Goal: Task Accomplishment & Management: Manage account settings

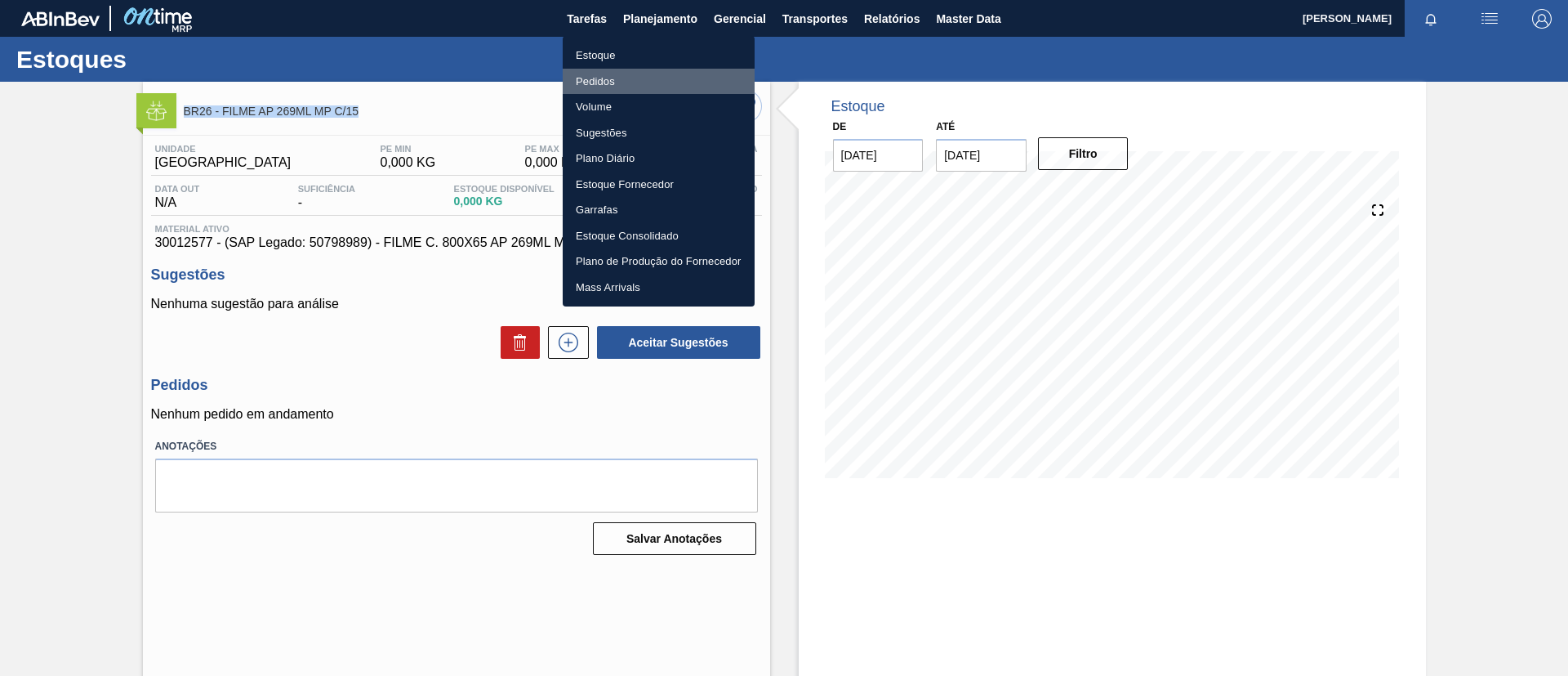
click at [650, 77] on li "Pedidos" at bounding box center [659, 81] width 192 height 26
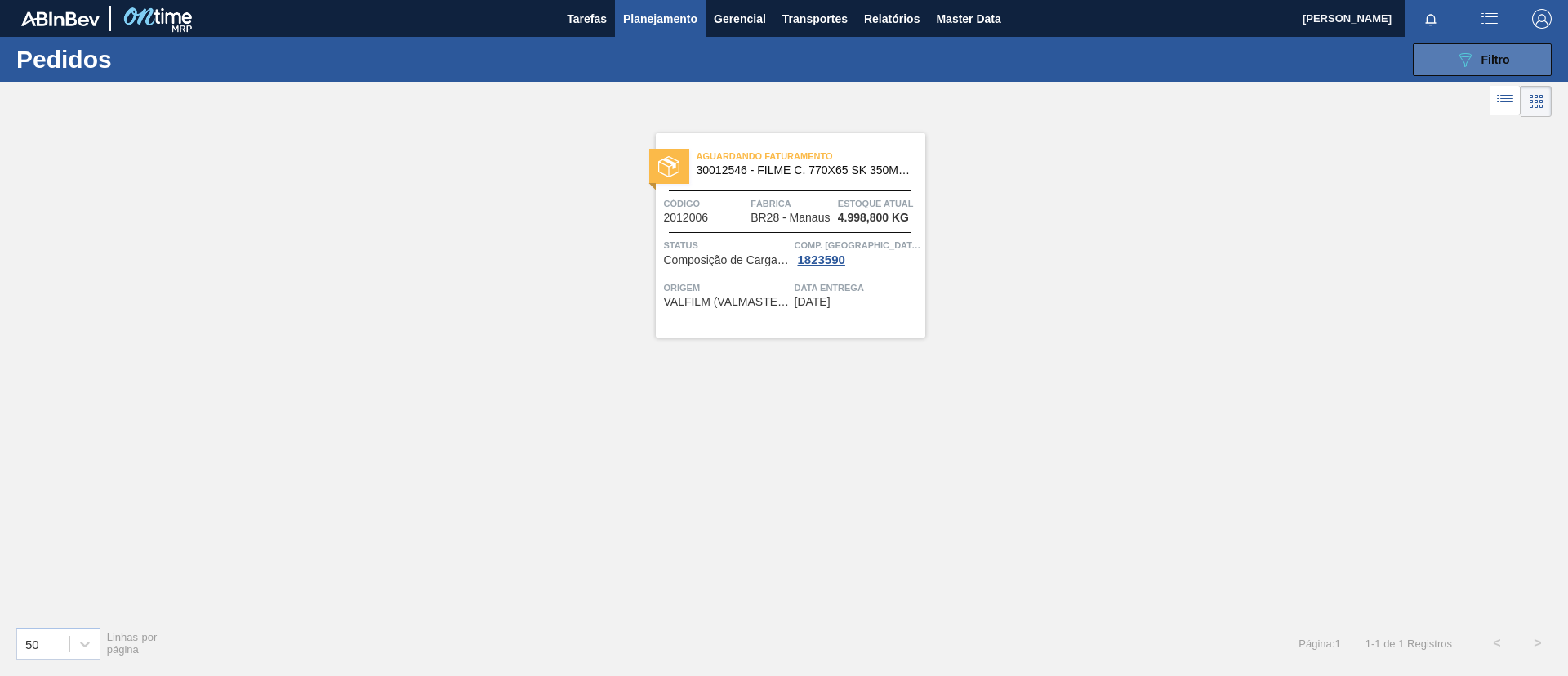
click at [1470, 67] on icon "089F7B8B-B2A5-4AFE-B5C0-19BA573D28AC" at bounding box center [1465, 60] width 20 height 20
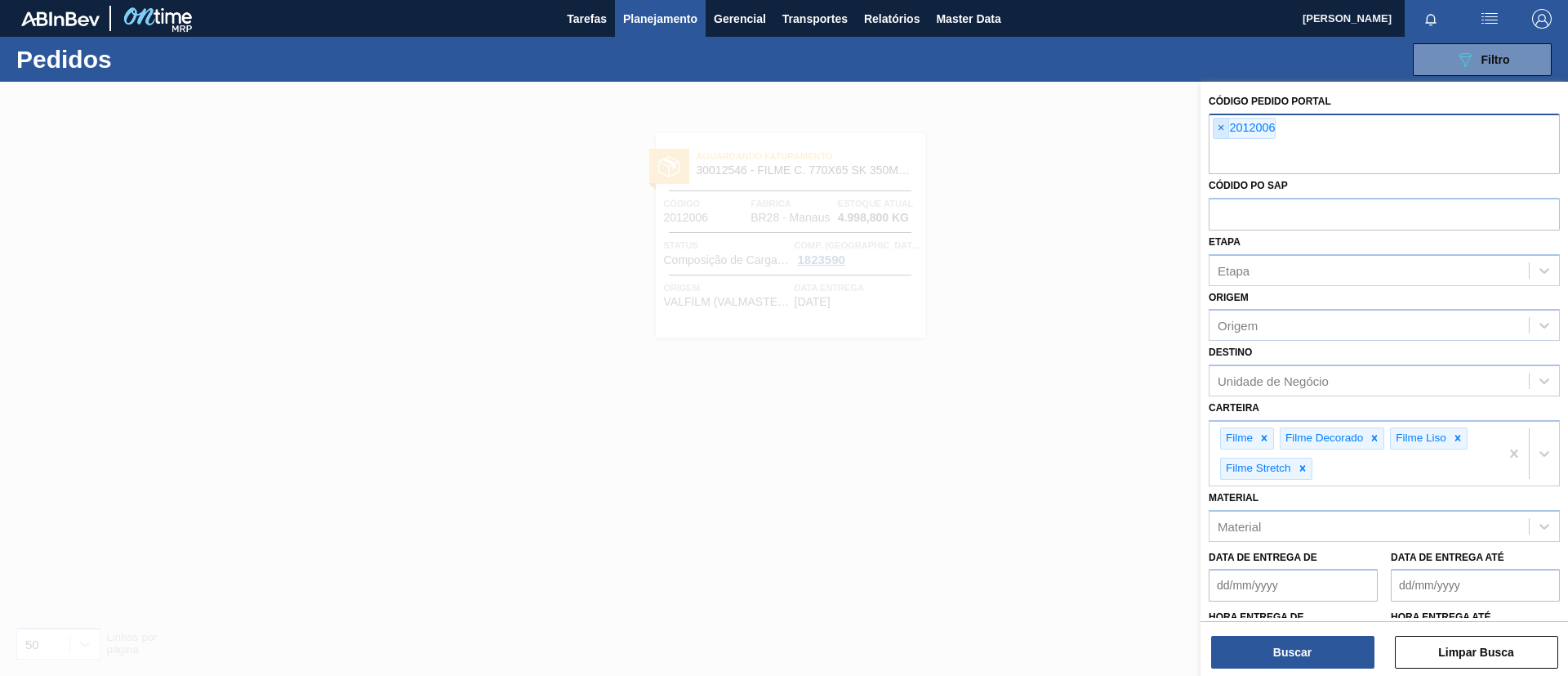
click at [1228, 124] on span "×" at bounding box center [1221, 128] width 16 height 20
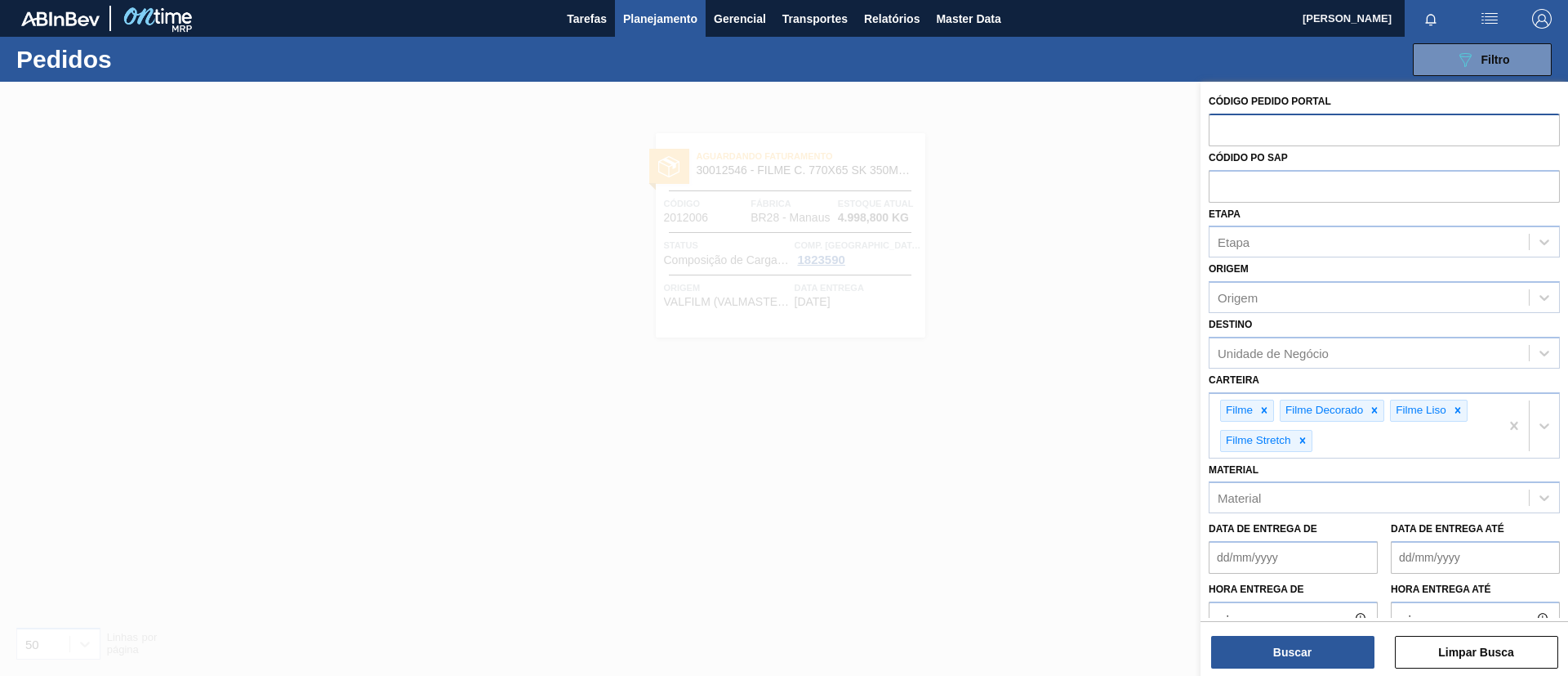
paste input "2012006"
type input "2012006"
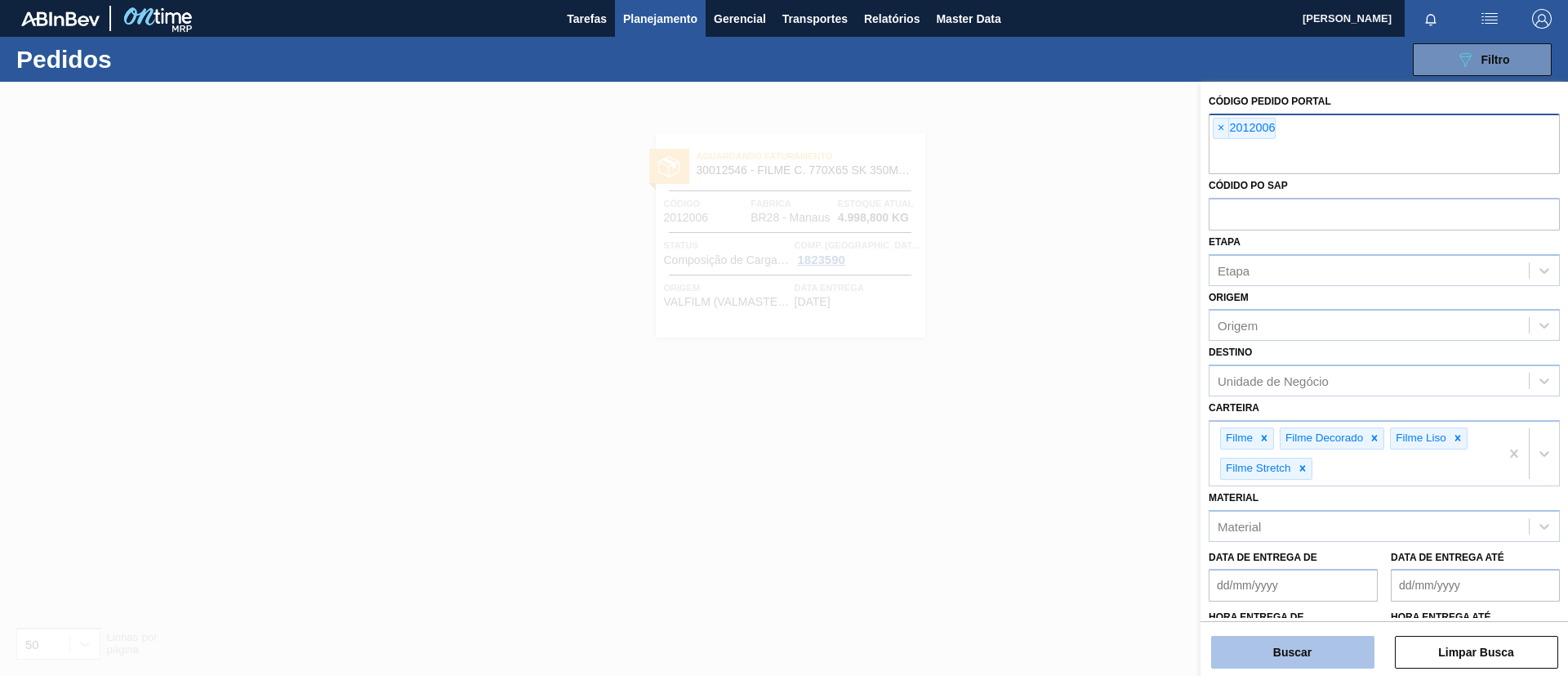
click at [1344, 636] on button "Buscar" at bounding box center [1293, 652] width 164 height 33
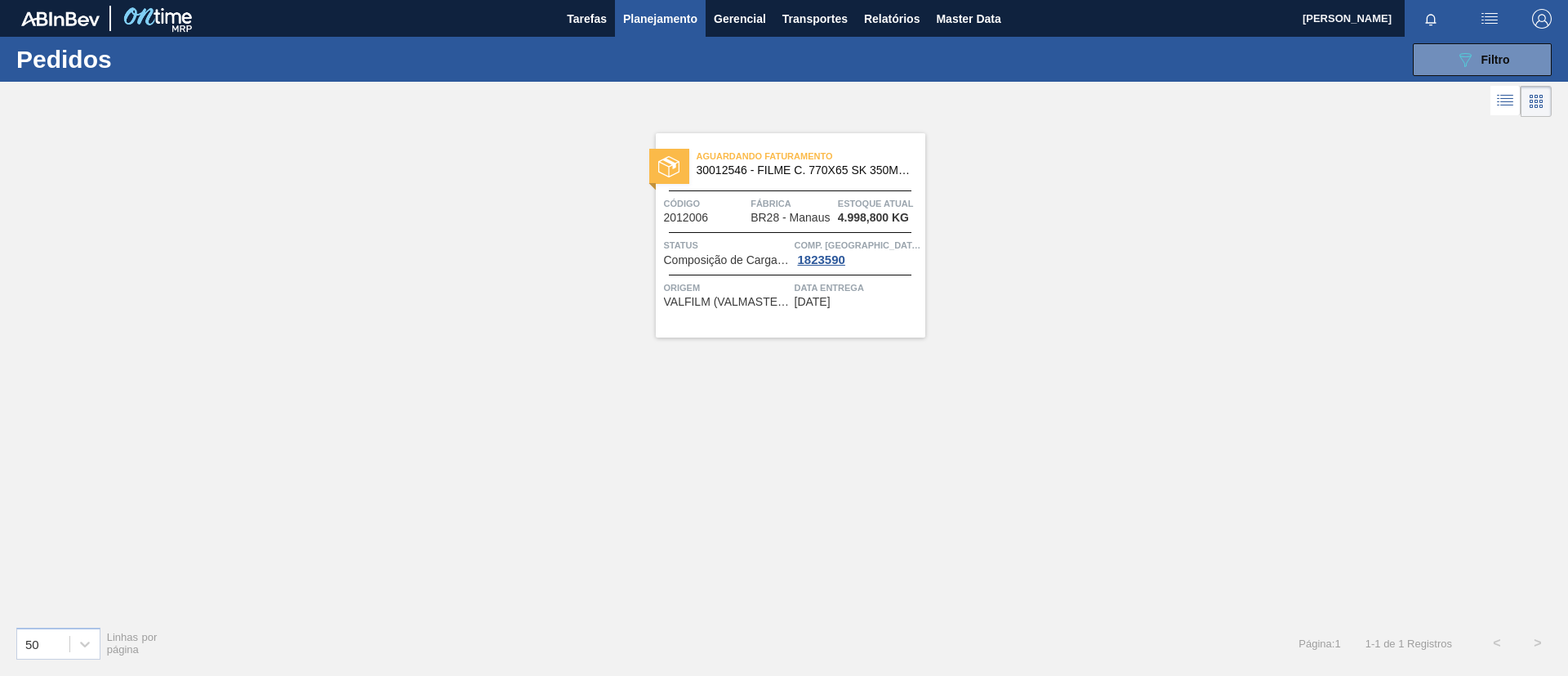
click at [870, 201] on span "Estoque atual" at bounding box center [879, 203] width 83 height 16
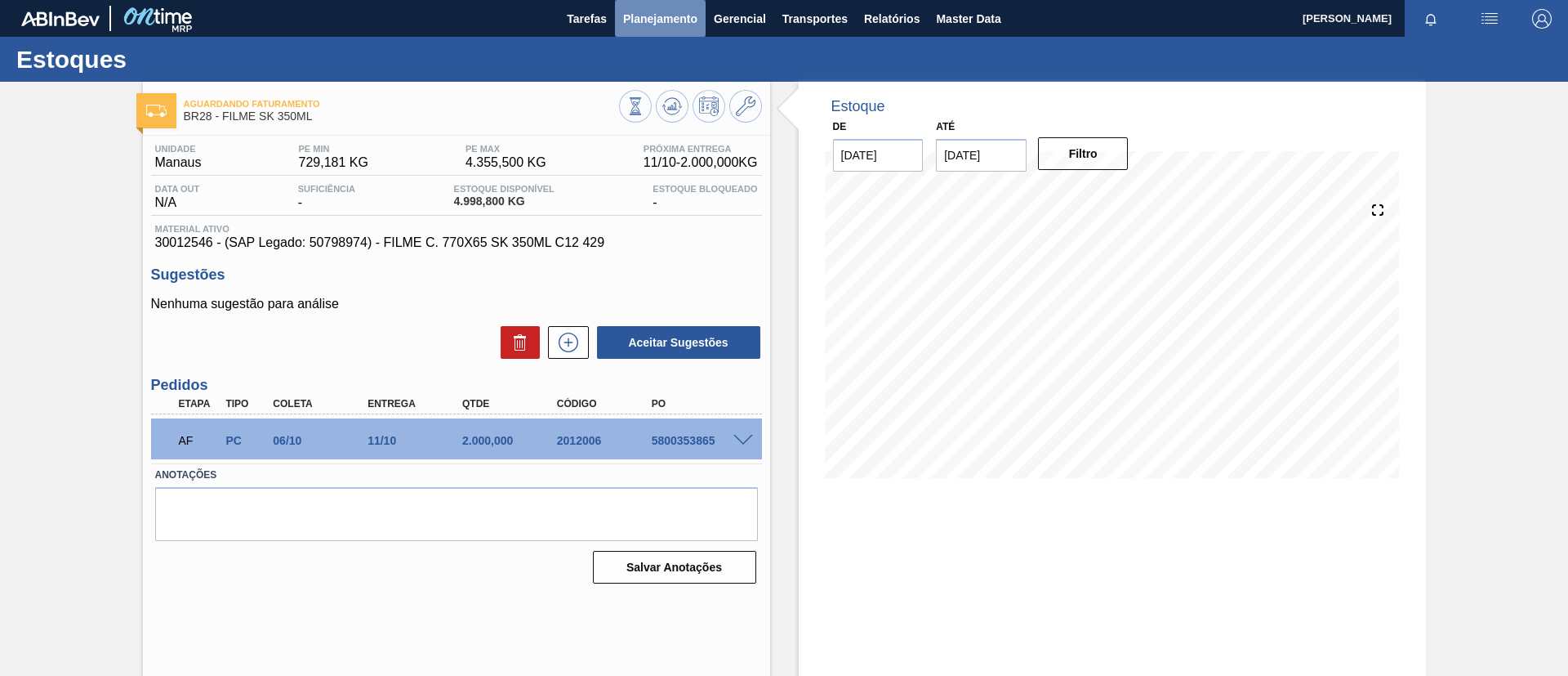
click at [632, 7] on button "Planejamento" at bounding box center [660, 18] width 90 height 37
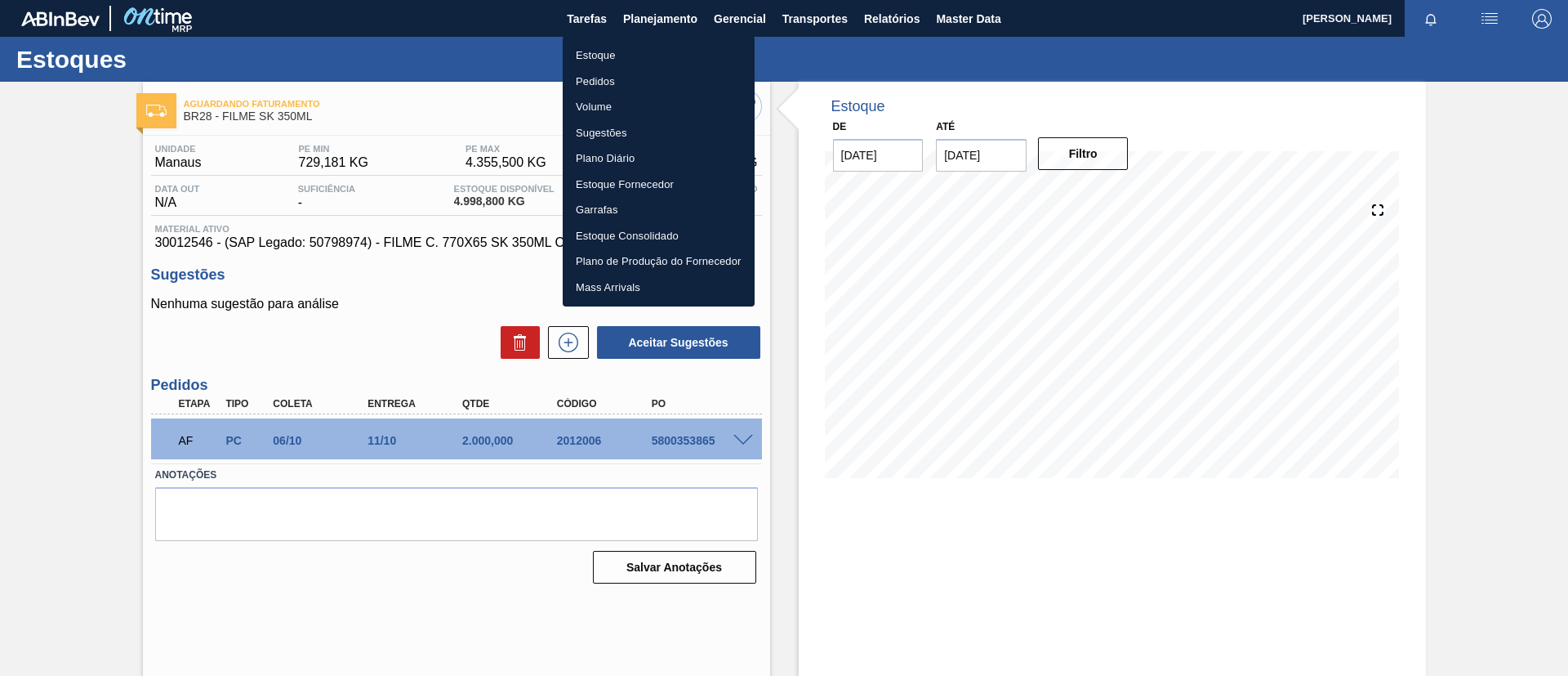
click at [642, 55] on li "Estoque" at bounding box center [659, 56] width 192 height 26
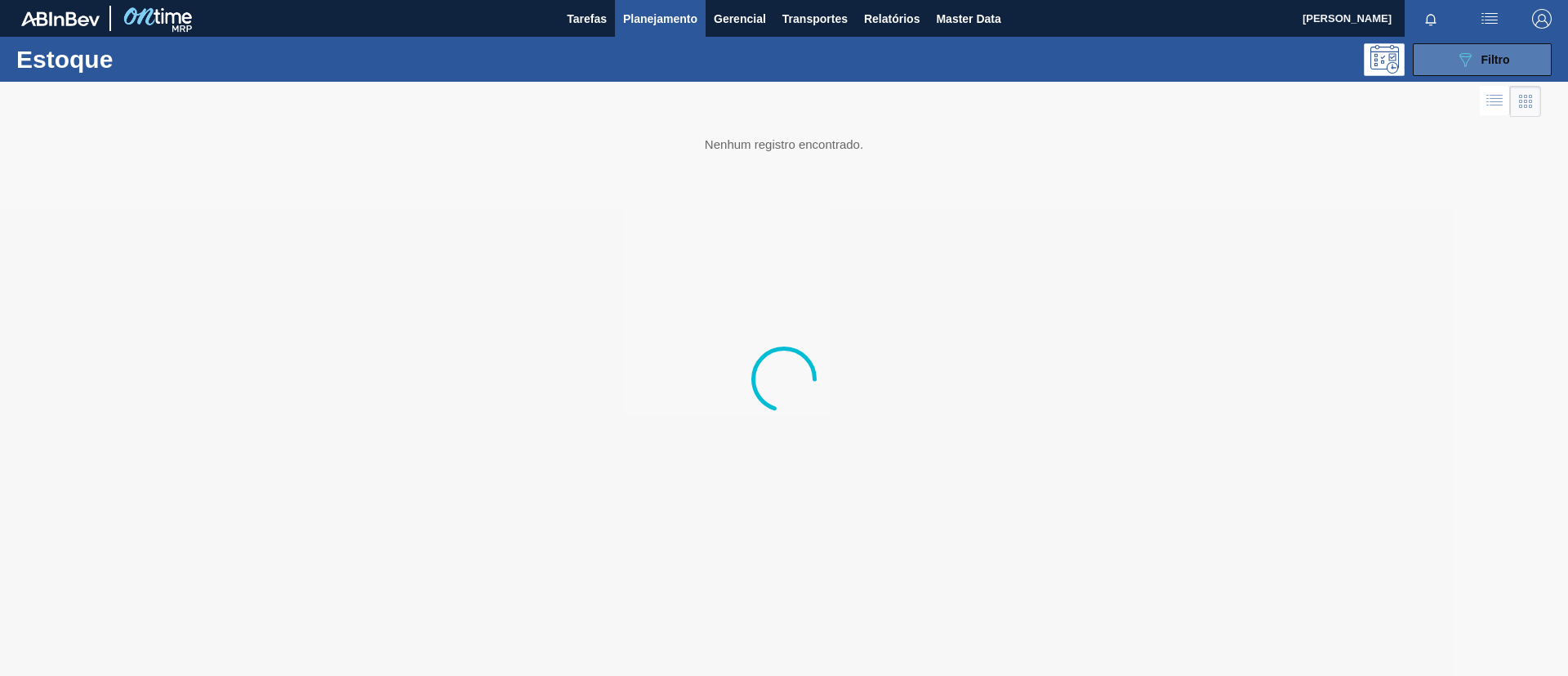
click at [1464, 63] on icon at bounding box center [1465, 60] width 12 height 14
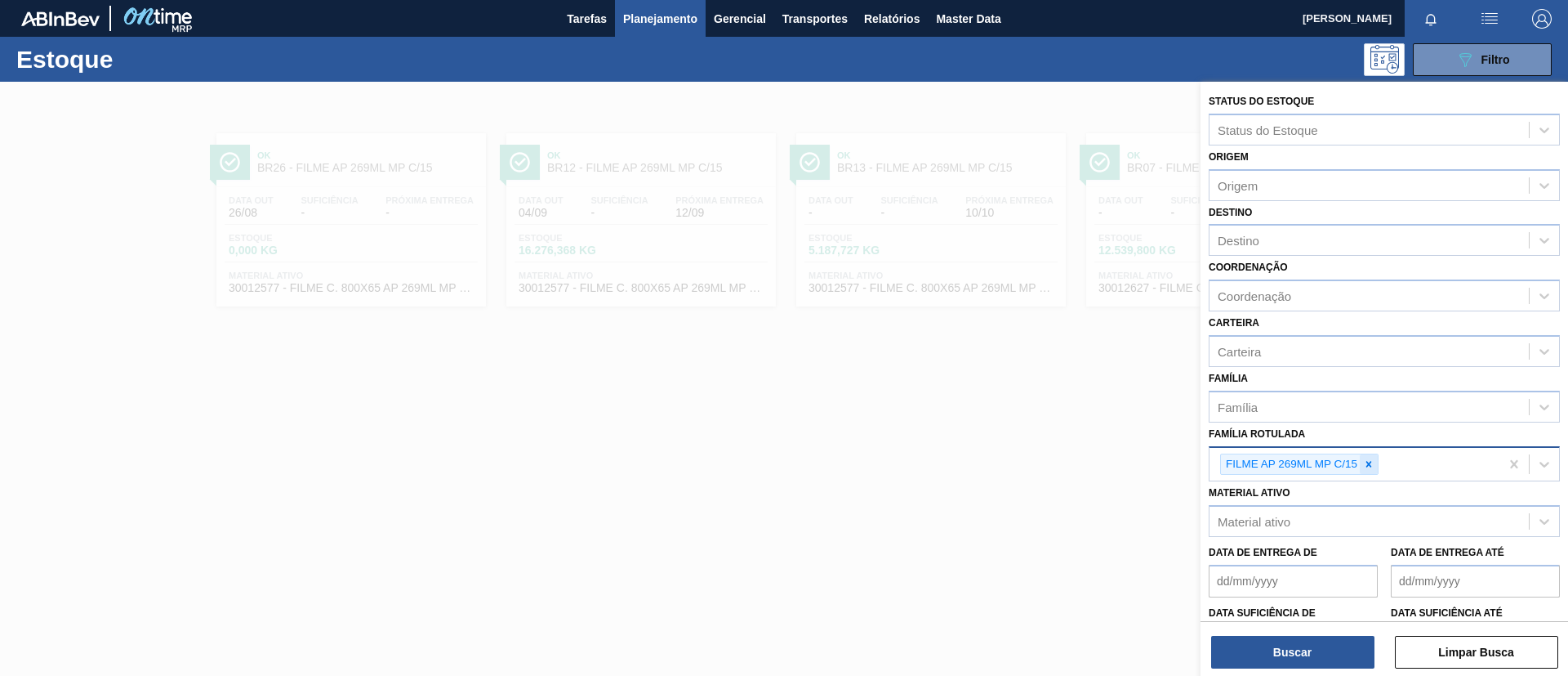
click at [1368, 459] on icon at bounding box center [1369, 464] width 12 height 12
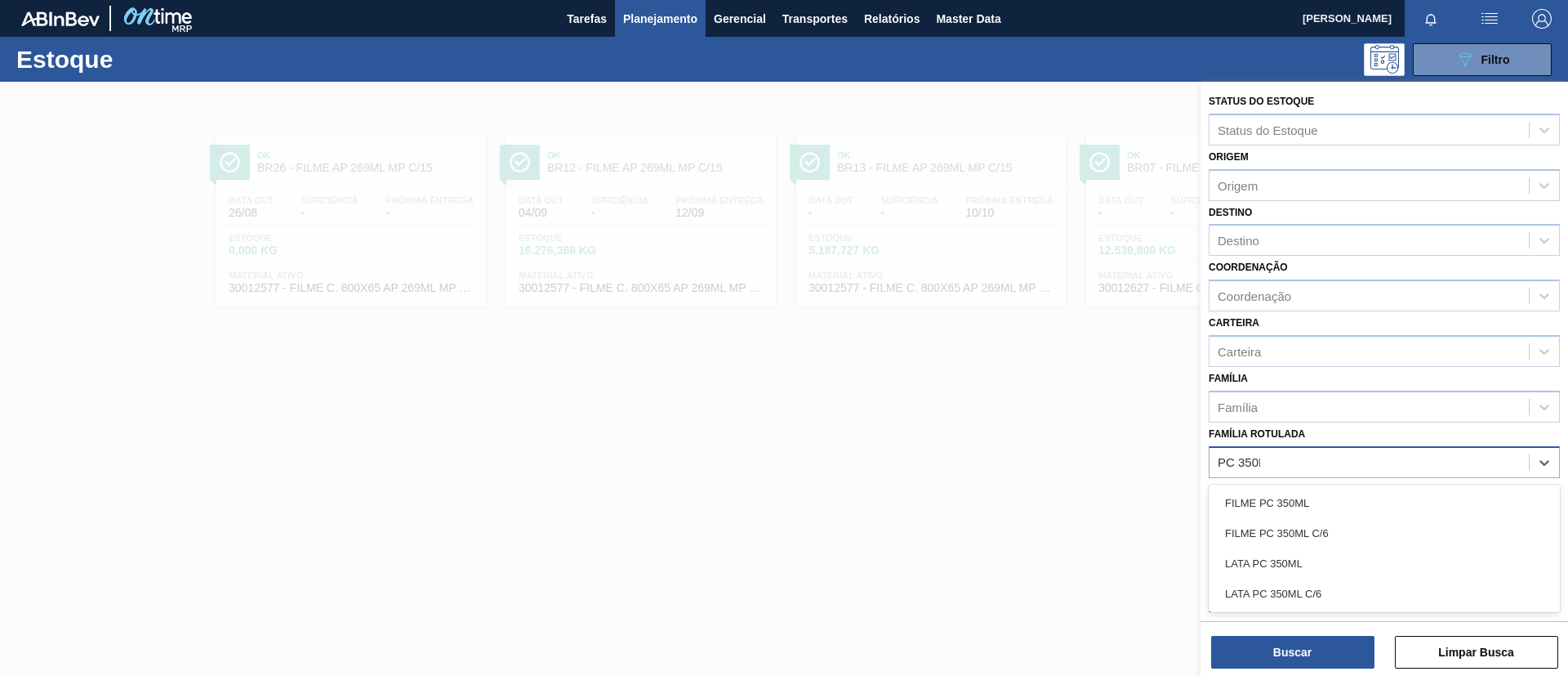
type Rotulada "PC 350ML"
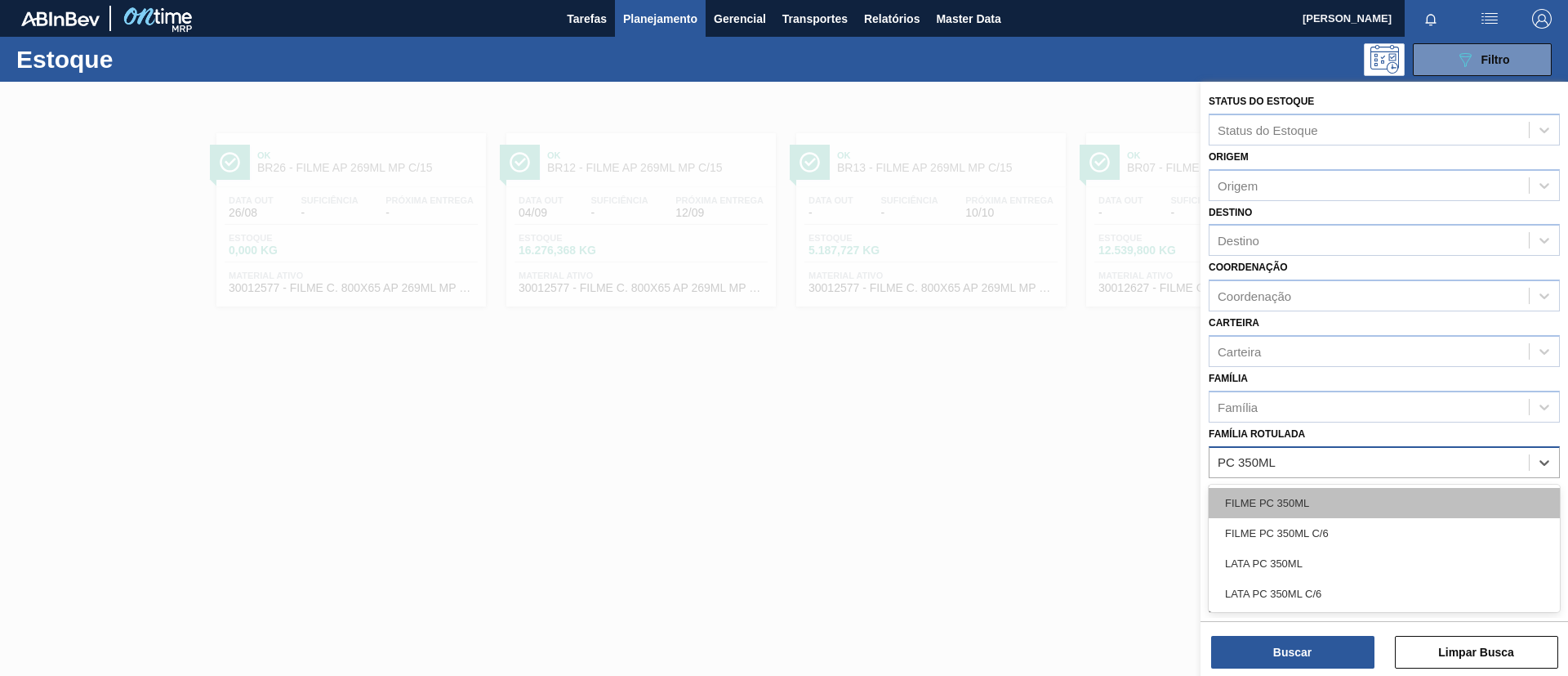
click at [1334, 500] on div "FILME PC 350ML" at bounding box center [1384, 502] width 351 height 30
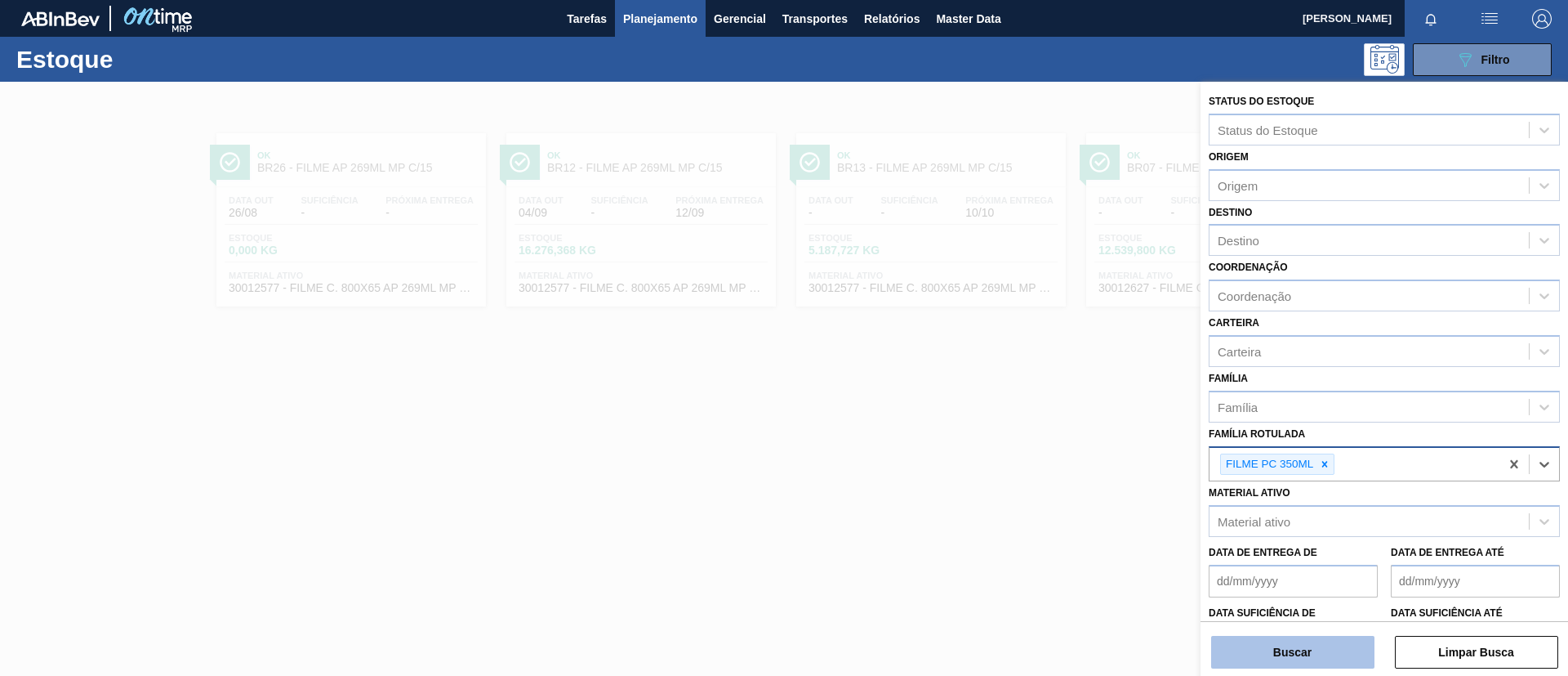
click at [1318, 643] on button "Buscar" at bounding box center [1293, 652] width 164 height 33
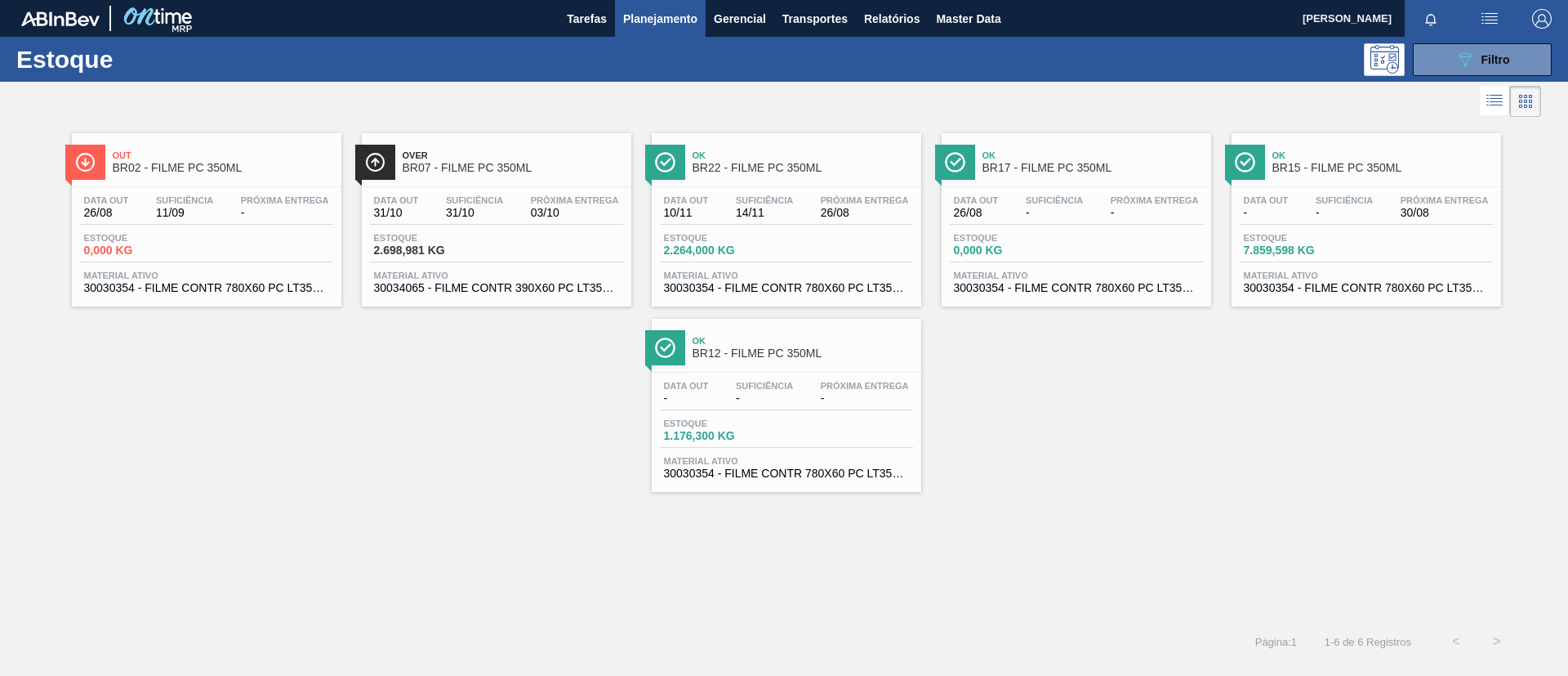
click at [220, 195] on div "Data out 26/08 Suficiência 11/09 Próxima Entrega -" at bounding box center [206, 210] width 253 height 30
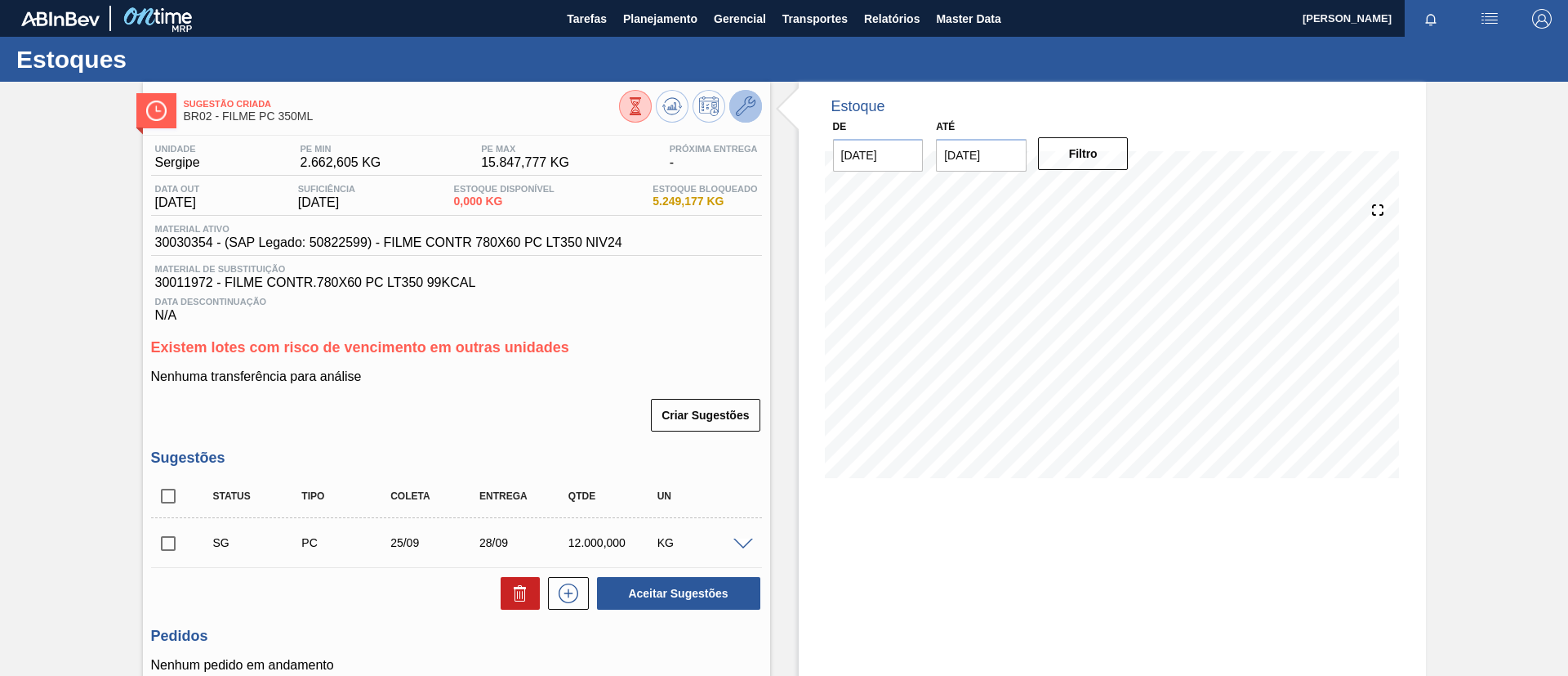
click at [754, 105] on button at bounding box center [746, 106] width 33 height 33
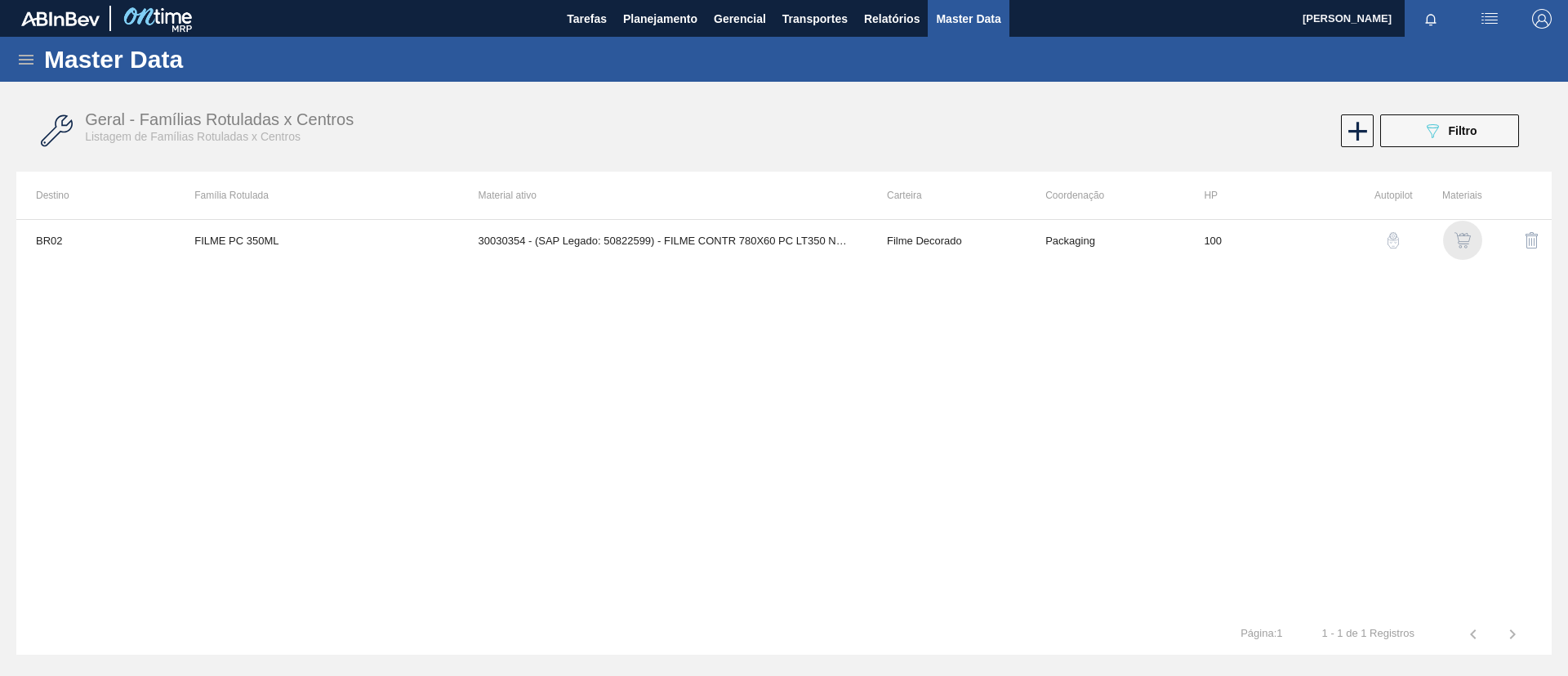
click at [1469, 236] on img "button" at bounding box center [1463, 240] width 16 height 16
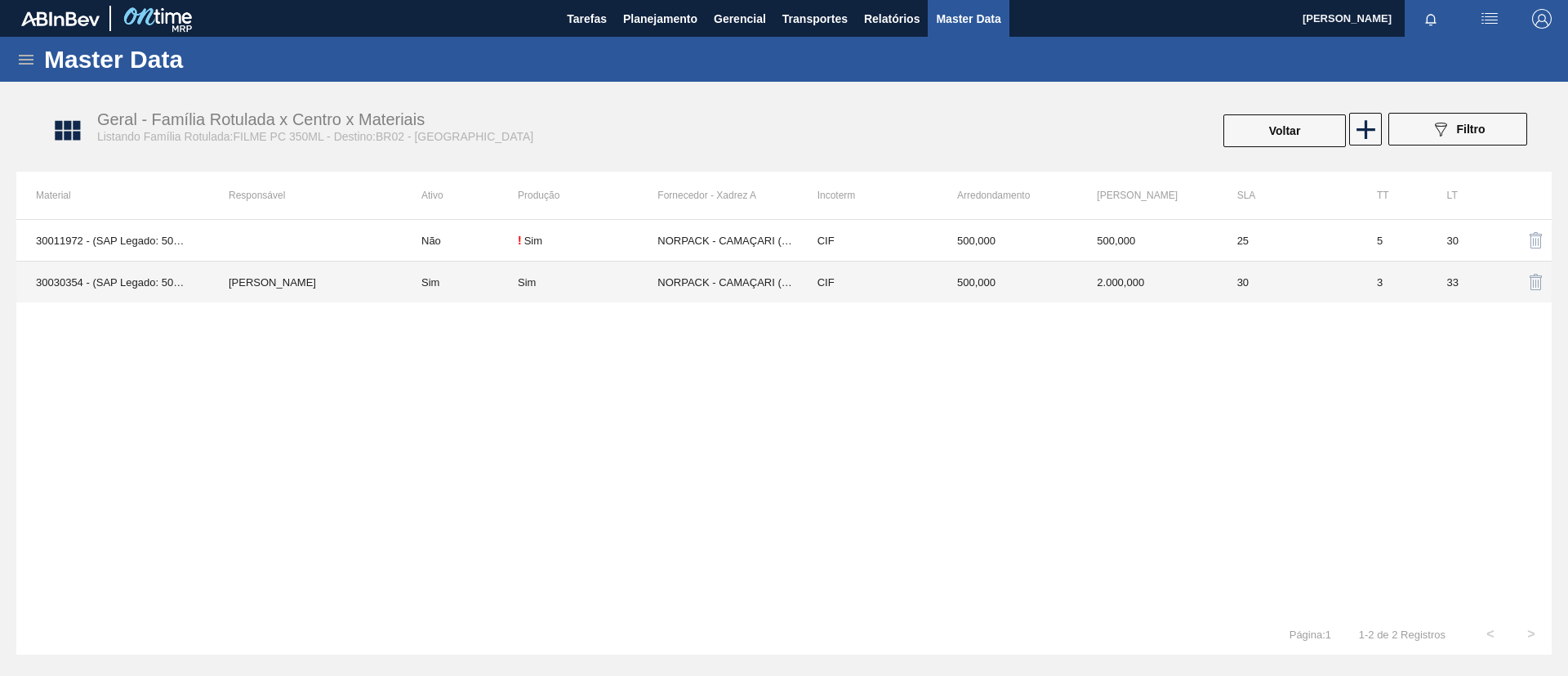
click at [329, 271] on td "[PERSON_NAME]" at bounding box center [305, 282] width 192 height 42
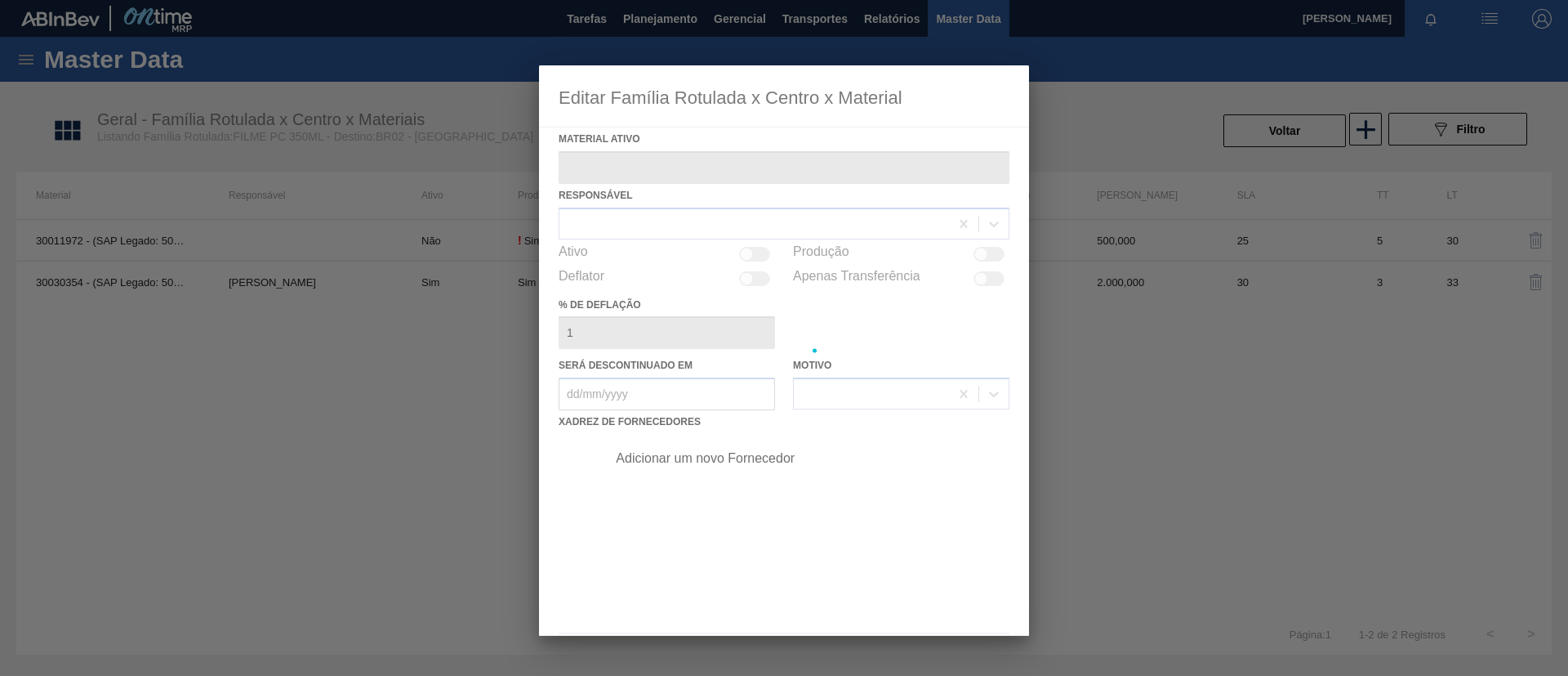
type ativo "30030354 - (SAP Legado: 50822599) - FILME CONTR 780X60 PC LT350 NIV24"
checkbox input "true"
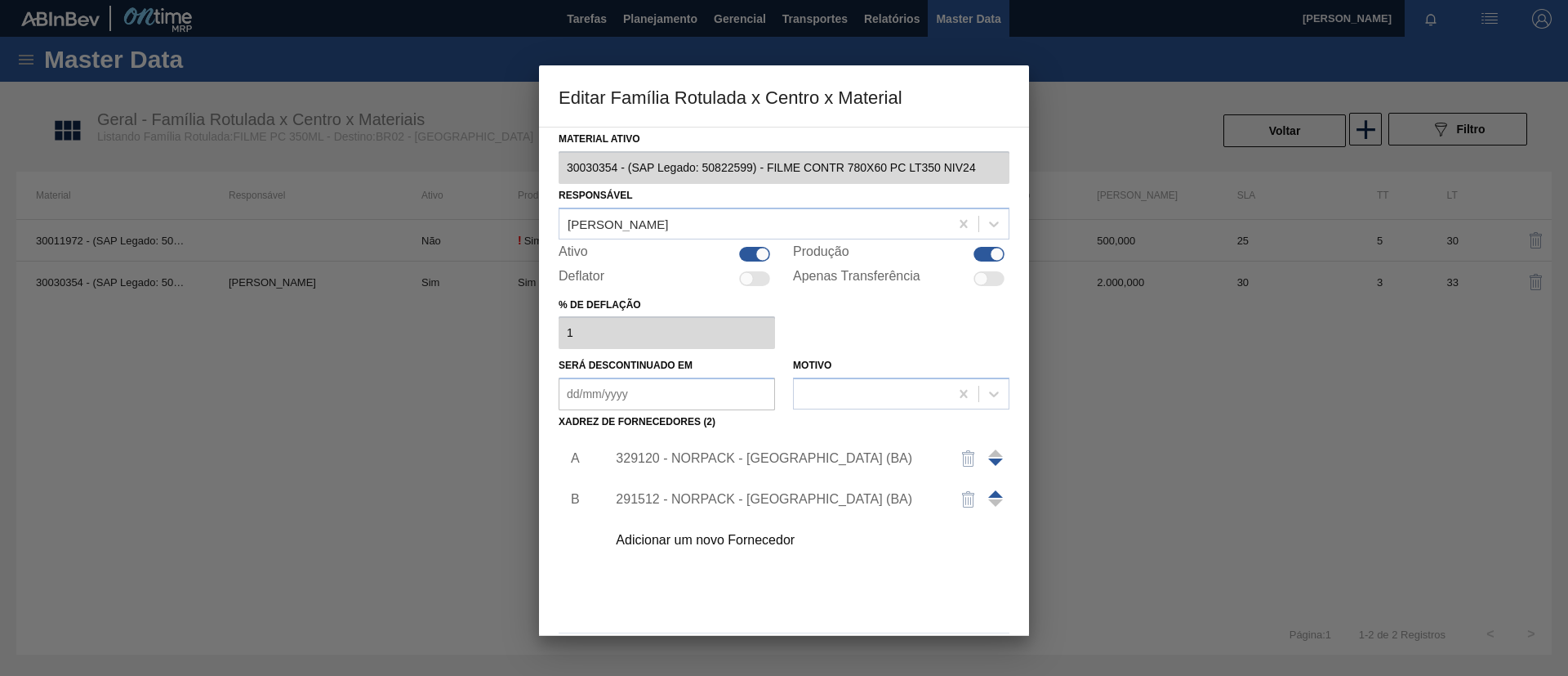
click at [761, 452] on div "329120 - NORPACK - CAMAÇARI (BA)" at bounding box center [775, 458] width 320 height 15
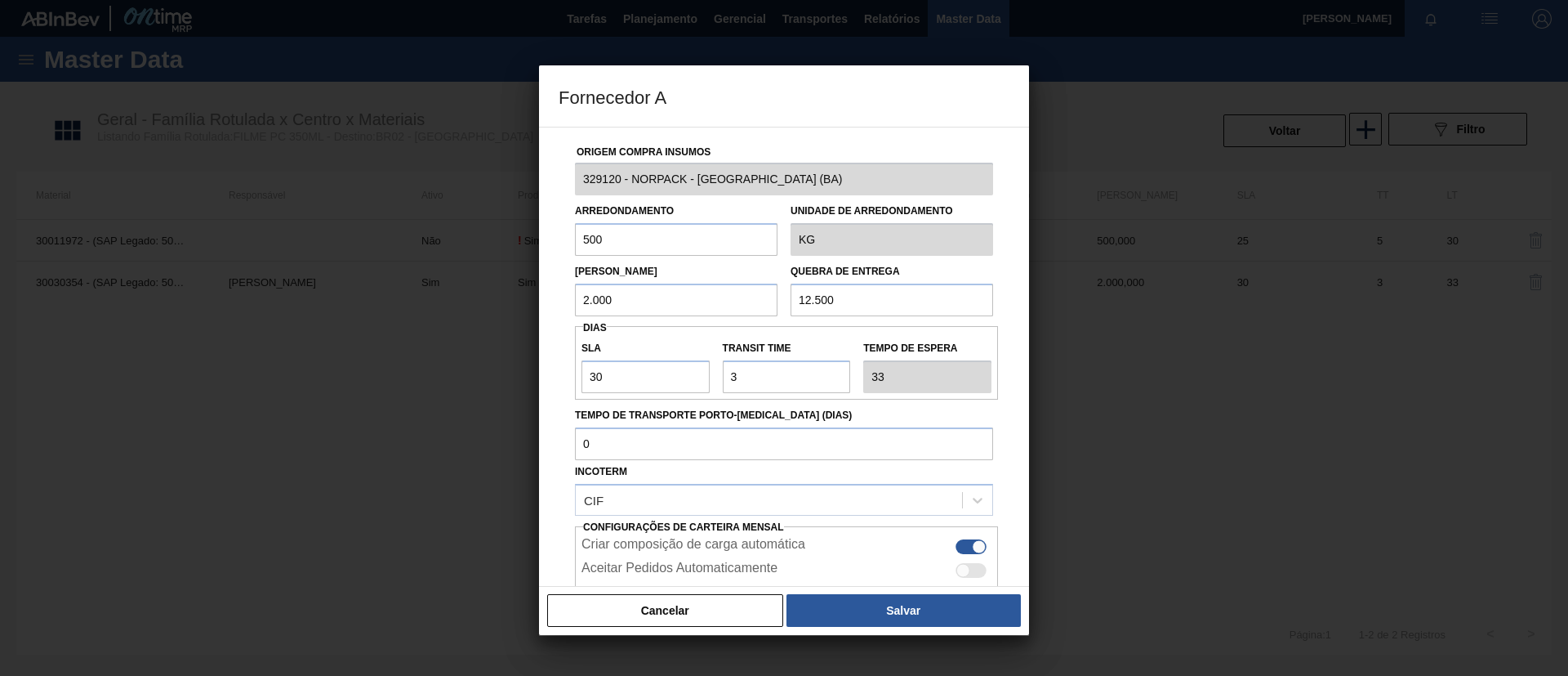
drag, startPoint x: 821, startPoint y: 298, endPoint x: 791, endPoint y: 294, distance: 30.3
click at [791, 294] on input "12.500" at bounding box center [892, 300] width 202 height 33
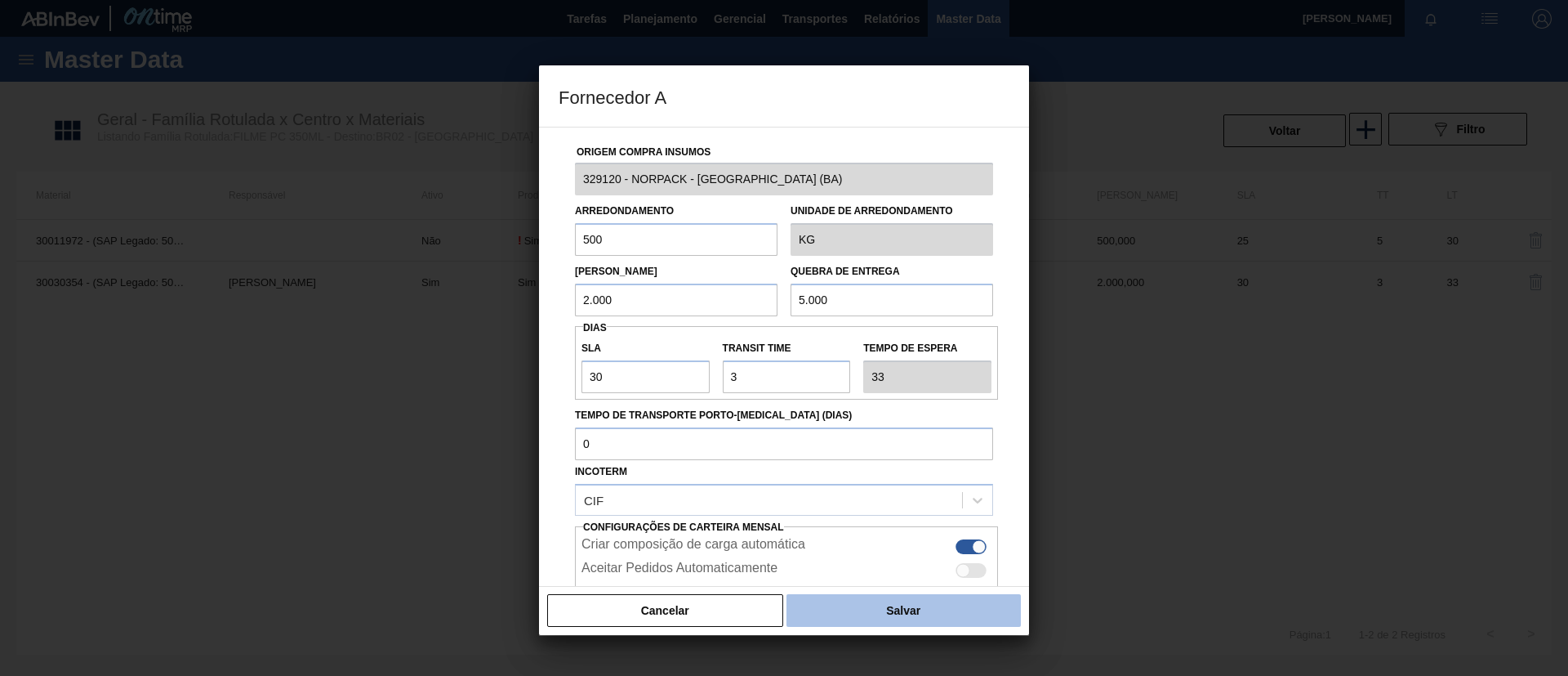
type input "5.000"
click at [898, 606] on button "Salvar" at bounding box center [904, 610] width 234 height 33
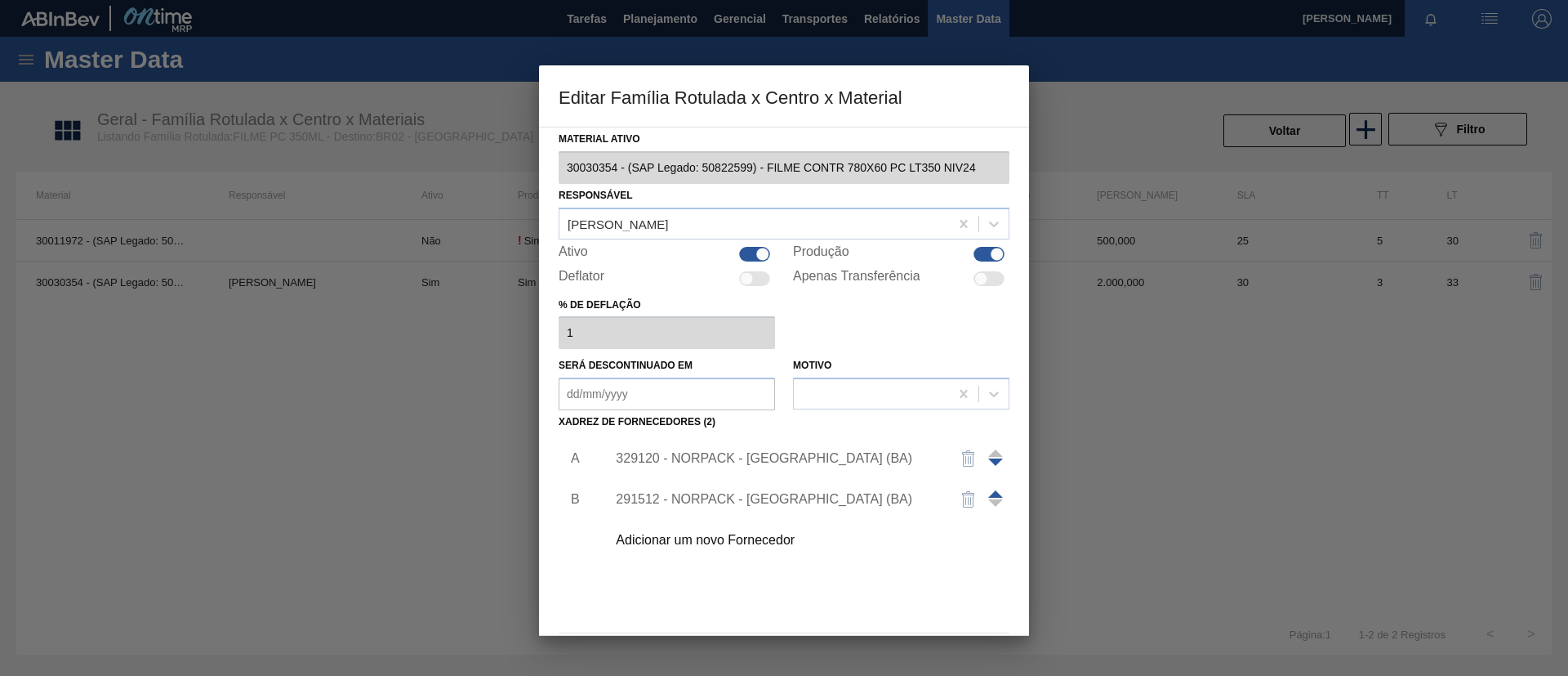
scroll to position [61, 0]
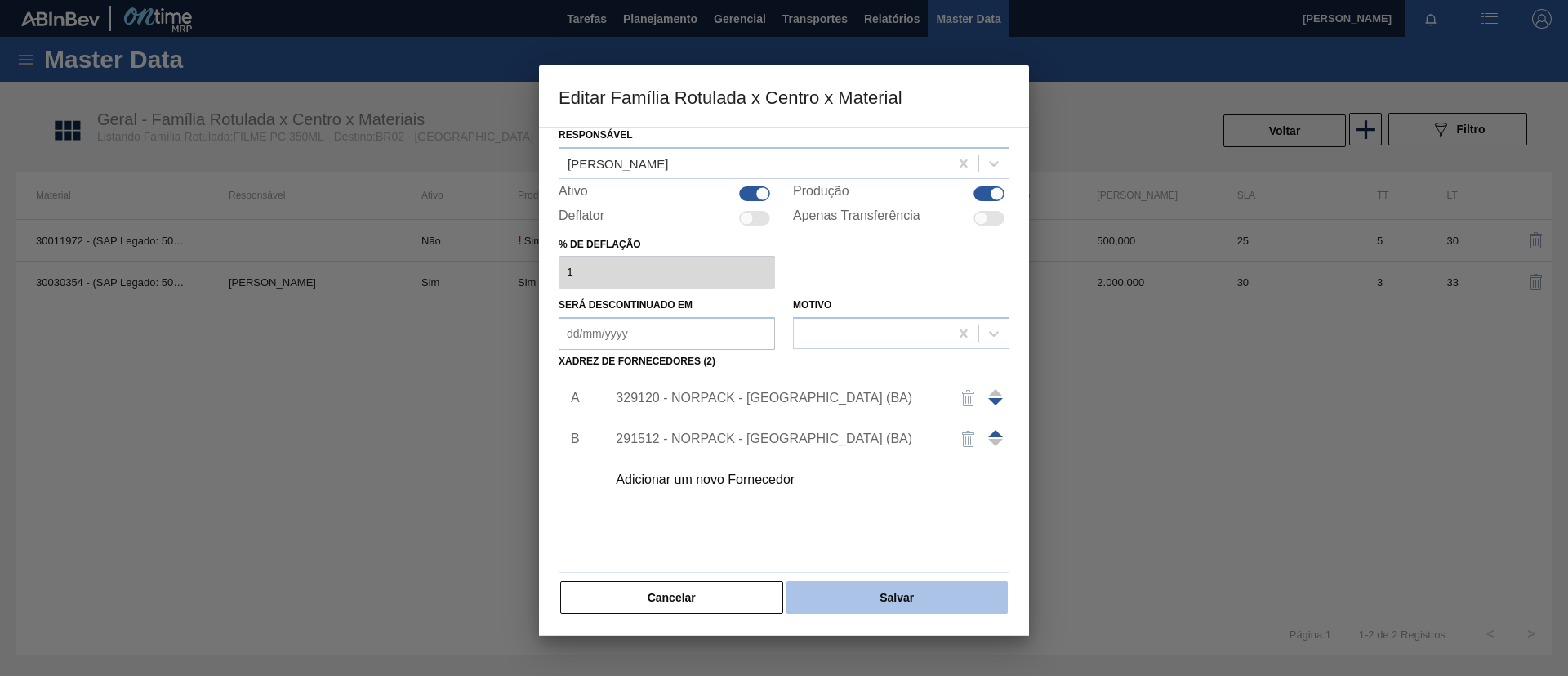
click at [911, 592] on button "Salvar" at bounding box center [897, 597] width 221 height 33
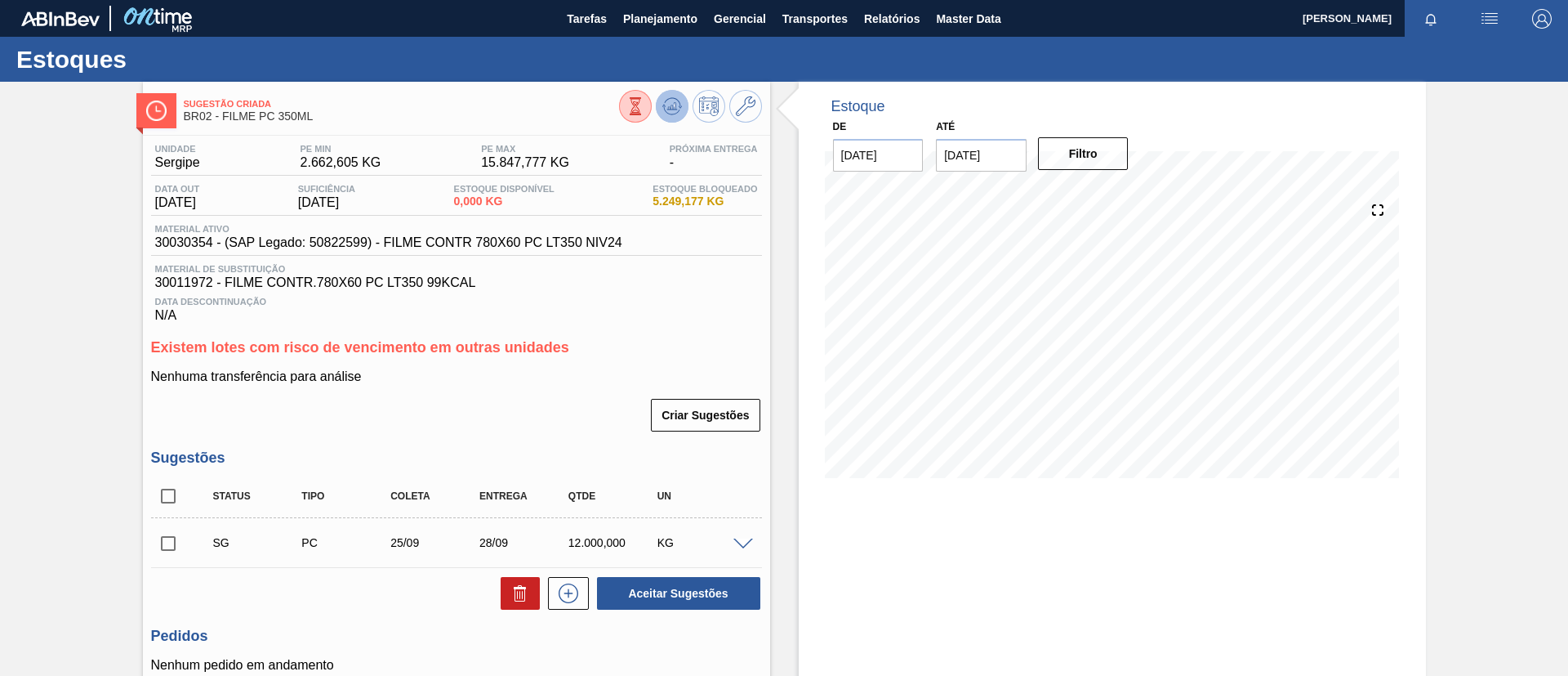
click at [670, 110] on icon at bounding box center [673, 106] width 20 height 20
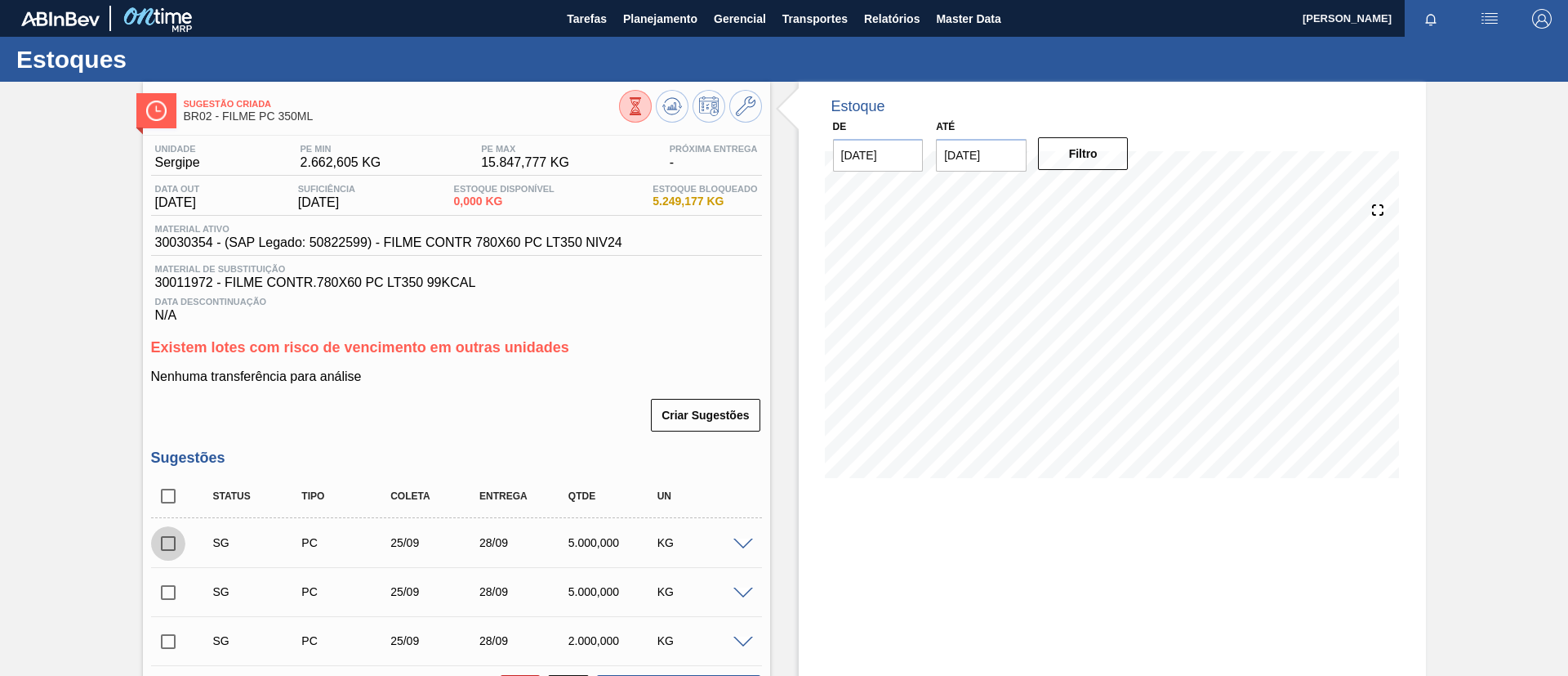
click at [168, 542] on input "checkbox" at bounding box center [169, 544] width 35 height 35
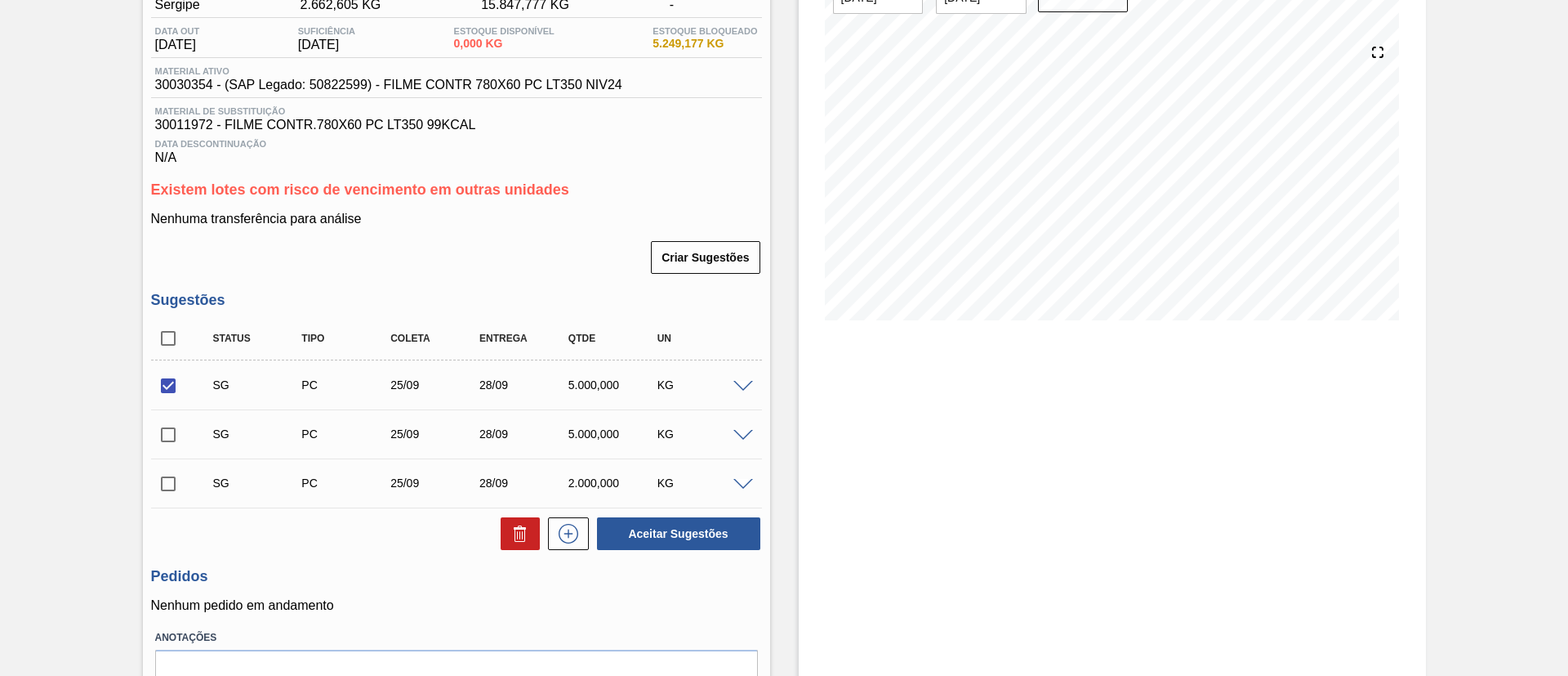
scroll to position [242, 0]
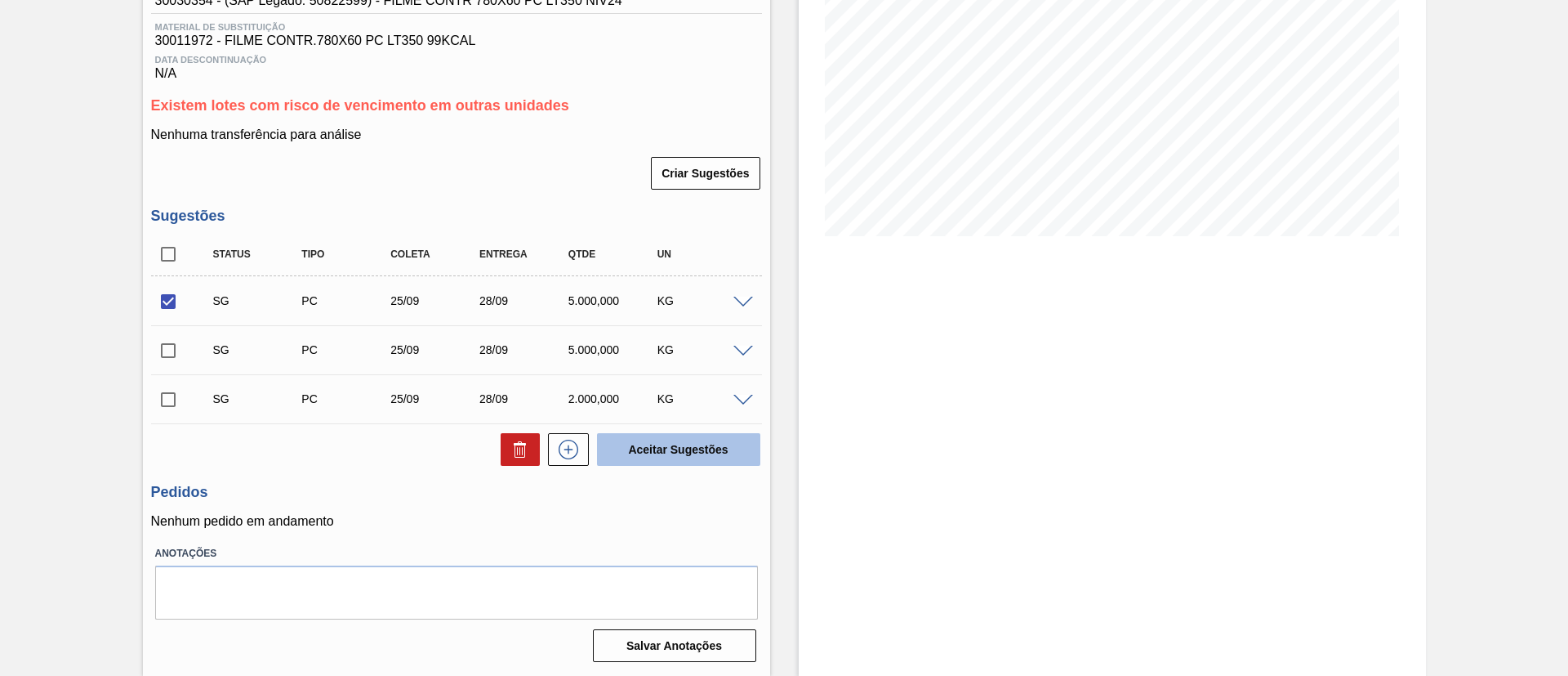
click at [674, 442] on button "Aceitar Sugestões" at bounding box center [678, 450] width 164 height 33
checkbox input "false"
click at [170, 285] on div "SG PC 25/09 28/09 5.000,000 KG" at bounding box center [456, 301] width 611 height 41
click at [170, 294] on input "checkbox" at bounding box center [169, 302] width 35 height 35
click at [792, 463] on div "Estoque De 26/08/2025 Até 24/02/2026 Filtro 27/08 Projeção de Estoque 0 Nec.SAP…" at bounding box center [1099, 257] width 656 height 836
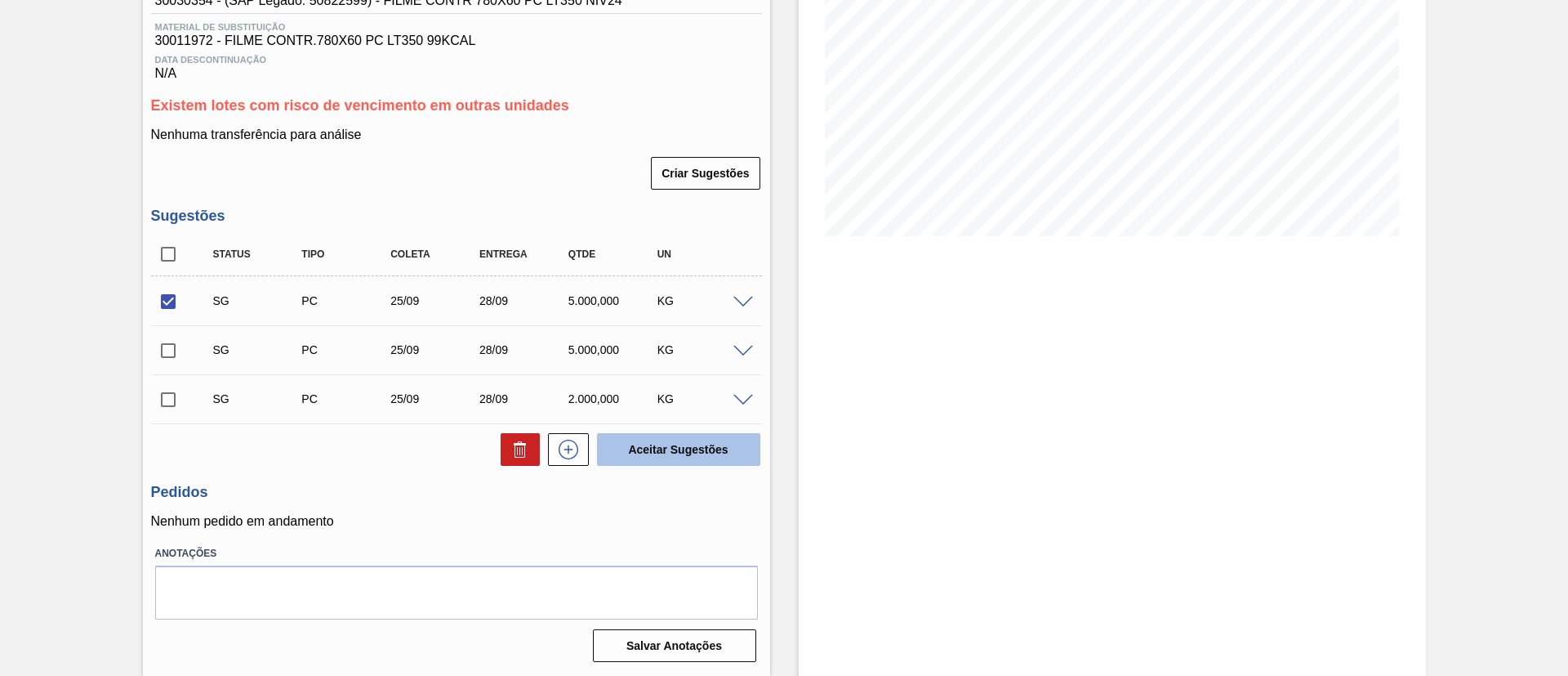
click at [738, 439] on button "Aceitar Sugestões" at bounding box center [678, 450] width 164 height 33
checkbox input "false"
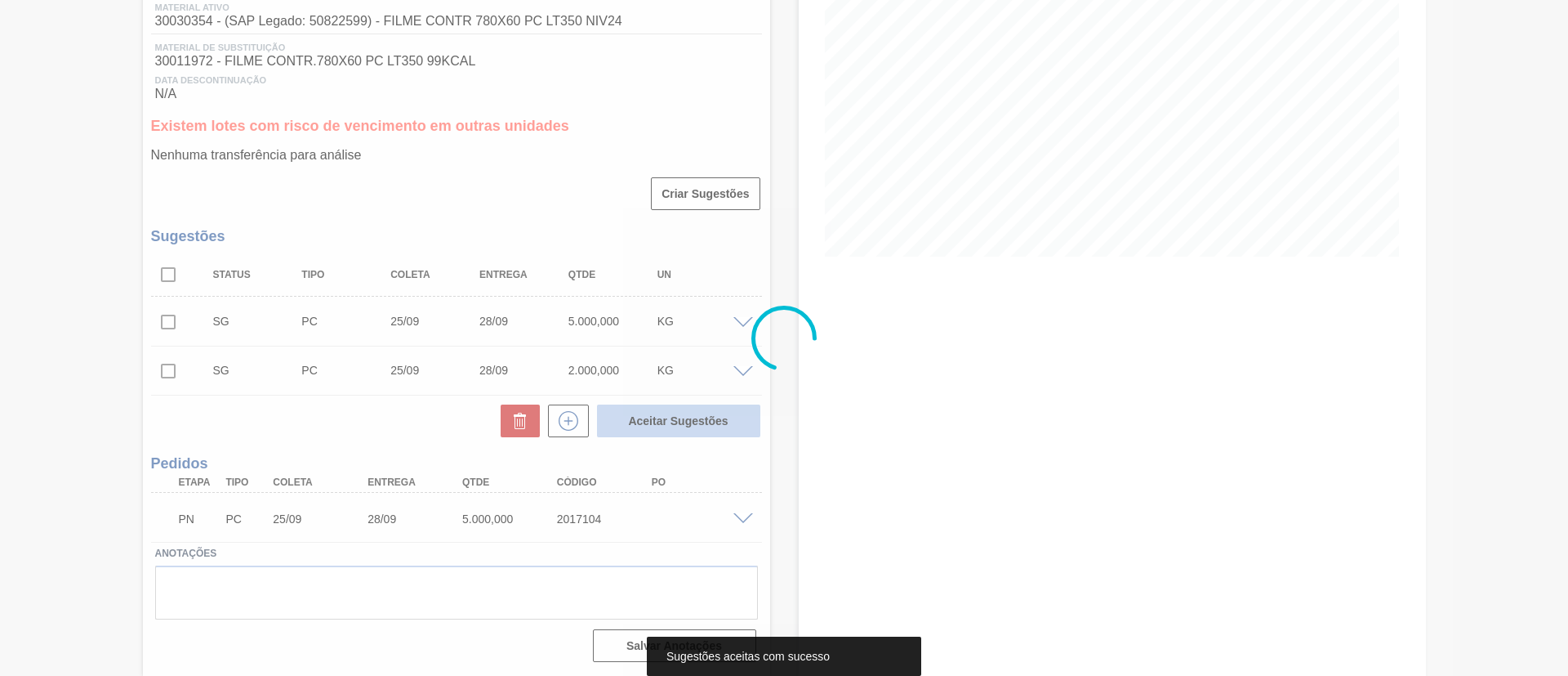
scroll to position [221, 0]
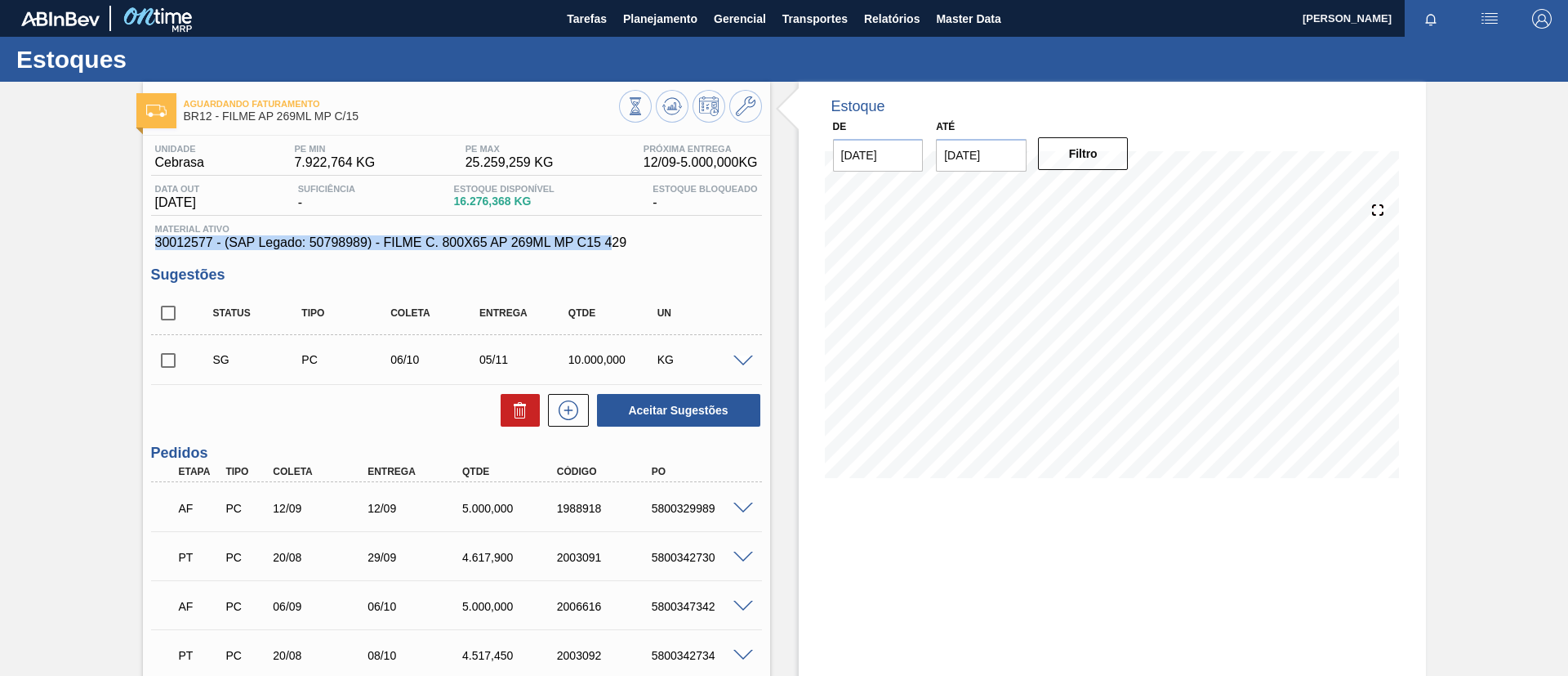
click at [608, 238] on span "30012577 - (SAP Legado: 50798989) - FILME C. 800X65 AP 269ML MP C15 429" at bounding box center [456, 243] width 603 height 15
drag, startPoint x: 636, startPoint y: 234, endPoint x: 118, endPoint y: 242, distance: 518.1
click at [118, 242] on div "Aguardando Faturamento BR12 - FILME AP 269ML MP C/15 Unidade Cebrasa PE MIN 7.9…" at bounding box center [784, 520] width 1568 height 877
copy span "30012577 - (SAP Legado: 50798989) - FILME C. 800X65 AP 269ML MP C15 429"
click at [448, 241] on span "30012577 - (SAP Legado: 50798989) - FILME C. 800X65 AP 269ML MP C15 429" at bounding box center [456, 243] width 603 height 15
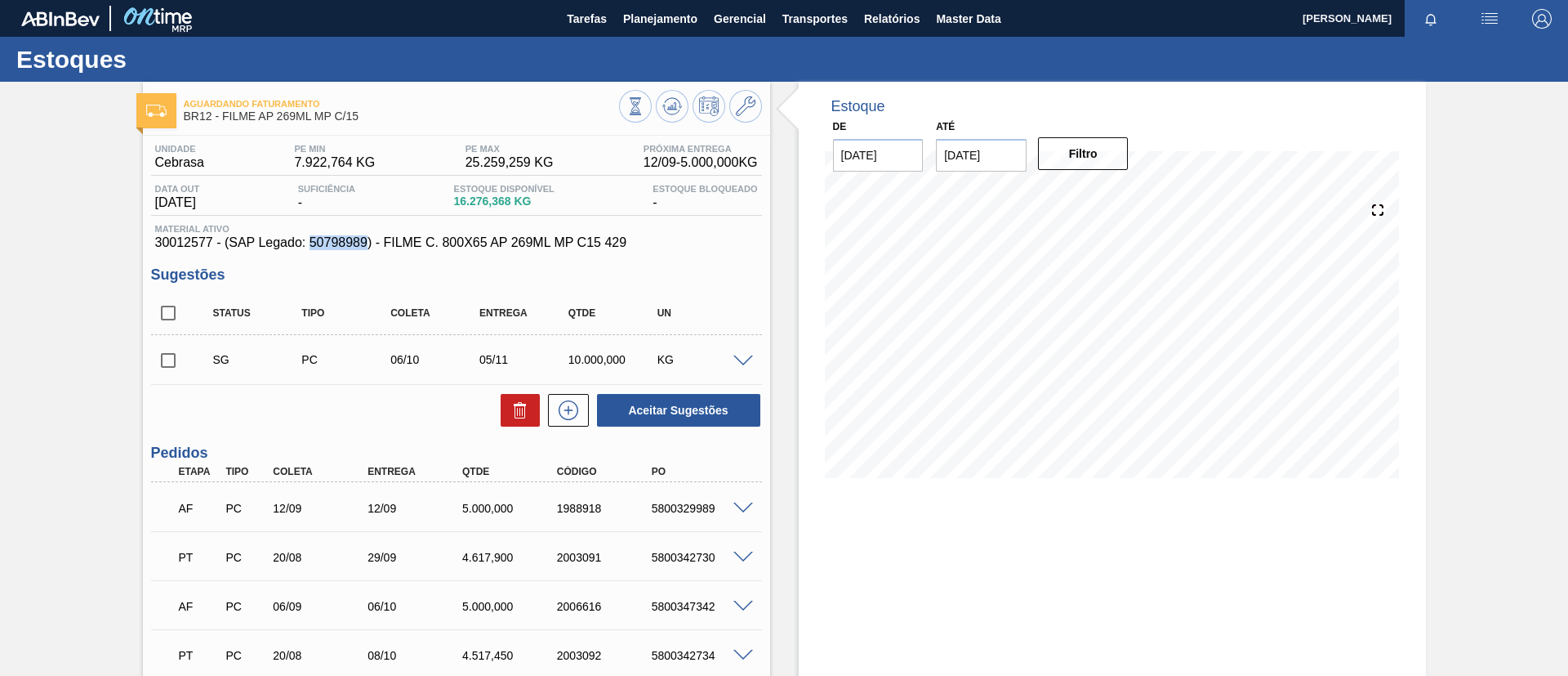
drag, startPoint x: 322, startPoint y: 245, endPoint x: 365, endPoint y: 247, distance: 43.0
click at [365, 247] on span "30012577 - (SAP Legado: 50798989) - FILME C. 800X65 AP 269ML MP C15 429" at bounding box center [456, 243] width 603 height 15
copy span "50798989"
drag, startPoint x: 635, startPoint y: 239, endPoint x: 570, endPoint y: 330, distance: 111.8
click at [385, 243] on span "30012577 - (SAP Legado: 50798989) - FILME C. 800X65 AP 269ML MP C15 429" at bounding box center [456, 243] width 603 height 15
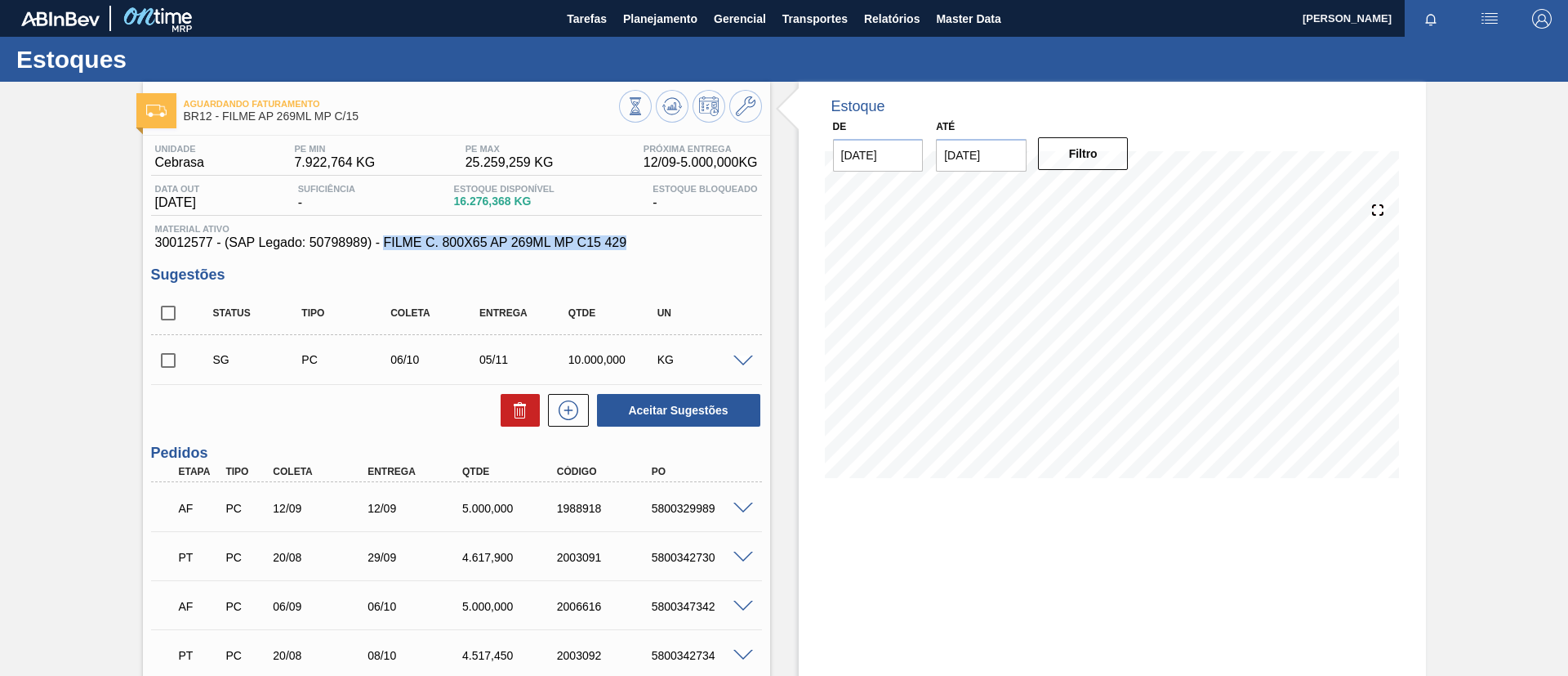
copy span "FILME C. 800X65 AP 269ML MP C15 429"
click at [0, 286] on div "Aguardando Faturamento BR12 - FILME AP 269ML MP C/15 Unidade Cebrasa PE MIN 7.9…" at bounding box center [784, 520] width 1568 height 877
click at [629, 28] on button "Planejamento" at bounding box center [660, 18] width 90 height 37
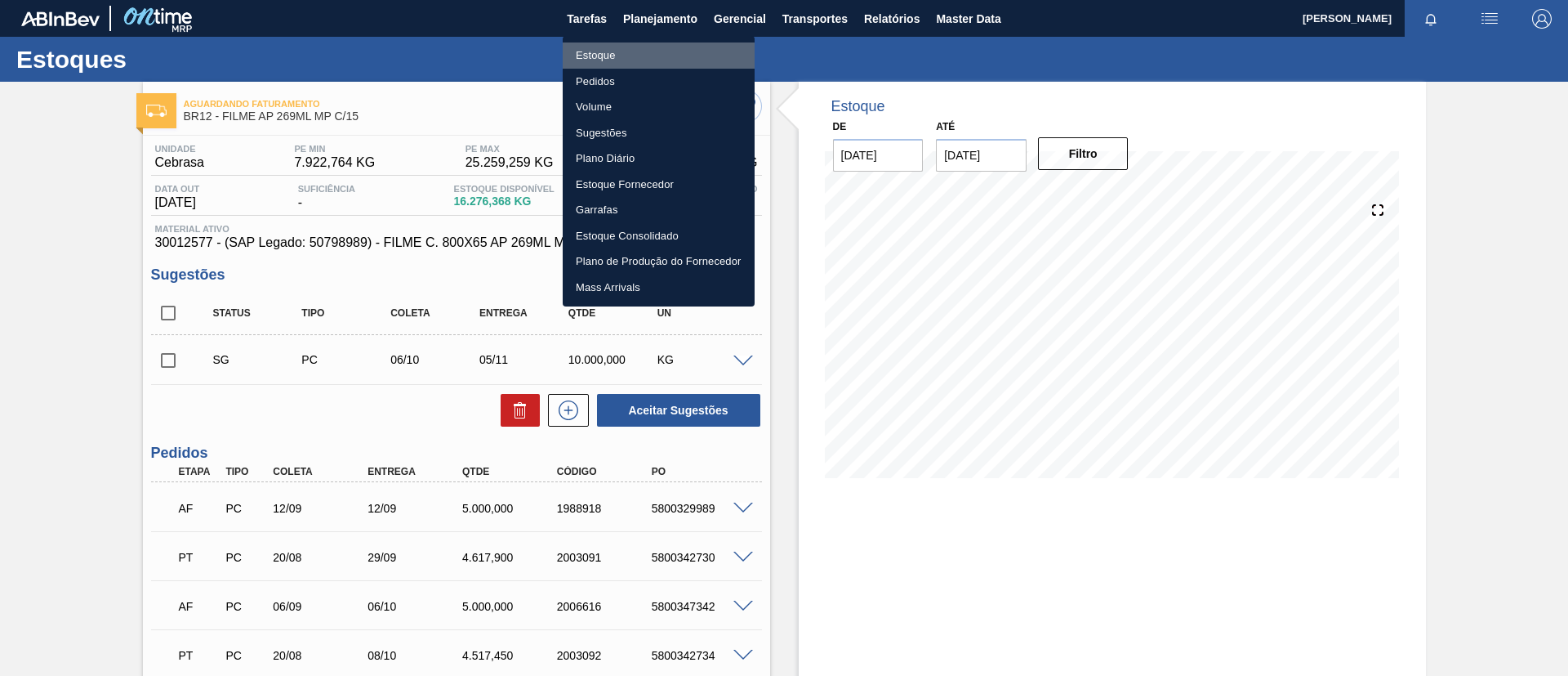
click at [635, 50] on li "Estoque" at bounding box center [659, 56] width 192 height 26
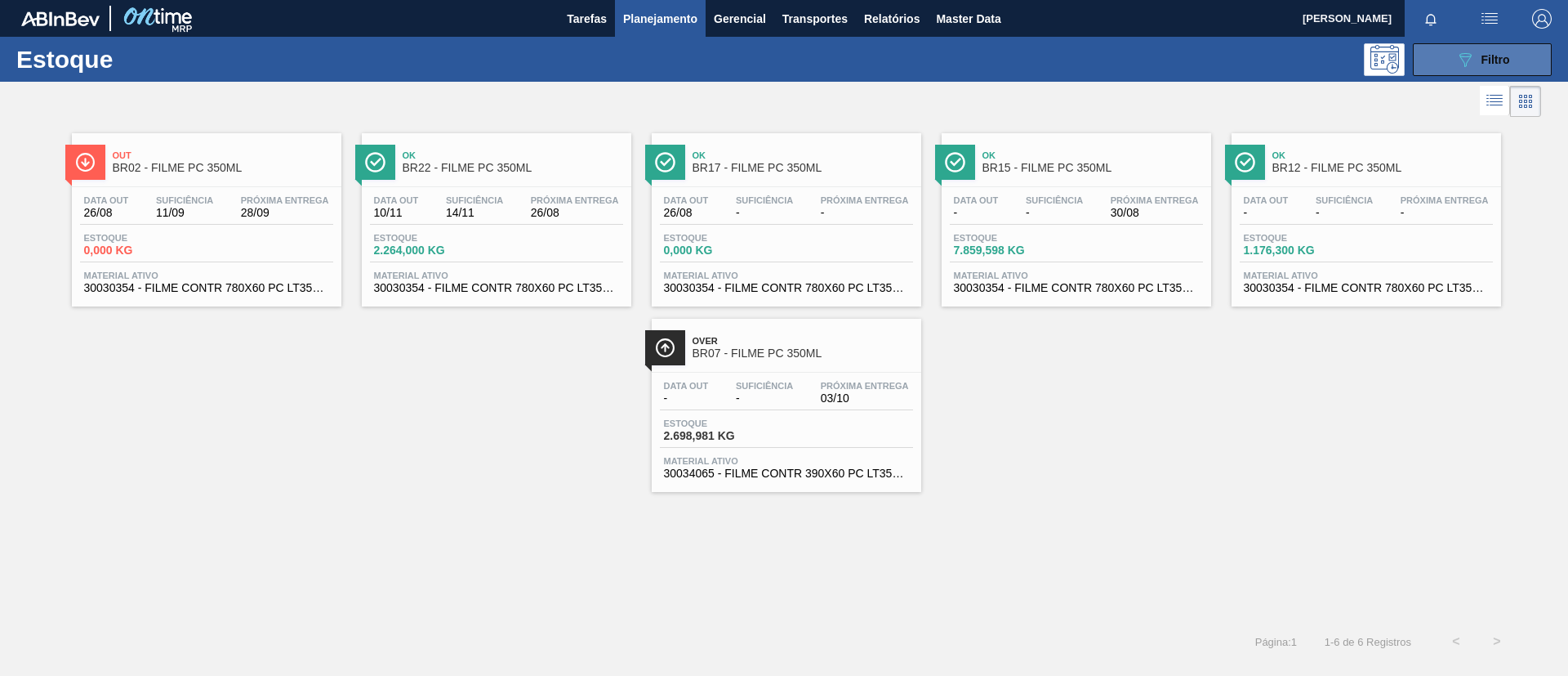
click at [1468, 68] on button "089F7B8B-B2A5-4AFE-B5C0-19BA573D28AC Filtro" at bounding box center [1482, 60] width 139 height 33
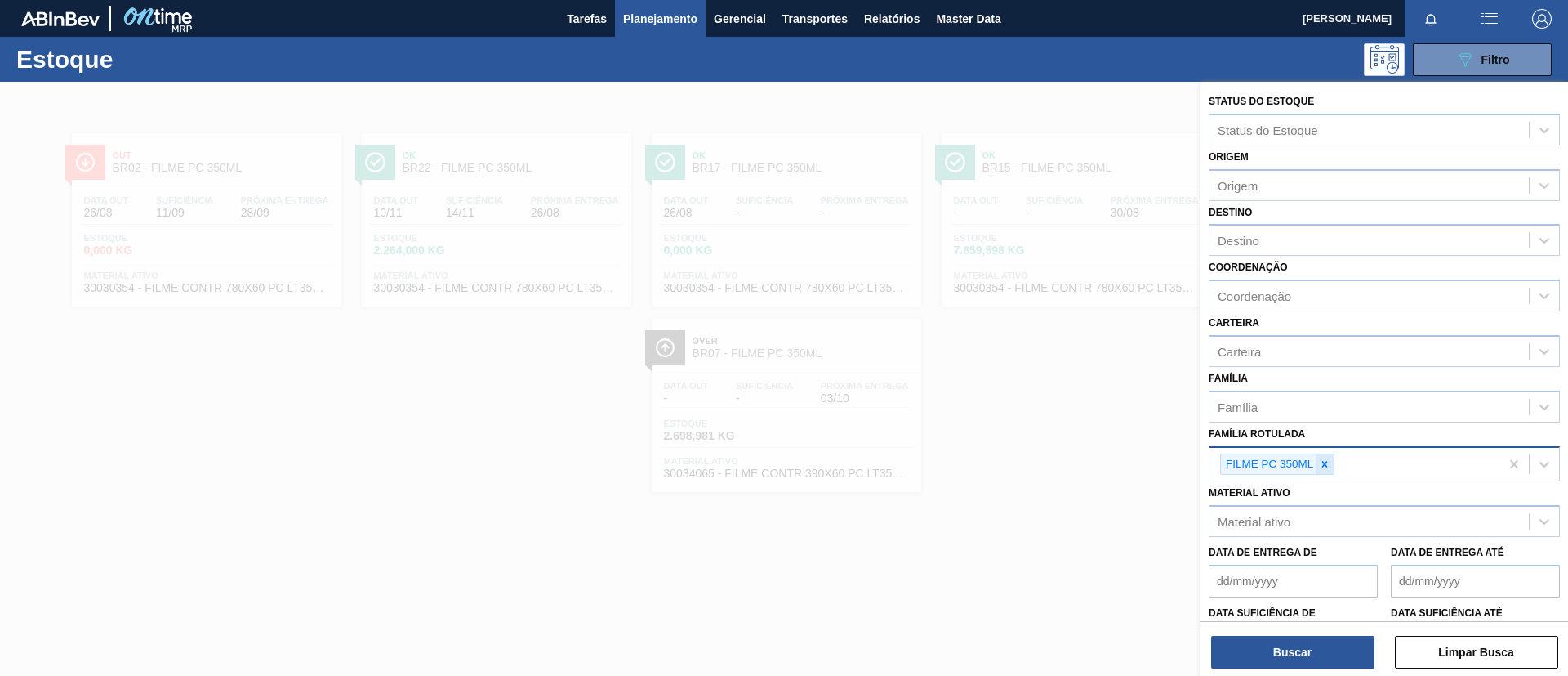
click at [1319, 470] on div at bounding box center [1325, 464] width 18 height 21
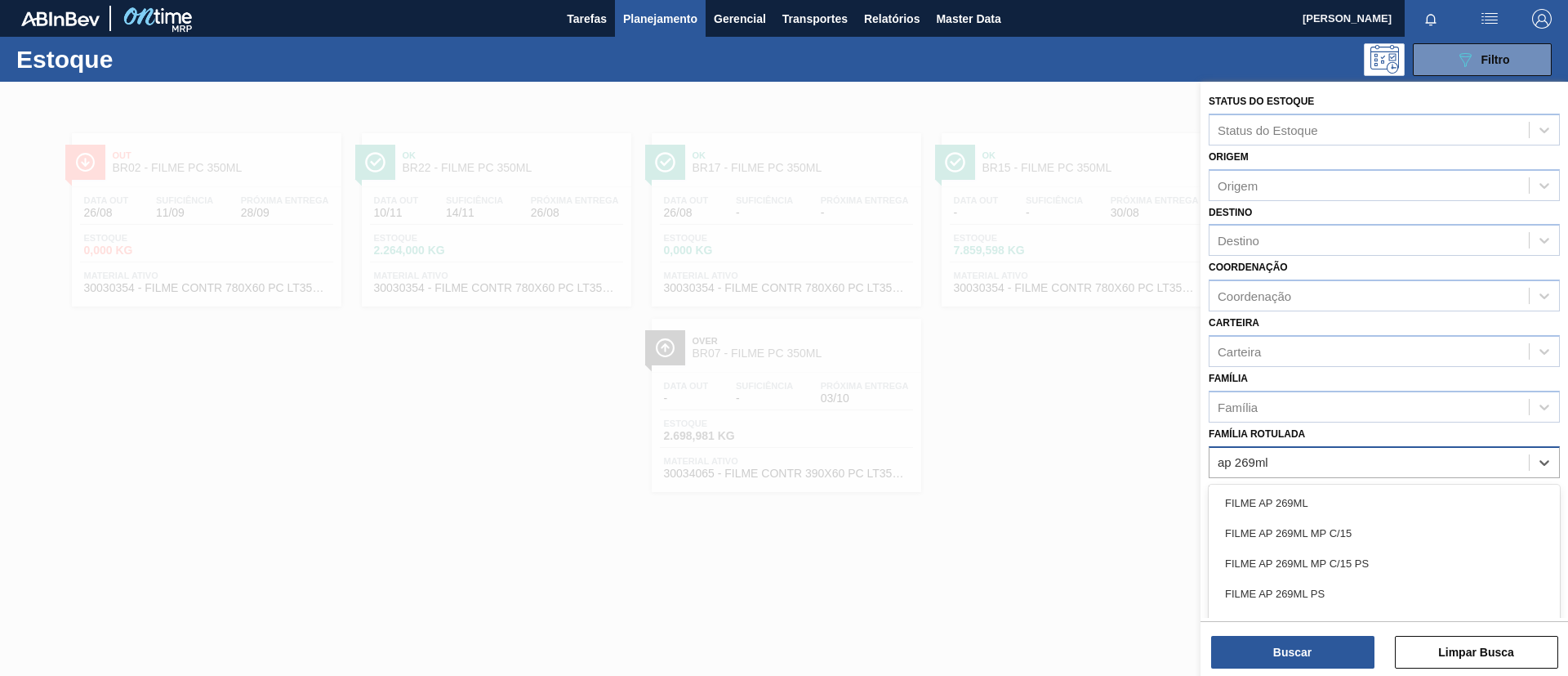
type Rotulada "ap 269ml mp"
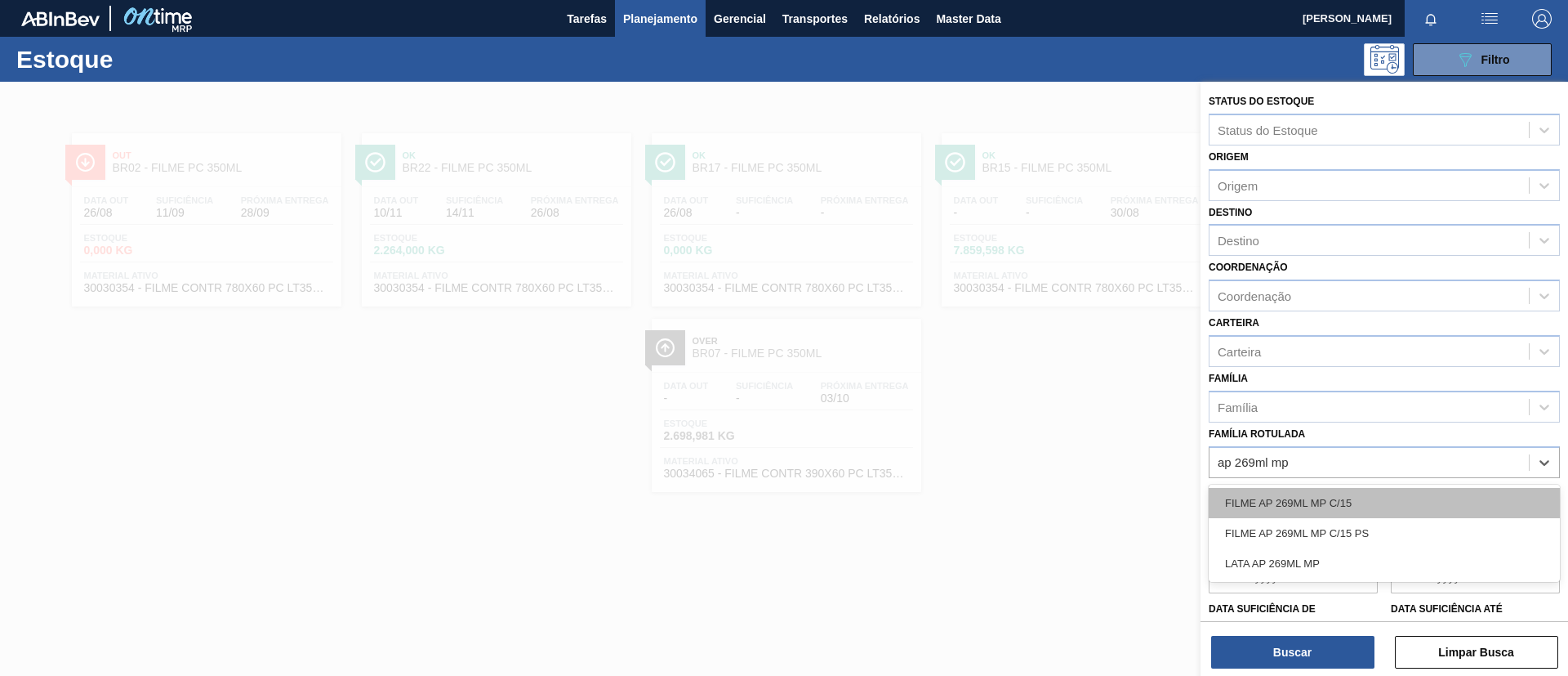
click at [1365, 499] on div "FILME AP 269ML MP C/15" at bounding box center [1384, 502] width 351 height 30
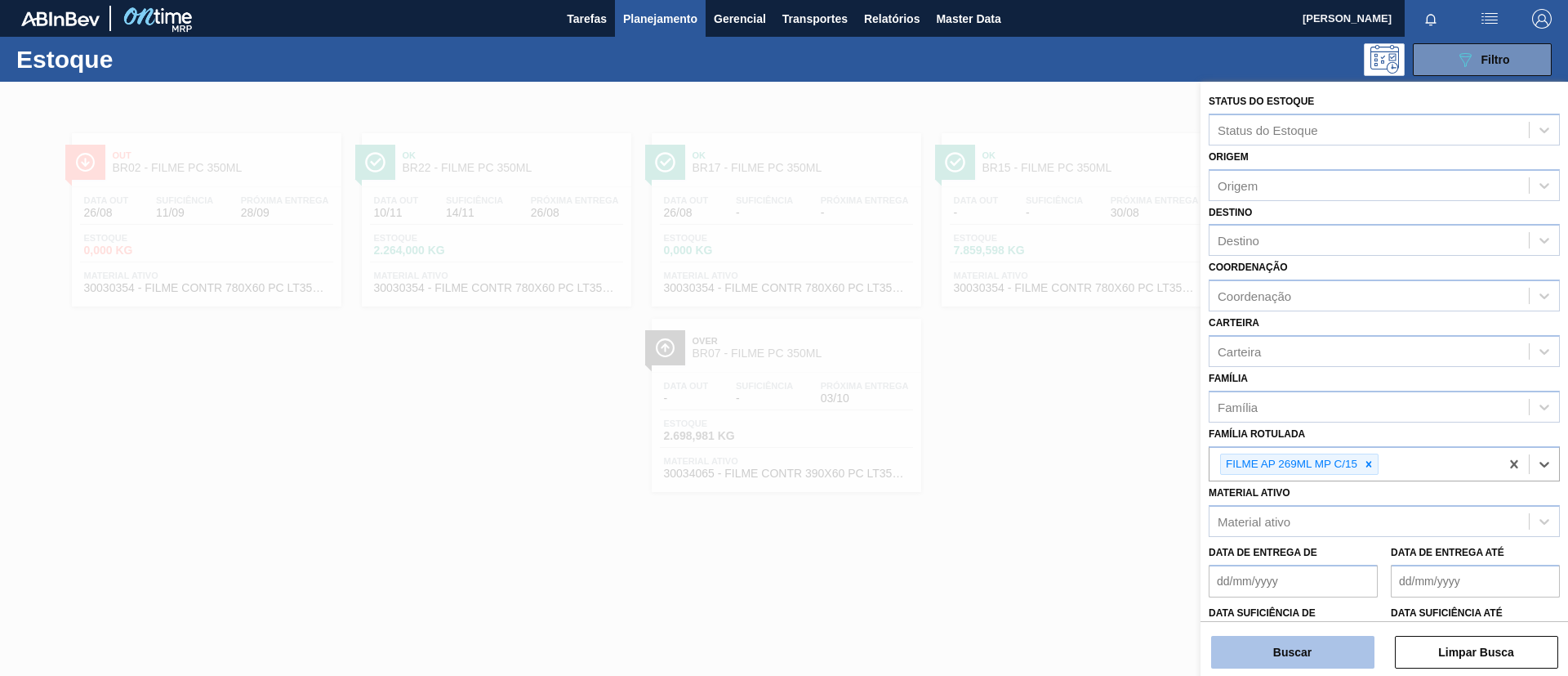
click at [1351, 655] on button "Buscar" at bounding box center [1293, 652] width 164 height 33
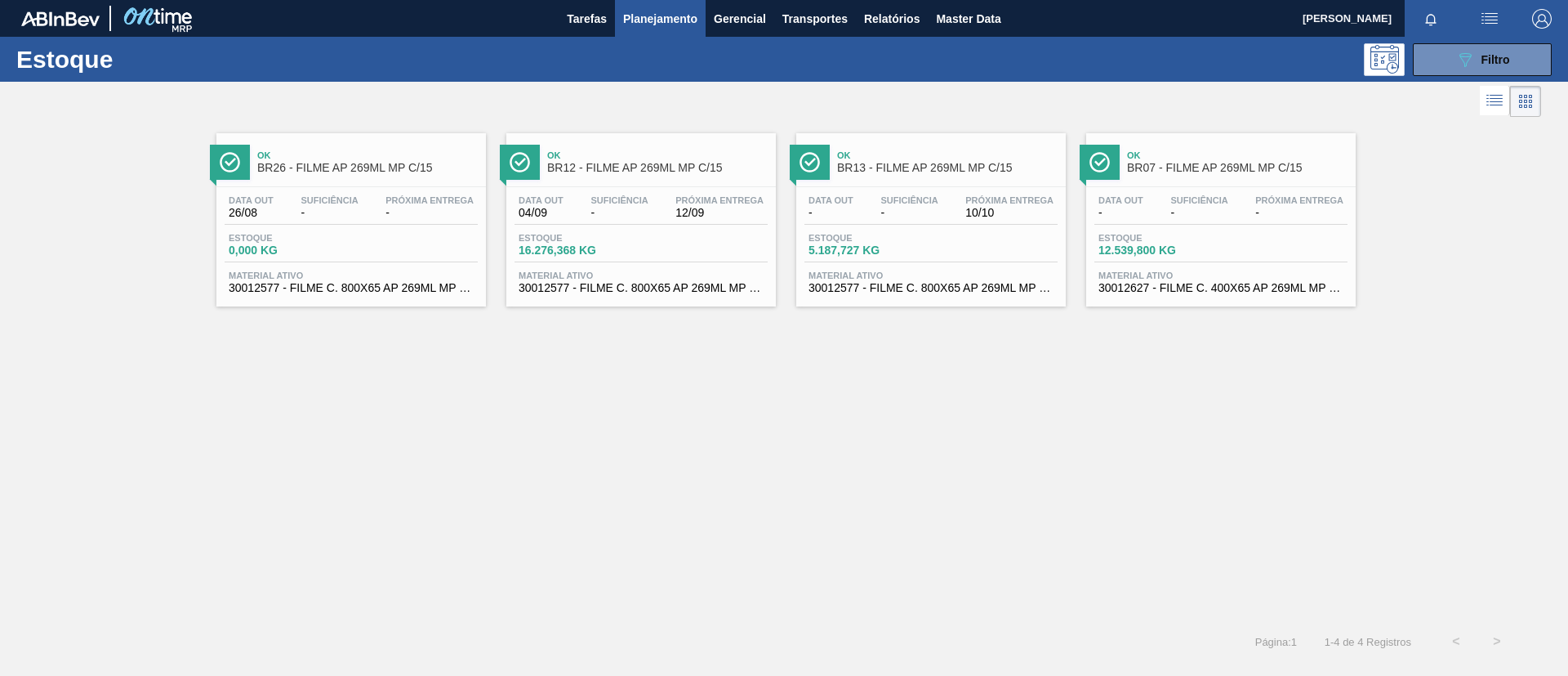
click at [400, 134] on div "Ok BR26 - FILME AP 269ML MP C/15" at bounding box center [351, 155] width 270 height 45
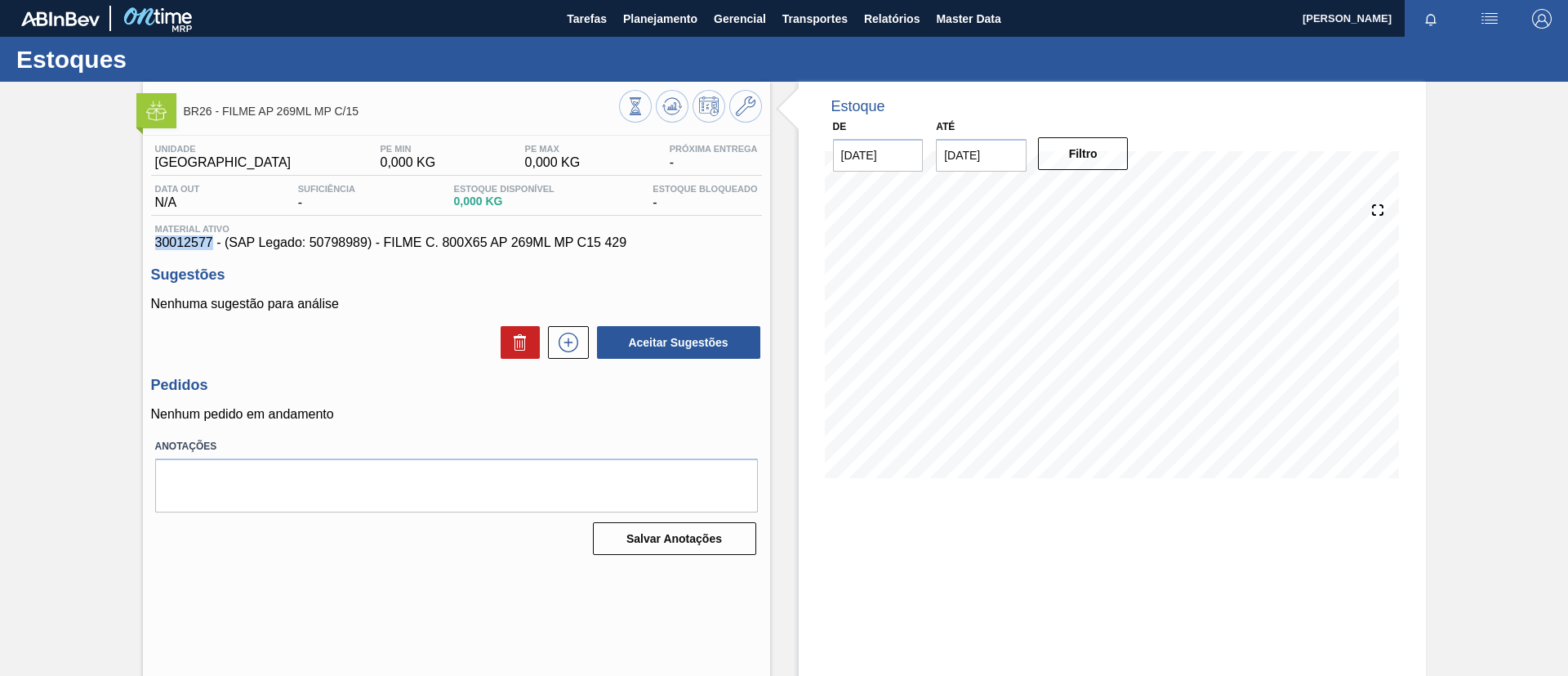
drag, startPoint x: 151, startPoint y: 243, endPoint x: 212, endPoint y: 238, distance: 61.2
click at [212, 238] on div "Material ativo 30012577 - (SAP Legado: 50798989) - FILME C. 800X65 AP 269ML MP …" at bounding box center [456, 237] width 611 height 26
copy span "30012577"
drag, startPoint x: 310, startPoint y: 237, endPoint x: 365, endPoint y: 247, distance: 55.9
click at [365, 247] on span "30012577 - (SAP Legado: 50798989) - FILME C. 800X65 AP 269ML MP C15 429" at bounding box center [456, 243] width 603 height 15
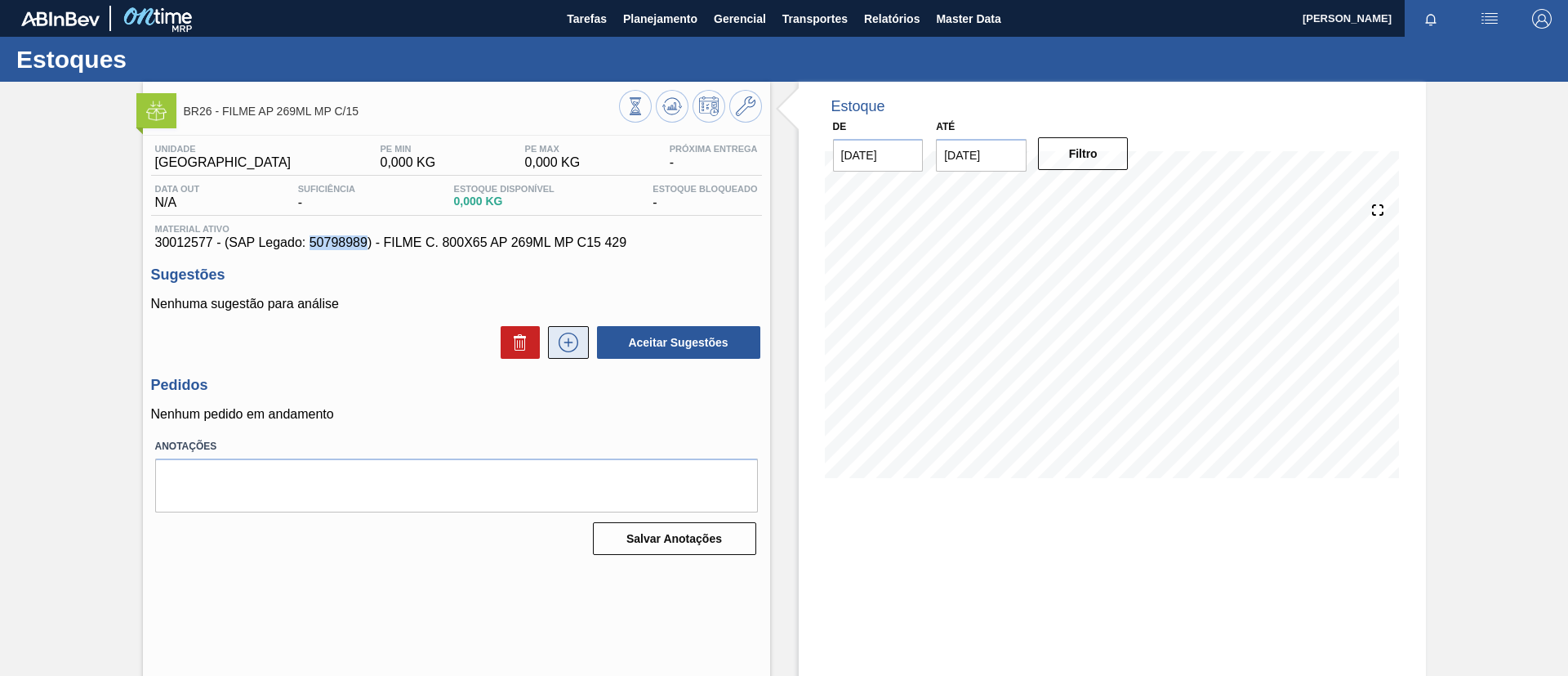
copy span "50798989"
drag, startPoint x: 150, startPoint y: 241, endPoint x: 210, endPoint y: 243, distance: 60.0
click at [210, 243] on div "Material ativo 30012577 - (SAP Legado: 50798989) - FILME C. 800X65 AP 269ML MP …" at bounding box center [456, 237] width 611 height 26
copy span "30012577"
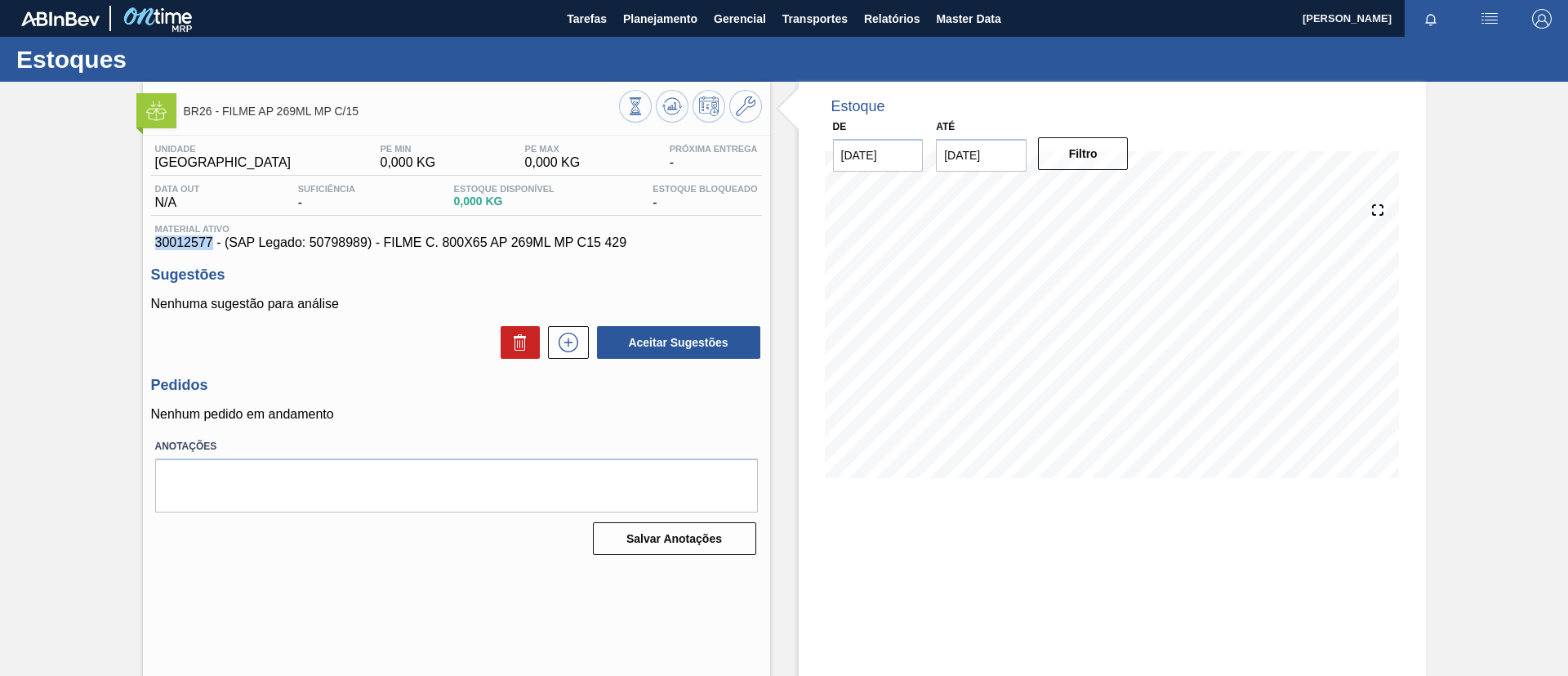
copy span "30012577"
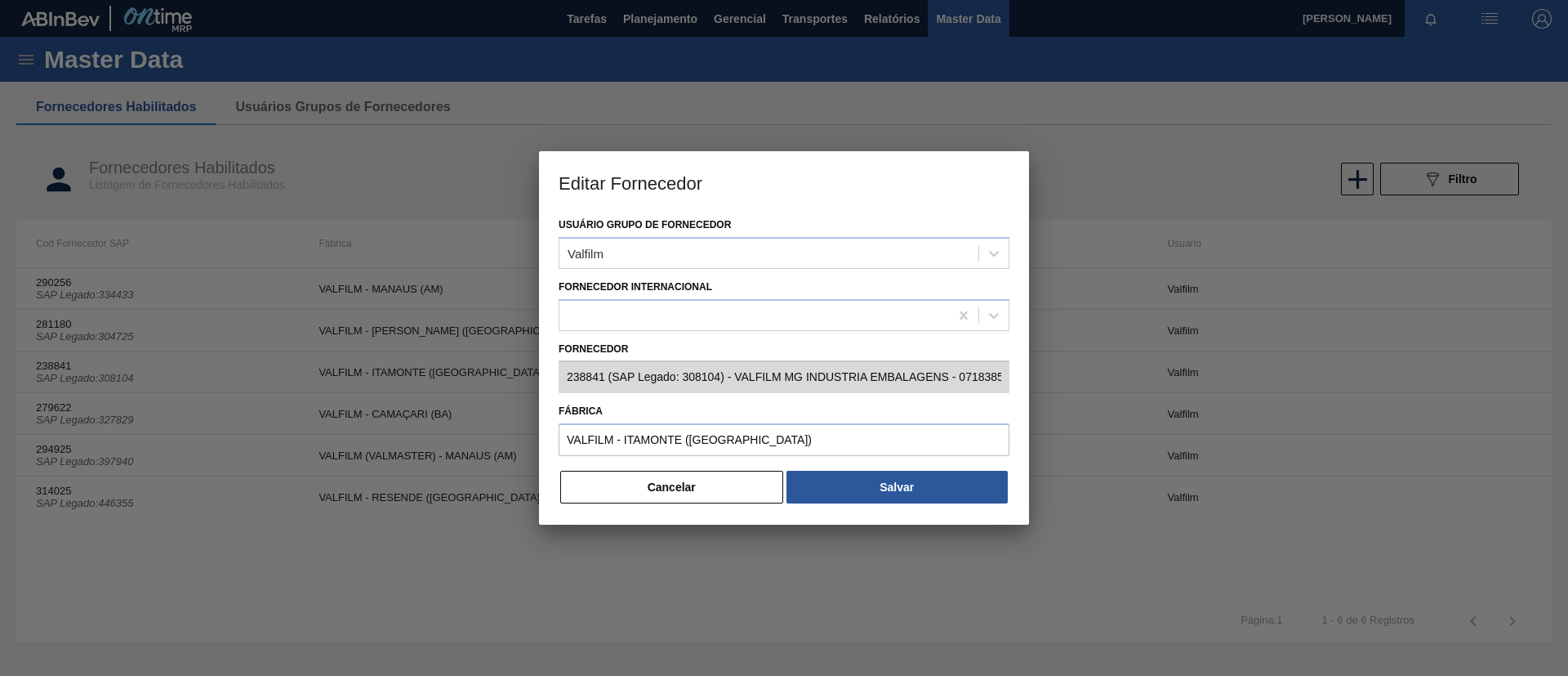
click at [699, 466] on div at bounding box center [784, 465] width 451 height 7
drag, startPoint x: 658, startPoint y: 380, endPoint x: 660, endPoint y: 396, distance: 16.1
click at [660, 396] on div "Fornecedor 238841 (SAP Legado: 308104) - VALFILM MG INDUSTRIA EMBALAGENS - 0718…" at bounding box center [784, 368] width 451 height 63
click at [691, 479] on button "Cancelar" at bounding box center [672, 487] width 223 height 33
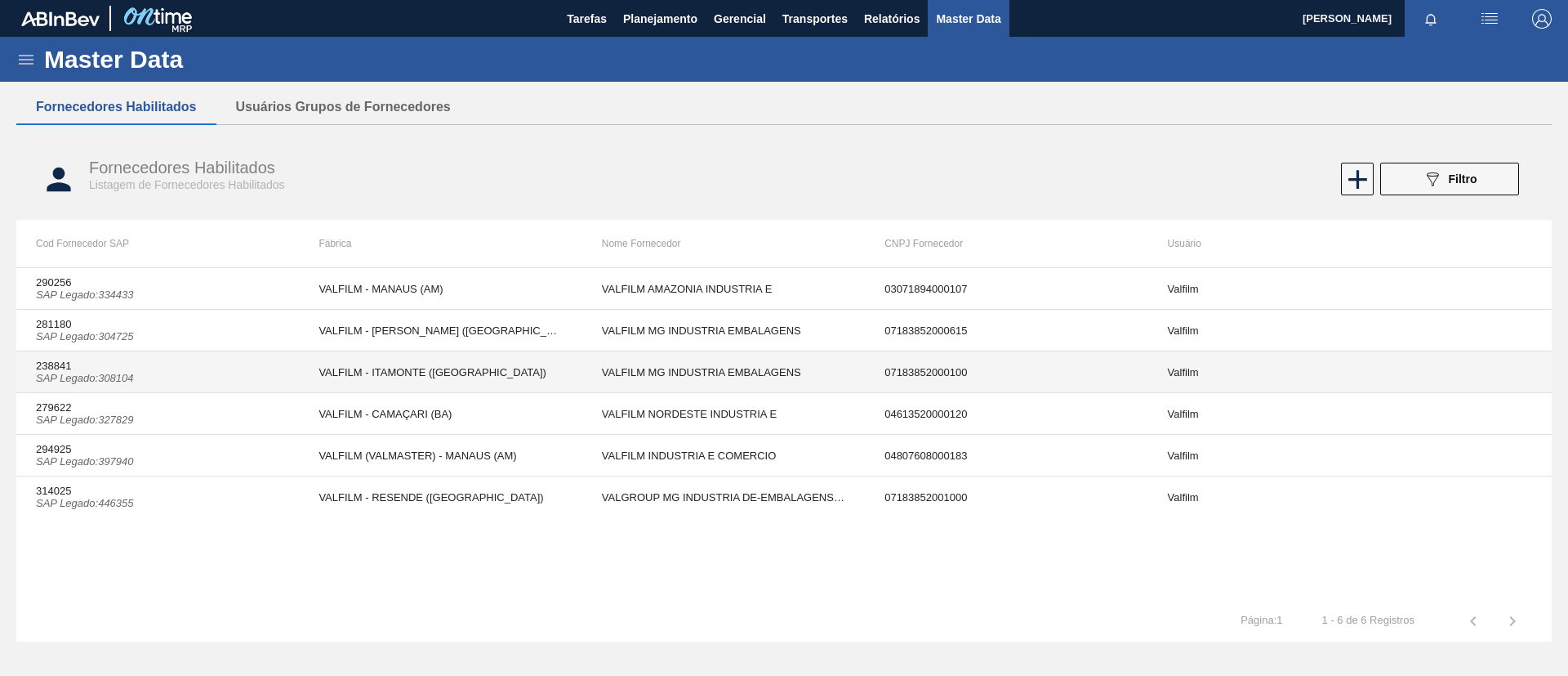
click at [313, 382] on td "VALFILM - ITAMONTE ([GEOGRAPHIC_DATA])" at bounding box center [441, 372] width 283 height 42
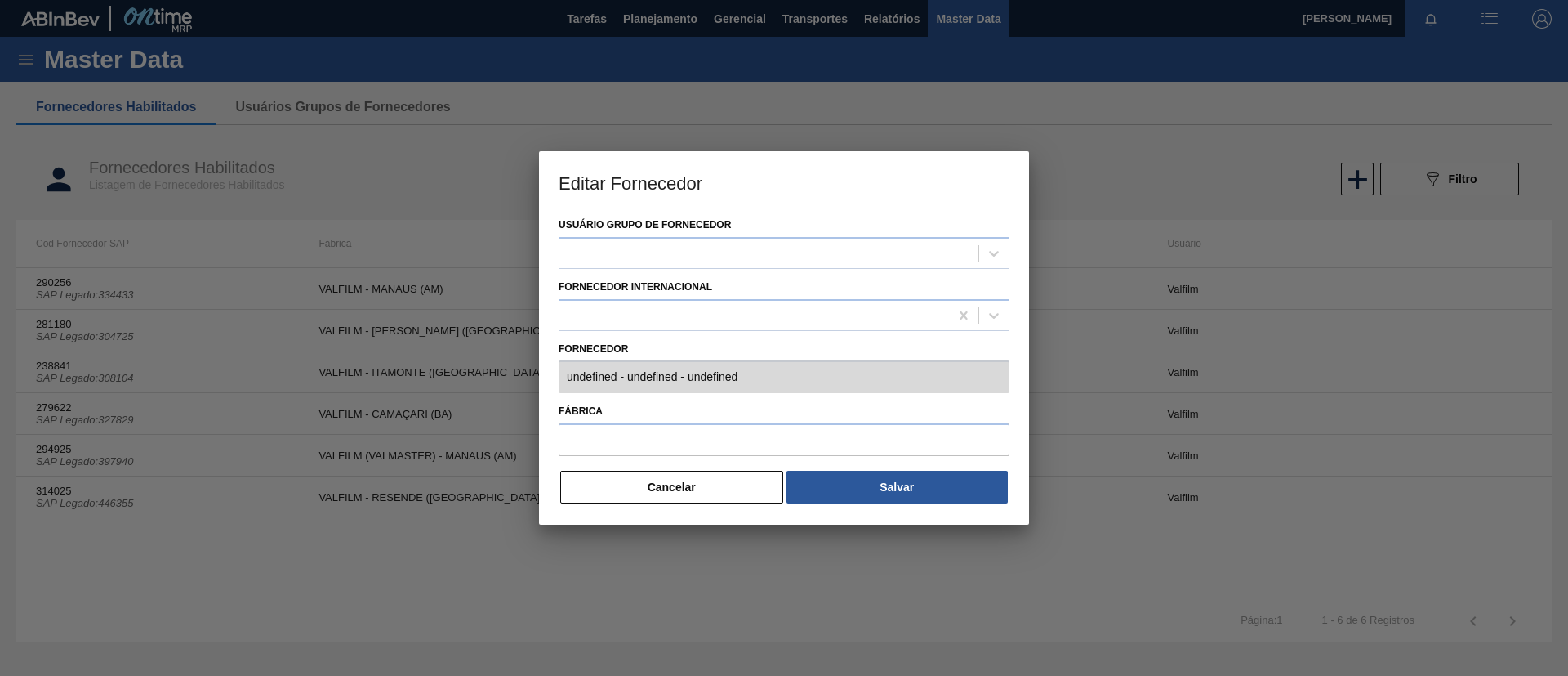
type input "238841 (SAP Legado: 308104) - VALFILM MG INDUSTRIA EMBALAGENS - 07183852000100"
type input "VALFILM - ITAMONTE (MG)"
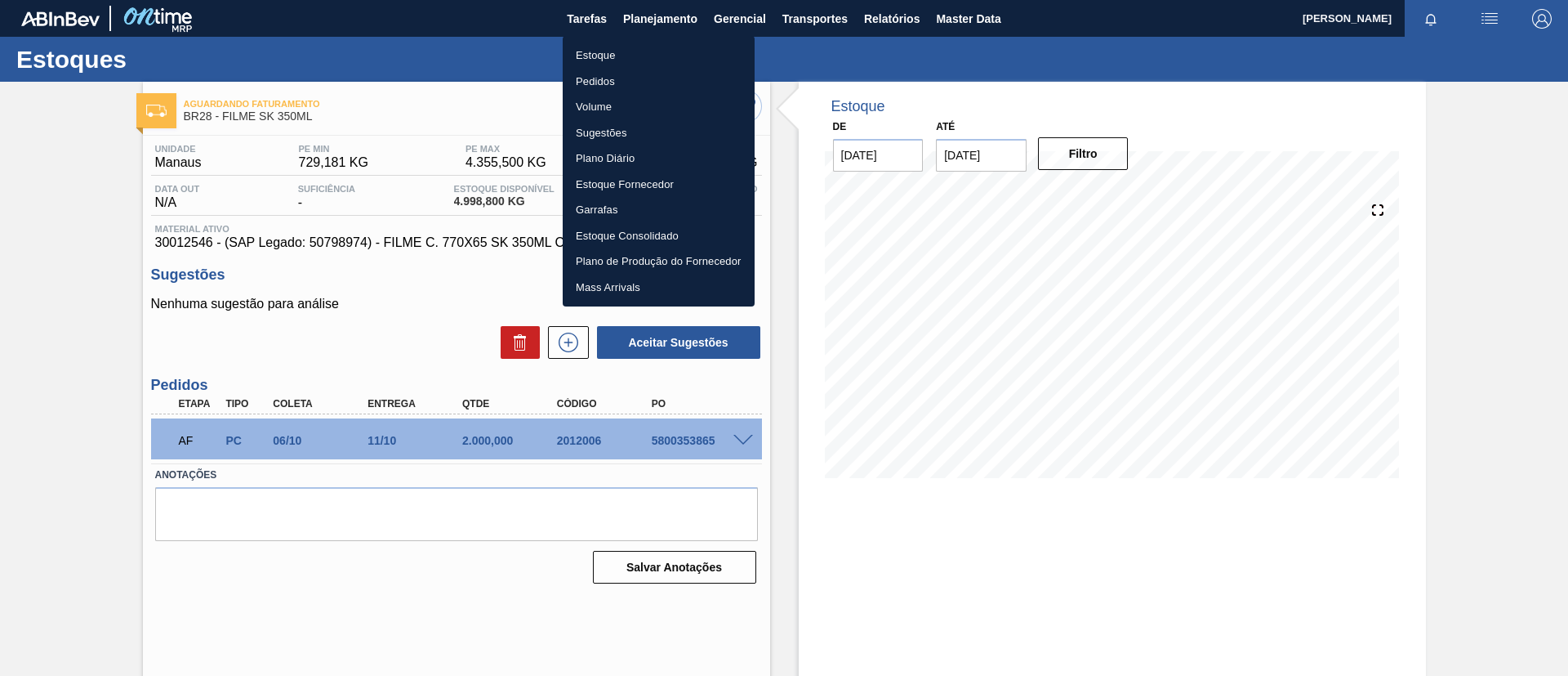
click at [621, 47] on li "Estoque" at bounding box center [659, 56] width 192 height 26
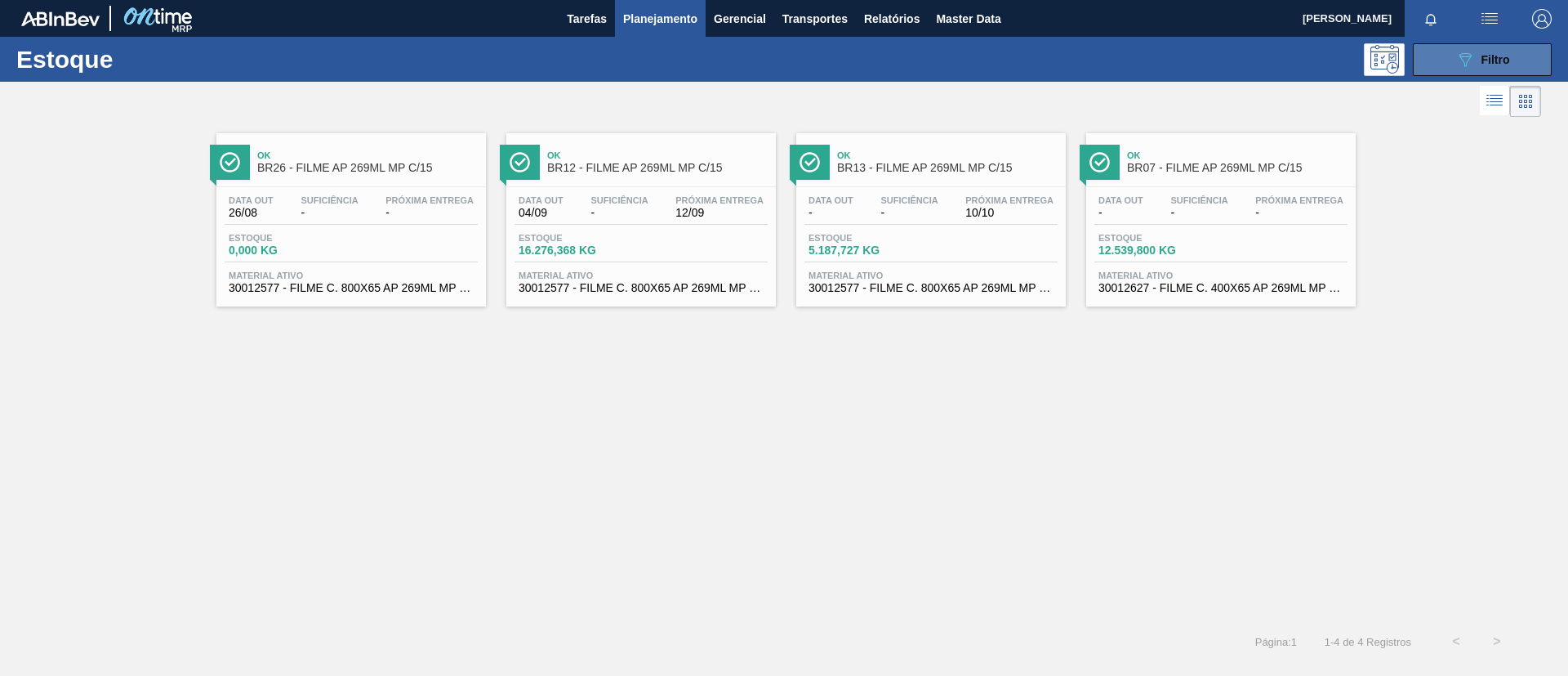
click at [1469, 59] on icon "089F7B8B-B2A5-4AFE-B5C0-19BA573D28AC" at bounding box center [1465, 60] width 20 height 20
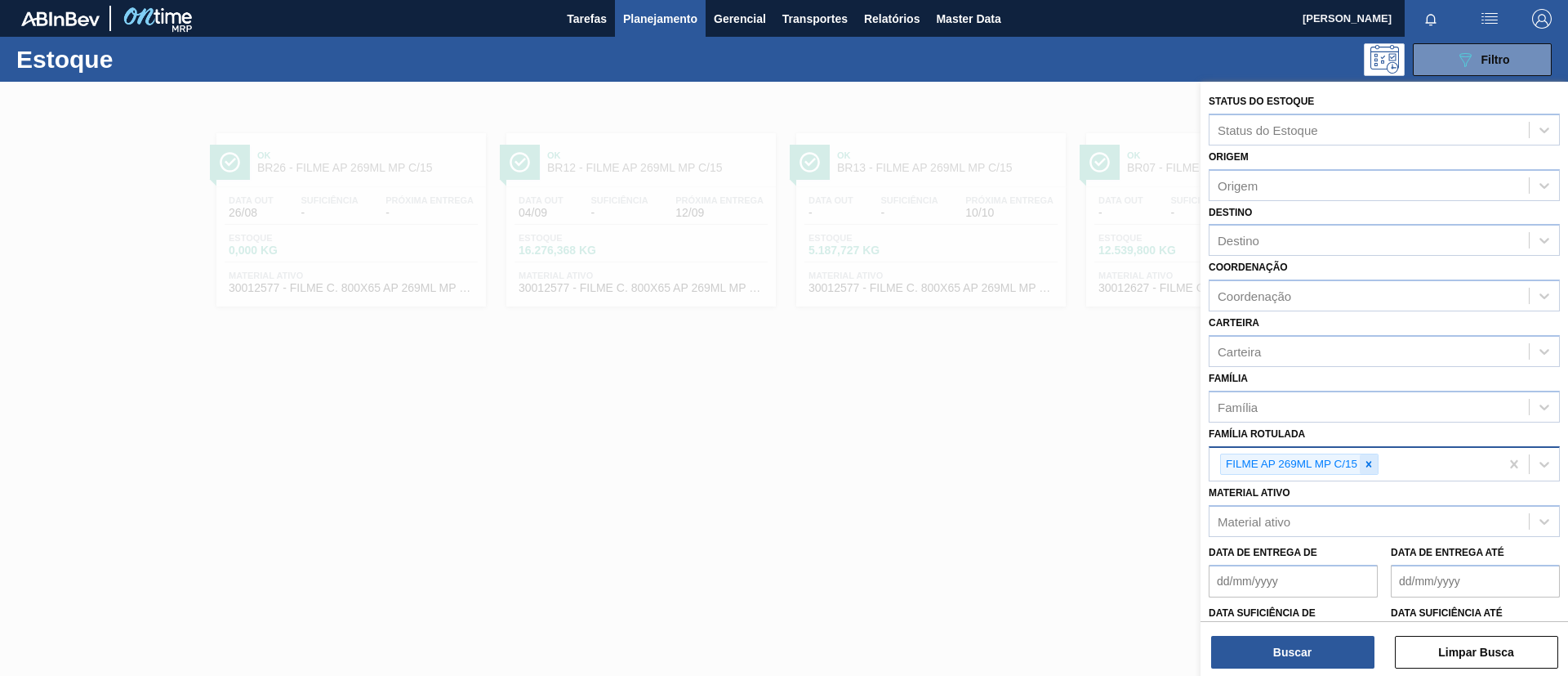
click at [1370, 463] on icon at bounding box center [1369, 463] width 6 height 6
paste Rotulada "FILME AP 350ML"
type Rotulada "FILME AP 350ML"
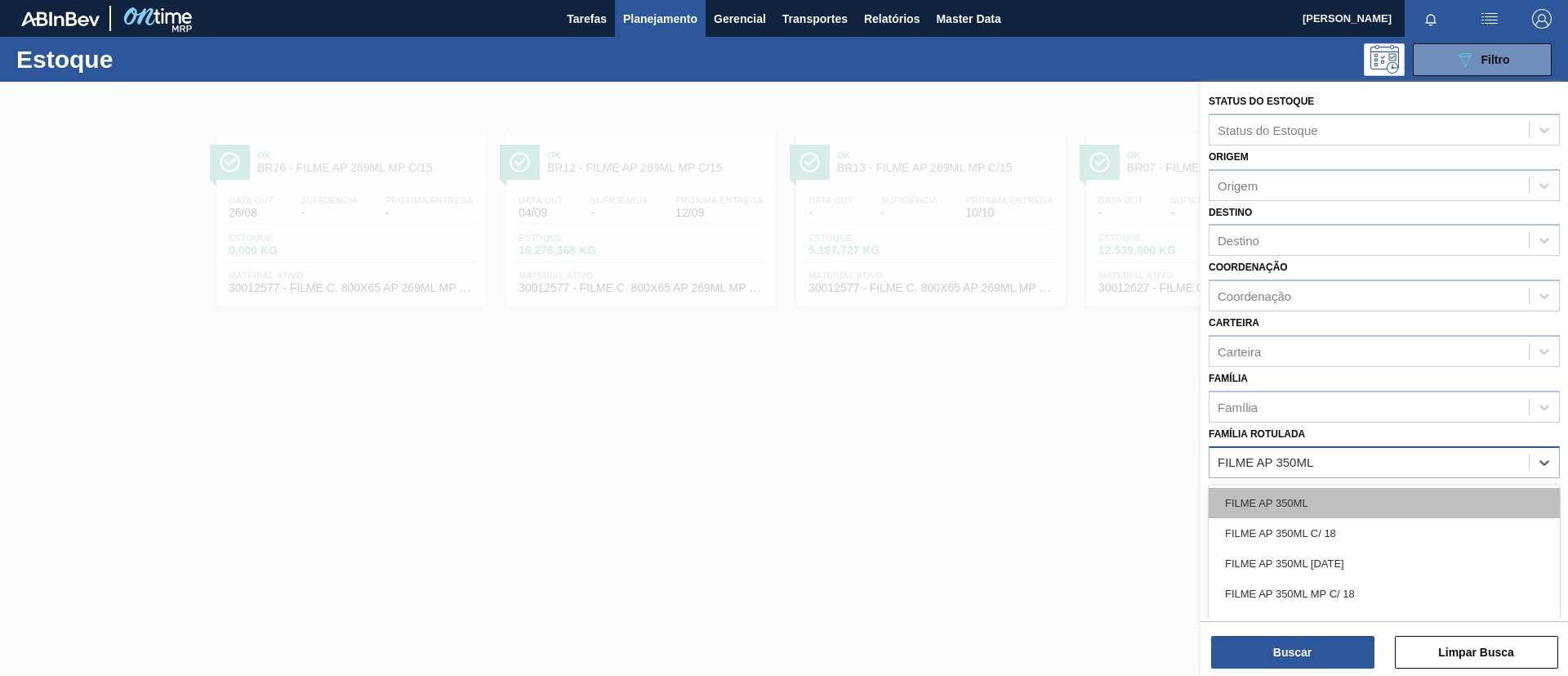
click at [1369, 492] on div "FILME AP 350ML" at bounding box center [1384, 502] width 351 height 30
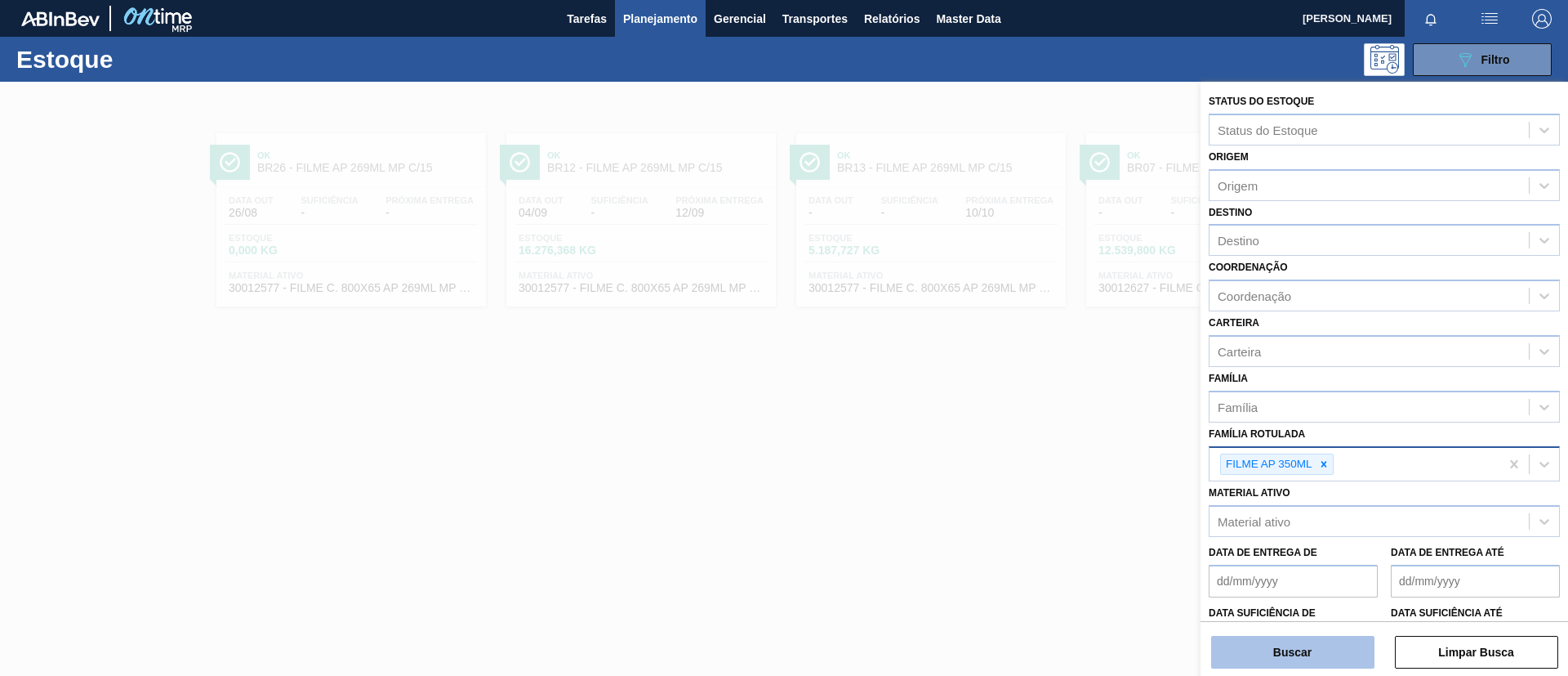
click at [1336, 651] on button "Buscar" at bounding box center [1293, 652] width 164 height 33
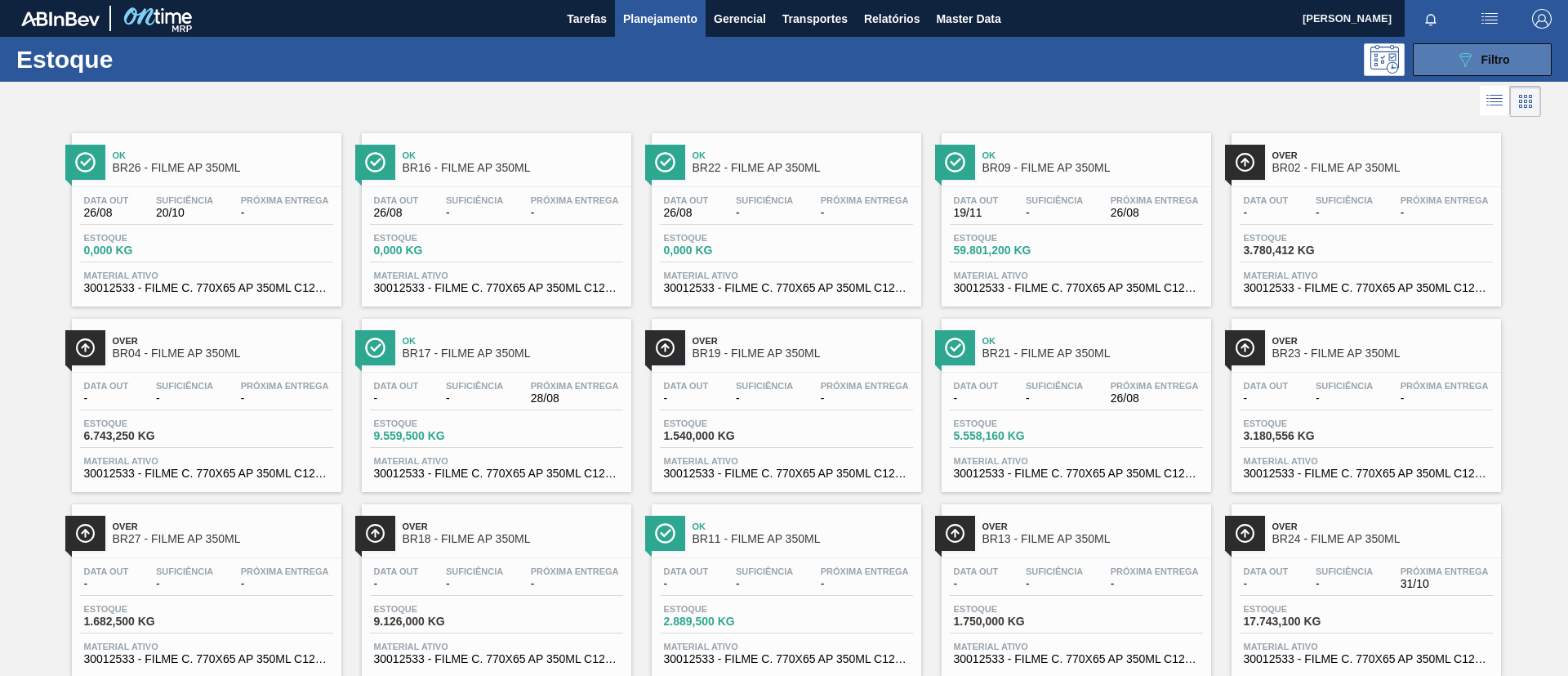
click at [1471, 49] on button "089F7B8B-B2A5-4AFE-B5C0-19BA573D28AC Filtro" at bounding box center [1482, 60] width 139 height 33
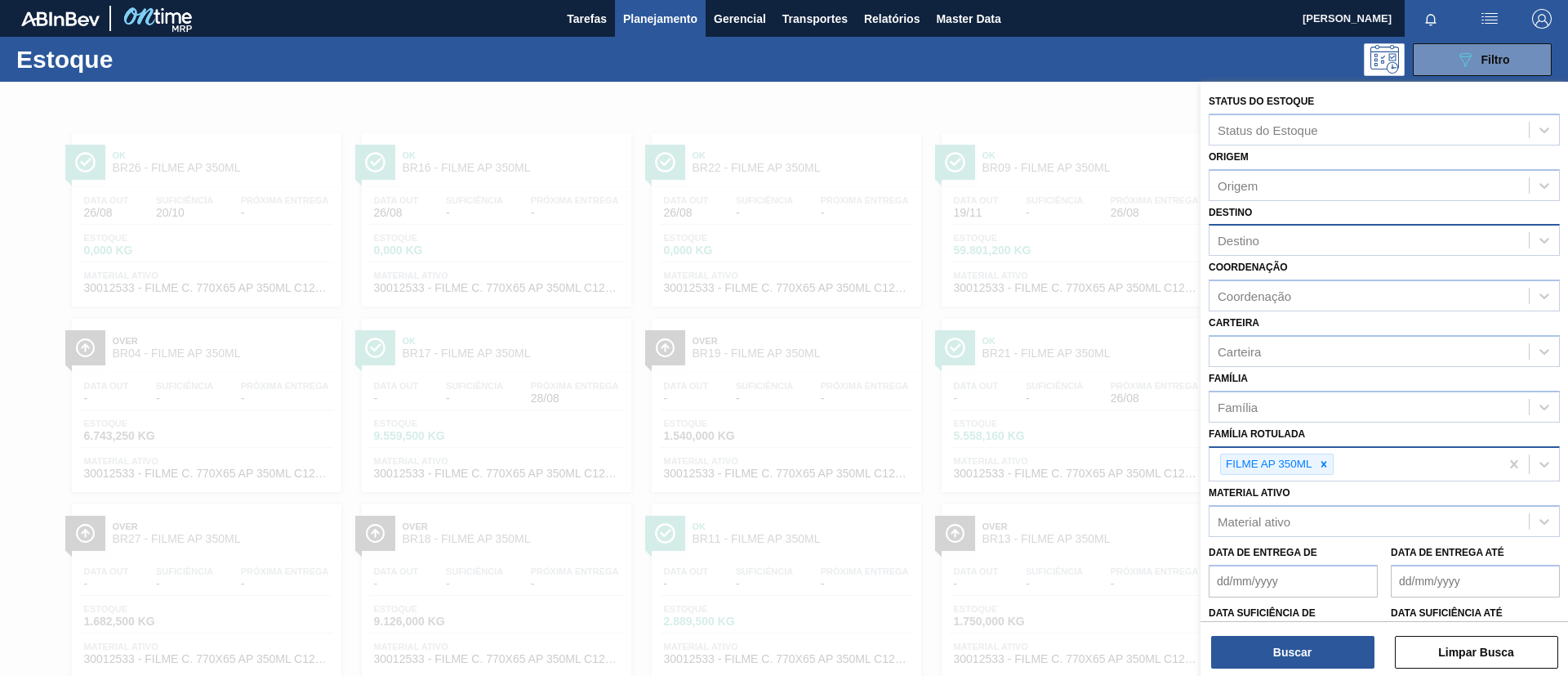
click at [1302, 243] on div "Destino" at bounding box center [1369, 240] width 319 height 24
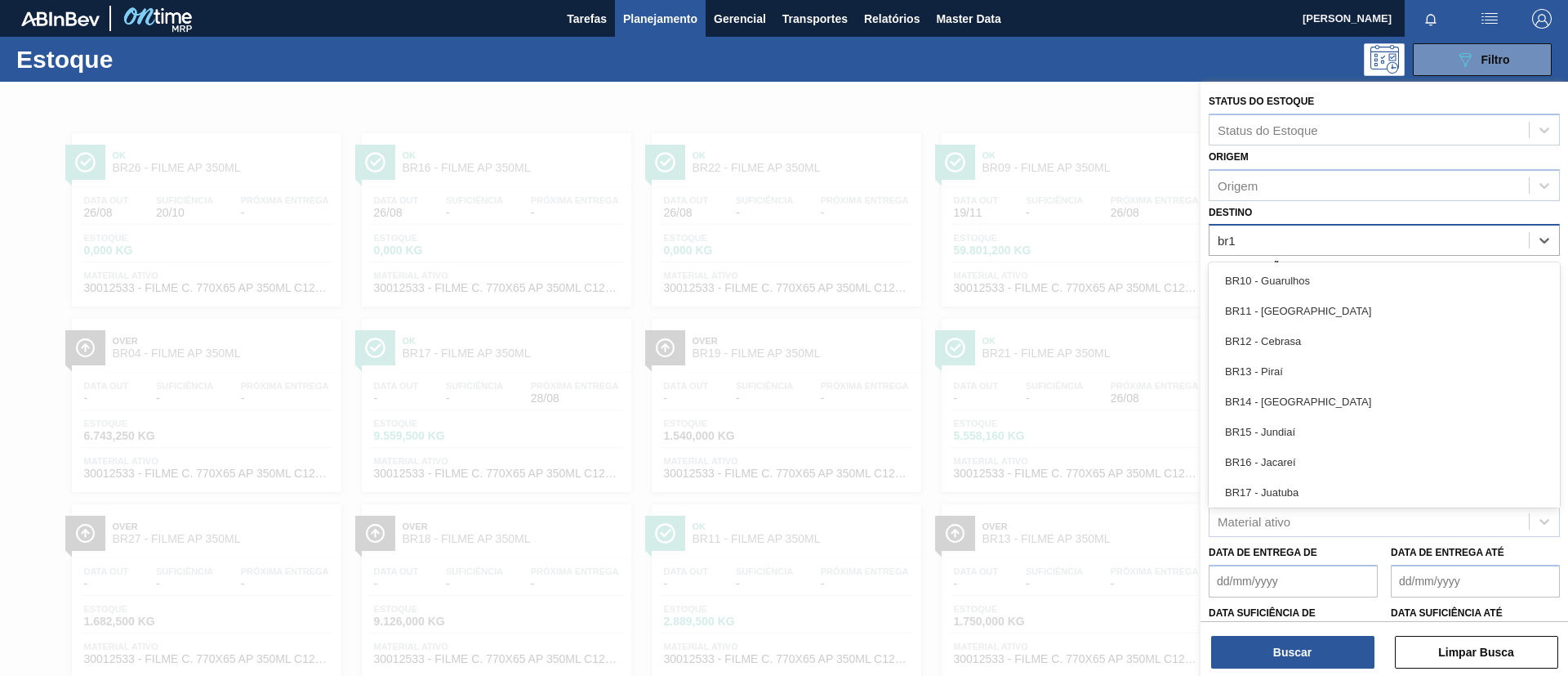
type input "br17"
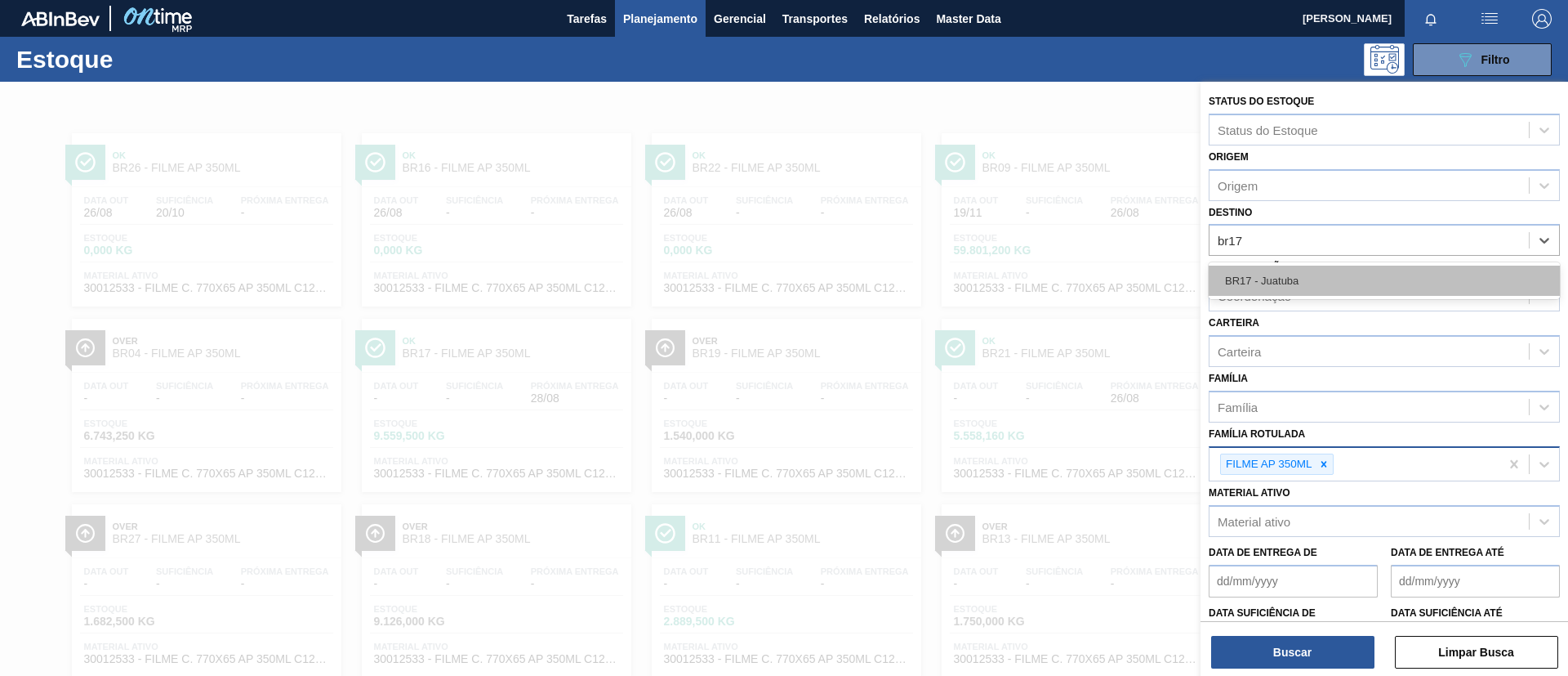
click at [1313, 267] on div "BR17 - Juatuba" at bounding box center [1384, 280] width 351 height 30
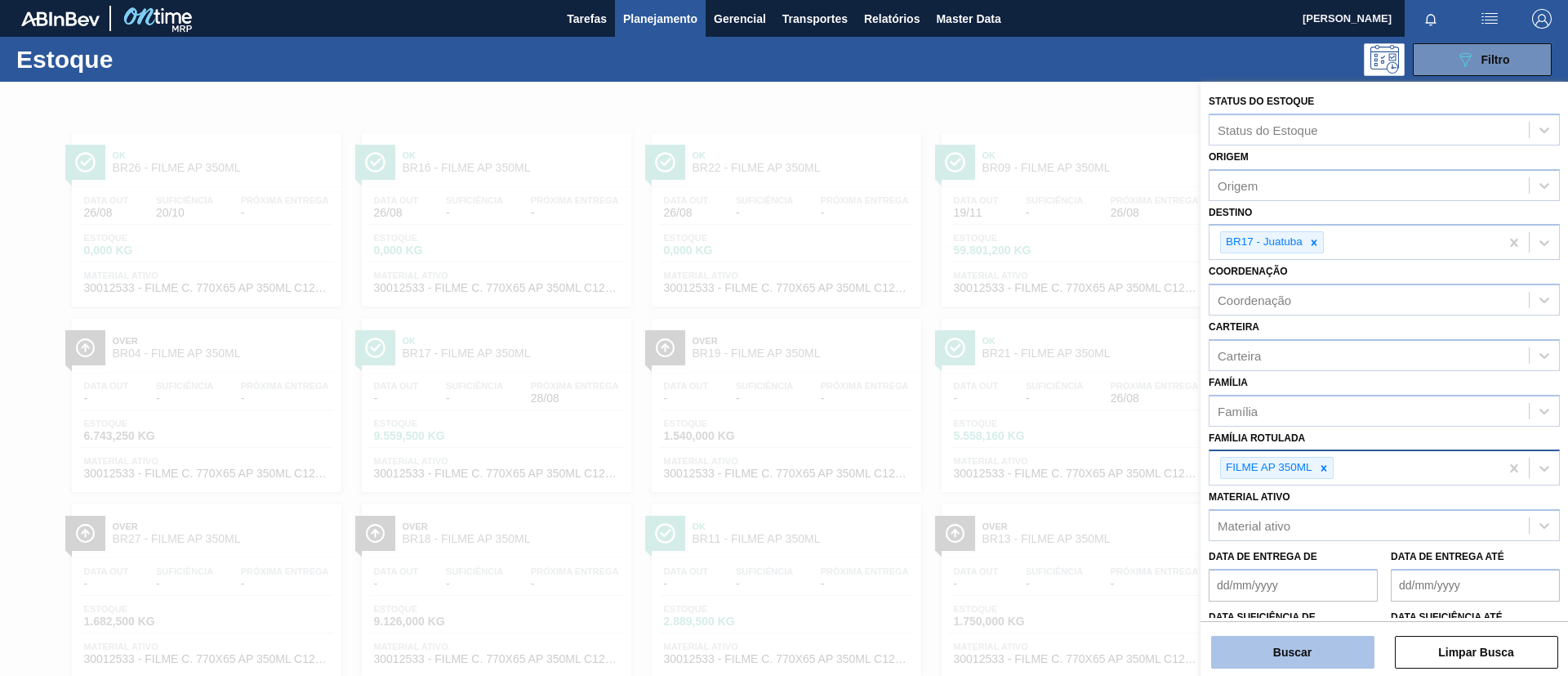
click at [1270, 637] on button "Buscar" at bounding box center [1293, 652] width 164 height 33
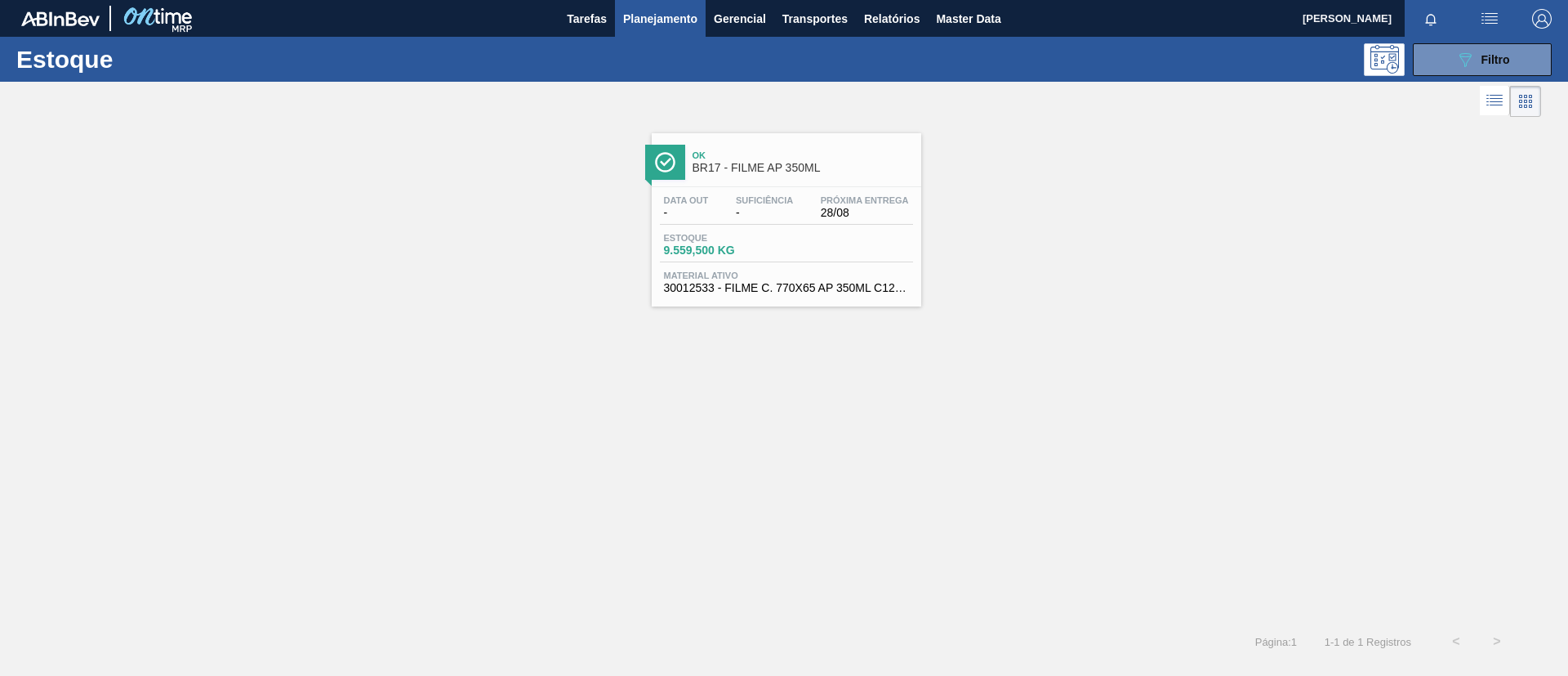
click at [767, 134] on div "Ok BR17 - FILME AP 350ML" at bounding box center [787, 155] width 270 height 45
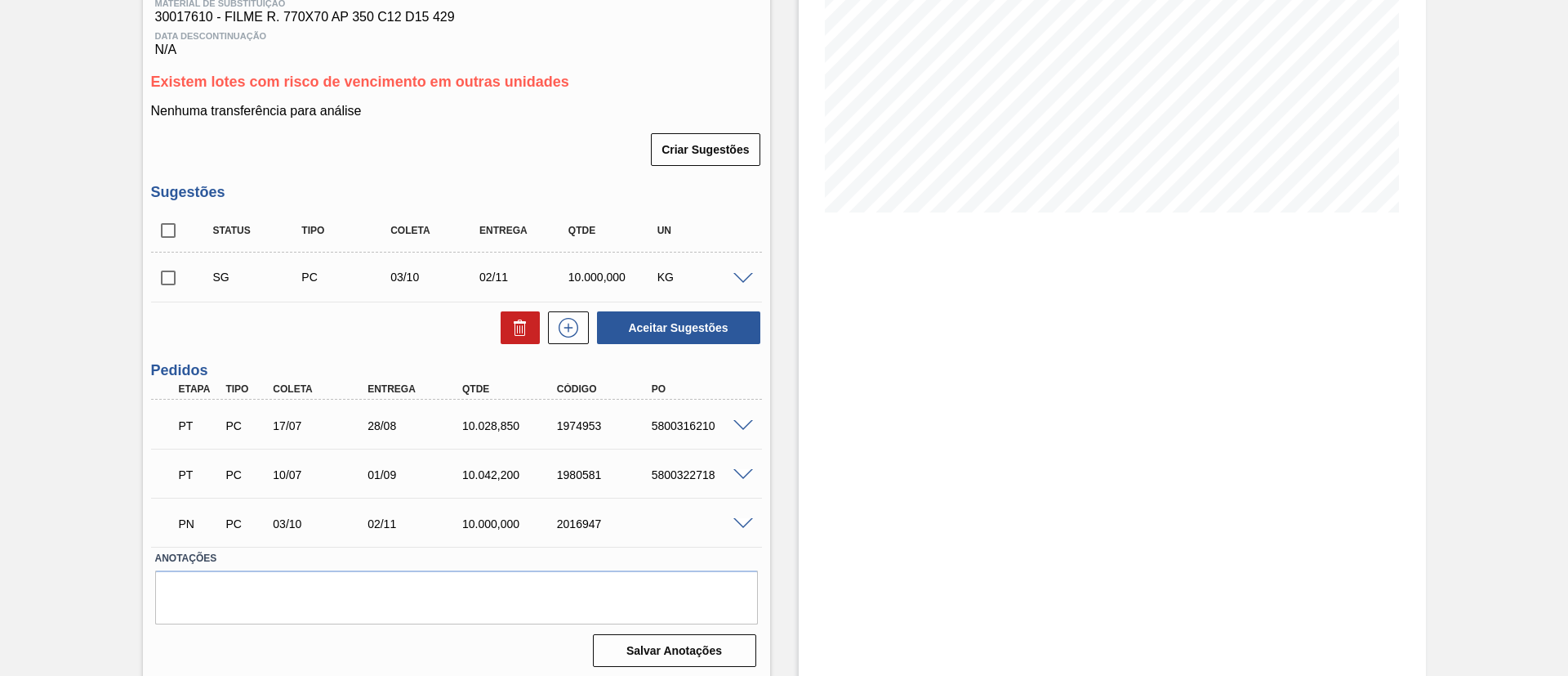
scroll to position [271, 0]
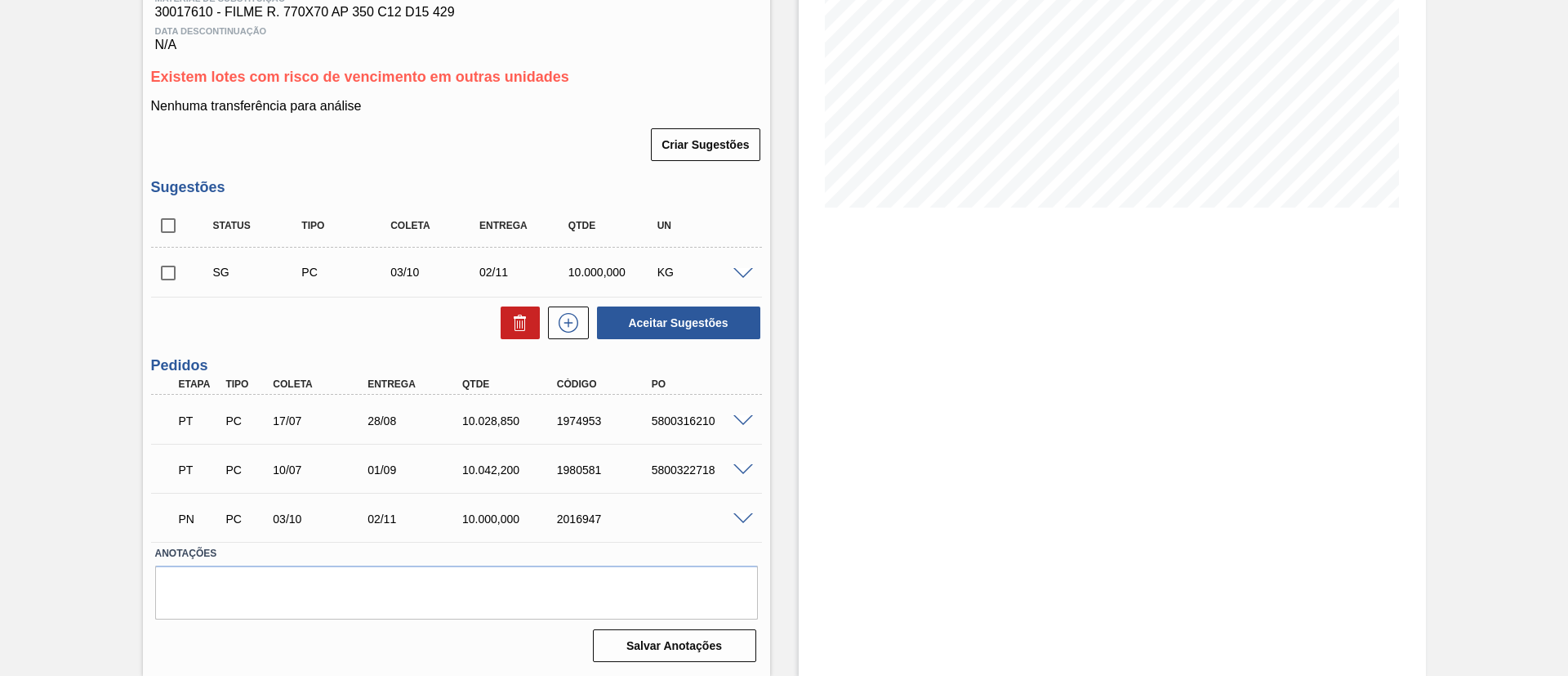
click at [743, 416] on span at bounding box center [743, 421] width 20 height 12
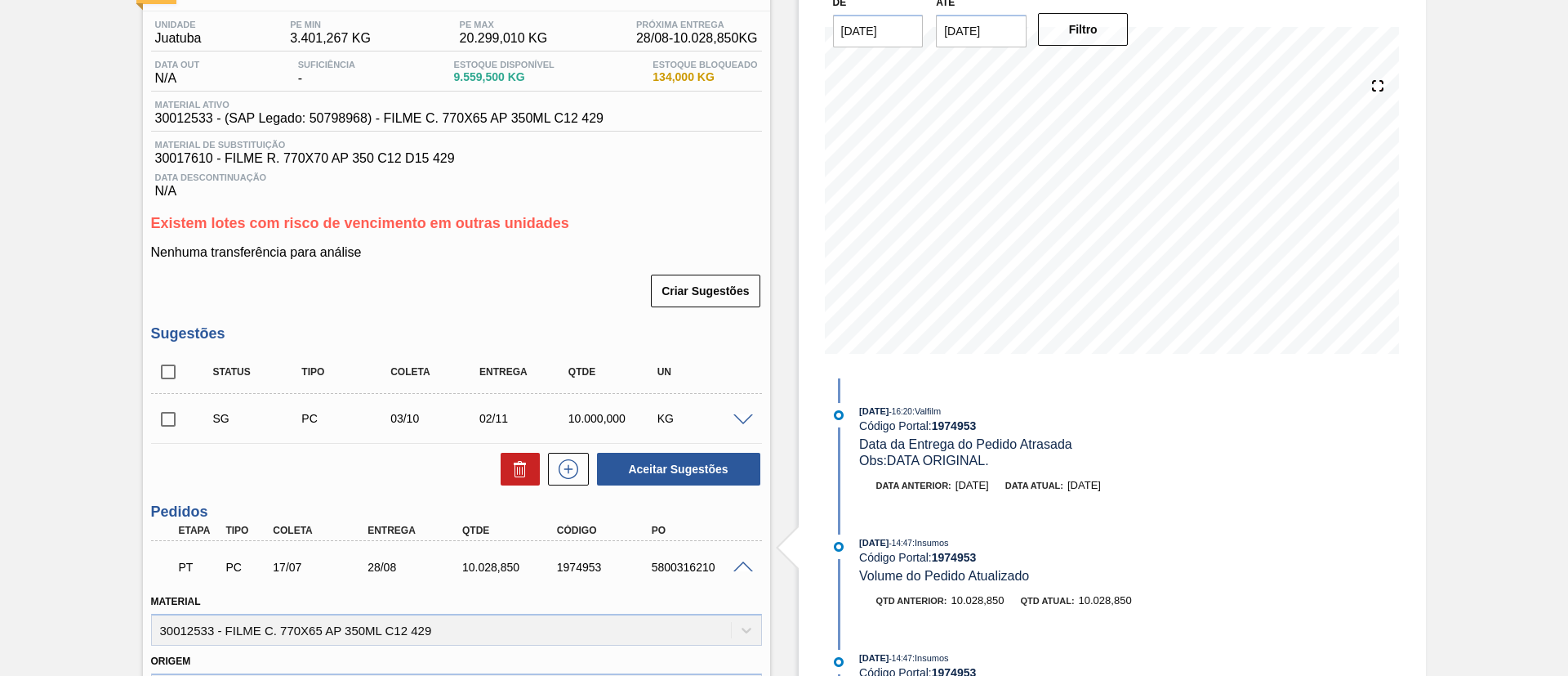
scroll to position [0, 0]
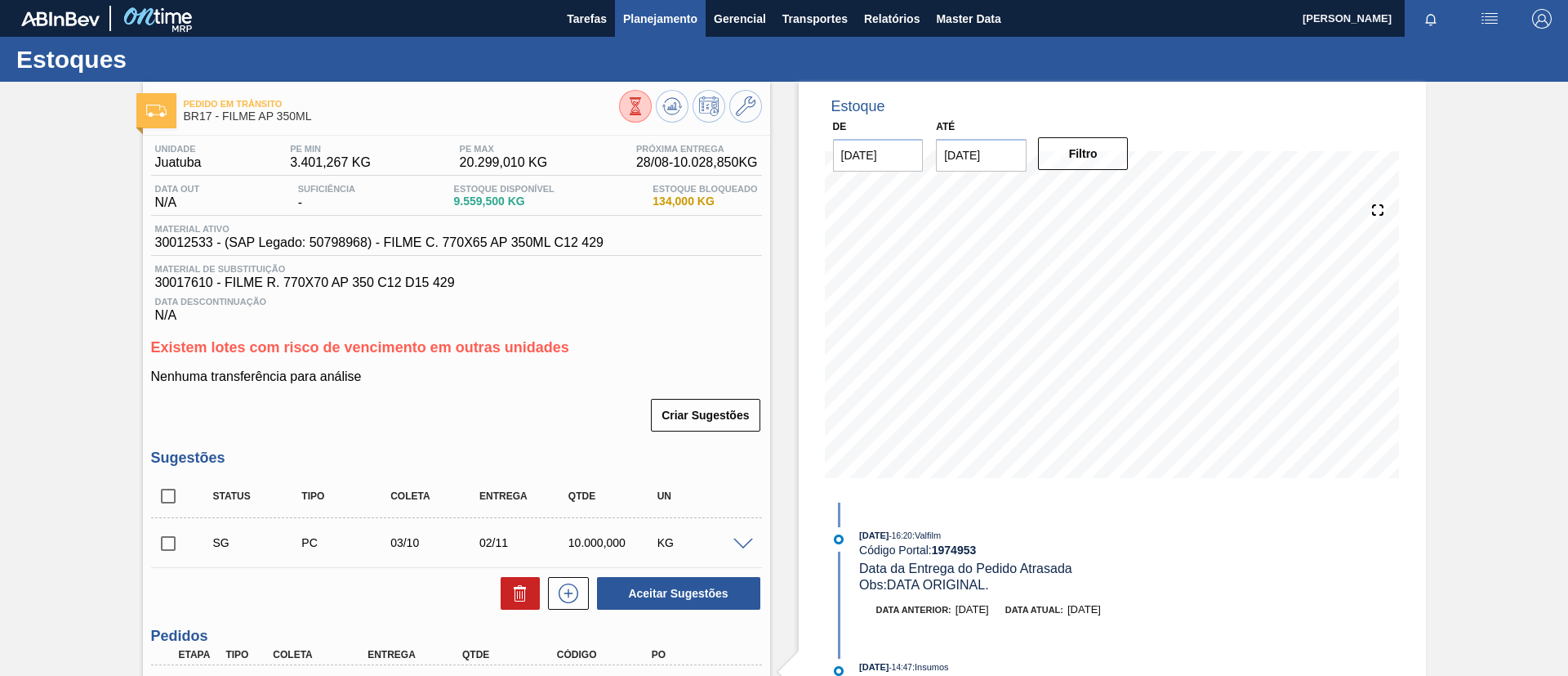
click at [681, 15] on span "Planejamento" at bounding box center [660, 19] width 74 height 20
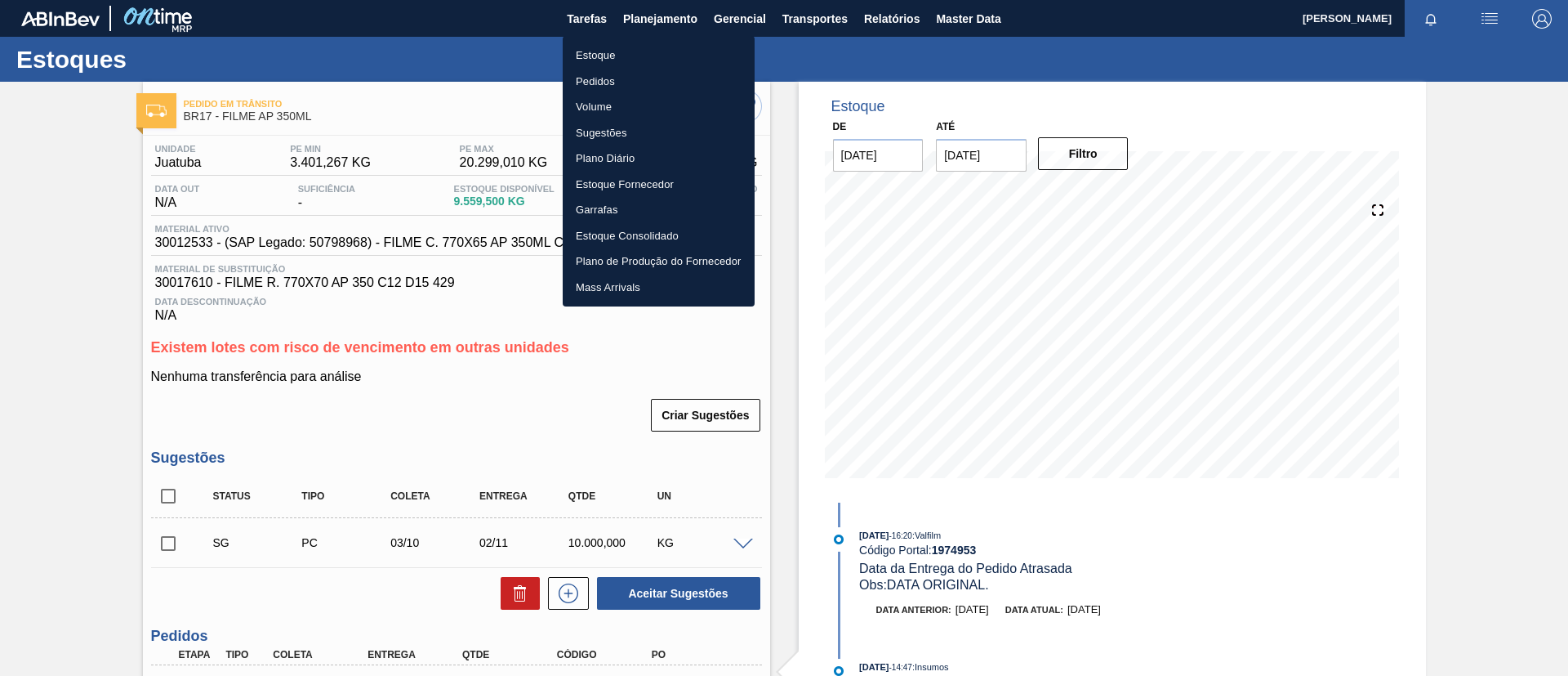
click at [665, 43] on li "Estoque" at bounding box center [659, 56] width 192 height 26
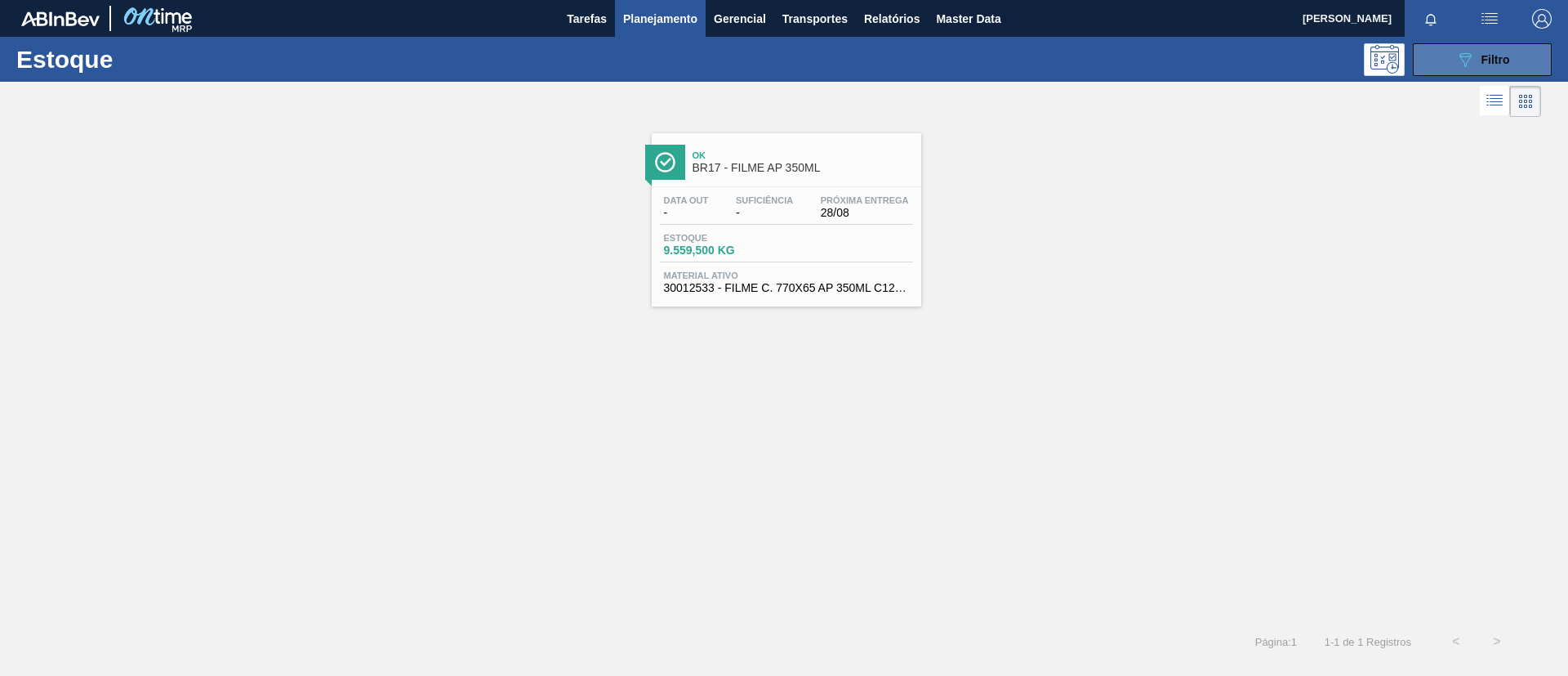
click at [1479, 63] on div "089F7B8B-B2A5-4AFE-B5C0-19BA573D28AC Filtro" at bounding box center [1482, 60] width 55 height 20
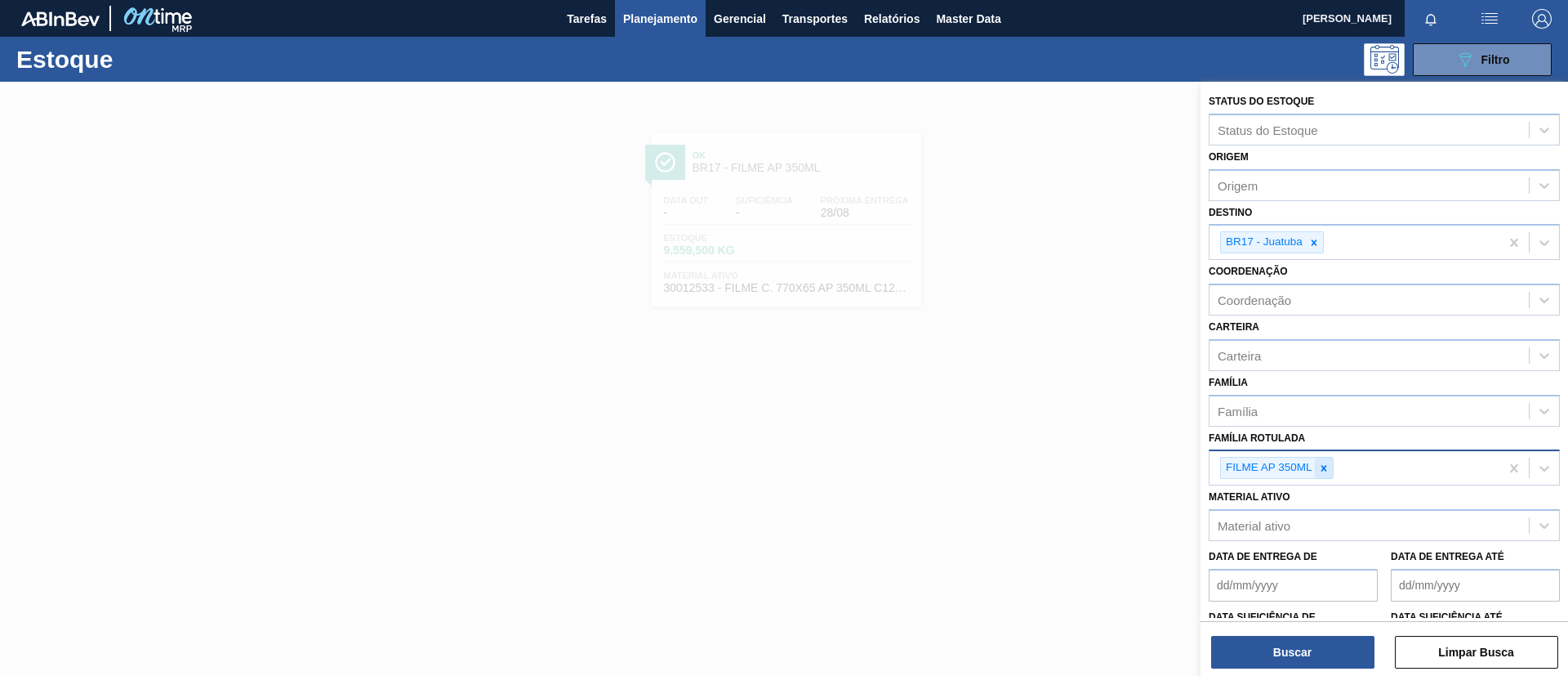
click at [1322, 468] on icon at bounding box center [1323, 467] width 6 height 6
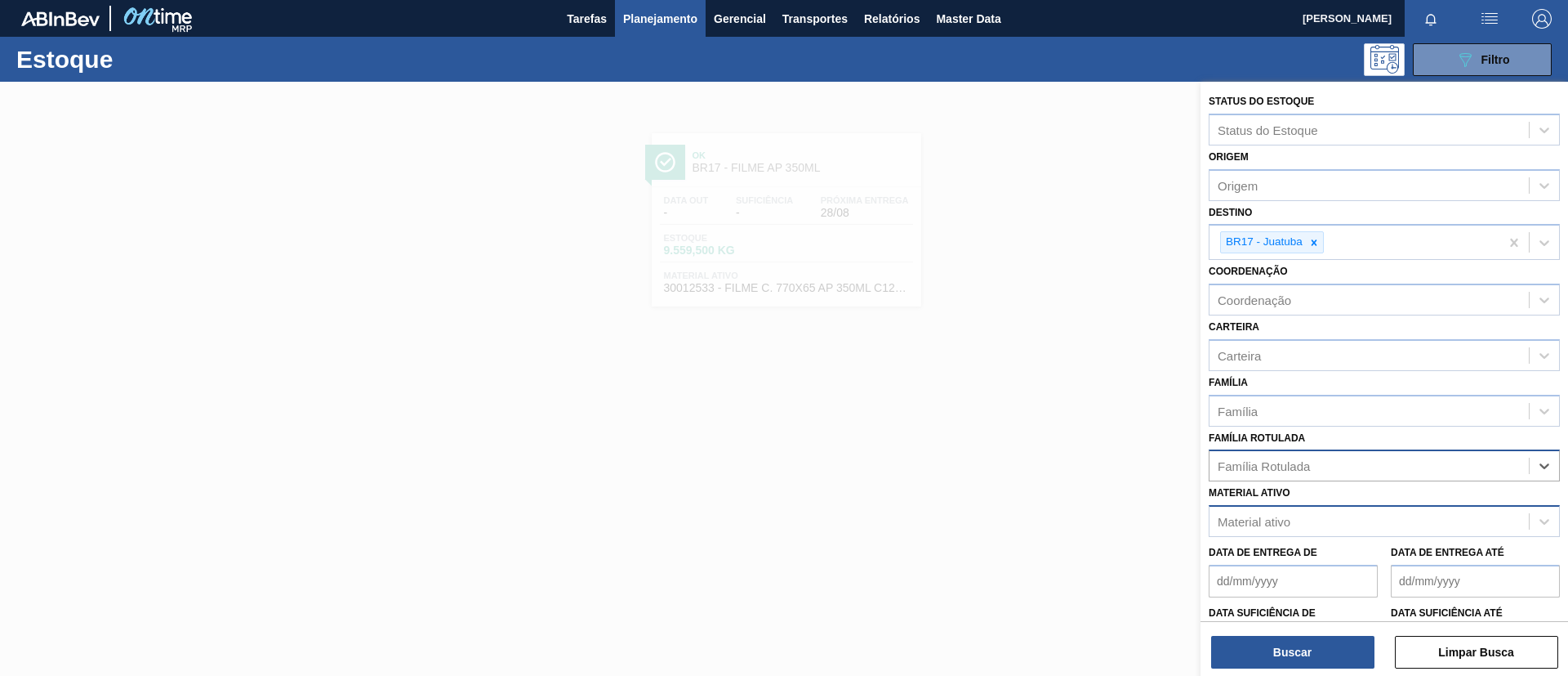
click at [1305, 518] on div "Material ativo" at bounding box center [1369, 521] width 319 height 24
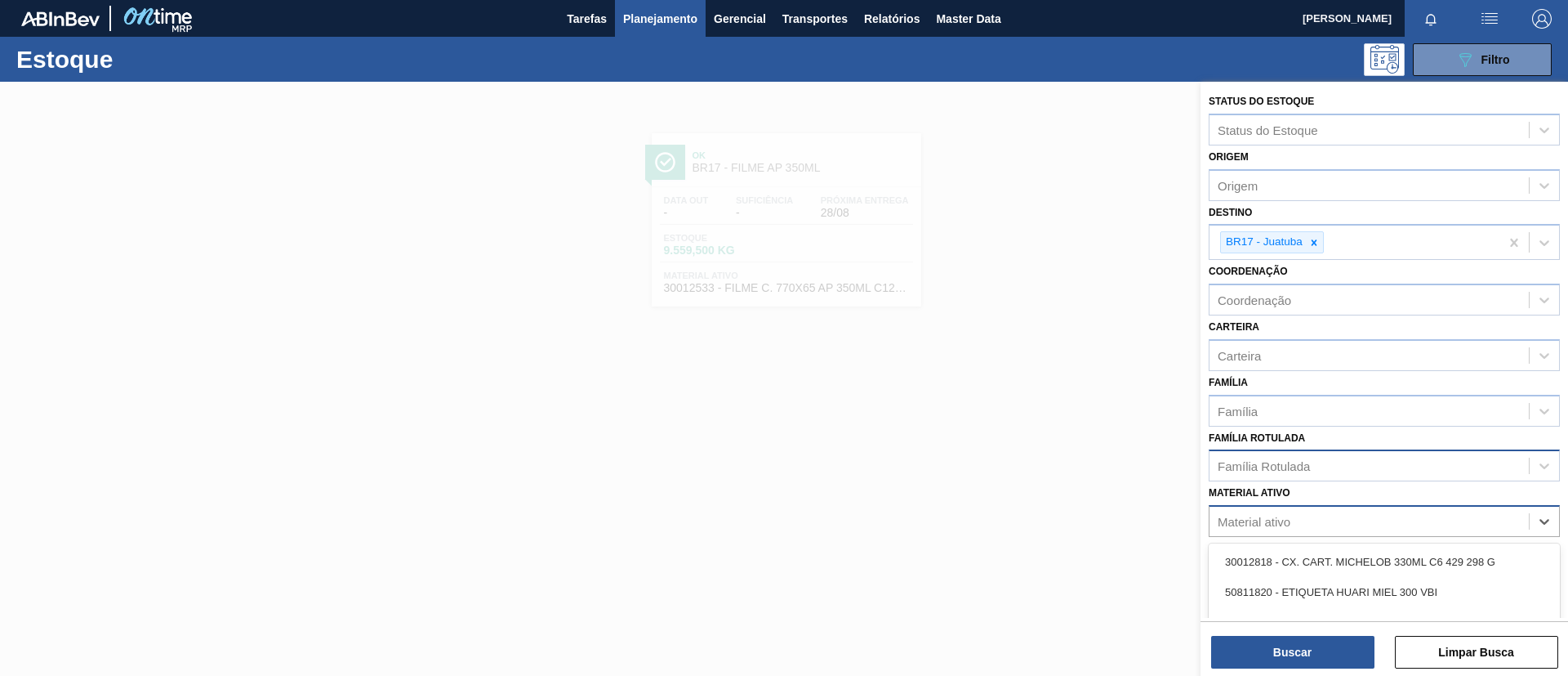
paste ativo "30012602"
type ativo "30012602"
click at [1313, 551] on div "30012602 - FILME C. 800X65 SK 473ML C12 429" at bounding box center [1384, 562] width 351 height 30
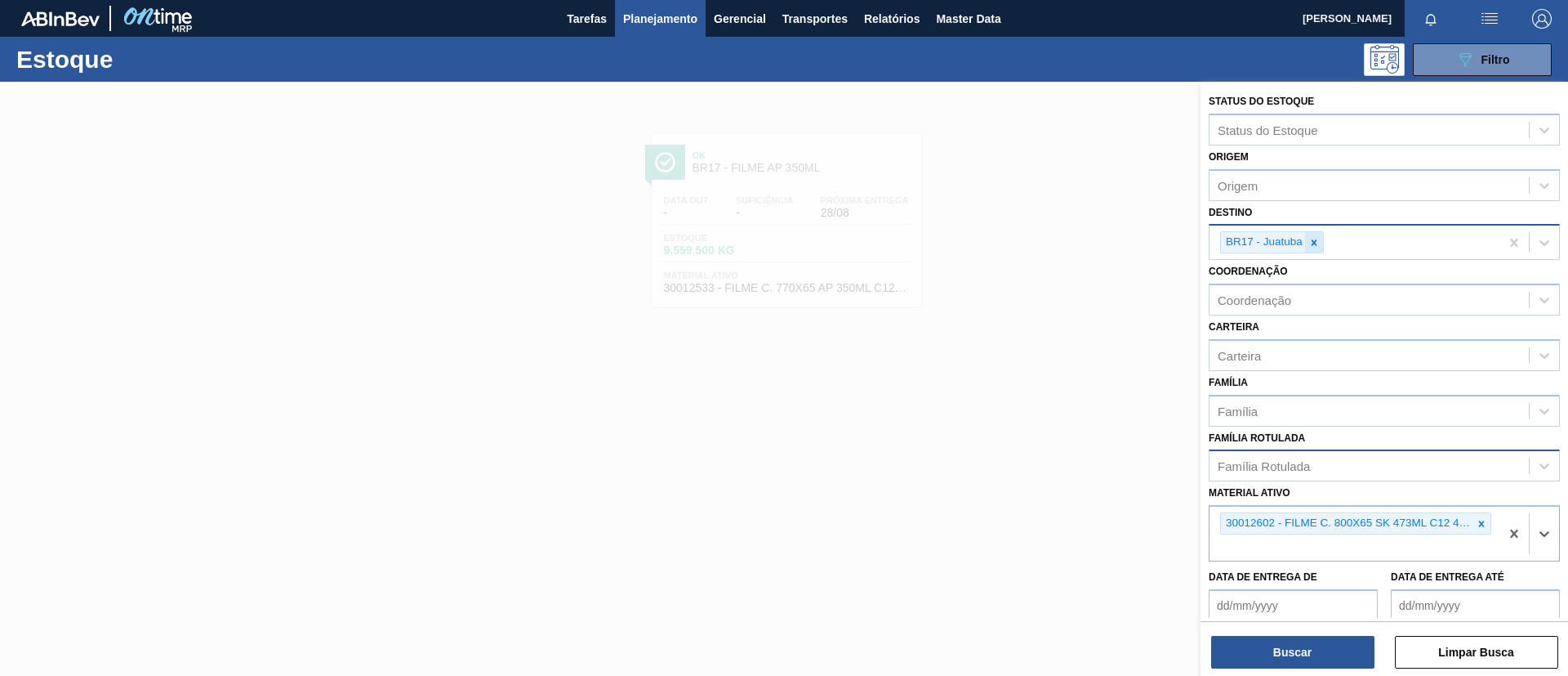
click at [1311, 252] on div at bounding box center [1315, 242] width 18 height 21
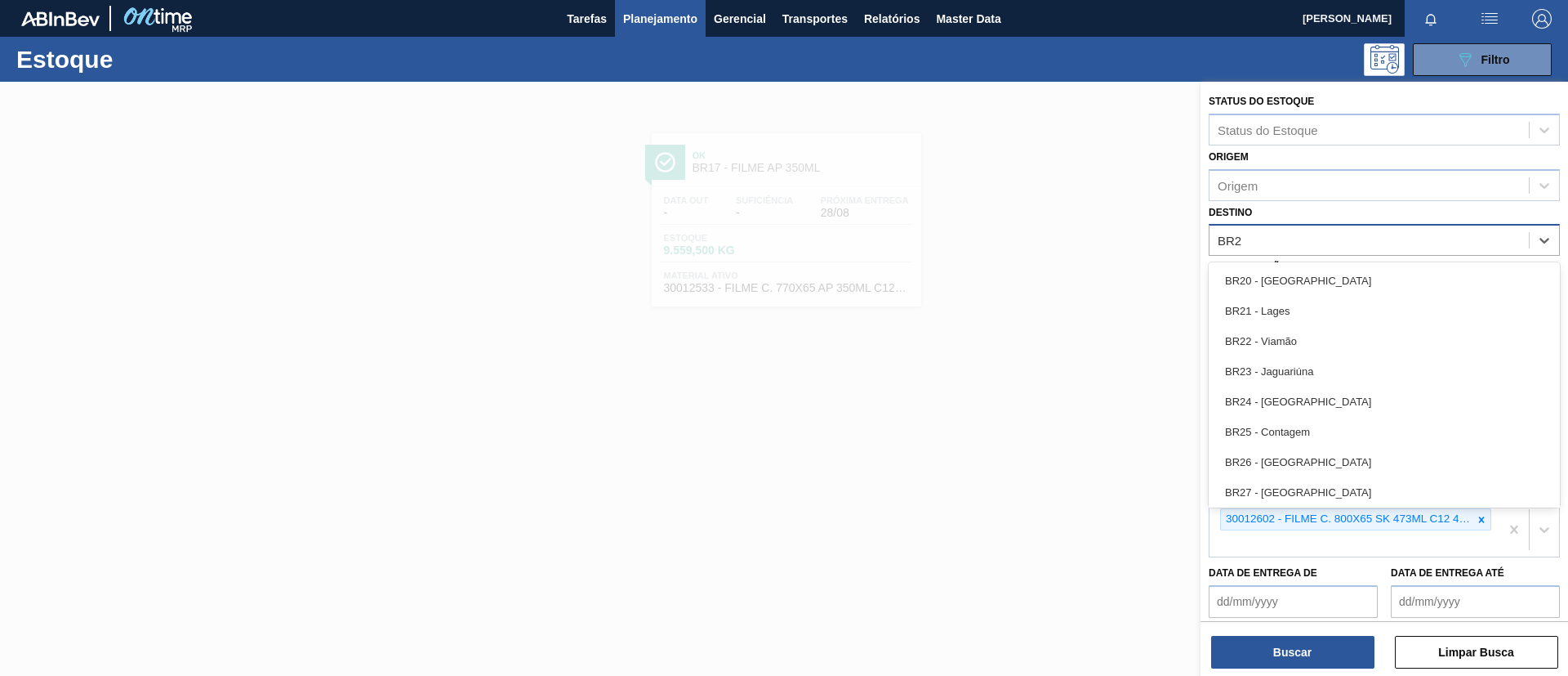
type input "BR27"
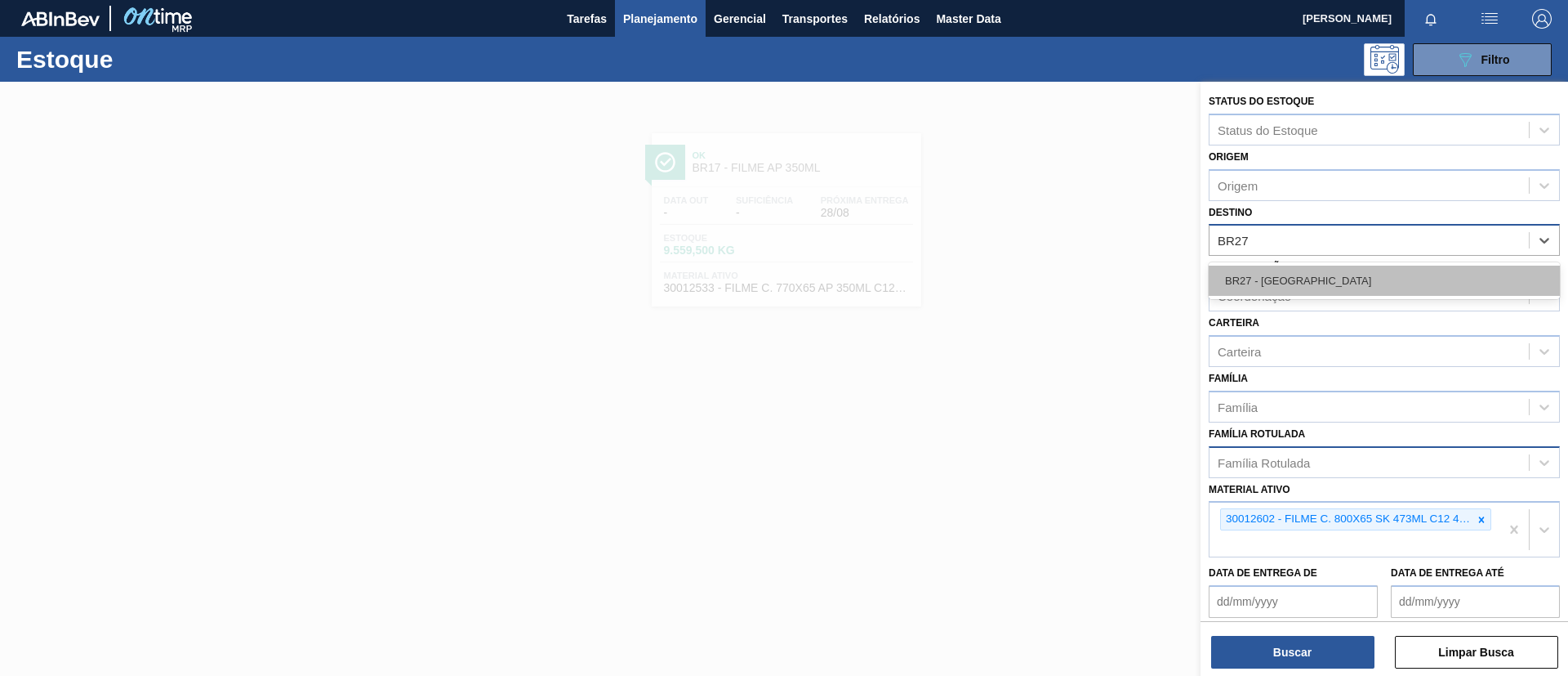
click at [1325, 274] on div "BR27 - Nova Minas" at bounding box center [1384, 280] width 351 height 30
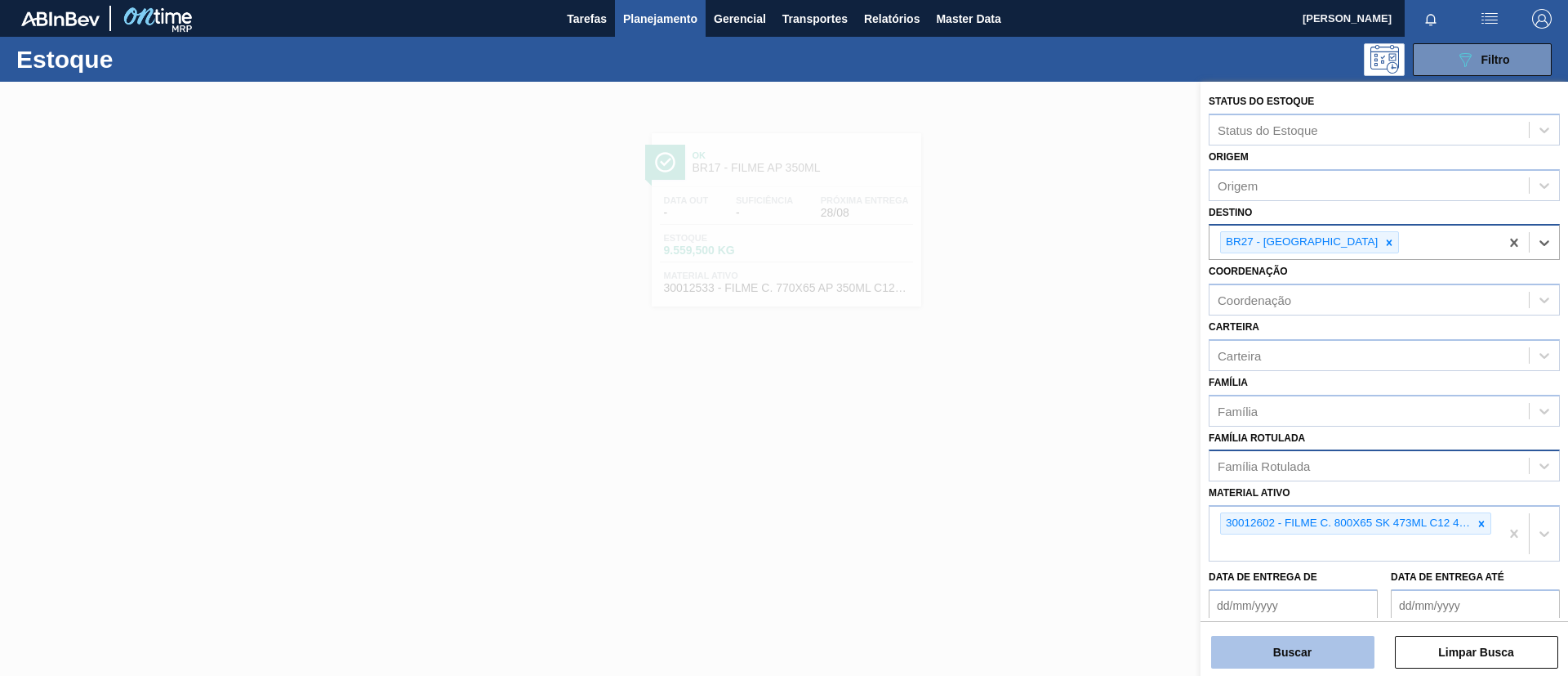
click at [1271, 651] on button "Buscar" at bounding box center [1293, 652] width 164 height 33
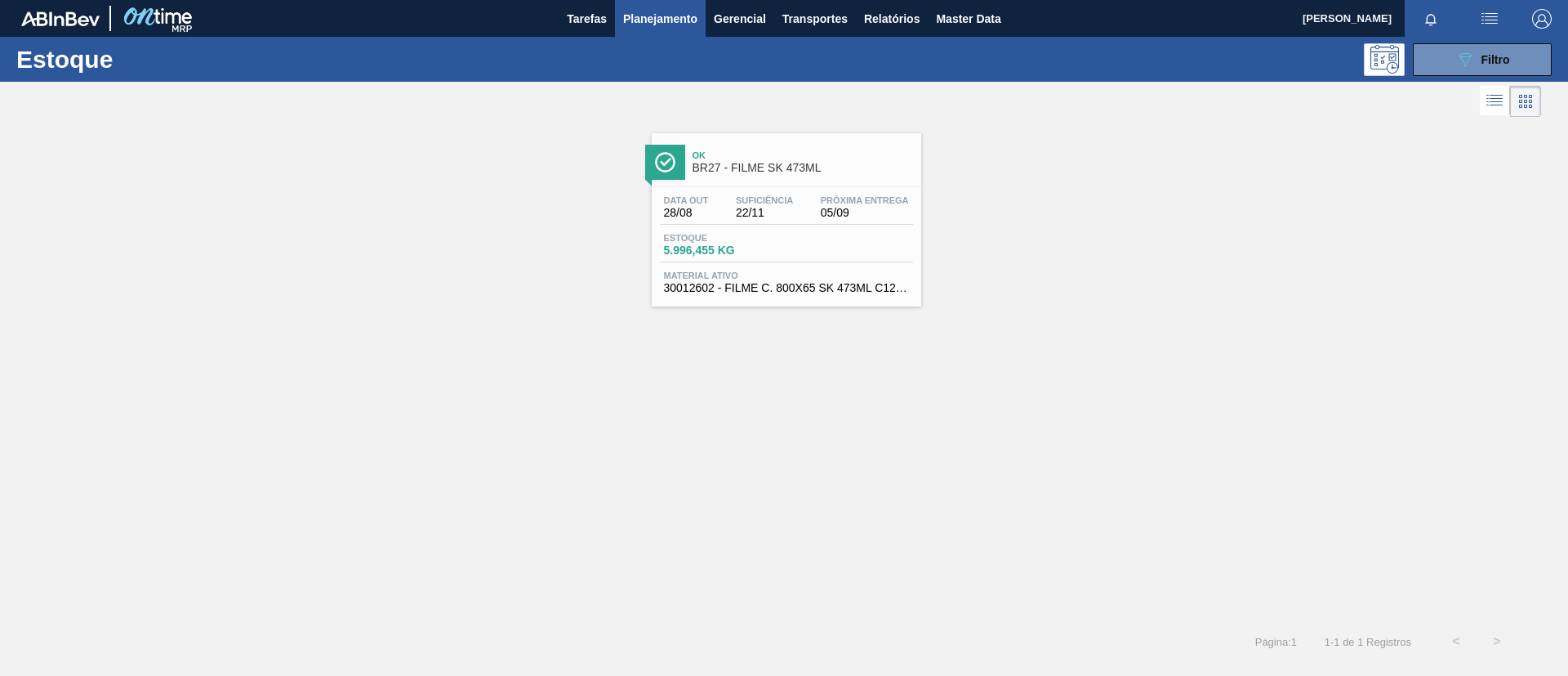
click at [757, 180] on div "Ok BR27 - FILME SK 473ML" at bounding box center [803, 162] width 220 height 37
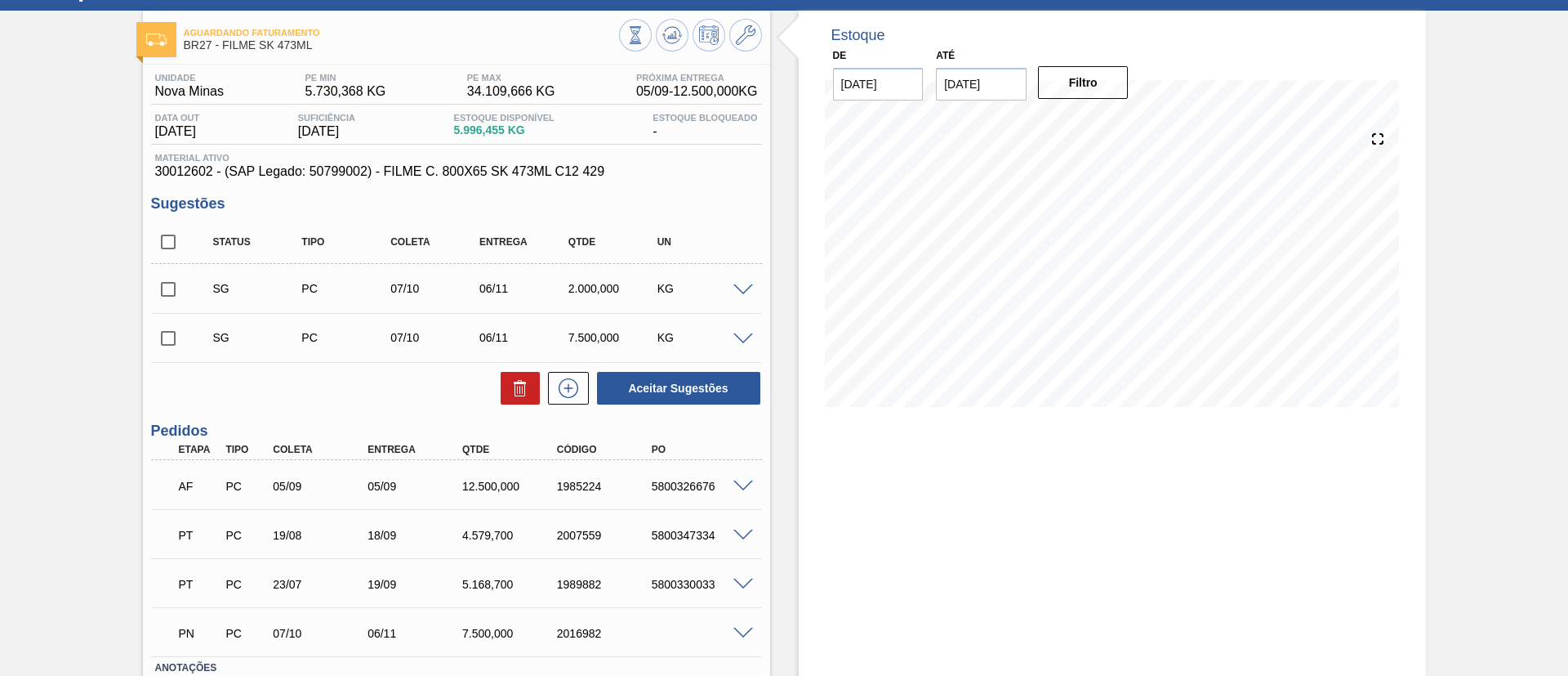
scroll to position [123, 0]
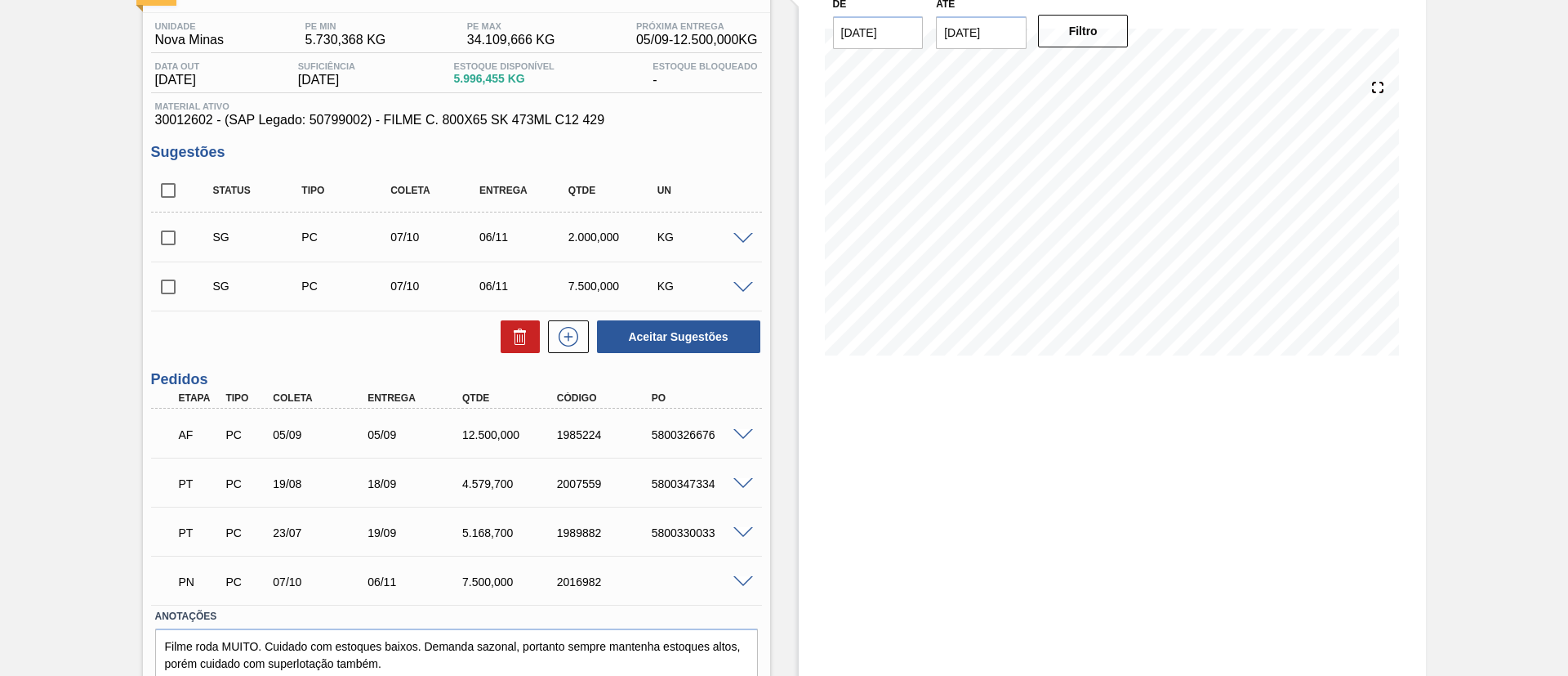
click at [747, 438] on span at bounding box center [743, 435] width 20 height 12
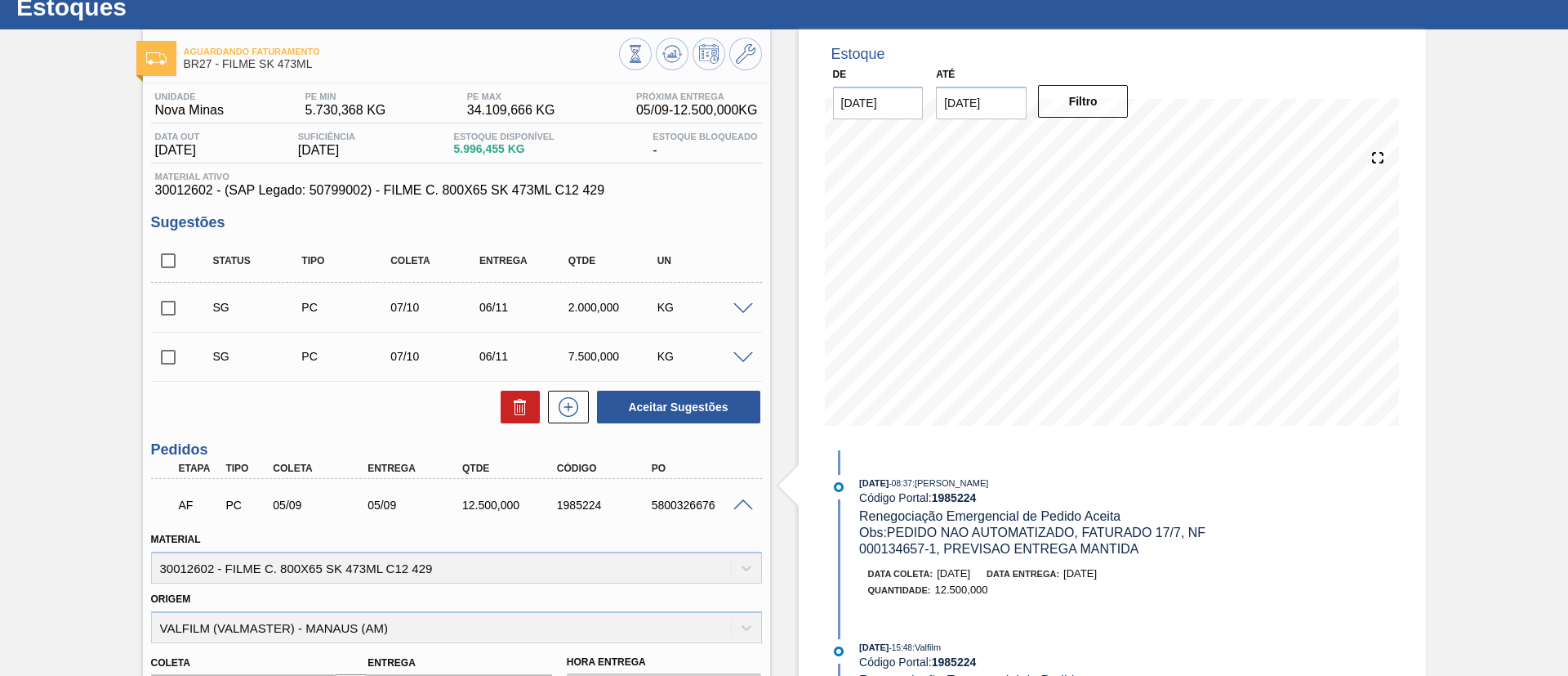
scroll to position [0, 0]
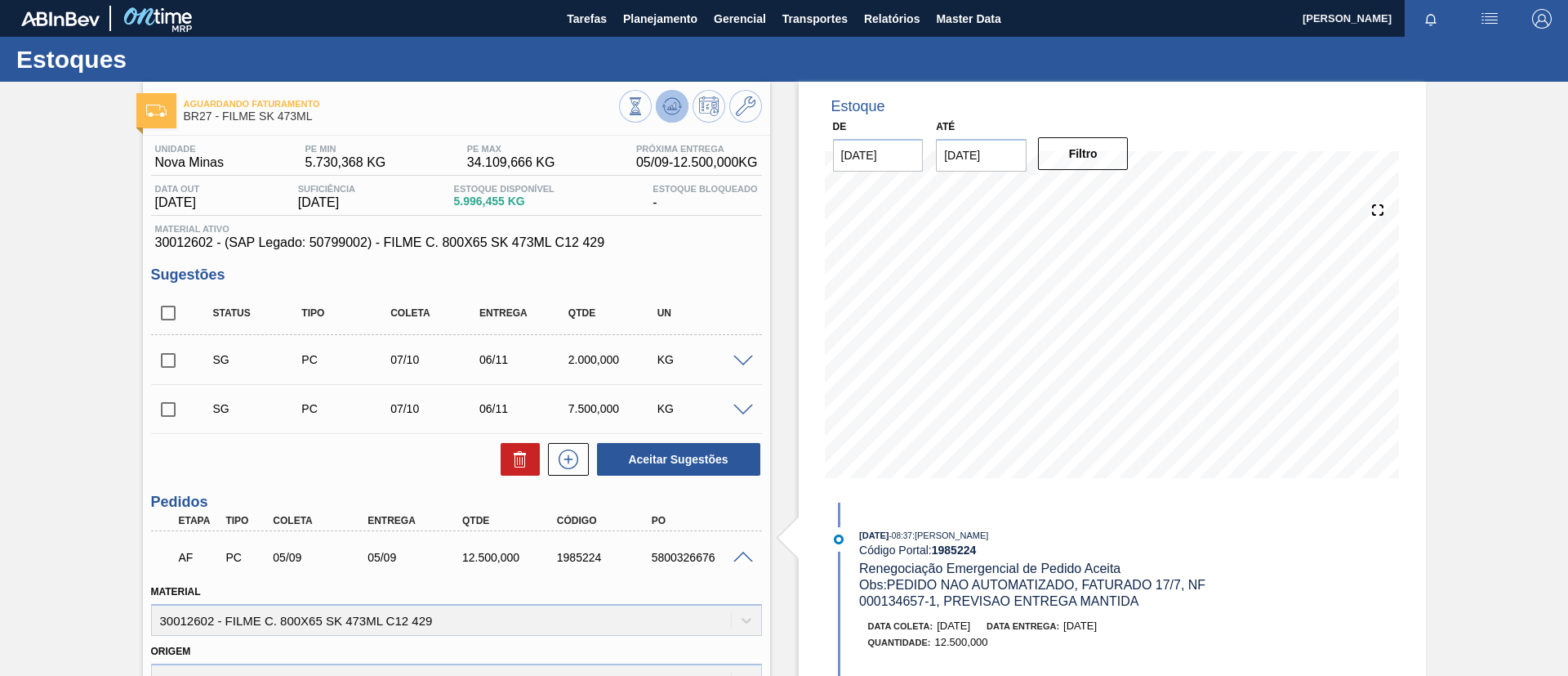
click at [675, 100] on icon at bounding box center [673, 106] width 20 height 20
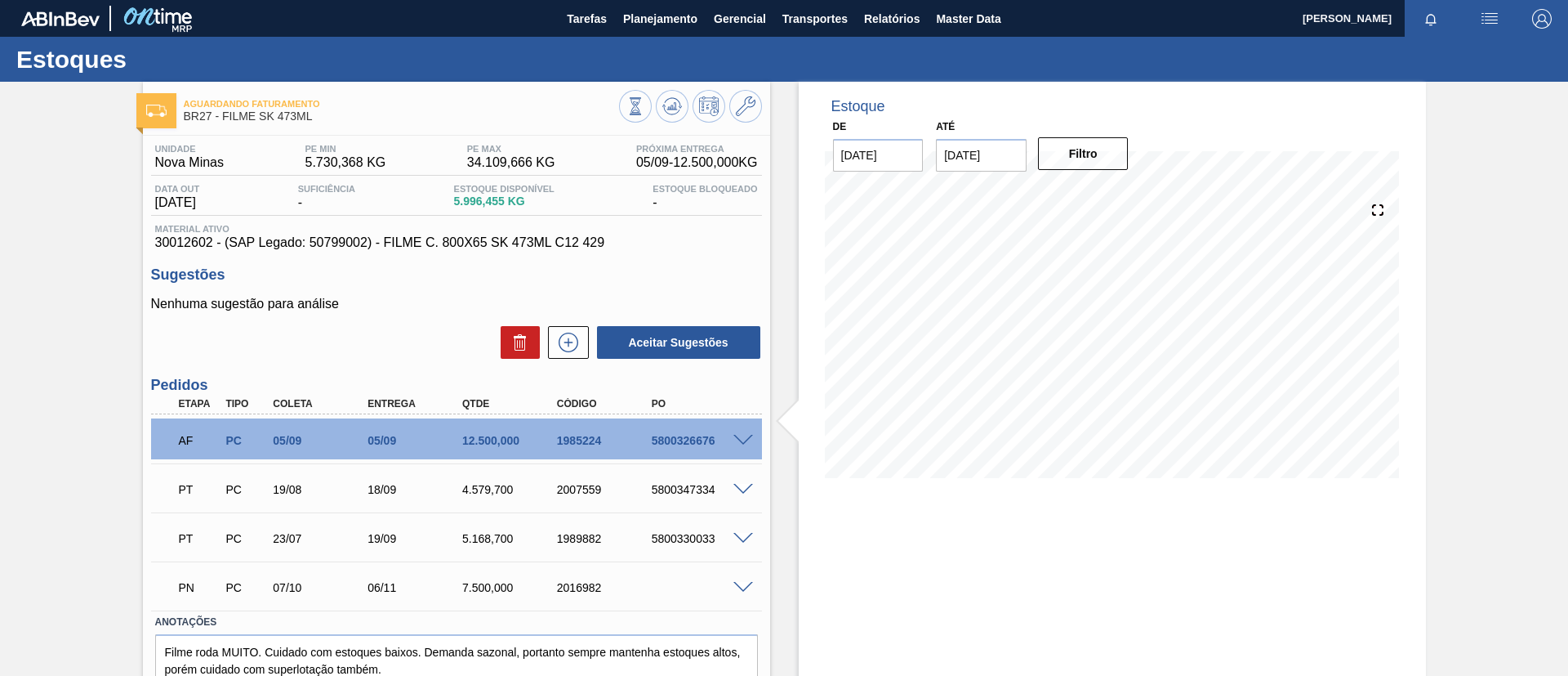
click at [744, 441] on span at bounding box center [743, 441] width 20 height 12
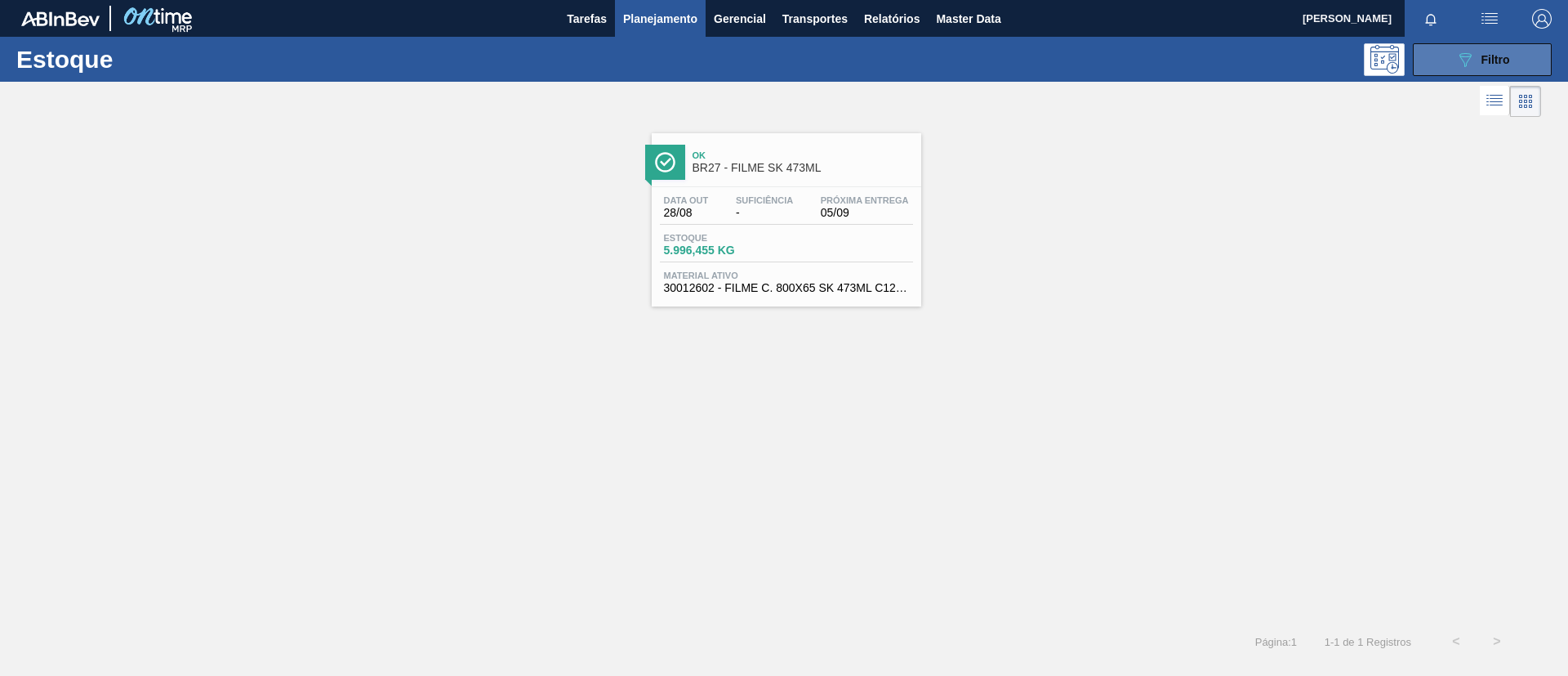
click at [1464, 64] on icon "089F7B8B-B2A5-4AFE-B5C0-19BA573D28AC" at bounding box center [1465, 60] width 20 height 20
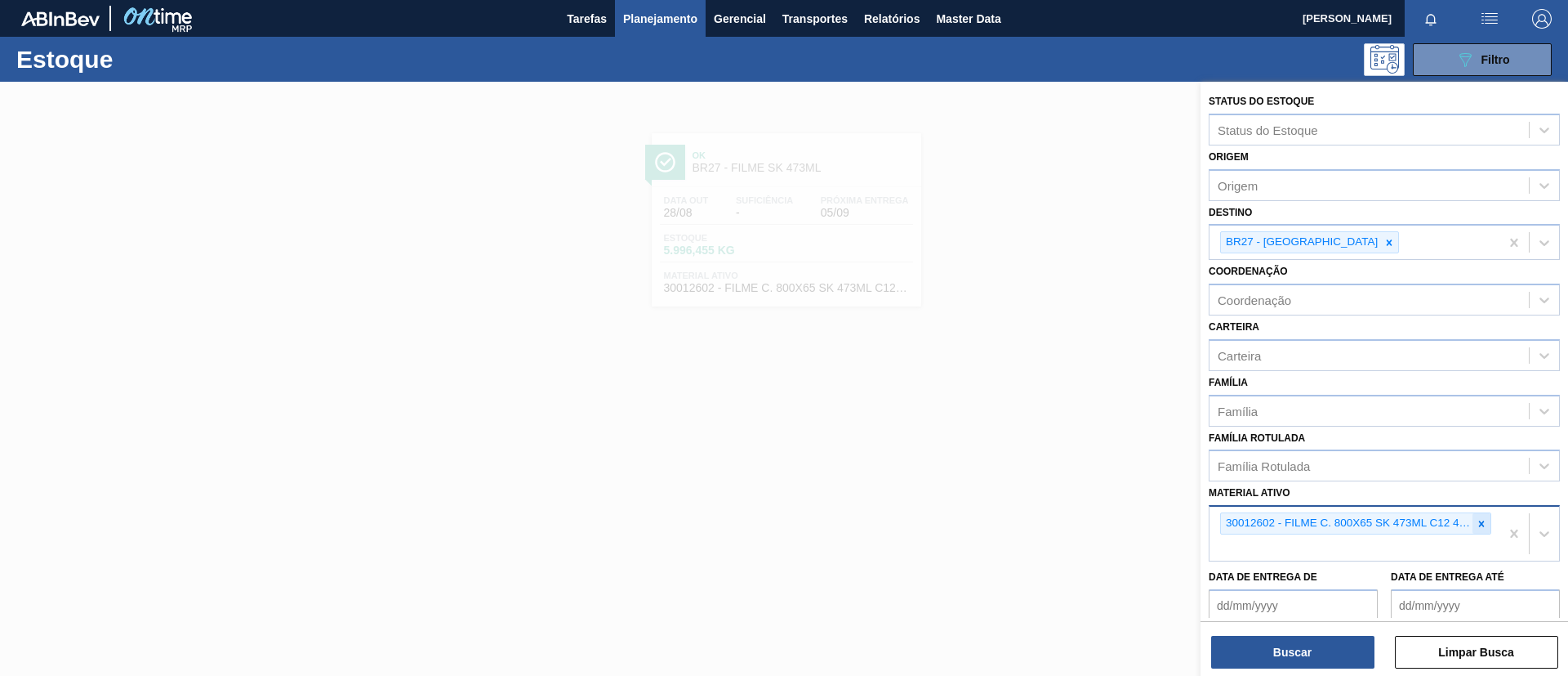
click at [1482, 524] on icon at bounding box center [1482, 524] width 12 height 12
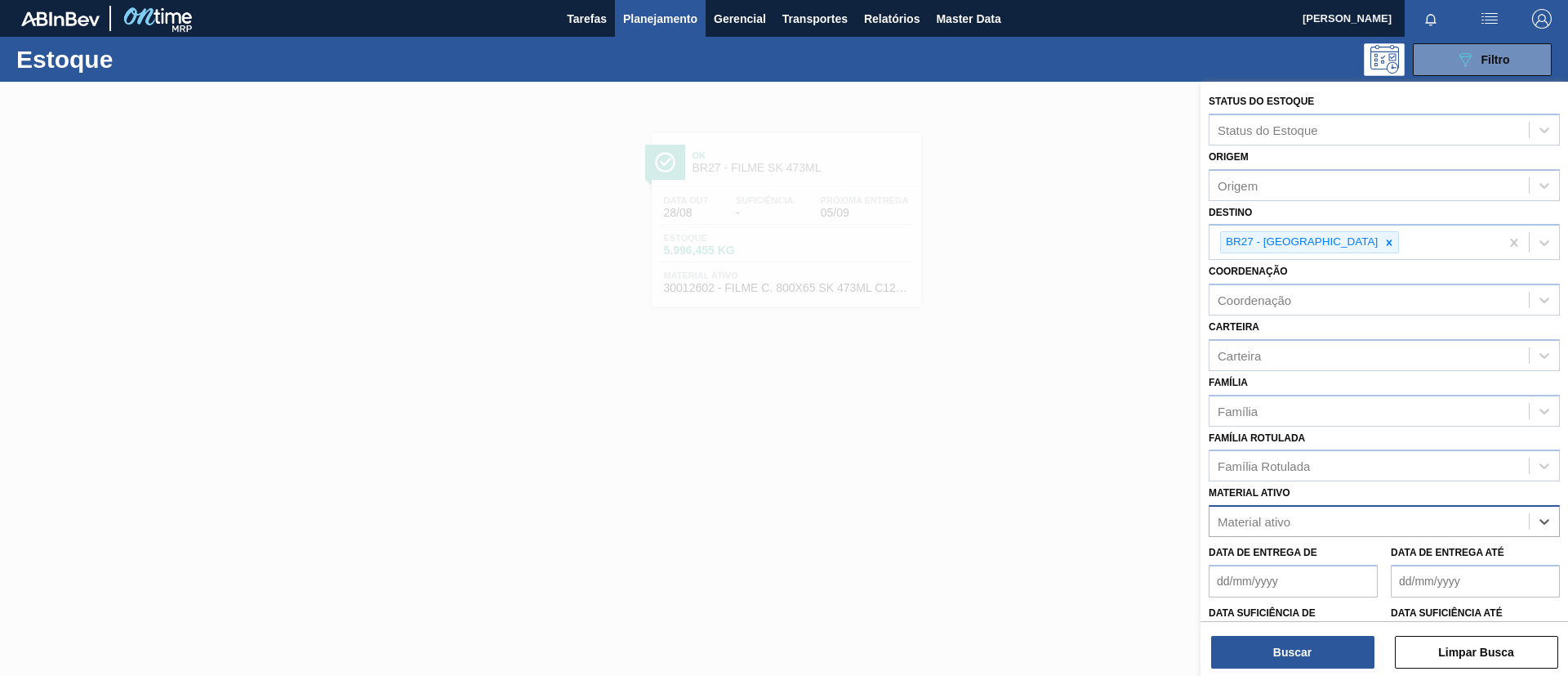
paste ativo "30034436"
type ativo "30034436"
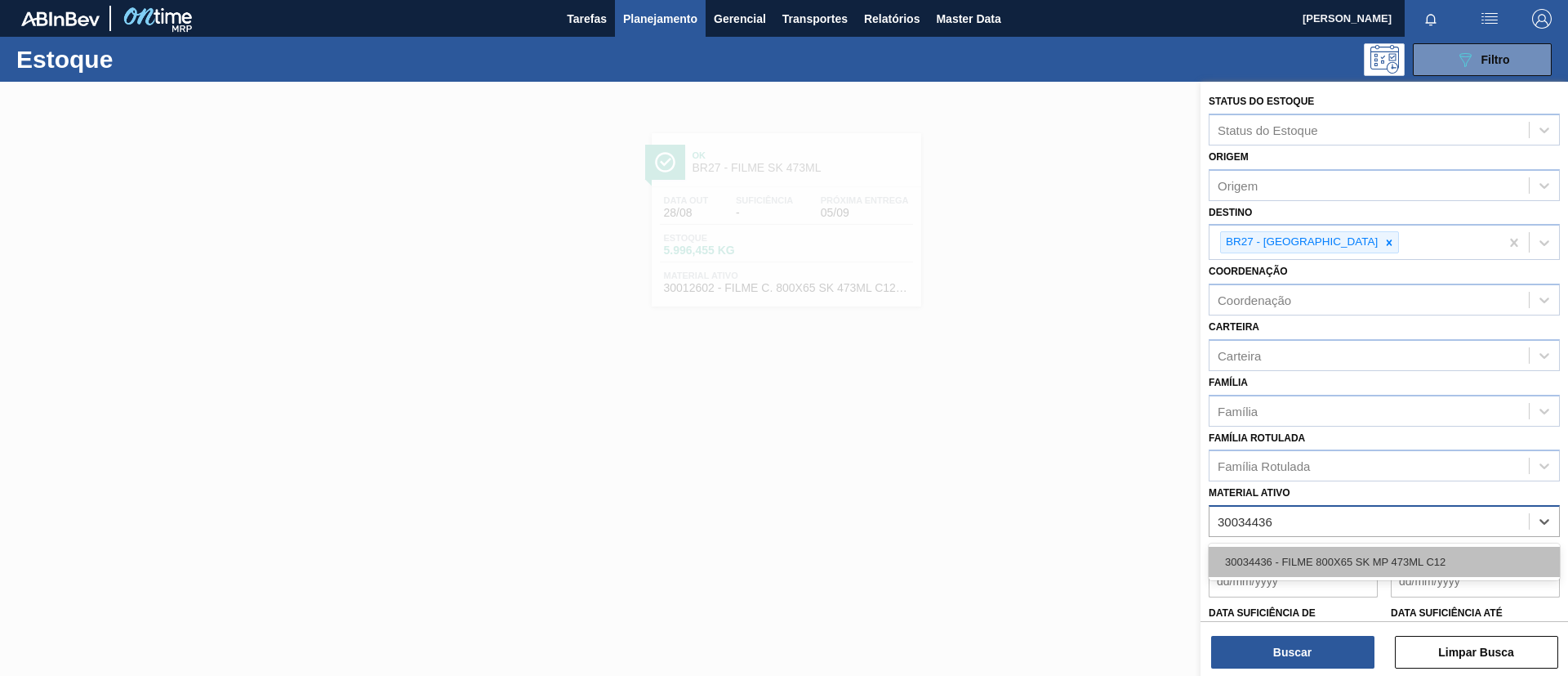
click at [1303, 545] on div "30034436 - FILME 800X65 SK MP 473ML C12" at bounding box center [1384, 562] width 351 height 37
click at [1339, 561] on div "30034436 - FILME 800X65 SK MP 473ML C12" at bounding box center [1384, 562] width 351 height 30
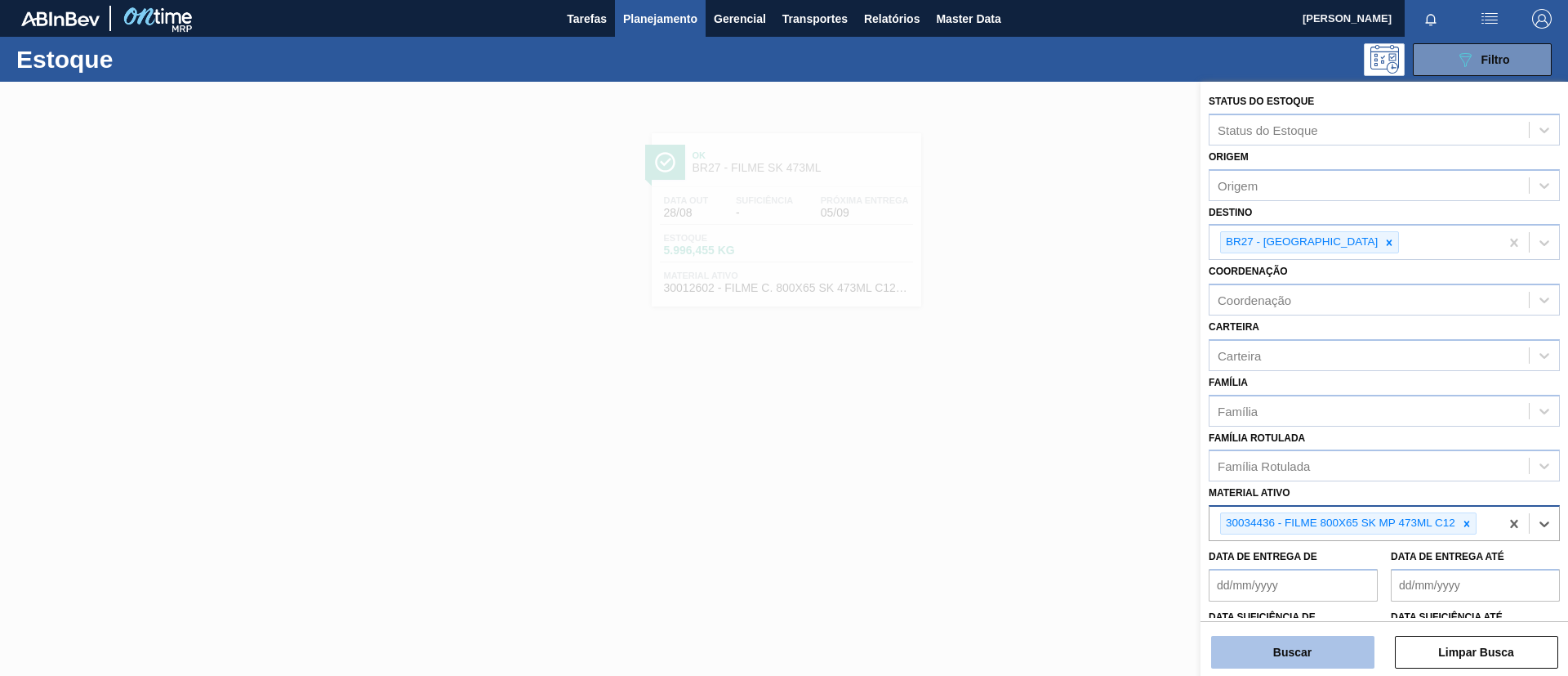
click at [1324, 648] on button "Buscar" at bounding box center [1293, 652] width 164 height 33
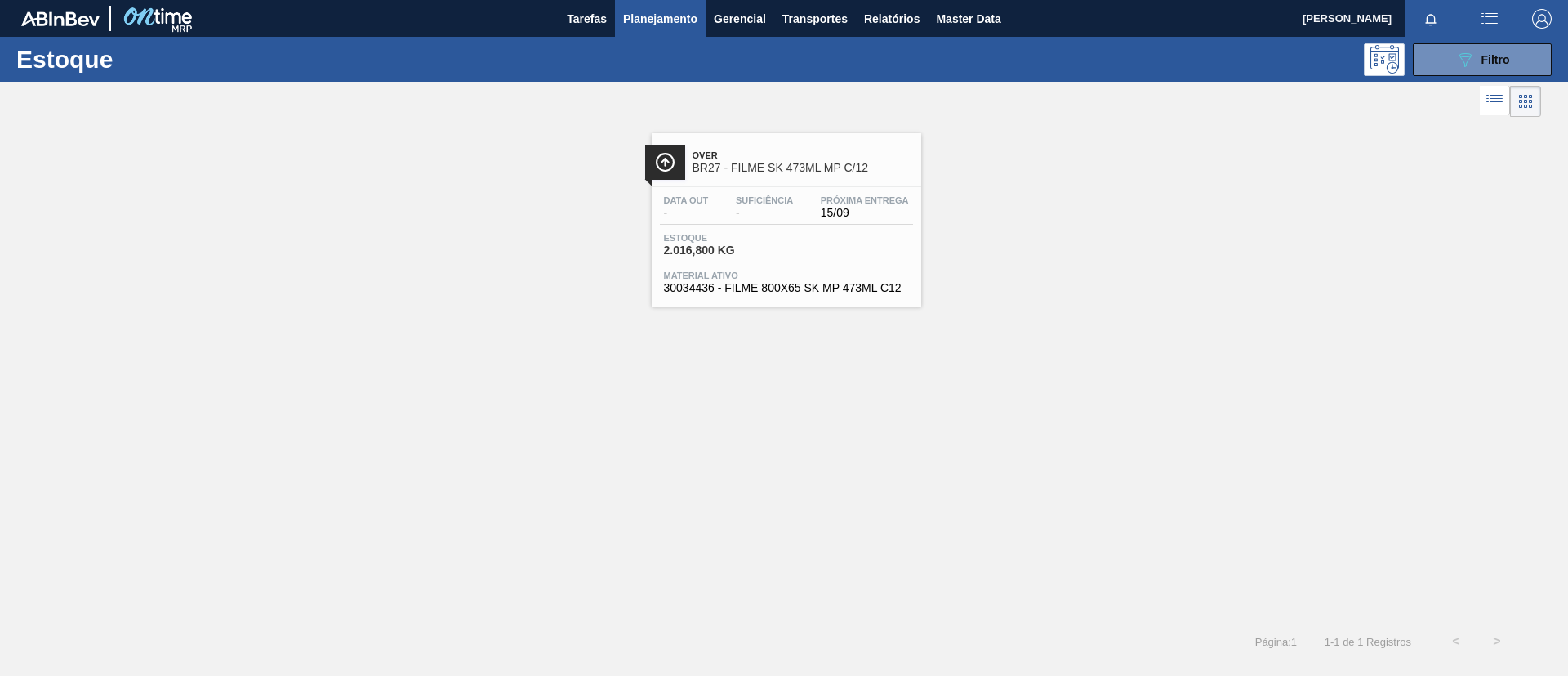
click at [782, 188] on div "Data out - Suficiência - Próxima Entrega 15/09 Estoque 2.016,800 KG Material at…" at bounding box center [787, 243] width 270 height 111
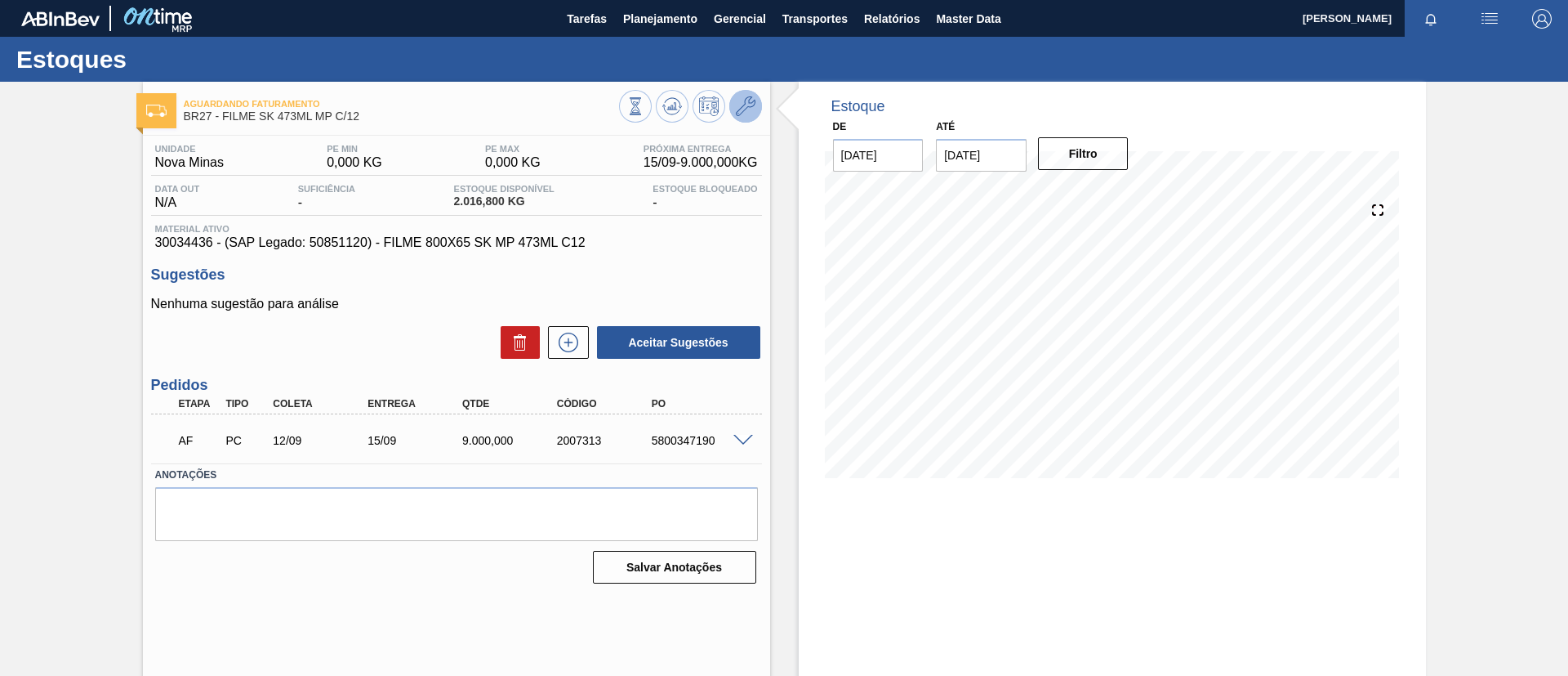
click at [746, 95] on button at bounding box center [746, 106] width 33 height 33
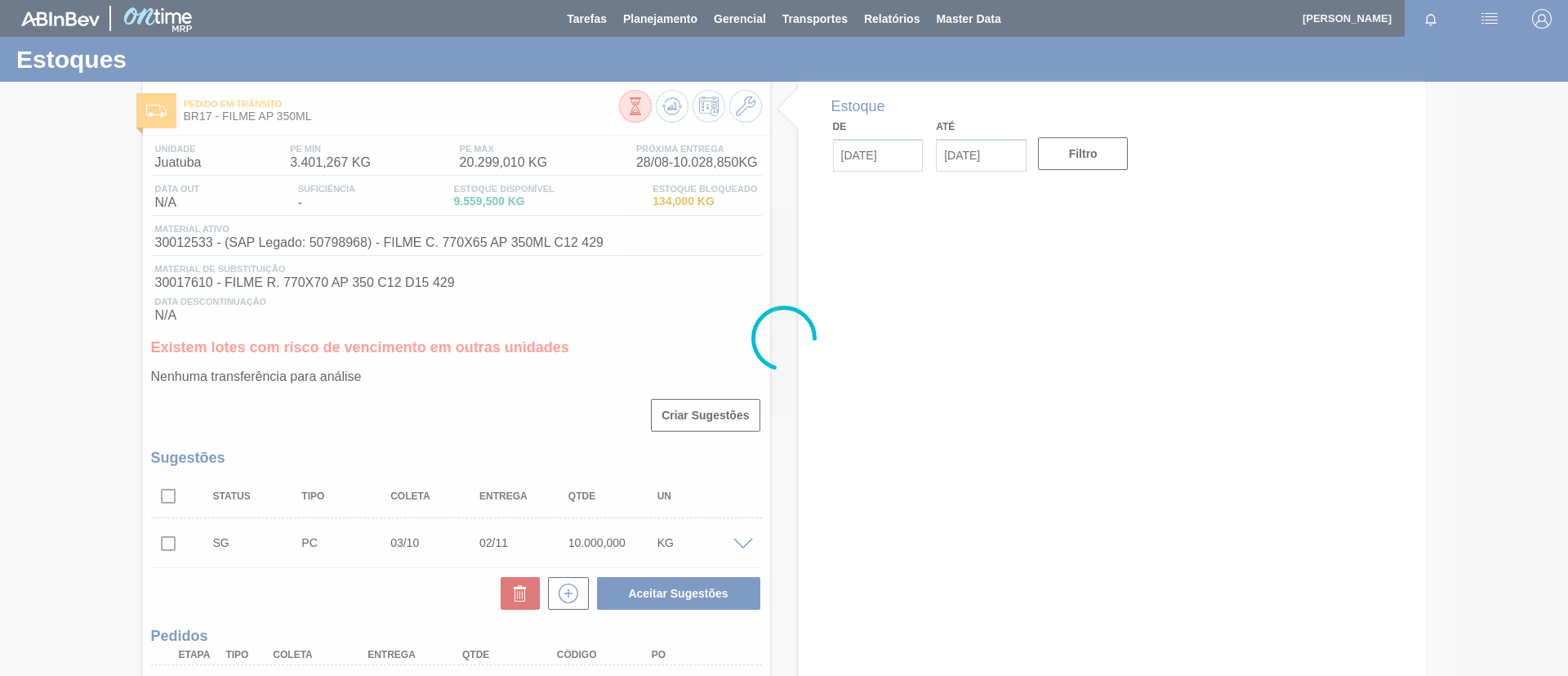
click at [652, 20] on div at bounding box center [784, 338] width 1568 height 676
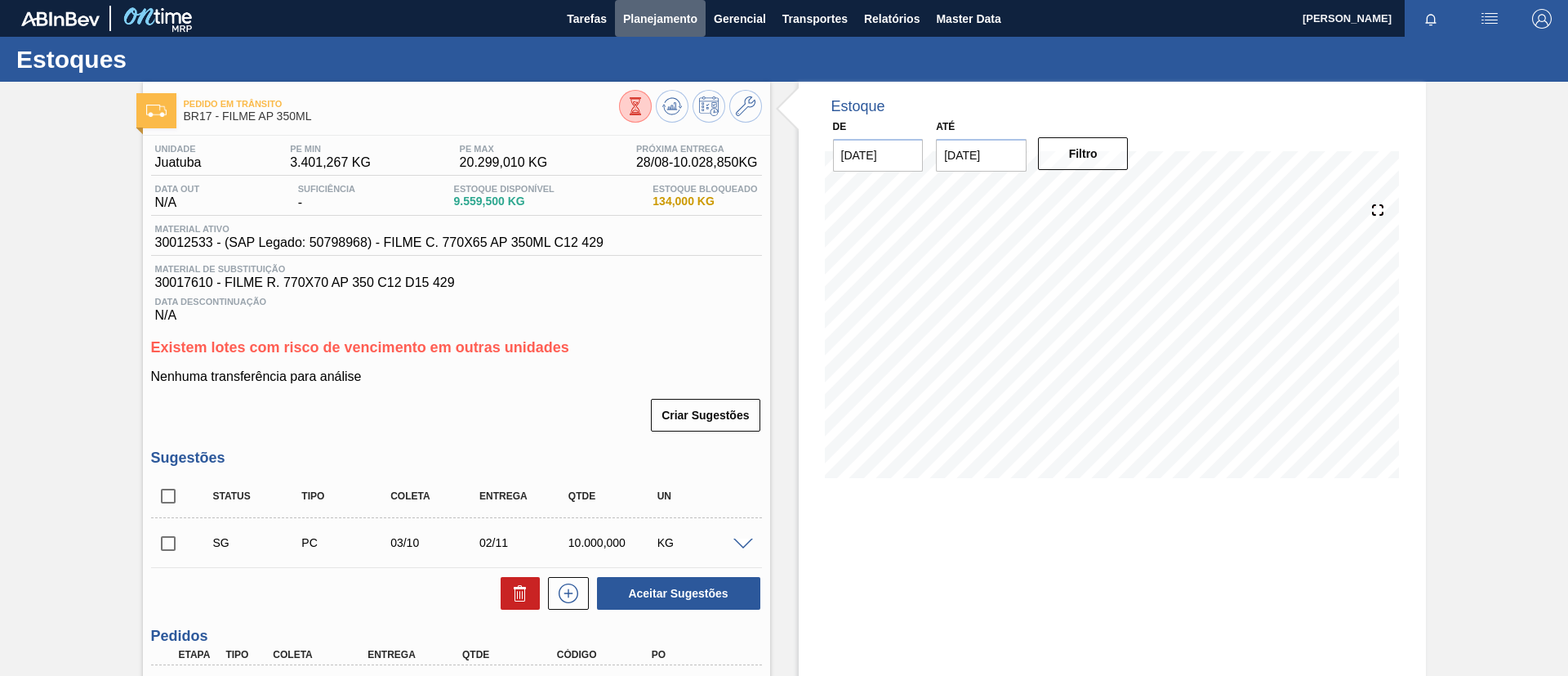
click at [652, 20] on span "Planejamento" at bounding box center [660, 19] width 74 height 20
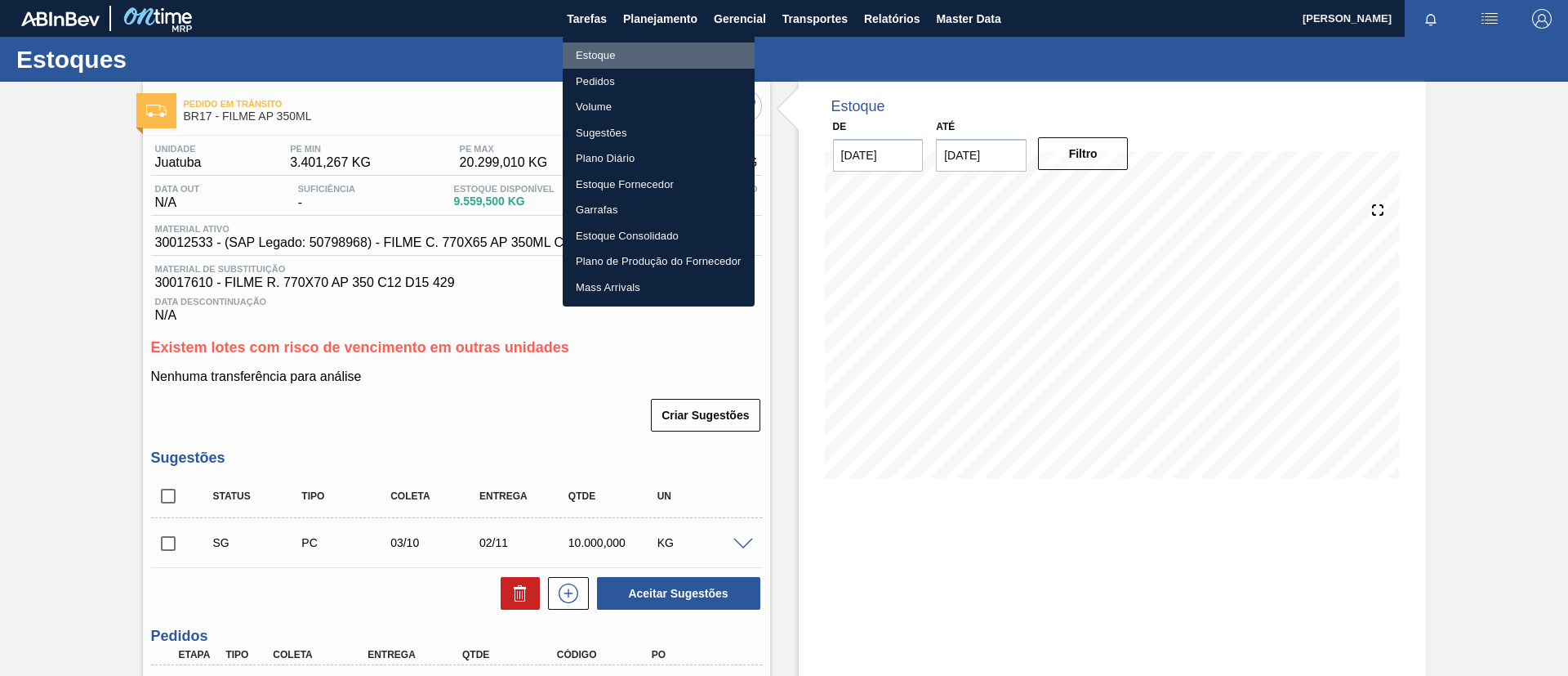
click at [635, 51] on li "Estoque" at bounding box center [659, 56] width 192 height 26
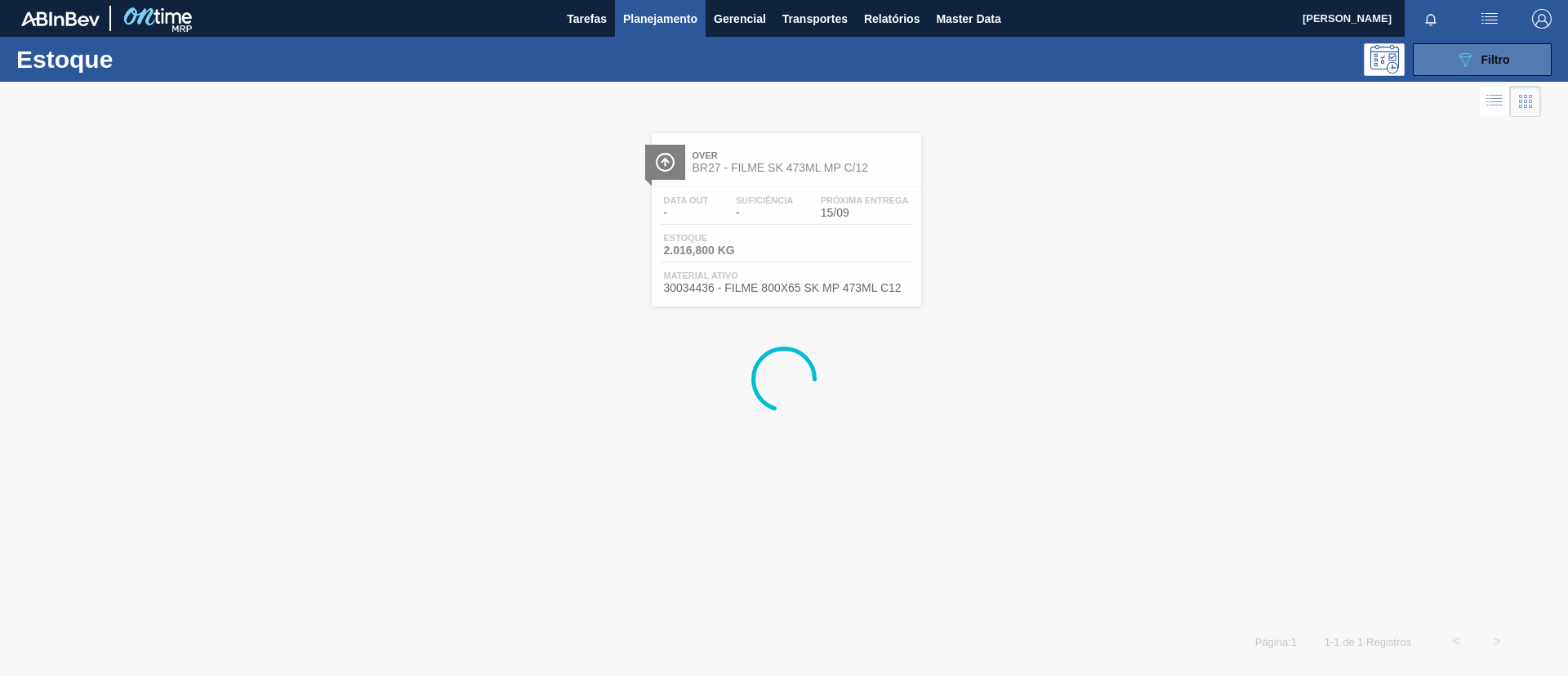
click at [1518, 59] on button "089F7B8B-B2A5-4AFE-B5C0-19BA573D28AC Filtro" at bounding box center [1482, 60] width 139 height 33
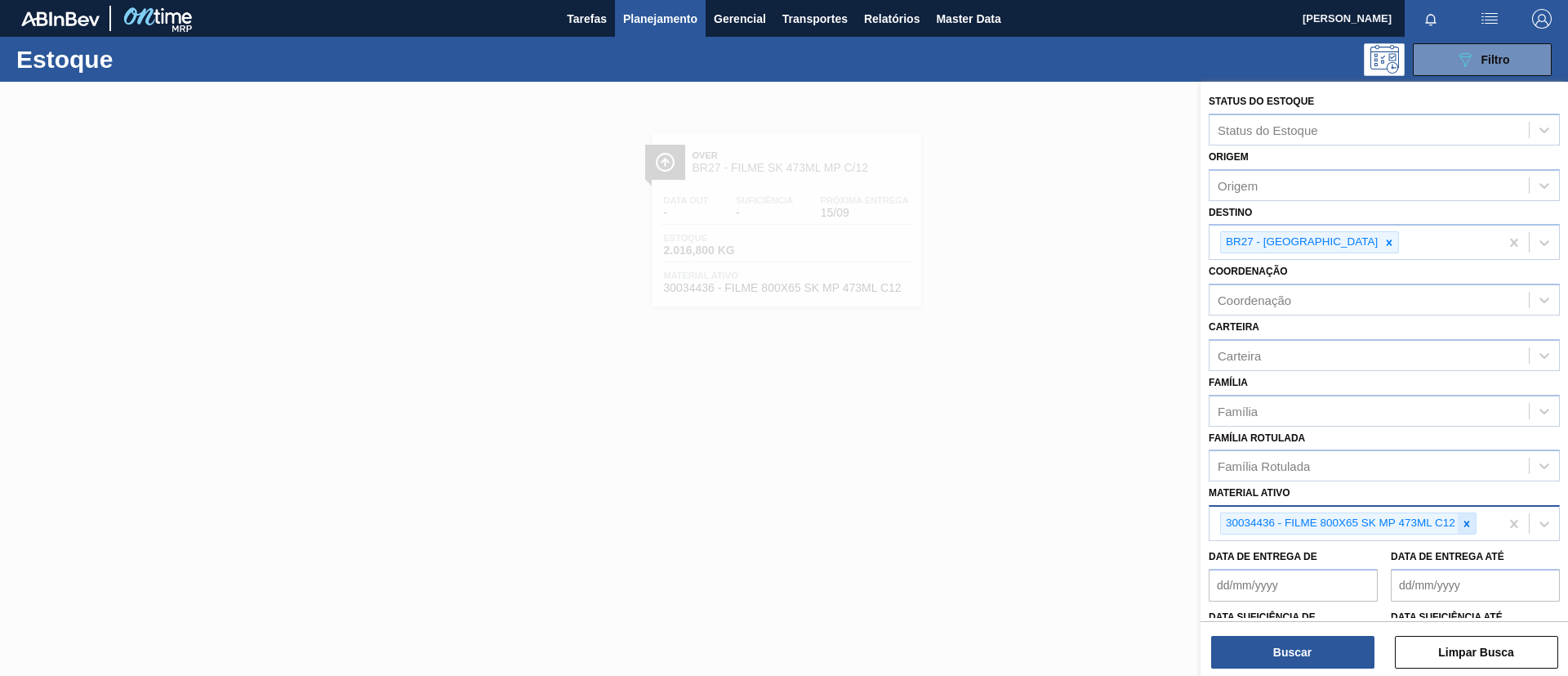
click at [1462, 521] on icon at bounding box center [1467, 524] width 12 height 12
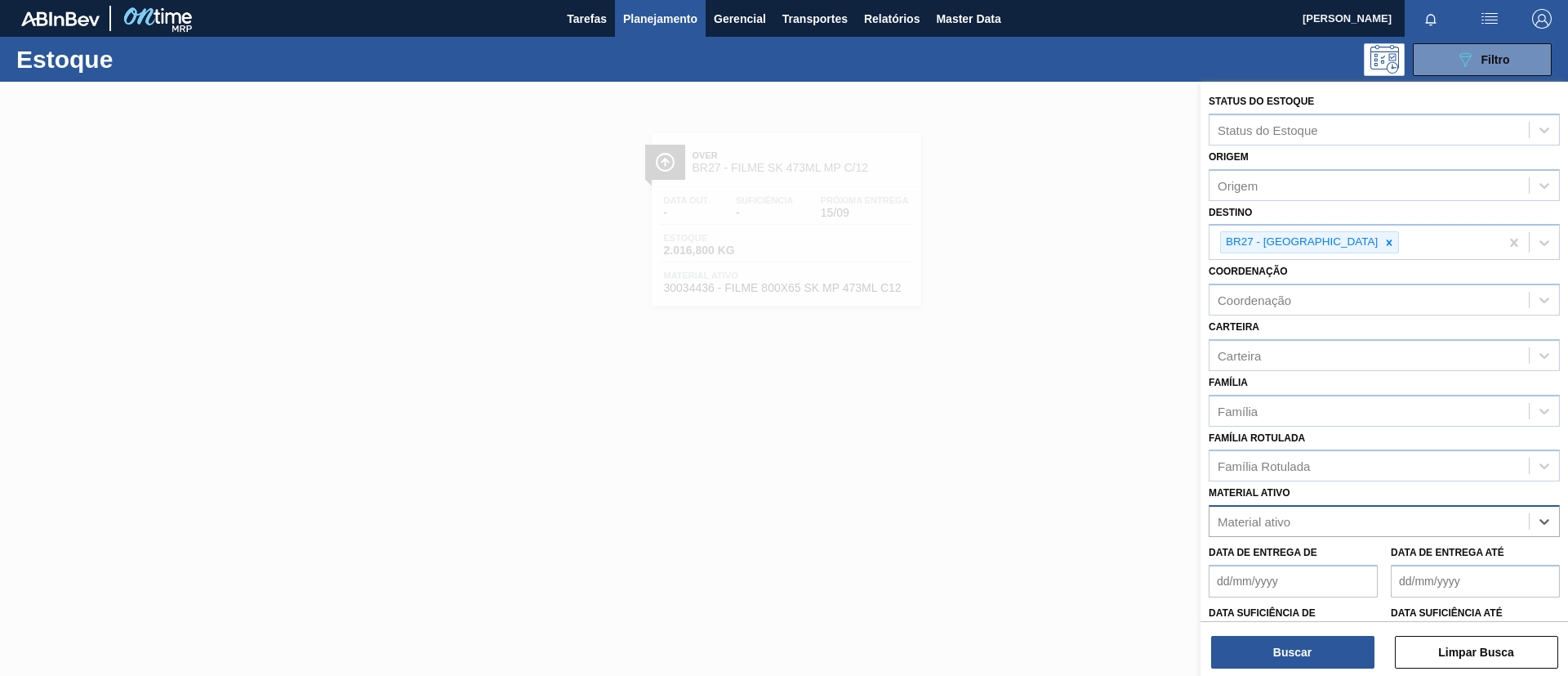
paste ativo "30012565"
type ativo "30012565"
click at [1388, 545] on div "30012565 - FILME C. 700X65 BC PM 350ML SLK C12 429" at bounding box center [1384, 562] width 351 height 37
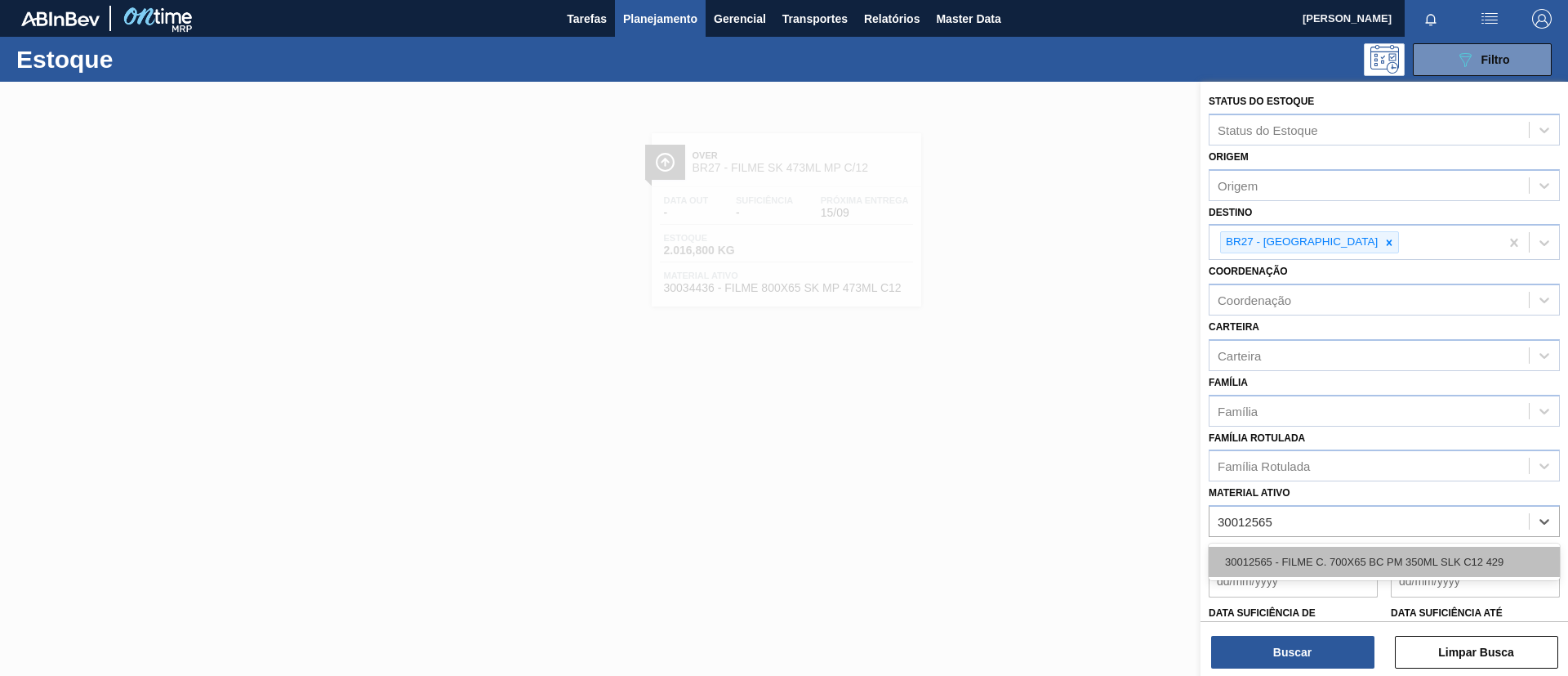
click at [1395, 555] on div "30012565 - FILME C. 700X65 BC PM 350ML SLK C12 429" at bounding box center [1384, 562] width 351 height 30
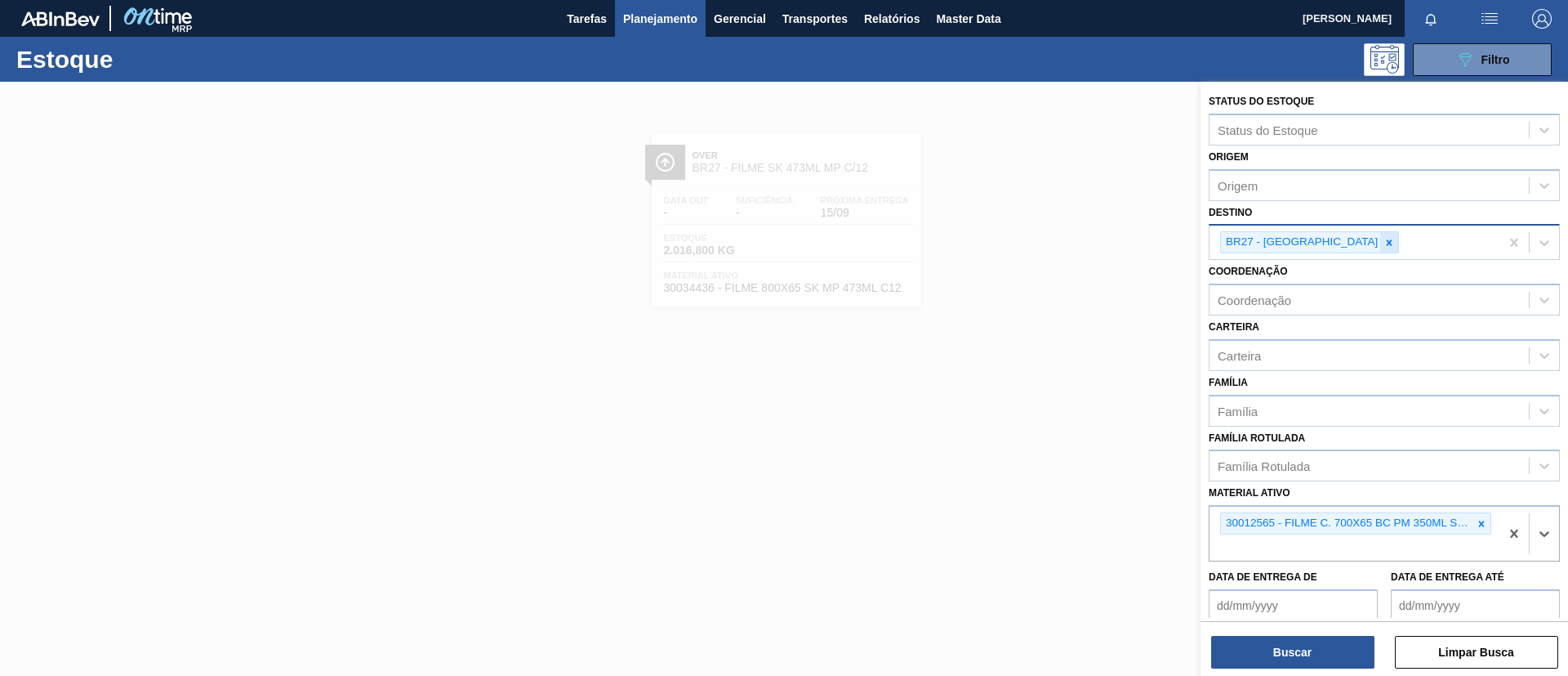
click at [1381, 244] on div at bounding box center [1390, 242] width 18 height 21
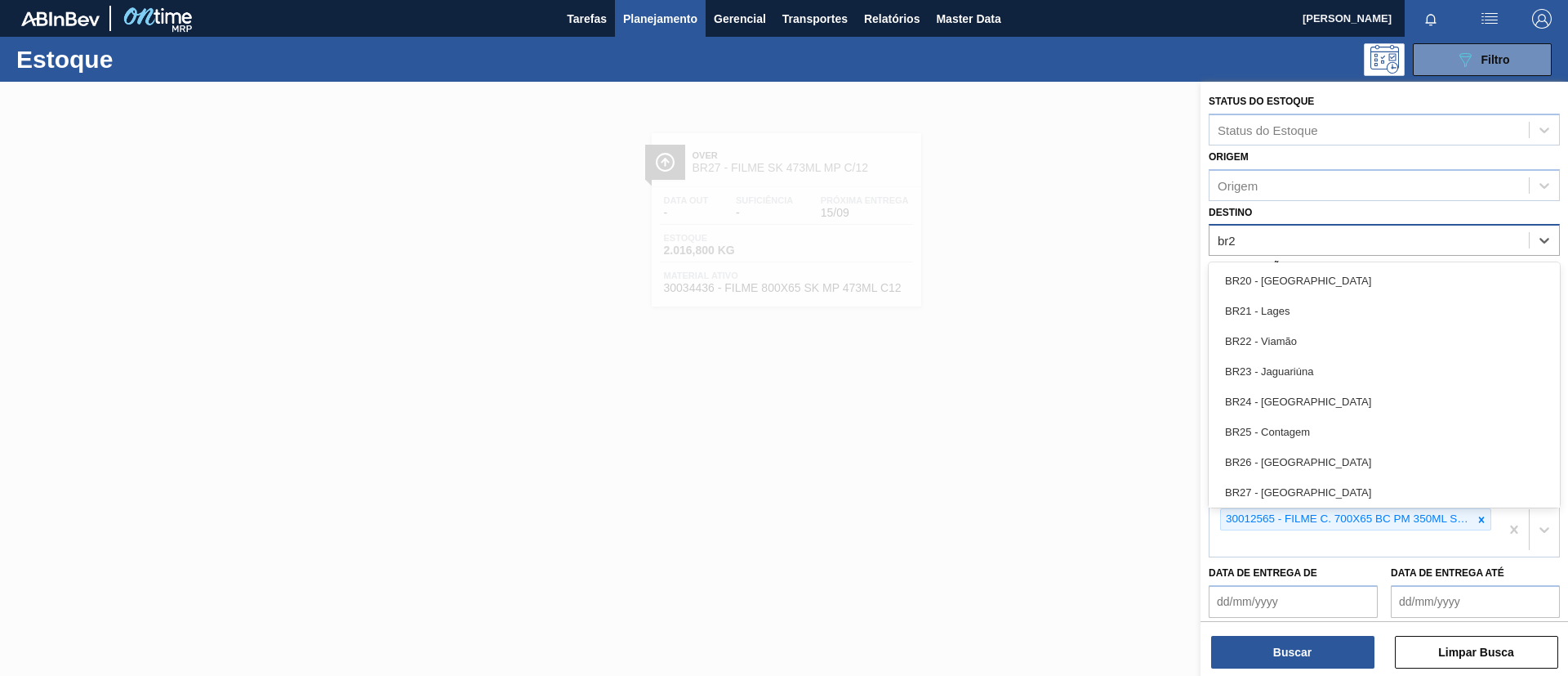
type input "br26"
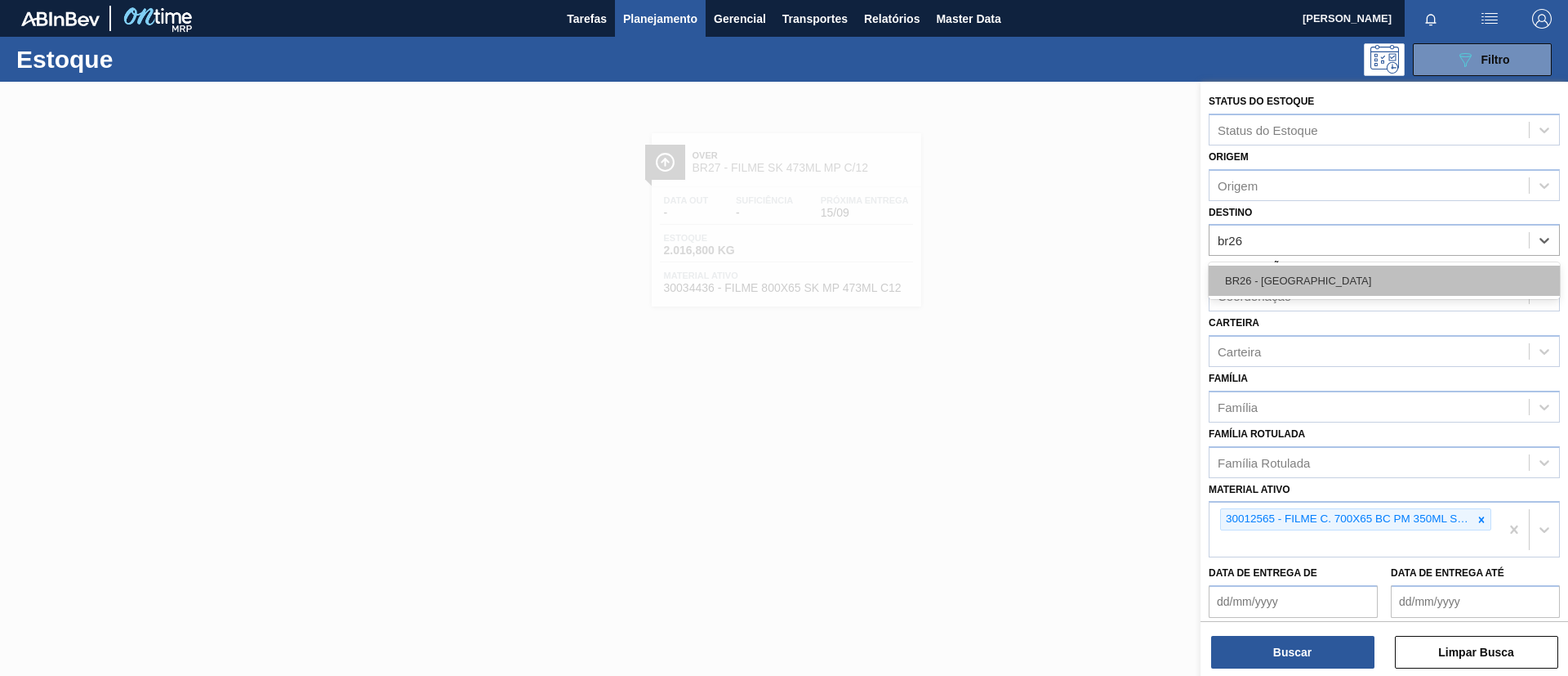
click at [1348, 275] on div "BR26 - Uberlândia" at bounding box center [1384, 280] width 351 height 30
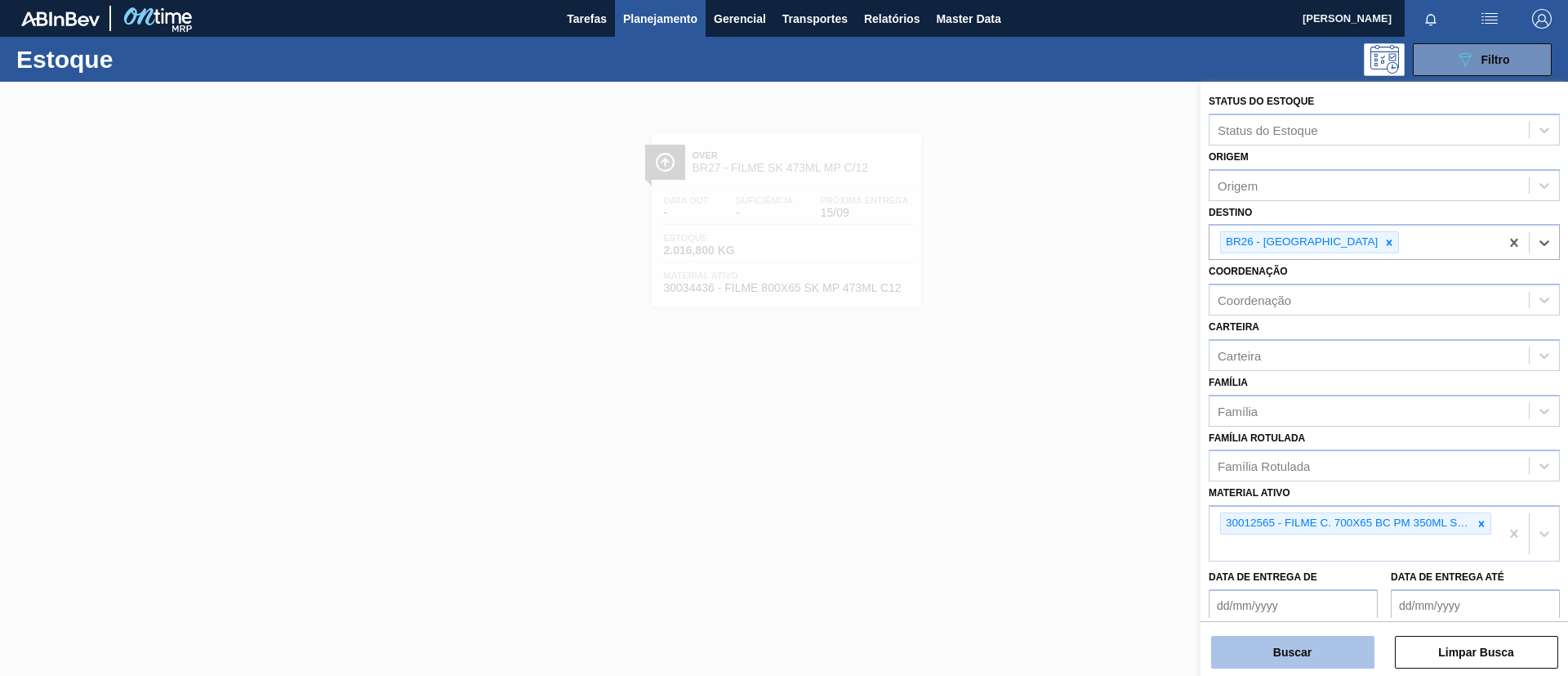
click at [1306, 648] on button "Buscar" at bounding box center [1293, 652] width 164 height 33
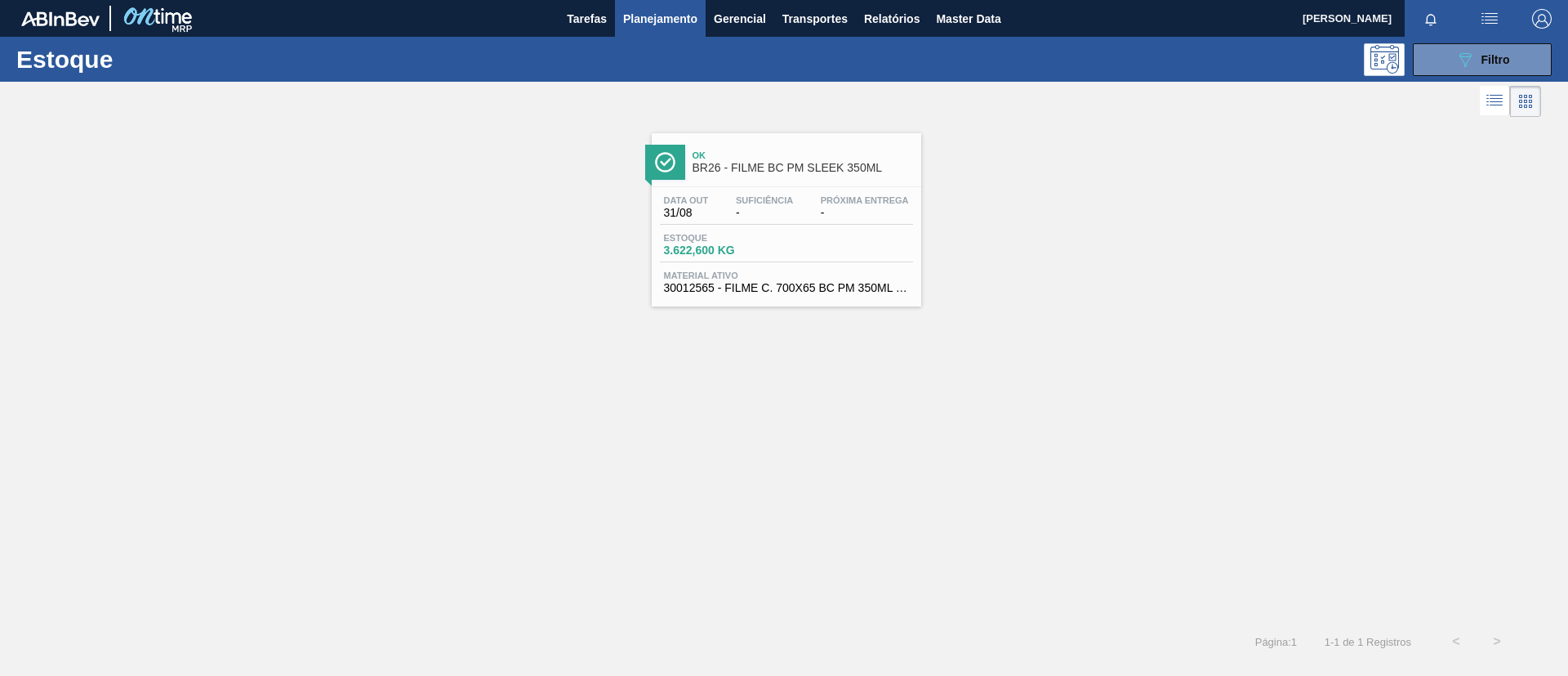
click at [725, 185] on div "Ok BR26 - FILME BC PM SLEEK 350ML Data out 31/08 Suficiência - Próxima Entrega …" at bounding box center [787, 220] width 270 height 174
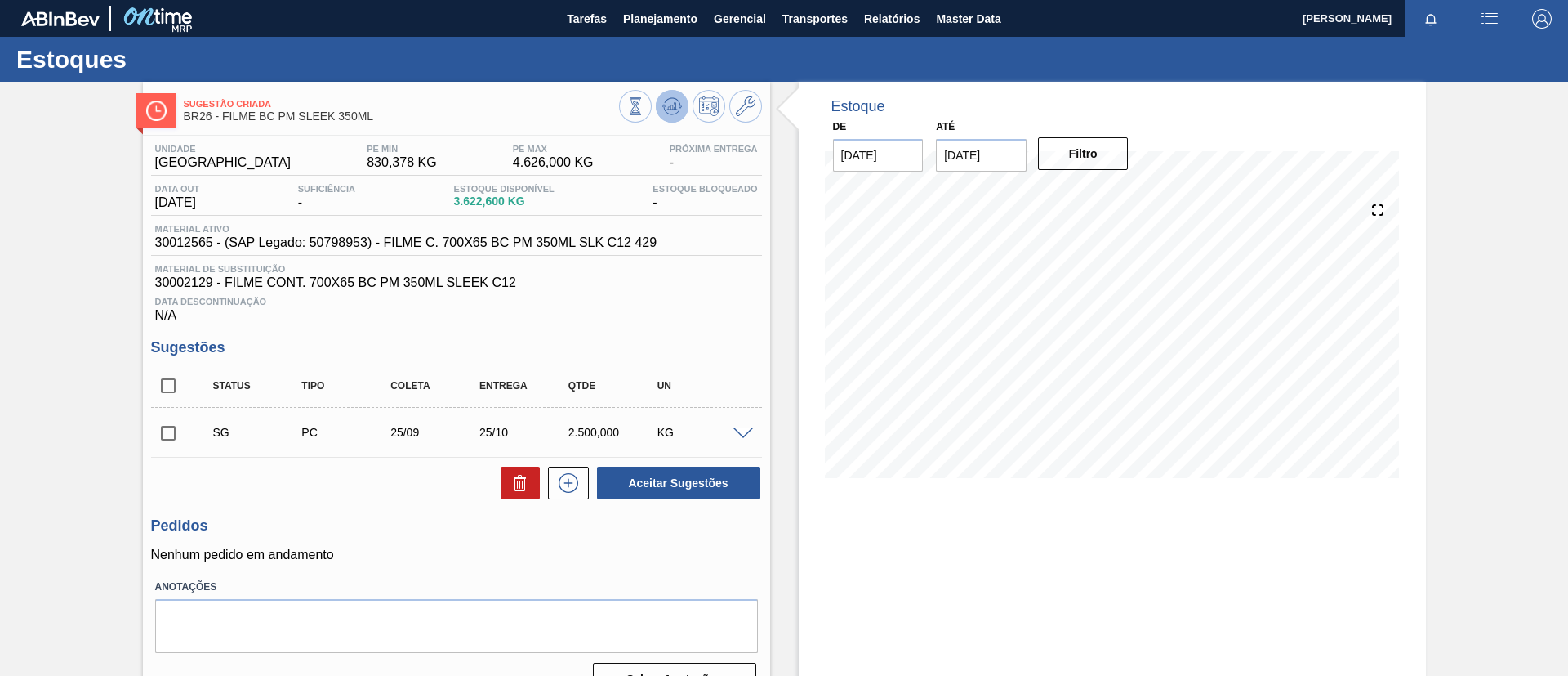
click at [669, 104] on icon at bounding box center [673, 106] width 20 height 20
drag, startPoint x: 663, startPoint y: 34, endPoint x: 644, endPoint y: 46, distance: 22.5
click at [662, 34] on button "Planejamento" at bounding box center [660, 18] width 90 height 37
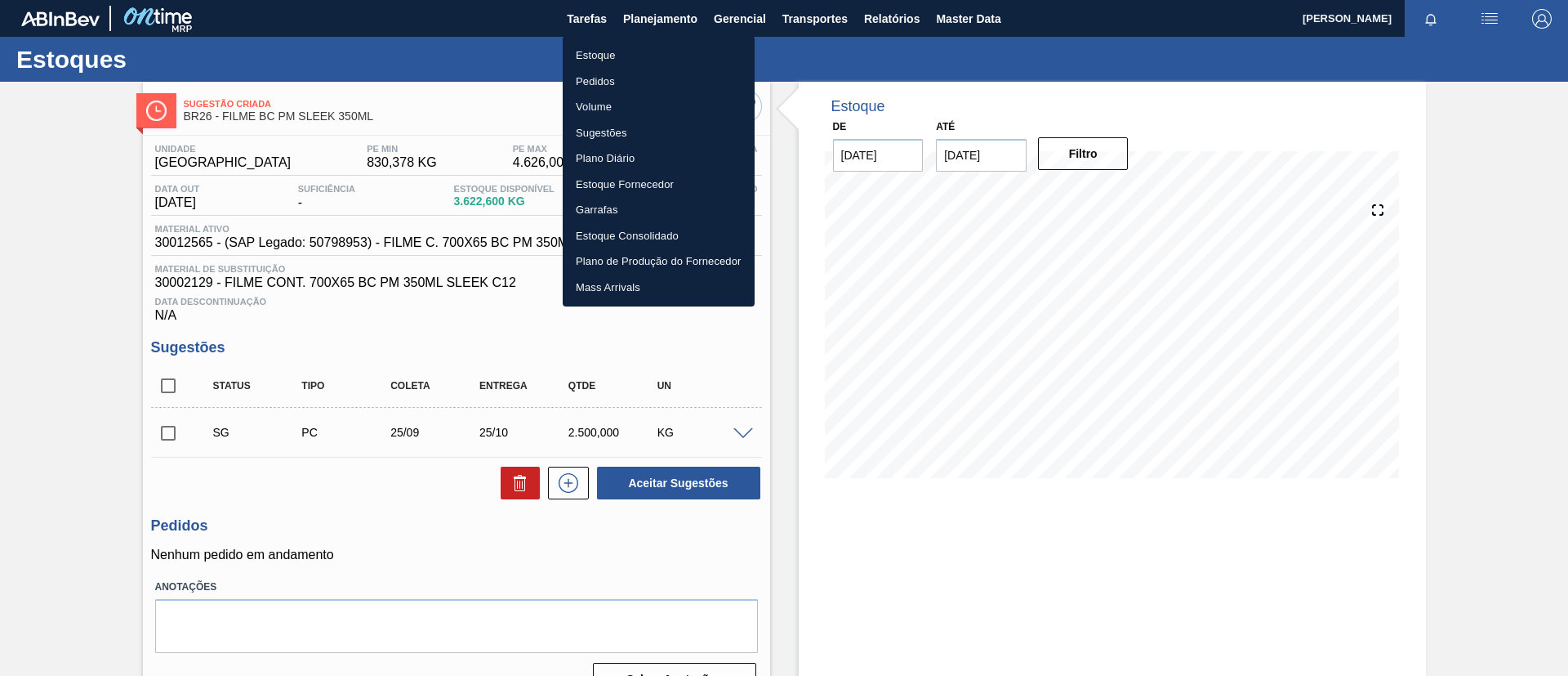
click at [623, 58] on li "Estoque" at bounding box center [659, 56] width 192 height 26
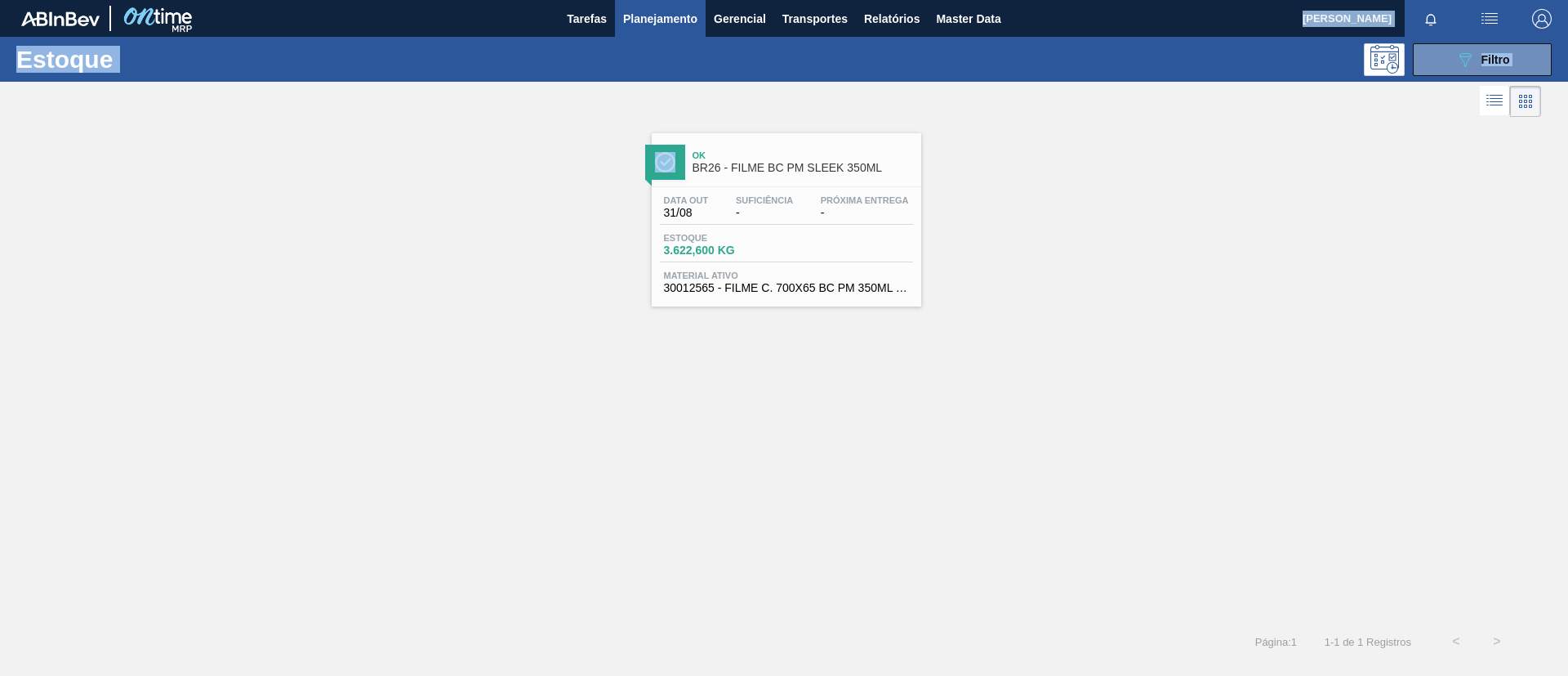
drag, startPoint x: 1332, startPoint y: 84, endPoint x: 1071, endPoint y: 30, distance: 266.5
click at [1071, 30] on main "Tarefas Planejamento Gerencial Transportes Relatórios Master Data TOMAS SIMOES …" at bounding box center [784, 338] width 1568 height 676
click at [1465, 47] on button "089F7B8B-B2A5-4AFE-B5C0-19BA573D28AC Filtro" at bounding box center [1482, 60] width 139 height 33
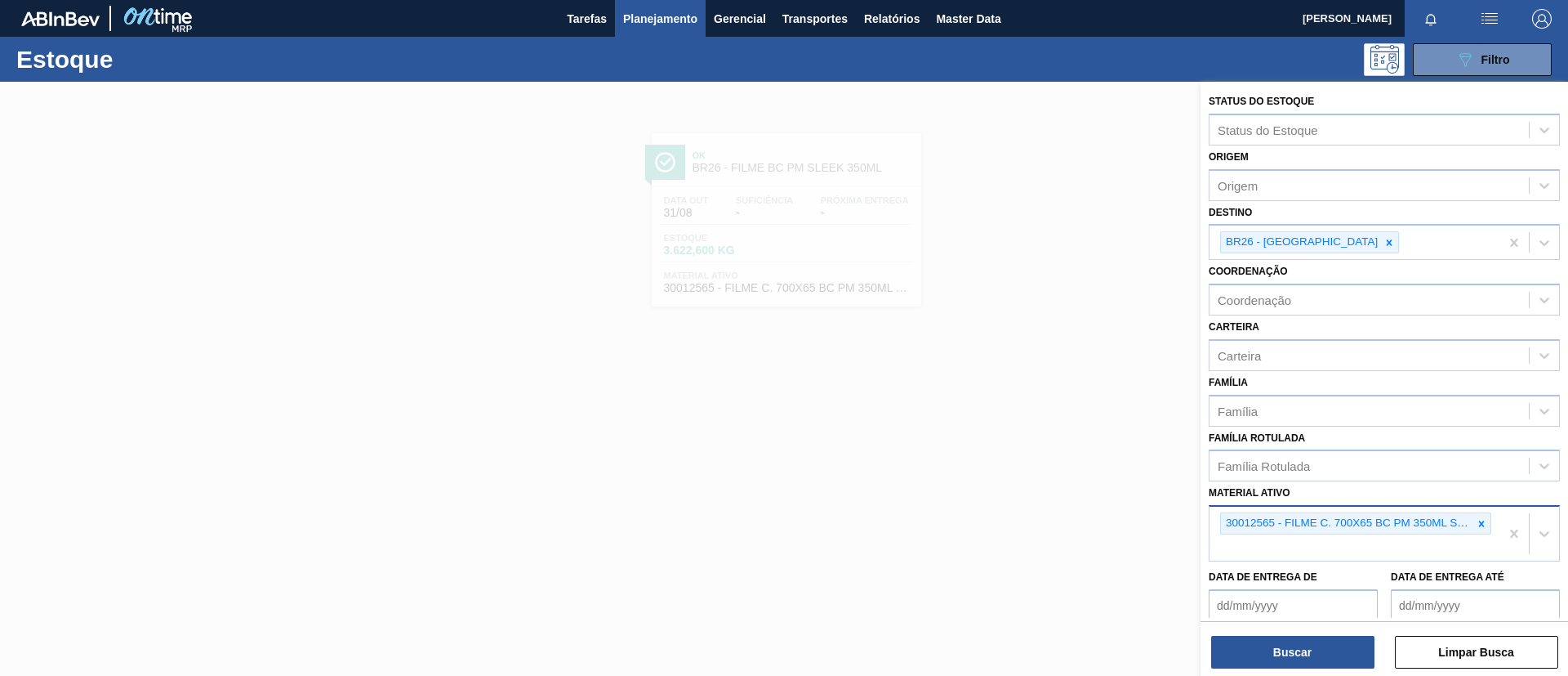
click at [1466, 516] on div "30012565 - FILME C. 700X65 BC PM 350ML SLK C12 429" at bounding box center [1347, 523] width 252 height 21
click at [1480, 520] on icon at bounding box center [1482, 524] width 12 height 12
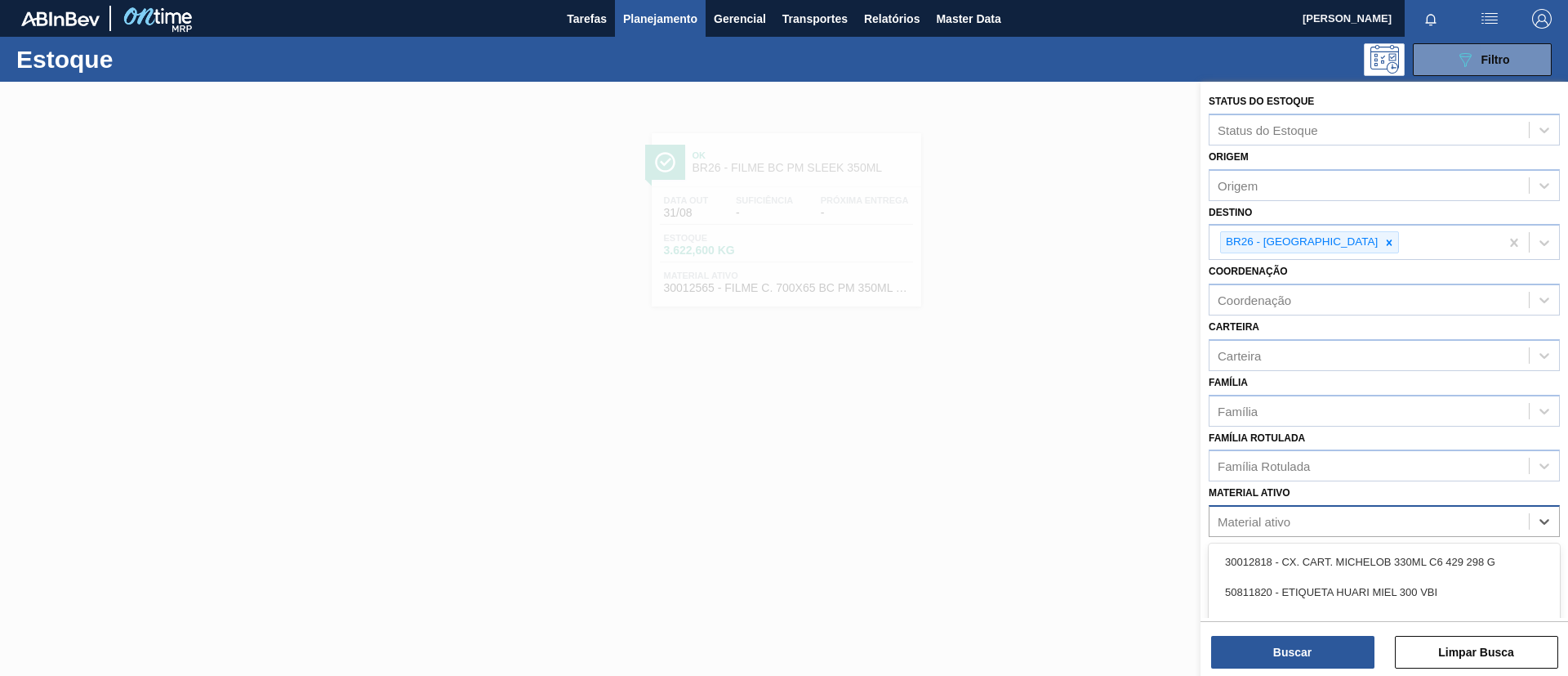
paste ativo "30007403"
type ativo "30007403"
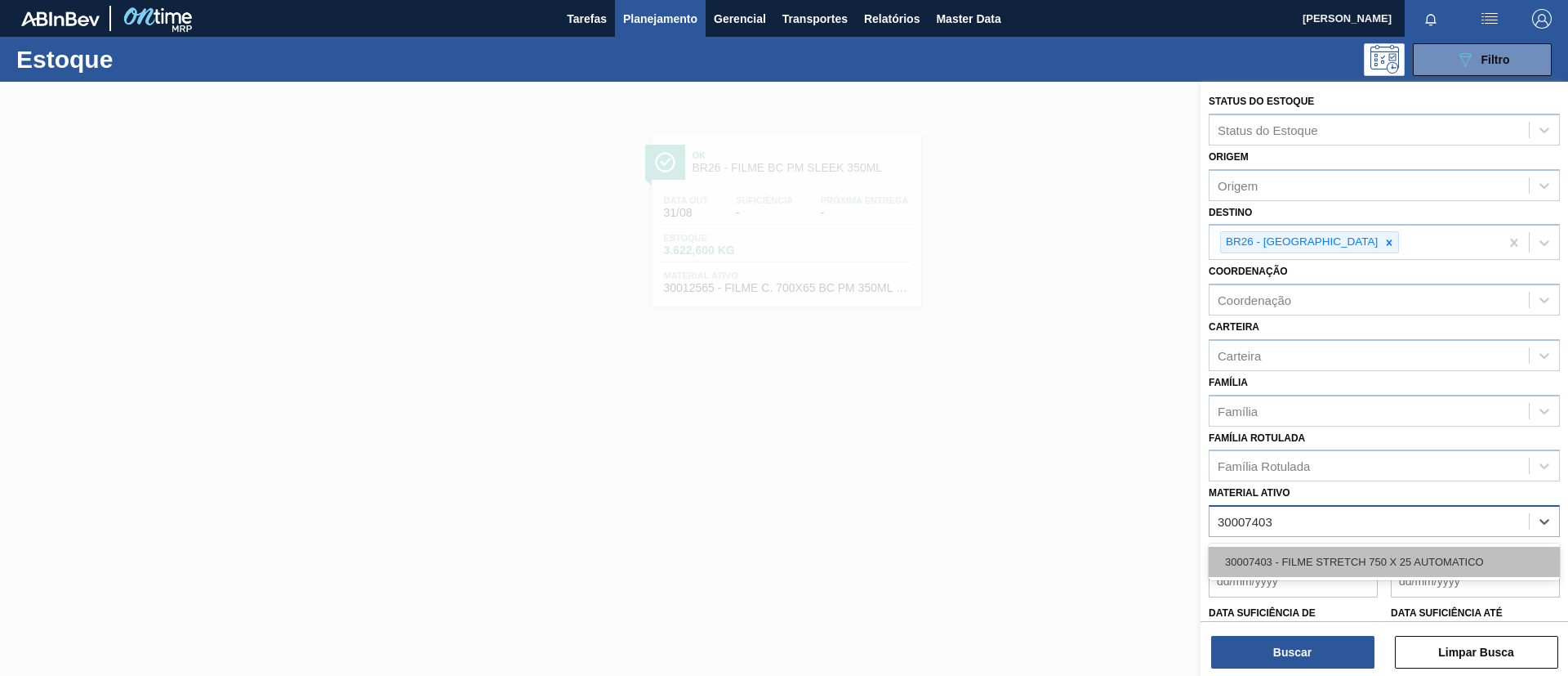
click at [1354, 549] on div "30007403 - FILME STRETCH 750 X 25 AUTOMATICO" at bounding box center [1384, 562] width 351 height 30
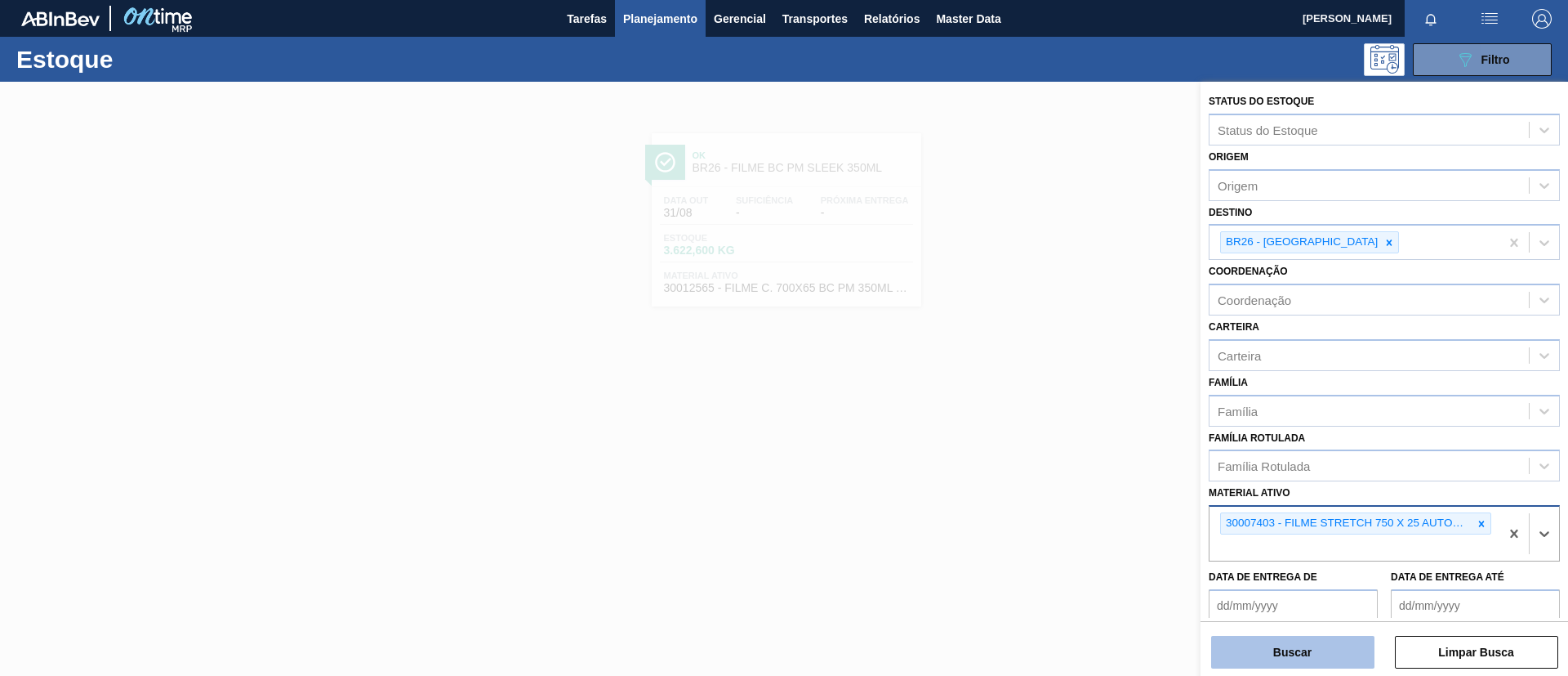
click at [1297, 641] on button "Buscar" at bounding box center [1293, 652] width 164 height 33
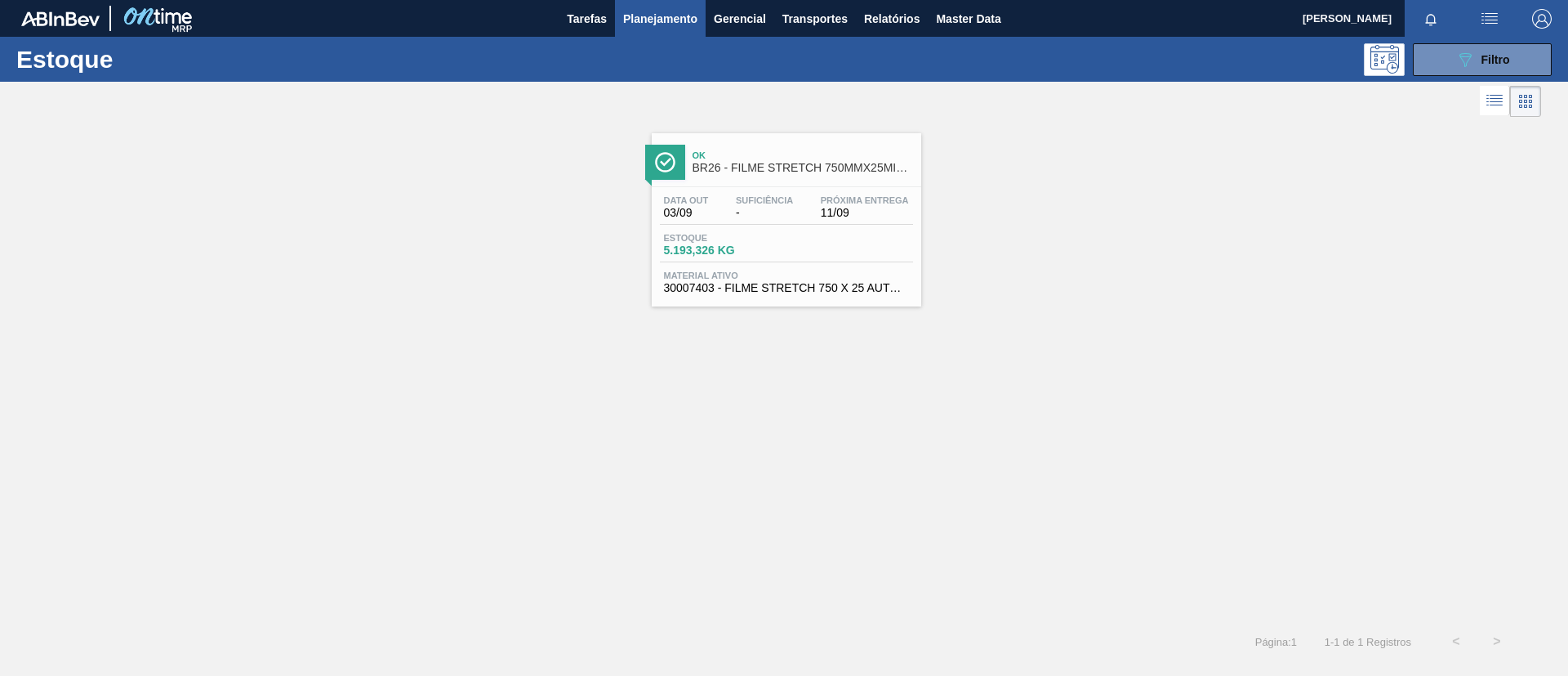
click at [874, 256] on div "Estoque 5.193,326 KG" at bounding box center [787, 248] width 253 height 30
click at [1507, 59] on span "Filtro" at bounding box center [1496, 60] width 29 height 13
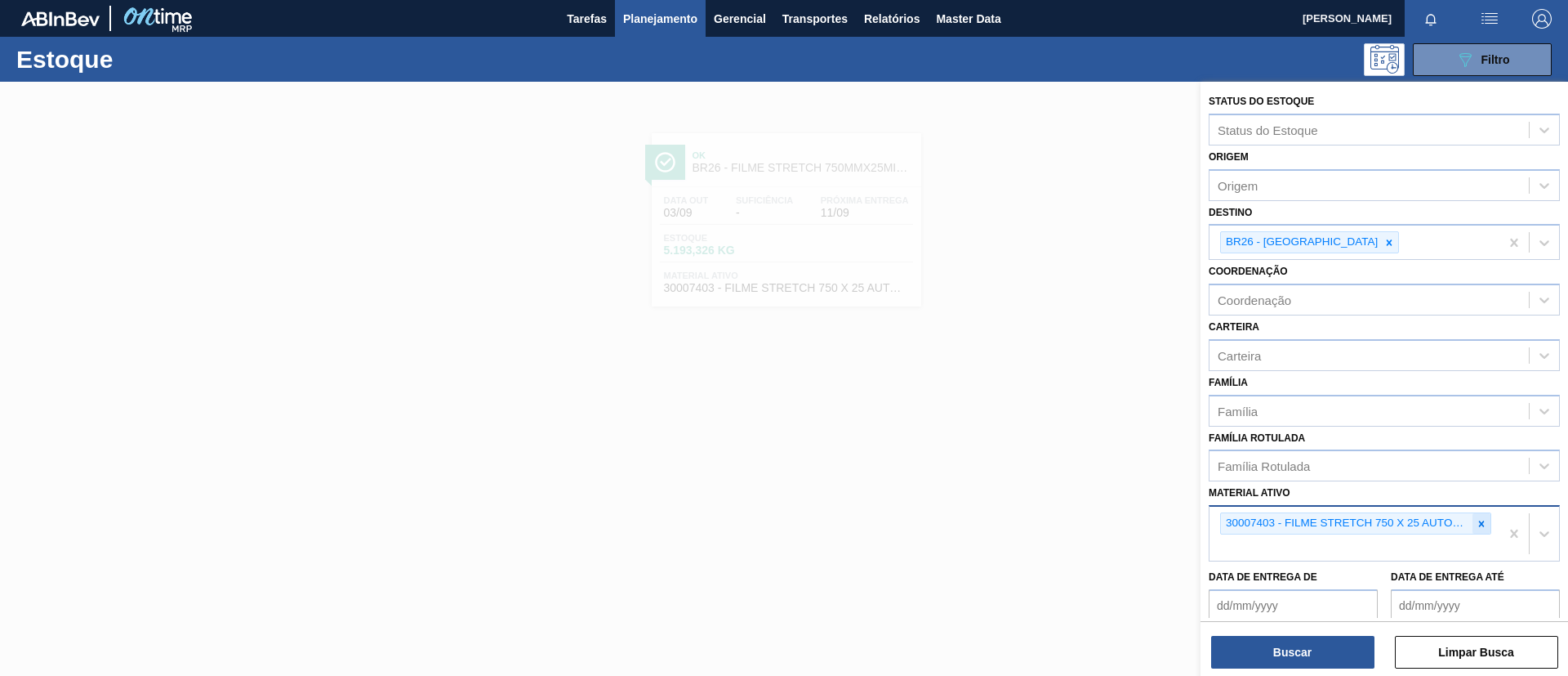
click at [1479, 521] on icon at bounding box center [1482, 523] width 6 height 6
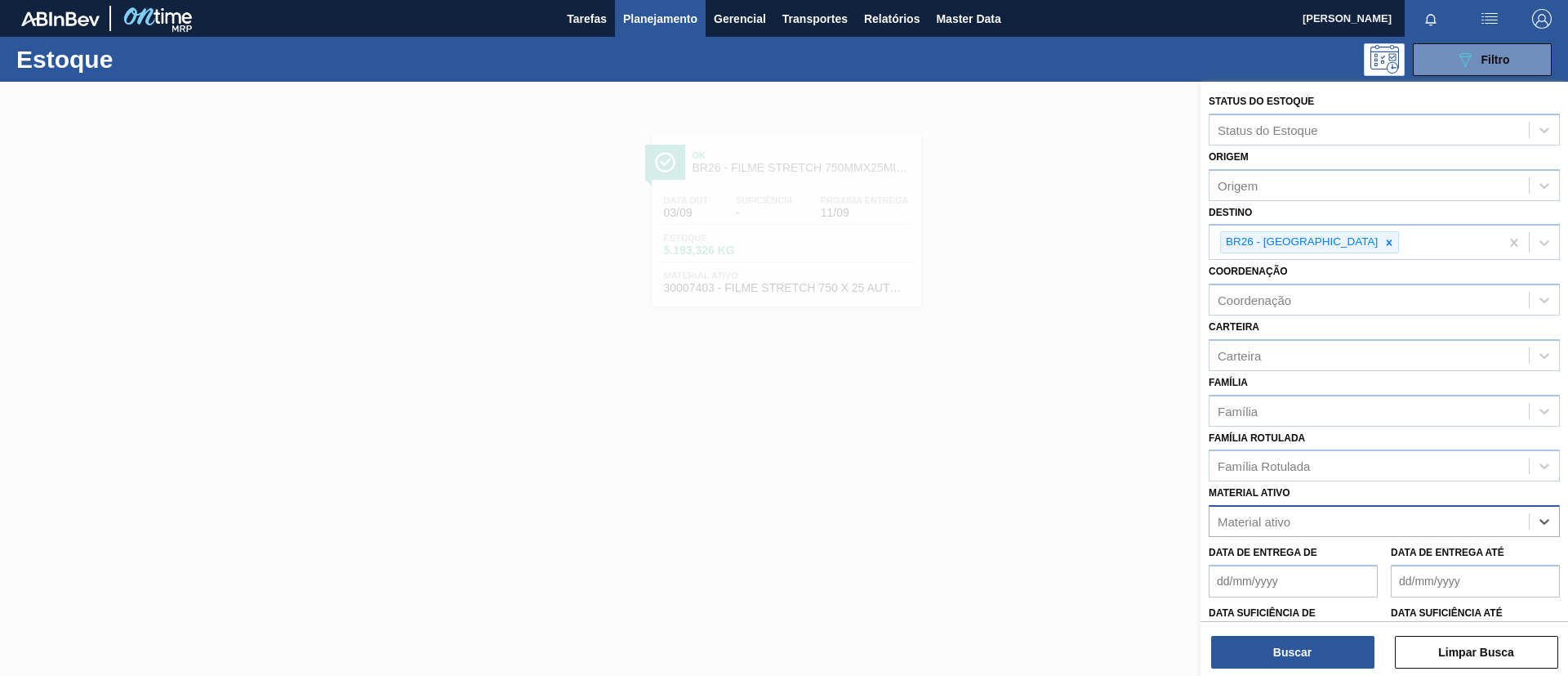
paste ativo "30012600"
type ativo "30012600"
click at [1342, 543] on div "Data de Entrega de" at bounding box center [1293, 569] width 169 height 57
click at [1335, 519] on div "Material ativo" at bounding box center [1369, 521] width 319 height 24
paste ativo "30012600"
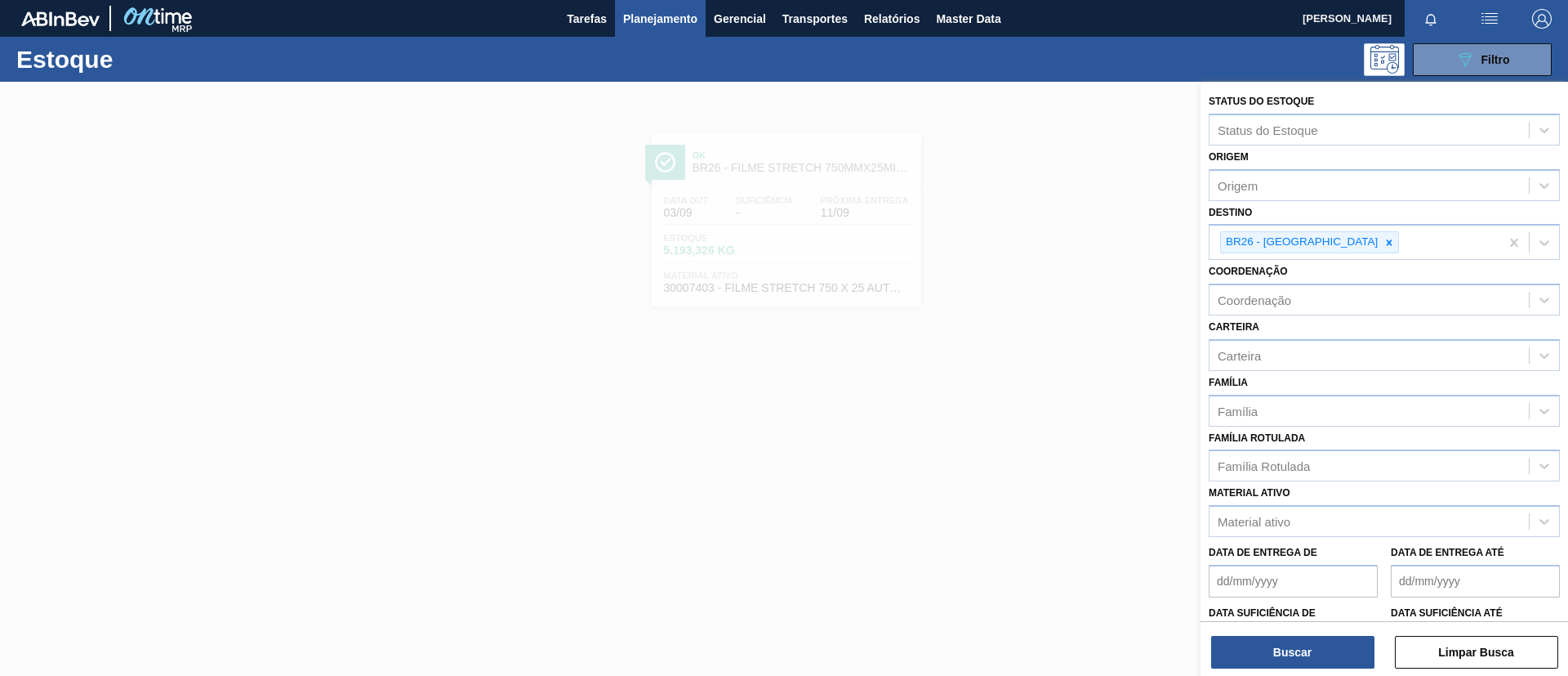
type ativo "30012600"
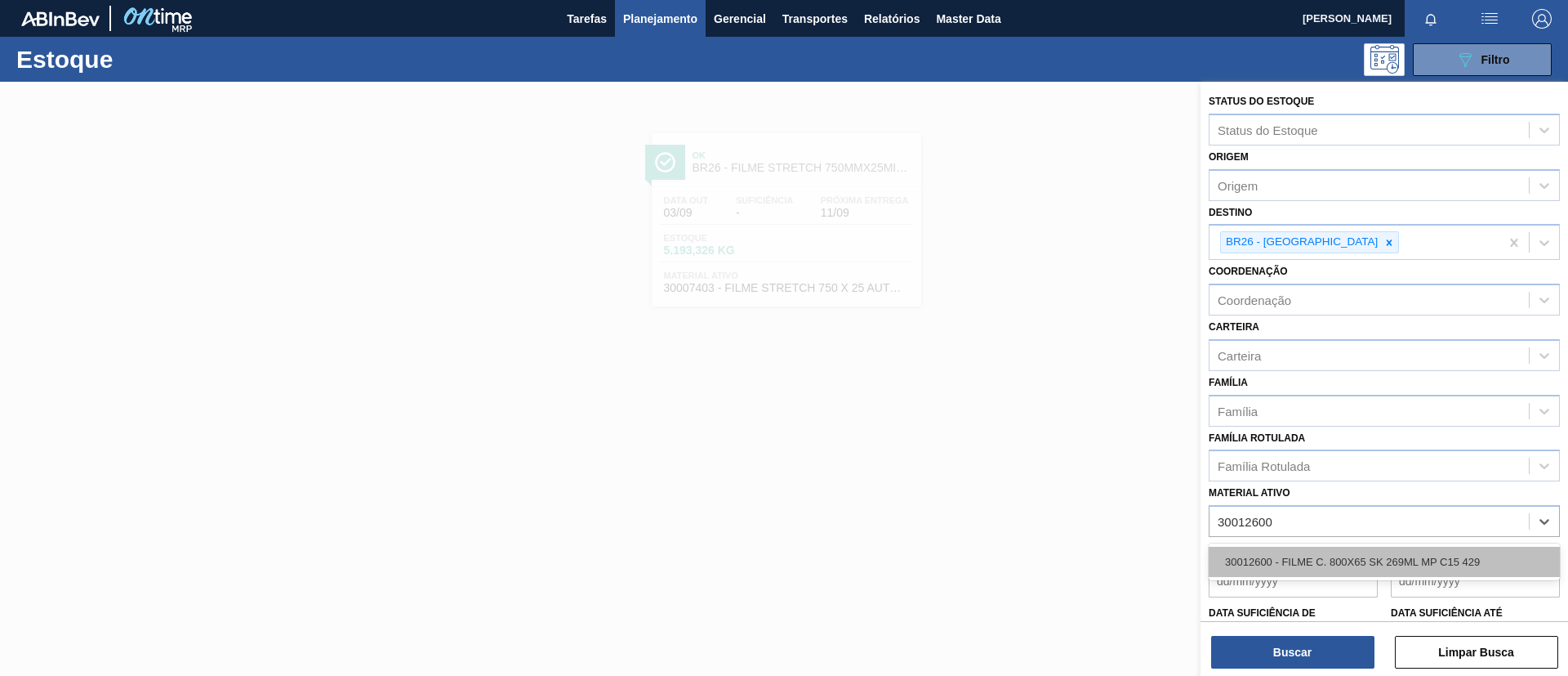
click at [1348, 561] on div "30012600 - FILME C. 800X65 SK 269ML MP C15 429" at bounding box center [1384, 562] width 351 height 30
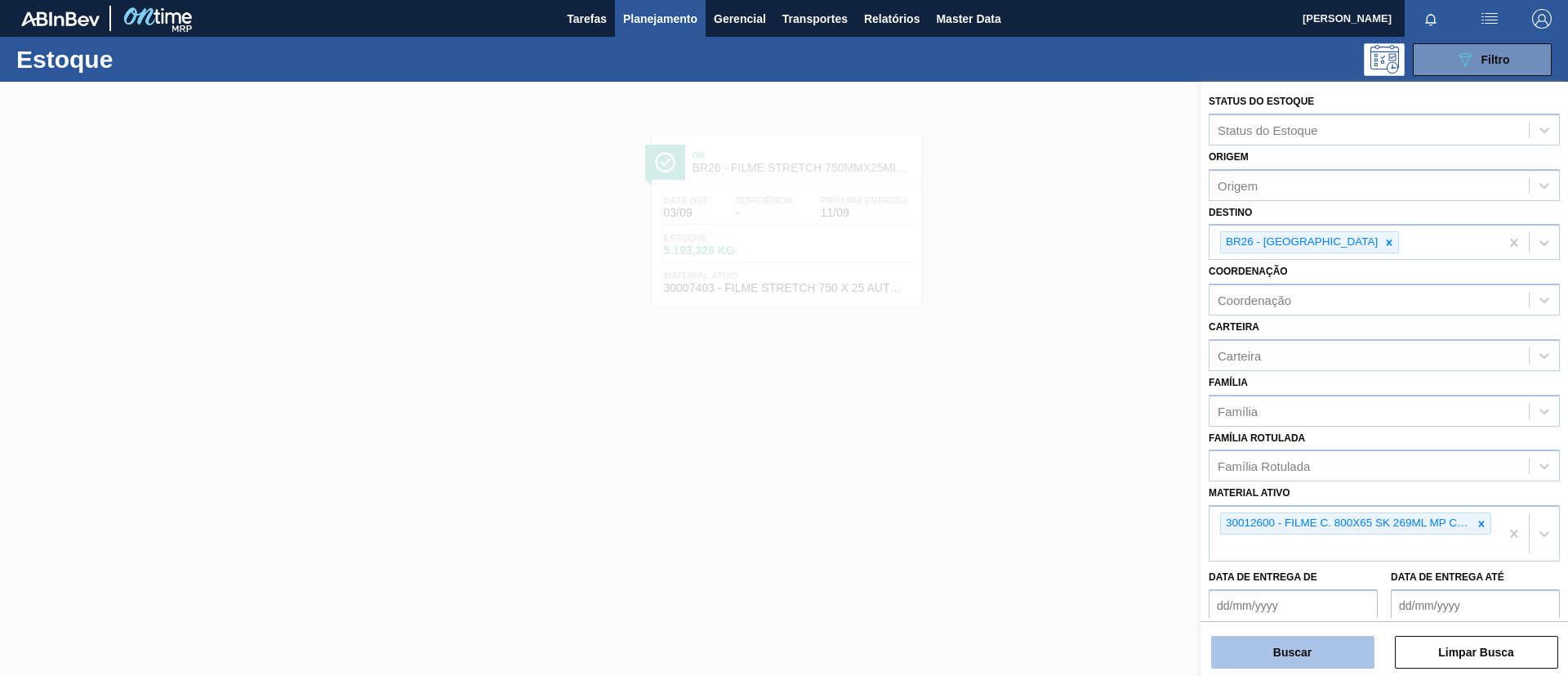
click at [1329, 641] on button "Buscar" at bounding box center [1293, 652] width 164 height 33
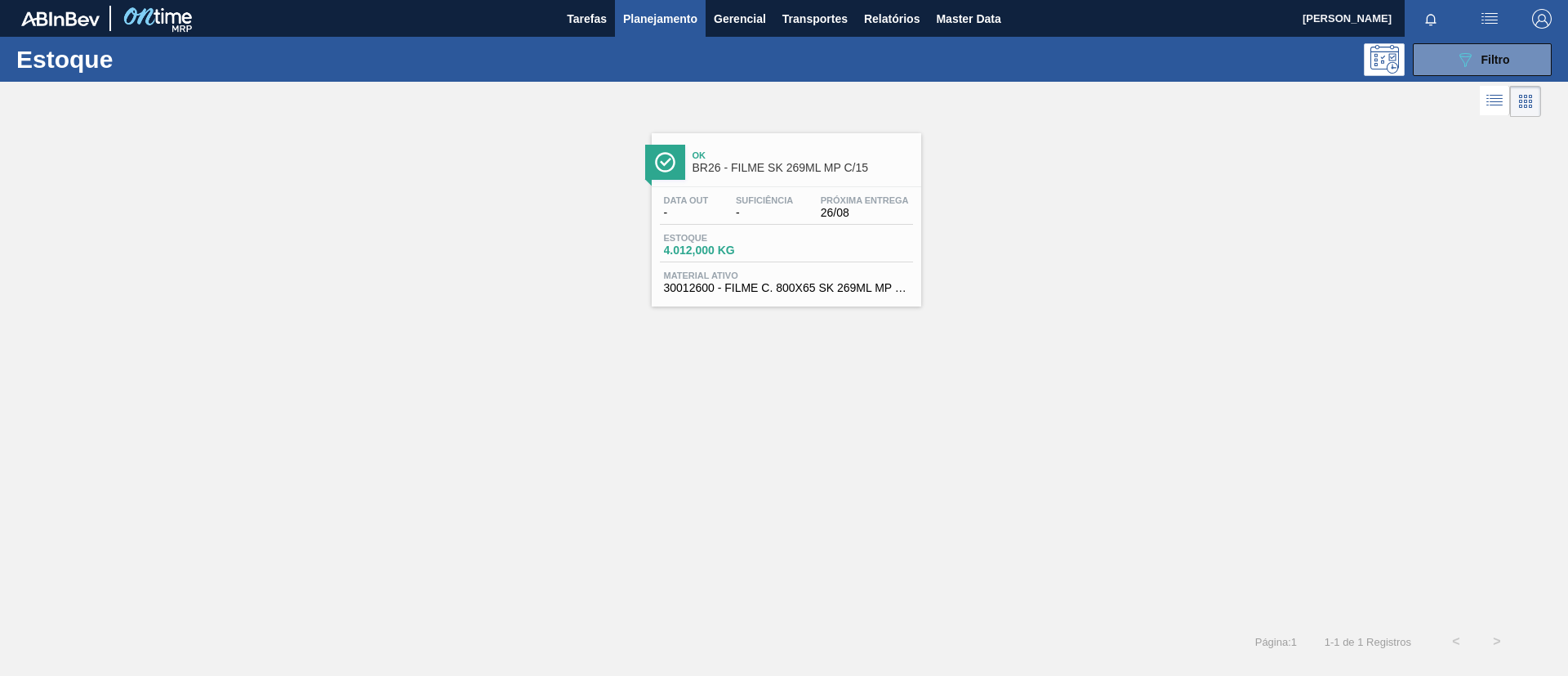
click at [786, 180] on div "Ok BR26 - FILME SK 269ML MP C/15" at bounding box center [803, 162] width 220 height 37
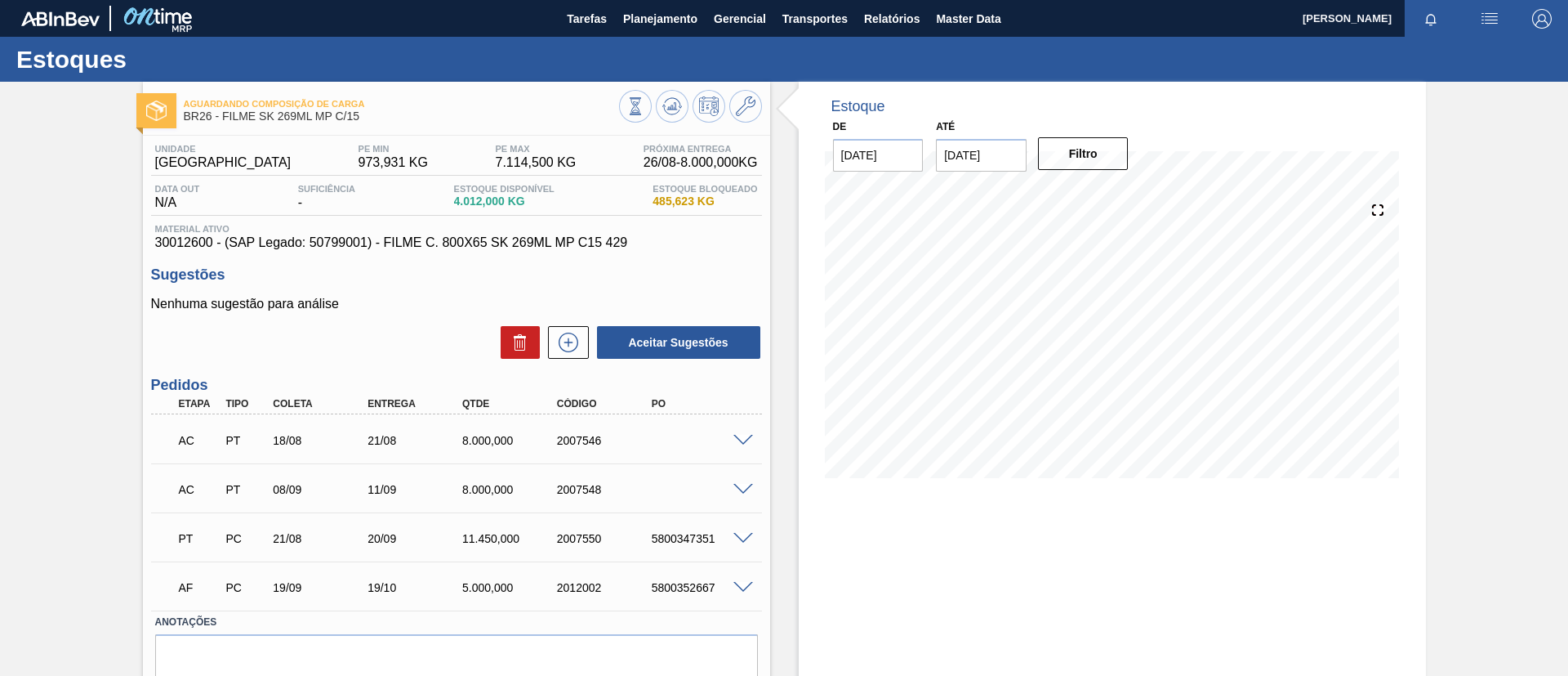
click at [741, 438] on span at bounding box center [743, 441] width 20 height 12
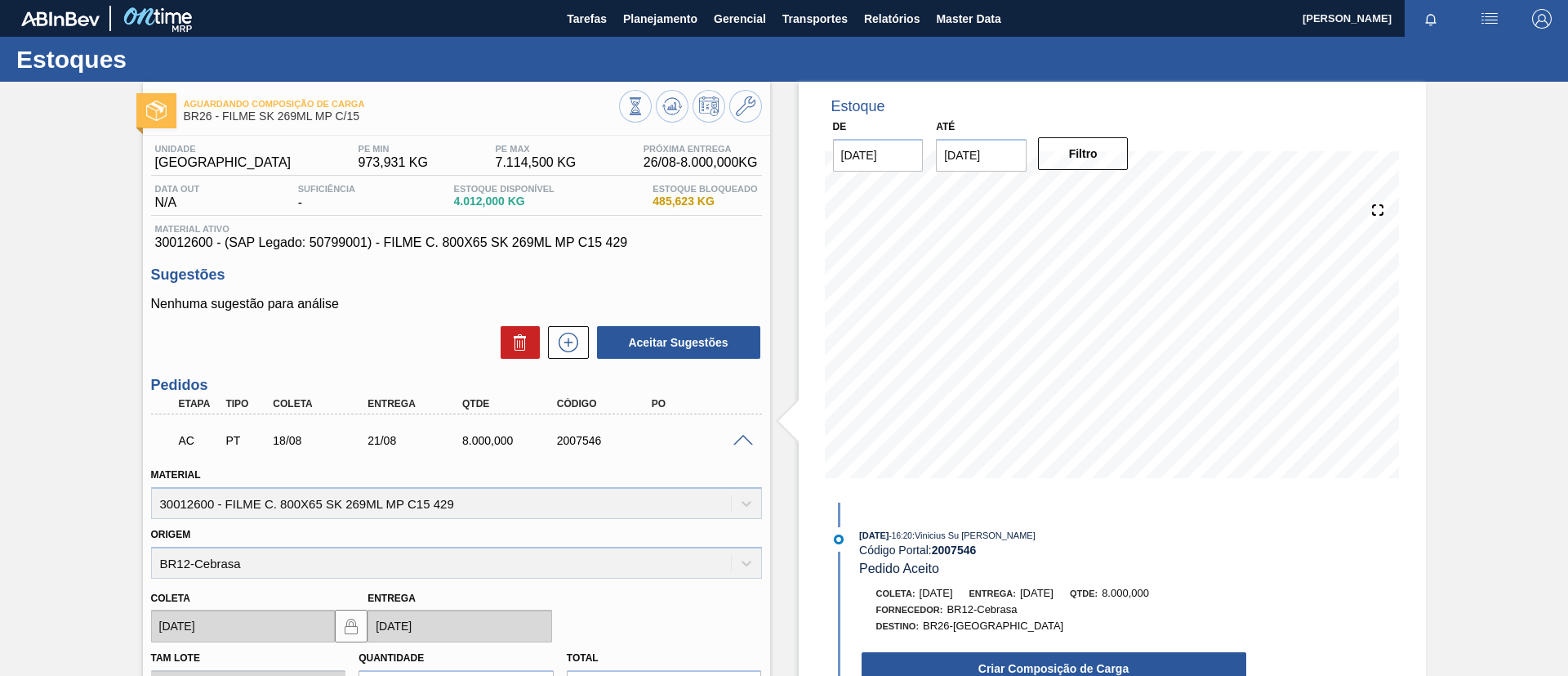
click at [741, 438] on span at bounding box center [743, 441] width 20 height 12
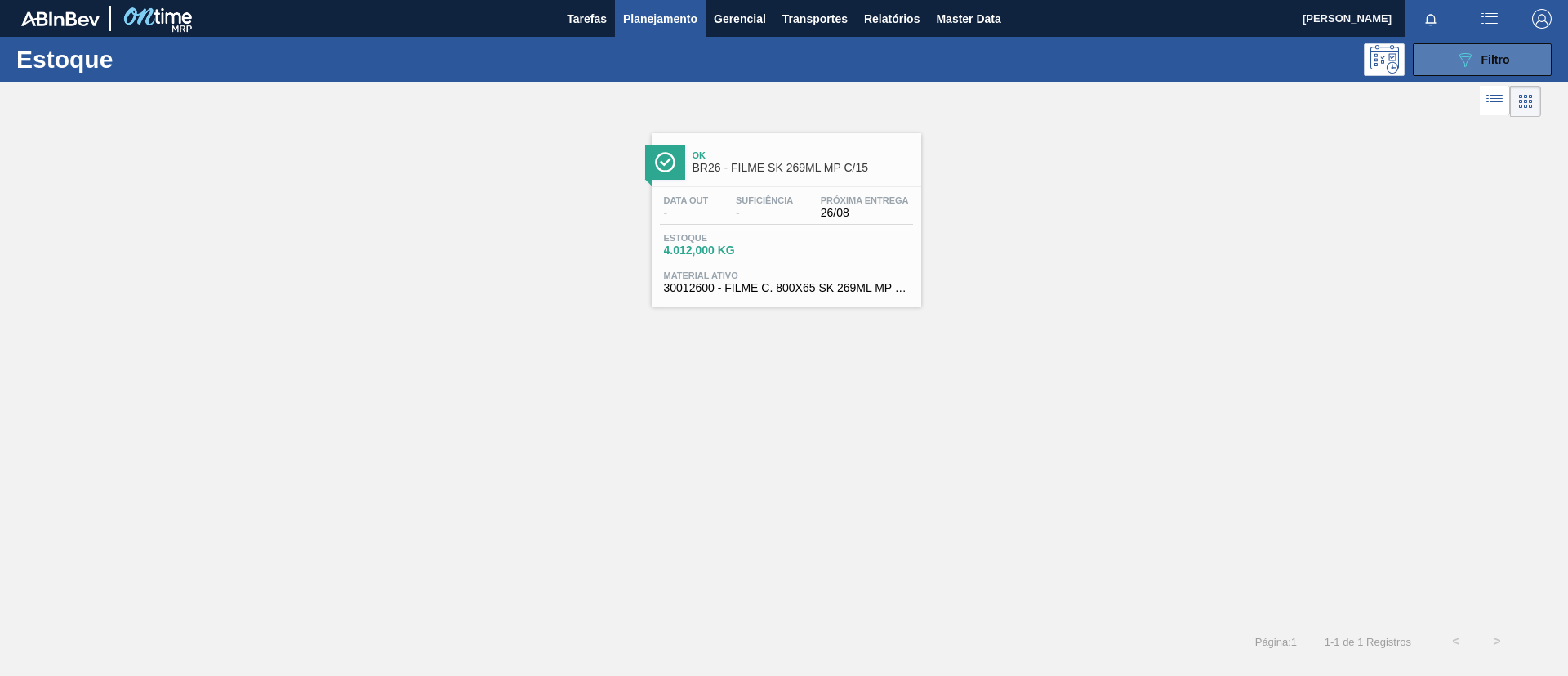
click at [1473, 56] on icon "089F7B8B-B2A5-4AFE-B5C0-19BA573D28AC" at bounding box center [1465, 60] width 20 height 20
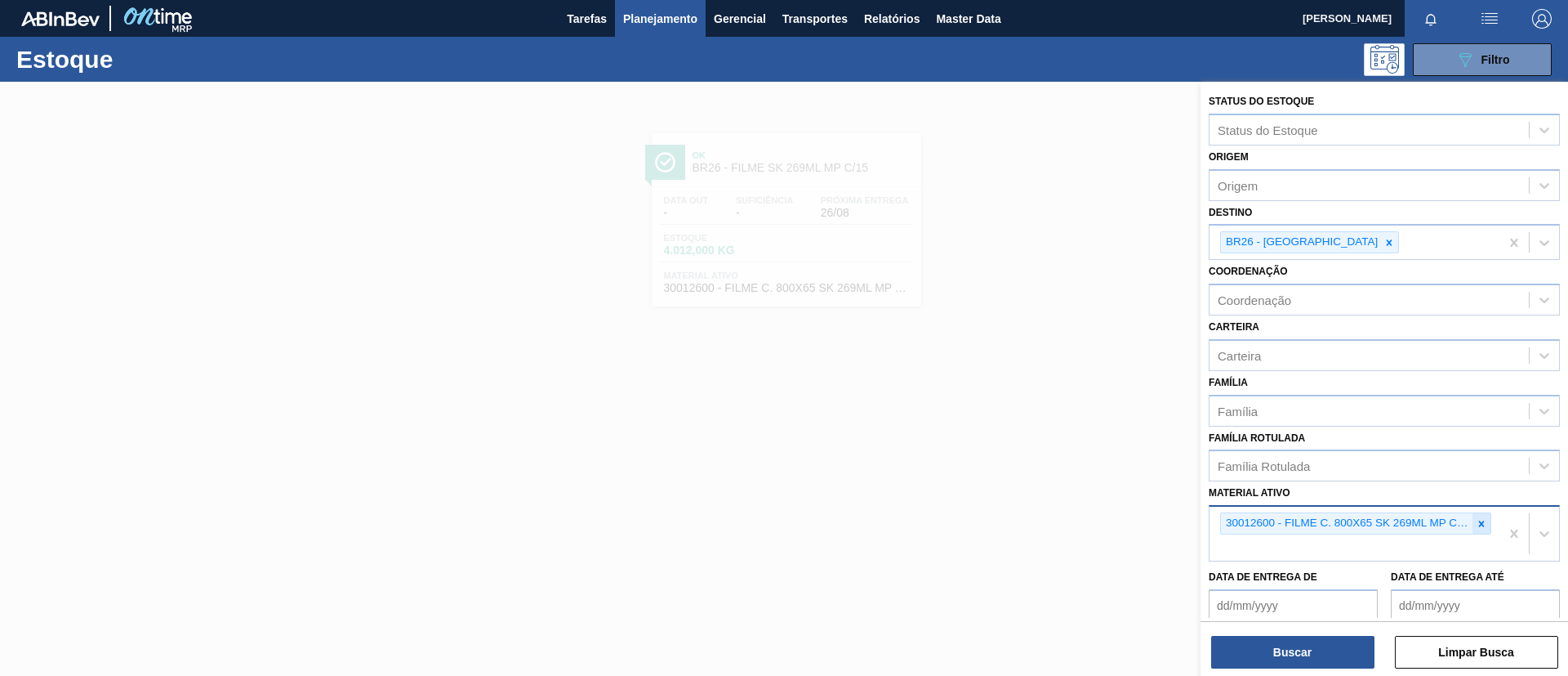
click at [1479, 523] on icon at bounding box center [1482, 523] width 6 height 6
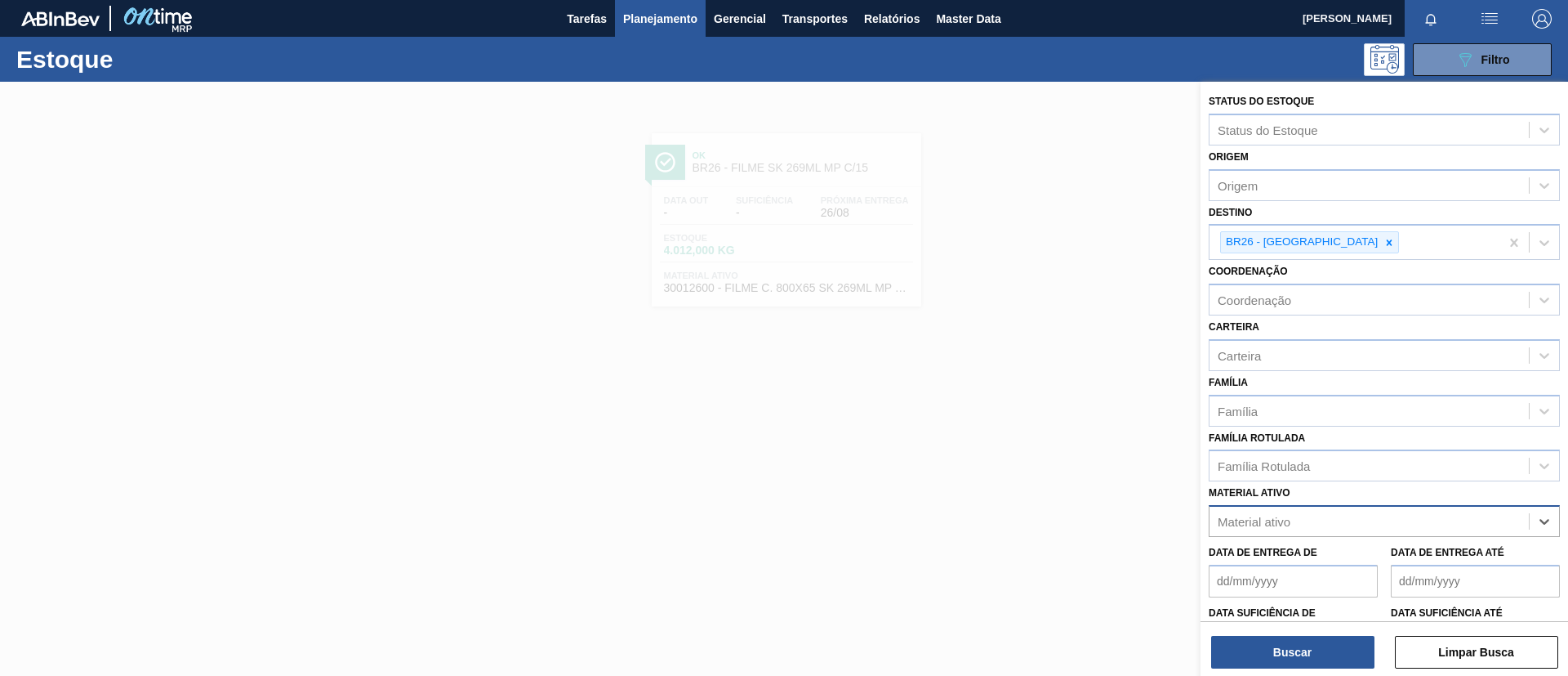
paste ativo "30003623"
type ativo "30003623"
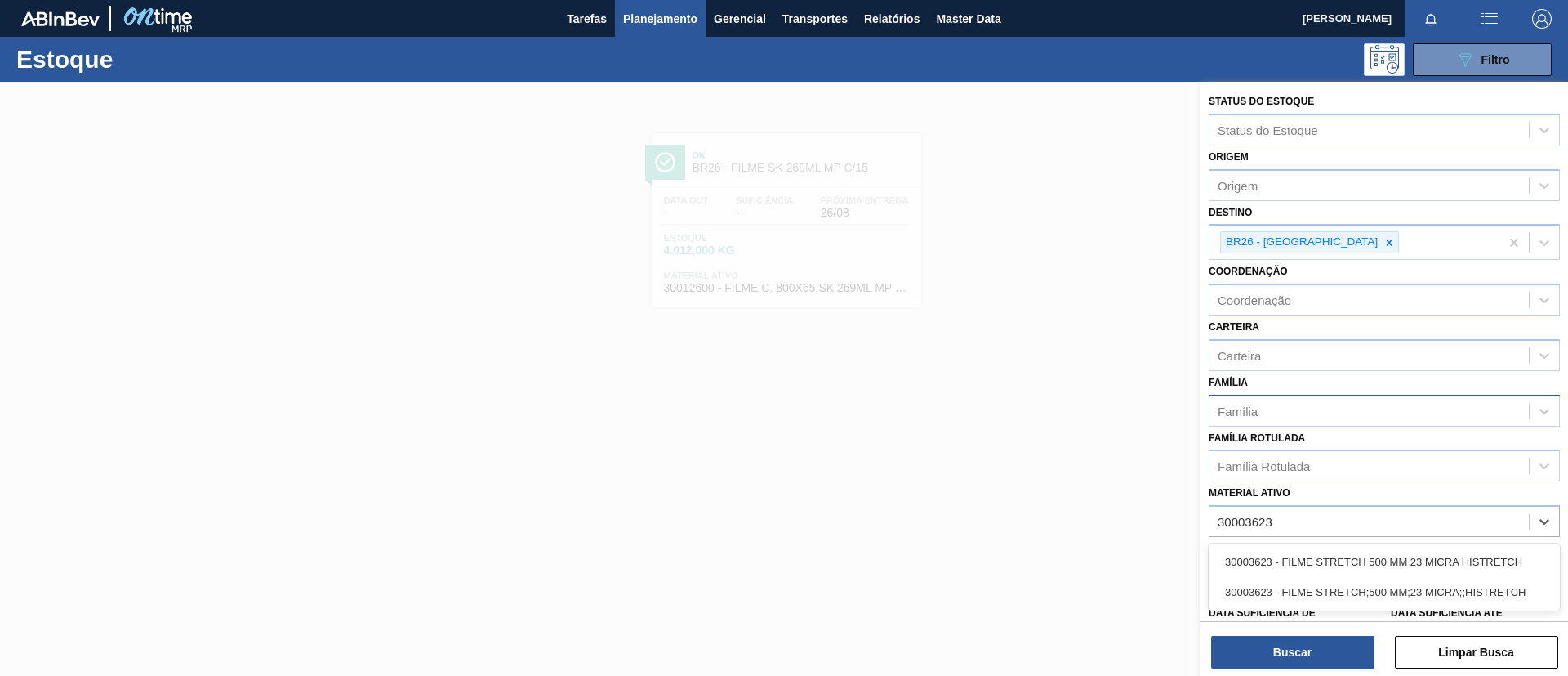
drag, startPoint x: 1353, startPoint y: 554, endPoint x: 1354, endPoint y: 426, distance: 128.0
click at [1352, 554] on div "30003623 - FILME STRETCH 500 MM 23 MICRA HISTRETCH" at bounding box center [1384, 562] width 351 height 30
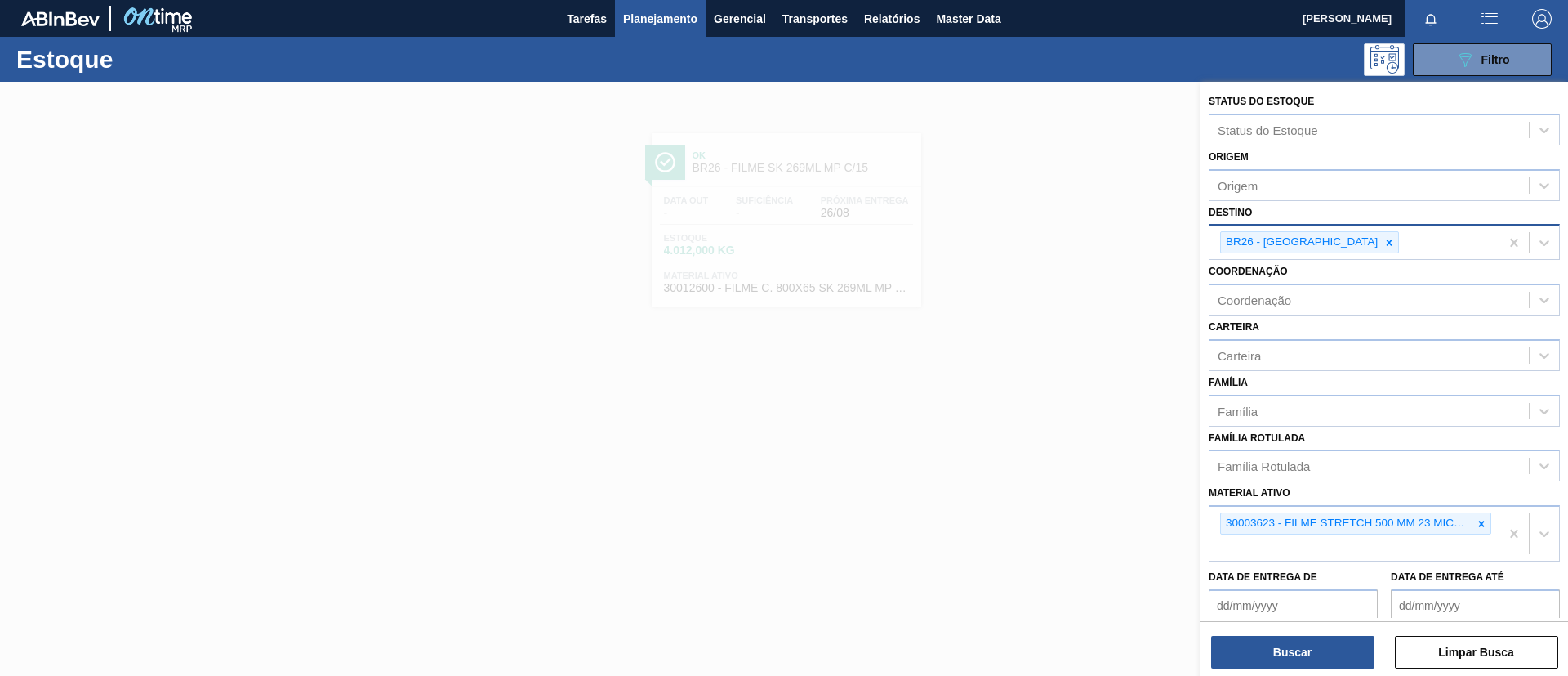
click at [1316, 239] on div "BR26 - [GEOGRAPHIC_DATA]" at bounding box center [1301, 242] width 160 height 21
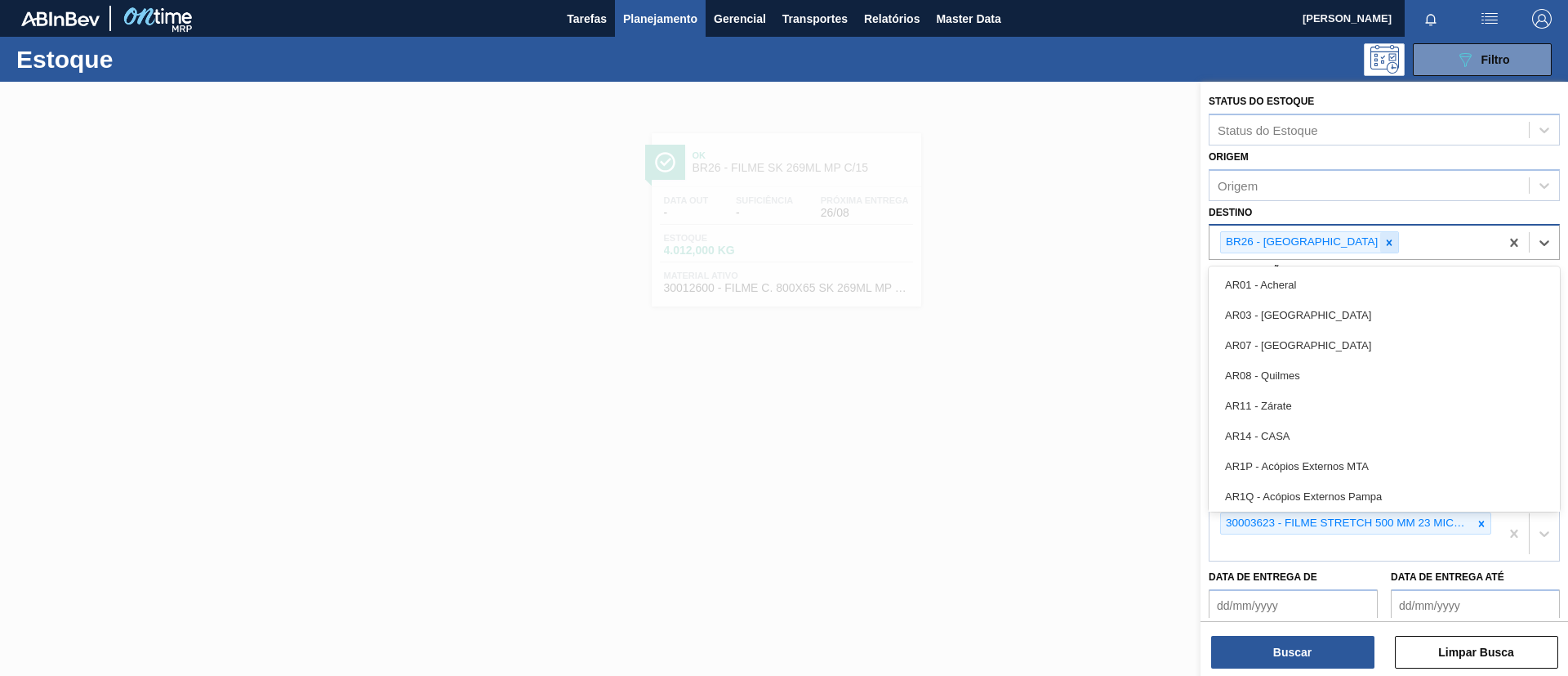
click at [1384, 242] on icon at bounding box center [1390, 243] width 12 height 12
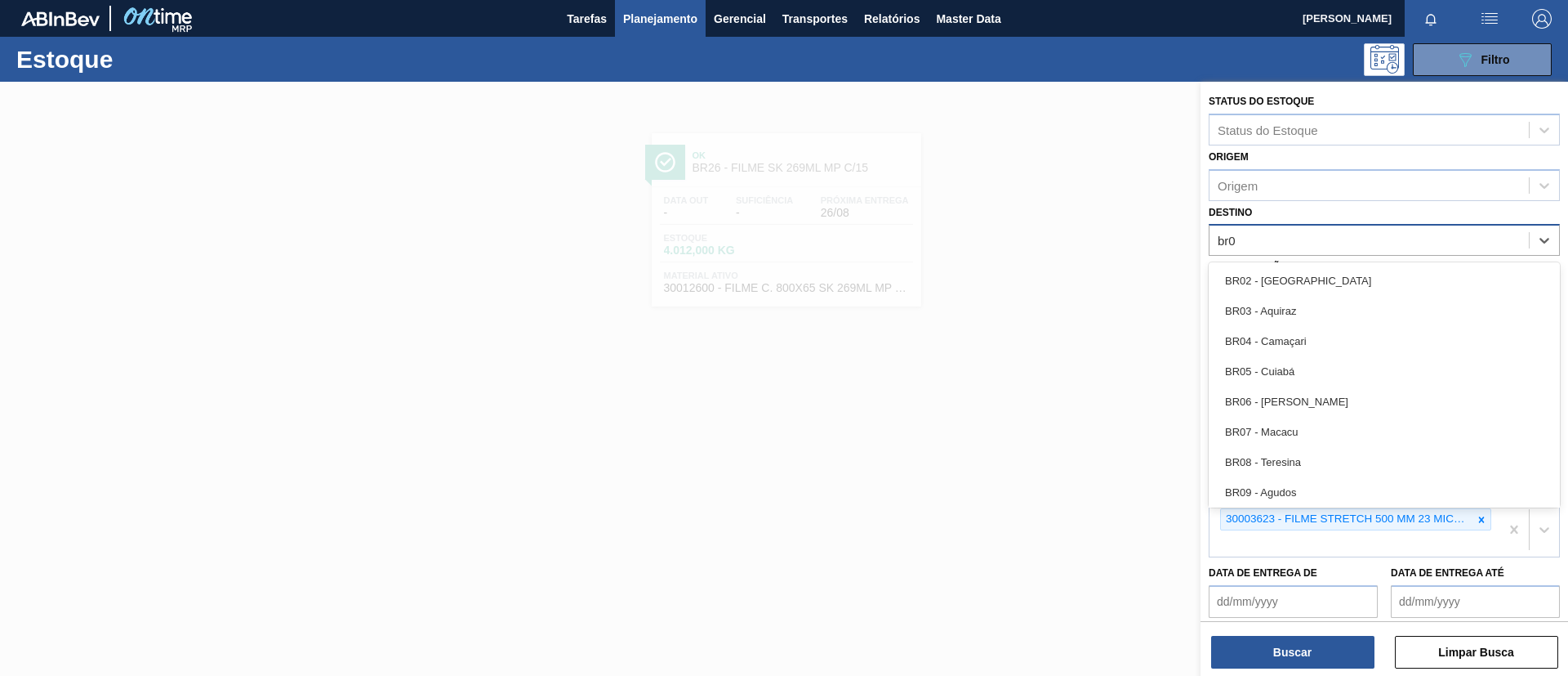
type input "br05"
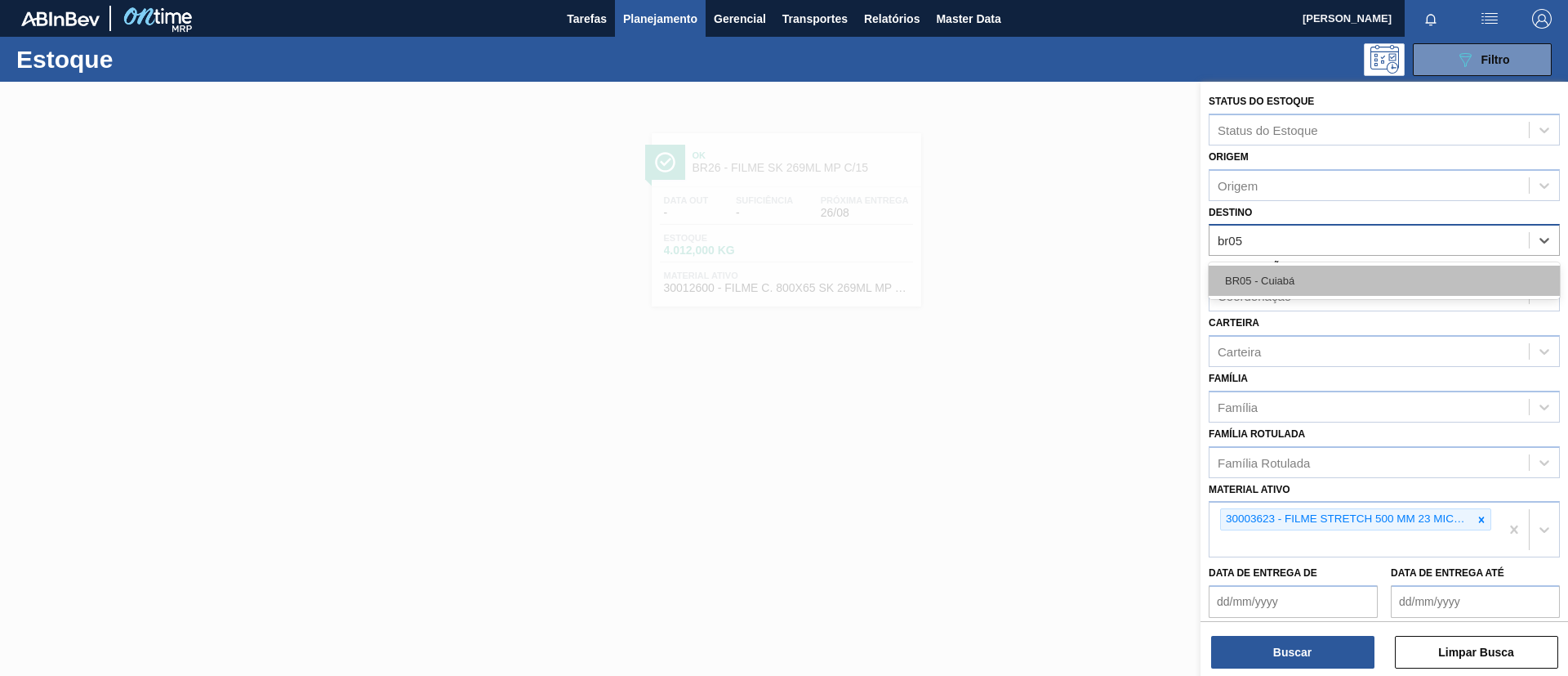
click at [1339, 274] on div "BR05 - Cuiabá" at bounding box center [1384, 280] width 351 height 30
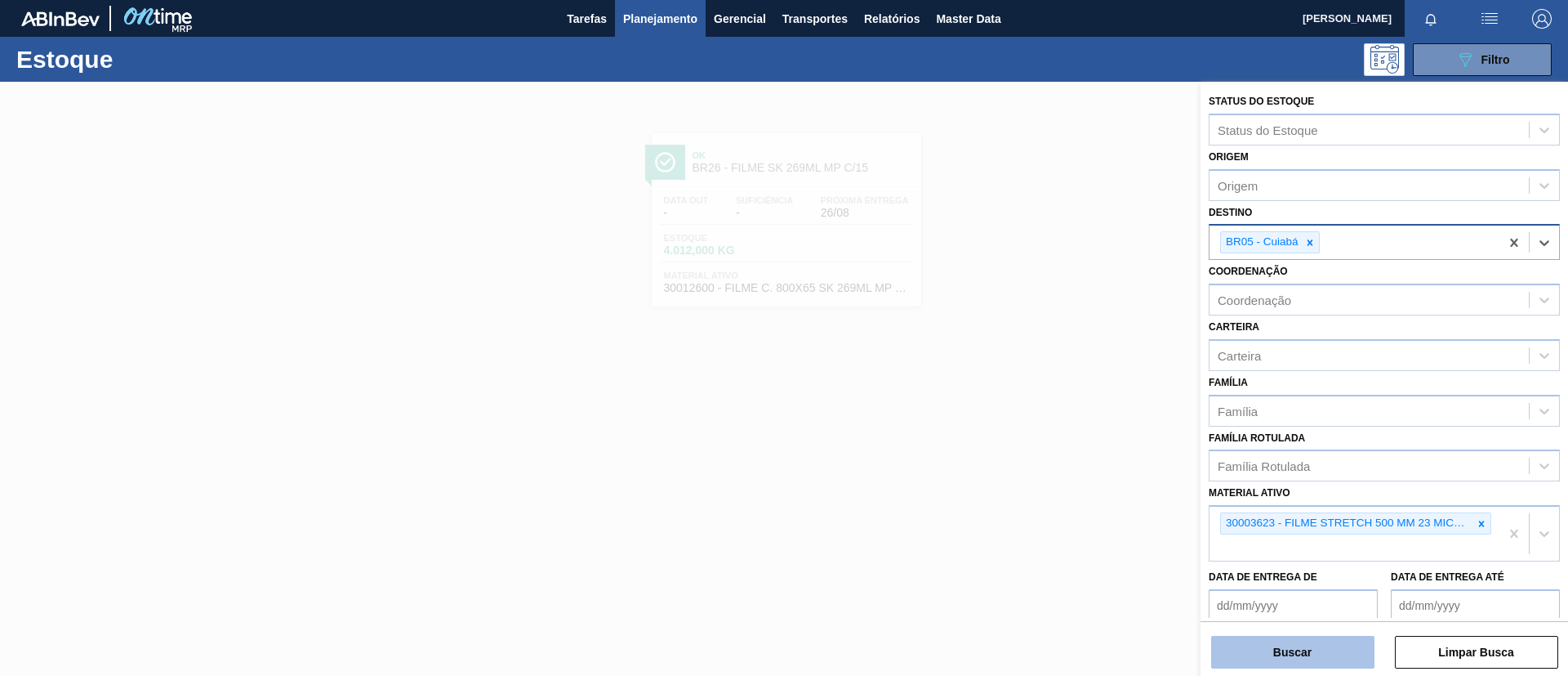
click at [1323, 646] on button "Buscar" at bounding box center [1293, 652] width 164 height 33
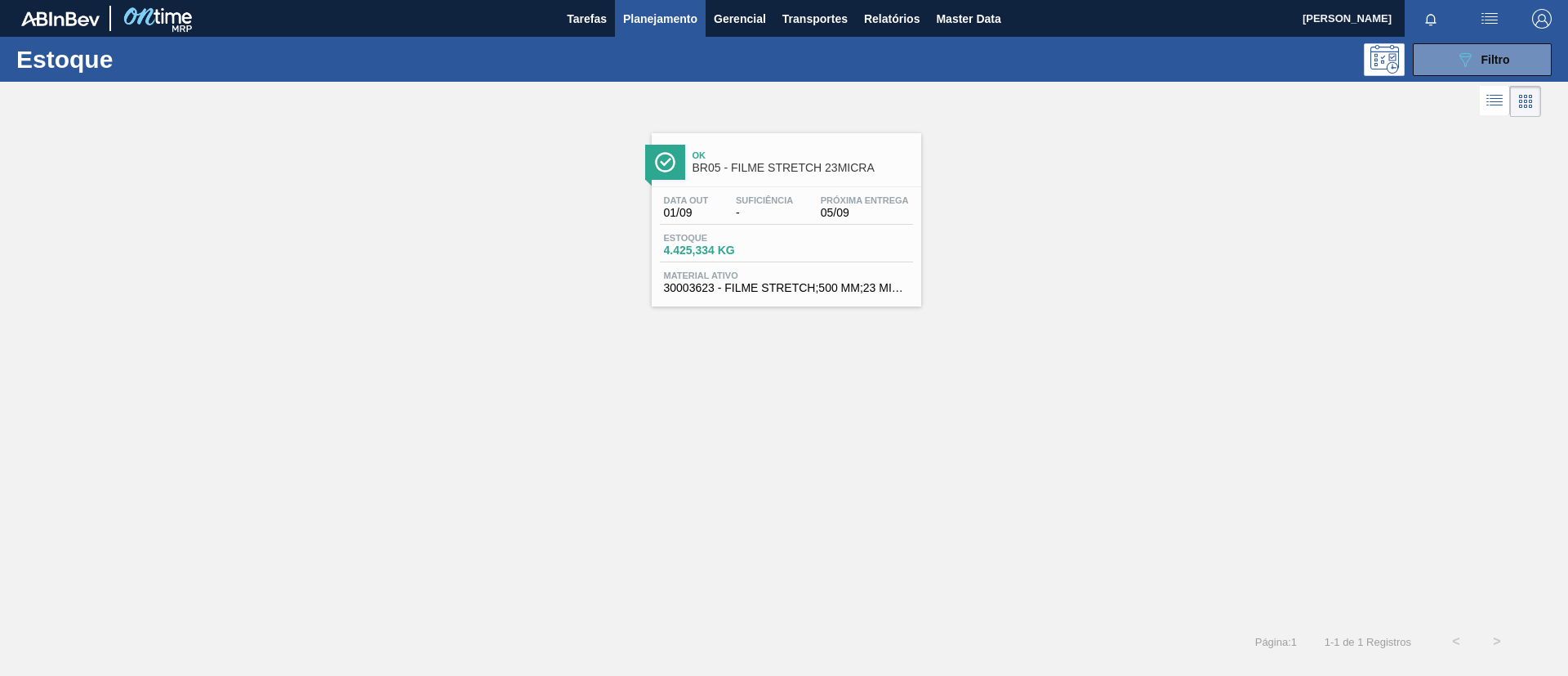
click at [707, 188] on div "Data out 01/09 Suficiência - Próxima Entrega 05/09 Estoque 4.425,334 KG Materia…" at bounding box center [787, 243] width 270 height 111
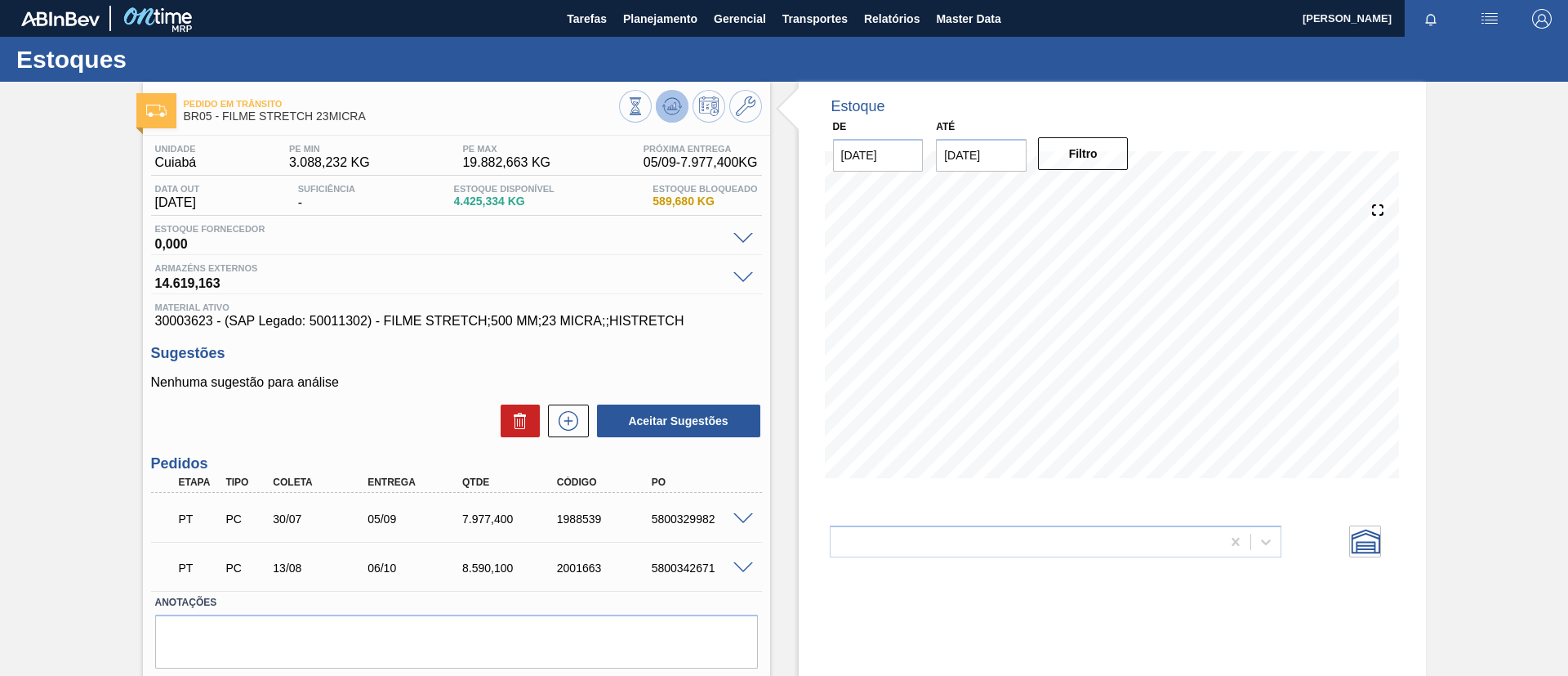
click at [674, 112] on icon at bounding box center [673, 106] width 20 height 20
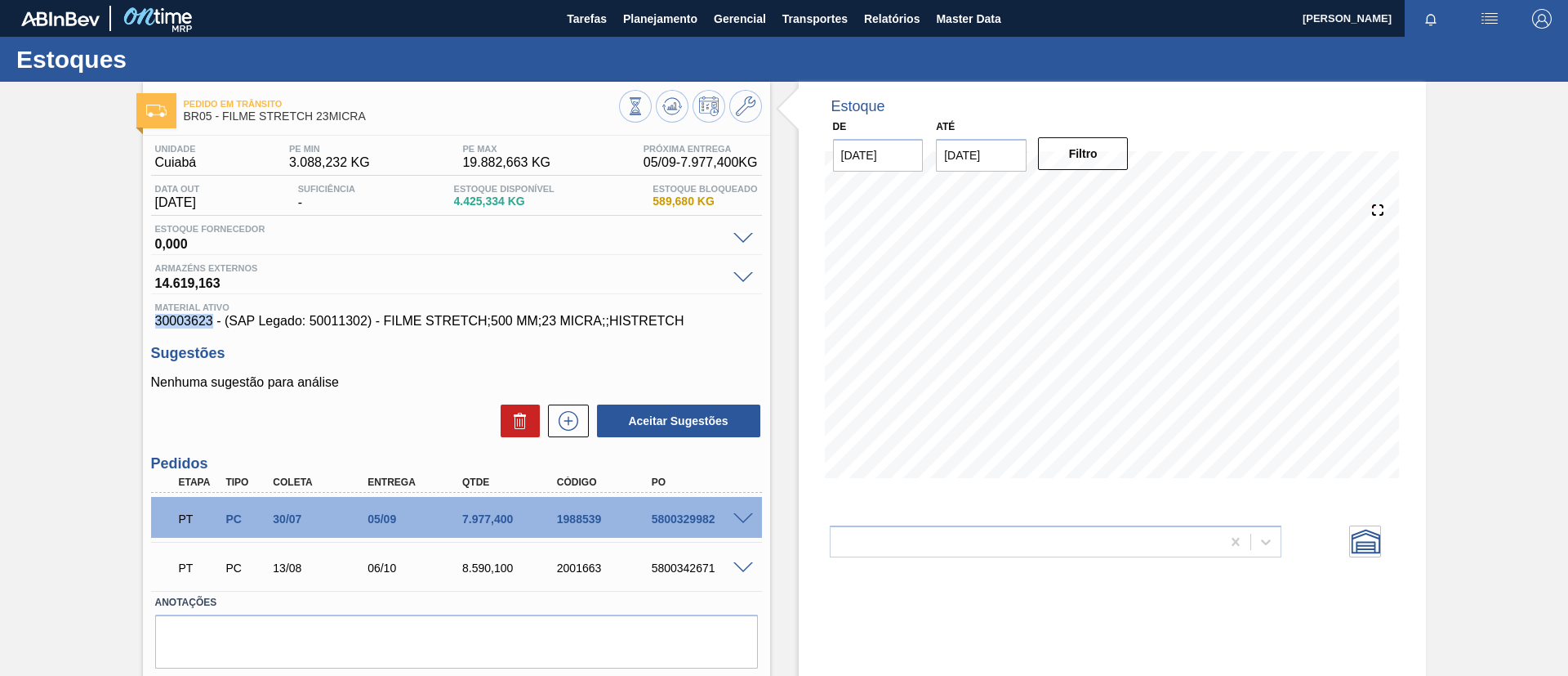
drag, startPoint x: 150, startPoint y: 318, endPoint x: 210, endPoint y: 327, distance: 60.7
click at [210, 327] on div "Material ativo 30003623 - (SAP Legado: 50011302) - FILME STRETCH;500 MM;23 MICR…" at bounding box center [456, 316] width 611 height 26
copy span "30003623"
click at [105, 202] on div "Pedido em Trânsito BR05 - FILME STRETCH 23MICRA Unidade Cuiabá PE MIN 3.088,232…" at bounding box center [784, 403] width 1568 height 643
drag, startPoint x: 474, startPoint y: 208, endPoint x: 510, endPoint y: 208, distance: 36.0
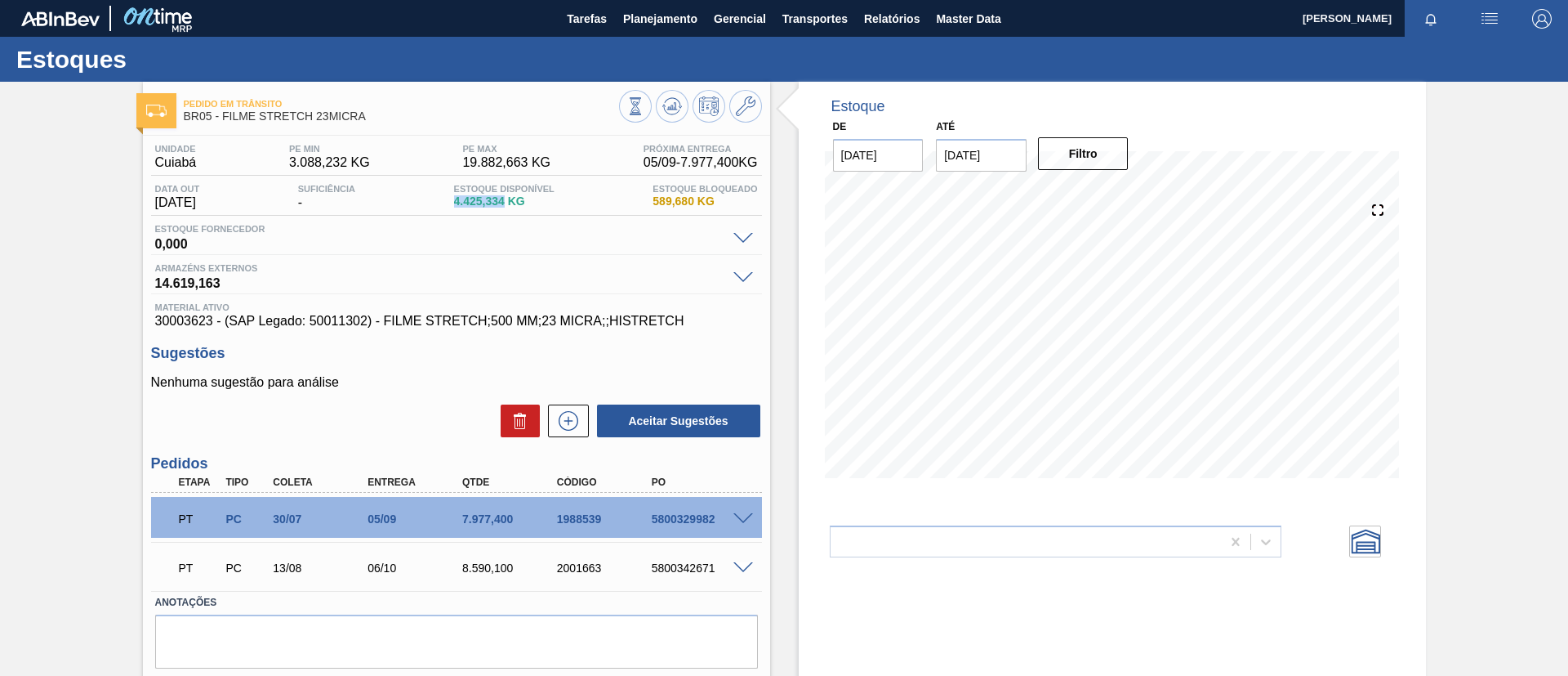
click at [510, 208] on div "Data out 02/09/2025 Suficiência - Estoque Disponível 4.425,334 KG Estoque Bloqu…" at bounding box center [456, 200] width 611 height 32
copy span "4.425,334"
click at [678, 12] on span "Planejamento" at bounding box center [660, 19] width 74 height 20
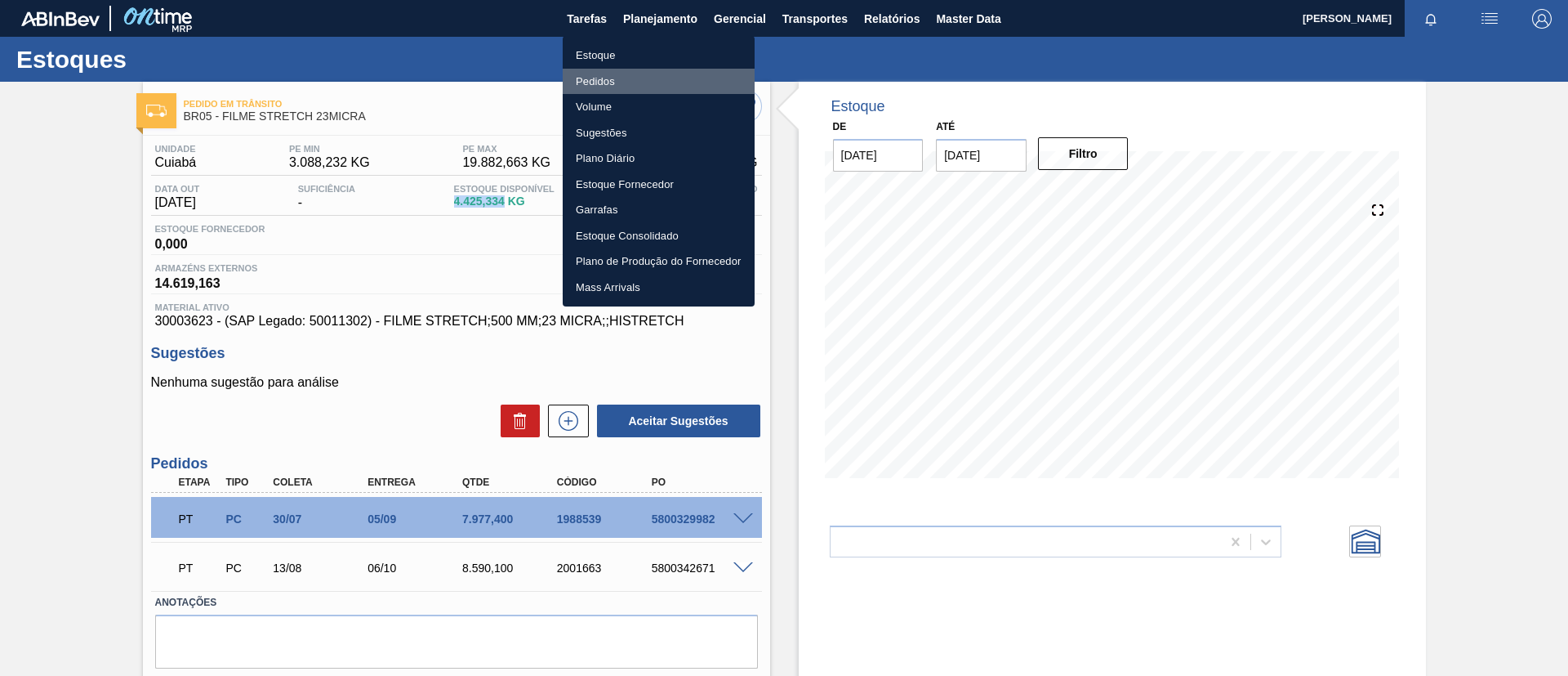
click at [645, 80] on li "Pedidos" at bounding box center [659, 81] width 192 height 26
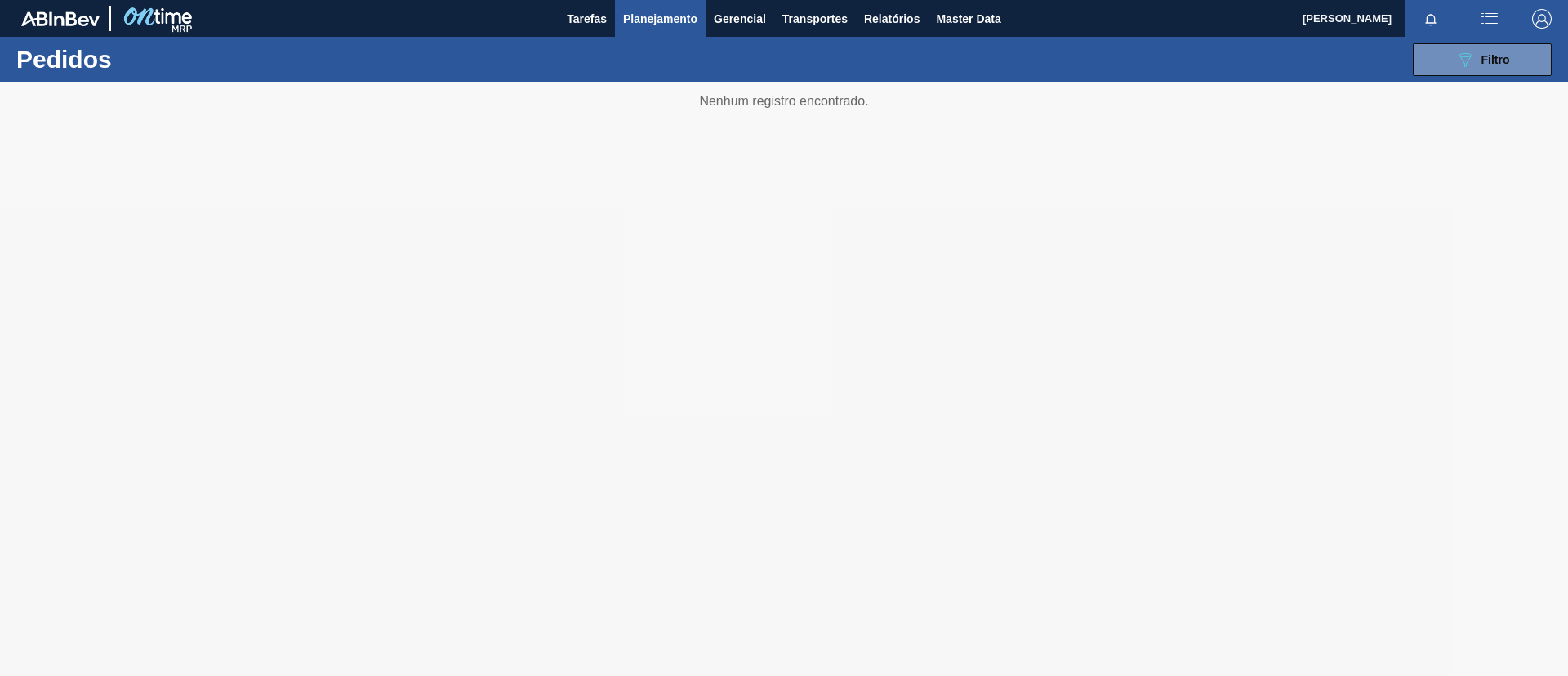
click at [1470, 60] on icon "089F7B8B-B2A5-4AFE-B5C0-19BA573D28AC" at bounding box center [1465, 60] width 20 height 20
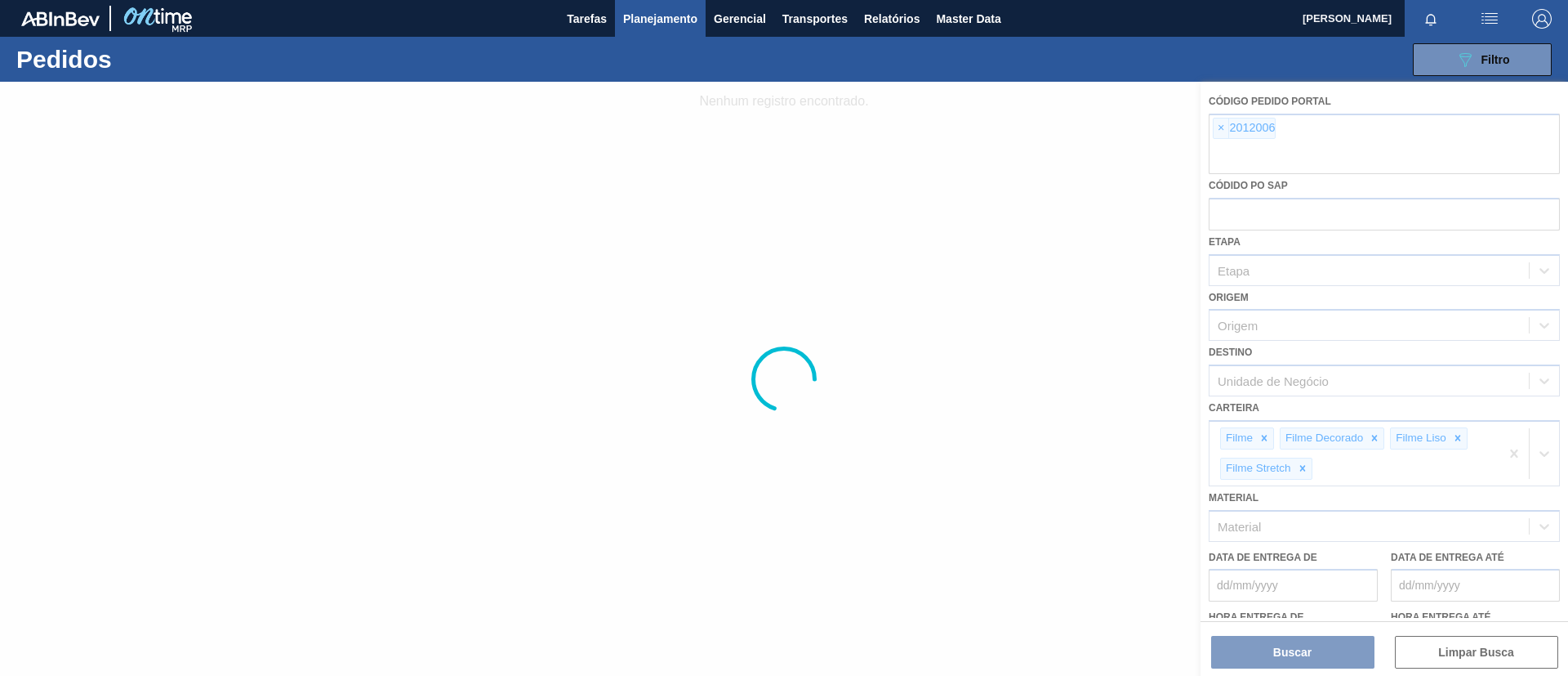
click at [1222, 129] on div at bounding box center [784, 378] width 1568 height 594
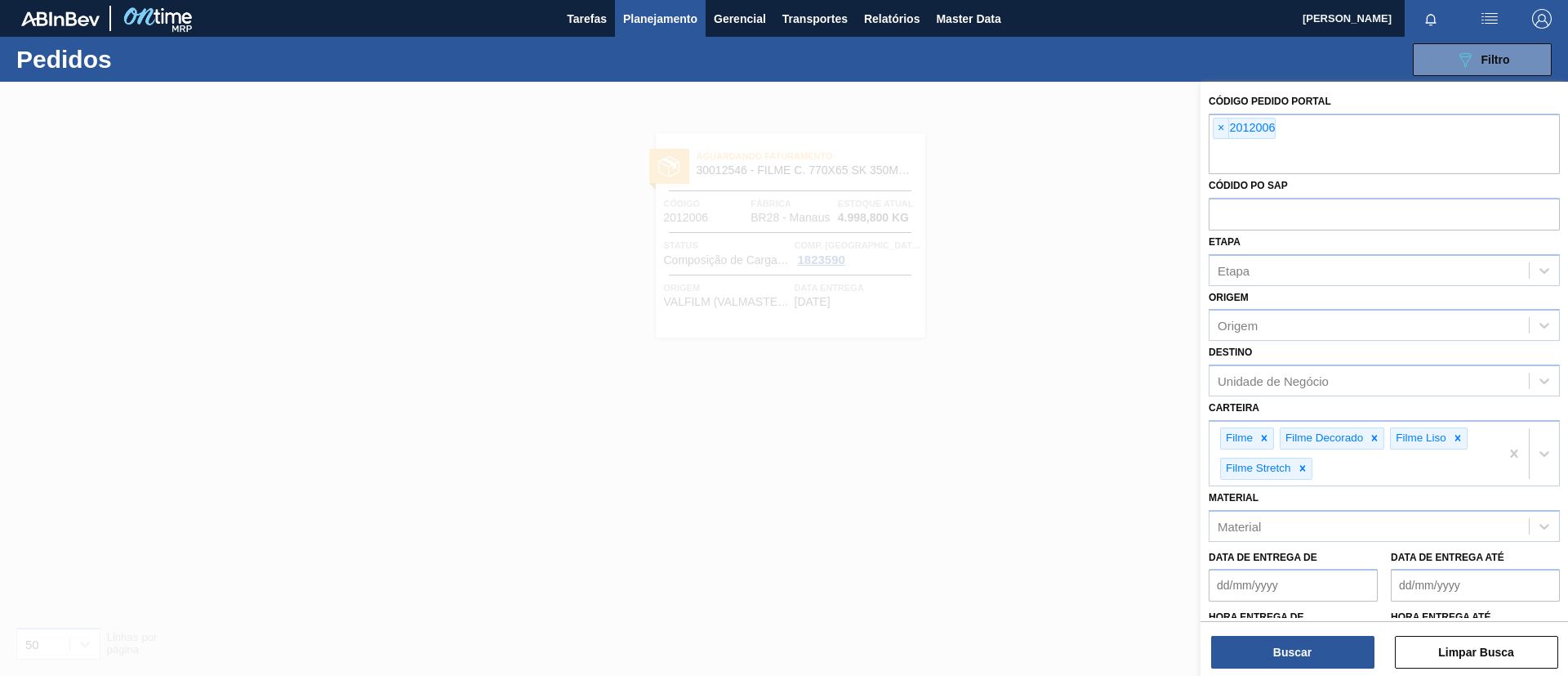
click at [1222, 129] on span "×" at bounding box center [1221, 128] width 16 height 20
paste input "2016901"
type input "2016901"
click at [1320, 648] on button "Buscar" at bounding box center [1293, 652] width 164 height 33
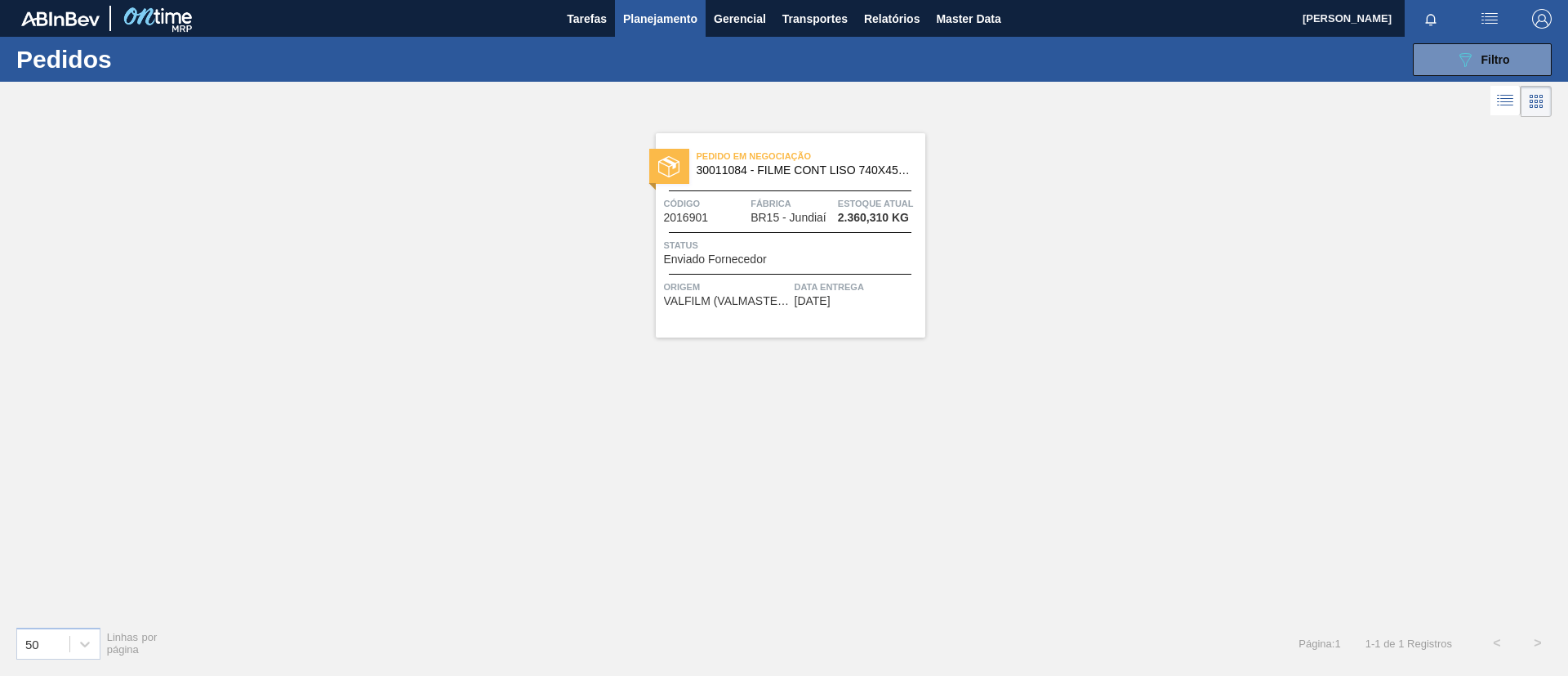
click at [775, 179] on div "Pedido em Negociação 30011084 - FILME CONT LISO 740X45 MICRAS" at bounding box center [791, 164] width 270 height 37
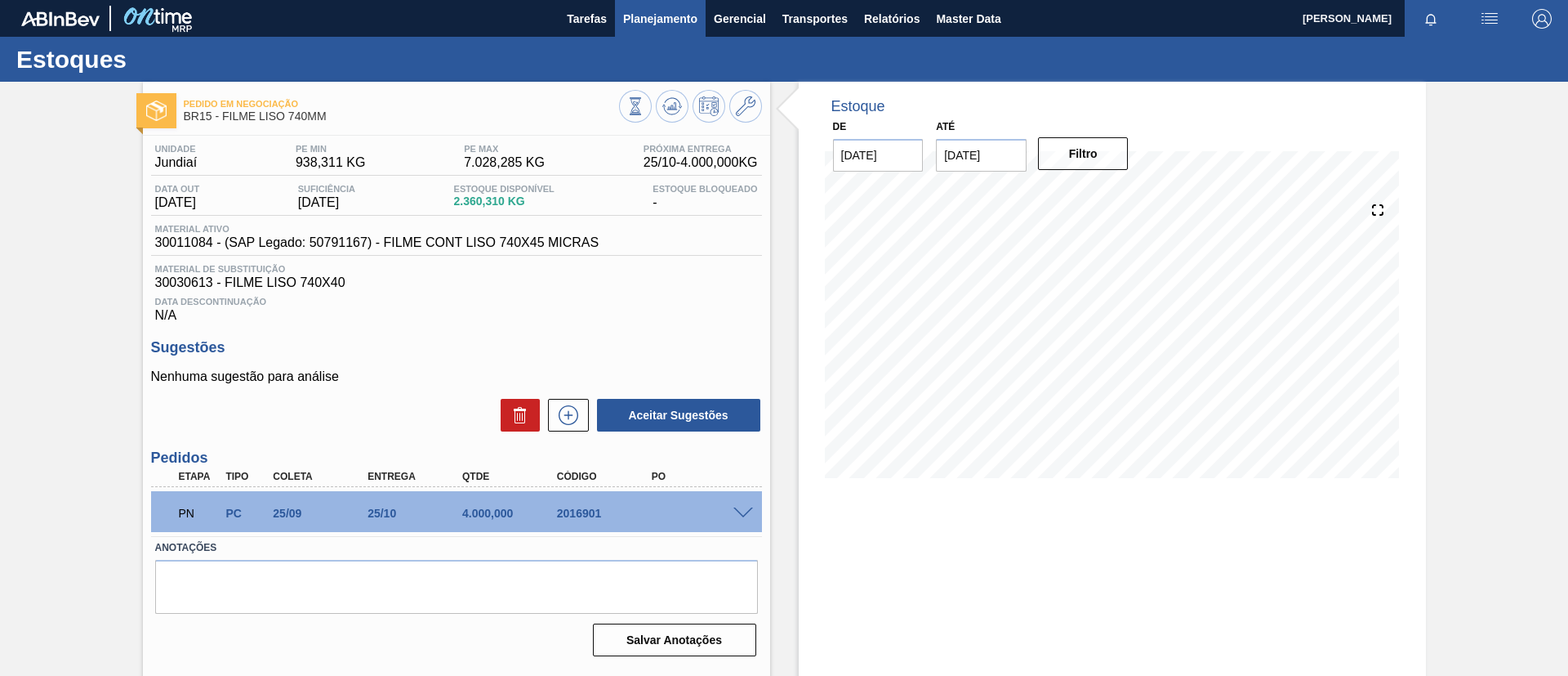
click at [684, 33] on button "Planejamento" at bounding box center [660, 18] width 90 height 37
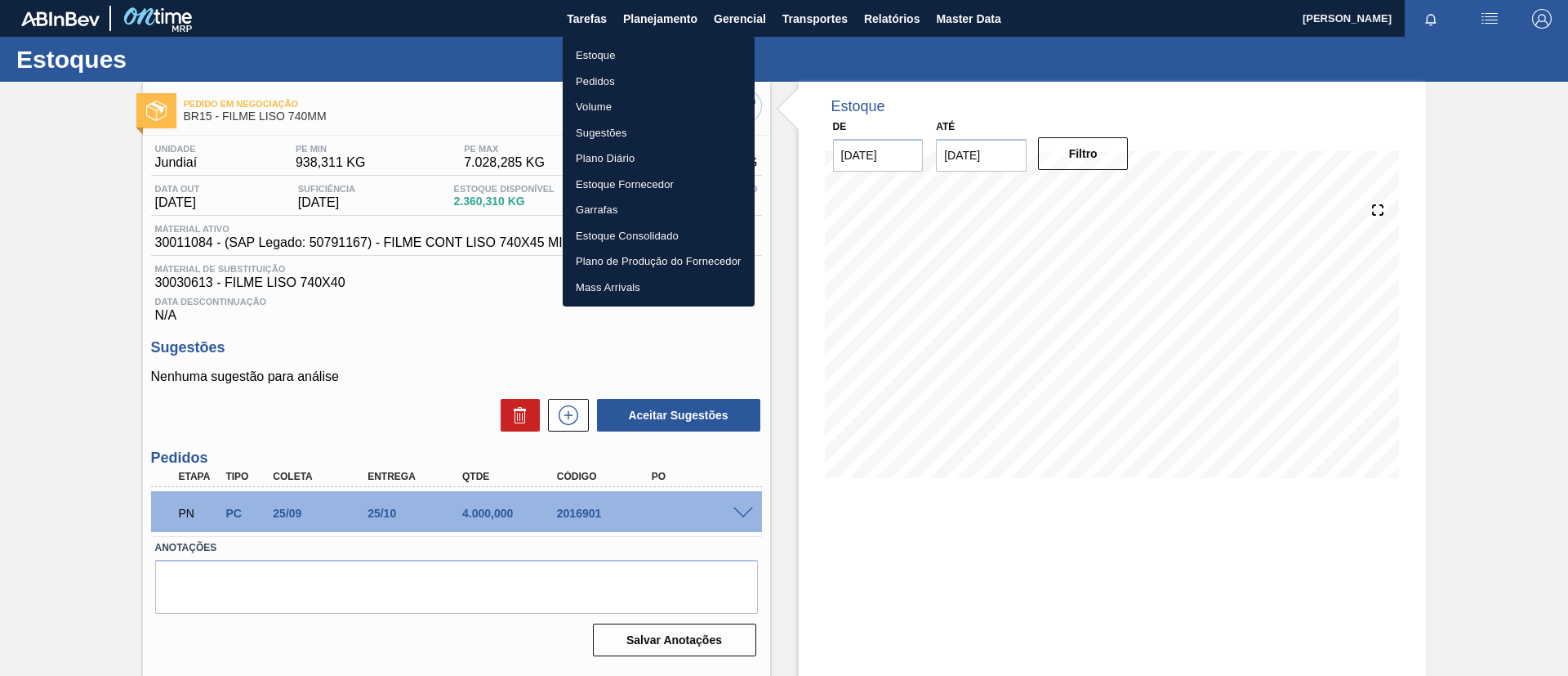
click at [683, 53] on li "Estoque" at bounding box center [659, 56] width 192 height 26
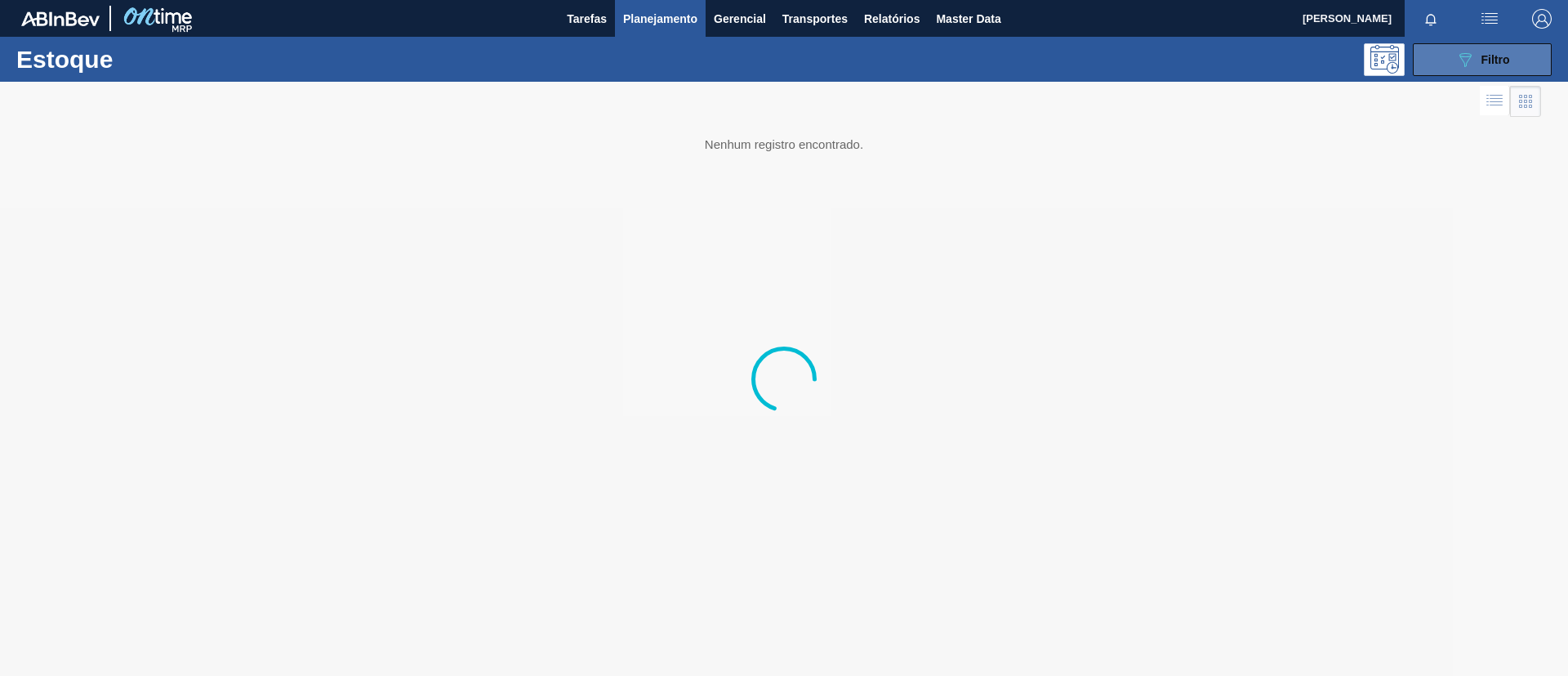
click at [1498, 46] on button "089F7B8B-B2A5-4AFE-B5C0-19BA573D28AC Filtro" at bounding box center [1482, 60] width 139 height 33
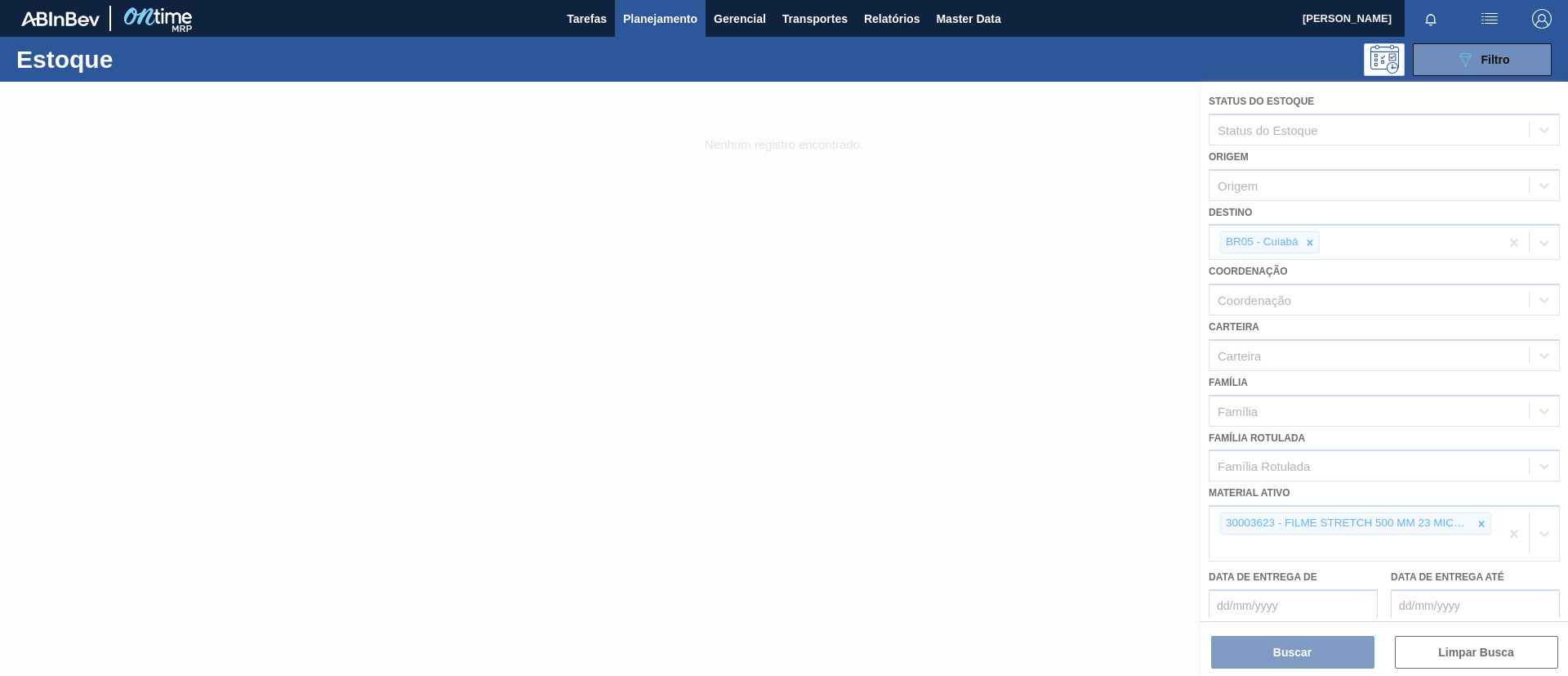
click at [1475, 526] on div at bounding box center [784, 378] width 1568 height 594
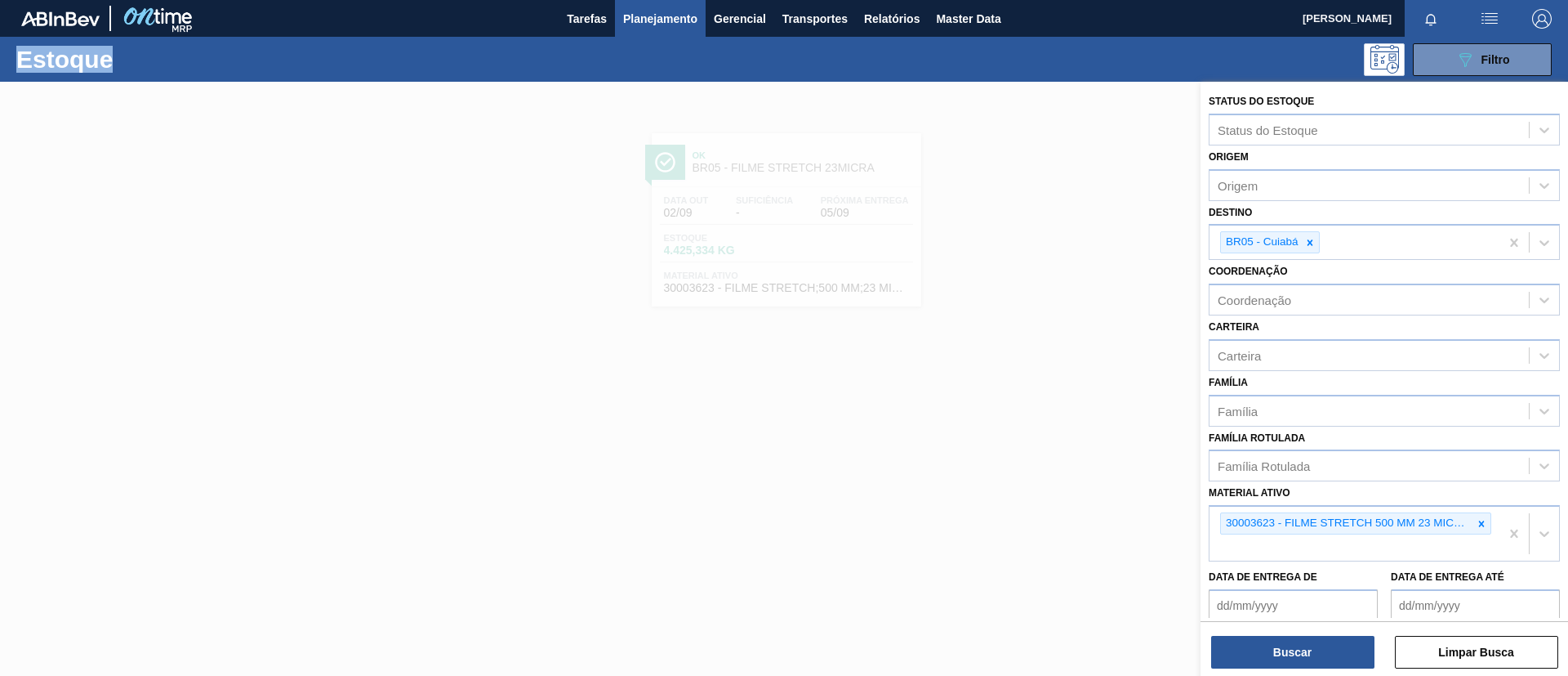
click at [1476, 526] on icon at bounding box center [1482, 524] width 12 height 12
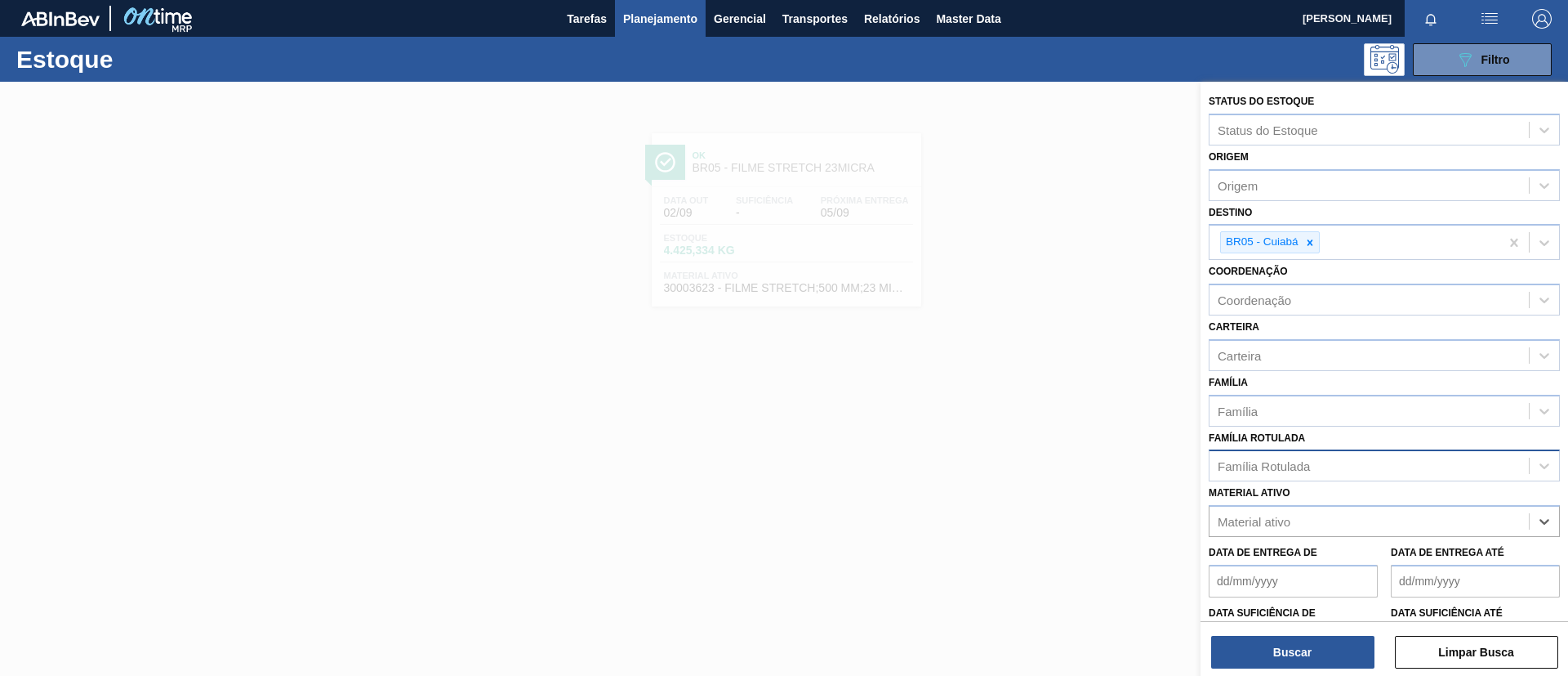
click at [1375, 470] on div "Família Rotulada" at bounding box center [1369, 465] width 319 height 24
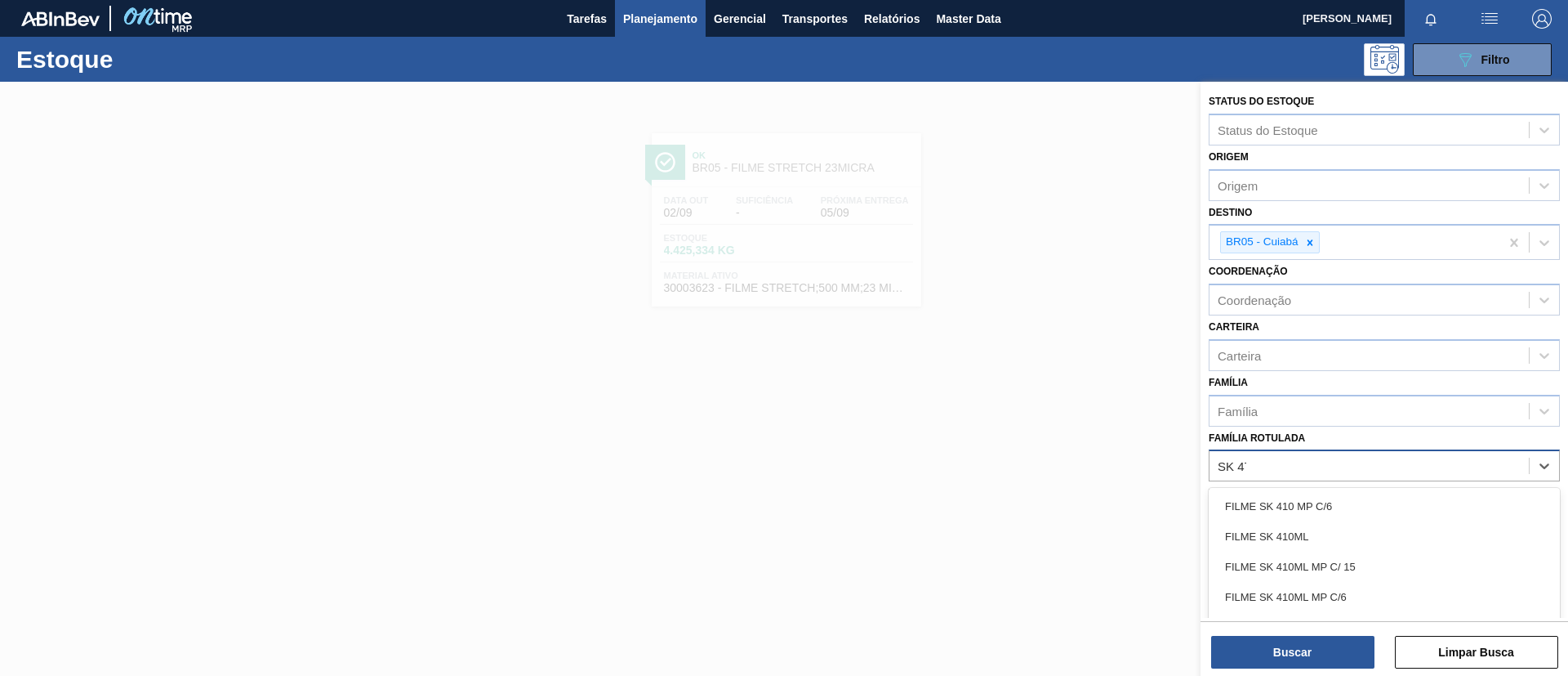
type Rotulada "SK 473"
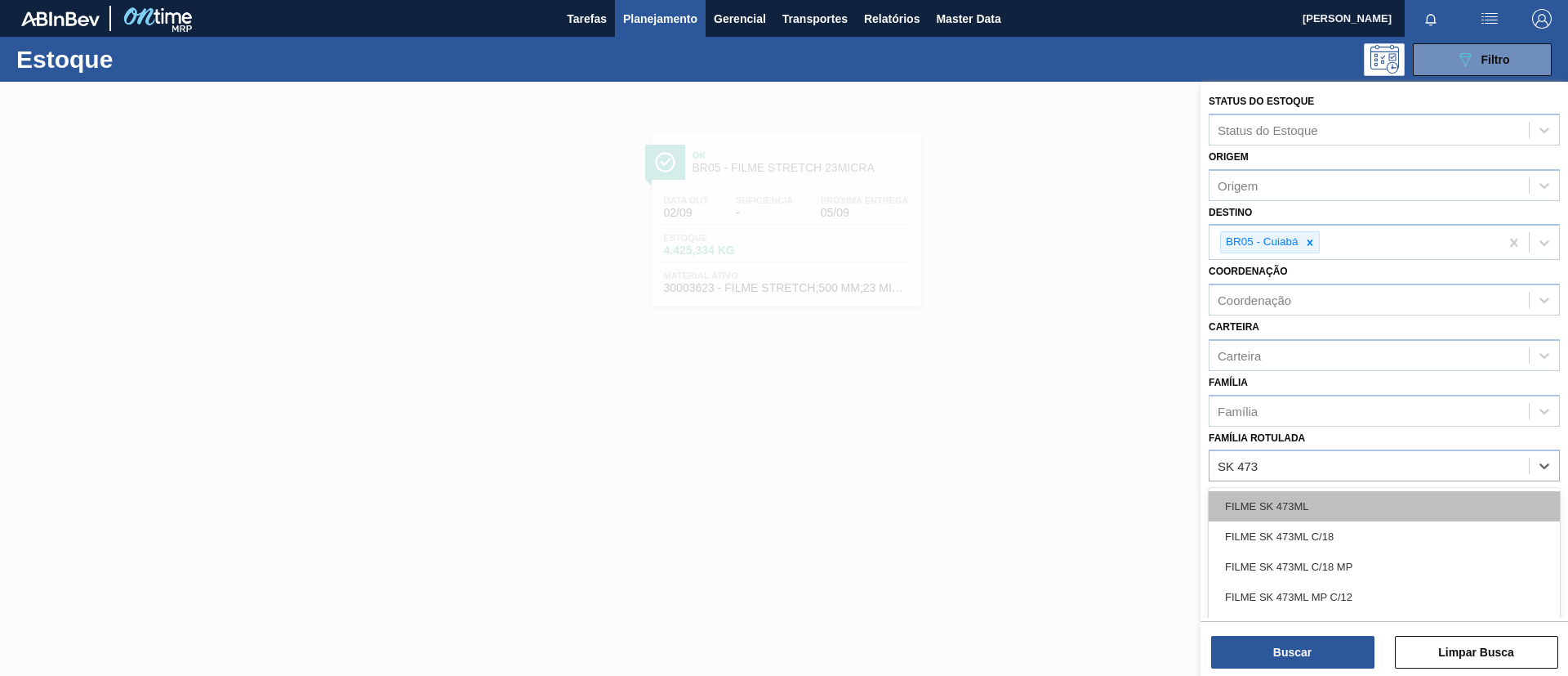
click at [1320, 493] on div "FILME SK 473ML" at bounding box center [1384, 506] width 351 height 30
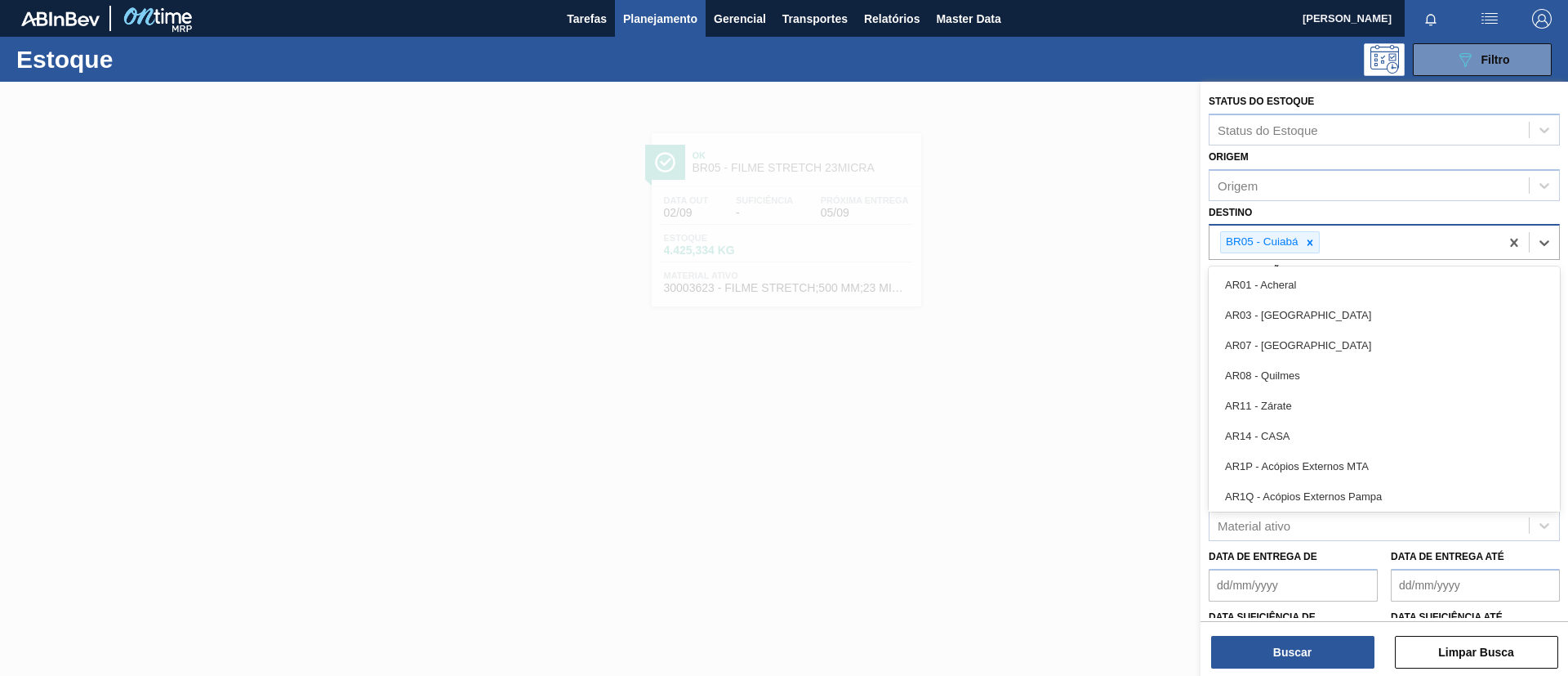
click at [1323, 244] on input "Destino" at bounding box center [1324, 242] width 2 height 14
click at [1316, 244] on div at bounding box center [1311, 242] width 18 height 21
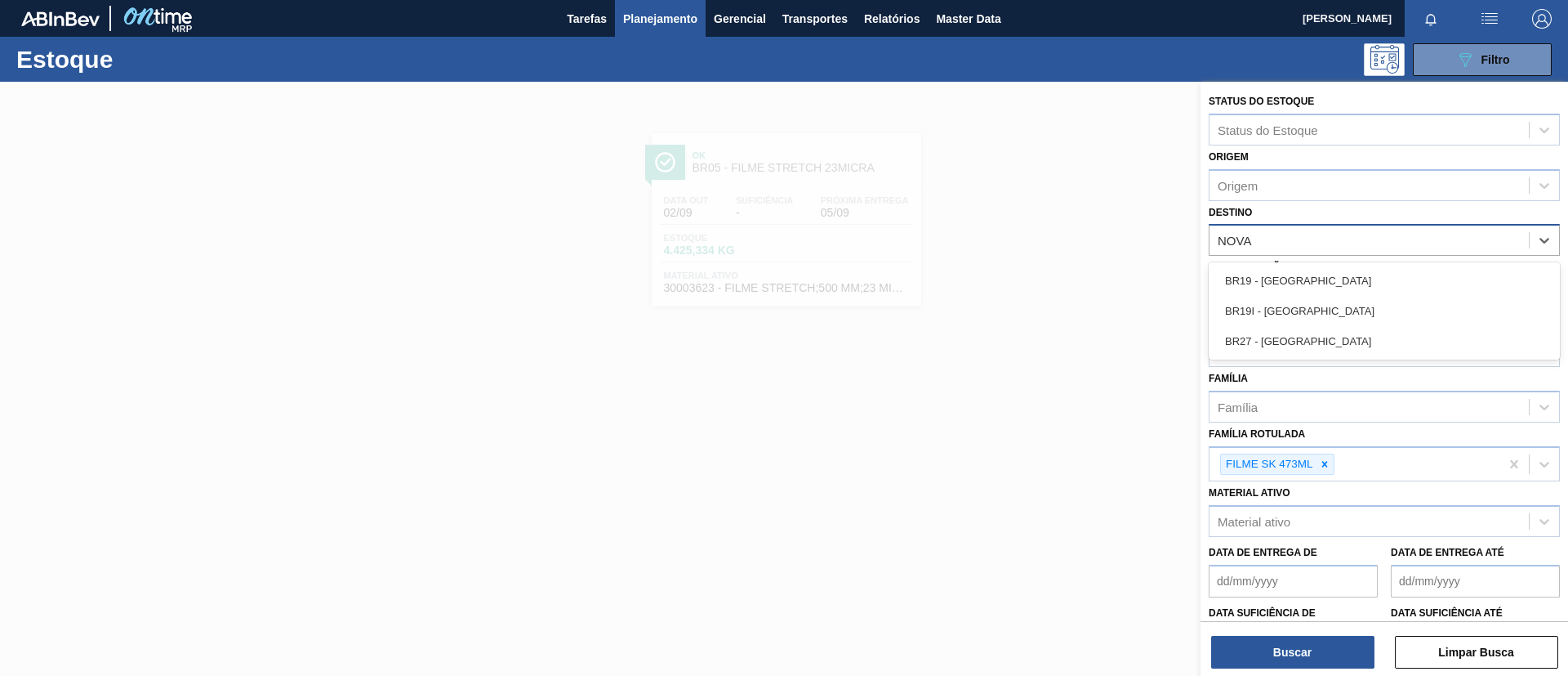
type input "NOVA M"
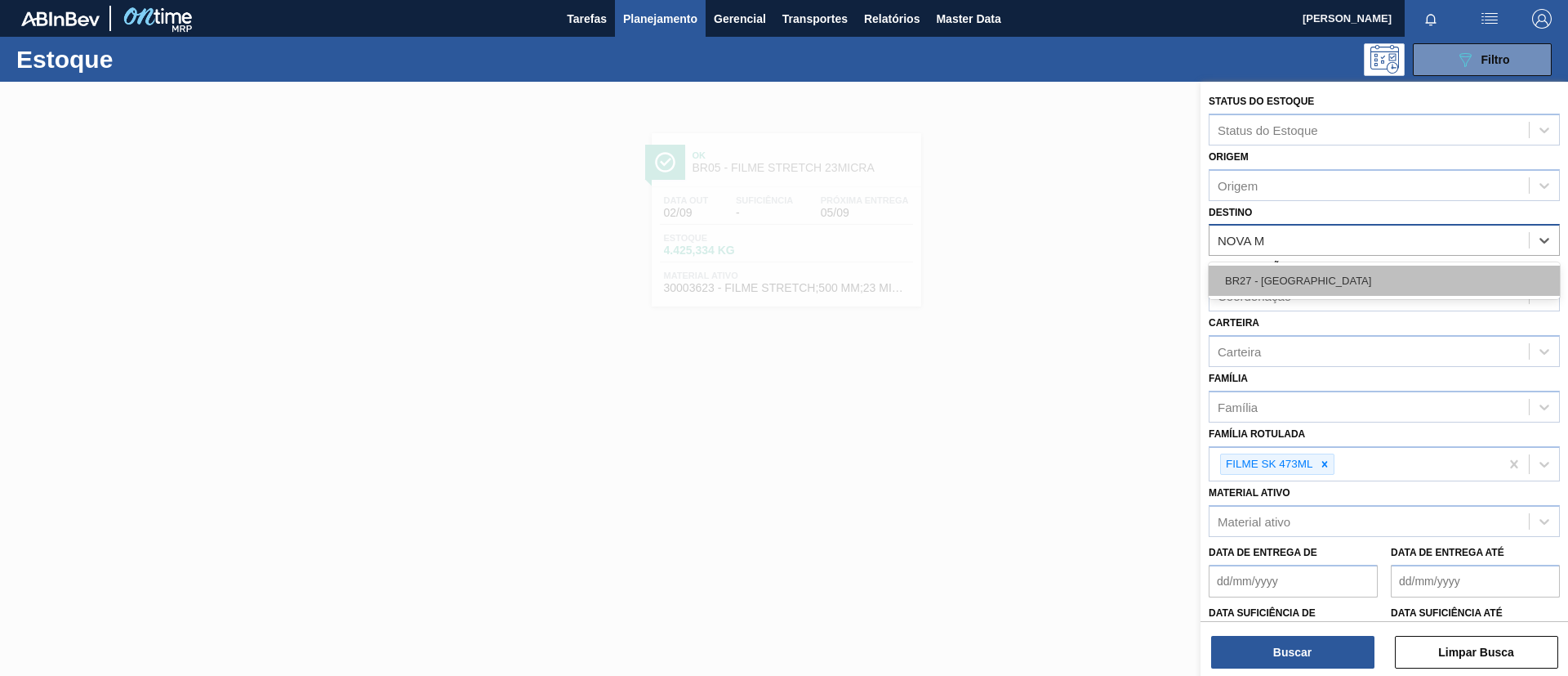
click at [1336, 270] on div "BR27 - Nova Minas" at bounding box center [1384, 280] width 351 height 30
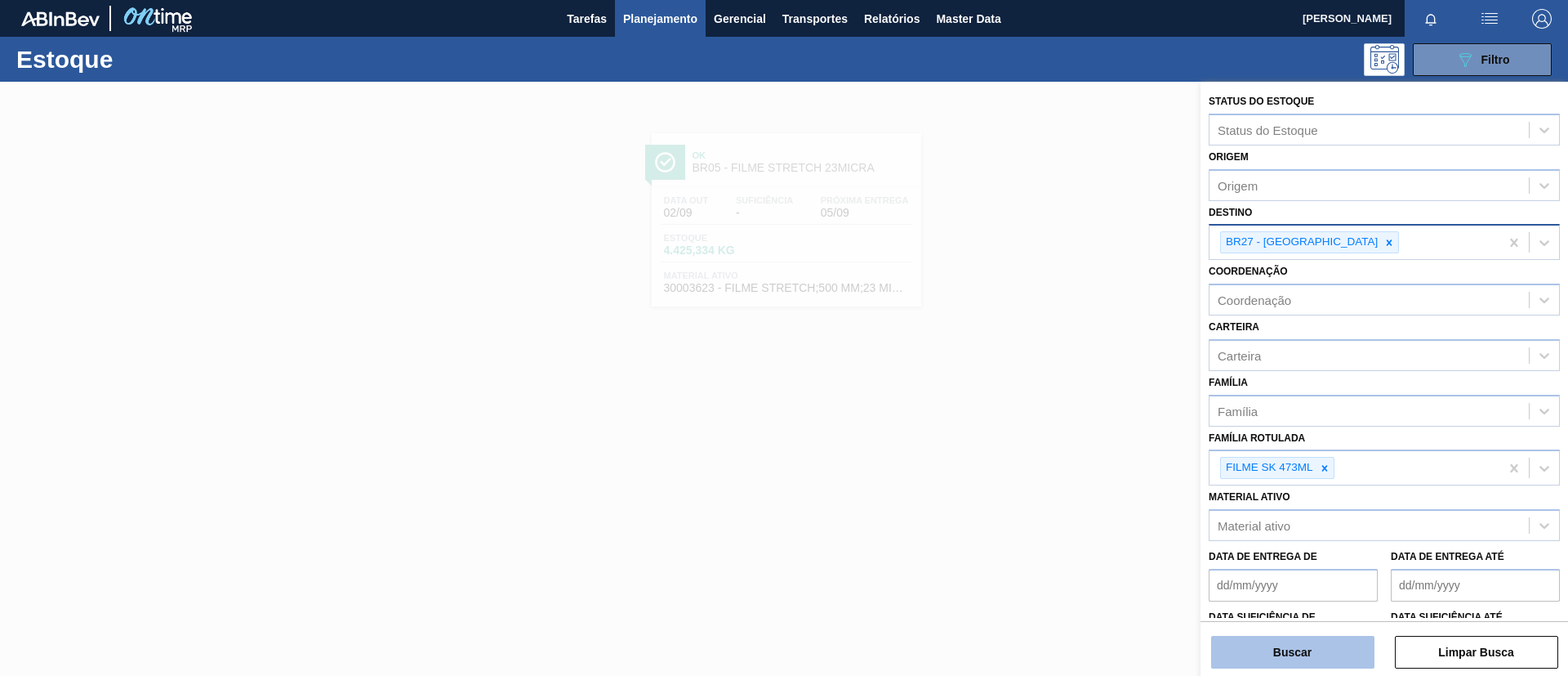
click at [1302, 643] on button "Buscar" at bounding box center [1293, 652] width 164 height 33
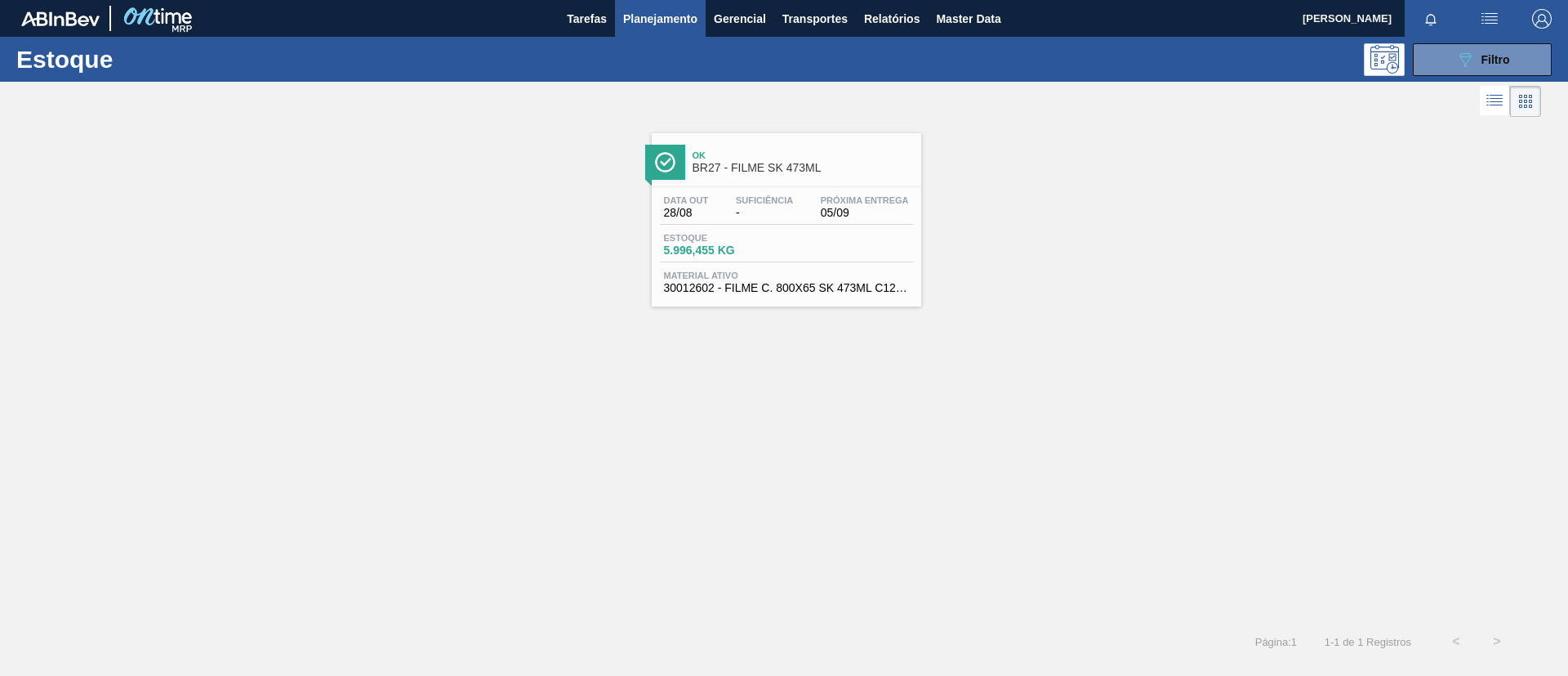
click at [781, 155] on span "Ok" at bounding box center [803, 155] width 220 height 10
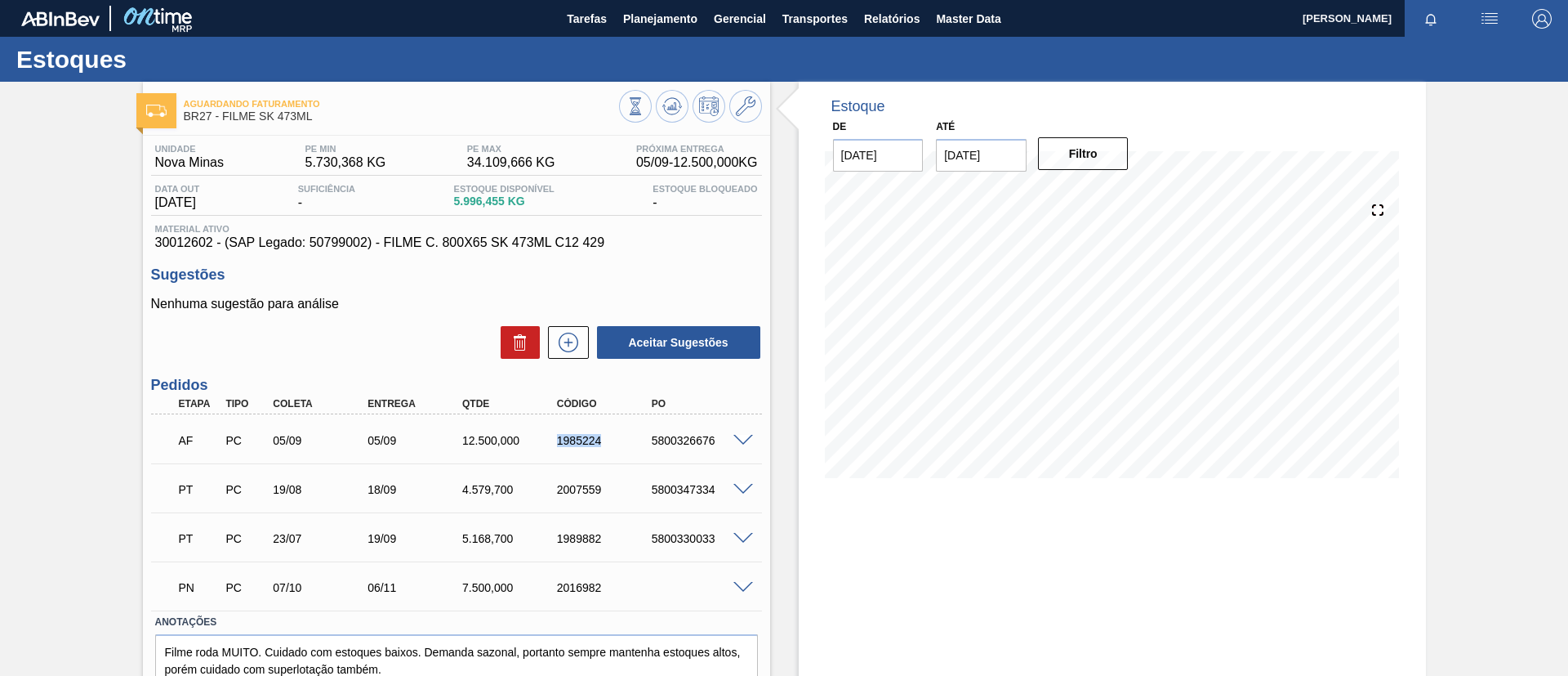
drag, startPoint x: 547, startPoint y: 444, endPoint x: 613, endPoint y: 436, distance: 66.5
click at [614, 436] on div "AF PC 05/09 05/09 12.500,000 1985224 5800326676" at bounding box center [452, 439] width 567 height 33
copy div "1985224"
click at [629, 19] on span "Planejamento" at bounding box center [660, 19] width 74 height 20
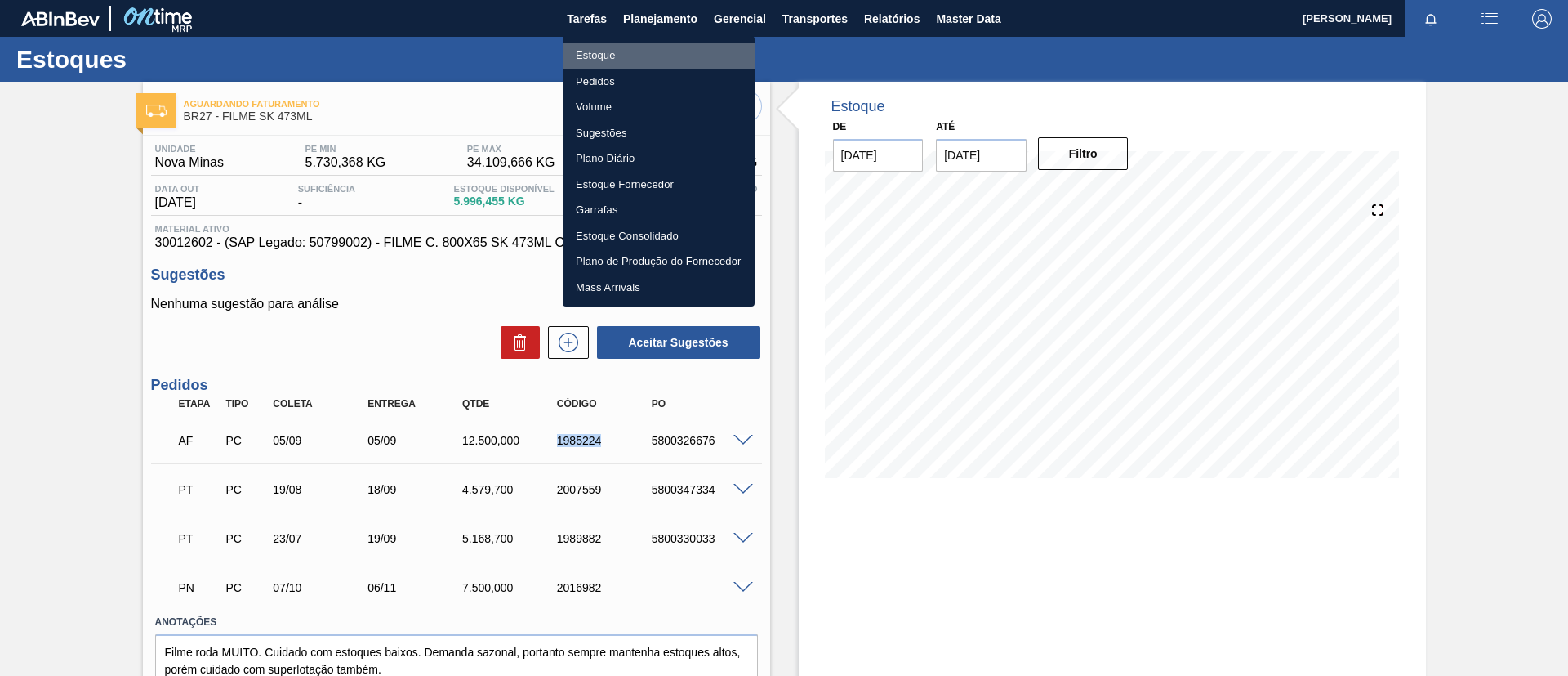
click at [606, 43] on li "Estoque" at bounding box center [659, 56] width 192 height 26
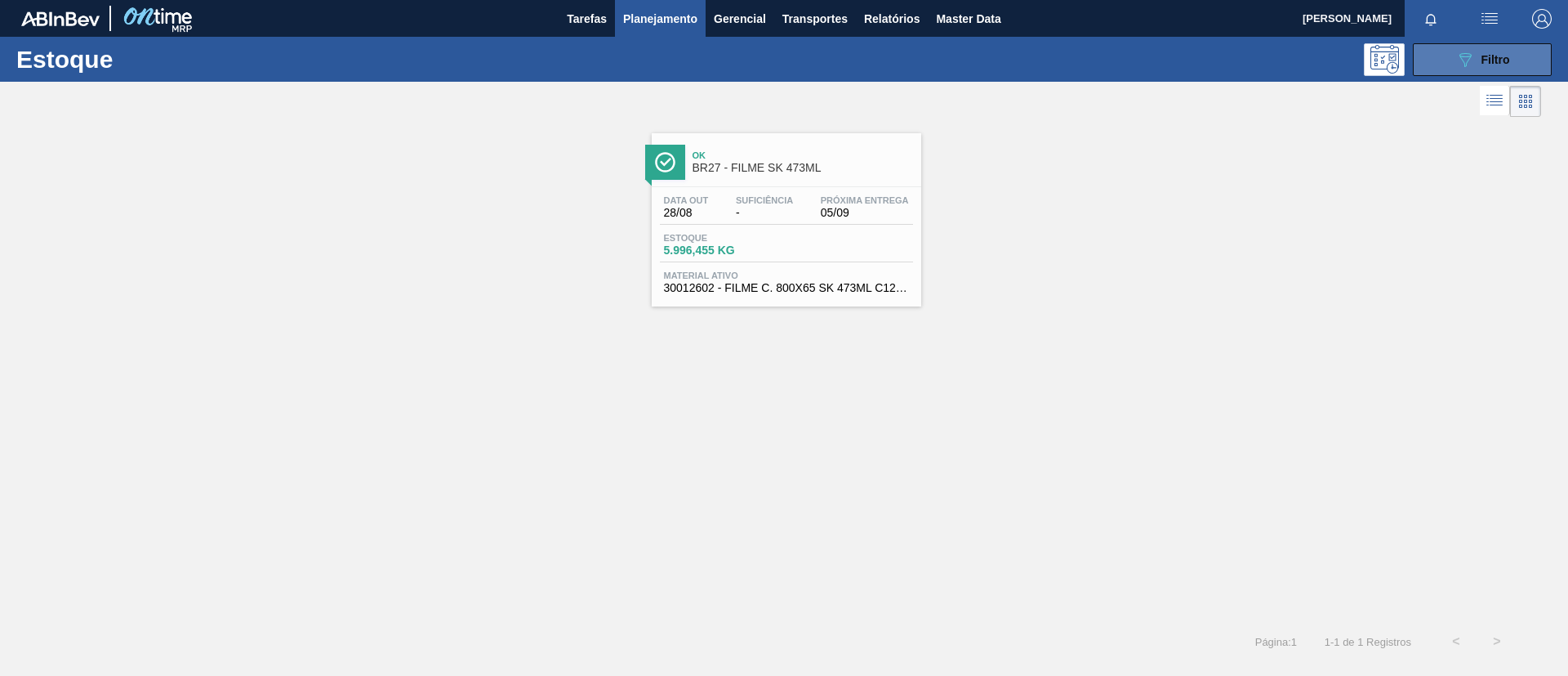
click at [1469, 55] on icon "089F7B8B-B2A5-4AFE-B5C0-19BA573D28AC" at bounding box center [1465, 60] width 20 height 20
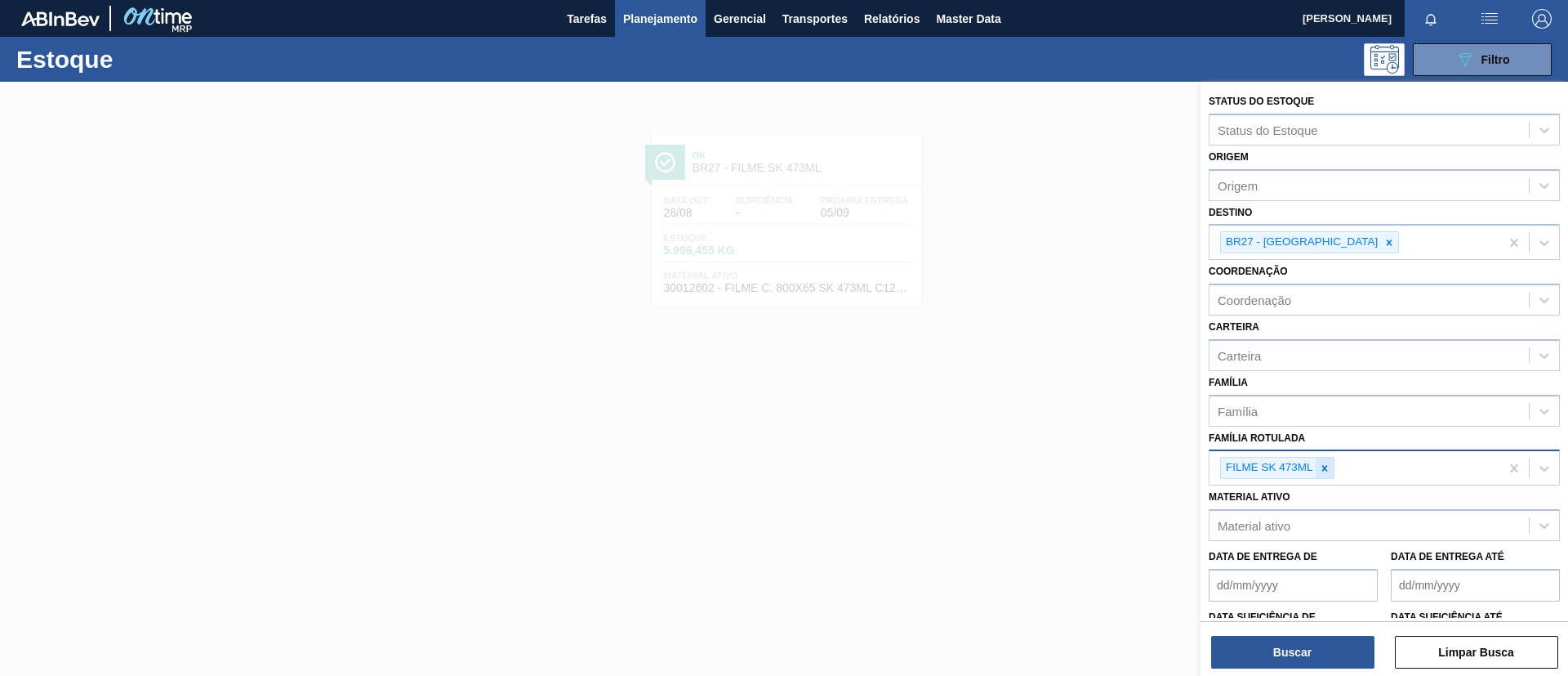
click at [1330, 470] on div at bounding box center [1325, 467] width 18 height 21
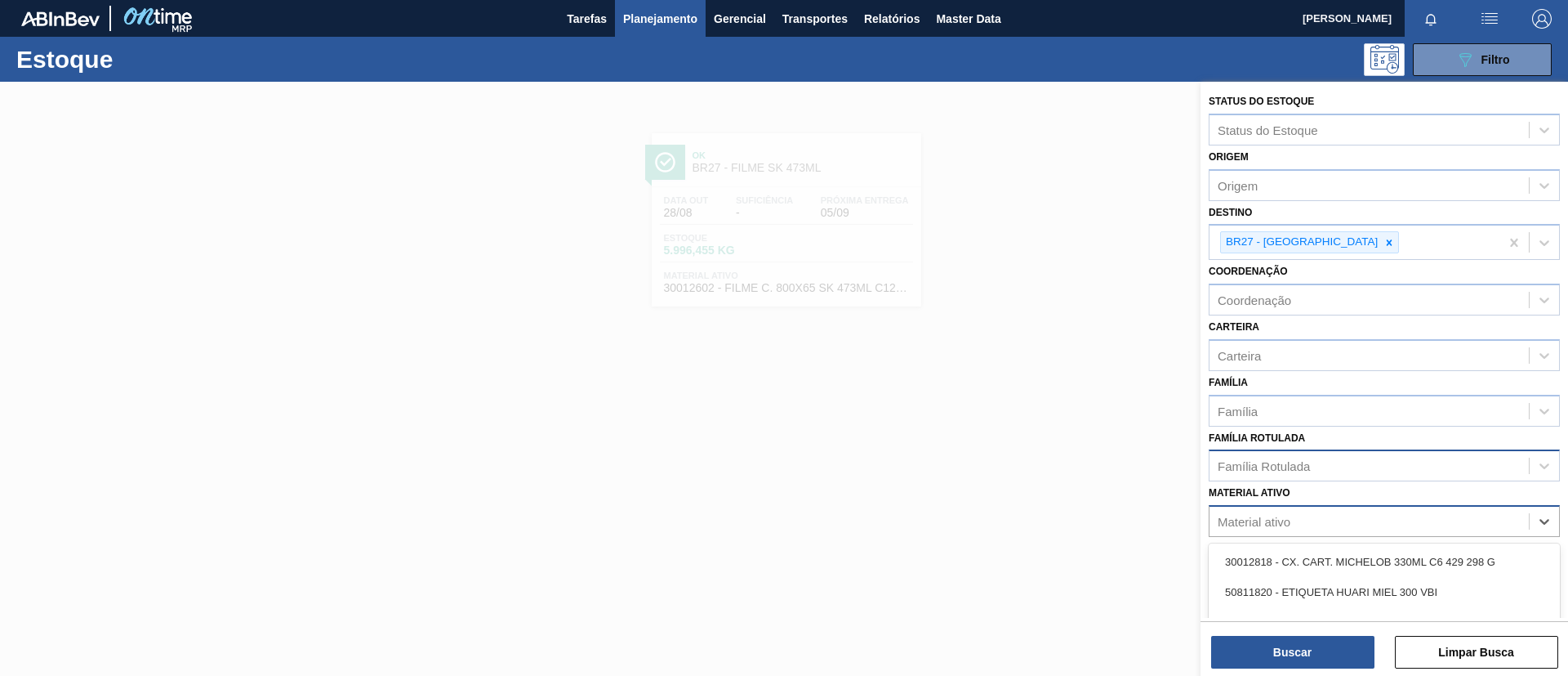
click at [1334, 507] on div "Material ativo" at bounding box center [1384, 521] width 351 height 32
paste ativo "30004672"
type ativo "30004672"
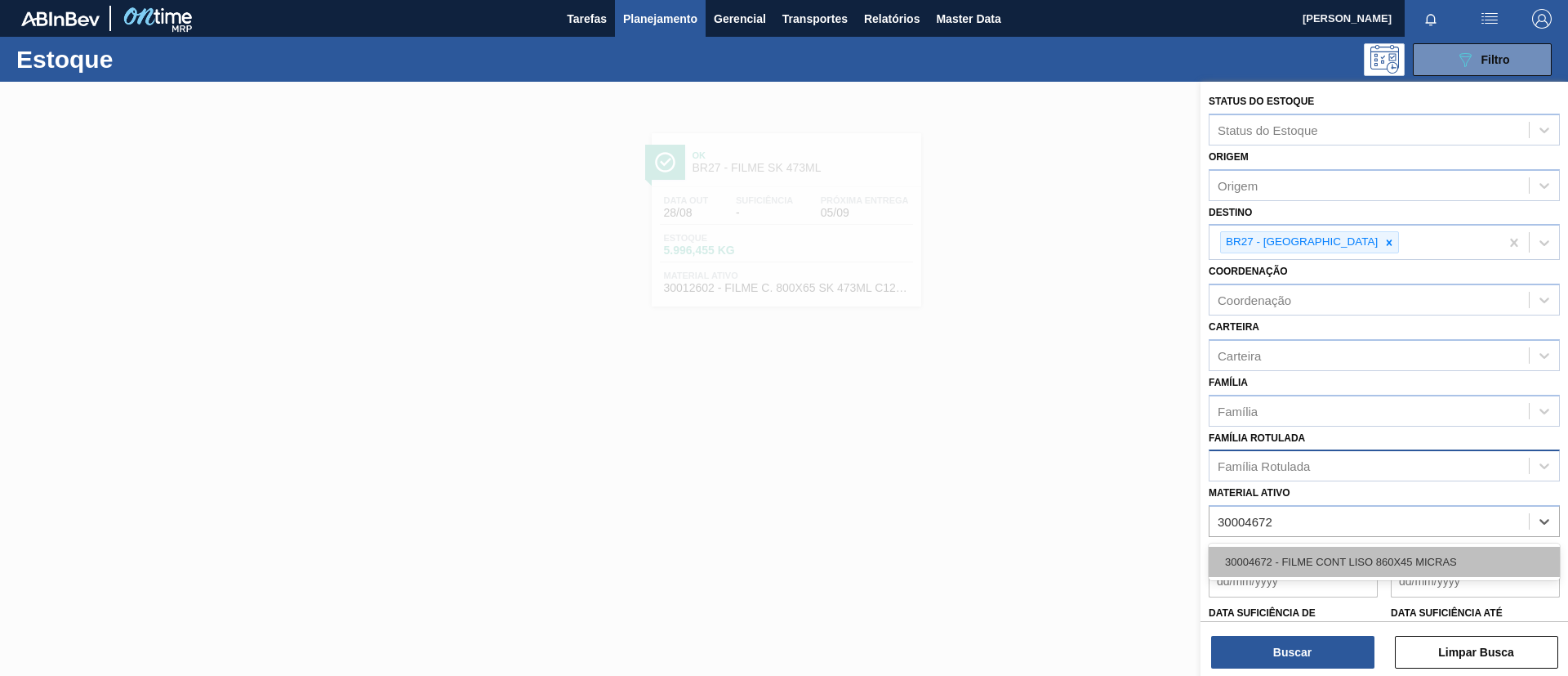
click at [1325, 553] on div "30004672 - FILME CONT LISO 860X45 MICRAS" at bounding box center [1384, 562] width 351 height 30
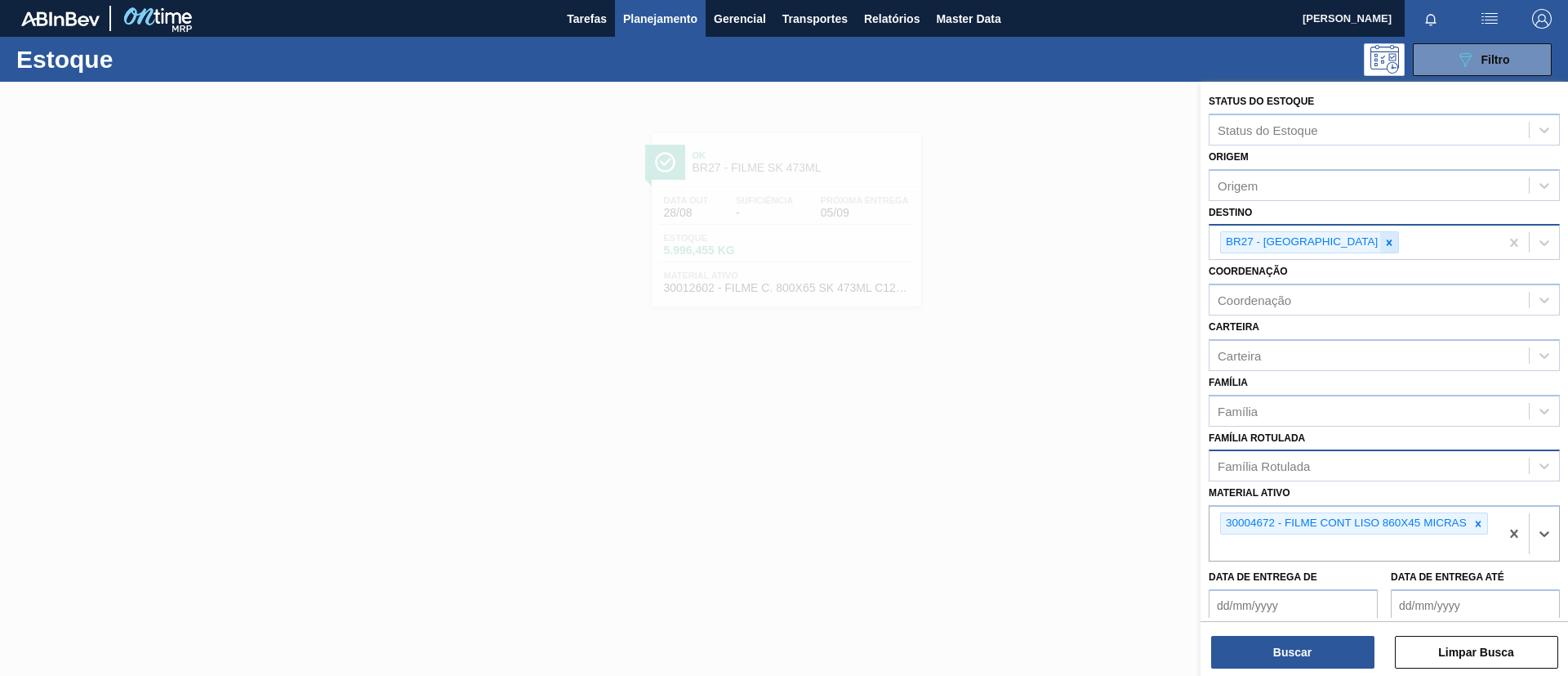
click at [1381, 233] on div at bounding box center [1390, 242] width 18 height 21
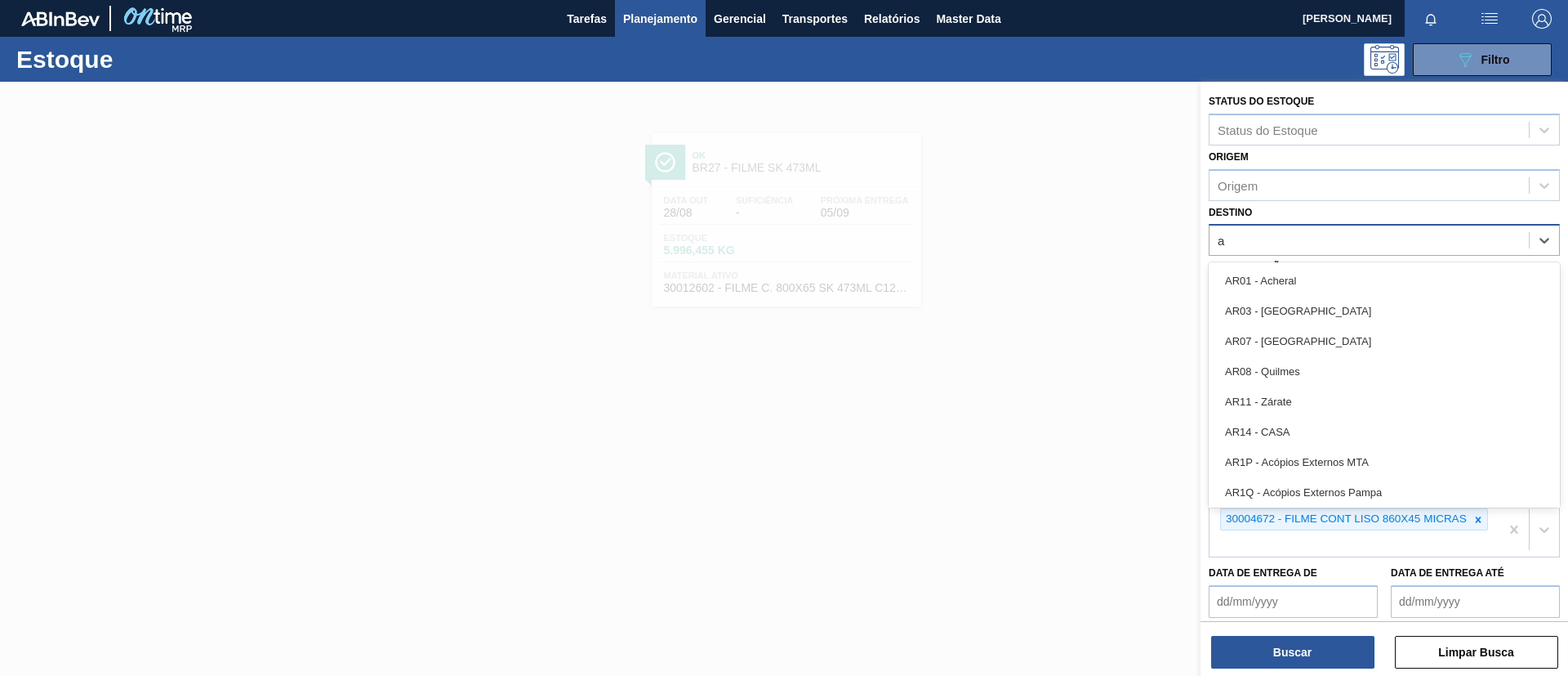
type input "aq"
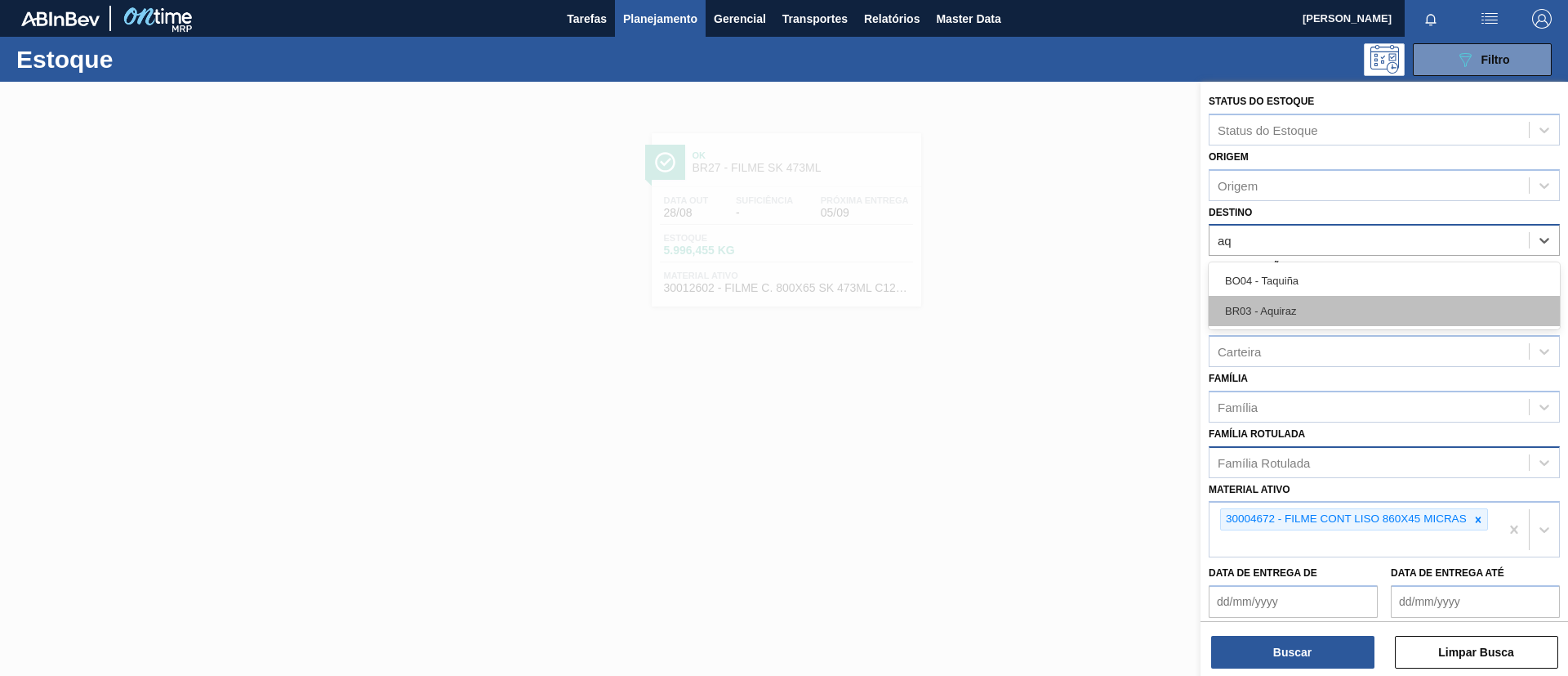
click at [1343, 307] on div "BR03 - Aquiraz" at bounding box center [1384, 311] width 351 height 30
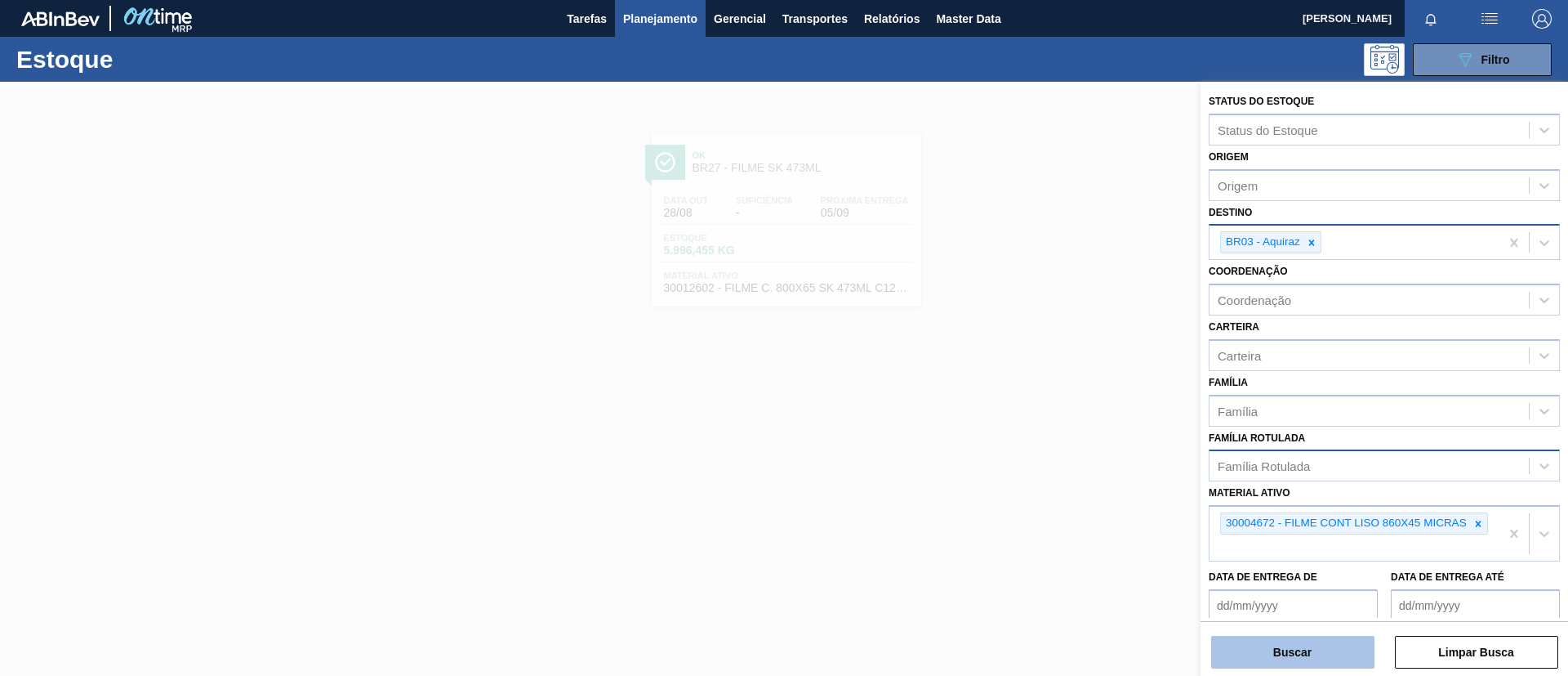
click at [1308, 655] on button "Buscar" at bounding box center [1293, 652] width 164 height 33
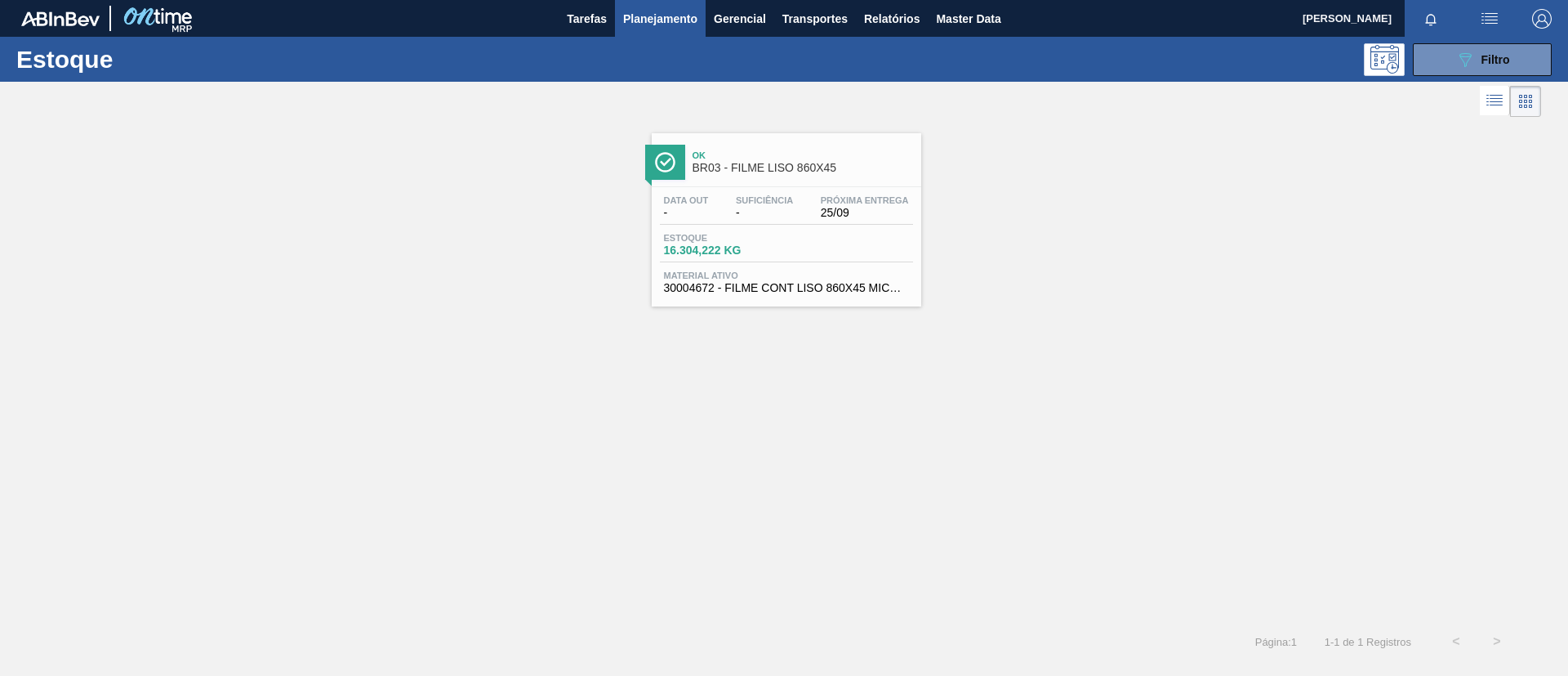
click at [783, 170] on span "BR03 - FILME LISO 860X45" at bounding box center [803, 168] width 220 height 12
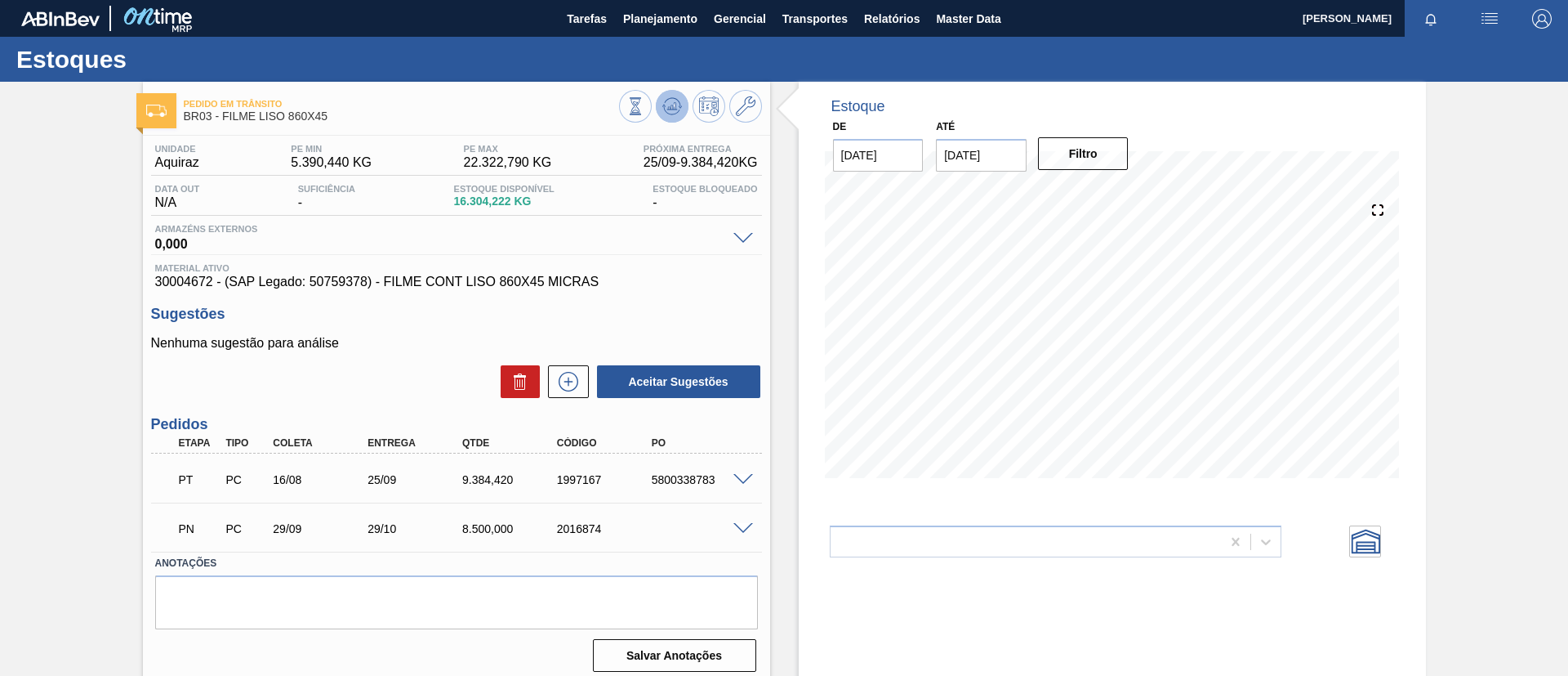
click at [667, 103] on icon at bounding box center [673, 106] width 20 height 20
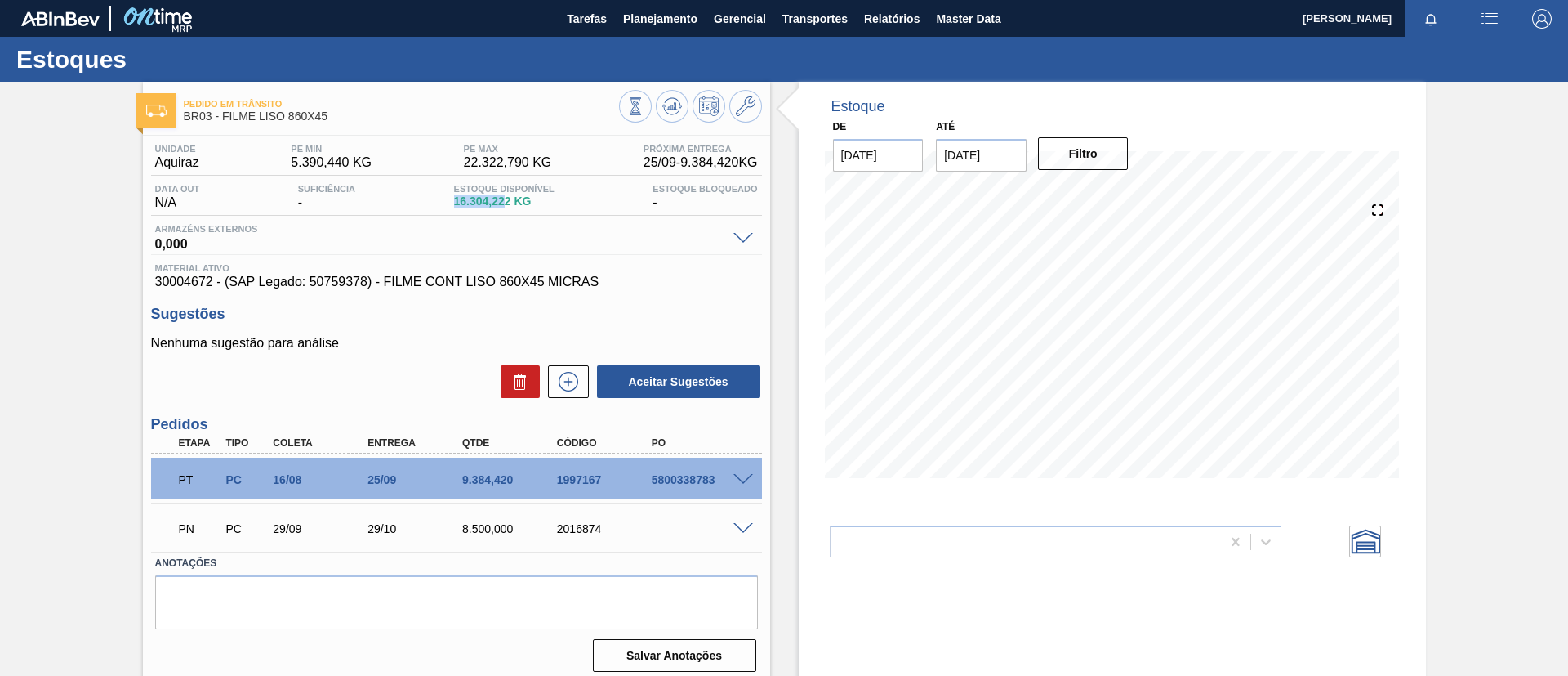
drag, startPoint x: 439, startPoint y: 201, endPoint x: 504, endPoint y: 206, distance: 65.2
click at [504, 206] on div "Data out N/A Suficiência - Estoque Disponível 16.304,222 KG Estoque Bloqueado -" at bounding box center [456, 200] width 611 height 32
copy span "16.304,22"
click at [640, 12] on span "Planejamento" at bounding box center [660, 19] width 74 height 20
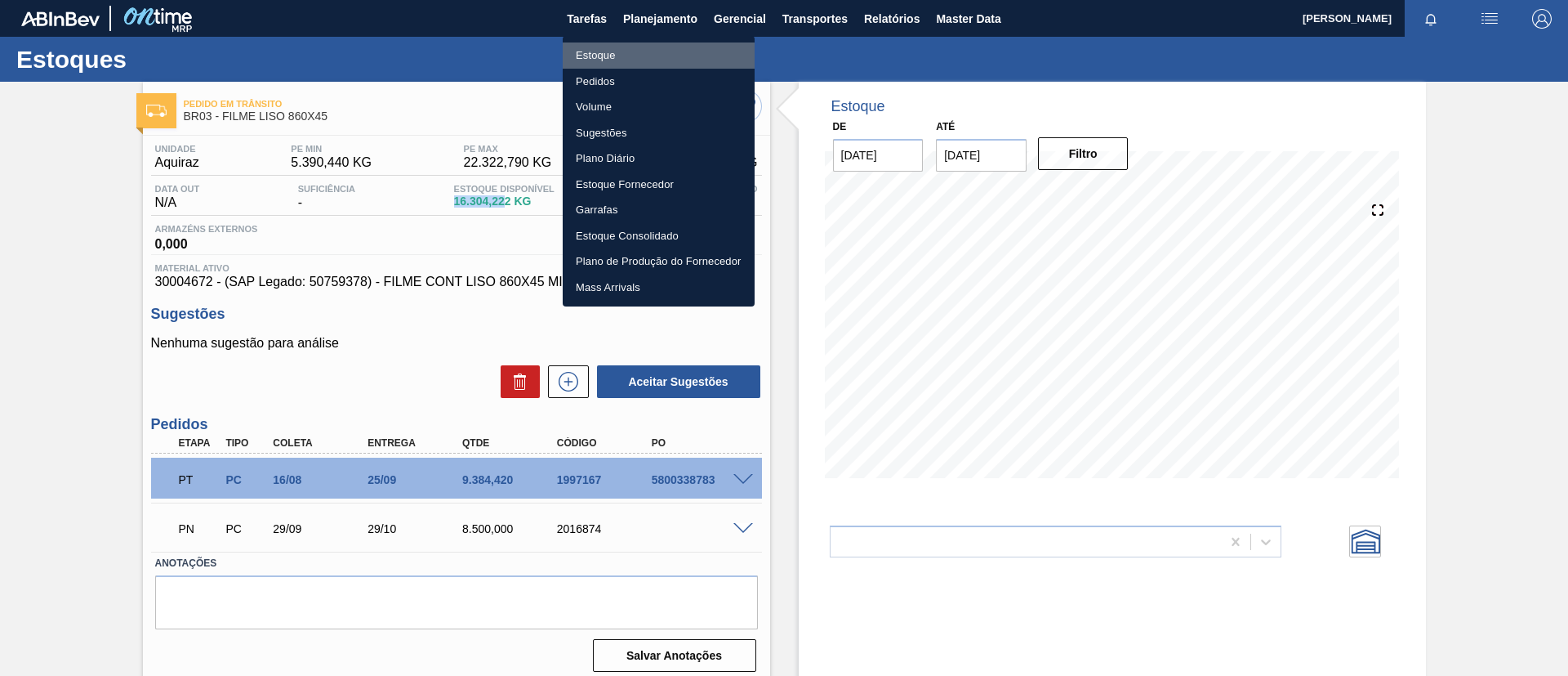
drag, startPoint x: 670, startPoint y: 49, endPoint x: 809, endPoint y: 59, distance: 139.4
click at [671, 49] on li "Estoque" at bounding box center [659, 56] width 192 height 26
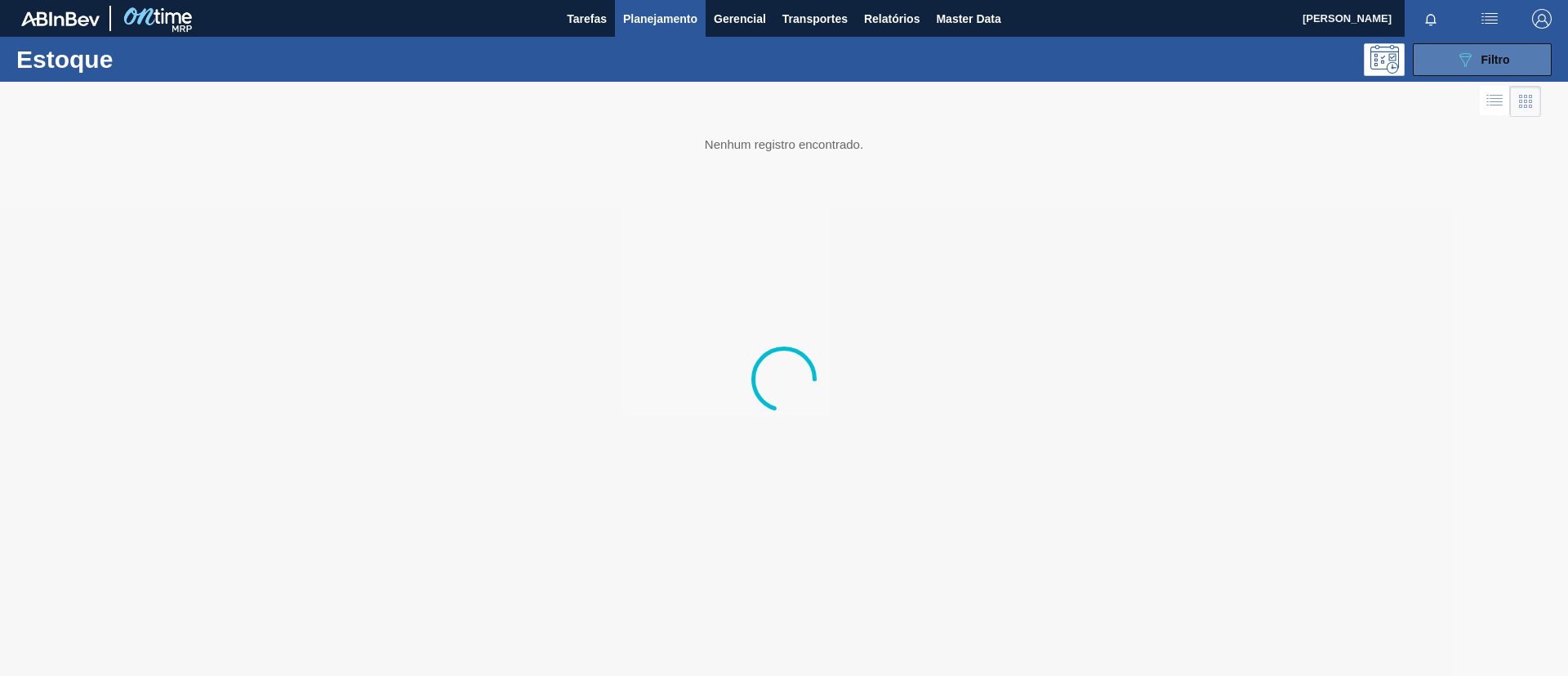
click at [1467, 59] on icon "089F7B8B-B2A5-4AFE-B5C0-19BA573D28AC" at bounding box center [1465, 60] width 20 height 20
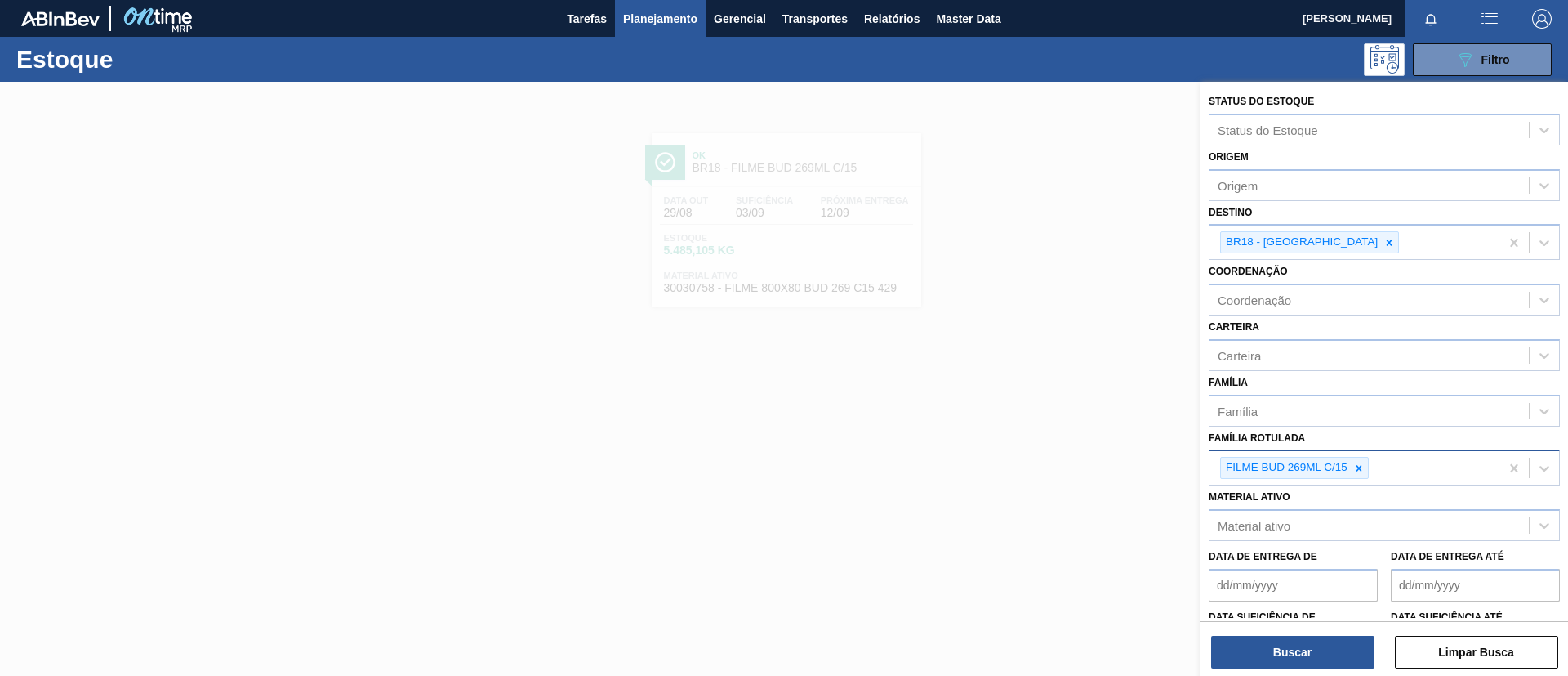
click at [1367, 470] on div at bounding box center [1359, 467] width 18 height 21
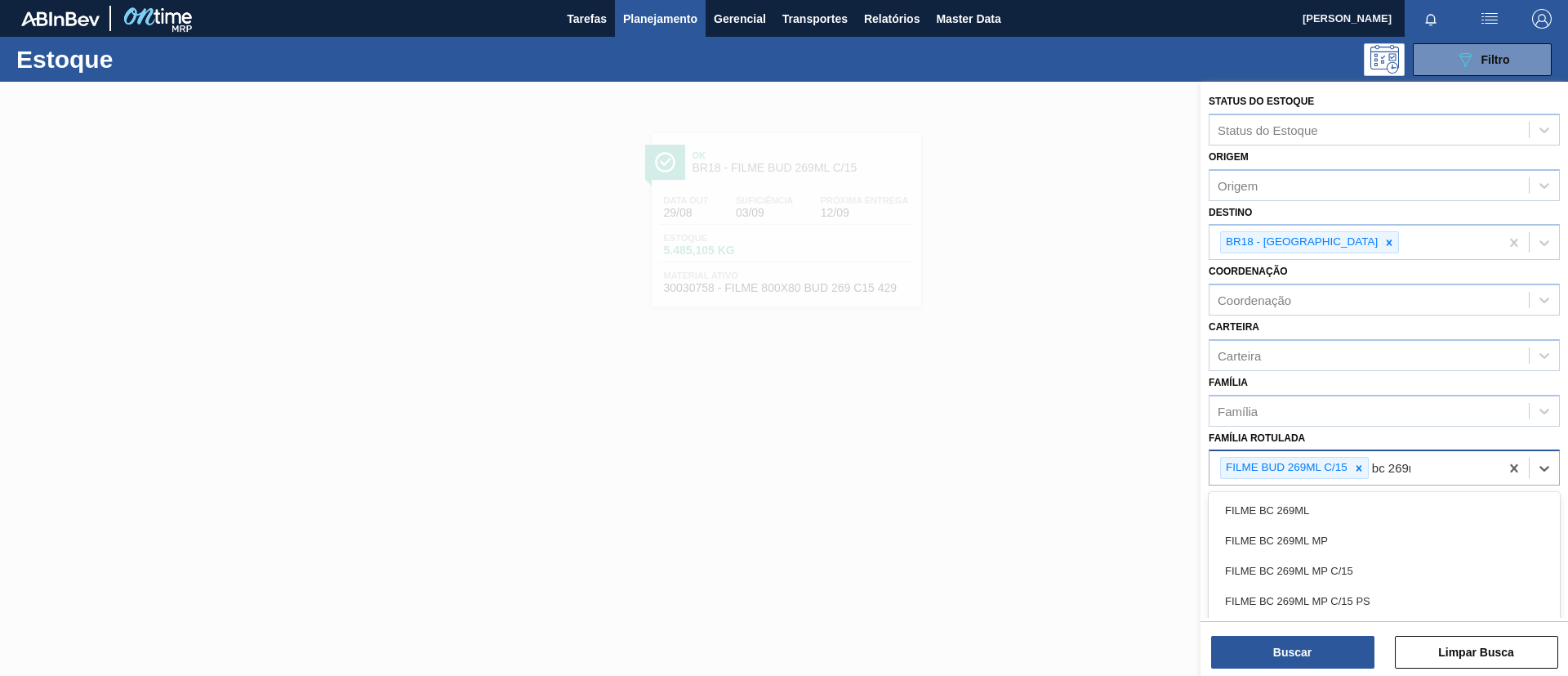
type Rotulada "bc 269ml"
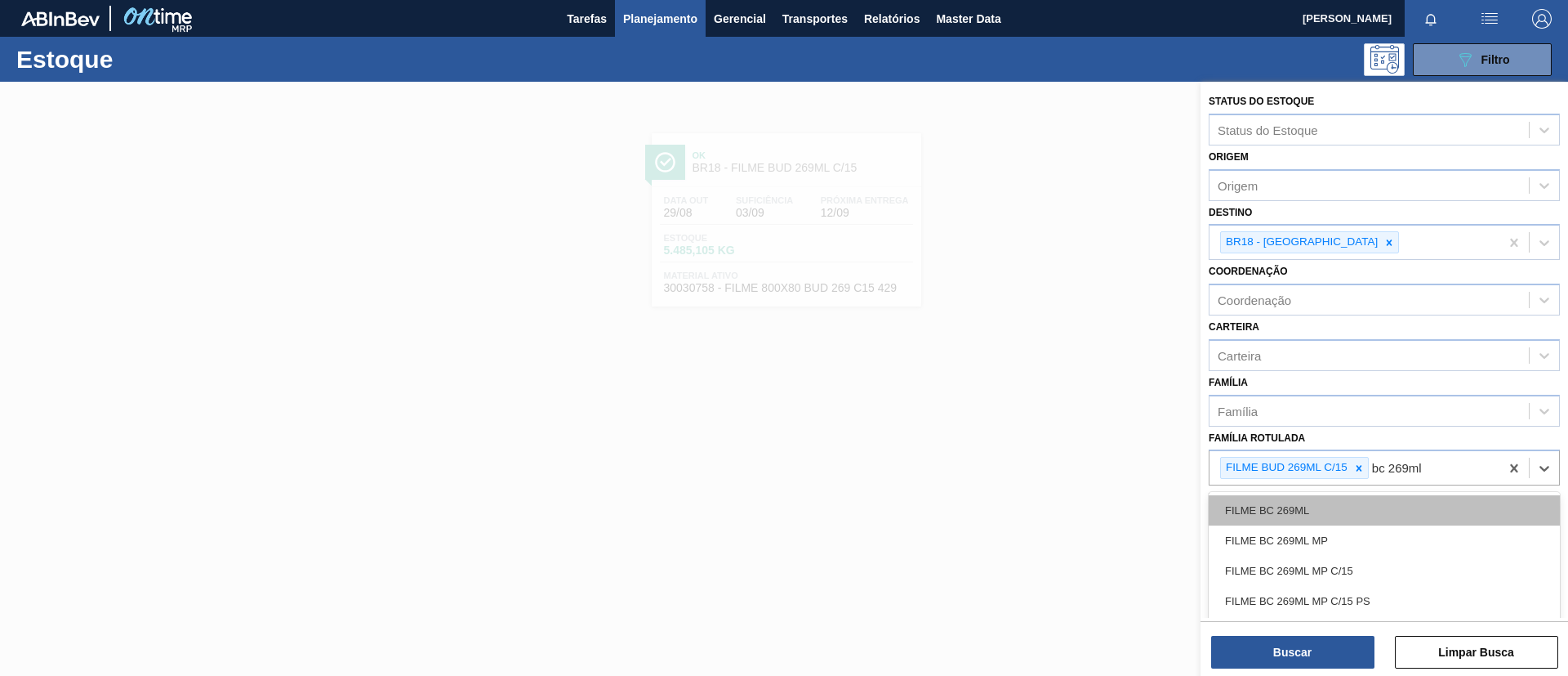
click at [1350, 501] on div "FILME BC 269ML" at bounding box center [1384, 510] width 351 height 30
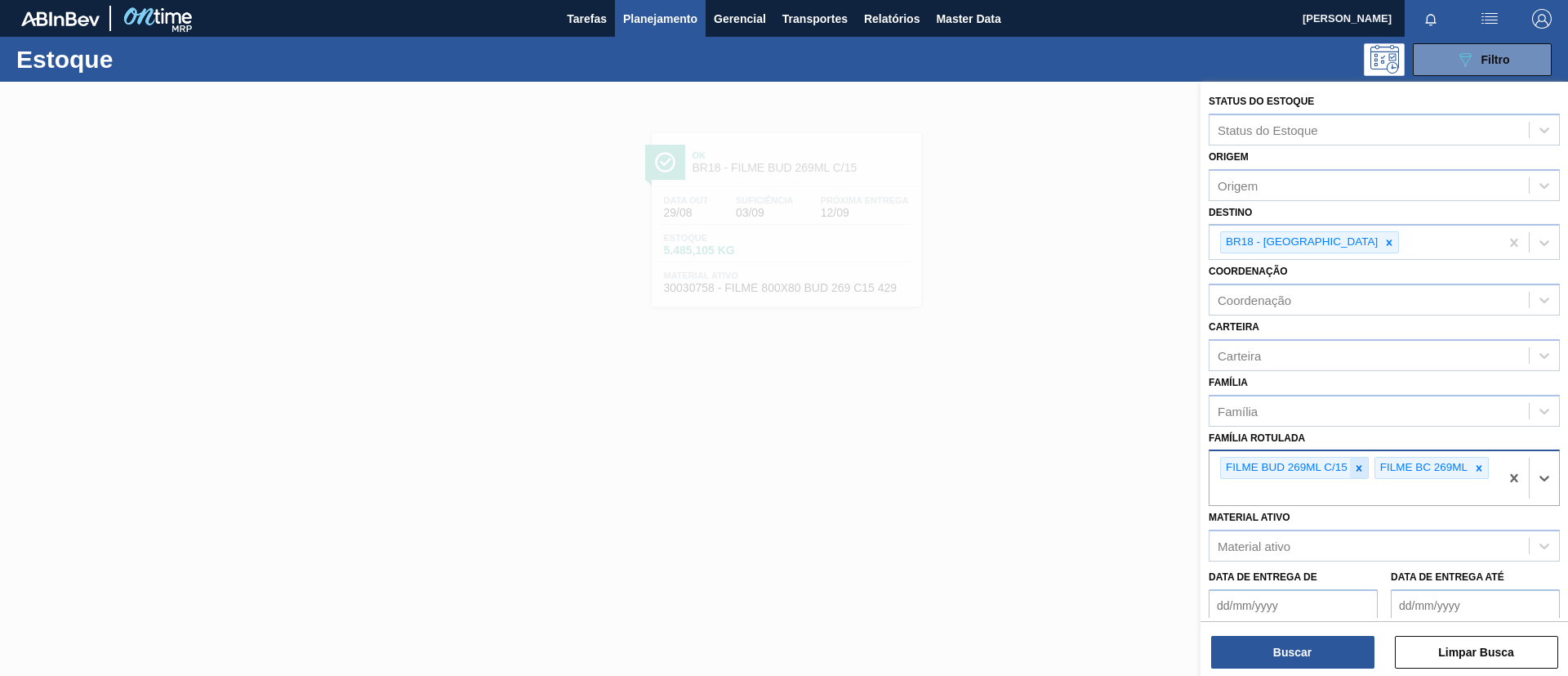
click at [1358, 475] on div at bounding box center [1359, 467] width 18 height 21
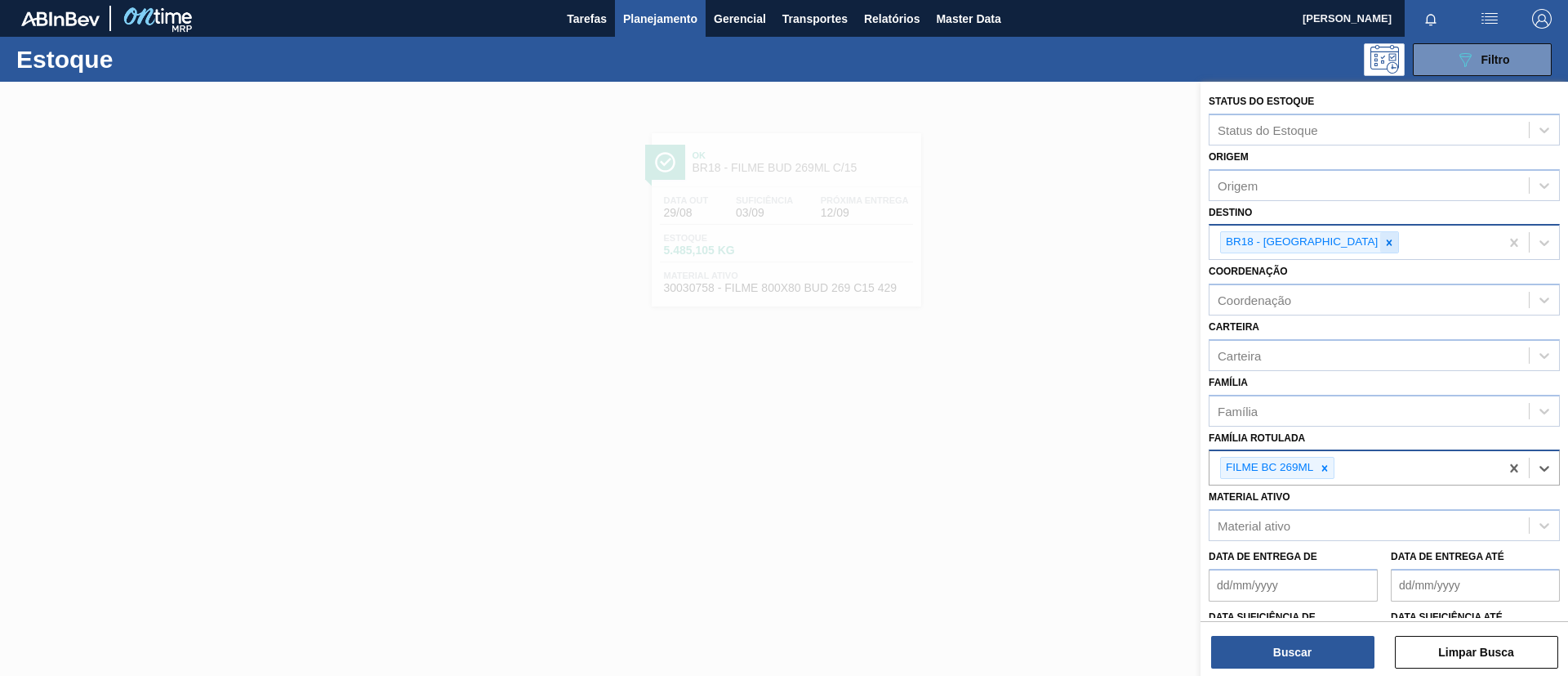
click at [1384, 242] on icon at bounding box center [1390, 243] width 12 height 12
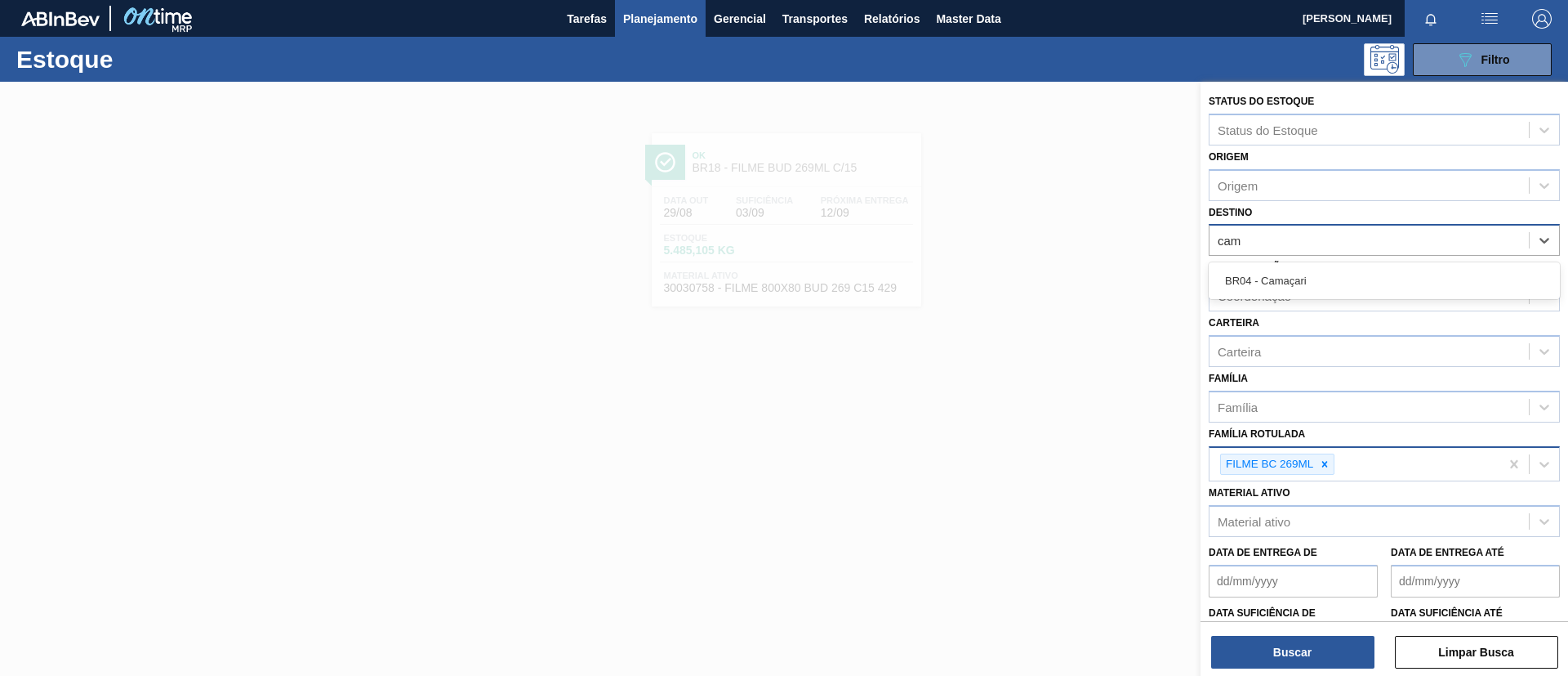
type input "cama"
click at [1360, 280] on div "BR04 - Camaçari" at bounding box center [1384, 280] width 351 height 30
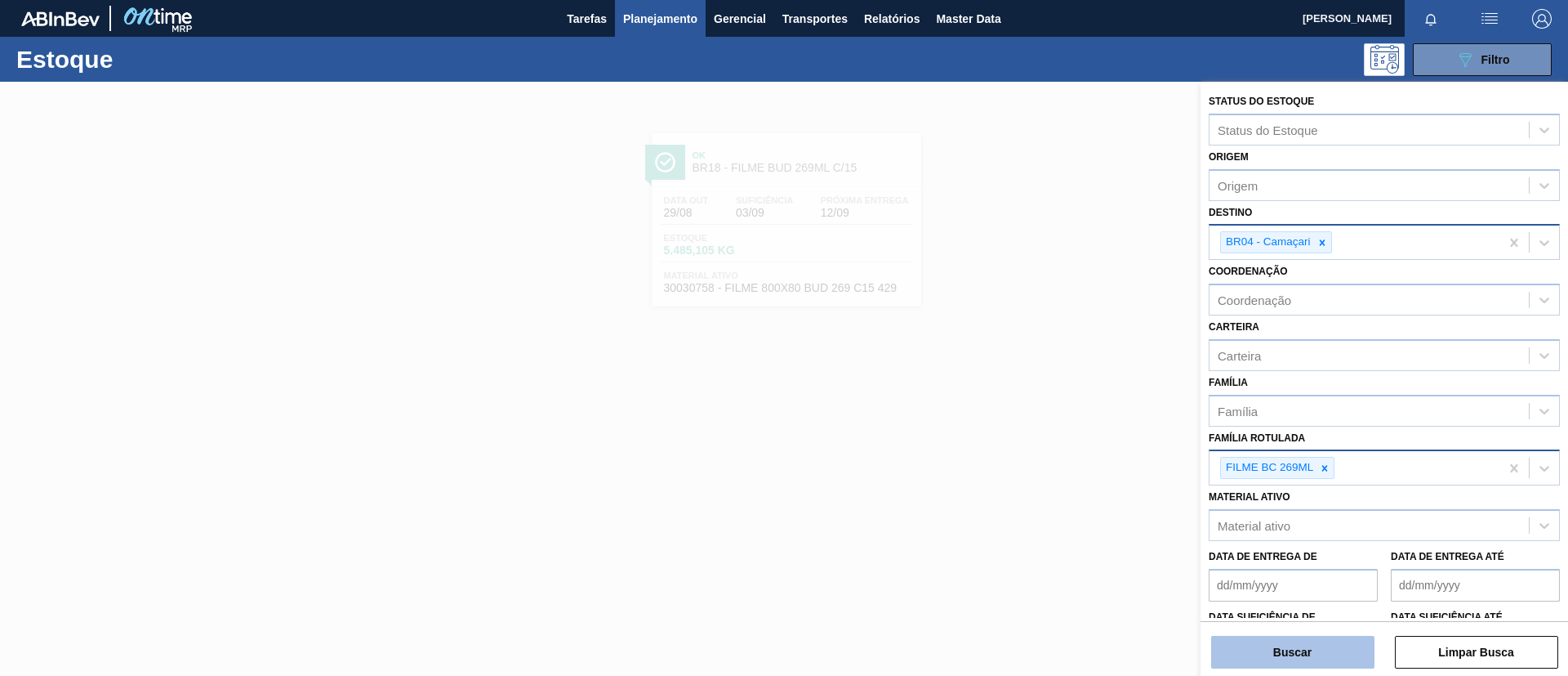
click at [1288, 654] on button "Buscar" at bounding box center [1293, 652] width 164 height 33
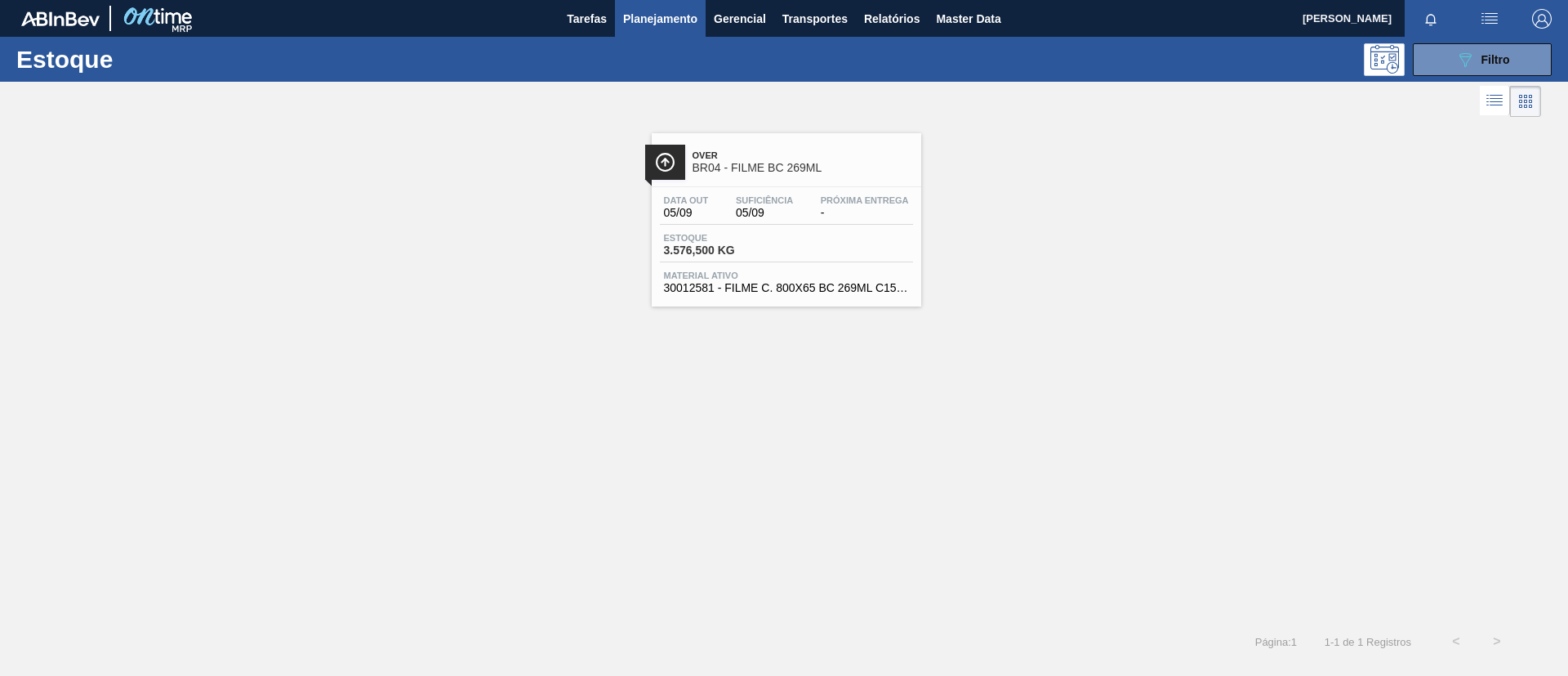
click at [777, 164] on span "BR04 - FILME BC 269ML" at bounding box center [803, 168] width 220 height 12
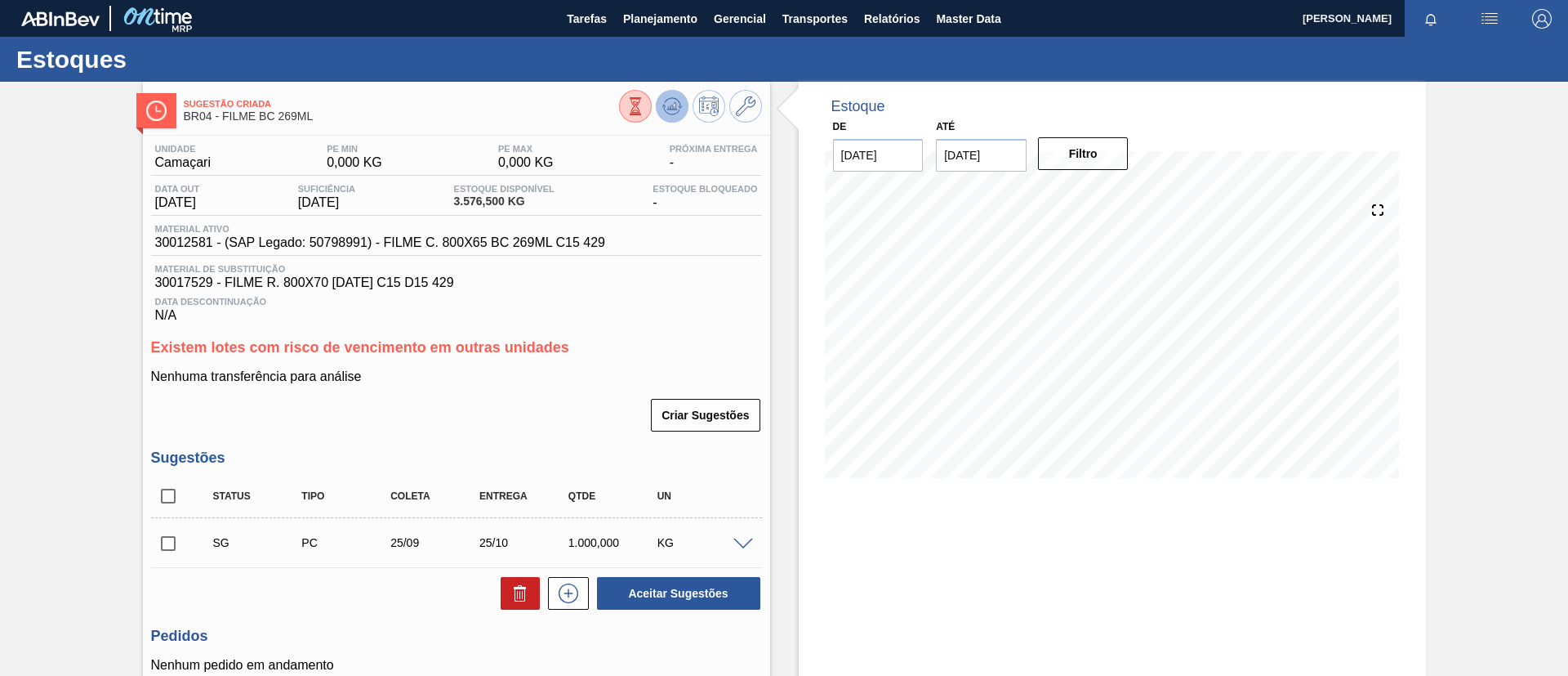
click at [676, 101] on icon at bounding box center [673, 106] width 20 height 20
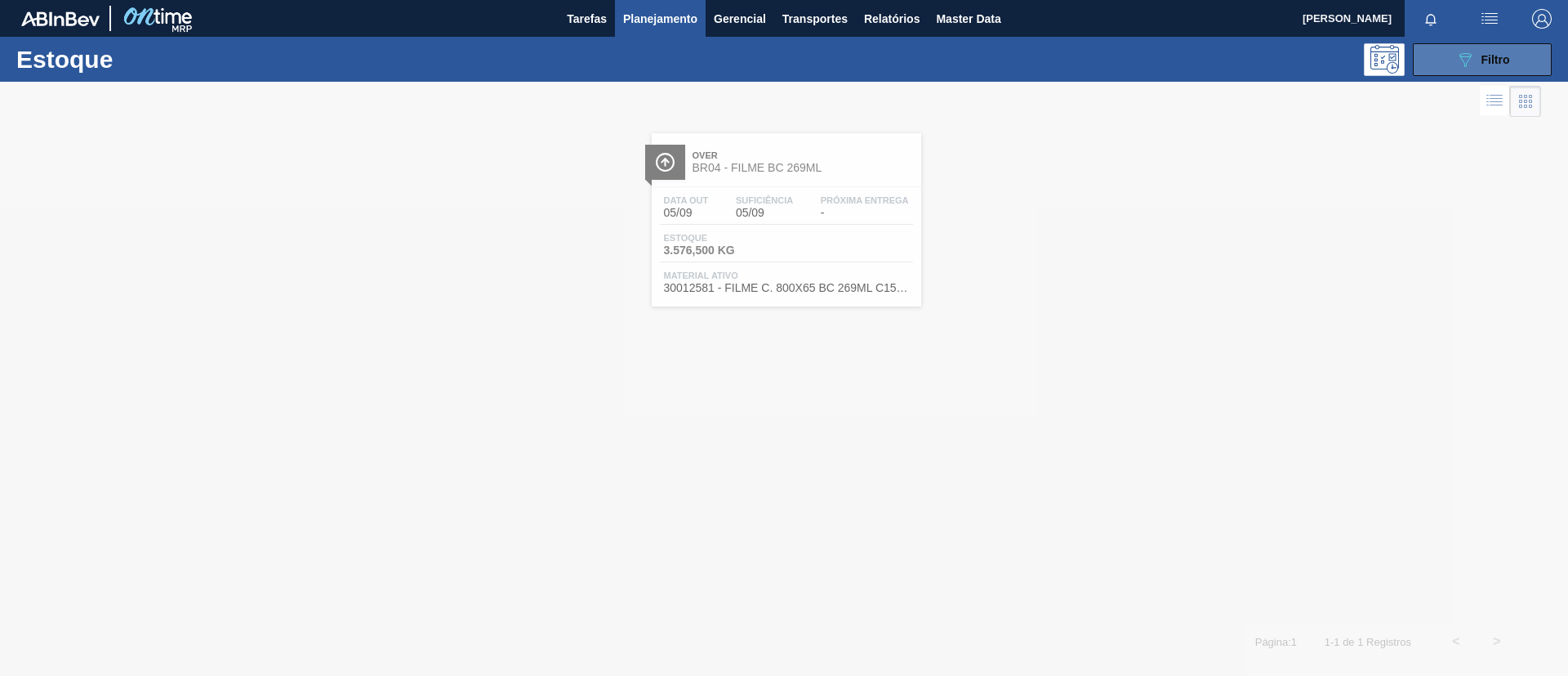
click at [1476, 67] on div "089F7B8B-B2A5-4AFE-B5C0-19BA573D28AC Filtro" at bounding box center [1482, 60] width 55 height 20
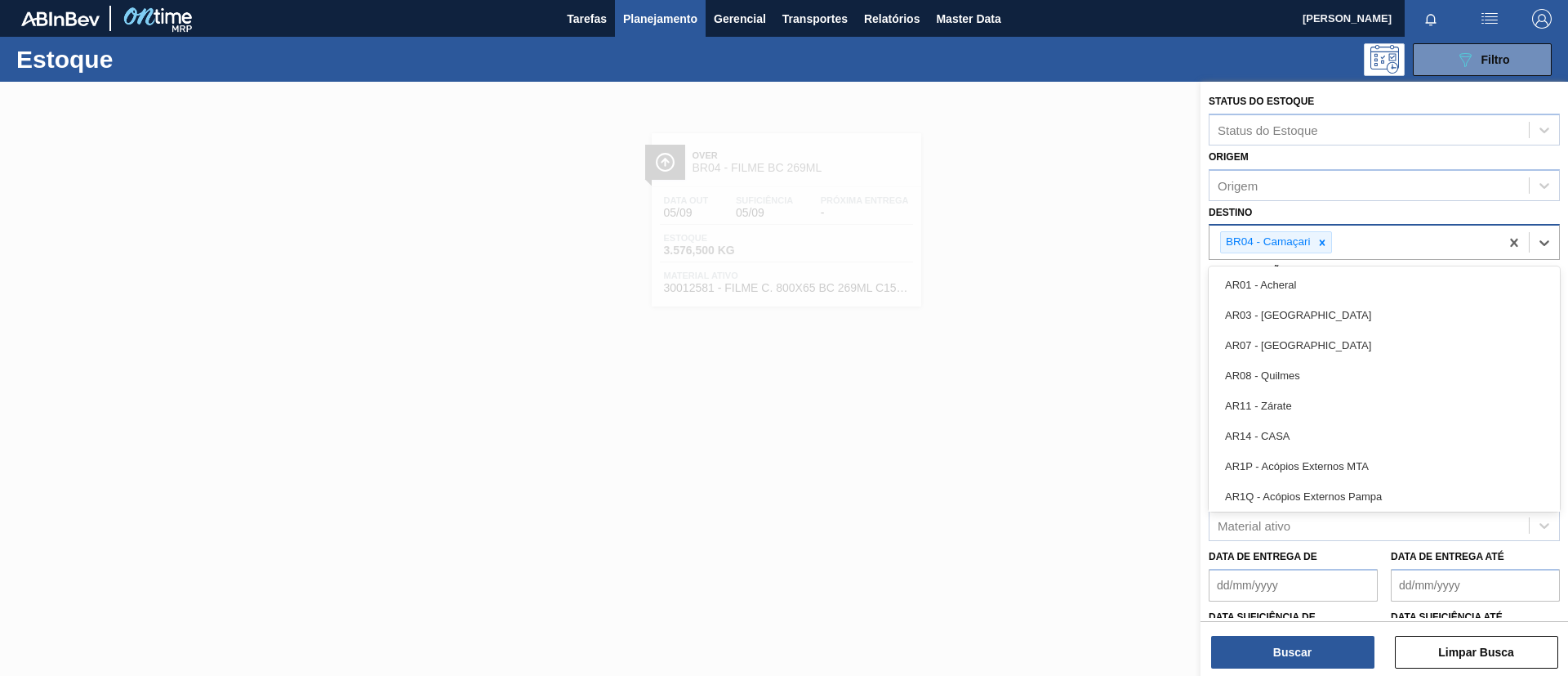
click at [1395, 238] on div "BR04 - Camaçari" at bounding box center [1354, 242] width 290 height 34
type input "br03"
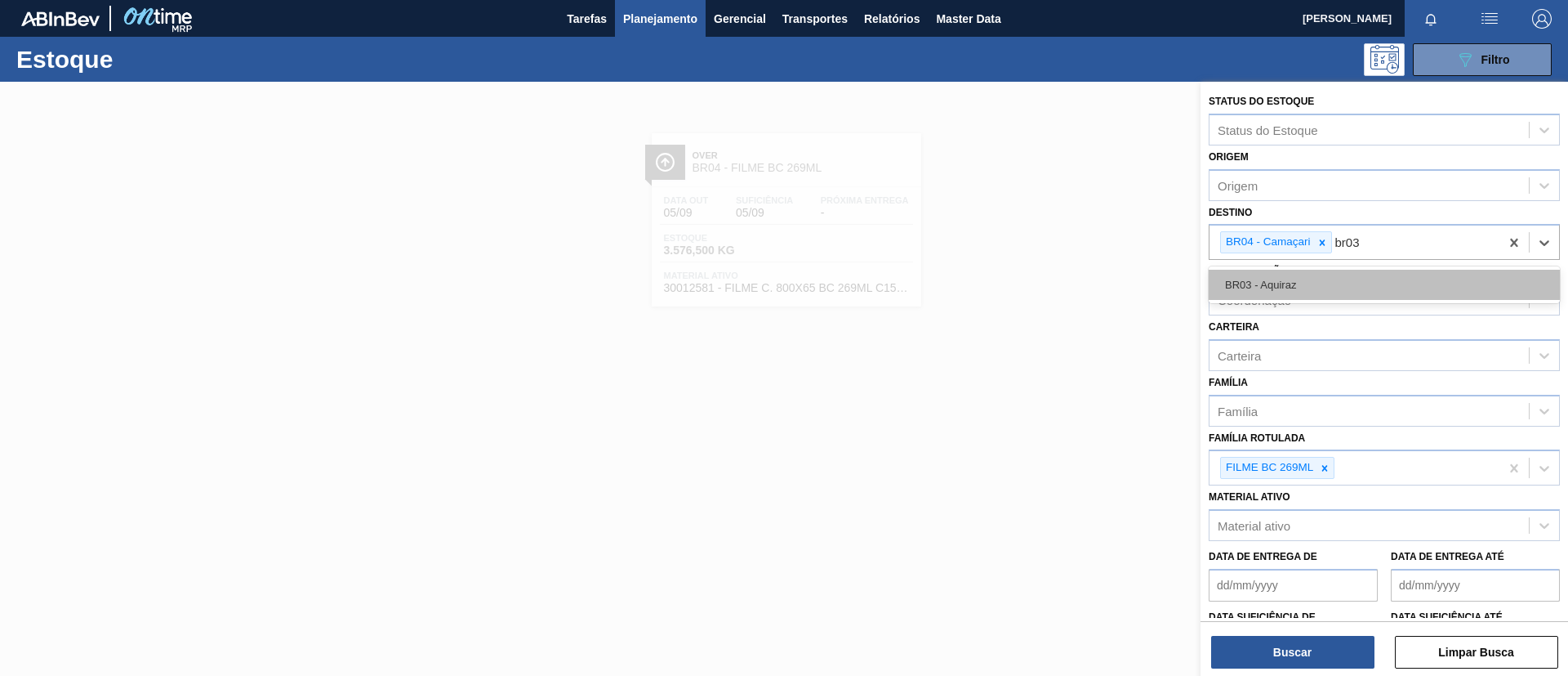
click at [1352, 278] on div "BR03 - Aquiraz" at bounding box center [1384, 285] width 351 height 30
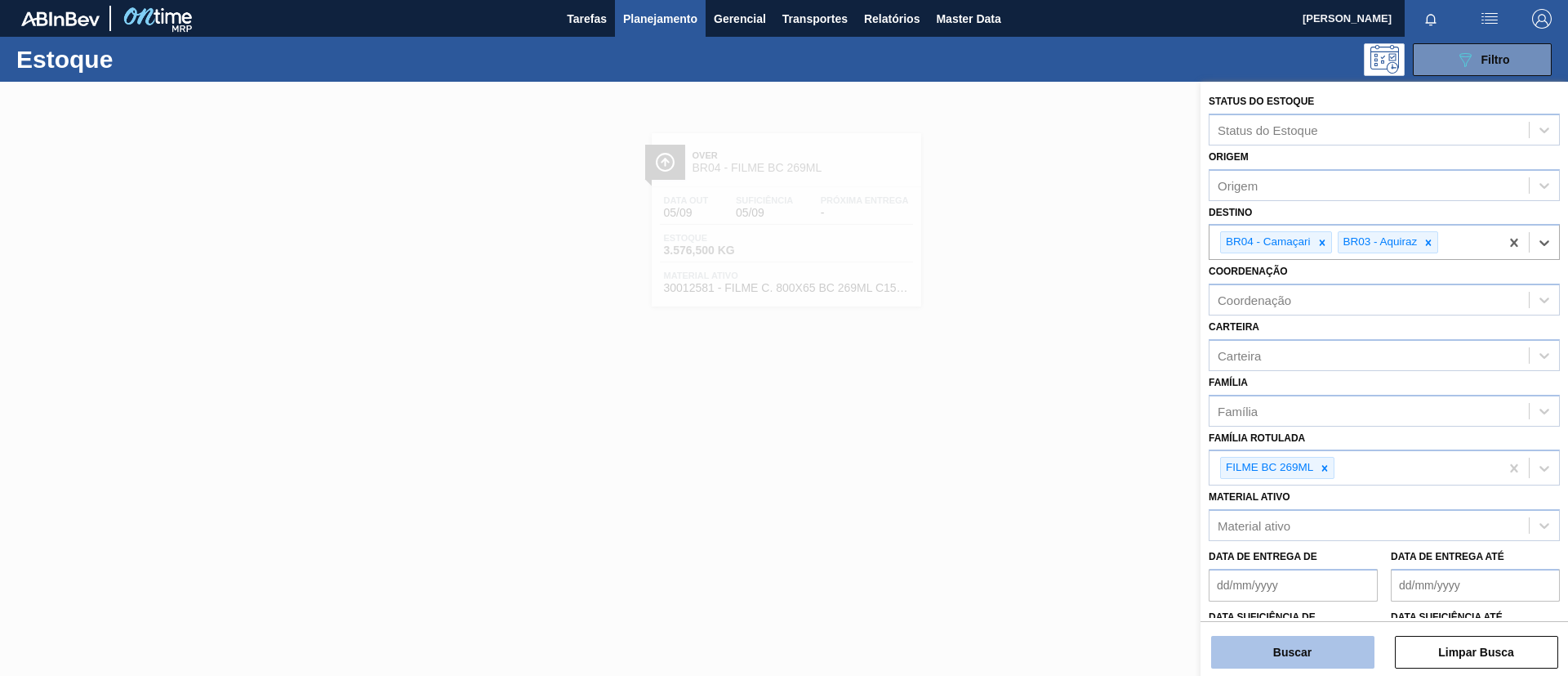
click at [1270, 643] on button "Buscar" at bounding box center [1293, 652] width 164 height 33
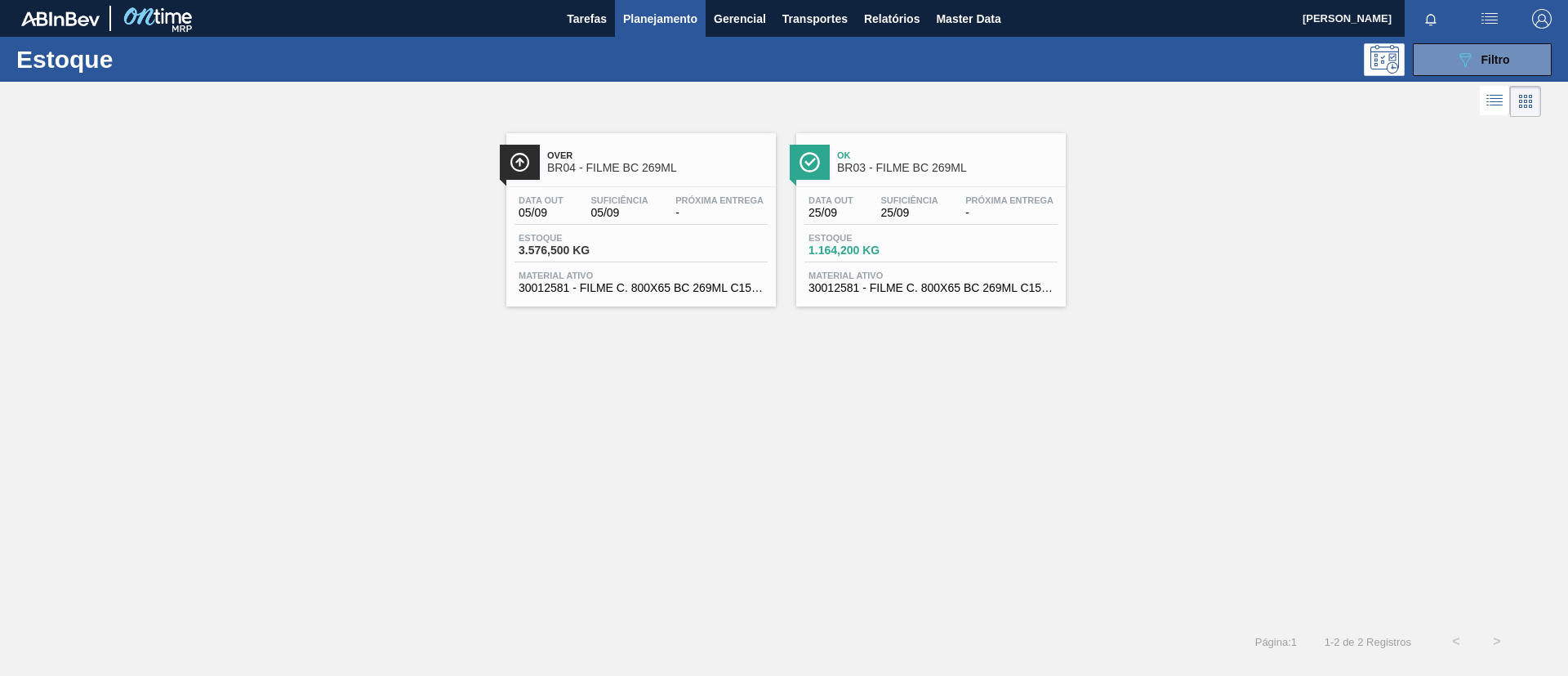
click at [916, 185] on div "Ok BR03 - FILME BC 269ML Data out 25/09 Suficiência 25/09 Próxima Entrega - Est…" at bounding box center [932, 220] width 270 height 174
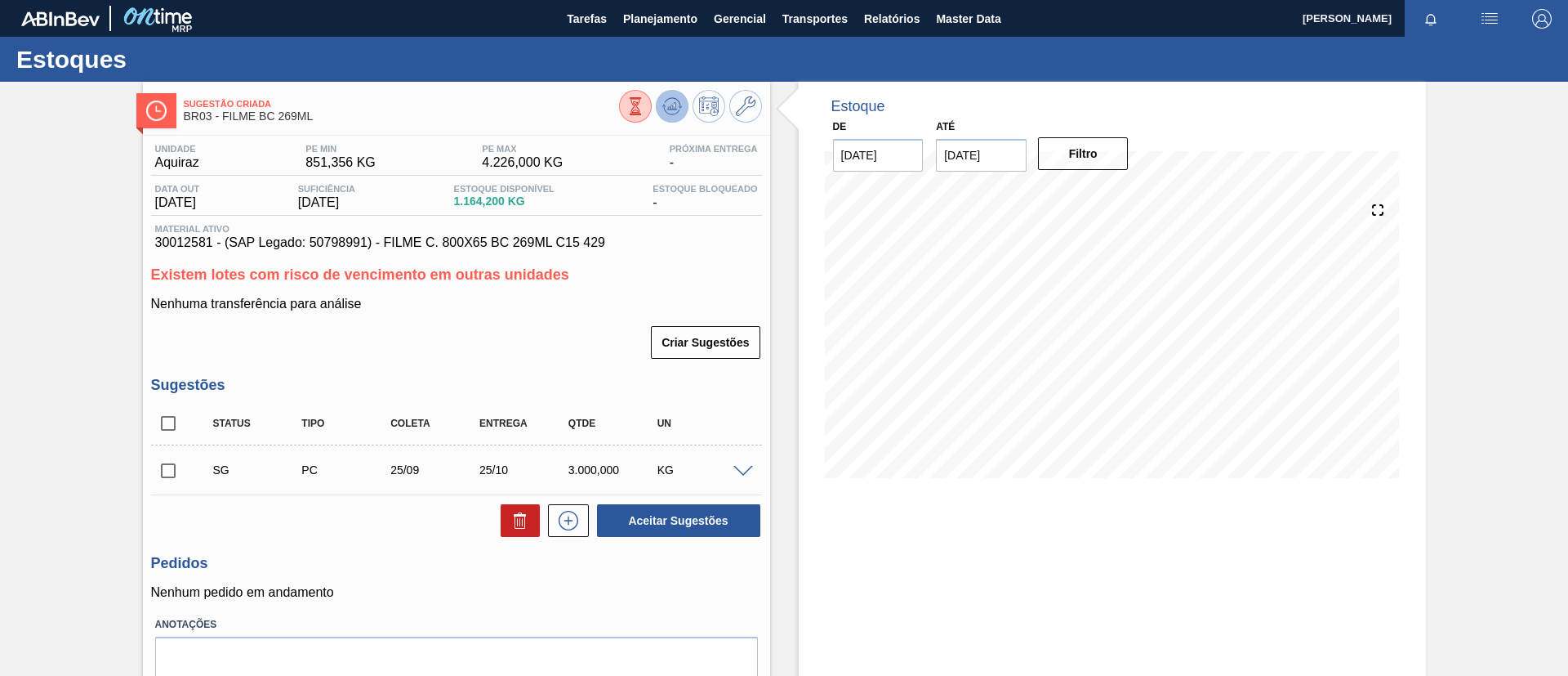
click at [669, 112] on icon at bounding box center [673, 106] width 20 height 20
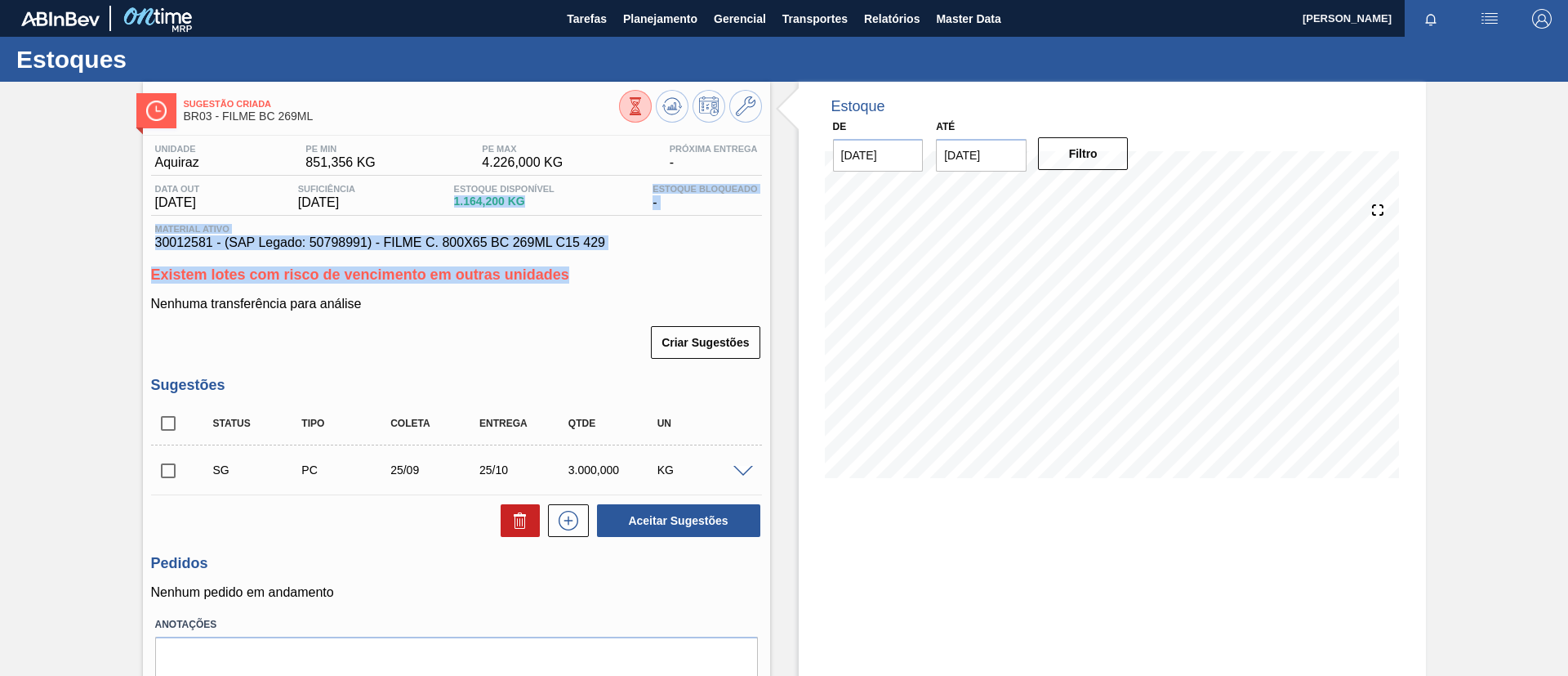
drag, startPoint x: 453, startPoint y: 198, endPoint x: 613, endPoint y: 250, distance: 168.2
click at [613, 250] on div "Unidade Aquiraz PE MIN 851,356 KG PE MAX 4.226,000 KG Próxima Entrega - Data ou…" at bounding box center [456, 437] width 627 height 603
click at [0, 248] on div "Sugestão Criada BR03 - FILME BC 269ML Unidade Aquiraz PE MIN 851,356 KG PE MAX …" at bounding box center [784, 414] width 1568 height 665
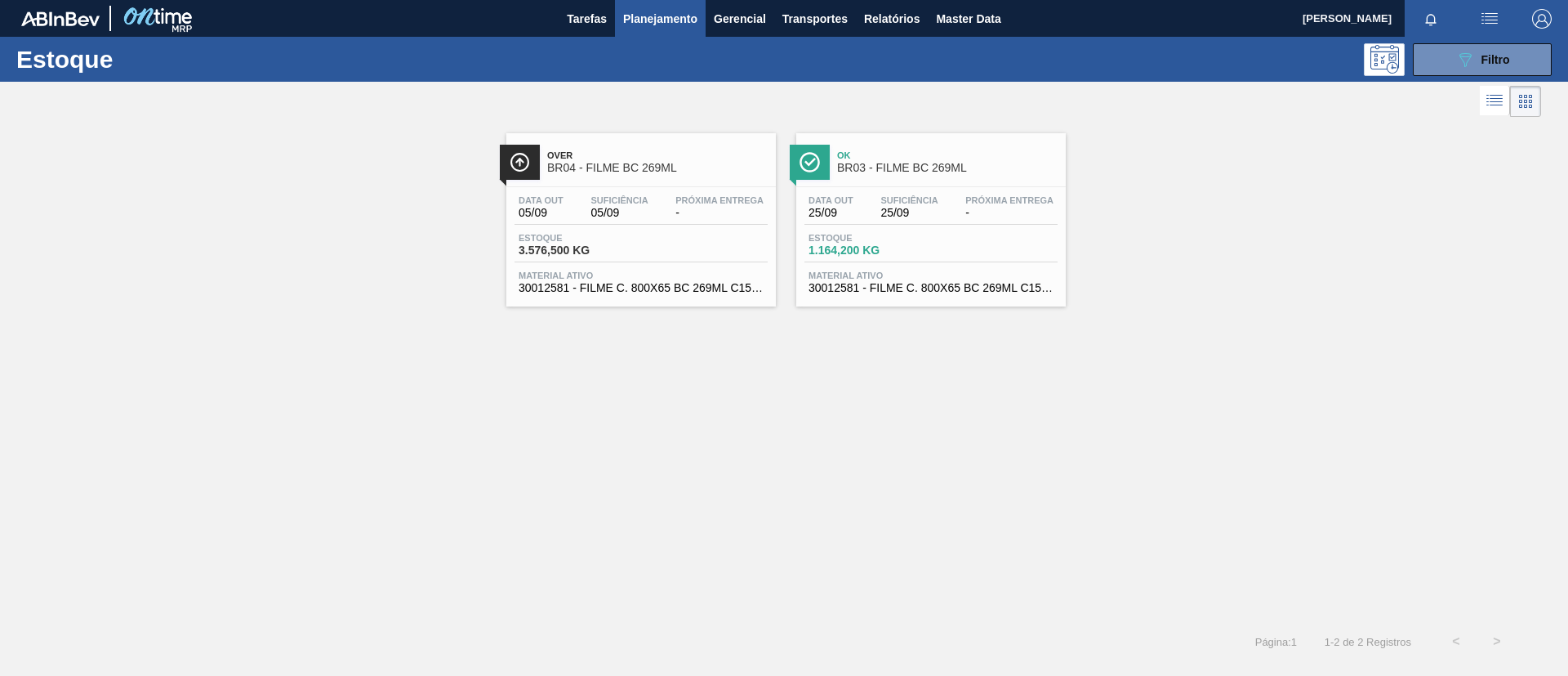
click at [654, 163] on span "BR04 - FILME BC 269ML" at bounding box center [658, 168] width 220 height 12
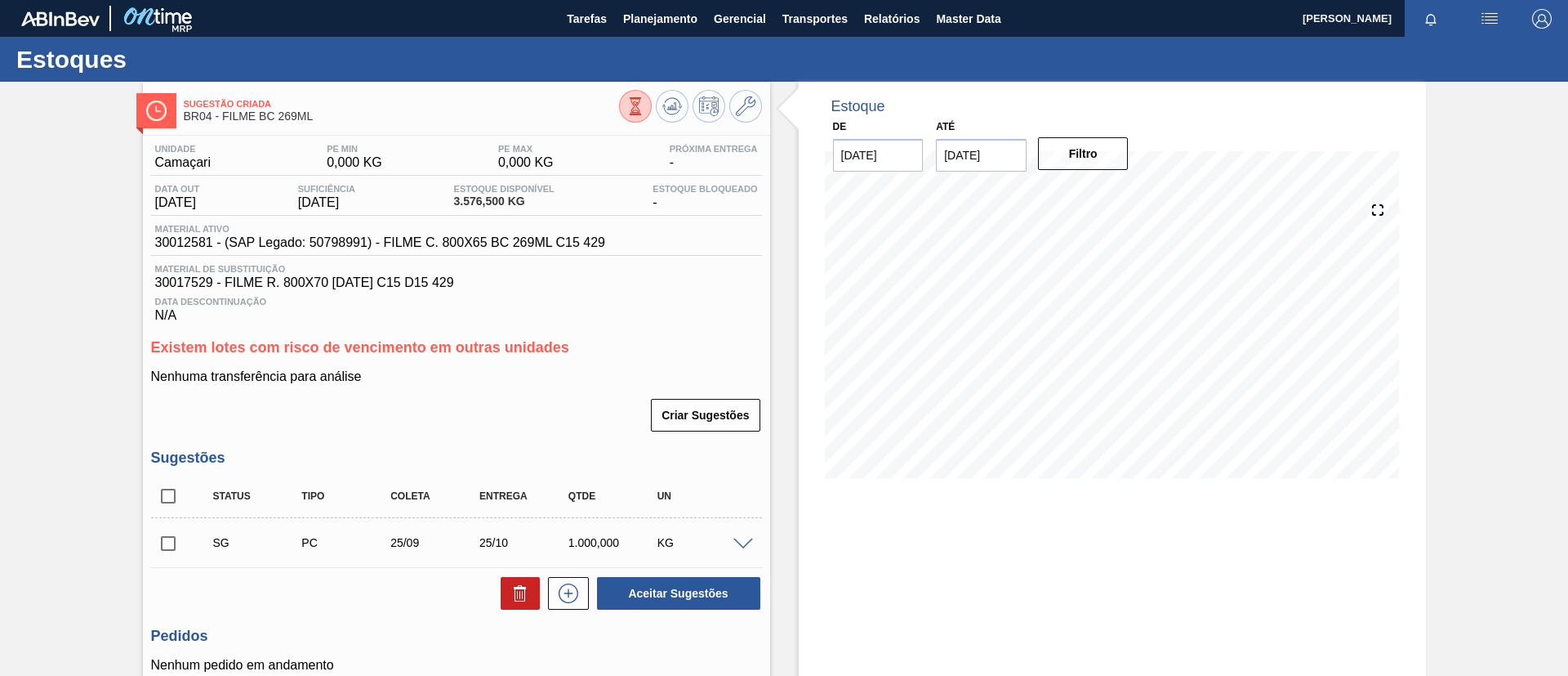
drag, startPoint x: 0, startPoint y: 332, endPoint x: 641, endPoint y: 535, distance: 672.4
click at [5, 332] on div "Sugestão Criada BR04 - FILME BC 269ML Unidade Camaçari PE MIN 0,000 KG PE MAX 0…" at bounding box center [784, 450] width 1568 height 738
click at [61, 205] on div "Sugestão Criada BR04 - FILME BC 269ML Unidade Camaçari PE MIN 0,000 KG PE MAX 0…" at bounding box center [784, 450] width 1568 height 738
click at [645, 19] on span "Planejamento" at bounding box center [660, 19] width 74 height 20
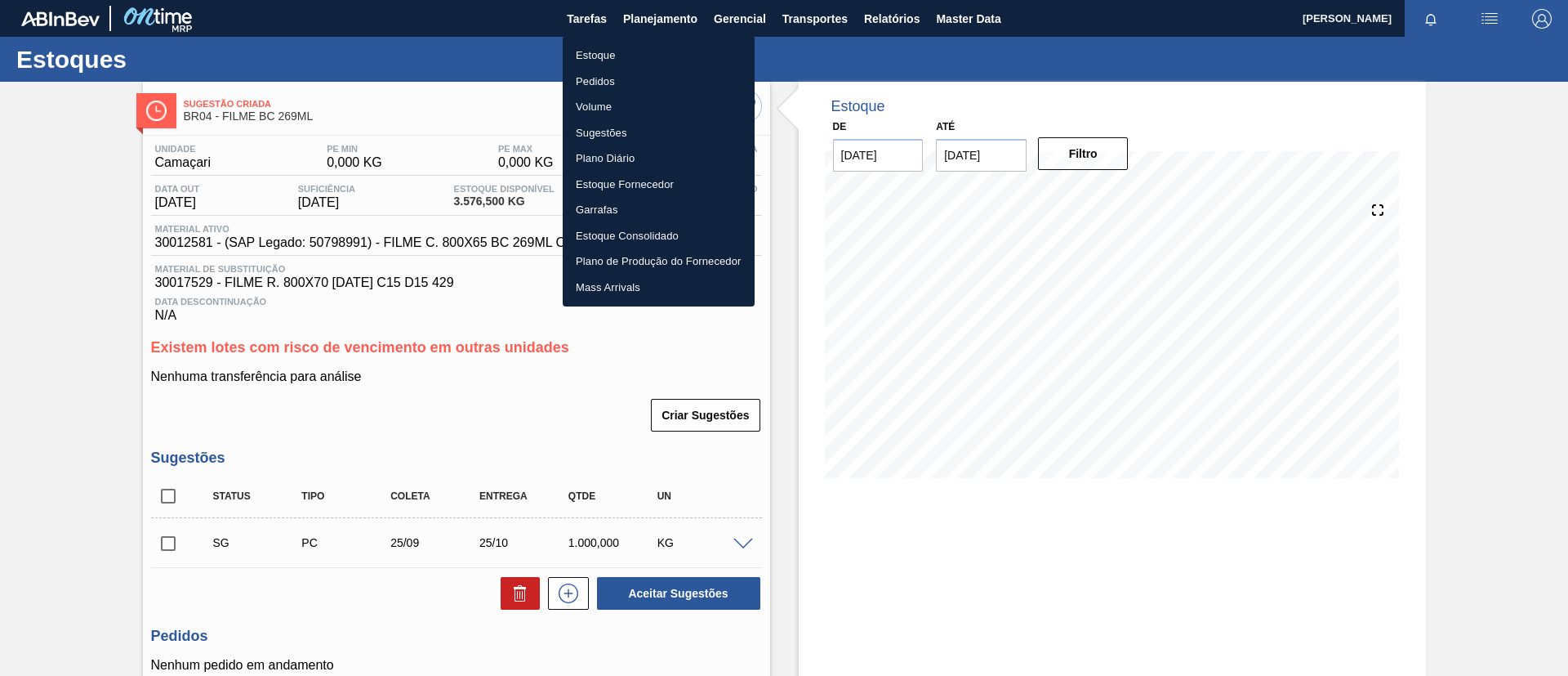
click at [645, 38] on ul "Estoque Pedidos Volume Sugestões Plano Diário Estoque Fornecedor Garrafas Estoq…" at bounding box center [659, 171] width 192 height 271
click at [654, 51] on li "Estoque" at bounding box center [659, 56] width 192 height 26
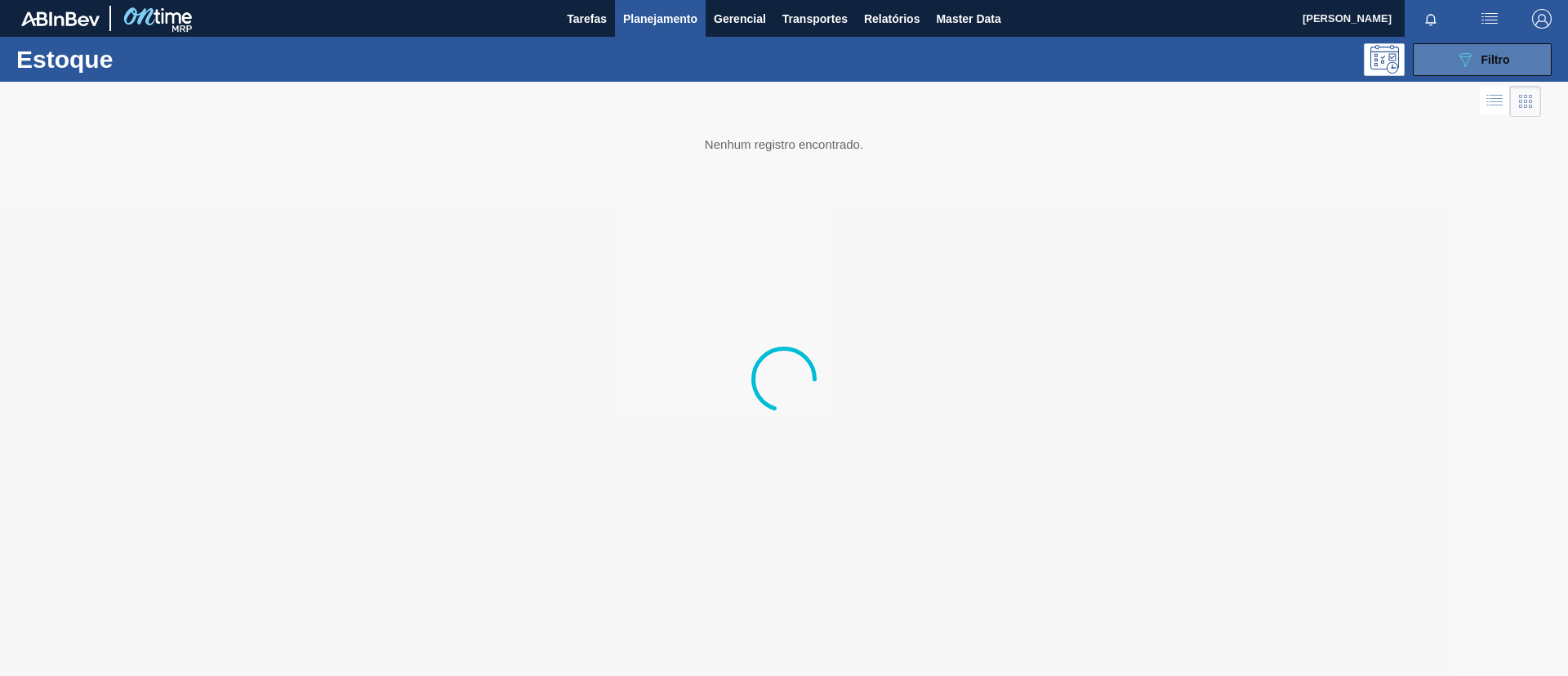
click at [1454, 58] on button "089F7B8B-B2A5-4AFE-B5C0-19BA573D28AC Filtro" at bounding box center [1482, 60] width 139 height 33
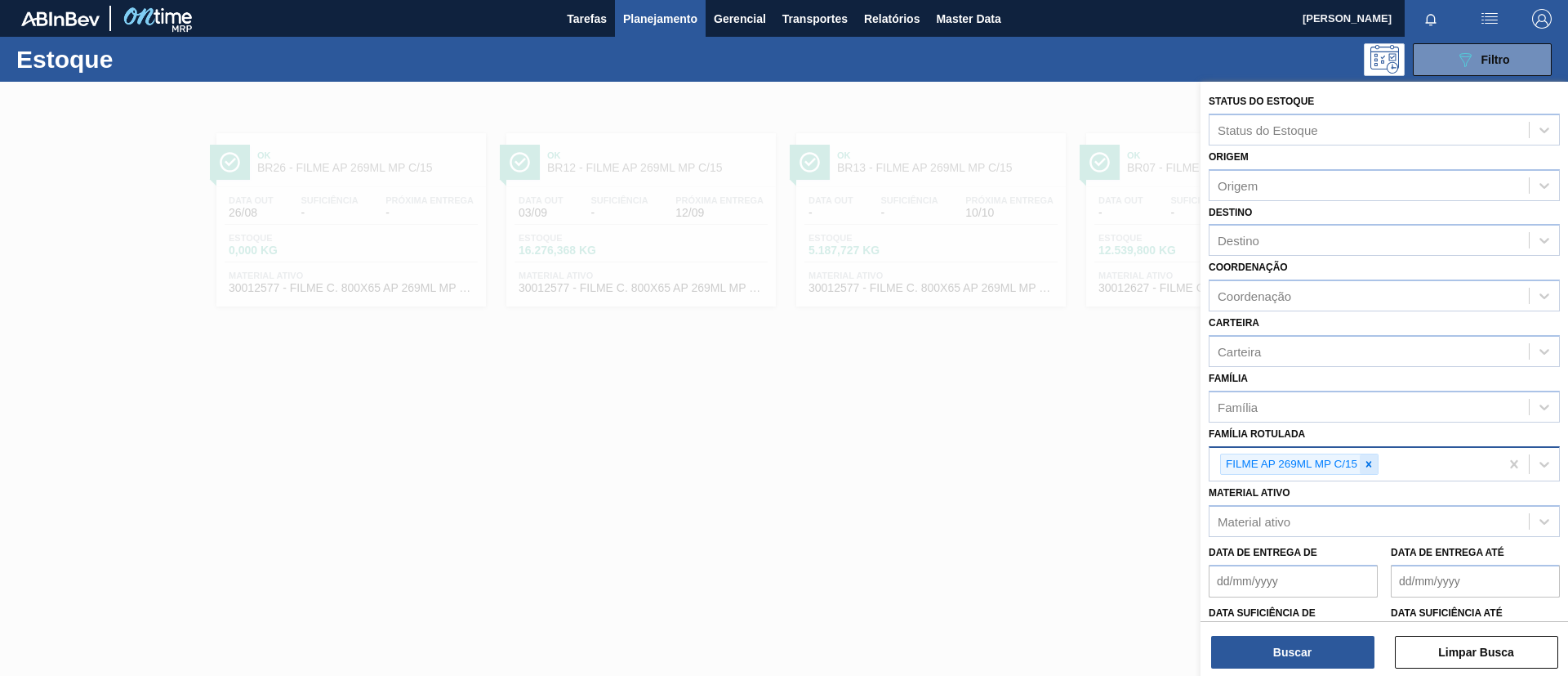
click at [1369, 459] on icon at bounding box center [1369, 464] width 12 height 12
type Rotulada "B"
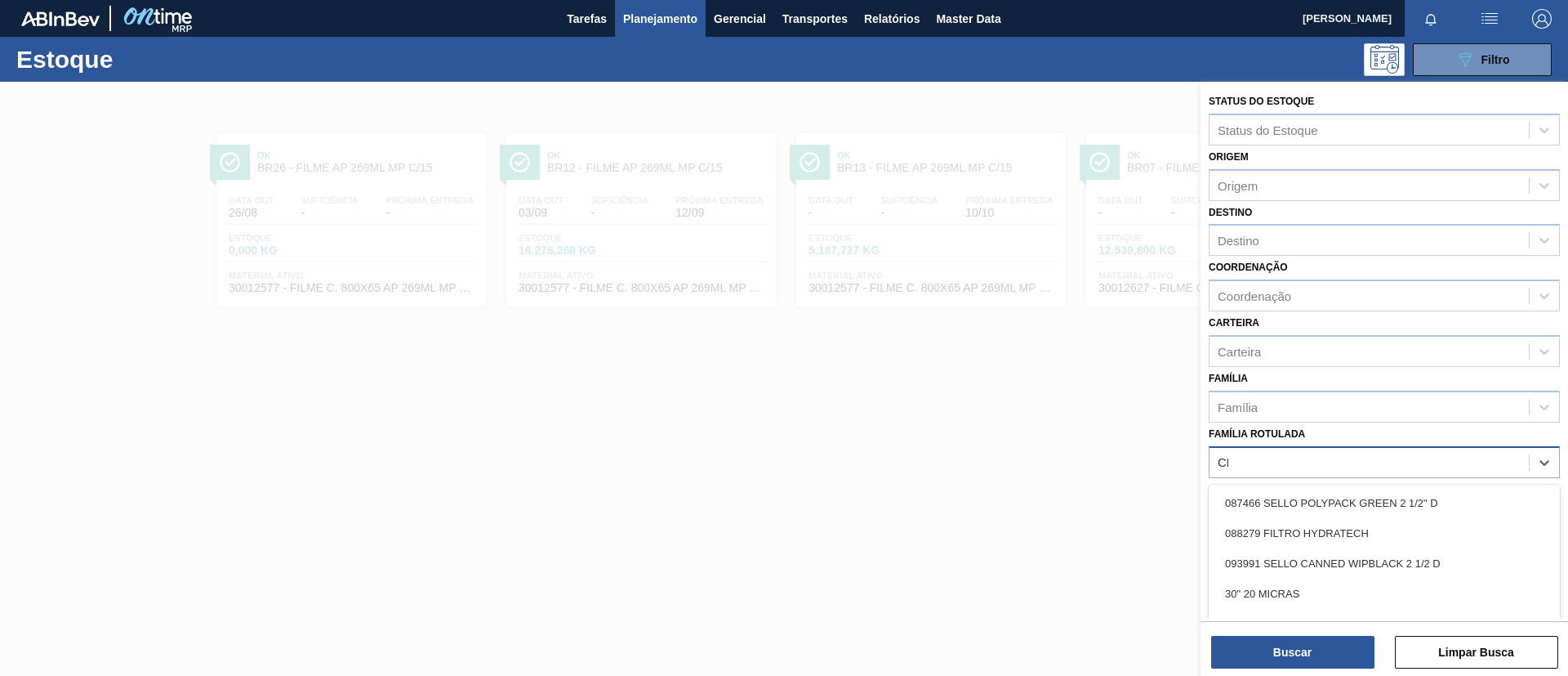
type Rotulada "C"
type Rotulada "BC 350ML"
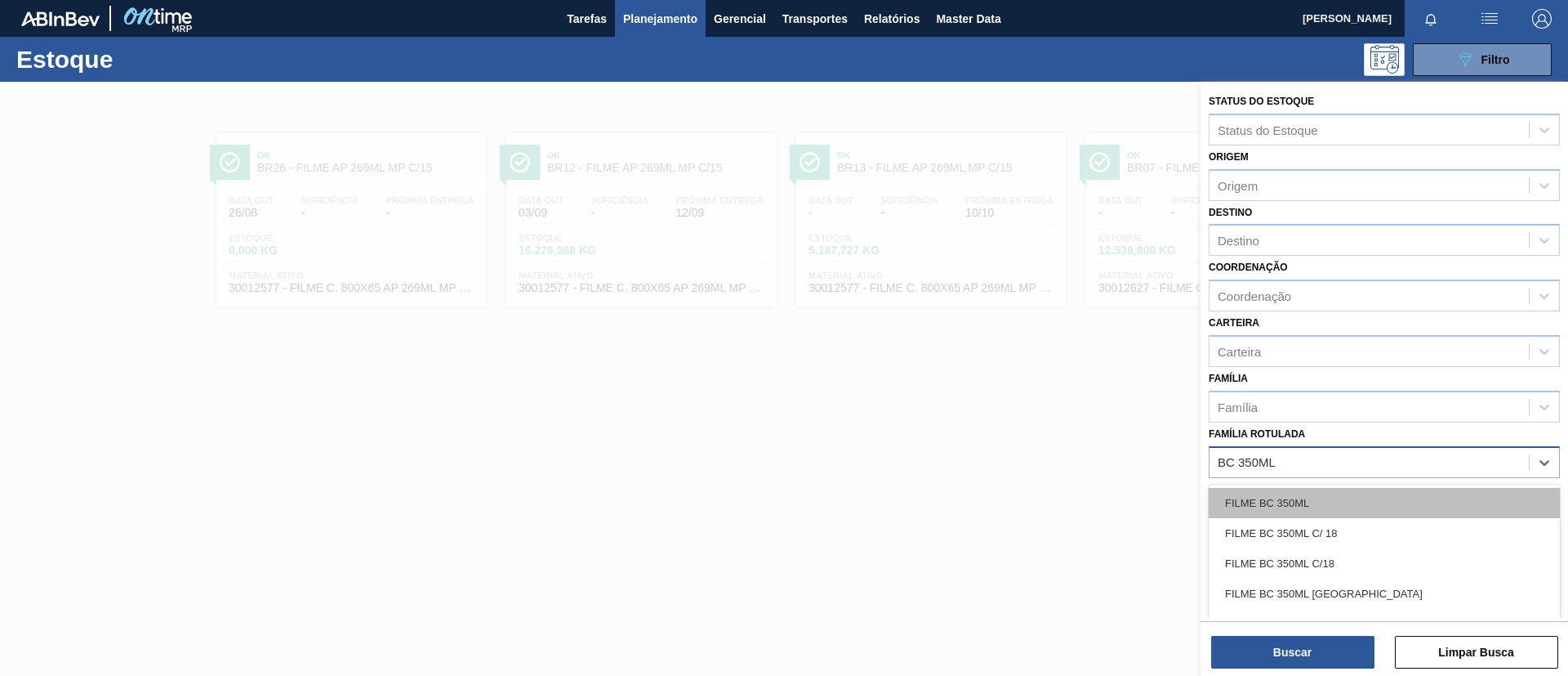
click at [1336, 490] on div "FILME BC 350ML" at bounding box center [1384, 502] width 351 height 30
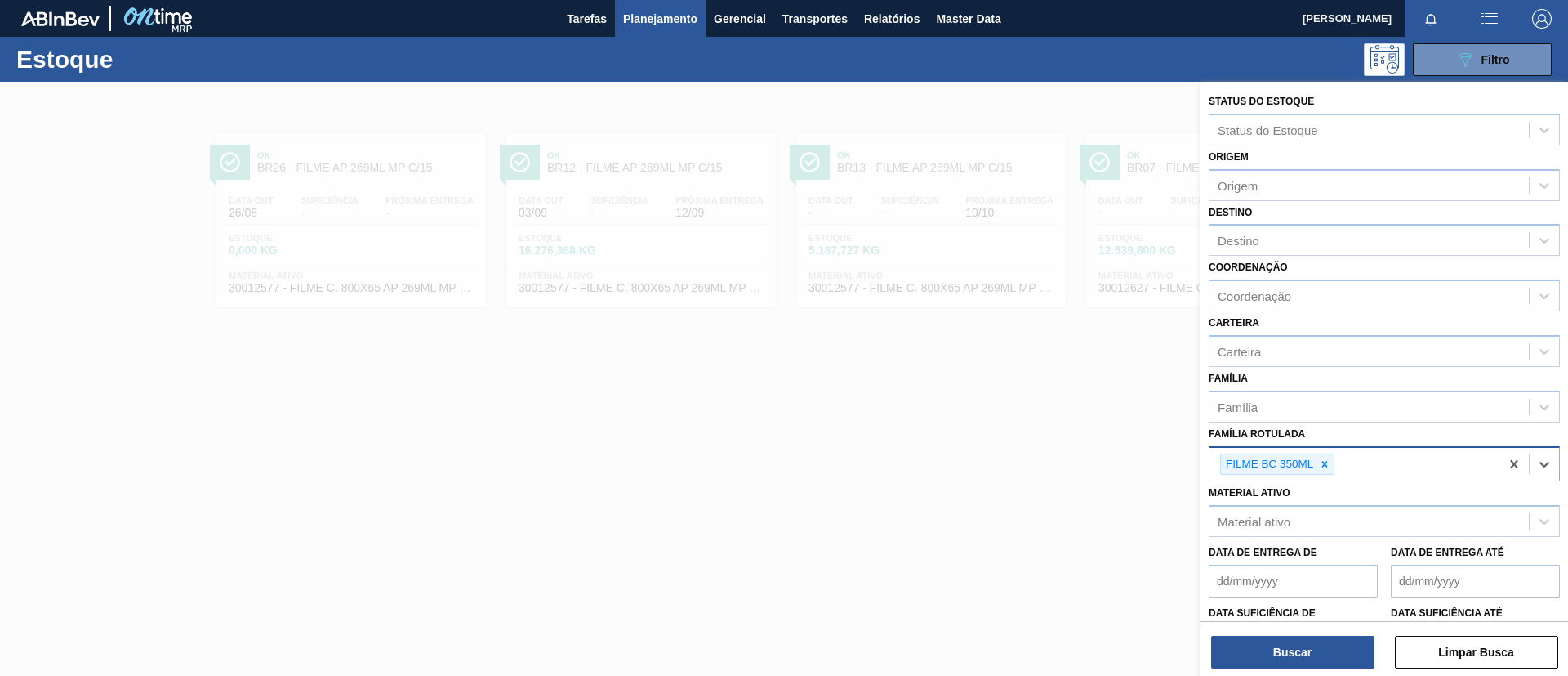
drag, startPoint x: 1299, startPoint y: 267, endPoint x: 1295, endPoint y: 260, distance: 8.1
click at [1297, 264] on div "Coordenação Coordenação" at bounding box center [1384, 284] width 351 height 56
click at [1292, 244] on div "Destino" at bounding box center [1369, 240] width 319 height 24
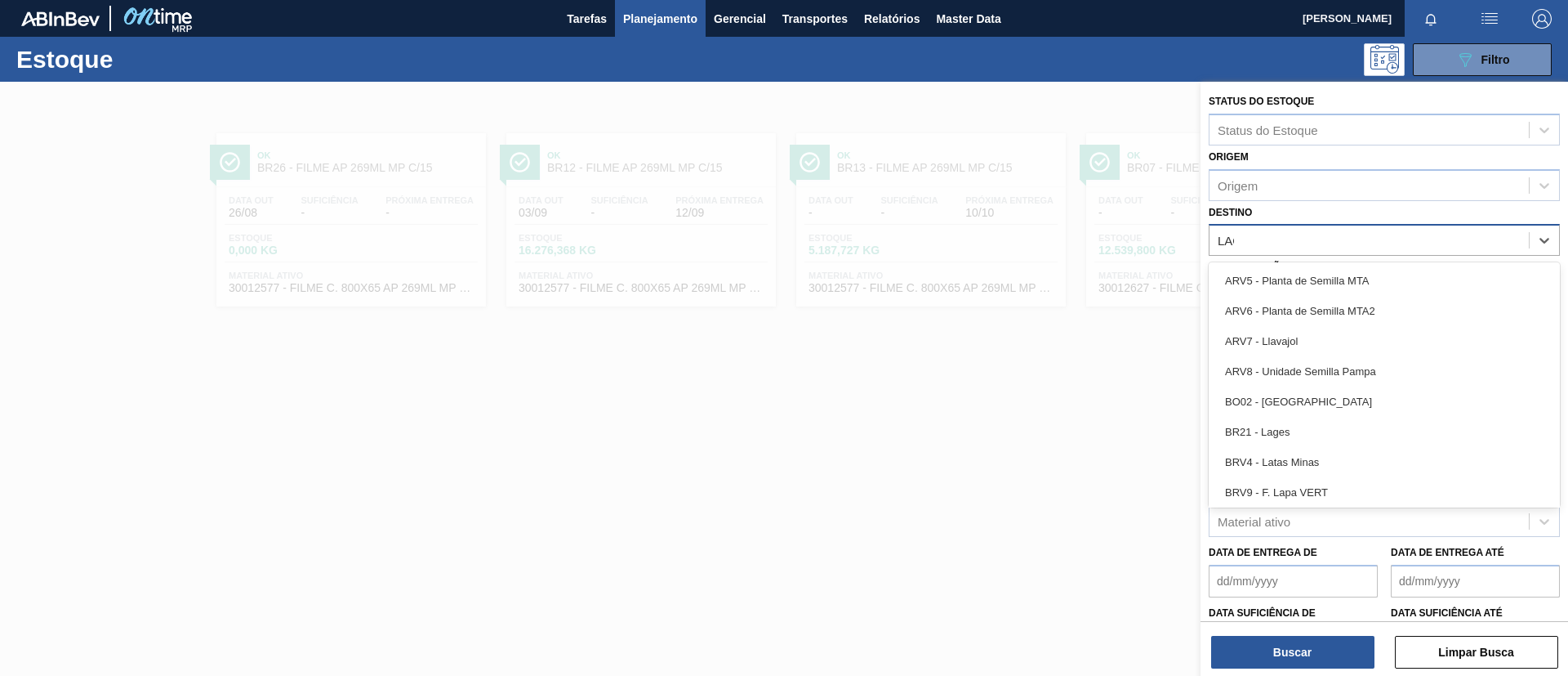
type input "LAGE"
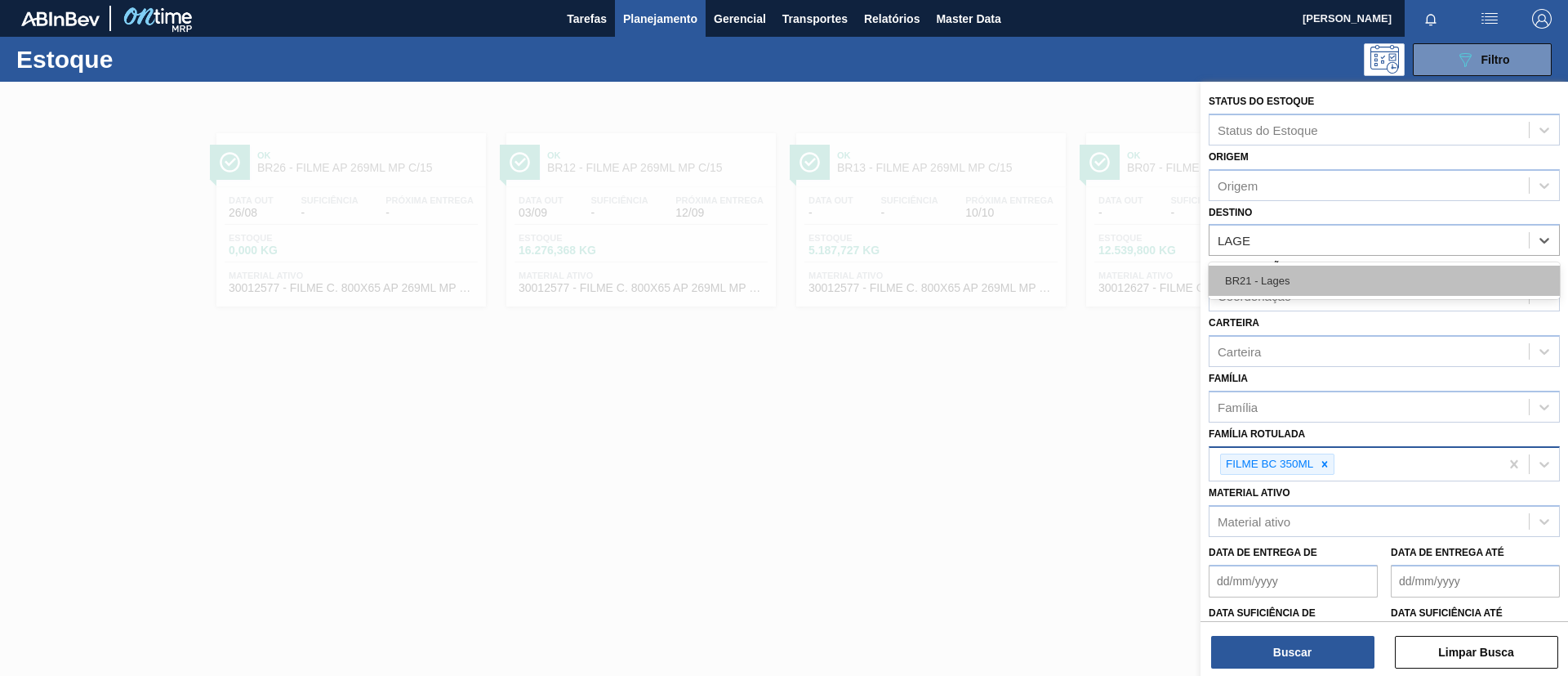
click at [1302, 285] on div "BR21 - Lages" at bounding box center [1384, 280] width 351 height 30
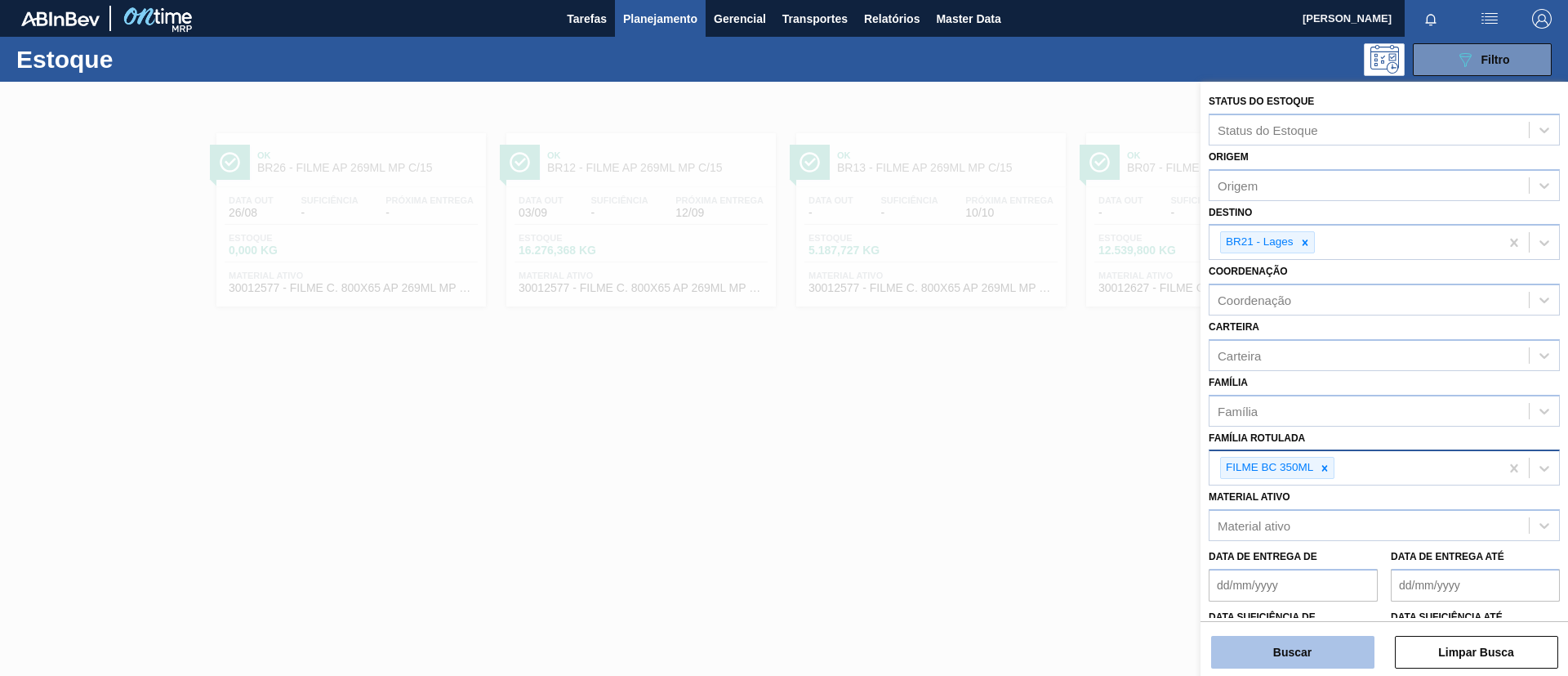
click at [1304, 636] on button "Buscar" at bounding box center [1293, 652] width 164 height 33
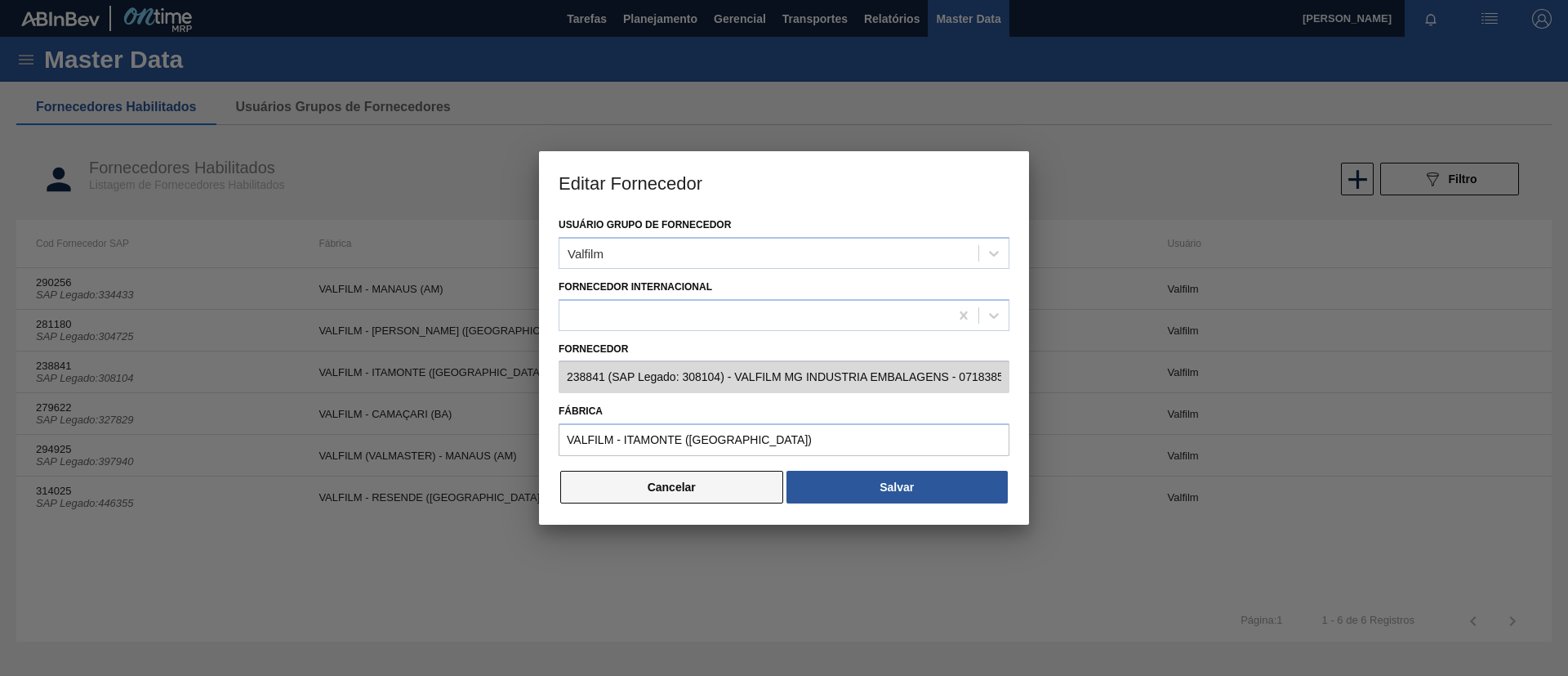
click at [762, 482] on button "Cancelar" at bounding box center [672, 487] width 223 height 33
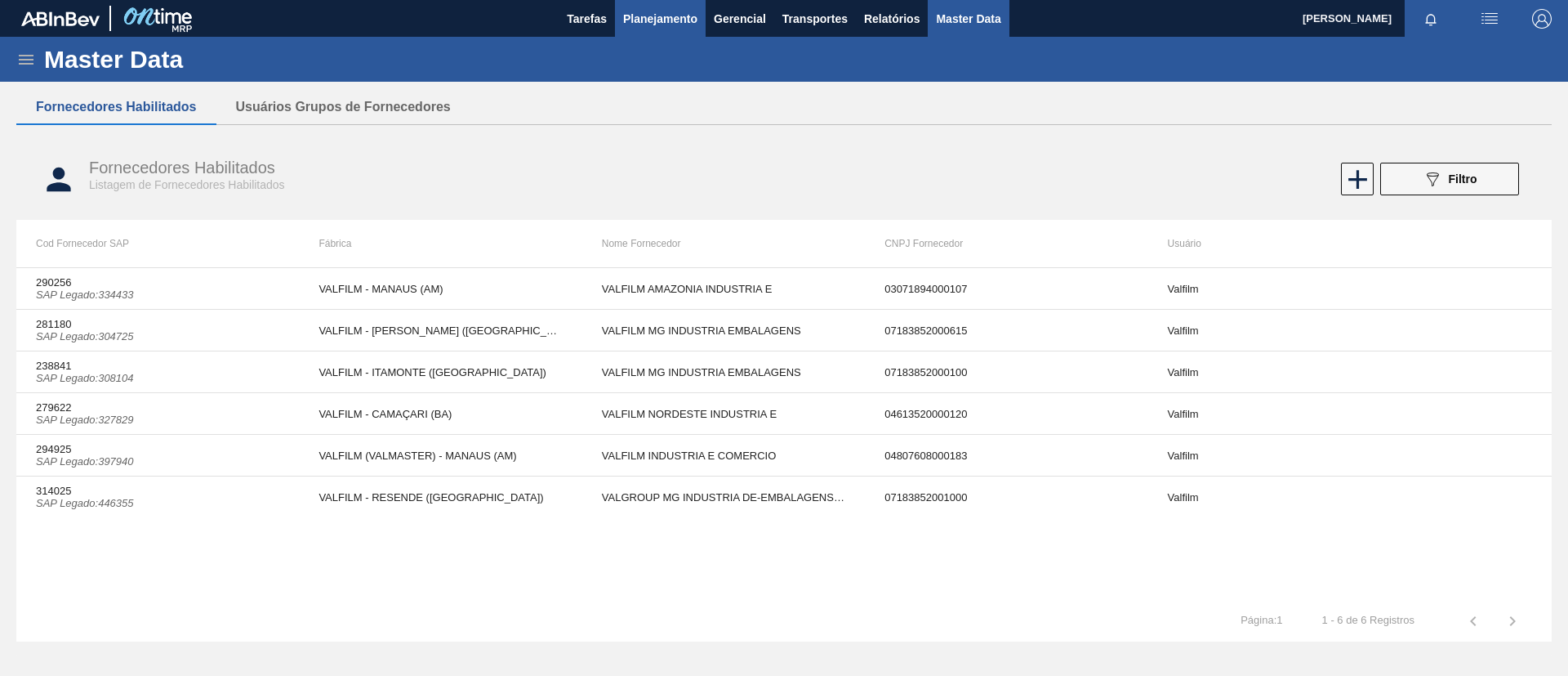
drag, startPoint x: 620, startPoint y: 12, endPoint x: 632, endPoint y: 0, distance: 17.0
click at [632, 0] on button "Planejamento" at bounding box center [660, 18] width 90 height 37
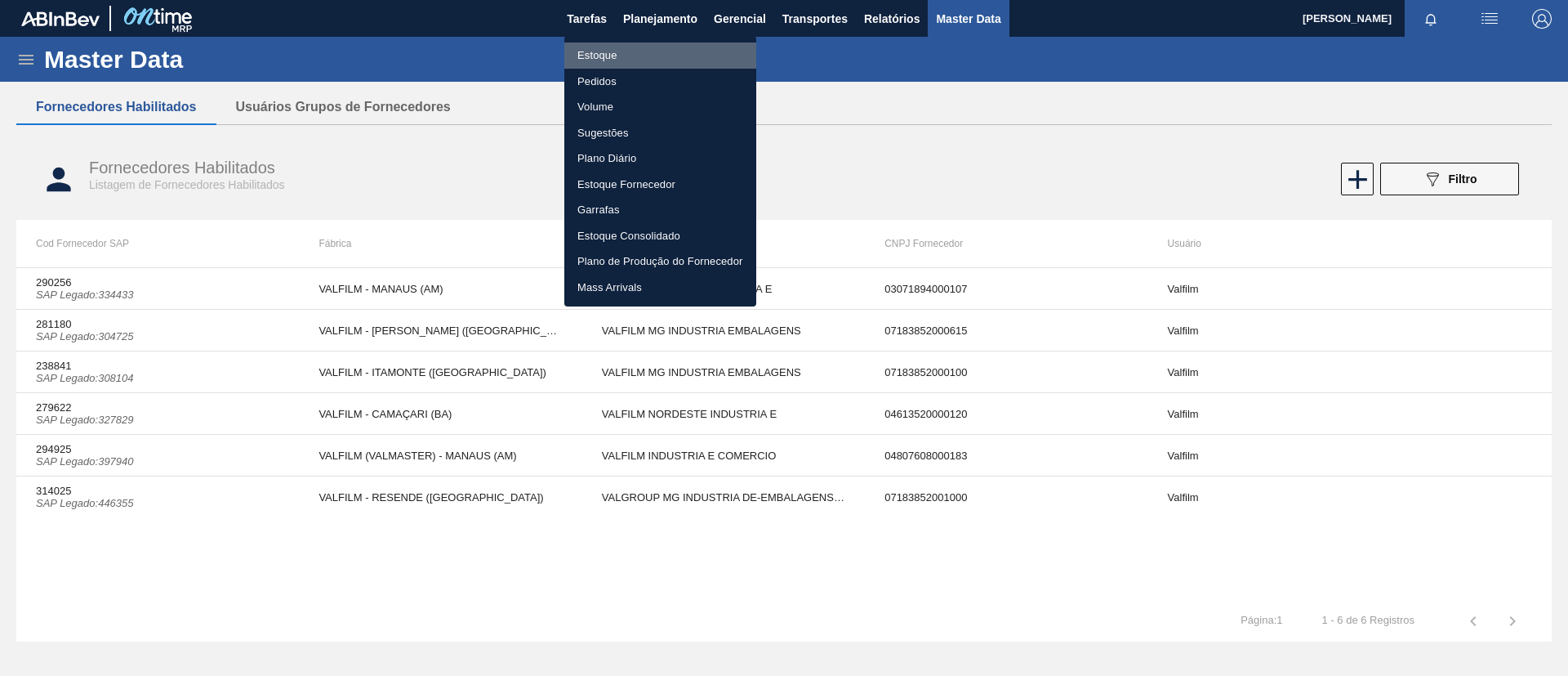
click at [631, 58] on li "Estoque" at bounding box center [659, 56] width 192 height 26
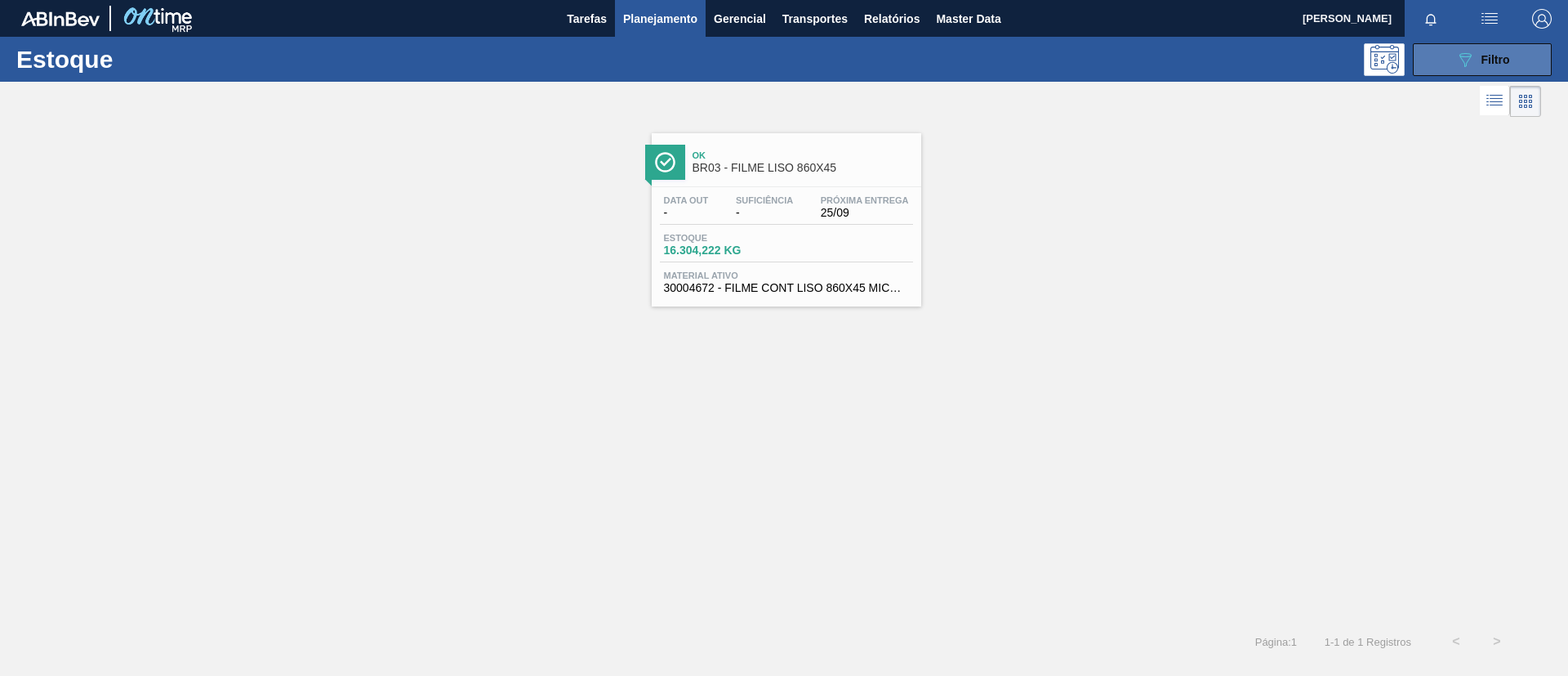
click at [1468, 58] on icon "089F7B8B-B2A5-4AFE-B5C0-19BA573D28AC" at bounding box center [1465, 60] width 20 height 20
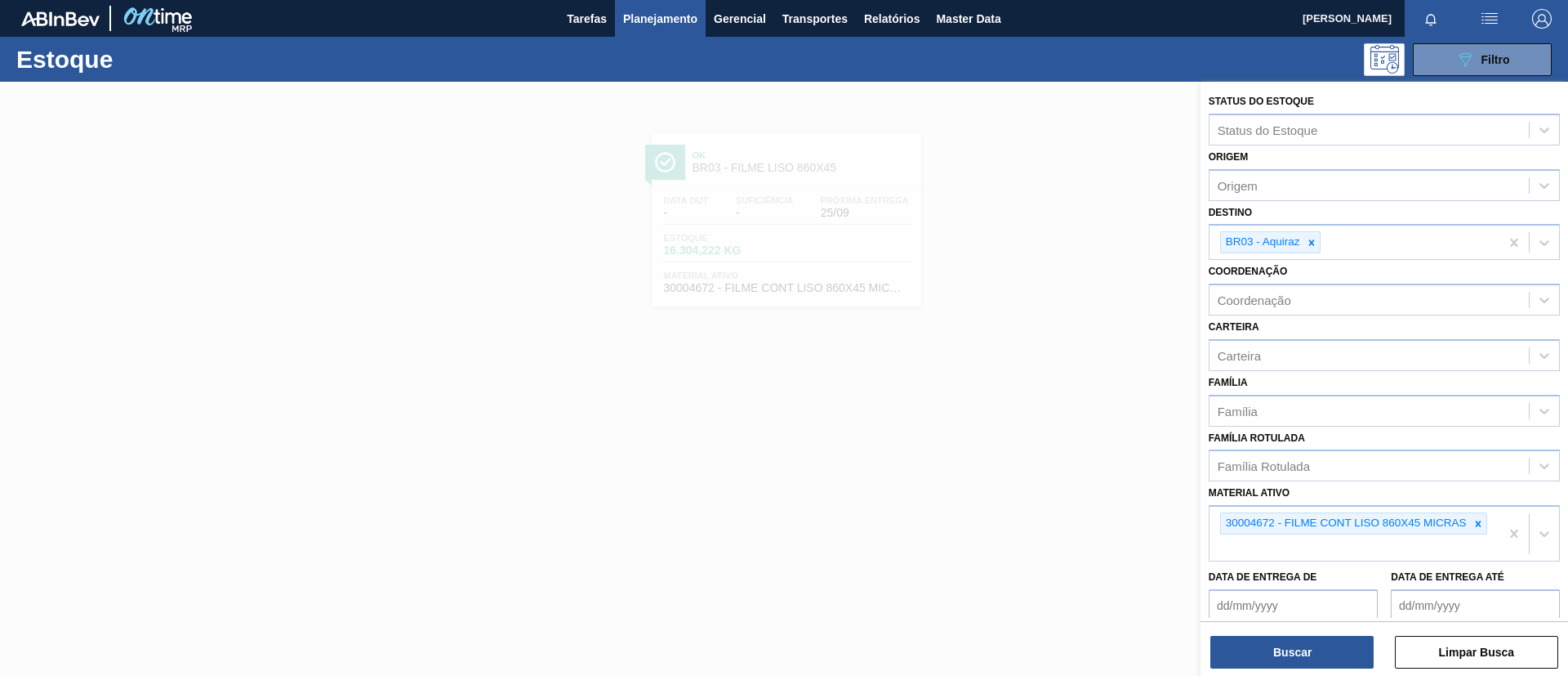
drag, startPoint x: 1478, startPoint y: 529, endPoint x: 1034, endPoint y: 377, distance: 469.3
click at [1200, 377] on div "Status do Estoque Status do Estoque Origem Origem Destino BR03 - Aquiraz Coorde…" at bounding box center [1384, 419] width 368 height 676
click at [1475, 521] on icon at bounding box center [1478, 524] width 12 height 12
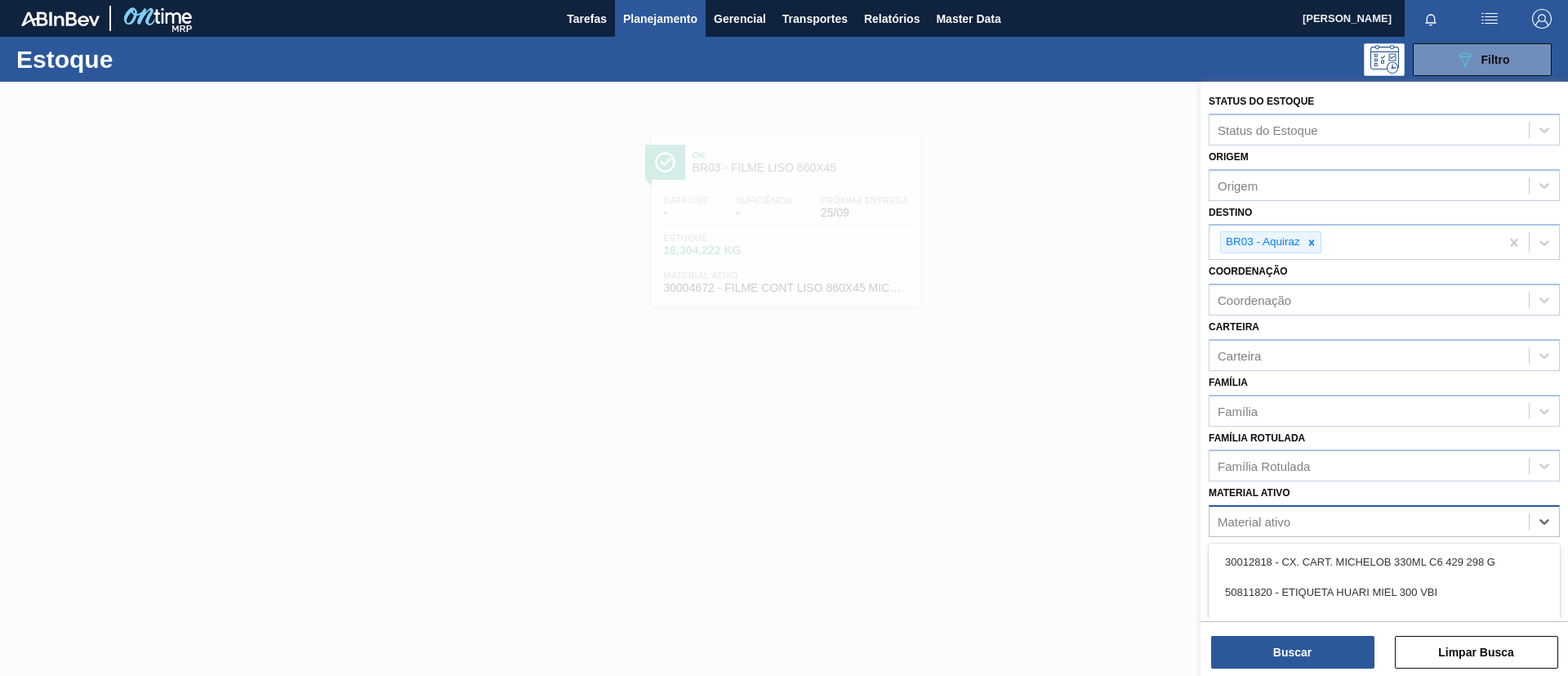
click at [1475, 521] on div "Material ativo" at bounding box center [1369, 521] width 319 height 24
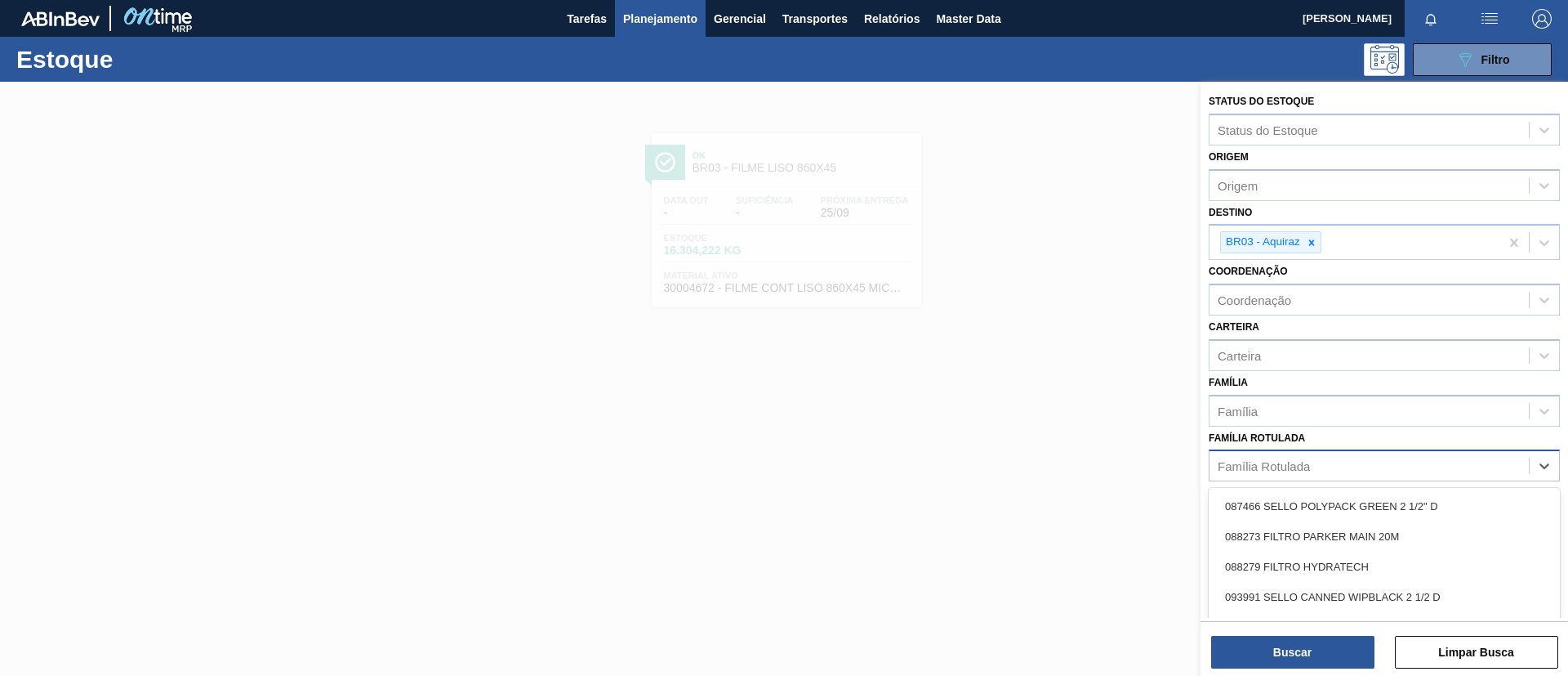
click at [1433, 476] on div "Família Rotulada" at bounding box center [1369, 465] width 319 height 24
type Rotulada "ap 269ml"
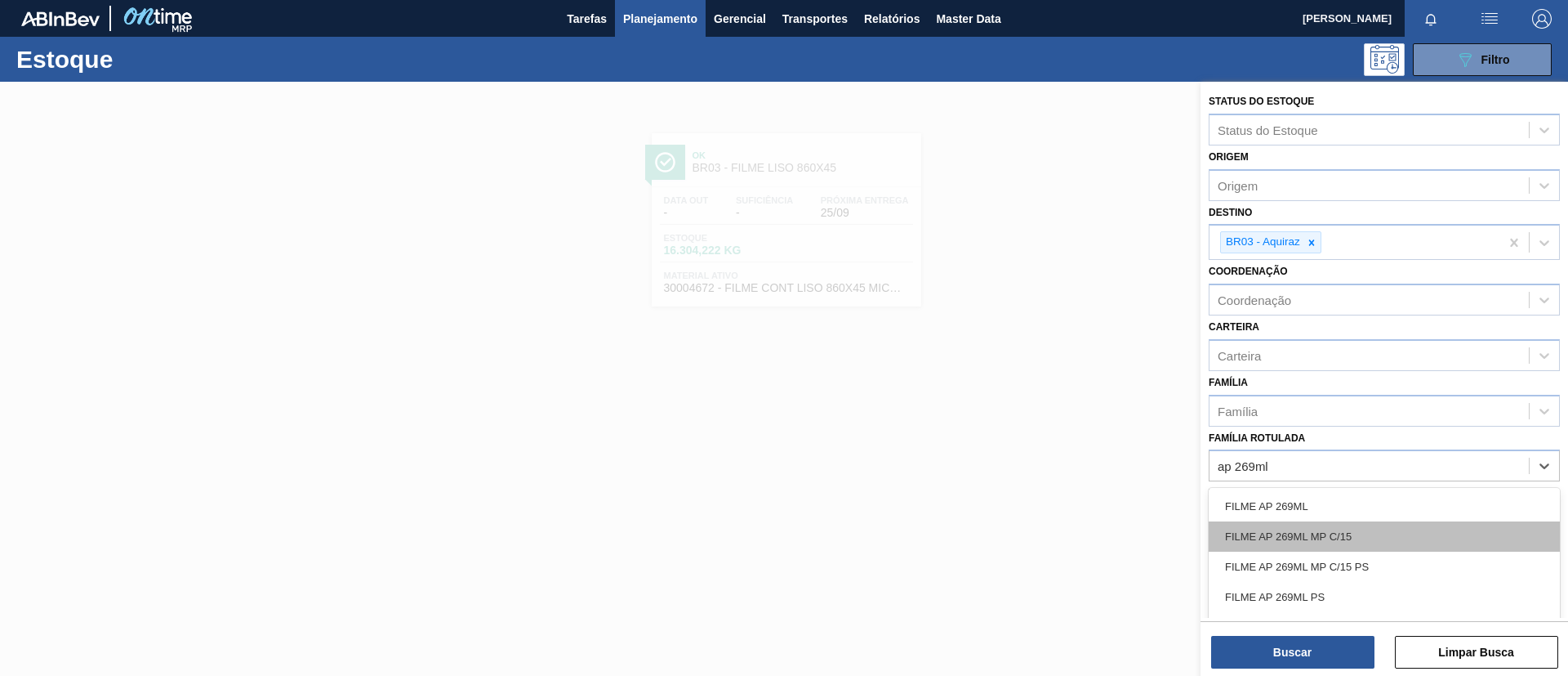
click at [1380, 532] on div "FILME AP 269ML MP C/15" at bounding box center [1384, 536] width 351 height 30
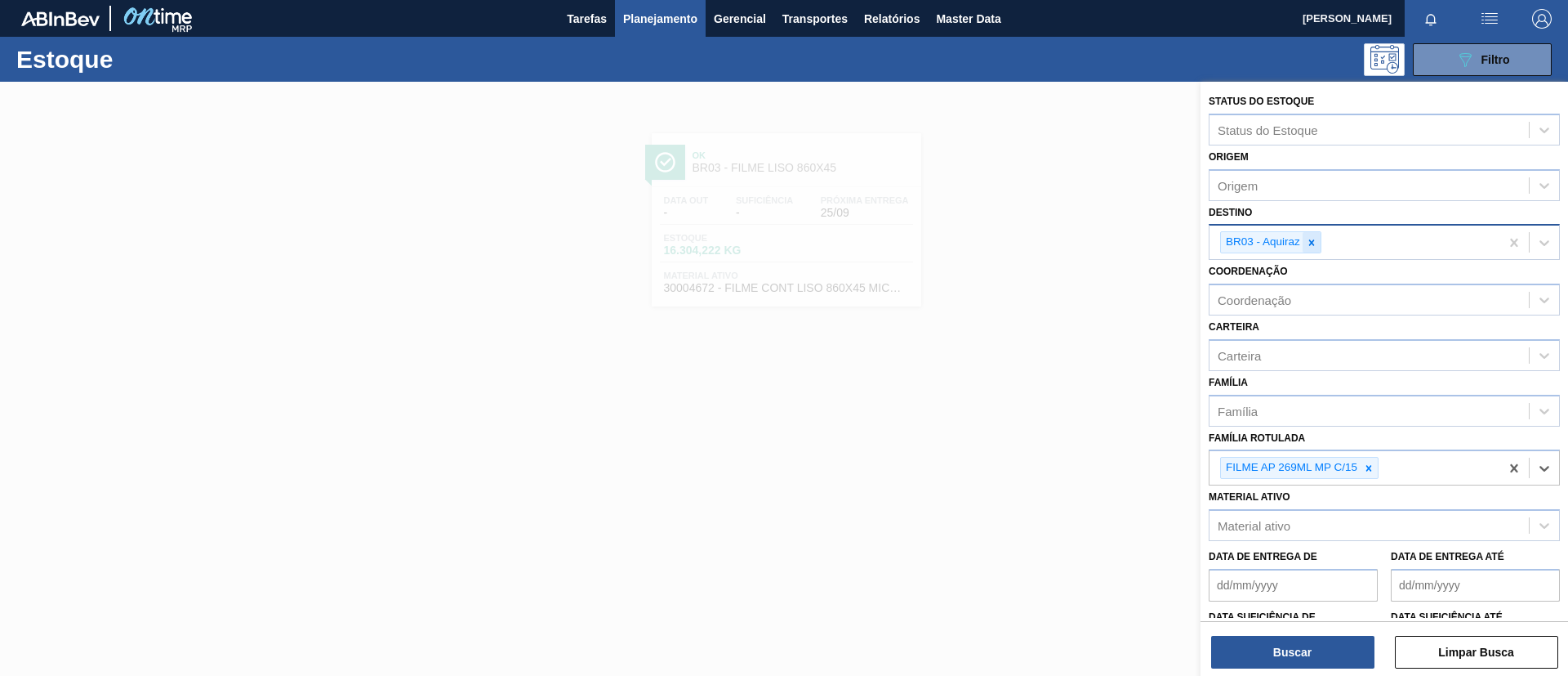
click at [1307, 247] on icon at bounding box center [1312, 243] width 12 height 12
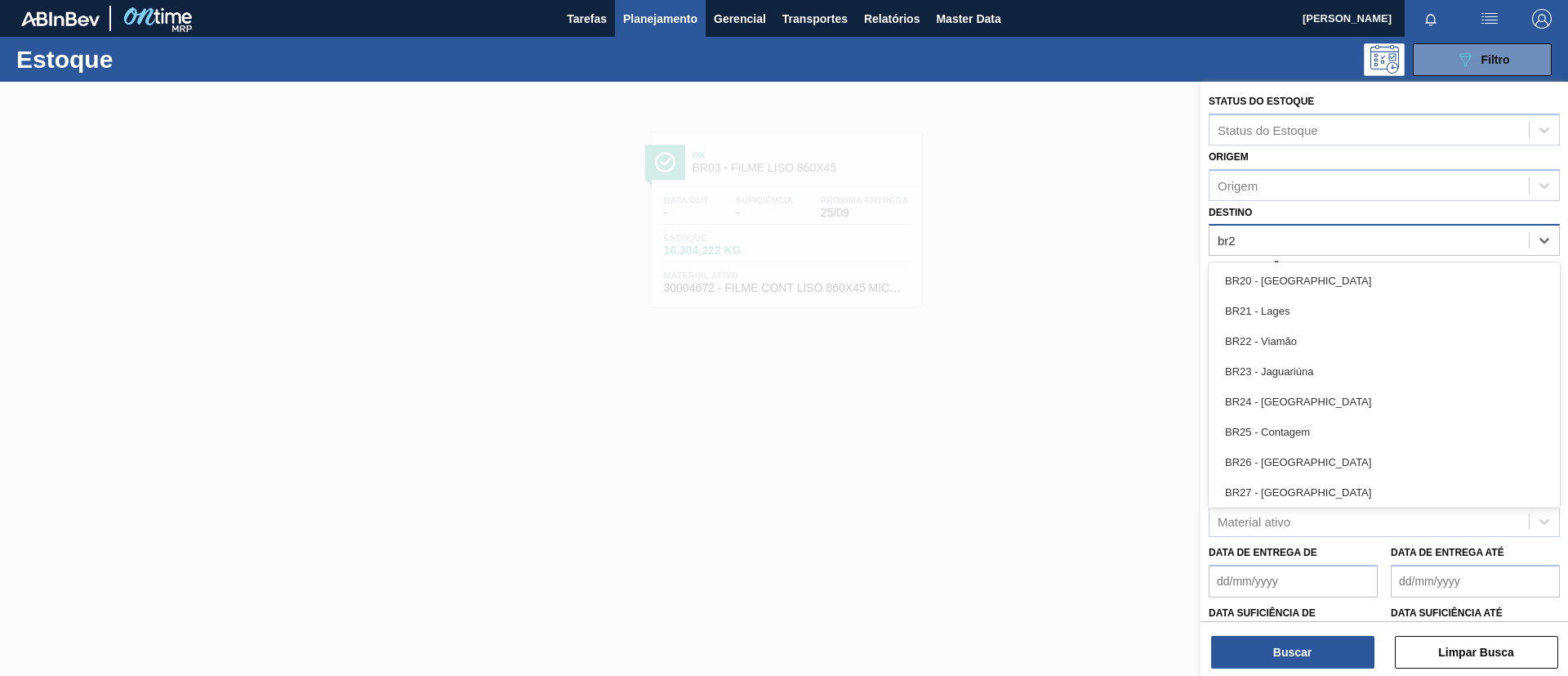
type input "br26"
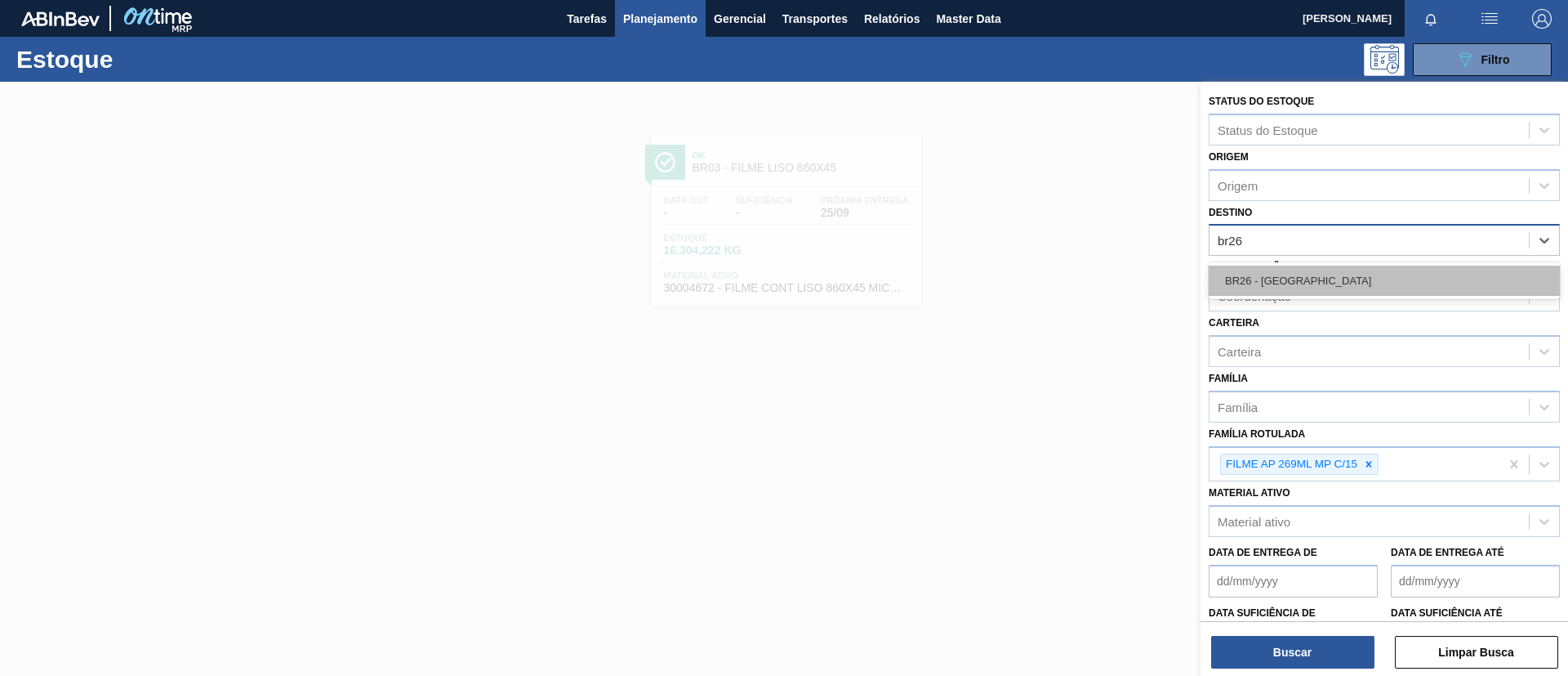
click at [1268, 276] on div "BR26 - Uberlândia" at bounding box center [1384, 280] width 351 height 30
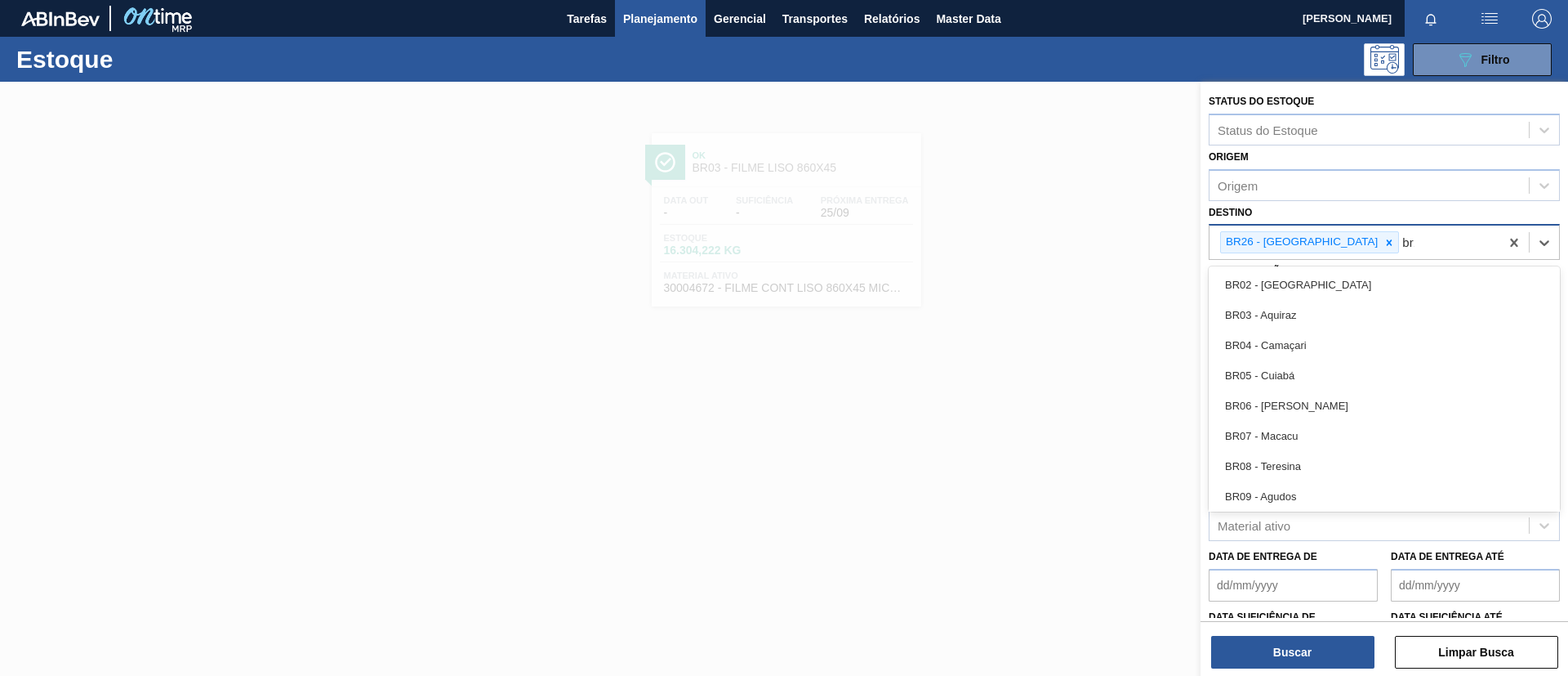
type input "br12"
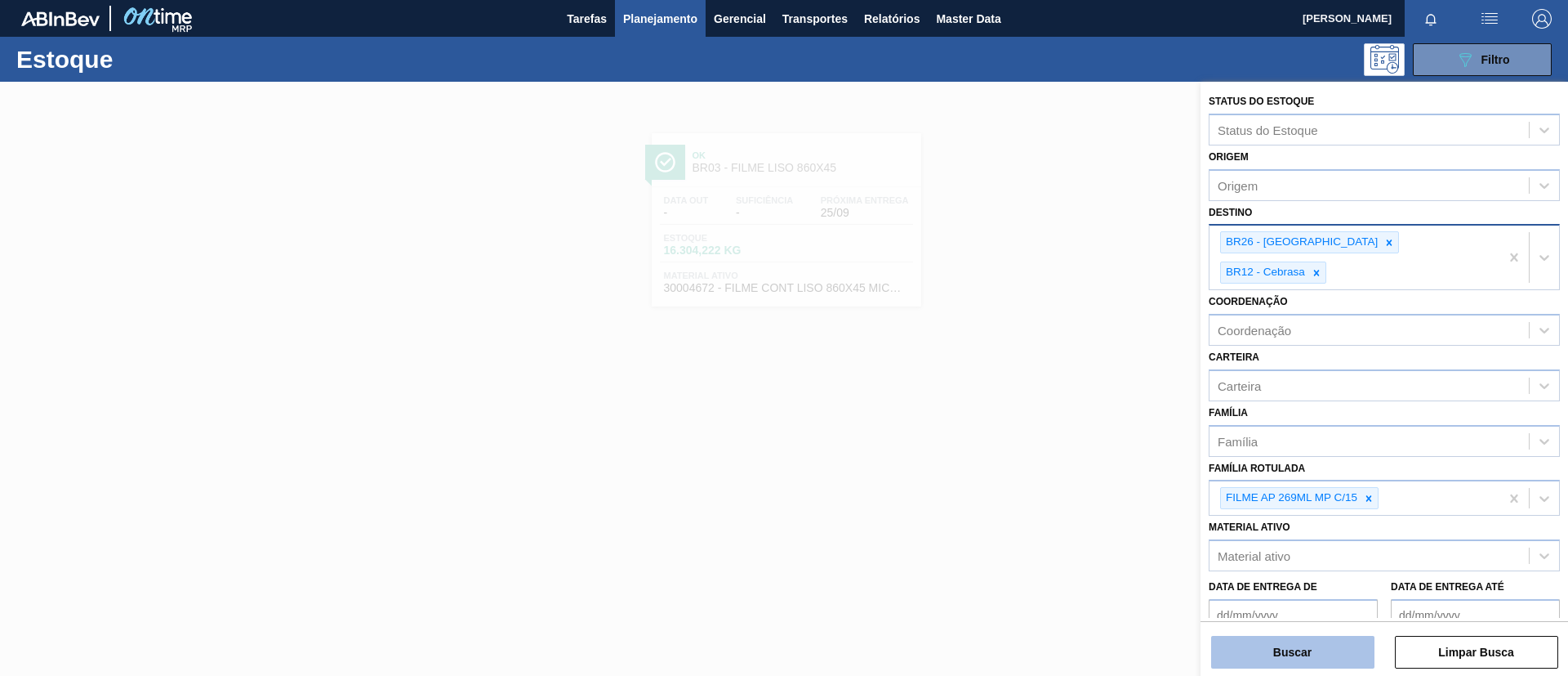
click at [1311, 646] on button "Buscar" at bounding box center [1293, 652] width 164 height 33
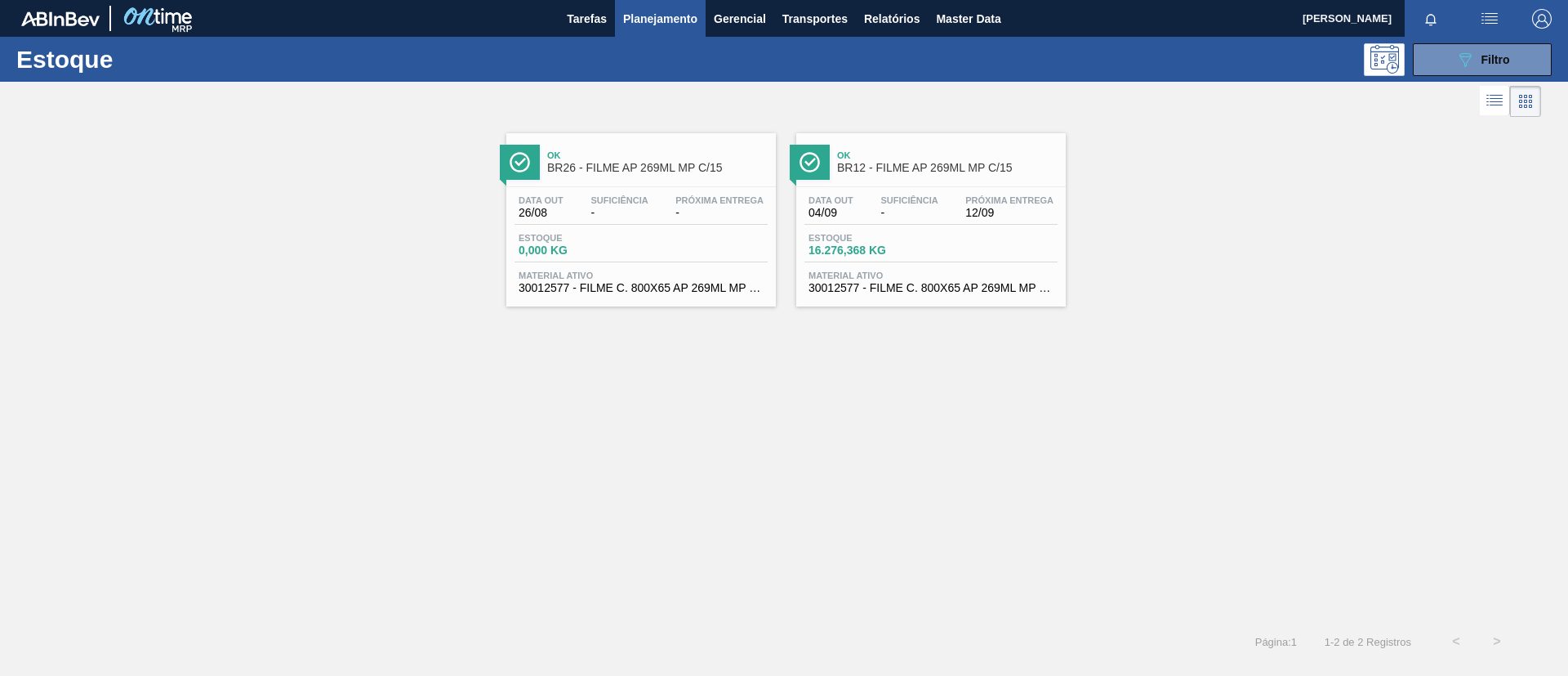
click at [915, 163] on span "BR12 - FILME AP 269ML MP C/15" at bounding box center [947, 168] width 220 height 12
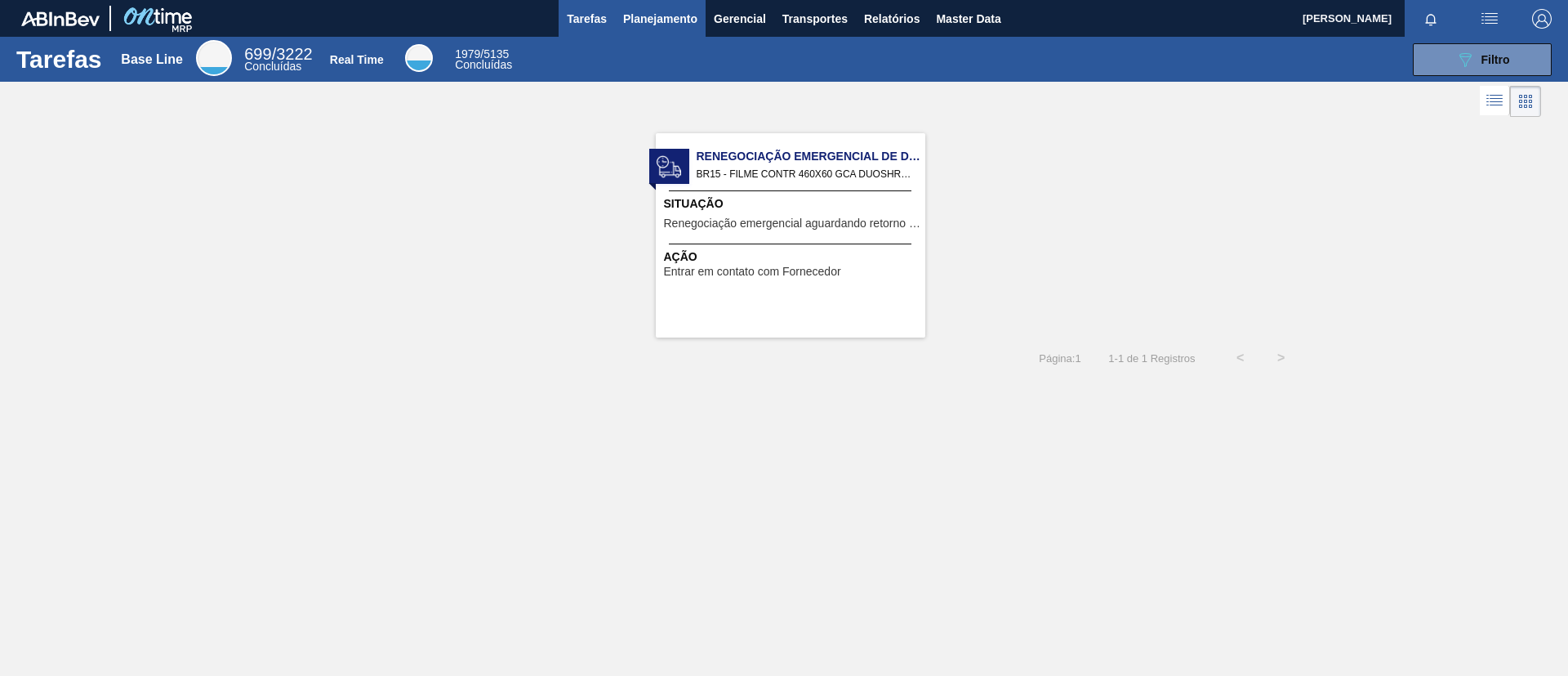
click at [678, 9] on span "Planejamento" at bounding box center [660, 19] width 74 height 20
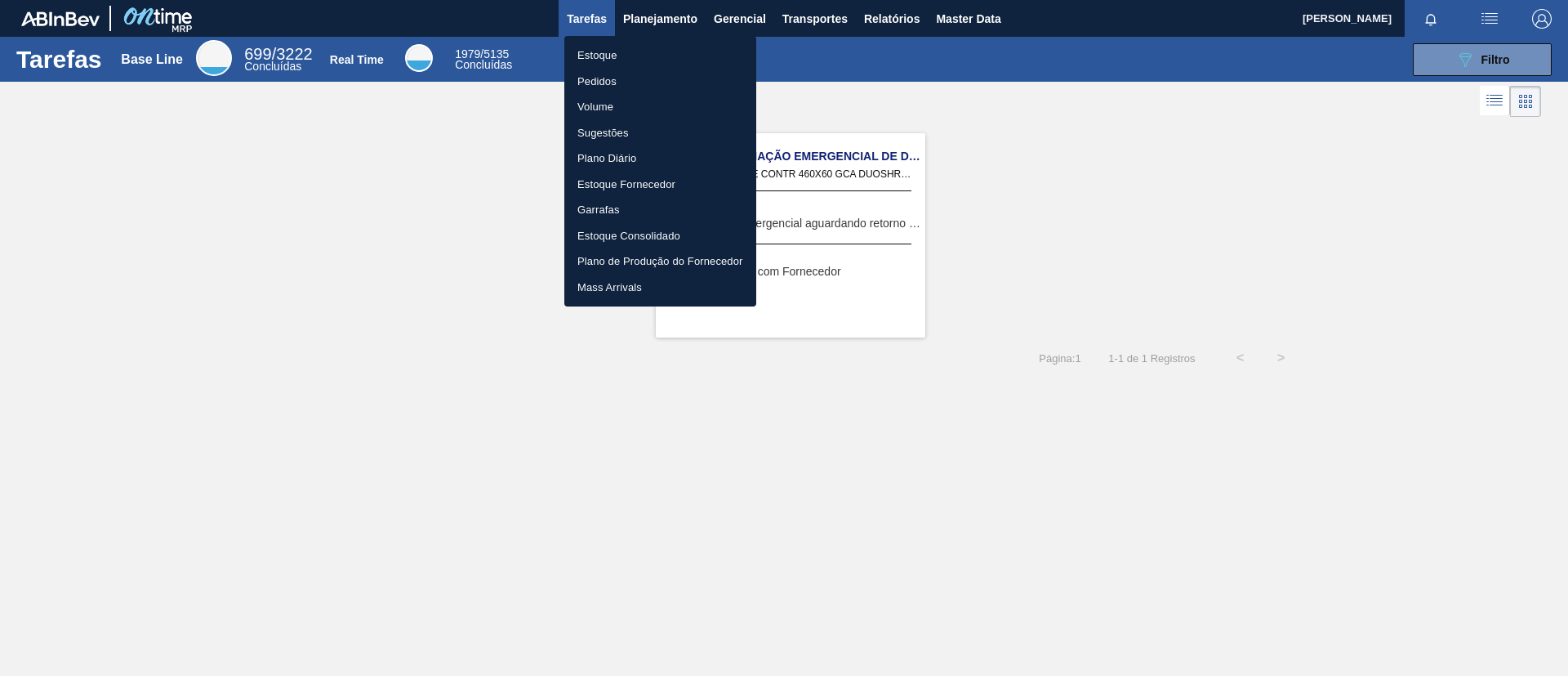
click at [649, 64] on li "Estoque" at bounding box center [659, 56] width 192 height 26
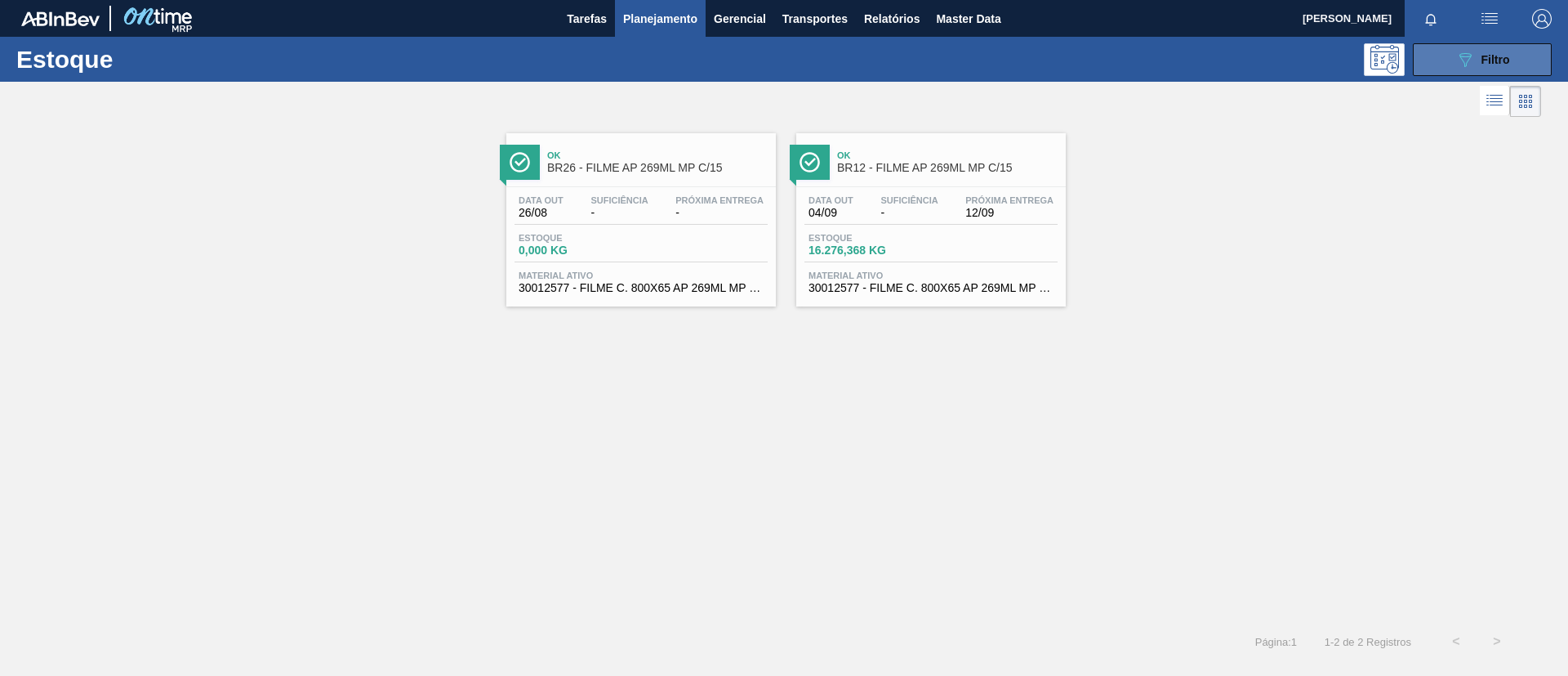
click at [1455, 65] on icon "089F7B8B-B2A5-4AFE-B5C0-19BA573D28AC" at bounding box center [1465, 60] width 20 height 20
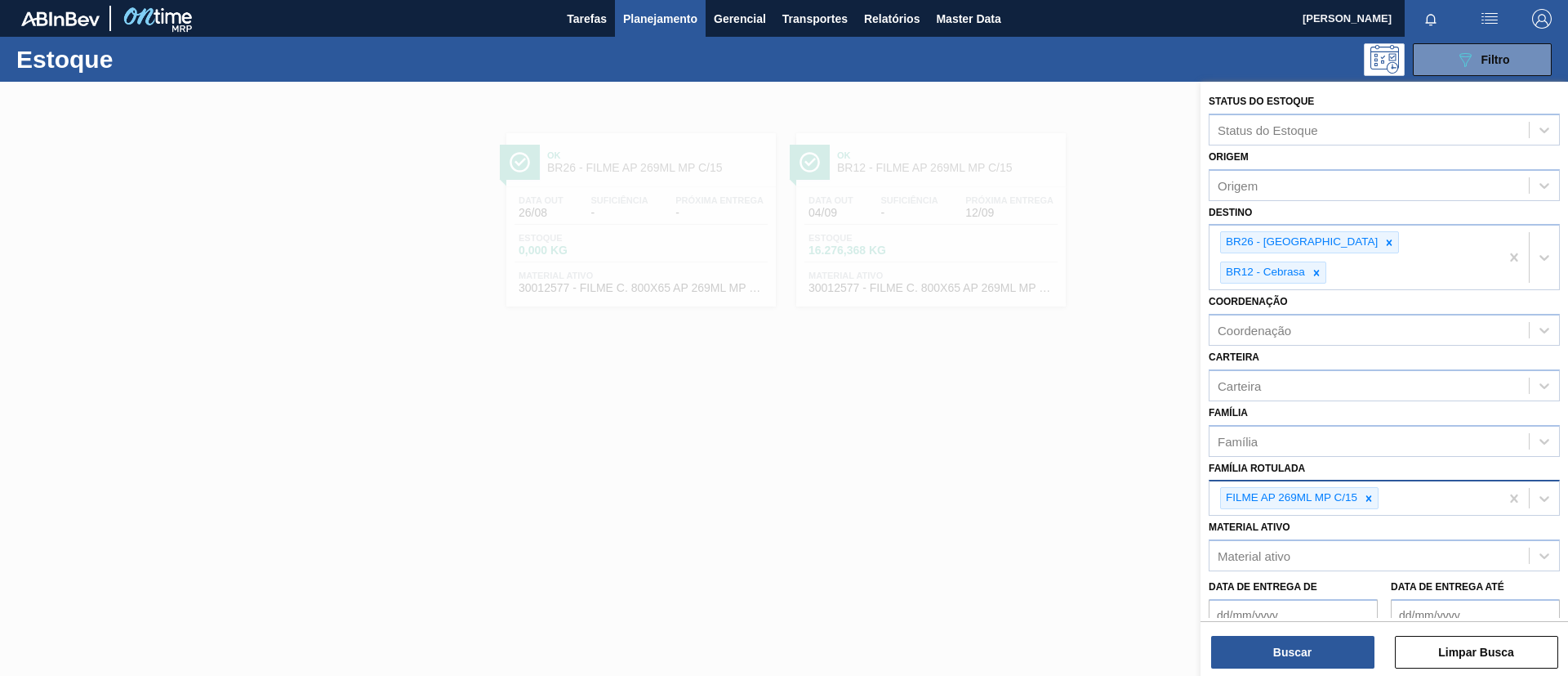
click at [1367, 488] on div at bounding box center [1369, 498] width 18 height 21
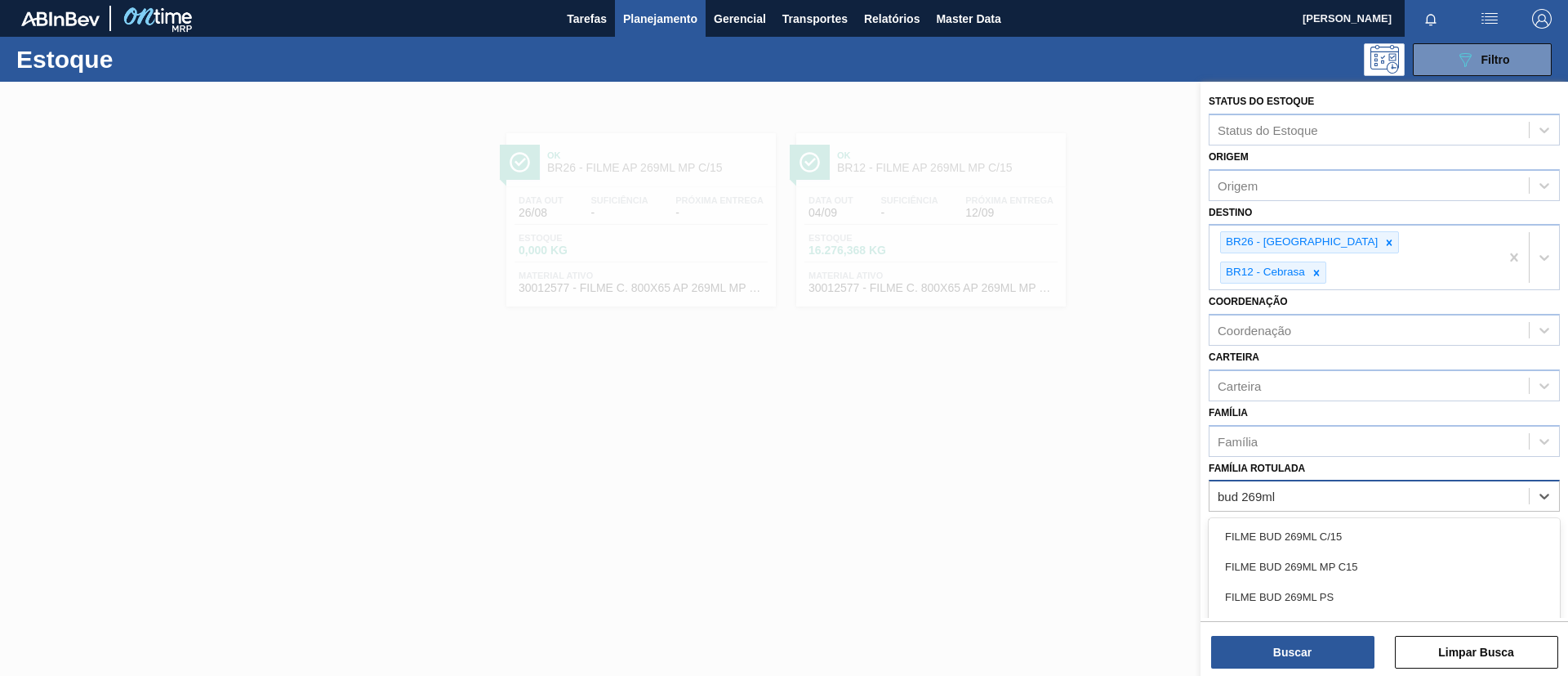
type Rotulada "bud 269ml c"
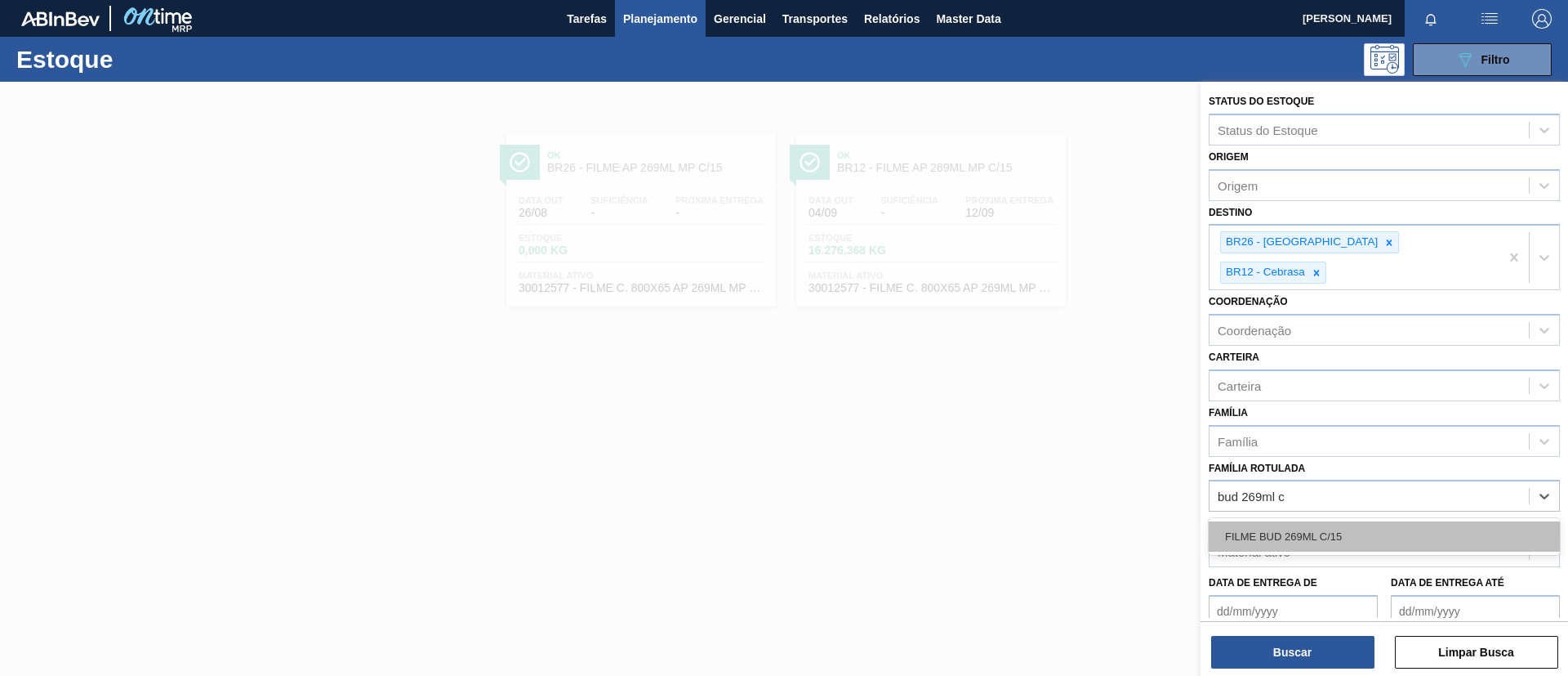
click at [1373, 521] on div "FILME BUD 269ML C/15" at bounding box center [1384, 536] width 351 height 30
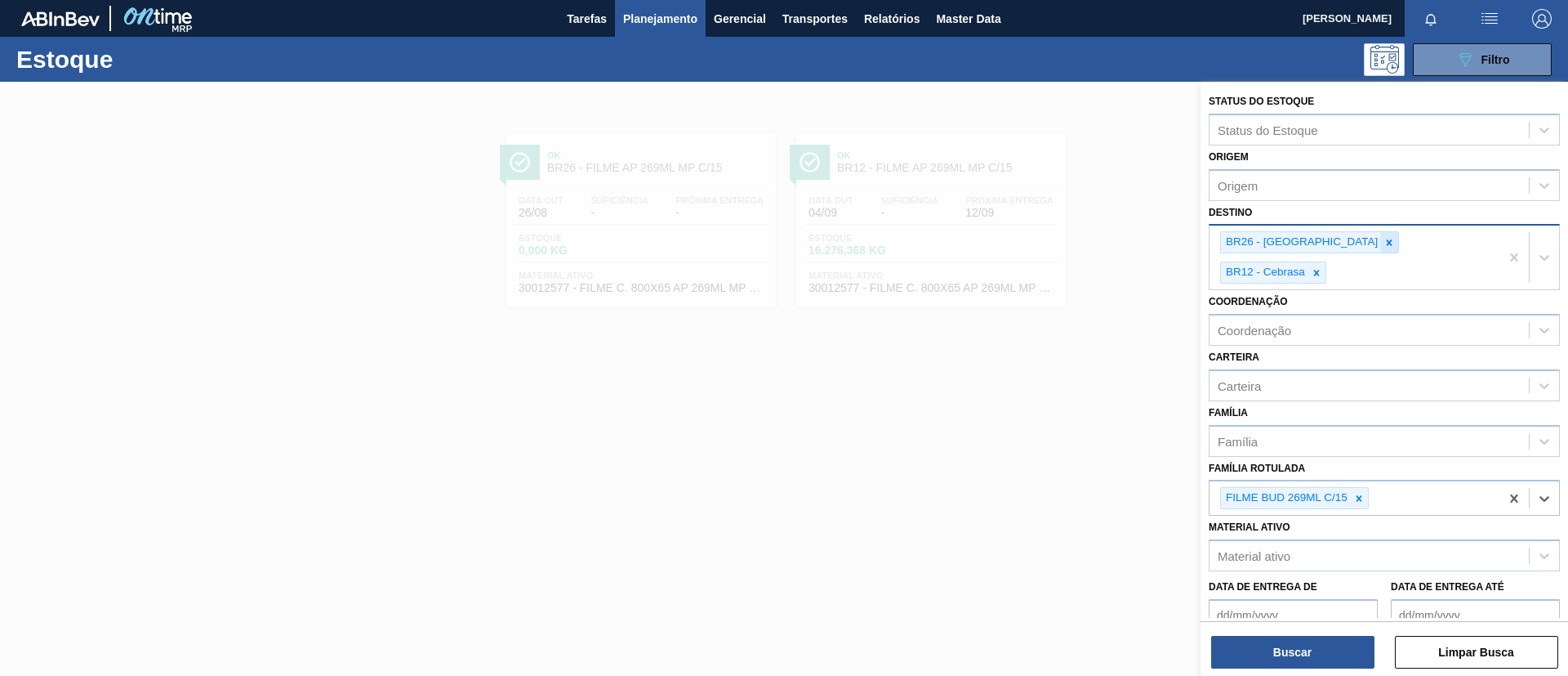
click at [1384, 241] on icon at bounding box center [1390, 243] width 12 height 12
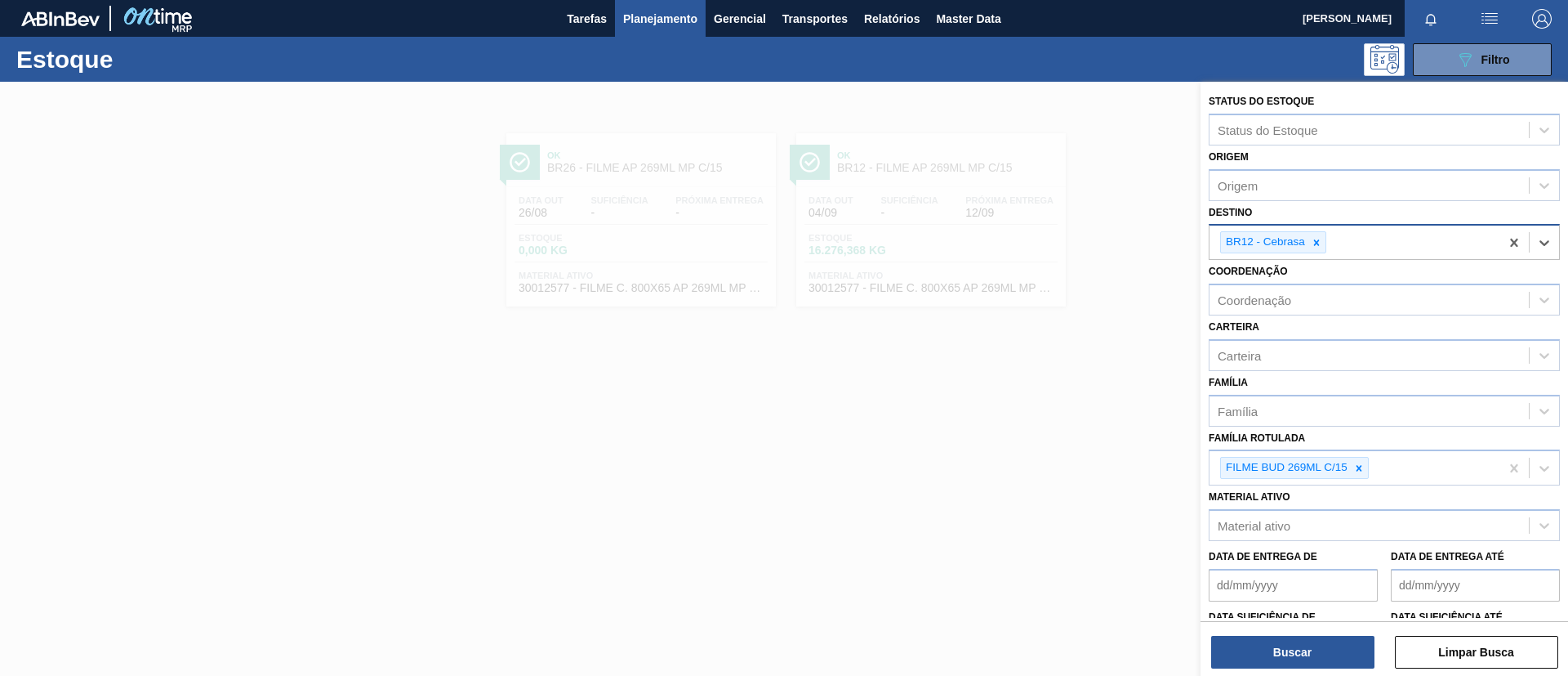
click at [1324, 241] on div at bounding box center [1317, 242] width 18 height 21
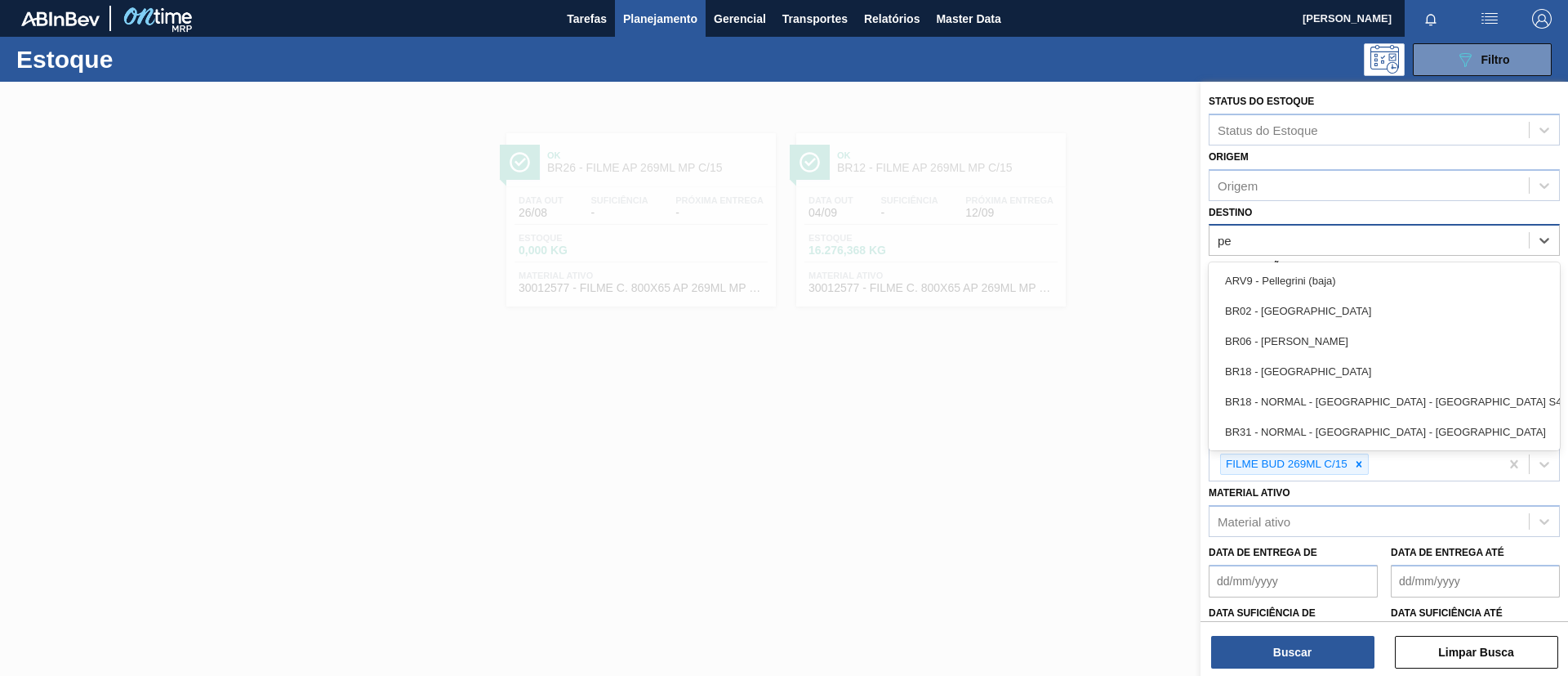
type input "per"
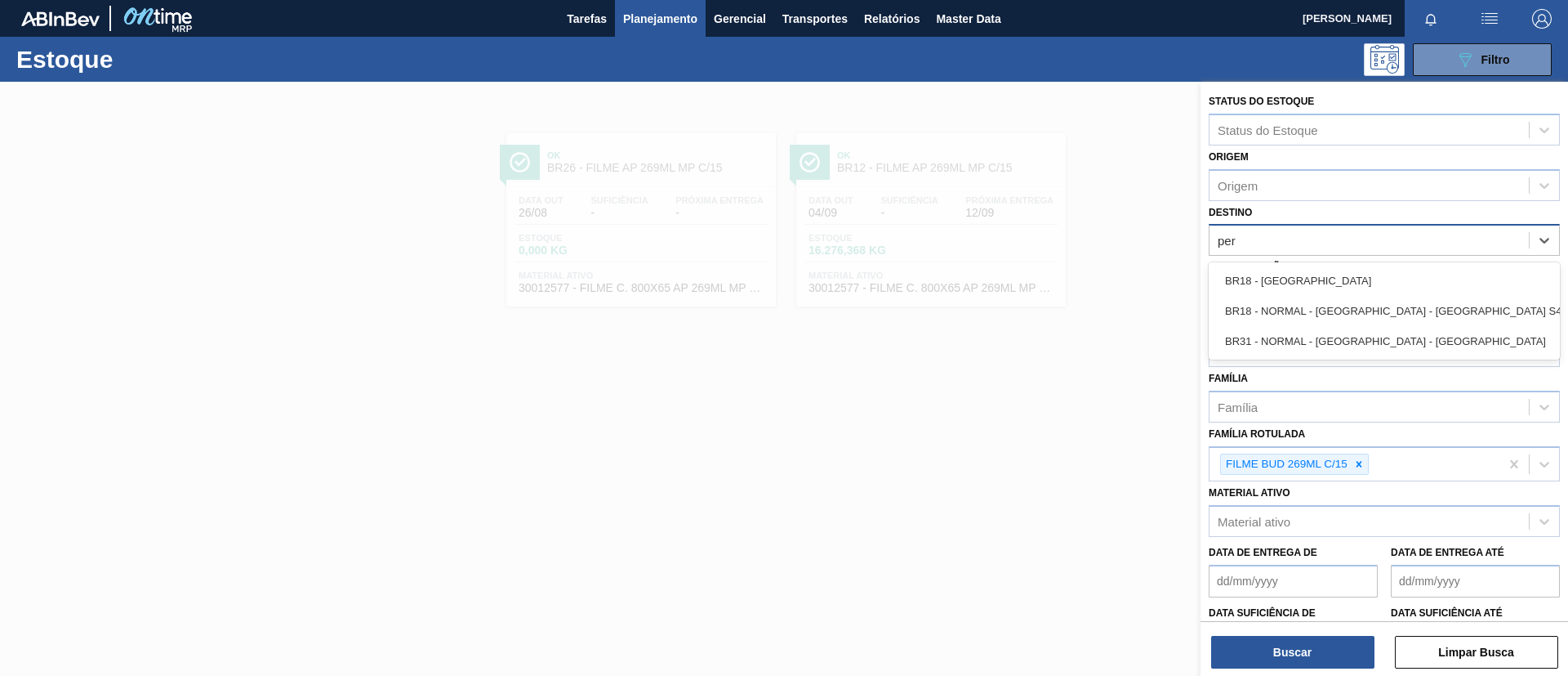
click at [1327, 280] on div "BR18 - [GEOGRAPHIC_DATA]" at bounding box center [1384, 280] width 351 height 30
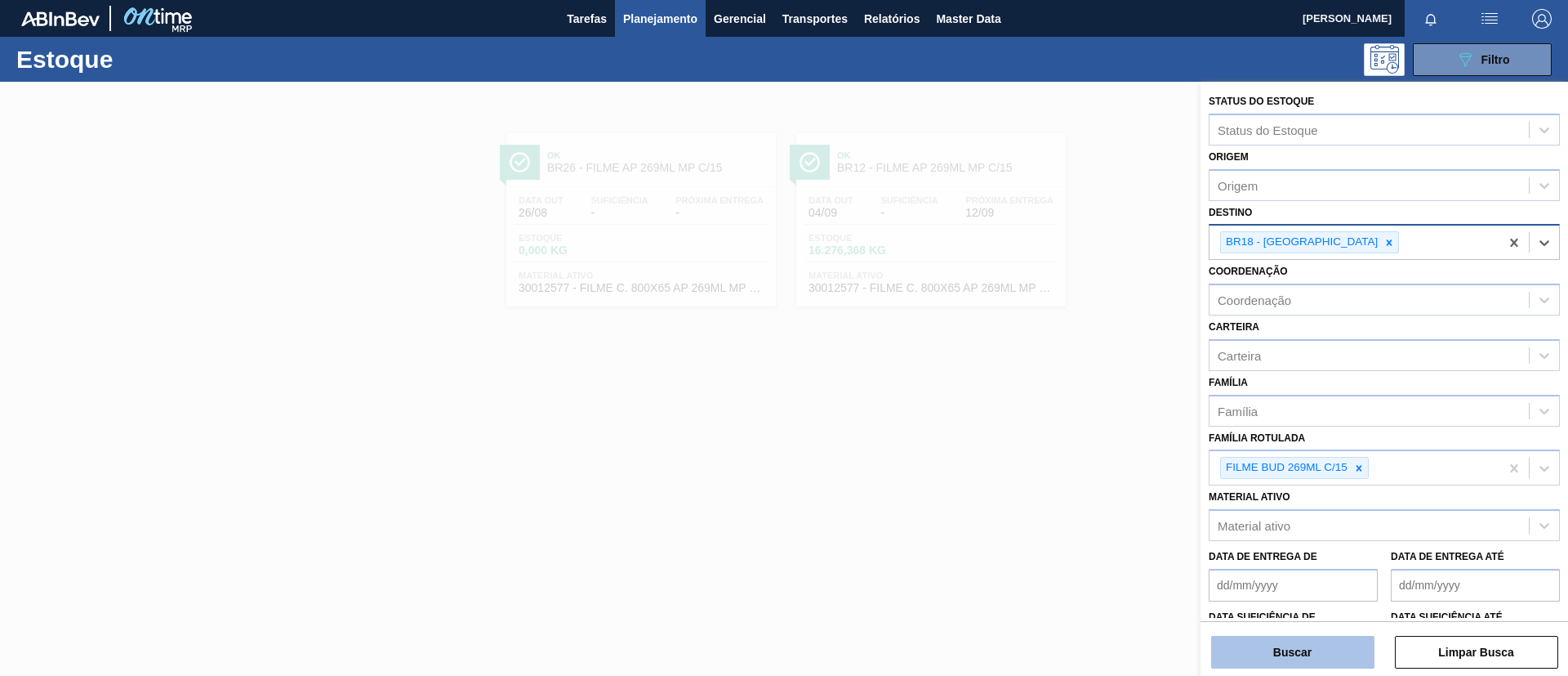
click at [1335, 655] on button "Buscar" at bounding box center [1293, 652] width 164 height 33
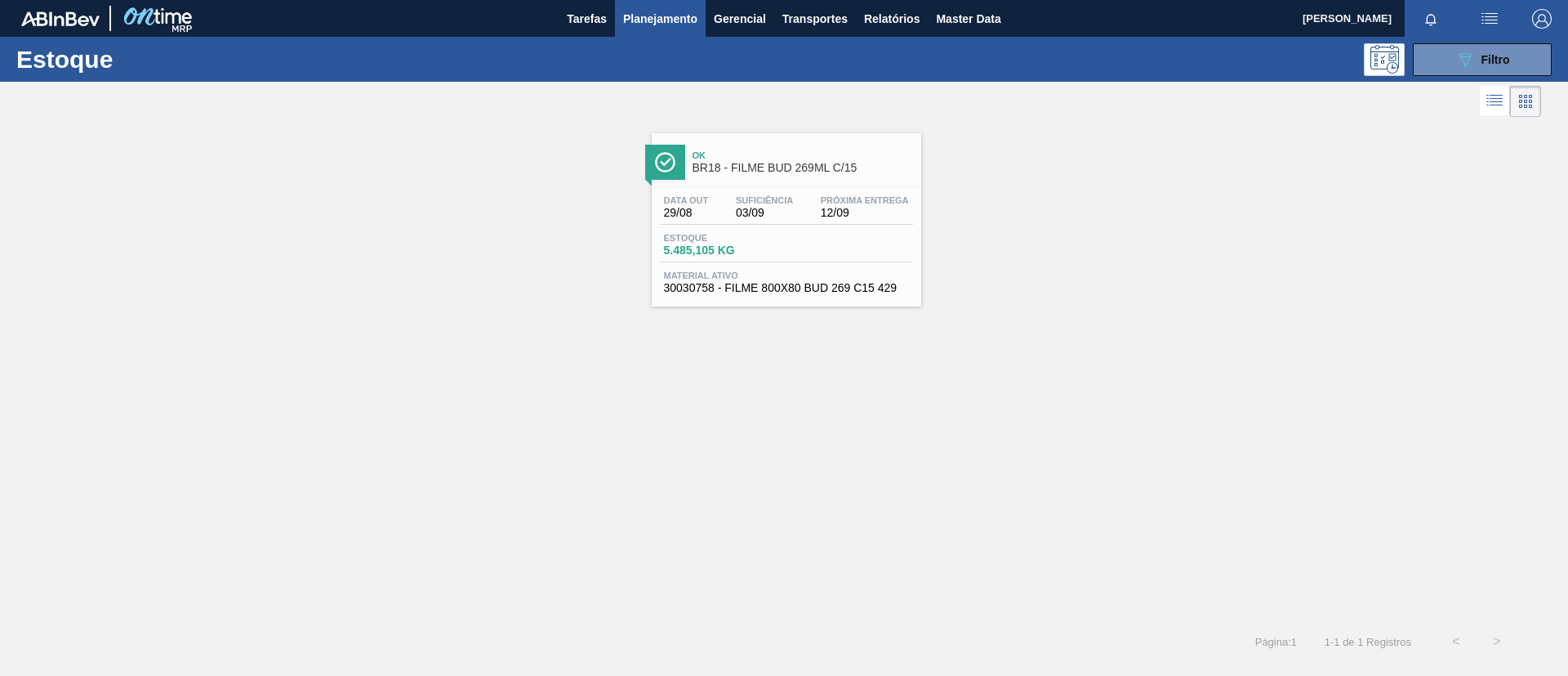
click at [724, 185] on div "Ok BR18 - FILME BUD 269ML C/15 Data out 29/08 Suficiência 03/09 Próxima Entrega…" at bounding box center [787, 220] width 270 height 174
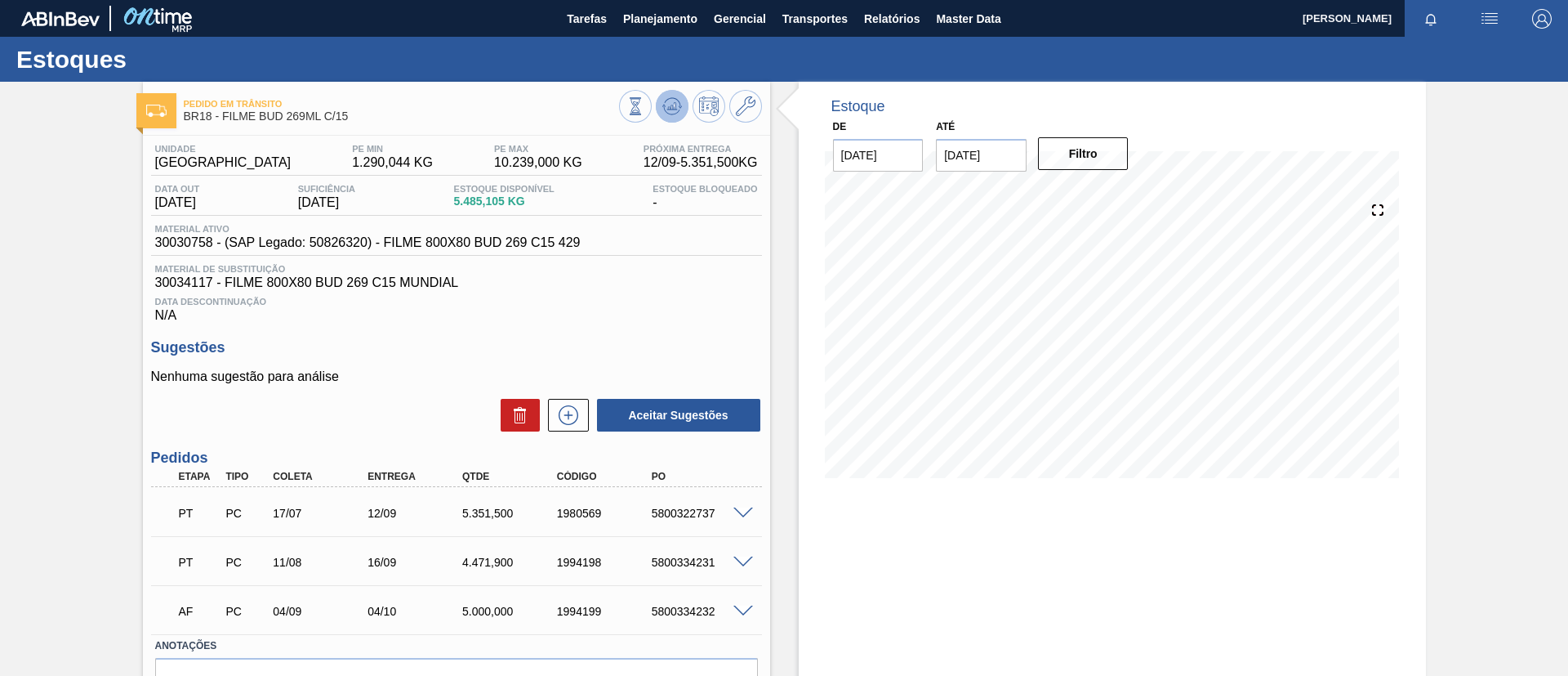
click at [676, 104] on icon at bounding box center [673, 106] width 20 height 20
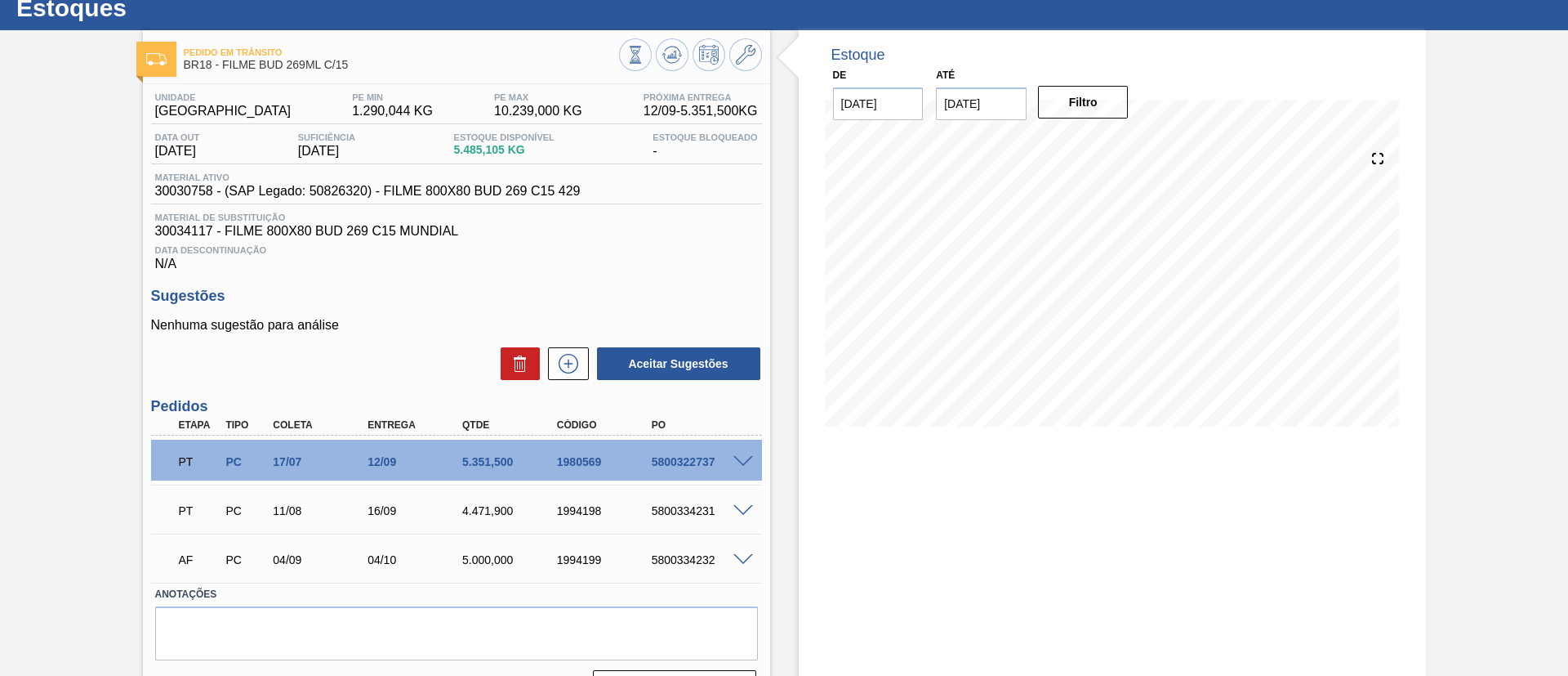
scroll to position [92, 0]
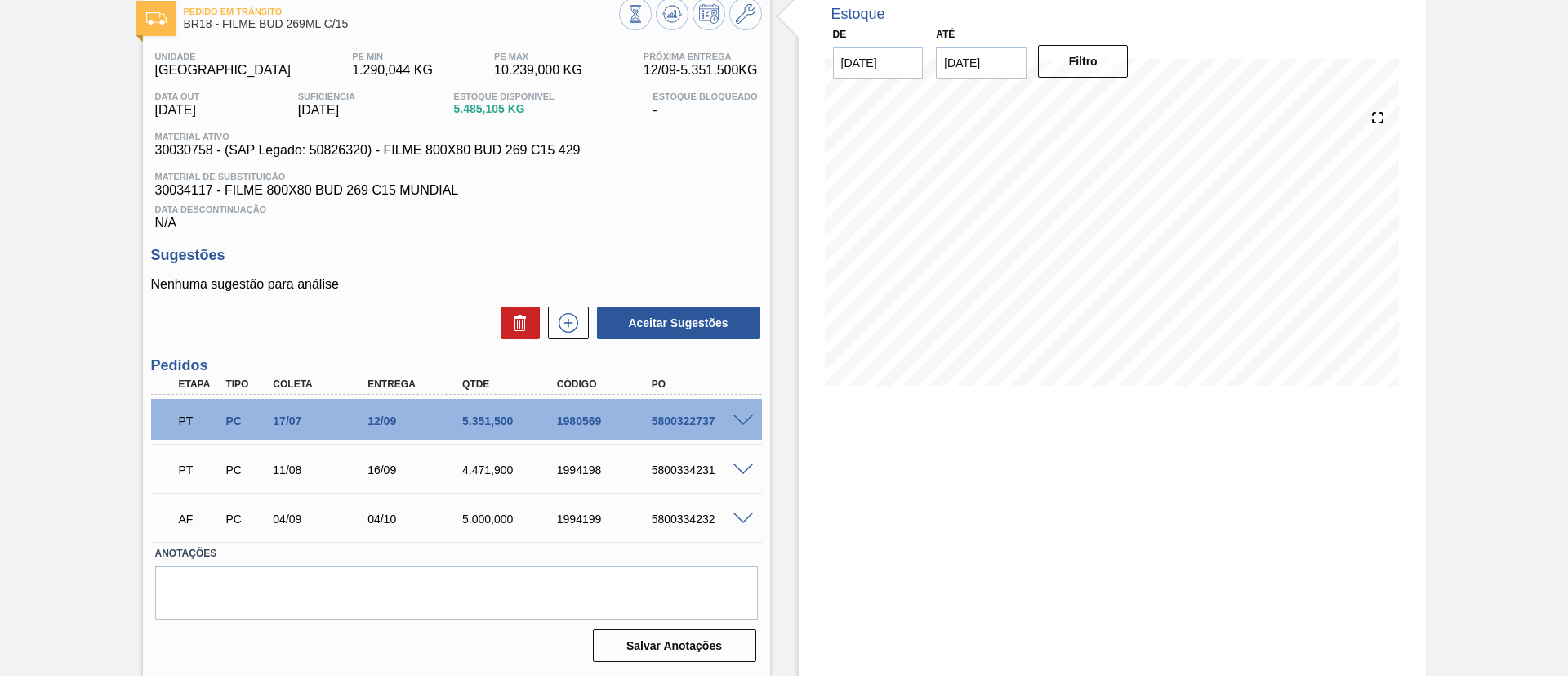
click at [745, 416] on span at bounding box center [743, 421] width 20 height 12
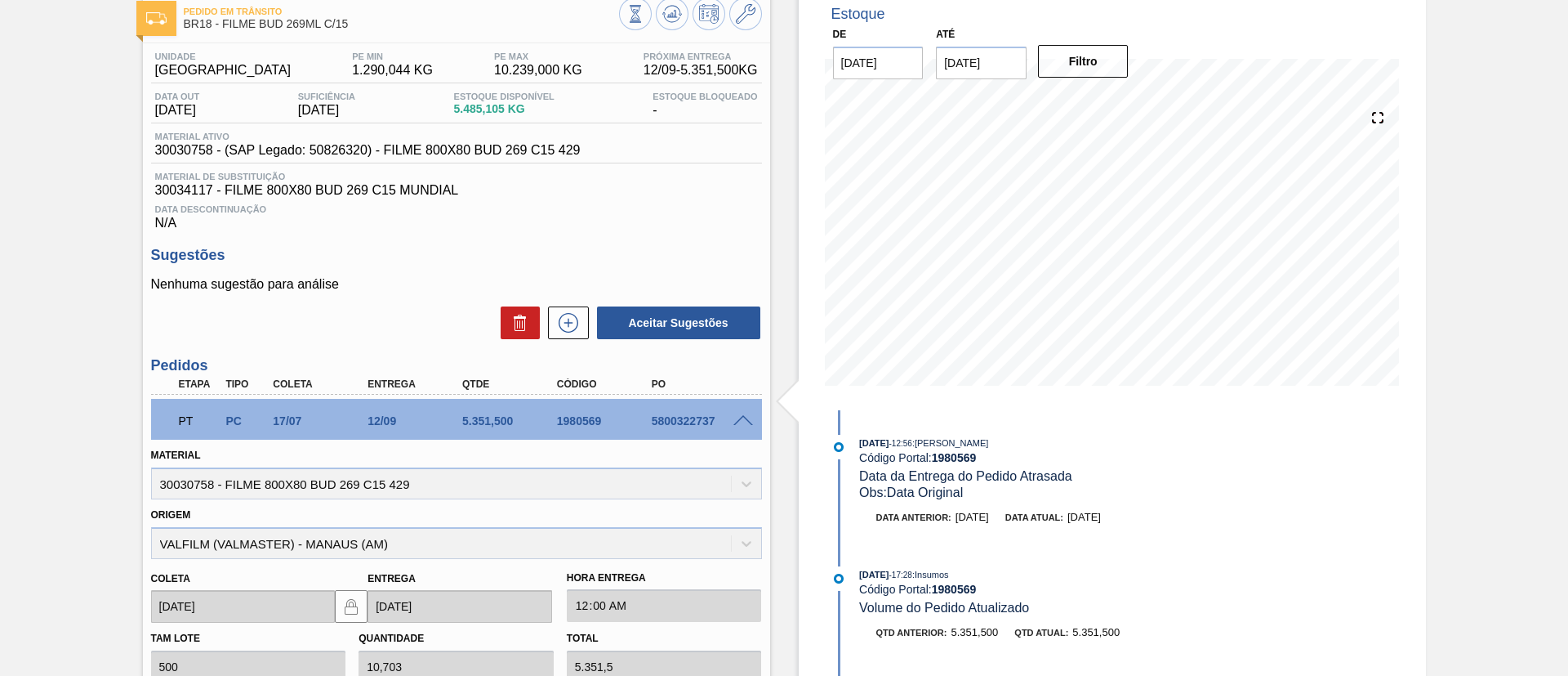
scroll to position [0, 0]
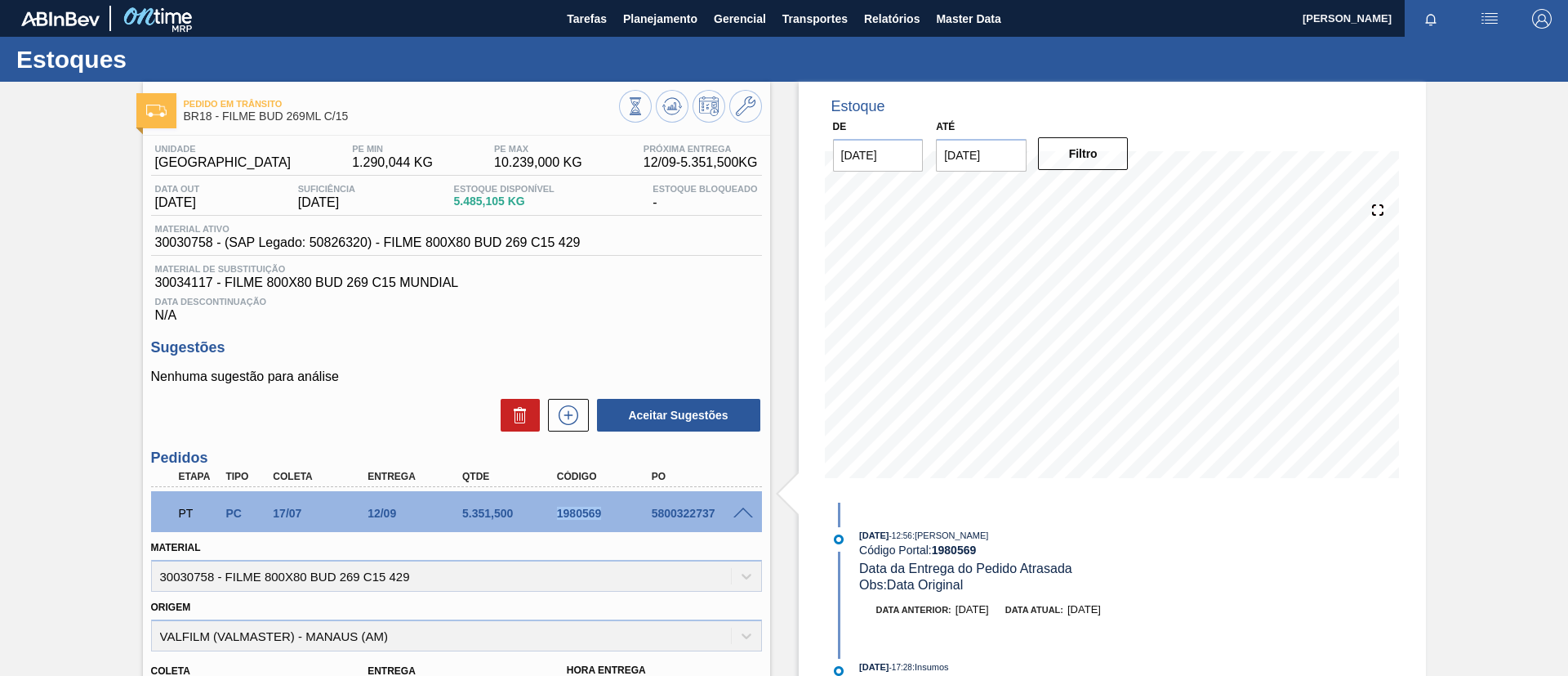
drag, startPoint x: 575, startPoint y: 512, endPoint x: 635, endPoint y: 518, distance: 60.3
click at [635, 518] on div "PT PC 17/07 12/09 5.351,500 1980569 5800322737" at bounding box center [452, 512] width 567 height 33
copy div "1980569"
click at [98, 451] on div "Pedido em Trânsito BR18 - FILME BUD 269ML C/15 Unidade Pernambuco PE MIN 1.290,…" at bounding box center [784, 623] width 1568 height 1082
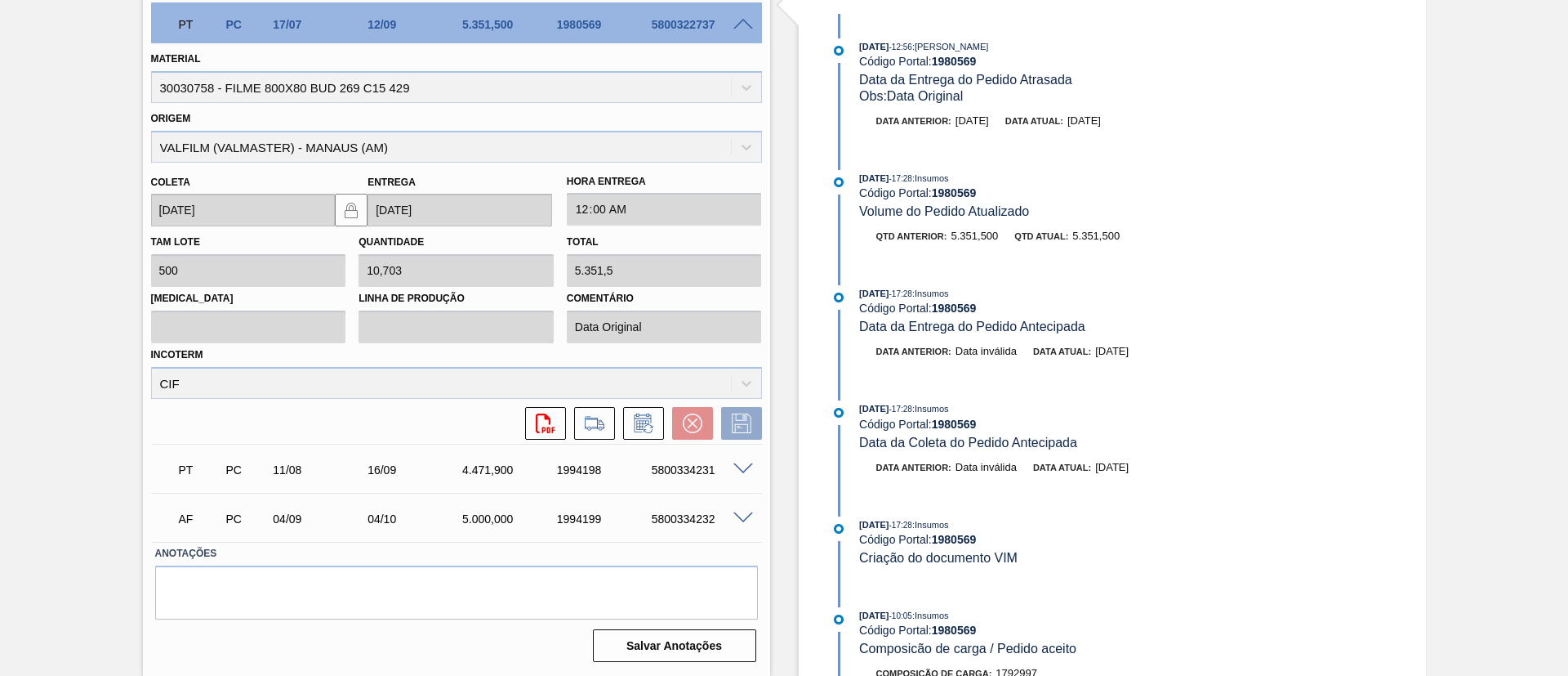
scroll to position [121, 0]
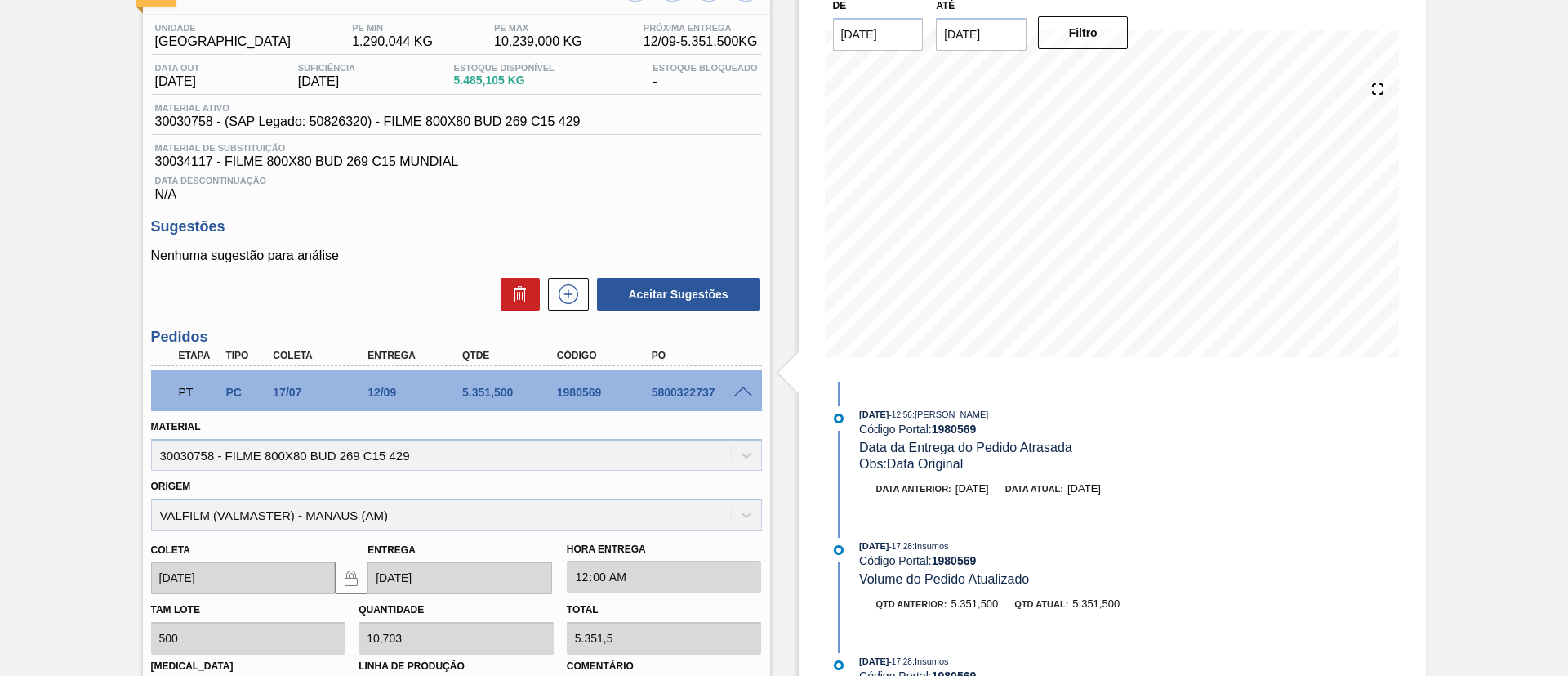
click at [746, 388] on span at bounding box center [743, 392] width 20 height 12
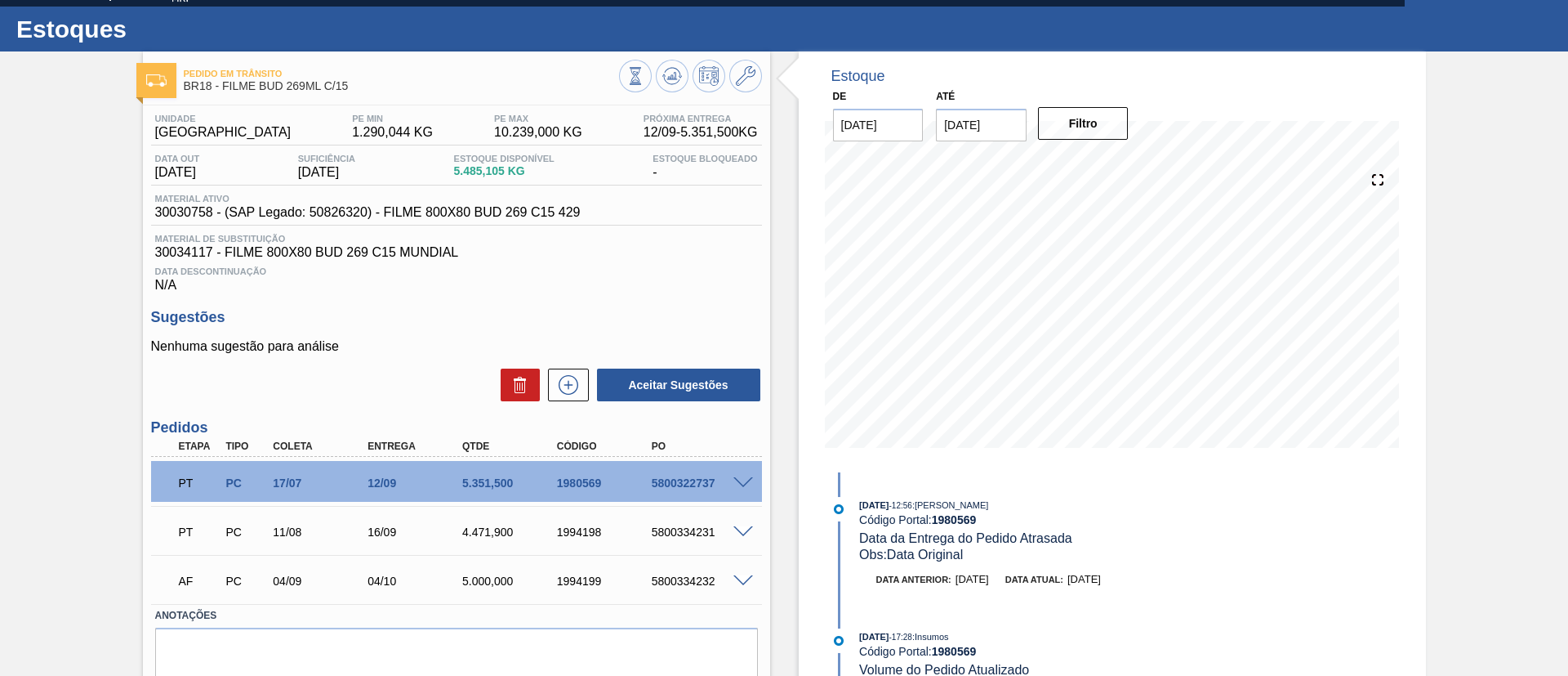
scroll to position [0, 0]
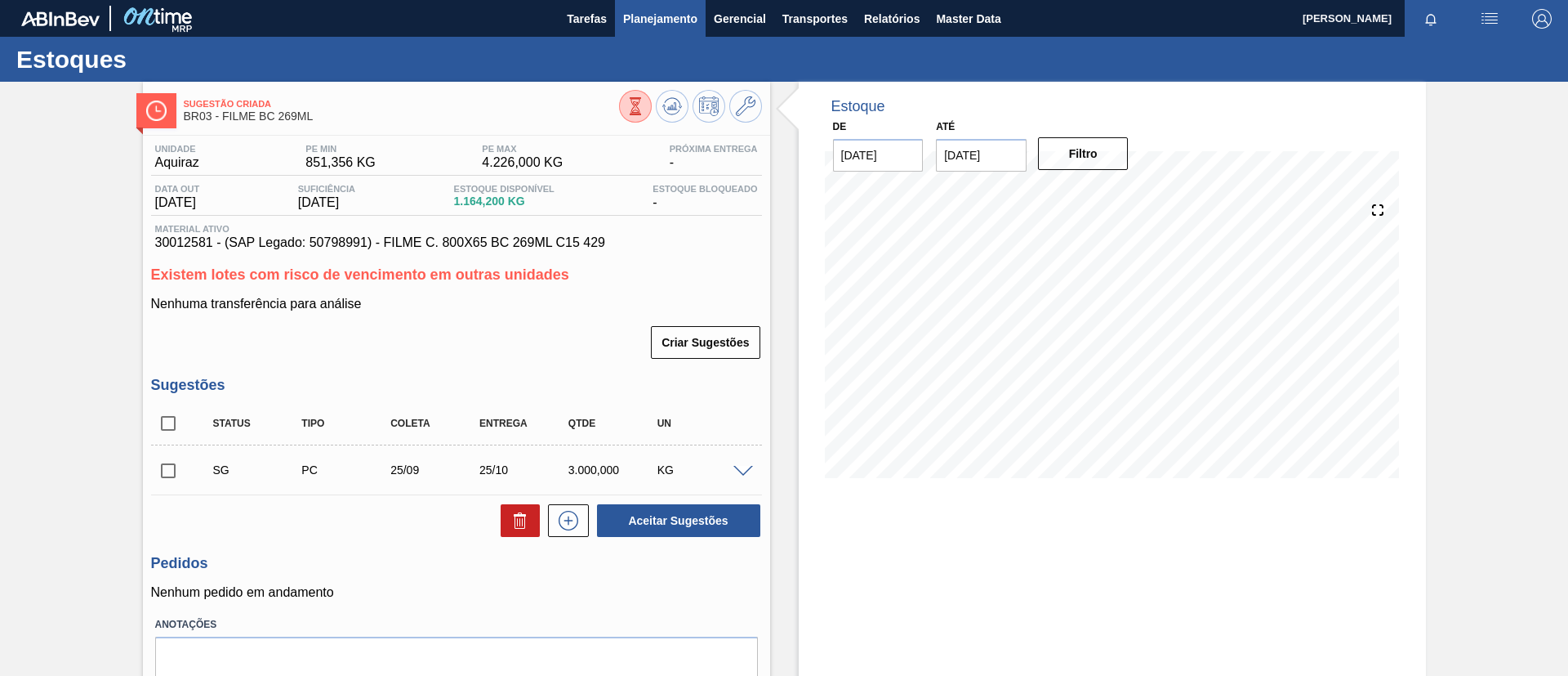
click at [645, 26] on span "Planejamento" at bounding box center [660, 19] width 74 height 20
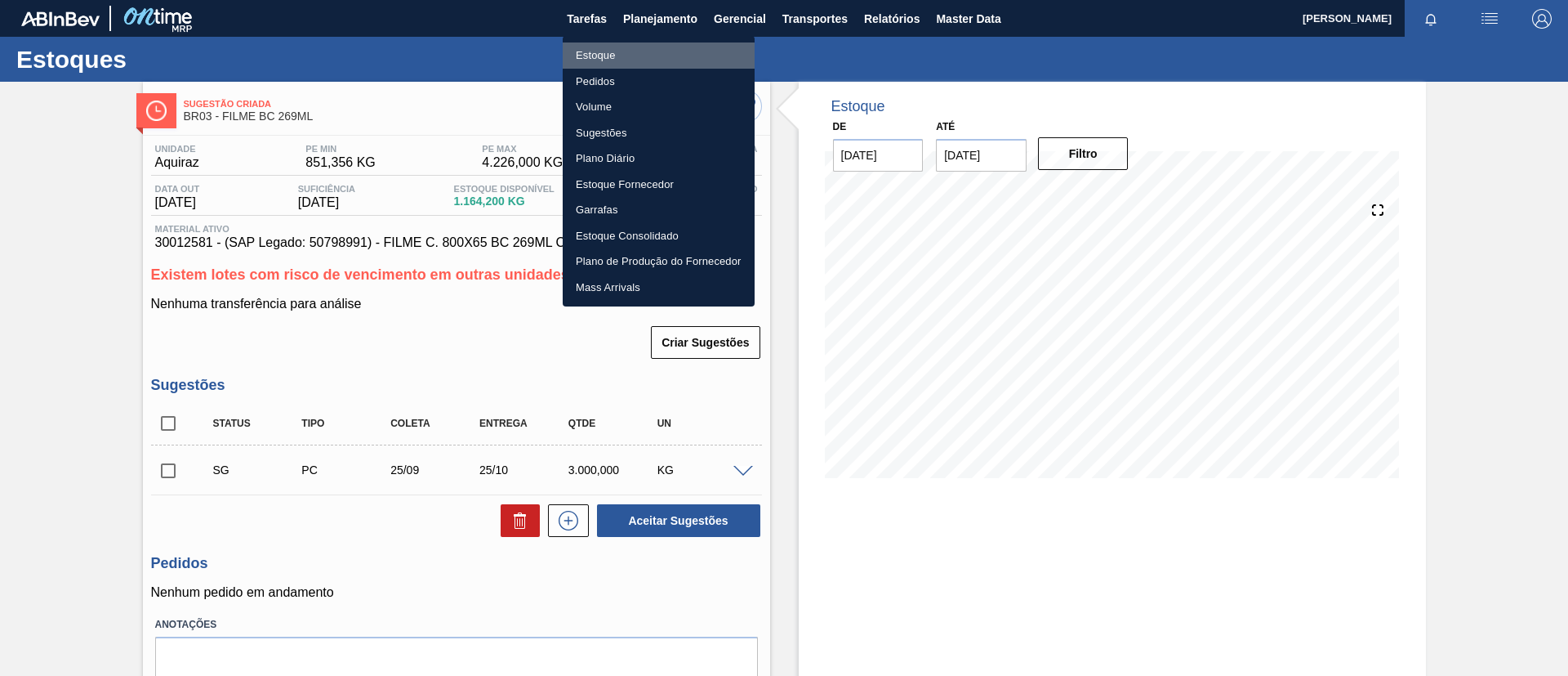
click at [666, 51] on li "Estoque" at bounding box center [659, 56] width 192 height 26
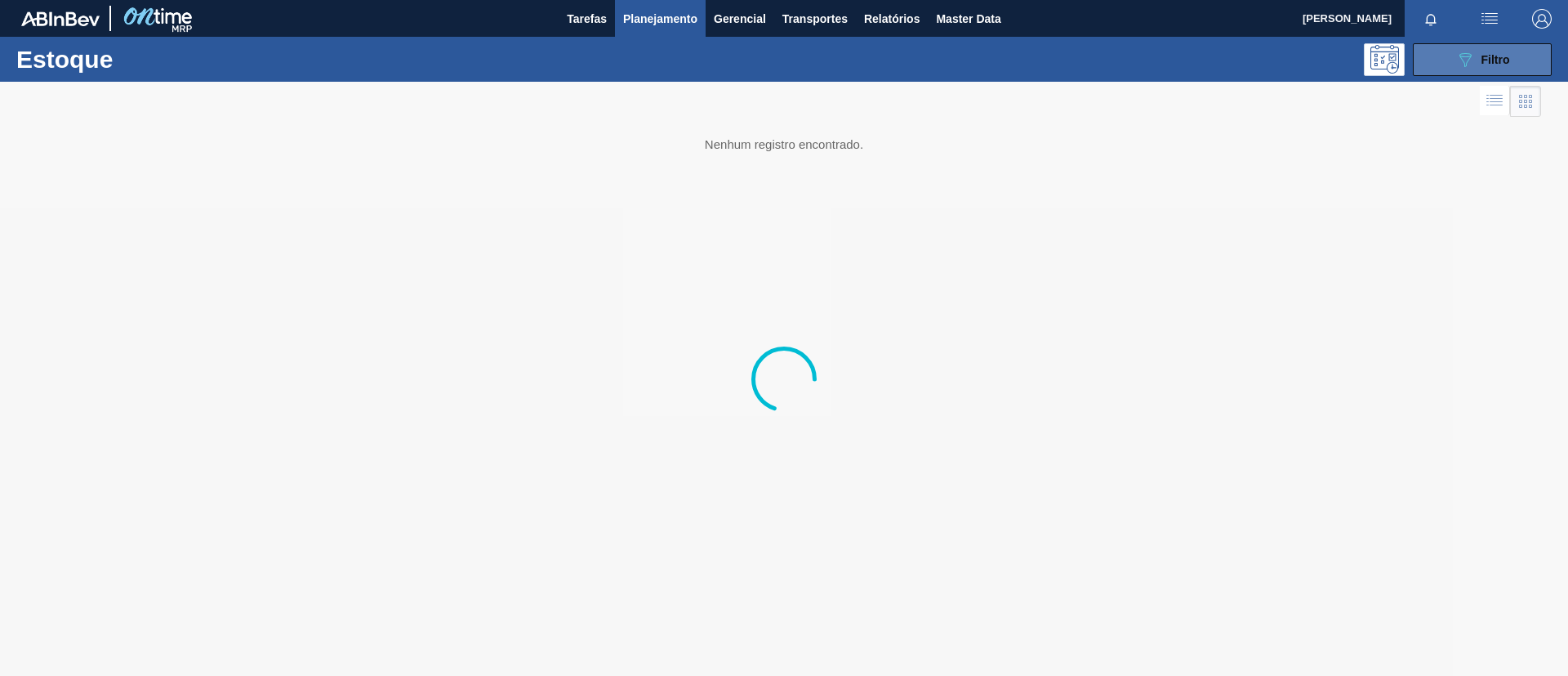
click at [1478, 53] on div "089F7B8B-B2A5-4AFE-B5C0-19BA573D28AC Filtro" at bounding box center [1482, 60] width 55 height 20
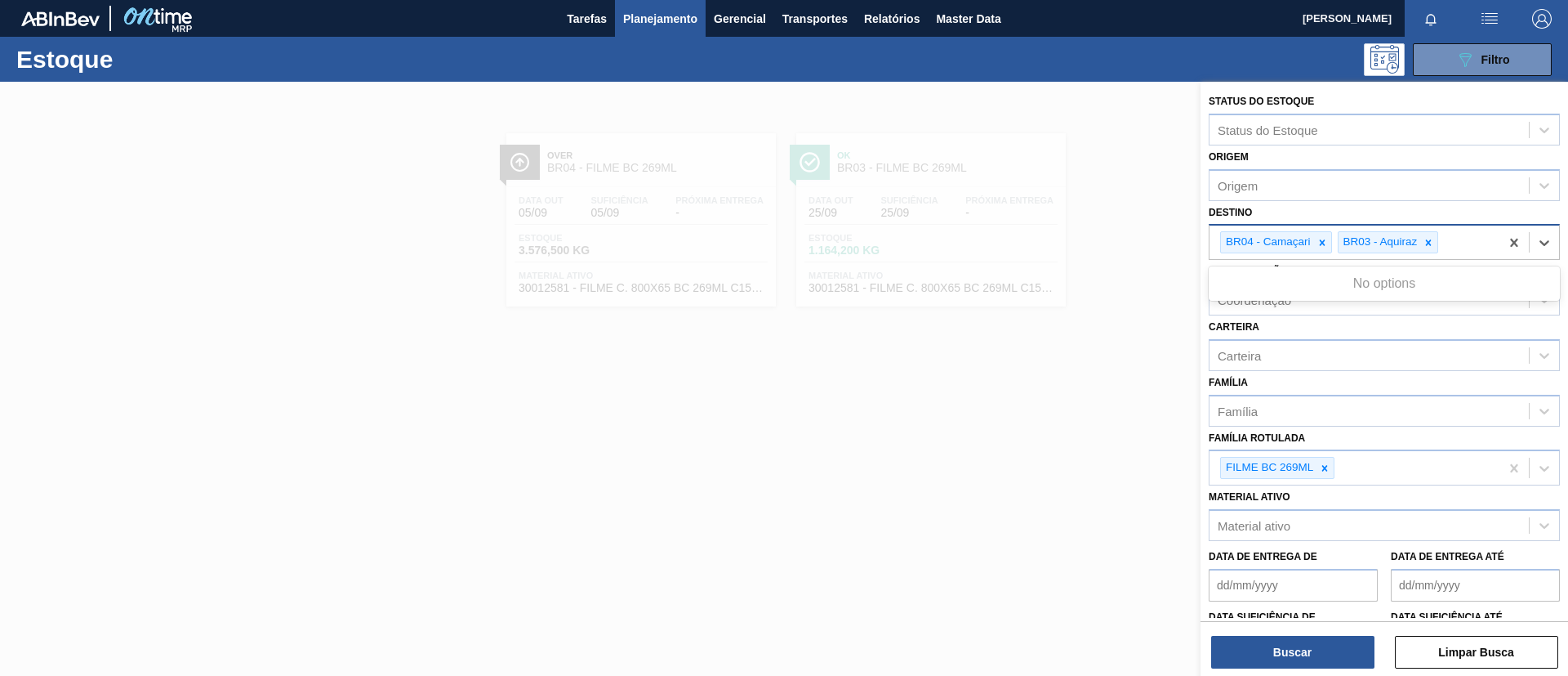
click at [1451, 247] on div "BR04 - Camaçari BR03 - Aquiraz" at bounding box center [1354, 242] width 290 height 34
type input "serg"
drag, startPoint x: 1403, startPoint y: 281, endPoint x: 1394, endPoint y: 285, distance: 9.8
click at [1400, 281] on div "BR02 - [GEOGRAPHIC_DATA]" at bounding box center [1384, 285] width 351 height 30
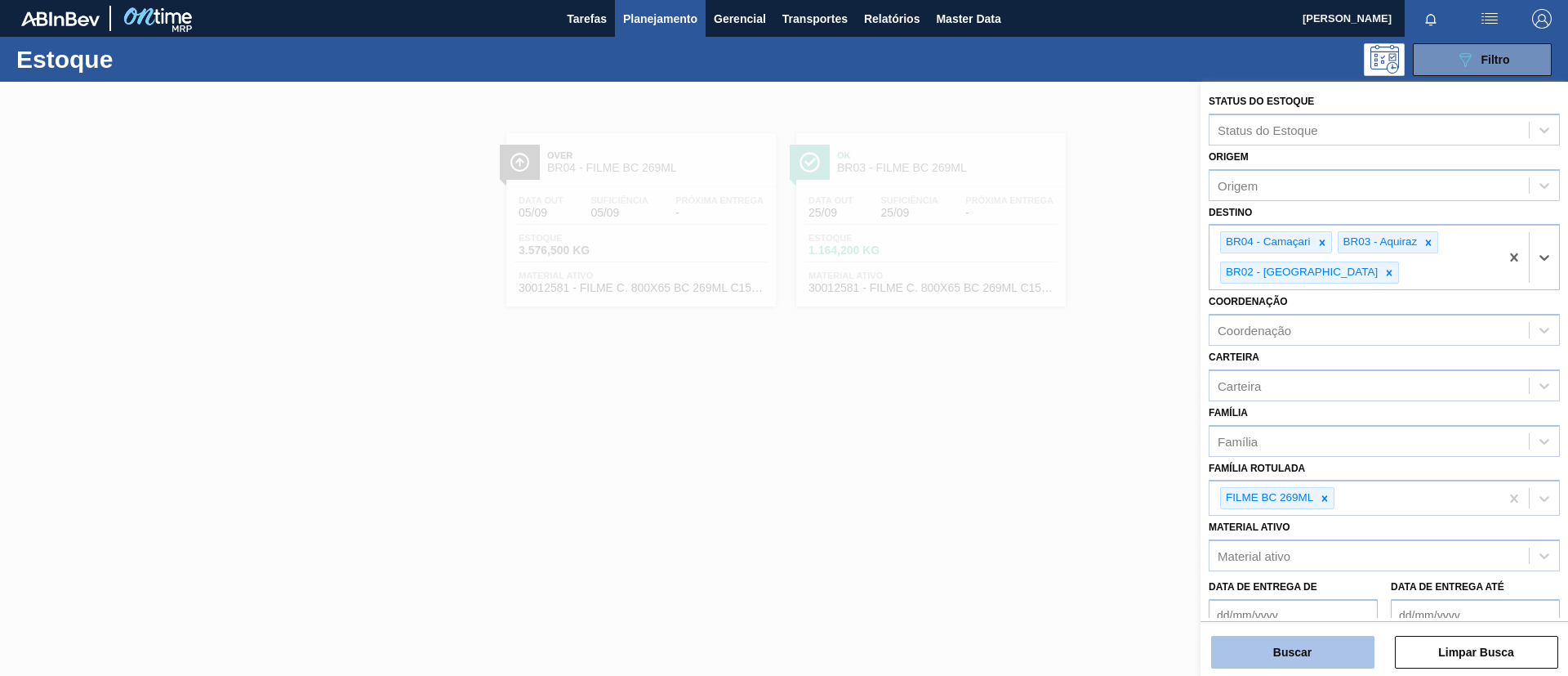
click at [1312, 640] on button "Buscar" at bounding box center [1293, 652] width 164 height 33
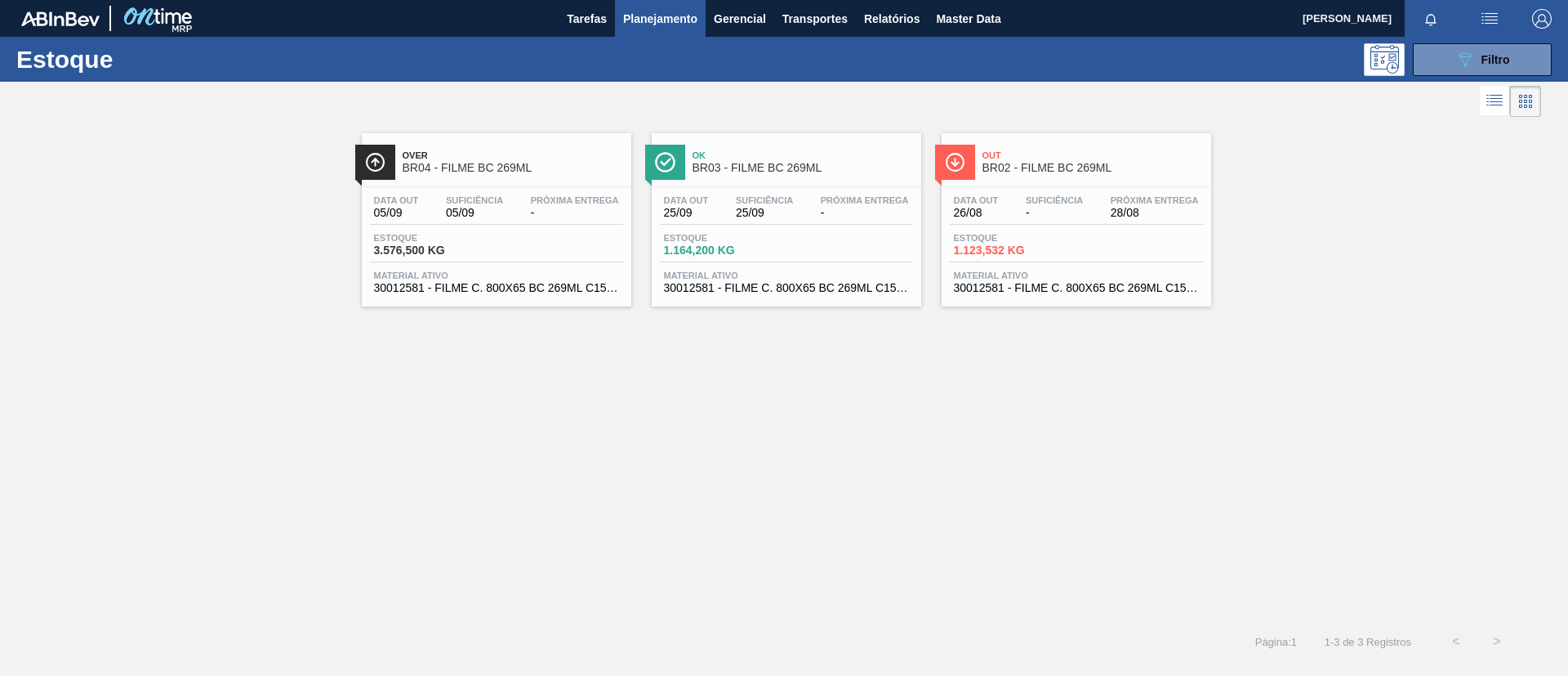
click at [1068, 191] on div "Data [DATE] Suficiência - Próxima Entrega 28/08 Estoque 1.123,532 KG Material a…" at bounding box center [1076, 243] width 270 height 111
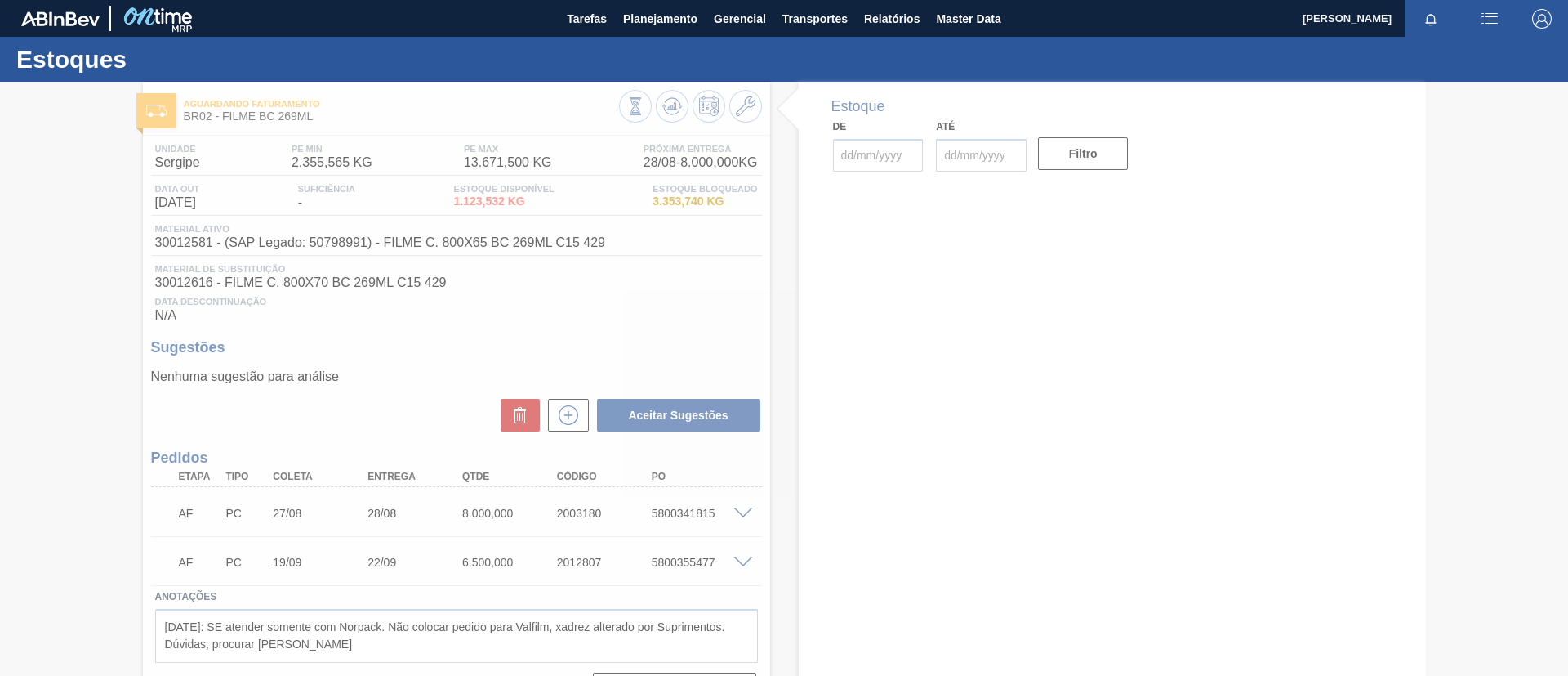
type input "[DATE]"
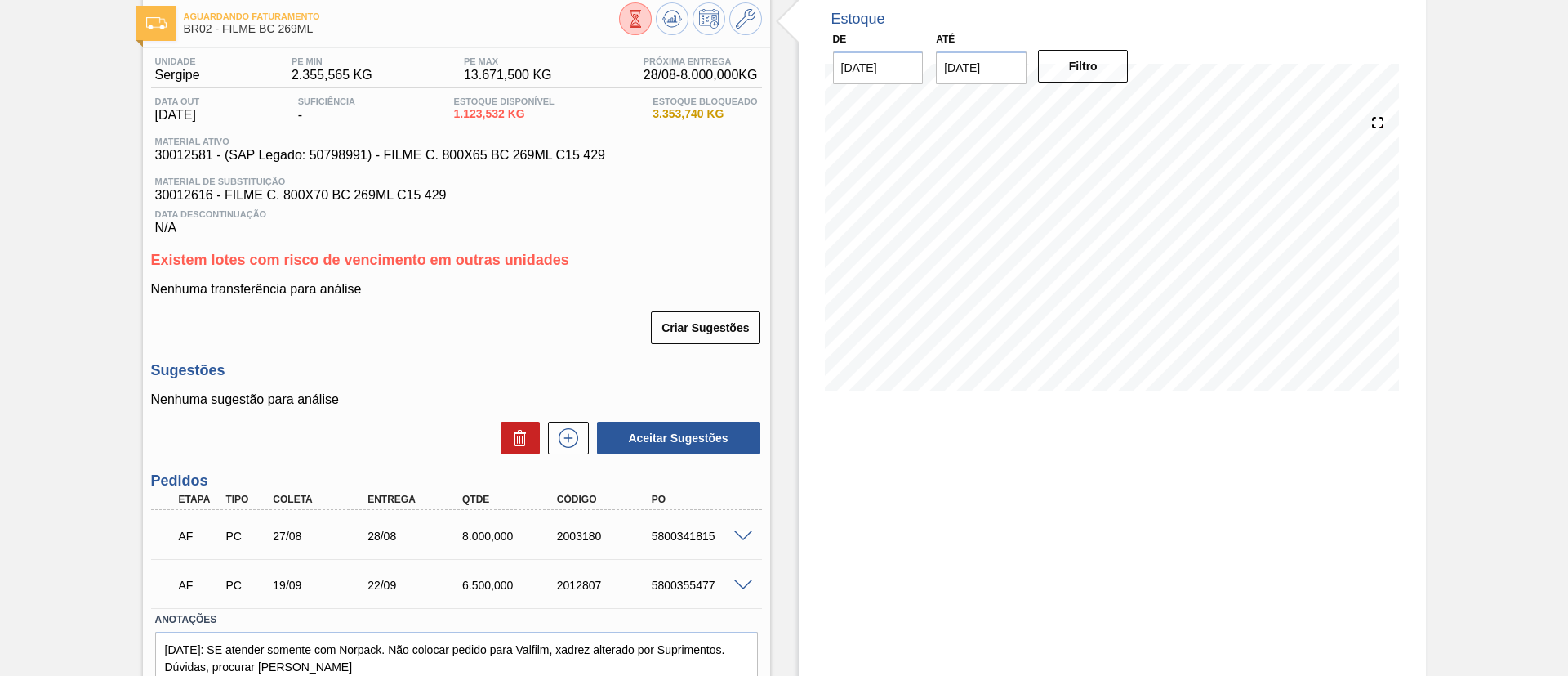
scroll to position [123, 0]
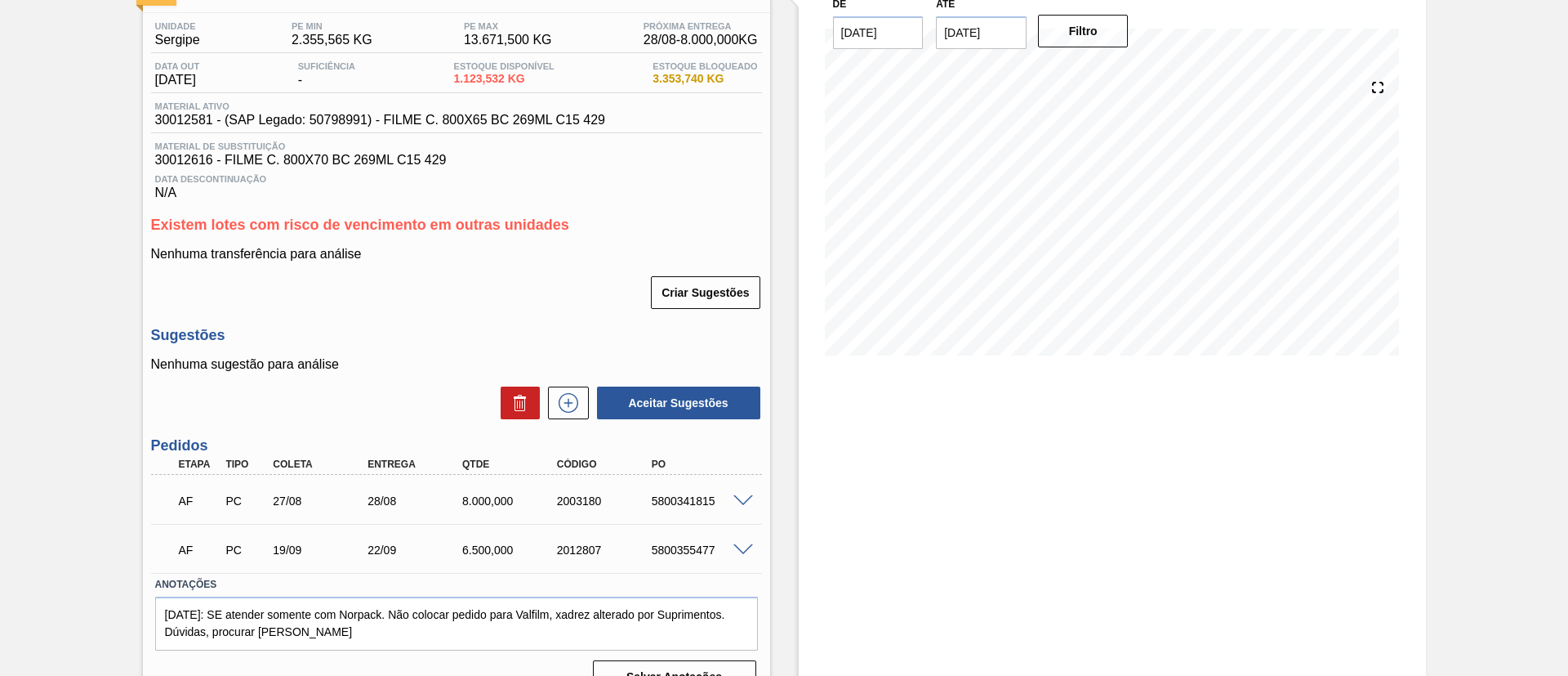
click at [755, 510] on div "AF PC 27/08 28/08 8.000,000 2003180 5800341815" at bounding box center [456, 499] width 611 height 41
click at [744, 502] on span at bounding box center [743, 501] width 20 height 12
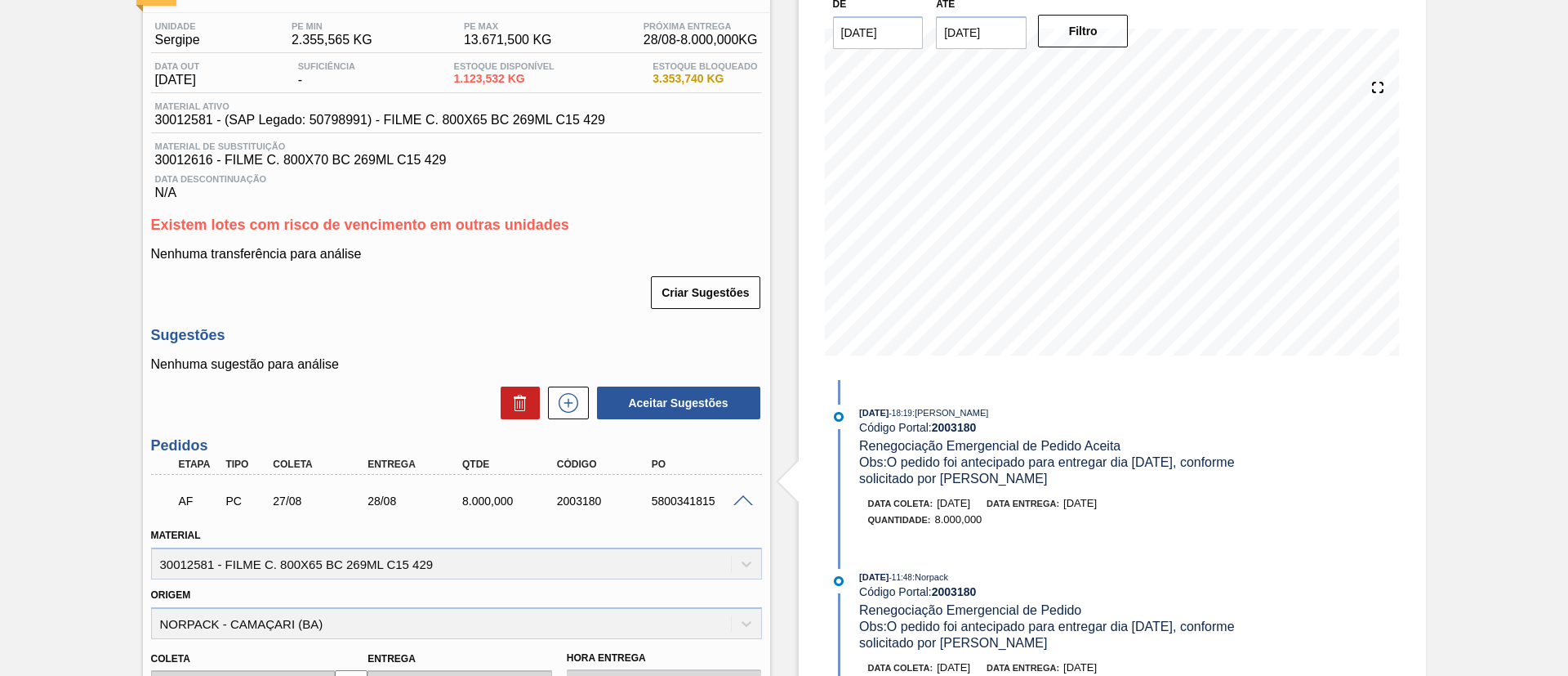
click at [744, 502] on span at bounding box center [743, 501] width 20 height 12
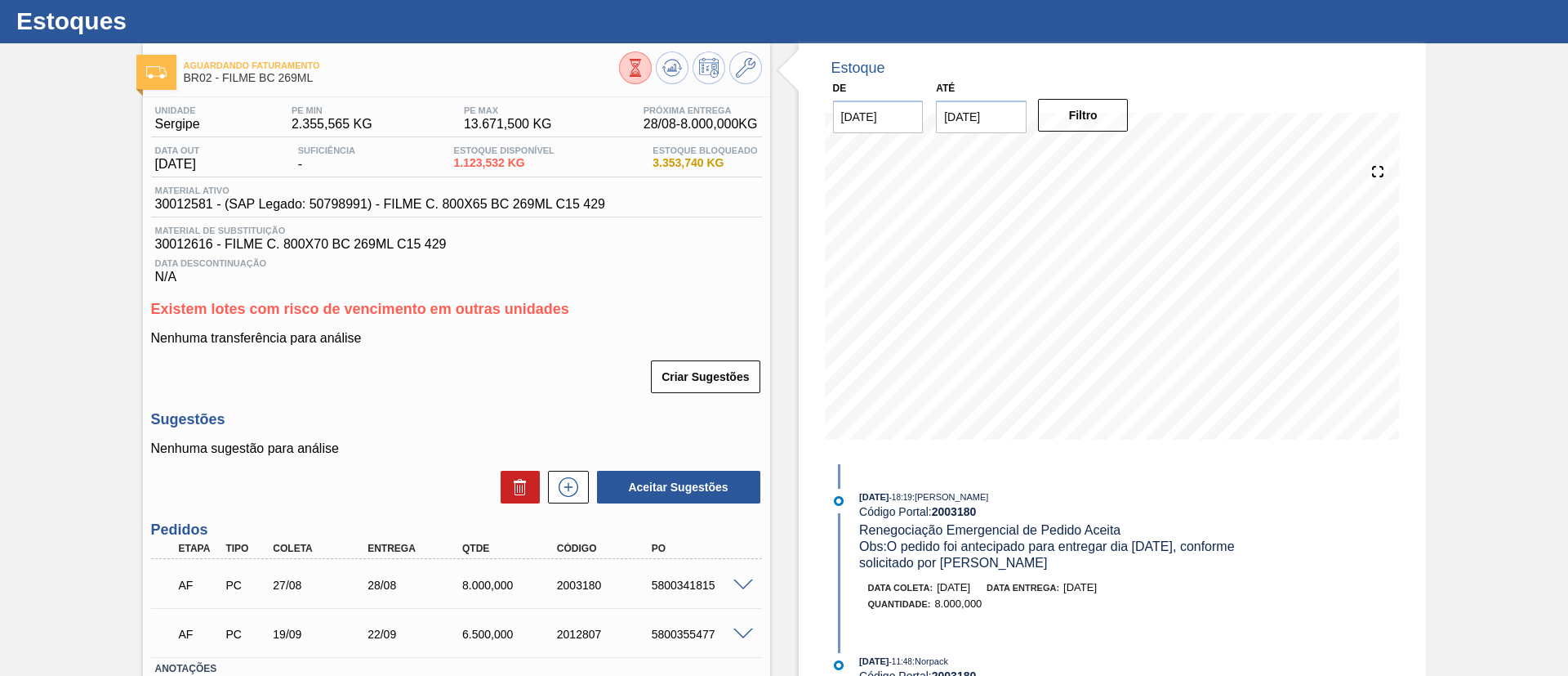
scroll to position [0, 0]
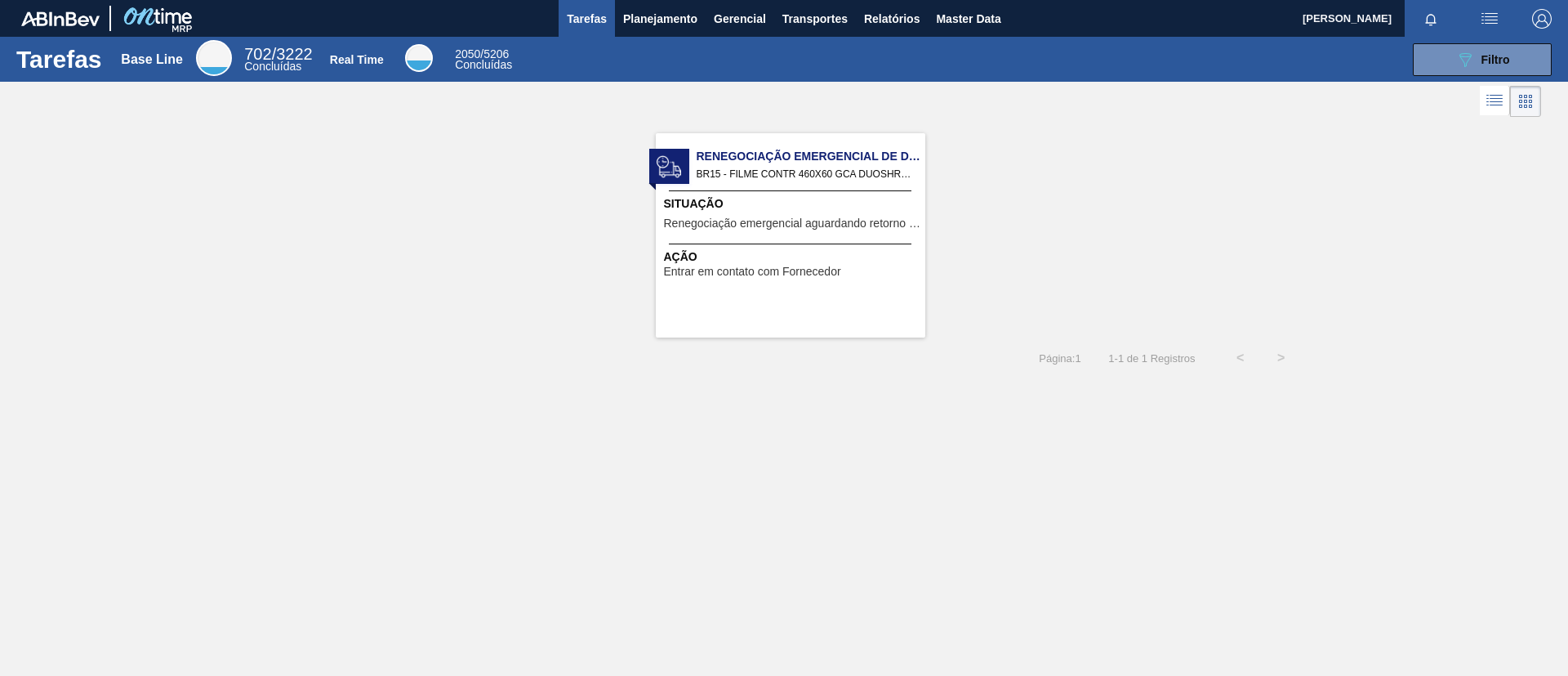
click at [654, 36] on main "Tarefas Planejamento Gerencial Transportes Relatórios Master Data [PERSON_NAME]…" at bounding box center [784, 338] width 1568 height 676
click at [650, 25] on span "Planejamento" at bounding box center [660, 19] width 74 height 20
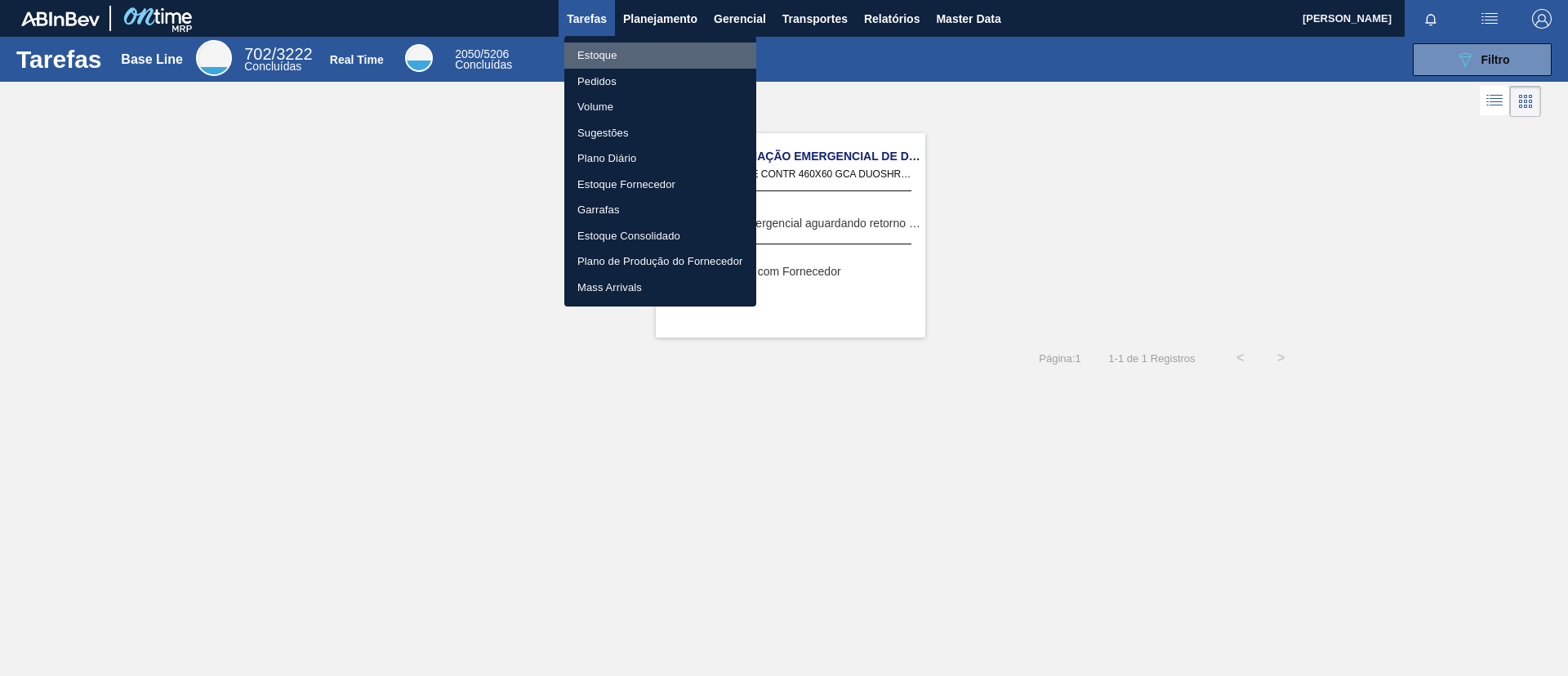
drag, startPoint x: 668, startPoint y: 55, endPoint x: 562, endPoint y: 5, distance: 117.2
click at [667, 54] on li "Estoque" at bounding box center [659, 56] width 192 height 26
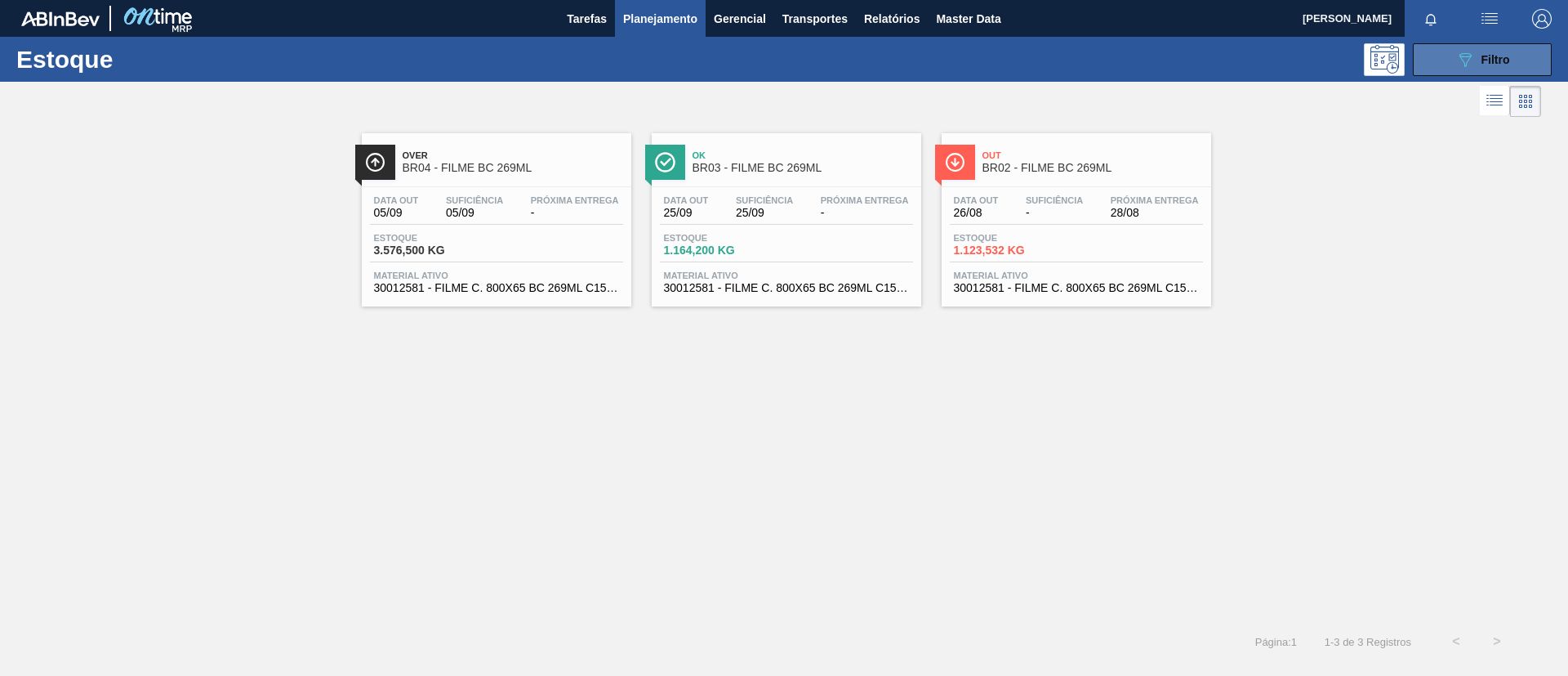
click at [1466, 67] on icon "089F7B8B-B2A5-4AFE-B5C0-19BA573D28AC" at bounding box center [1465, 60] width 20 height 20
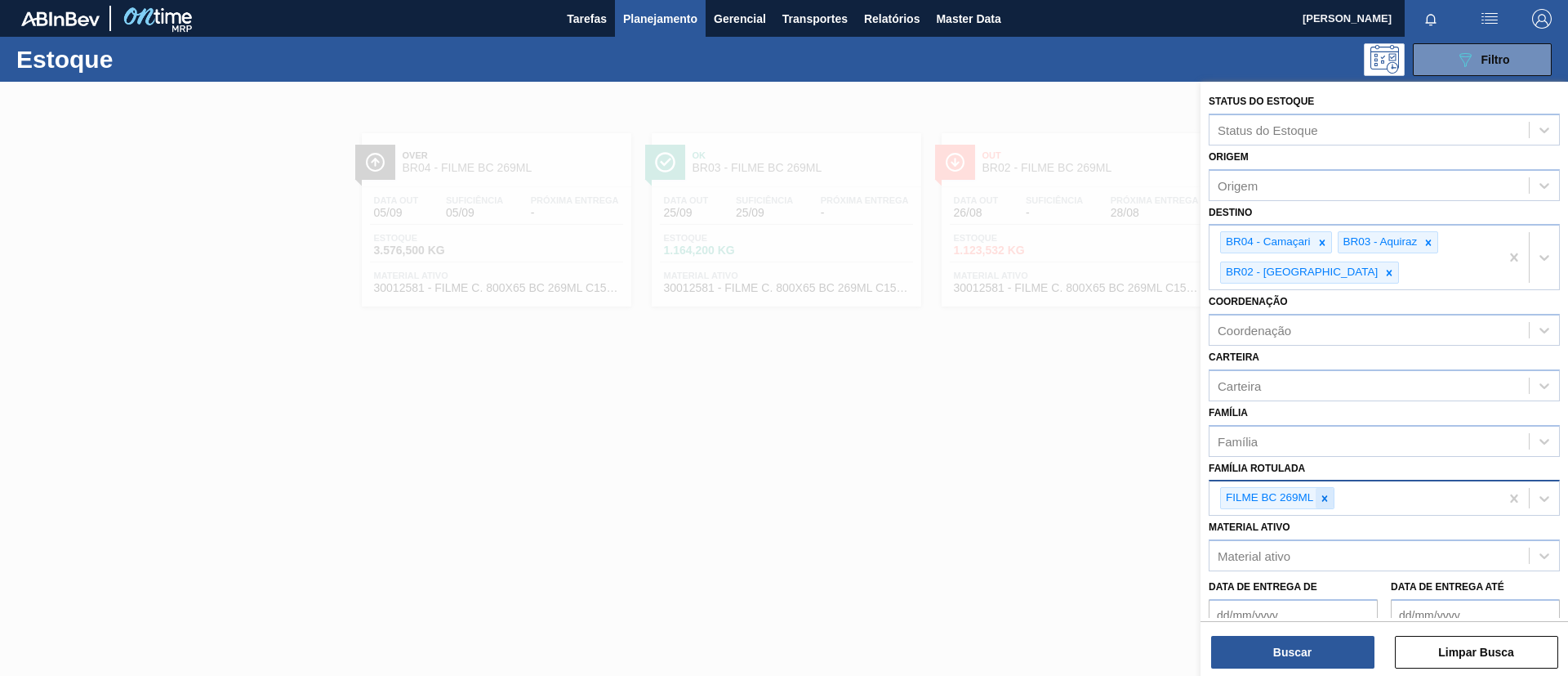
click at [1329, 493] on icon at bounding box center [1325, 498] width 12 height 12
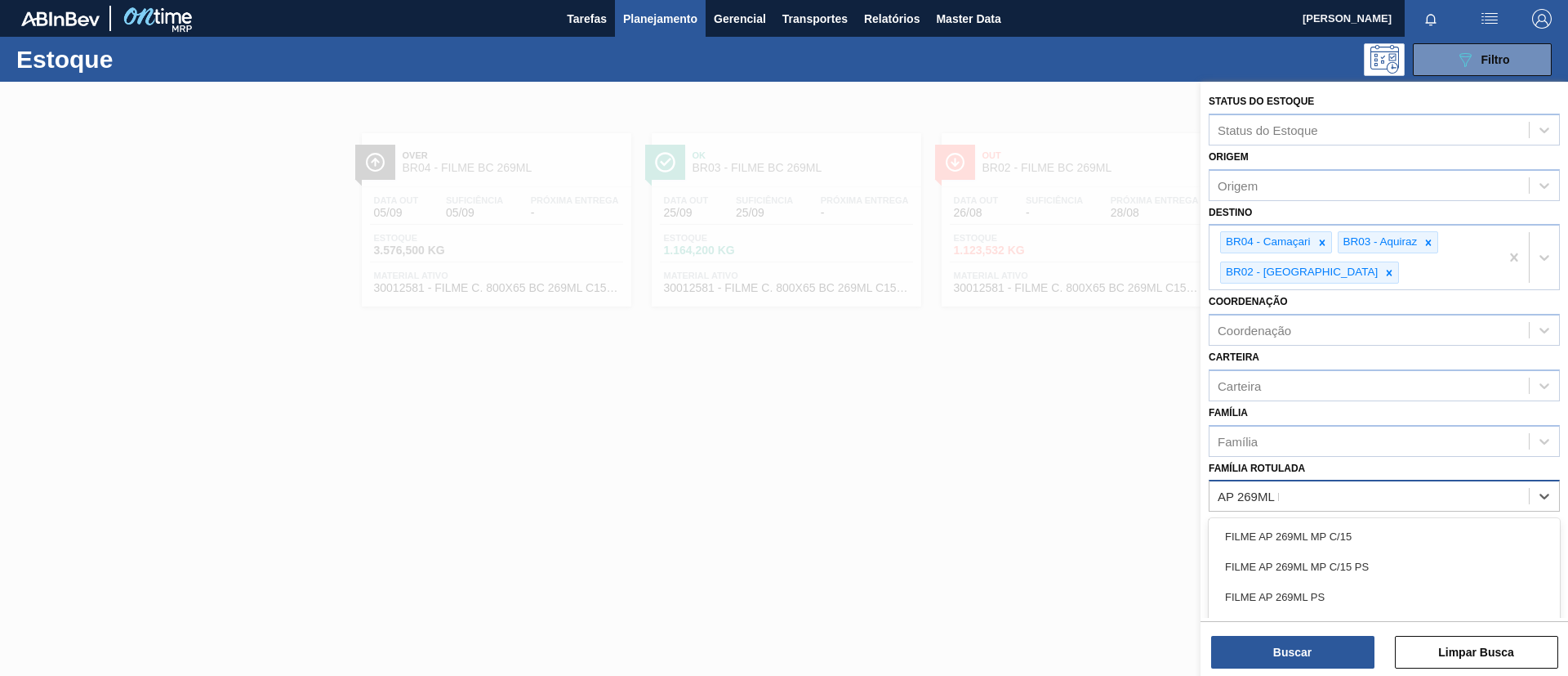
type Rotulada "AP 269ML MP"
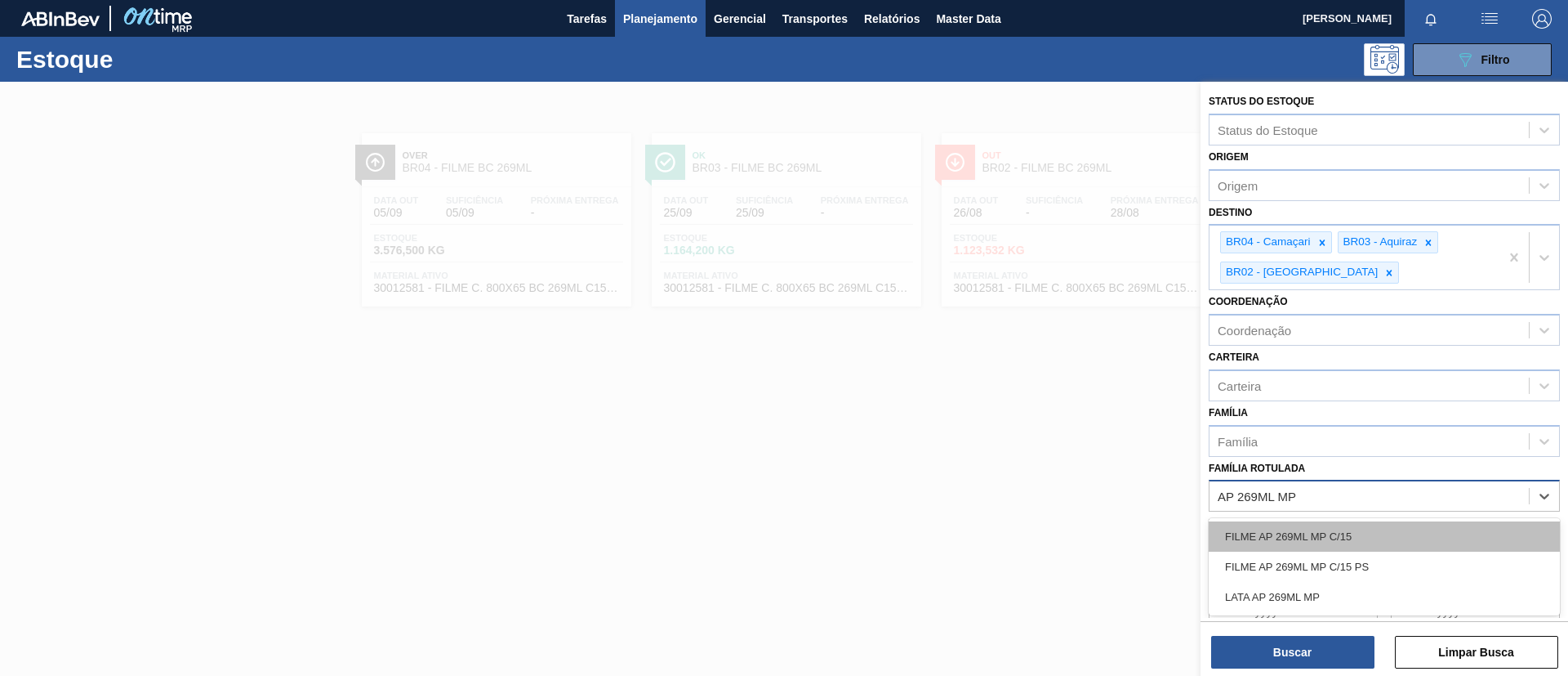
click at [1345, 524] on div "FILME AP 269ML MP C/15" at bounding box center [1384, 536] width 351 height 30
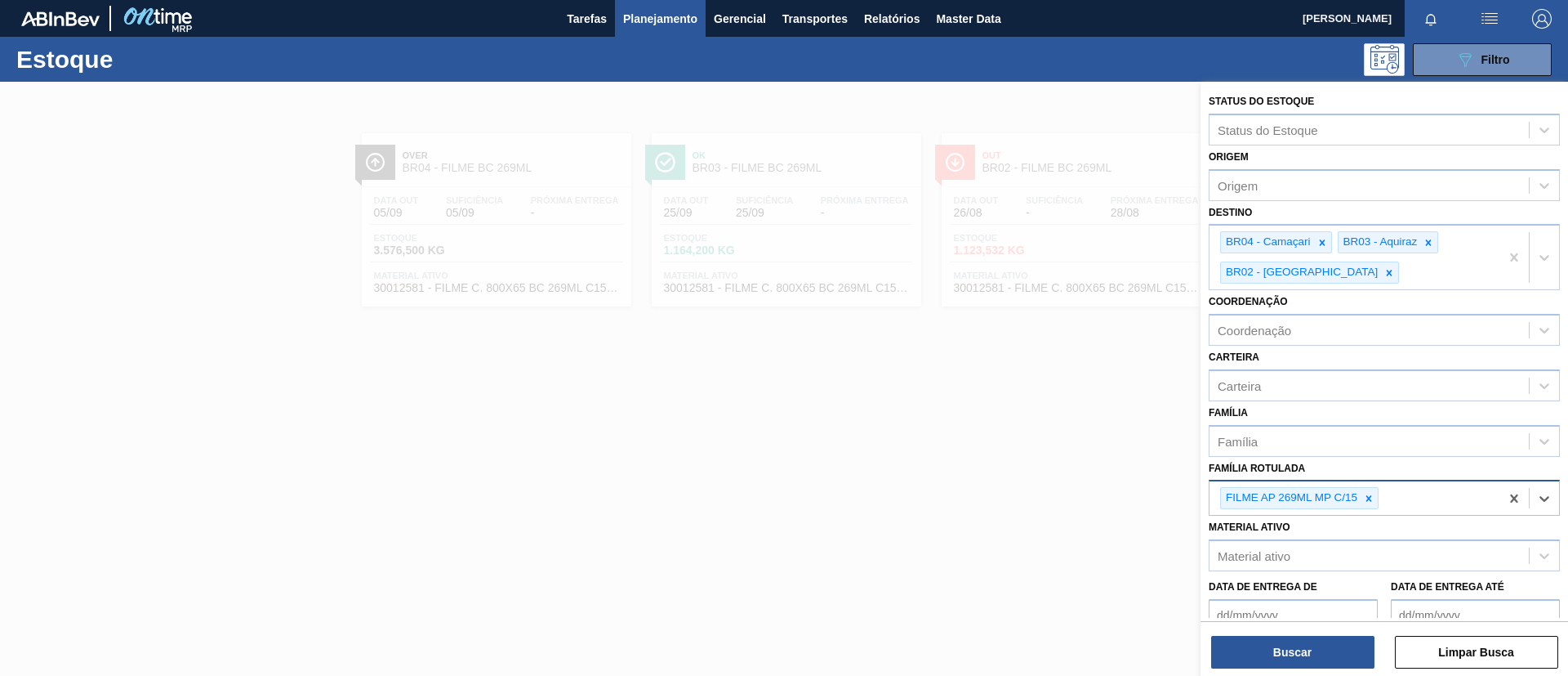
drag, startPoint x: 1316, startPoint y: 279, endPoint x: 1316, endPoint y: 266, distance: 13.0
click at [1381, 275] on div at bounding box center [1390, 272] width 18 height 21
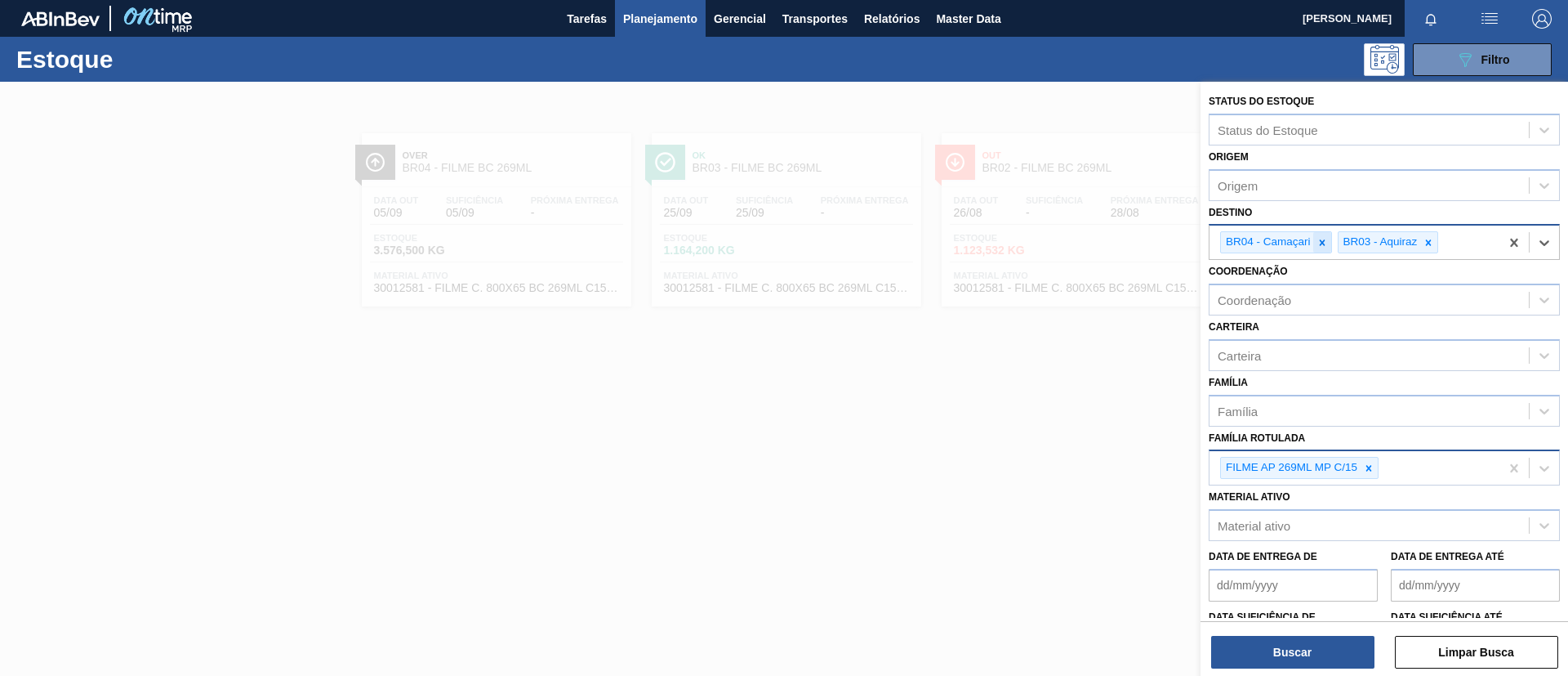
click at [1316, 235] on div at bounding box center [1323, 242] width 18 height 21
click at [1313, 238] on icon at bounding box center [1312, 243] width 12 height 12
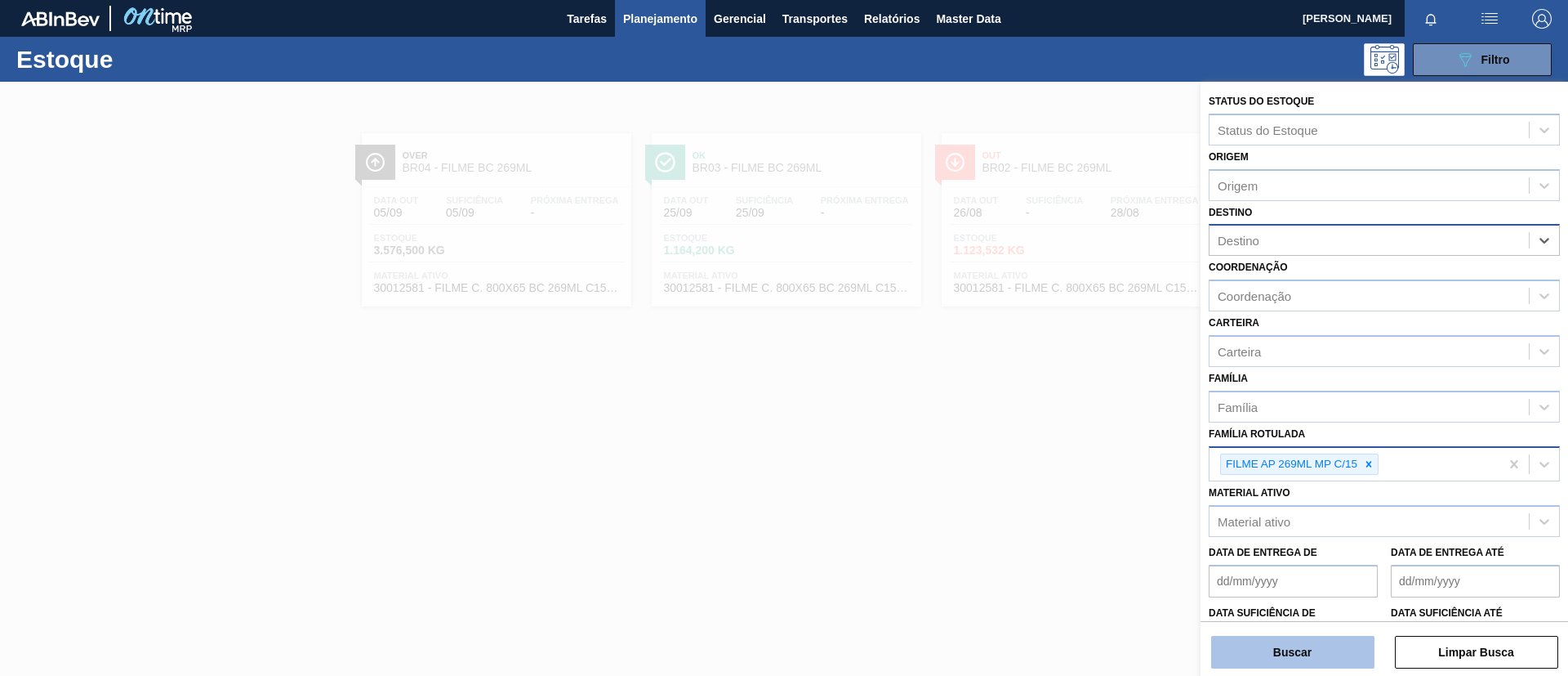
click at [1317, 653] on button "Buscar" at bounding box center [1293, 652] width 164 height 33
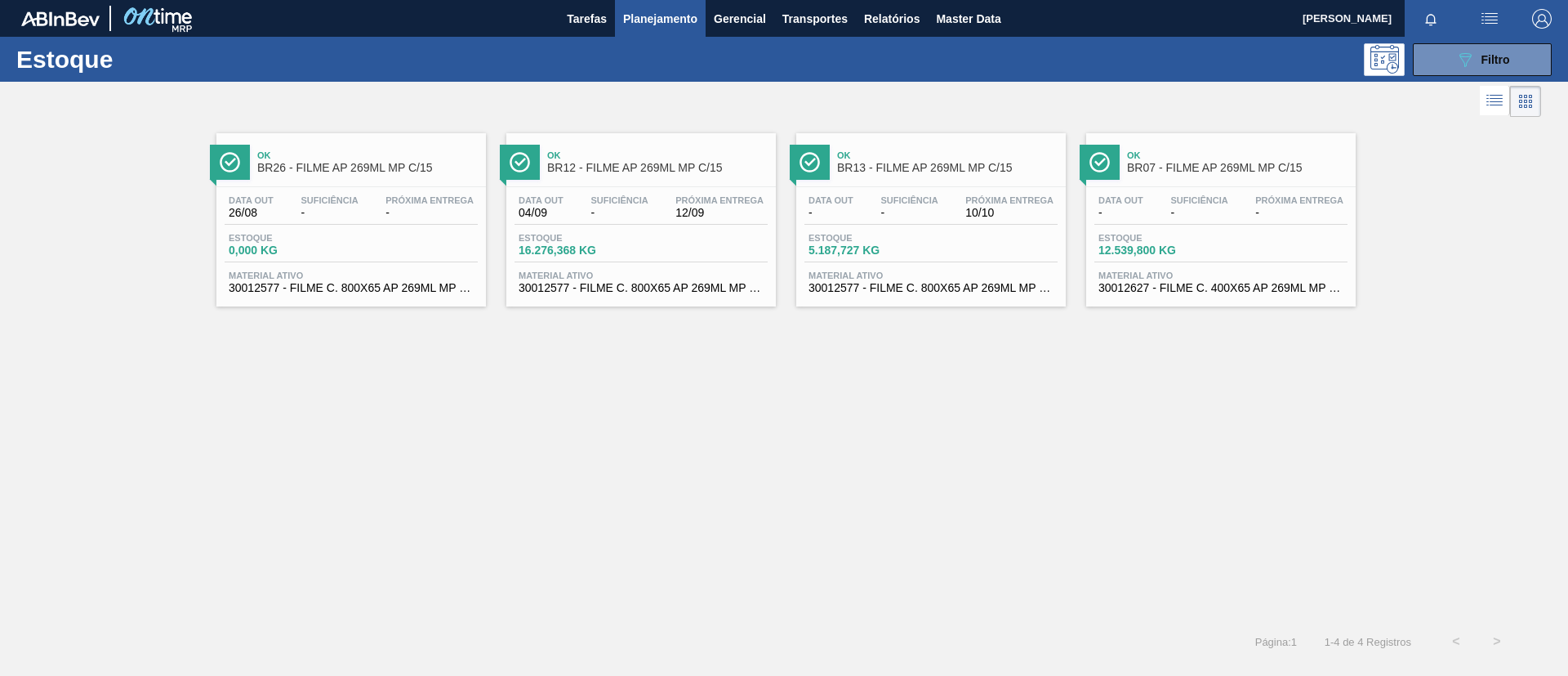
click at [568, 148] on div "Ok BR12 - FILME AP 269ML MP C/15" at bounding box center [658, 162] width 220 height 37
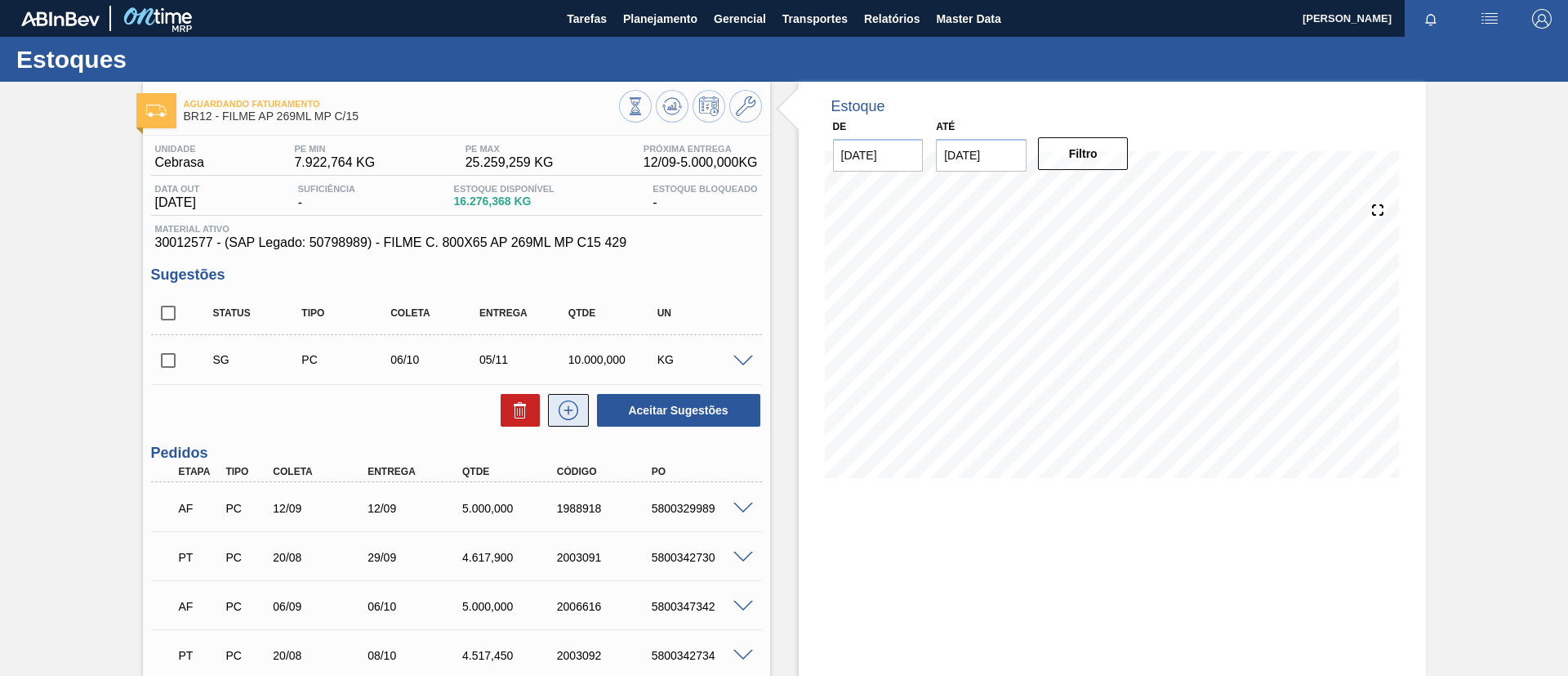
click at [571, 401] on icon at bounding box center [569, 410] width 20 height 20
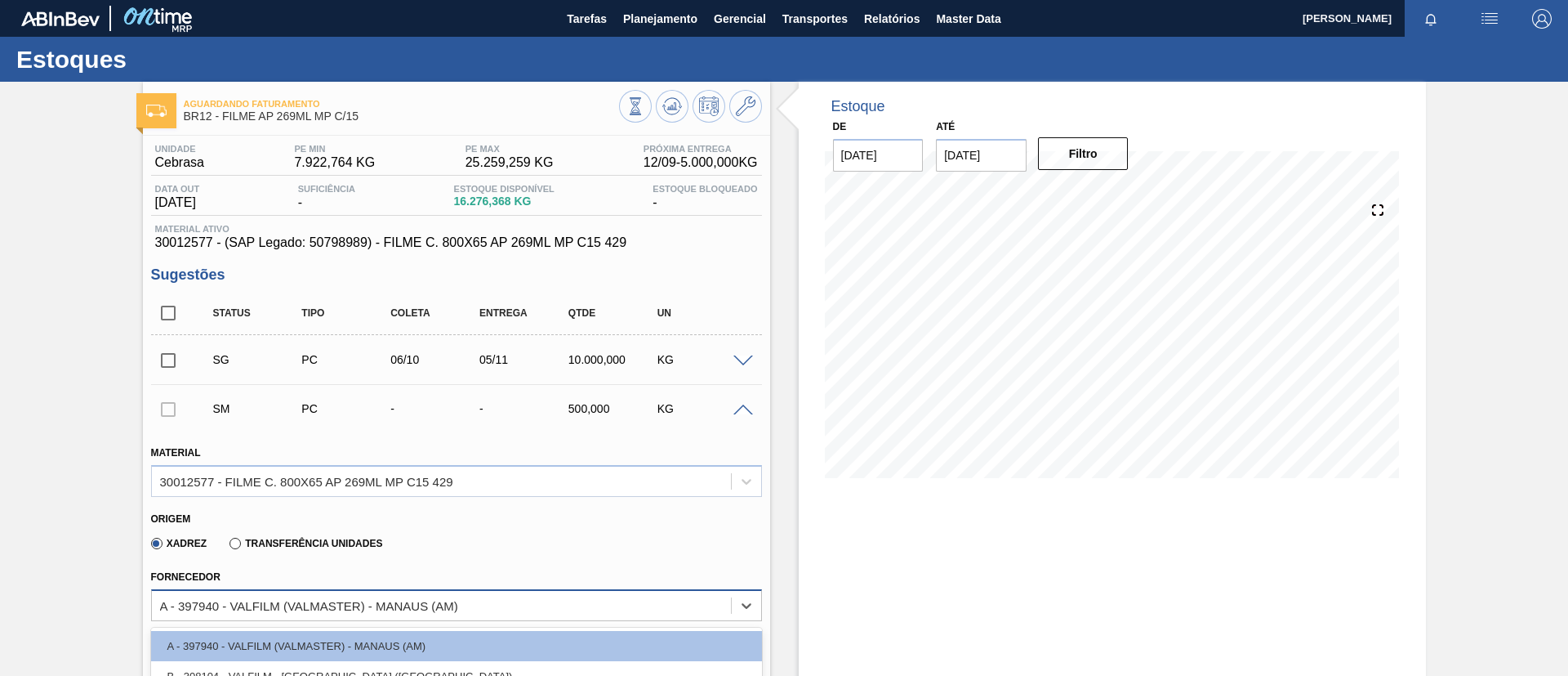
click at [277, 611] on div "option C - 304725 - VALFILM - [GEOGRAPHIC_DATA] ([GEOGRAPHIC_DATA]) focused, 3 …" at bounding box center [456, 604] width 611 height 32
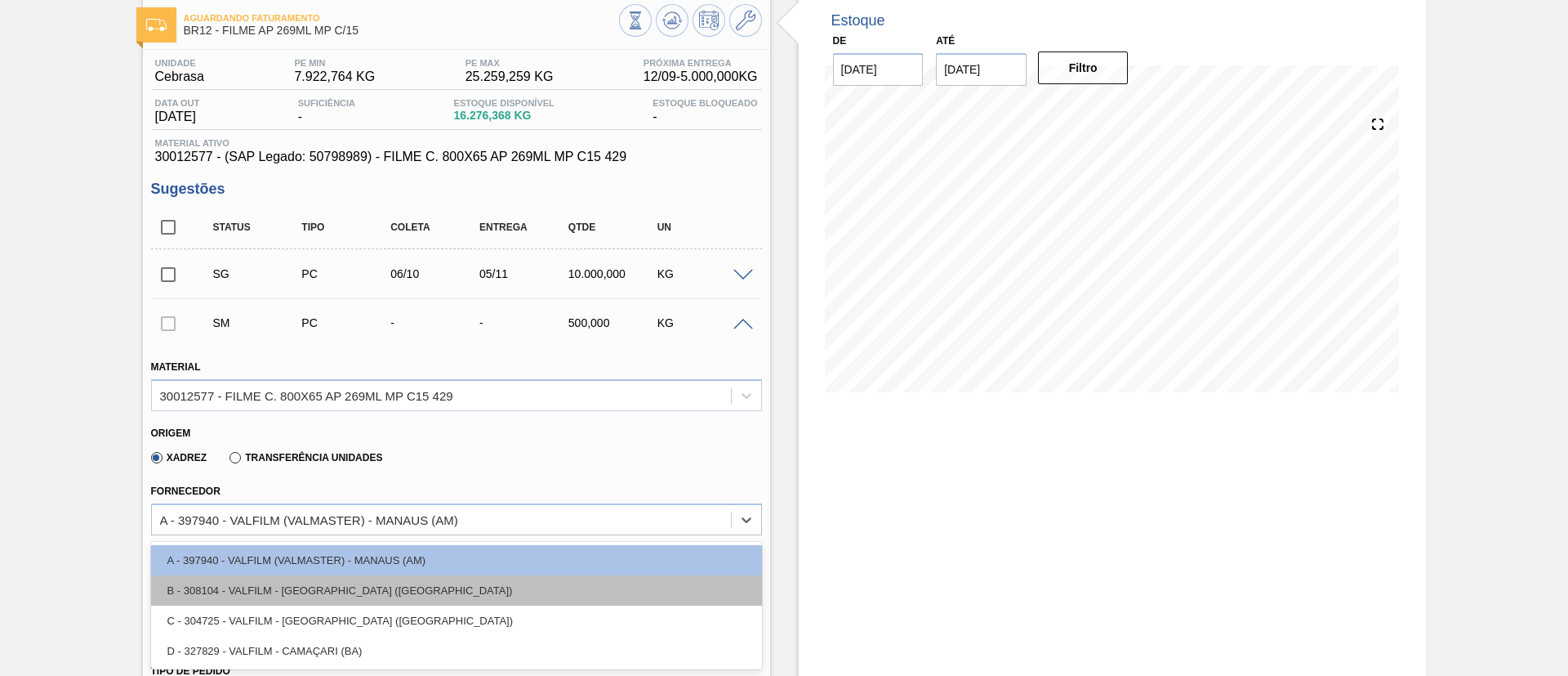
click at [317, 592] on div "B - 308104 - VALFILM - [GEOGRAPHIC_DATA] ([GEOGRAPHIC_DATA])" at bounding box center [456, 590] width 611 height 30
type input "0,1"
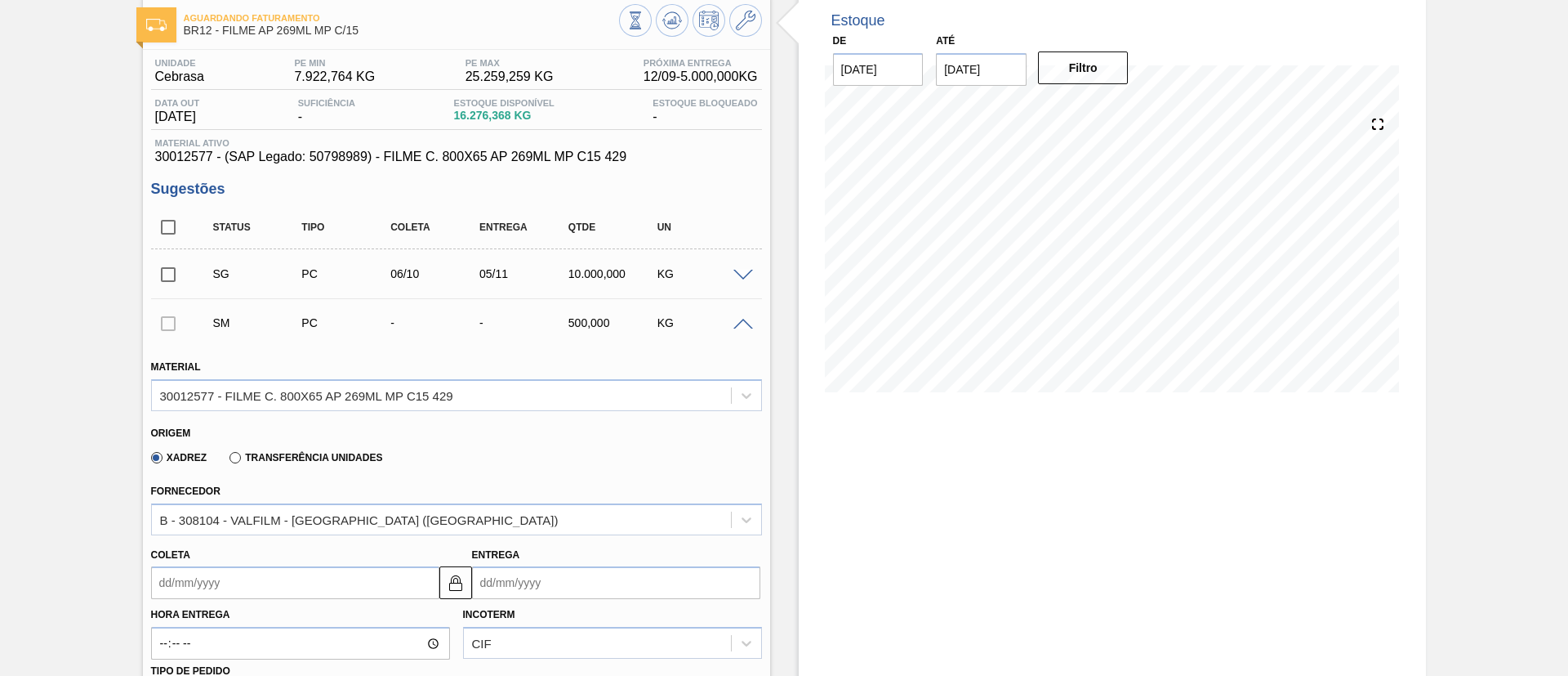
click at [739, 329] on div "SM PC - - 500,000 KG" at bounding box center [456, 323] width 611 height 41
click at [739, 325] on span at bounding box center [743, 324] width 20 height 12
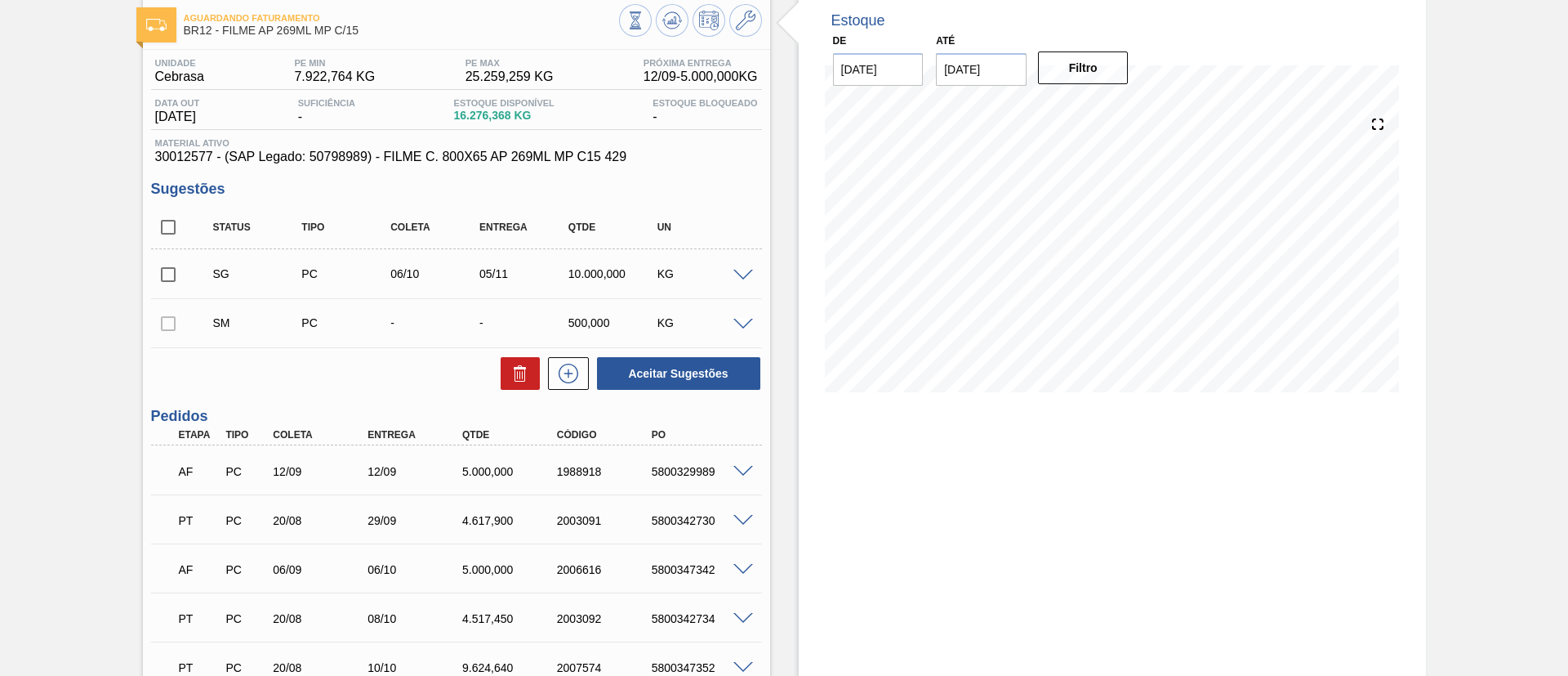
click at [744, 313] on div "SM PC - - 500,000 KG" at bounding box center [456, 323] width 611 height 41
click at [747, 317] on div at bounding box center [746, 322] width 33 height 12
click at [751, 321] on span at bounding box center [743, 324] width 20 height 12
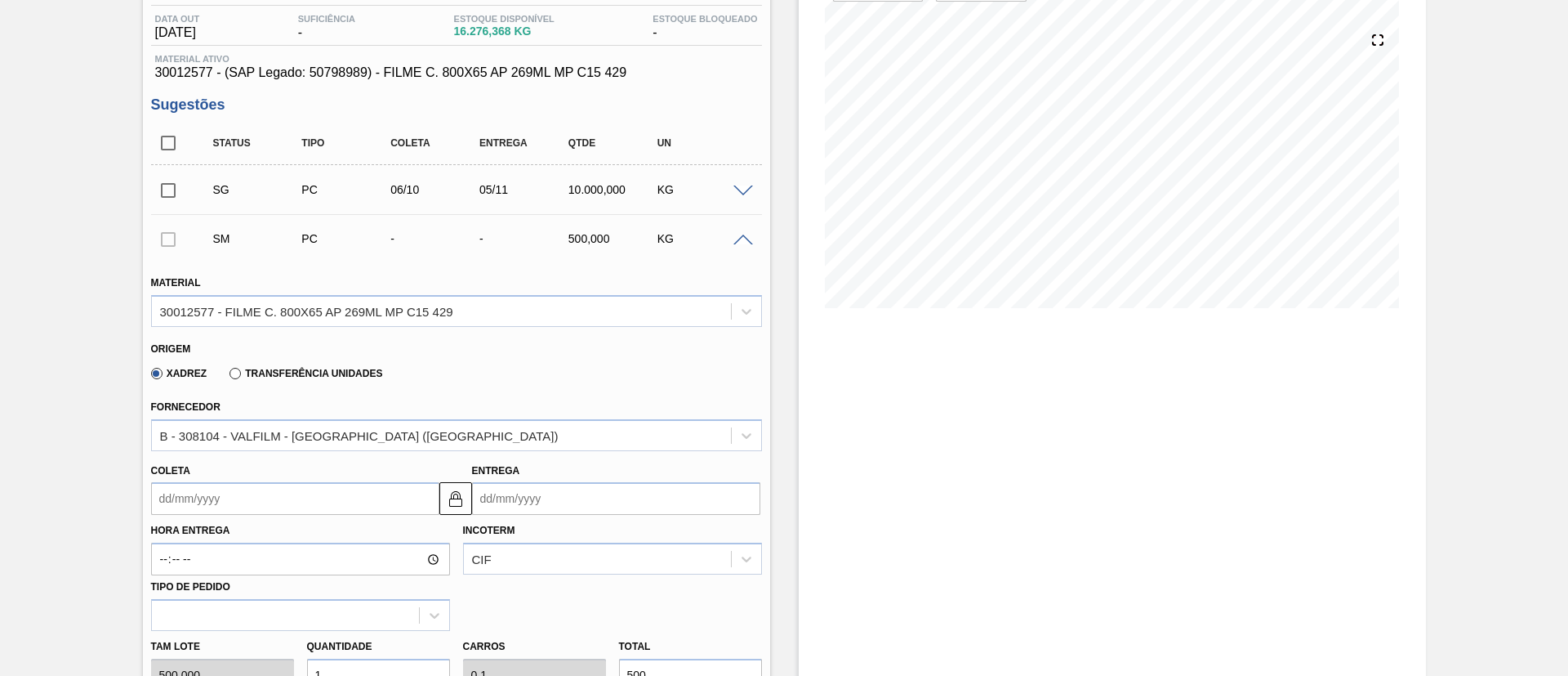
scroll to position [208, 0]
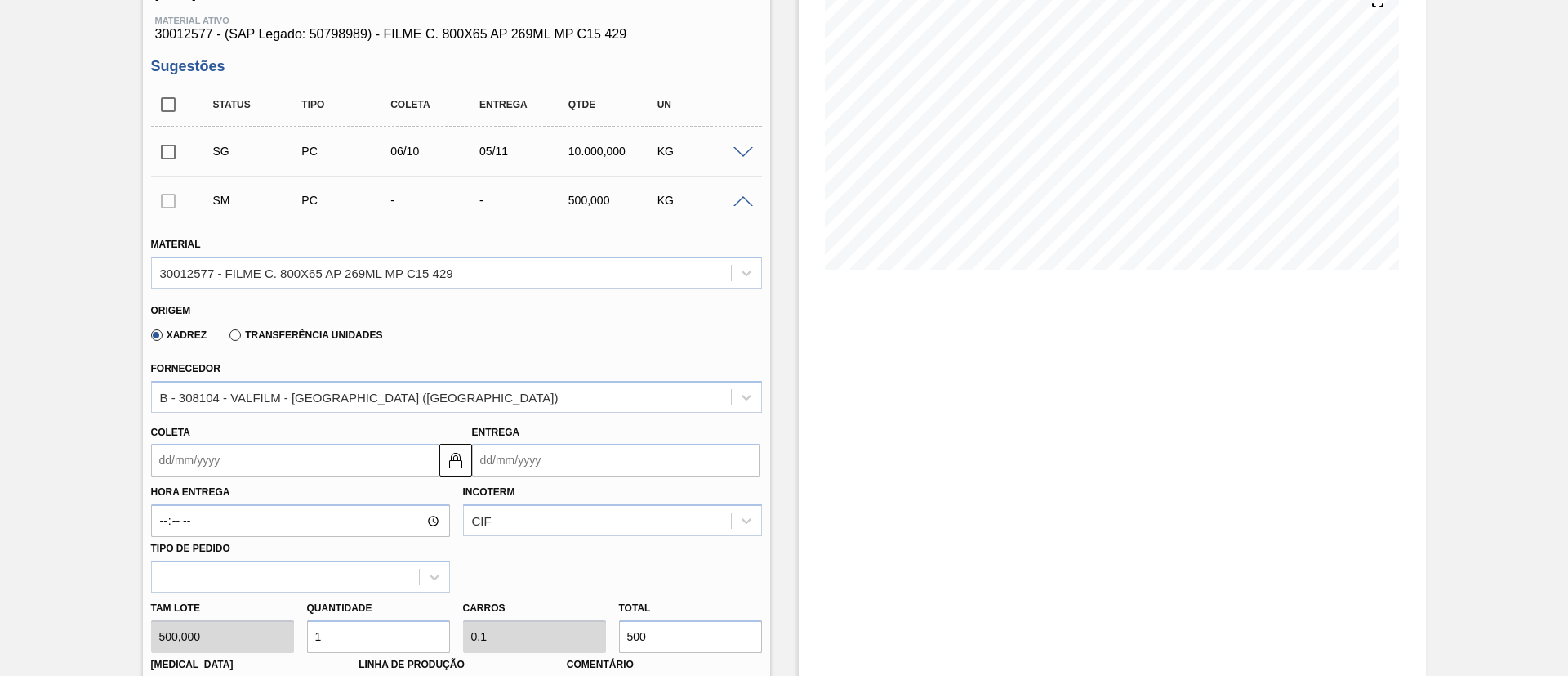
drag, startPoint x: 583, startPoint y: 620, endPoint x: 563, endPoint y: 614, distance: 20.9
click at [564, 618] on div "[PERSON_NAME] 500,000 Quantidade 1 Carros 0,1 Total 500 [MEDICAL_DATA] N/A Linh…" at bounding box center [456, 651] width 624 height 117
type input "0,002"
type input "0"
type input "1"
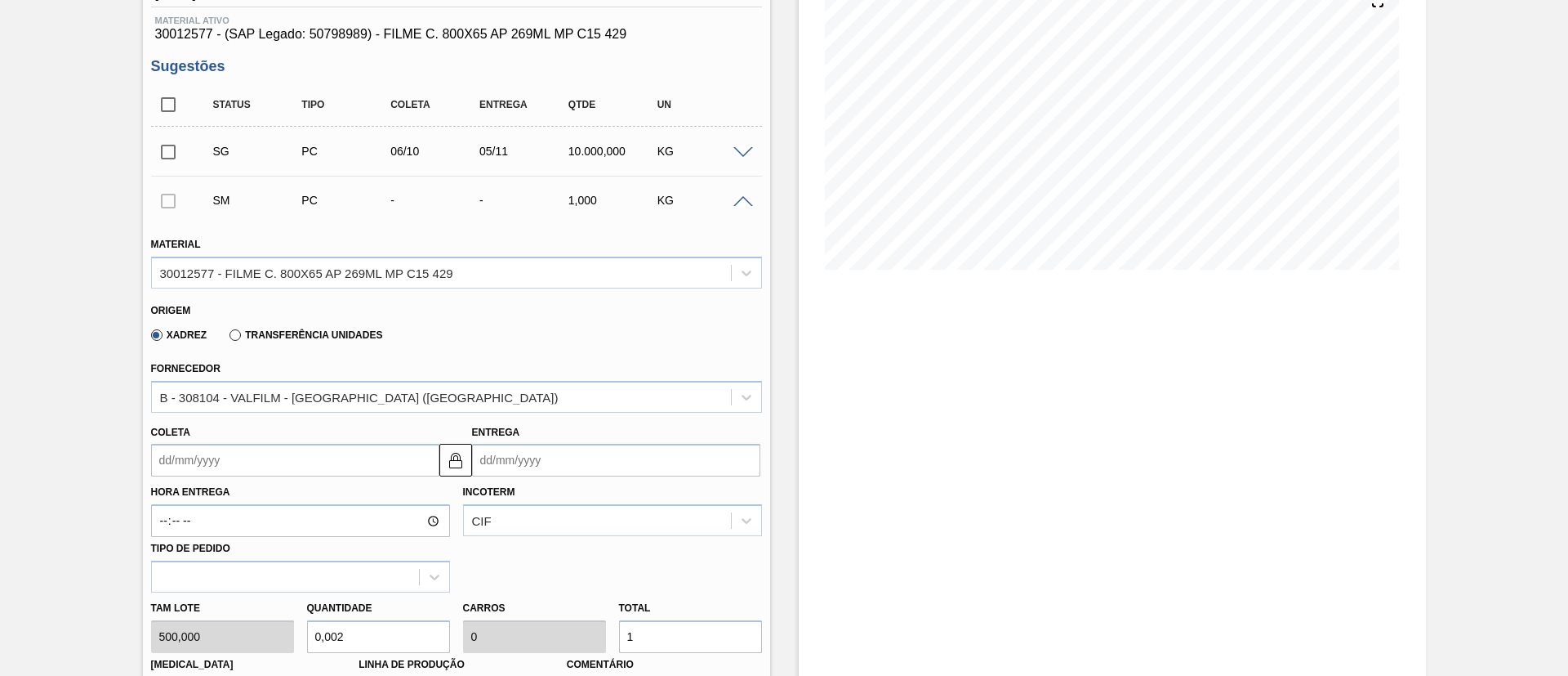
type input "0,032"
type input "0,003"
type input "16"
type input "0,32"
type input "0,032"
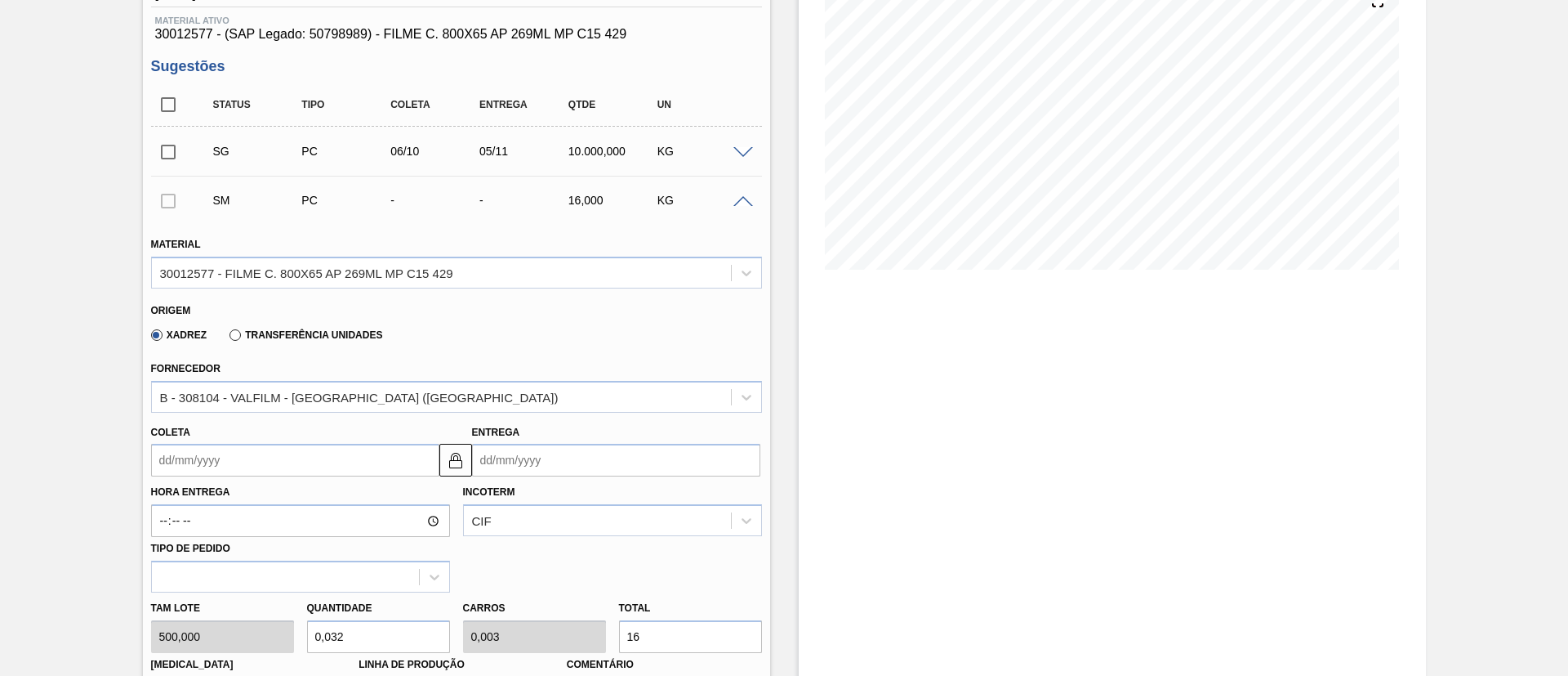
type input "160"
type input "3,2"
type input "0,32"
type input "1.600"
type input "32"
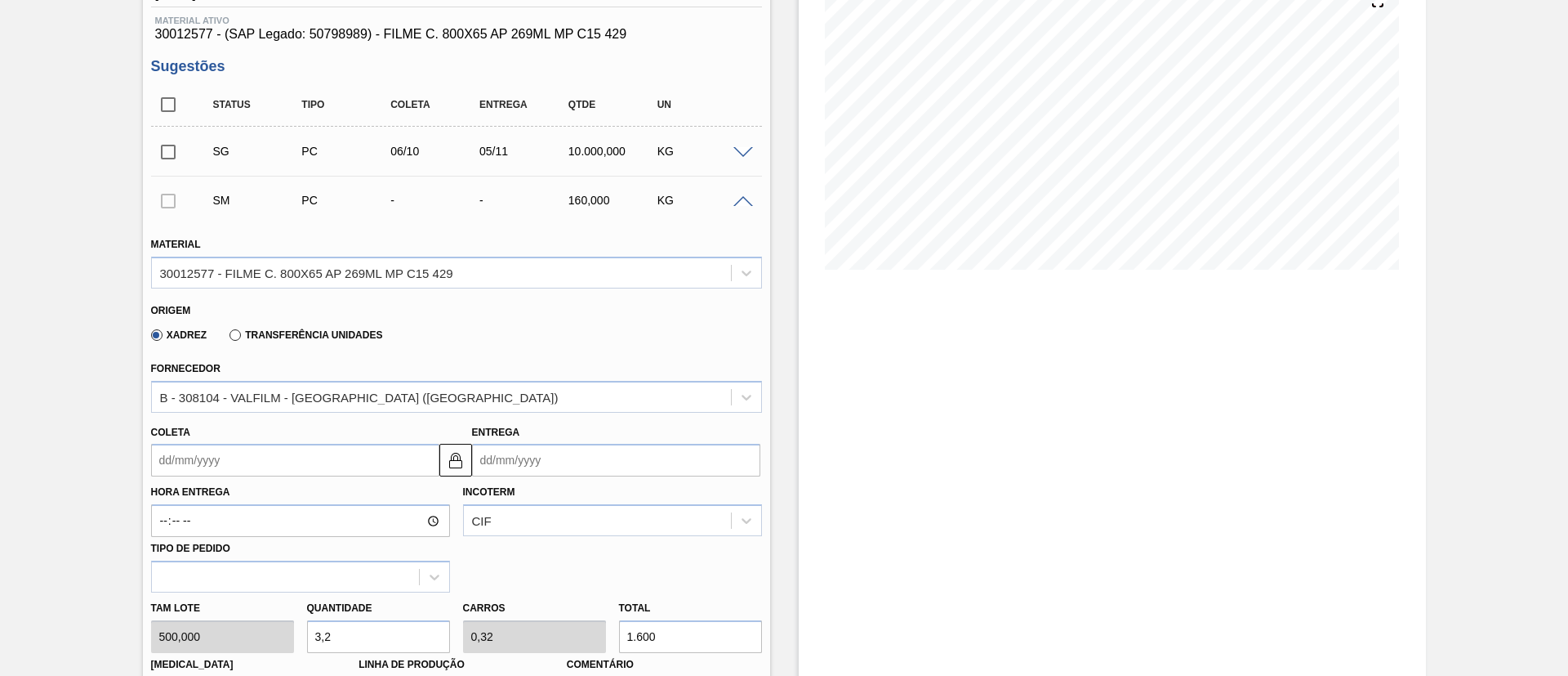
type input "3,2"
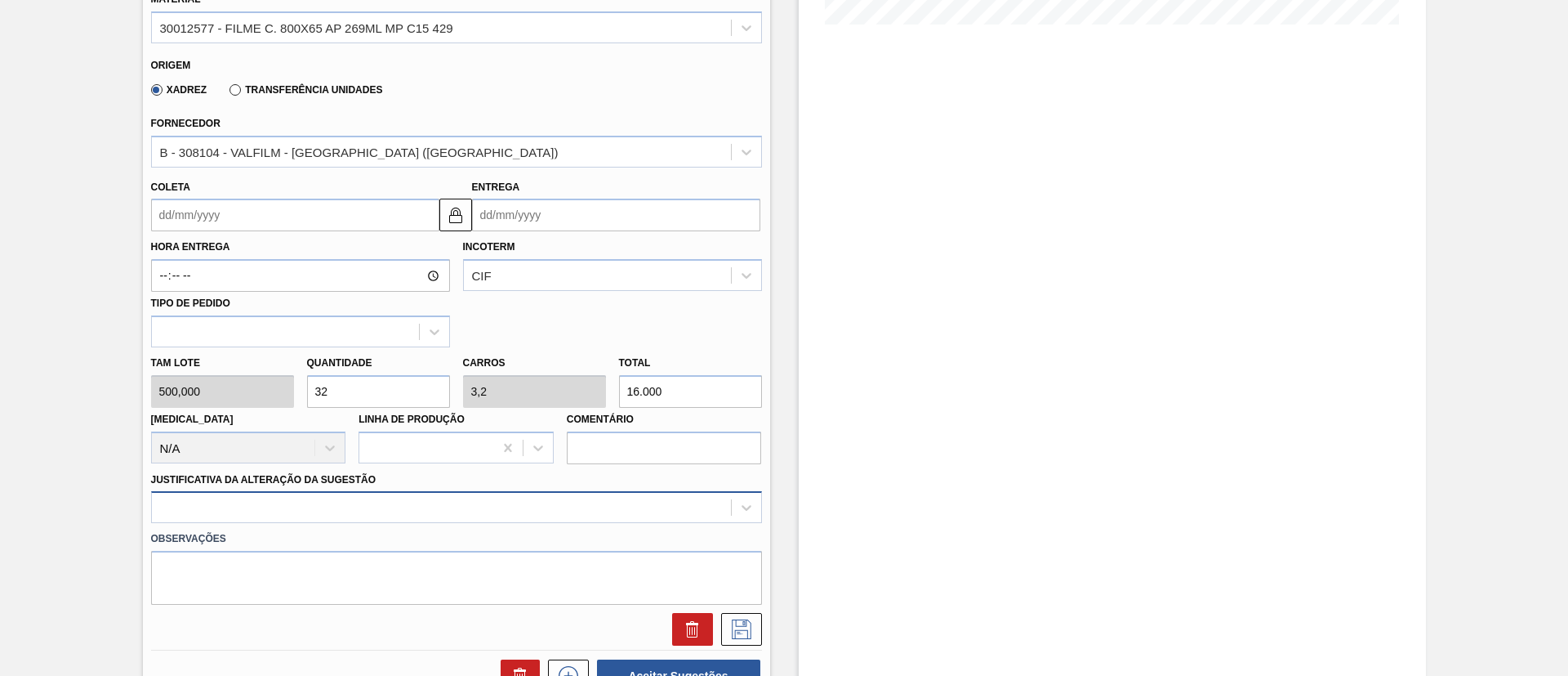
type input "16.000"
click at [333, 512] on div at bounding box center [456, 507] width 611 height 32
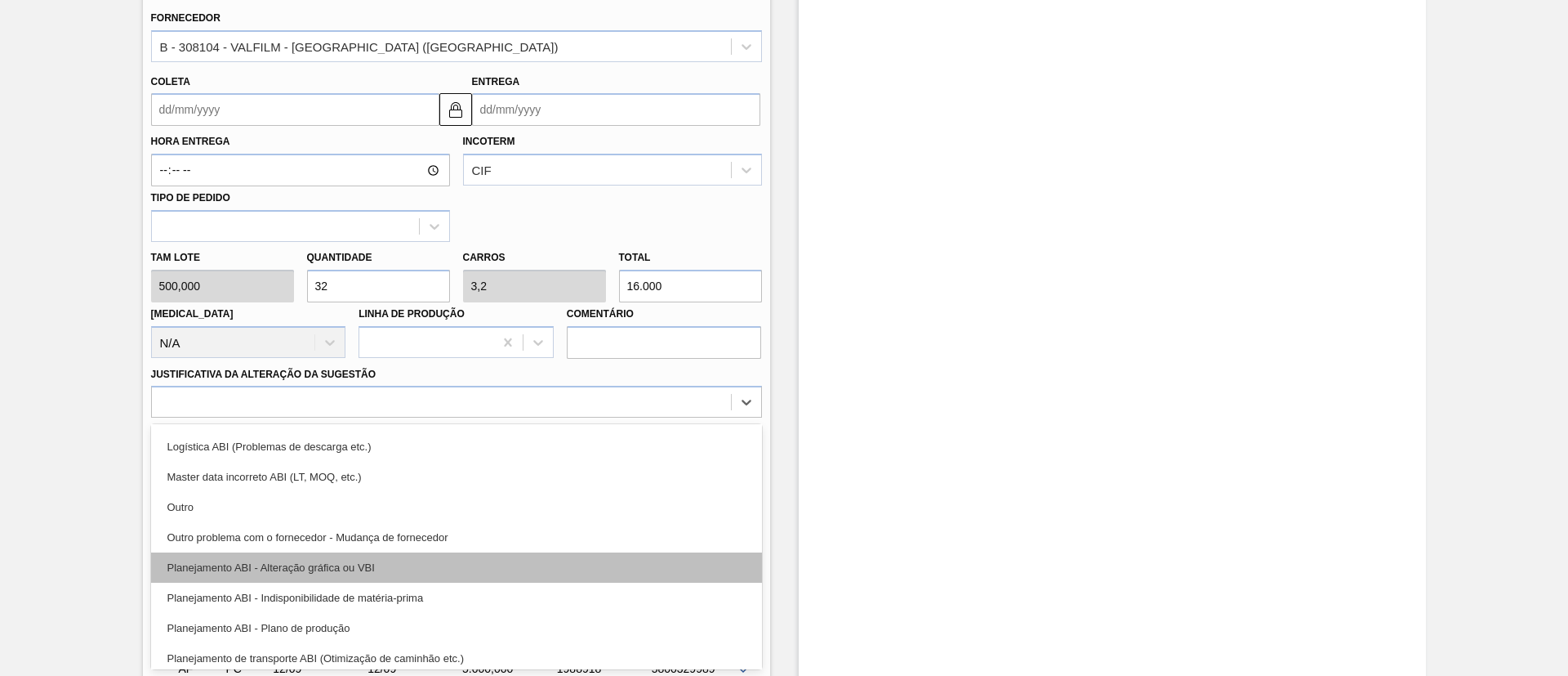
scroll to position [123, 0]
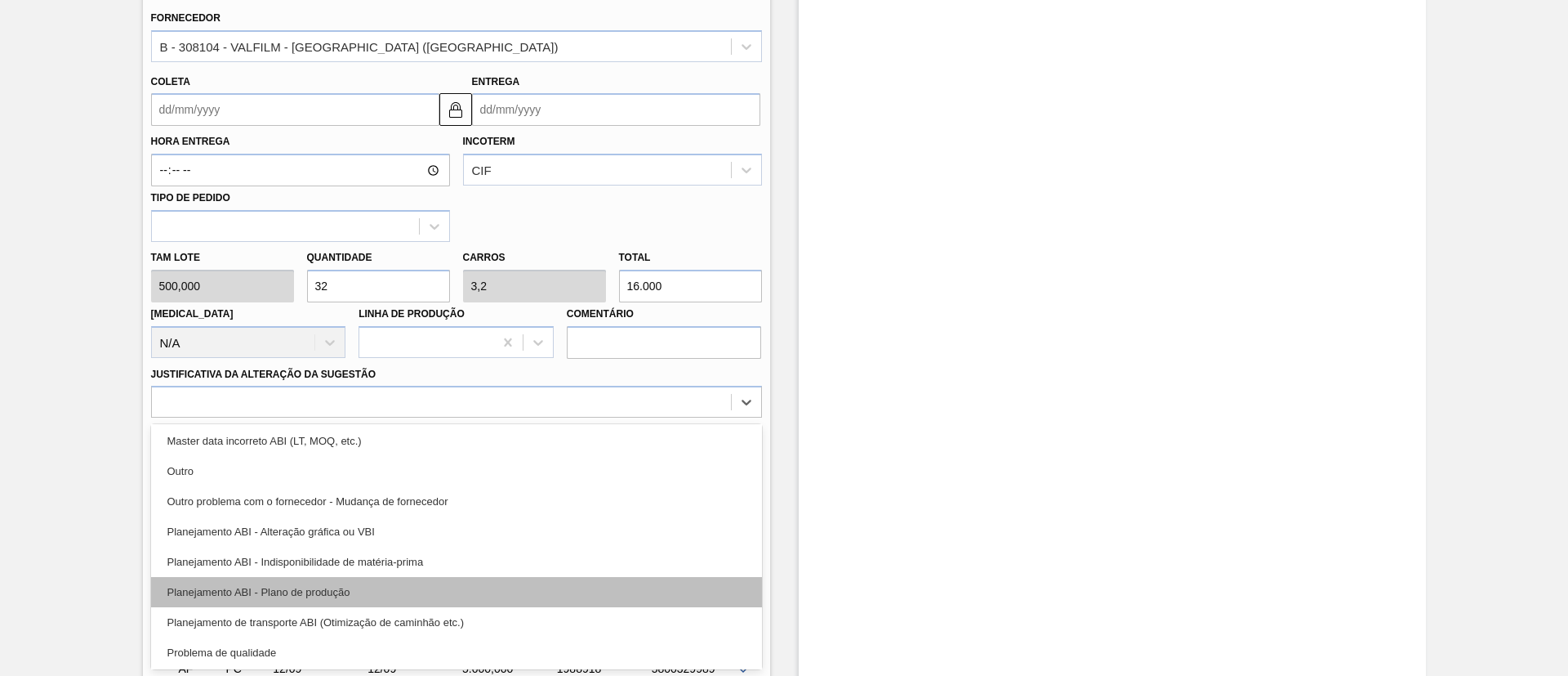
click at [378, 587] on div "Planejamento ABI - Plano de produção" at bounding box center [456, 591] width 611 height 30
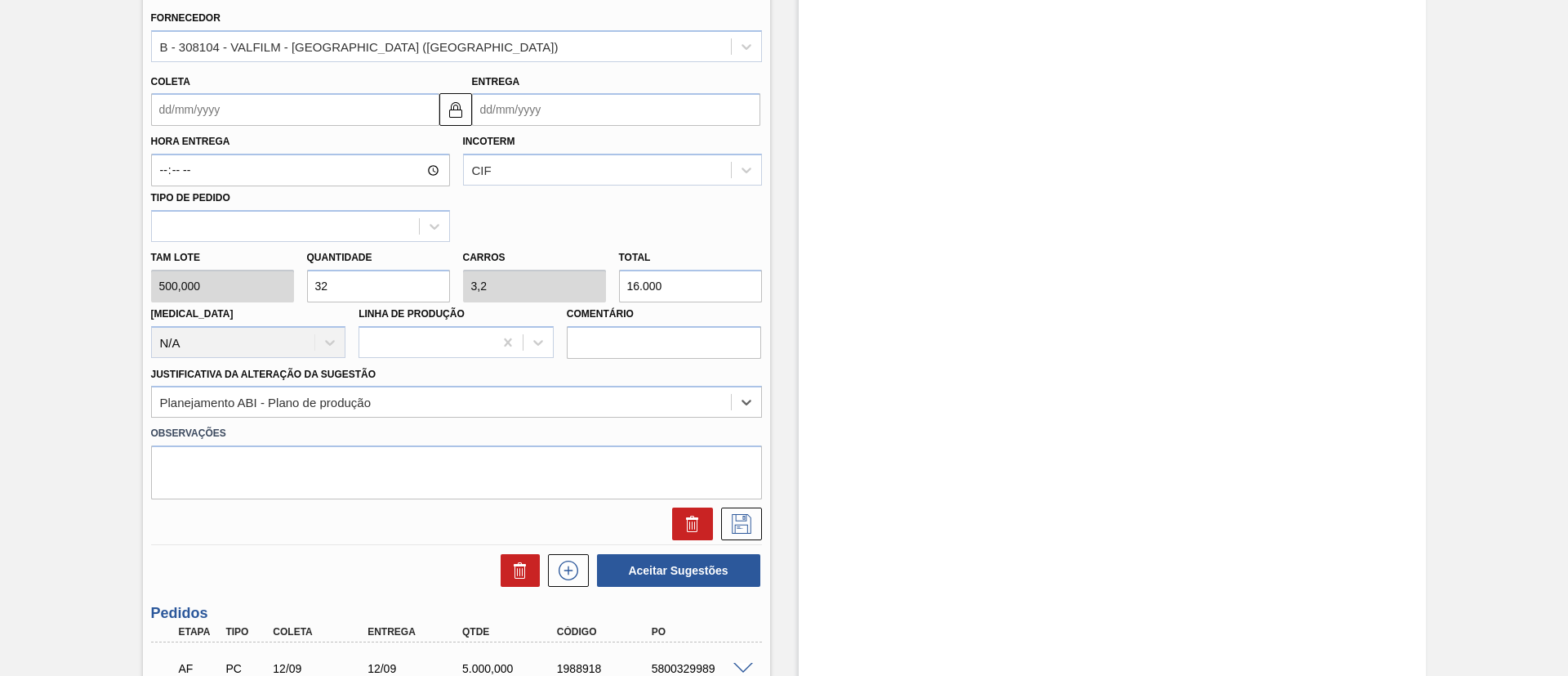
click at [418, 423] on label "Observações" at bounding box center [456, 433] width 611 height 24
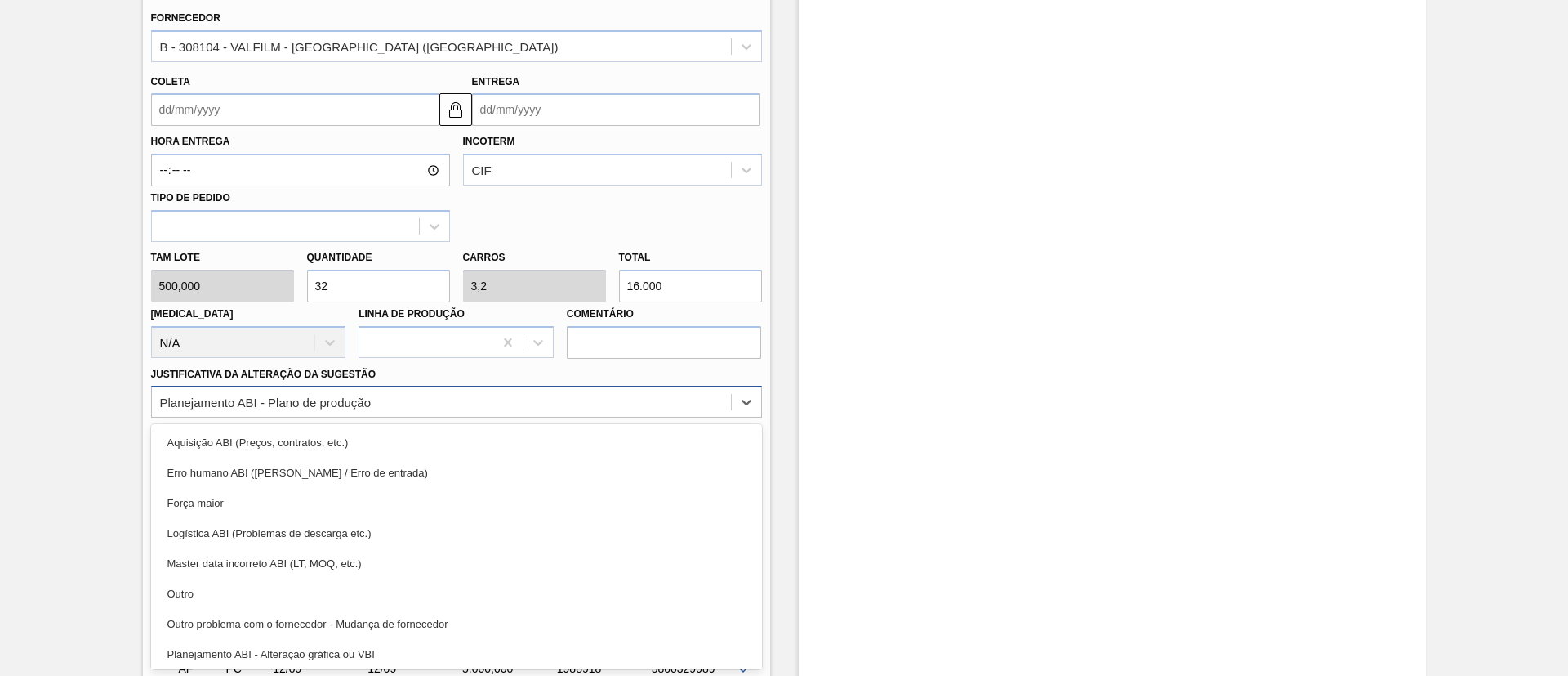
click at [403, 399] on div "Planejamento ABI - Plano de produção" at bounding box center [442, 402] width 579 height 24
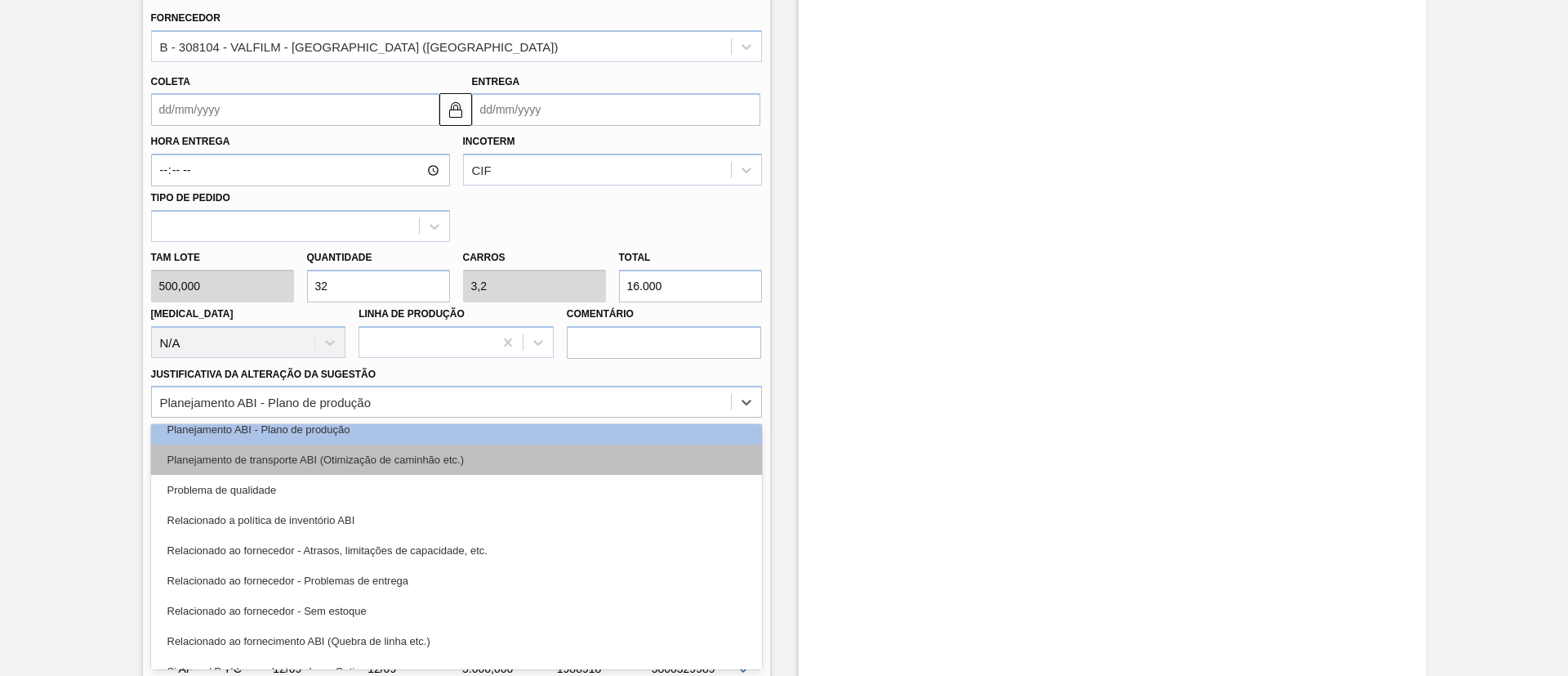
scroll to position [306, 0]
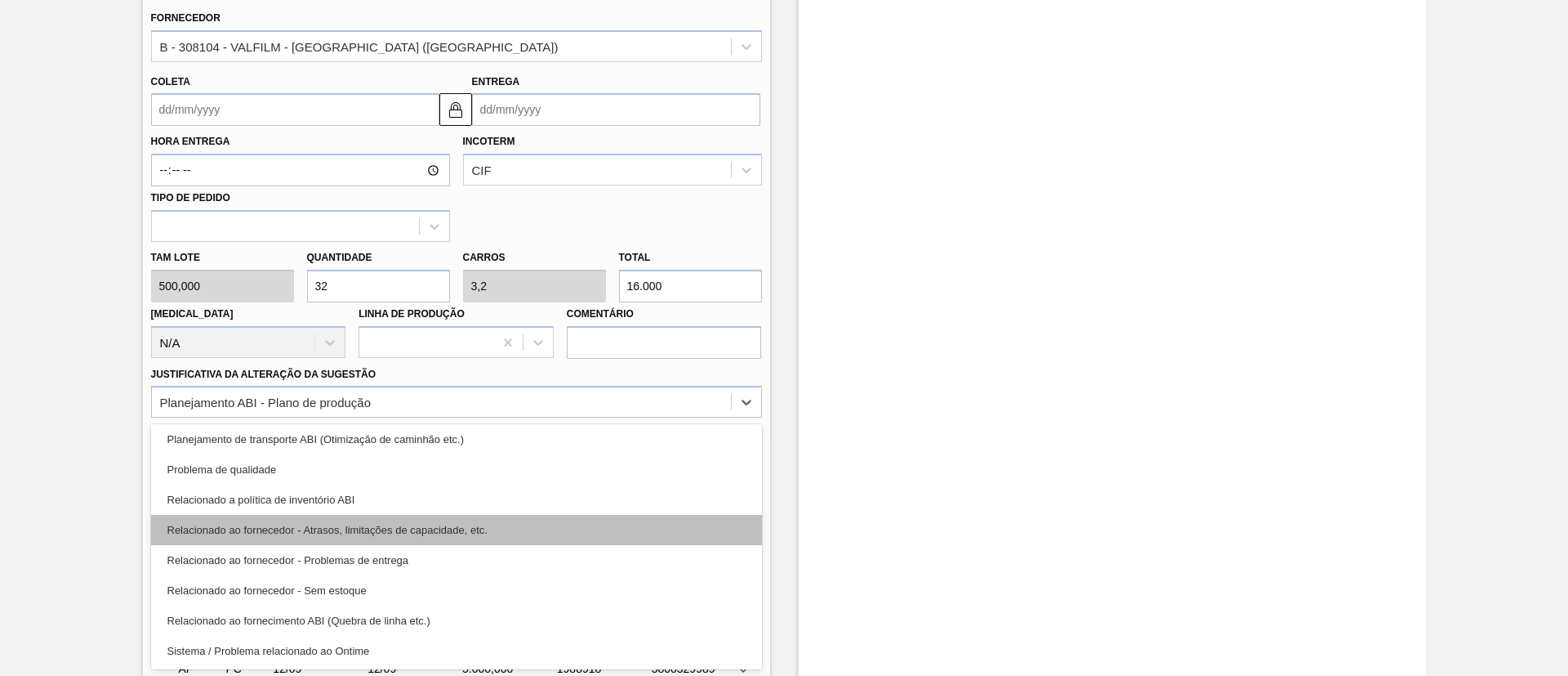
click at [445, 533] on div "Relacionado ao fornecedor - Atrasos, limitações de capacidade, etc." at bounding box center [456, 530] width 611 height 30
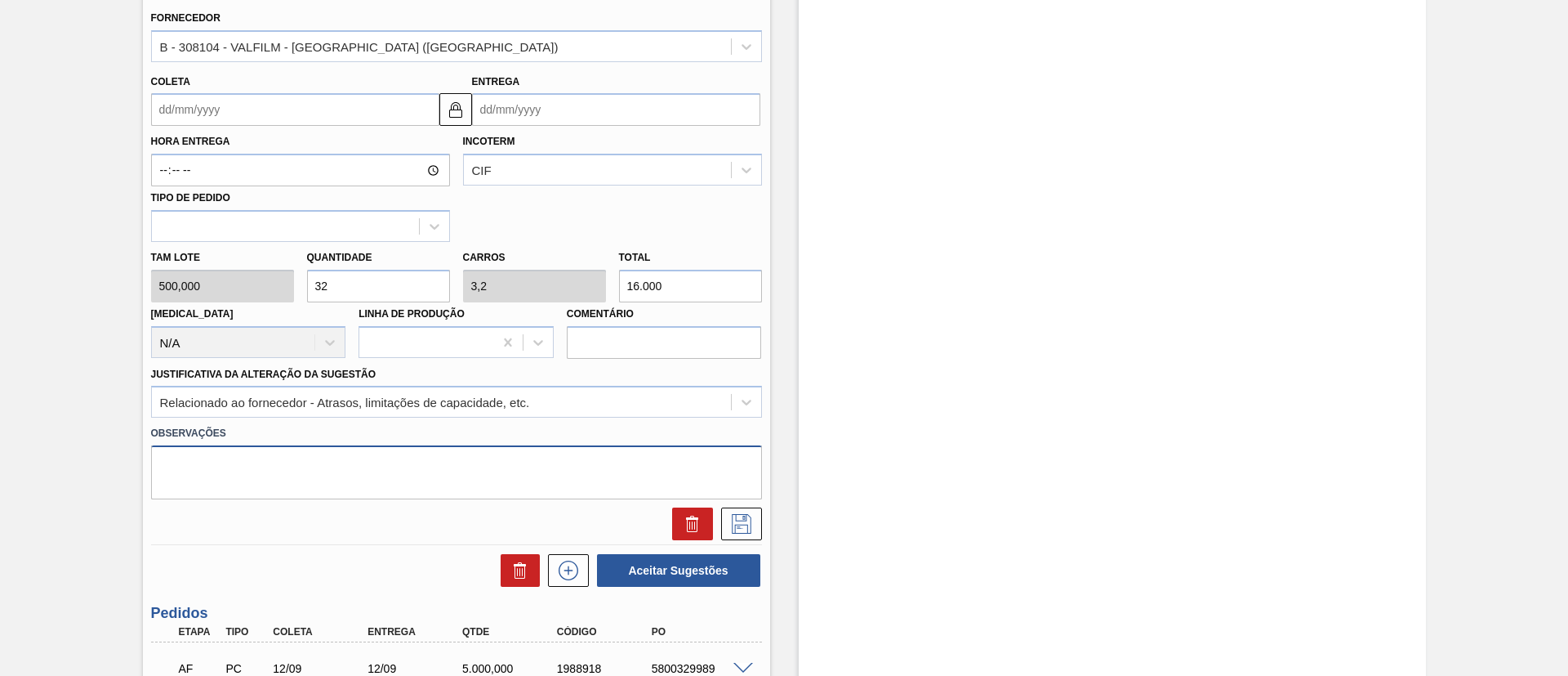
click at [358, 467] on textarea at bounding box center [456, 472] width 611 height 54
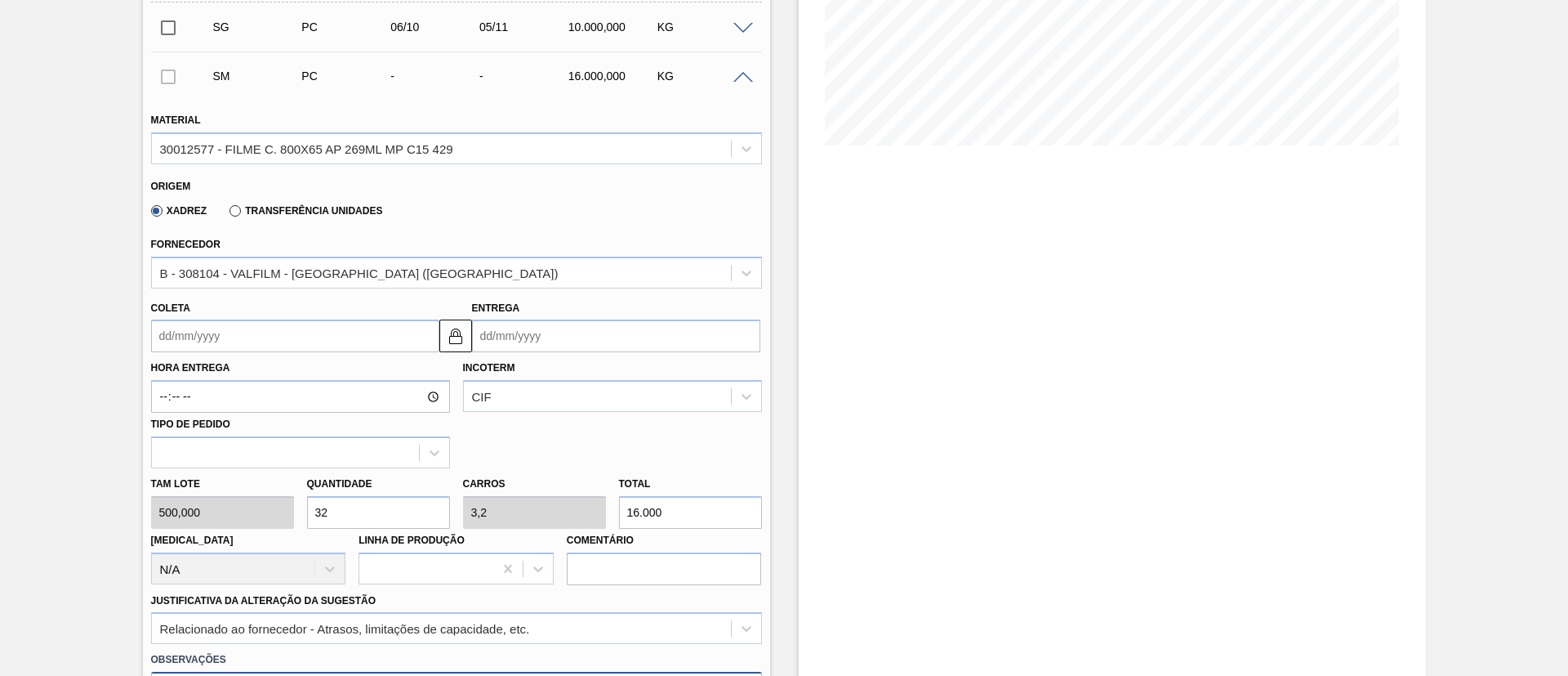
scroll to position [368, 0]
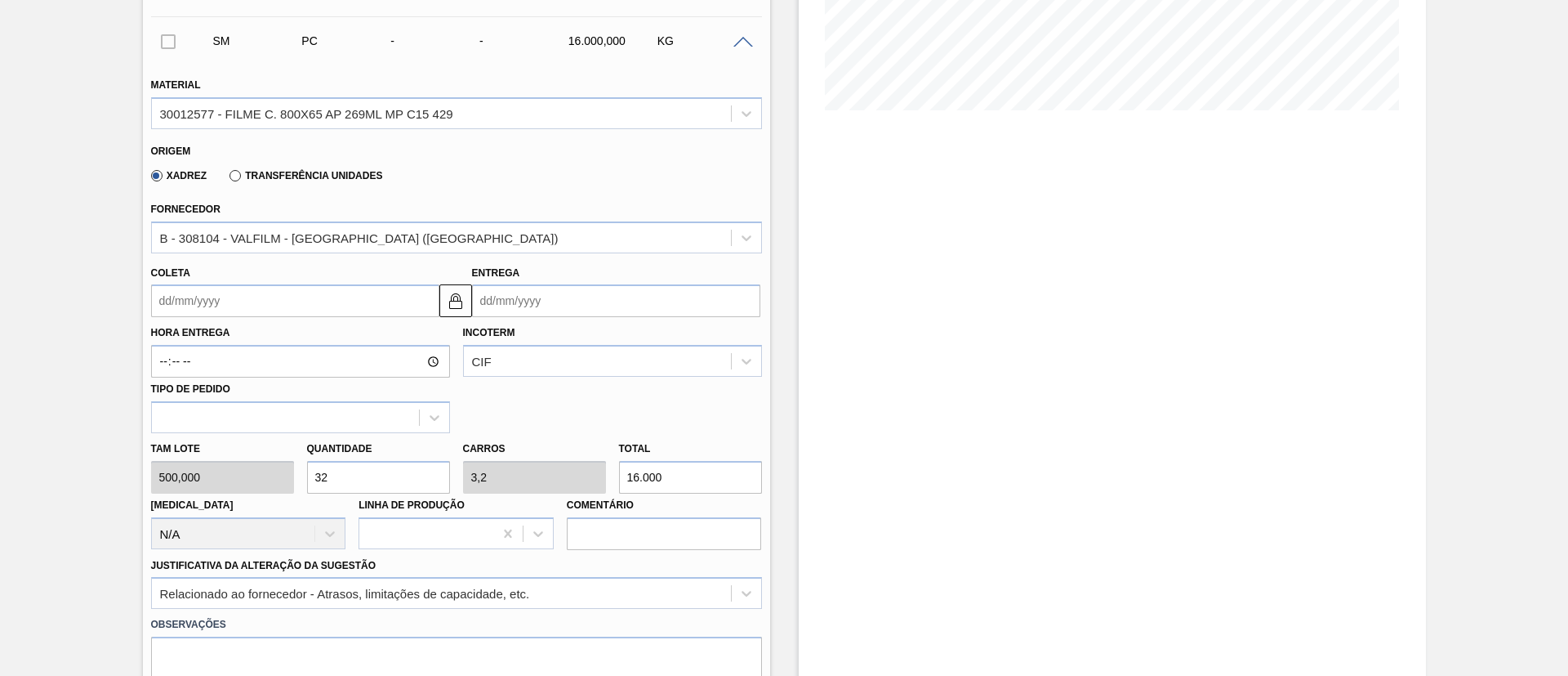
click at [358, 299] on input "Coleta" at bounding box center [295, 301] width 289 height 33
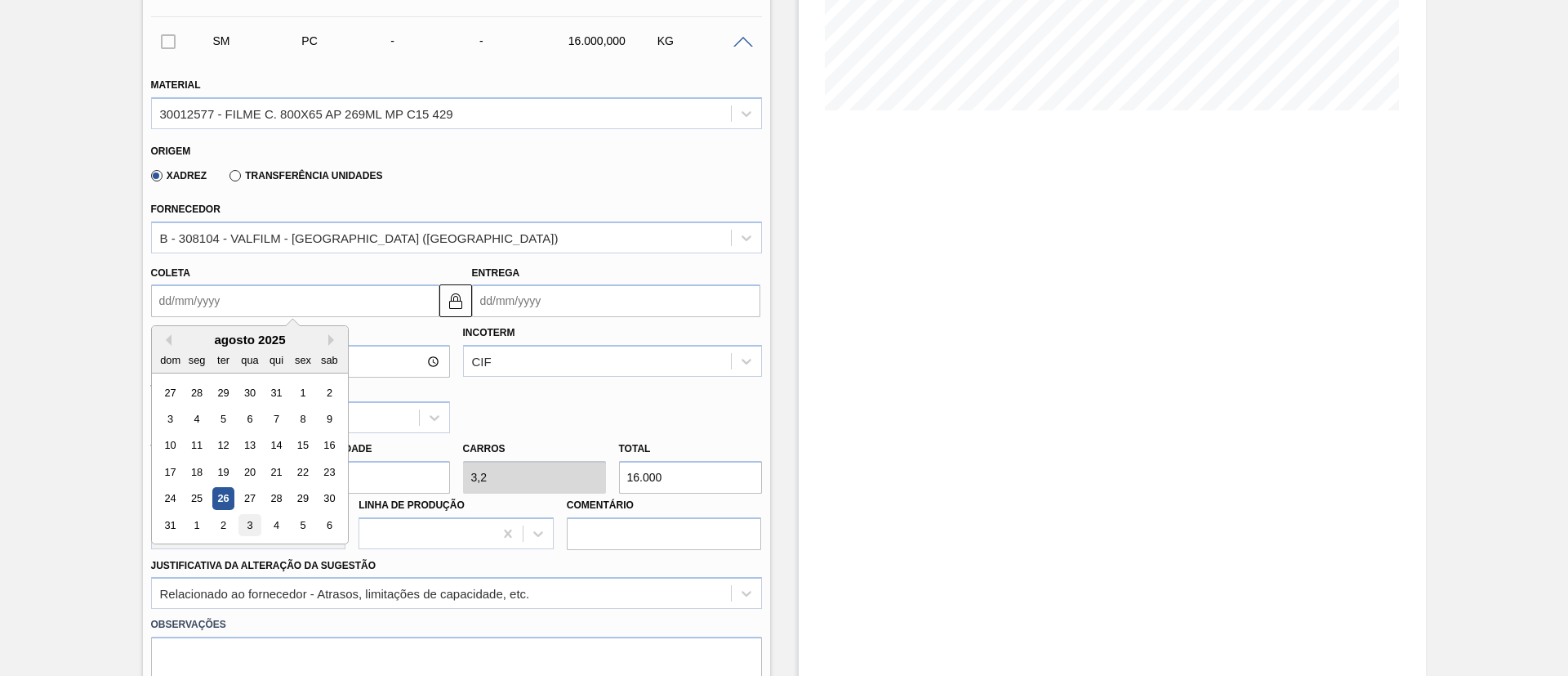
click at [247, 518] on div "3" at bounding box center [249, 525] width 22 height 22
type input "03/09/2025"
type input "06/09/2025"
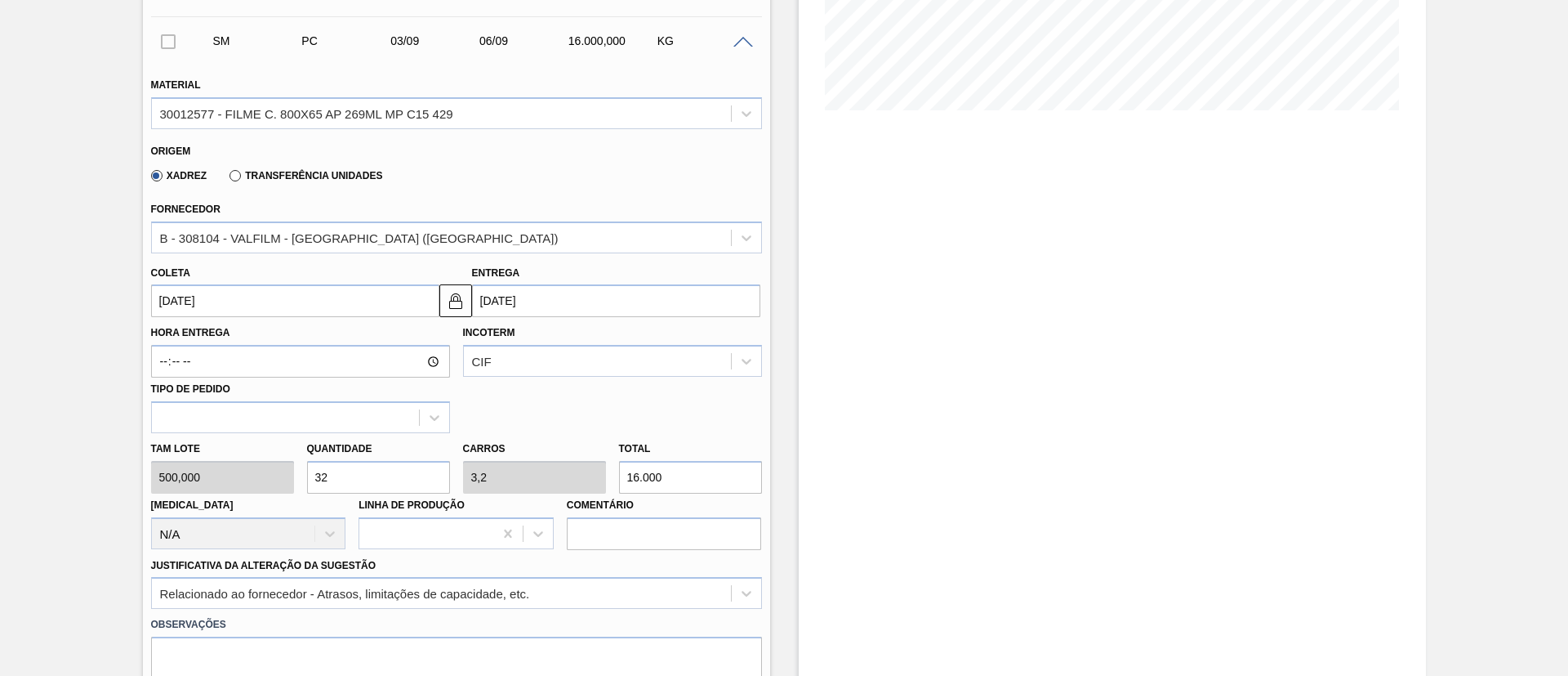
click at [250, 298] on input "03/09/2025" at bounding box center [295, 301] width 289 height 33
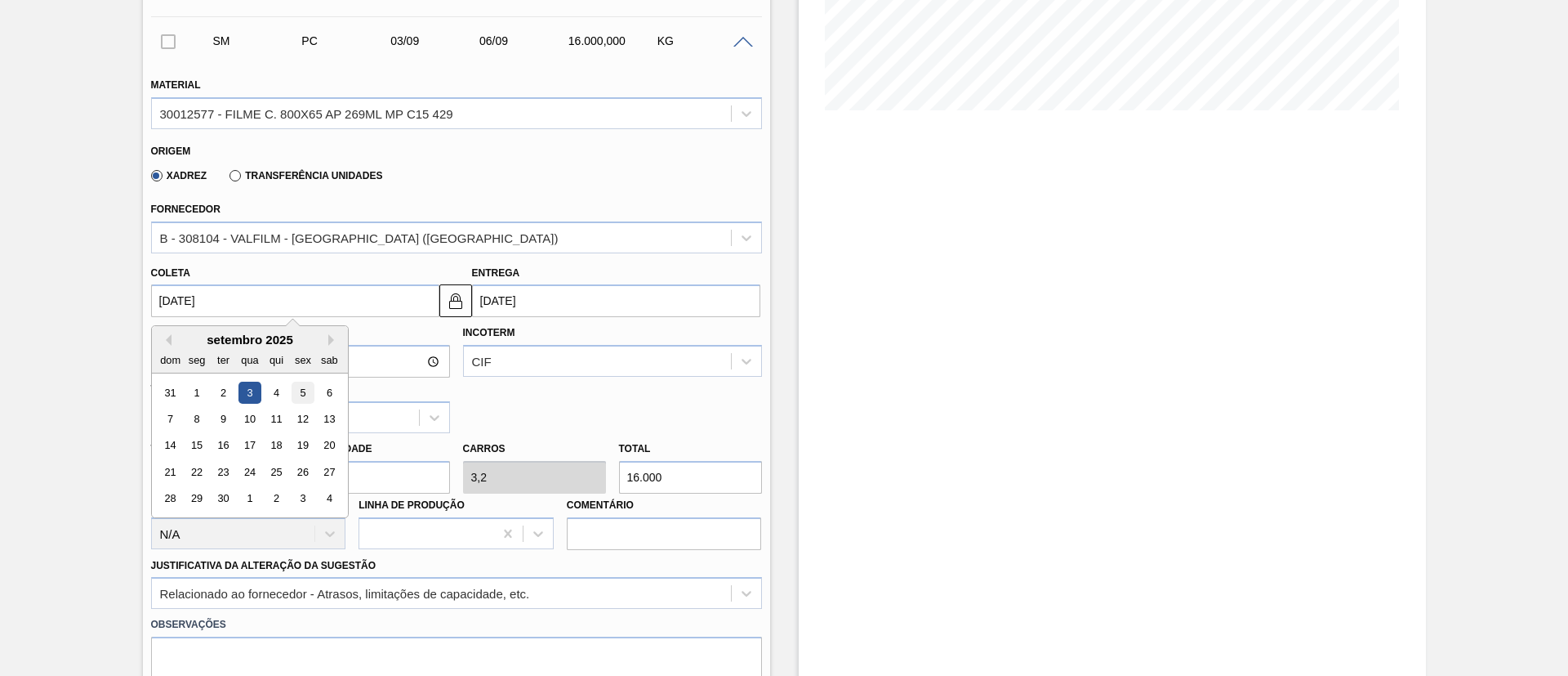
click at [295, 393] on div "5" at bounding box center [303, 392] width 22 height 22
type input "05/09/2025"
type input "08/09/2025"
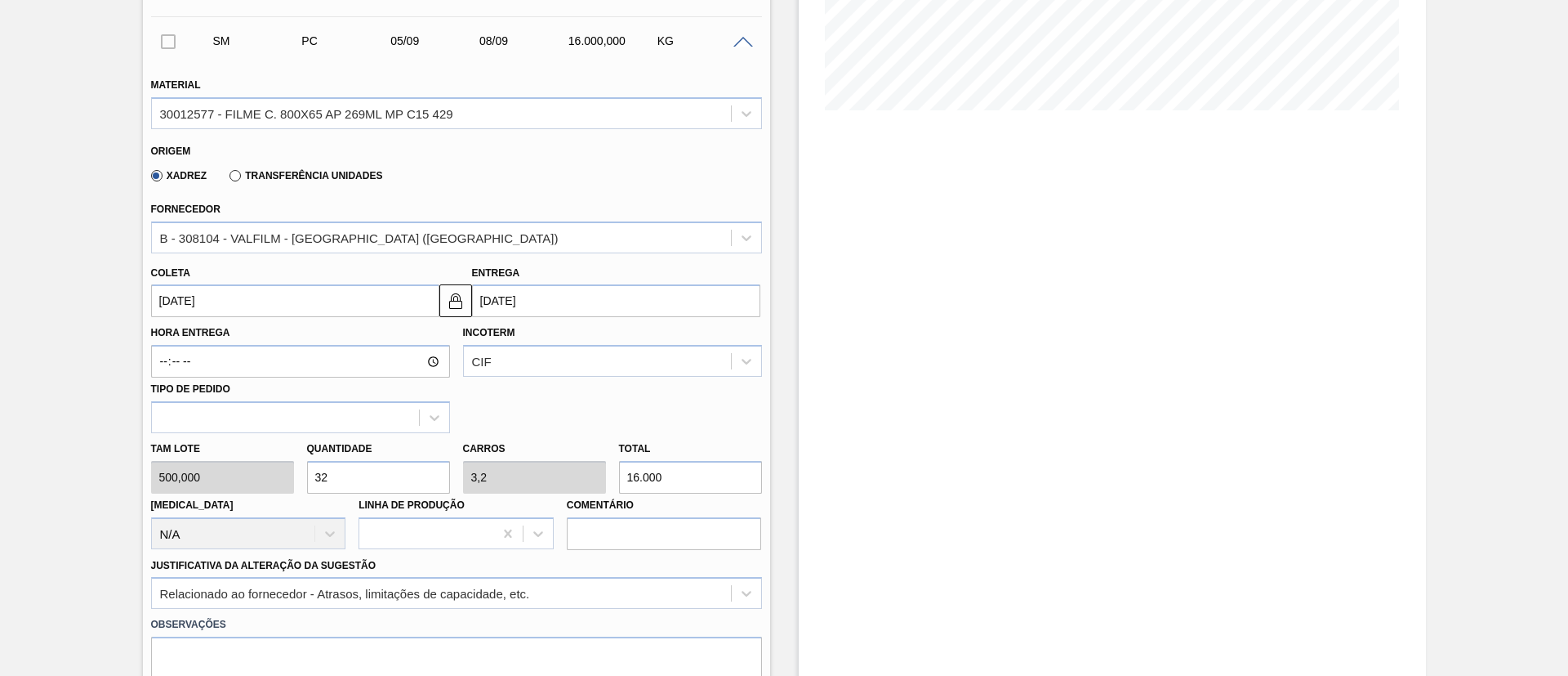
click at [261, 303] on input "05/09/2025" at bounding box center [295, 301] width 289 height 33
click at [8, 331] on div "Aguardando Faturamento BR12 - FILME AP 269ML MP C/15 Unidade Cebrasa PE MIN 7.9…" at bounding box center [784, 512] width 1568 height 1596
click at [90, 373] on div "Aguardando Faturamento BR12 - FILME AP 269ML MP C/15 Unidade Cebrasa PE MIN 7.9…" at bounding box center [784, 512] width 1568 height 1596
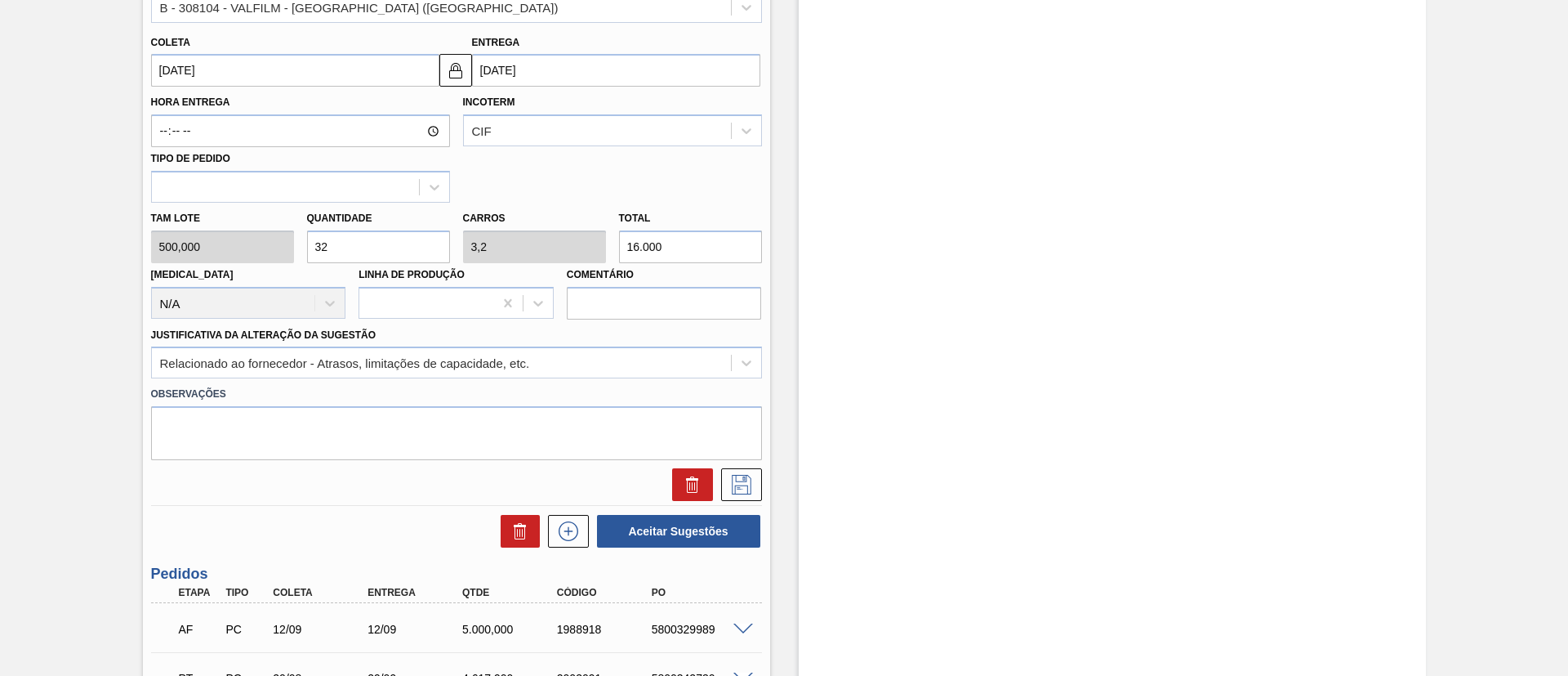
scroll to position [735, 0]
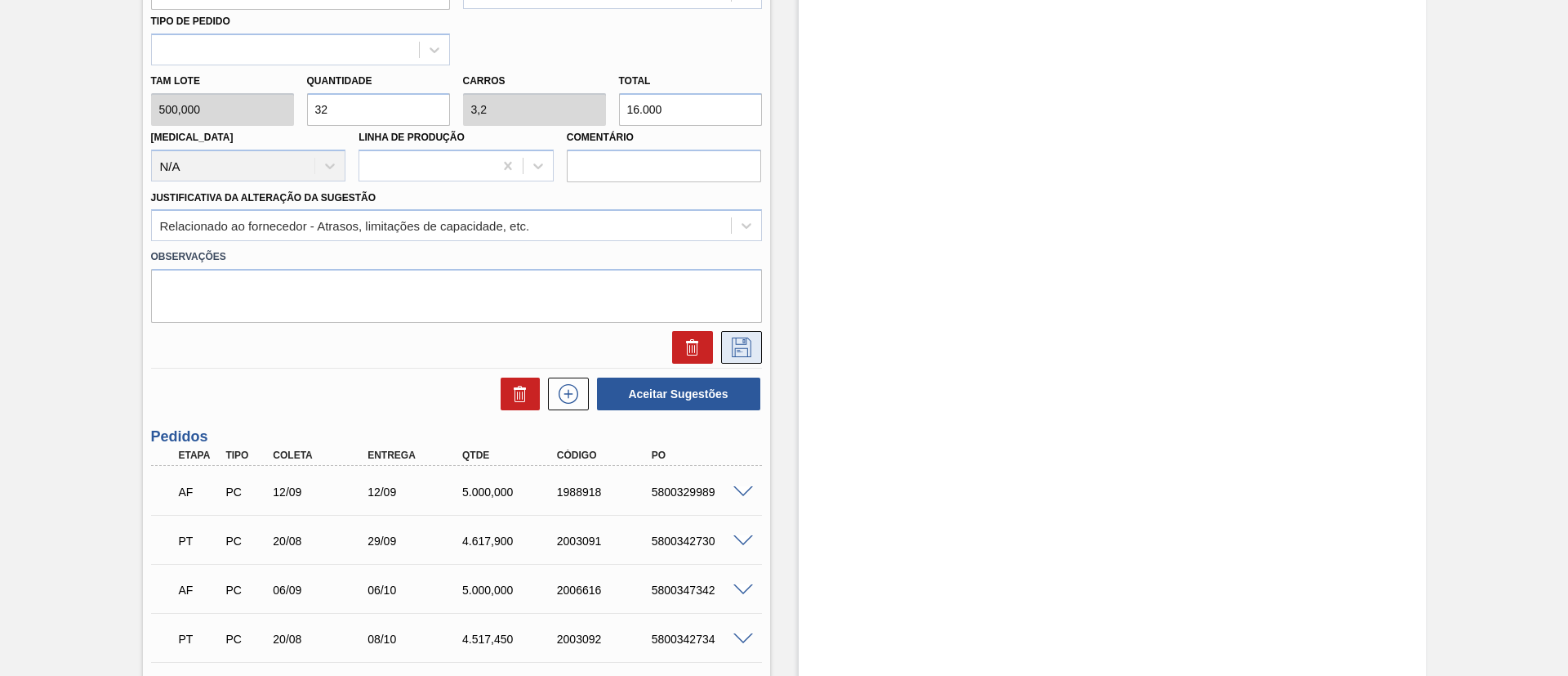
click at [734, 341] on icon at bounding box center [742, 347] width 20 height 20
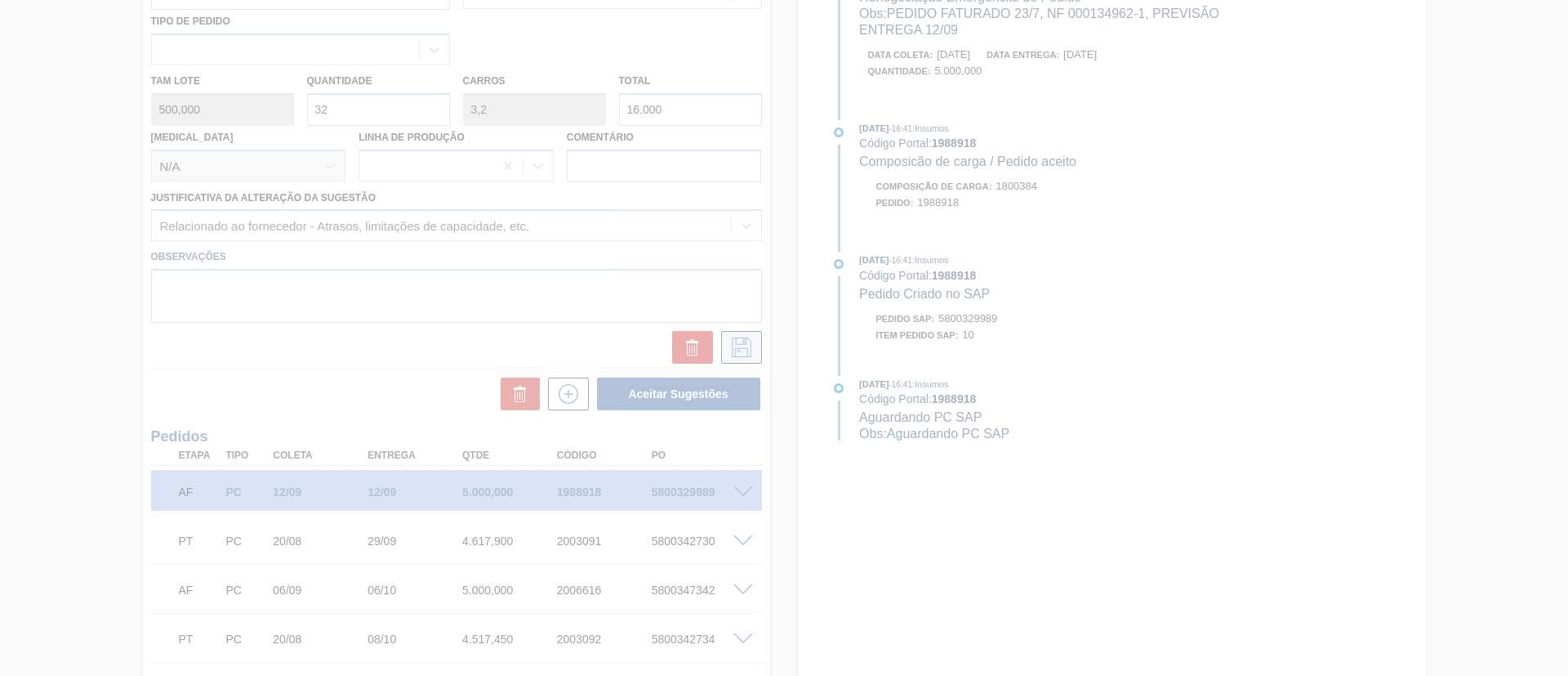
scroll to position [332, 0]
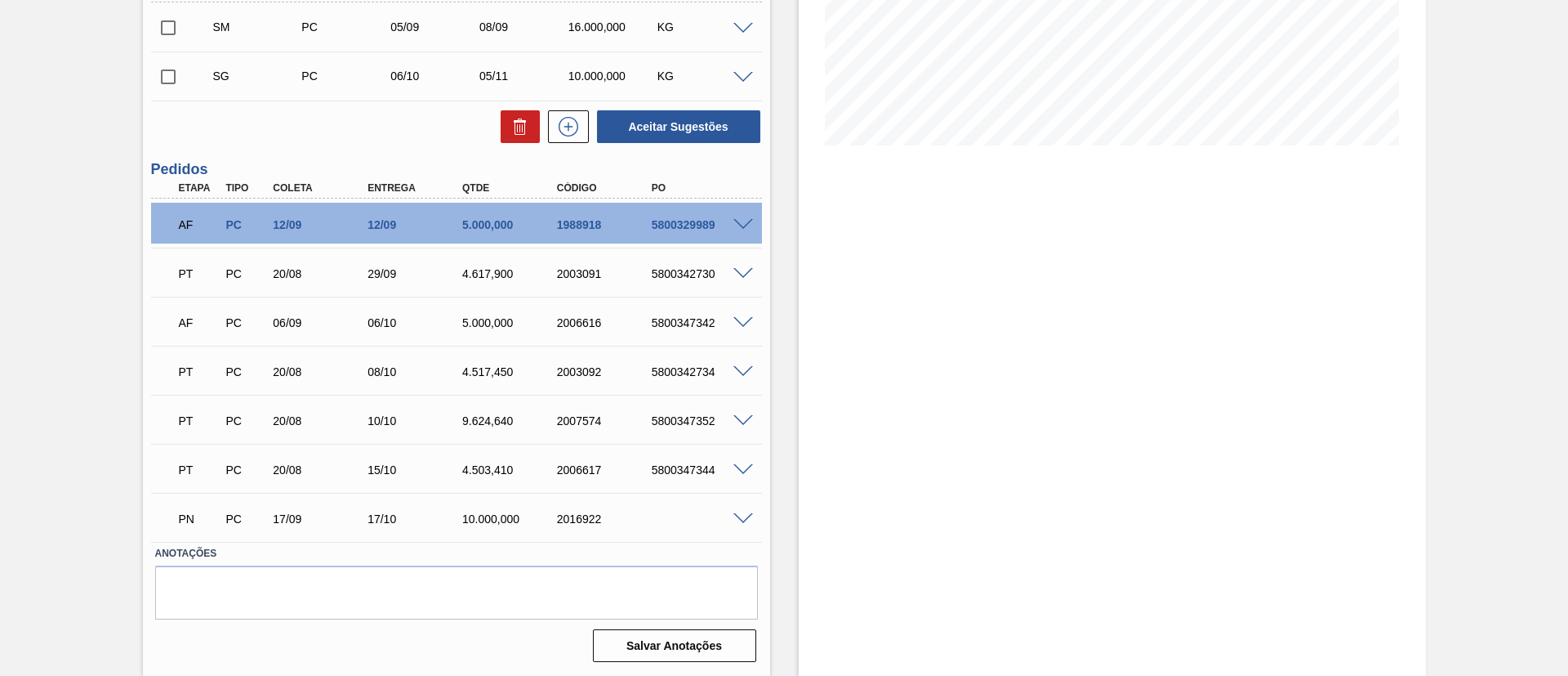
click at [169, 30] on input "checkbox" at bounding box center [169, 28] width 35 height 35
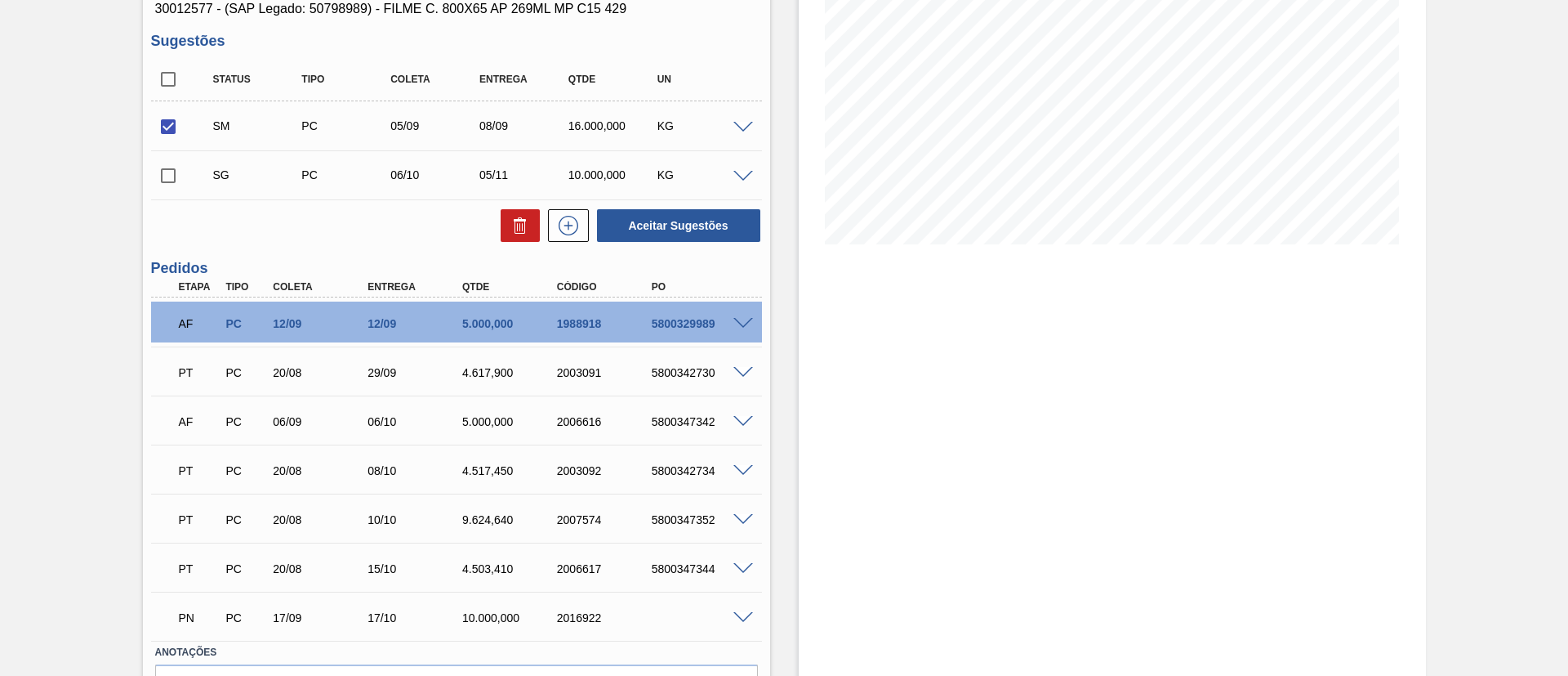
scroll to position [87, 0]
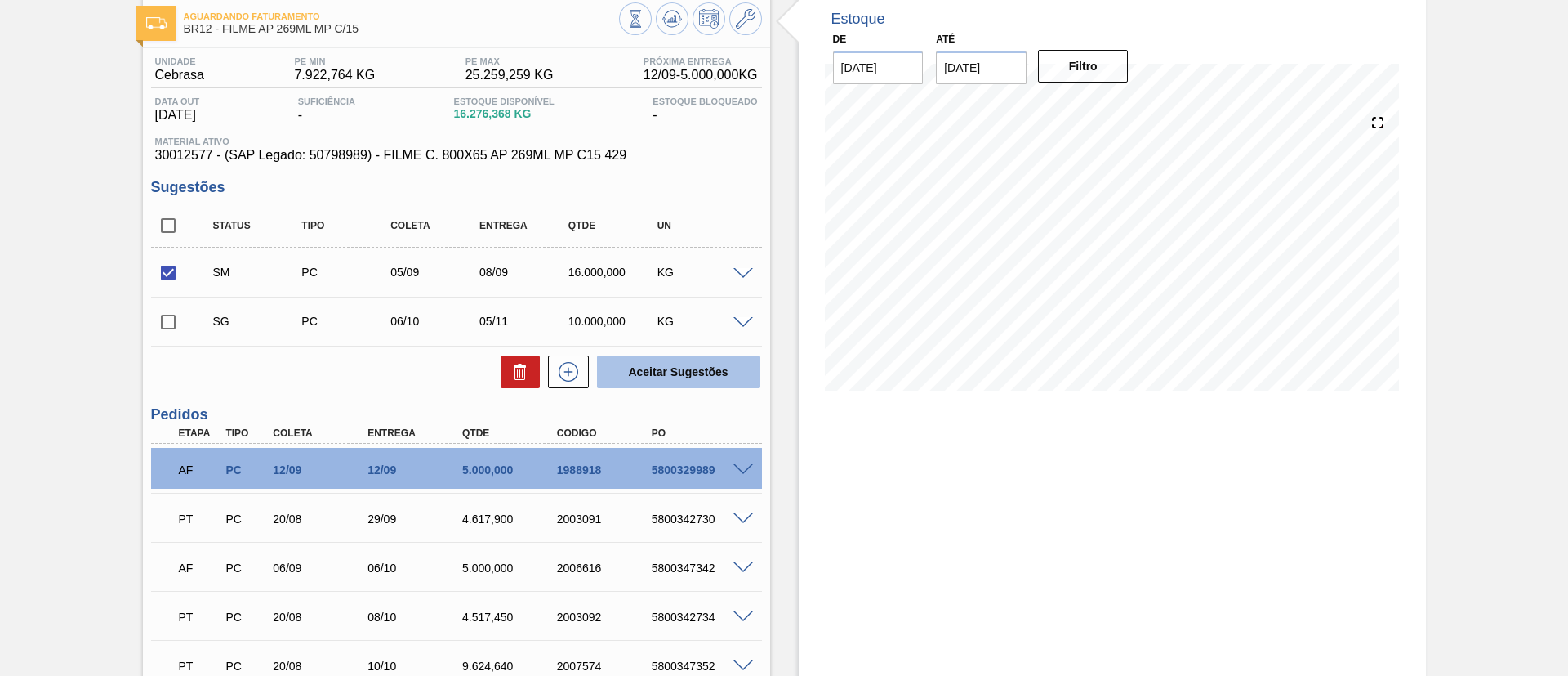
click at [668, 361] on button "Aceitar Sugestões" at bounding box center [678, 372] width 164 height 33
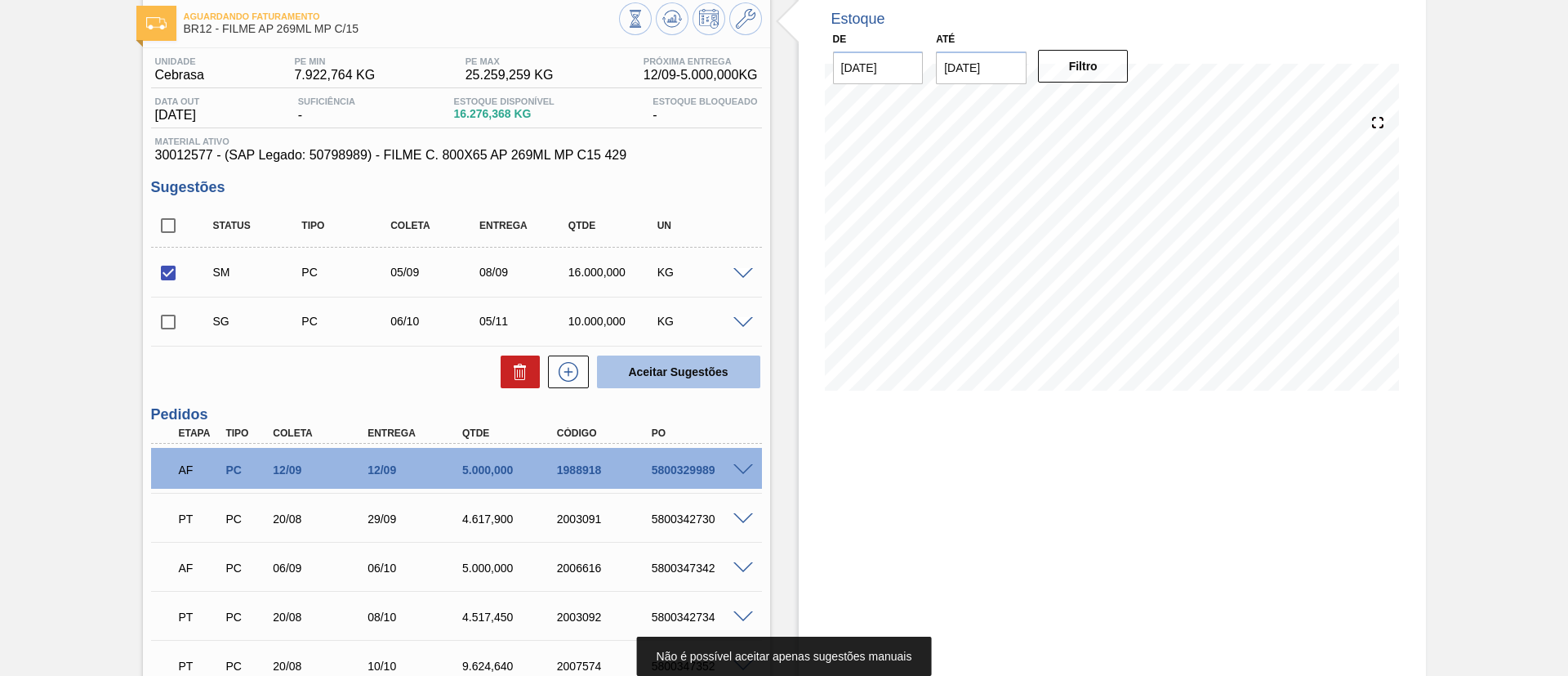
click at [673, 368] on button "Aceitar Sugestões" at bounding box center [678, 372] width 164 height 33
click at [160, 270] on input "checkbox" at bounding box center [169, 273] width 35 height 35
checkbox input "false"
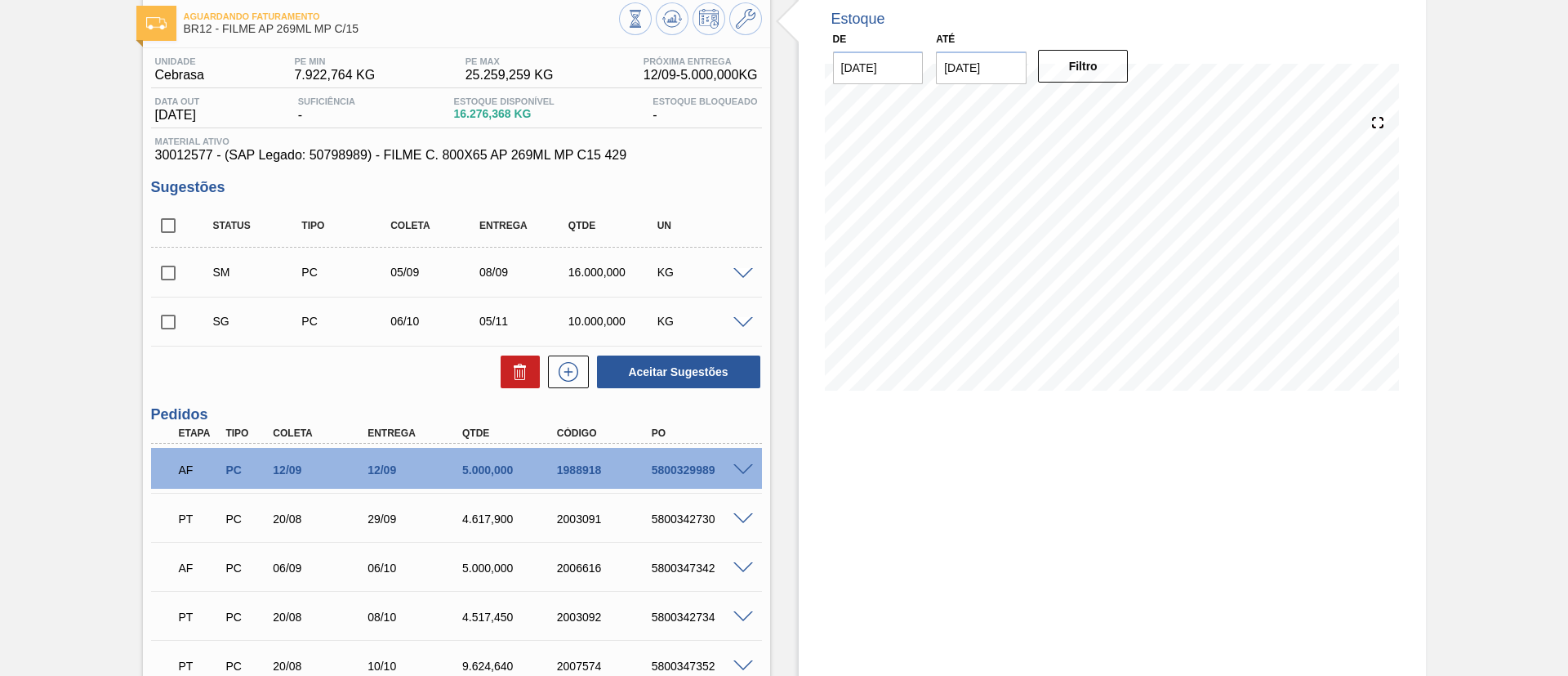
click at [183, 318] on input "checkbox" at bounding box center [169, 322] width 35 height 35
click at [501, 373] on button at bounding box center [520, 372] width 39 height 33
checkbox input "false"
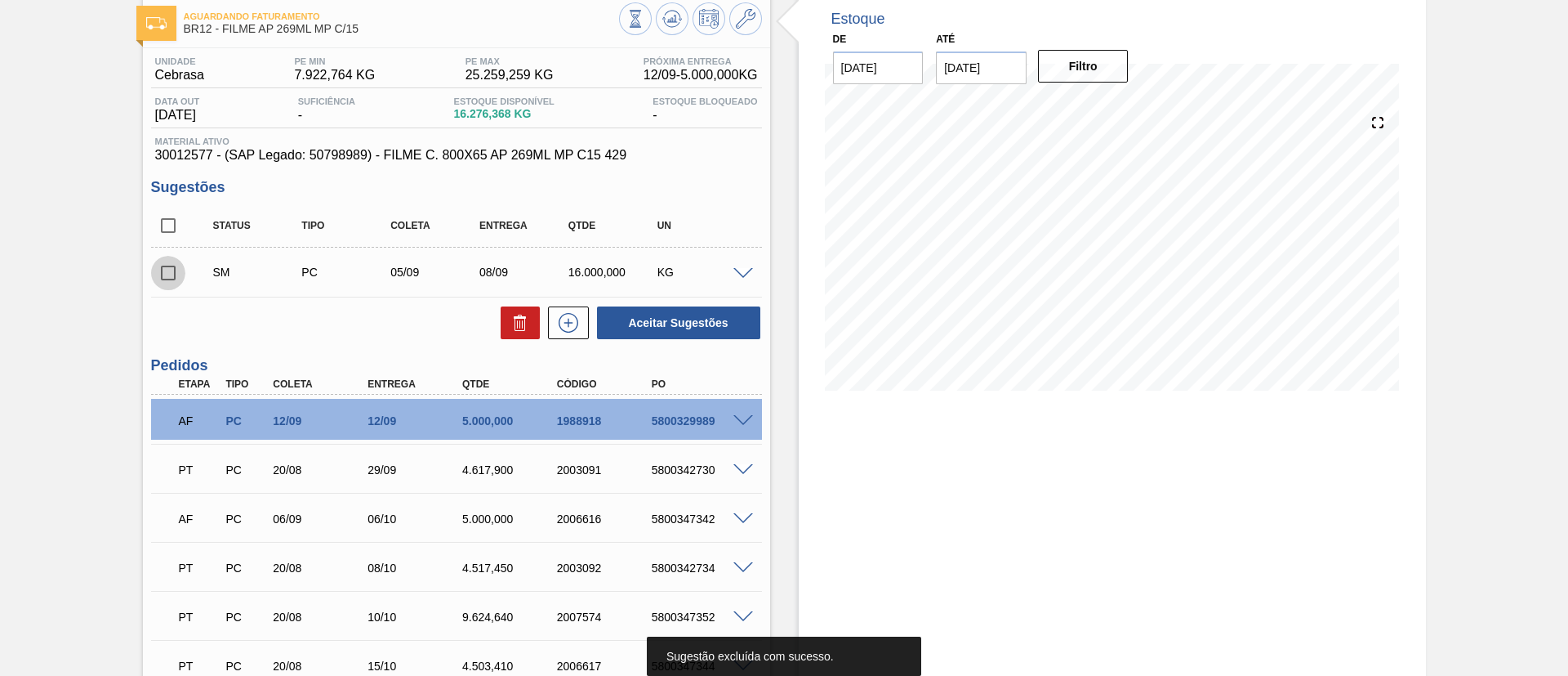
click at [169, 271] on input "checkbox" at bounding box center [169, 273] width 35 height 35
checkbox input "true"
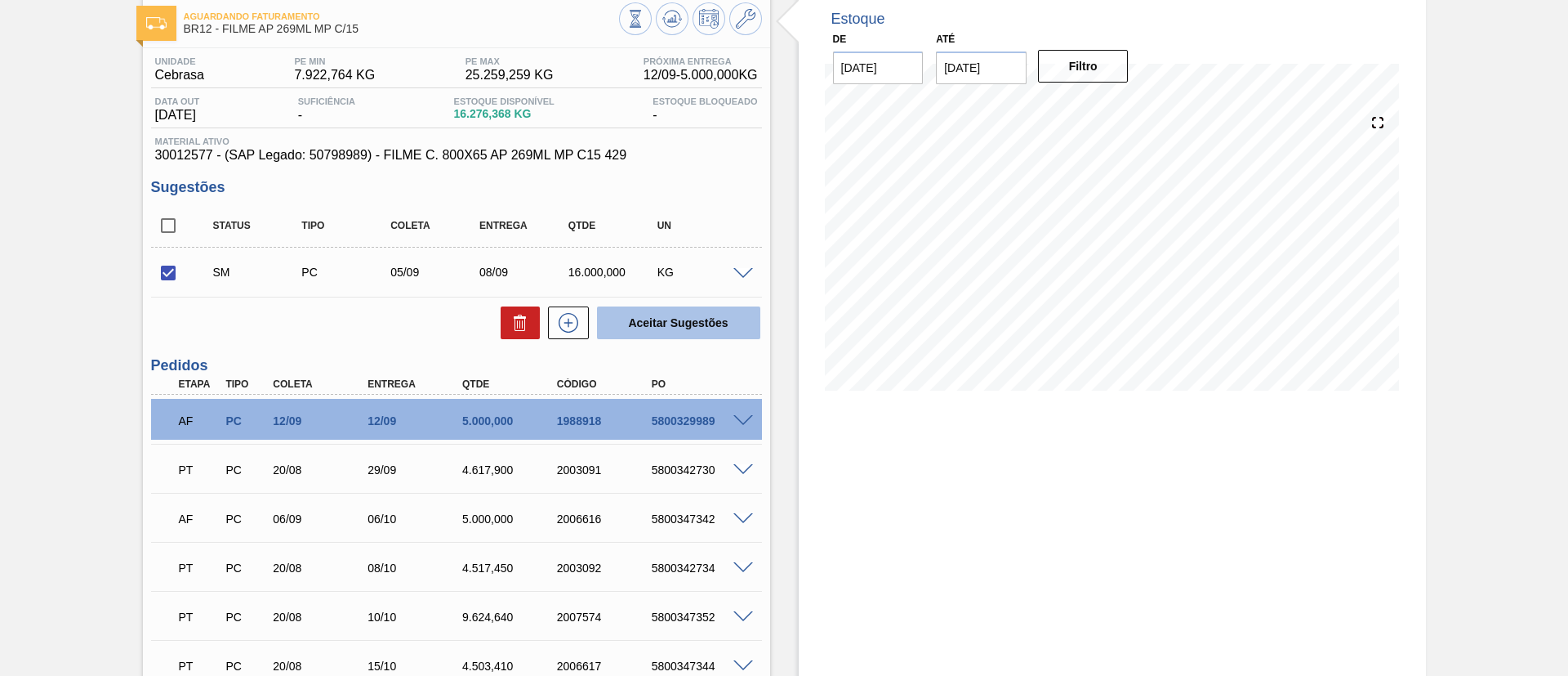
click at [691, 313] on button "Aceitar Sugestões" at bounding box center [678, 323] width 164 height 33
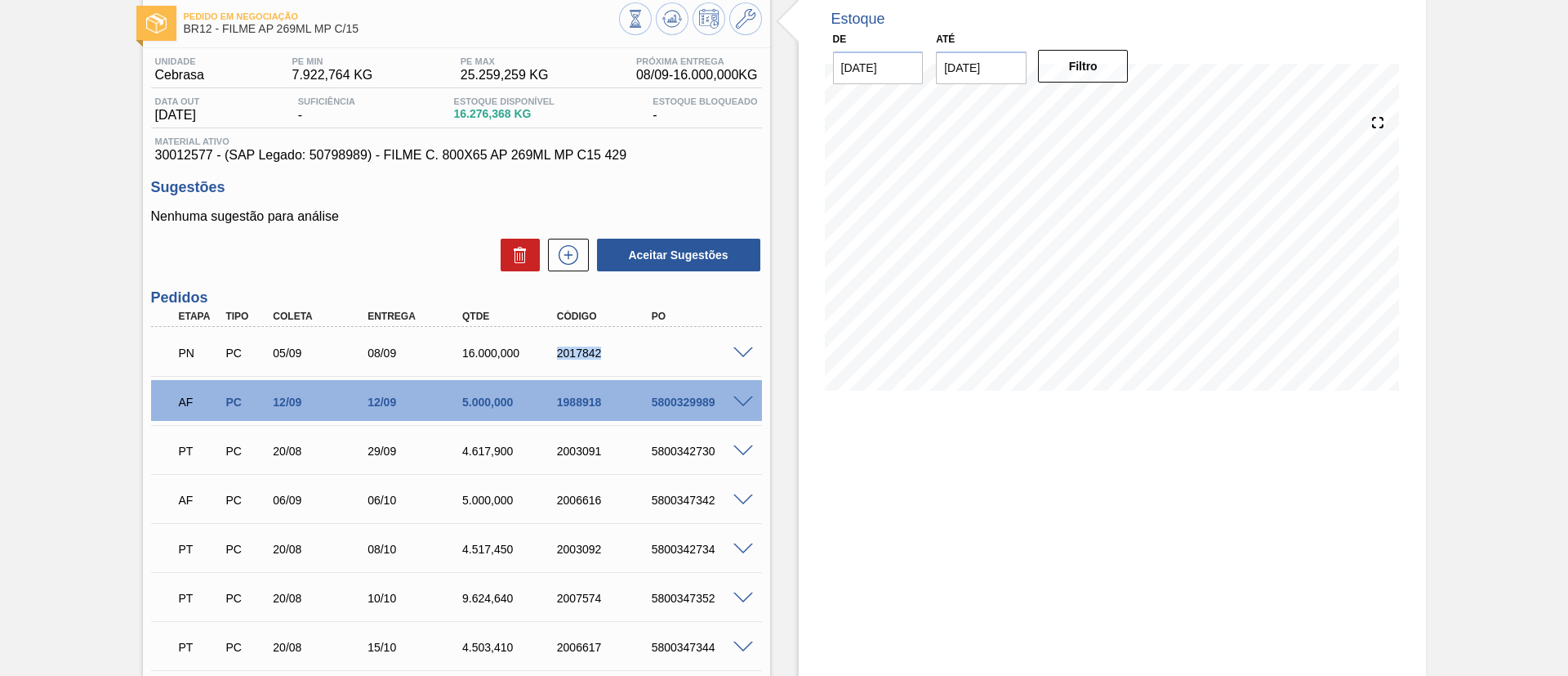
drag, startPoint x: 591, startPoint y: 363, endPoint x: 613, endPoint y: 364, distance: 22.0
click at [614, 364] on div "PN PC 05/09 08/09 16.000,000 2017842" at bounding box center [452, 351] width 567 height 33
copy div "2017842"
click at [739, 354] on span at bounding box center [743, 353] width 20 height 12
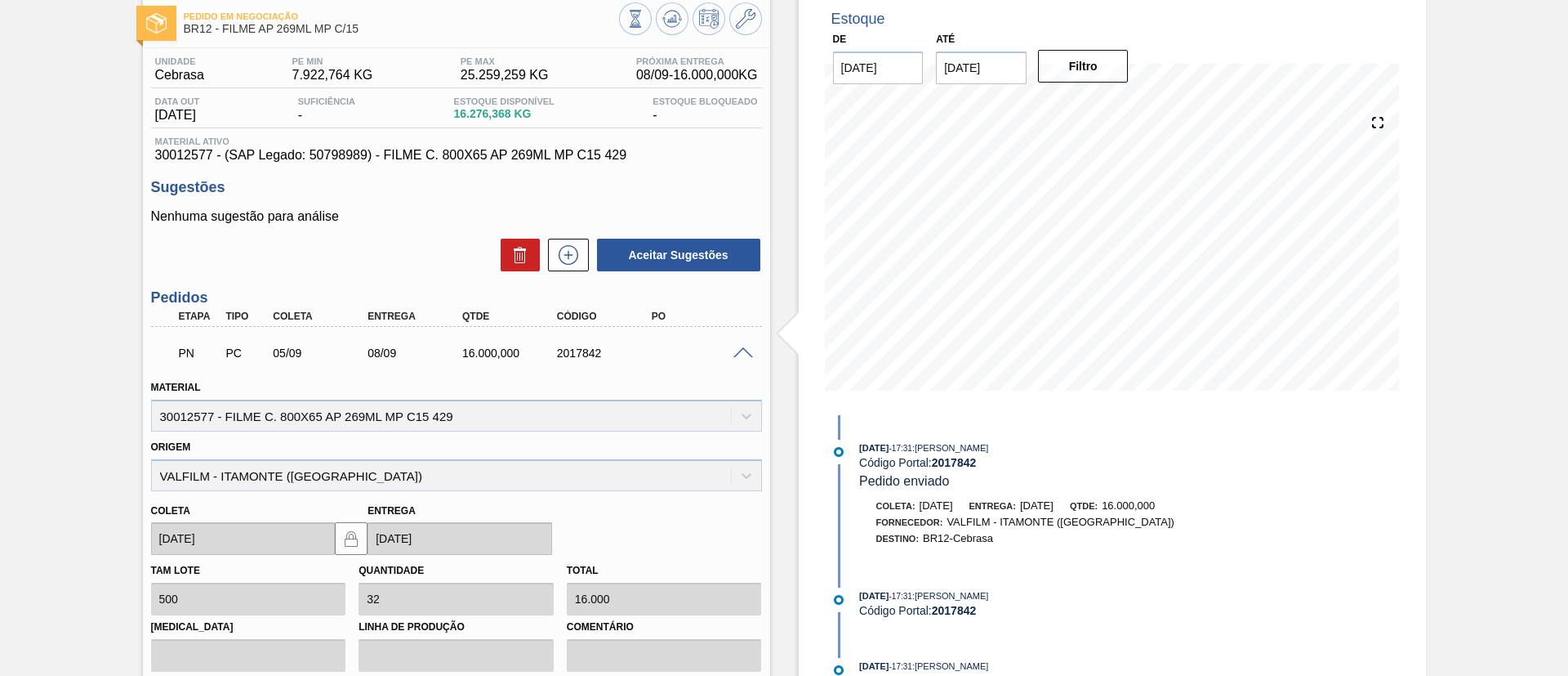
click at [739, 354] on span at bounding box center [743, 353] width 20 height 12
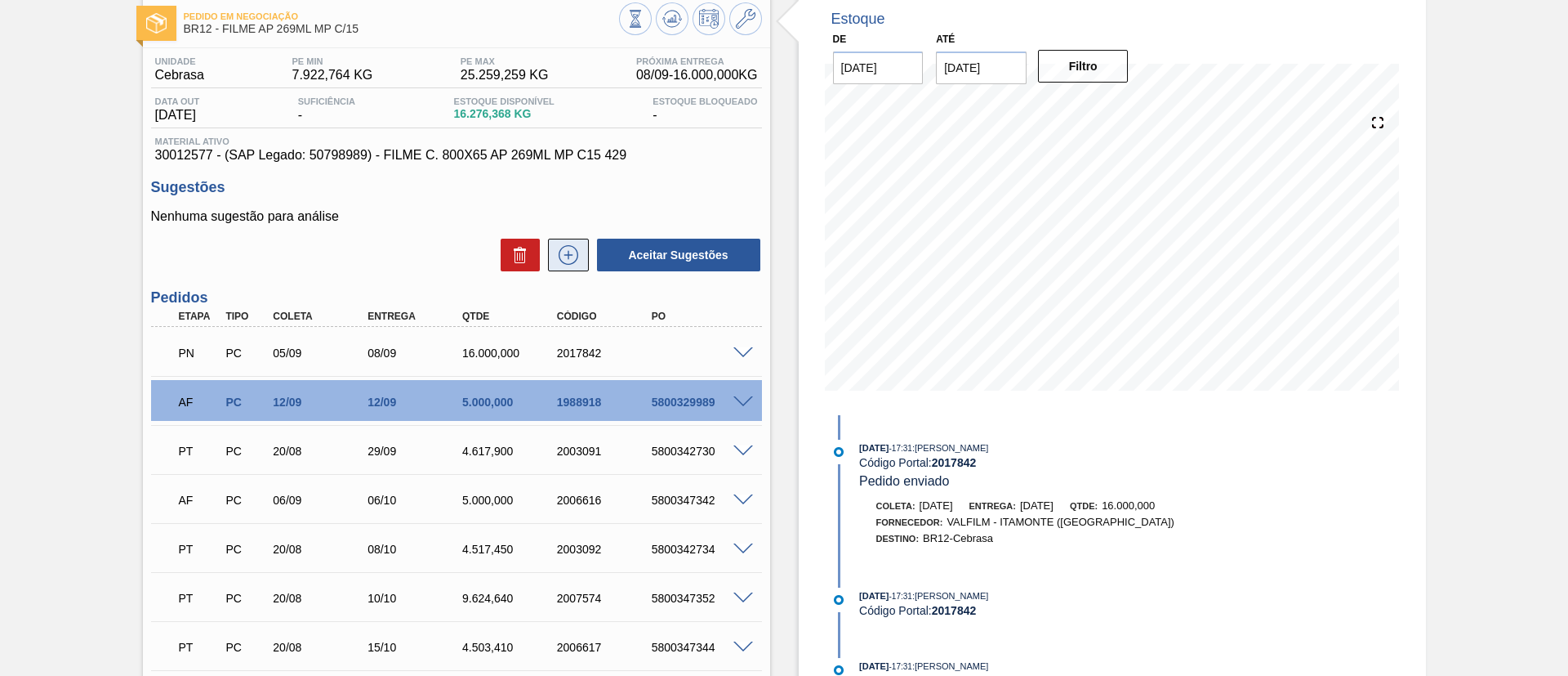
click at [558, 262] on icon at bounding box center [569, 255] width 26 height 20
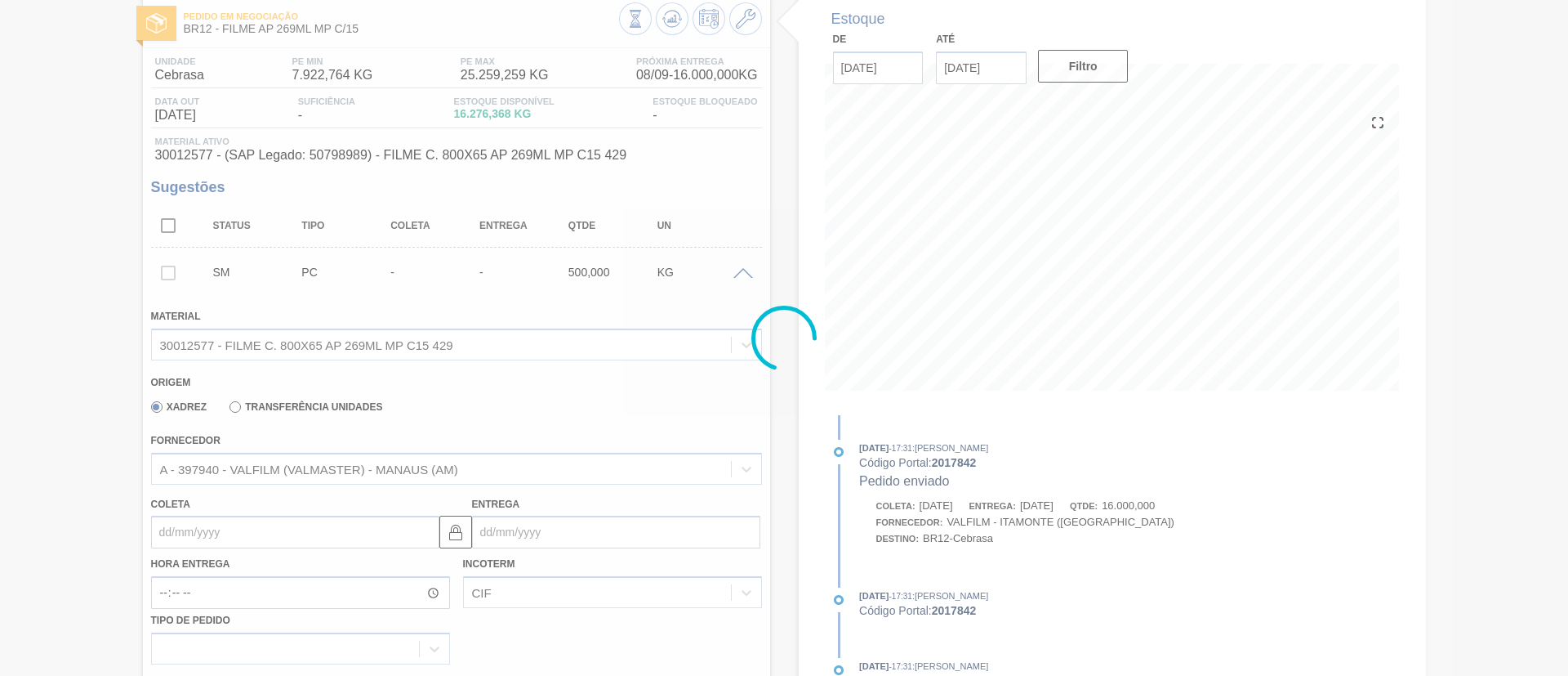
click at [391, 458] on div at bounding box center [784, 338] width 1568 height 676
click at [401, 465] on div at bounding box center [784, 338] width 1568 height 676
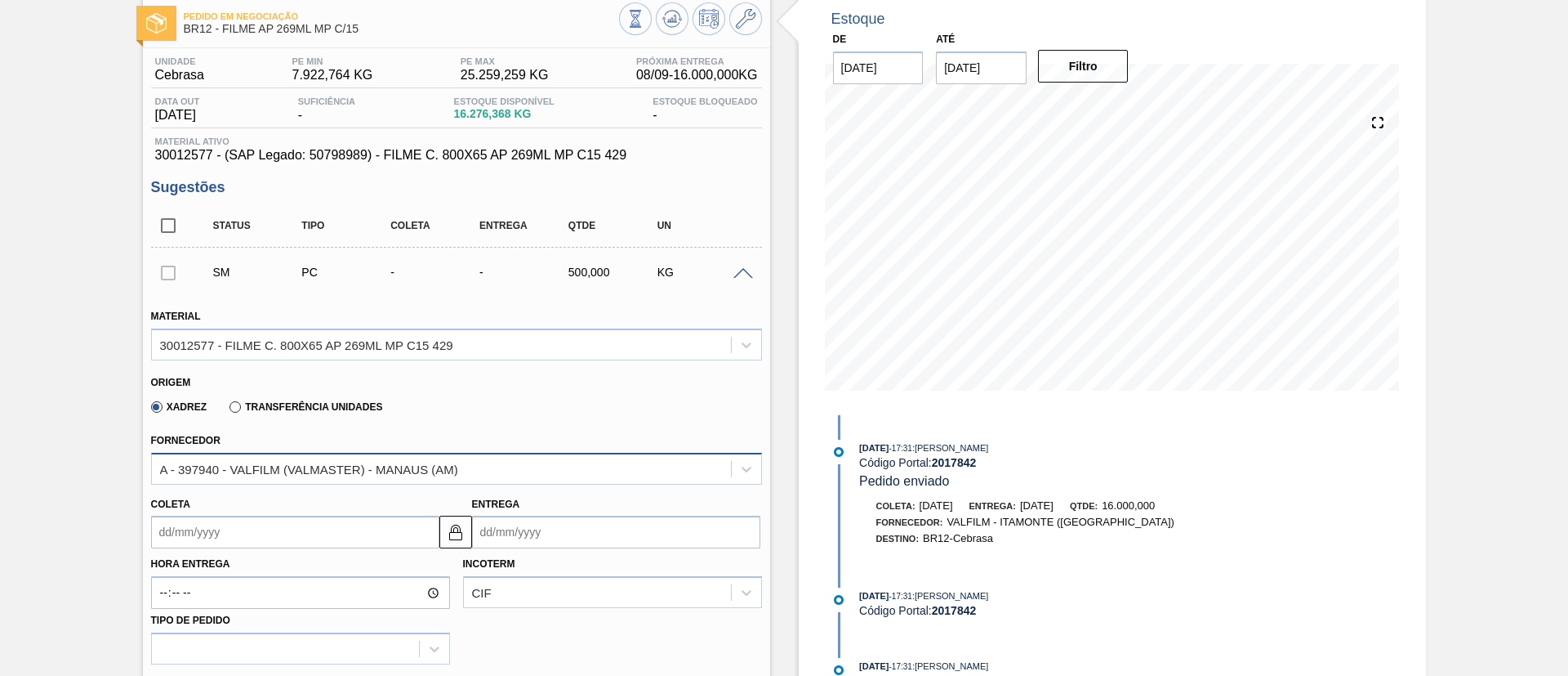
click at [411, 469] on div "A - 397940 - VALFILM (VALMASTER) - MANAUS (AM)" at bounding box center [309, 468] width 298 height 14
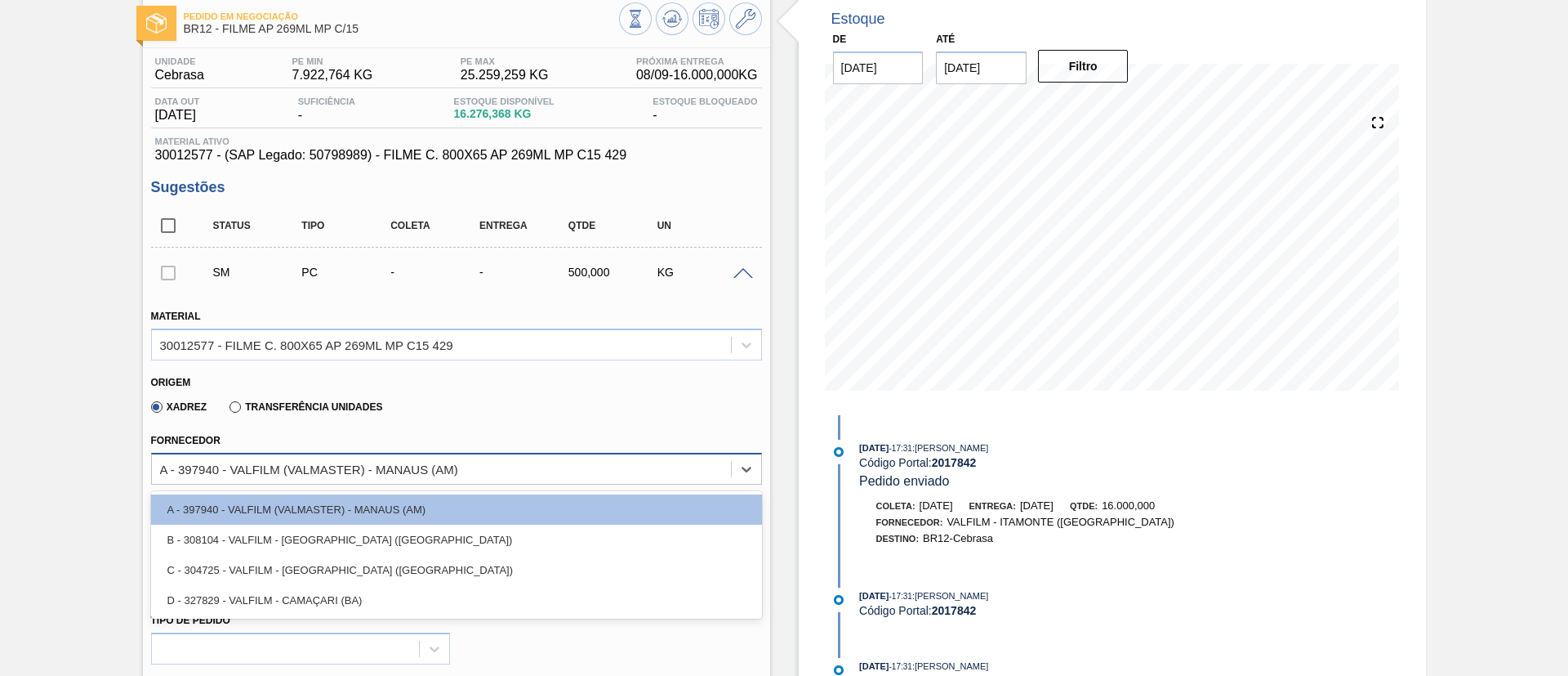
click at [407, 464] on div "A - 397940 - VALFILM (VALMASTER) - MANAUS (AM)" at bounding box center [309, 468] width 298 height 14
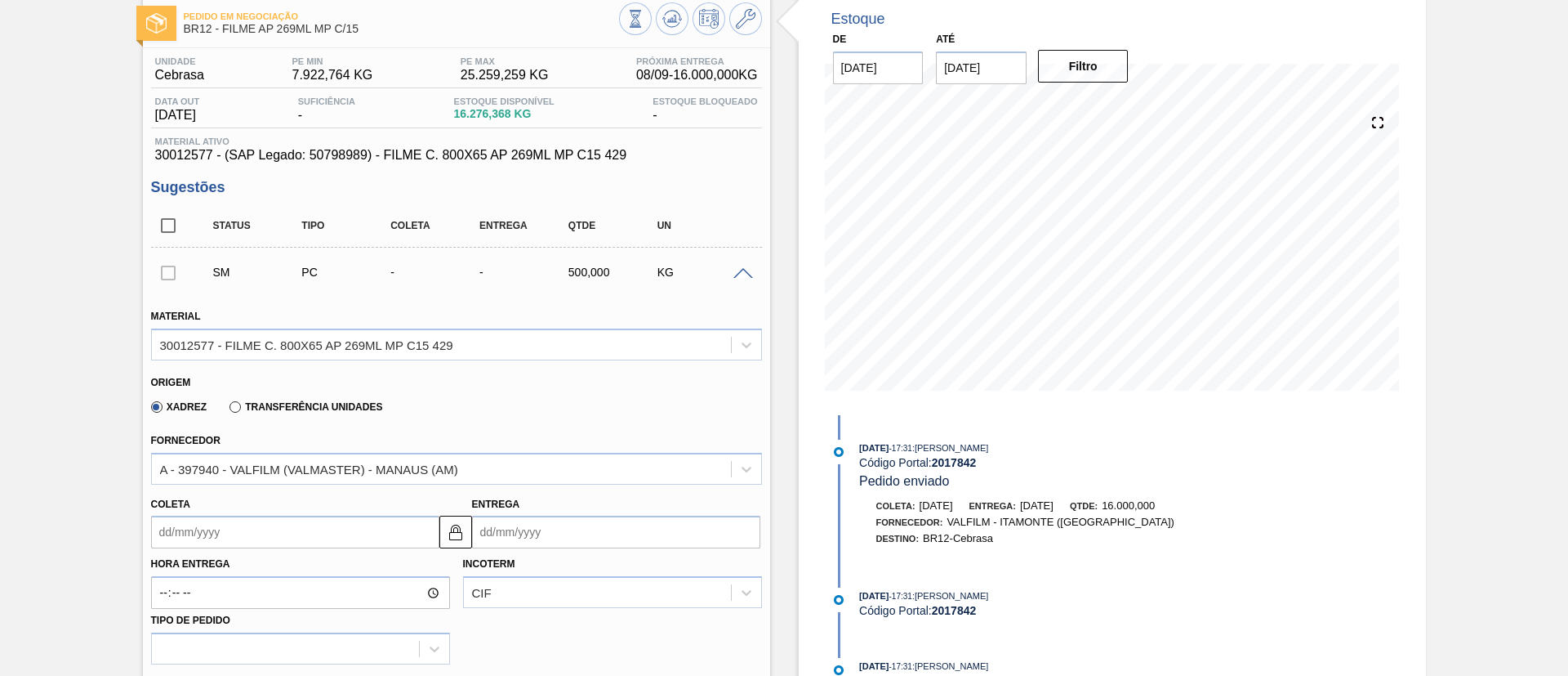
click at [742, 278] on div "KG" at bounding box center [703, 272] width 99 height 13
click at [738, 268] on span at bounding box center [743, 274] width 20 height 12
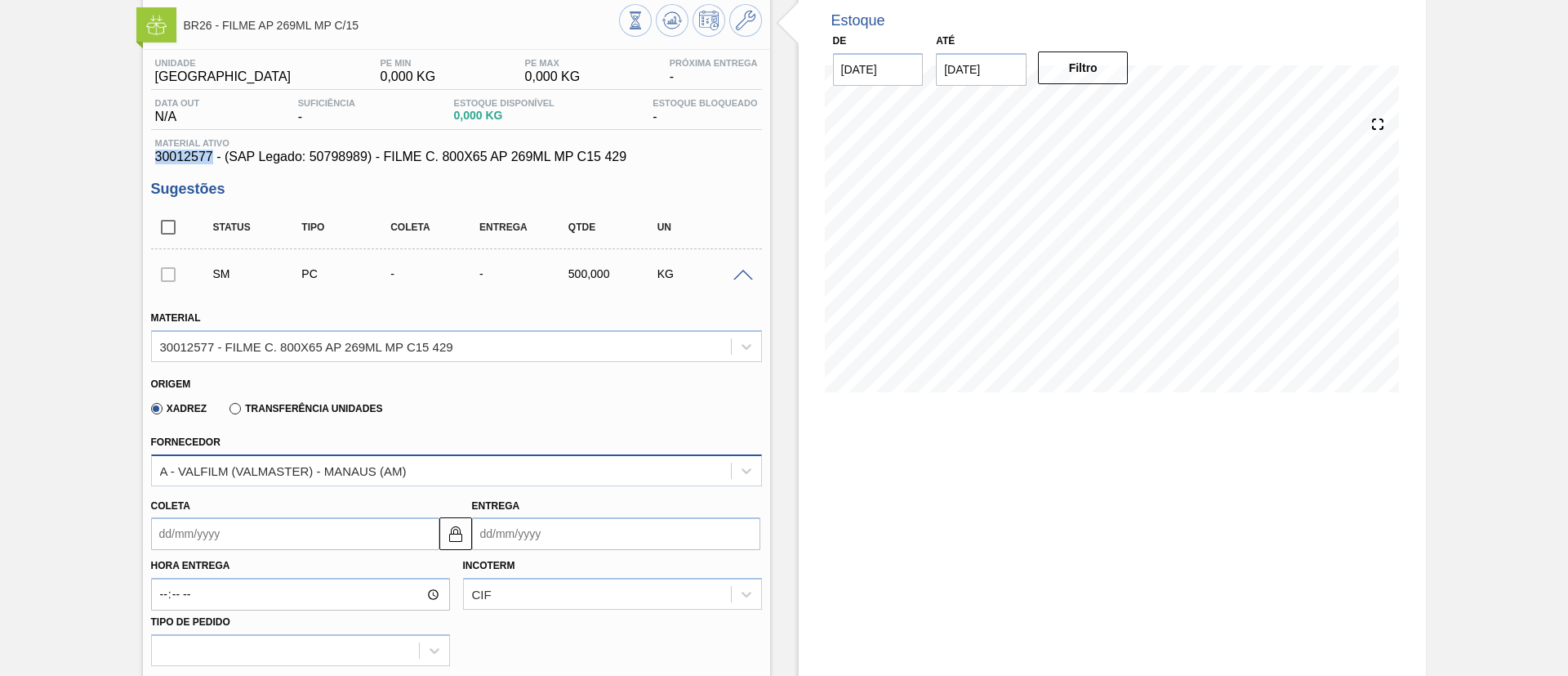
scroll to position [123, 0]
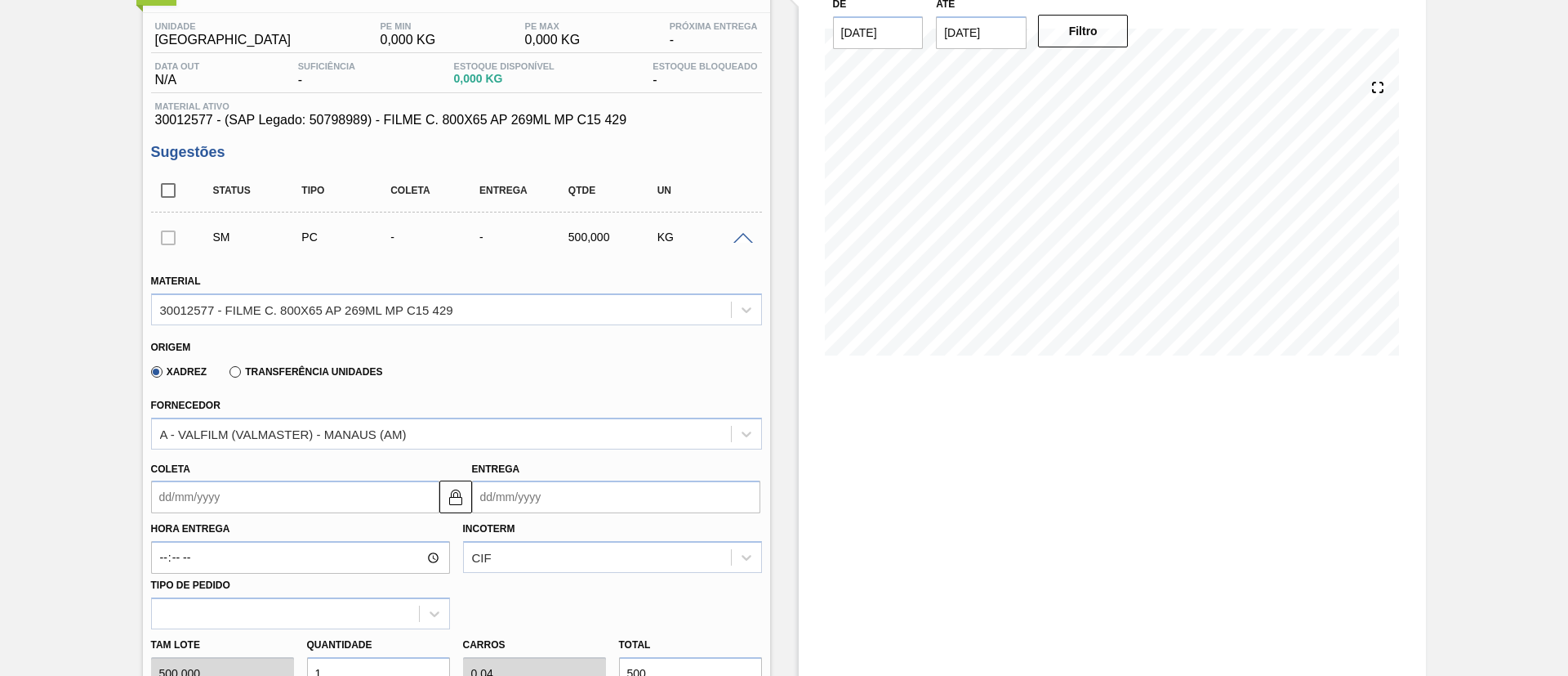
click at [280, 481] on input "Coleta" at bounding box center [295, 497] width 289 height 33
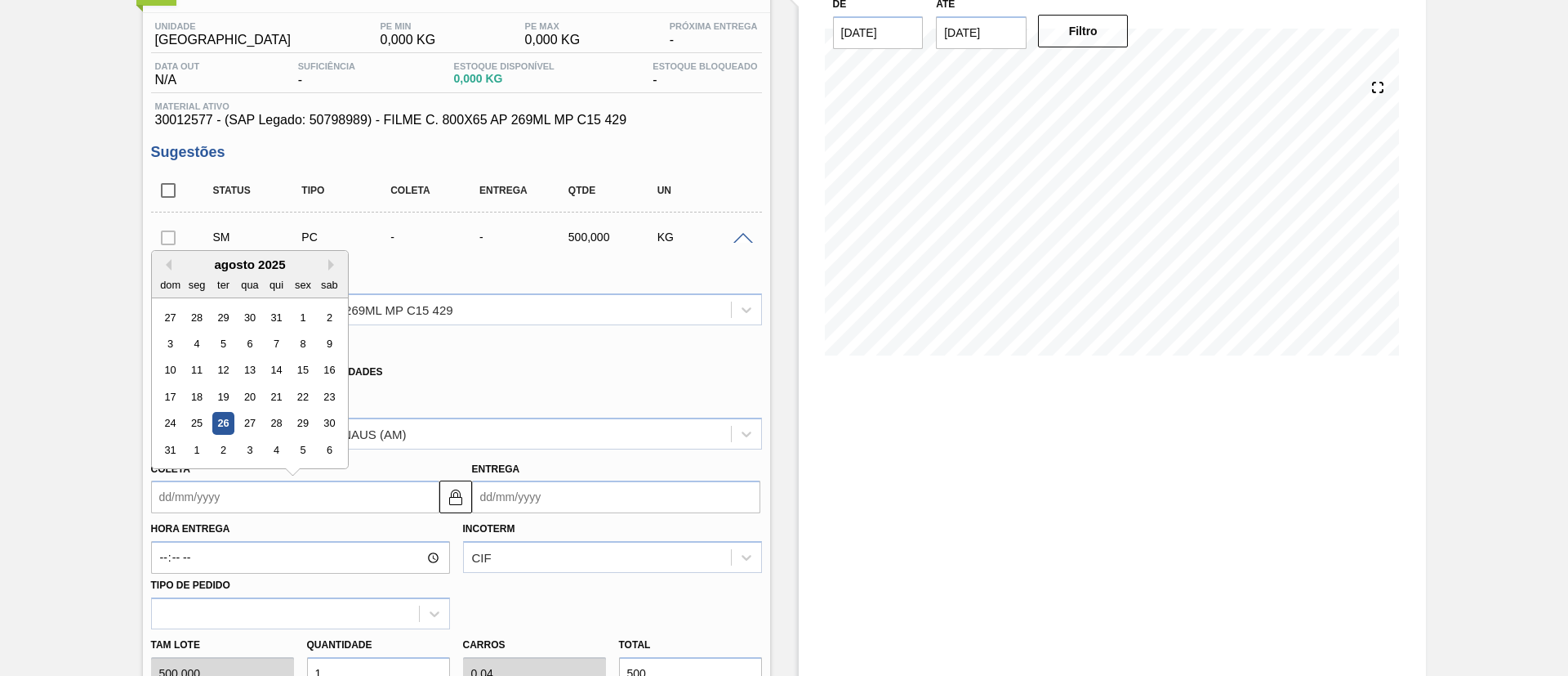
click at [326, 261] on div "agosto 2025" at bounding box center [250, 264] width 196 height 14
click at [326, 262] on div "agosto 2025" at bounding box center [250, 264] width 196 height 14
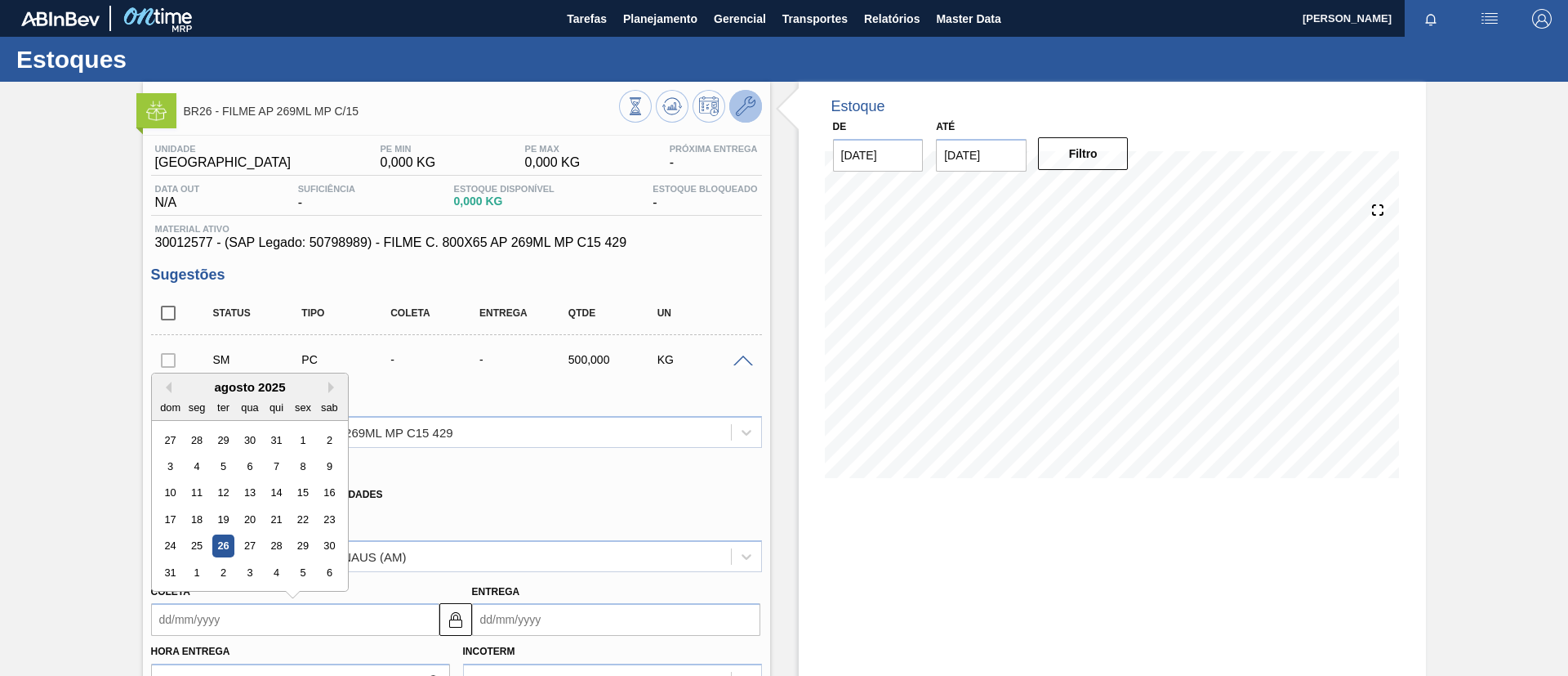
click at [731, 109] on button at bounding box center [746, 106] width 33 height 33
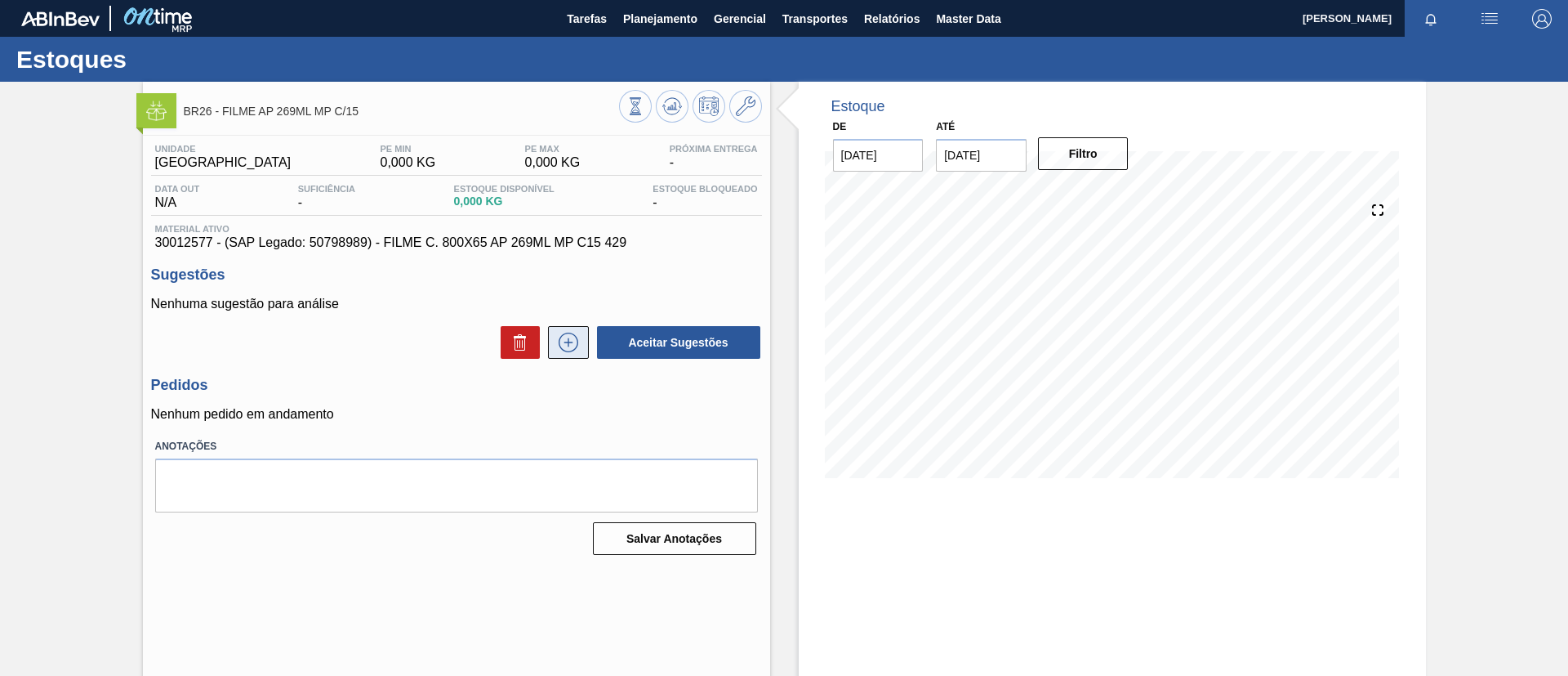
click at [567, 346] on icon at bounding box center [569, 342] width 26 height 20
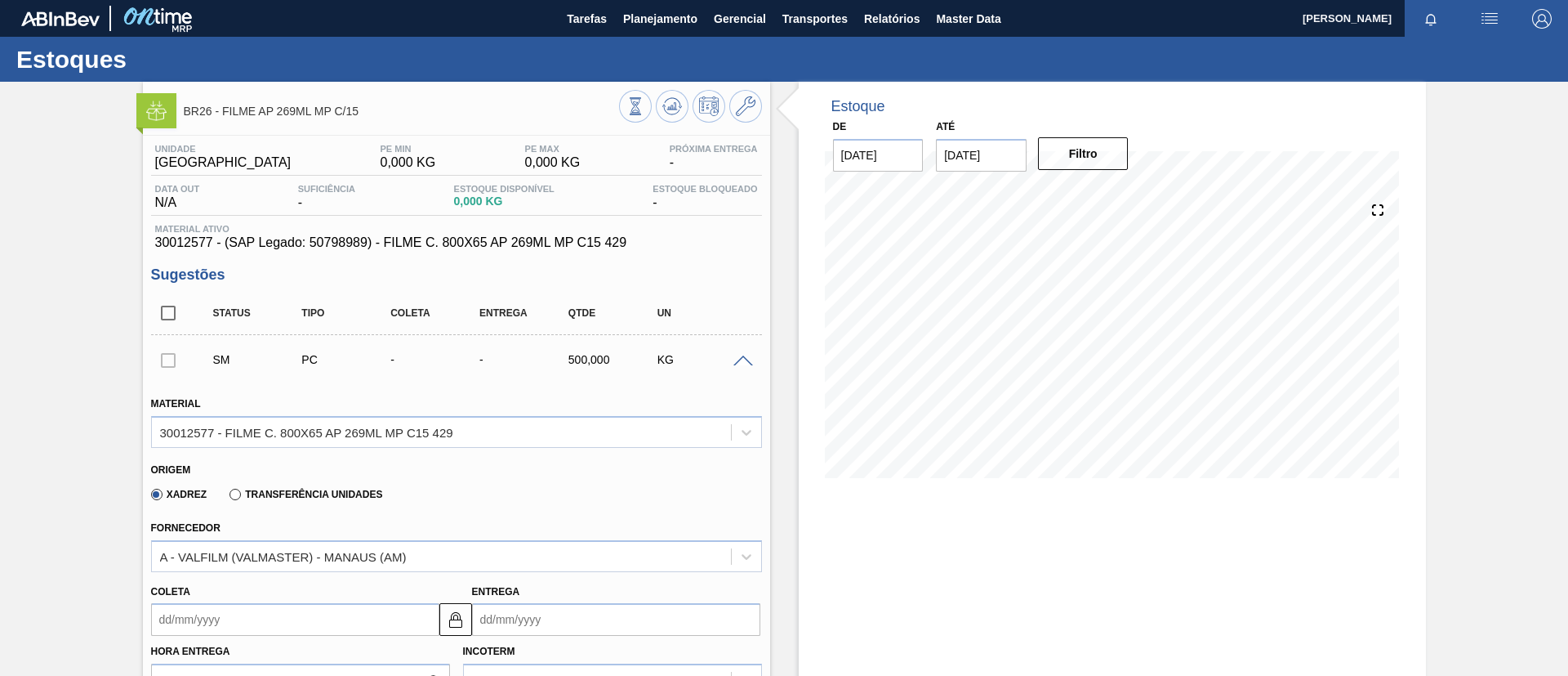
scroll to position [245, 0]
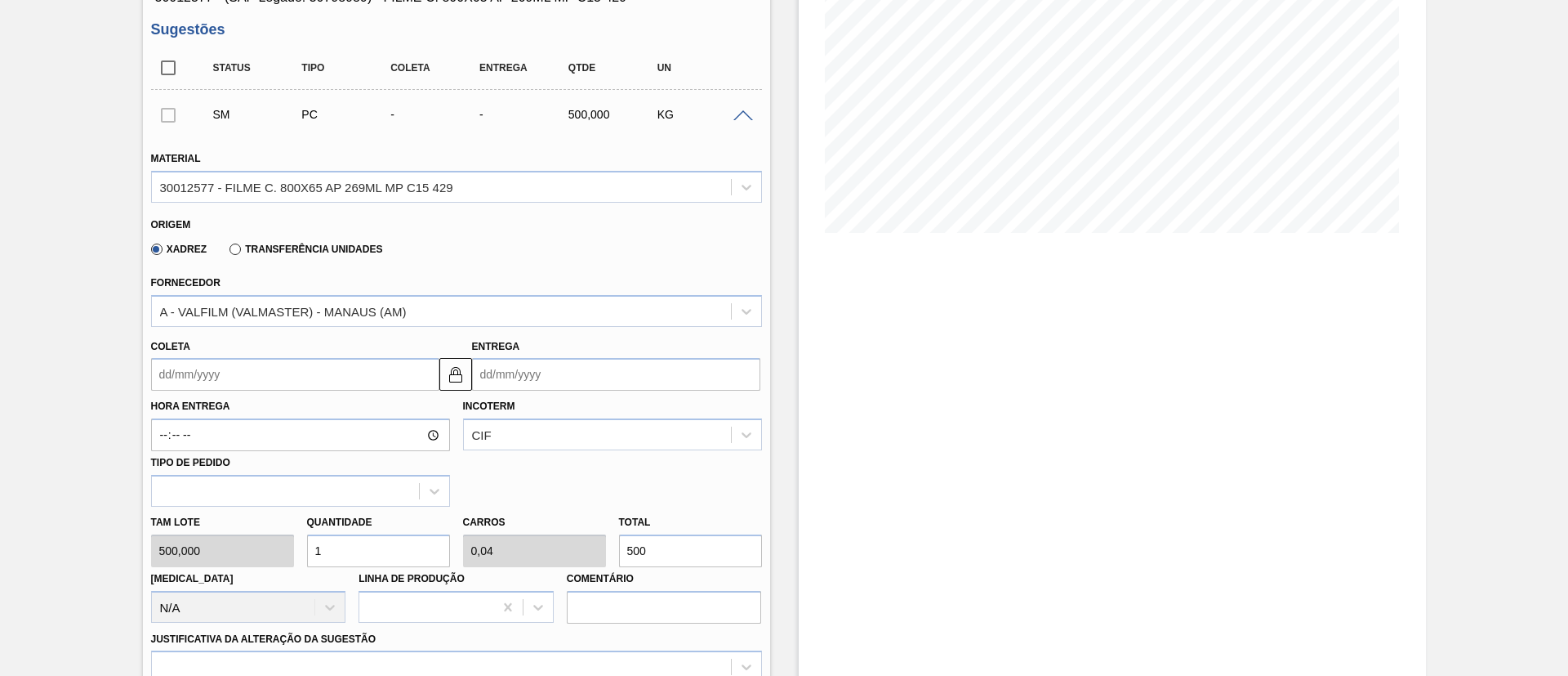
click at [257, 397] on label "Hora Entrega" at bounding box center [301, 406] width 299 height 24
click at [257, 419] on input "Hora Entrega" at bounding box center [301, 435] width 299 height 33
click at [249, 381] on input "Coleta" at bounding box center [295, 374] width 289 height 33
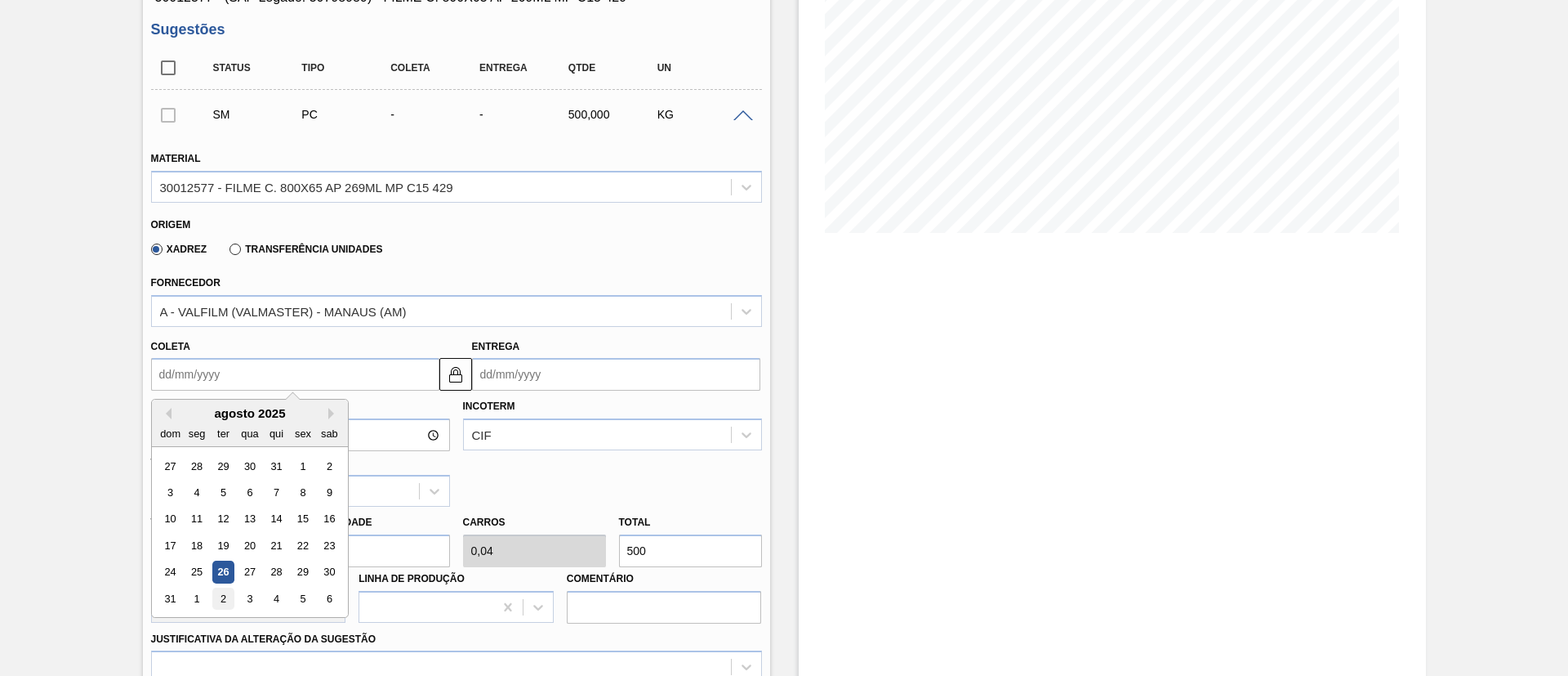
click at [222, 594] on div "2" at bounding box center [222, 598] width 22 height 22
type input "02/09/2025"
type input "[DATE]"
click at [320, 373] on input "02/09/2025" at bounding box center [295, 374] width 289 height 33
click at [331, 417] on button "Next Month" at bounding box center [334, 414] width 12 height 12
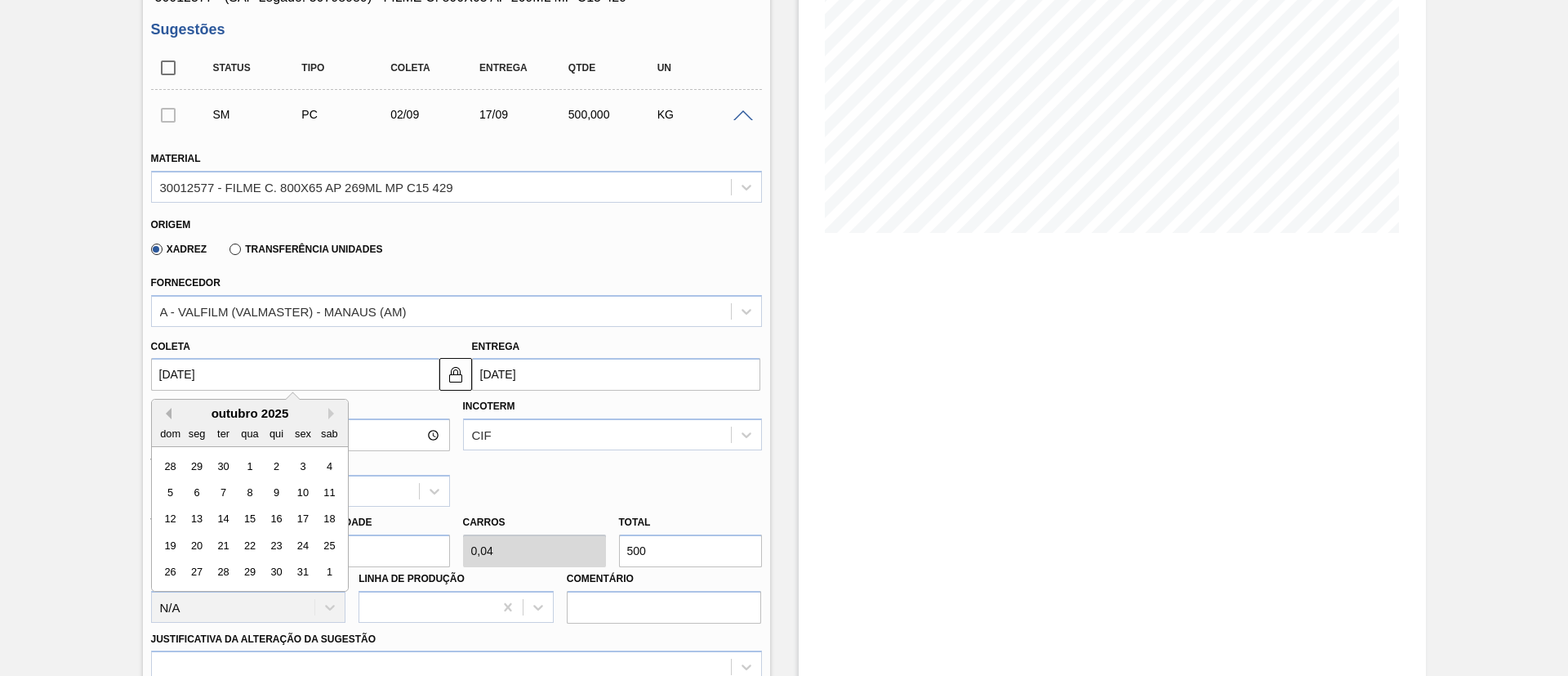
click at [168, 414] on button "Previous Month" at bounding box center [166, 414] width 12 height 12
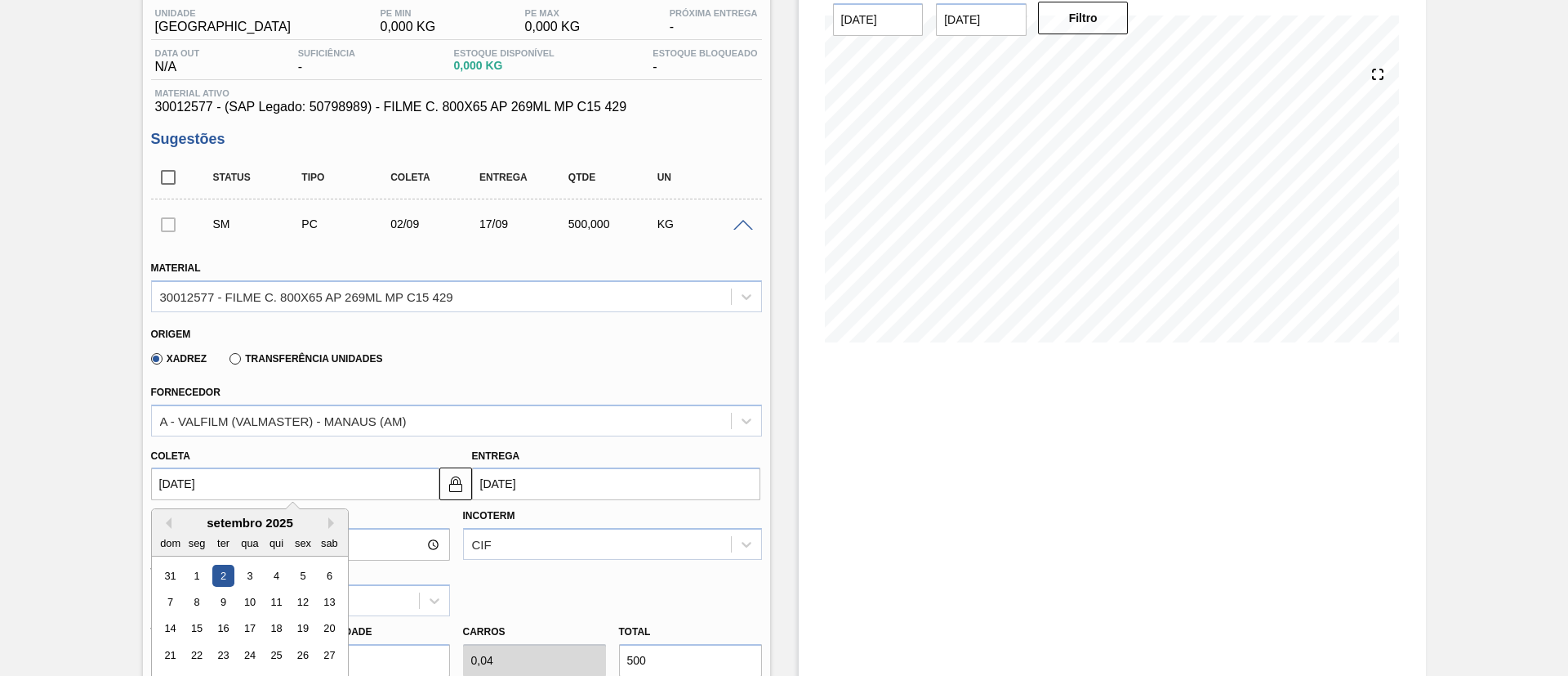
scroll to position [0, 0]
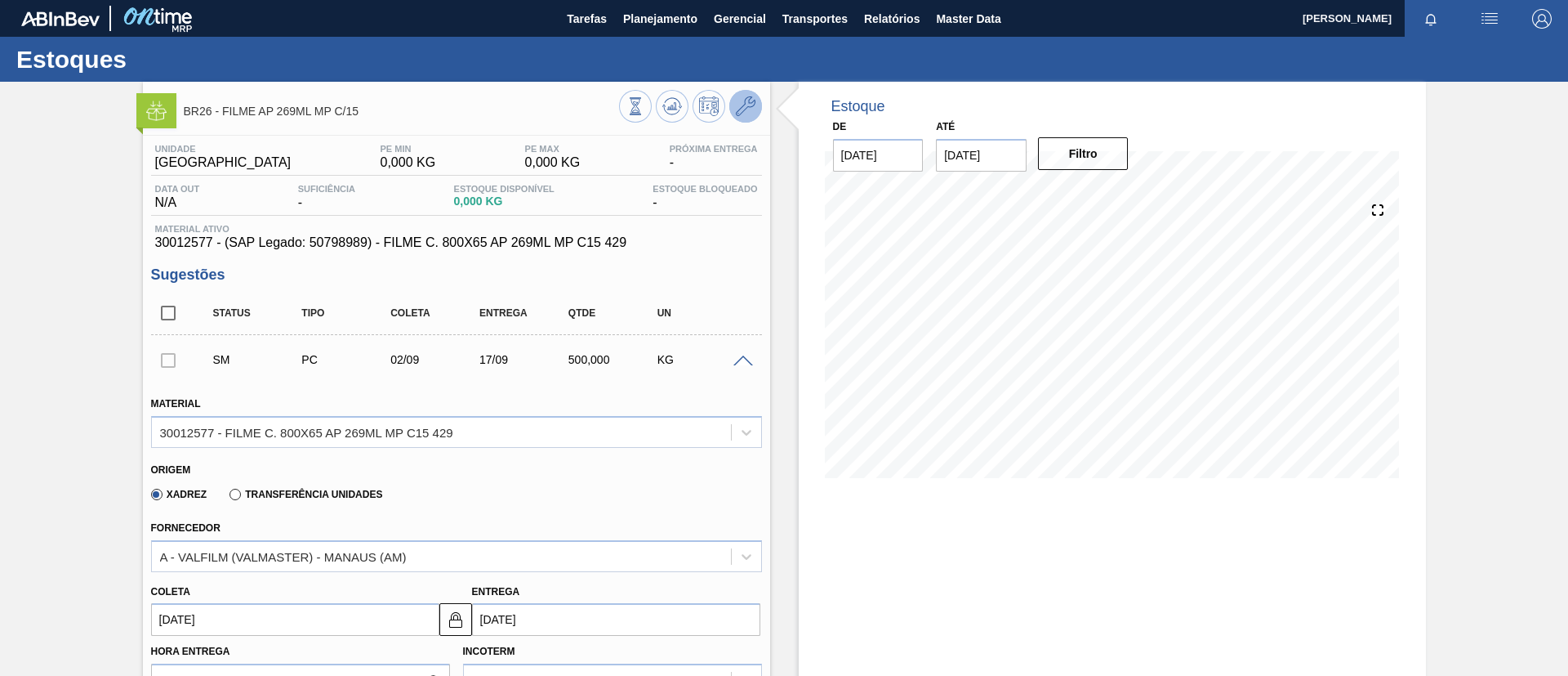
click at [753, 100] on icon at bounding box center [746, 106] width 20 height 20
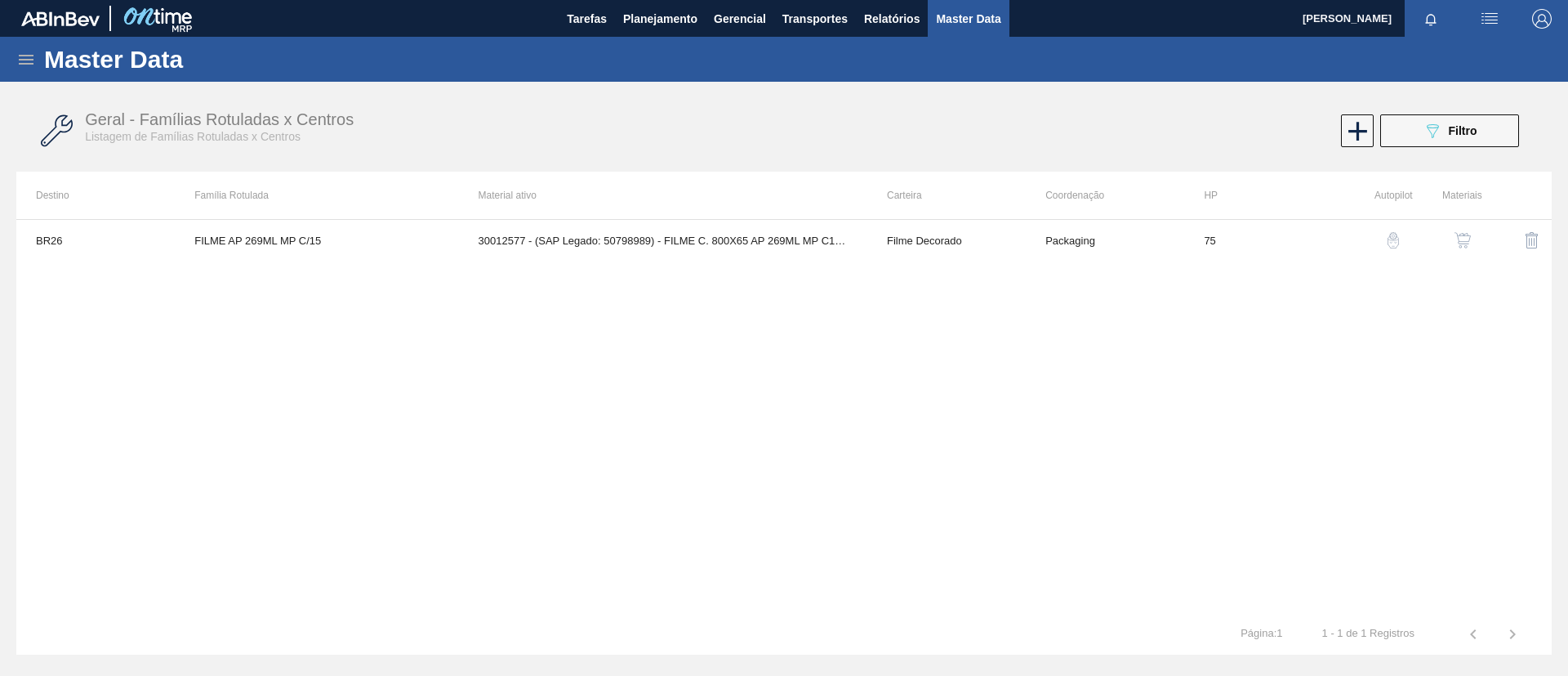
click at [1467, 244] on img "button" at bounding box center [1463, 240] width 16 height 16
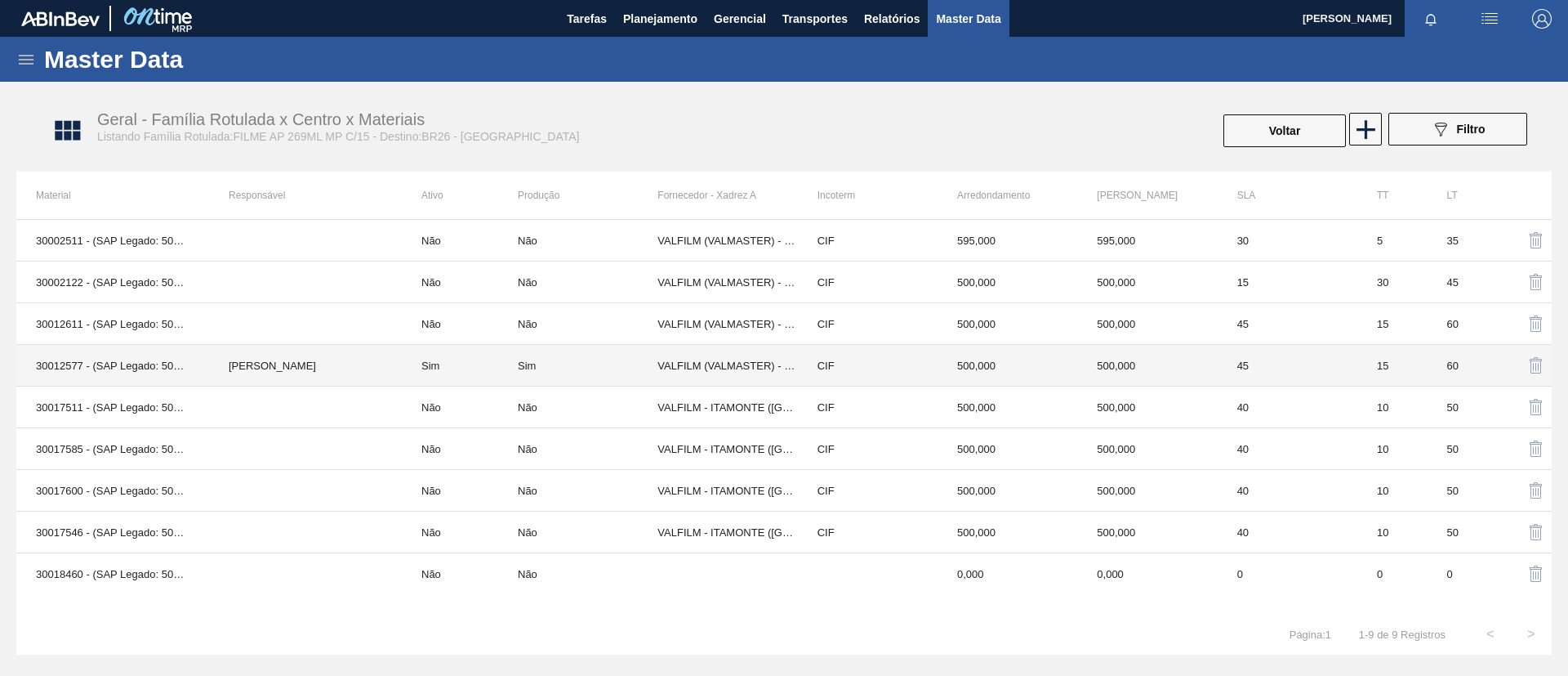
click at [320, 364] on td "[PERSON_NAME]" at bounding box center [305, 365] width 192 height 42
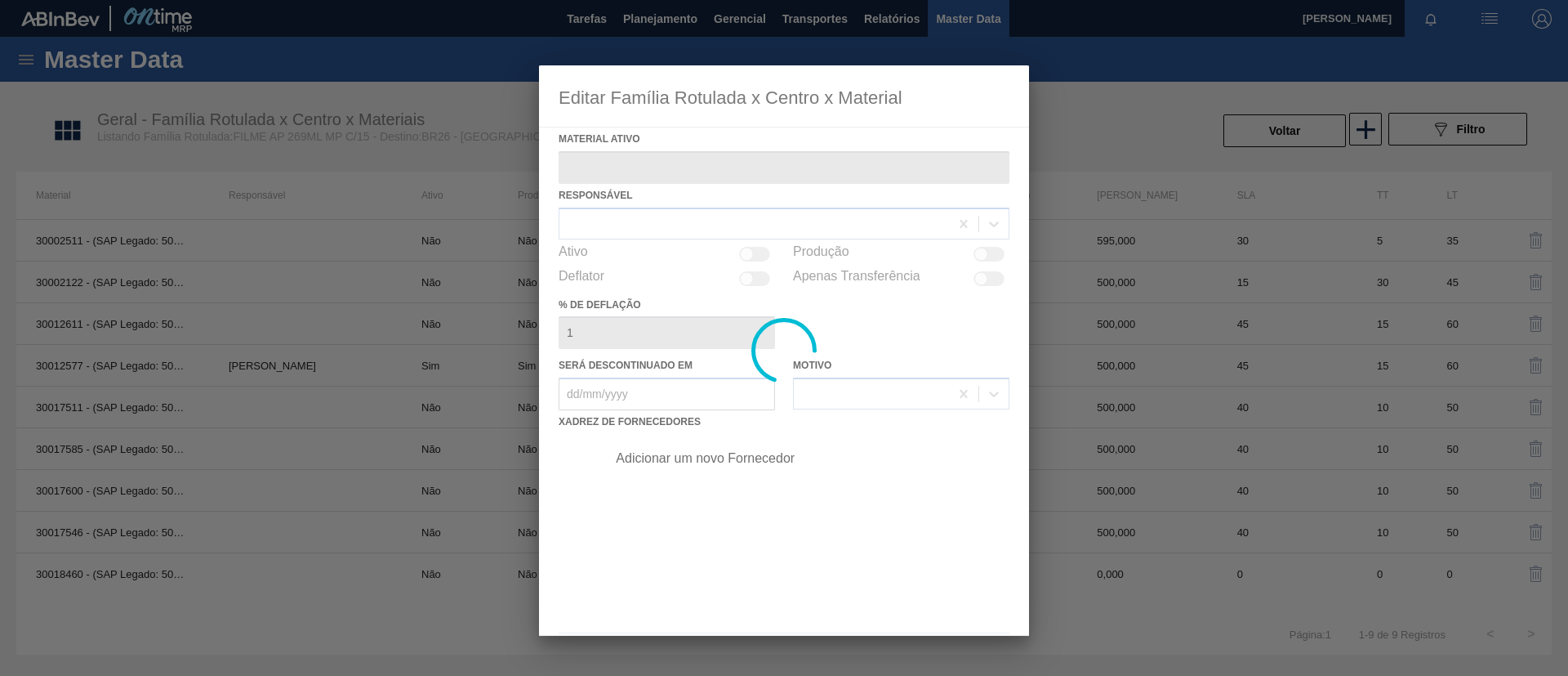
type ativo "30012577 - (SAP Legado: 50798989) - FILME C. 800X65 AP 269ML MP C15 429"
checkbox input "true"
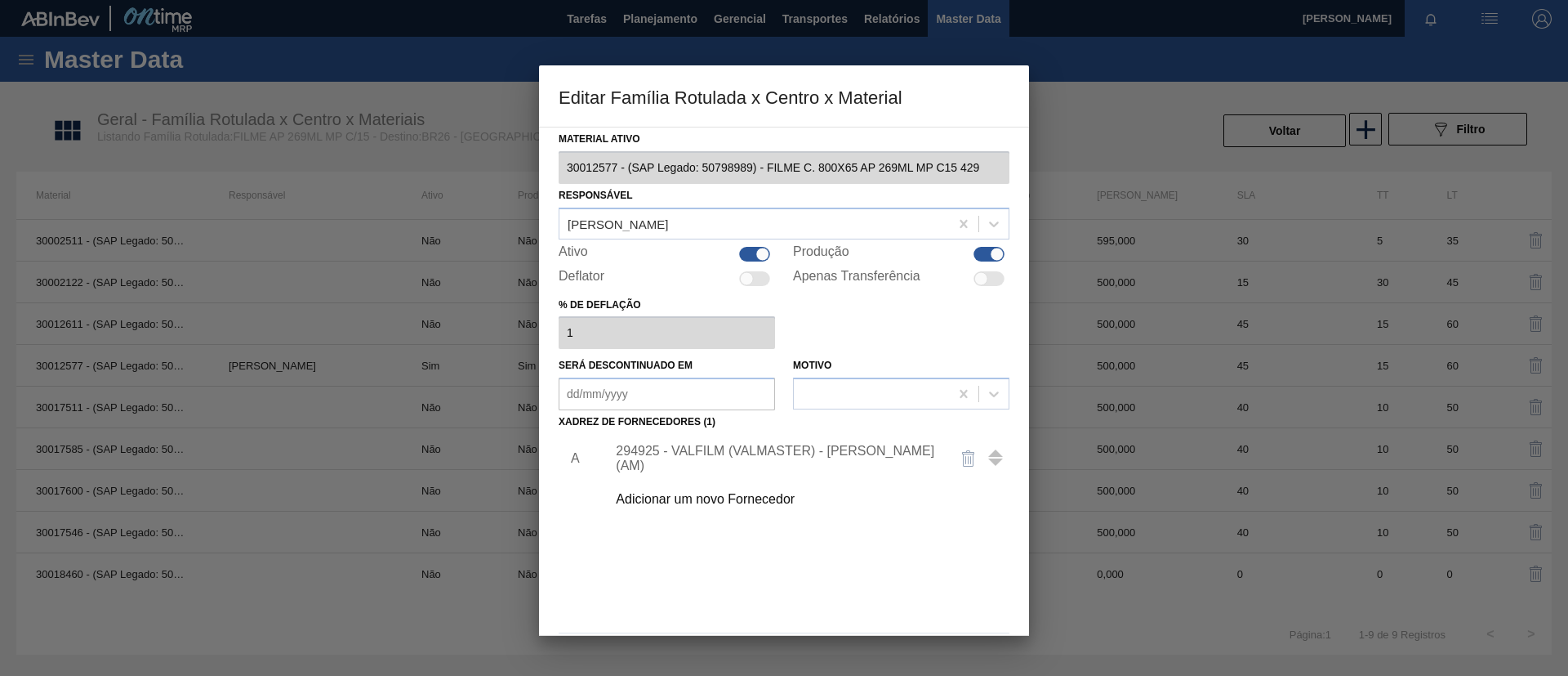
click at [891, 456] on div "294925 - VALFILM (VALMASTER) - [PERSON_NAME] (AM)" at bounding box center [775, 458] width 320 height 30
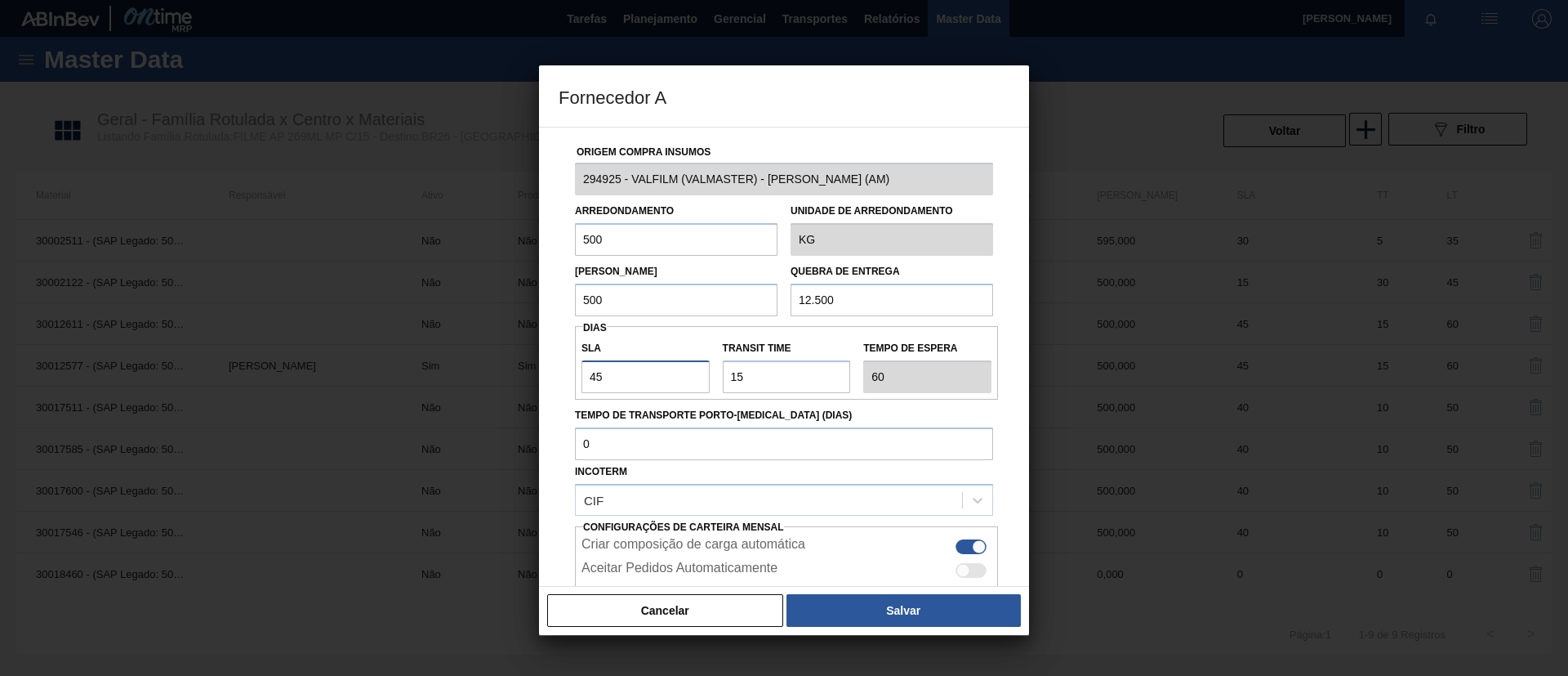
drag, startPoint x: 606, startPoint y: 378, endPoint x: 458, endPoint y: 370, distance: 148.2
click at [458, 370] on div "Fornecedor A Origem Compra Insumos 294925 - VALFILM (VALMASTER) - MANAUS (AM) A…" at bounding box center [784, 338] width 1568 height 676
type input "3"
type input "18"
type input "30"
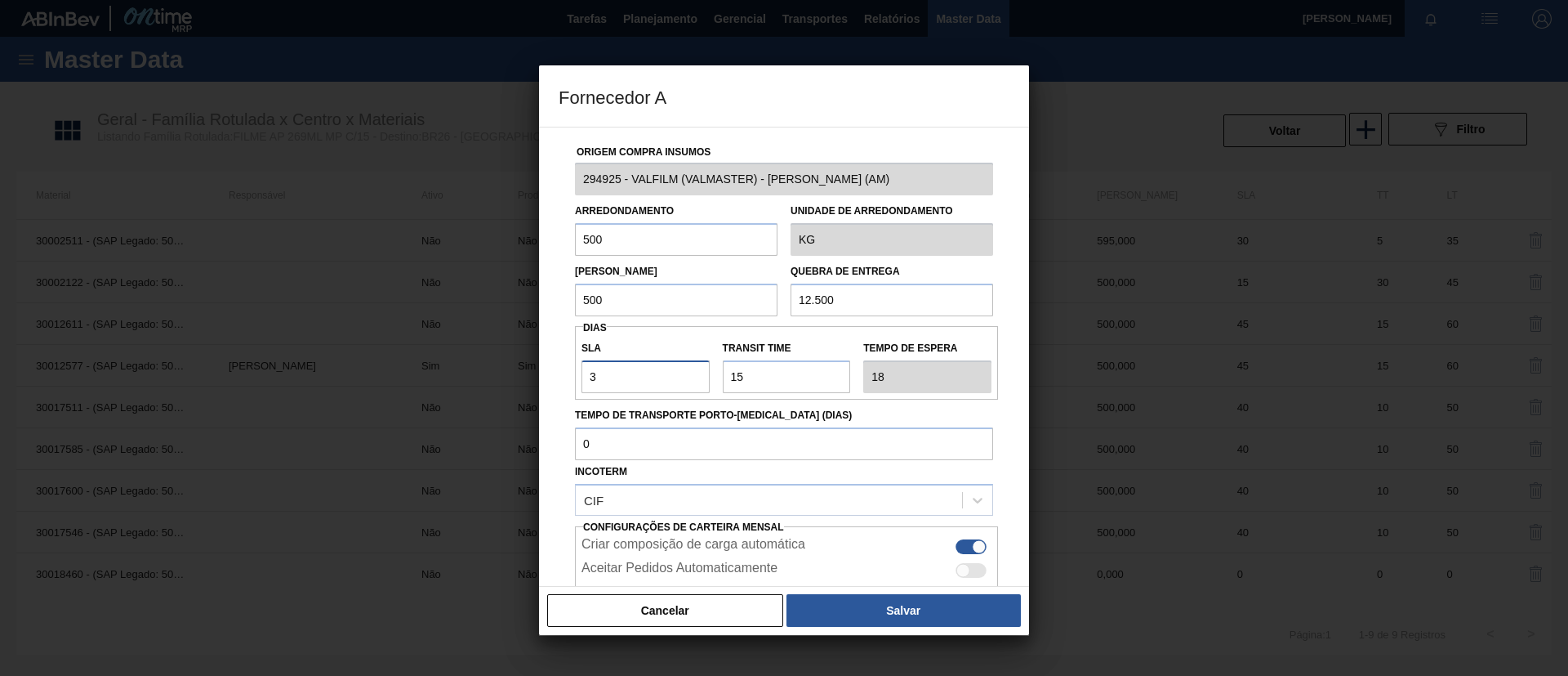
type input "45"
drag, startPoint x: 598, startPoint y: 386, endPoint x: 399, endPoint y: 391, distance: 199.1
click at [399, 391] on div "Fornecedor A Origem Compra Insumos 294925 - VALFILM (VALMASTER) - MANAUS (AM) A…" at bounding box center [784, 338] width 1568 height 676
type input "30"
drag, startPoint x: 837, startPoint y: 377, endPoint x: 101, endPoint y: 373, distance: 736.0
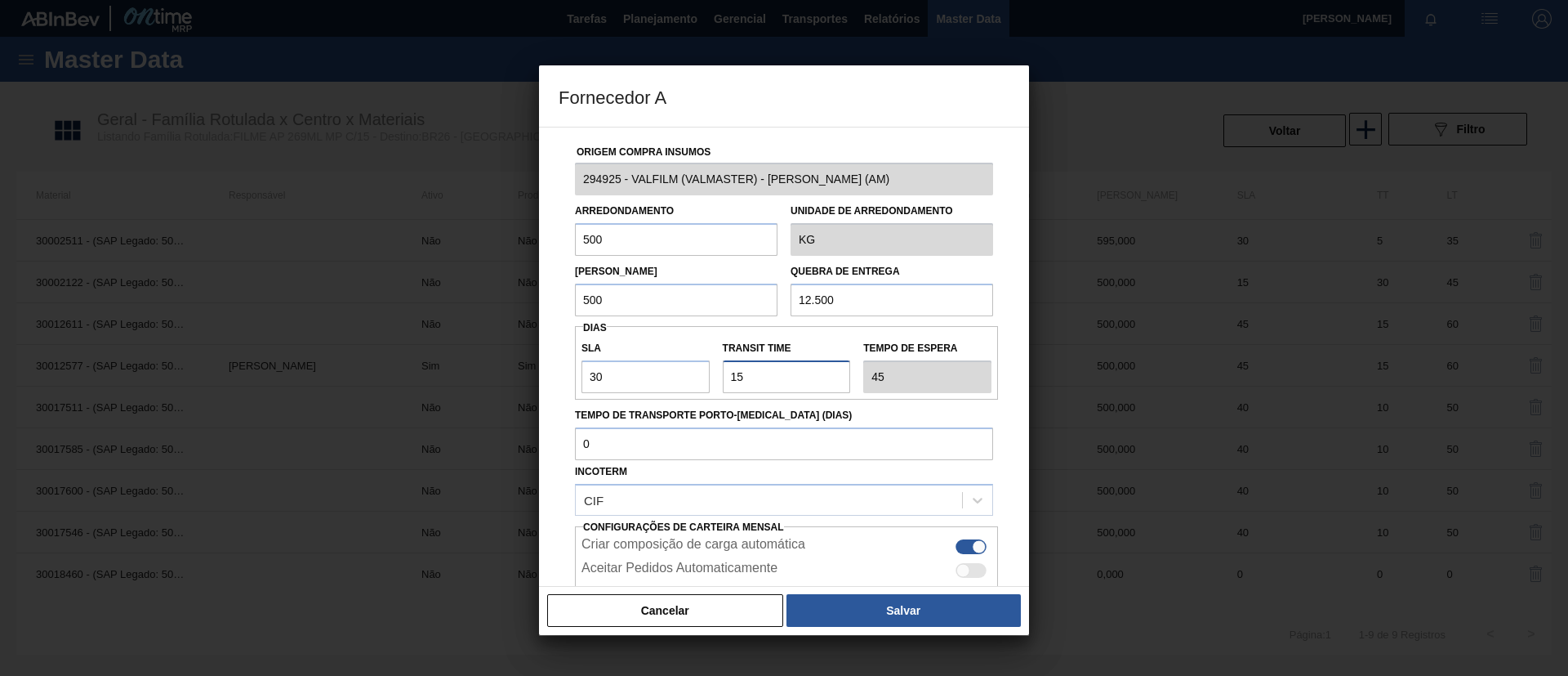
click at [101, 373] on div "Fornecedor A Origem Compra Insumos 294925 - VALFILM (VALMASTER) - MANAUS (AM) A…" at bounding box center [784, 338] width 1568 height 676
paste input "30"
type input "30"
type input "60"
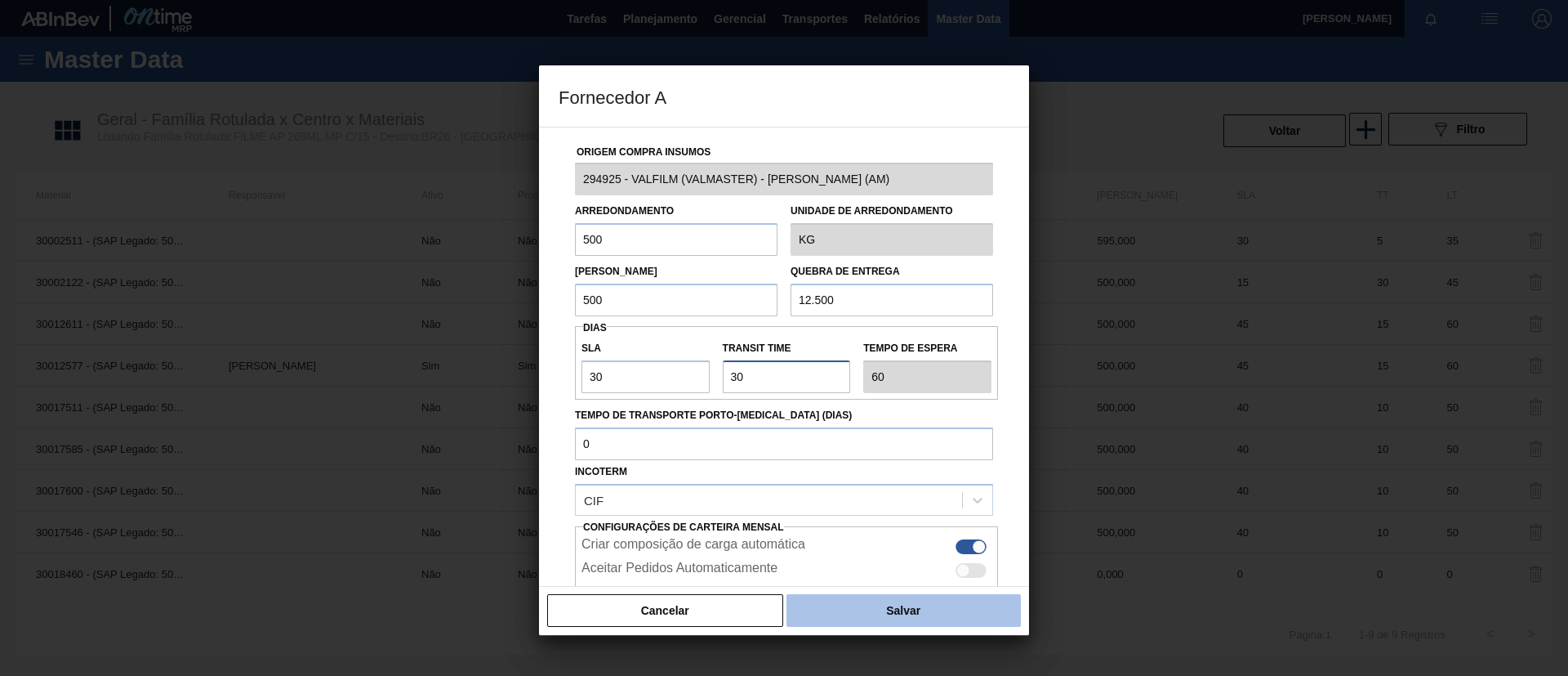
type input "30"
click at [872, 609] on button "Salvar" at bounding box center [904, 610] width 234 height 33
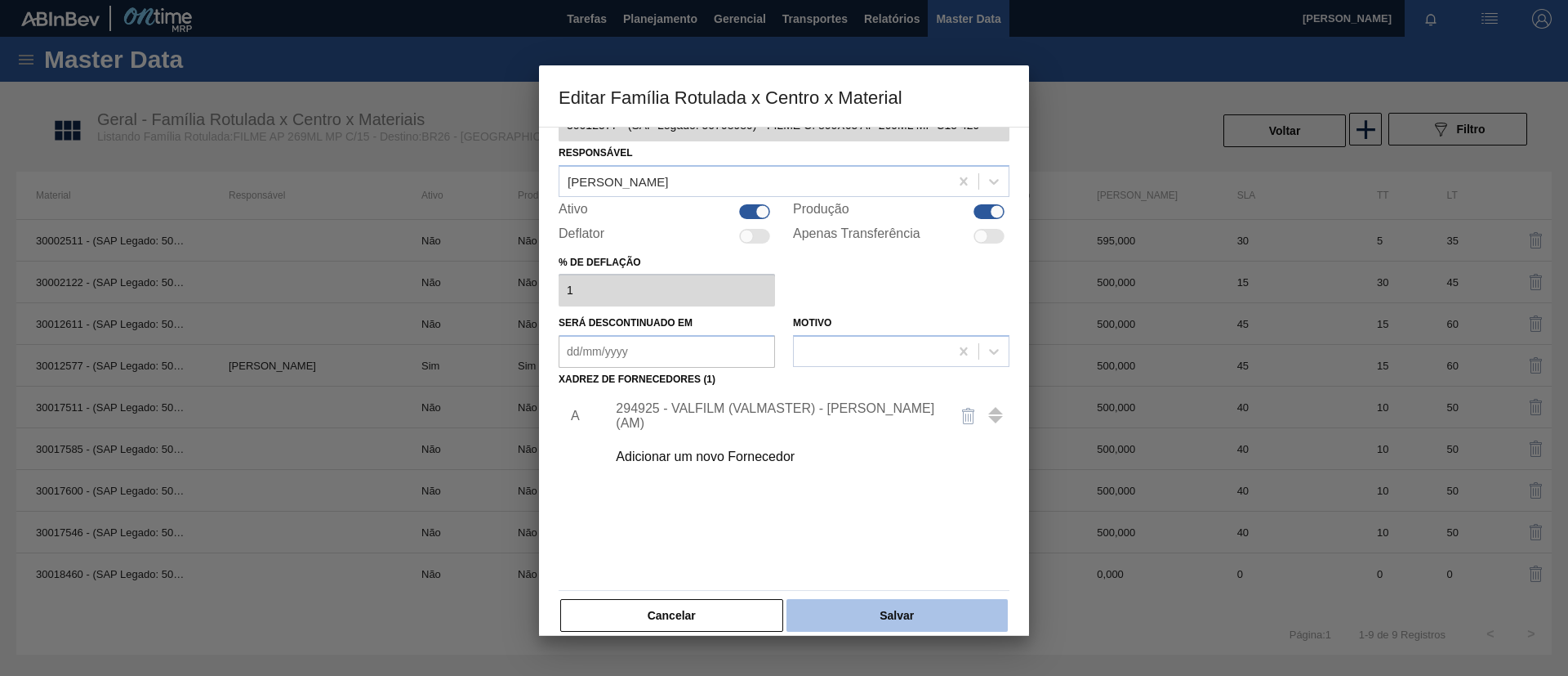
scroll to position [61, 0]
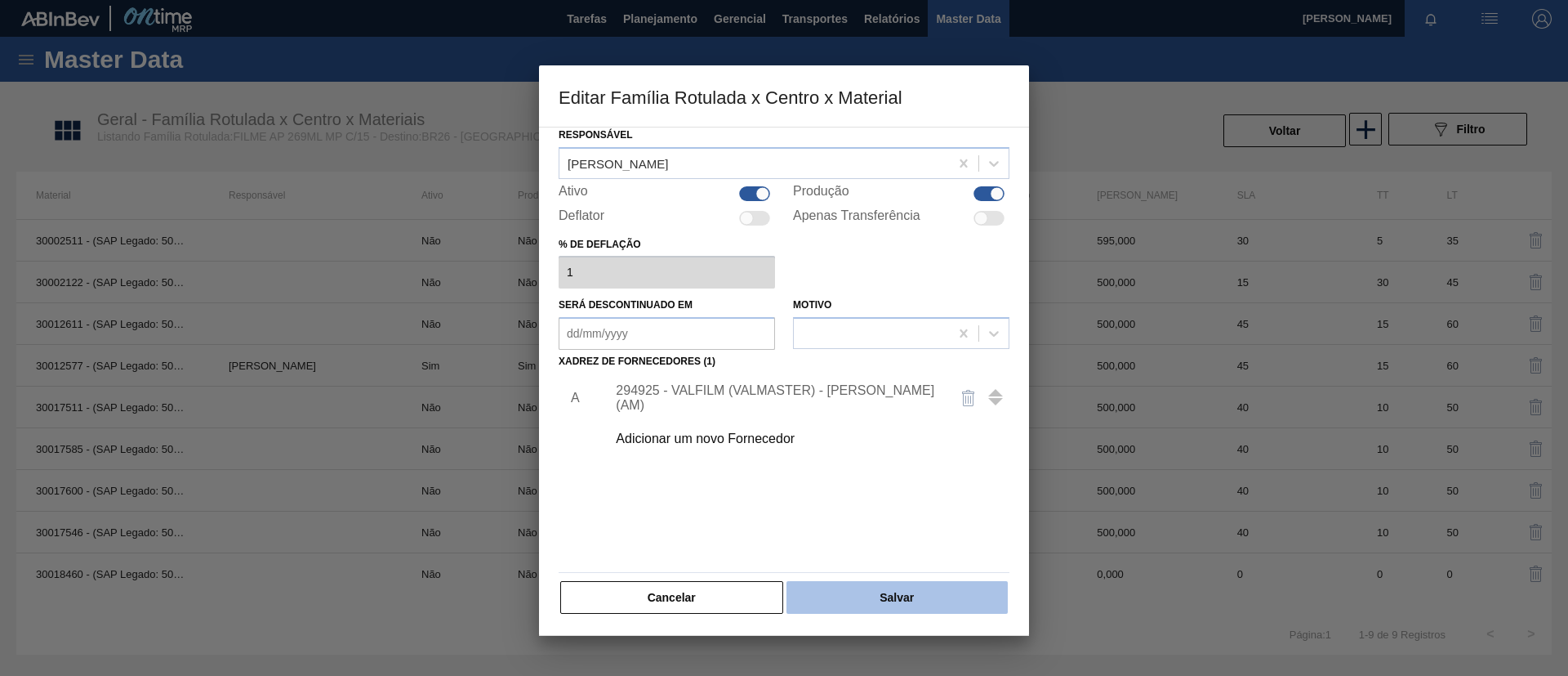
click at [888, 591] on button "Salvar" at bounding box center [897, 597] width 221 height 33
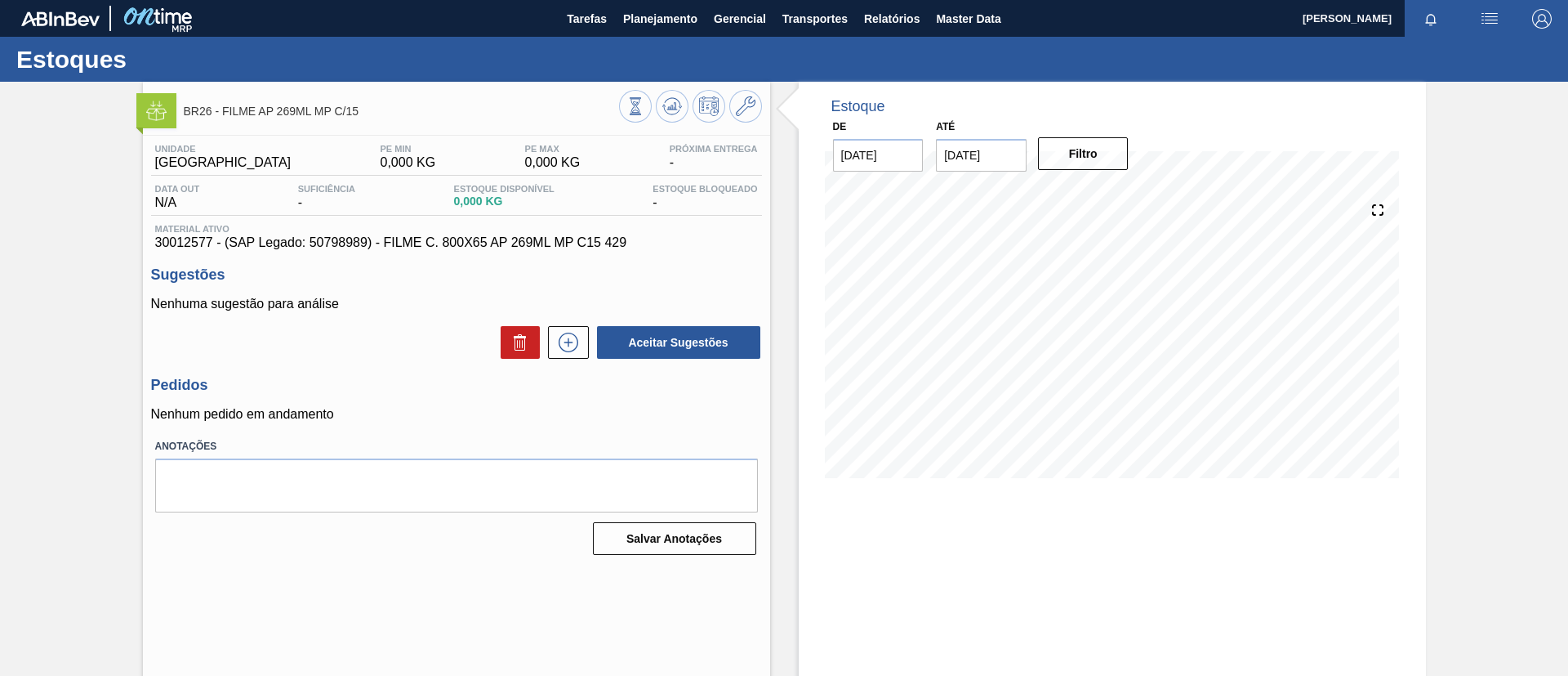
click at [670, 103] on icon at bounding box center [673, 106] width 20 height 20
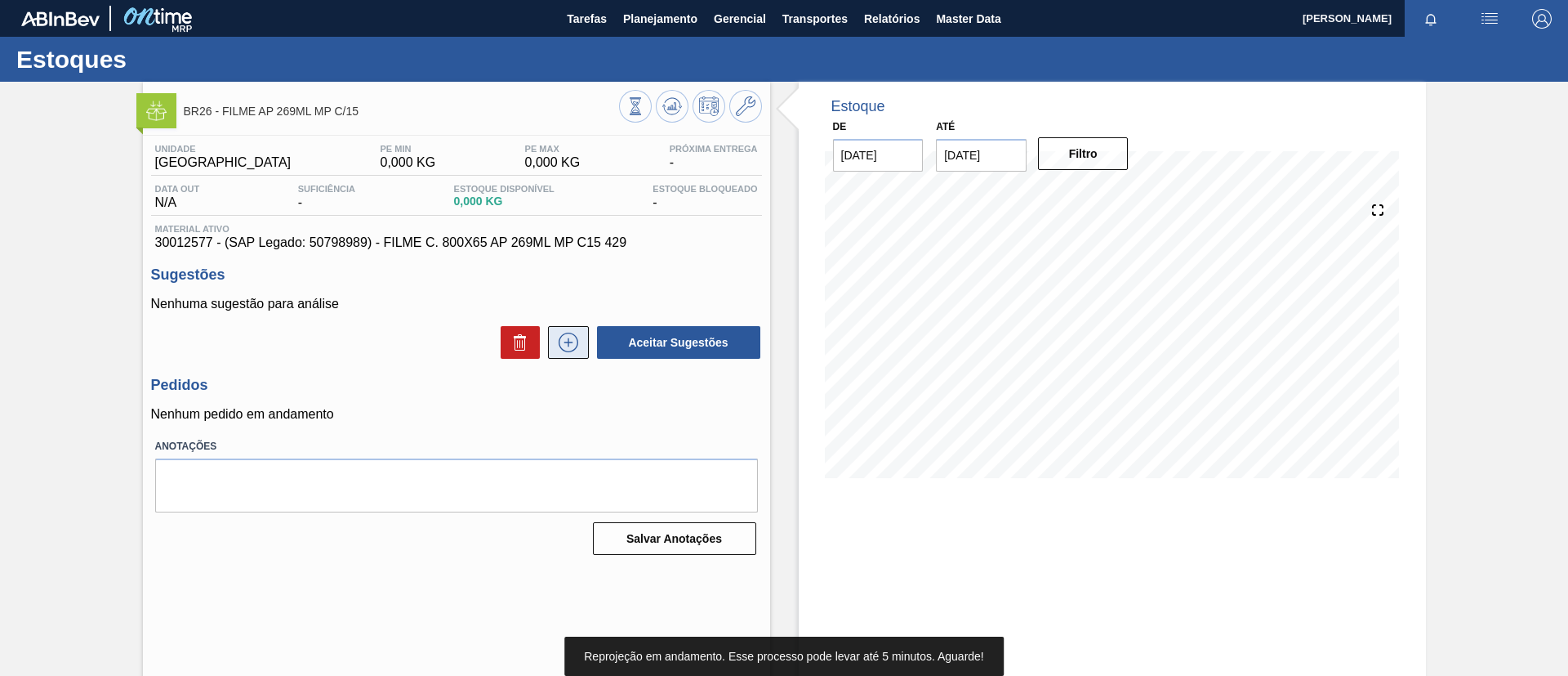
click at [562, 348] on icon at bounding box center [569, 342] width 26 height 20
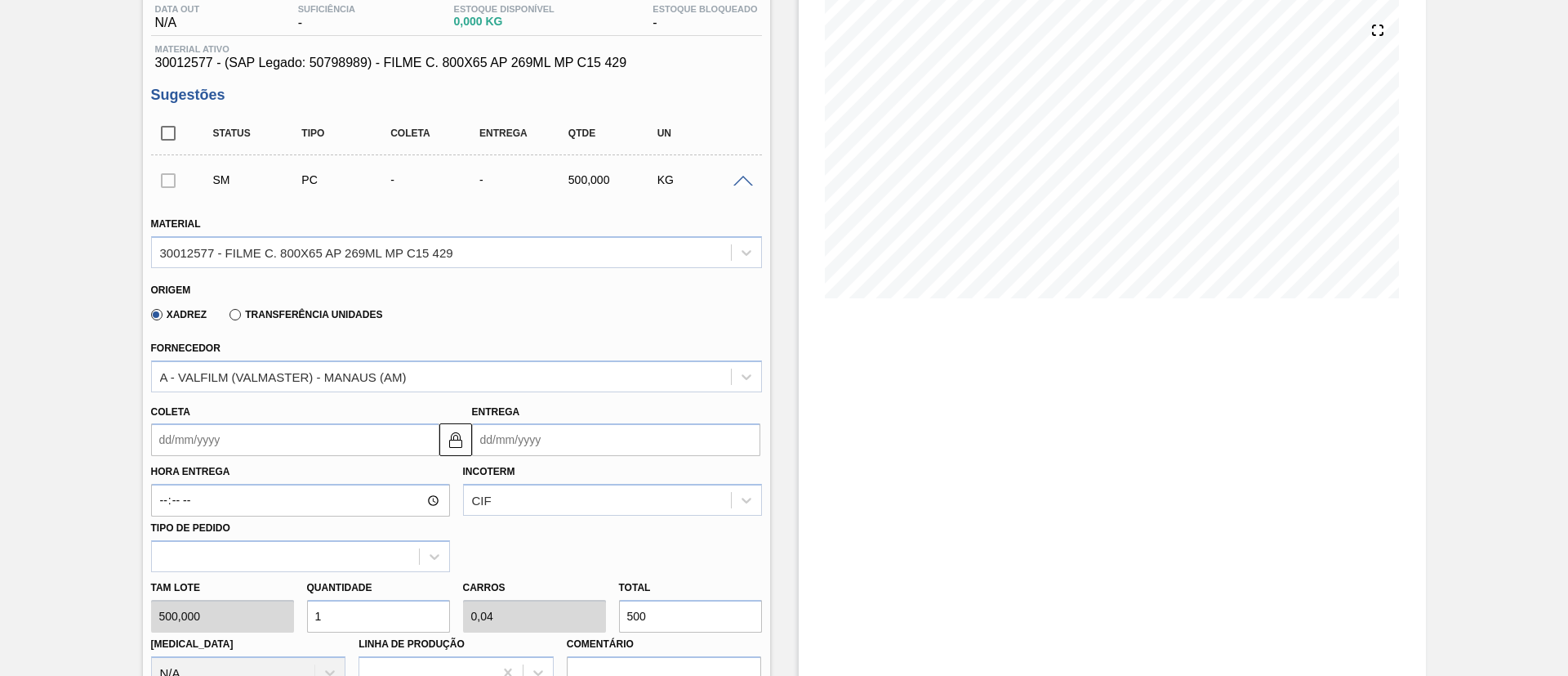
scroll to position [245, 0]
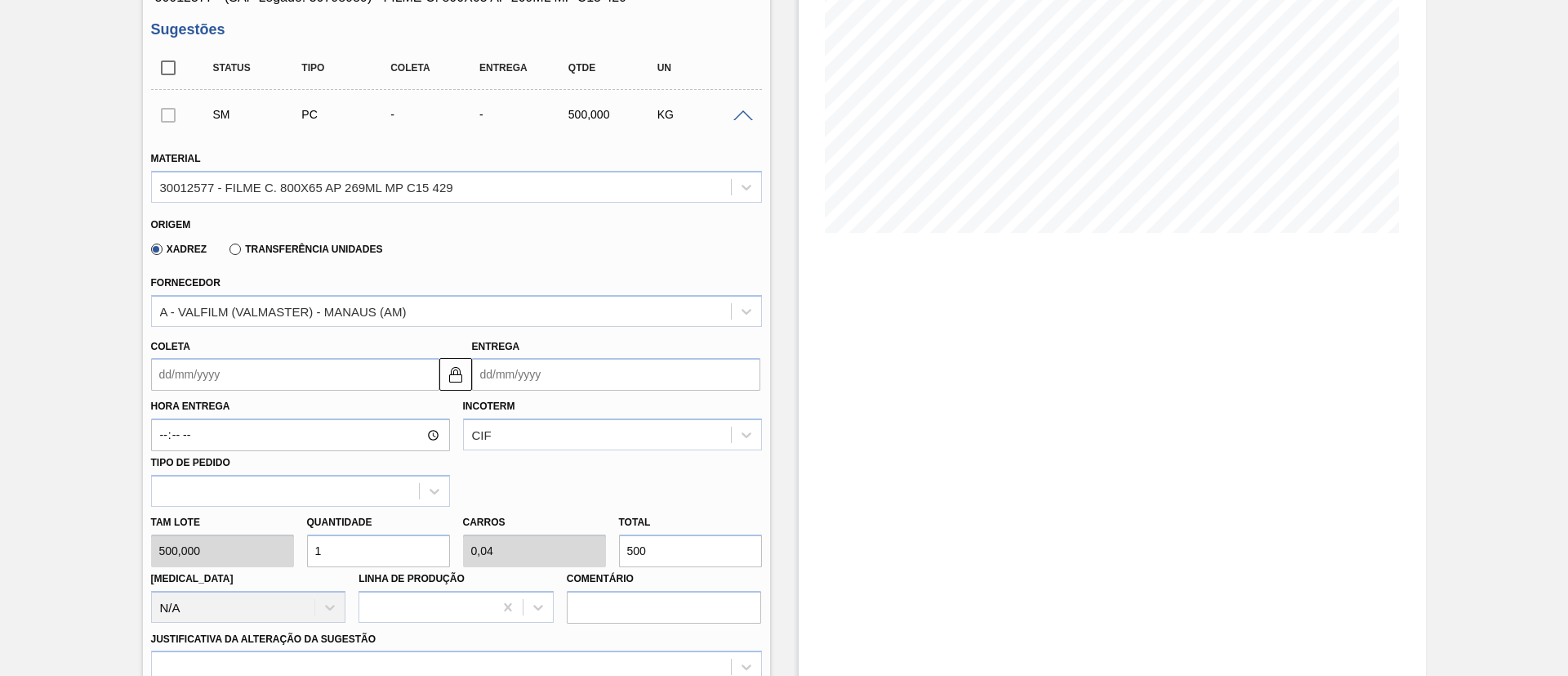
click at [284, 377] on input "Coleta" at bounding box center [295, 374] width 289 height 33
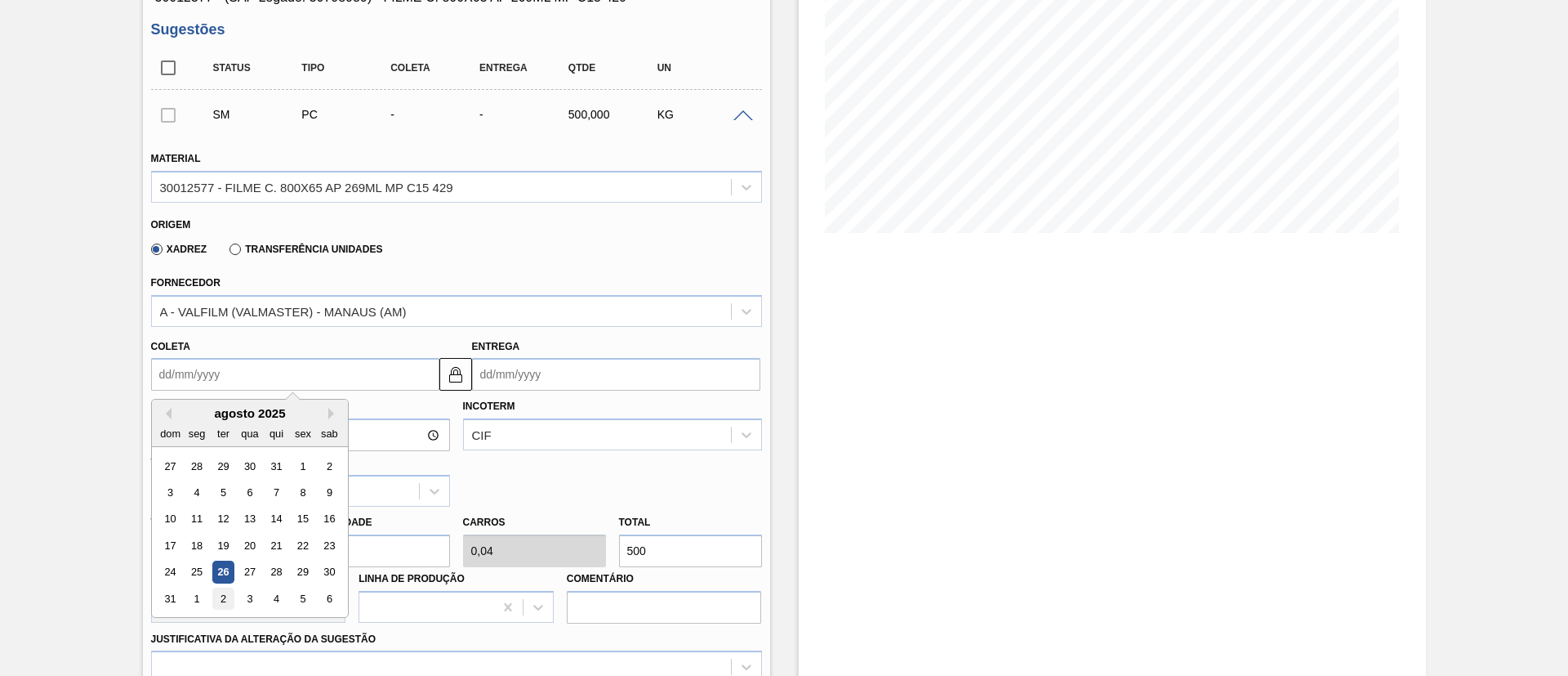
click at [215, 608] on div "2" at bounding box center [222, 598] width 22 height 22
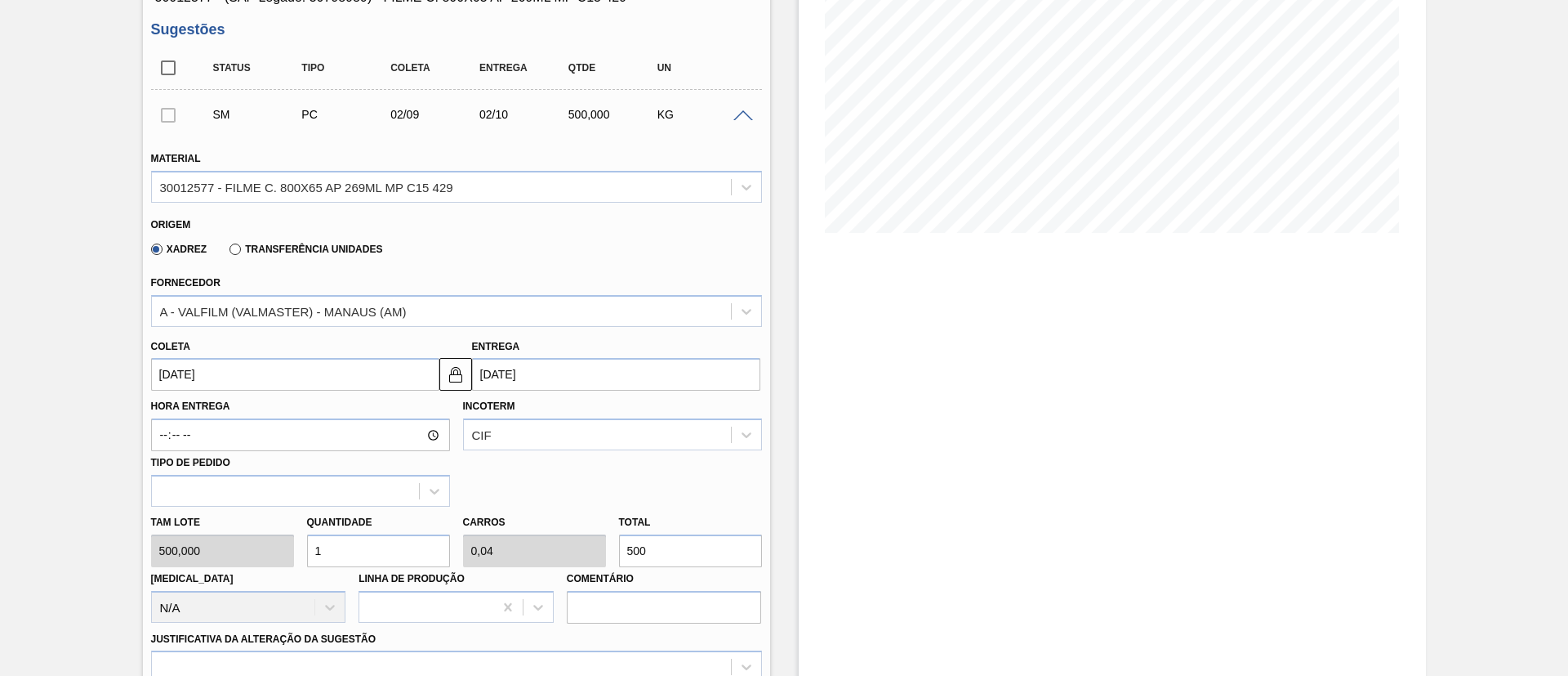
type input "02/09/2025"
type input "02/10/2025"
click at [622, 548] on input "500" at bounding box center [691, 551] width 143 height 33
type input "3"
type input "0,12"
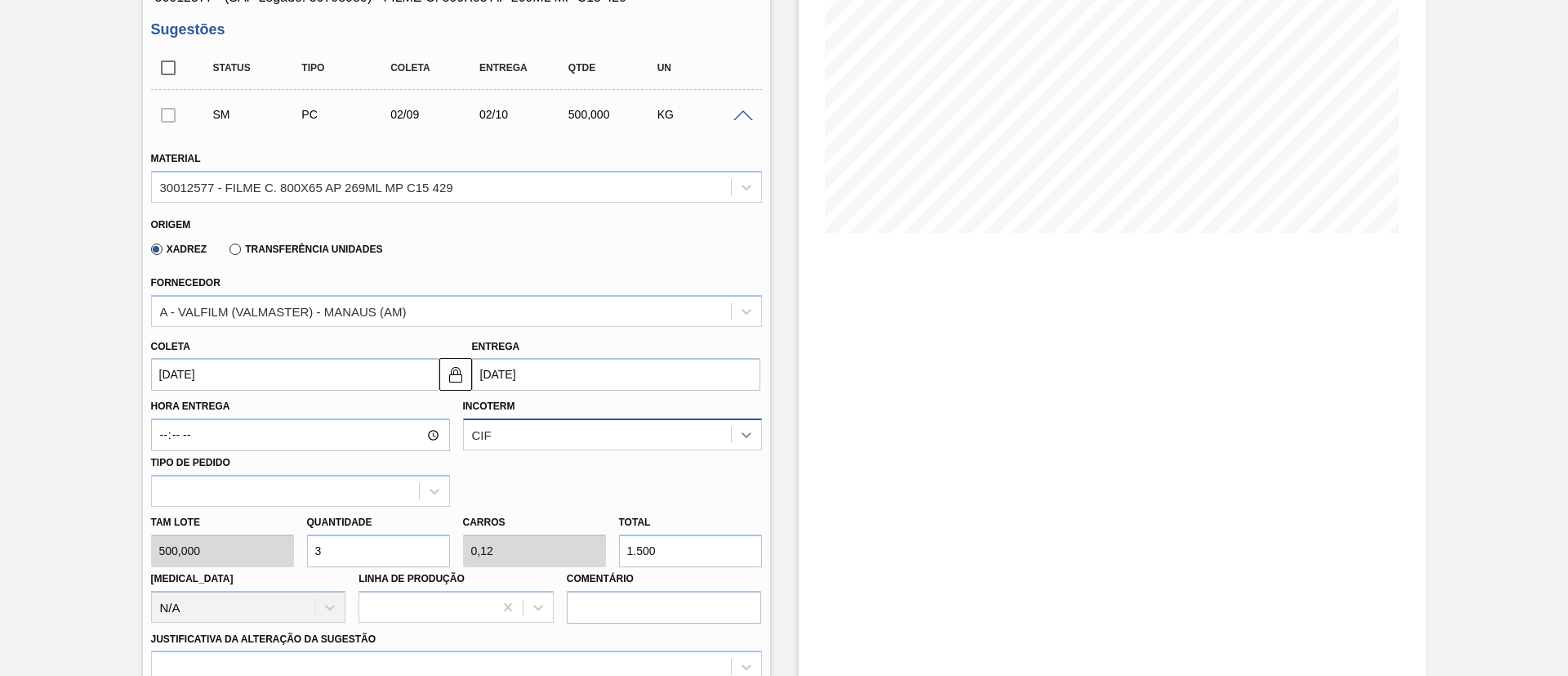
type input "12.500"
type input "25"
type input "1"
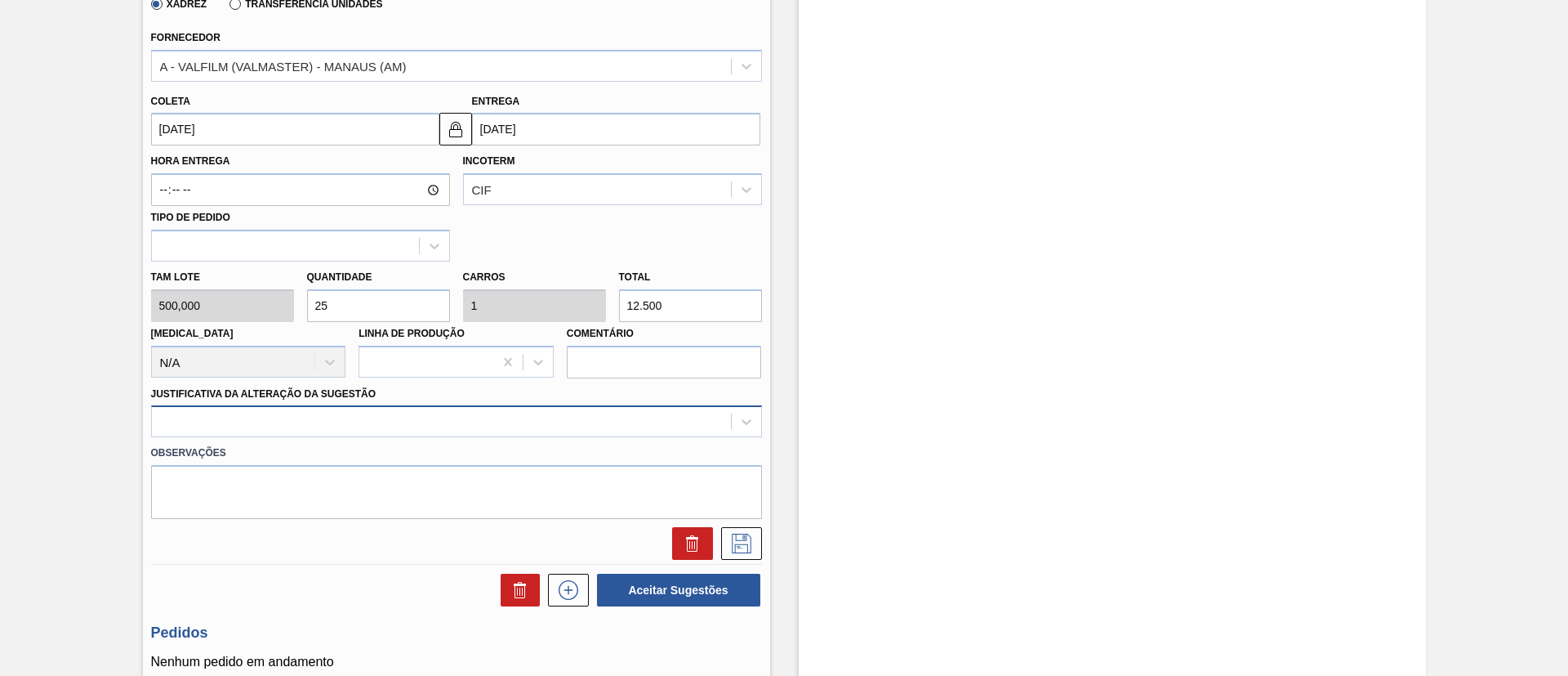
type input "12.500"
click at [357, 414] on div at bounding box center [456, 421] width 611 height 32
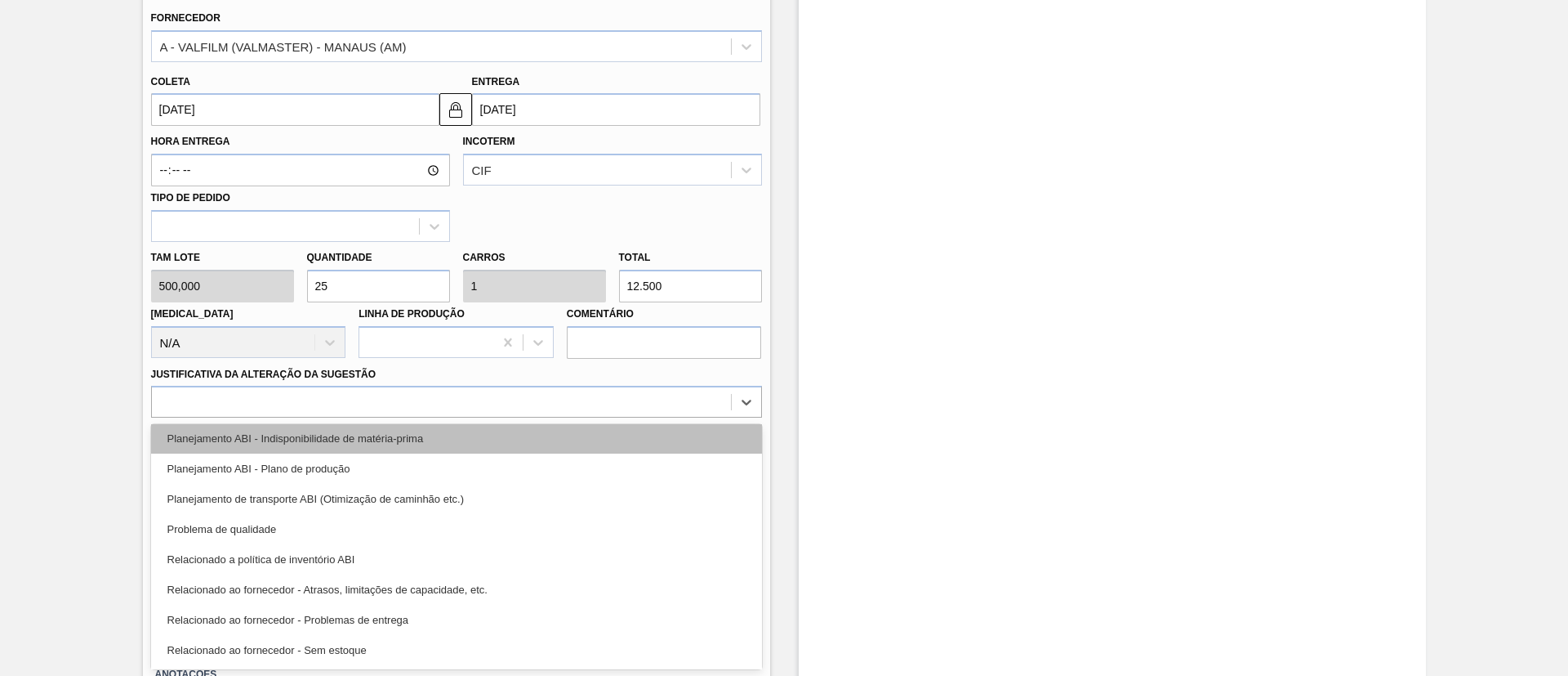
scroll to position [306, 0]
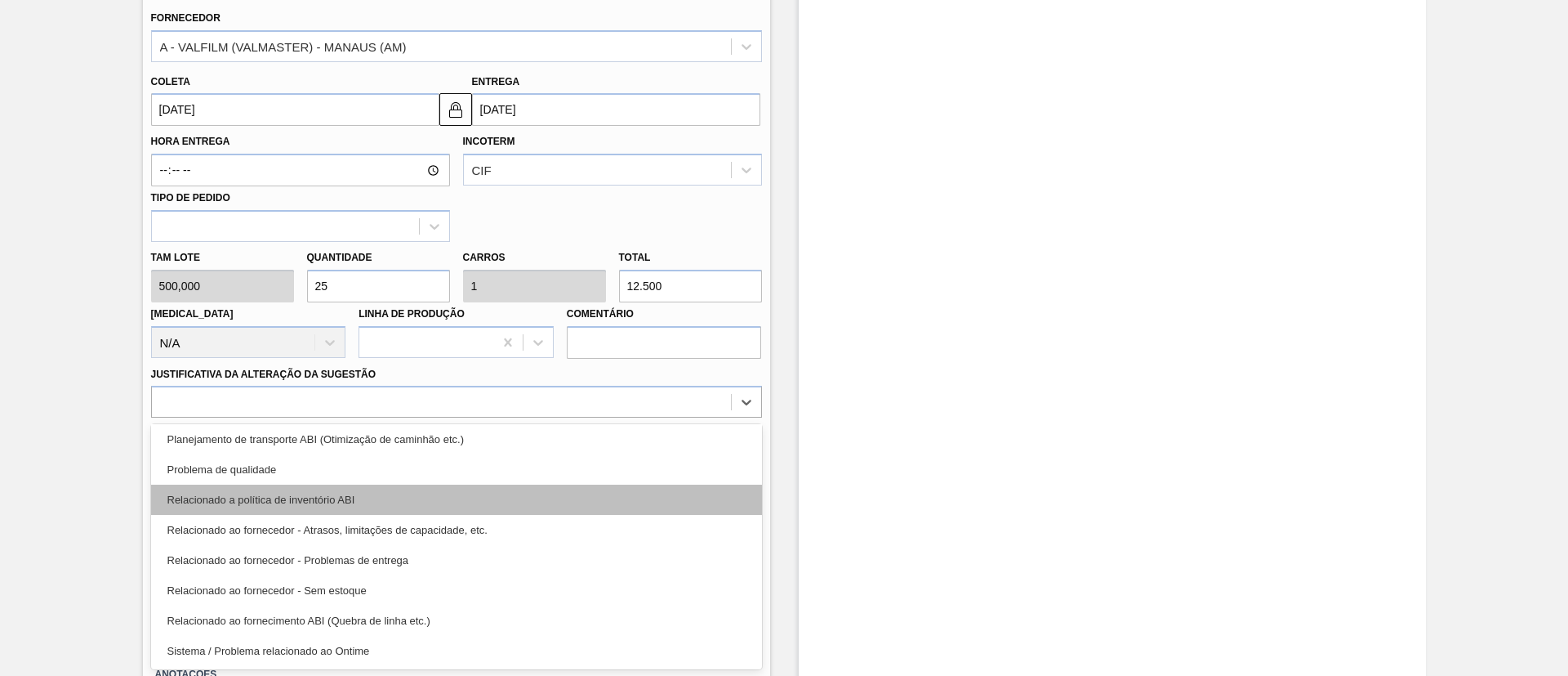
click at [352, 502] on div "Relacionado a política de inventório ABI" at bounding box center [456, 499] width 611 height 30
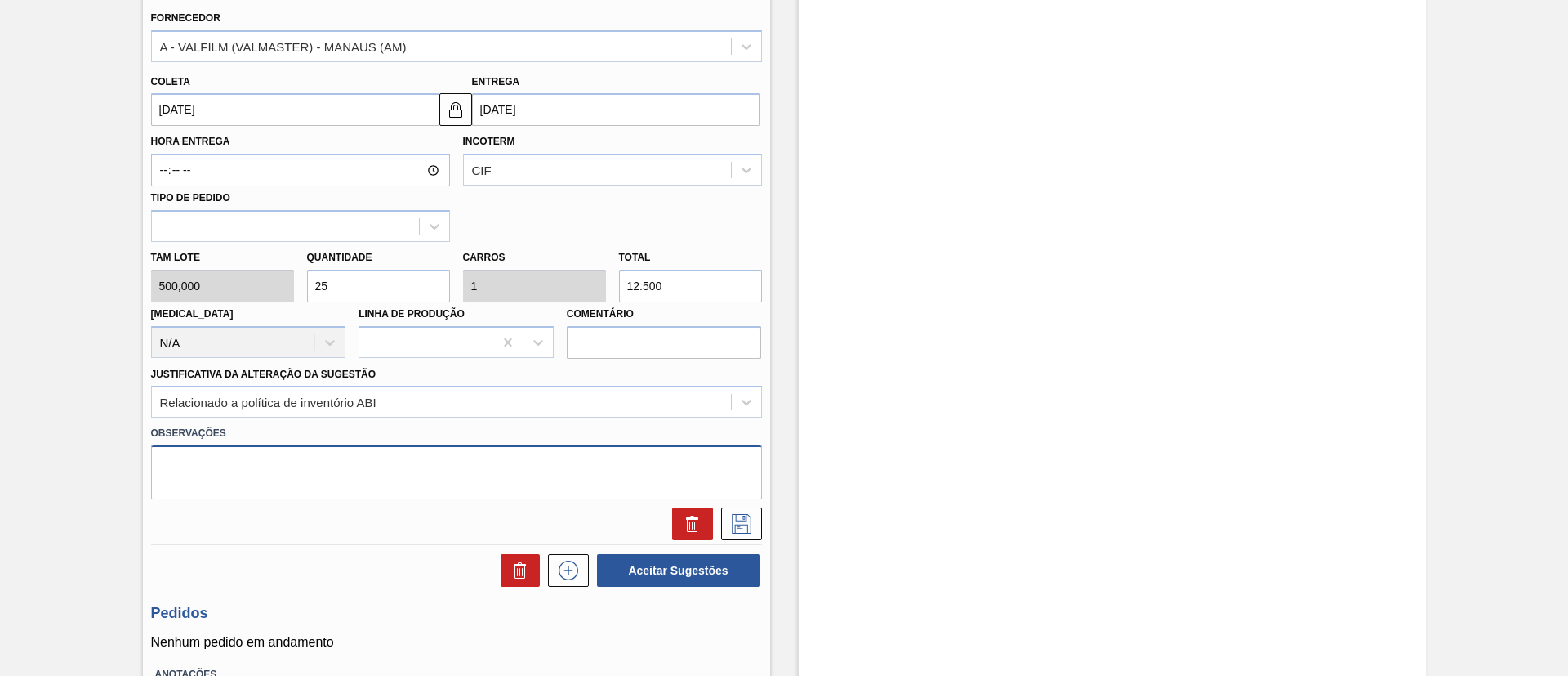
click at [388, 473] on textarea at bounding box center [456, 472] width 611 height 54
type textarea "Descentralização, sem PE"
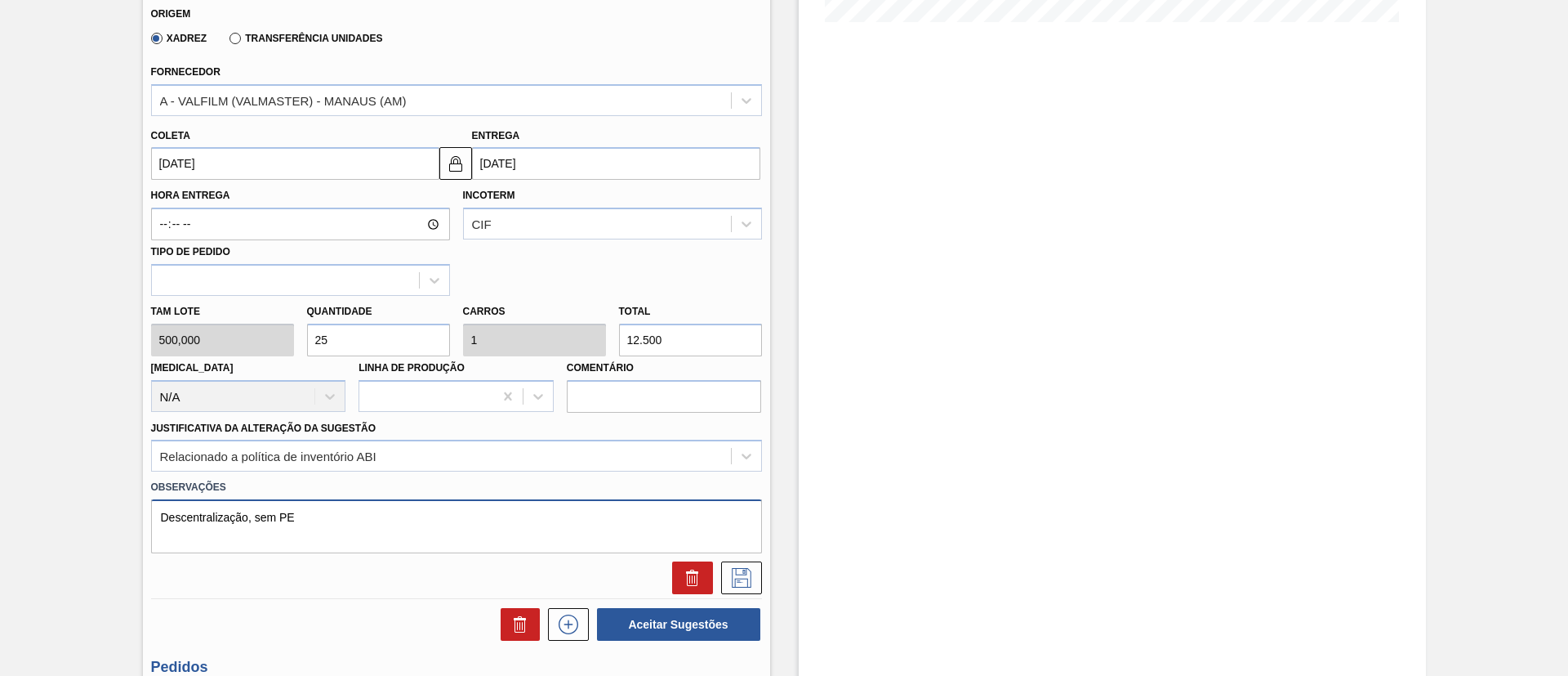
scroll to position [387, 0]
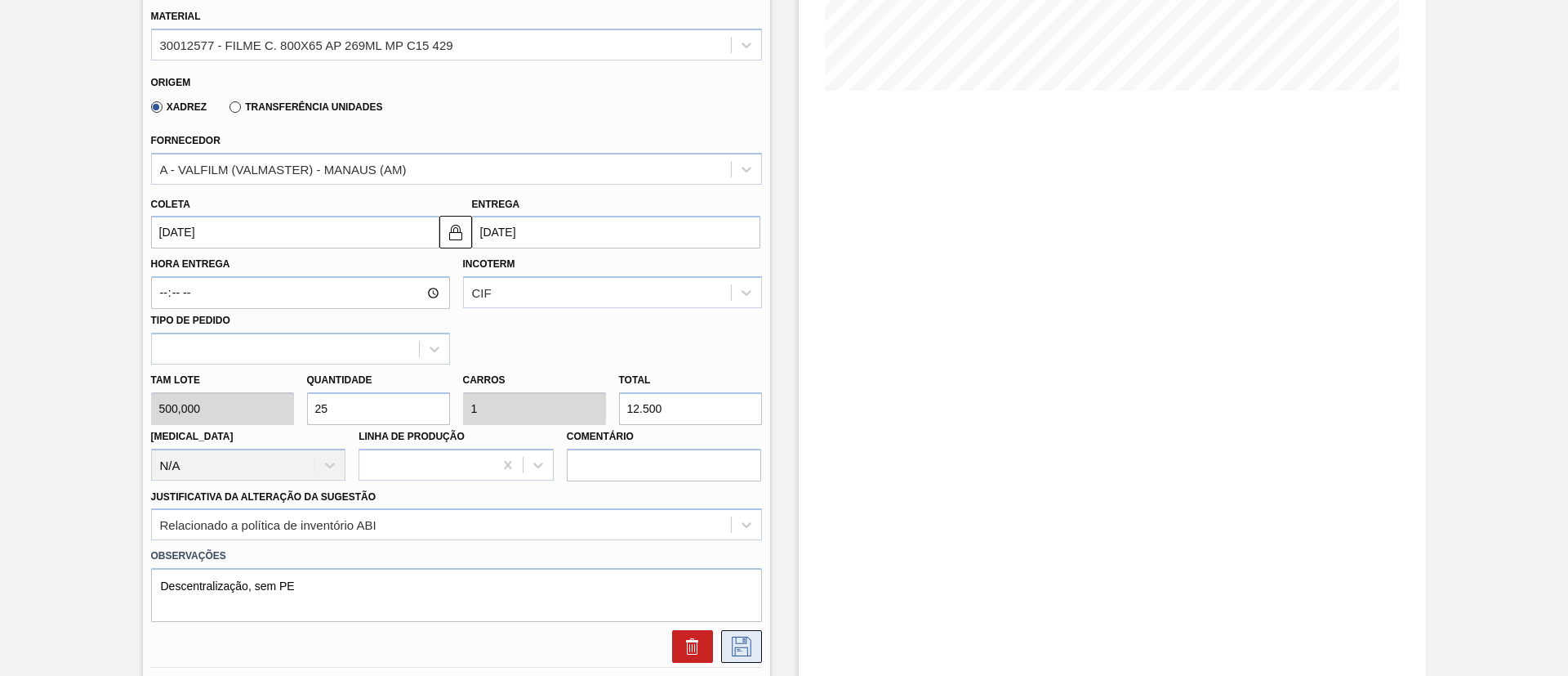
click at [744, 642] on icon at bounding box center [742, 646] width 26 height 20
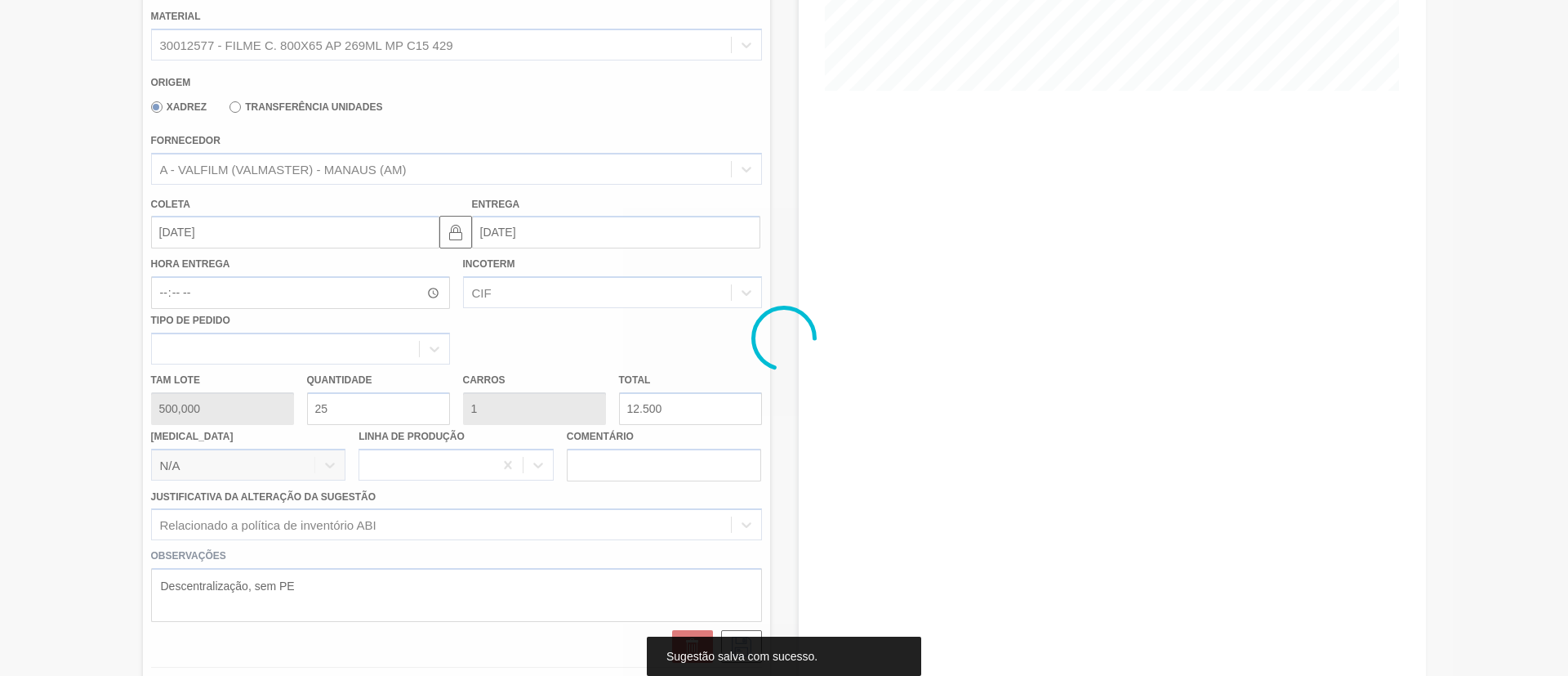
scroll to position [27, 0]
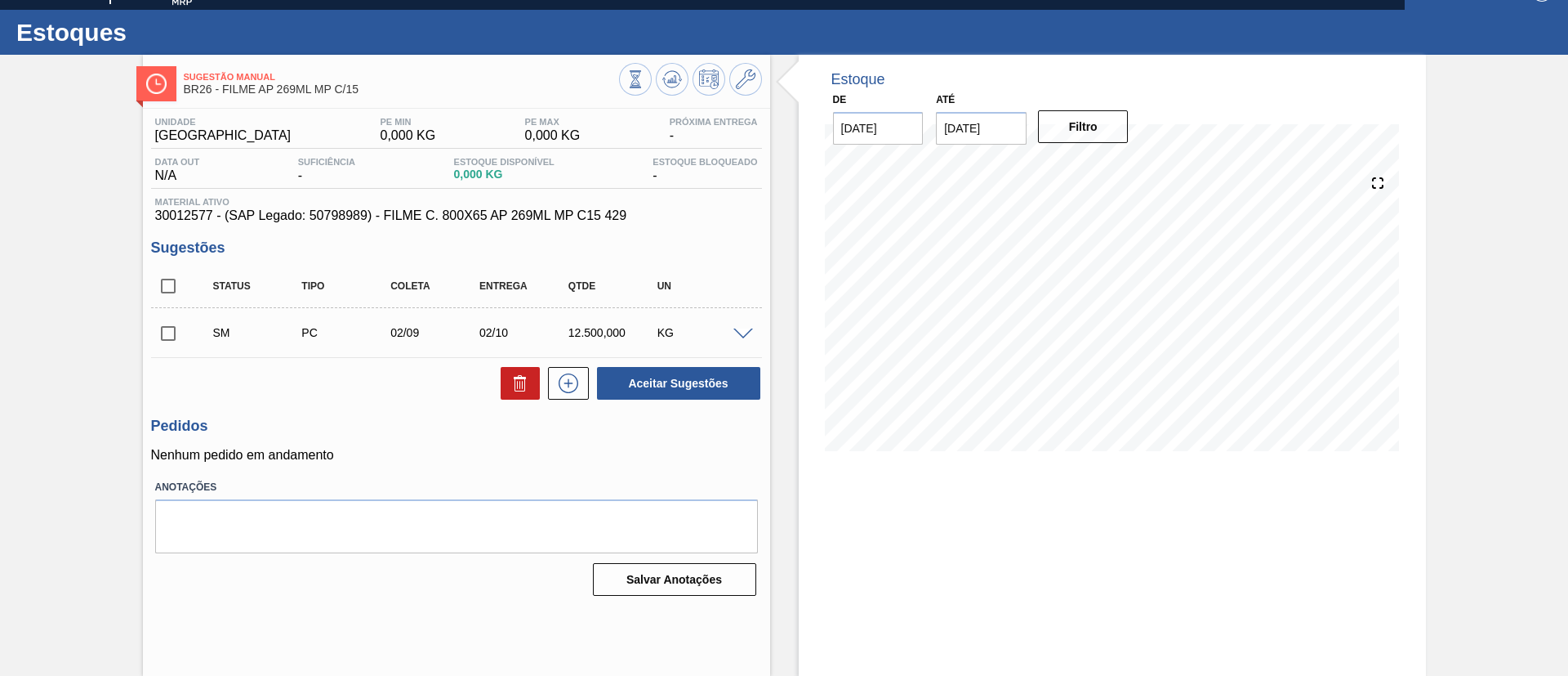
click at [166, 332] on input "checkbox" at bounding box center [169, 333] width 35 height 35
click at [735, 315] on div "SM PC 02/09 02/10 12.500,000 KG" at bounding box center [456, 333] width 611 height 41
click at [737, 319] on div "SM PC 02/09 02/10 12.500,000 KG" at bounding box center [456, 333] width 611 height 41
click at [739, 331] on span at bounding box center [743, 334] width 20 height 12
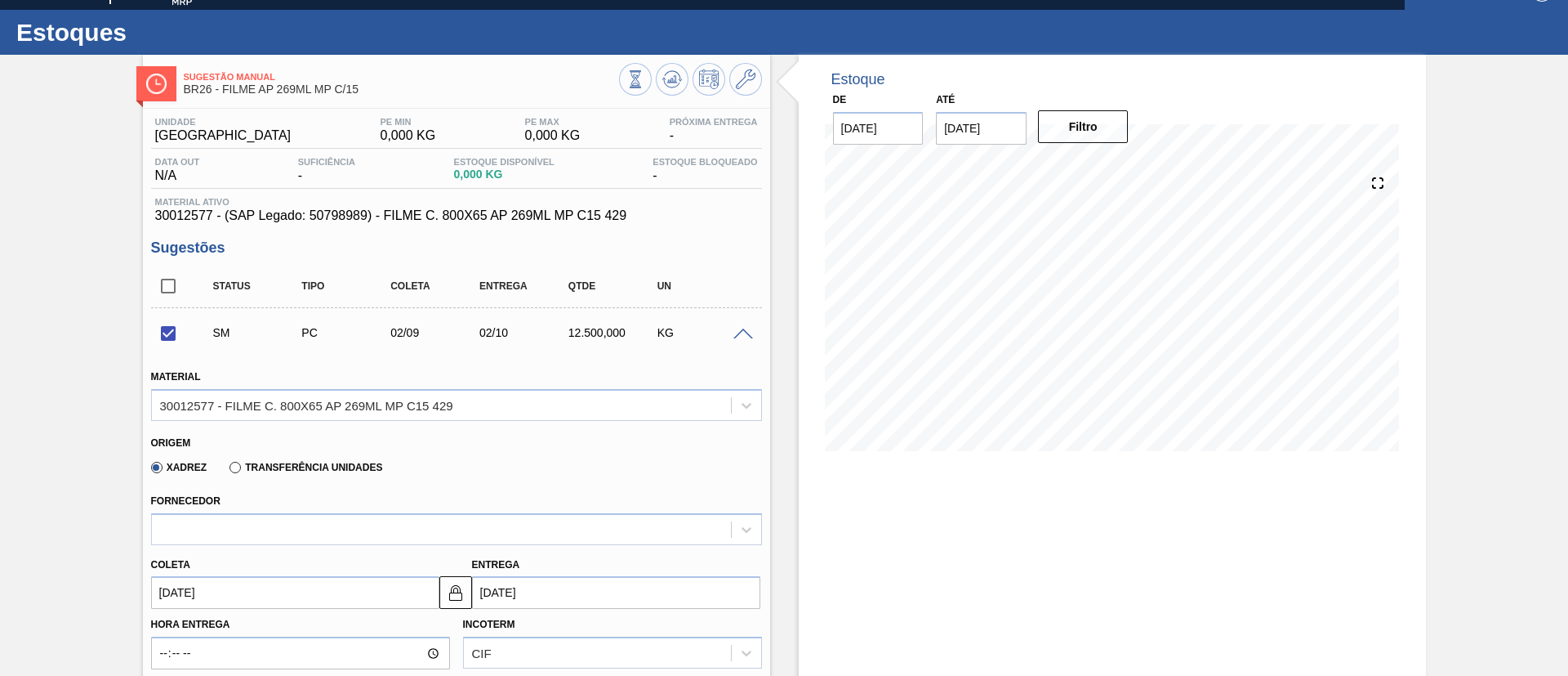
click at [739, 331] on span at bounding box center [743, 334] width 20 height 12
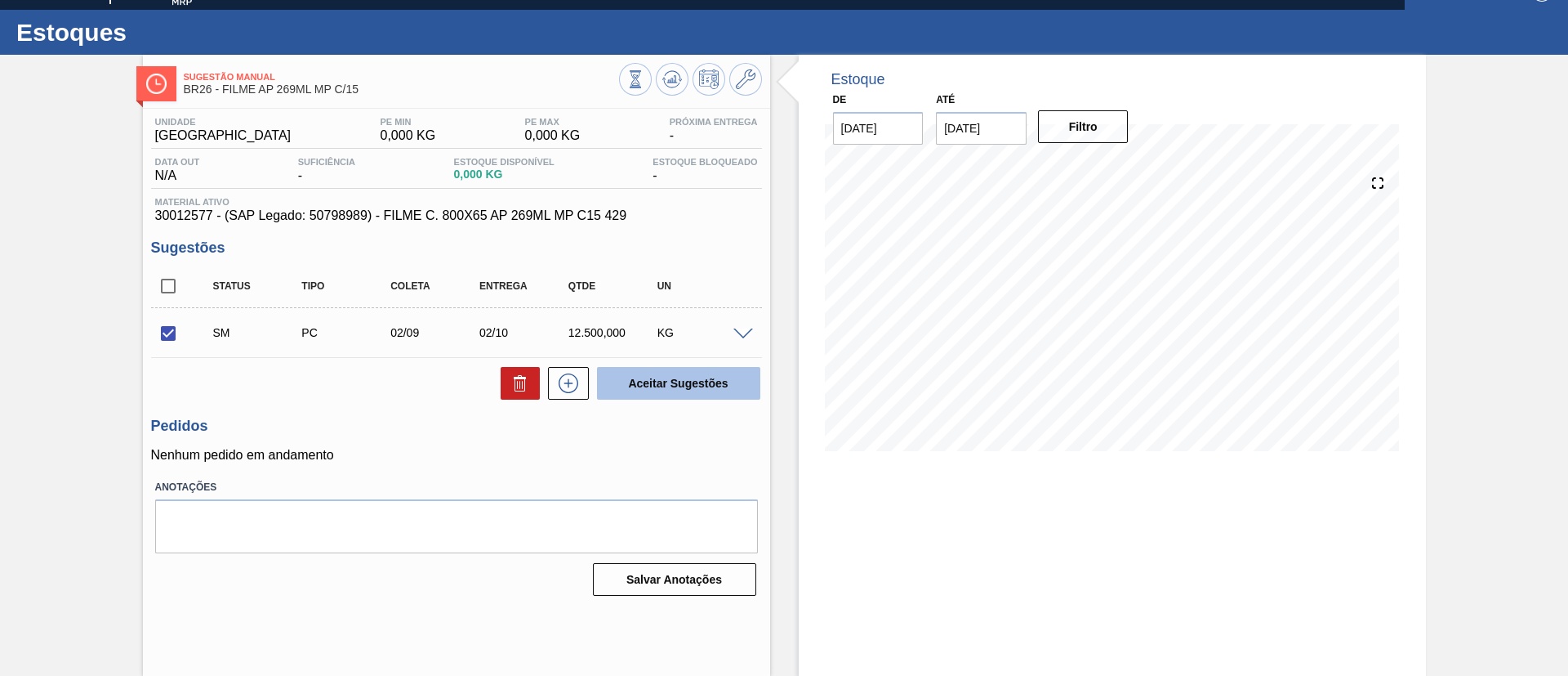
click at [734, 376] on button "Aceitar Sugestões" at bounding box center [678, 383] width 164 height 33
checkbox input "false"
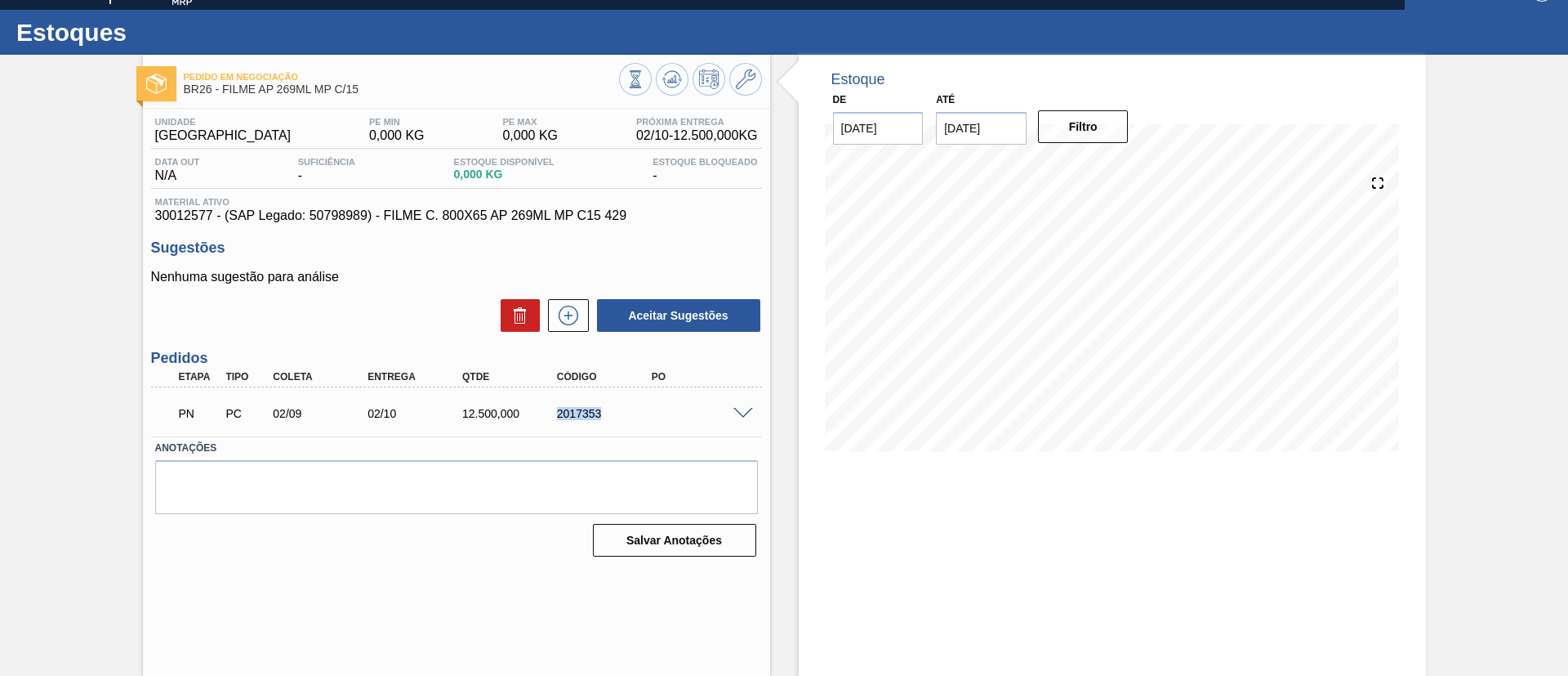
drag, startPoint x: 553, startPoint y: 413, endPoint x: 642, endPoint y: 421, distance: 89.4
click at [643, 422] on div "PN PC 02/09 02/10 12.500,000 2017353" at bounding box center [452, 412] width 567 height 33
copy div "2017353"
click at [670, 88] on icon at bounding box center [673, 79] width 20 height 20
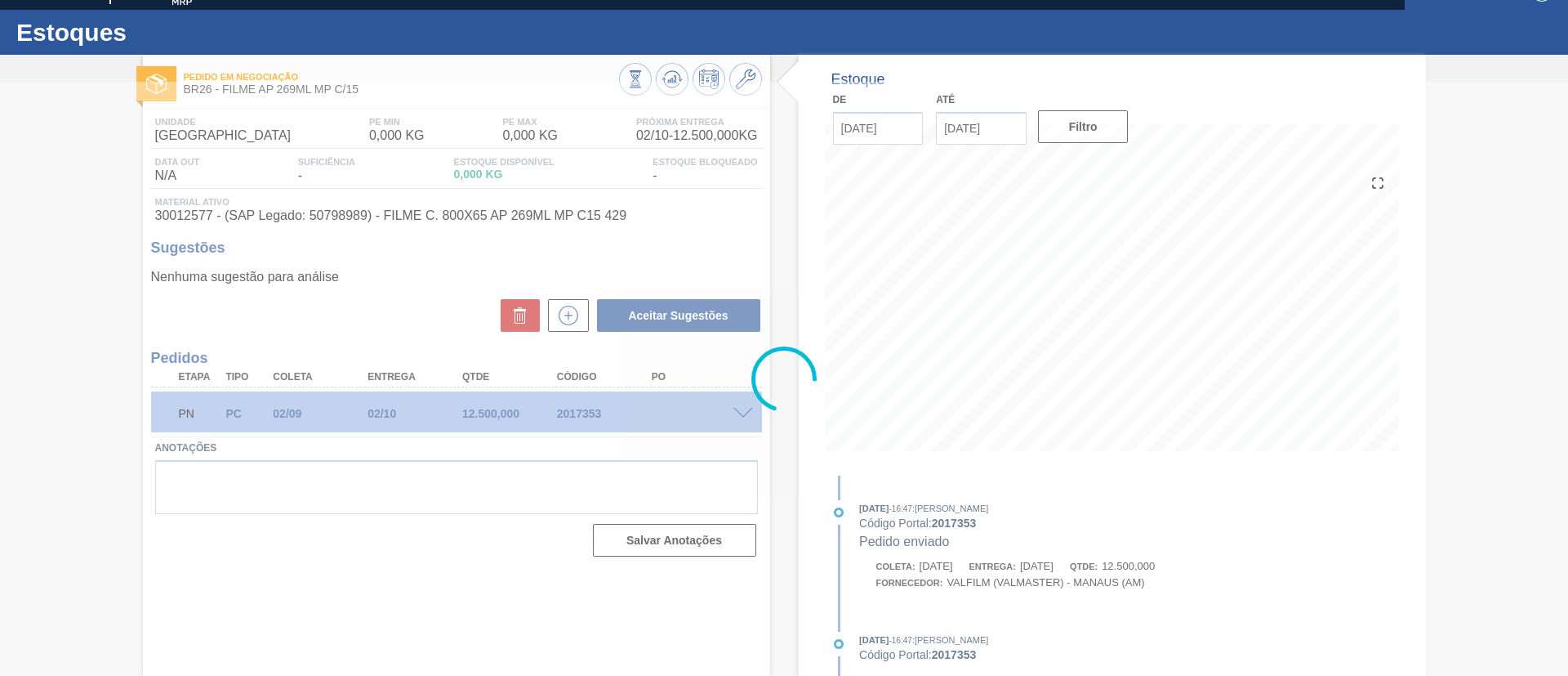
click at [150, 424] on div at bounding box center [784, 378] width 1568 height 594
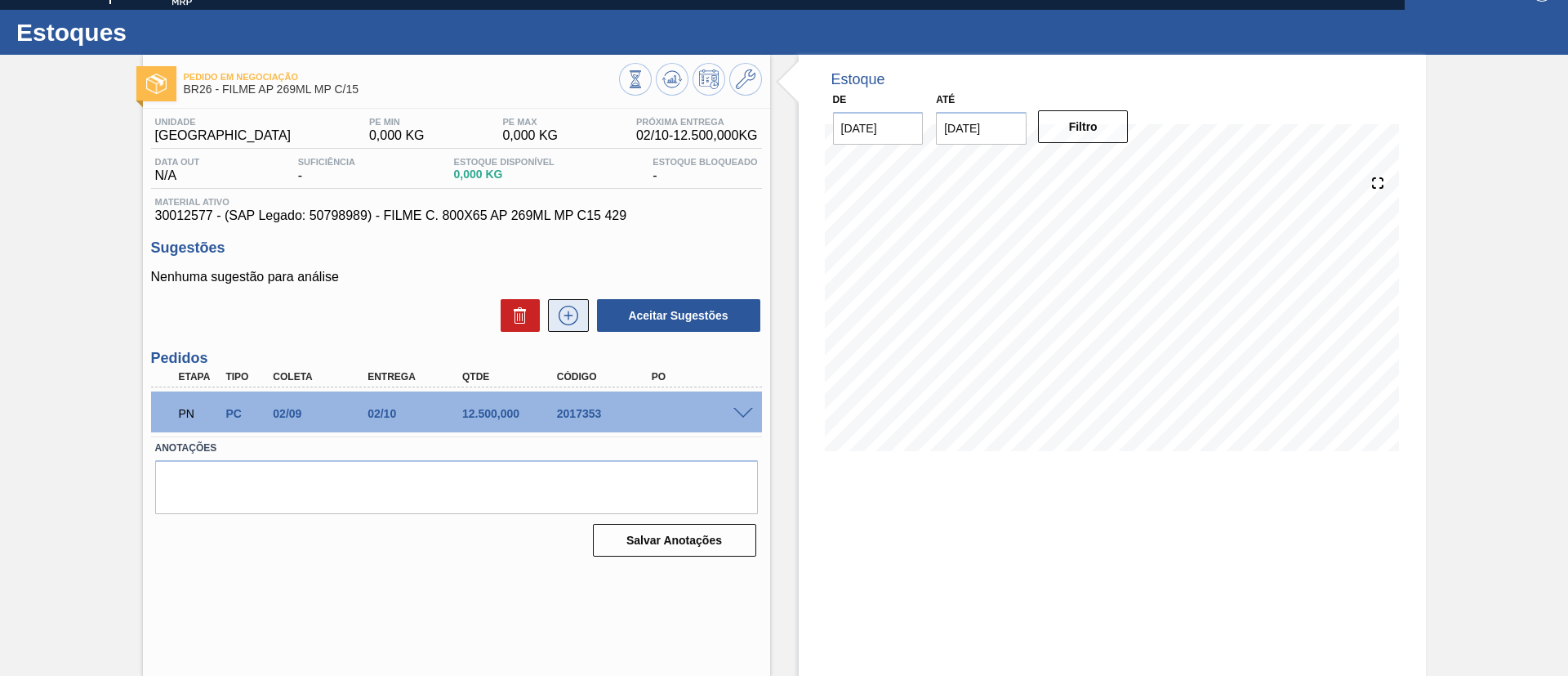
click at [579, 306] on icon at bounding box center [569, 316] width 26 height 20
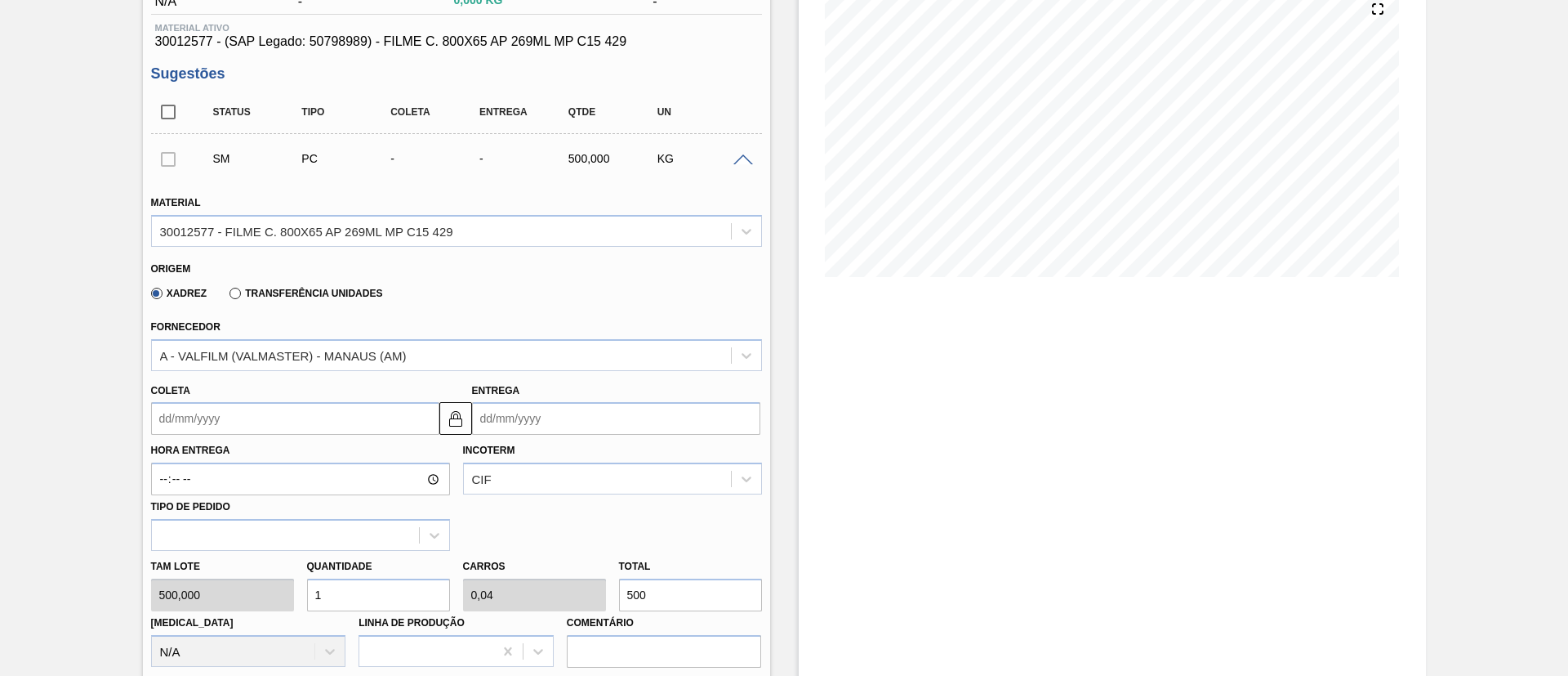
scroll to position [272, 0]
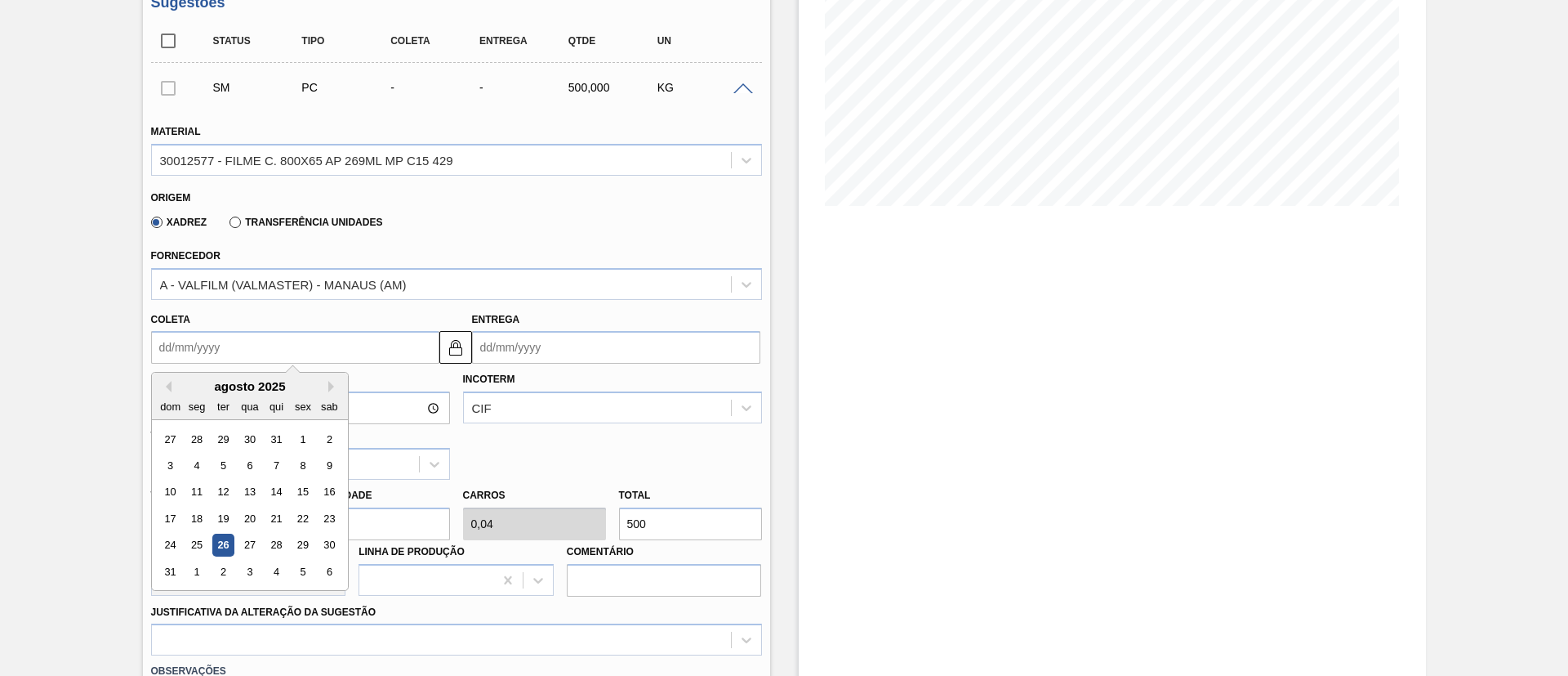
click at [304, 350] on input "Coleta" at bounding box center [295, 347] width 289 height 33
click at [203, 391] on div "agosto 2025" at bounding box center [250, 386] width 196 height 14
click at [218, 576] on div "2" at bounding box center [222, 572] width 22 height 22
type input "[DATE]"
type input "02/10/2025"
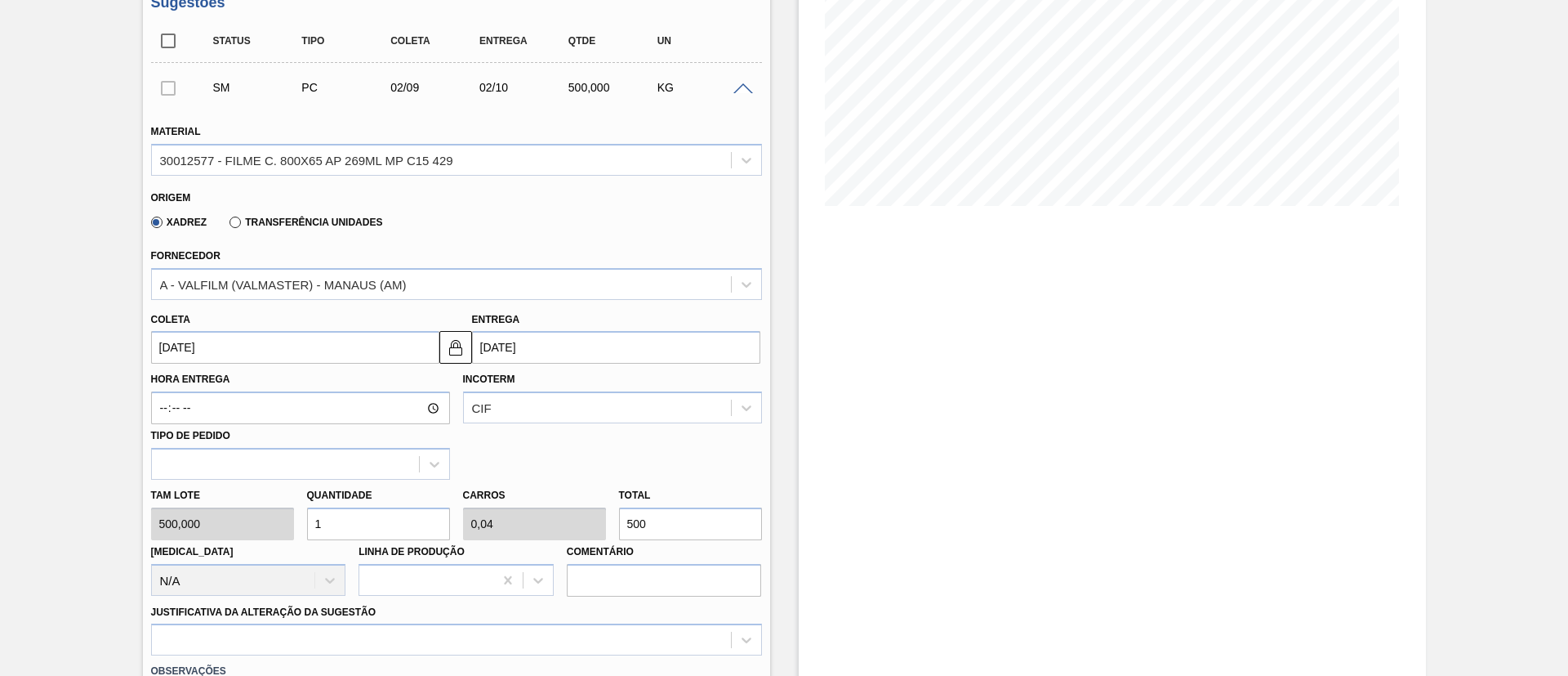
click at [333, 332] on input "02/09/2025" at bounding box center [295, 347] width 289 height 33
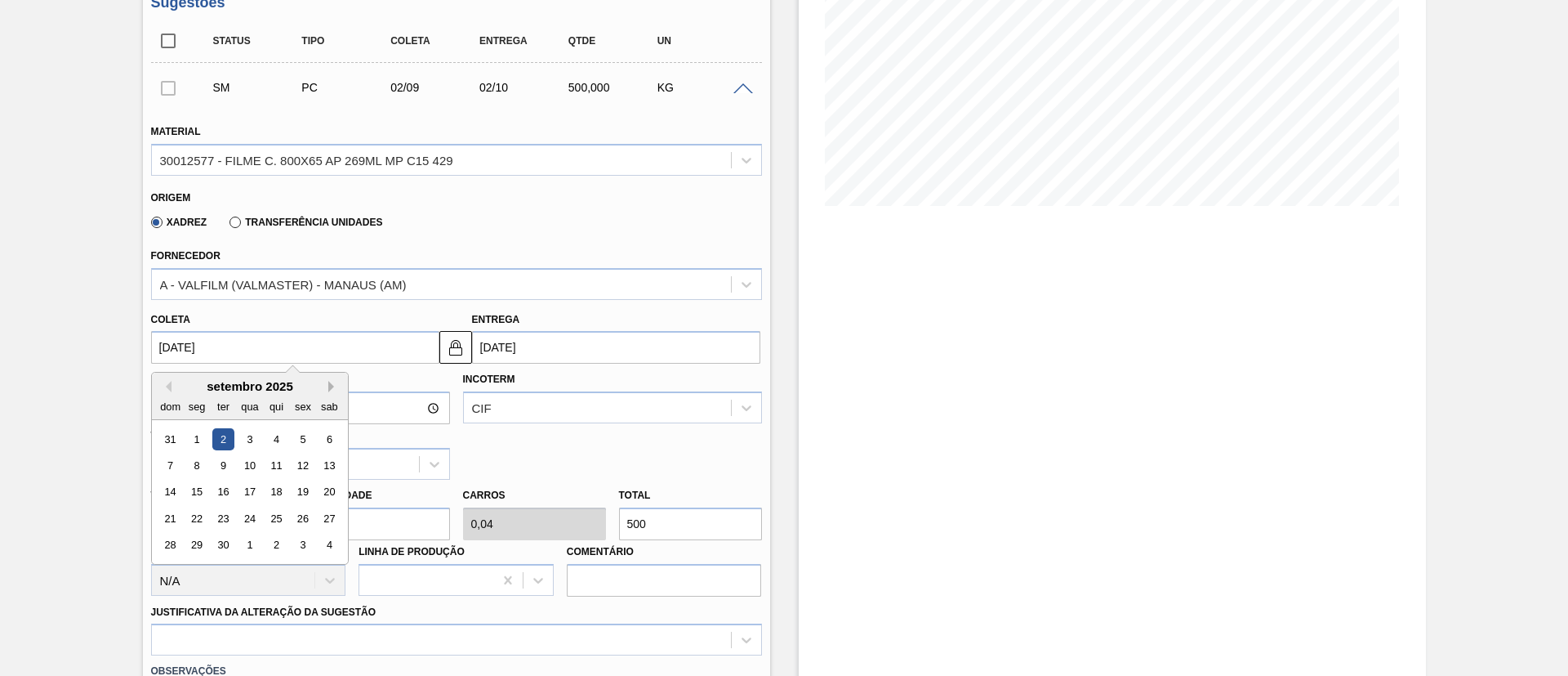
click at [335, 385] on button "Next Month" at bounding box center [334, 387] width 12 height 12
click at [333, 387] on button "Next Month" at bounding box center [334, 387] width 12 height 12
click at [321, 436] on div "1" at bounding box center [328, 439] width 22 height 22
type input "01/11/2025"
type input "01/12/2025"
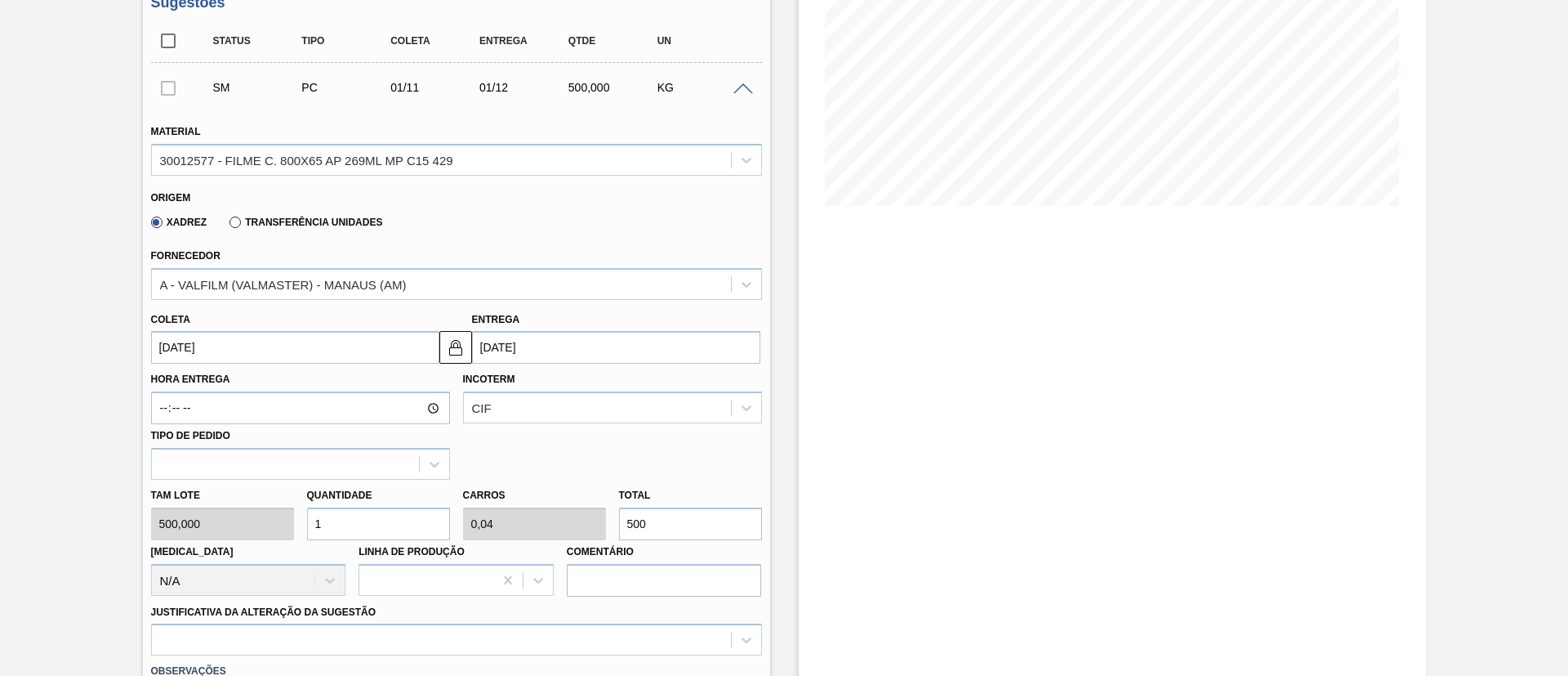
click at [838, 453] on div "Estoque De 26/08/2025 Até 24/02/2026 Filtro 28/09 Projeção de Estoque 0 Nec.SAP…" at bounding box center [1112, 437] width 627 height 1253
click at [622, 525] on input "500" at bounding box center [691, 524] width 143 height 33
type input "3"
type input "0,12"
type input "1.500"
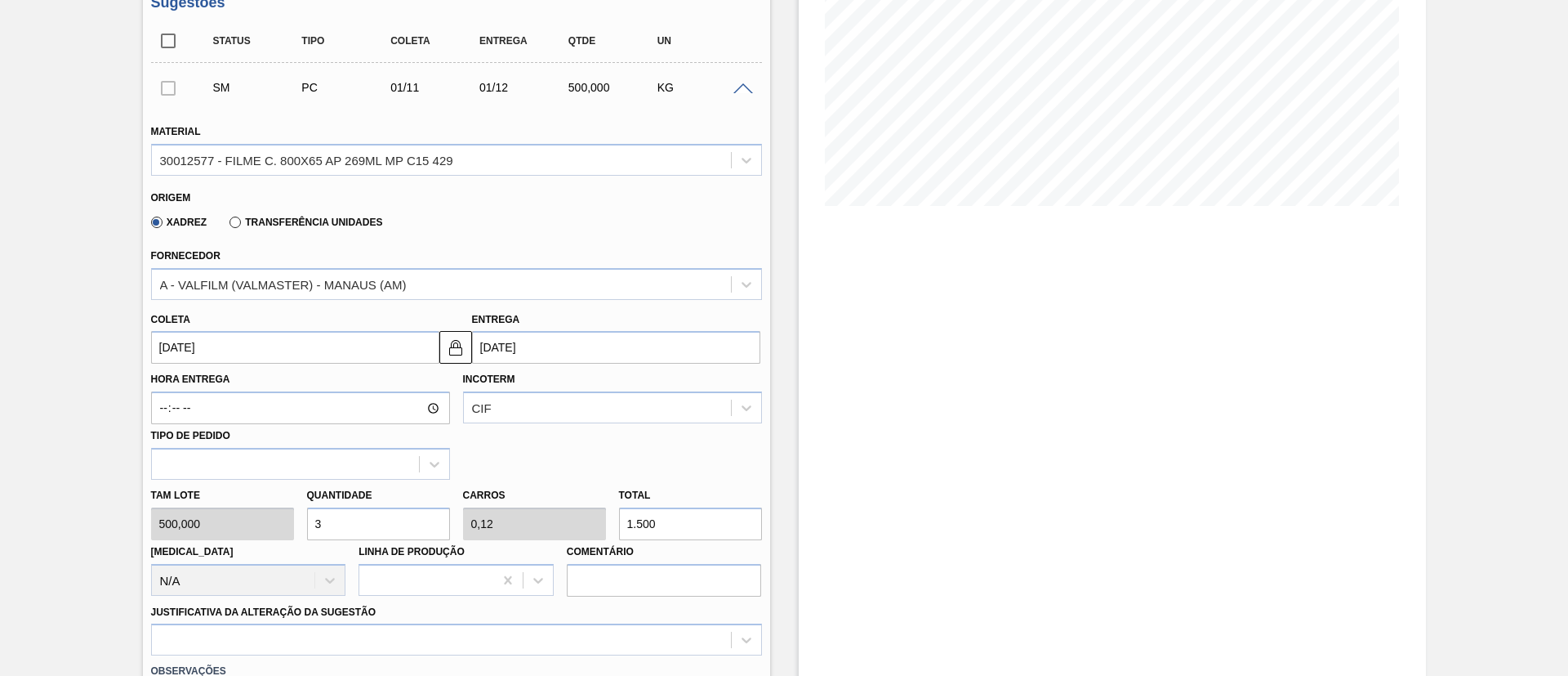
type input "25"
type input "1"
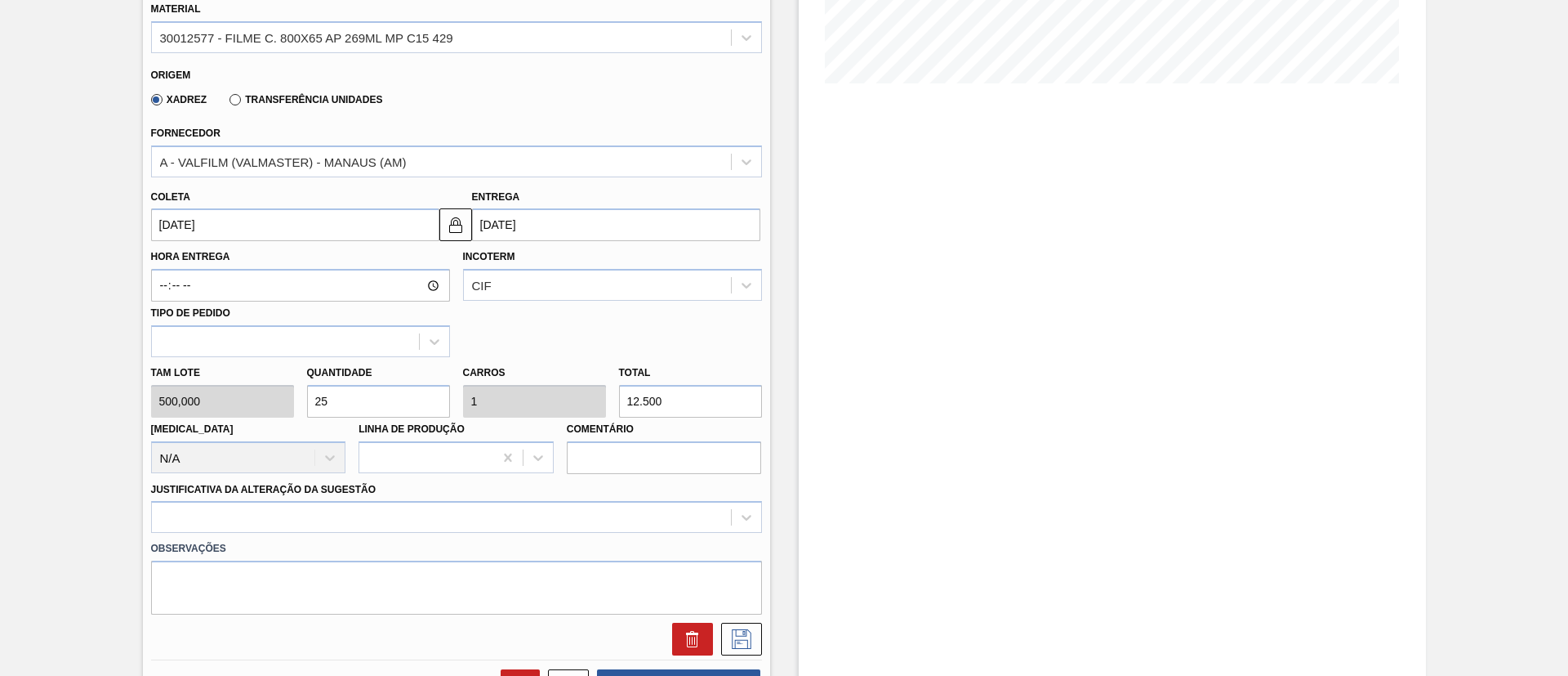
type input "12.500"
click at [310, 498] on div "Justificativa da Alteração da Sugestão" at bounding box center [456, 506] width 611 height 56
click at [312, 501] on div at bounding box center [456, 516] width 611 height 32
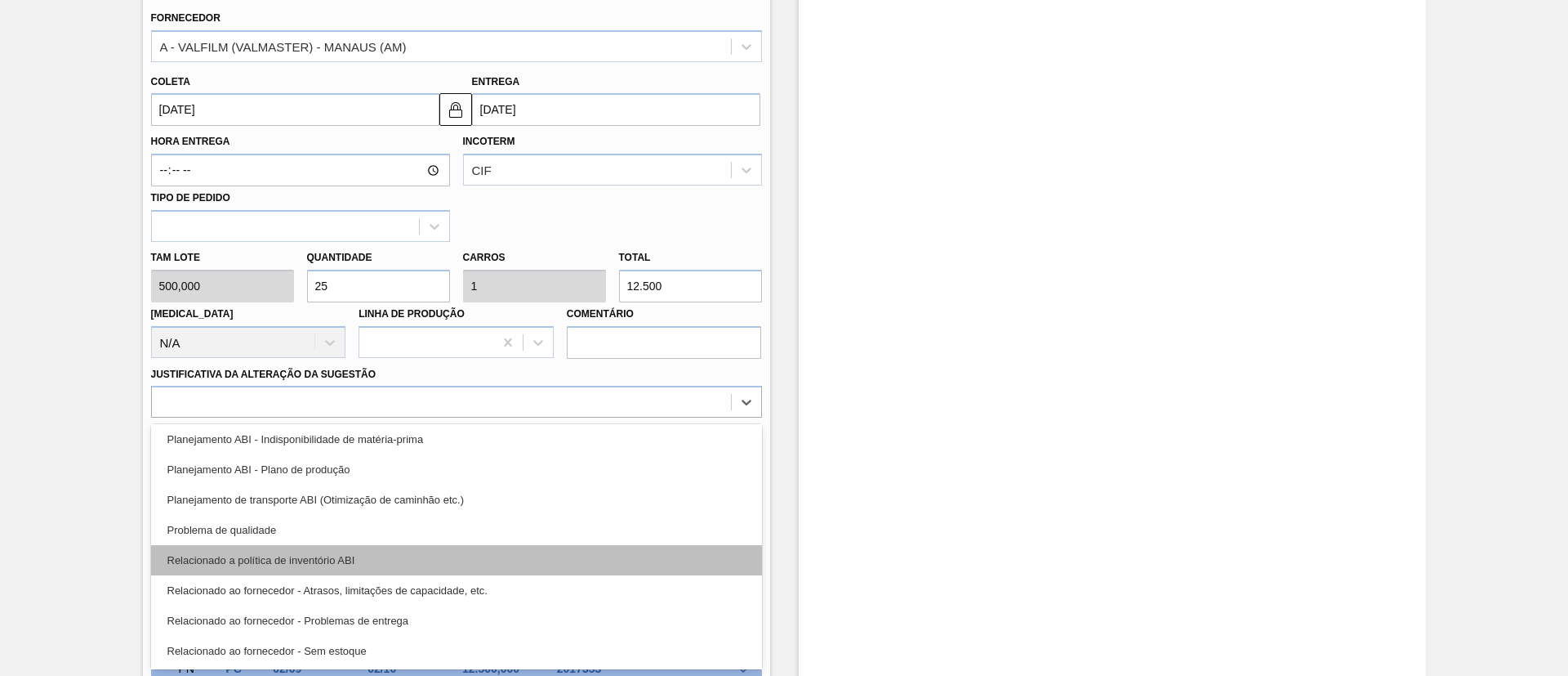
scroll to position [306, 0]
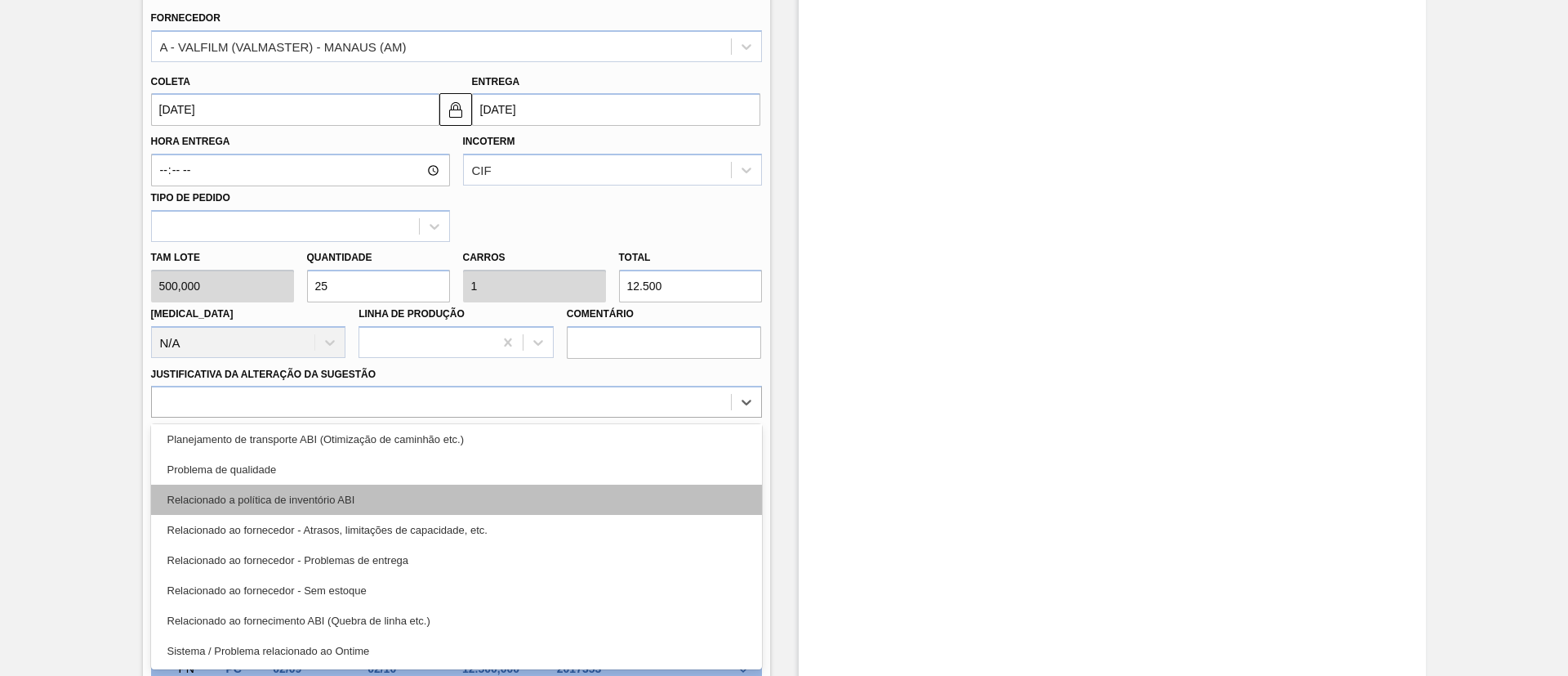
click at [363, 499] on div "Relacionado a política de inventório ABI" at bounding box center [456, 499] width 611 height 30
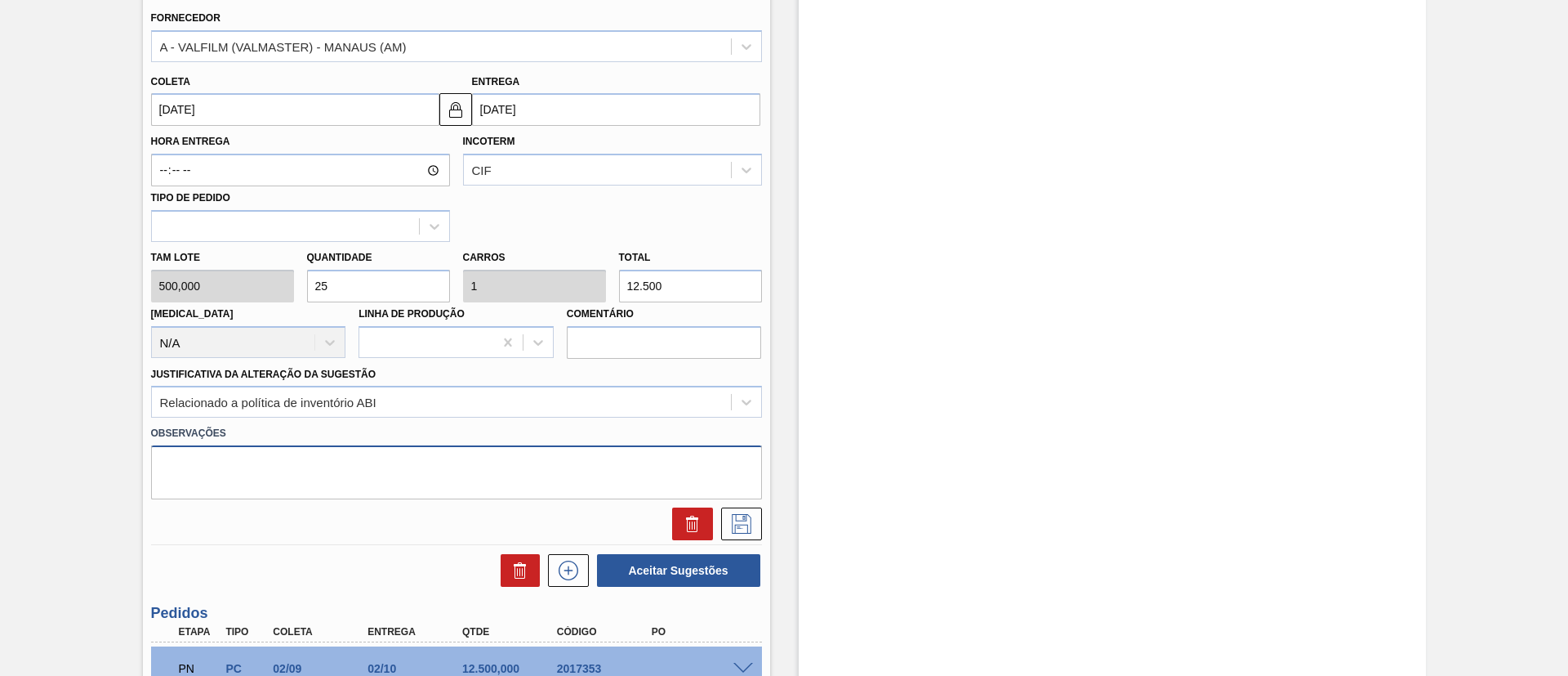
click at [380, 474] on textarea at bounding box center [456, 472] width 611 height 54
type textarea "Sem PE"
click at [737, 519] on icon at bounding box center [742, 524] width 26 height 20
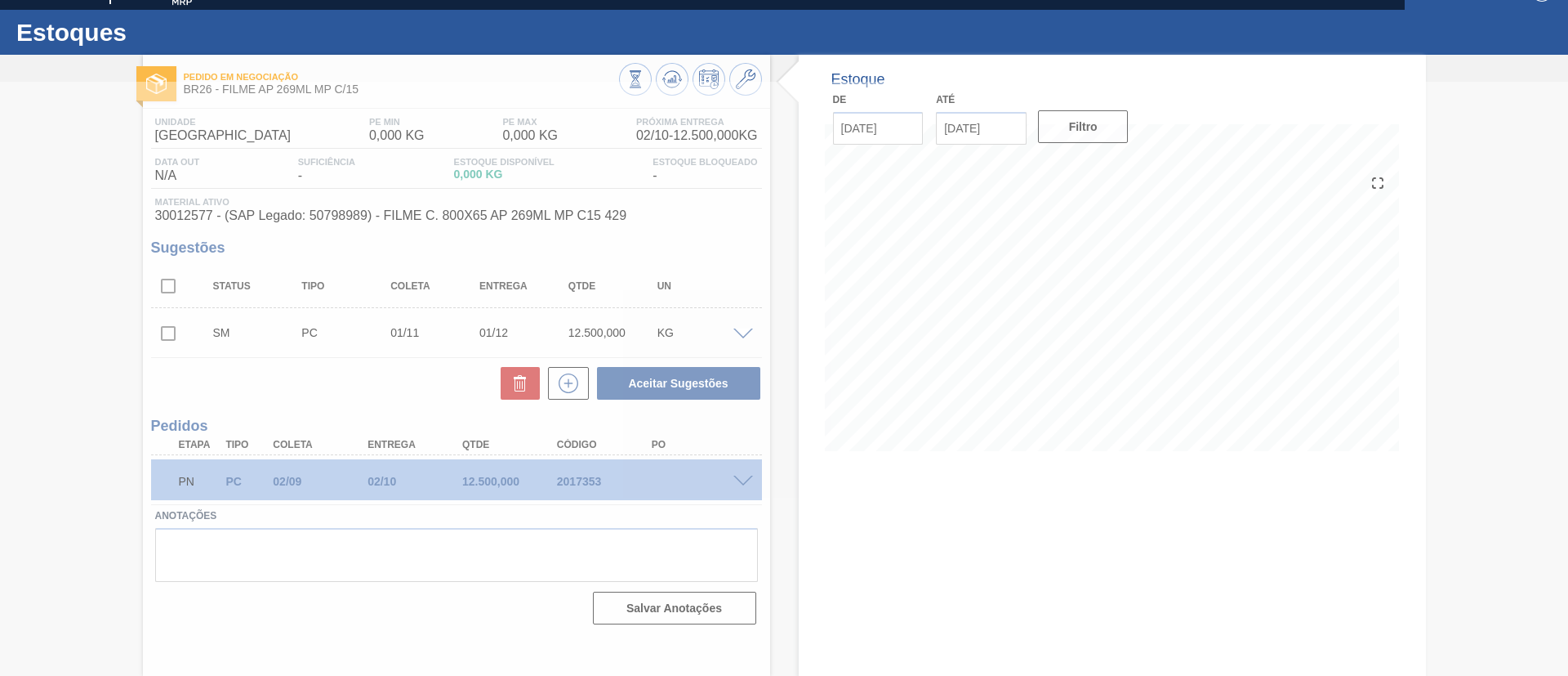
scroll to position [27, 0]
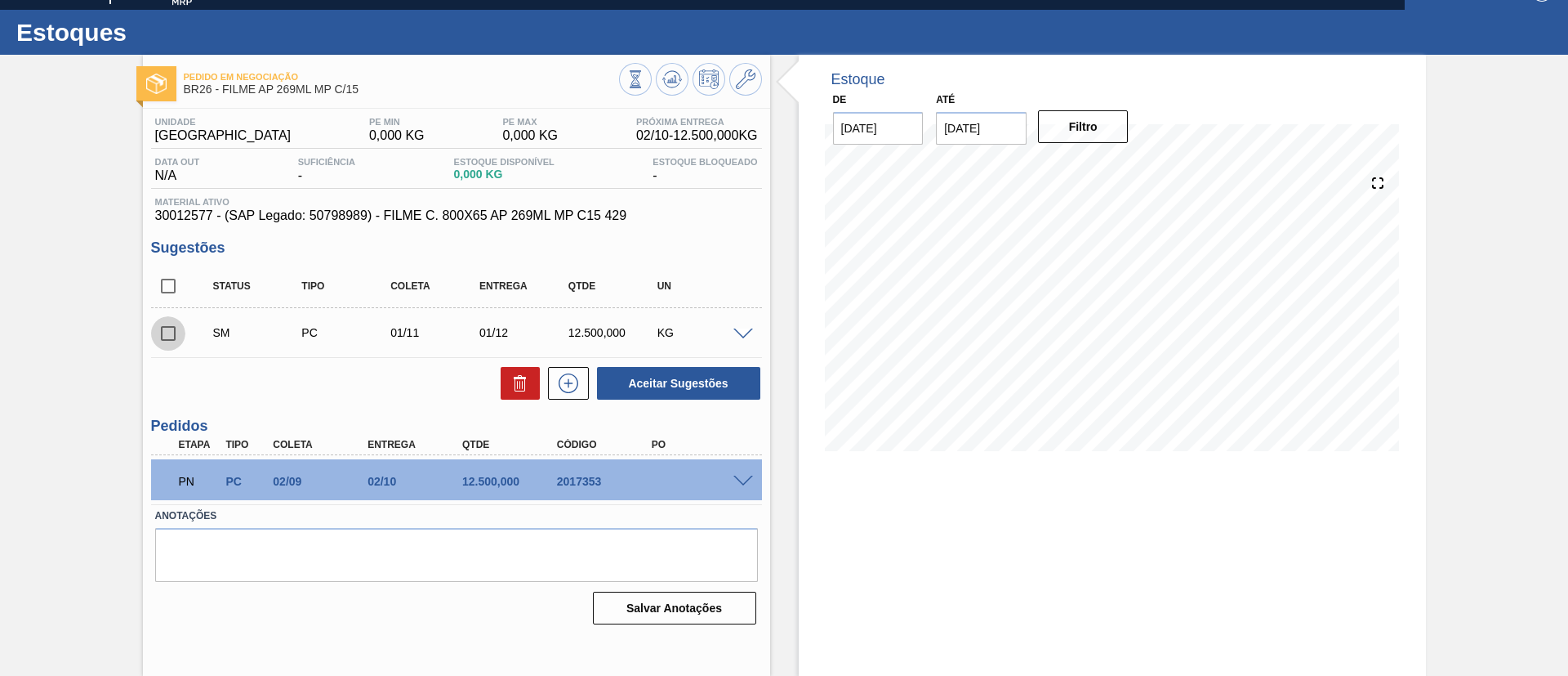
click at [172, 339] on input "checkbox" at bounding box center [169, 333] width 35 height 35
click at [696, 404] on div "Unidade Uberlândia PE MIN 0,000 KG PE MAX 0,000 KG Próxima Entrega 02/10 - 12.5…" at bounding box center [456, 369] width 627 height 521
click at [703, 389] on button "Aceitar Sugestões" at bounding box center [678, 383] width 164 height 33
checkbox input "false"
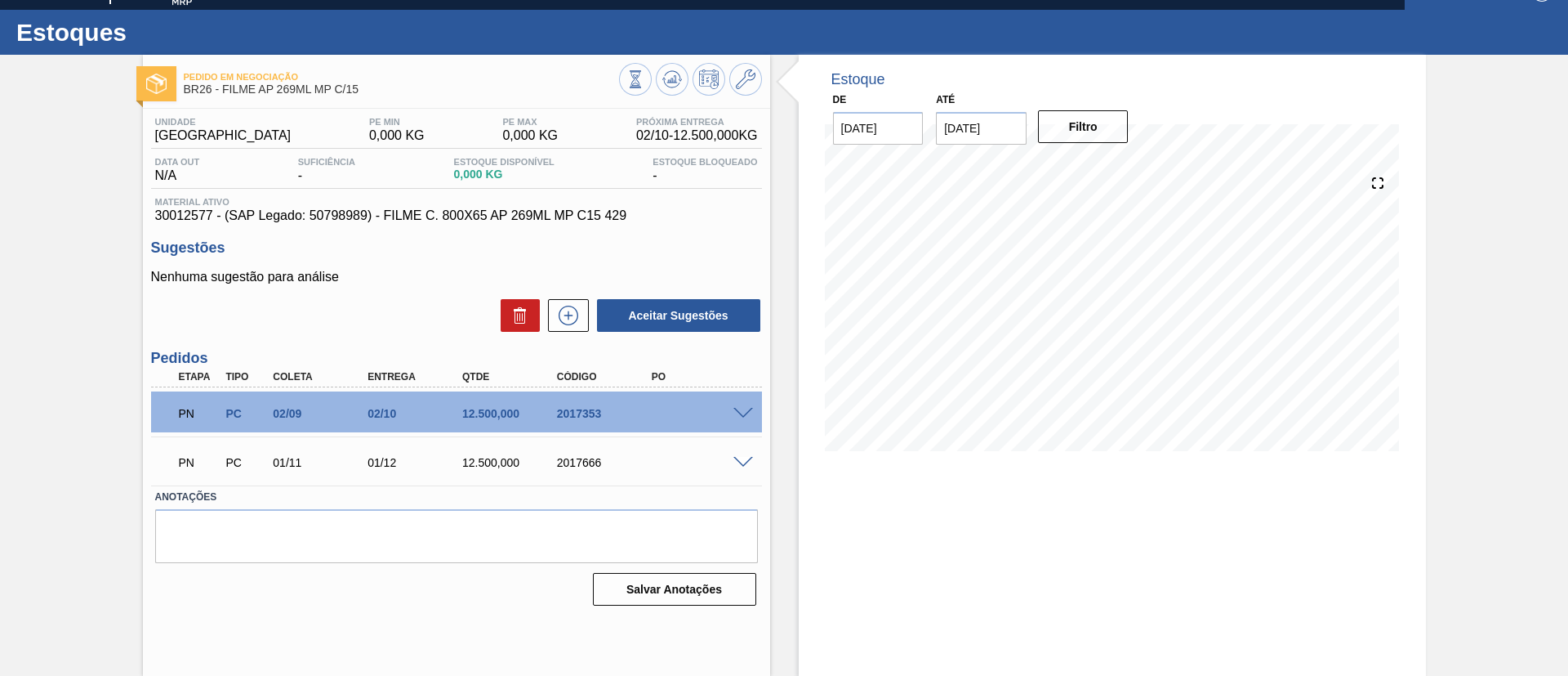
click at [744, 461] on span at bounding box center [743, 462] width 20 height 12
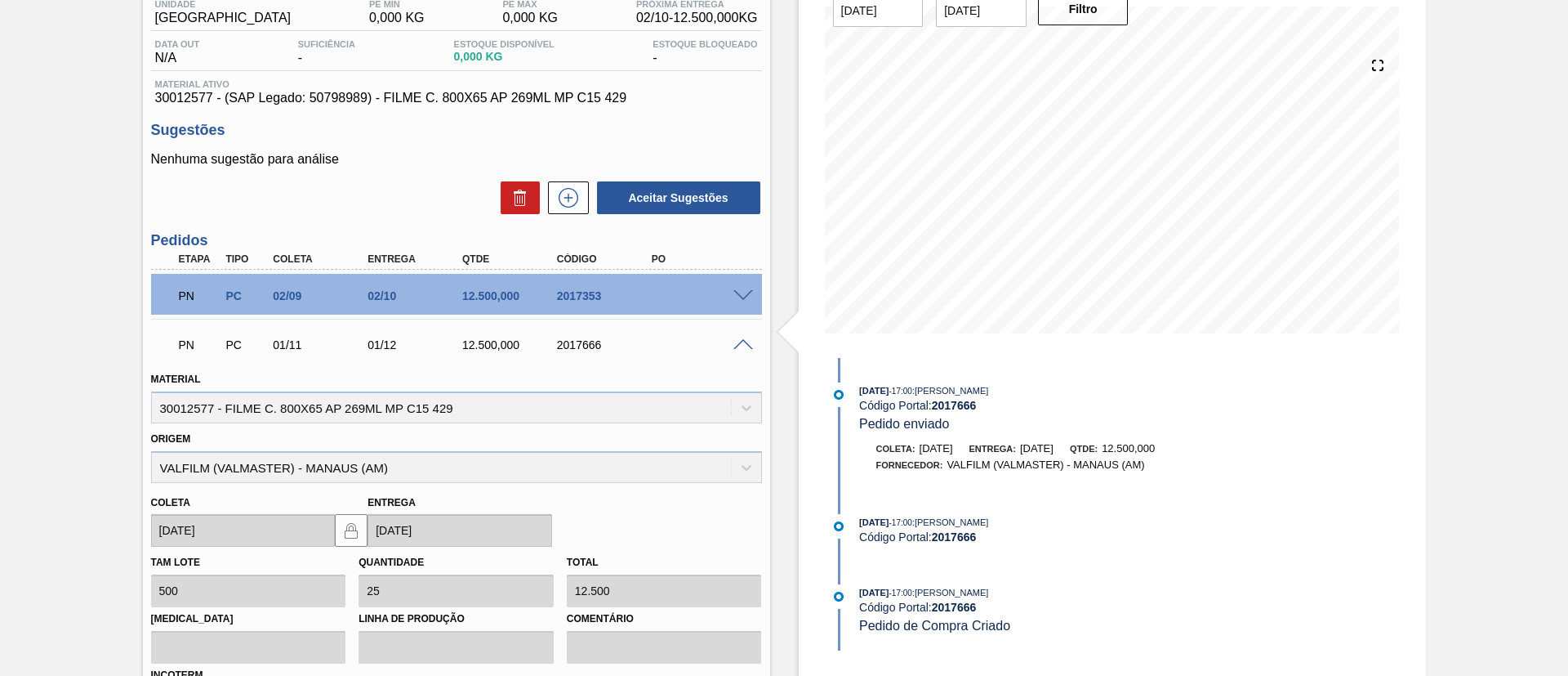
scroll to position [272, 0]
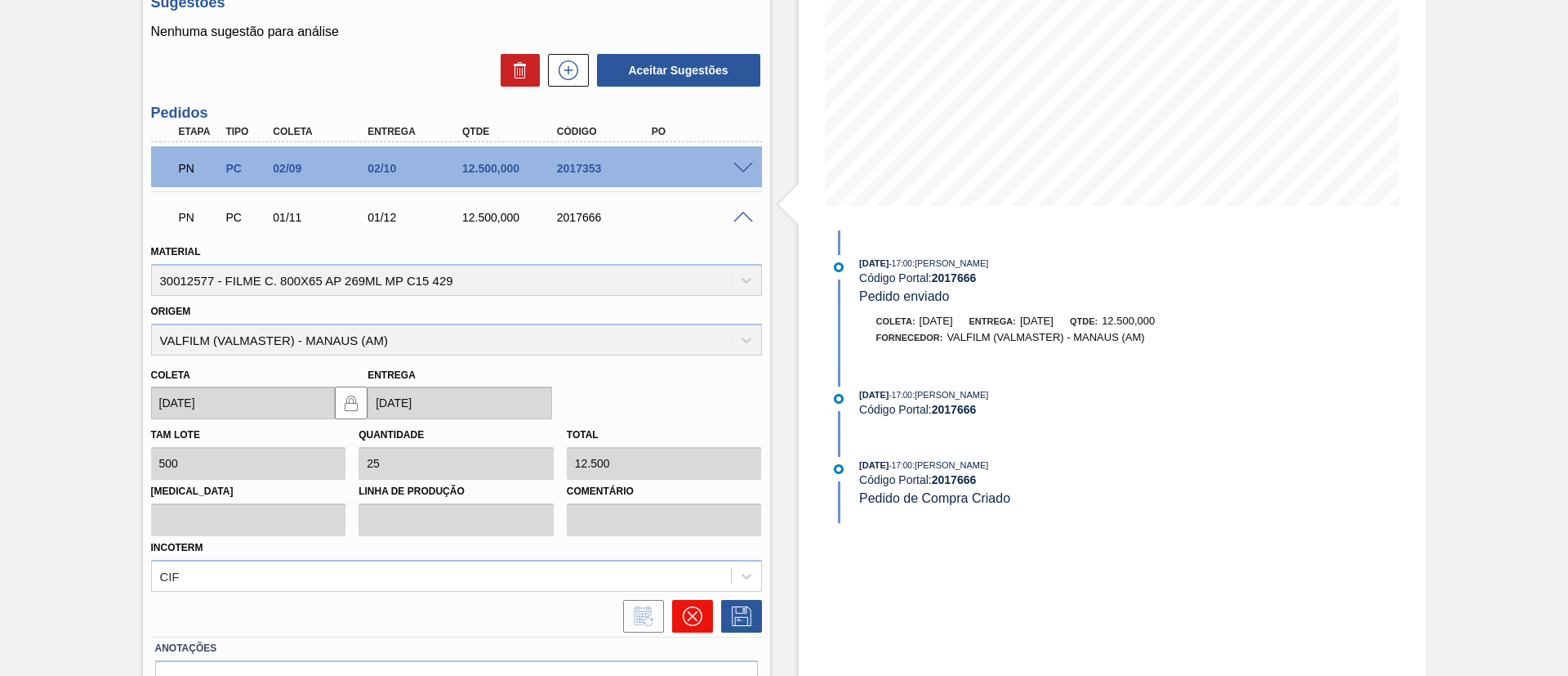
click at [695, 618] on icon at bounding box center [693, 616] width 20 height 20
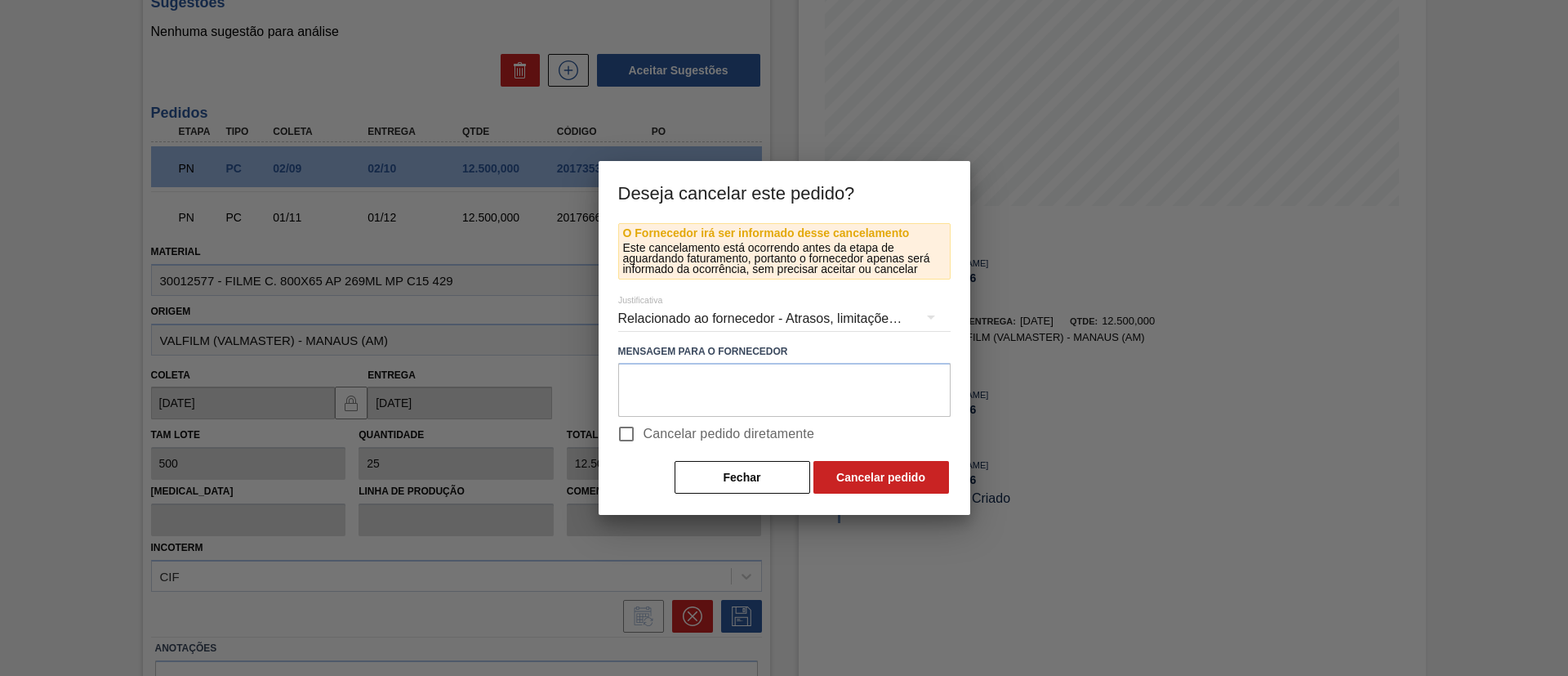
click at [744, 445] on label "Cancelar pedido diretamente" at bounding box center [712, 434] width 206 height 35
click at [644, 445] on input "Cancelar pedido diretamente" at bounding box center [627, 434] width 35 height 35
checkbox input "true"
click at [828, 474] on button "Cancelar pedido" at bounding box center [881, 477] width 136 height 33
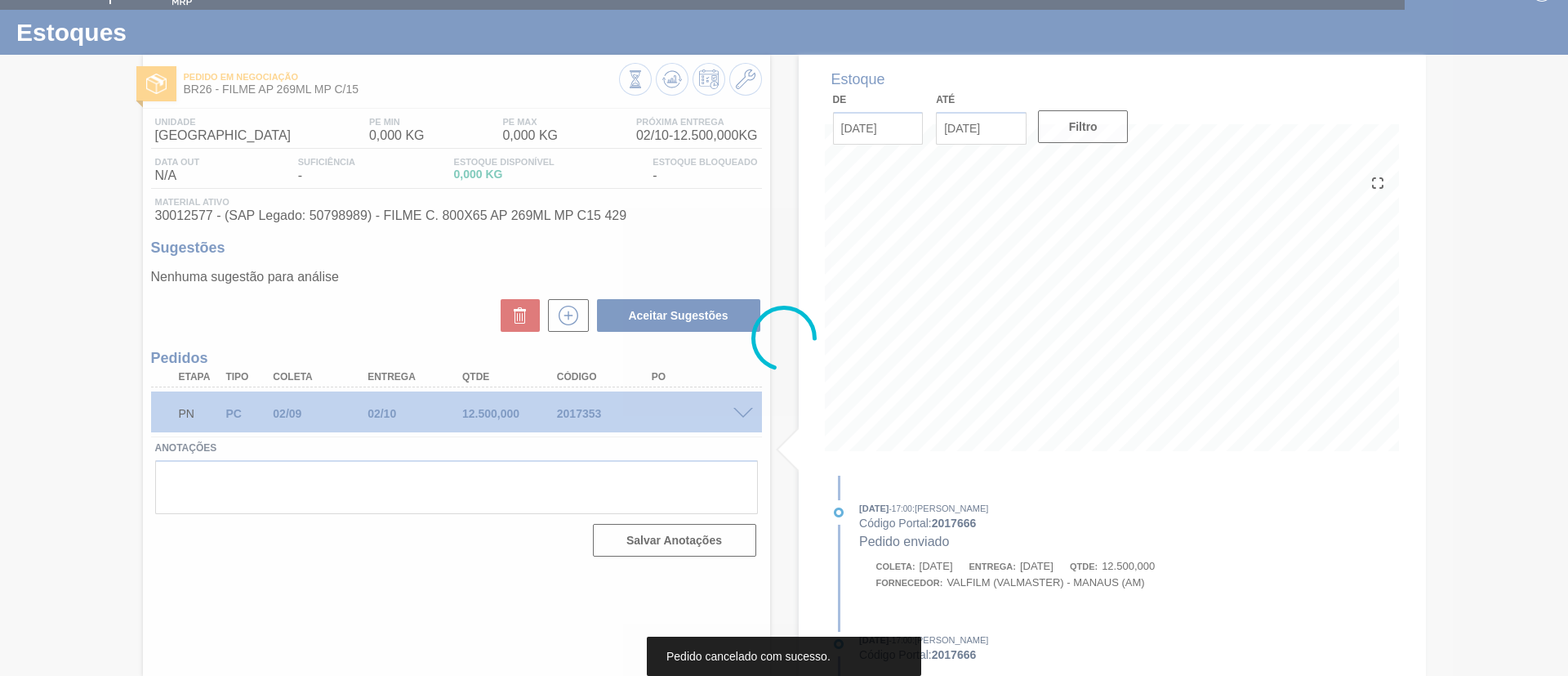
scroll to position [27, 0]
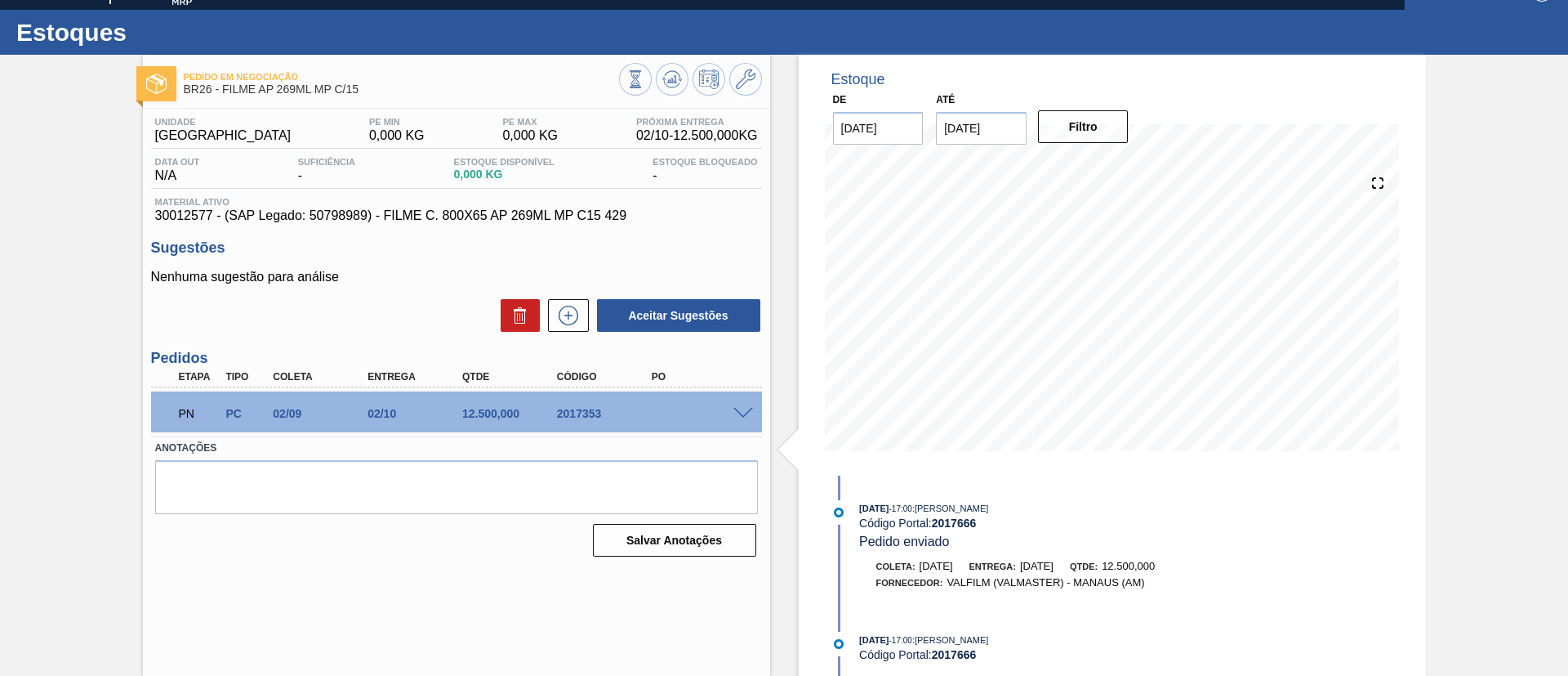
click at [574, 298] on div "Aceitar Sugestões" at bounding box center [456, 316] width 611 height 36
click at [574, 299] on button at bounding box center [569, 316] width 41 height 33
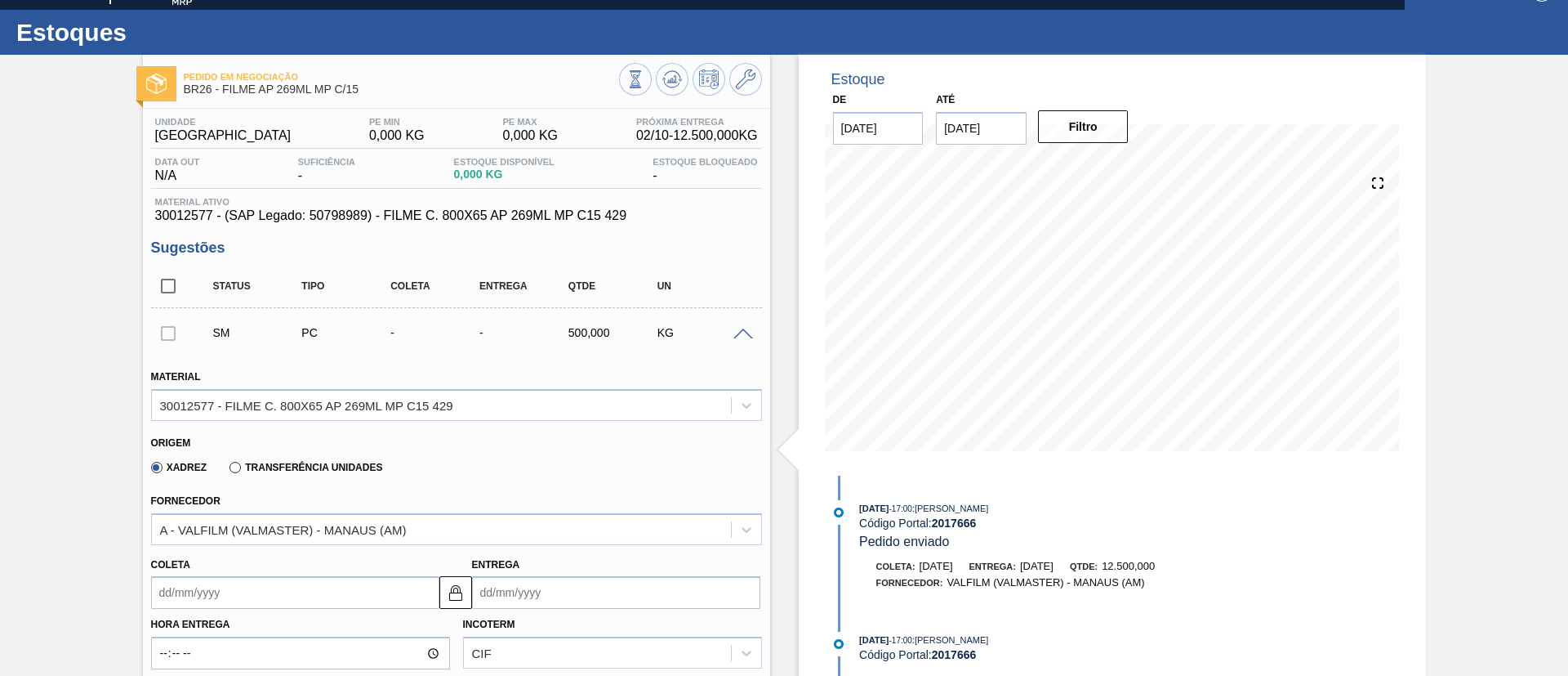
scroll to position [272, 0]
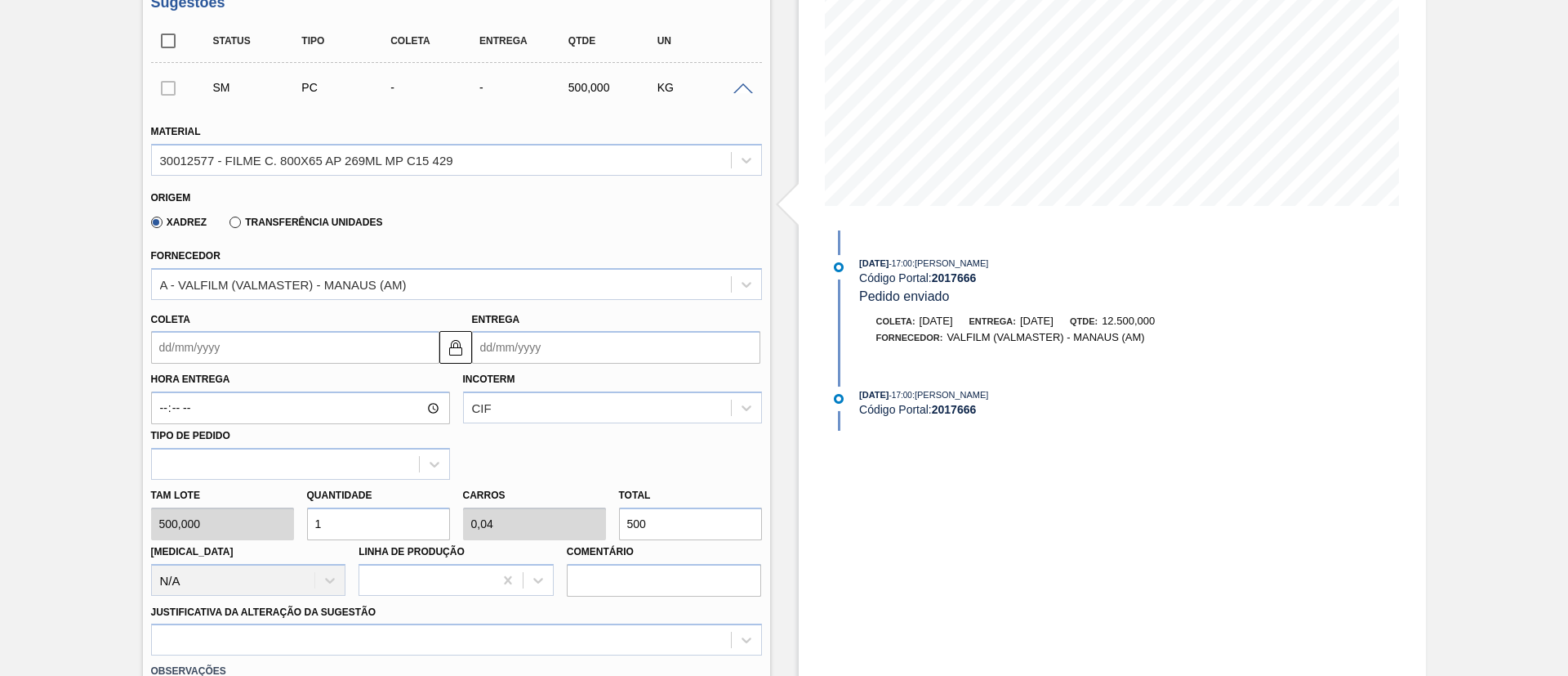
click at [232, 354] on input "Coleta" at bounding box center [295, 347] width 289 height 33
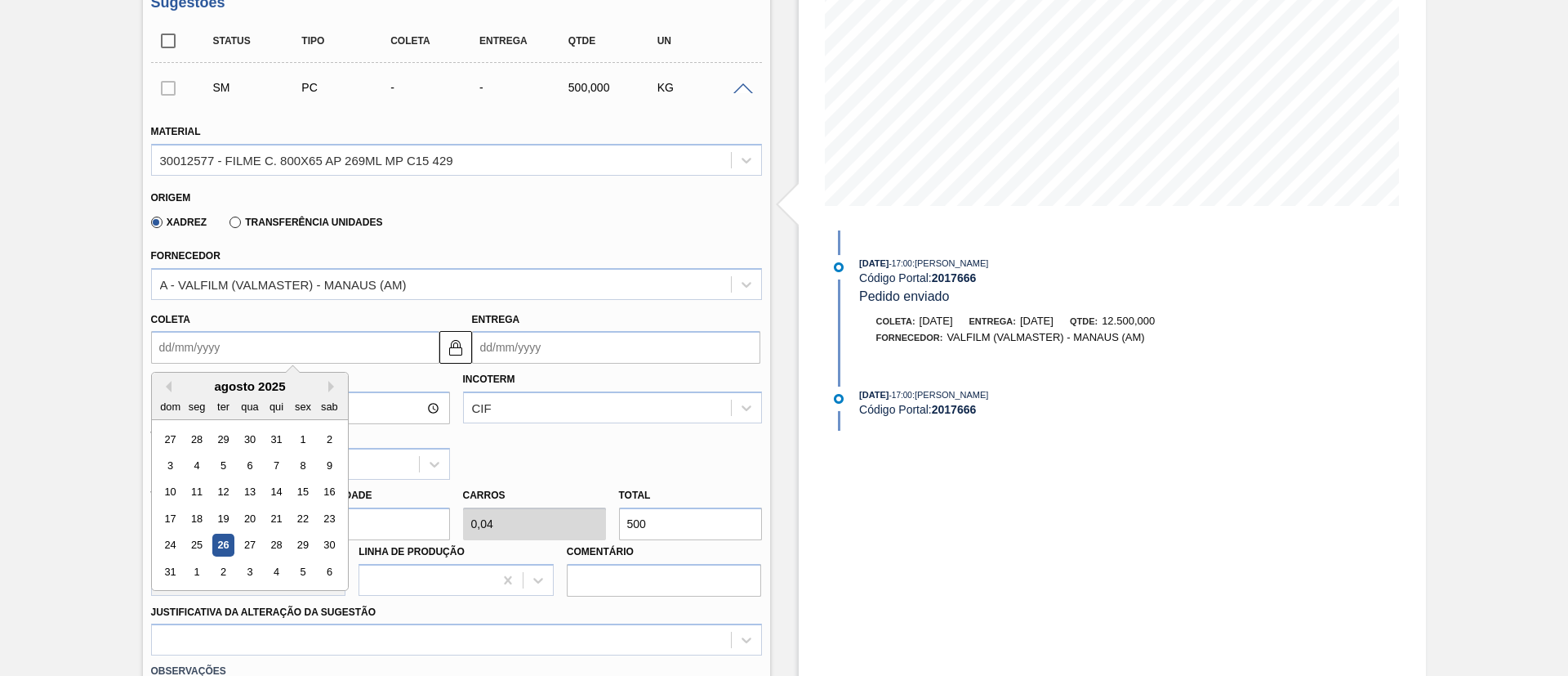
click at [222, 375] on div "agosto 2025 dom seg ter qua qui sex sab" at bounding box center [250, 396] width 196 height 48
click at [328, 385] on button "Next Month" at bounding box center [334, 387] width 12 height 12
click at [260, 439] on div "1" at bounding box center [249, 439] width 22 height 22
type input "01/10/2025"
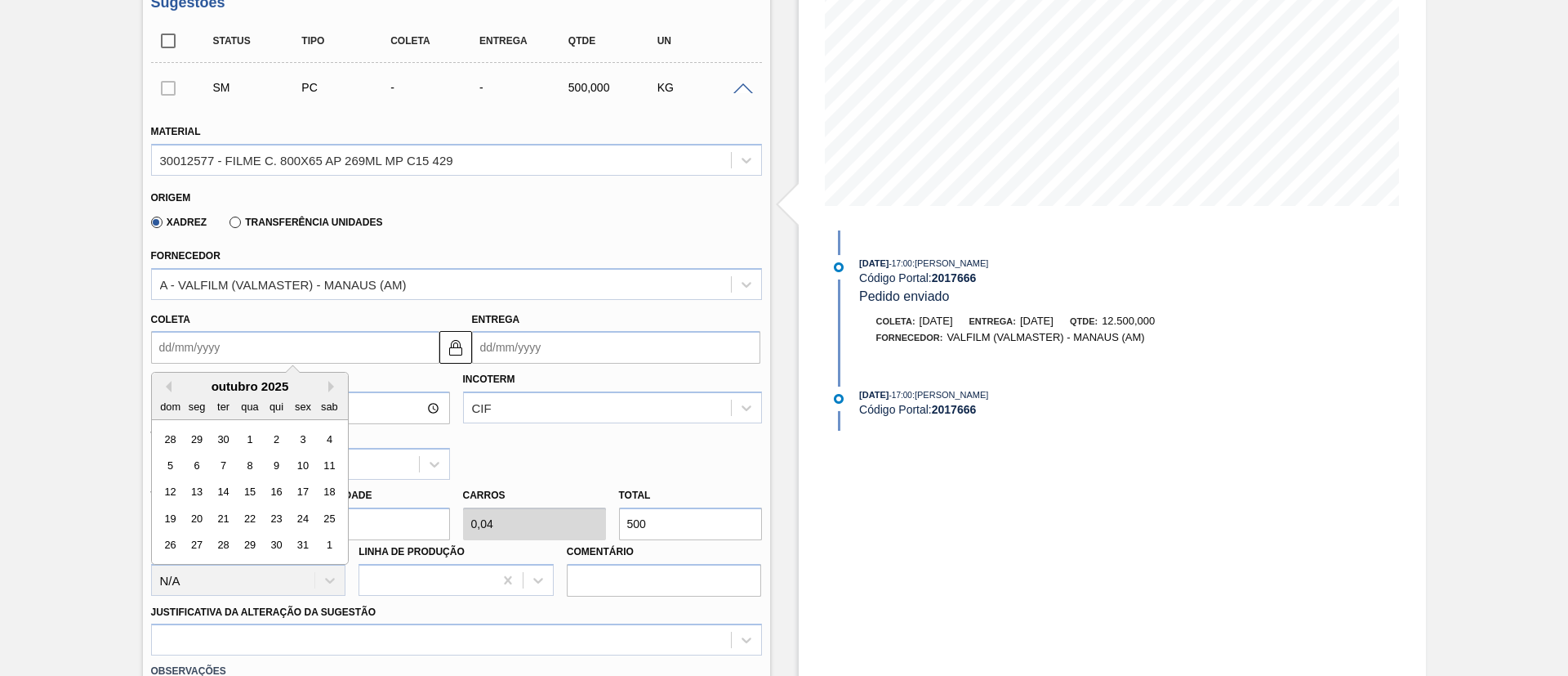
type input "31/10/2025"
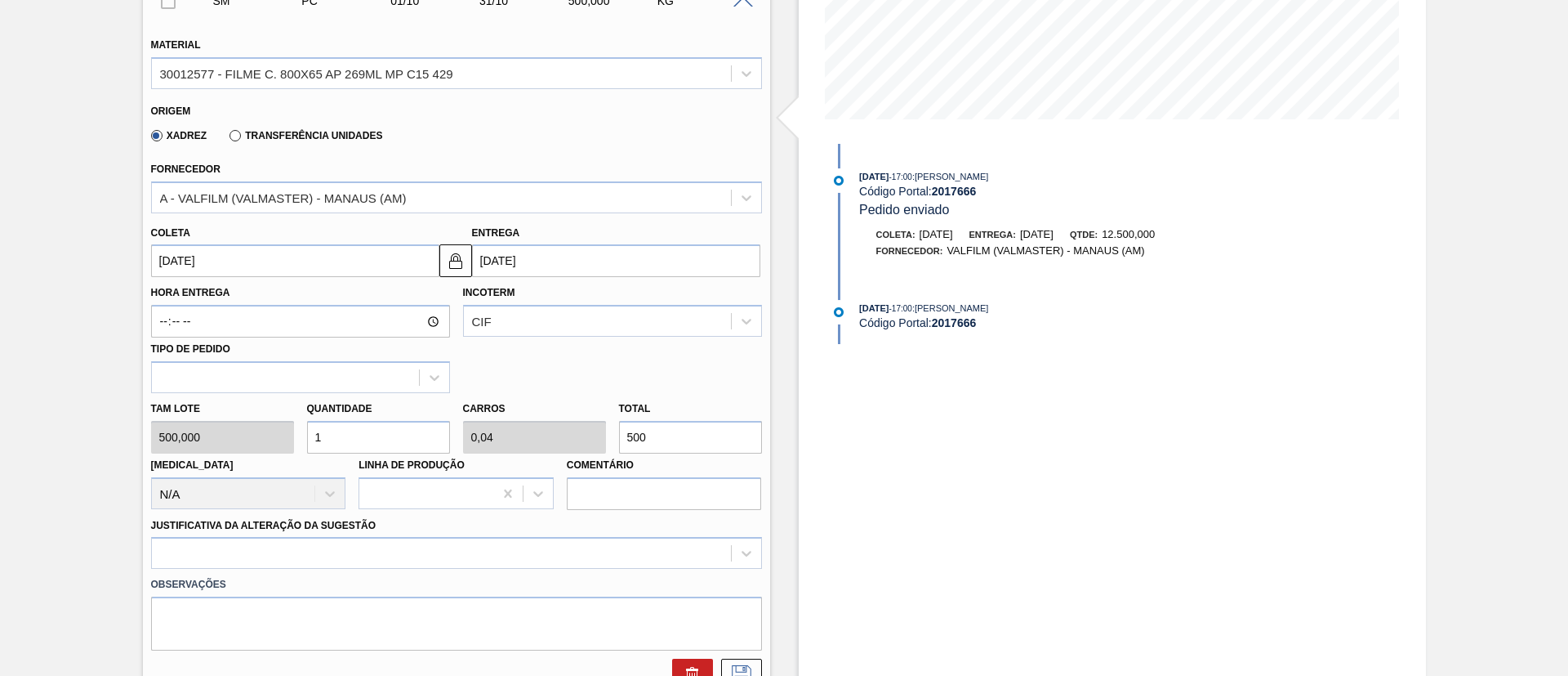
scroll to position [395, 0]
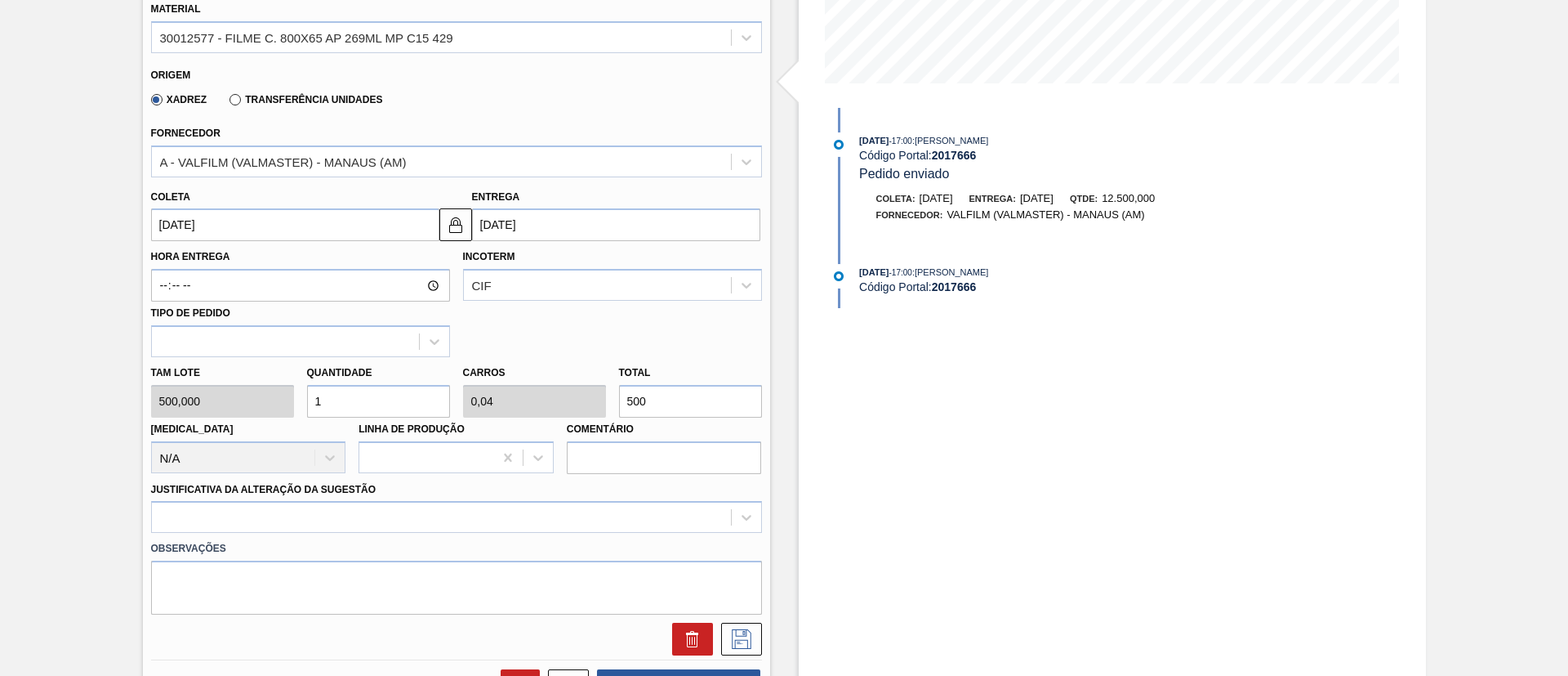
click at [620, 403] on input "500" at bounding box center [691, 401] width 143 height 33
type input "3"
type input "0,12"
type input "1.500"
type input "25"
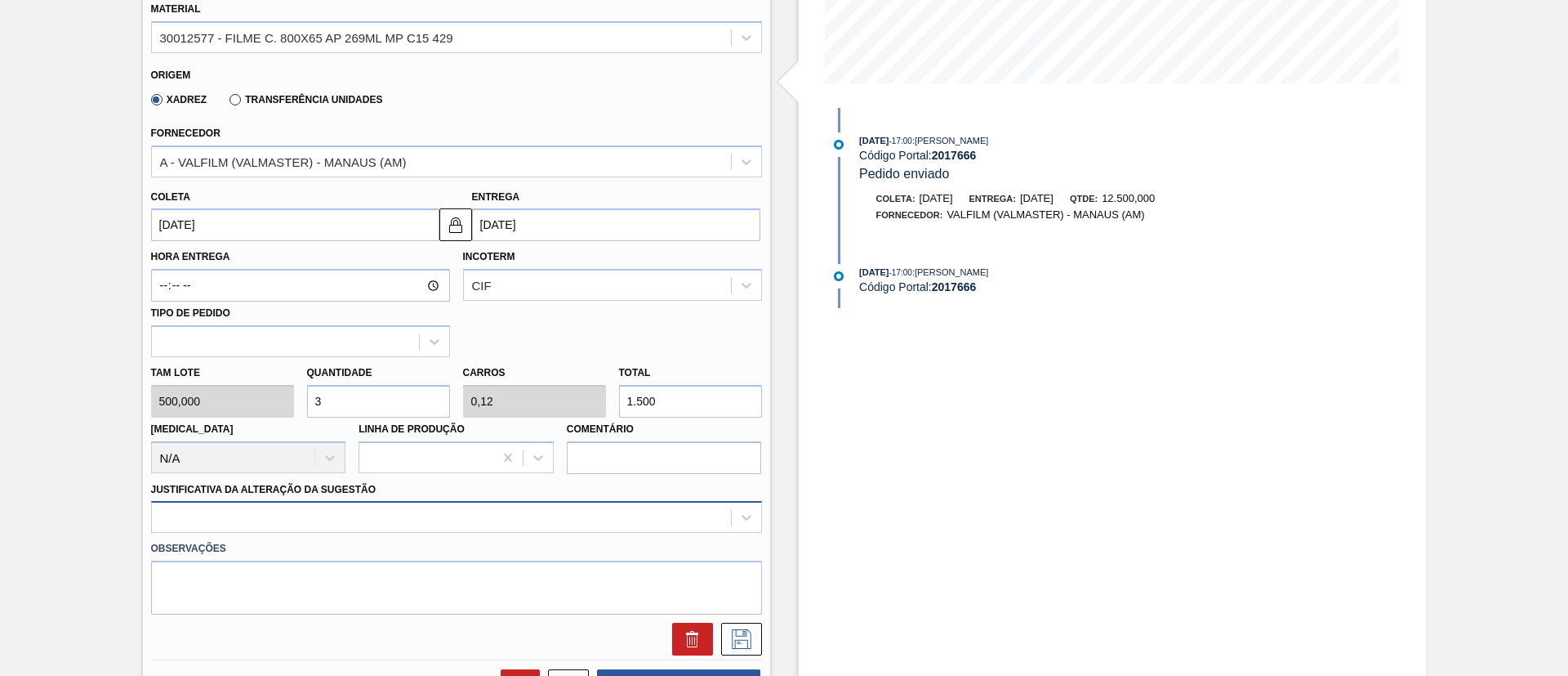
type input "1"
type input "12.500"
click at [438, 510] on div at bounding box center [456, 516] width 611 height 32
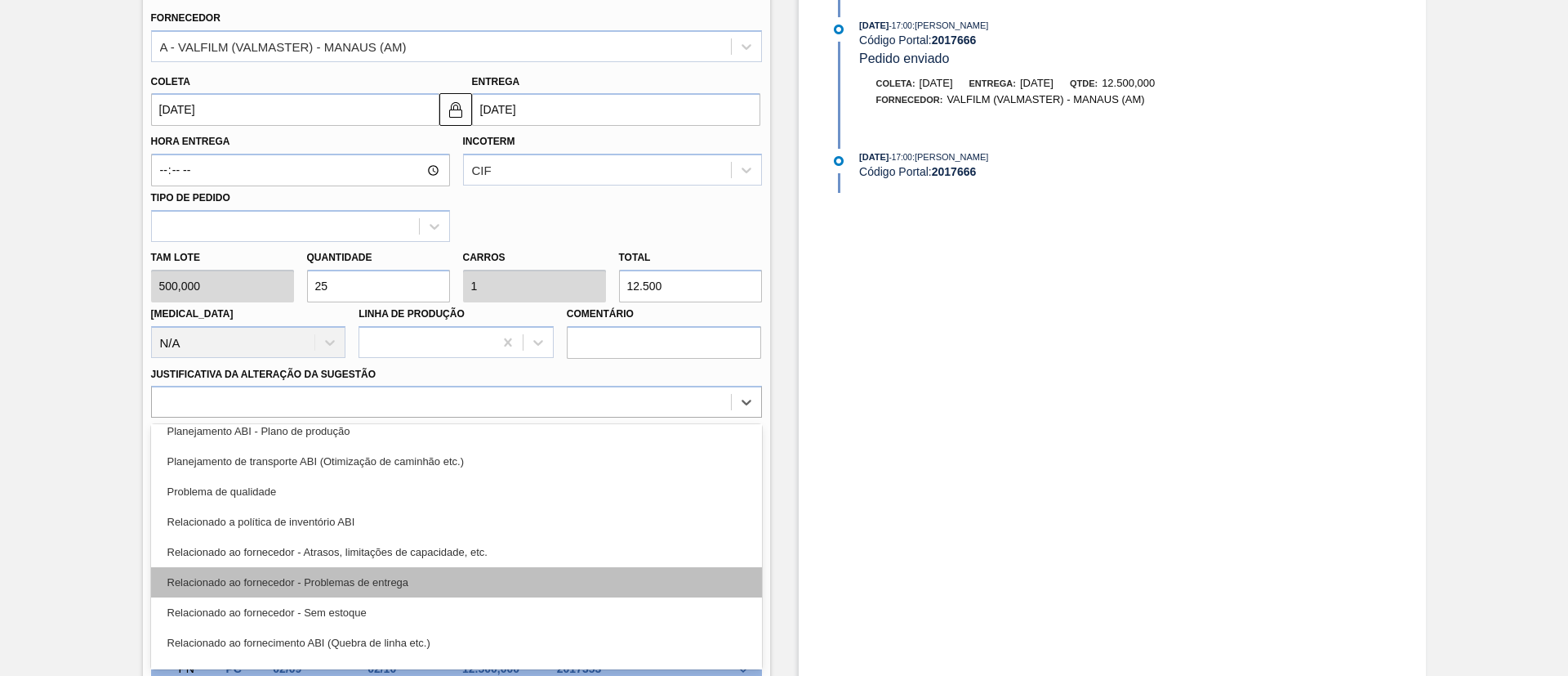
scroll to position [306, 0]
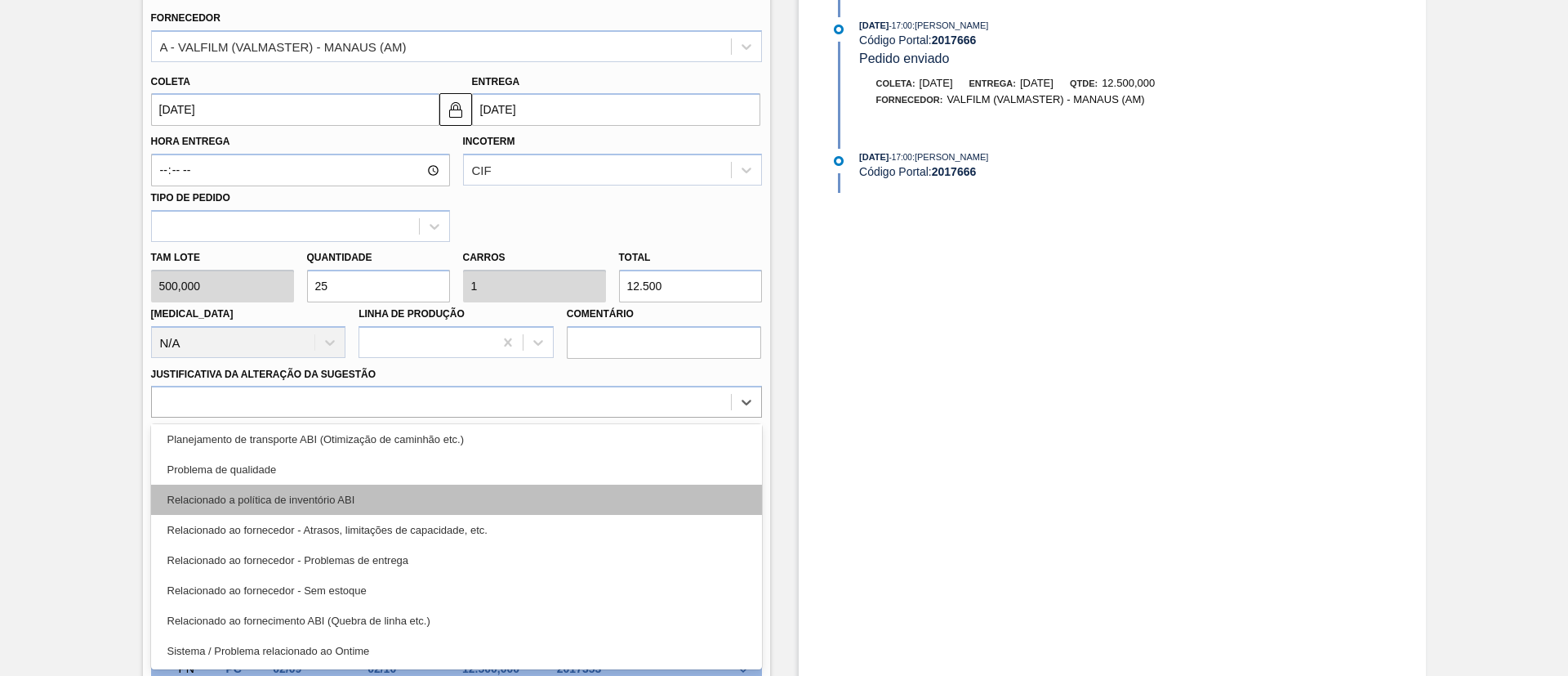
click at [359, 503] on div "Relacionado a política de inventório ABI" at bounding box center [456, 499] width 611 height 30
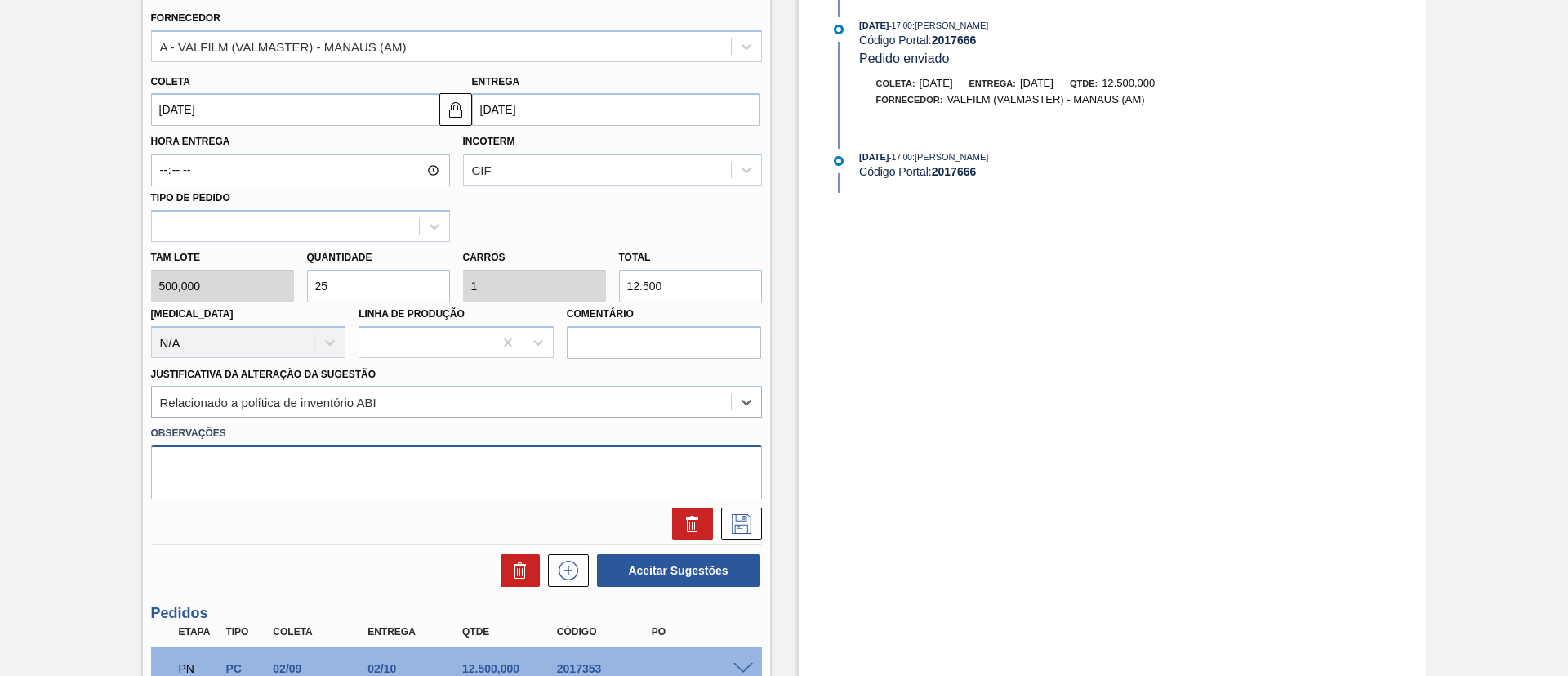
click at [377, 475] on textarea at bounding box center [456, 472] width 611 height 54
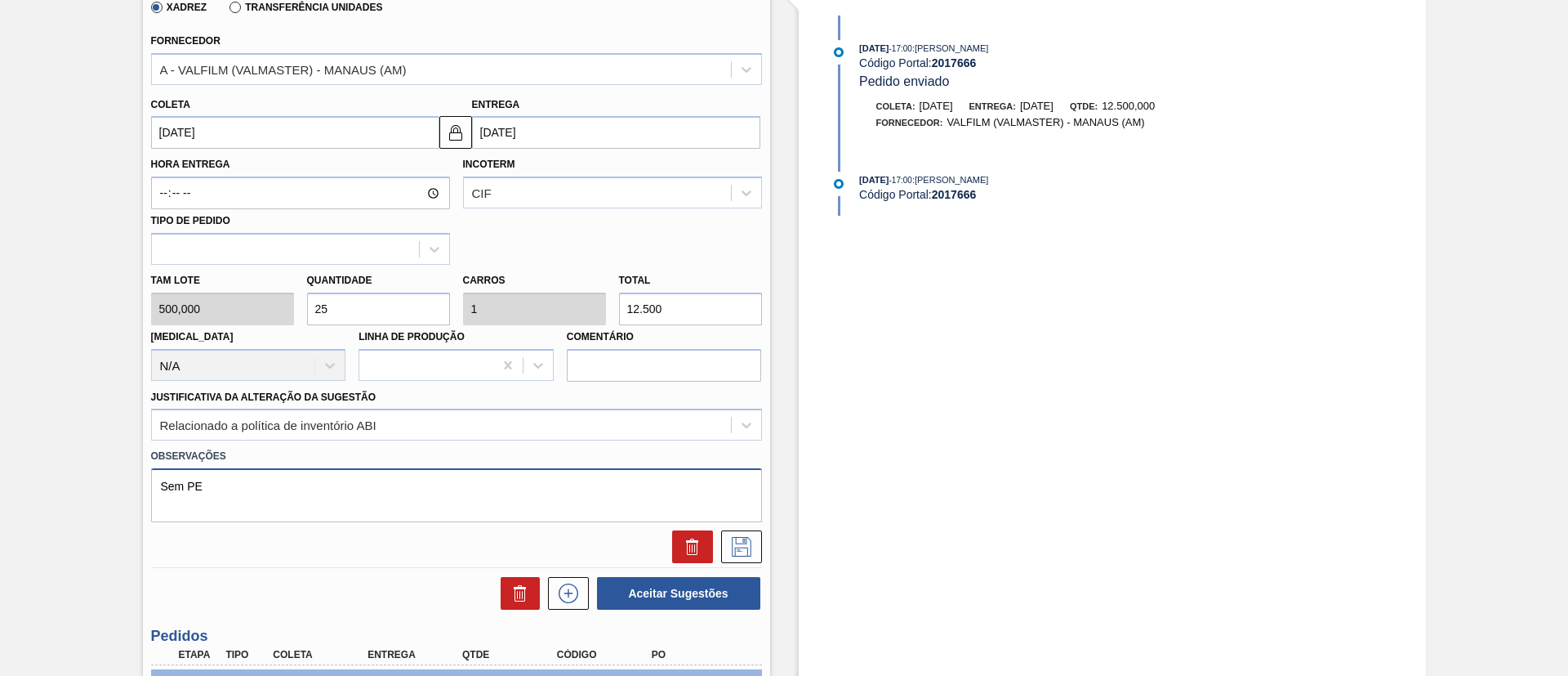
scroll to position [510, 0]
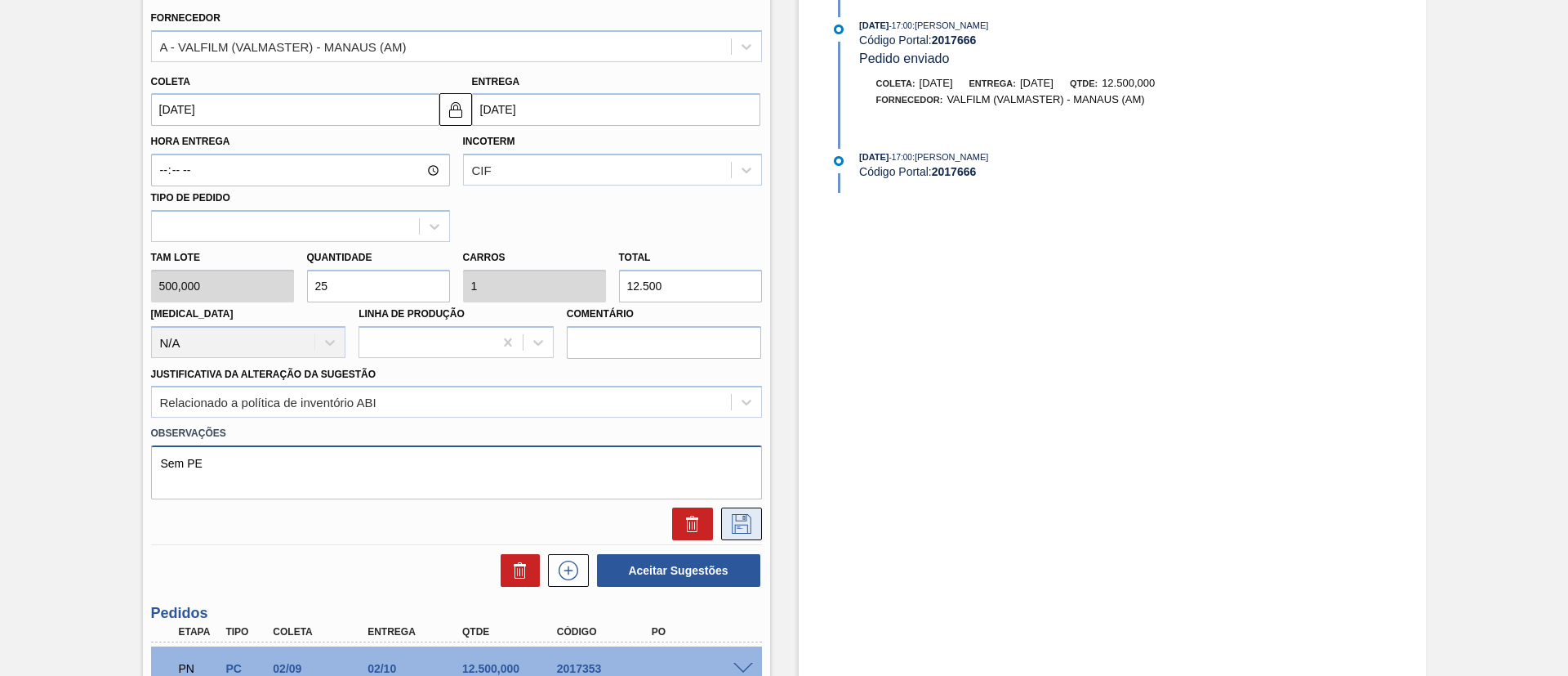
type textarea "Sem PE"
click at [747, 526] on icon at bounding box center [742, 524] width 26 height 20
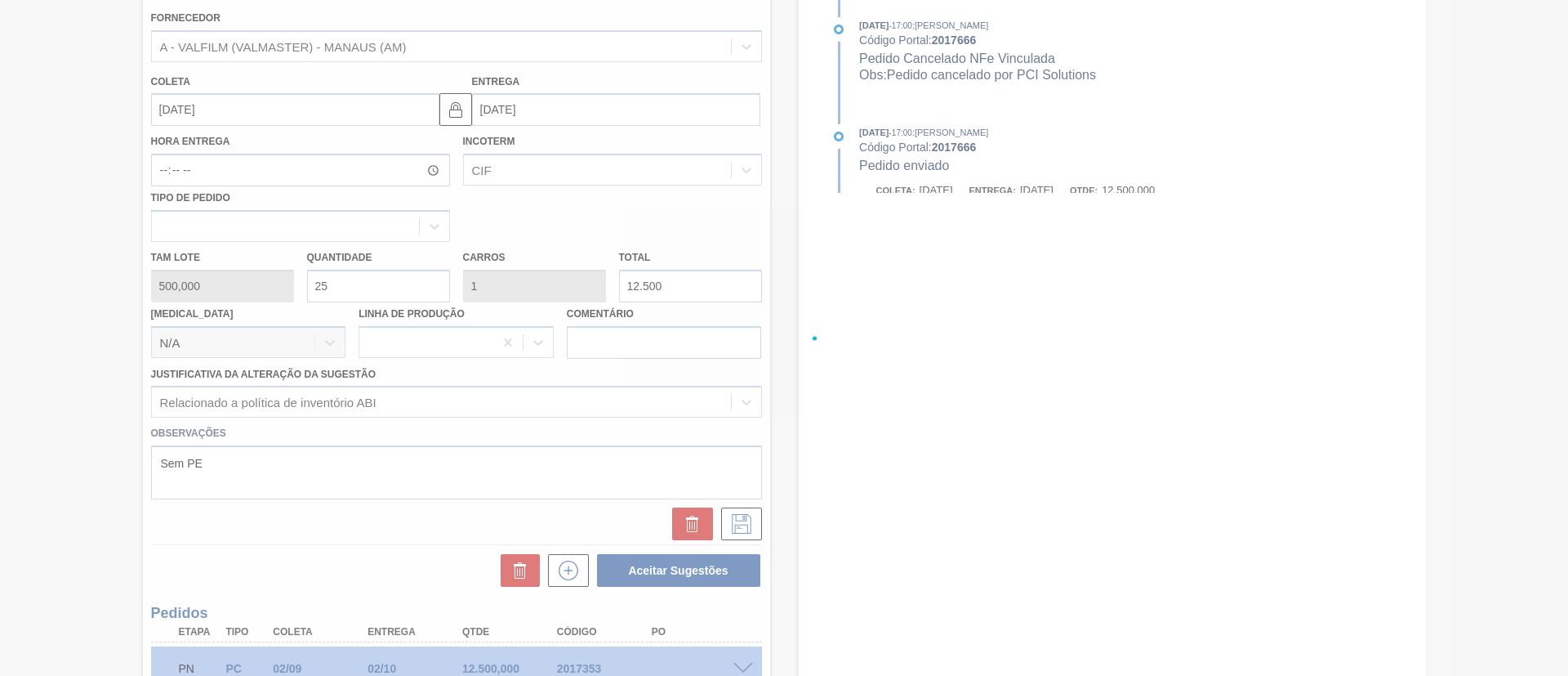
scroll to position [27, 0]
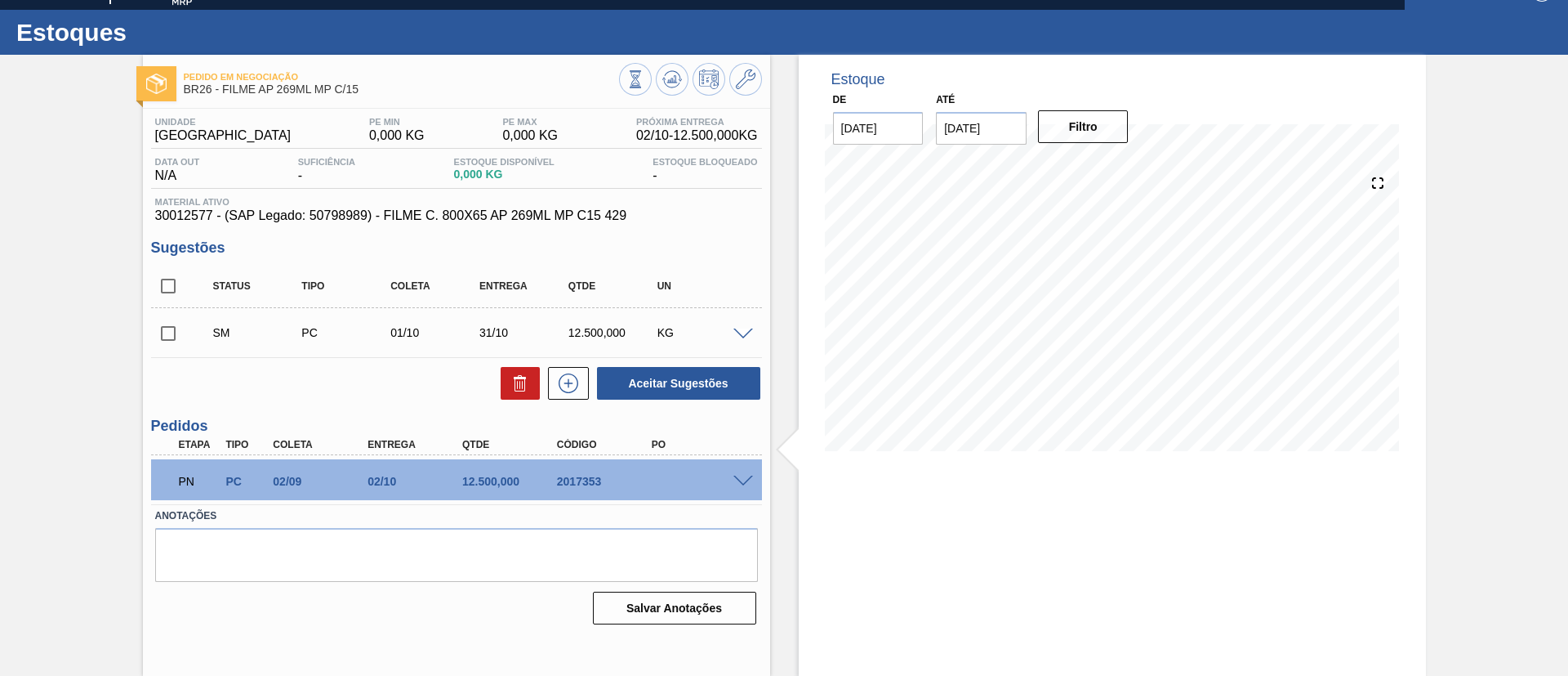
click at [173, 331] on input "checkbox" at bounding box center [169, 333] width 35 height 35
click at [712, 367] on button "Aceitar Sugestões" at bounding box center [678, 383] width 164 height 33
checkbox input "false"
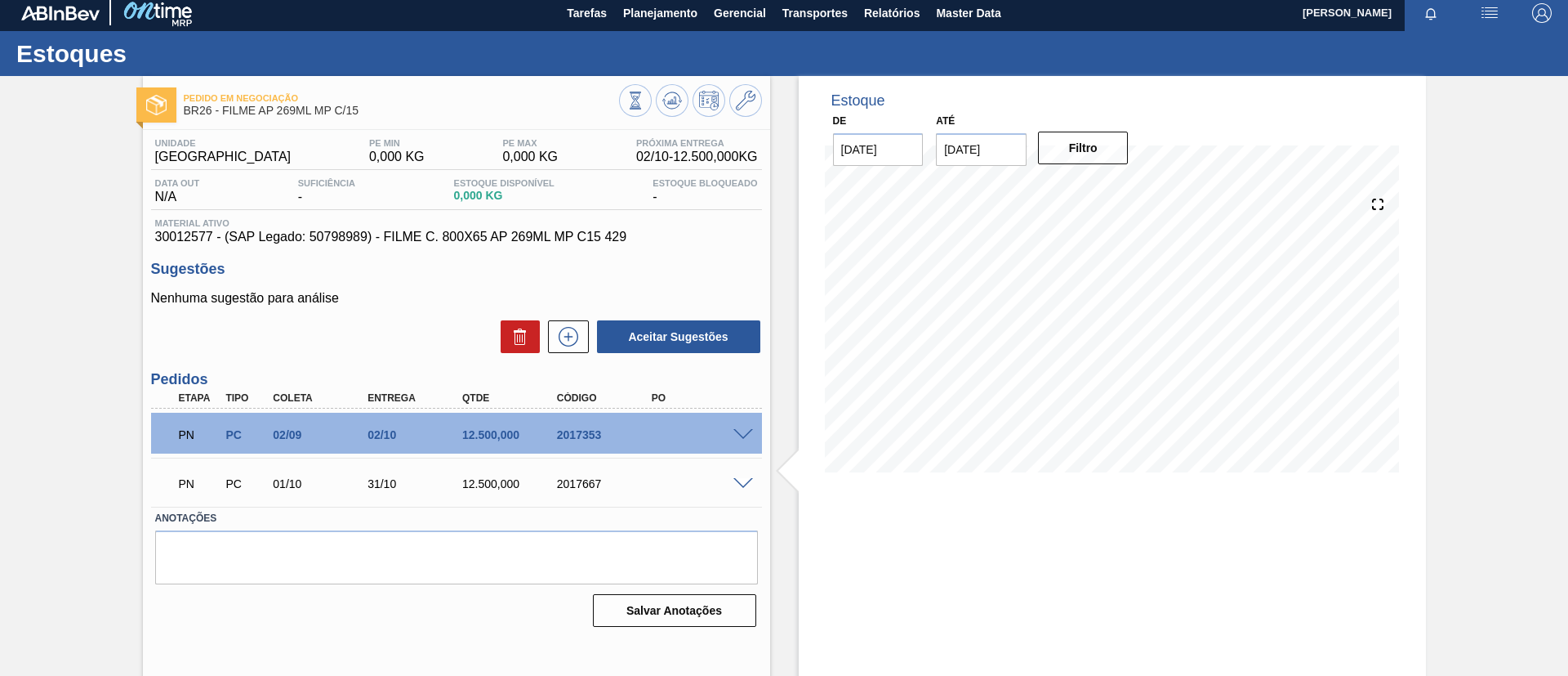
scroll to position [0, 0]
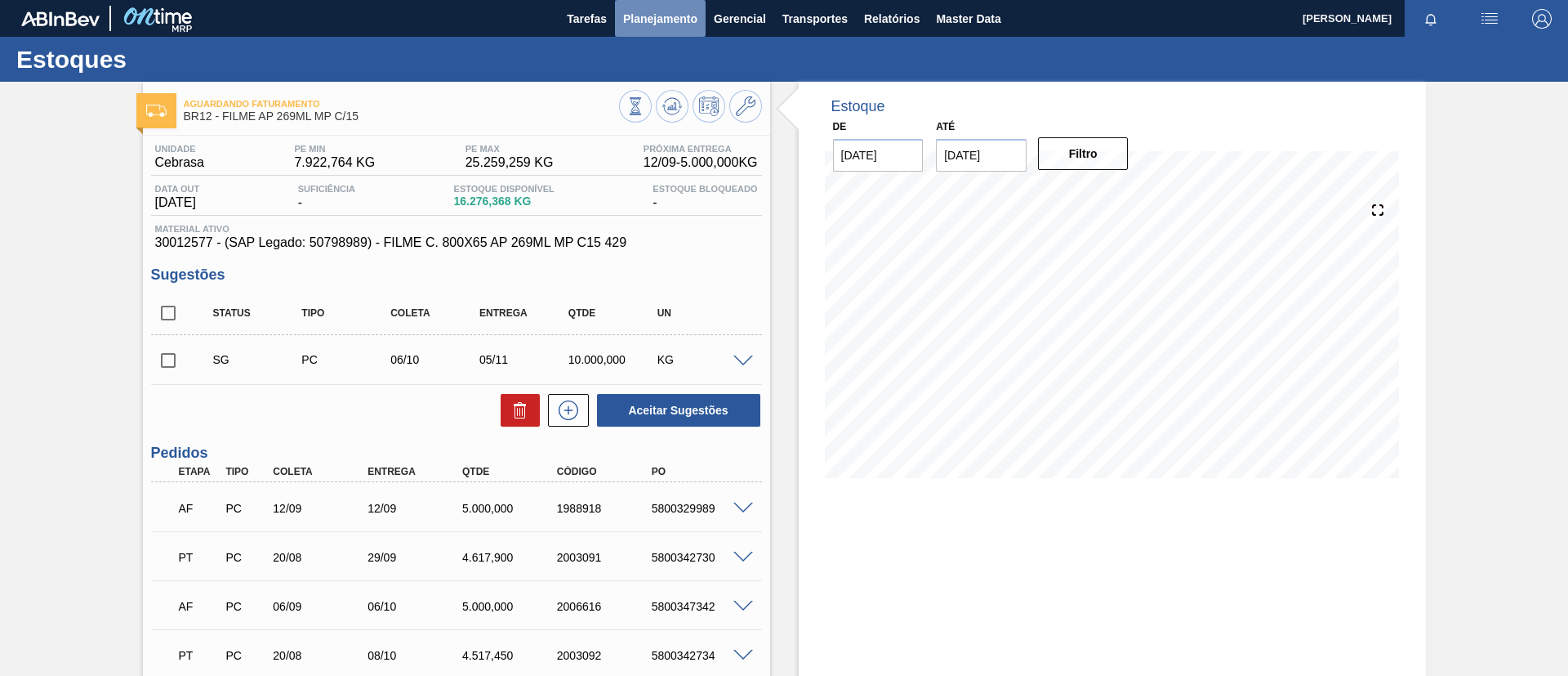
click at [670, 9] on span "Planejamento" at bounding box center [660, 19] width 74 height 20
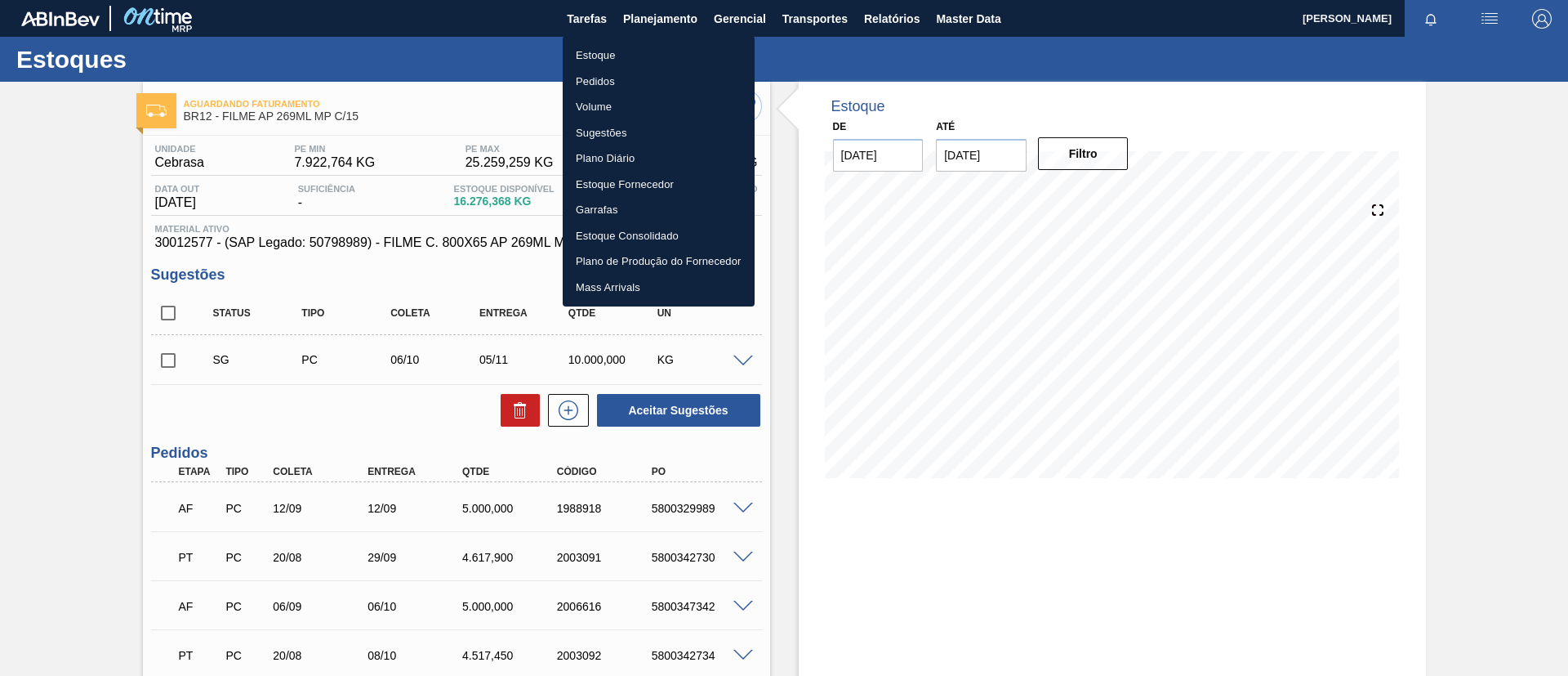
click at [676, 60] on li "Estoque" at bounding box center [659, 56] width 192 height 26
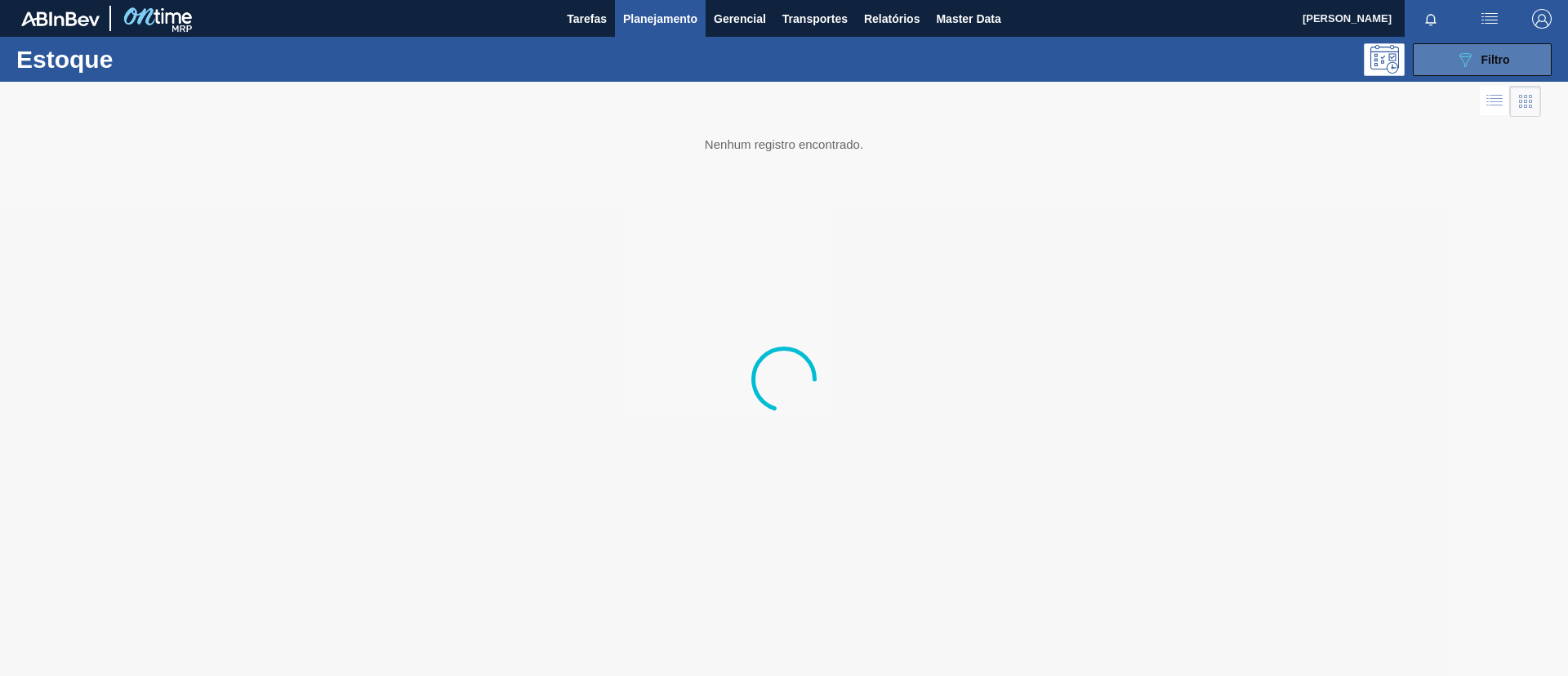
click at [1438, 65] on button "089F7B8B-B2A5-4AFE-B5C0-19BA573D28AC Filtro" at bounding box center [1482, 60] width 139 height 33
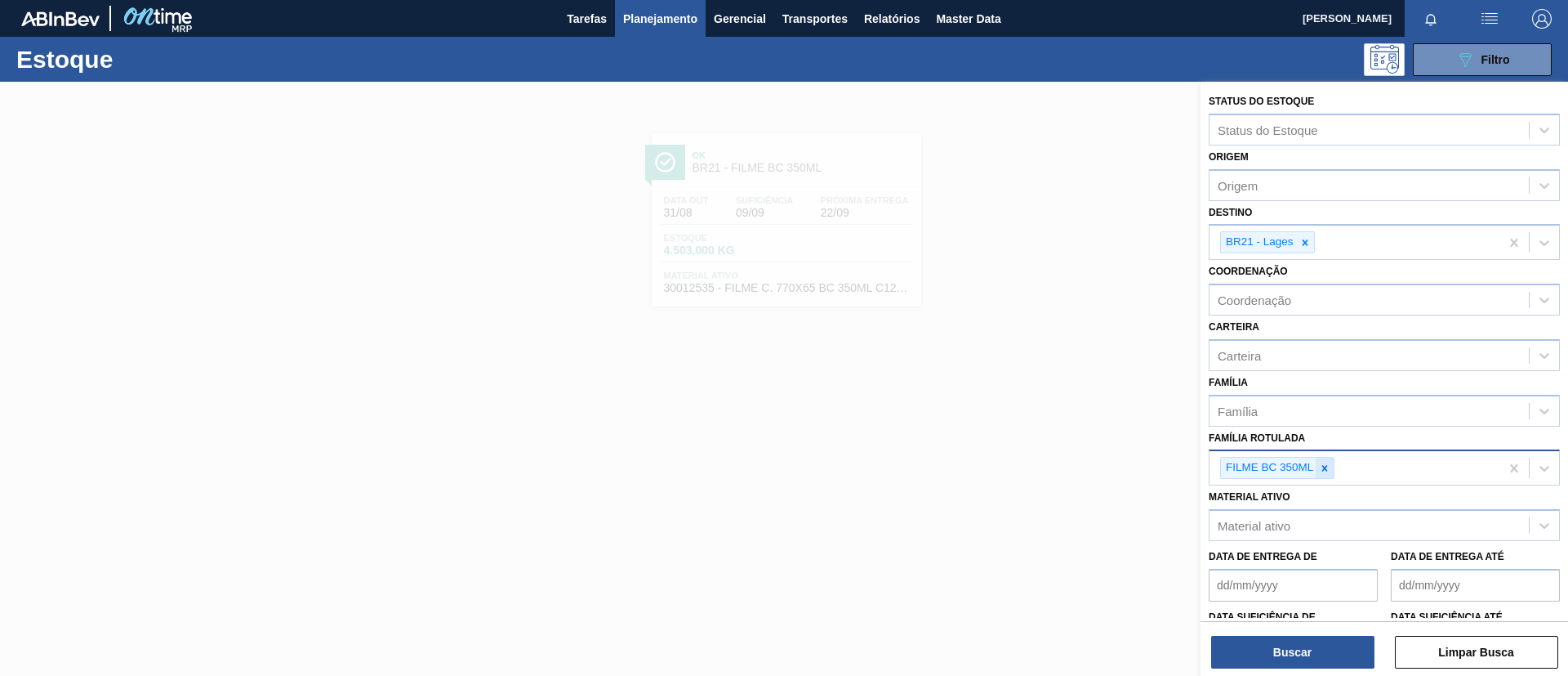
click at [1332, 465] on div at bounding box center [1325, 467] width 18 height 21
type Rotulada "20micra"
drag, startPoint x: 1329, startPoint y: 503, endPoint x: 1321, endPoint y: 484, distance: 20.6
click at [1327, 502] on div "FILME STRETCH 20MICRA" at bounding box center [1384, 510] width 351 height 30
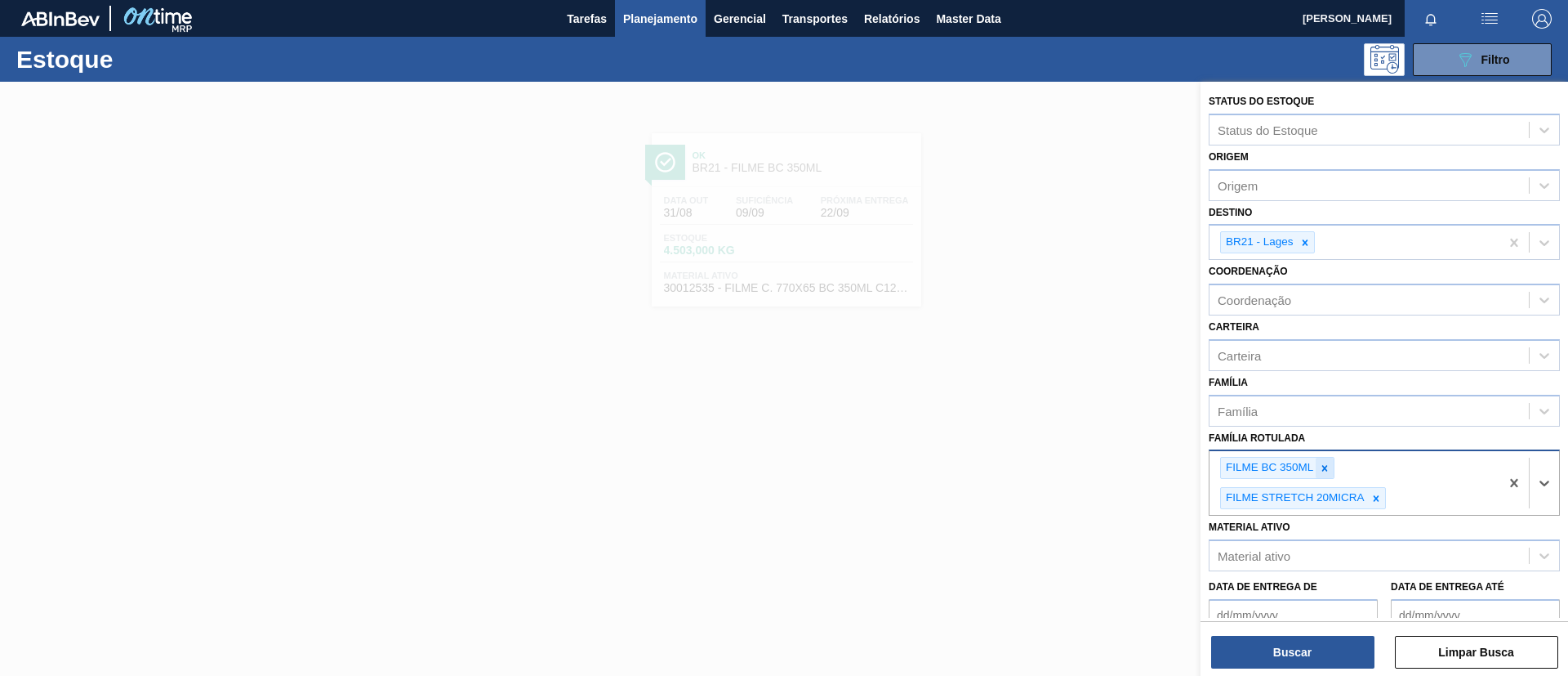
click at [1320, 465] on icon at bounding box center [1325, 468] width 12 height 12
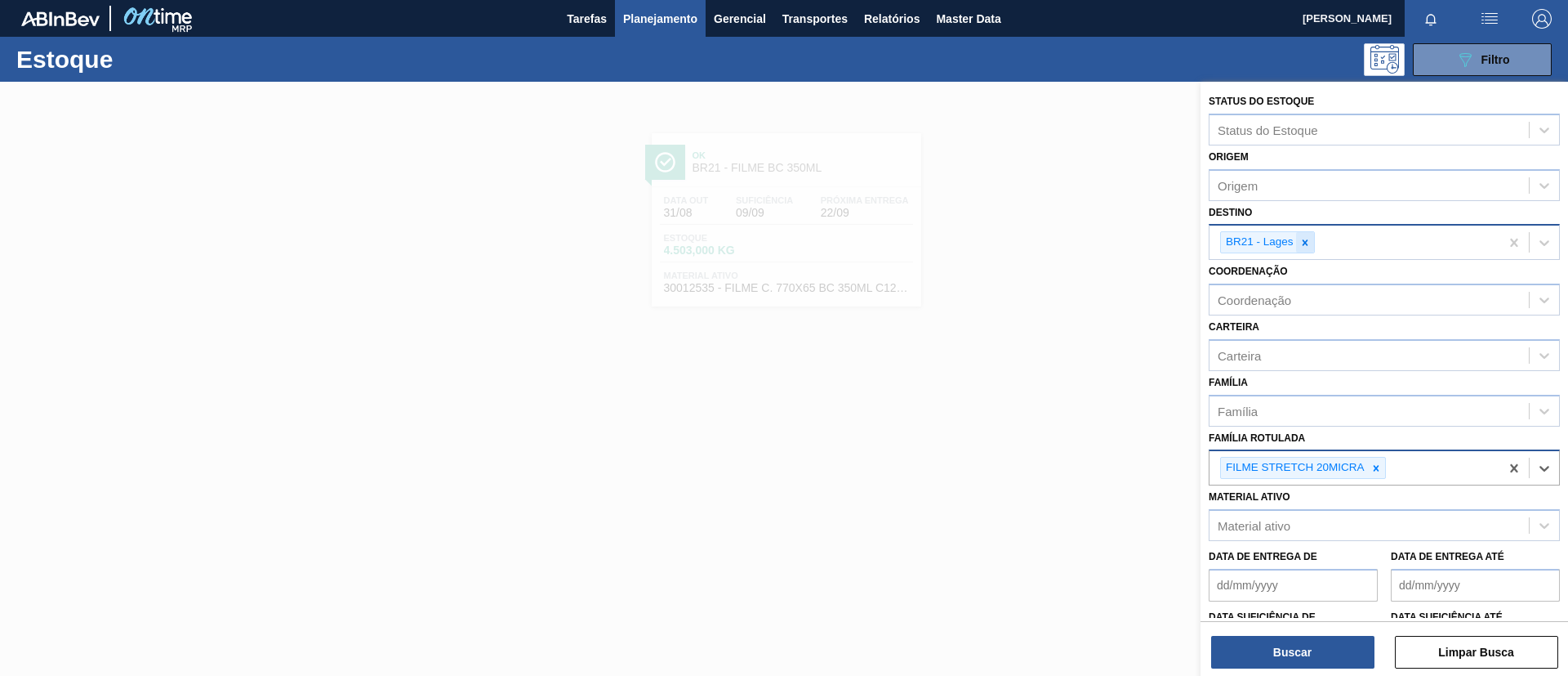
click at [1311, 250] on div at bounding box center [1306, 242] width 18 height 21
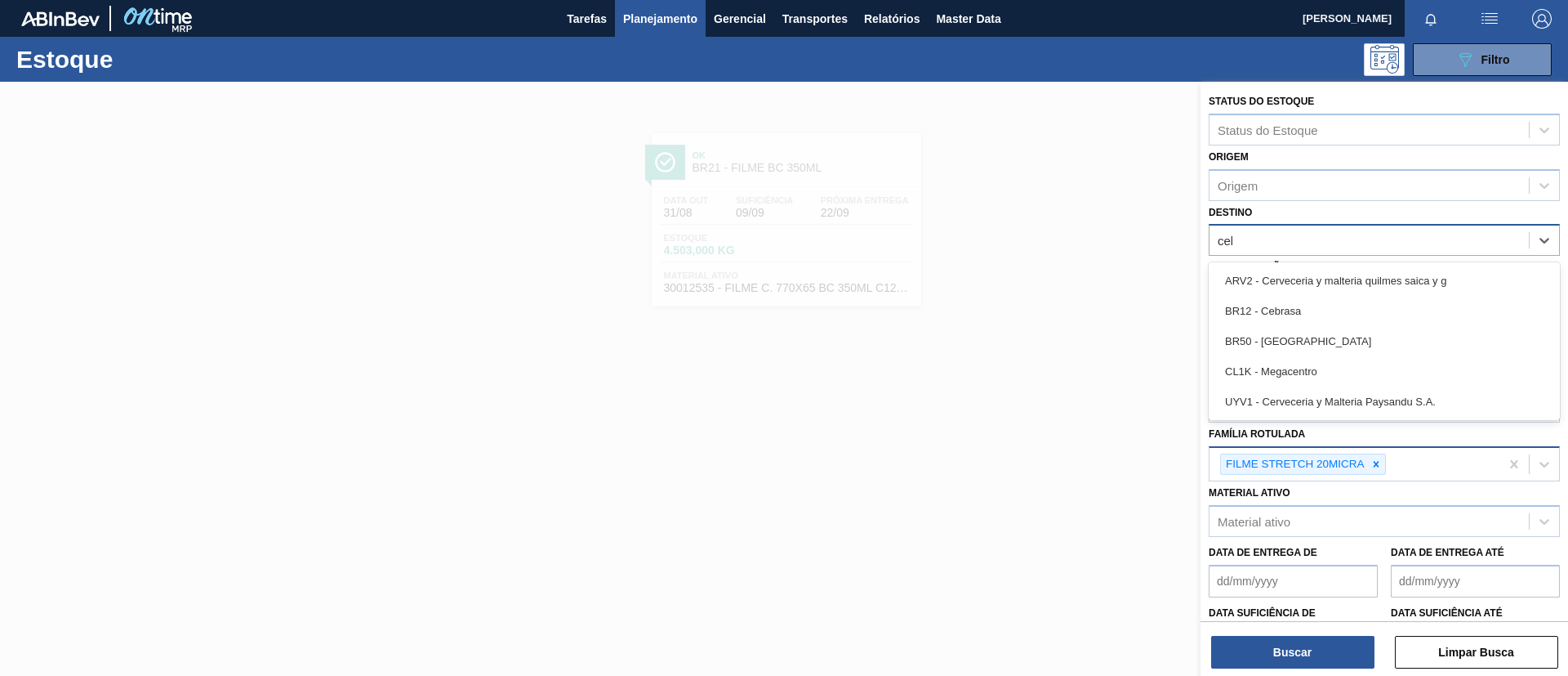
type input "cebr"
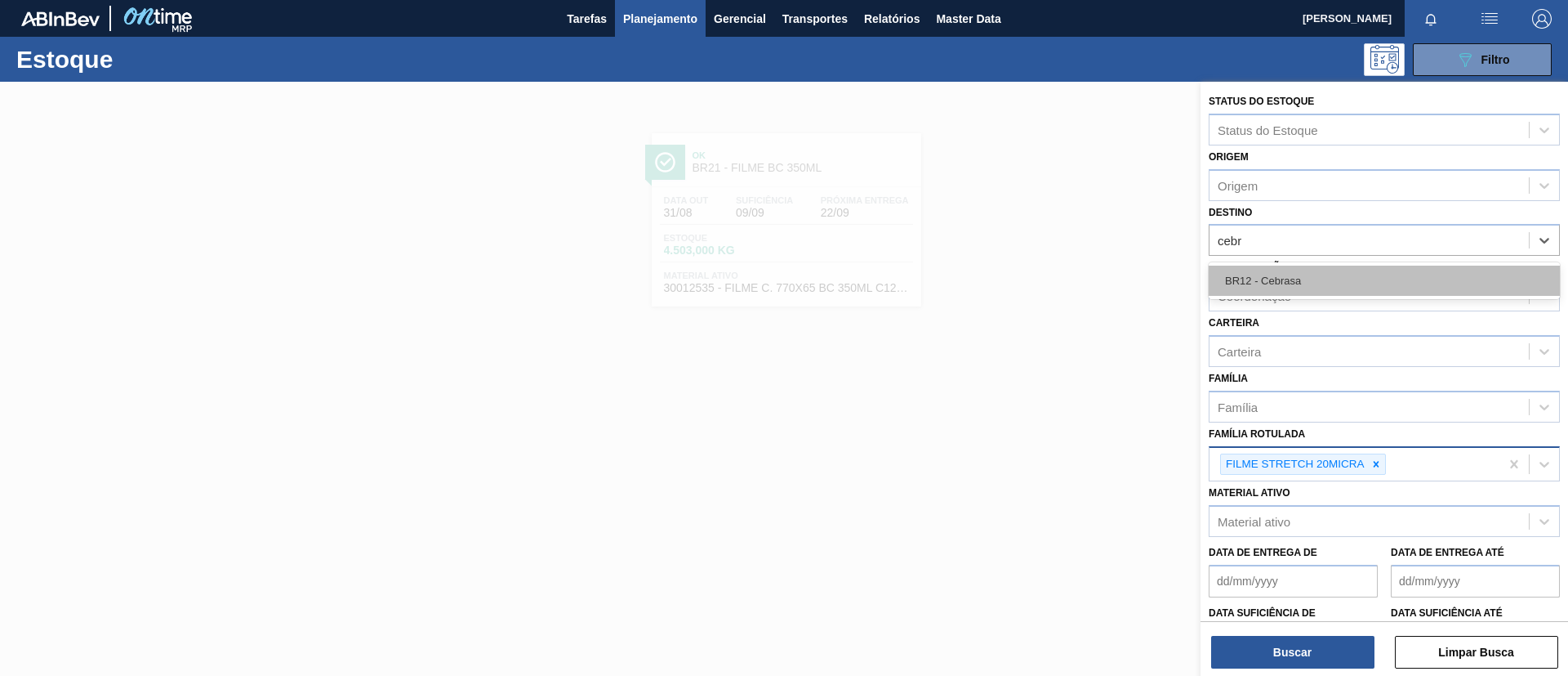
click at [1311, 284] on div "BR12 - Cebrasa" at bounding box center [1384, 280] width 351 height 30
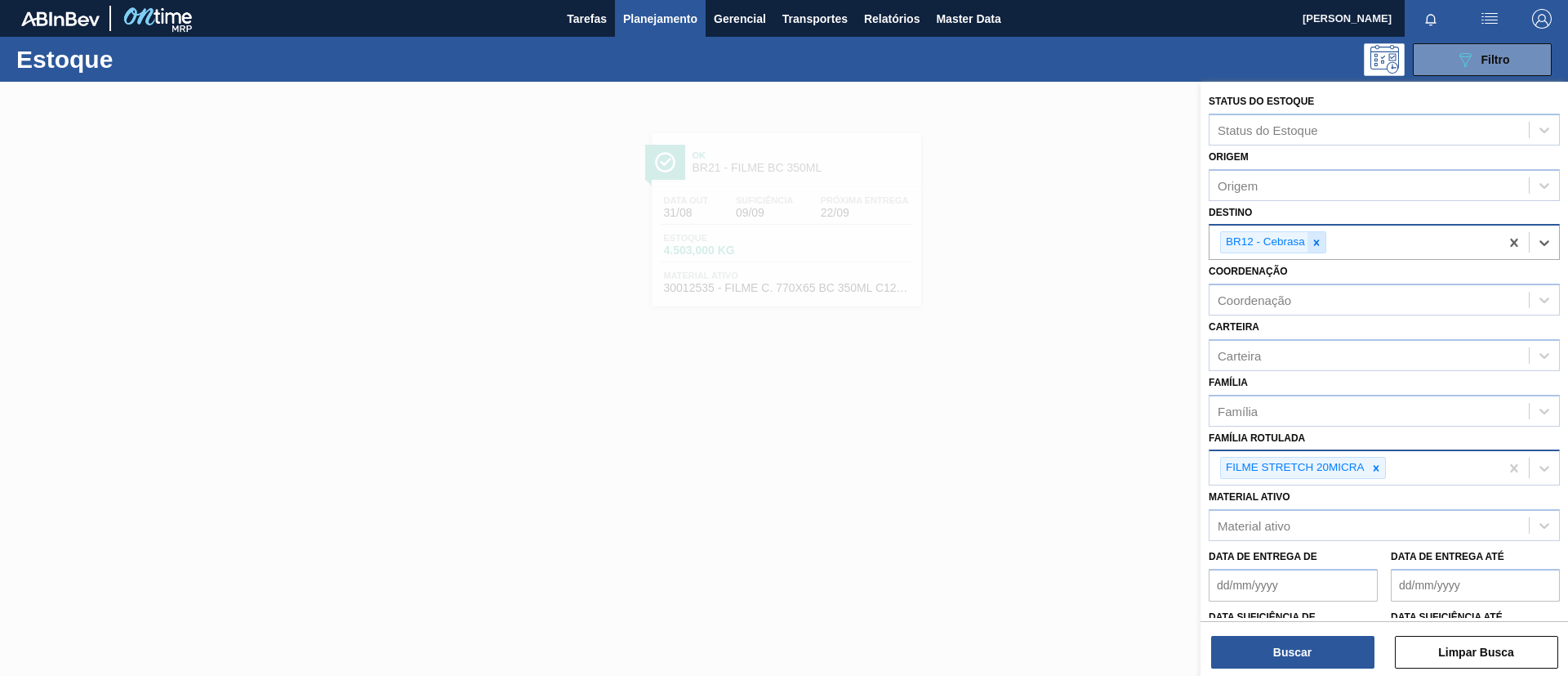
click at [1313, 245] on icon at bounding box center [1317, 243] width 12 height 12
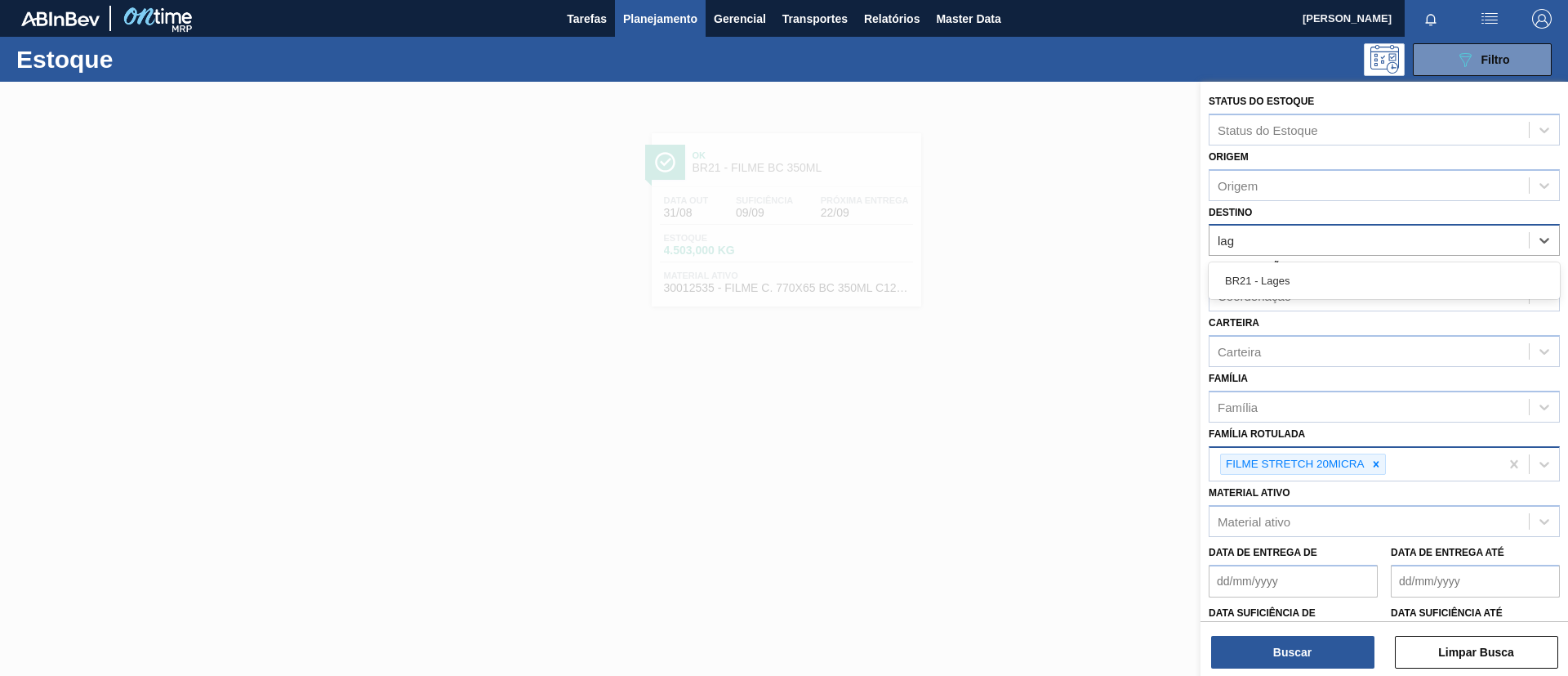
type input "lage"
click at [1317, 269] on div "BR21 - Lages" at bounding box center [1384, 280] width 351 height 30
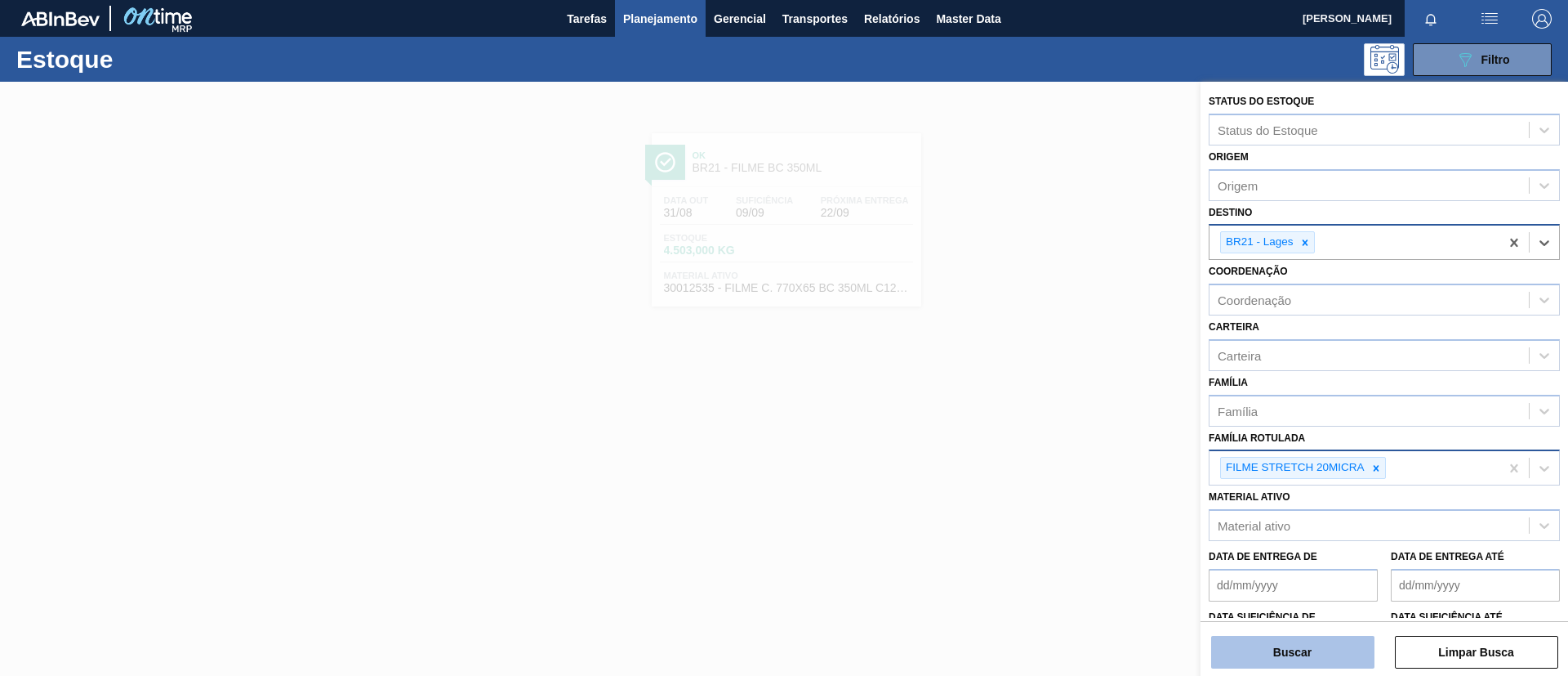
click at [1294, 664] on button "Buscar" at bounding box center [1293, 652] width 164 height 33
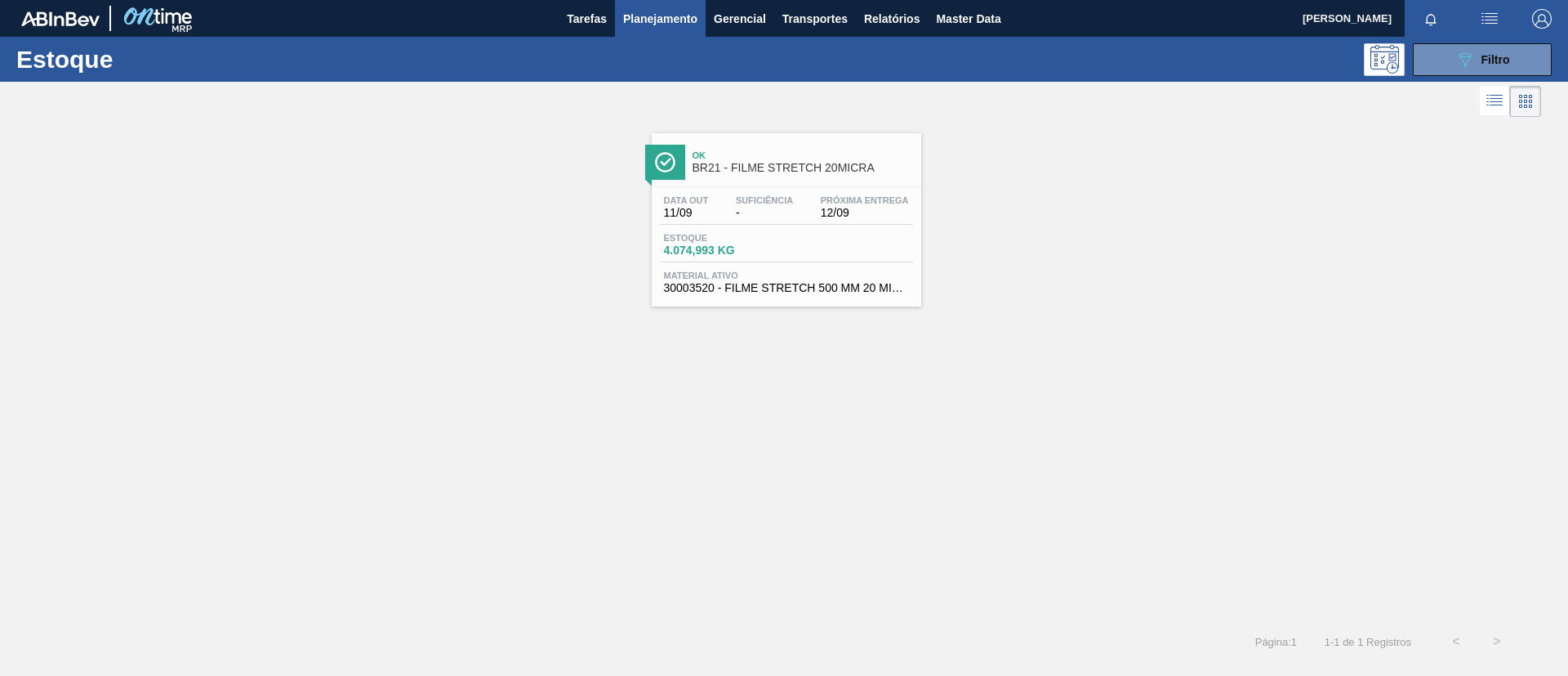
click at [793, 174] on div "Ok BR21 - FILME STRETCH 20MICRA" at bounding box center [803, 162] width 220 height 37
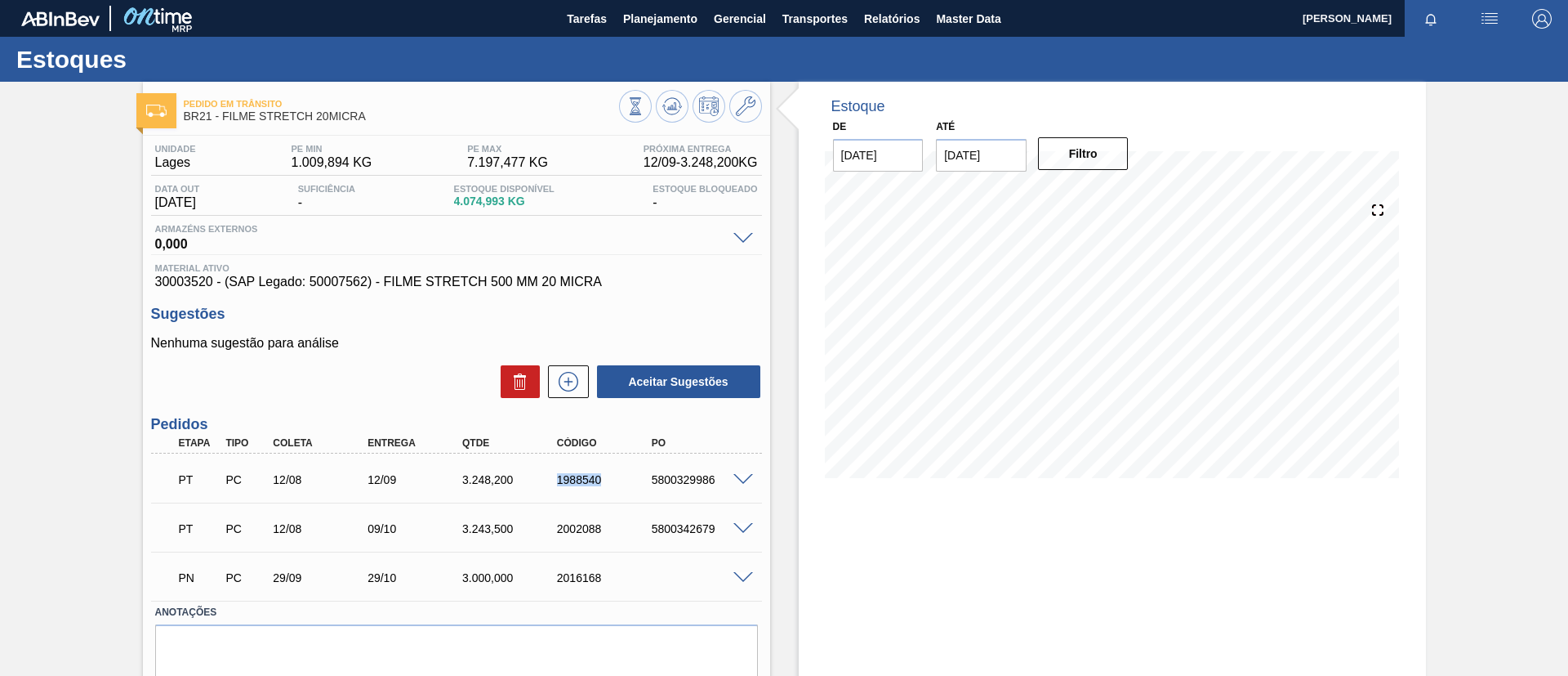
drag, startPoint x: 539, startPoint y: 485, endPoint x: 643, endPoint y: 487, distance: 104.0
click at [643, 487] on div "PT PC 12/08 12/09 3.248,200 1988540 5800329986" at bounding box center [452, 478] width 567 height 33
copy div "1988540"
click at [733, 480] on span at bounding box center [743, 479] width 20 height 12
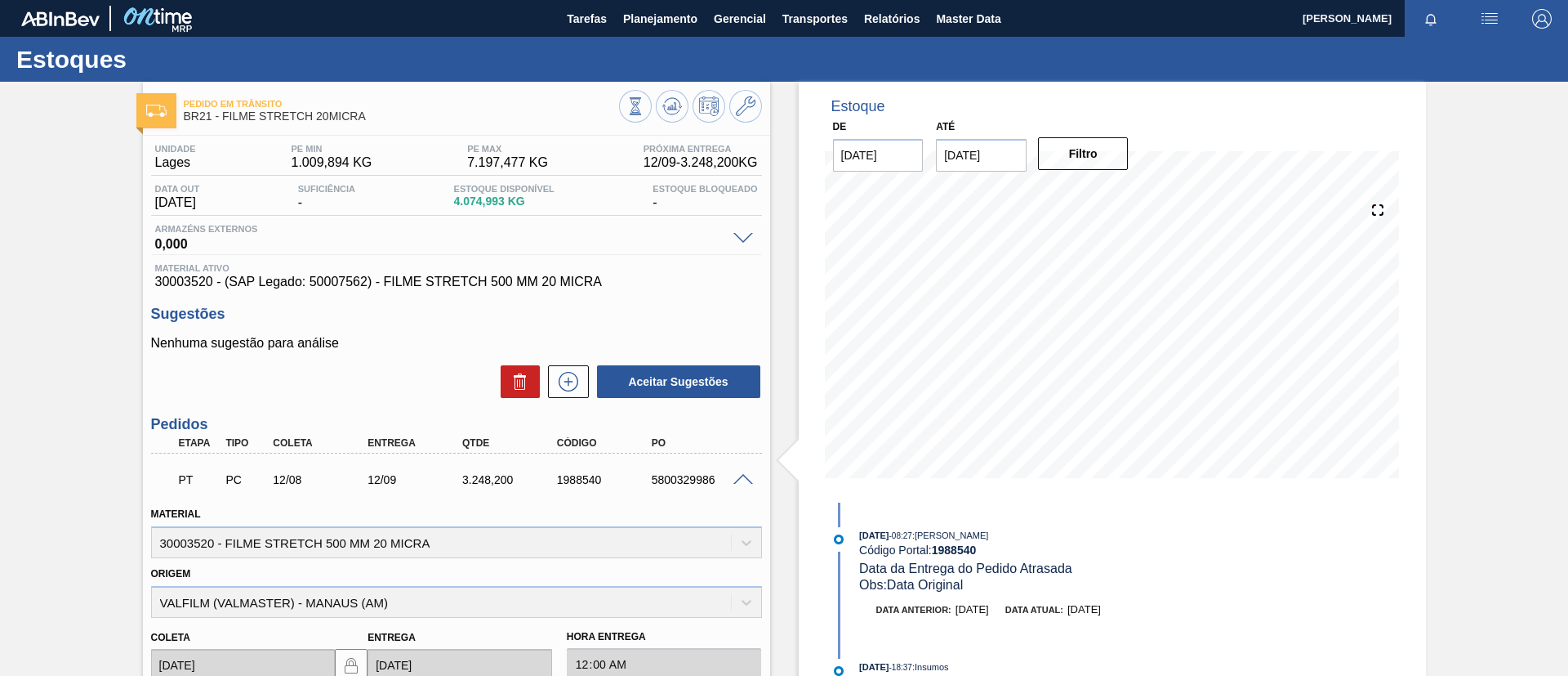
click at [738, 475] on span at bounding box center [743, 479] width 20 height 12
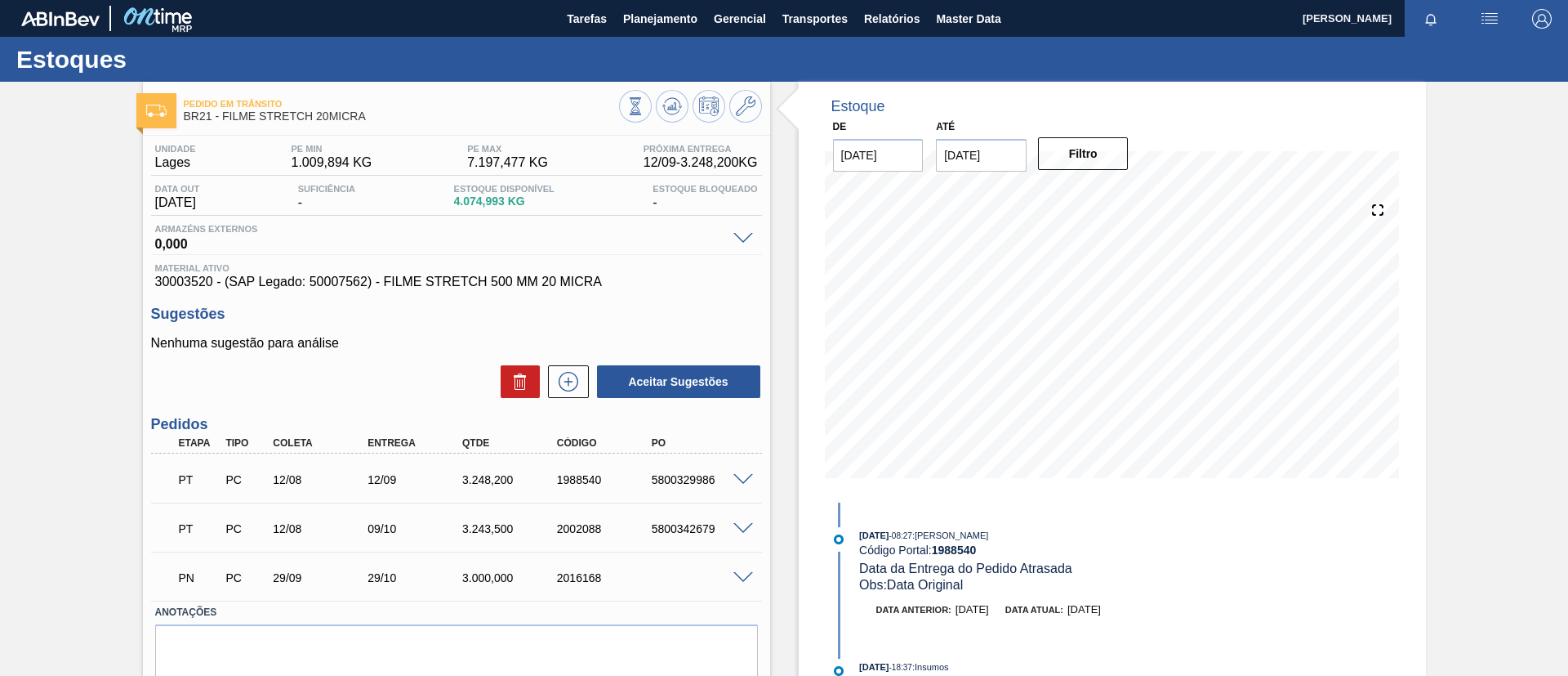
click at [670, 44] on div "Estoques" at bounding box center [784, 59] width 1568 height 45
click at [666, 33] on button "Planejamento" at bounding box center [660, 18] width 90 height 37
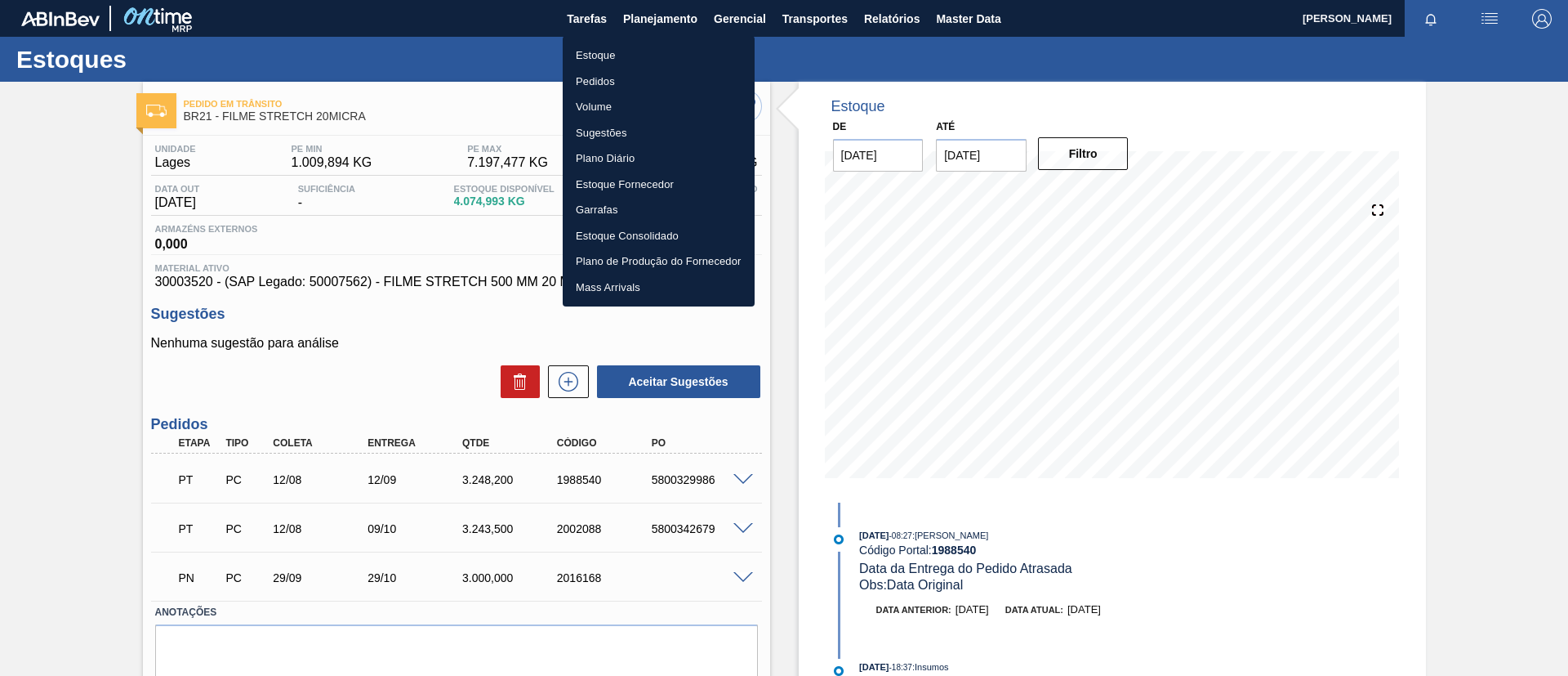
click at [670, 47] on li "Estoque" at bounding box center [659, 56] width 192 height 26
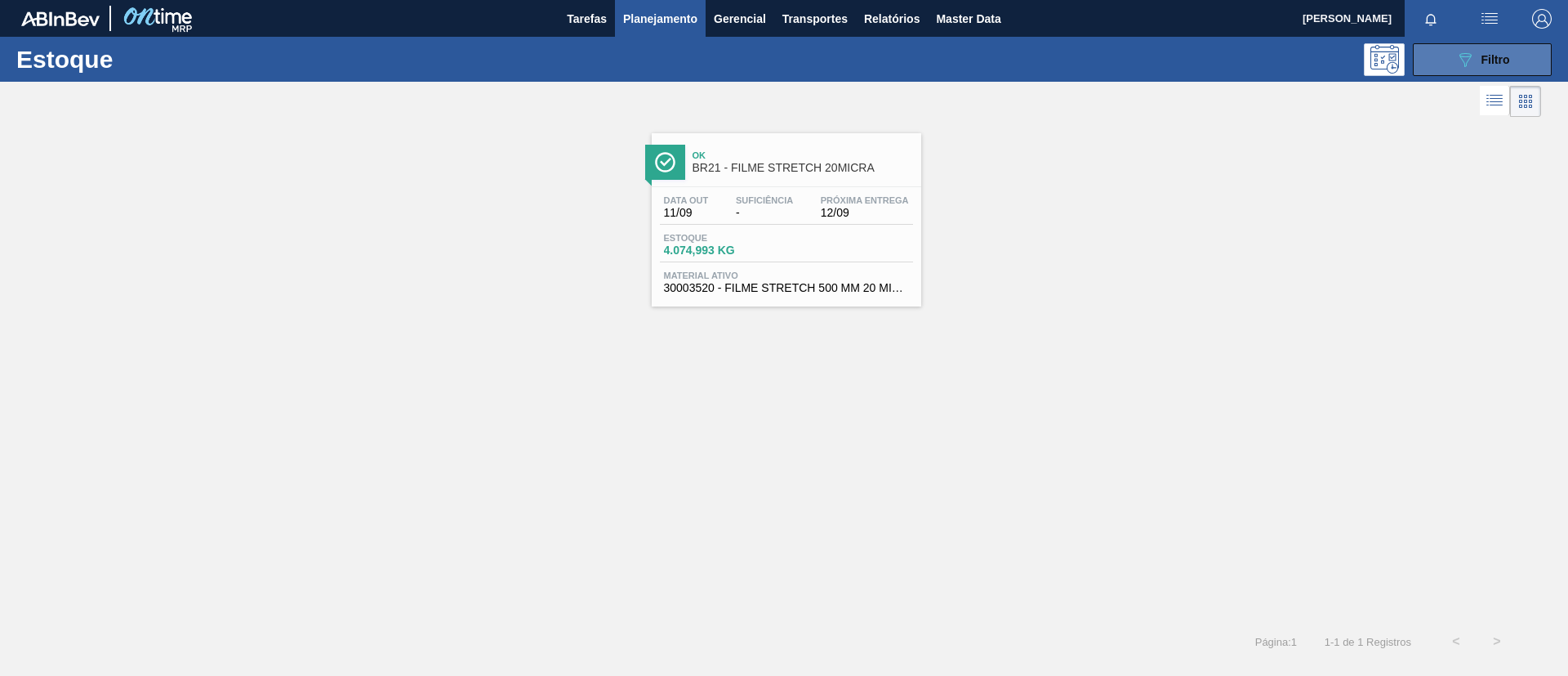
click at [1445, 63] on button "089F7B8B-B2A5-4AFE-B5C0-19BA573D28AC Filtro" at bounding box center [1482, 60] width 139 height 33
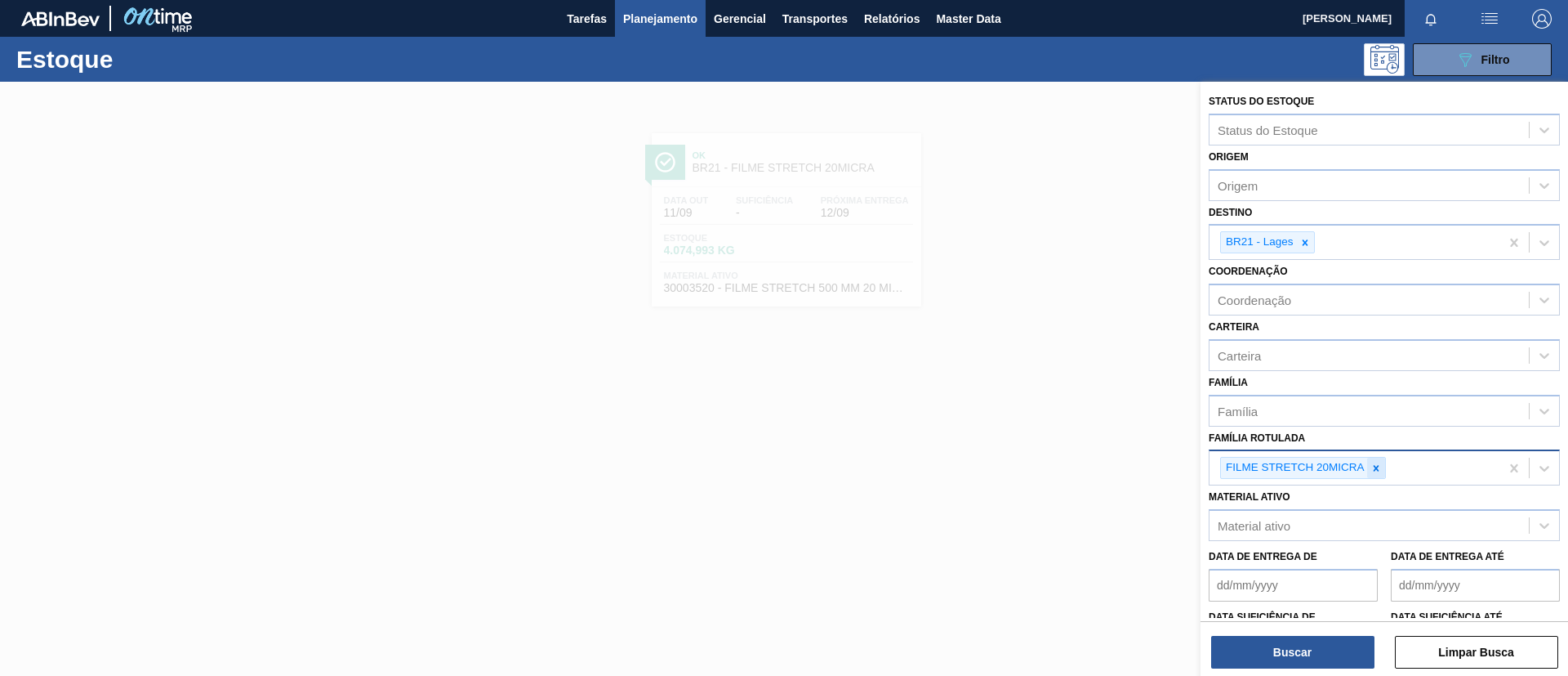
click at [1379, 467] on icon at bounding box center [1376, 468] width 12 height 12
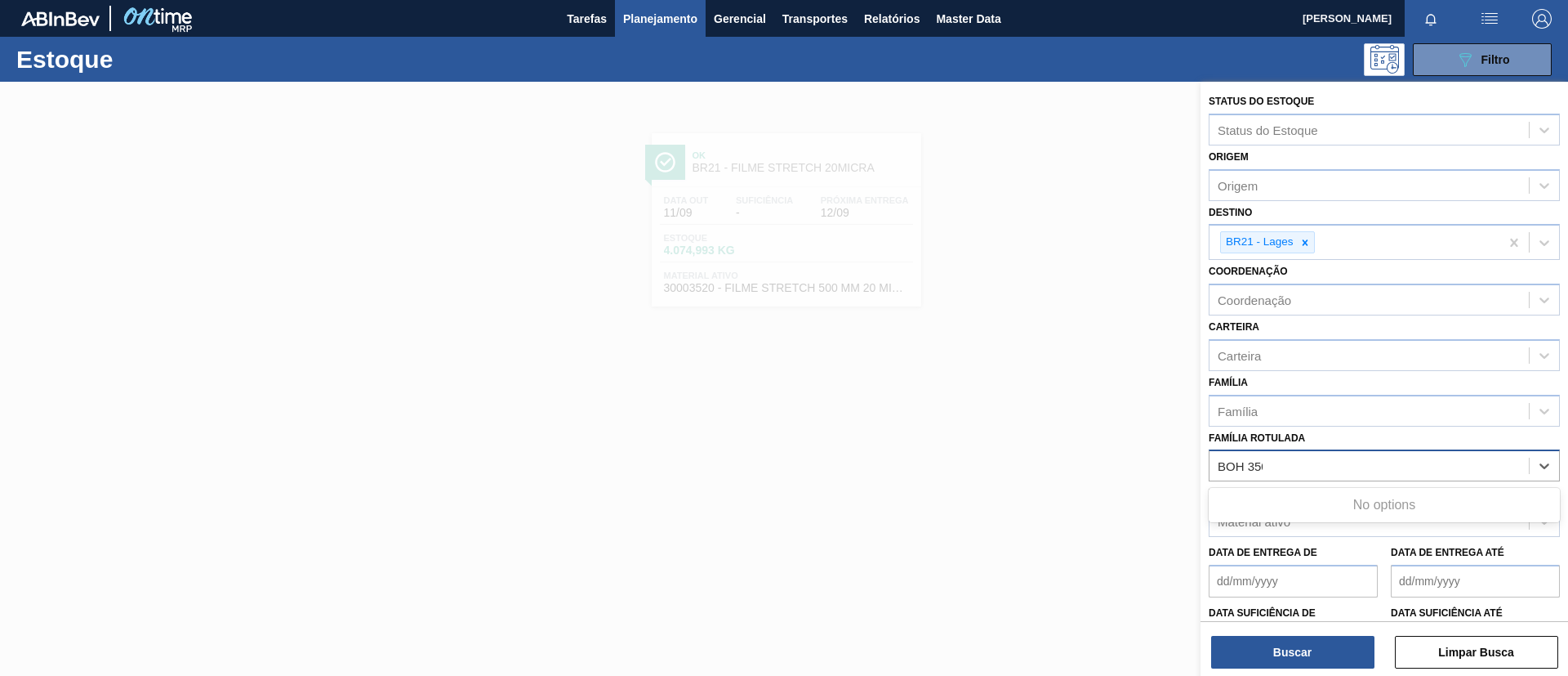
type Rotulada "BOH 350ML"
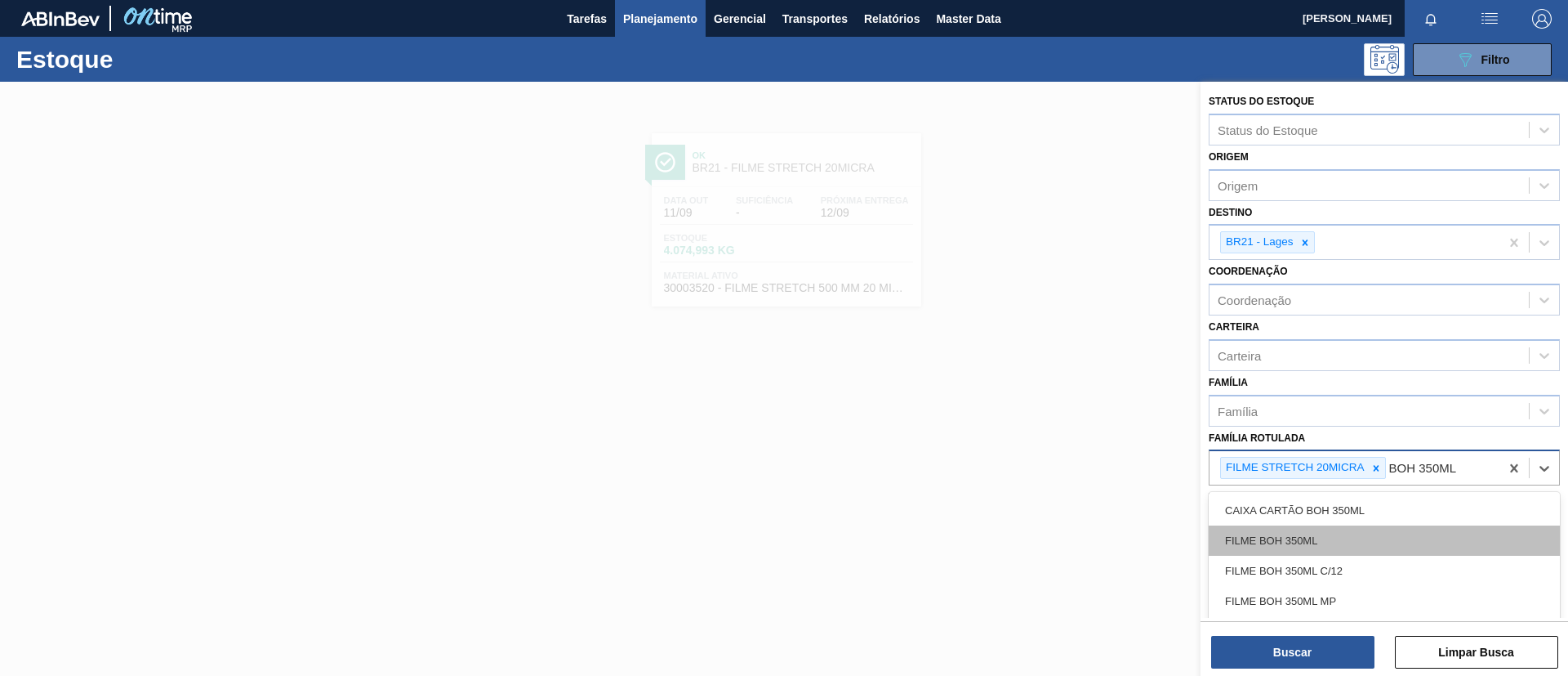
click at [1395, 533] on div "FILME BOH 350ML" at bounding box center [1384, 540] width 351 height 30
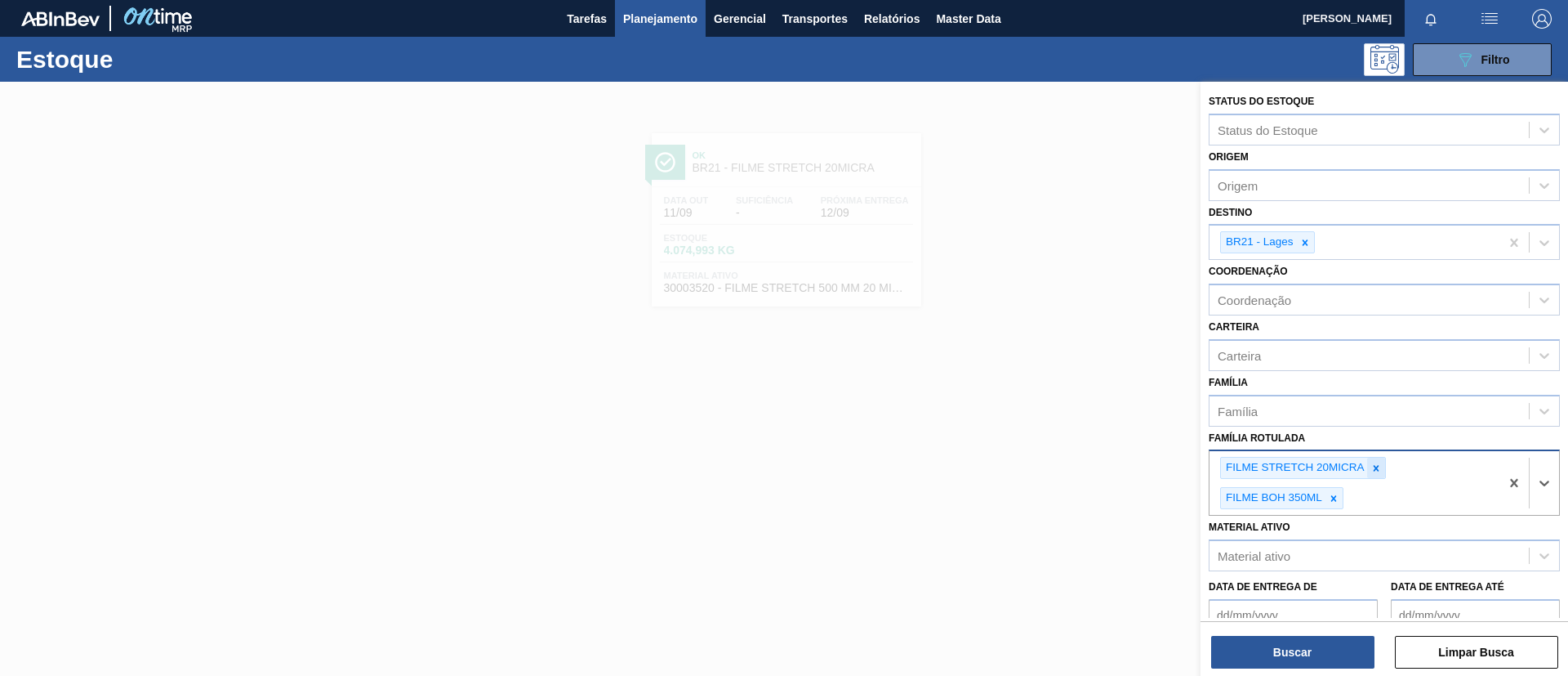
click at [1376, 472] on icon at bounding box center [1376, 468] width 12 height 12
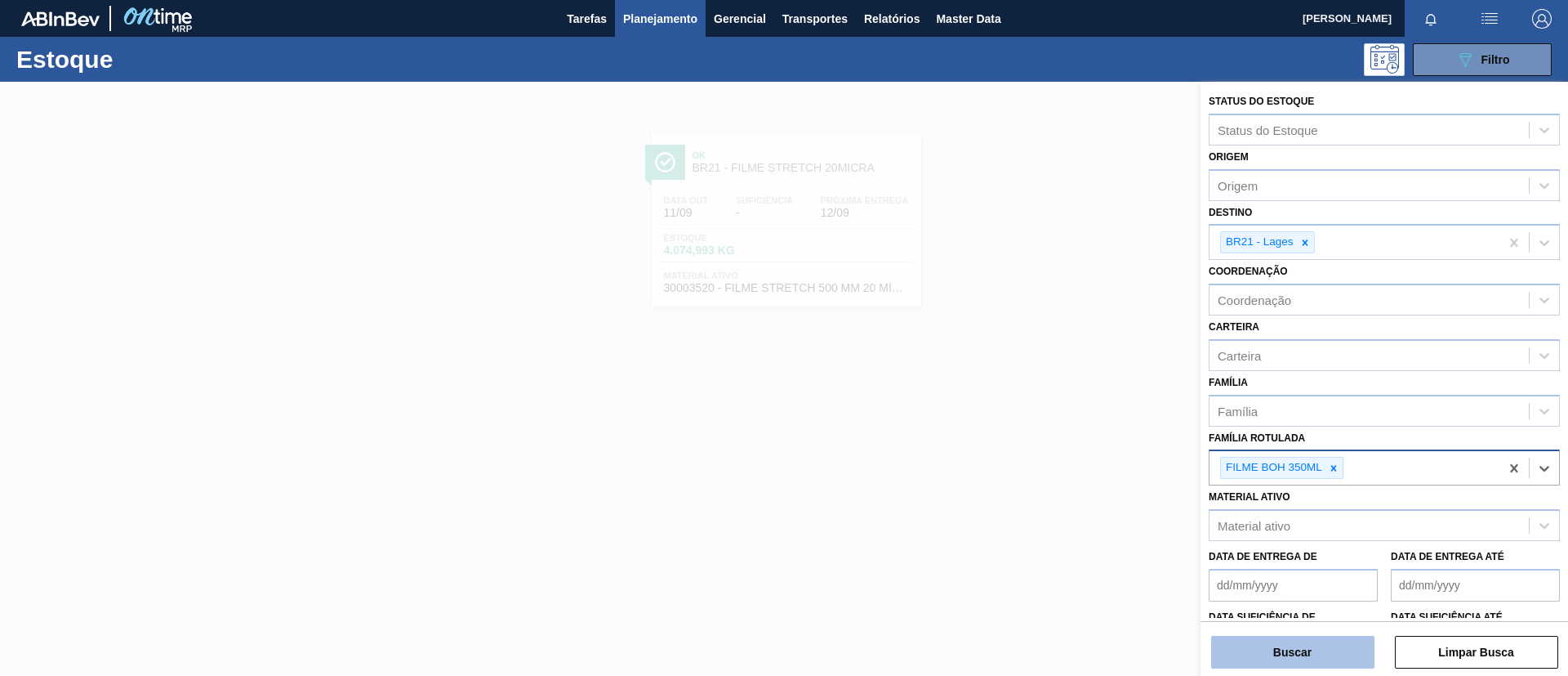
click at [1321, 641] on button "Buscar" at bounding box center [1293, 652] width 164 height 33
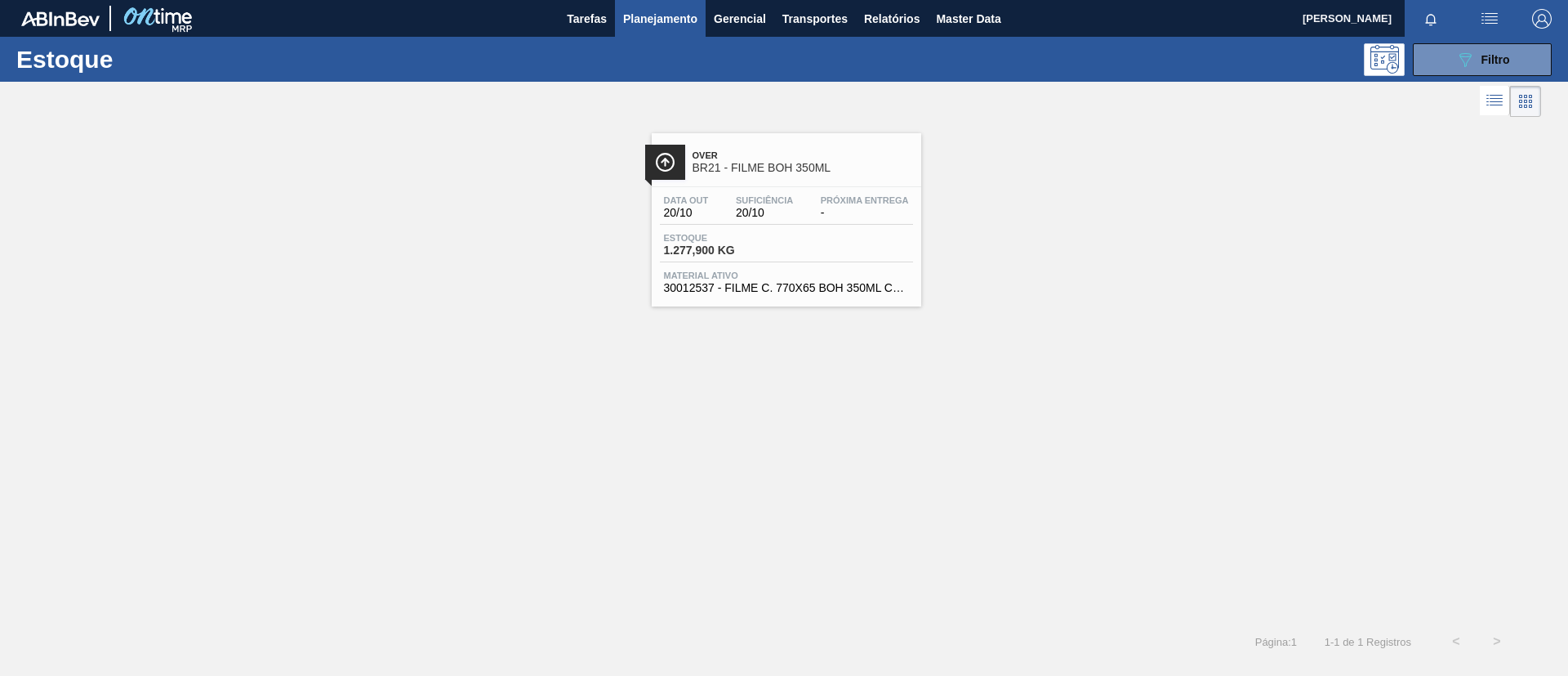
click at [665, 150] on div at bounding box center [665, 162] width 40 height 35
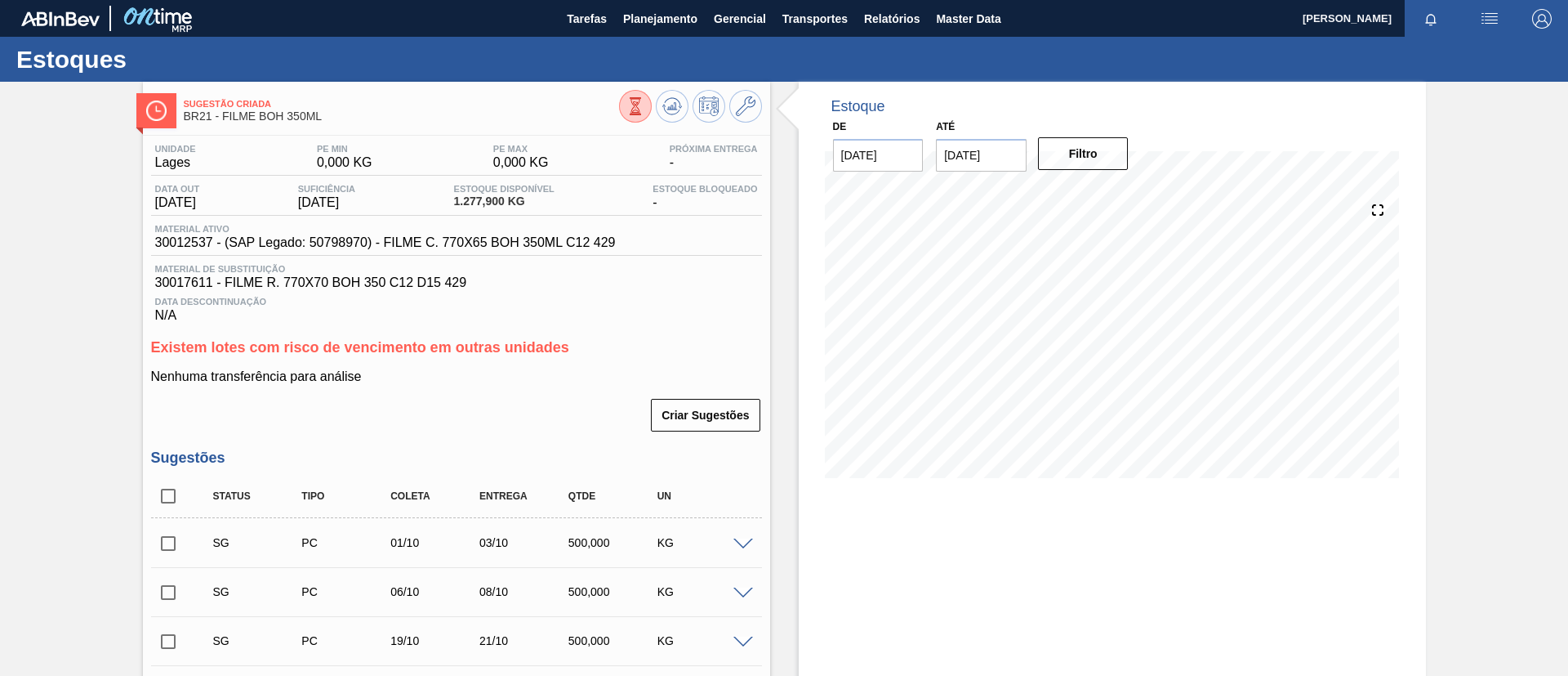
scroll to position [123, 0]
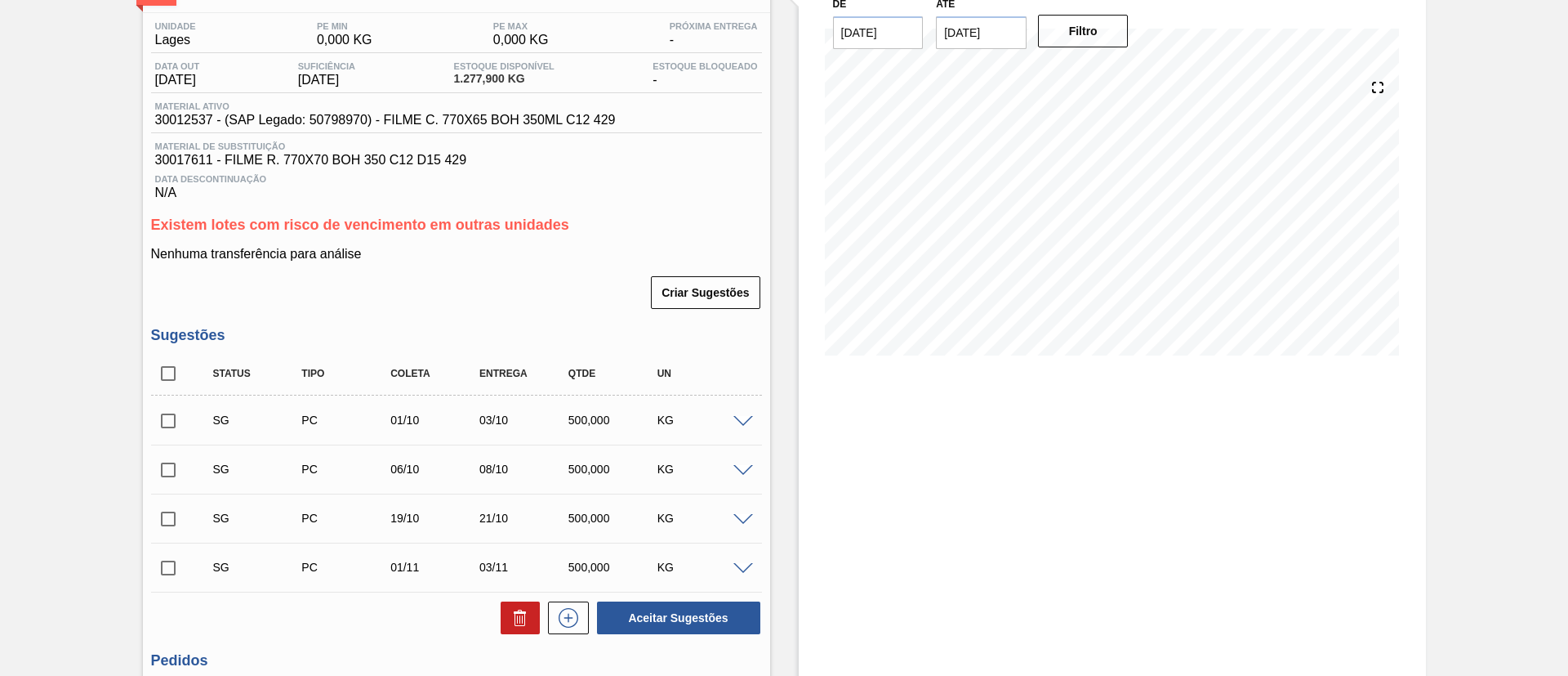
click at [733, 407] on div "SG PC 01/10 03/10 500,000 KG" at bounding box center [469, 420] width 534 height 33
click at [733, 416] on span at bounding box center [743, 422] width 20 height 12
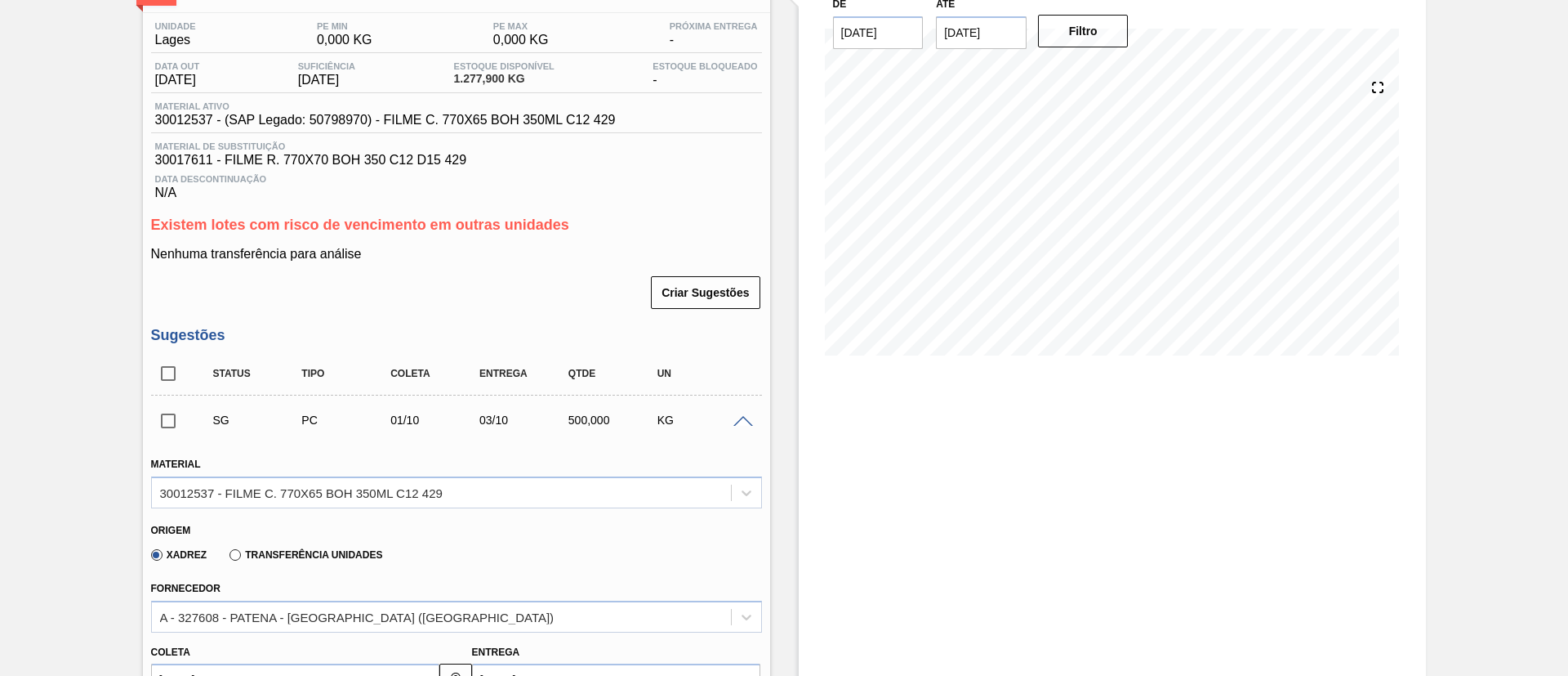
click at [733, 417] on span at bounding box center [743, 422] width 20 height 12
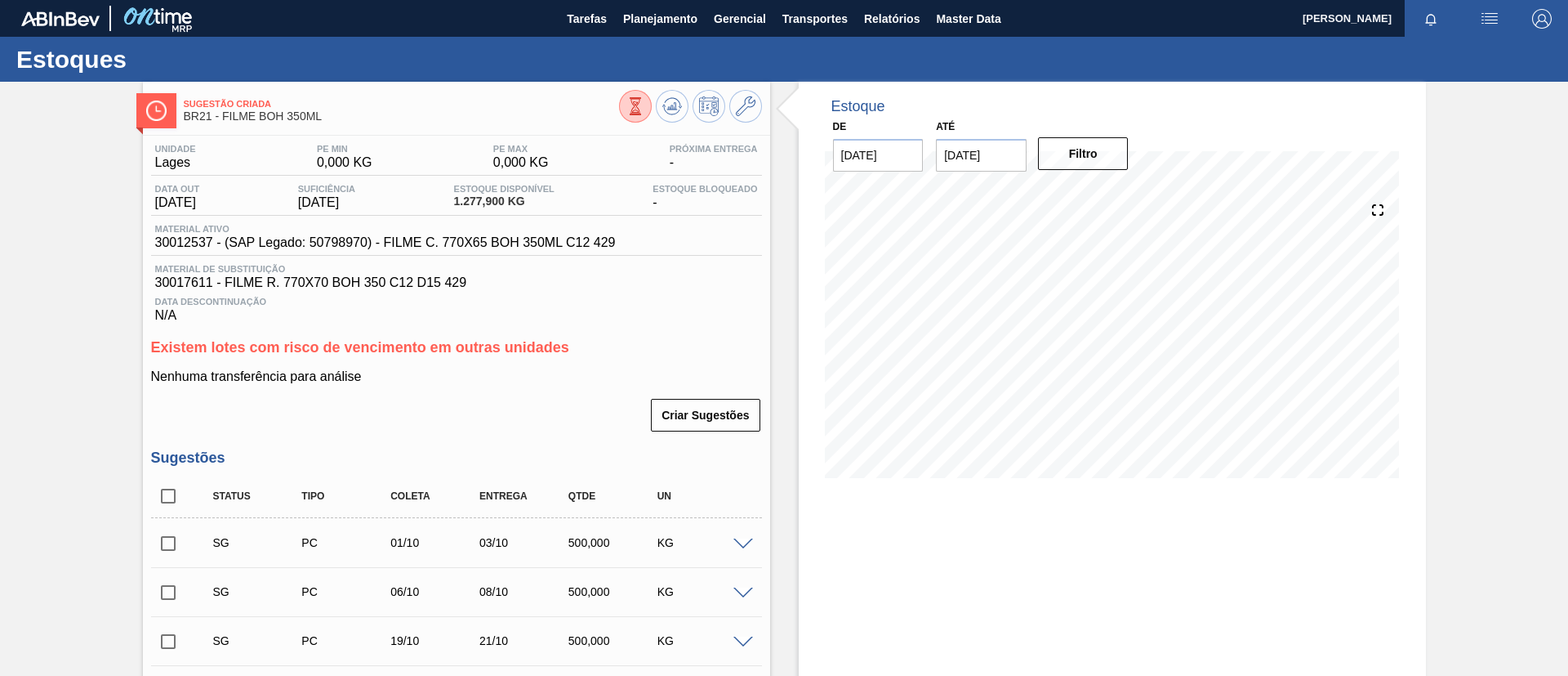
scroll to position [291, 0]
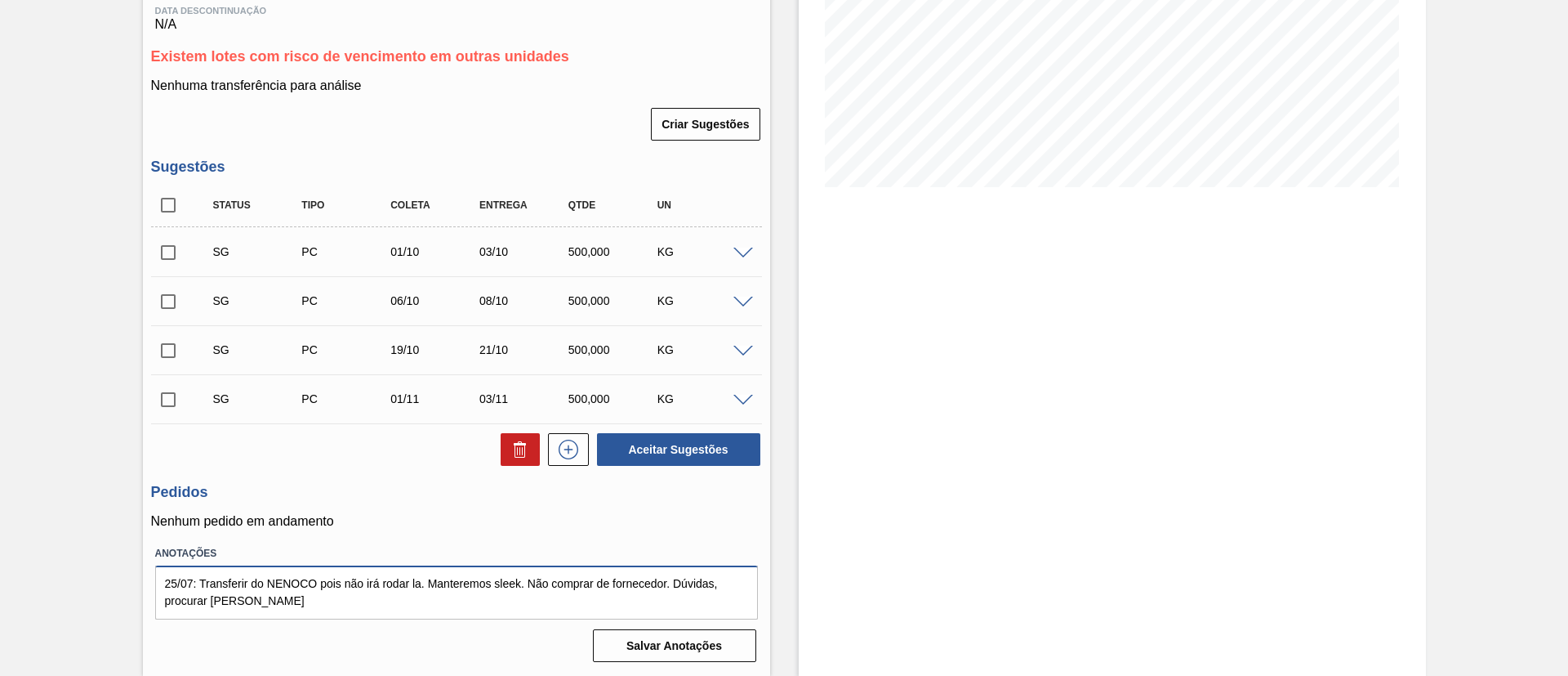
drag, startPoint x: 322, startPoint y: 608, endPoint x: 70, endPoint y: 570, distance: 254.8
click at [70, 570] on div "Sugestão Criada BR21 - FILME BOH 350ML Unidade Lages PE MIN 0,000 KG PE MAX 0,0…" at bounding box center [784, 234] width 1568 height 885
type textarea "17/07/23: Manteremos rodando Sleek nas Reg CO, NE e NO até final de 2023. Poder…"
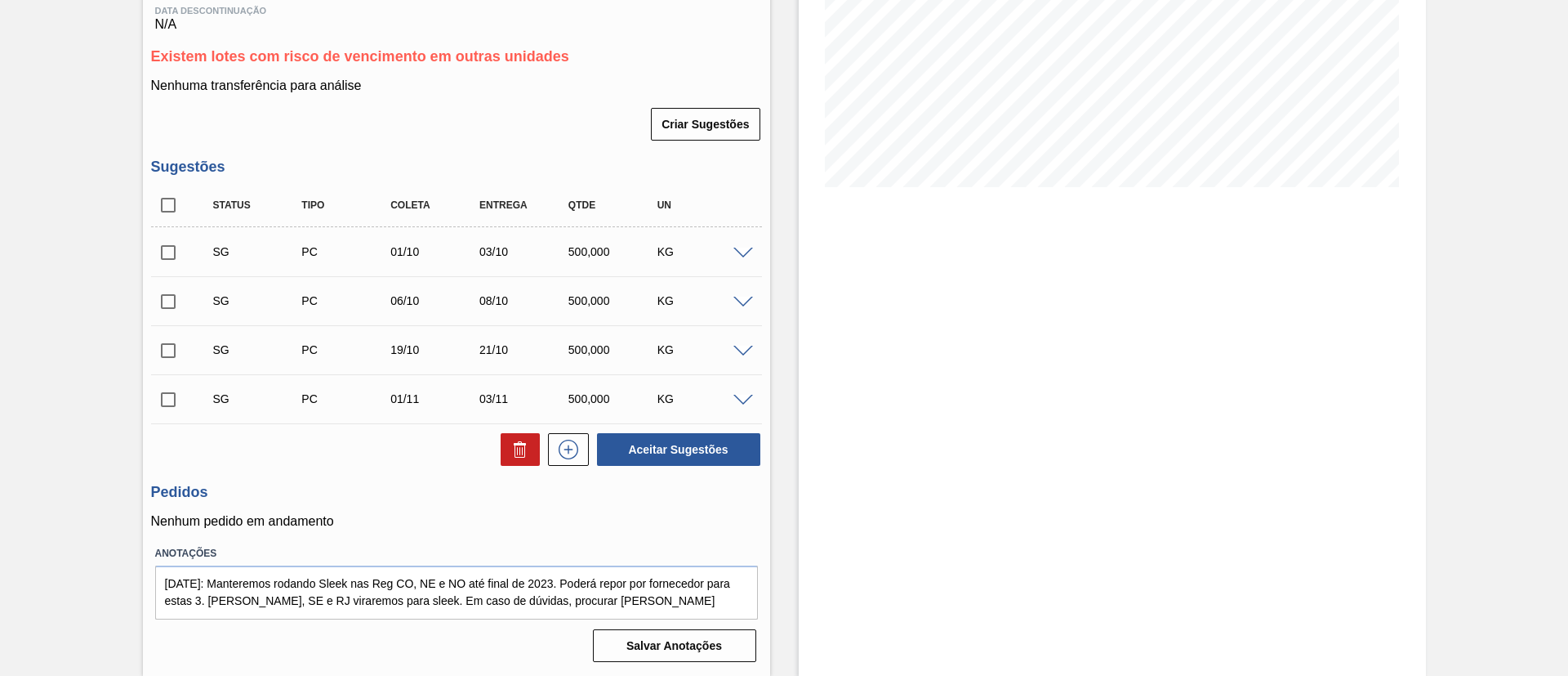
click at [47, 534] on div "Sugestão Criada BR21 - FILME BOH 350ML Unidade Lages PE MIN 0,000 KG PE MAX 0,0…" at bounding box center [784, 234] width 1568 height 885
click at [266, 608] on textarea "17/07/23: Manteremos rodando Sleek nas Reg CO, NE e NO até final de 2023. Poder…" at bounding box center [456, 592] width 603 height 54
drag, startPoint x: 224, startPoint y: 599, endPoint x: 191, endPoint y: 592, distance: 33.7
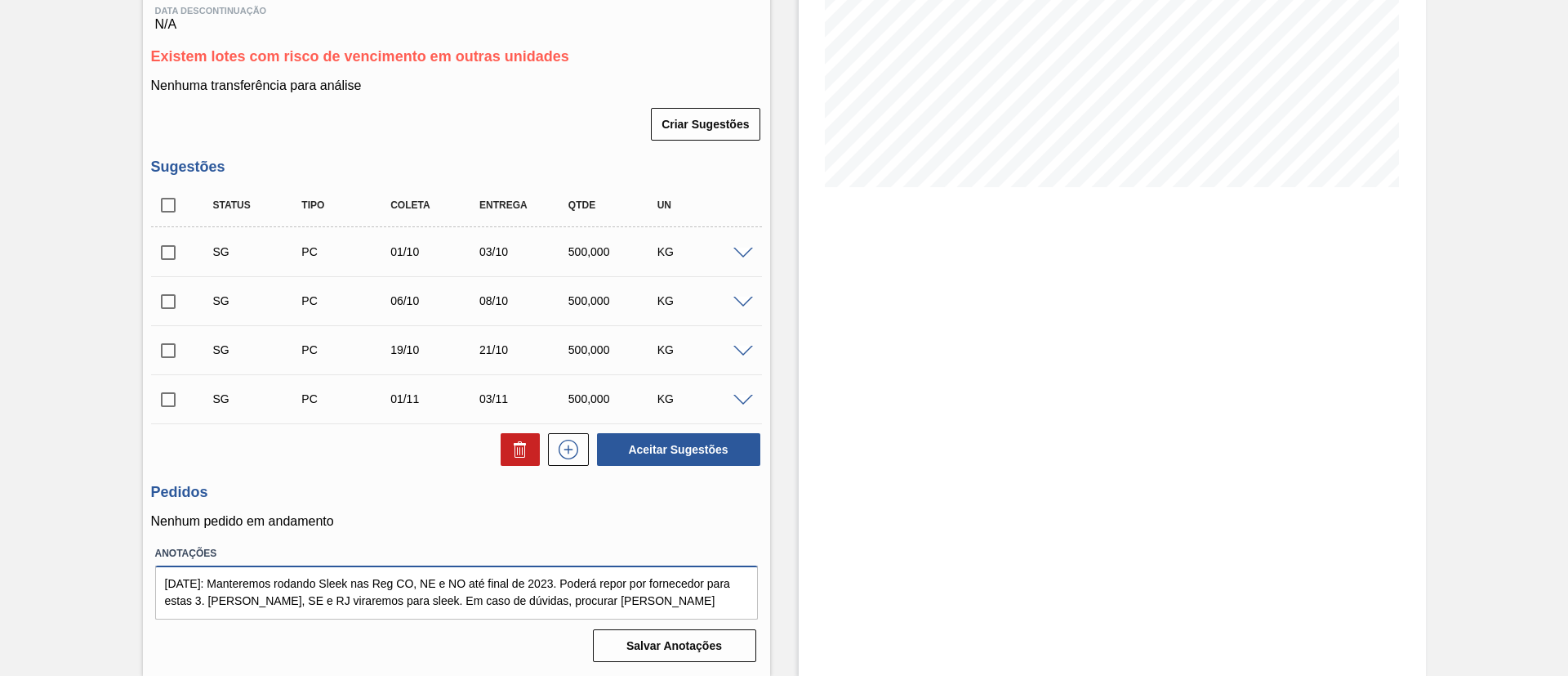
click at [223, 599] on textarea "17/07/23: Manteremos rodando Sleek nas Reg CO, NE e NO até final de 2023. Poder…" at bounding box center [456, 592] width 603 height 54
click at [172, 577] on textarea "17/07/23: Manteremos rodando Sleek nas Reg CO, NE e NO até final de 2023. Poder…" at bounding box center [456, 592] width 603 height 54
drag, startPoint x: 171, startPoint y: 577, endPoint x: 355, endPoint y: 681, distance: 211.4
click at [355, 0] on html "Tarefas Planejamento Gerencial Transportes Relatórios Master Data TOMAS SIMOES …" at bounding box center [784, 0] width 1568 height 0
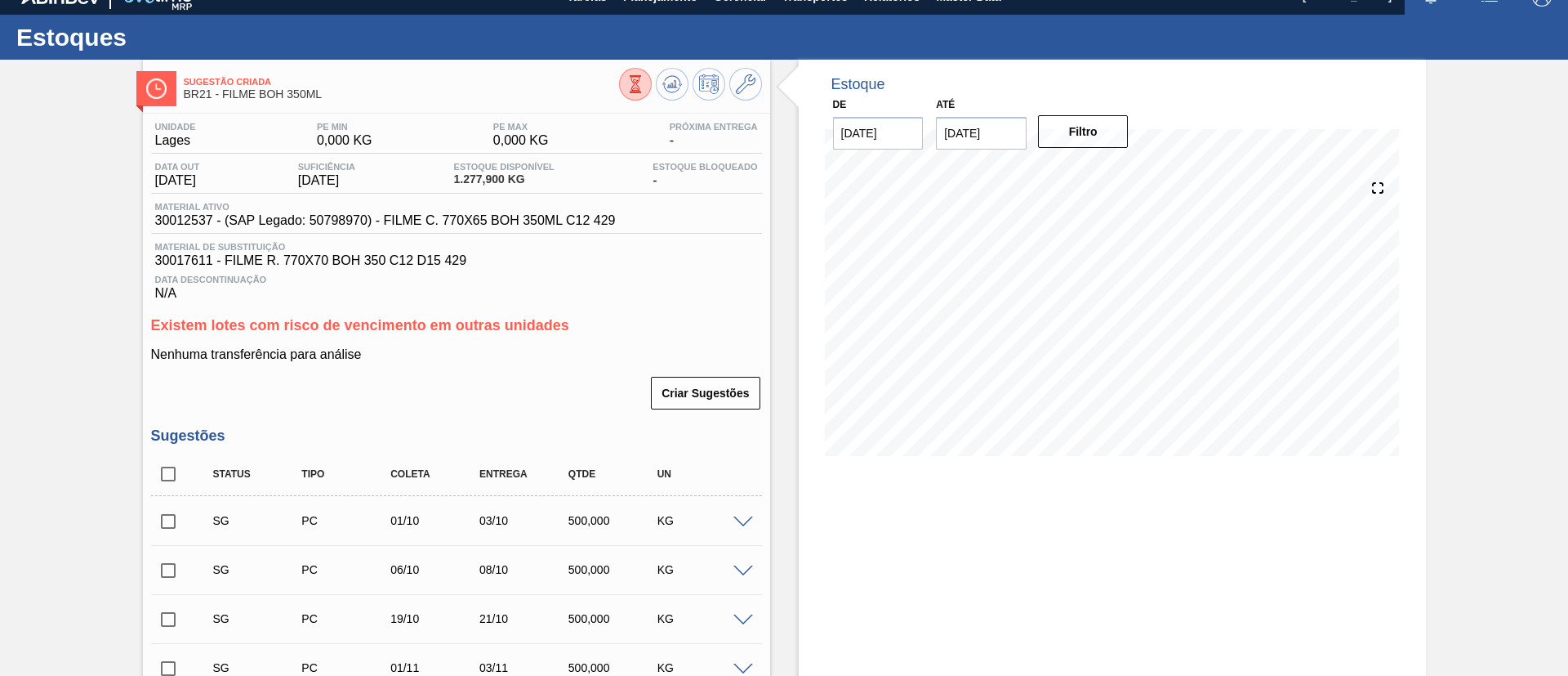
scroll to position [0, 0]
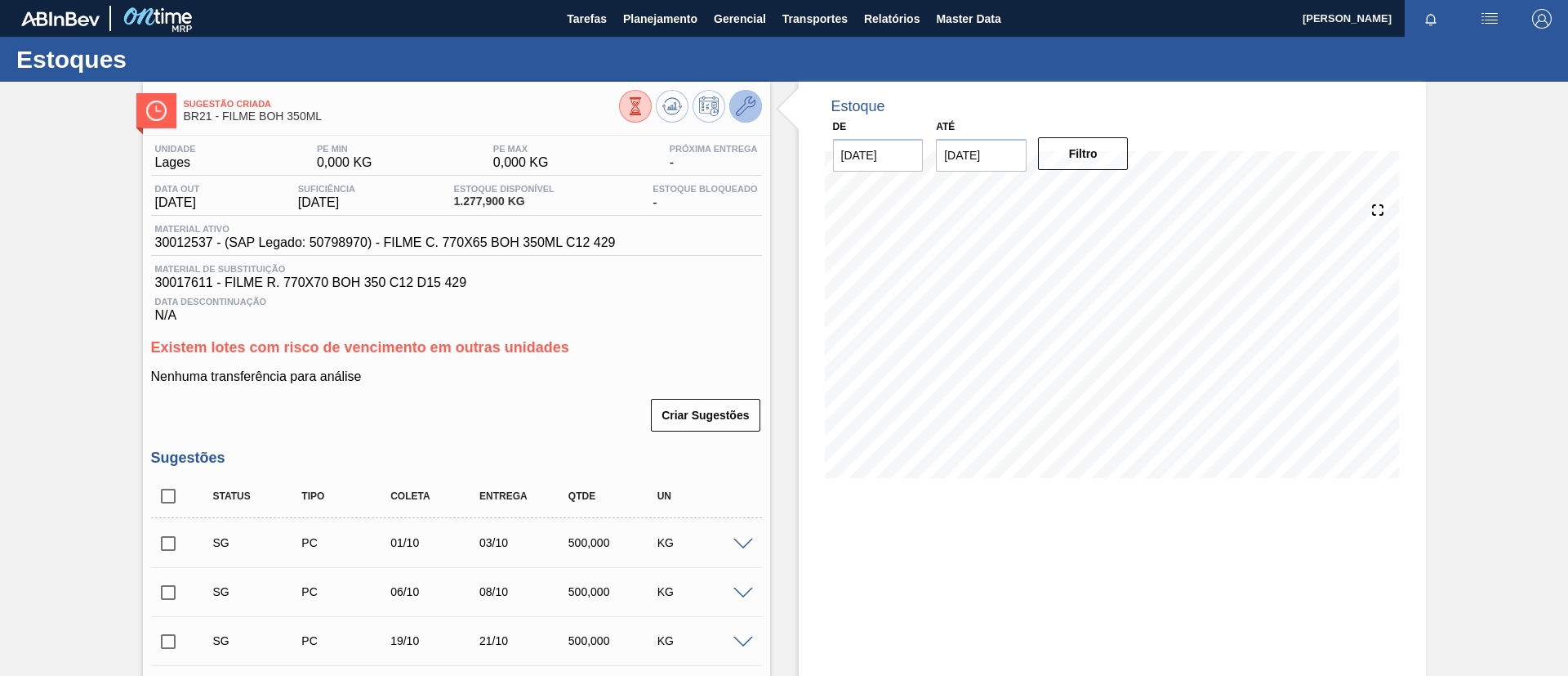
click at [748, 100] on icon at bounding box center [746, 106] width 20 height 20
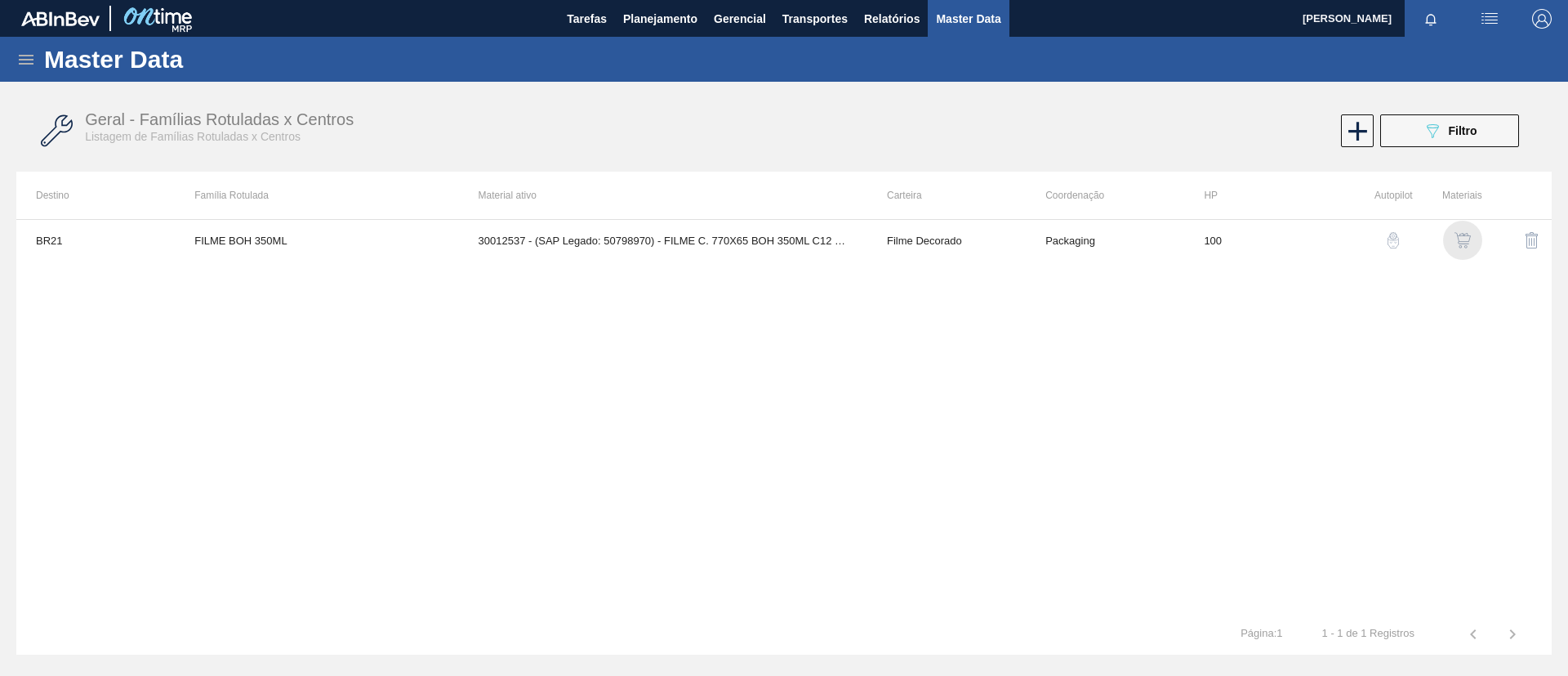
click at [1466, 245] on img "button" at bounding box center [1463, 240] width 16 height 16
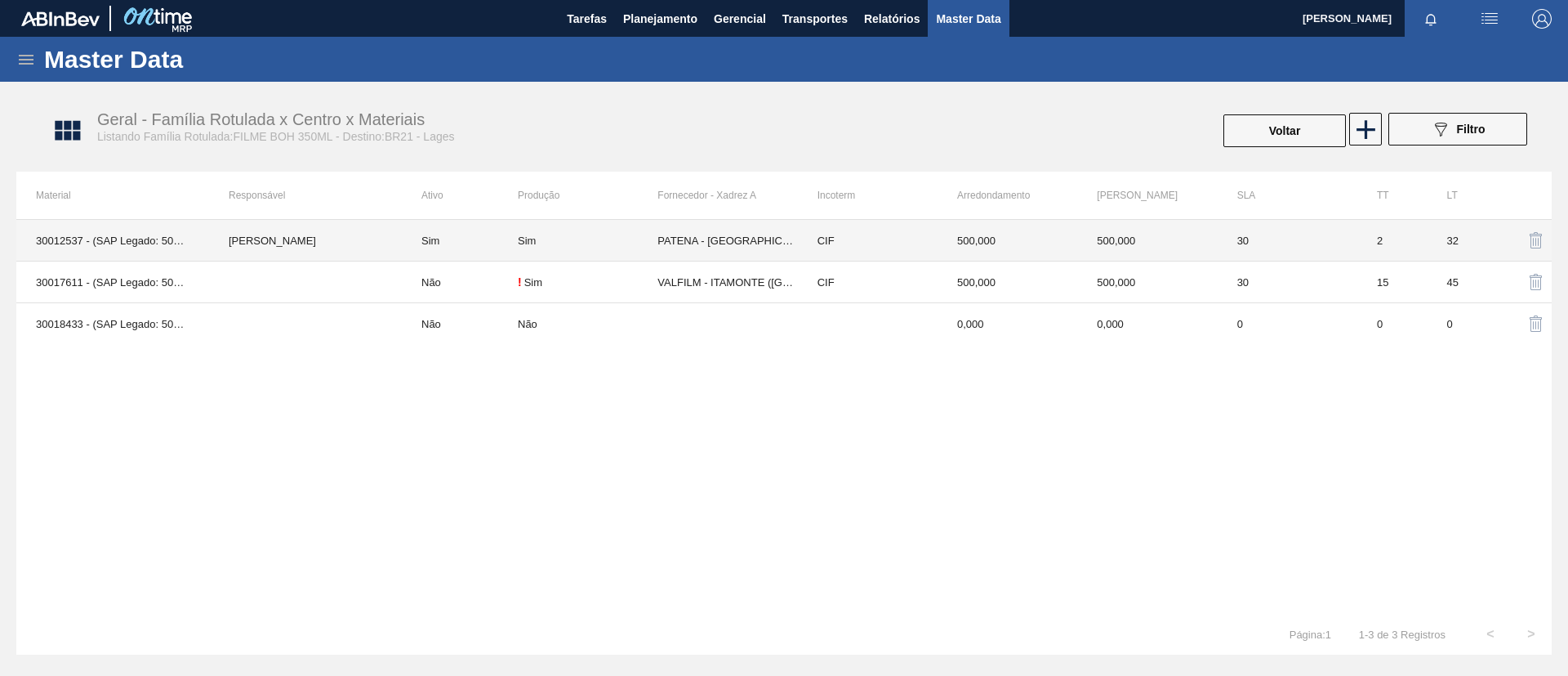
click at [358, 244] on td "[PERSON_NAME]" at bounding box center [305, 240] width 192 height 42
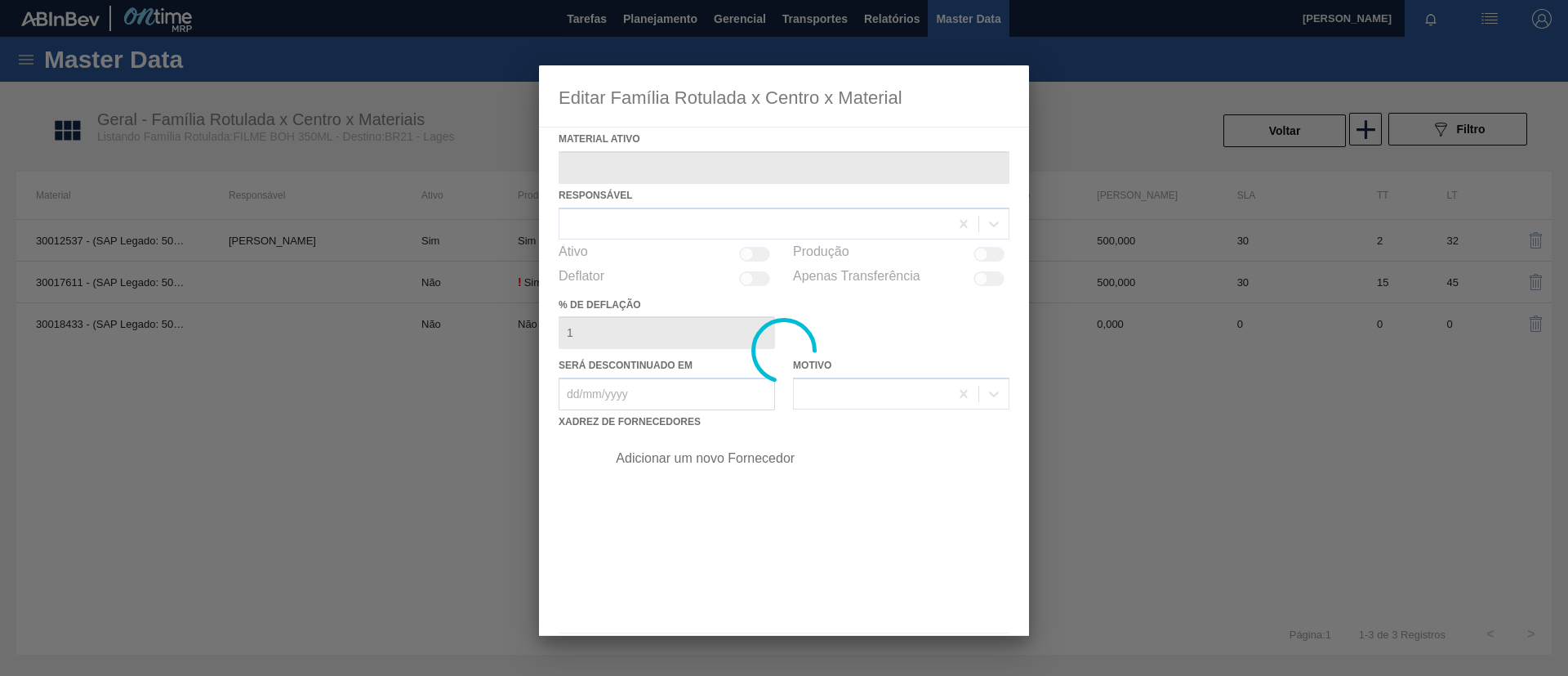
type ativo "30012537 - (SAP Legado: 50798970) - FILME C. 770X65 BOH 350ML C12 429"
checkbox input "true"
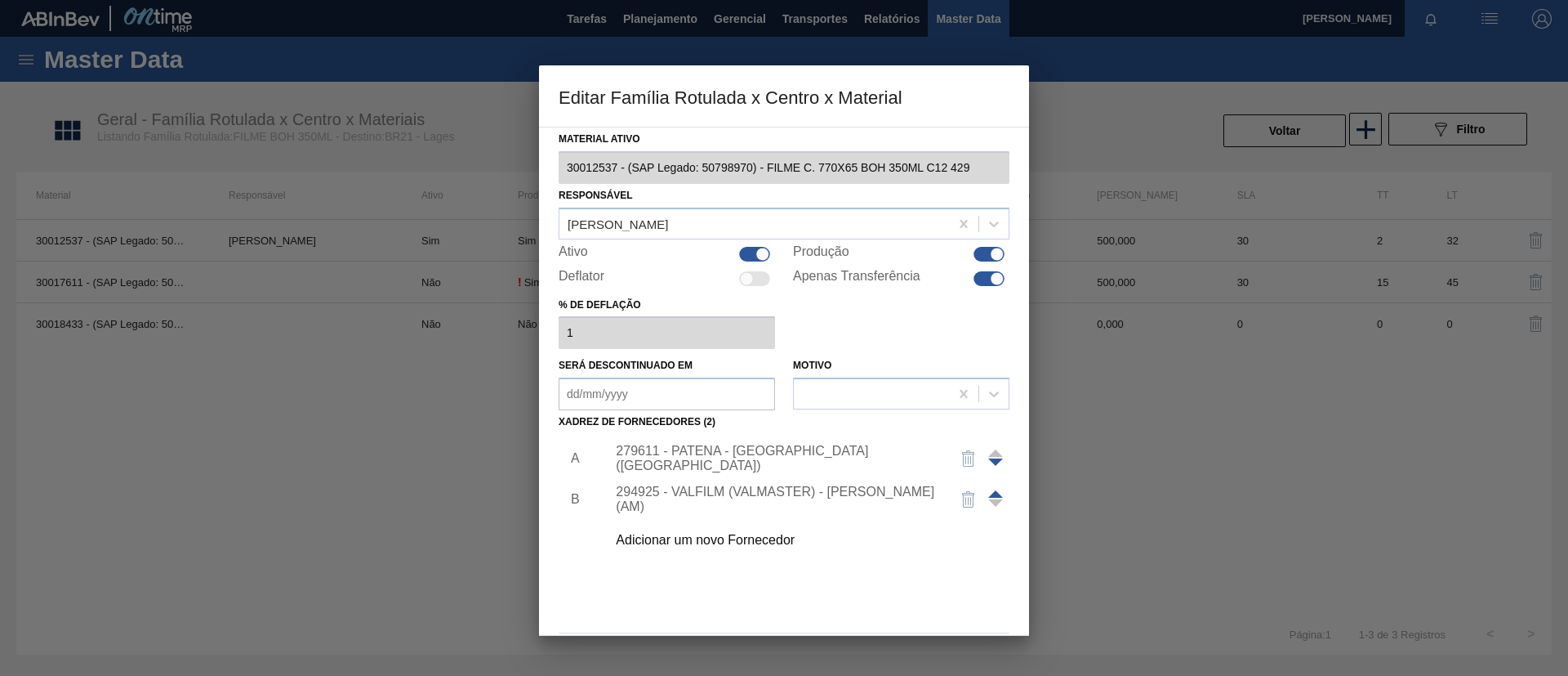
click at [710, 457] on div "279611 - PATENA - CAMPO GRANDE (MS)" at bounding box center [775, 458] width 320 height 30
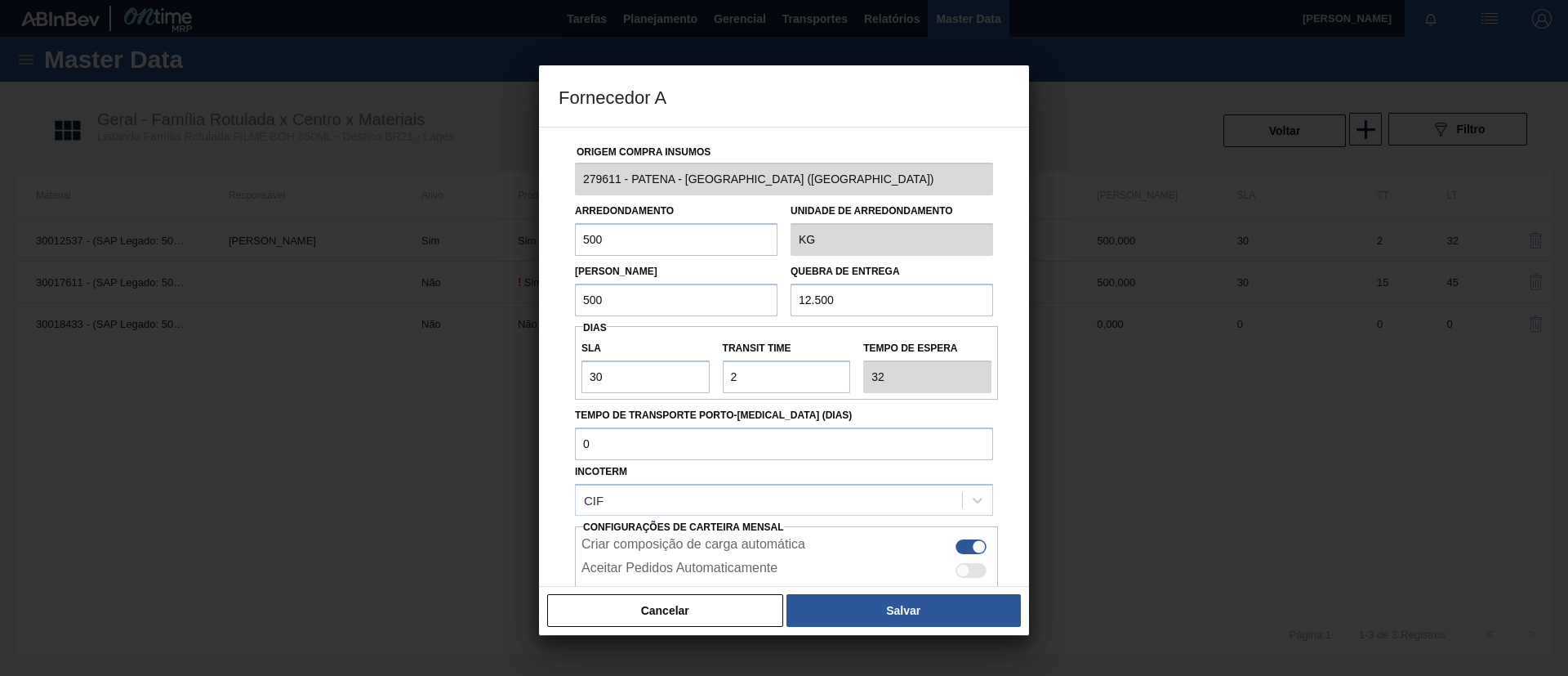
drag, startPoint x: 628, startPoint y: 301, endPoint x: 516, endPoint y: 301, distance: 112.0
click at [517, 301] on div "Fornecedor A Origem Compra Insumos 279611 - PATENA - CAMPO GRANDE (MS) Arredond…" at bounding box center [784, 338] width 1568 height 676
drag, startPoint x: 631, startPoint y: 303, endPoint x: 563, endPoint y: 299, distance: 68.1
click at [563, 299] on div "Origem Compra Insumos 279611 - PATENA - CAMPO GRANDE (MS) Arredondamento 500 Un…" at bounding box center [784, 398] width 451 height 541
type input "3.000"
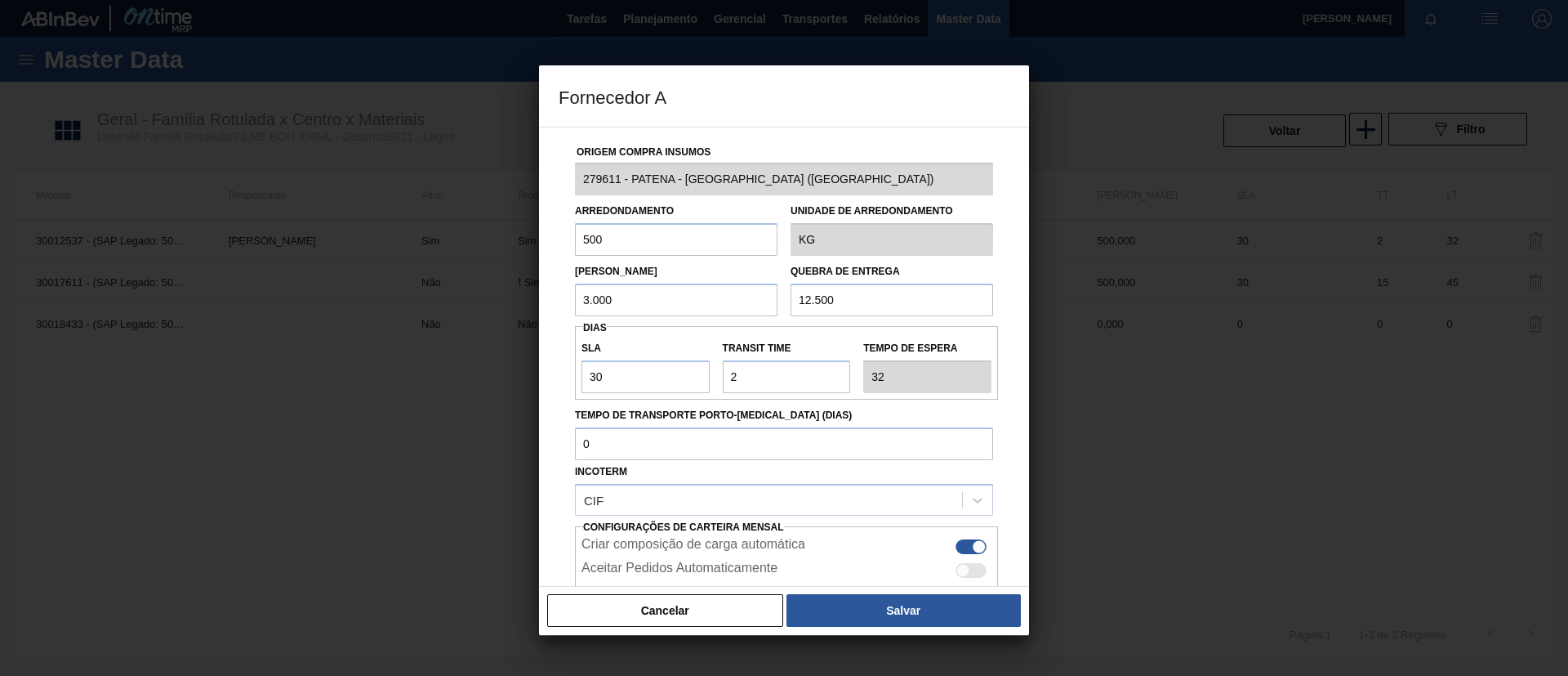
click at [551, 237] on div "Origem Compra Insumos 279611 - PATENA - CAMPO GRANDE (MS) Arredondamento 500 Un…" at bounding box center [784, 356] width 490 height 460
paste input "3.0"
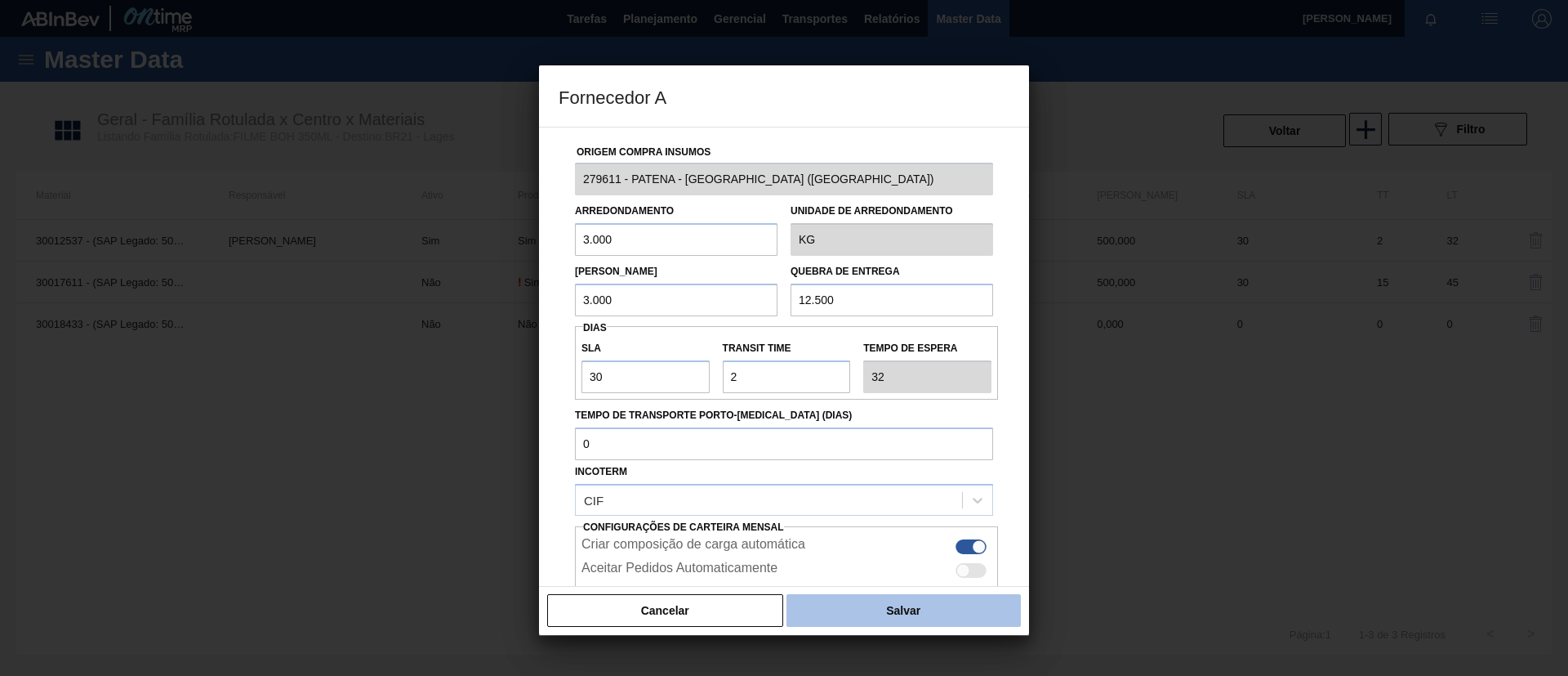
type input "3.000"
click at [924, 604] on button "Salvar" at bounding box center [904, 610] width 234 height 33
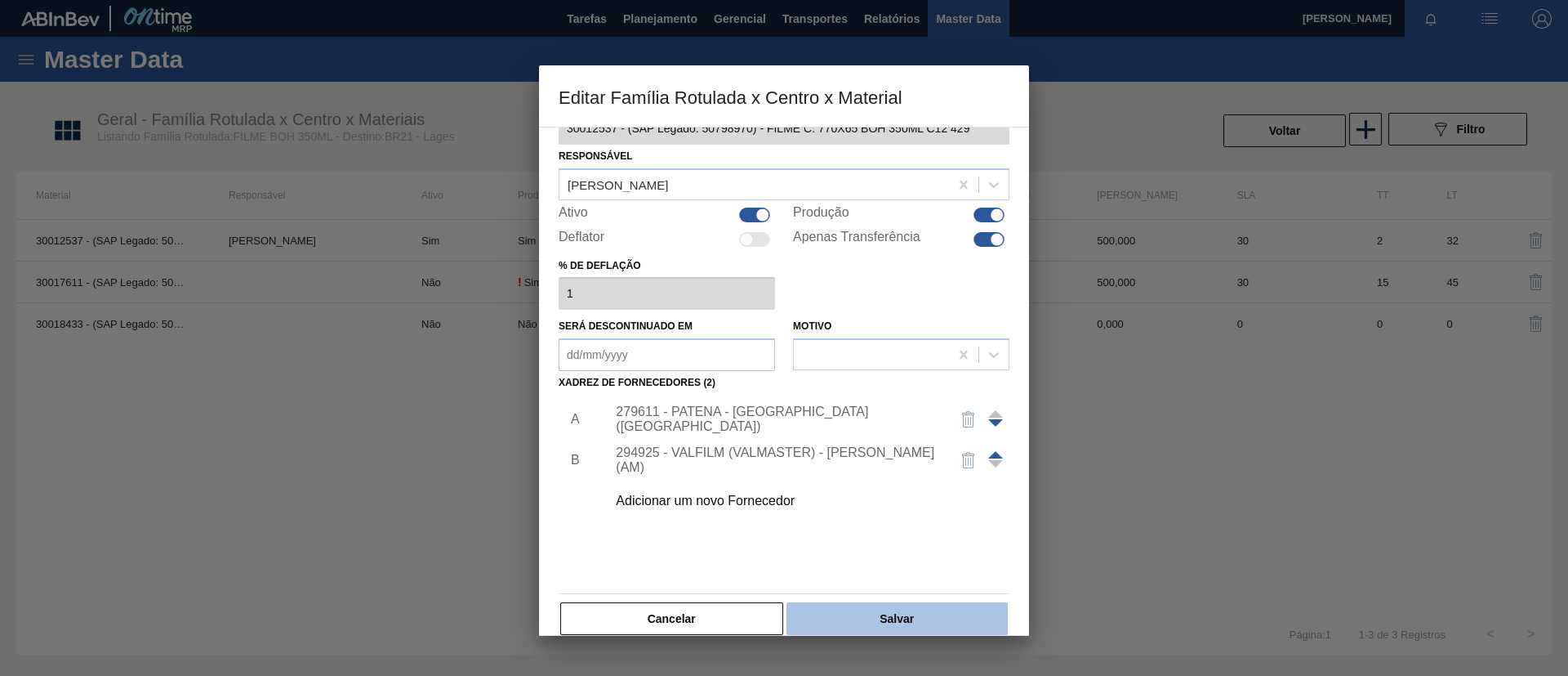
scroll to position [61, 0]
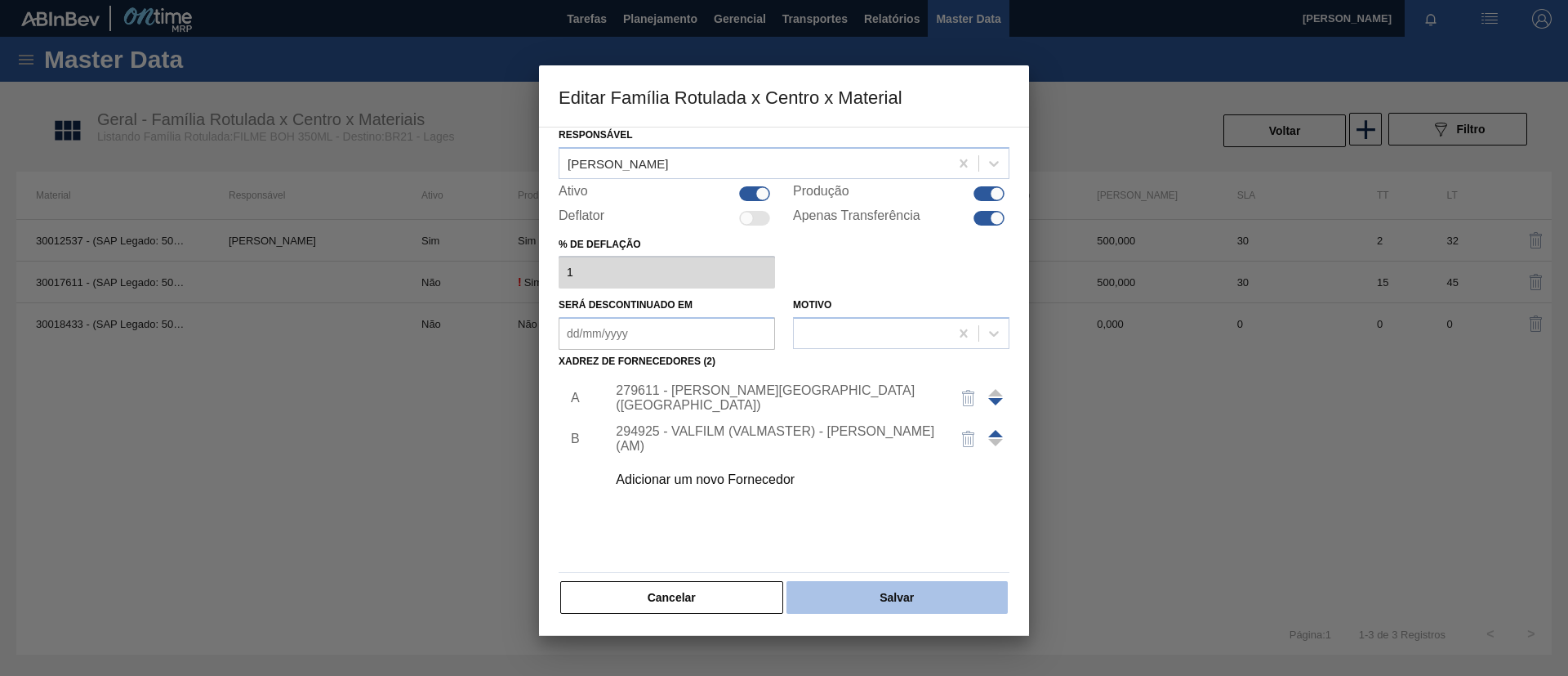
click at [924, 606] on button "Salvar" at bounding box center [897, 597] width 221 height 33
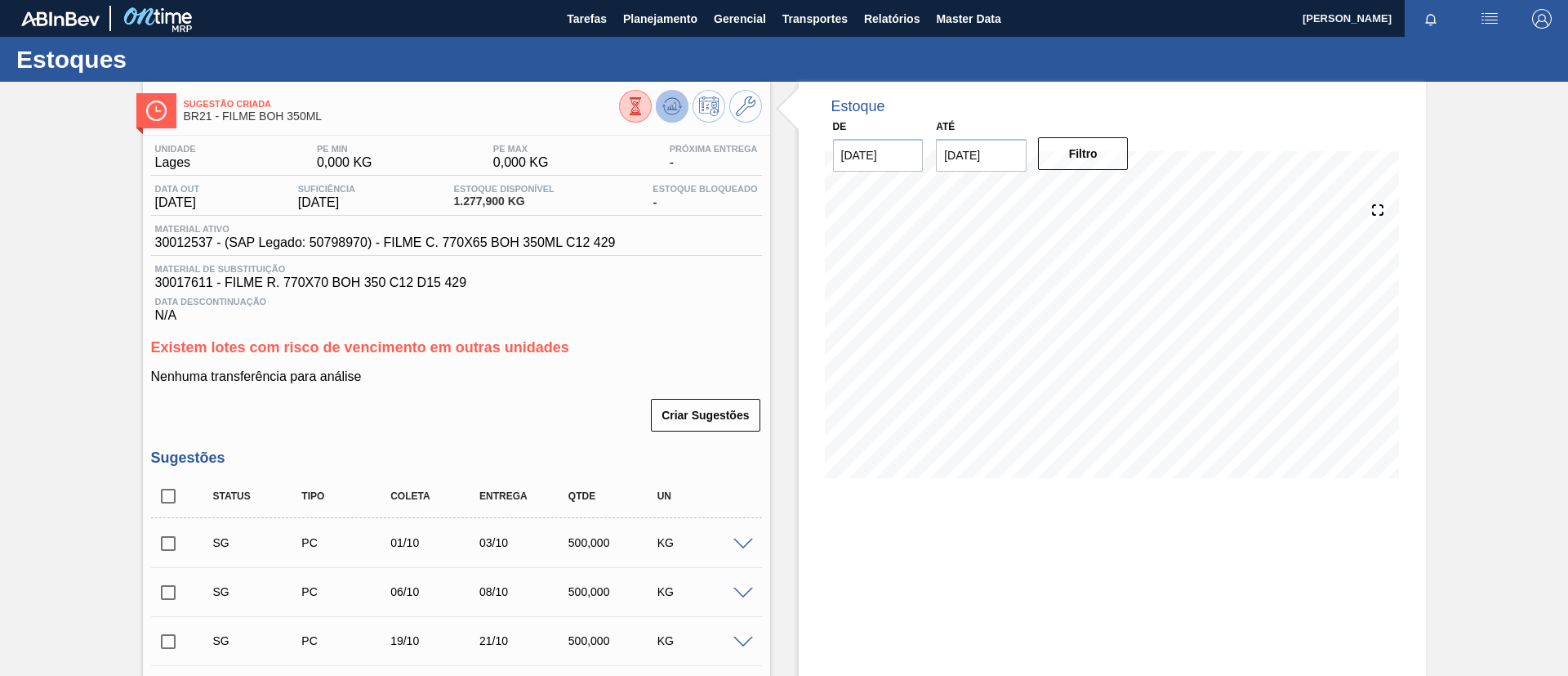
click at [677, 94] on button at bounding box center [673, 106] width 33 height 33
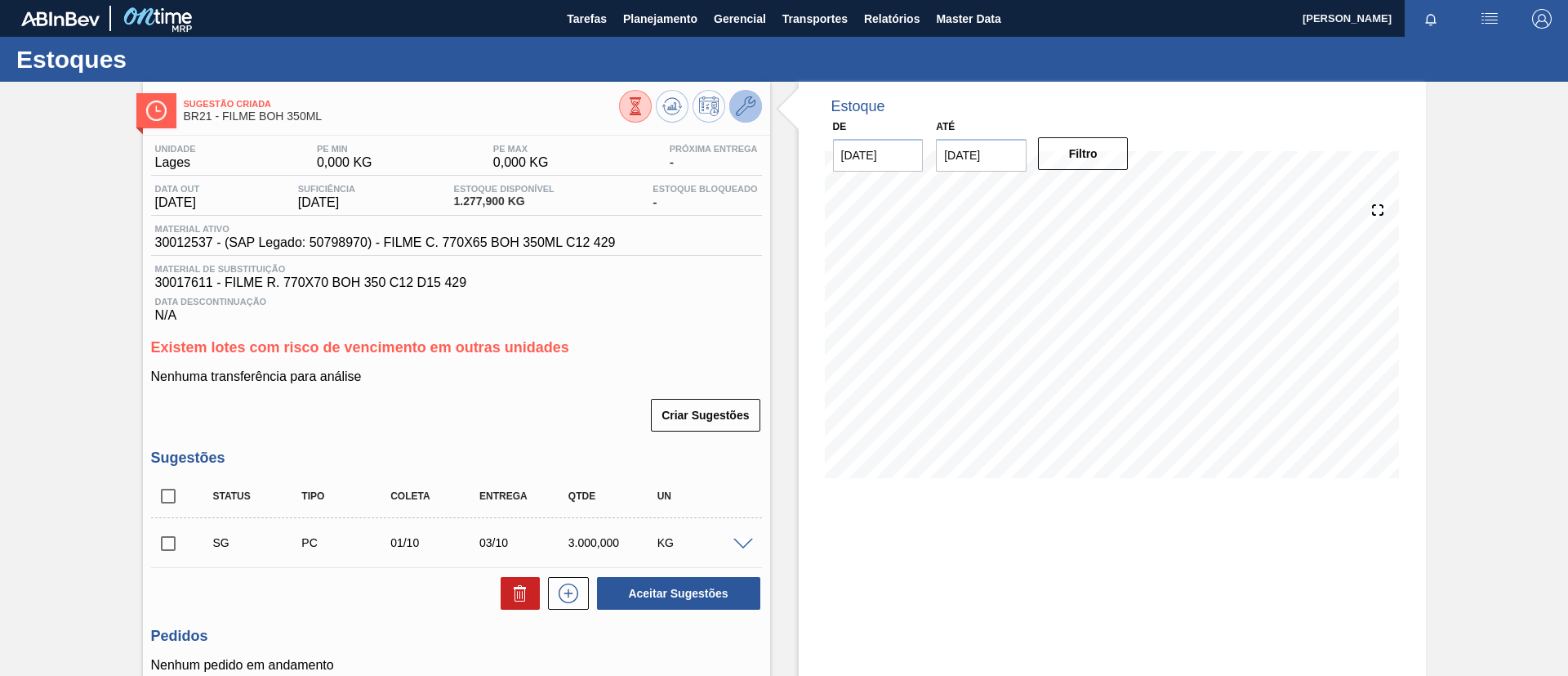
click at [748, 111] on icon at bounding box center [746, 106] width 20 height 20
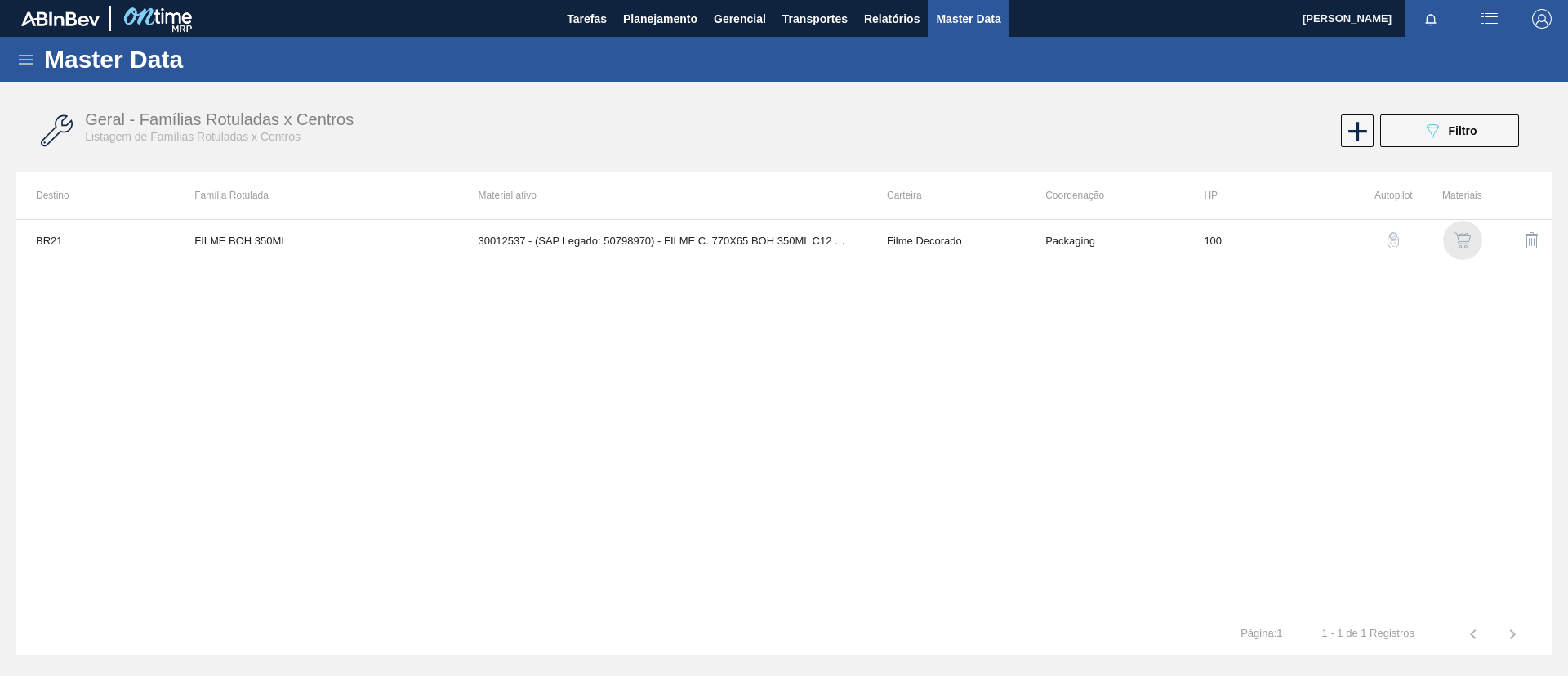
click at [1464, 239] on img "button" at bounding box center [1463, 240] width 16 height 16
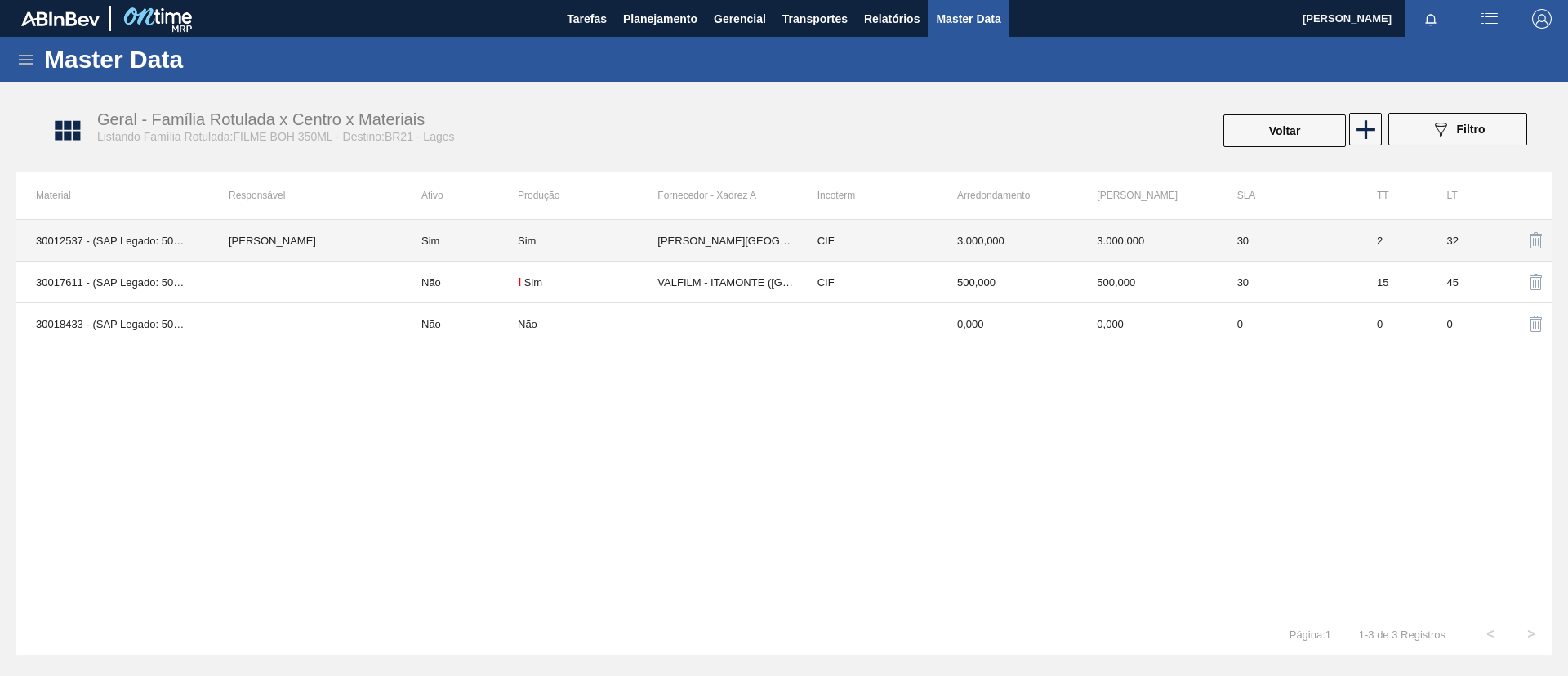
click at [297, 247] on td "[PERSON_NAME]" at bounding box center [305, 240] width 192 height 42
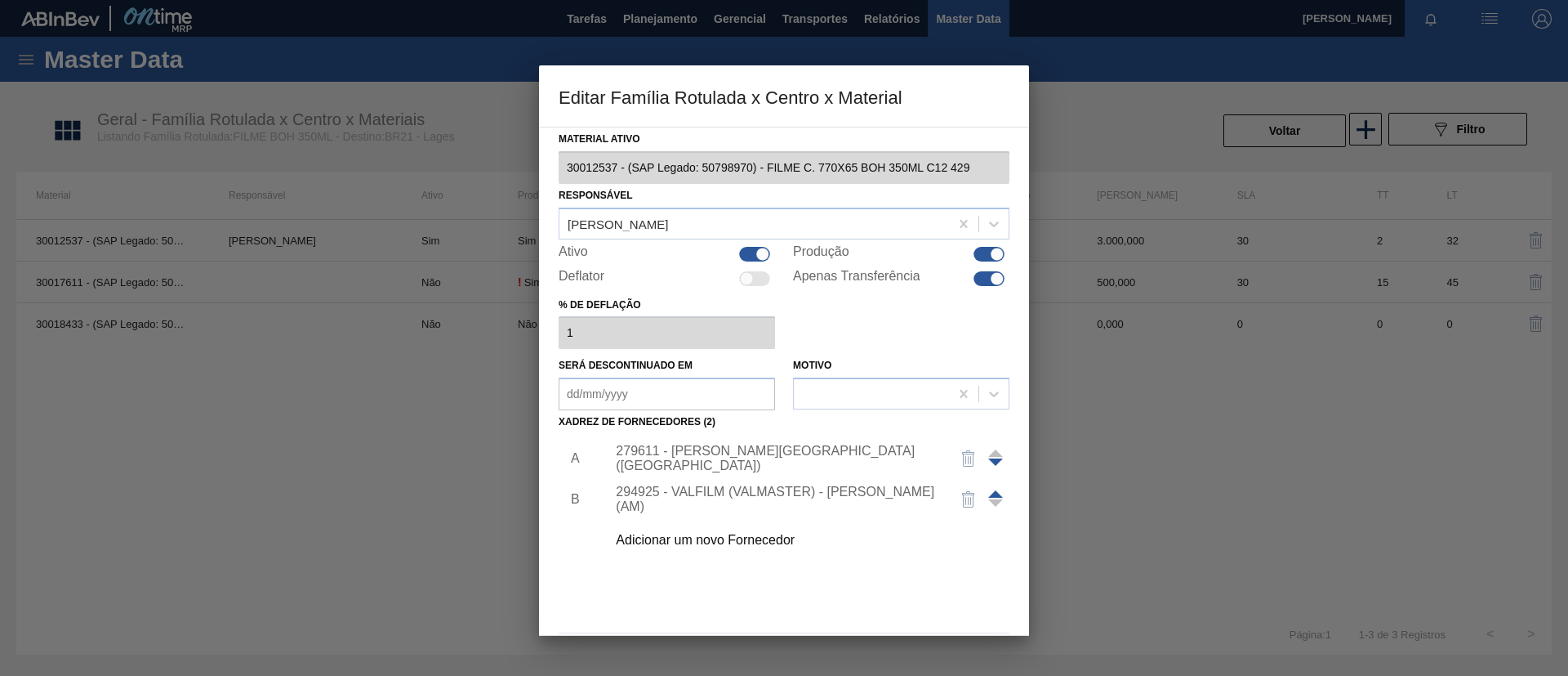
click at [358, 451] on div at bounding box center [784, 338] width 1568 height 676
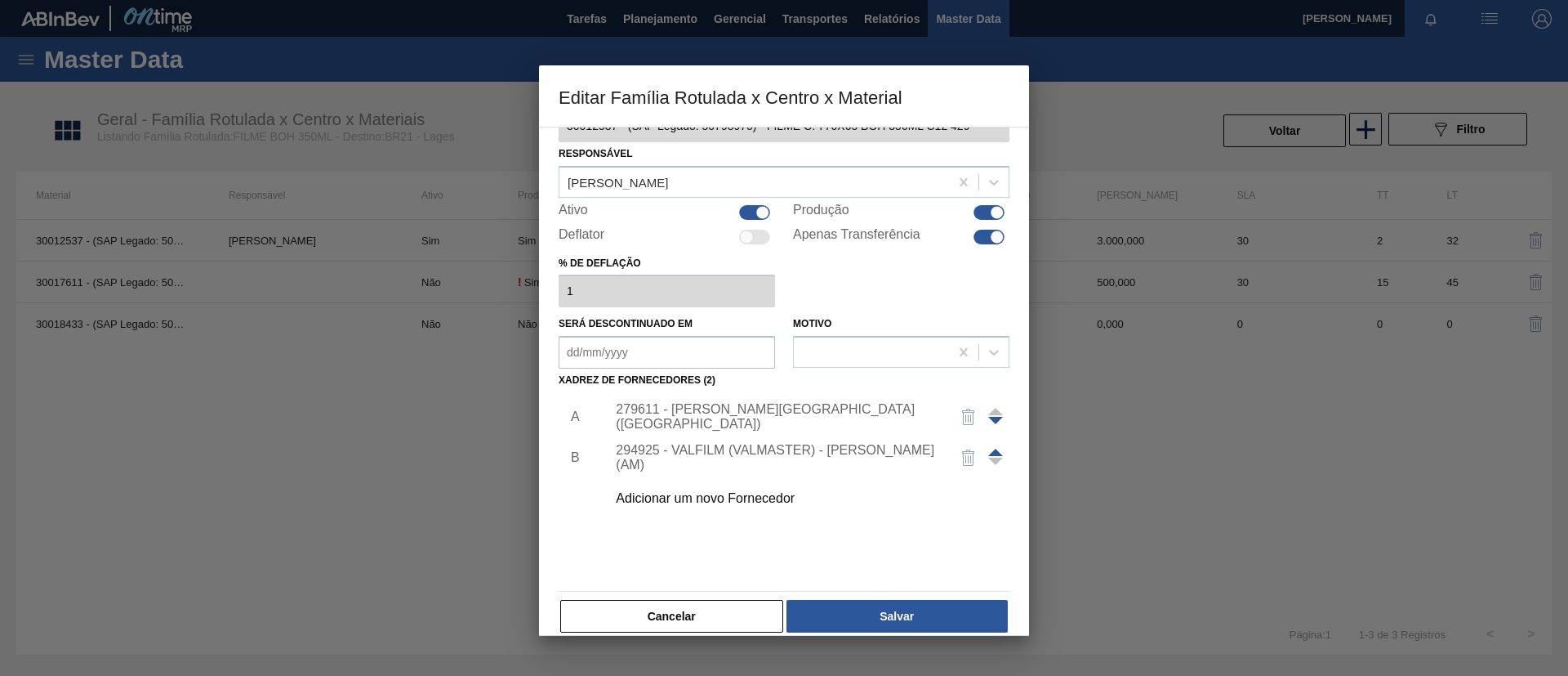
scroll to position [61, 0]
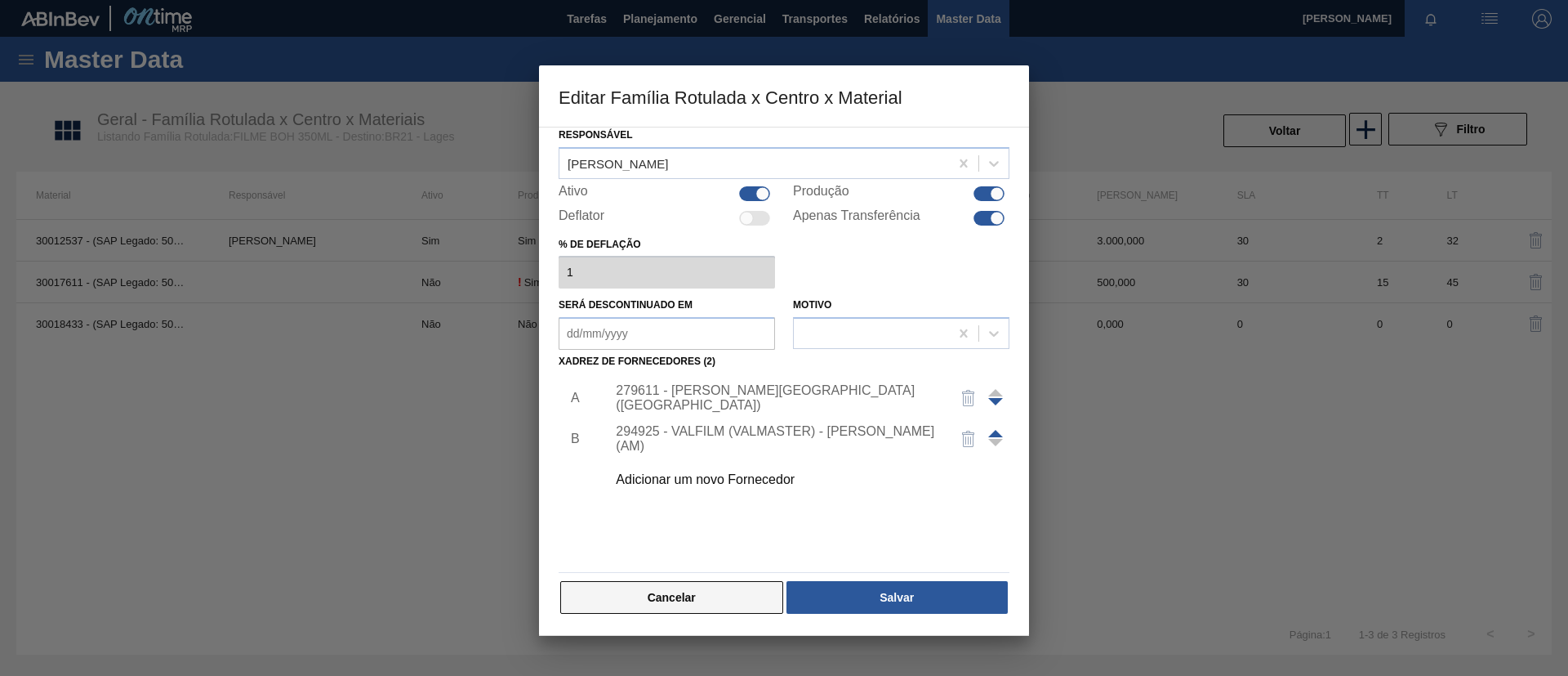
click at [756, 591] on button "Cancelar" at bounding box center [672, 597] width 223 height 33
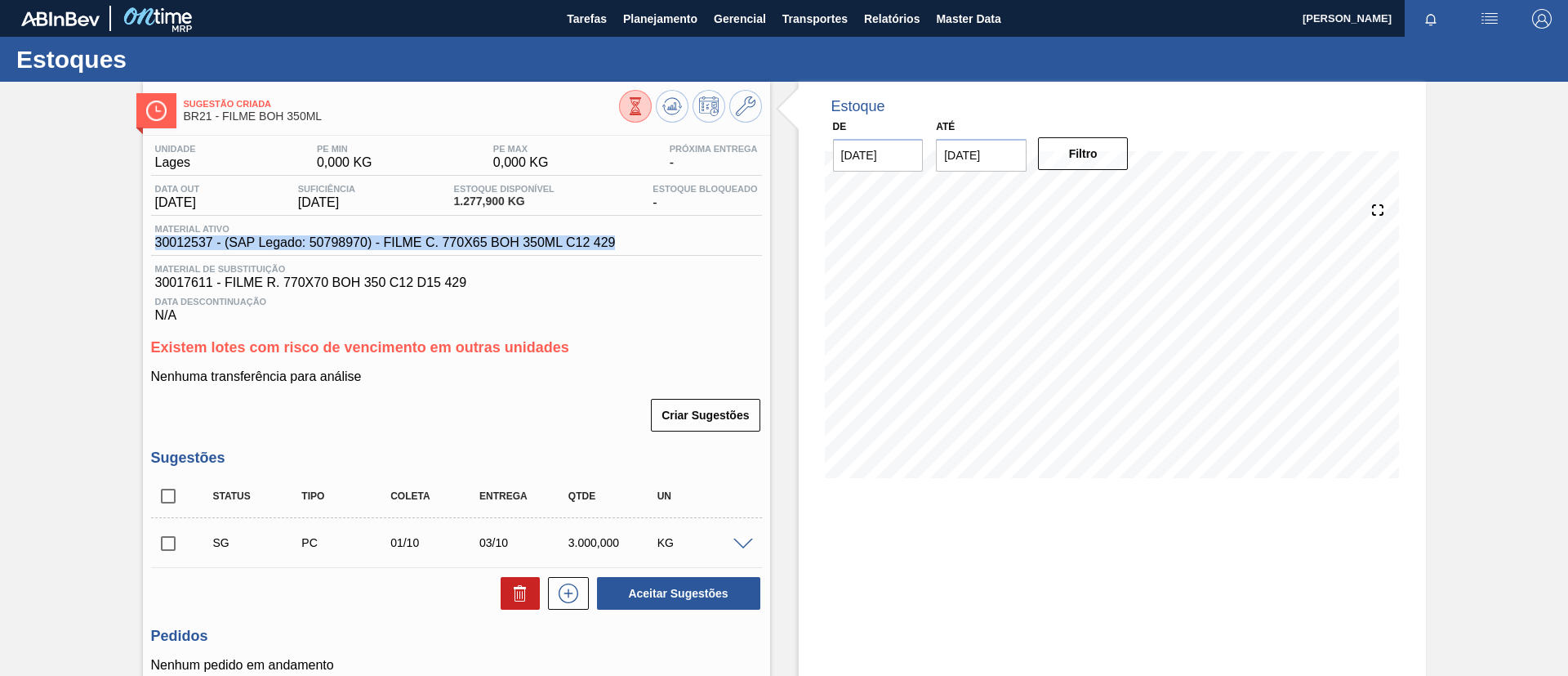
drag, startPoint x: 141, startPoint y: 250, endPoint x: 617, endPoint y: 254, distance: 476.0
click at [617, 254] on div "Sugestão Criada BR21 - FILME BOH 350ML Unidade Lages PE MIN 0,000 KG PE MAX 0,0…" at bounding box center [784, 450] width 1568 height 738
copy span "30012537 - (SAP Legado: 50798970) - FILME C. 770X65 BOH 350ML C12 429"
click at [0, 389] on div "Sugestão Criada BR21 - FILME BOH 350ML Unidade Lages PE MIN 0,000 KG PE MAX 0,0…" at bounding box center [784, 450] width 1568 height 738
click at [650, 39] on div "Estoques" at bounding box center [784, 59] width 1568 height 45
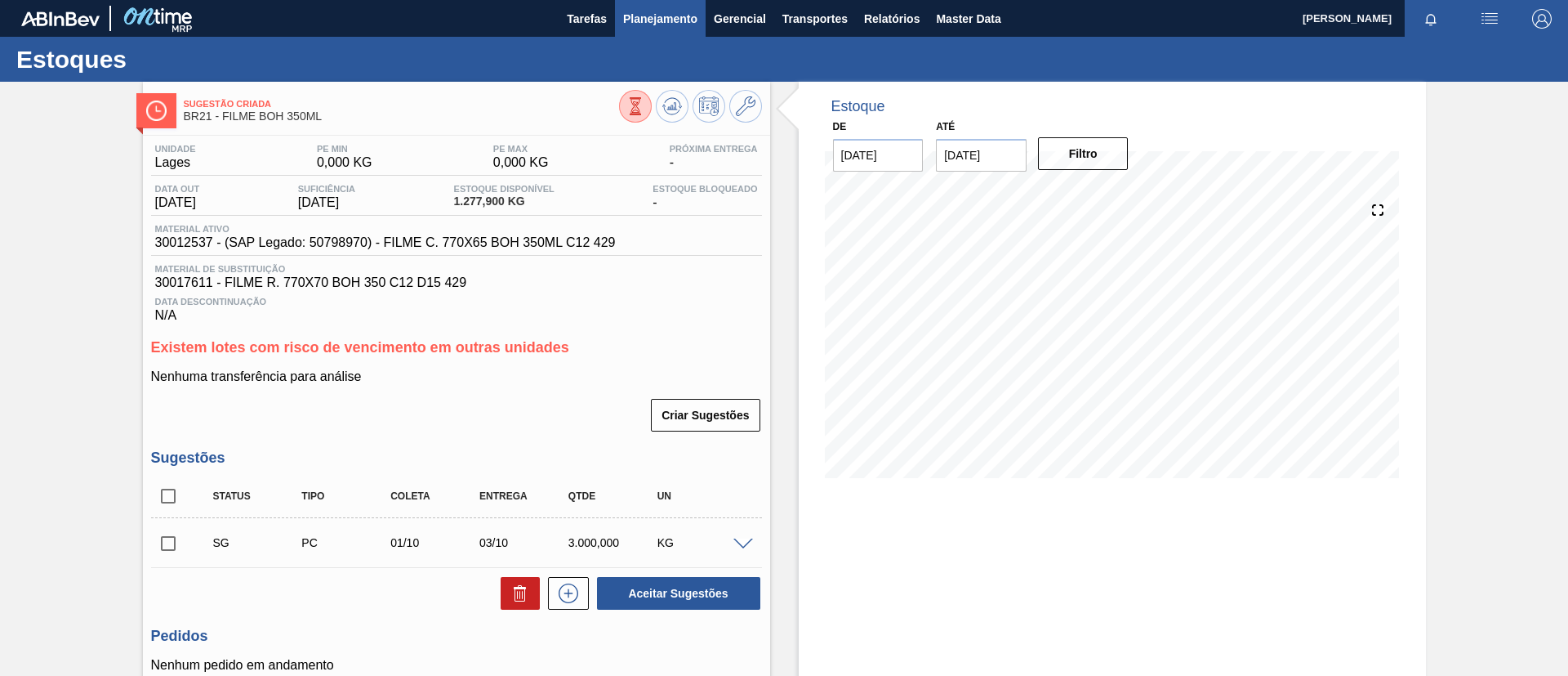
click at [648, 30] on button "Planejamento" at bounding box center [660, 18] width 90 height 37
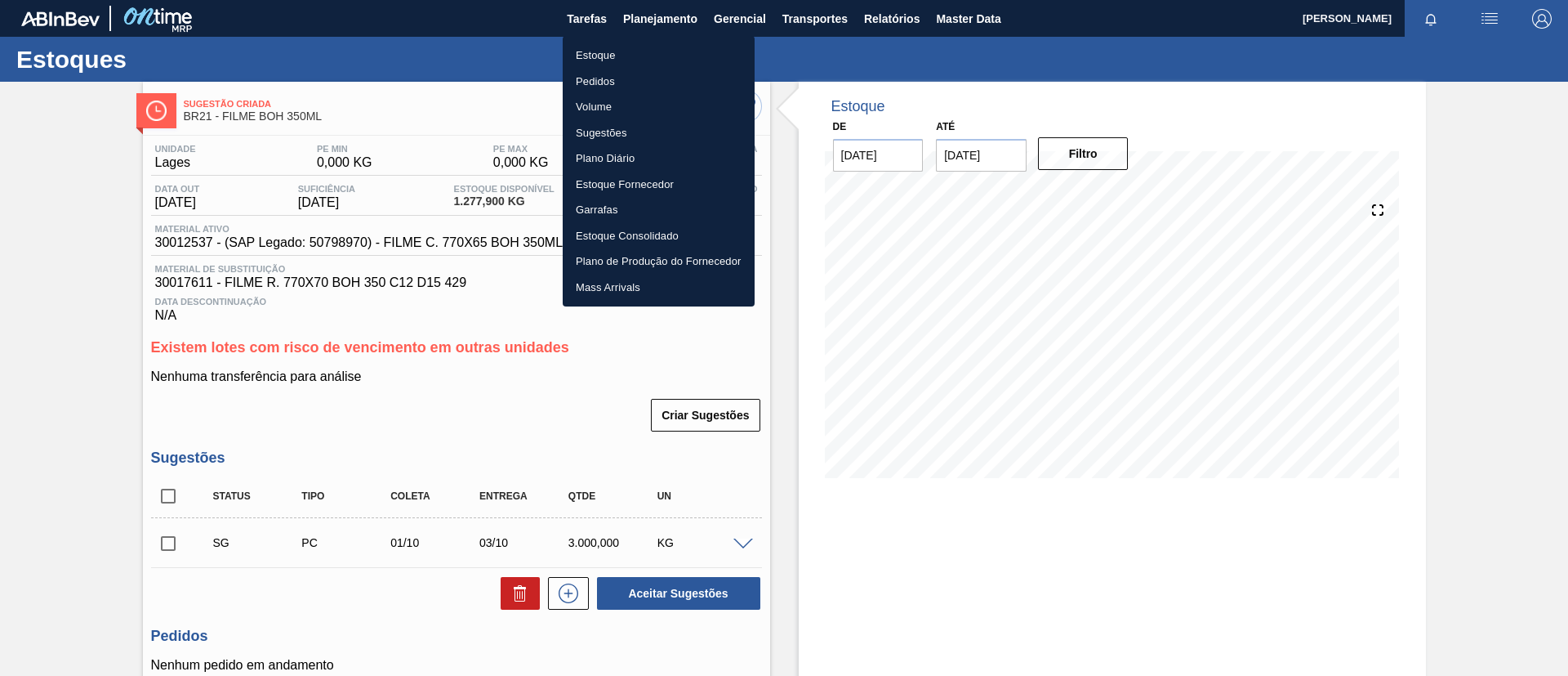
click at [0, 168] on div at bounding box center [784, 338] width 1568 height 676
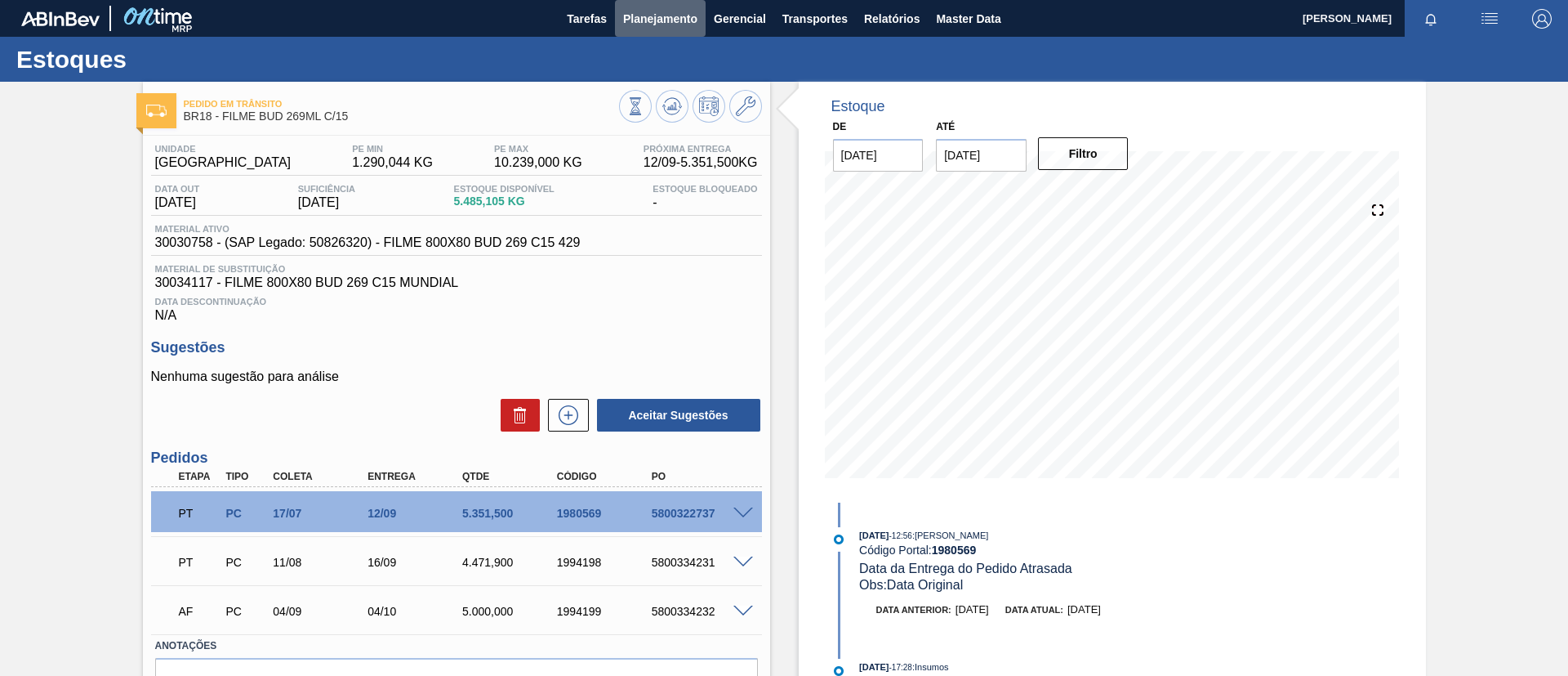
click at [697, 20] on button "Planejamento" at bounding box center [660, 18] width 90 height 37
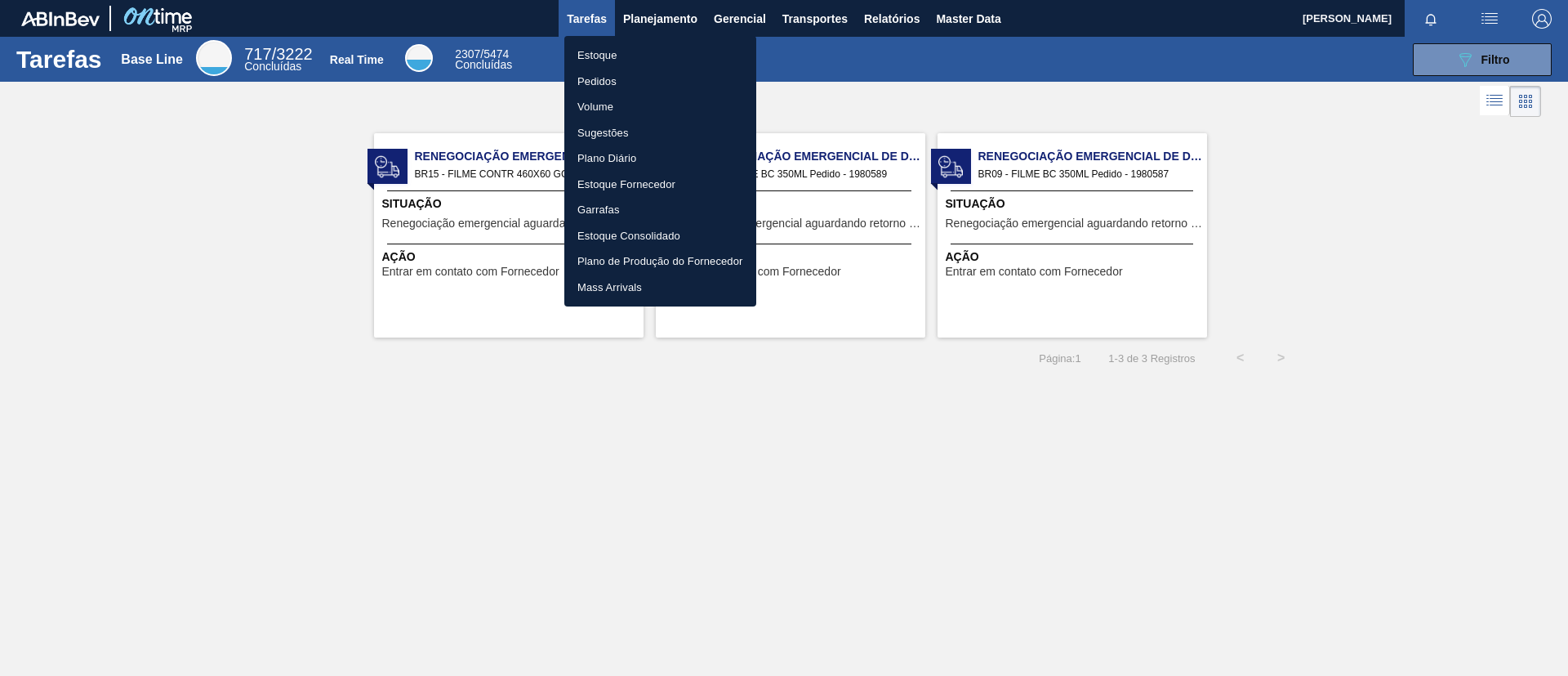
click at [678, 76] on li "Pedidos" at bounding box center [659, 81] width 192 height 26
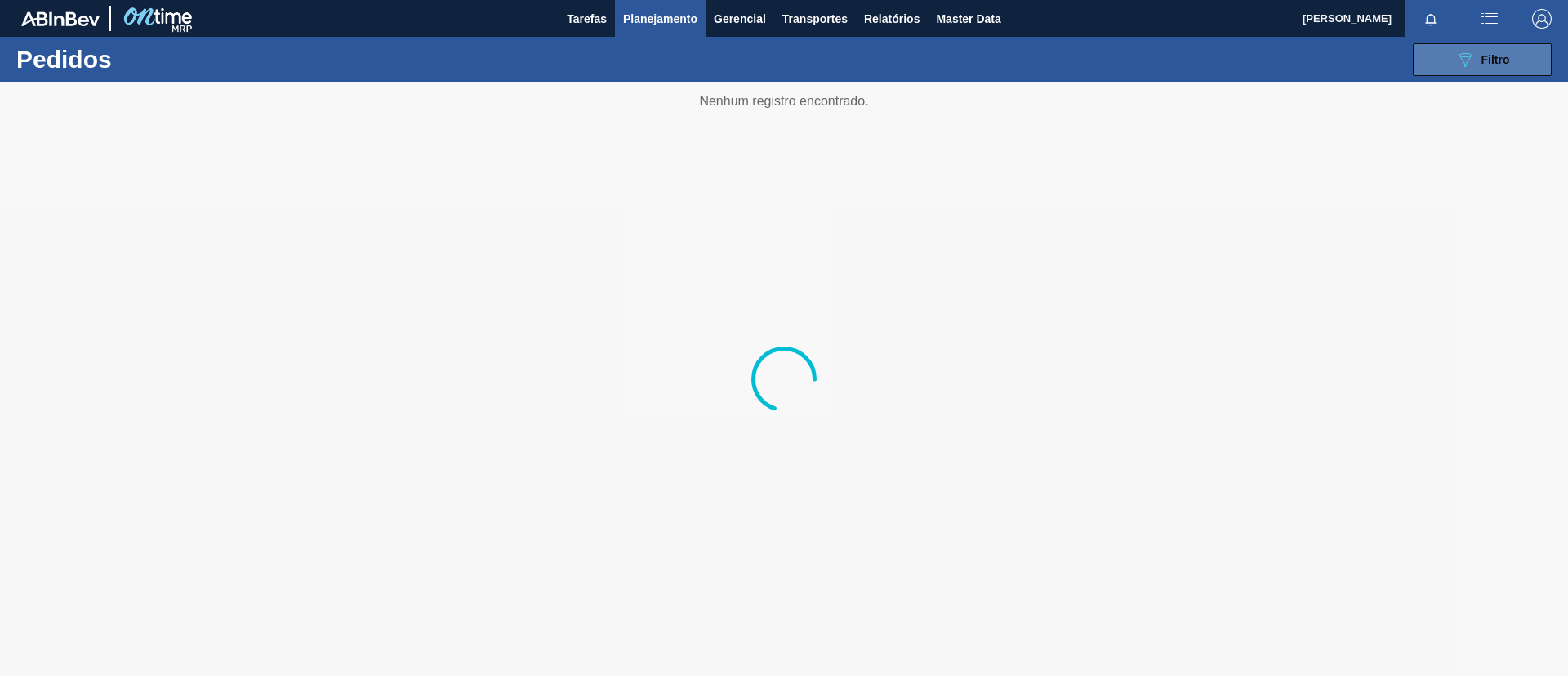
click at [1464, 58] on icon "089F7B8B-B2A5-4AFE-B5C0-19BA573D28AC" at bounding box center [1465, 60] width 20 height 20
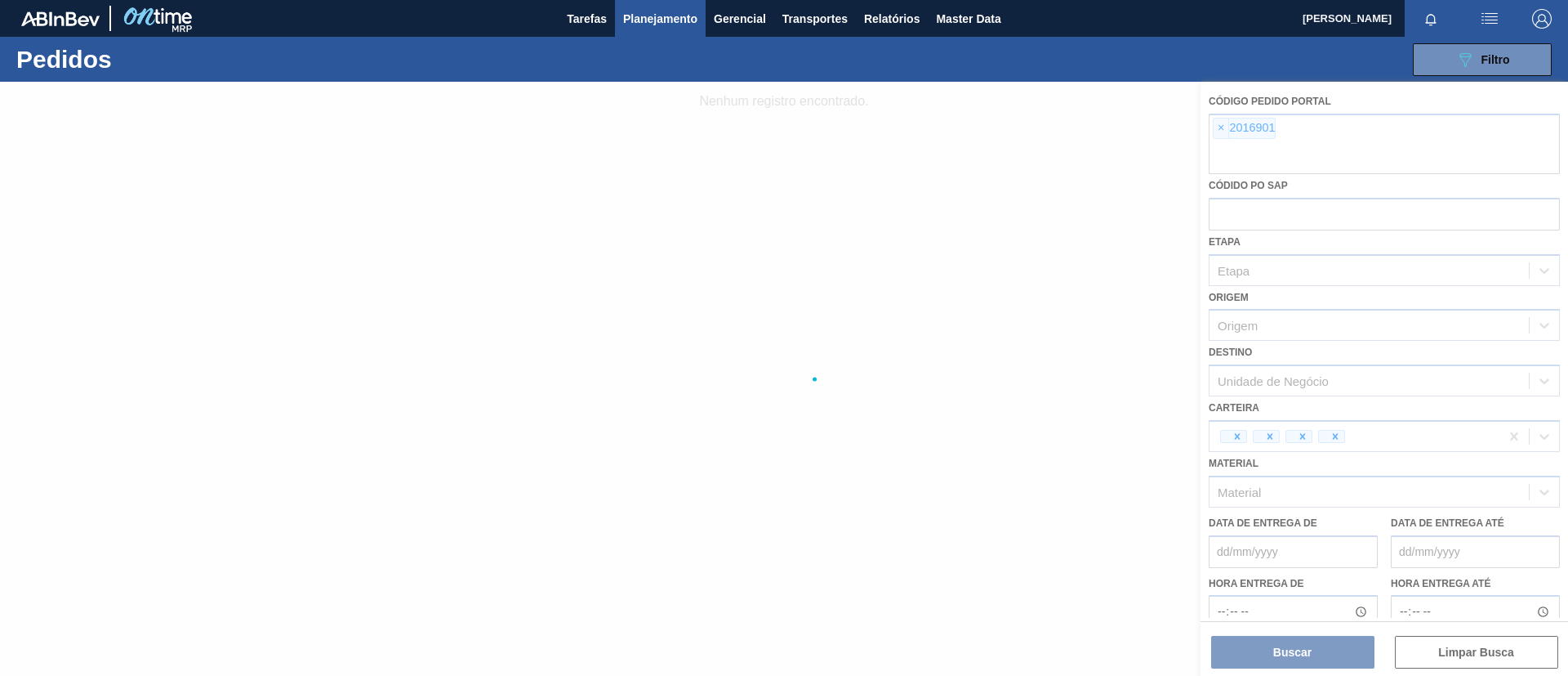
click at [1218, 130] on div at bounding box center [784, 378] width 1568 height 594
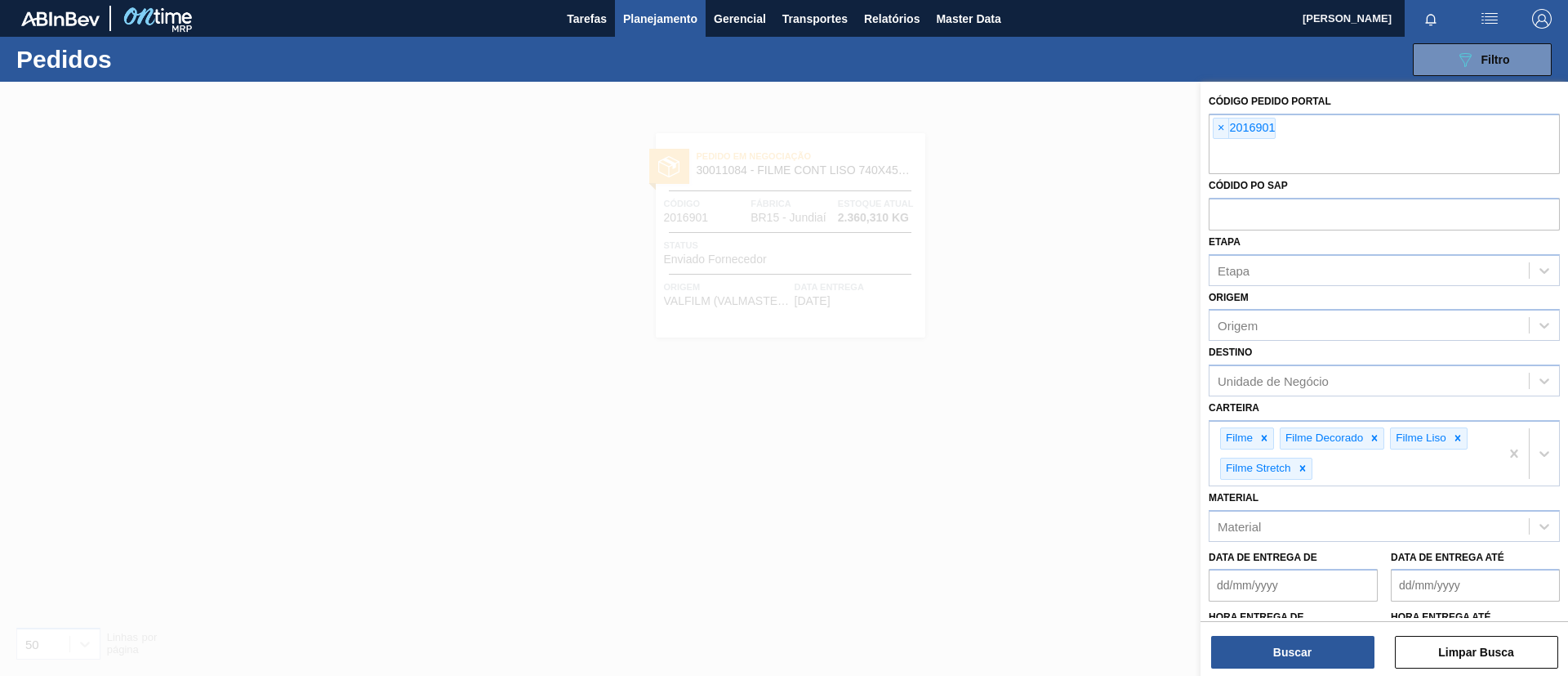
click at [1218, 130] on span "×" at bounding box center [1221, 128] width 16 height 20
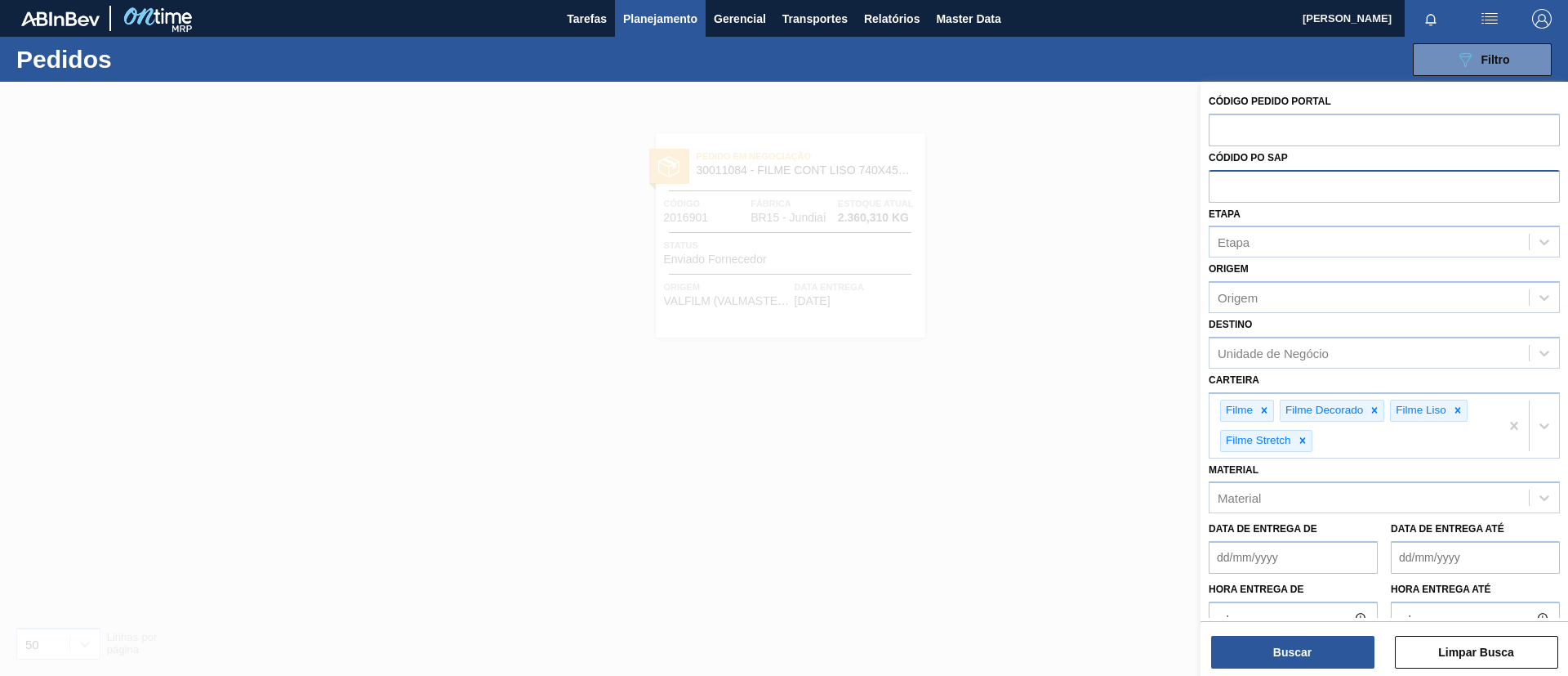
paste input "30034181"
type input "30034181"
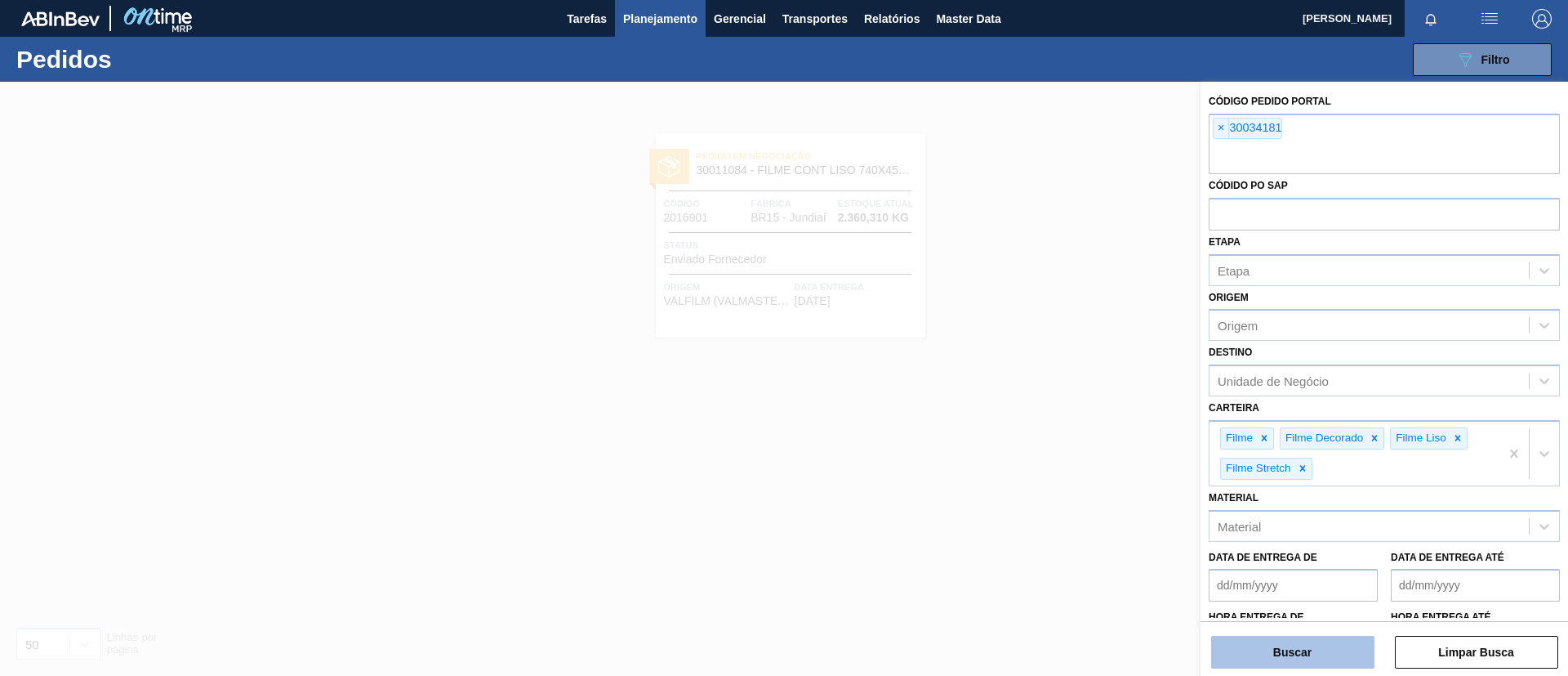
click at [1279, 649] on button "Buscar" at bounding box center [1293, 652] width 164 height 33
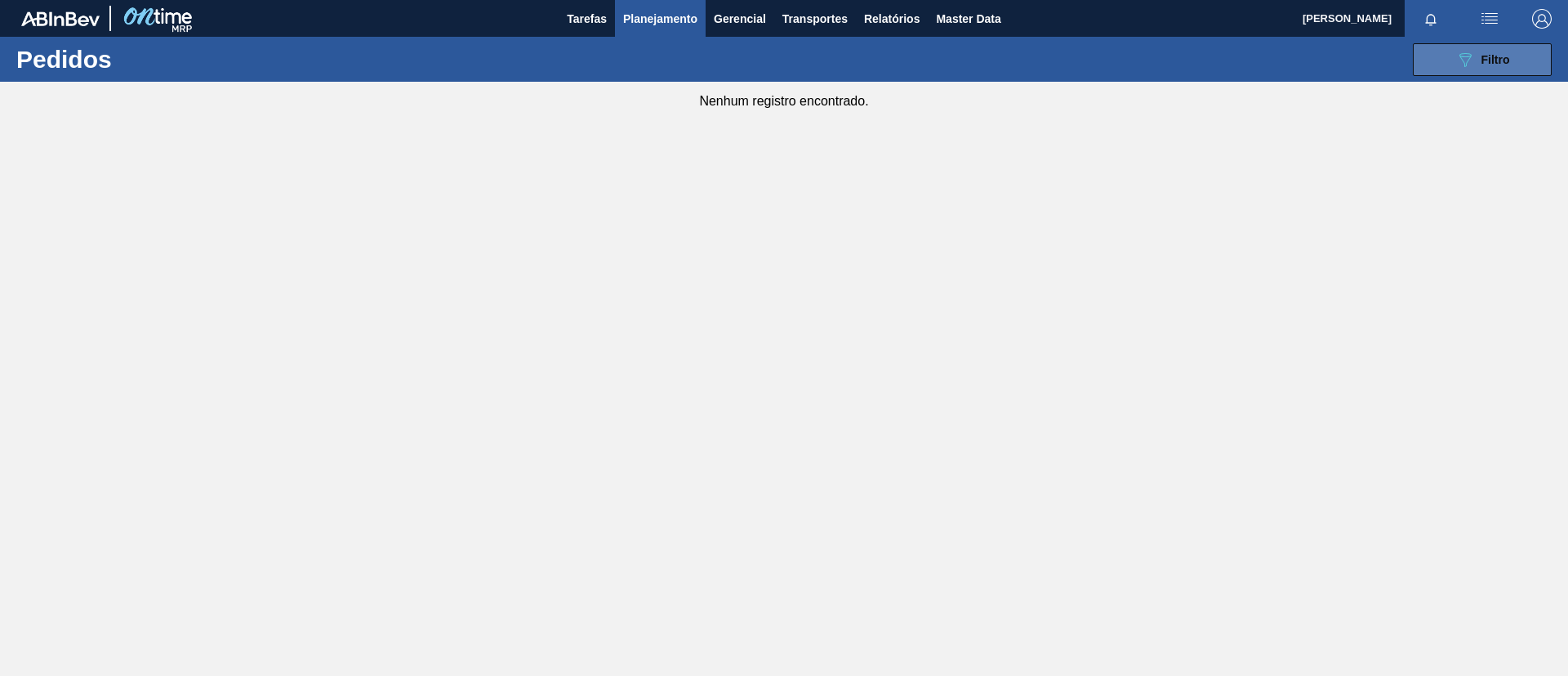
click at [1480, 58] on div "089F7B8B-B2A5-4AFE-B5C0-19BA573D28AC Filtro" at bounding box center [1482, 60] width 55 height 20
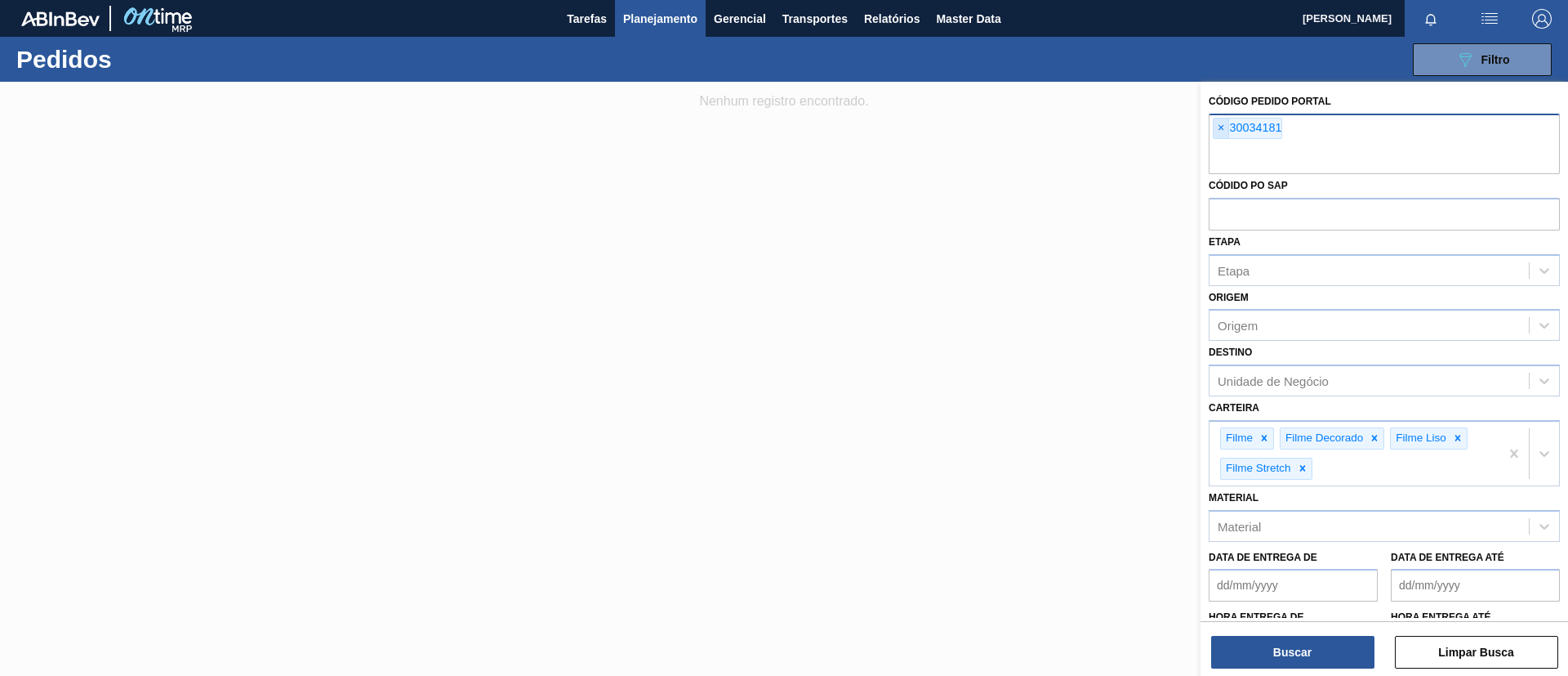
click at [1222, 132] on span "×" at bounding box center [1221, 128] width 16 height 20
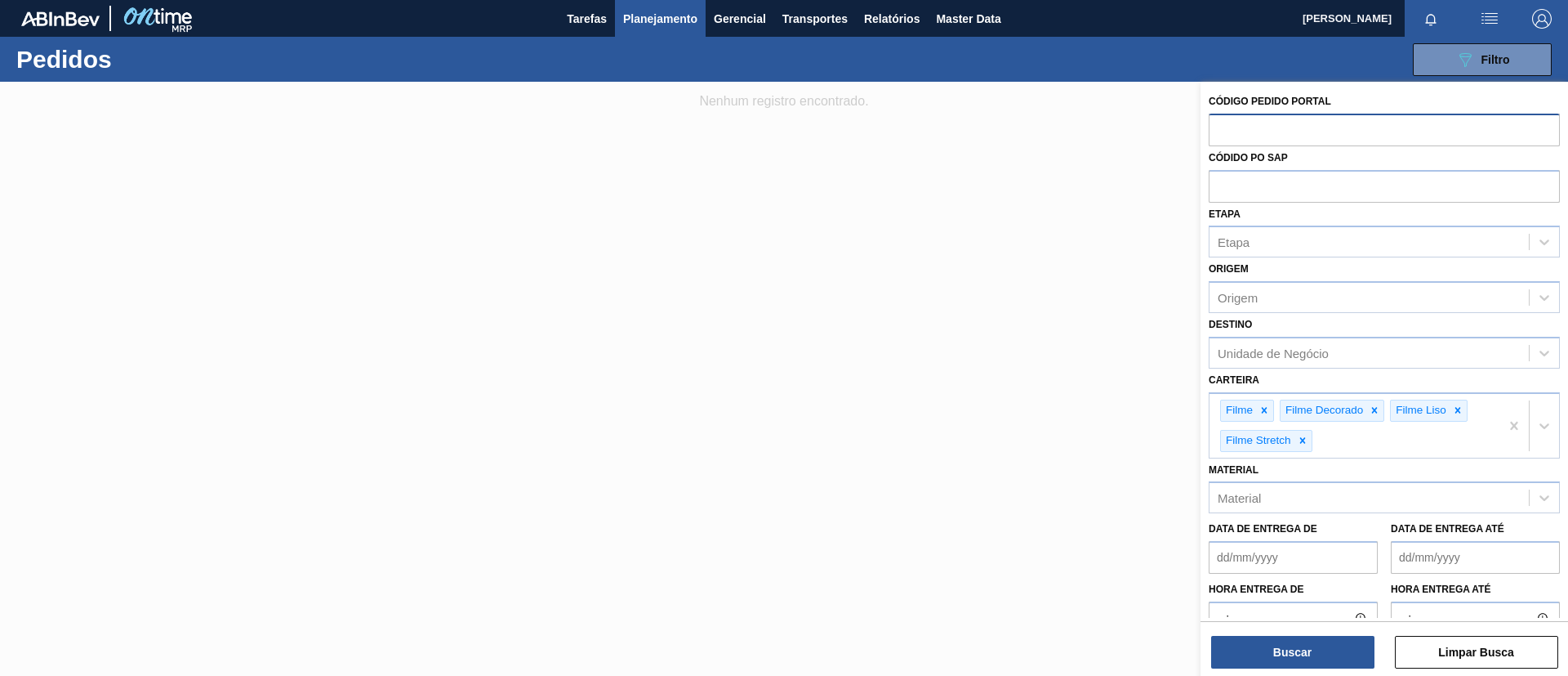
paste input "text"
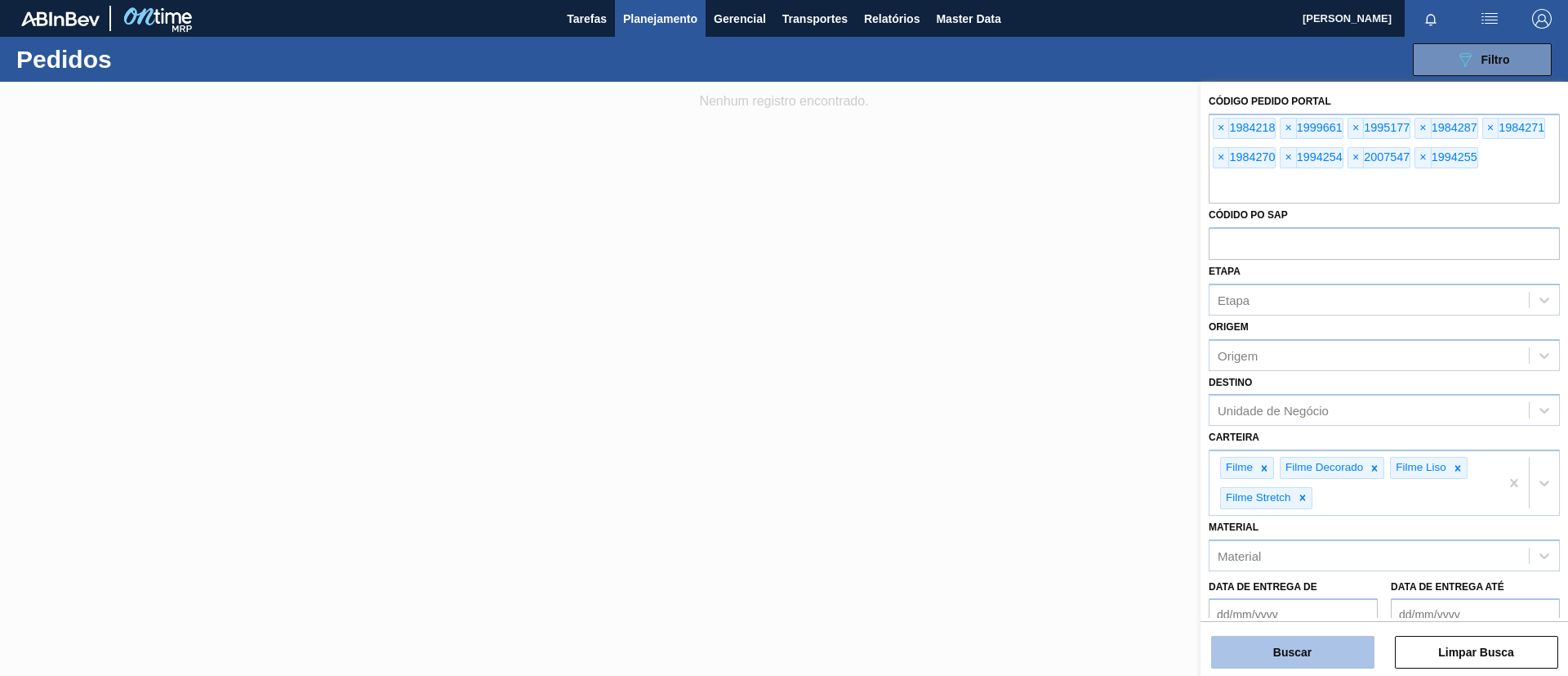
click at [1311, 639] on button "Buscar" at bounding box center [1293, 652] width 164 height 33
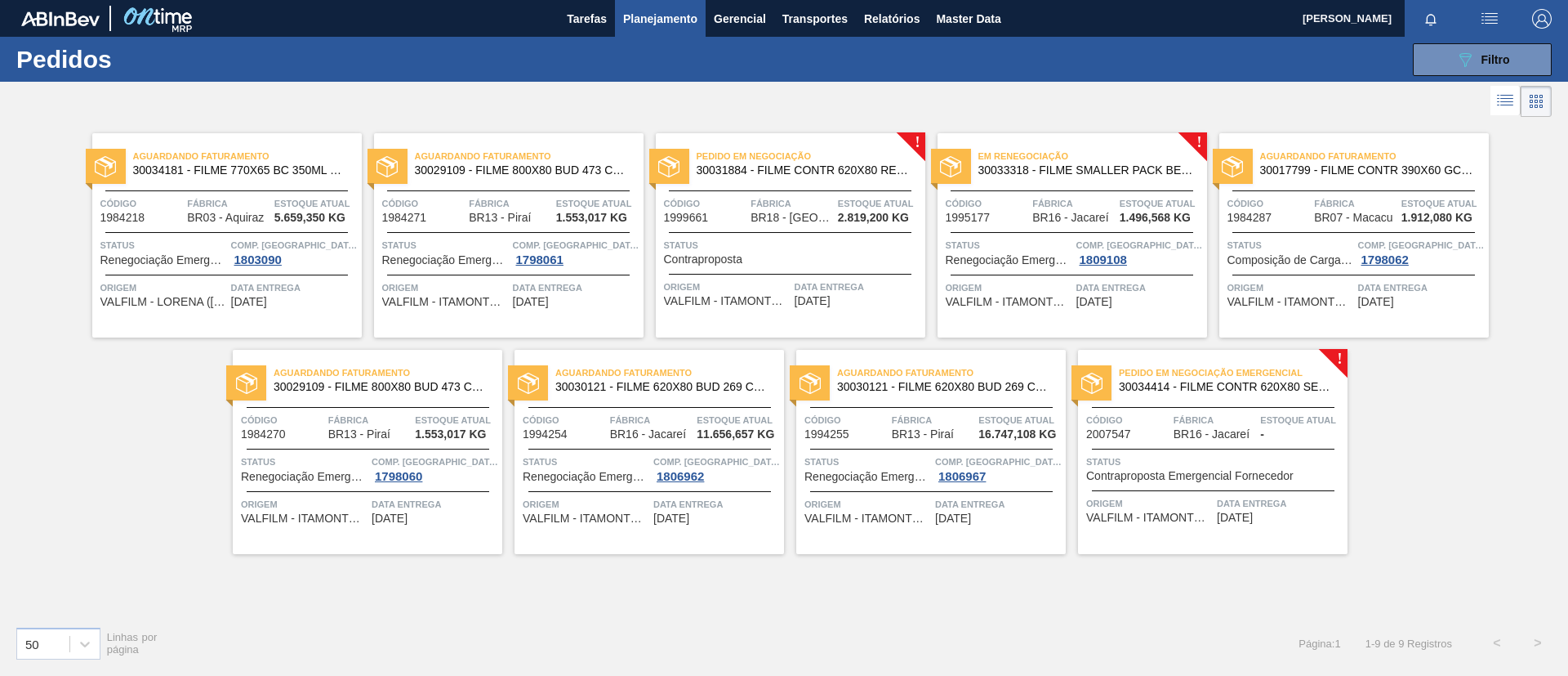
click at [653, 26] on span "Planejamento" at bounding box center [660, 19] width 74 height 20
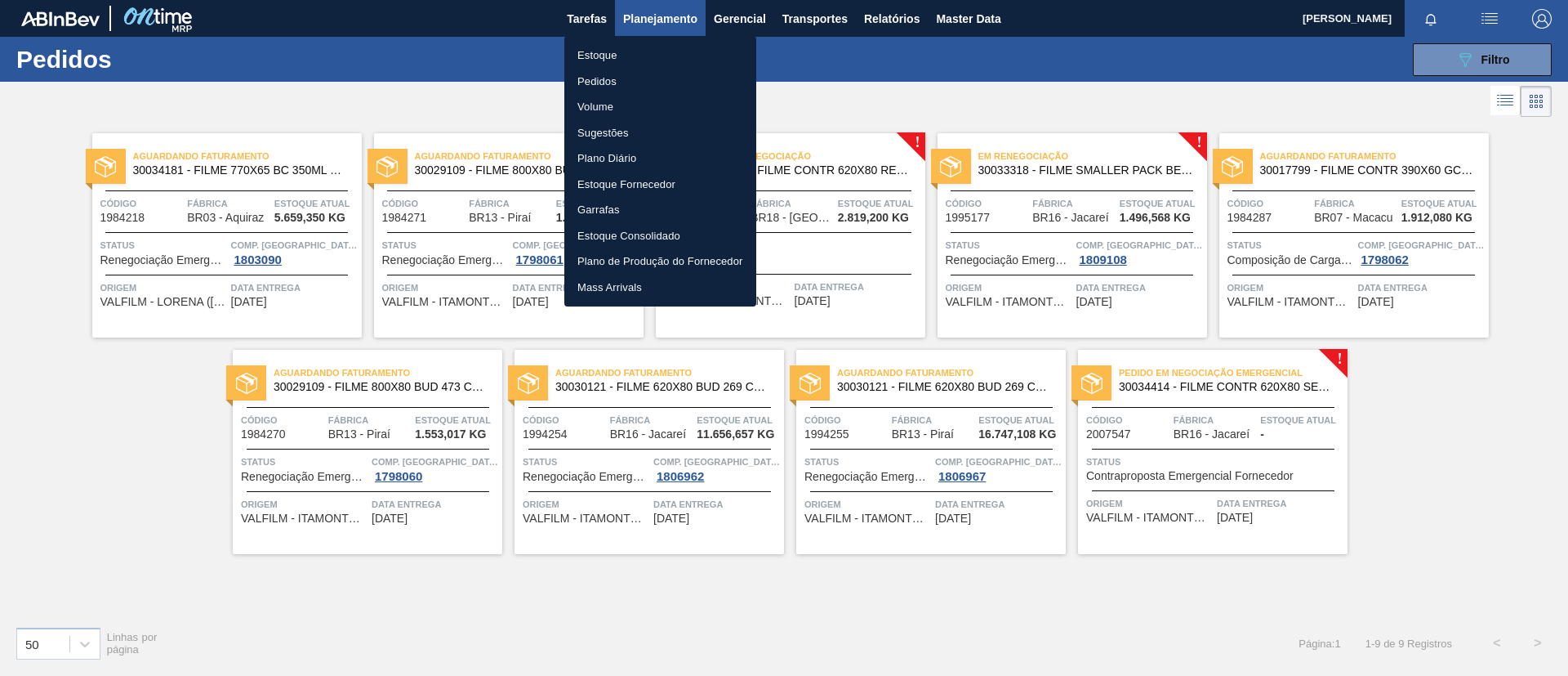
click at [646, 49] on li "Estoque" at bounding box center [659, 56] width 192 height 26
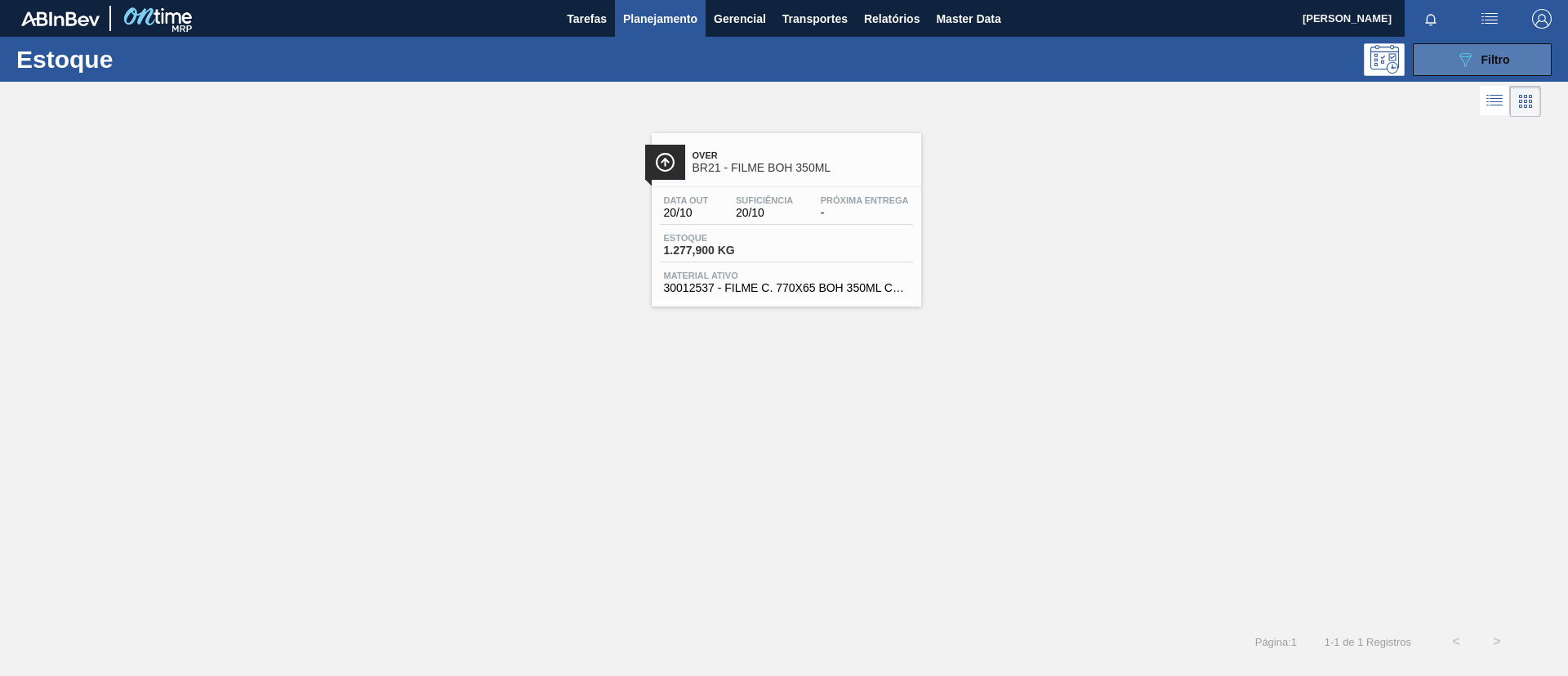
click at [1484, 49] on button "089F7B8B-B2A5-4AFE-B5C0-19BA573D28AC Filtro" at bounding box center [1482, 60] width 139 height 33
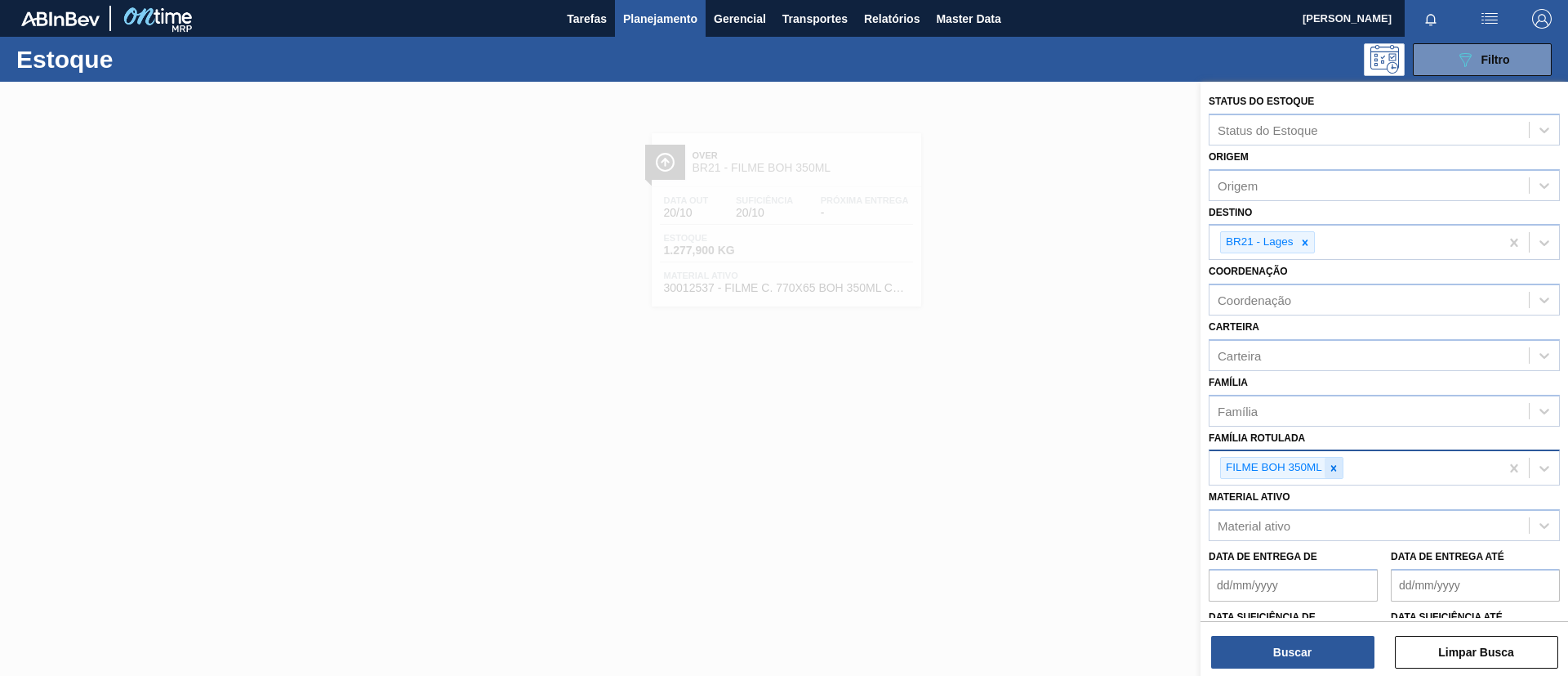
click at [1332, 476] on div at bounding box center [1334, 467] width 18 height 21
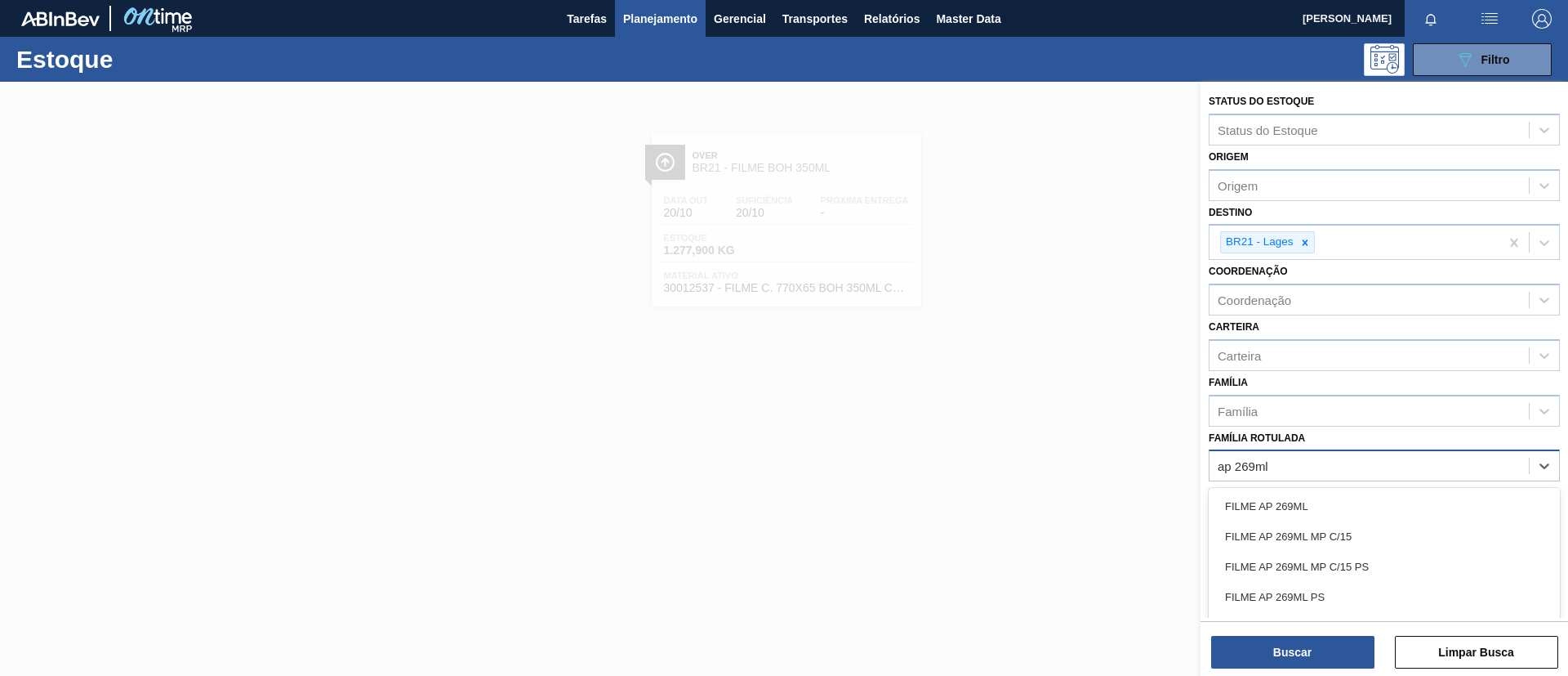
type Rotulada "ap 269ml mp"
click at [1353, 500] on div "FILME AP 269ML MP C/15" at bounding box center [1384, 506] width 351 height 30
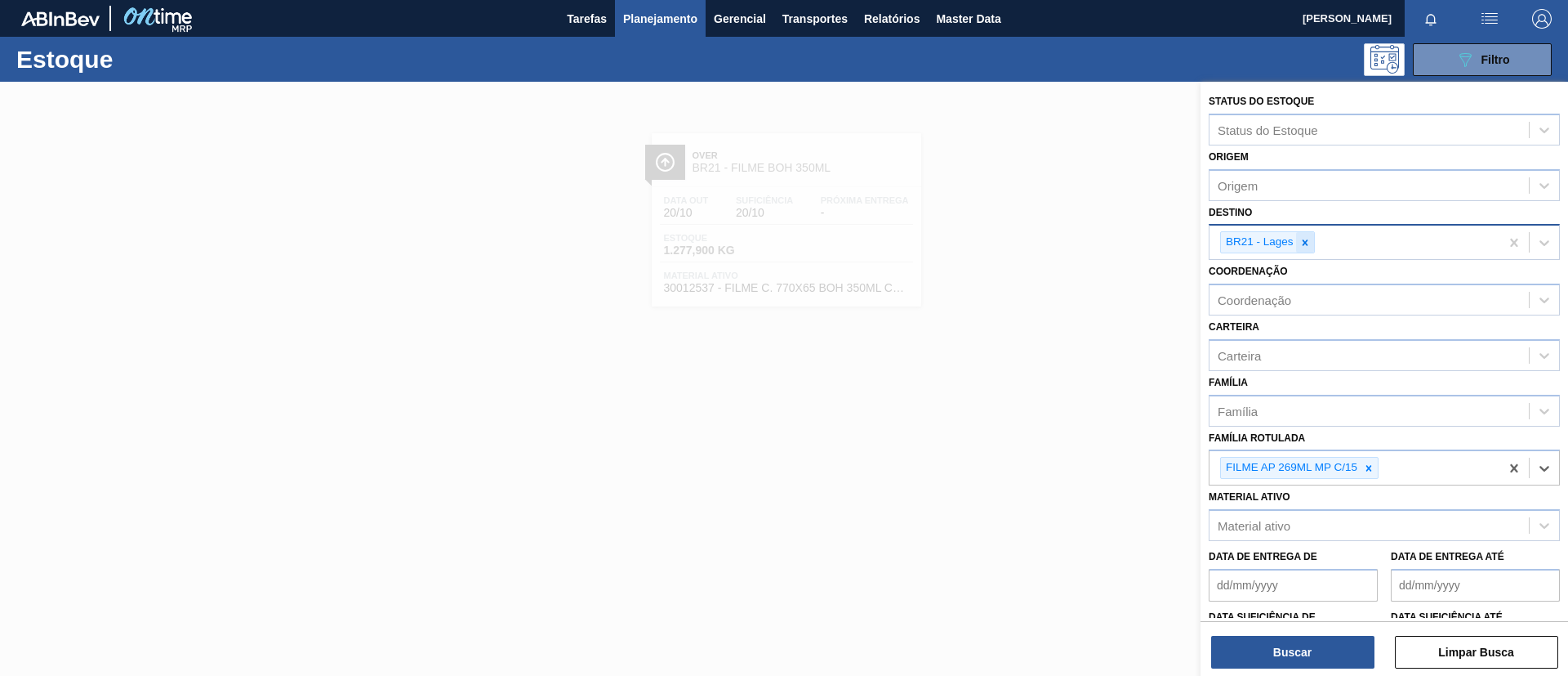
click at [1297, 247] on div at bounding box center [1306, 242] width 18 height 21
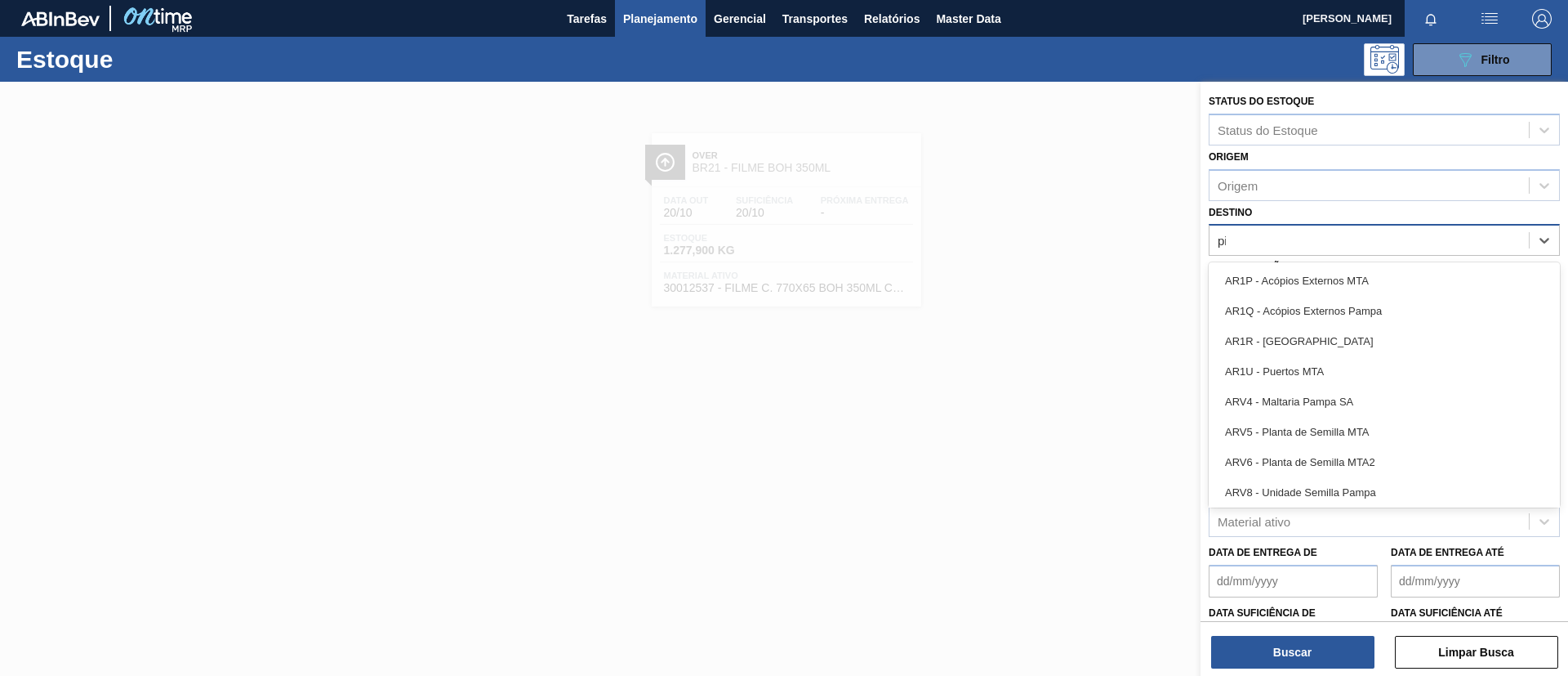
type input "pira"
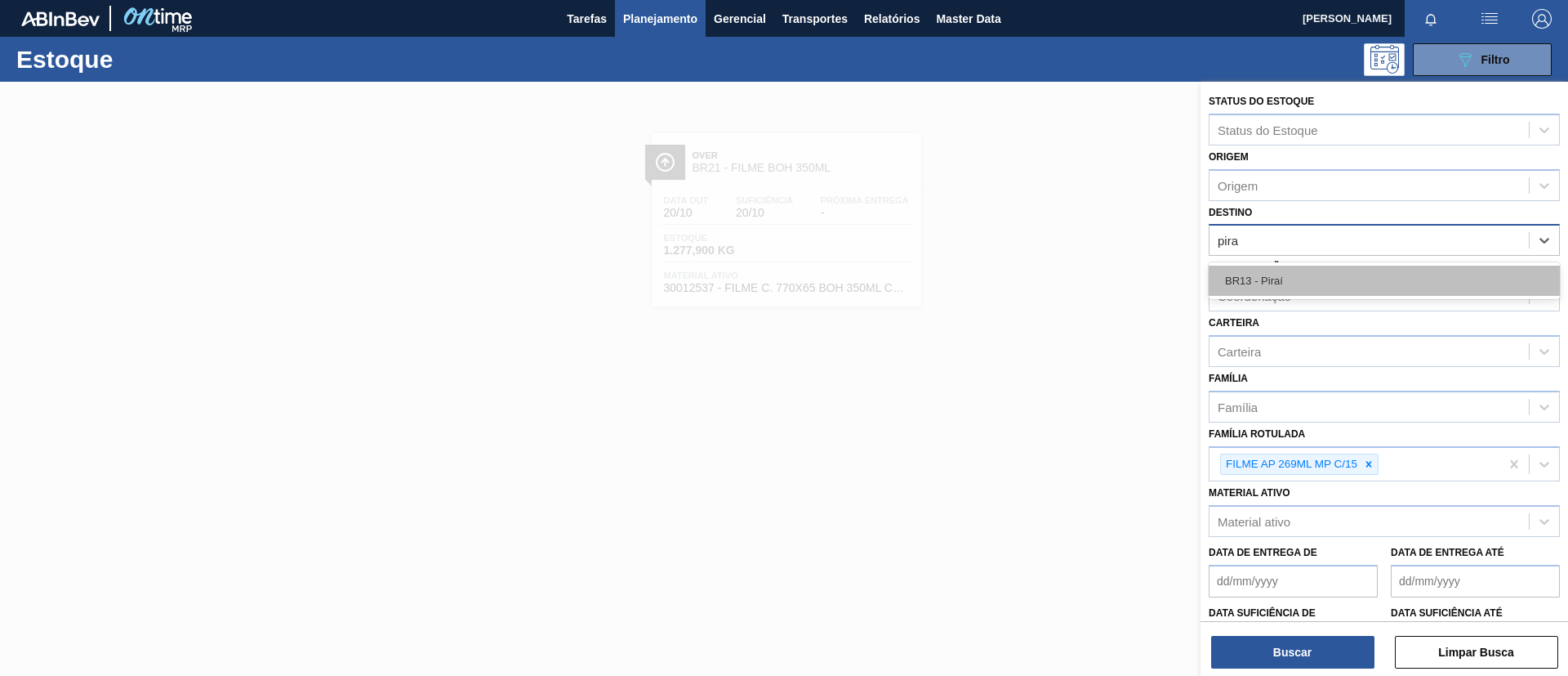
click at [1334, 274] on div "BR13 - Piraí" at bounding box center [1384, 280] width 351 height 30
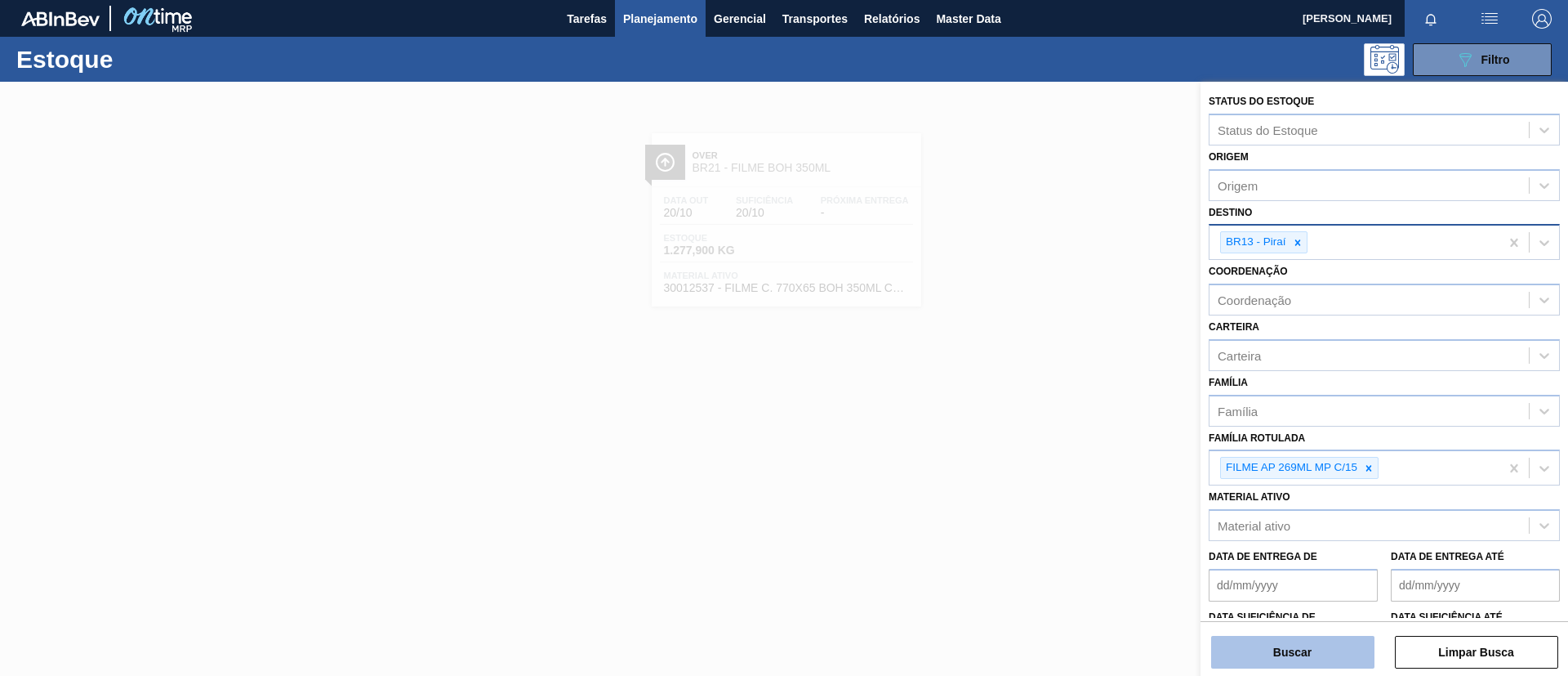
click at [1318, 660] on button "Buscar" at bounding box center [1293, 652] width 164 height 33
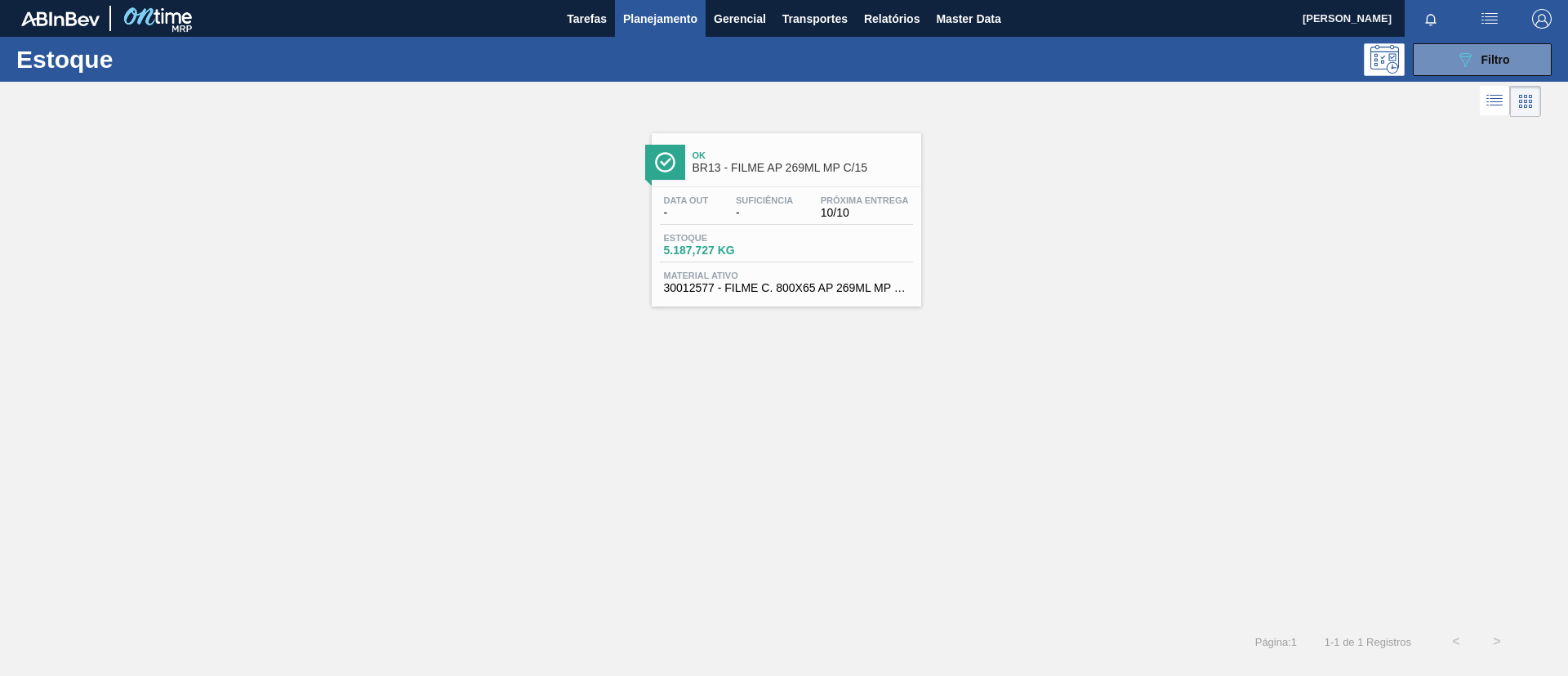
click at [733, 184] on div "Ok BR13 - FILME AP 269ML MP C/15 Data out - Suficiência - Próxima Entrega 10/10…" at bounding box center [787, 220] width 270 height 174
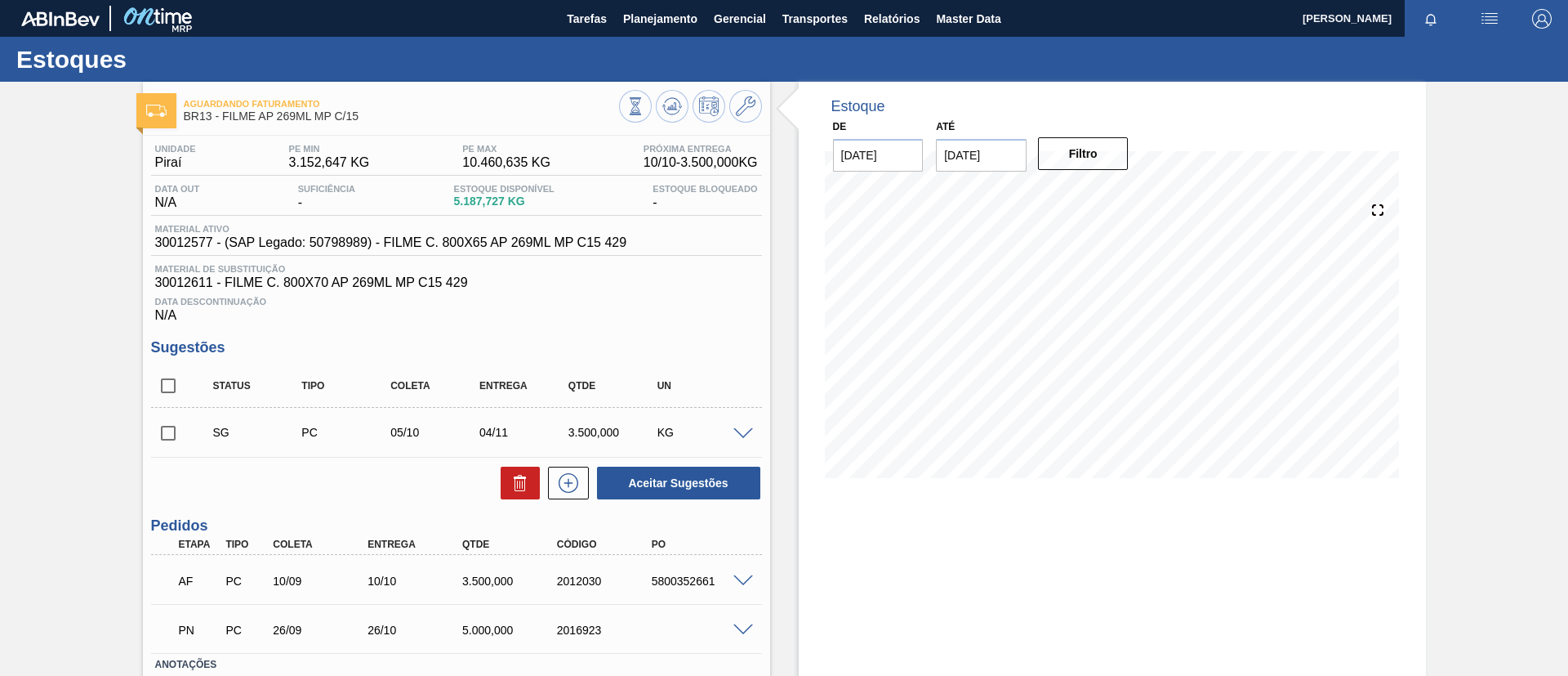
scroll to position [111, 0]
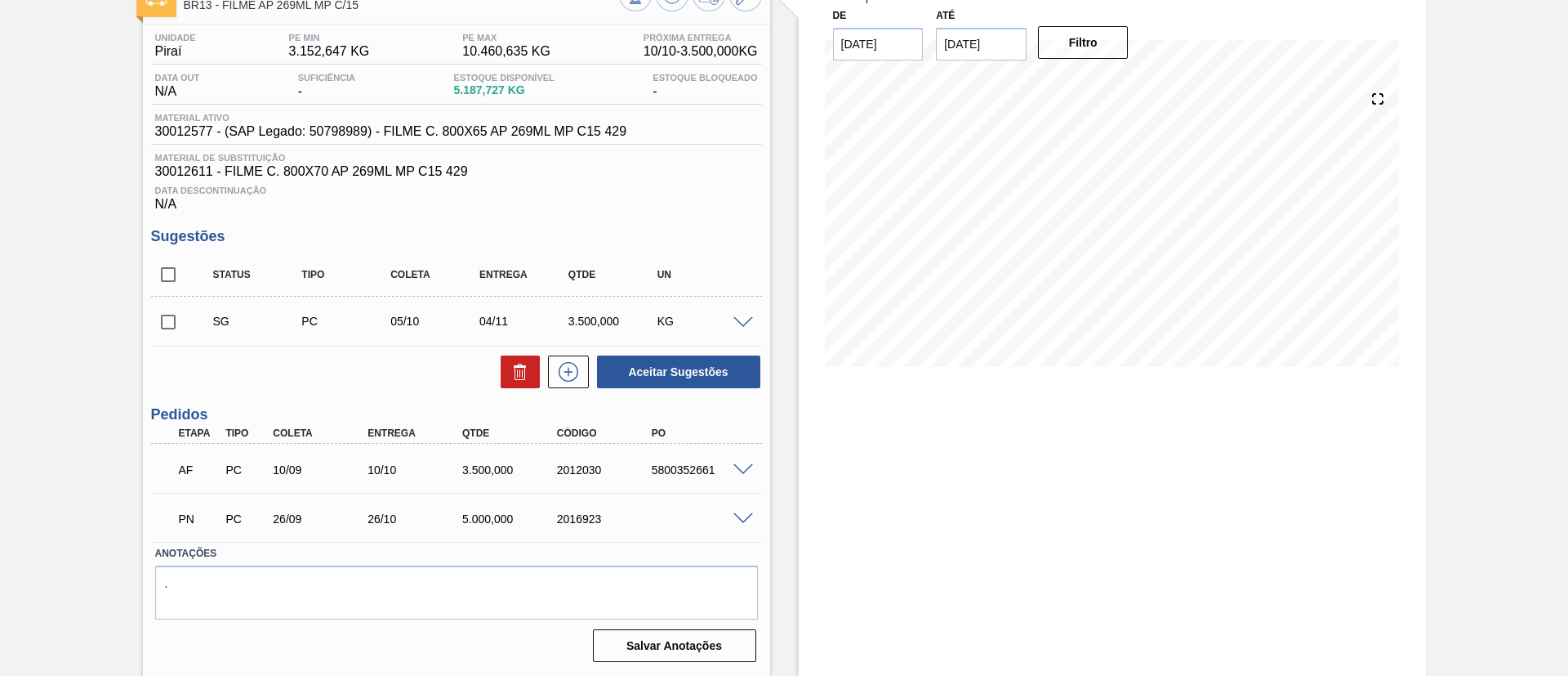
click at [743, 464] on span at bounding box center [743, 470] width 20 height 12
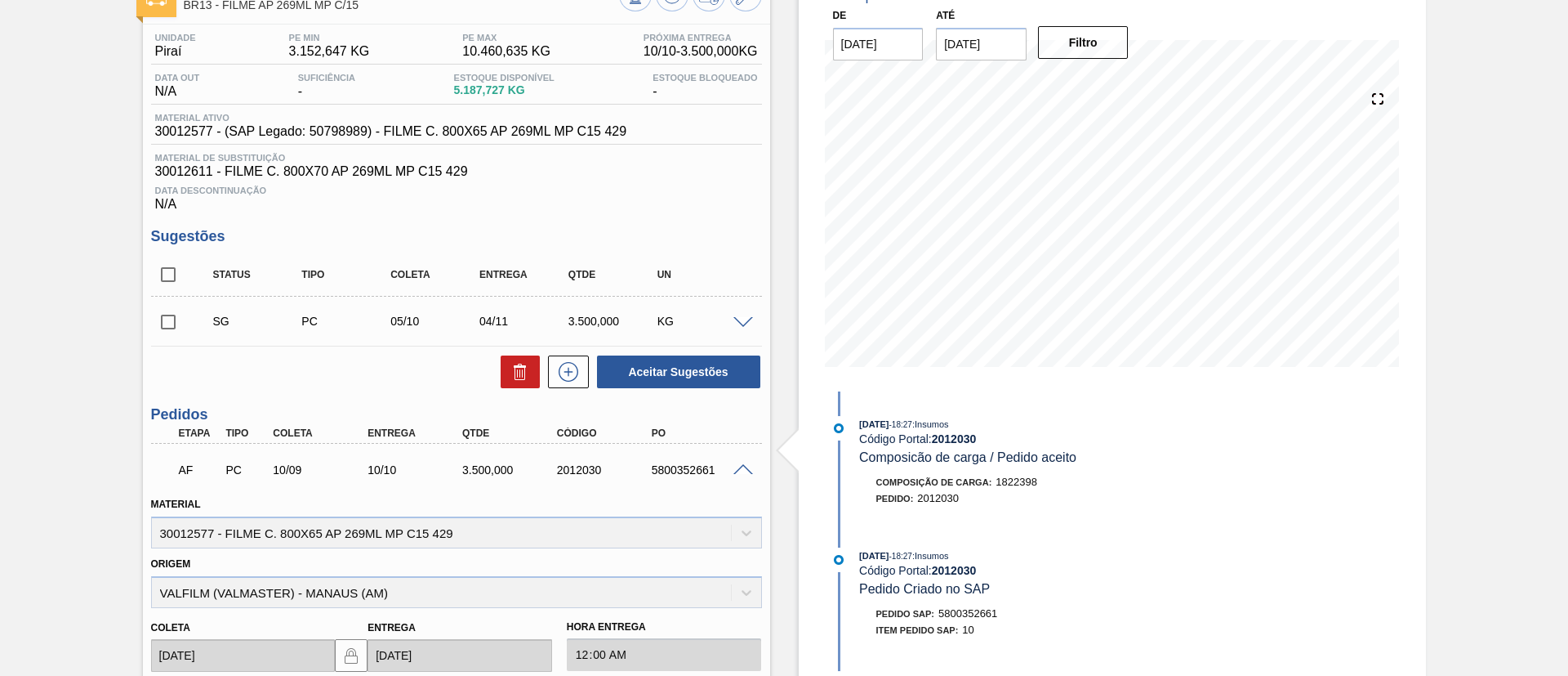
click at [743, 464] on span at bounding box center [743, 470] width 20 height 12
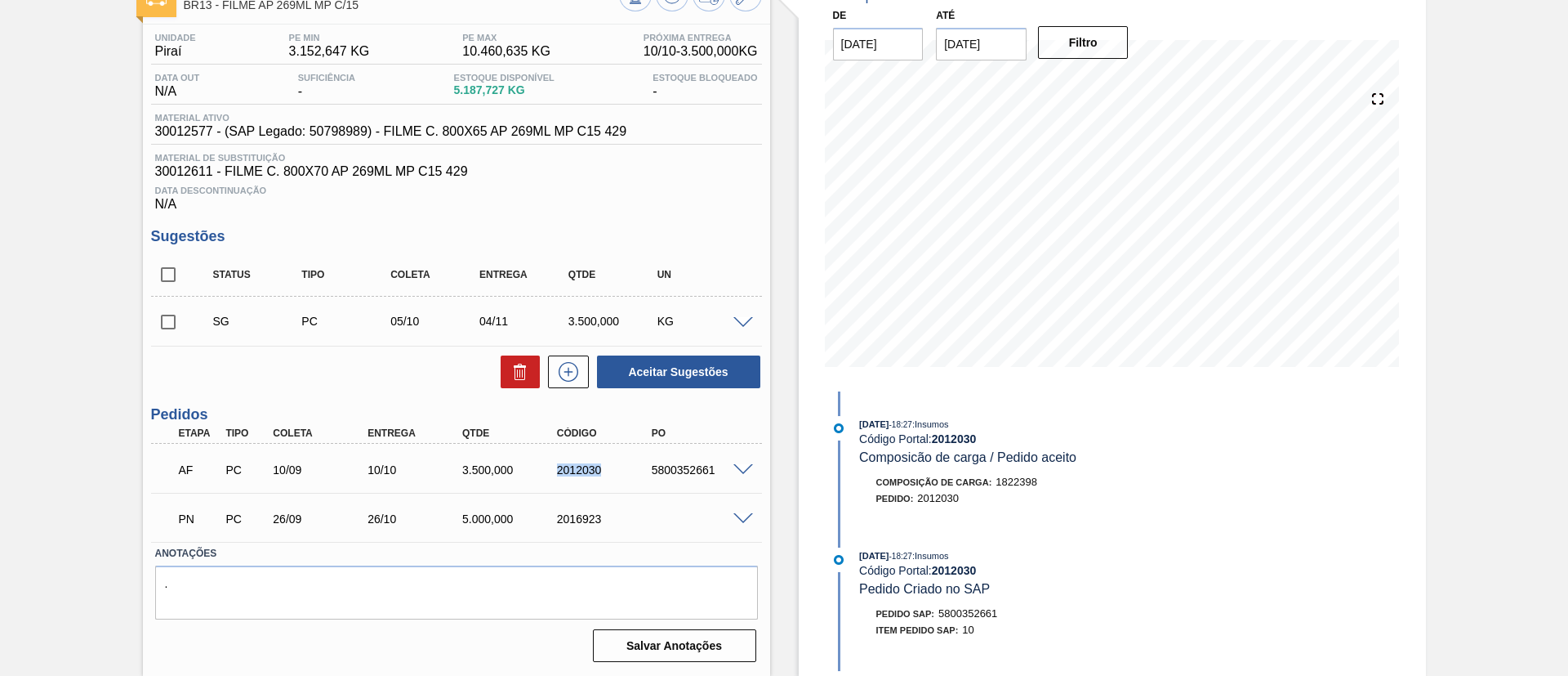
drag, startPoint x: 557, startPoint y: 476, endPoint x: 623, endPoint y: 476, distance: 66.0
click at [623, 476] on div "AF PC 10/09 10/10 3.500,000 2012030 5800352661" at bounding box center [452, 468] width 567 height 33
copy div "2012030"
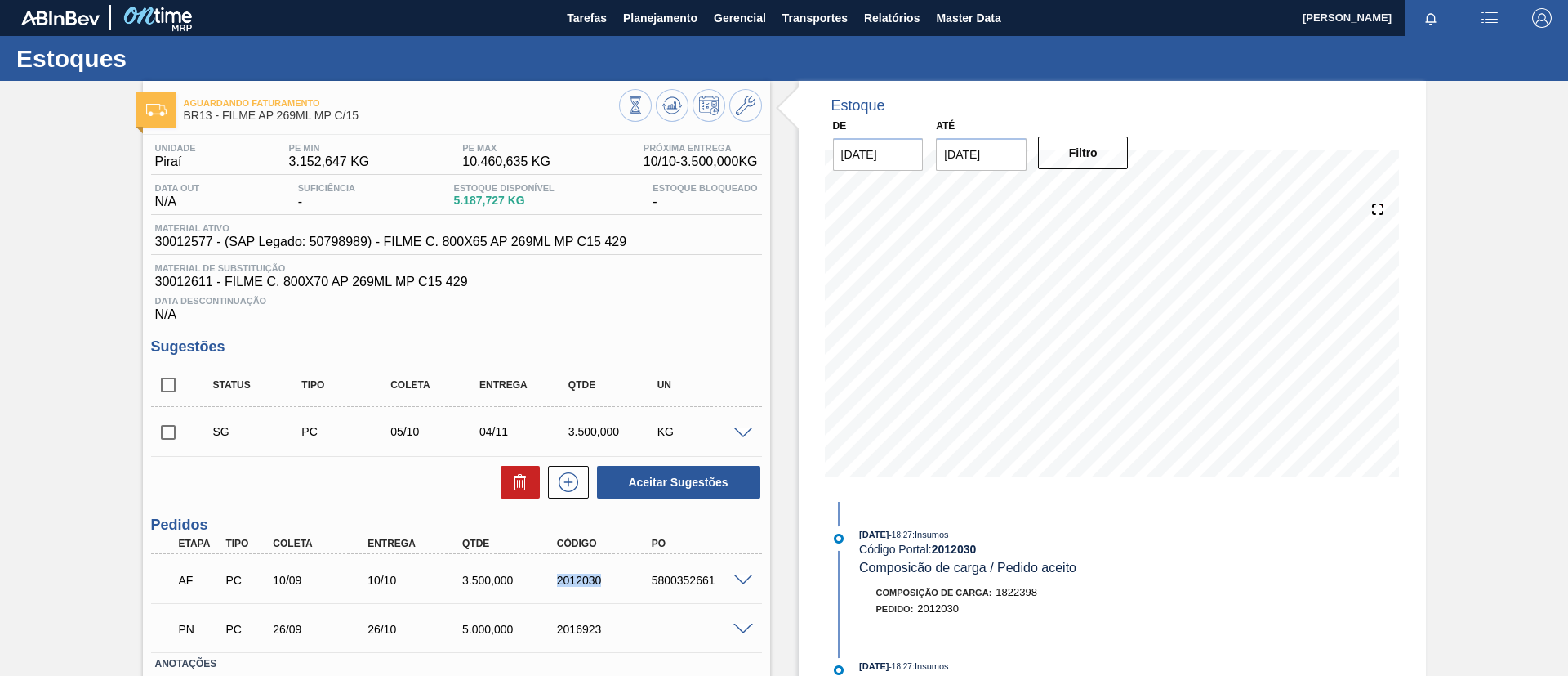
scroll to position [0, 0]
click at [672, 12] on span "Planejamento" at bounding box center [660, 19] width 74 height 20
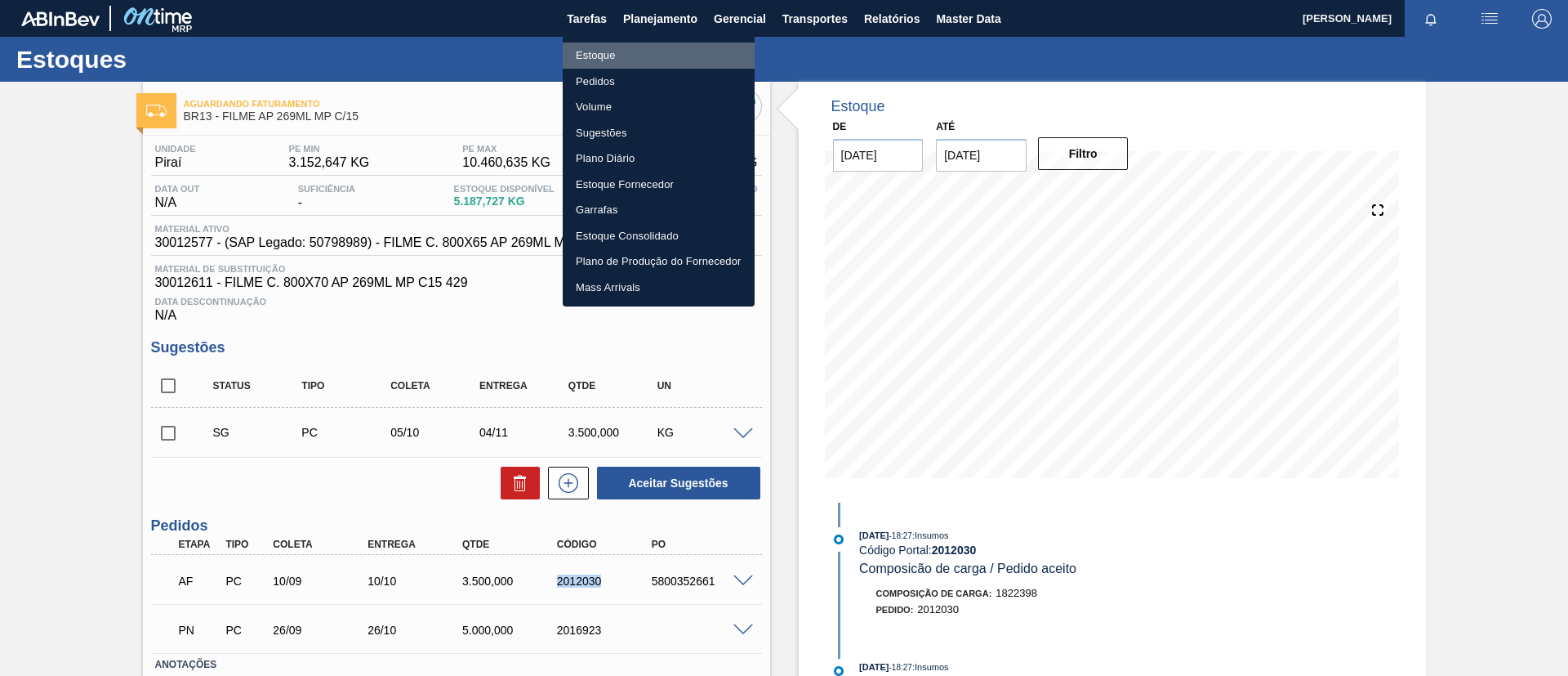
click at [640, 52] on li "Estoque" at bounding box center [659, 56] width 192 height 26
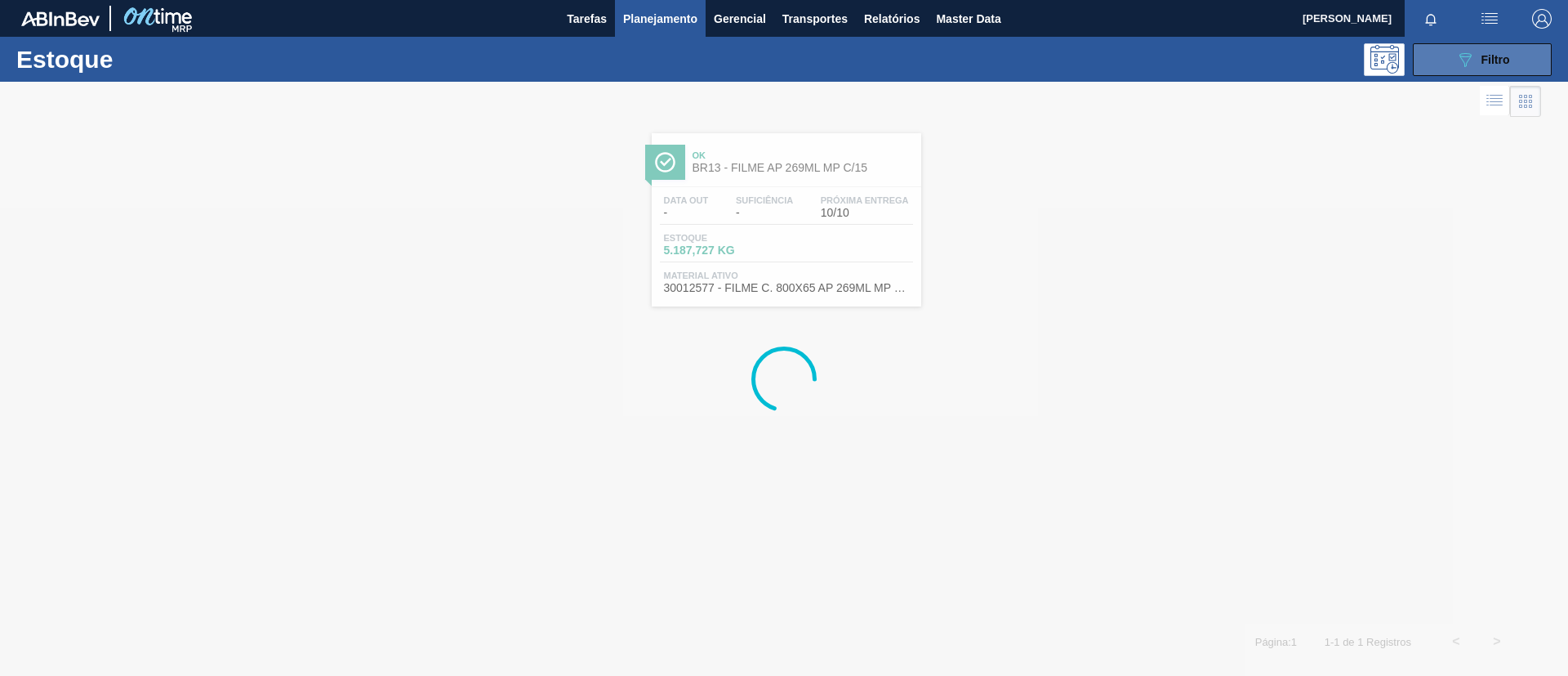
click at [1484, 53] on span "Filtro" at bounding box center [1496, 60] width 29 height 13
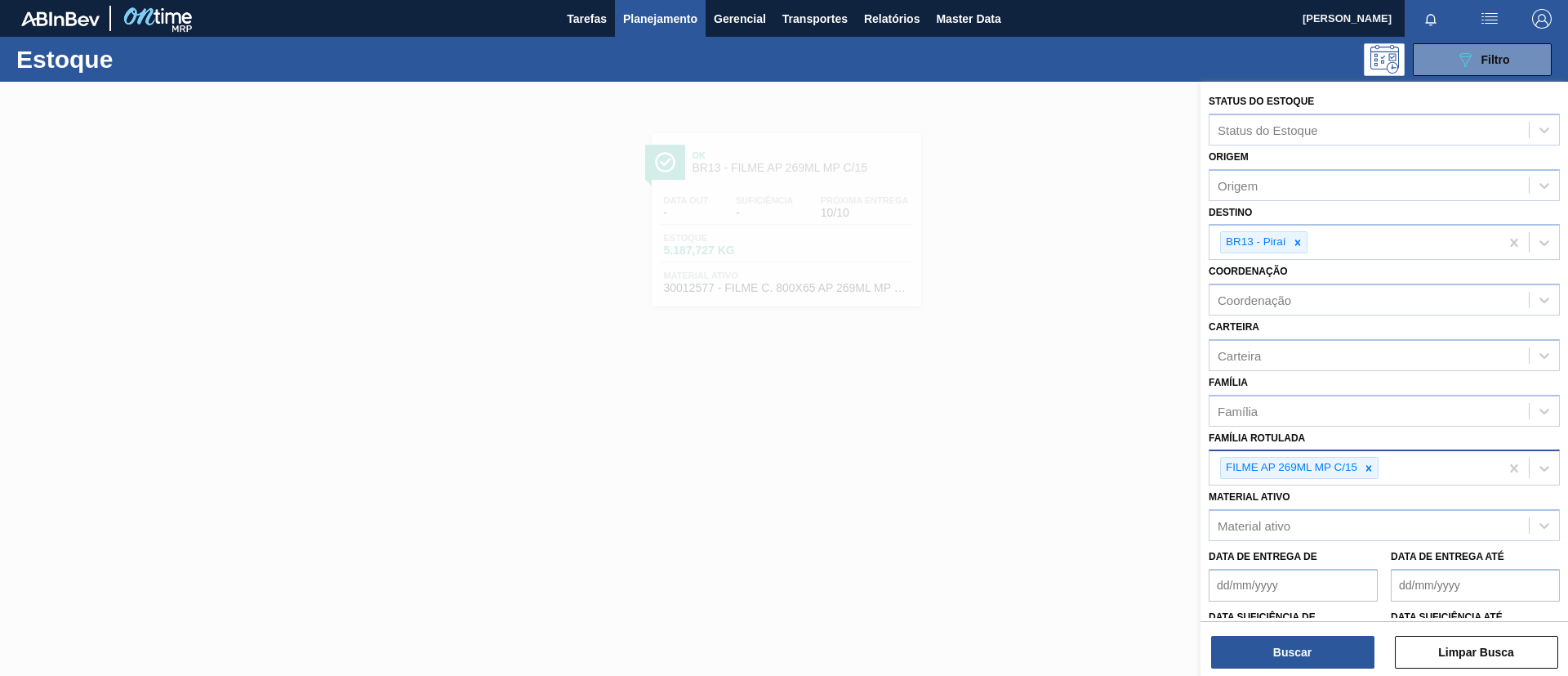
click at [1370, 457] on div at bounding box center [1369, 467] width 18 height 21
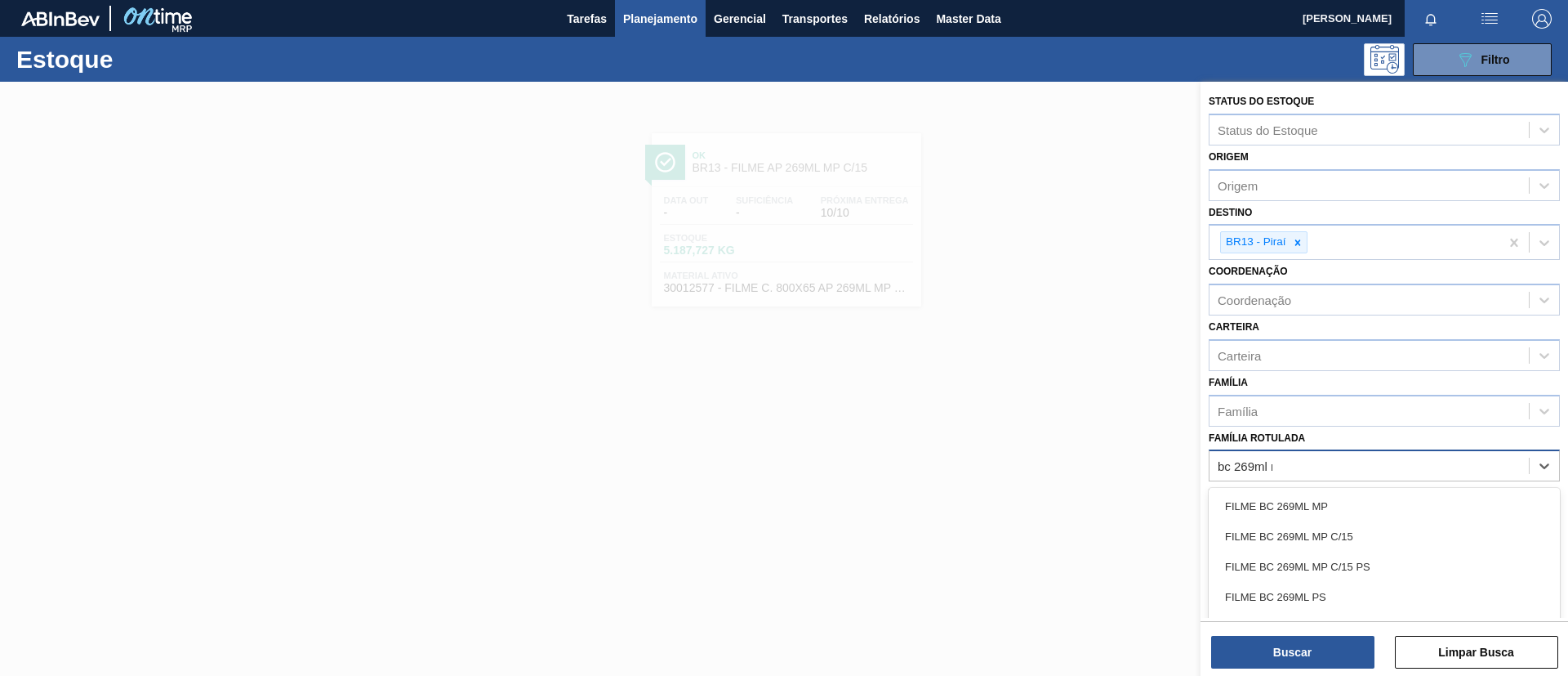
type Rotulada "bc 269ml mp"
drag, startPoint x: 1354, startPoint y: 525, endPoint x: 1352, endPoint y: 390, distance: 135.0
click at [1354, 524] on div "FILME BC 269ML MP C/15" at bounding box center [1384, 536] width 351 height 30
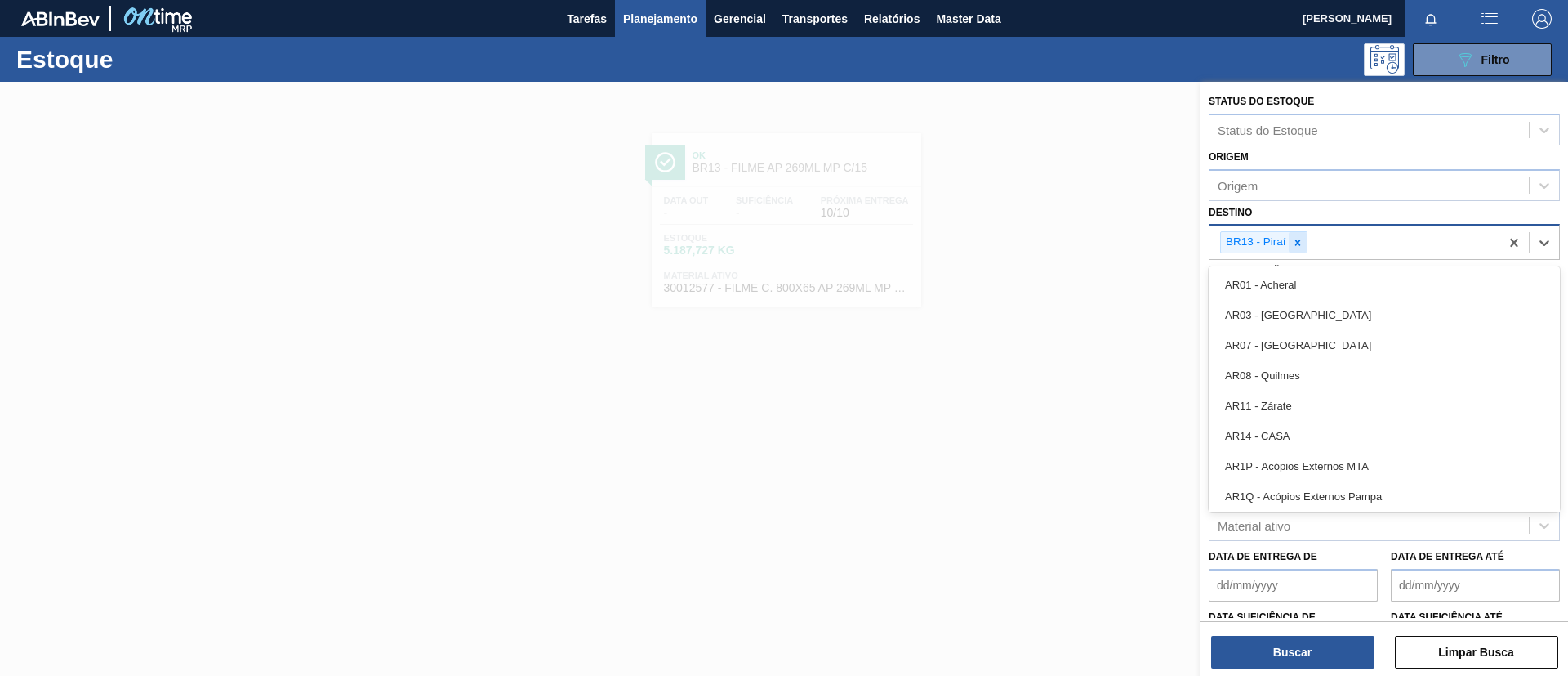
click at [1307, 248] on div "BR13 - Piraí" at bounding box center [1354, 242] width 290 height 34
click at [1300, 241] on icon at bounding box center [1298, 243] width 12 height 12
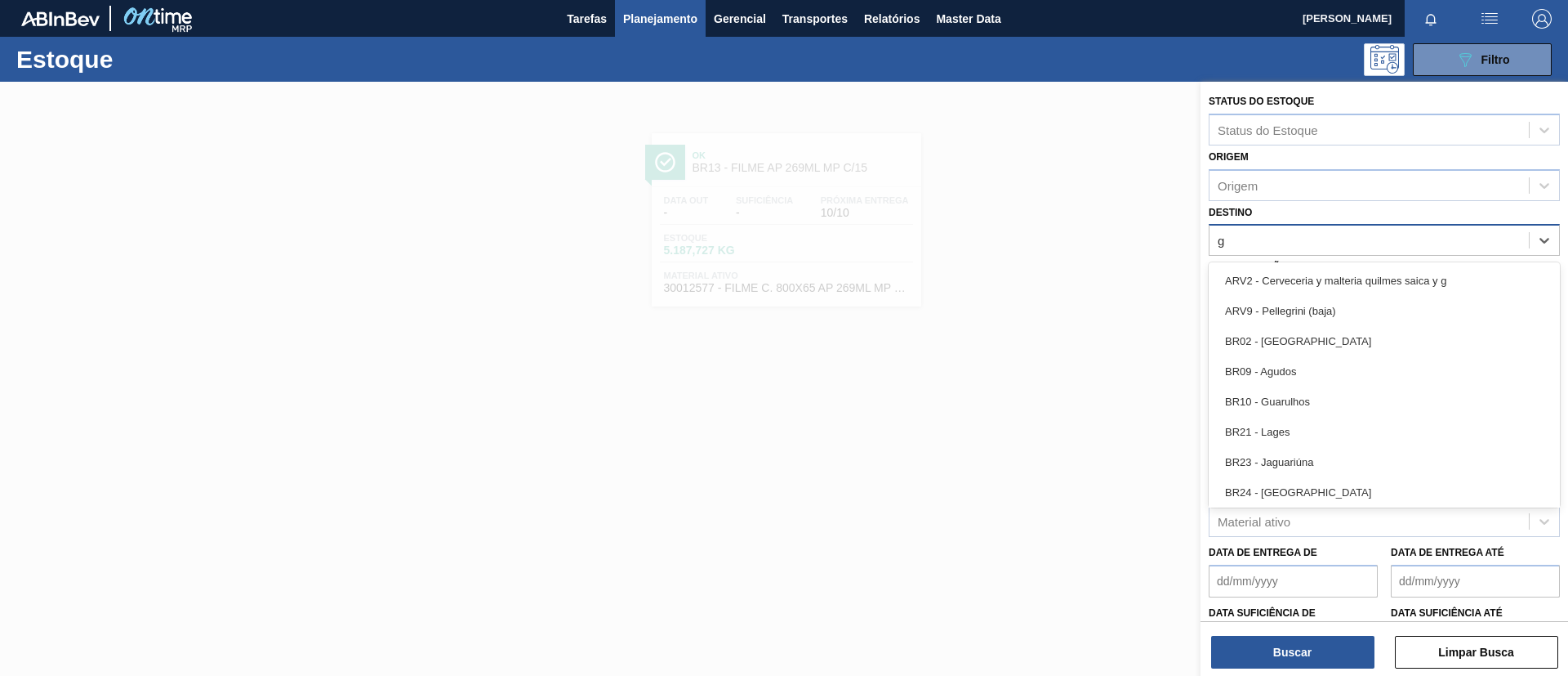
type input "gu"
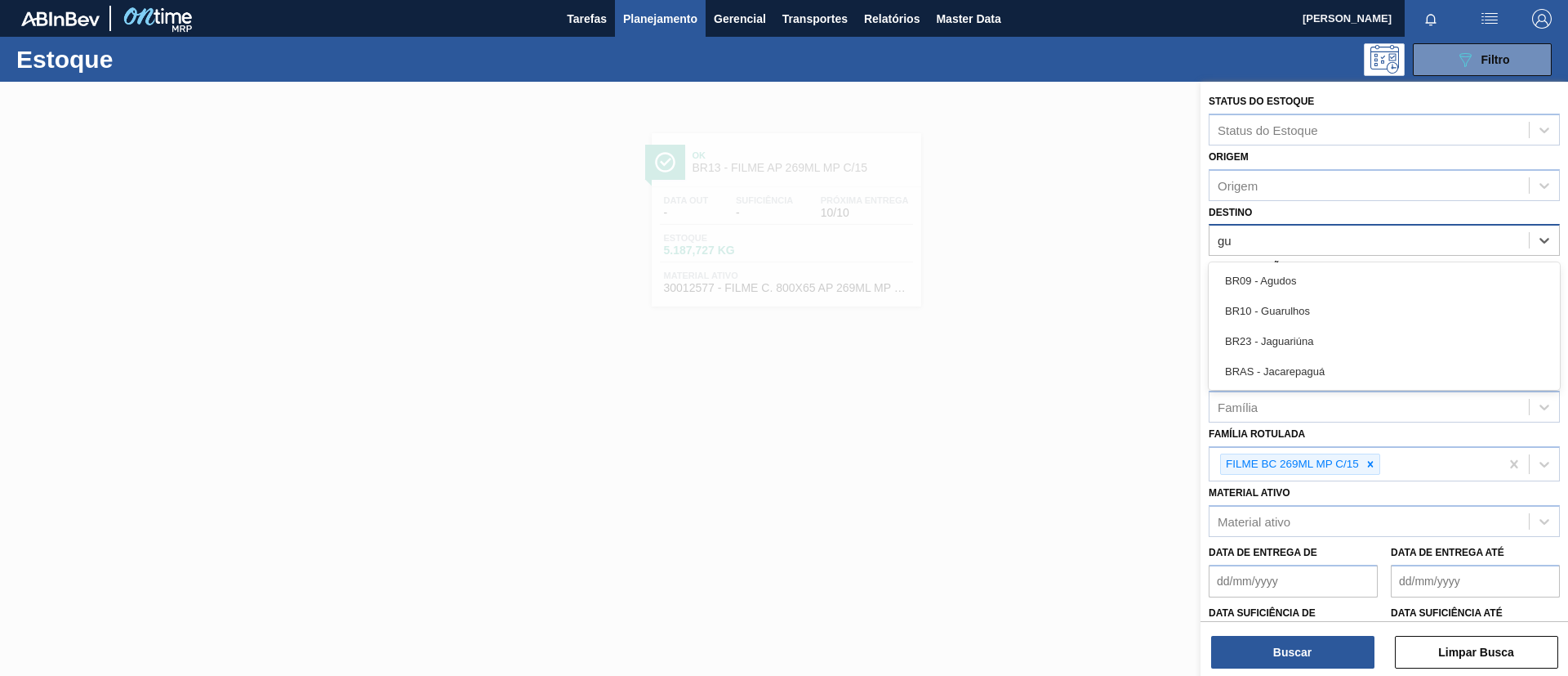
drag, startPoint x: 1314, startPoint y: 308, endPoint x: 1315, endPoint y: 594, distance: 286.0
click at [1314, 309] on div "BR10 - Guarulhos" at bounding box center [1384, 311] width 351 height 30
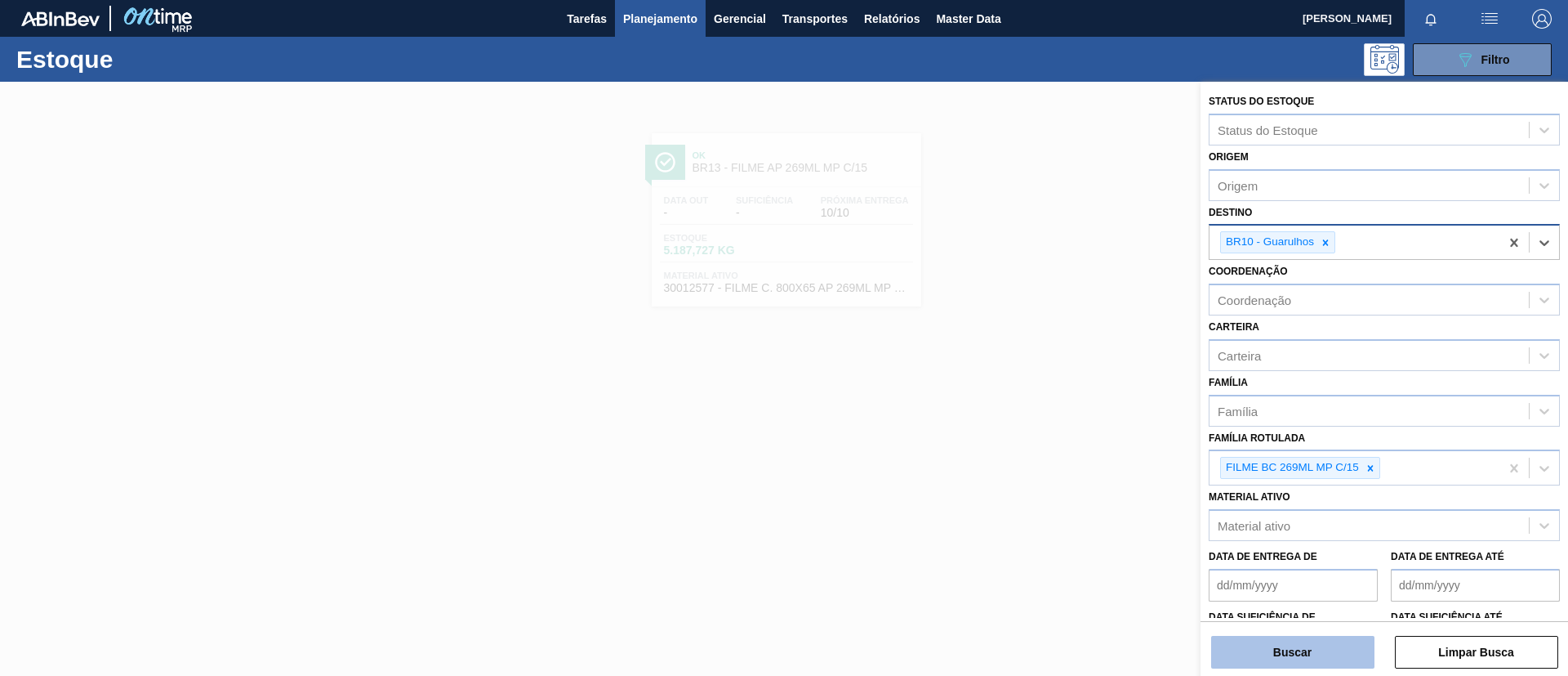
click at [1285, 646] on button "Buscar" at bounding box center [1293, 652] width 164 height 33
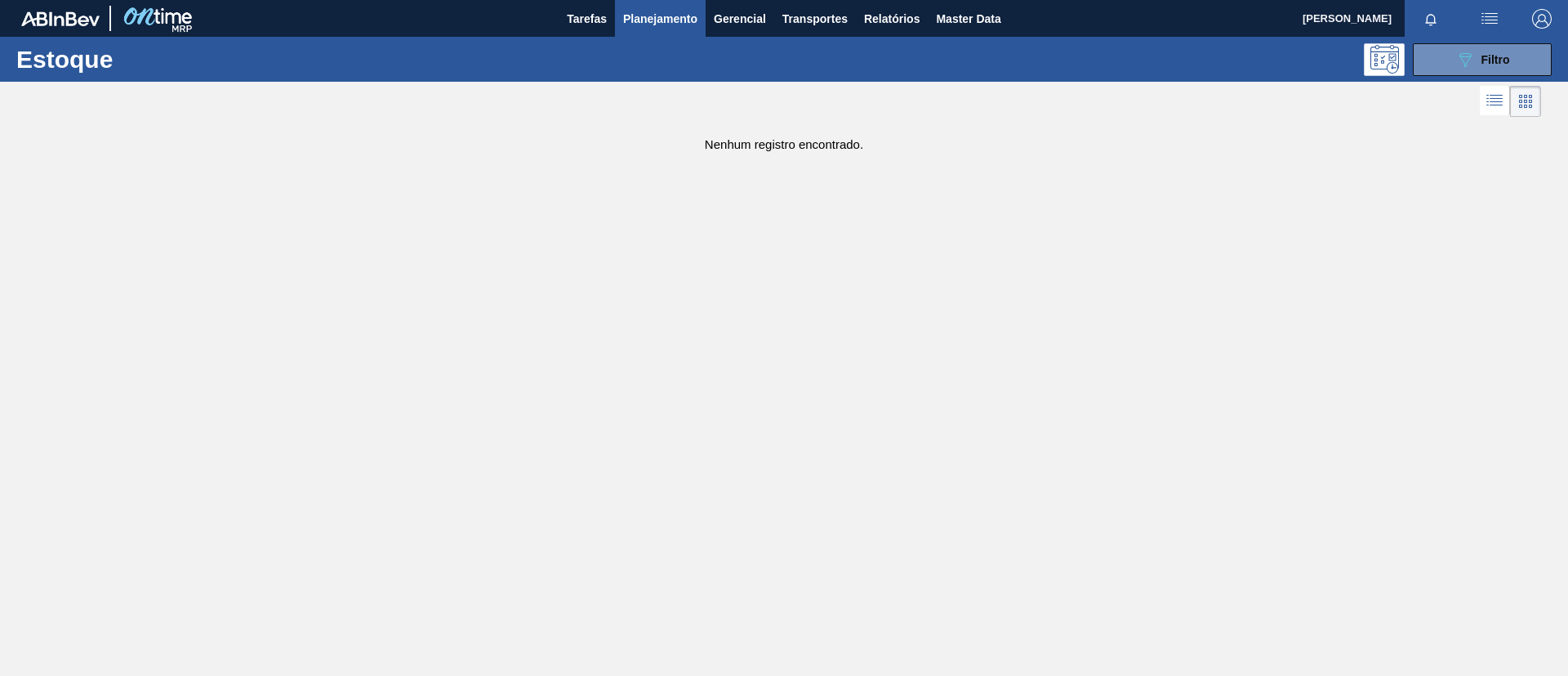
click at [1469, 72] on button "089F7B8B-B2A5-4AFE-B5C0-19BA573D28AC Filtro" at bounding box center [1482, 60] width 139 height 33
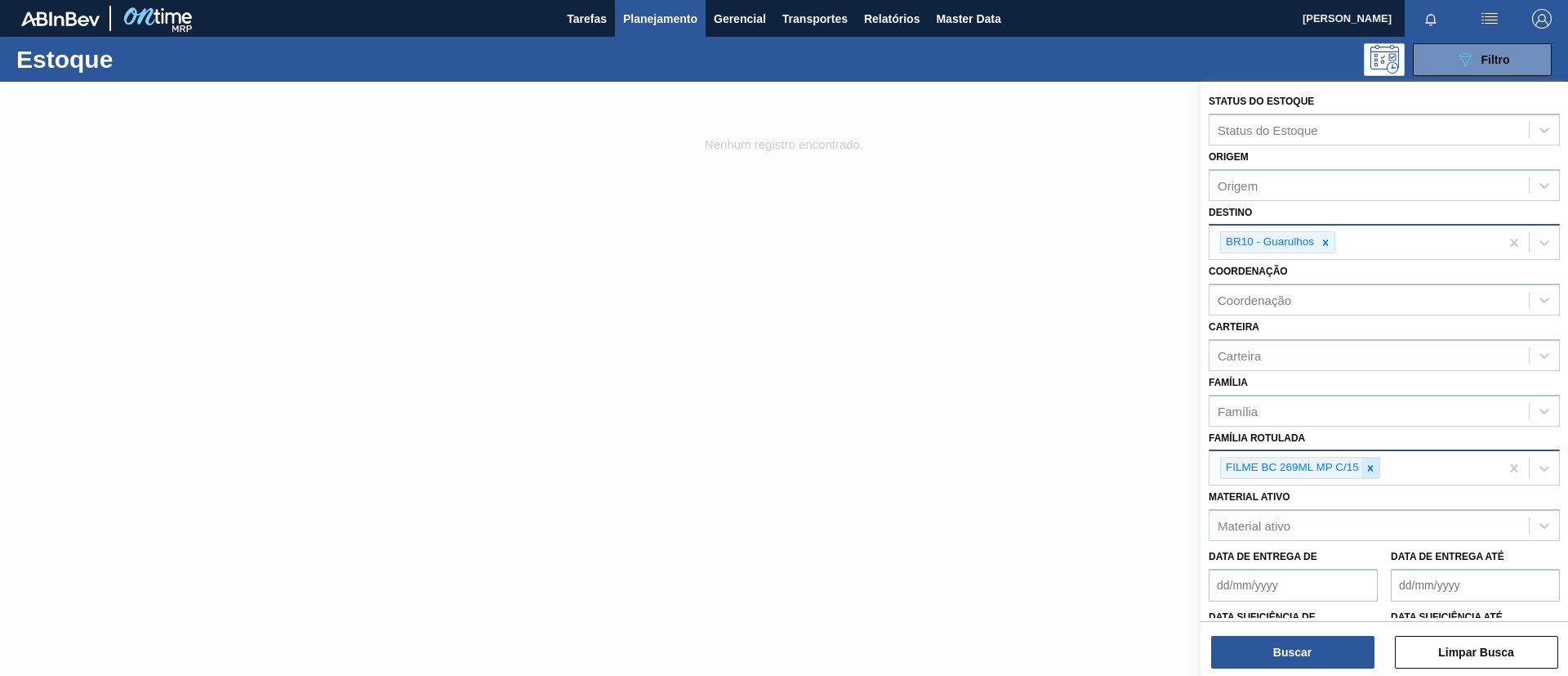
click at [1370, 468] on icon at bounding box center [1371, 467] width 6 height 6
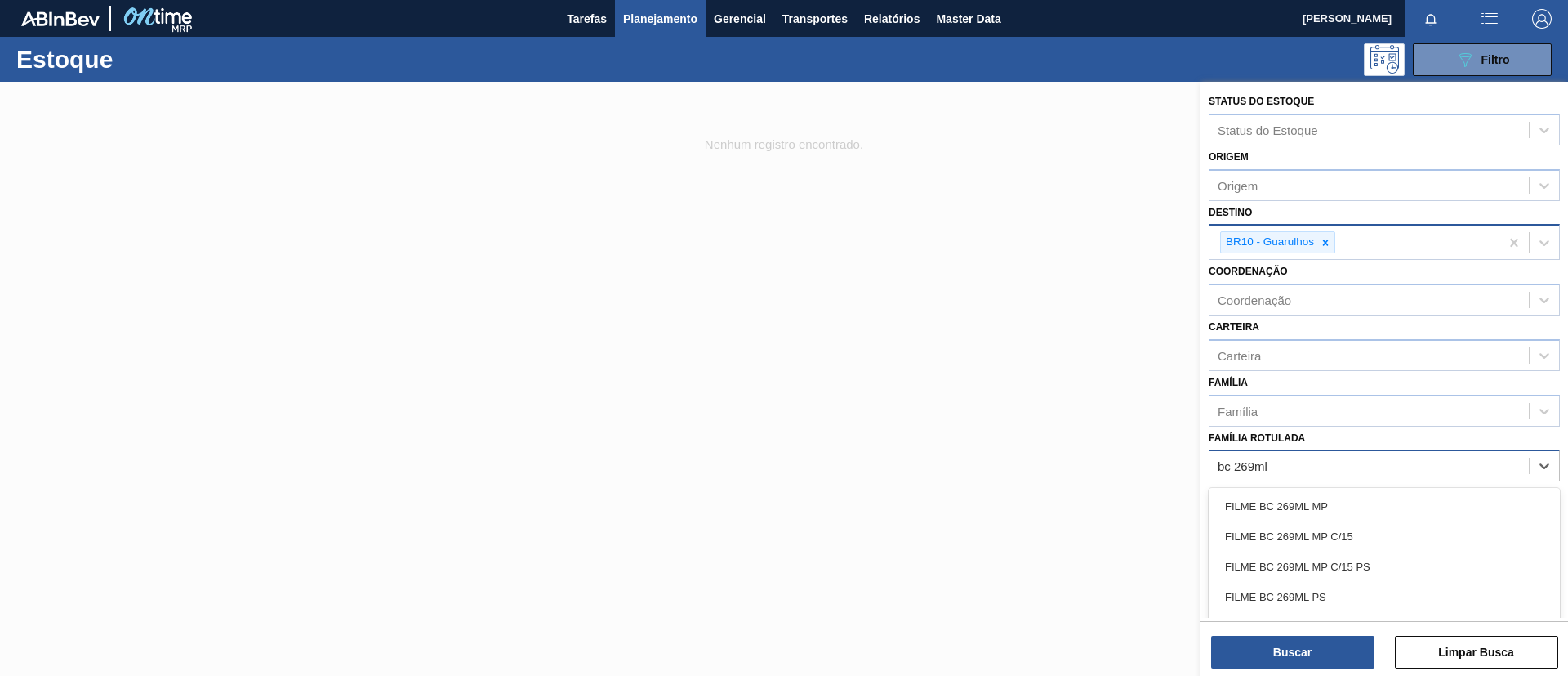
type Rotulada "bc 269ml mp"
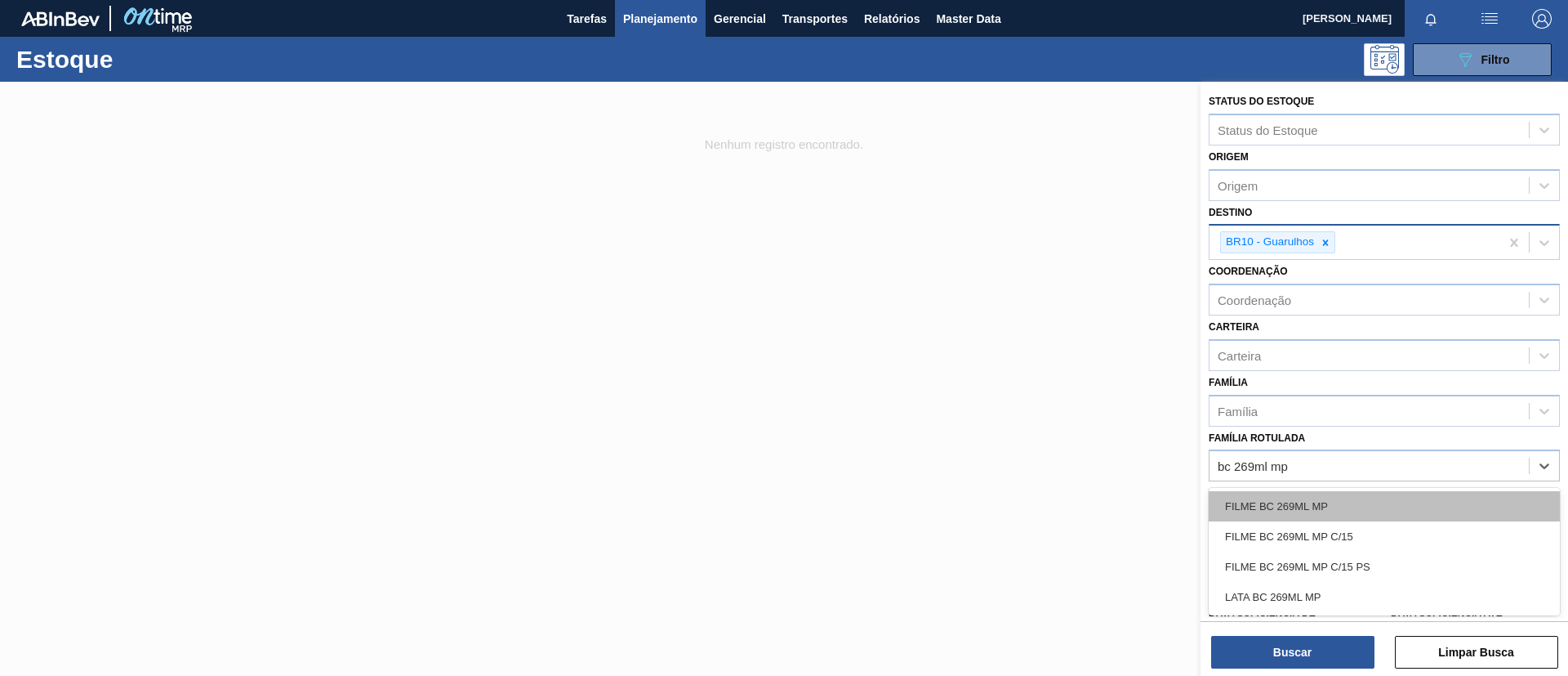
click at [1385, 498] on div "FILME BC 269ML MP" at bounding box center [1384, 506] width 351 height 30
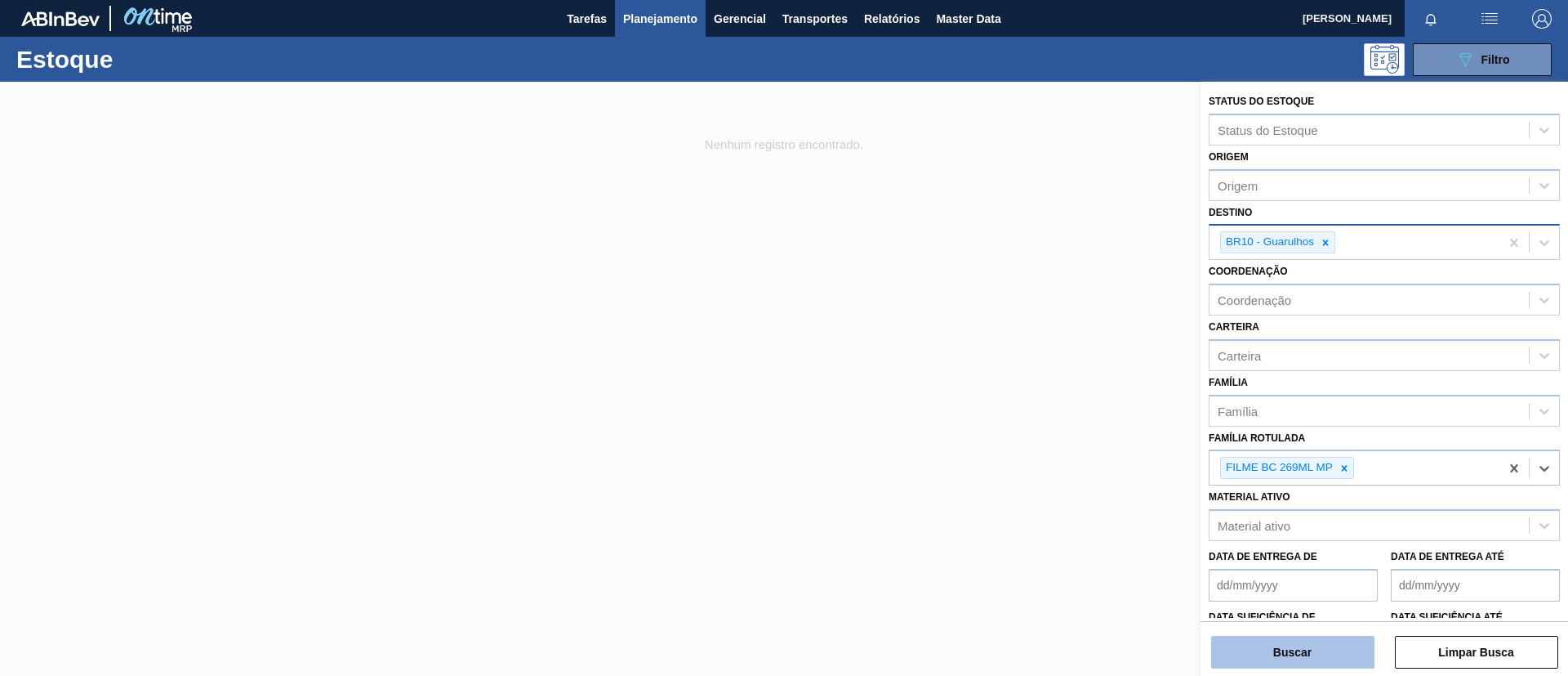
click at [1289, 655] on button "Buscar" at bounding box center [1293, 652] width 164 height 33
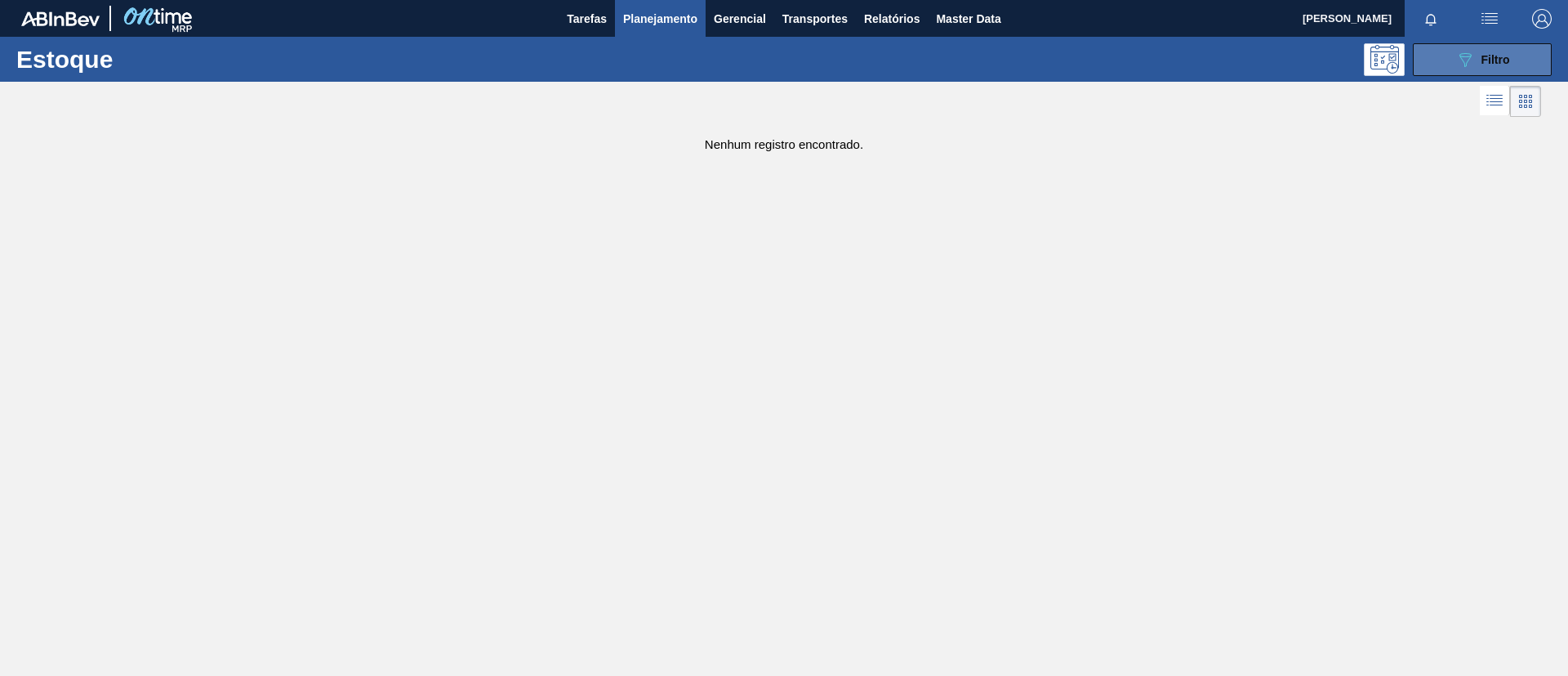
click at [1477, 54] on div "089F7B8B-B2A5-4AFE-B5C0-19BA573D28AC Filtro" at bounding box center [1482, 60] width 55 height 20
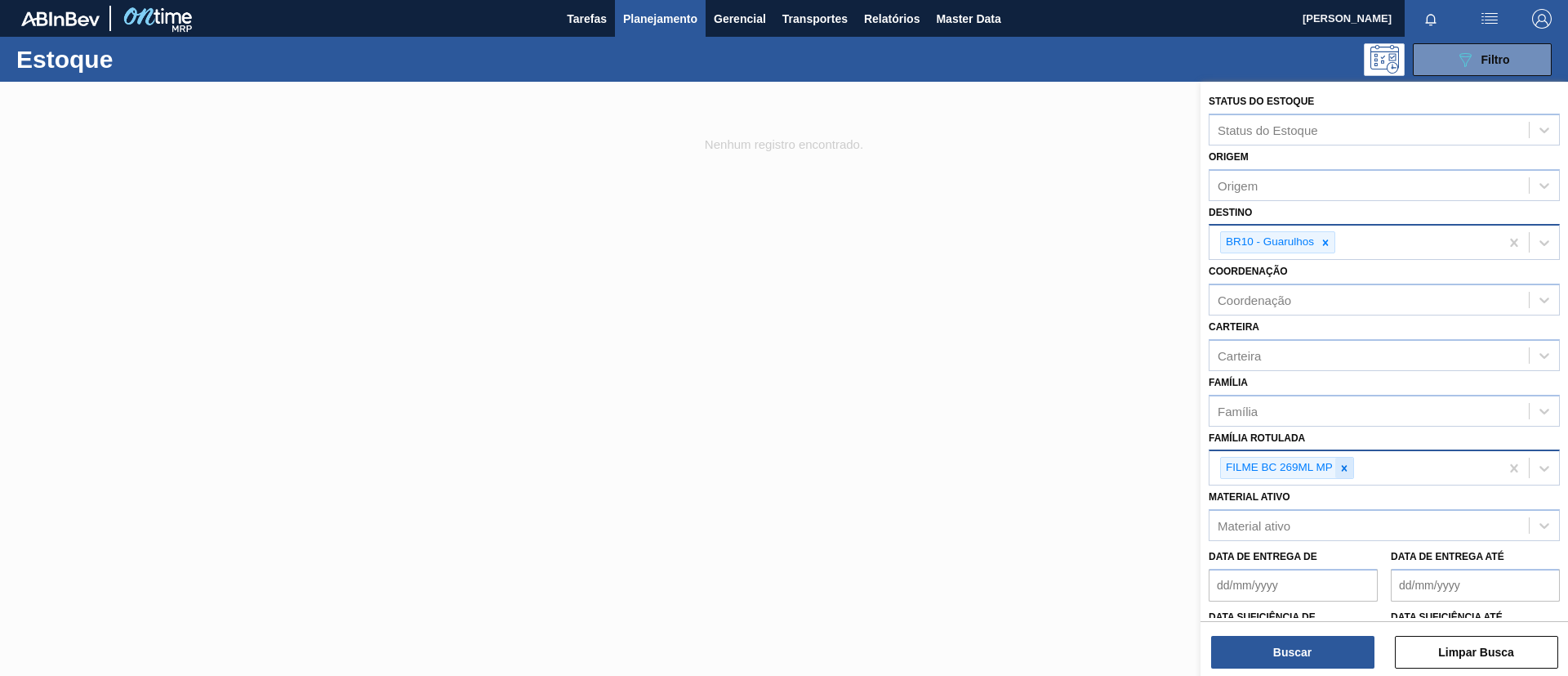
click at [1343, 466] on icon at bounding box center [1344, 467] width 6 height 6
click at [1325, 242] on icon at bounding box center [1325, 242] width 6 height 6
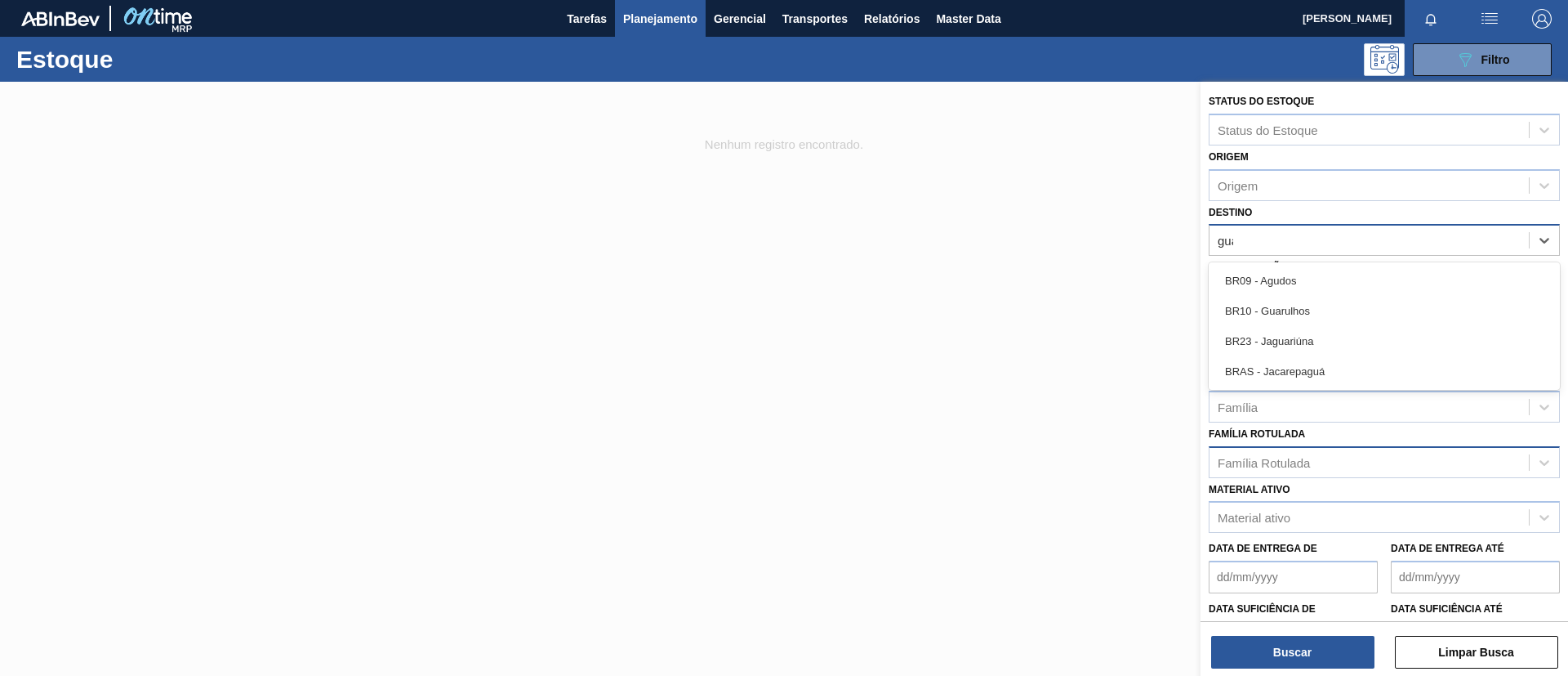
type input "guar"
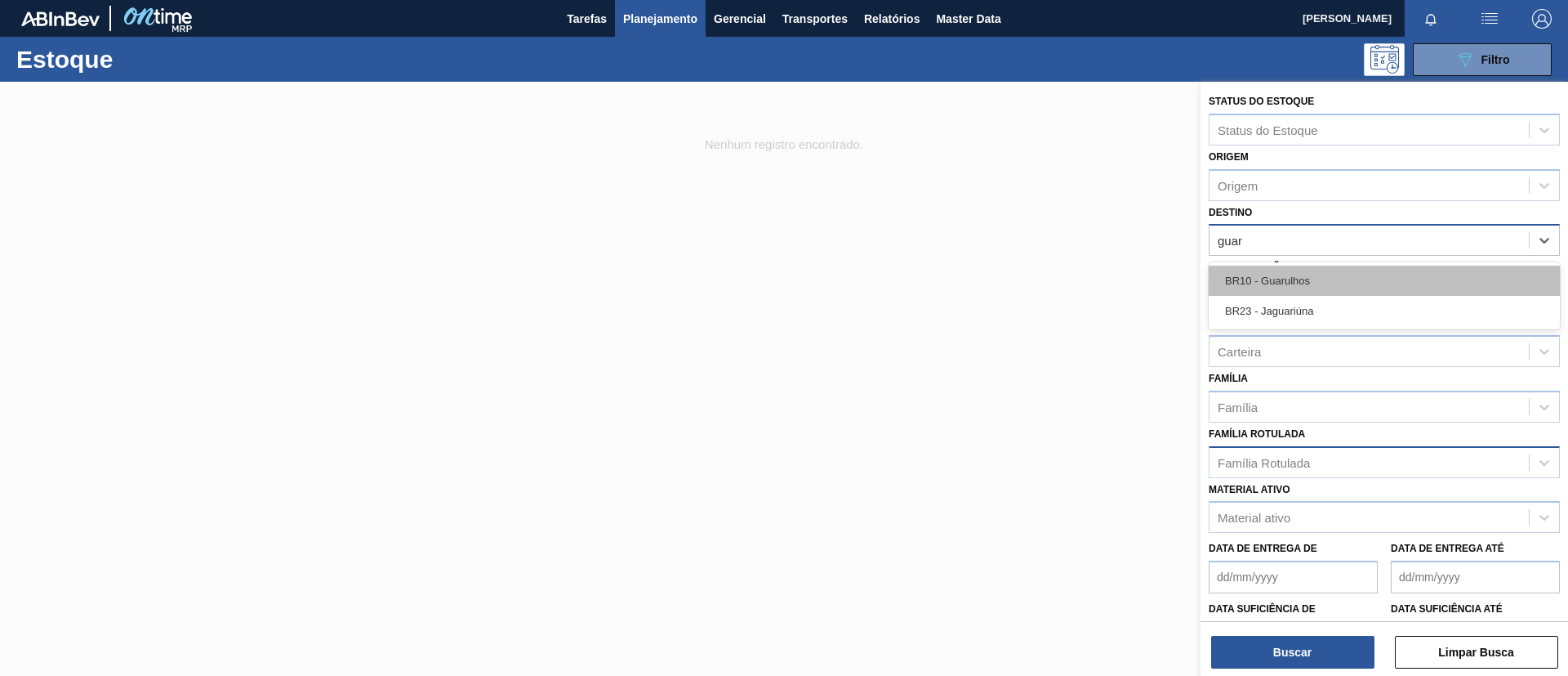
click at [1318, 283] on div "BR10 - Guarulhos" at bounding box center [1384, 280] width 351 height 30
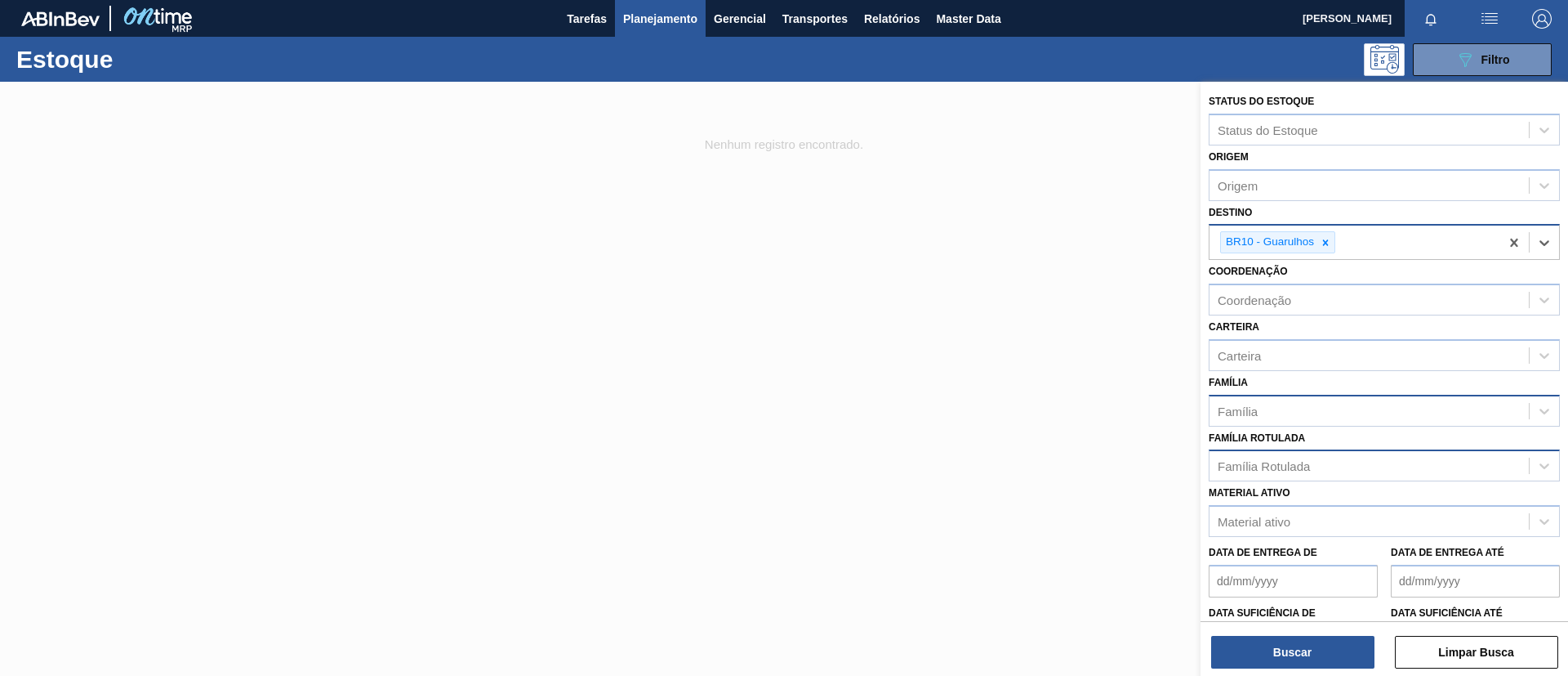
click at [1290, 405] on div "Família" at bounding box center [1369, 410] width 319 height 24
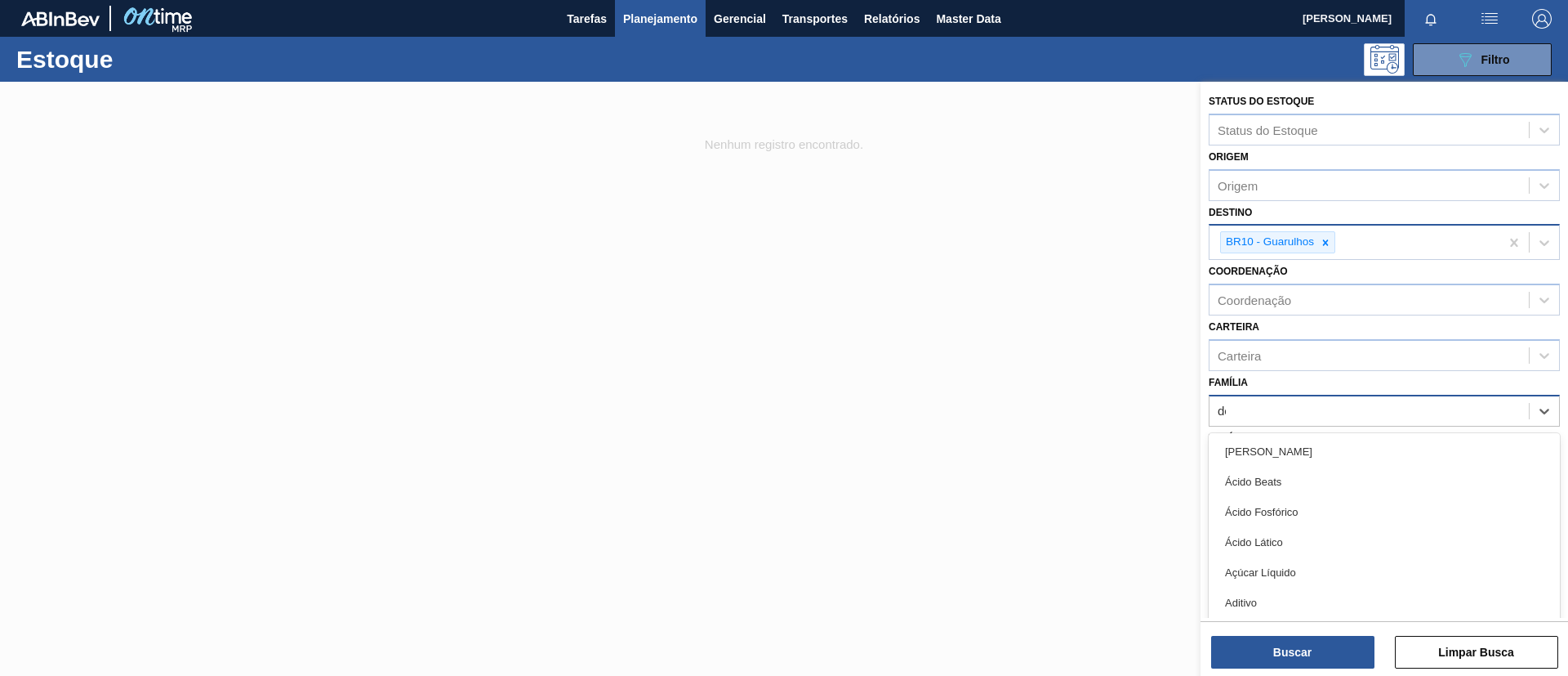
type input "dec"
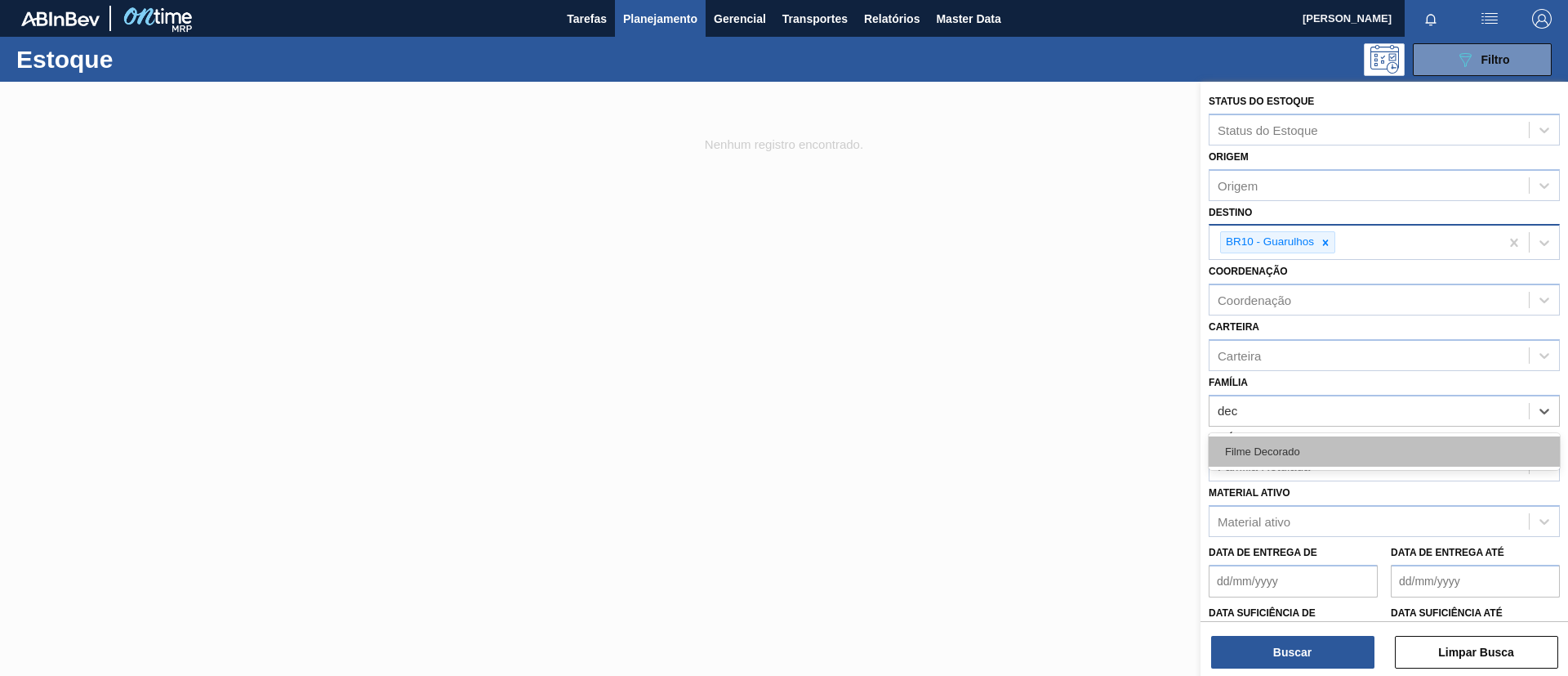
click at [1301, 437] on div "Filme Decorado" at bounding box center [1384, 451] width 351 height 30
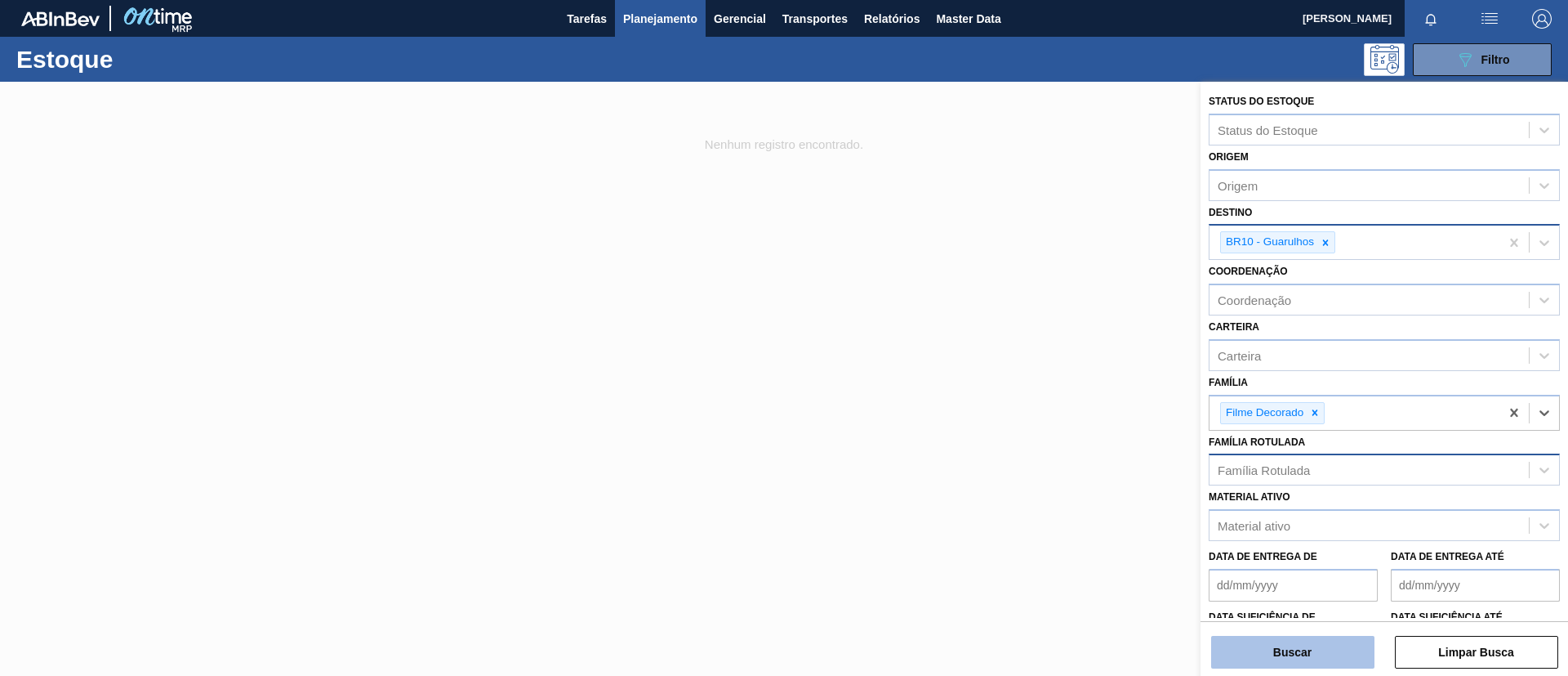
click at [1292, 641] on button "Buscar" at bounding box center [1293, 652] width 164 height 33
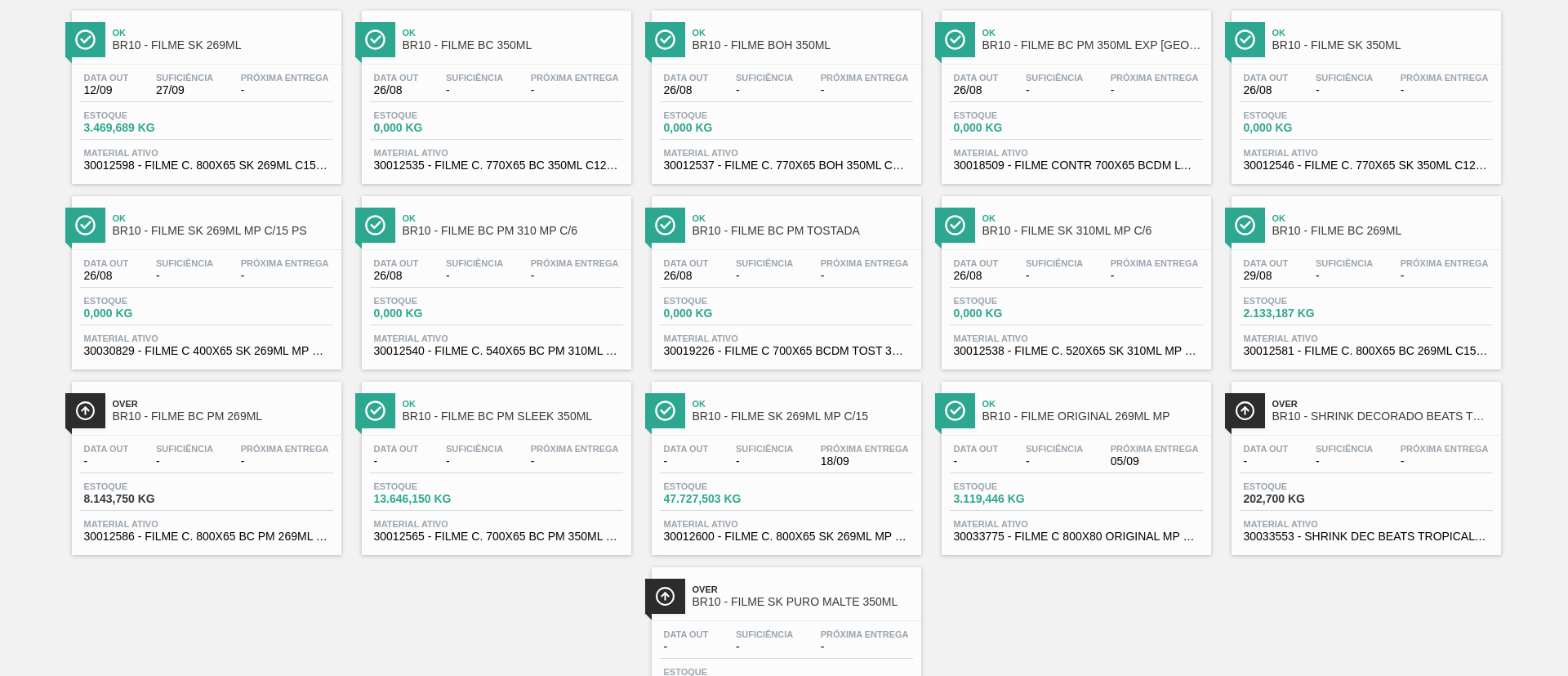
scroll to position [228, 0]
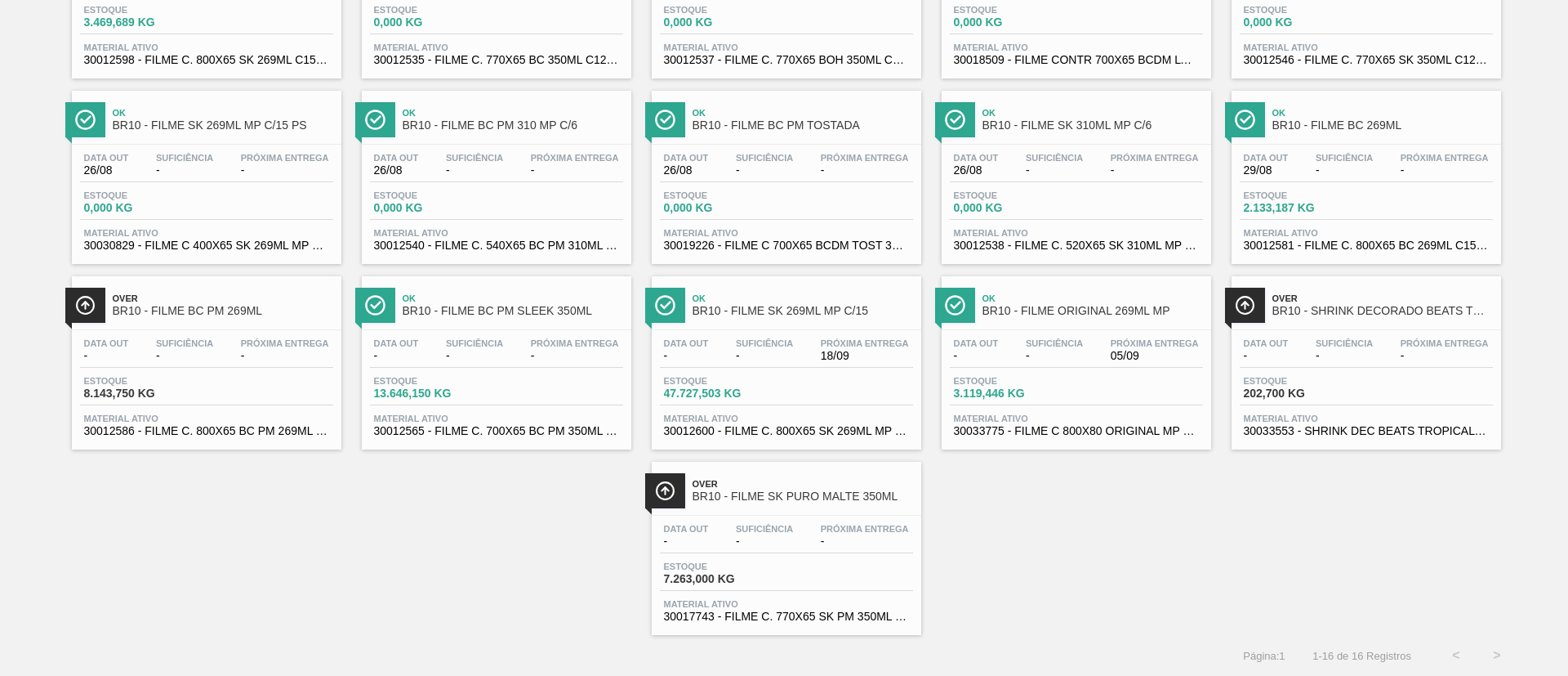
click at [1356, 119] on span "BR10 - FILME BC 269ML" at bounding box center [1383, 125] width 220 height 12
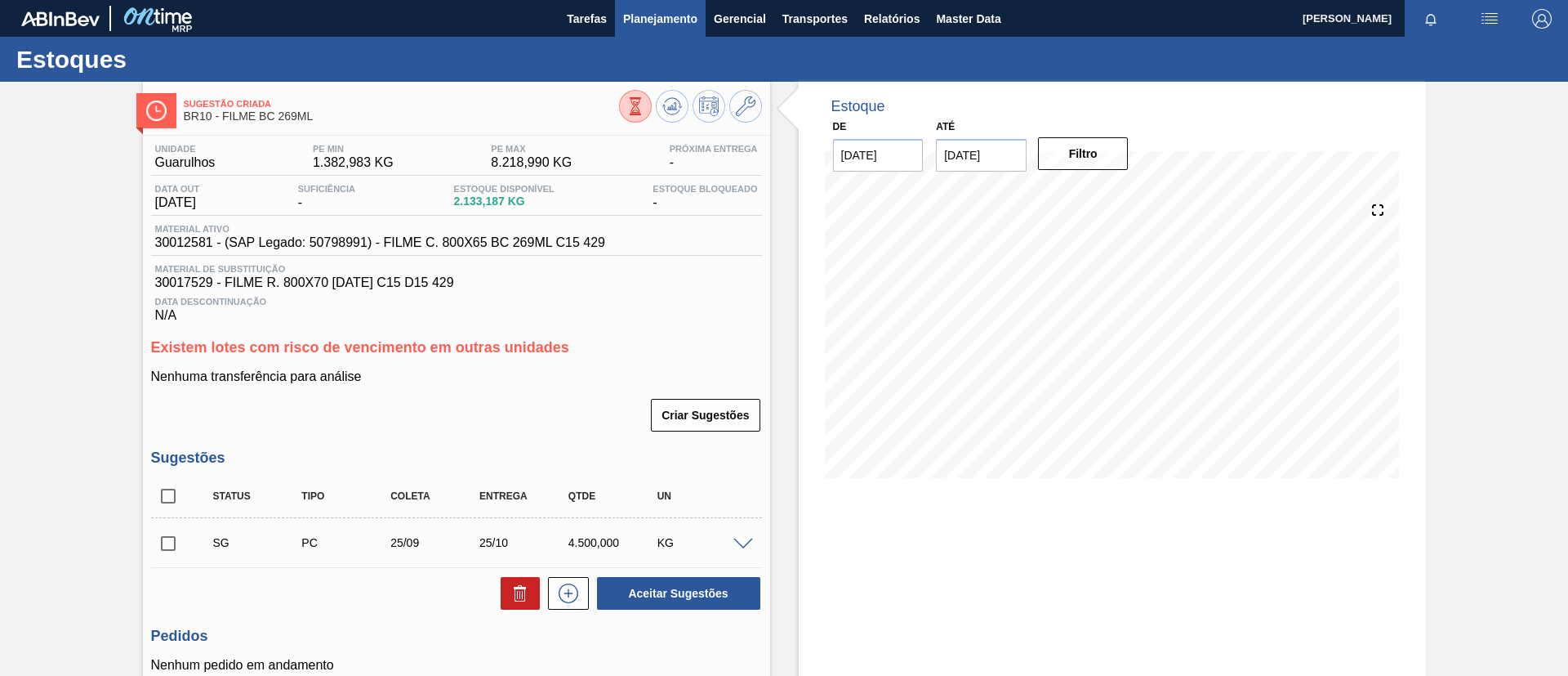
click at [650, 10] on span "Planejamento" at bounding box center [660, 19] width 74 height 20
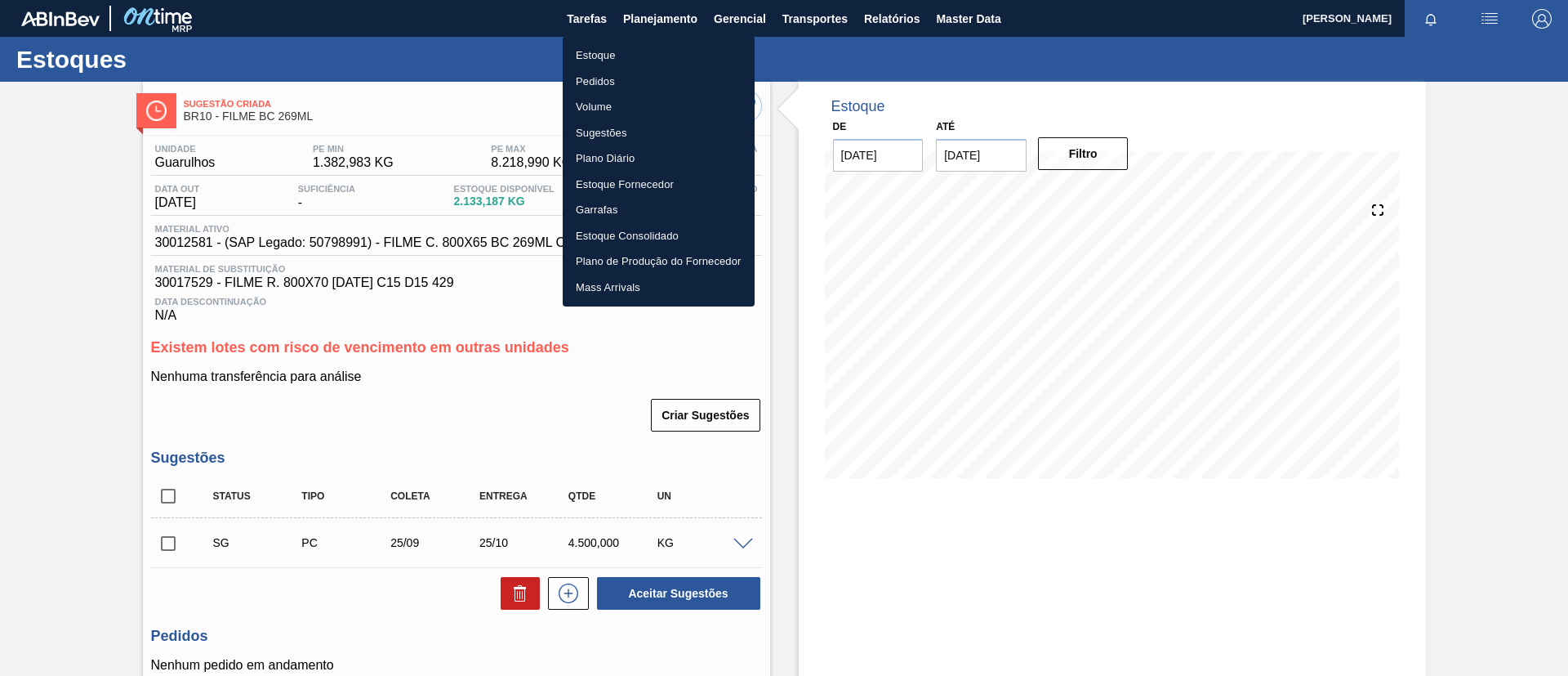
click at [626, 52] on li "Estoque" at bounding box center [659, 56] width 192 height 26
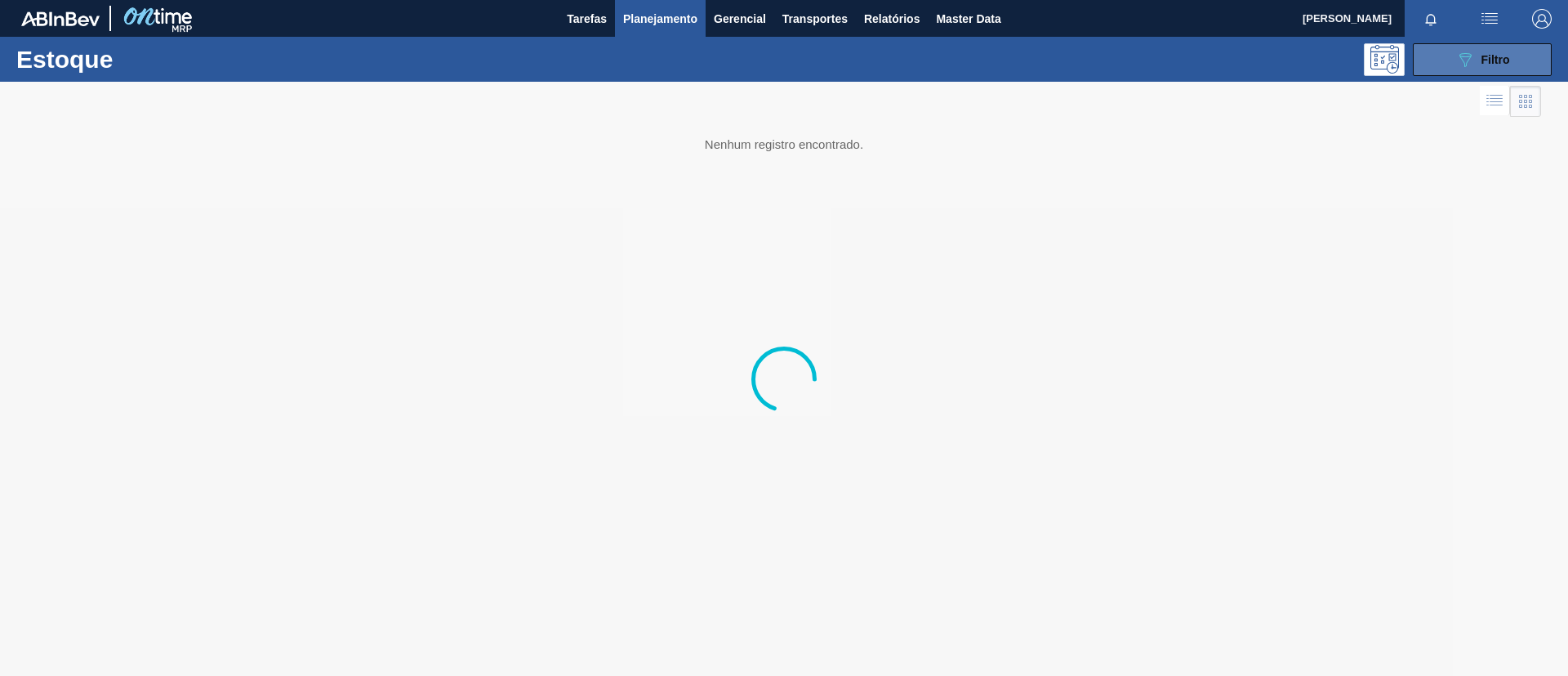
click at [1447, 63] on button "089F7B8B-B2A5-4AFE-B5C0-19BA573D28AC Filtro" at bounding box center [1482, 60] width 139 height 33
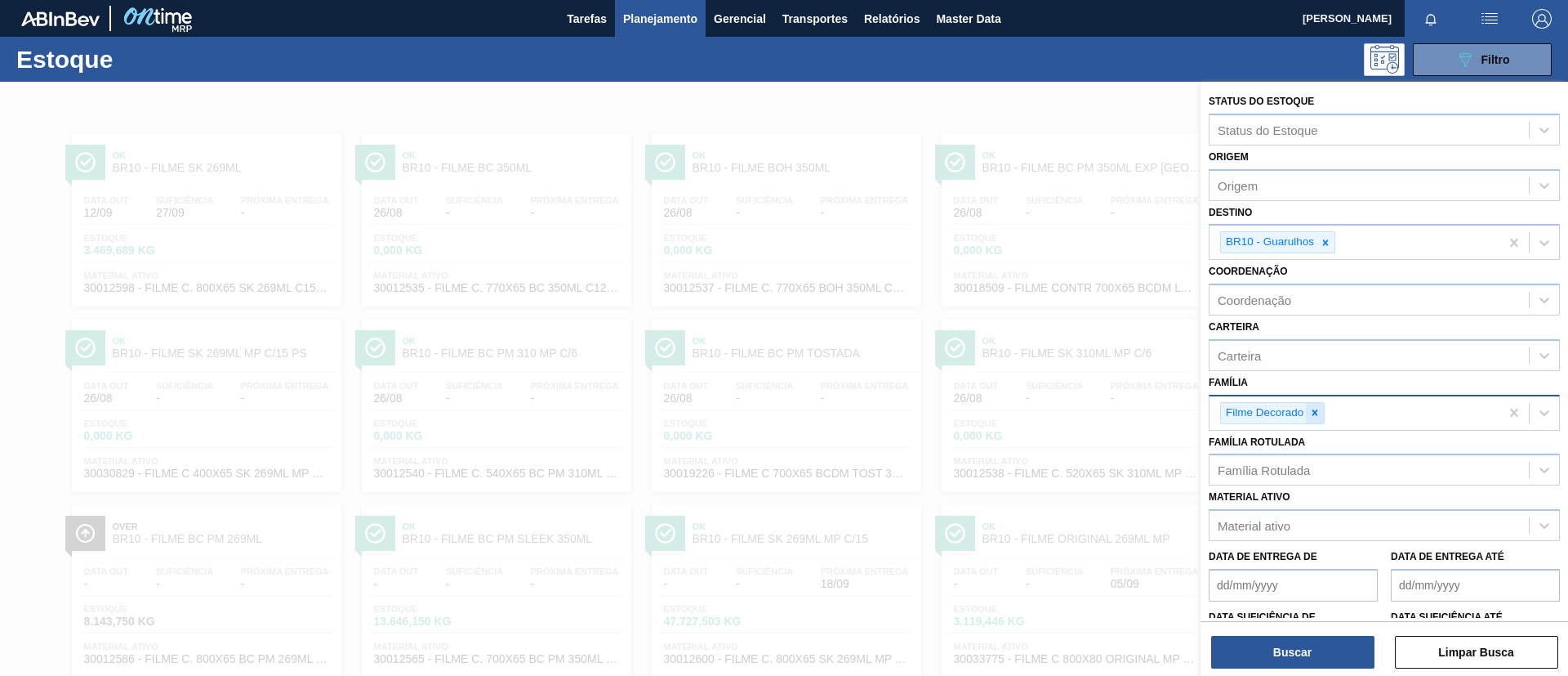
click at [1317, 415] on icon at bounding box center [1316, 412] width 6 height 6
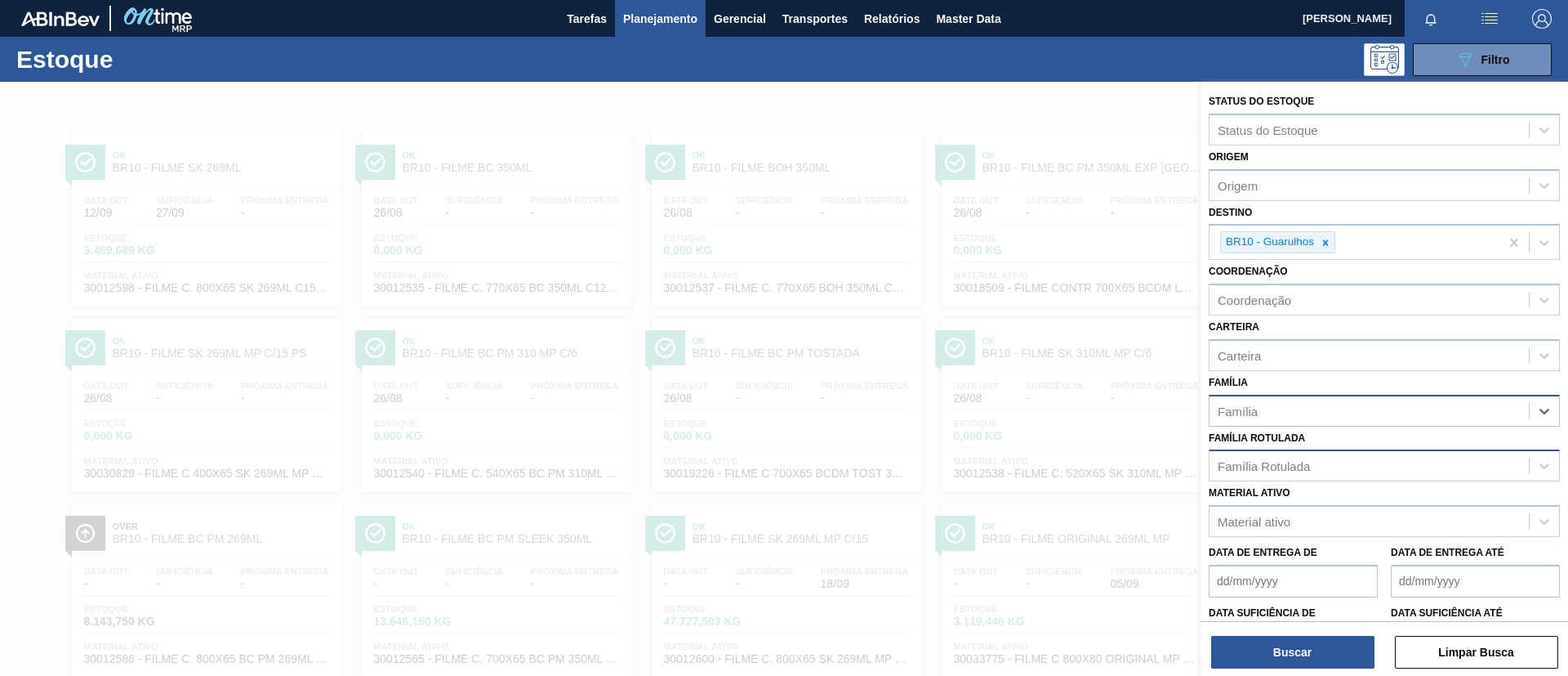
click at [1325, 479] on div "Família Rotulada" at bounding box center [1384, 465] width 351 height 32
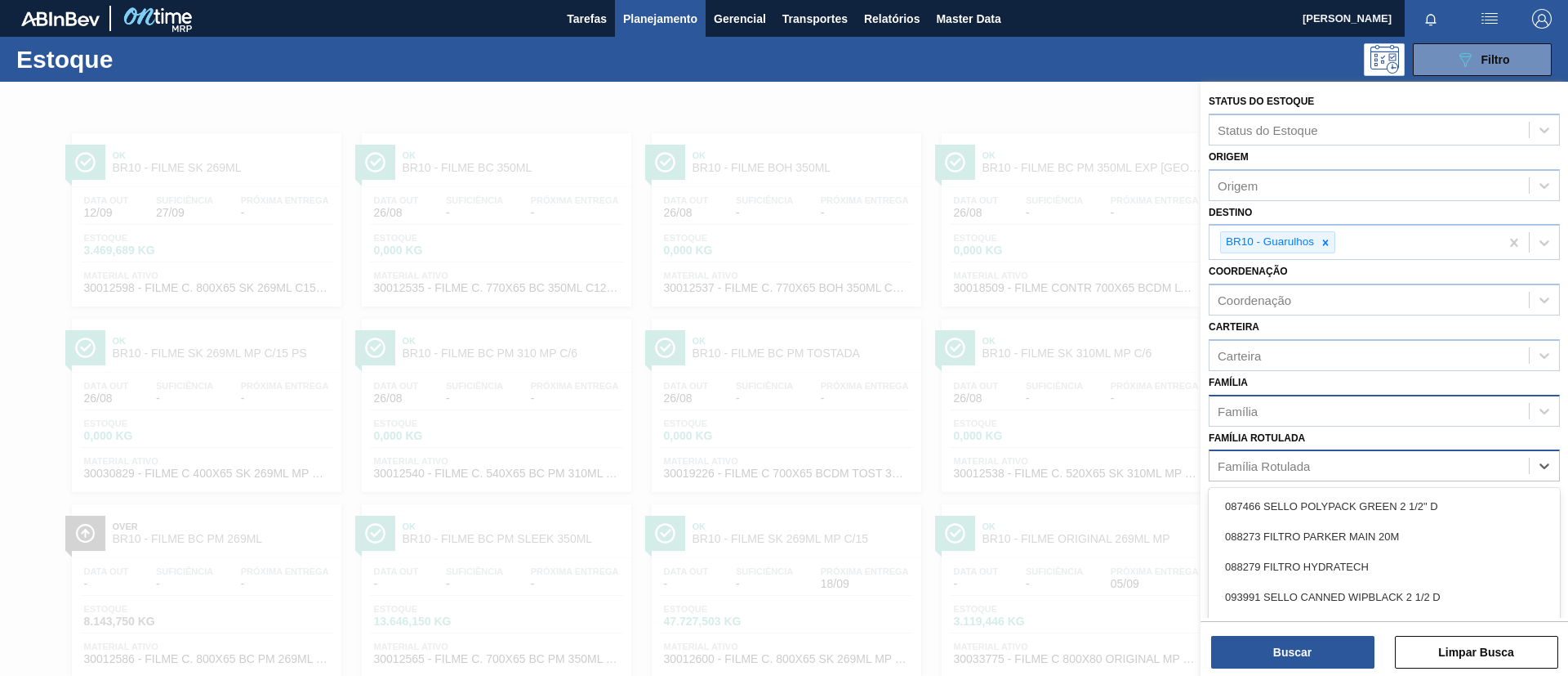
scroll to position [63, 0]
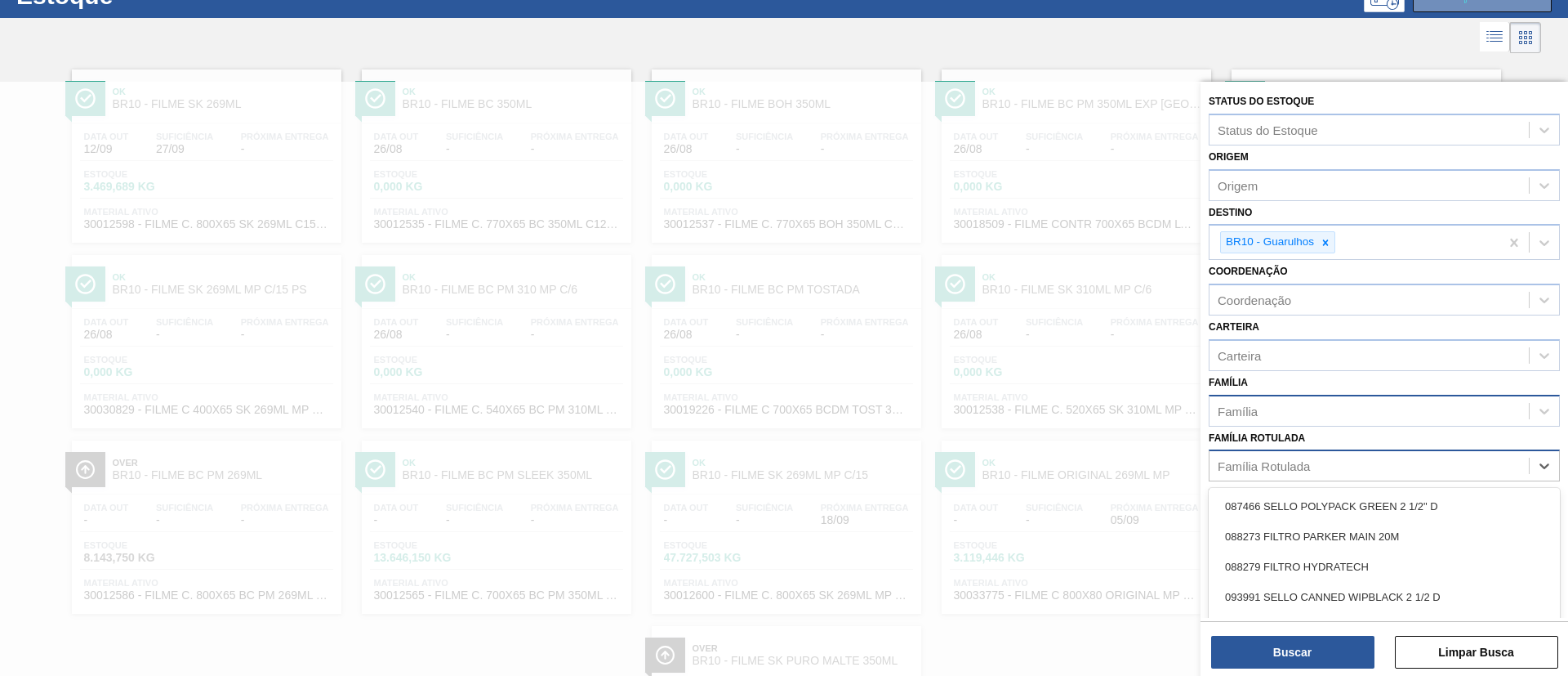
paste Rotulada "FILME AP 350ML MP C/ 18"
type Rotulada "FILME AP 350ML MP C/ 18"
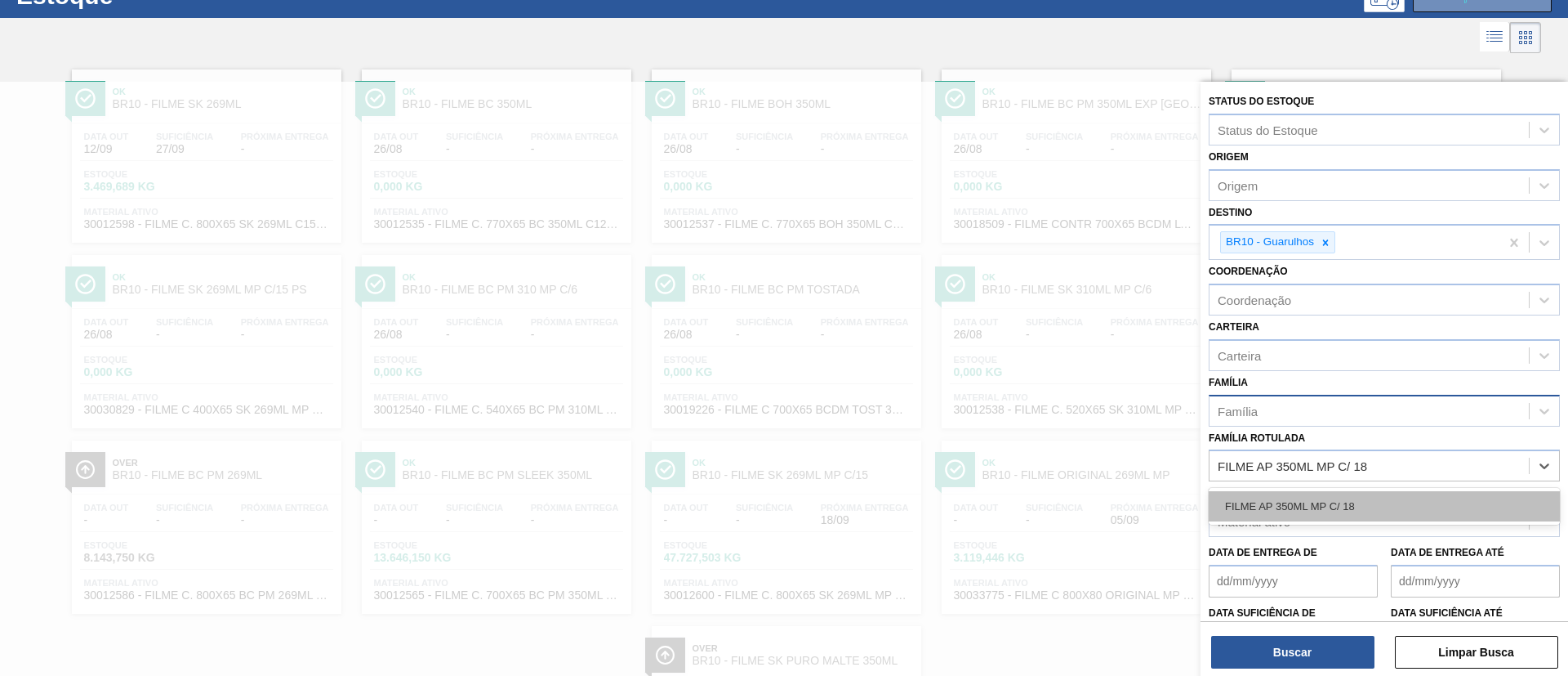
click at [1328, 507] on div "FILME AP 350ML MP C/ 18" at bounding box center [1384, 506] width 351 height 30
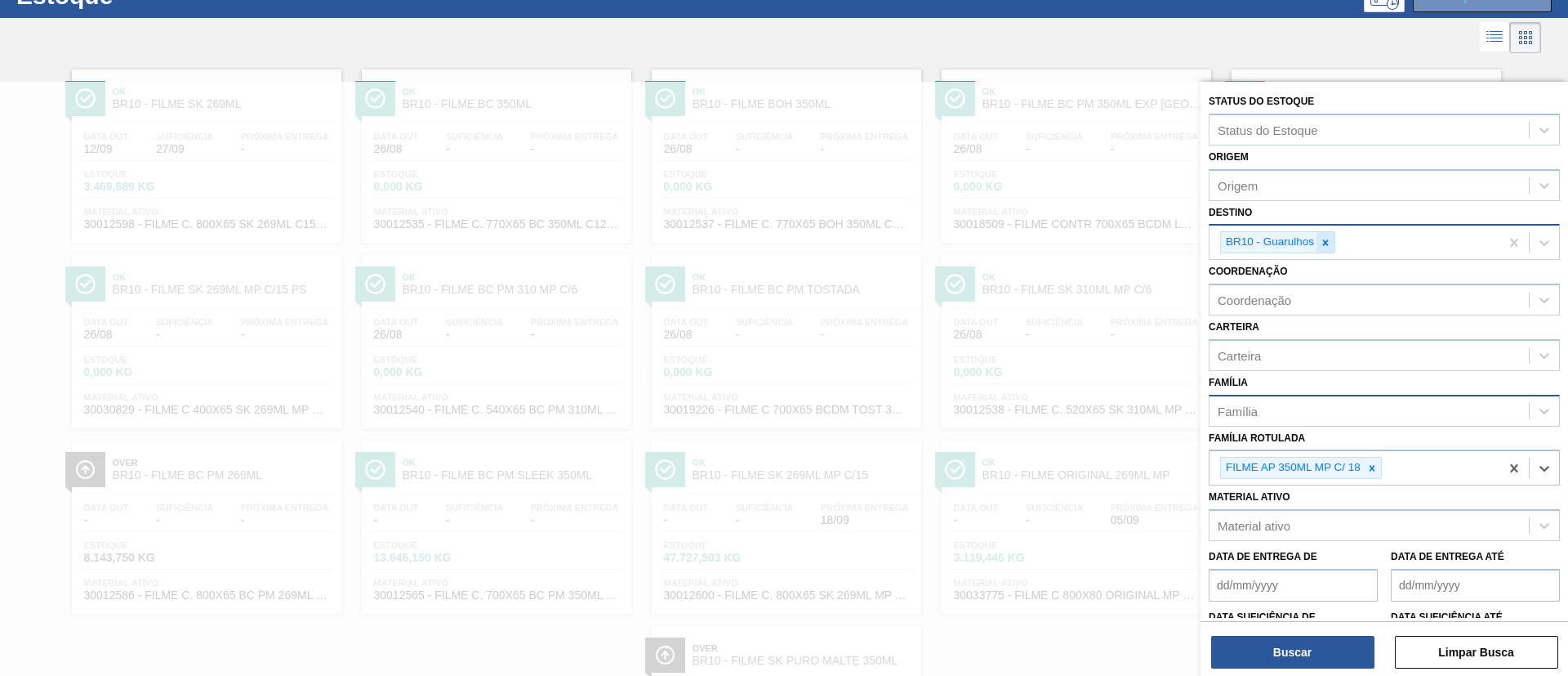
click at [1321, 237] on icon at bounding box center [1325, 243] width 12 height 12
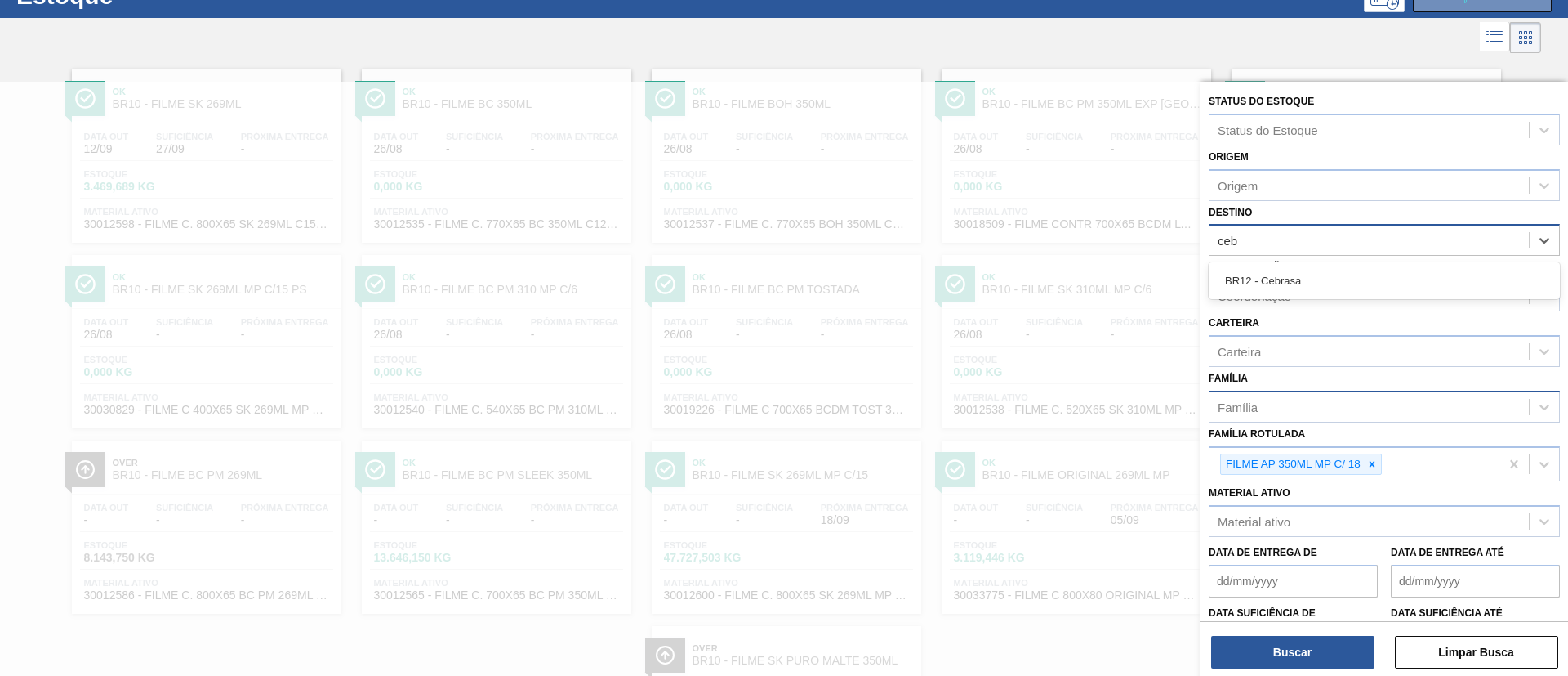
type input "cebr"
click at [1227, 280] on div "BR12 - Cebrasa" at bounding box center [1384, 280] width 351 height 30
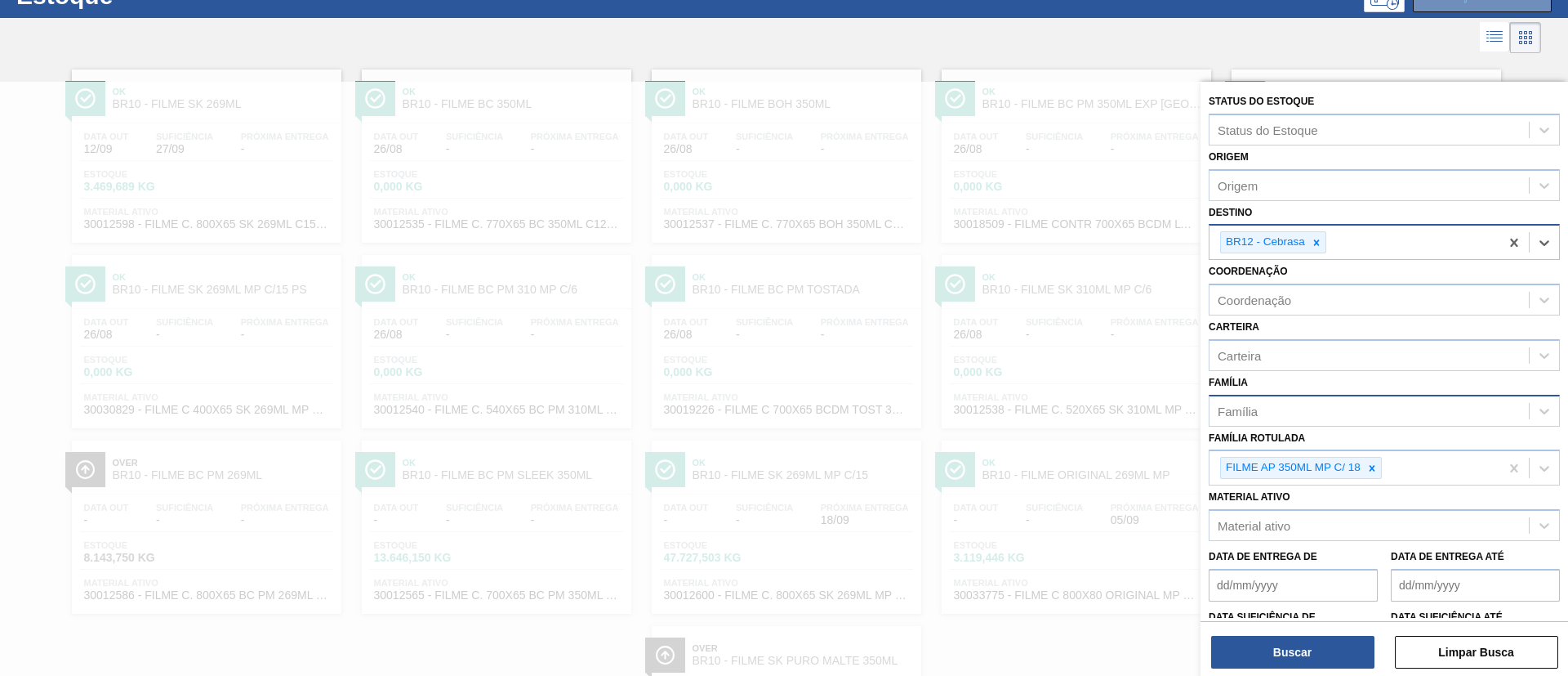
click at [1273, 631] on div "Buscar Limpar Busca" at bounding box center [1384, 644] width 368 height 46
click at [1279, 642] on button "Buscar" at bounding box center [1293, 652] width 164 height 33
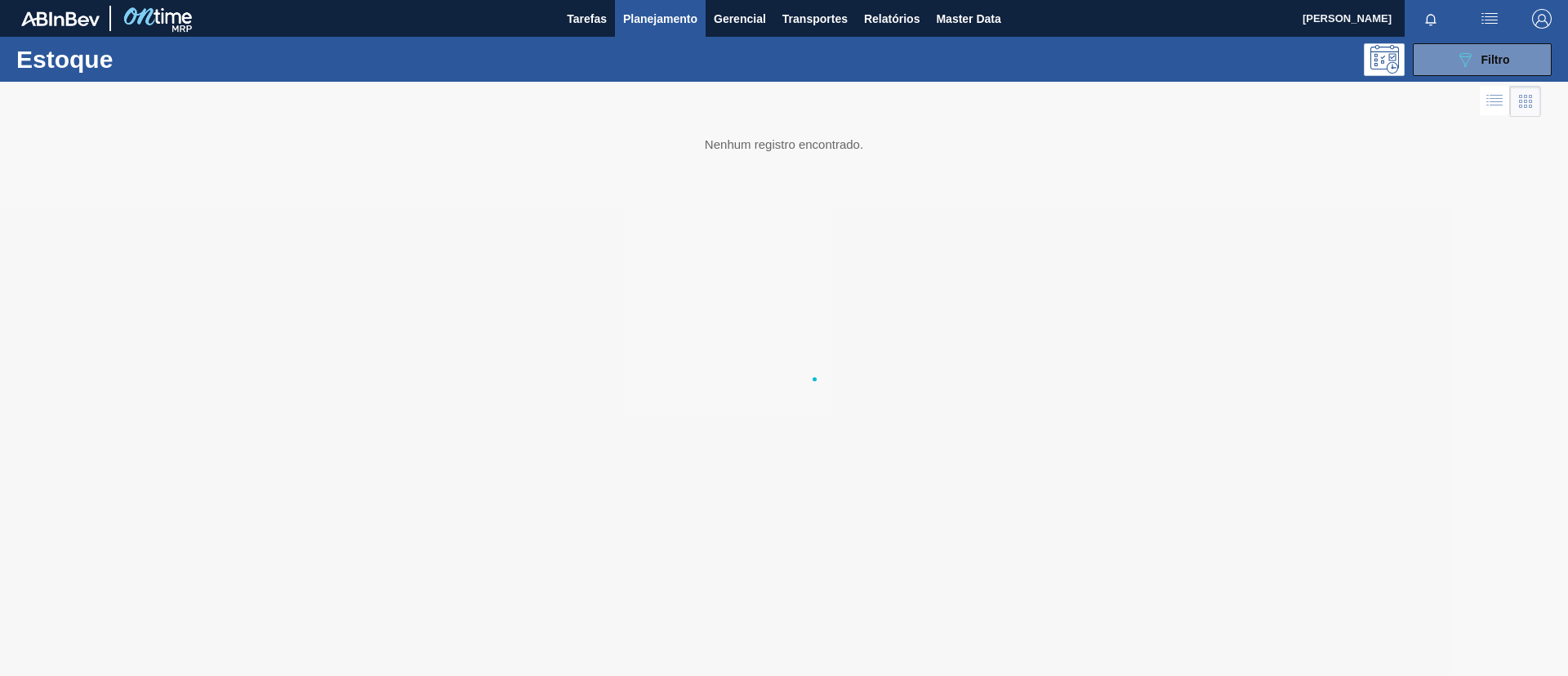
scroll to position [0, 0]
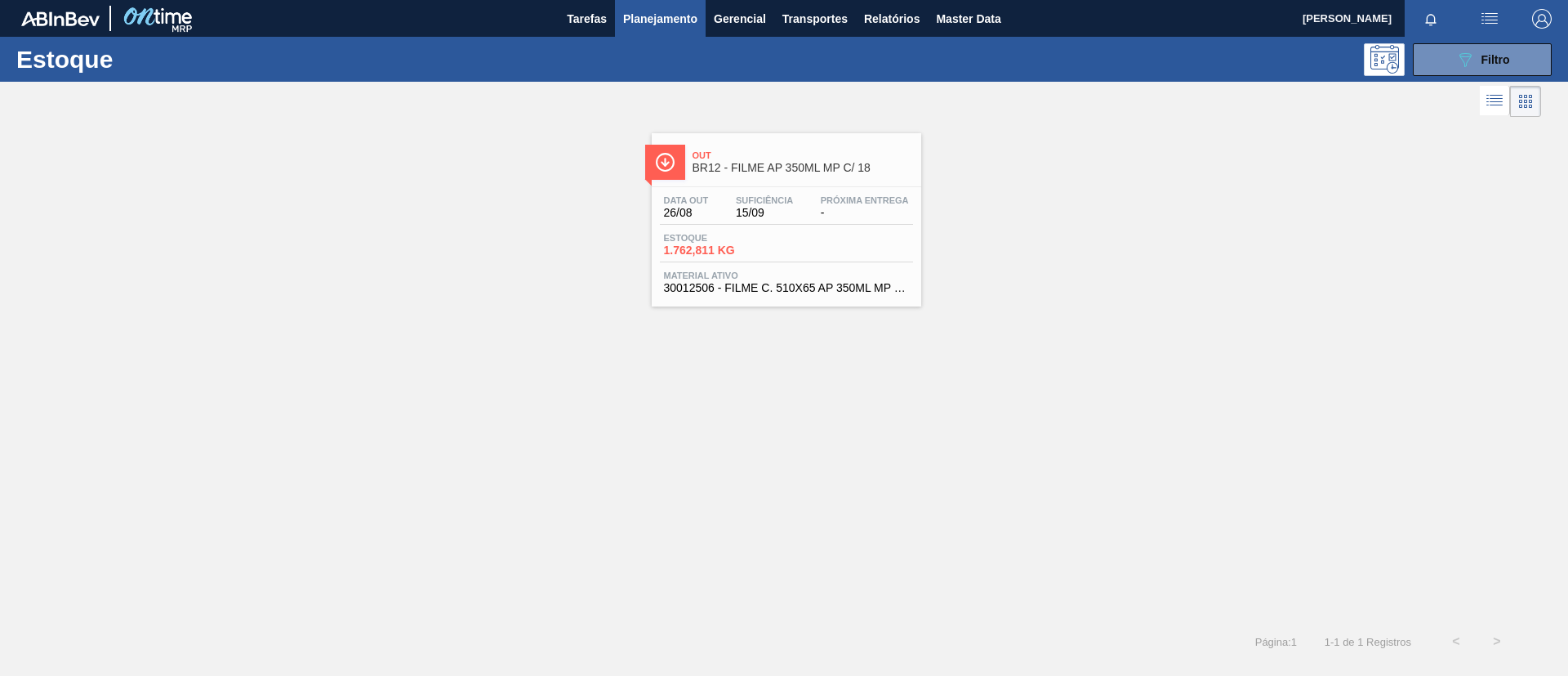
click at [780, 220] on div "Data out 26/08 Suficiência 15/09 Próxima Entrega -" at bounding box center [787, 210] width 253 height 30
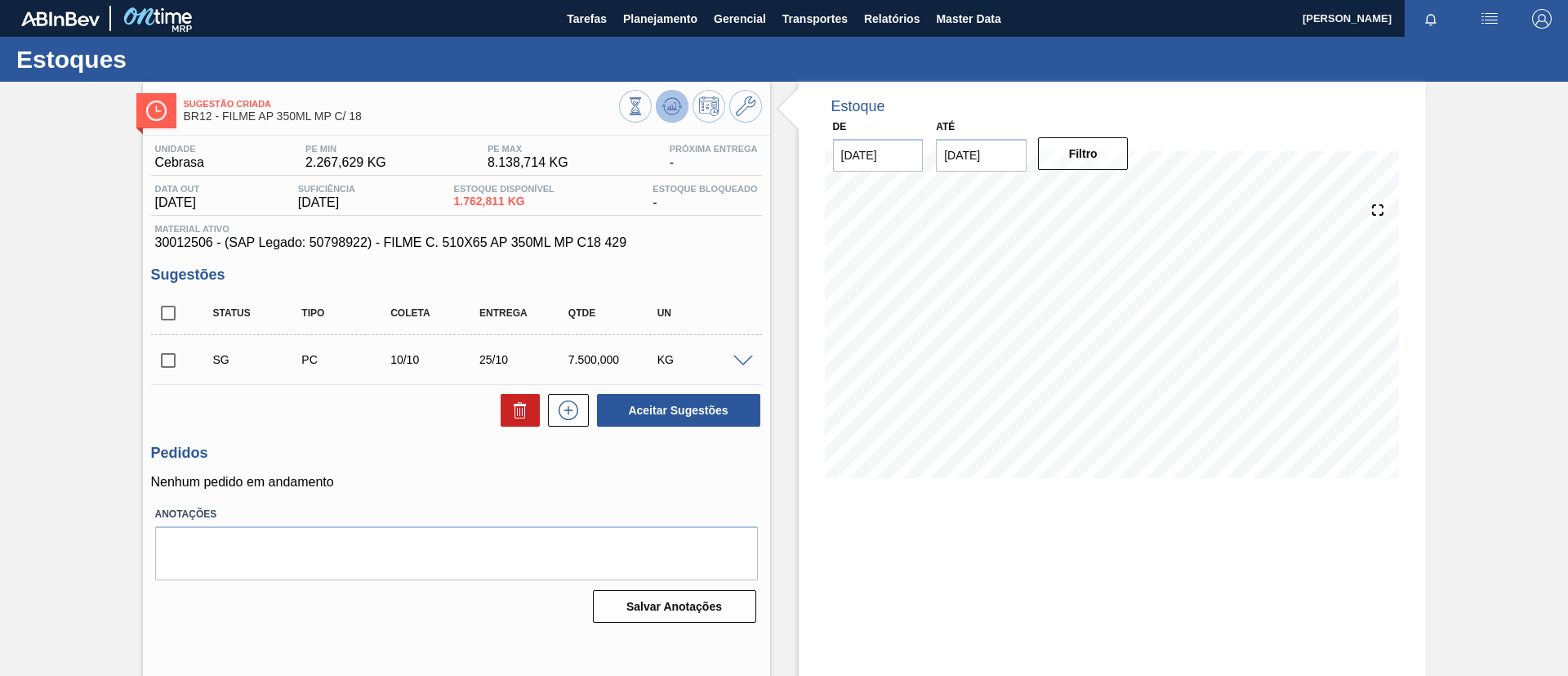
click at [656, 111] on button at bounding box center [673, 106] width 33 height 33
click at [665, 7] on button "Planejamento" at bounding box center [660, 18] width 90 height 37
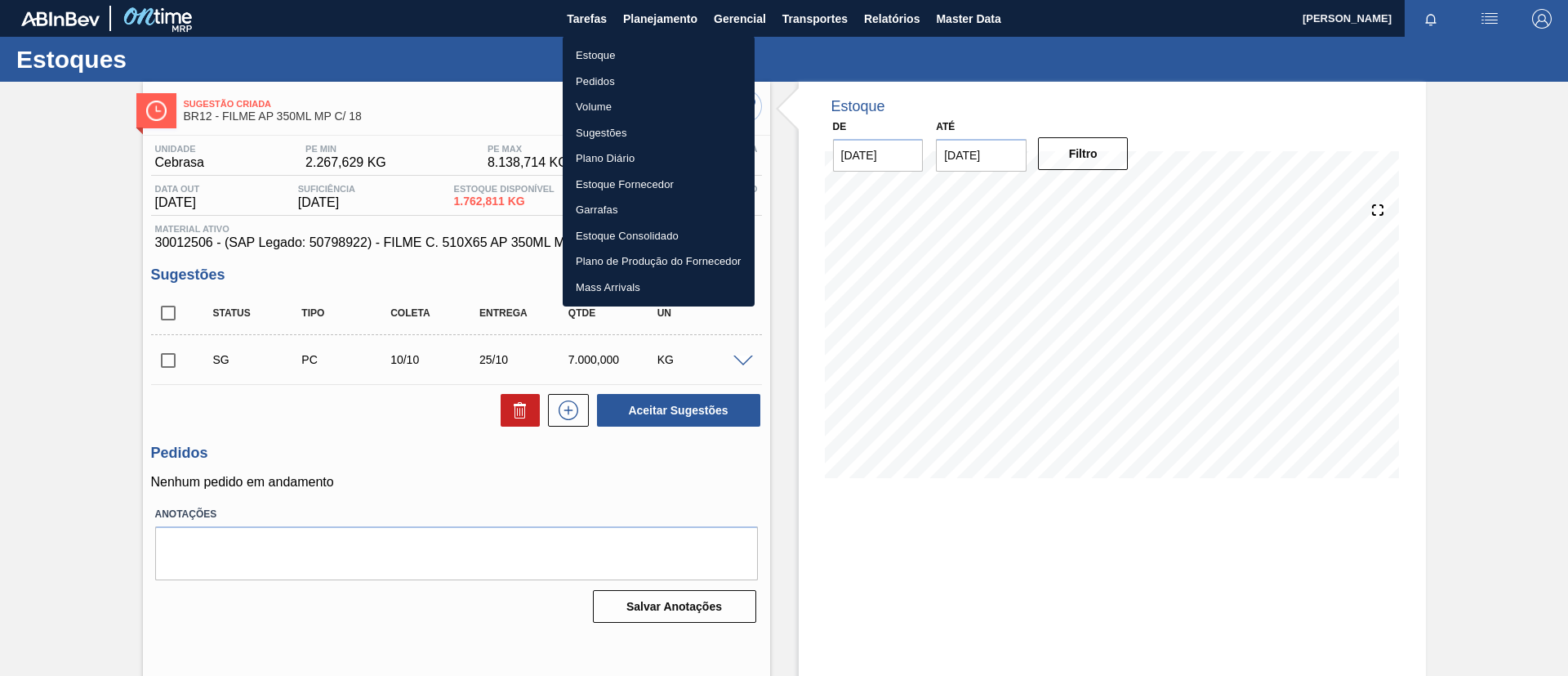
click at [664, 50] on li "Estoque" at bounding box center [659, 56] width 192 height 26
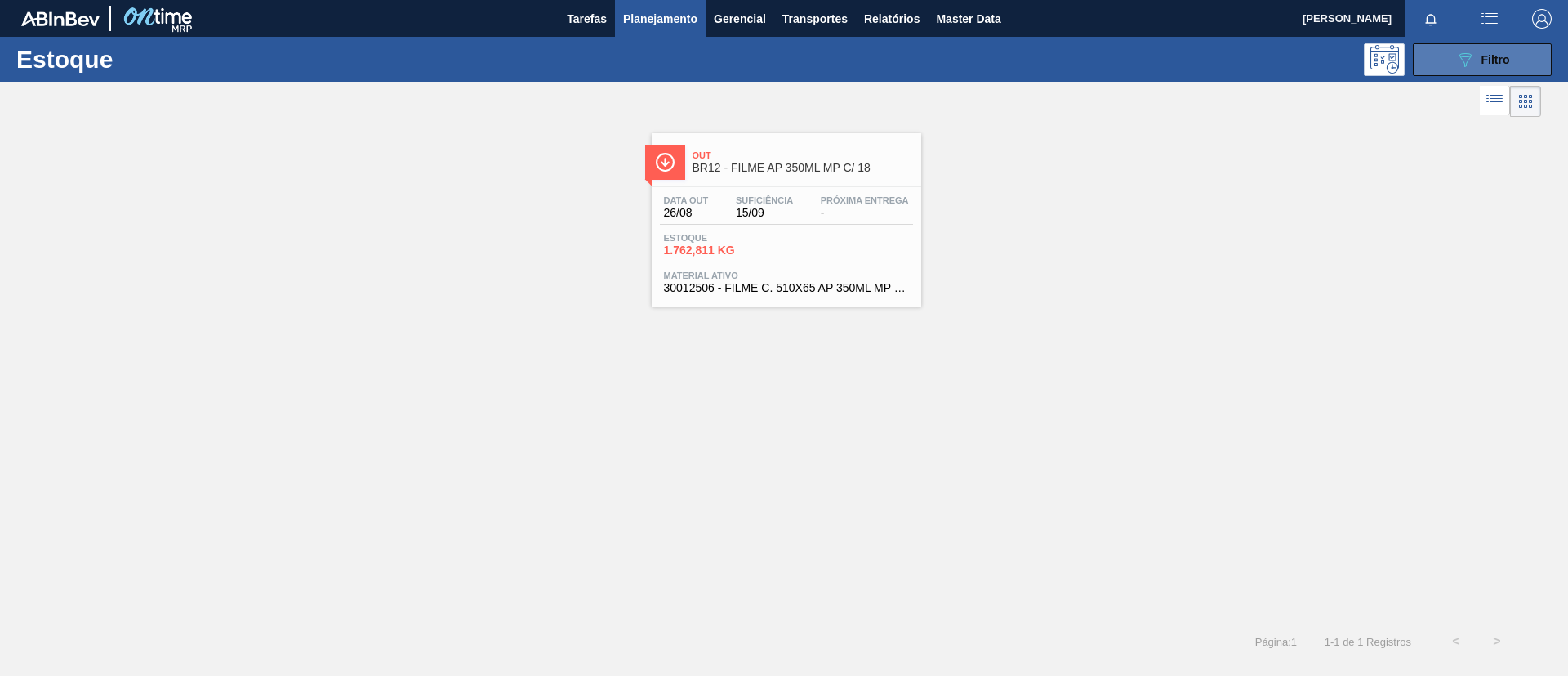
click at [1480, 58] on div "089F7B8B-B2A5-4AFE-B5C0-19BA573D28AC Filtro" at bounding box center [1482, 60] width 55 height 20
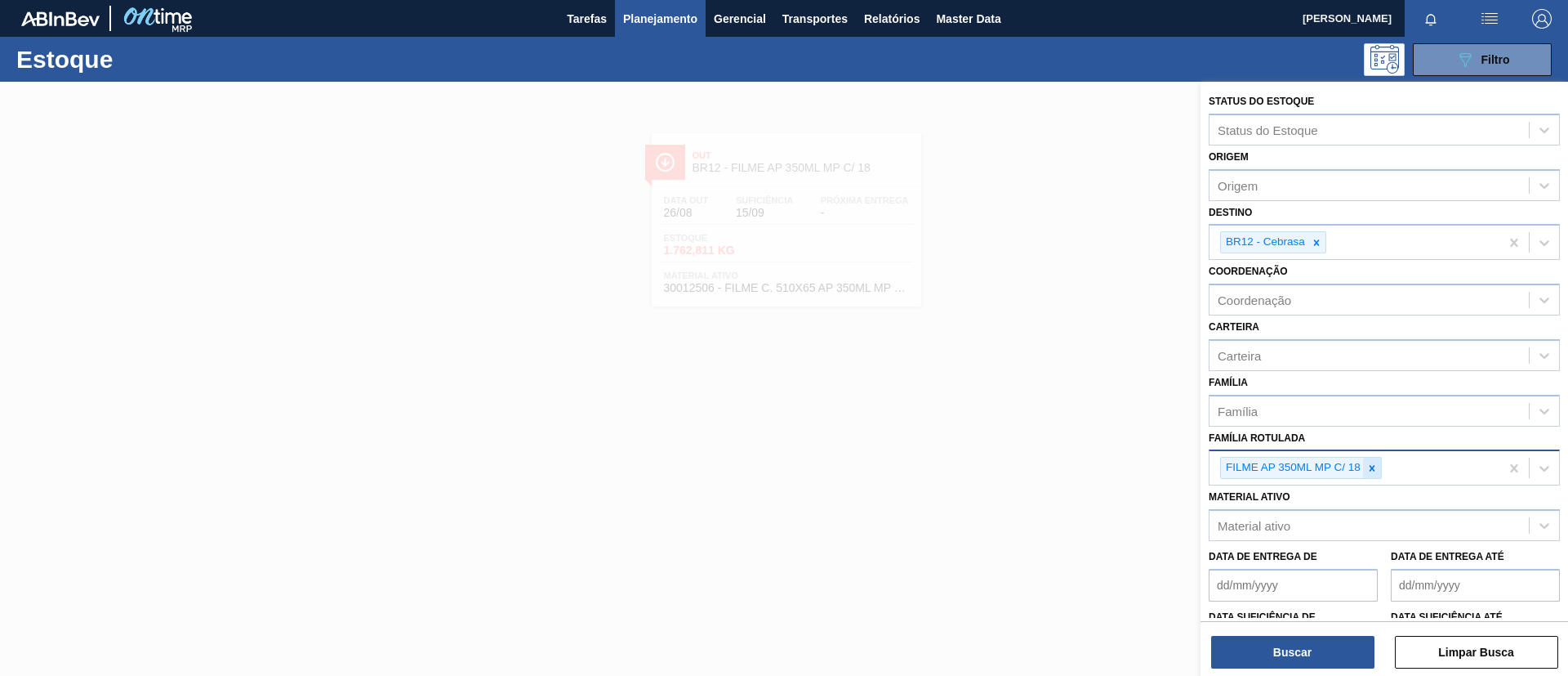
click at [1371, 475] on div at bounding box center [1372, 467] width 18 height 21
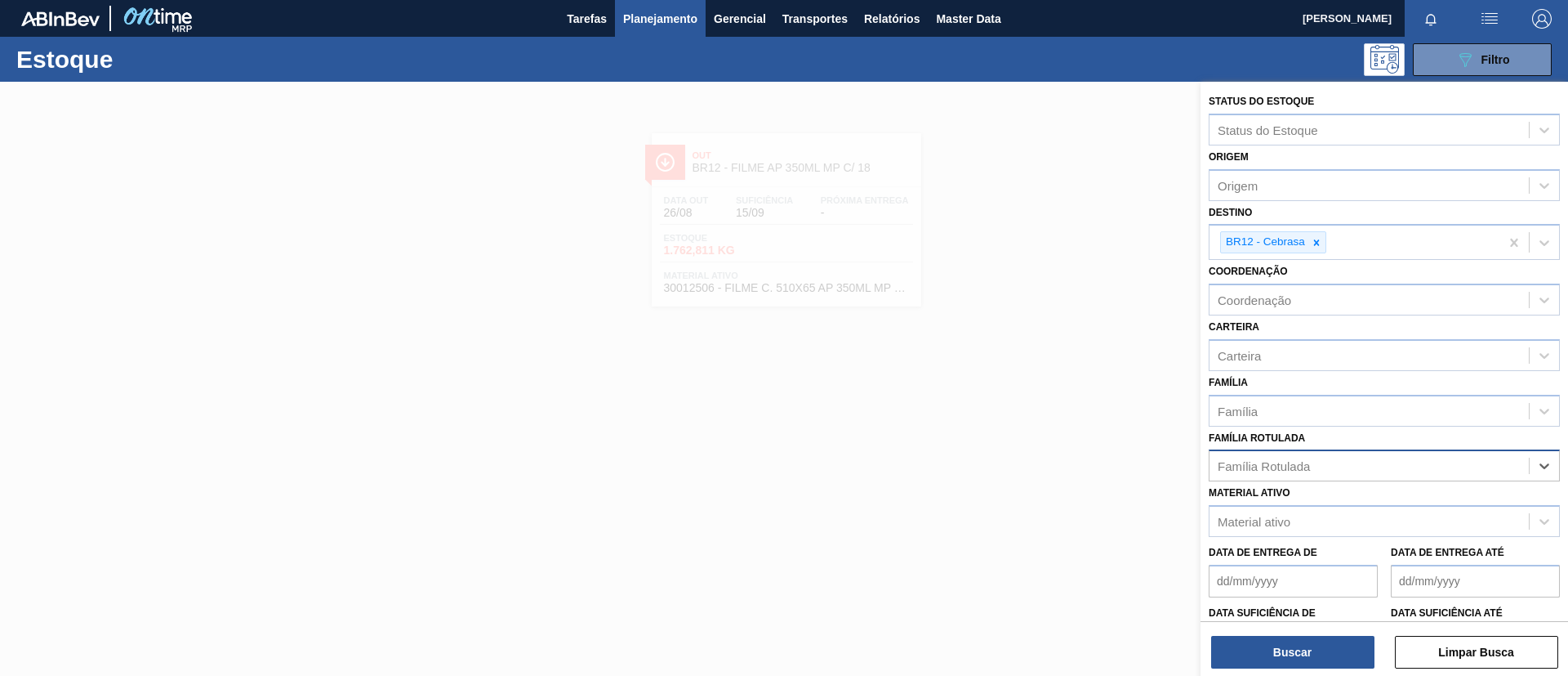
paste Rotulada "FILME BC PM SLEEK 350ML"
type Rotulada "FILME BC PM SLEEK 350ML"
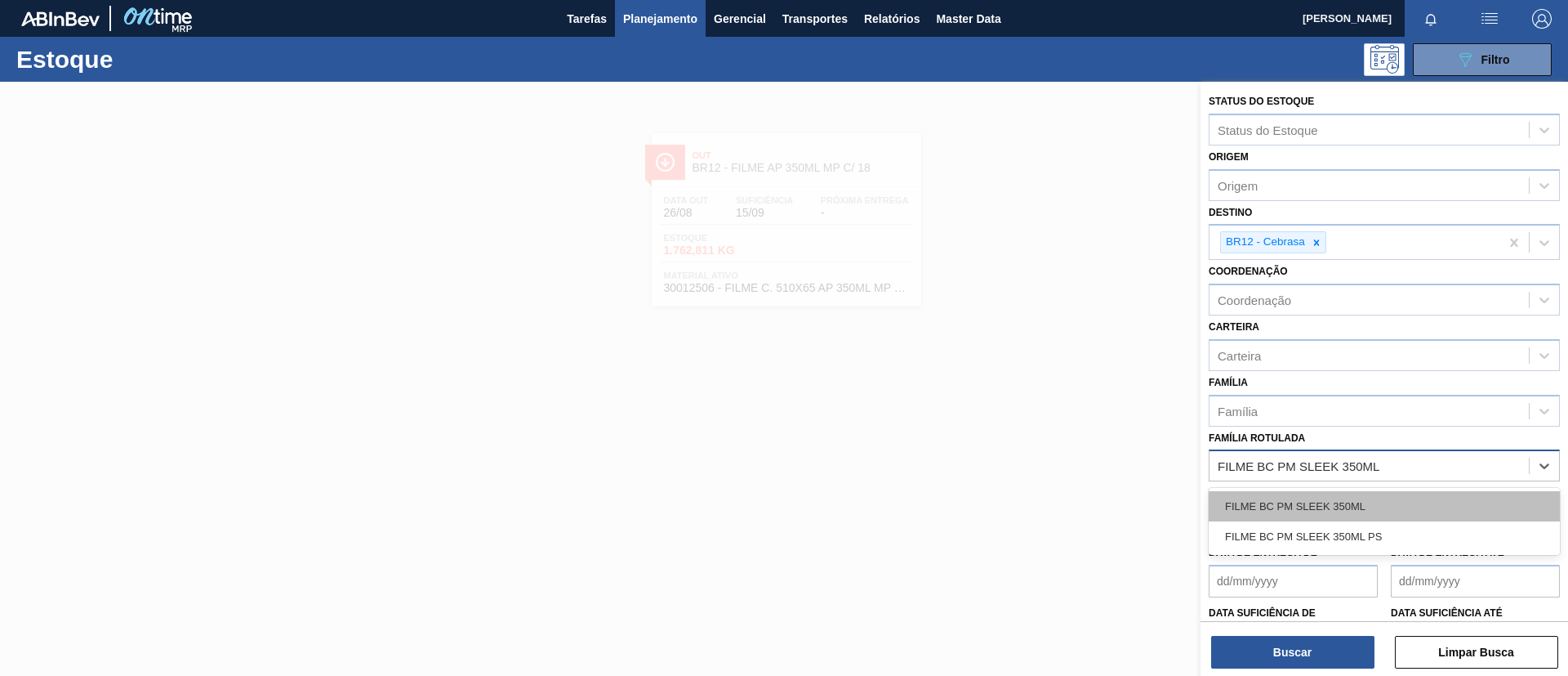
click at [1391, 495] on div "FILME BC PM SLEEK 350ML" at bounding box center [1384, 506] width 351 height 30
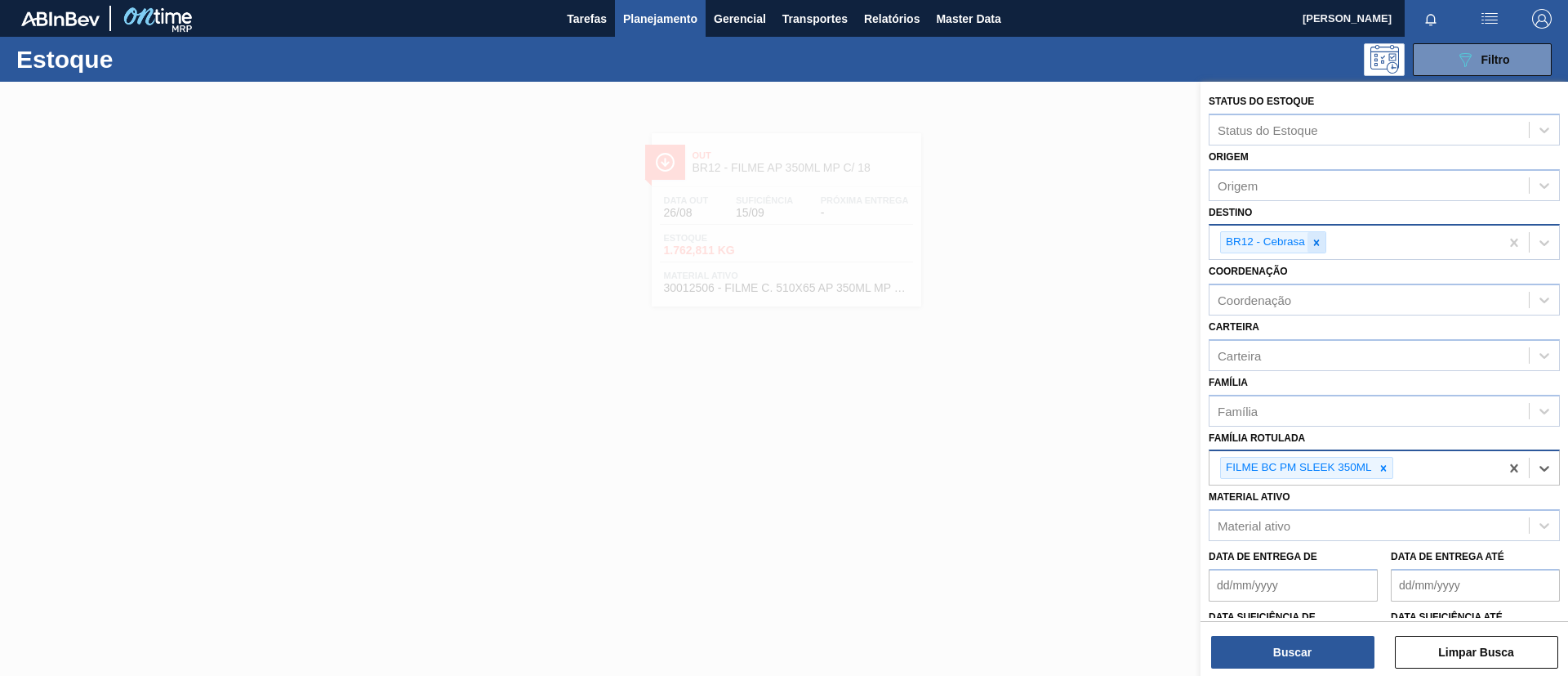
click at [1316, 243] on icon at bounding box center [1316, 242] width 6 height 6
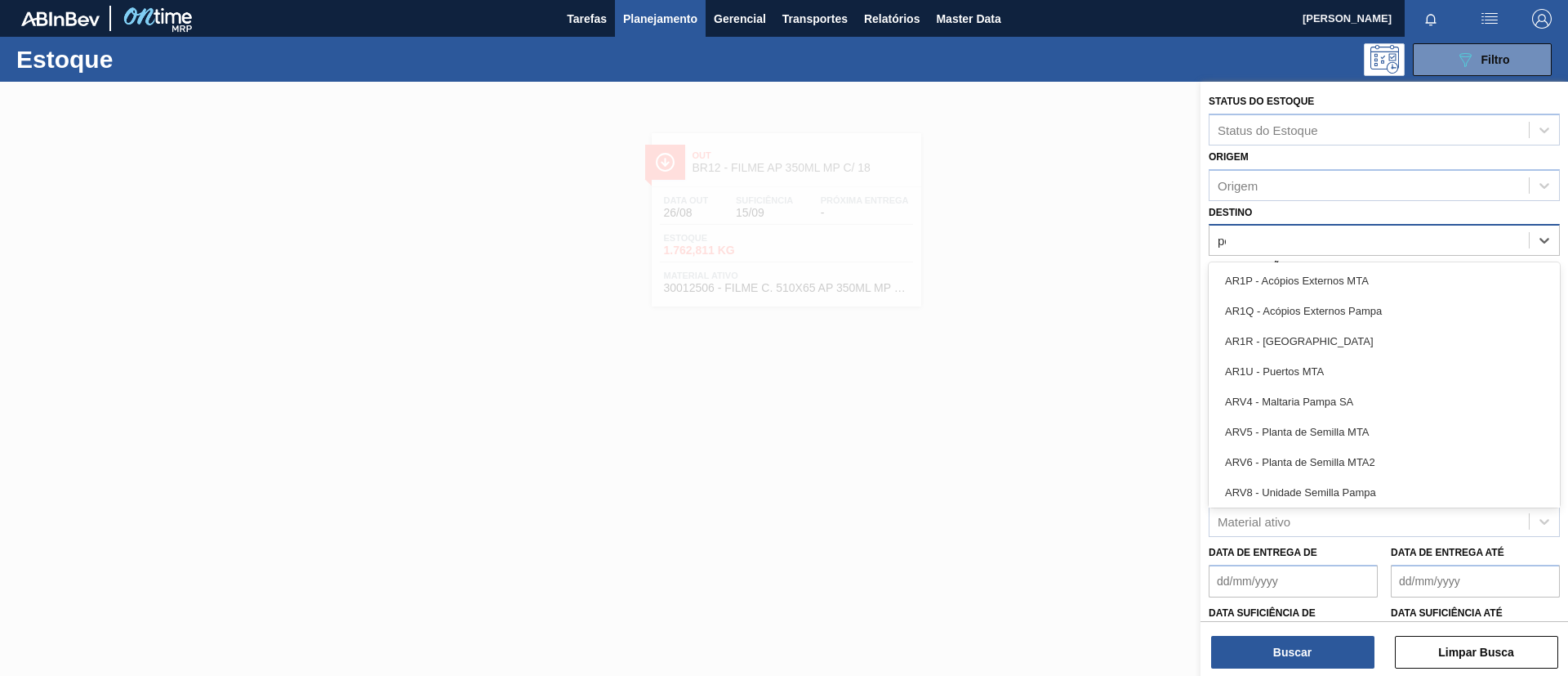
type input "per"
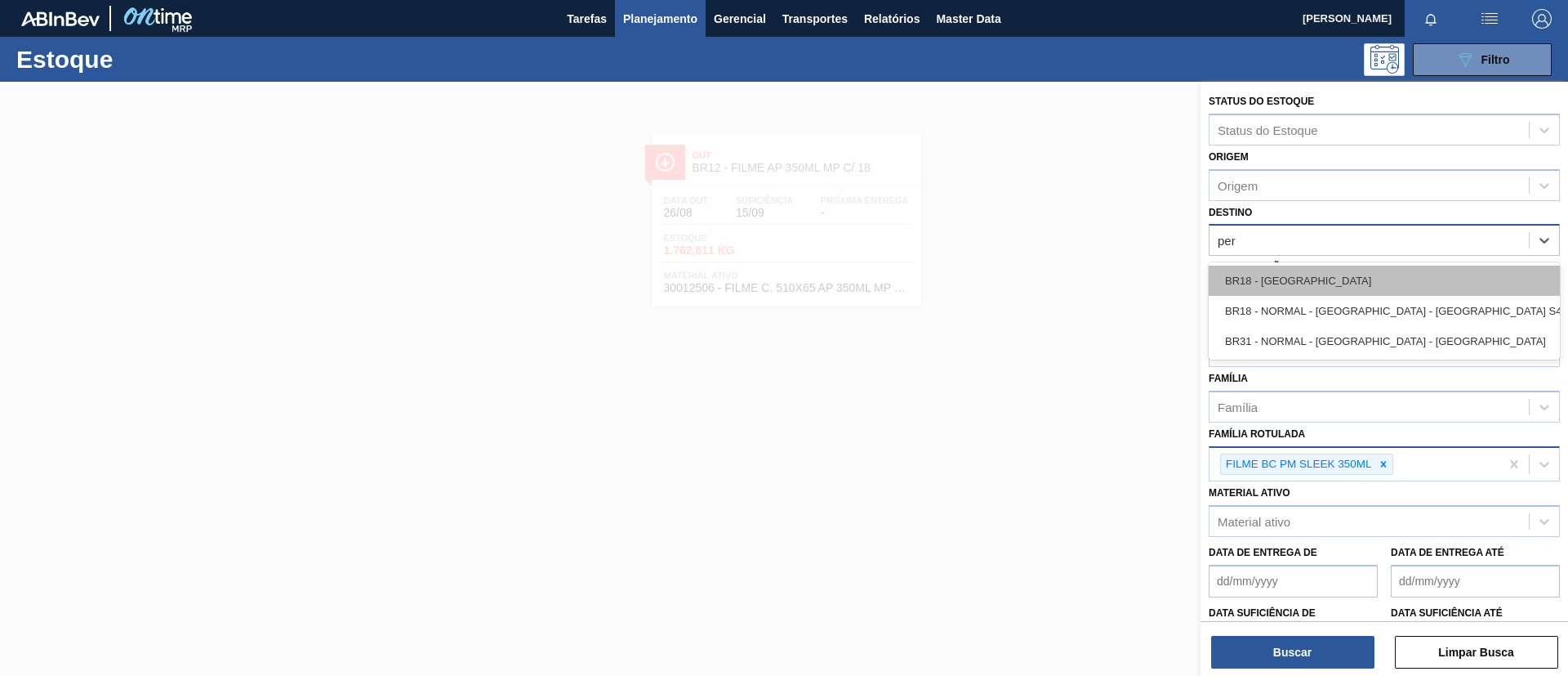
click at [1344, 285] on div "BR18 - [GEOGRAPHIC_DATA]" at bounding box center [1384, 280] width 351 height 30
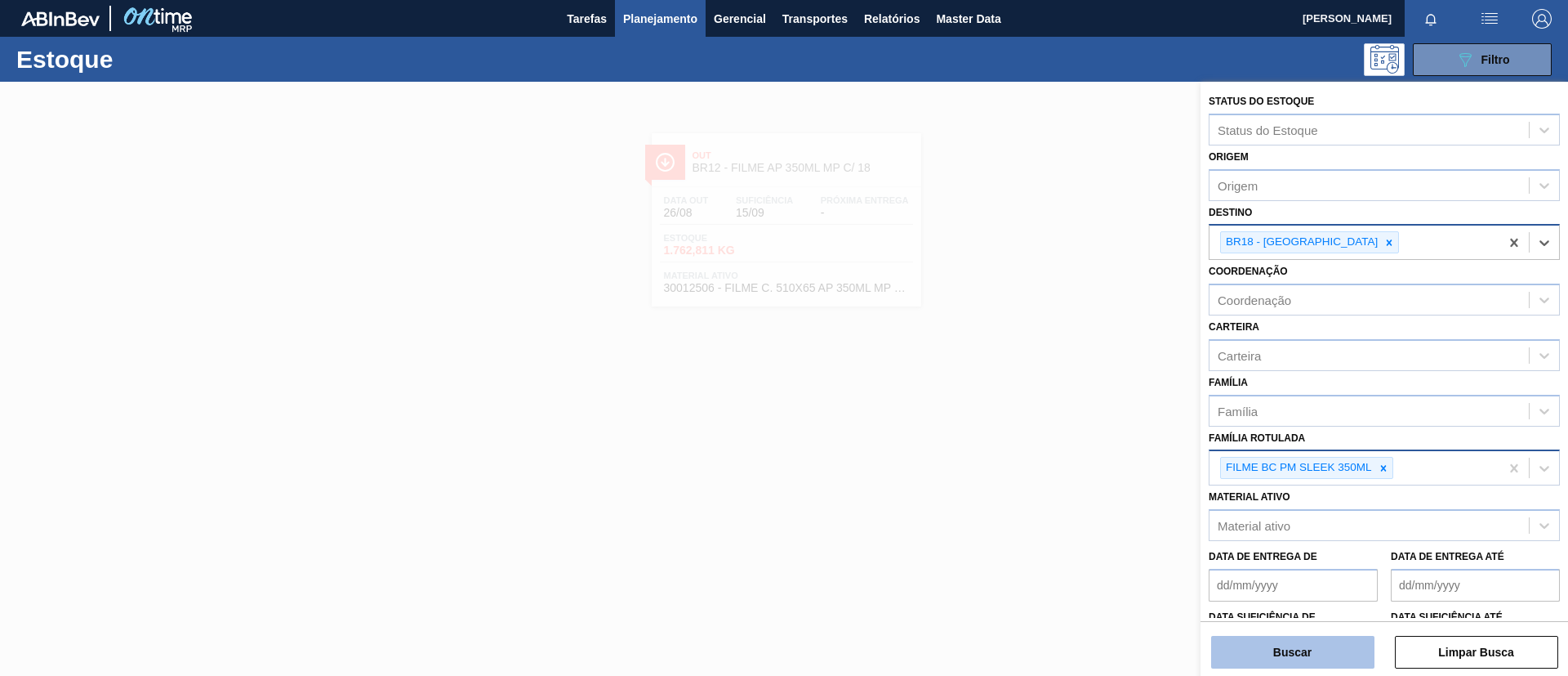
click at [1334, 637] on button "Buscar" at bounding box center [1293, 652] width 164 height 33
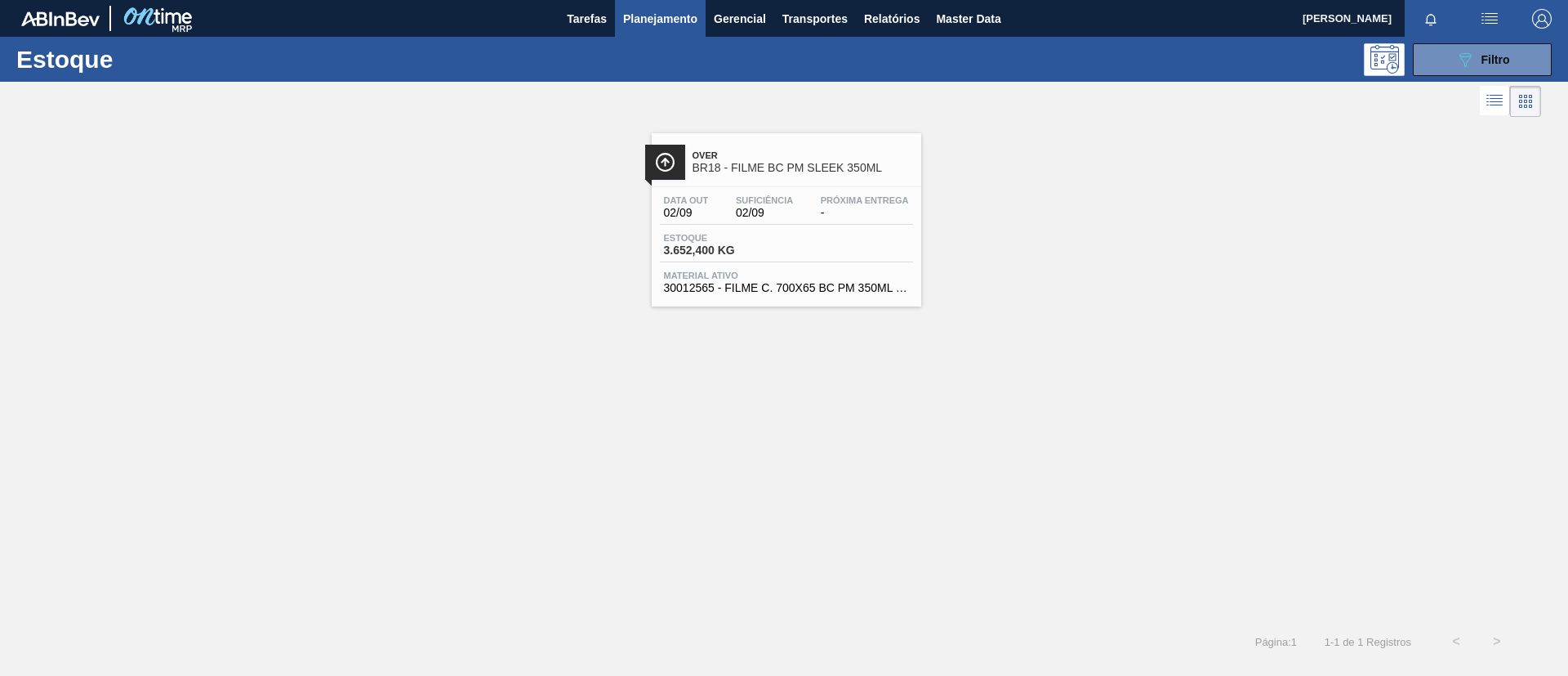
click at [866, 205] on div "Próxima Entrega -" at bounding box center [864, 206] width 96 height 24
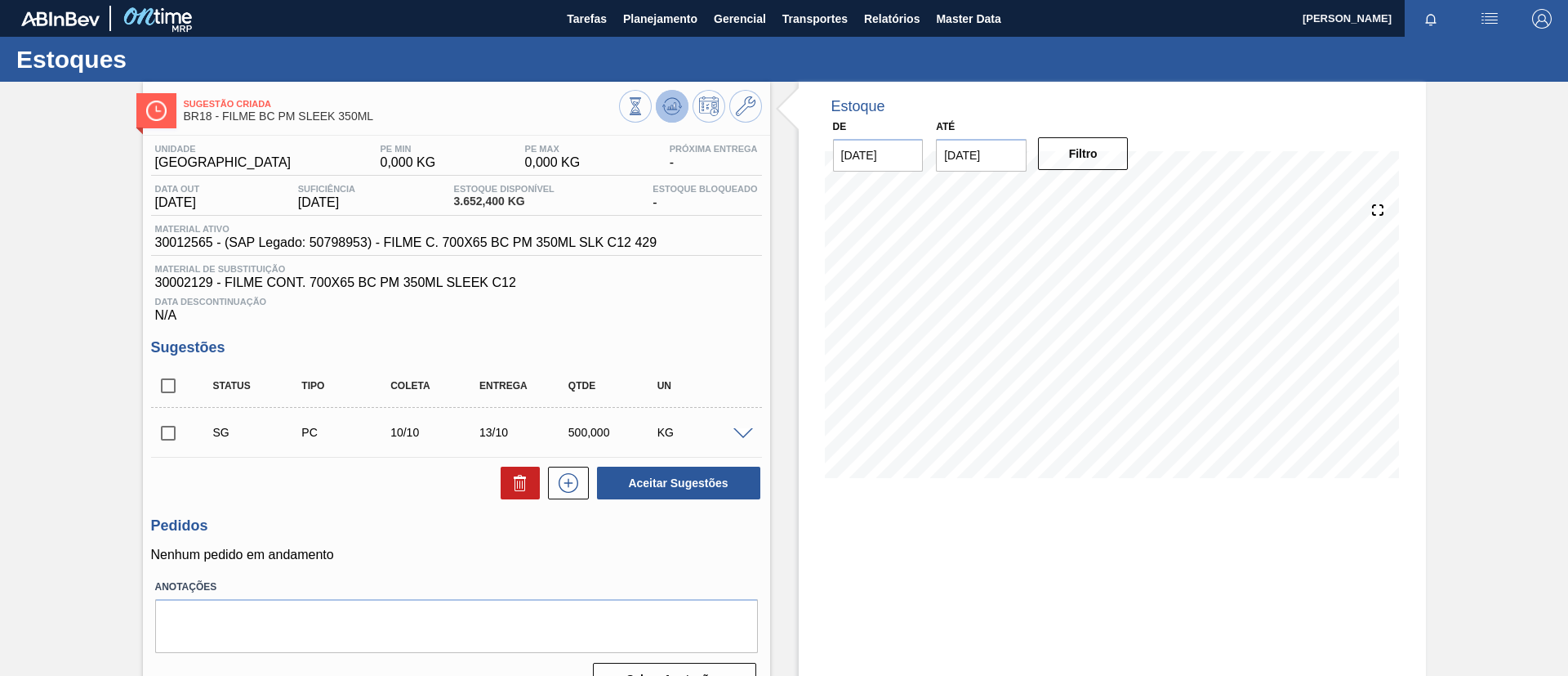
click at [671, 102] on icon at bounding box center [673, 106] width 20 height 20
drag, startPoint x: 368, startPoint y: 122, endPoint x: 229, endPoint y: 125, distance: 139.0
click at [229, 125] on div "Sugestão Criada BR18 - FILME BC PM SLEEK 350ML" at bounding box center [402, 110] width 436 height 37
click at [87, 178] on div "Sugestão Criada BR18 - FILME BC PM SLEEK 350ML Unidade Pernambuco PE MIN 0,000 …" at bounding box center [784, 395] width 1568 height 627
drag, startPoint x: 360, startPoint y: 114, endPoint x: 224, endPoint y: 114, distance: 136.0
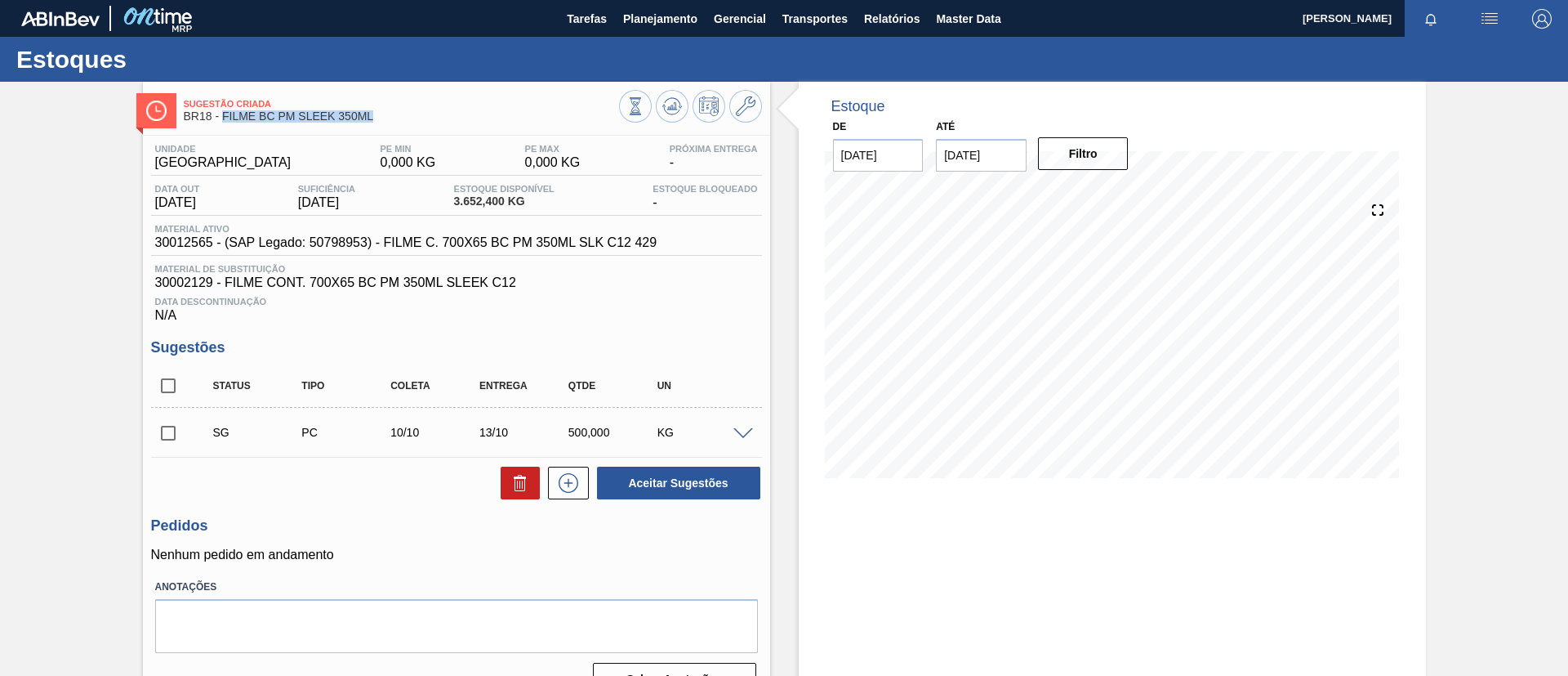
click at [224, 114] on span "BR18 - FILME BC PM SLEEK 350ML" at bounding box center [402, 116] width 436 height 12
copy span "FILME BC PM SLEEK 350ML"
click at [640, 16] on span "Planejamento" at bounding box center [660, 19] width 74 height 20
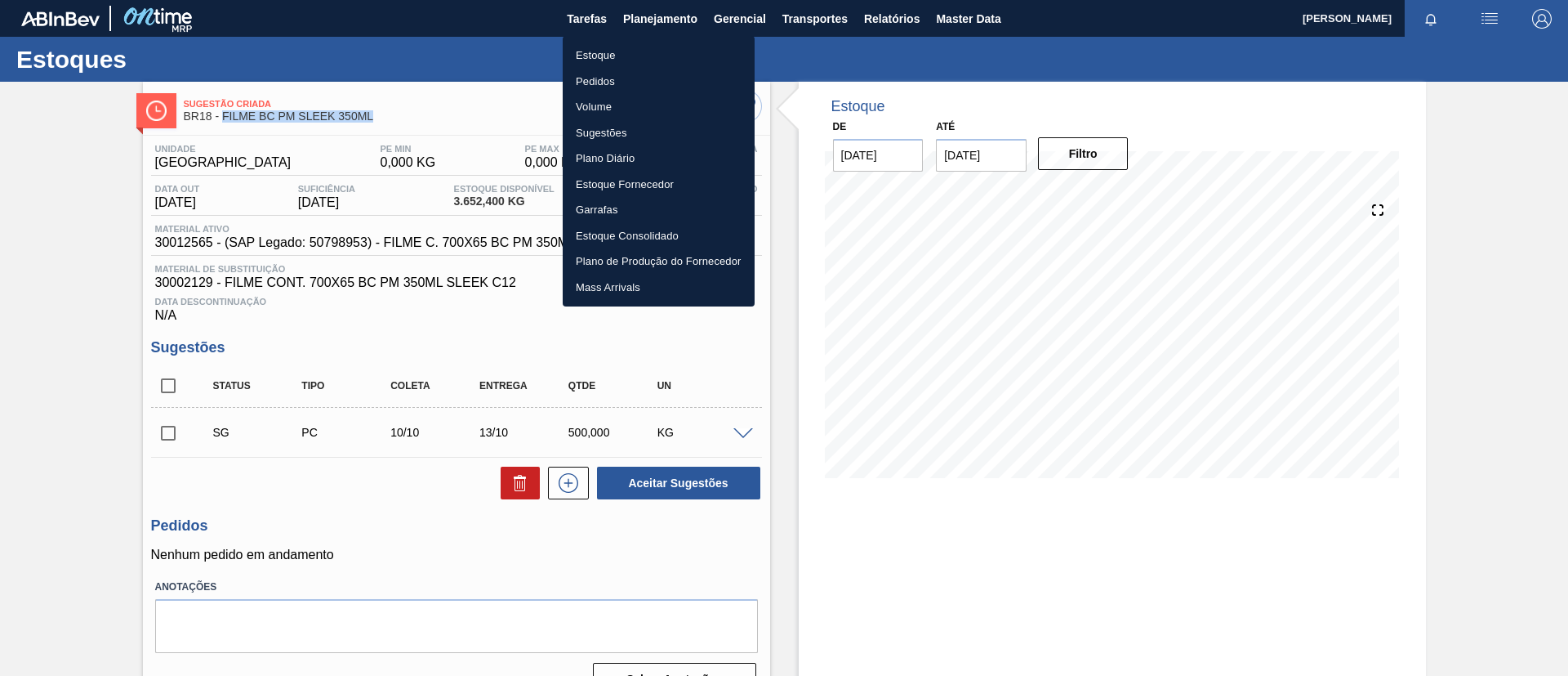
click at [639, 50] on li "Estoque" at bounding box center [659, 56] width 192 height 26
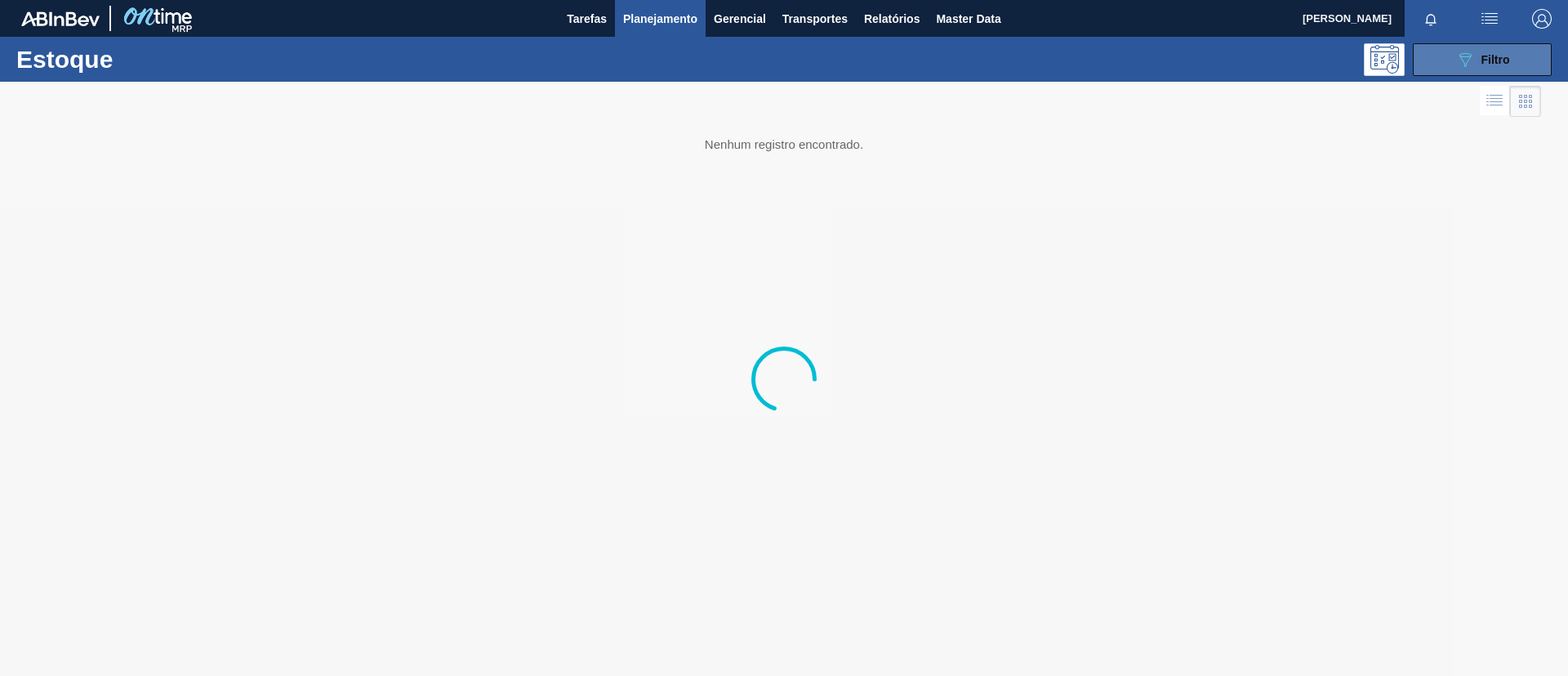
click at [1487, 56] on span "Filtro" at bounding box center [1496, 60] width 29 height 13
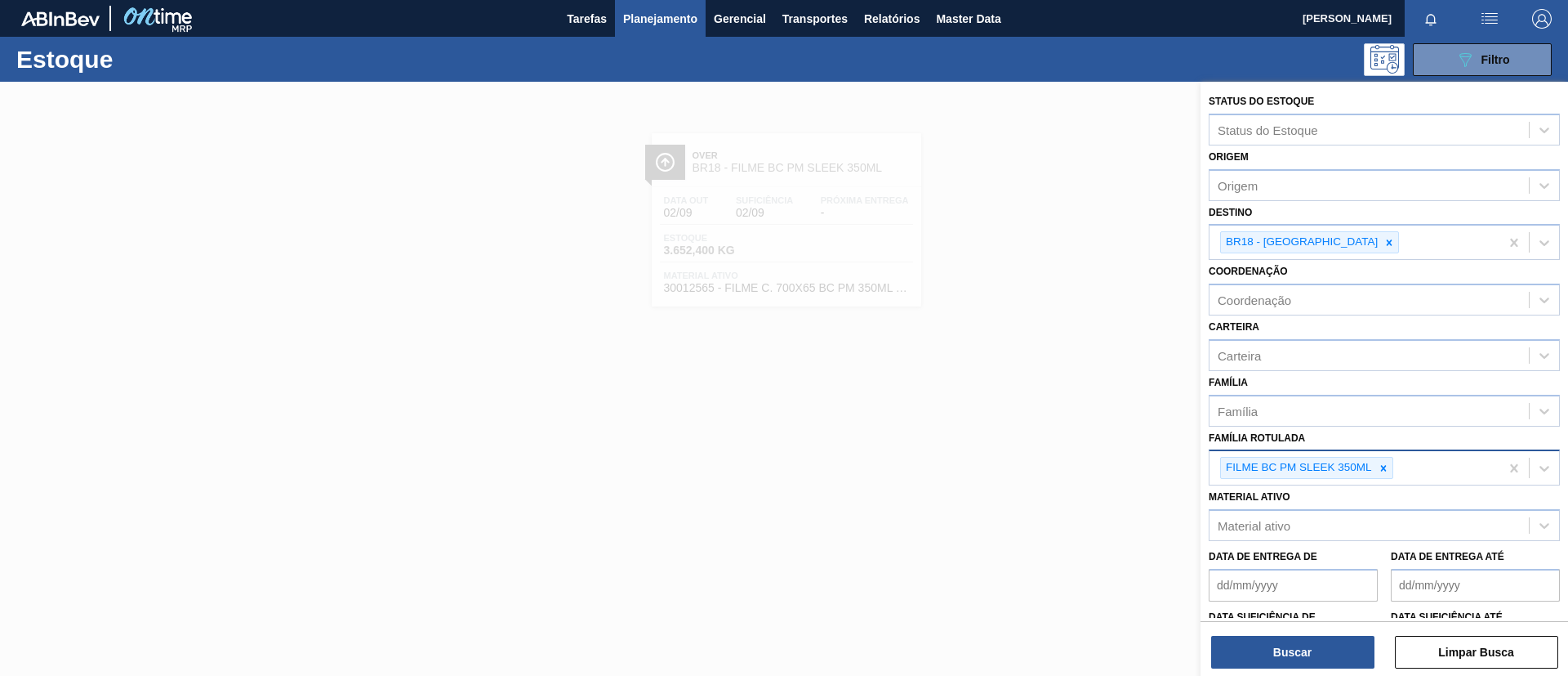
click at [1376, 463] on div at bounding box center [1384, 467] width 18 height 21
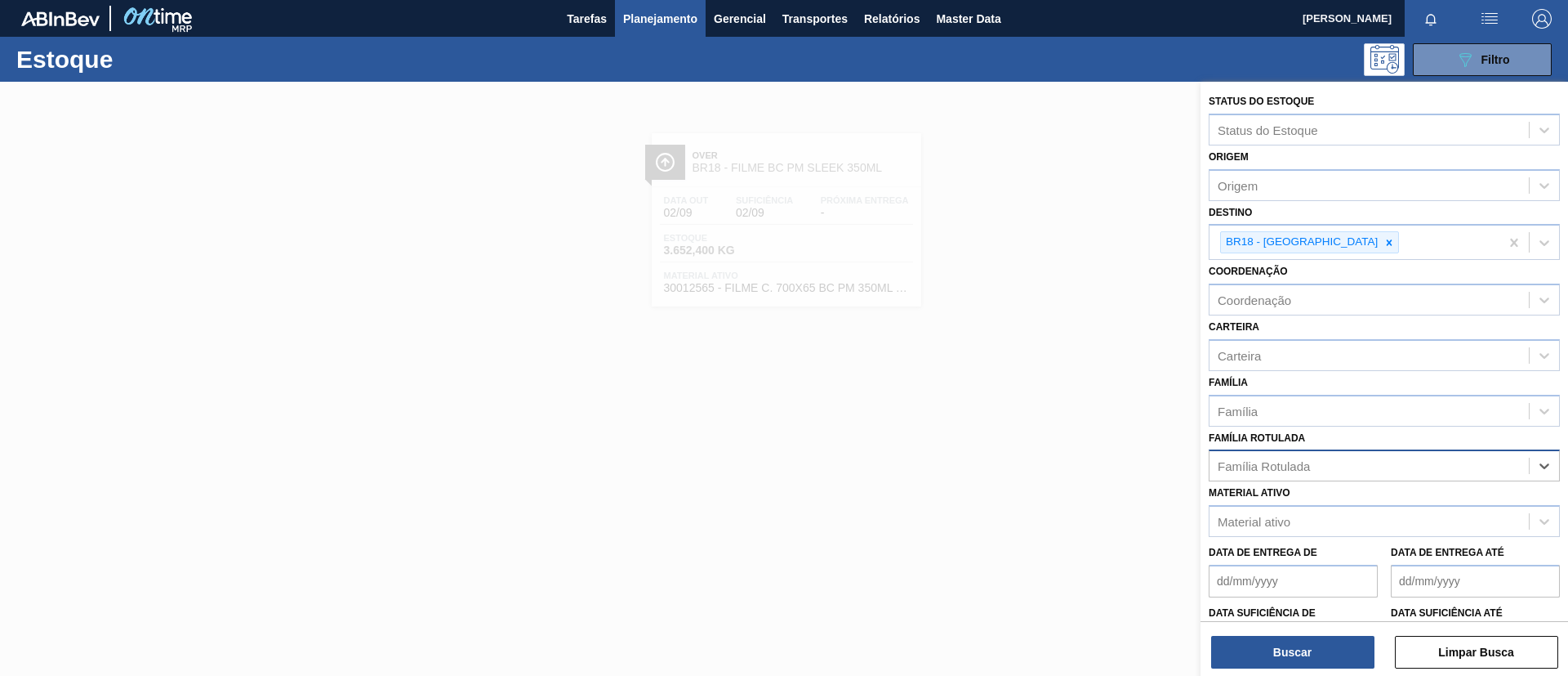
paste Rotulada "FILME SK 269ML MP C/15"
type Rotulada "FILME SK 269ML MP C/15"
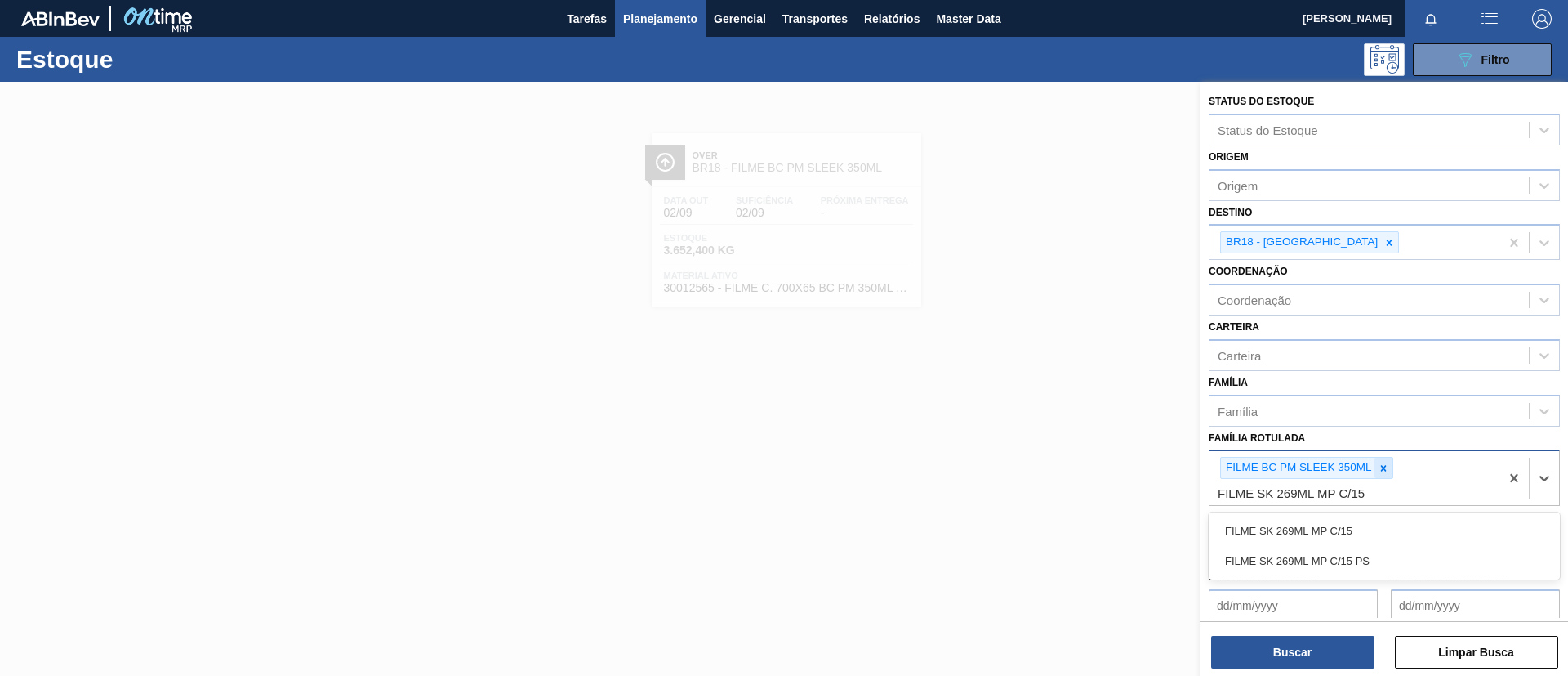
drag, startPoint x: 1331, startPoint y: 530, endPoint x: 1385, endPoint y: 462, distance: 86.8
click at [1331, 530] on div "FILME SK 269ML MP C/15" at bounding box center [1384, 530] width 351 height 30
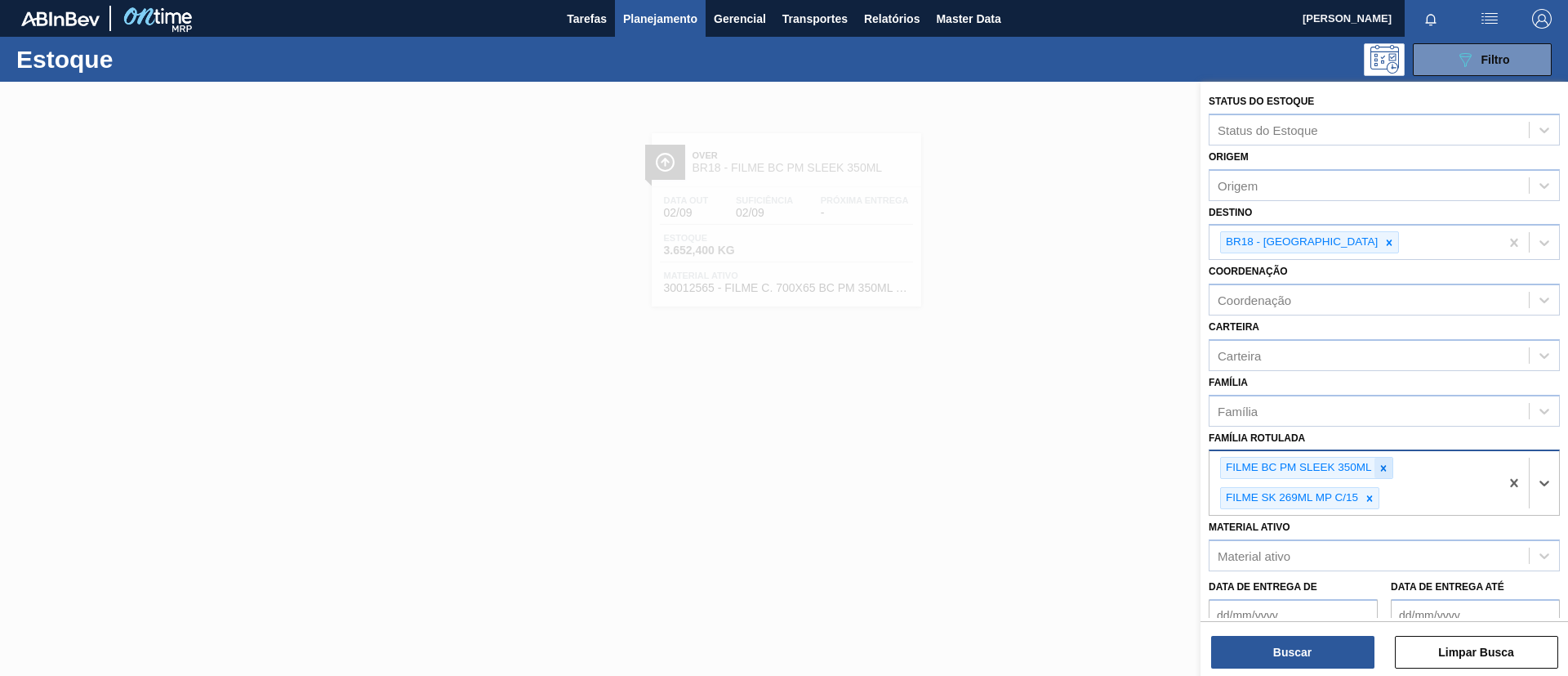
click at [1386, 462] on icon at bounding box center [1384, 468] width 12 height 12
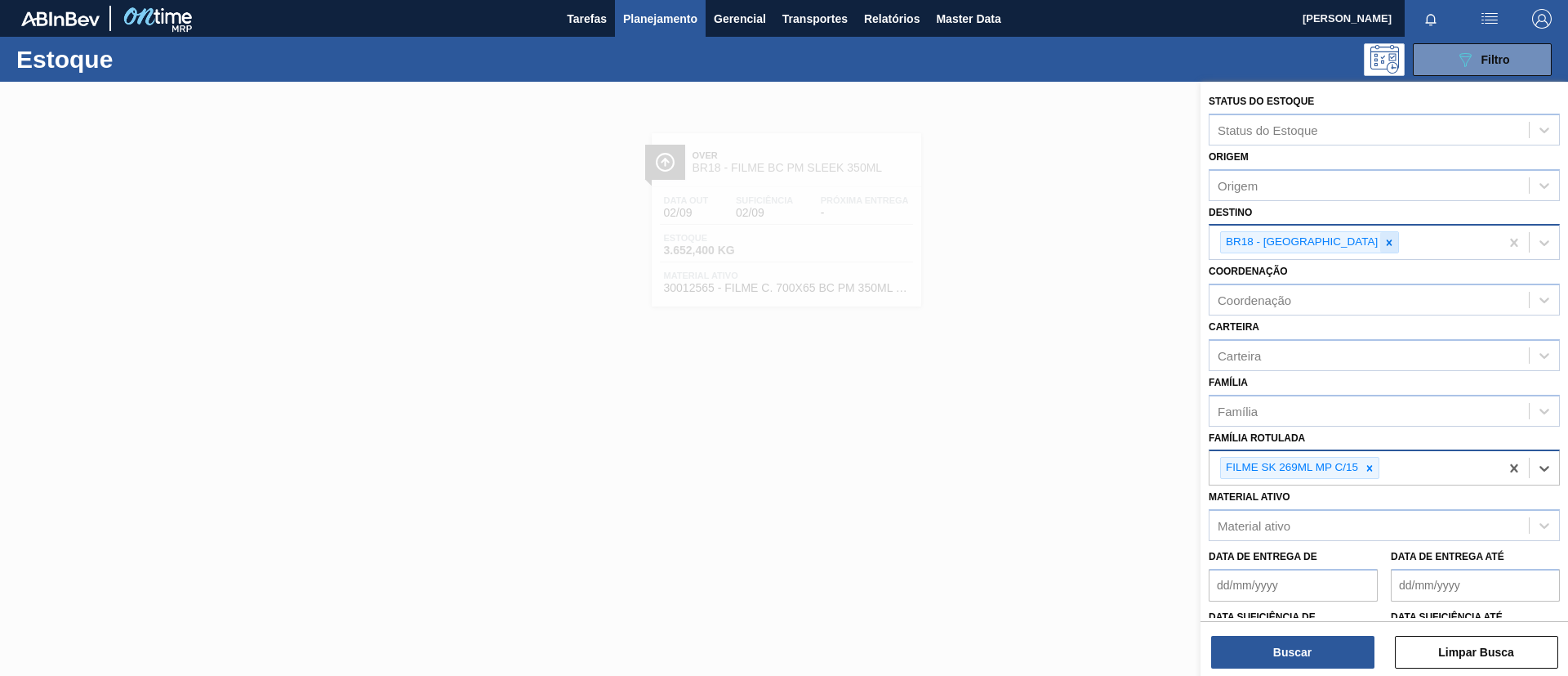
click at [1381, 249] on div at bounding box center [1390, 242] width 18 height 21
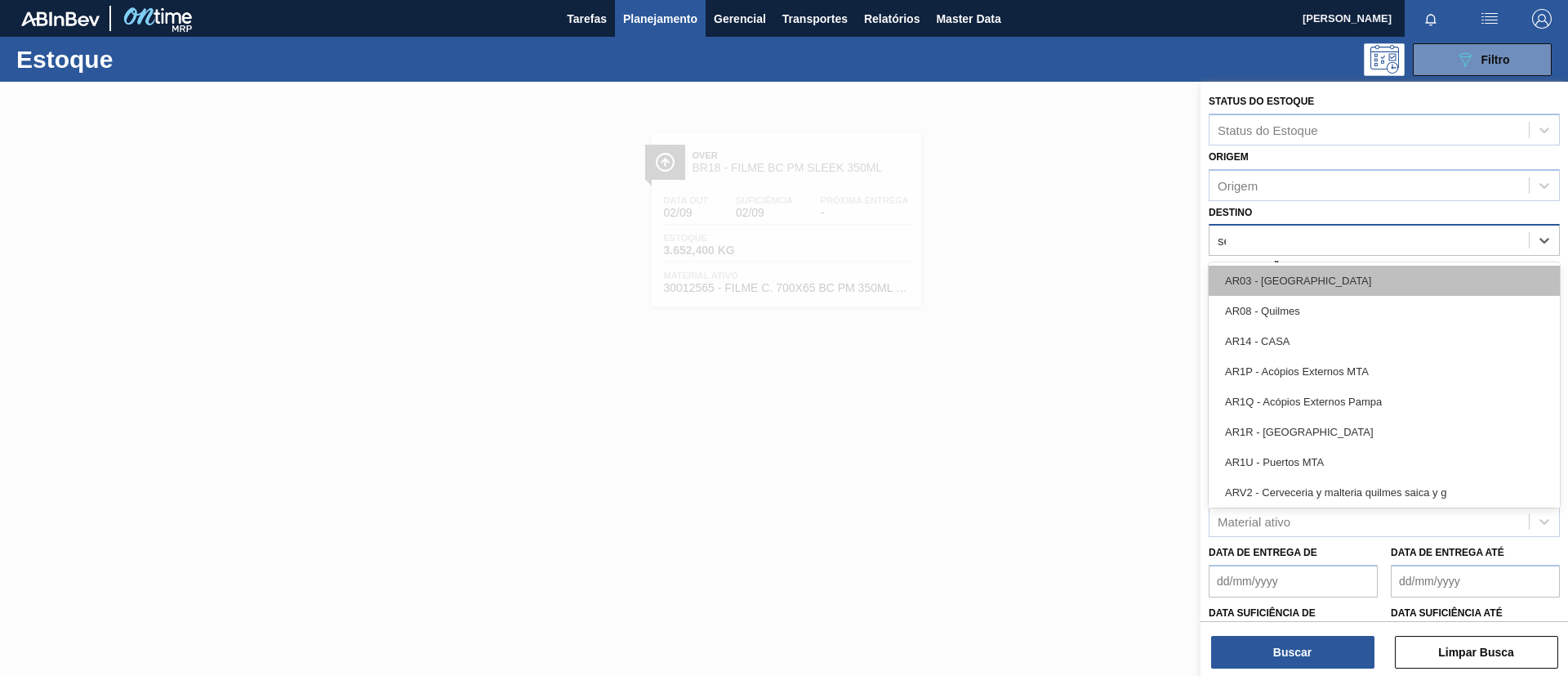
type input "serg"
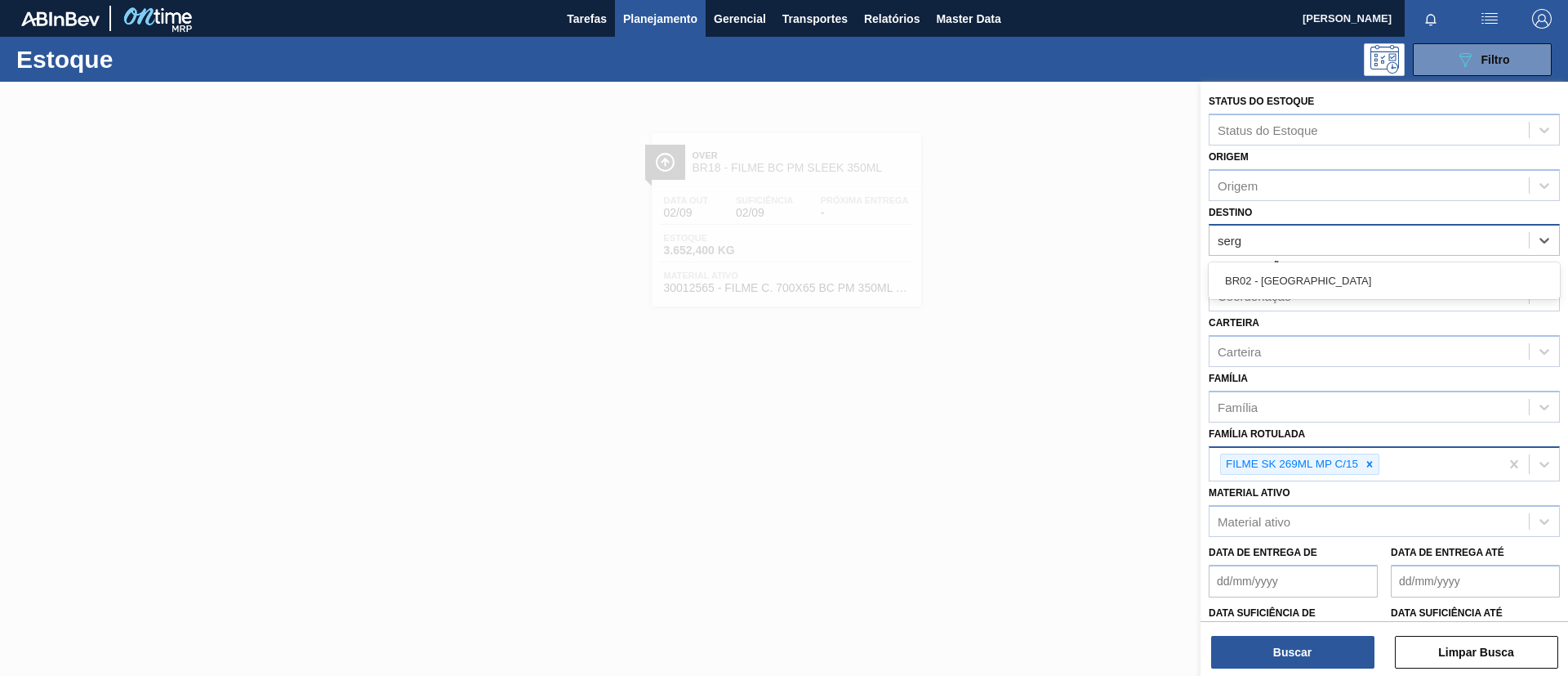
click at [1329, 298] on div "BR02 - [GEOGRAPHIC_DATA]" at bounding box center [1384, 280] width 351 height 37
drag, startPoint x: 1326, startPoint y: 285, endPoint x: 1304, endPoint y: 427, distance: 143.7
click at [1325, 285] on div "BR02 - [GEOGRAPHIC_DATA]" at bounding box center [1384, 280] width 351 height 30
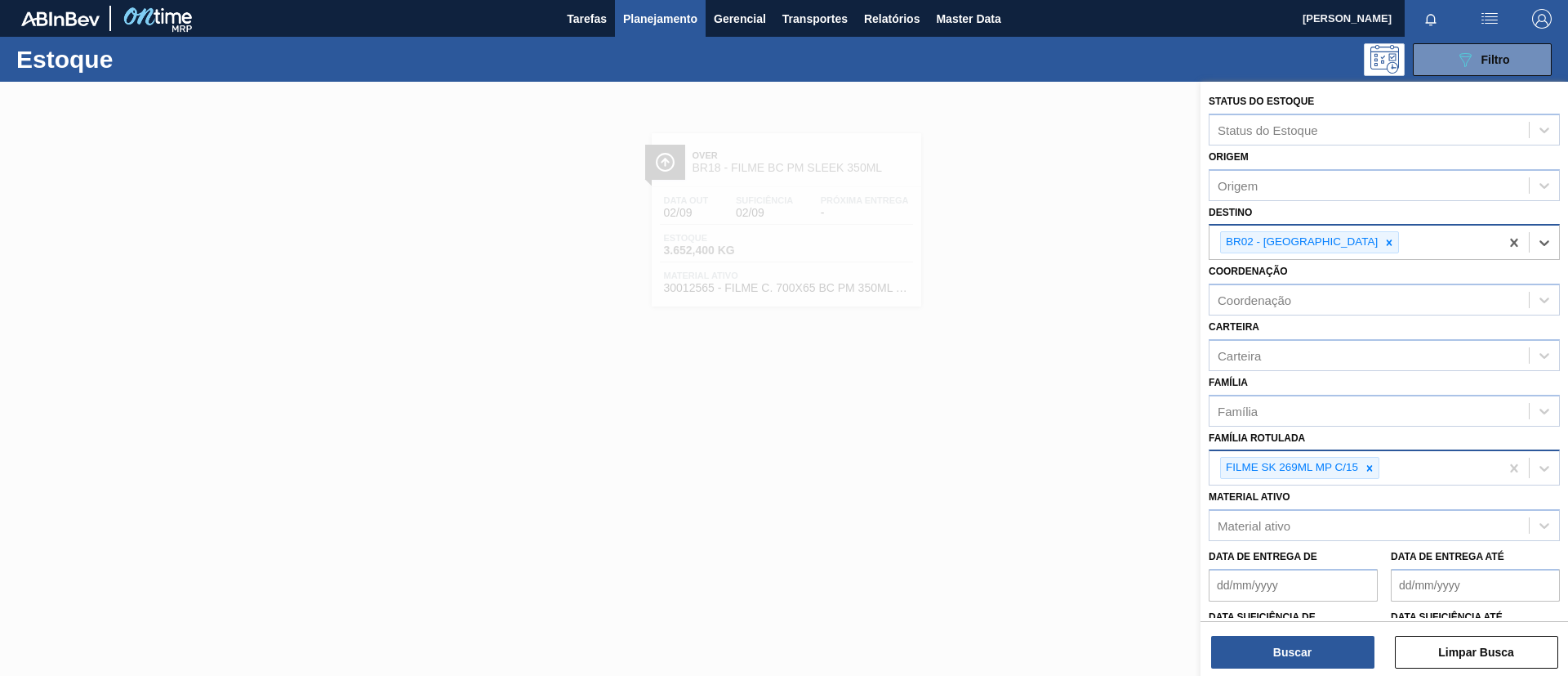
click at [1284, 629] on div "Buscar Limpar Busca" at bounding box center [1384, 644] width 368 height 46
click at [1281, 636] on button "Buscar" at bounding box center [1293, 652] width 164 height 33
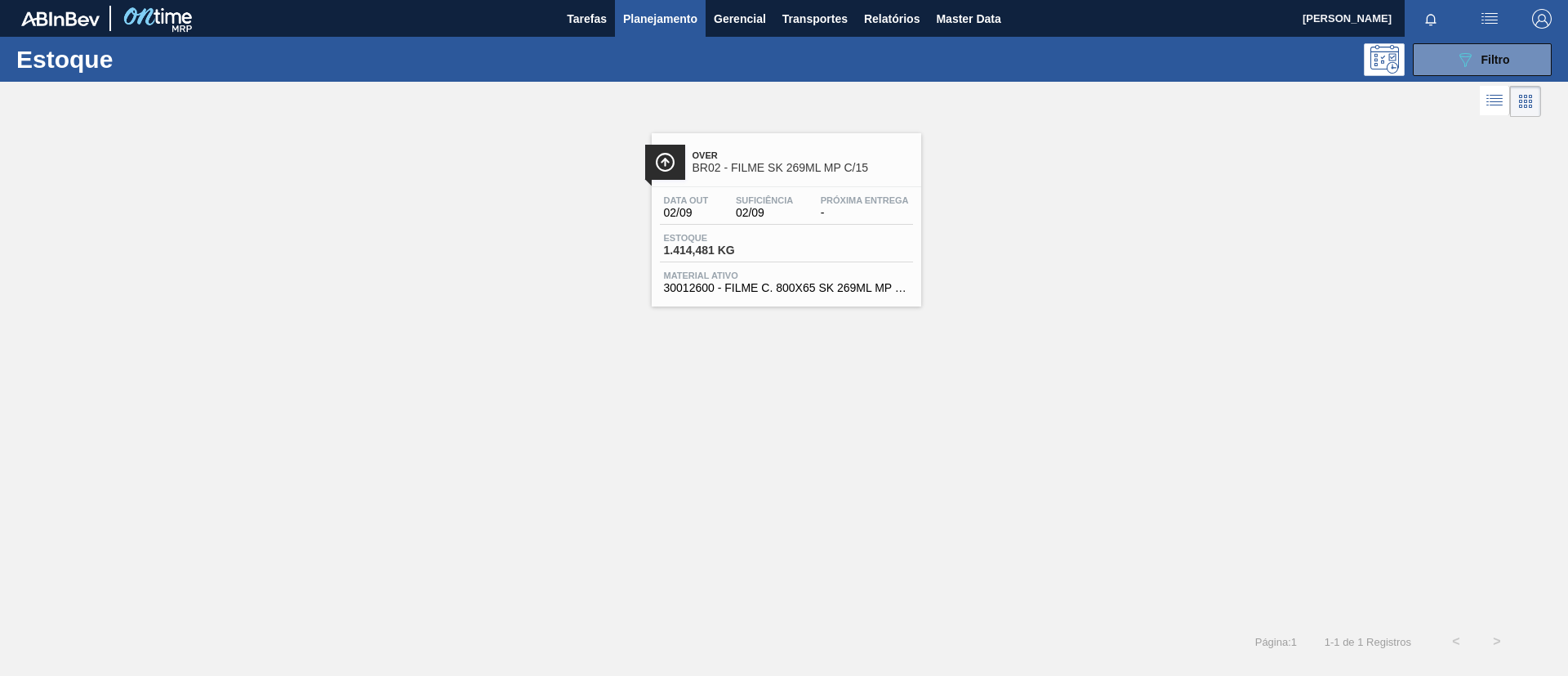
click at [732, 238] on span "Estoque" at bounding box center [721, 238] width 114 height 10
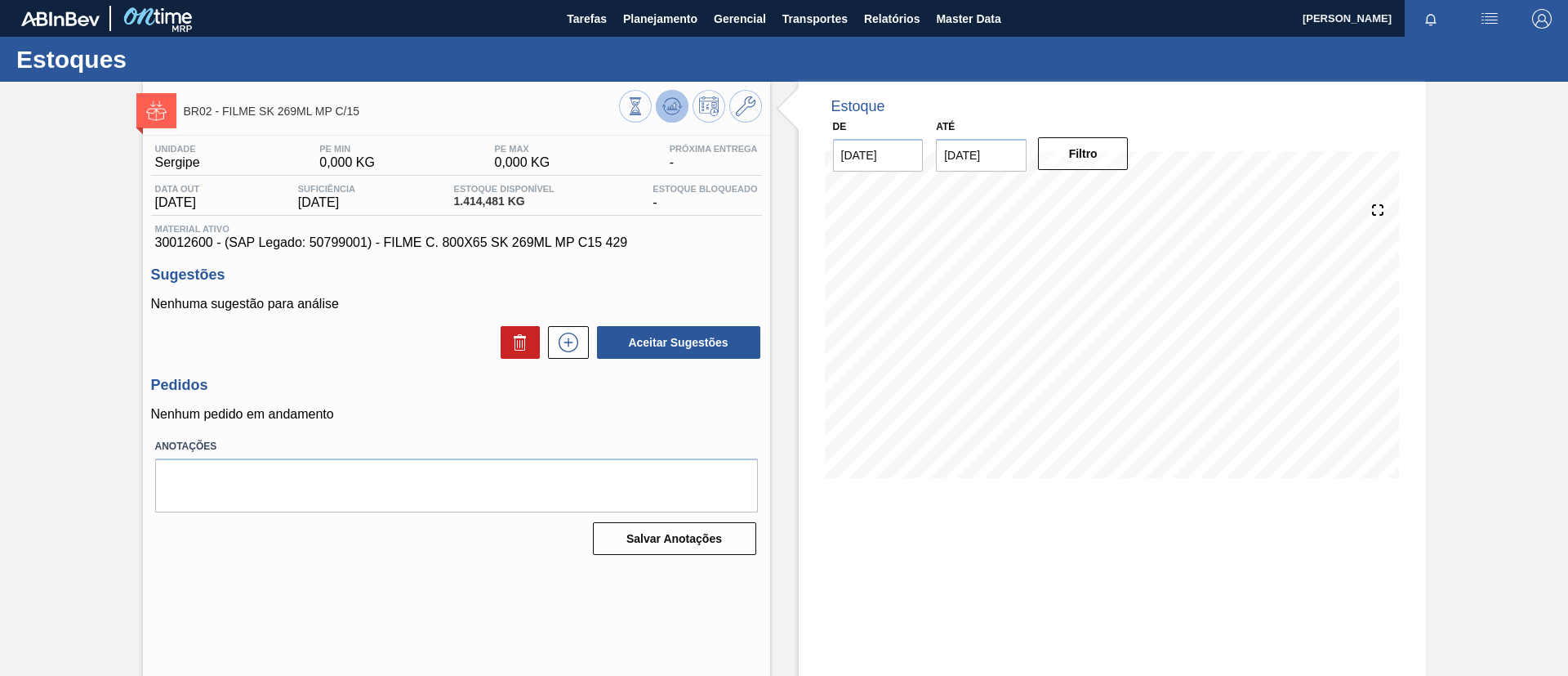
click at [670, 101] on icon at bounding box center [673, 106] width 20 height 20
click at [630, 17] on span "Planejamento" at bounding box center [660, 19] width 74 height 20
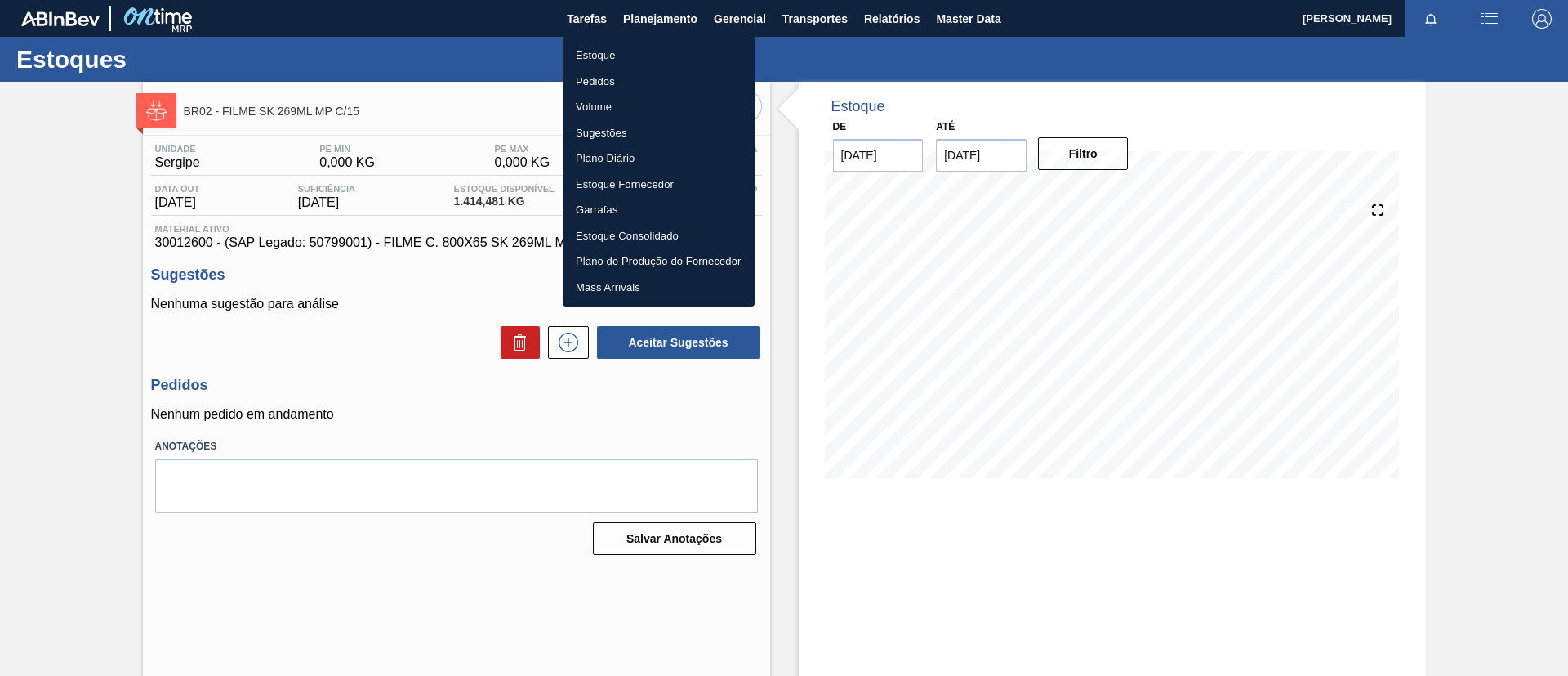
click at [631, 53] on li "Estoque" at bounding box center [659, 56] width 192 height 26
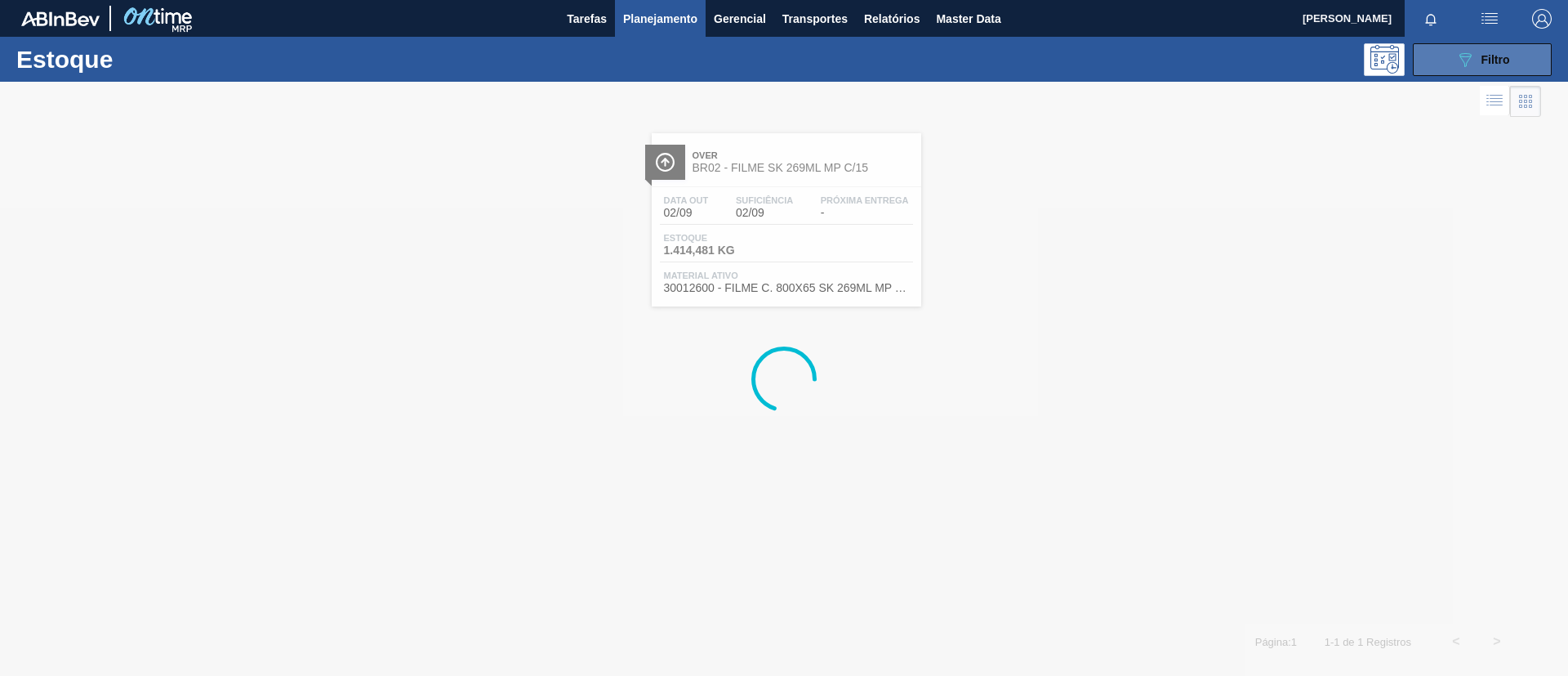
click at [1479, 62] on div "089F7B8B-B2A5-4AFE-B5C0-19BA573D28AC Filtro" at bounding box center [1482, 60] width 55 height 20
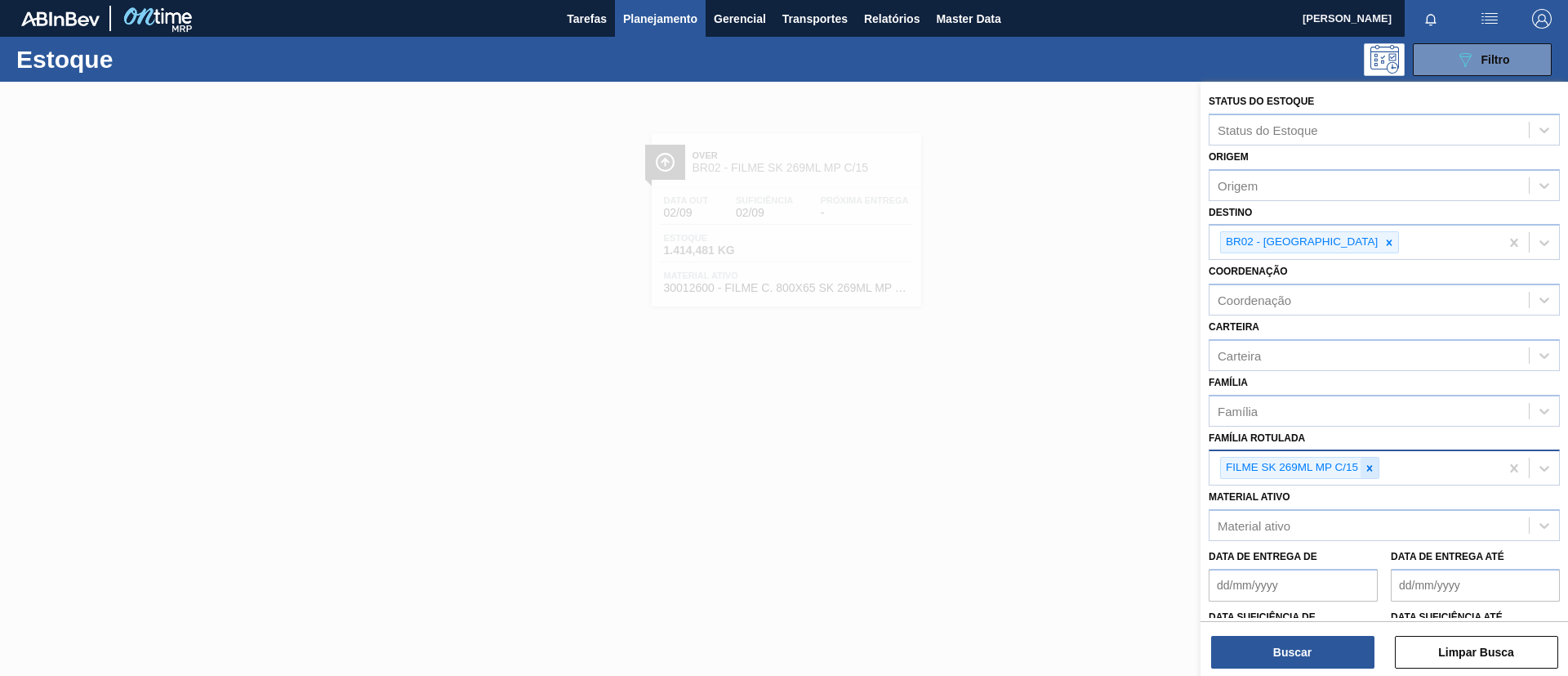
click at [1369, 470] on icon at bounding box center [1370, 468] width 12 height 12
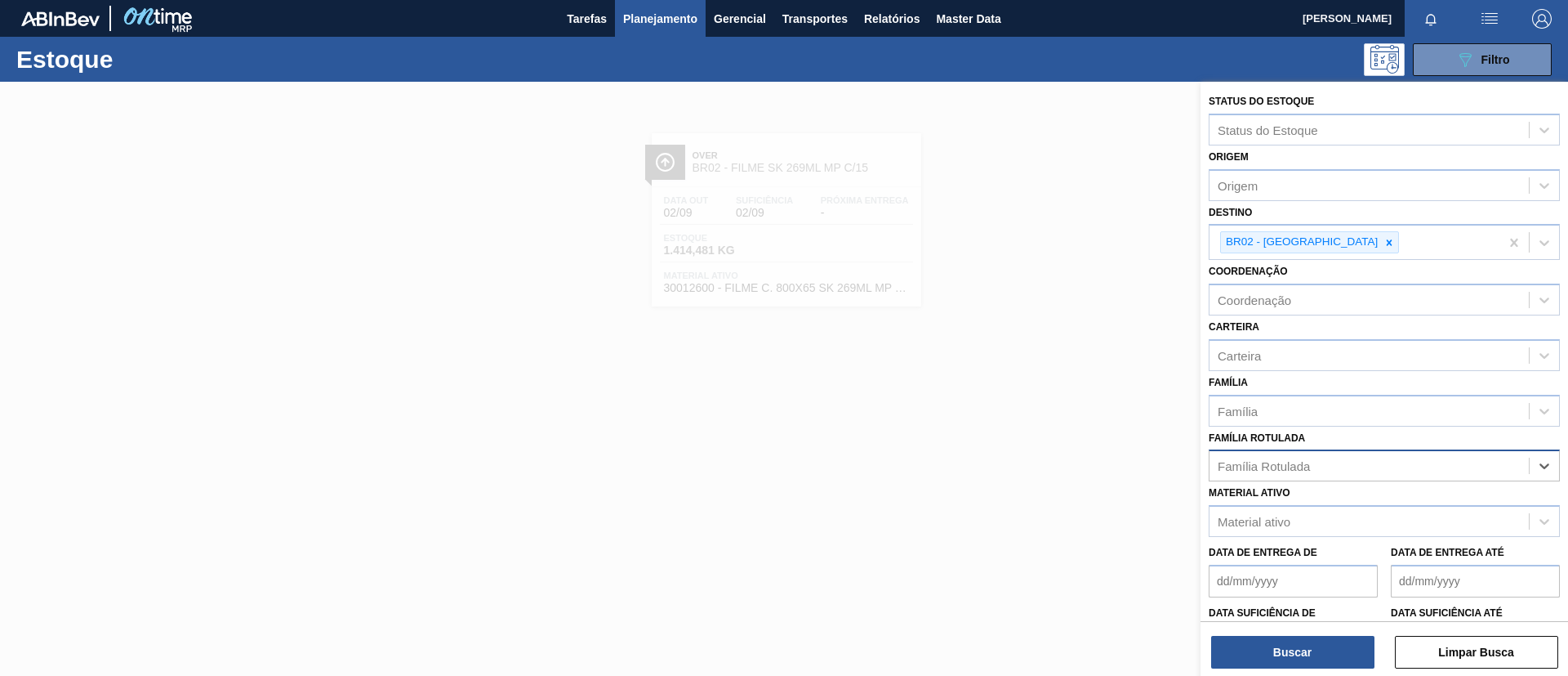
paste Rotulada "FILME BC 350ML"
type Rotulada "FILME BC 350ML"
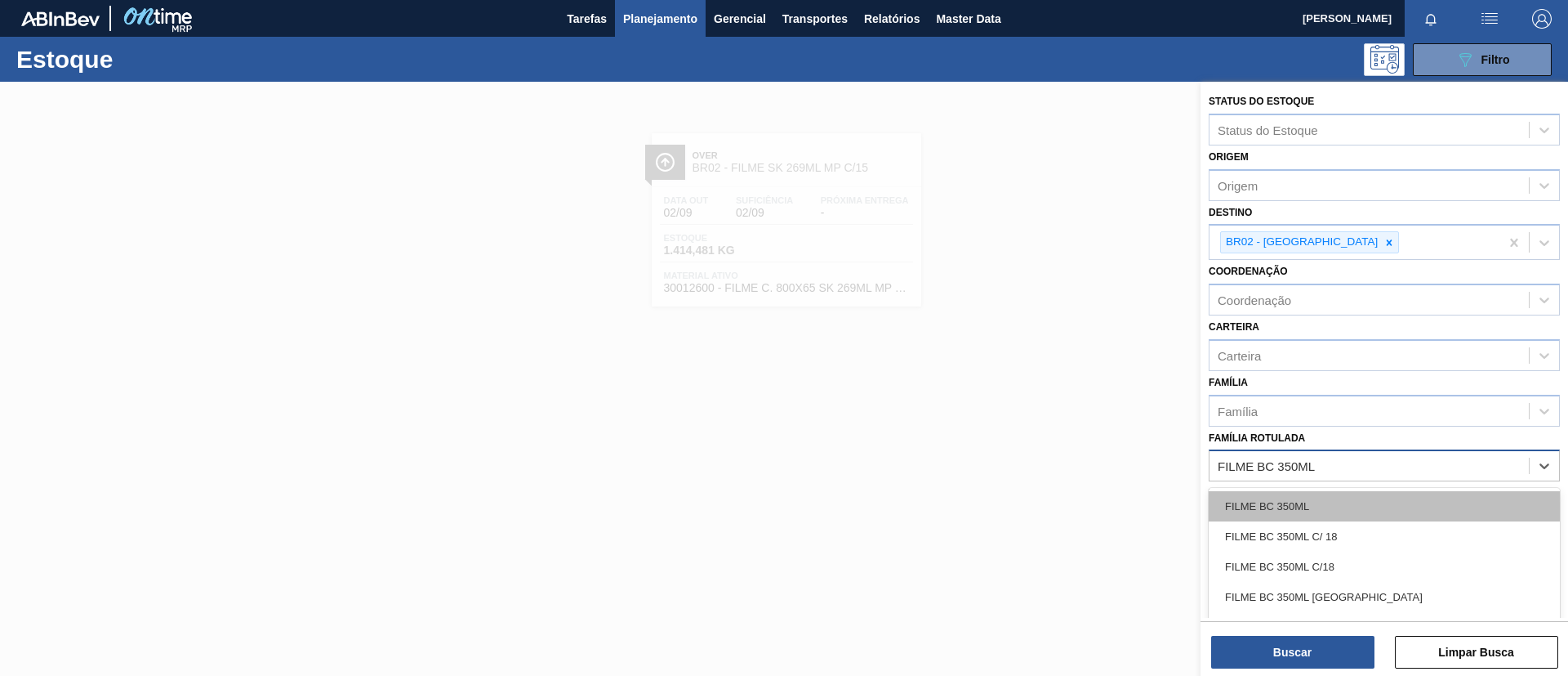
click at [1352, 502] on div "FILME BC 350ML" at bounding box center [1384, 506] width 351 height 30
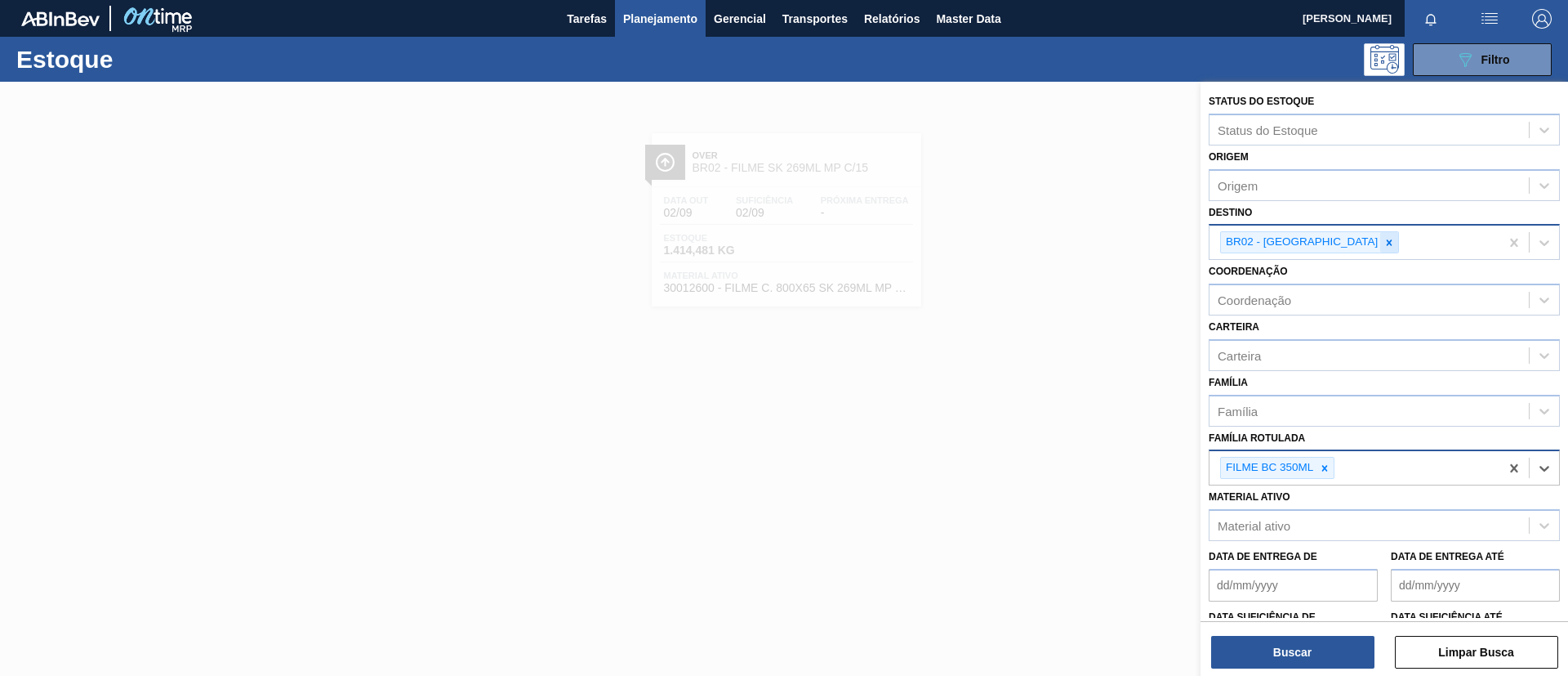
click at [1381, 249] on div at bounding box center [1390, 242] width 18 height 21
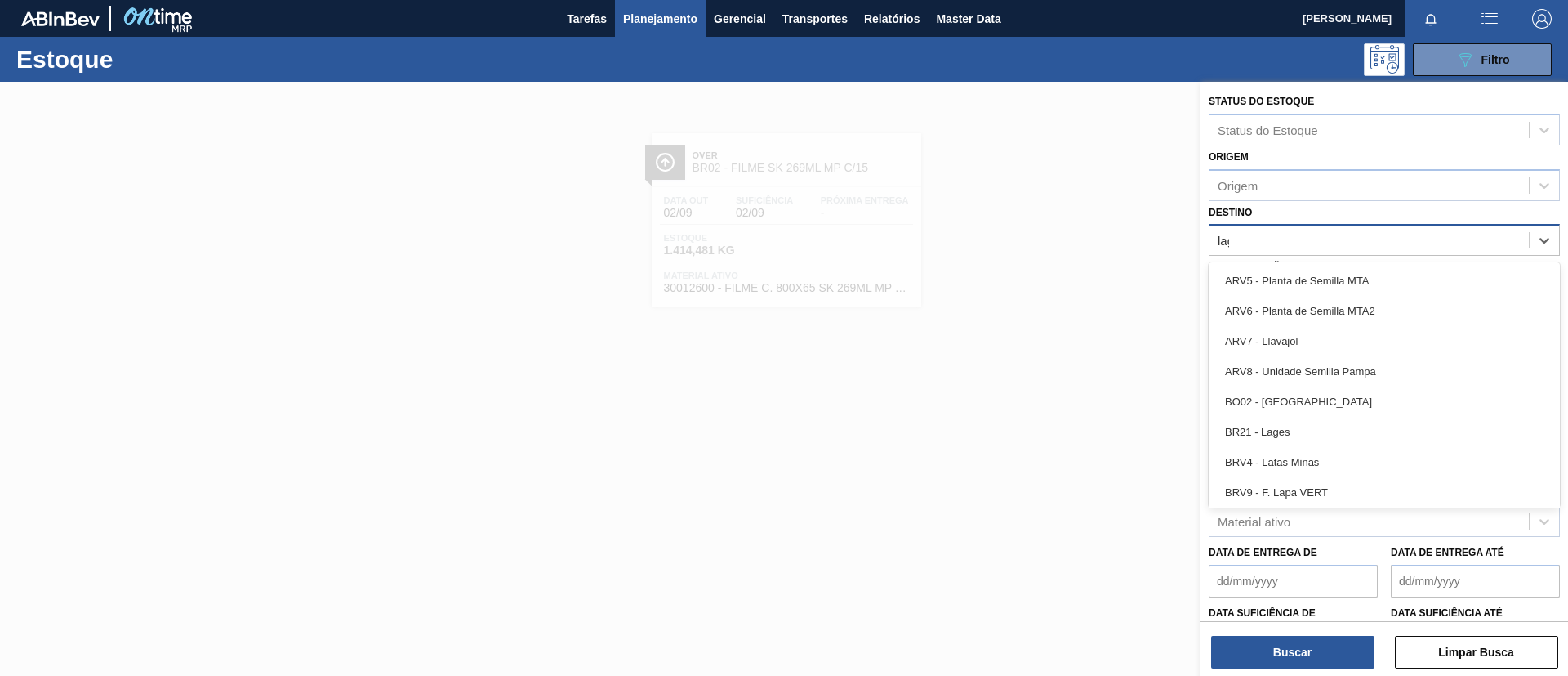
type input "lage"
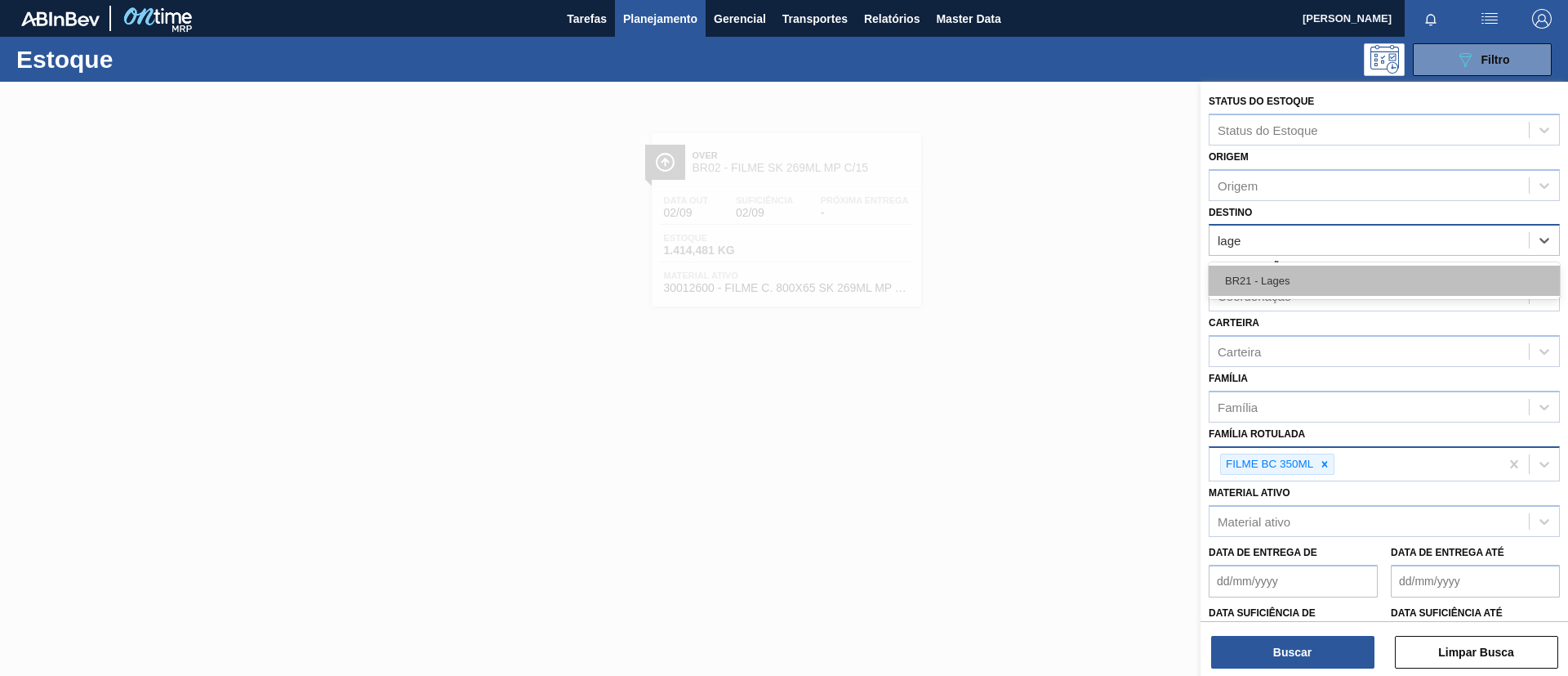
click at [1318, 280] on div "BR21 - Lages" at bounding box center [1384, 280] width 351 height 30
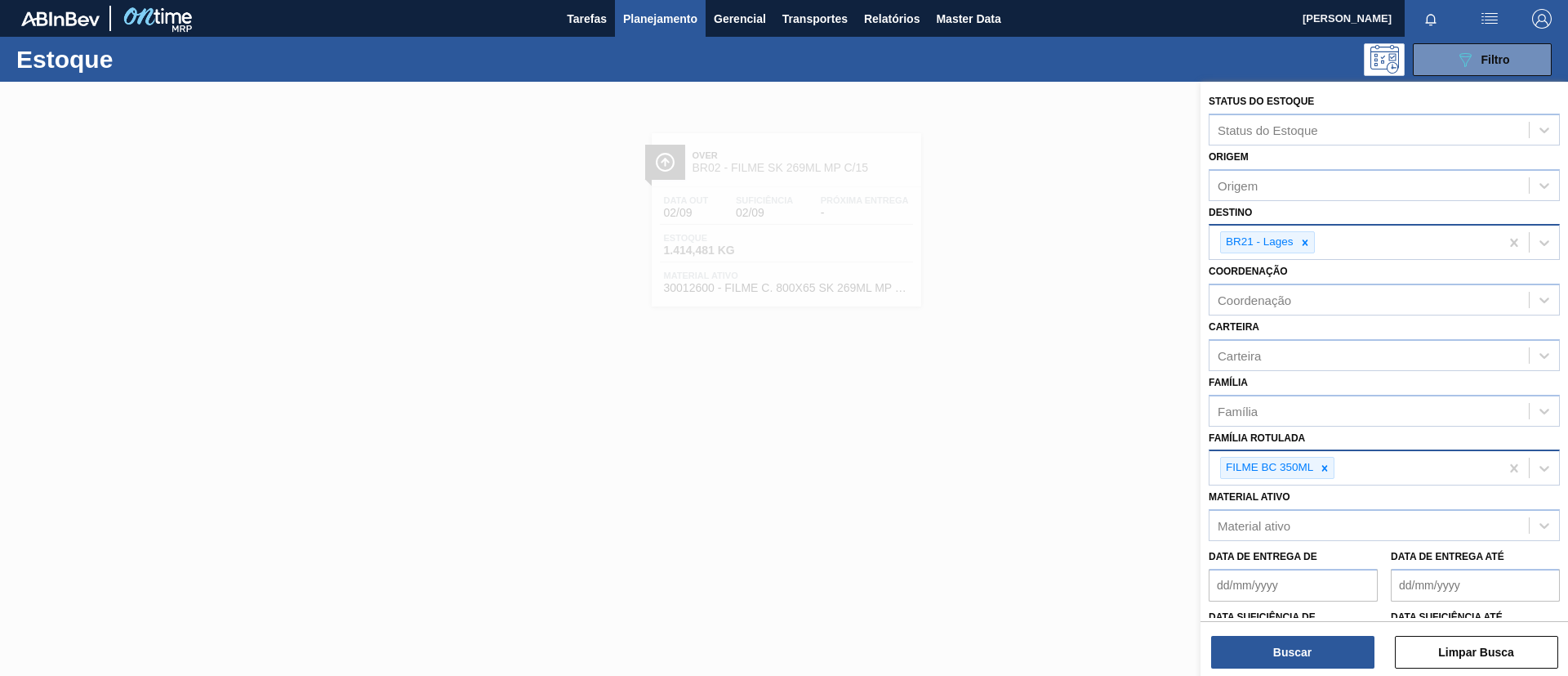
click at [1300, 630] on div "Buscar Limpar Busca" at bounding box center [1384, 644] width 368 height 46
click at [1302, 640] on button "Buscar" at bounding box center [1293, 652] width 164 height 33
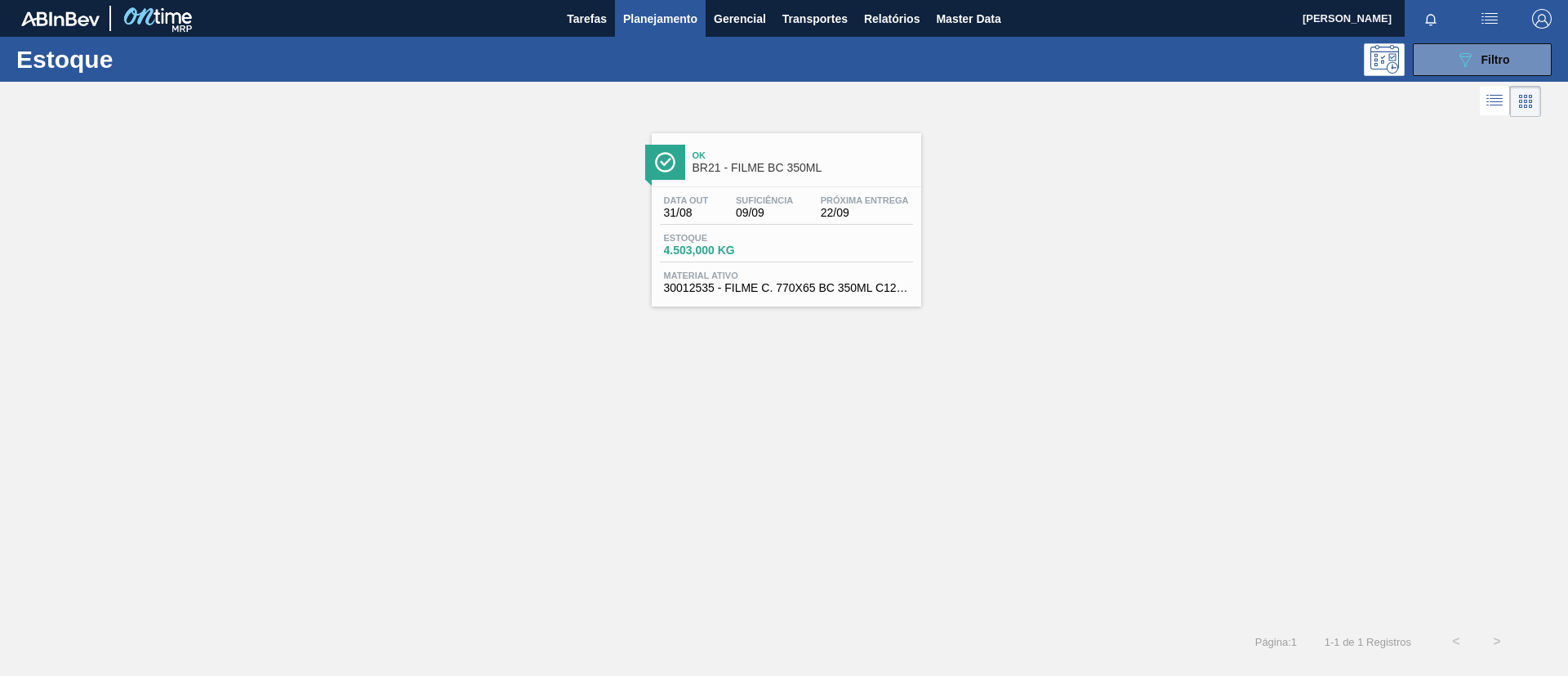
click at [819, 197] on div "Próxima Entrega 22/09" at bounding box center [864, 206] width 96 height 24
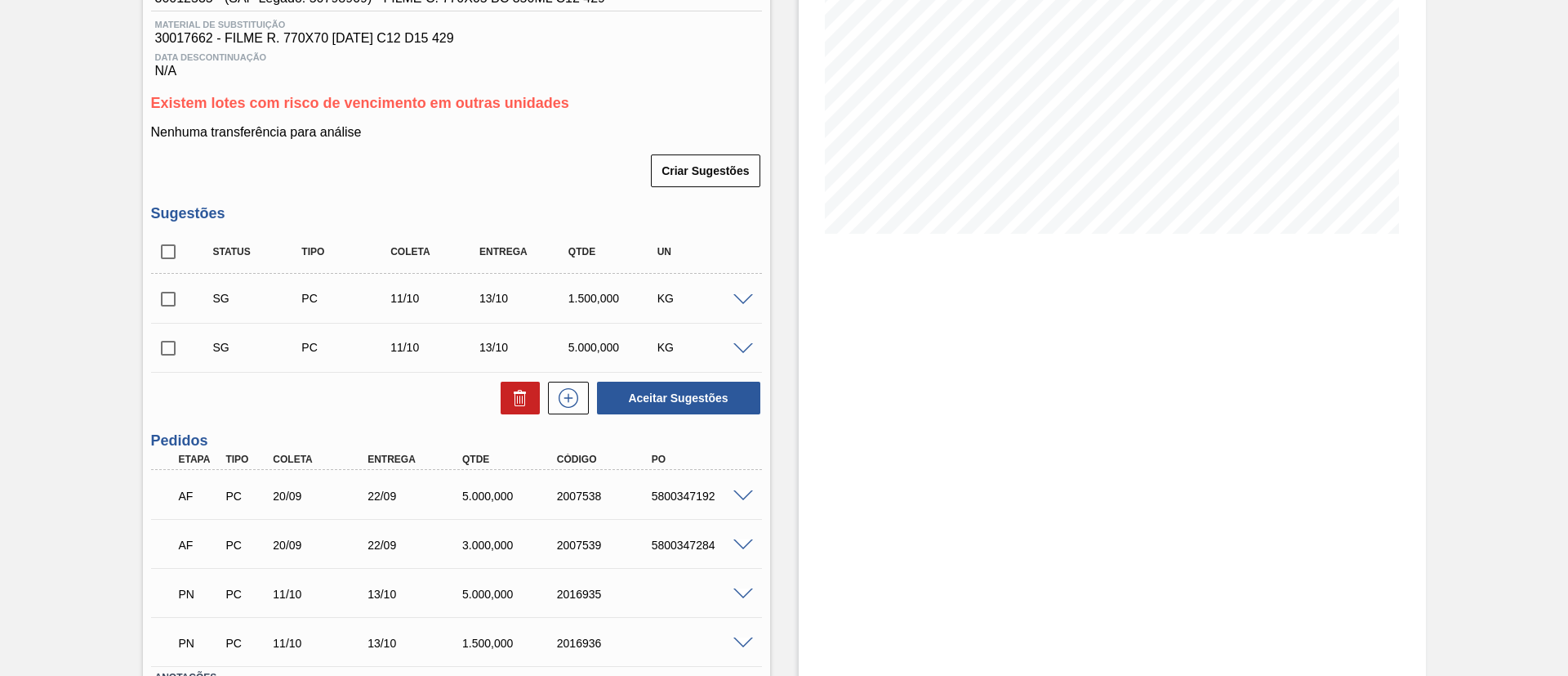
scroll to position [1, 0]
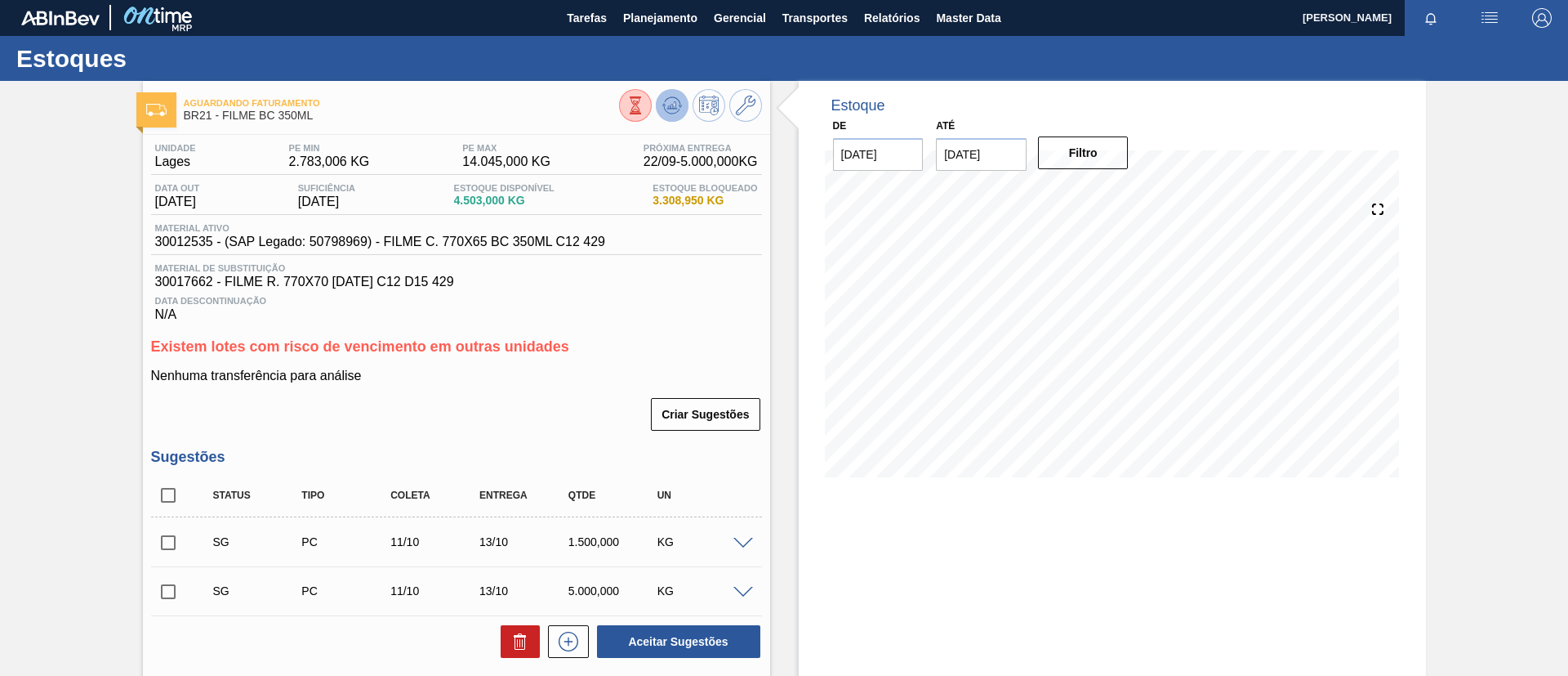
click at [667, 103] on icon at bounding box center [673, 105] width 20 height 20
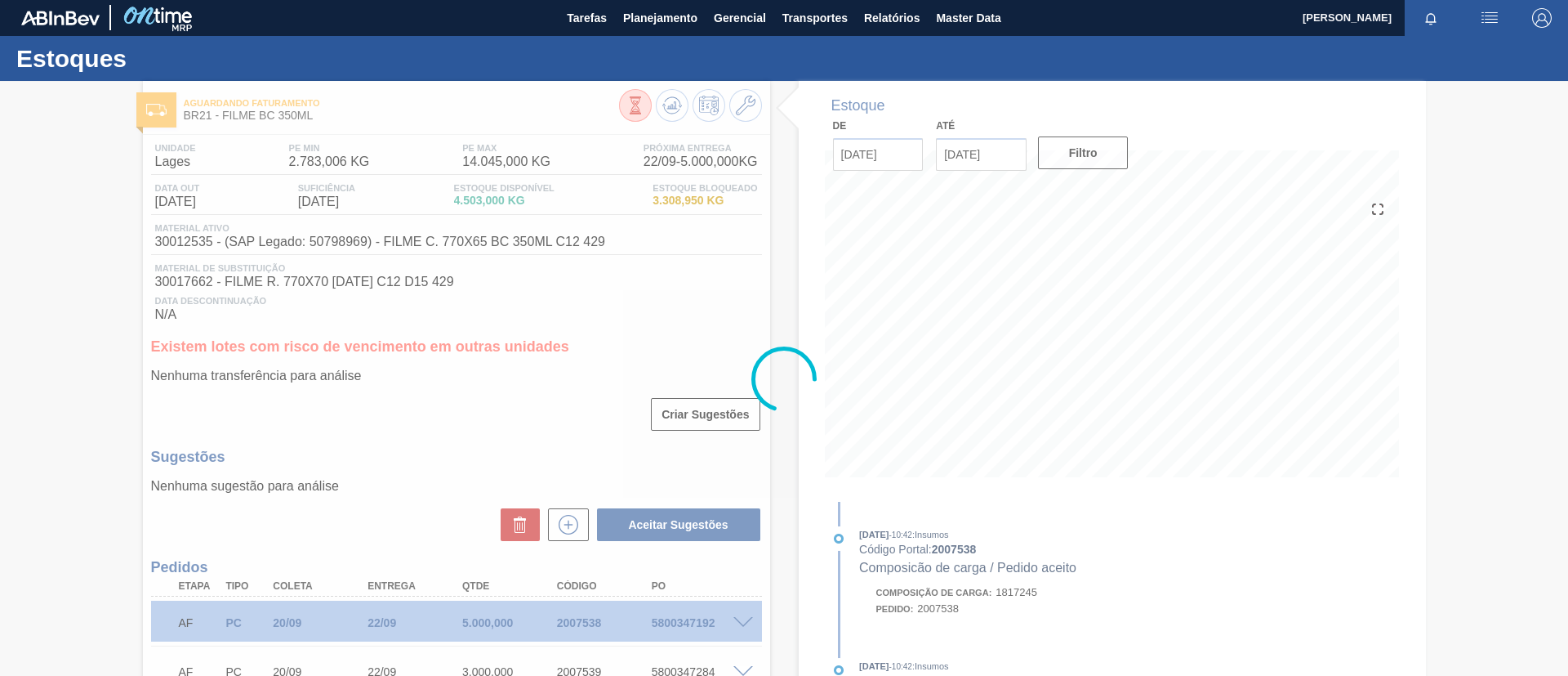
click at [669, 102] on div at bounding box center [784, 378] width 1568 height 594
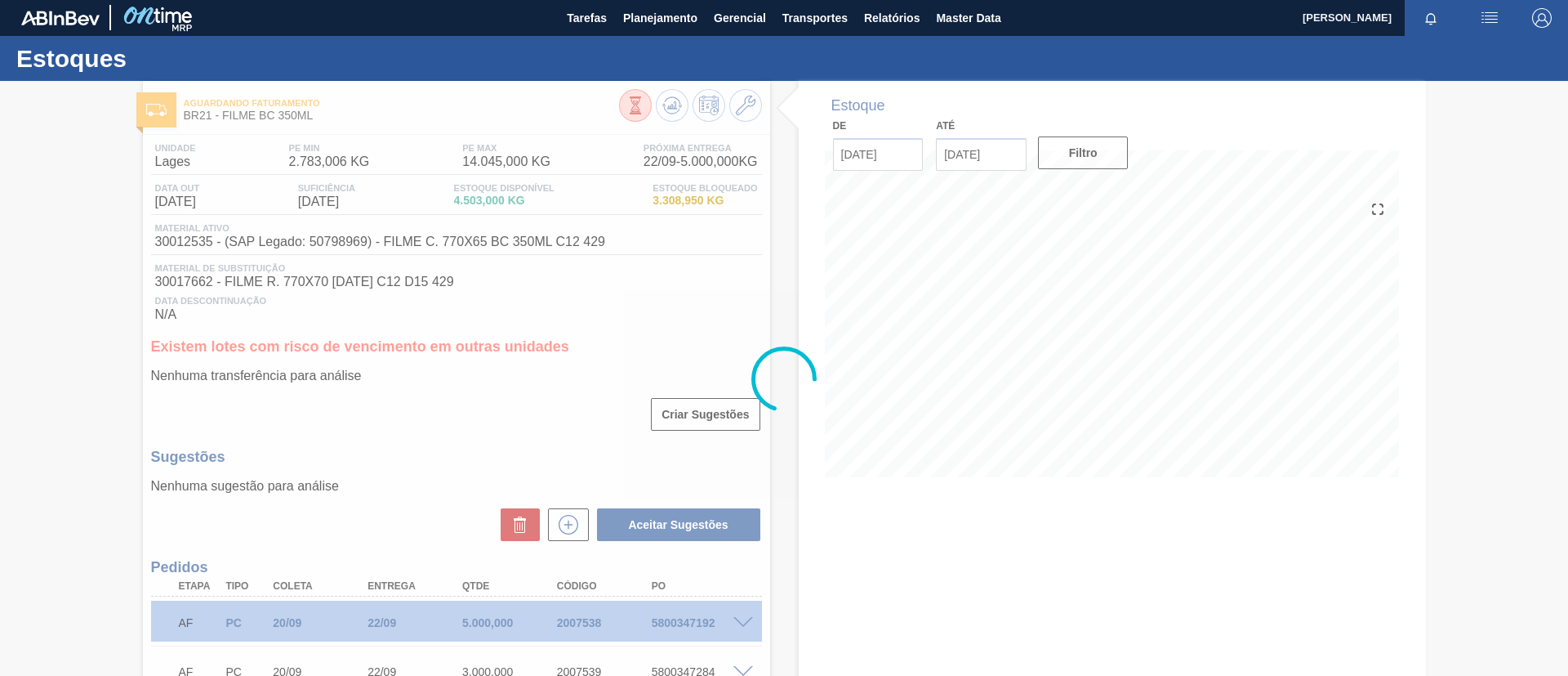
drag, startPoint x: 669, startPoint y: 102, endPoint x: 678, endPoint y: 98, distance: 9.8
click at [673, 98] on div at bounding box center [784, 378] width 1568 height 594
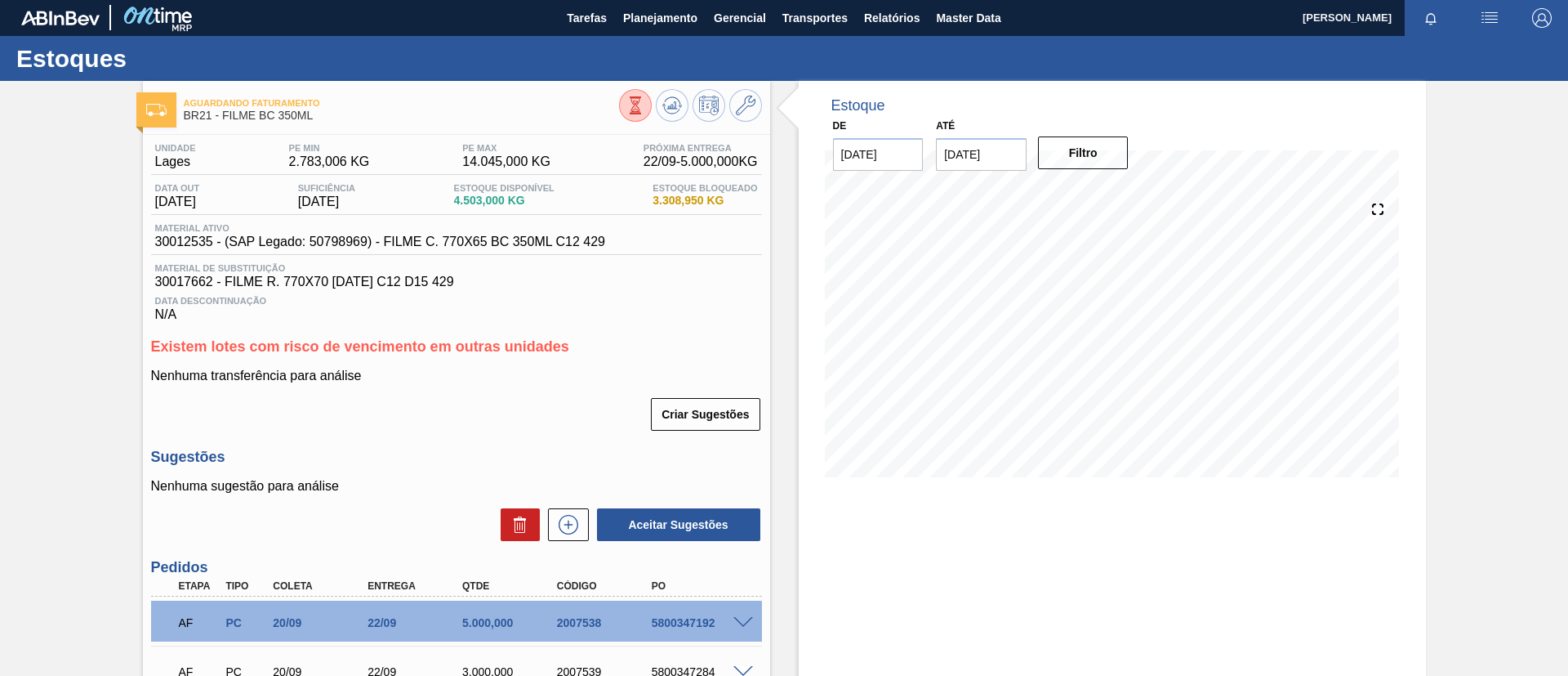
click at [669, 36] on div "Estoques" at bounding box center [784, 58] width 1568 height 45
click at [667, 24] on span "Planejamento" at bounding box center [660, 18] width 74 height 20
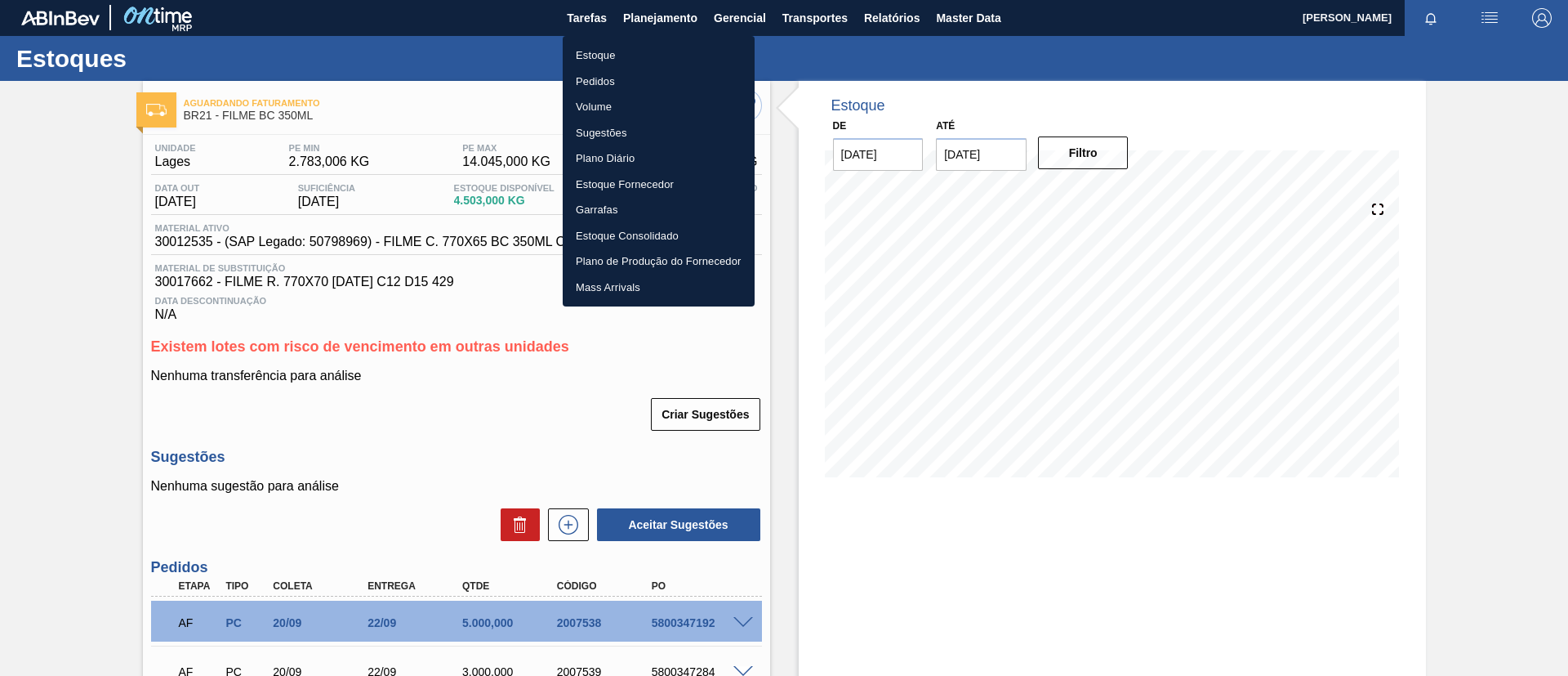
drag, startPoint x: 664, startPoint y: 49, endPoint x: 1102, endPoint y: 35, distance: 438.2
click at [664, 50] on li "Estoque" at bounding box center [659, 56] width 192 height 26
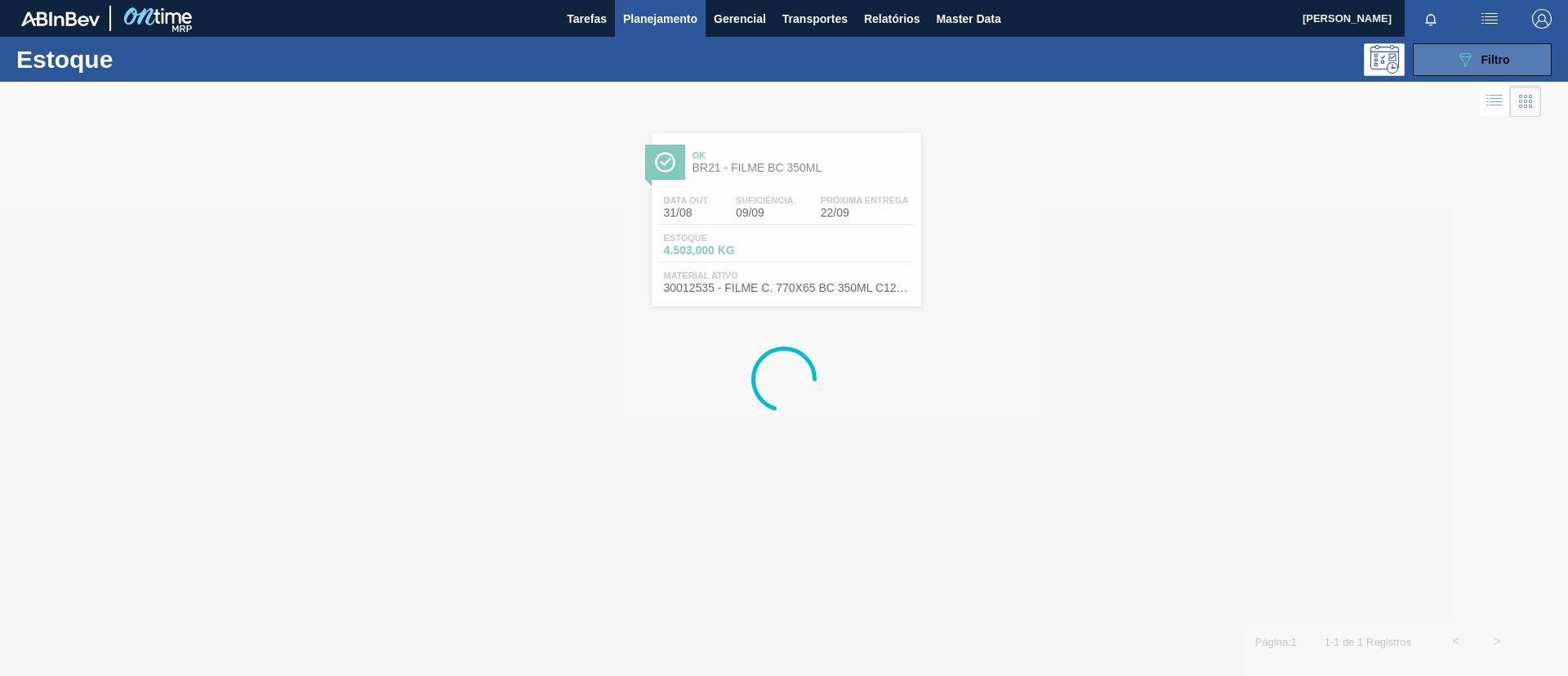
click at [1461, 50] on icon "089F7B8B-B2A5-4AFE-B5C0-19BA573D28AC" at bounding box center [1465, 60] width 20 height 20
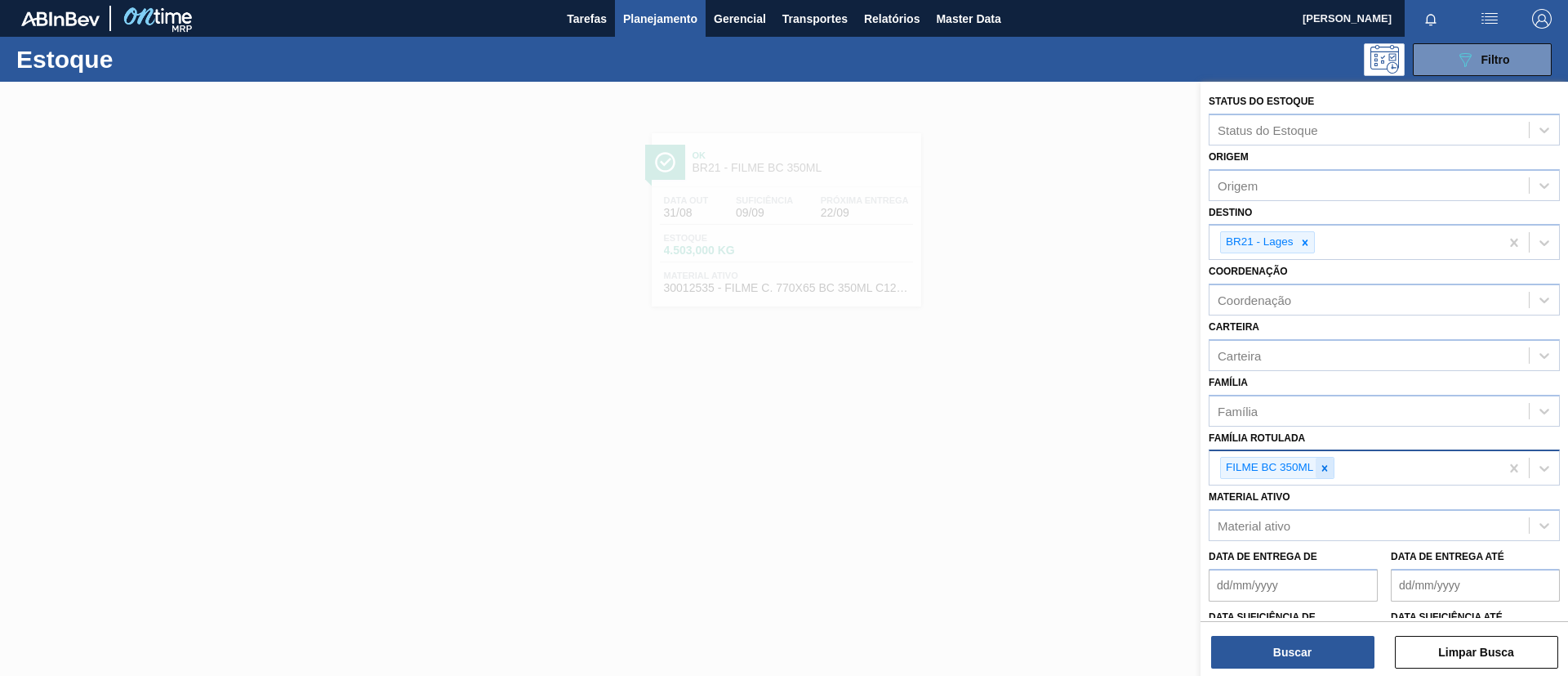
click at [1315, 470] on div "FILME BC 350ML" at bounding box center [1268, 467] width 95 height 21
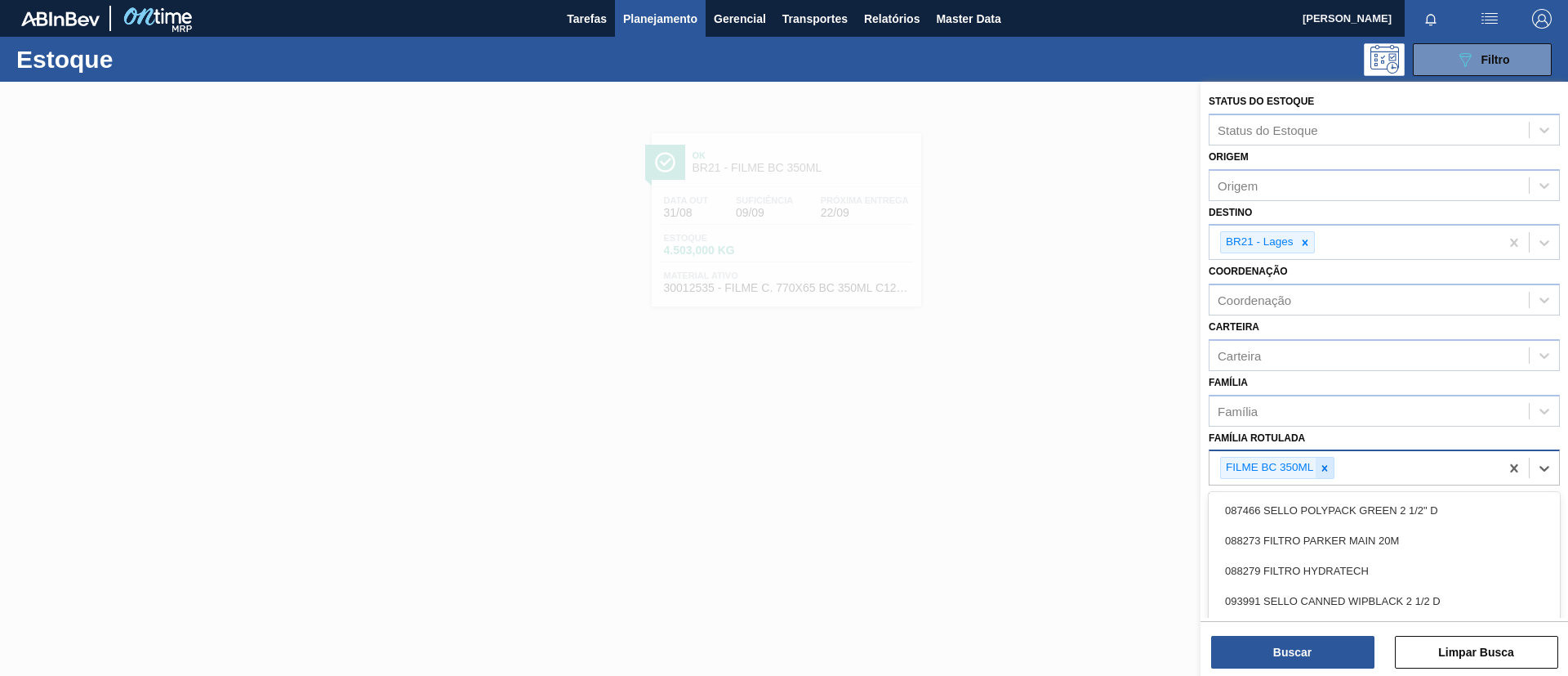
click at [1323, 468] on icon at bounding box center [1325, 468] width 12 height 12
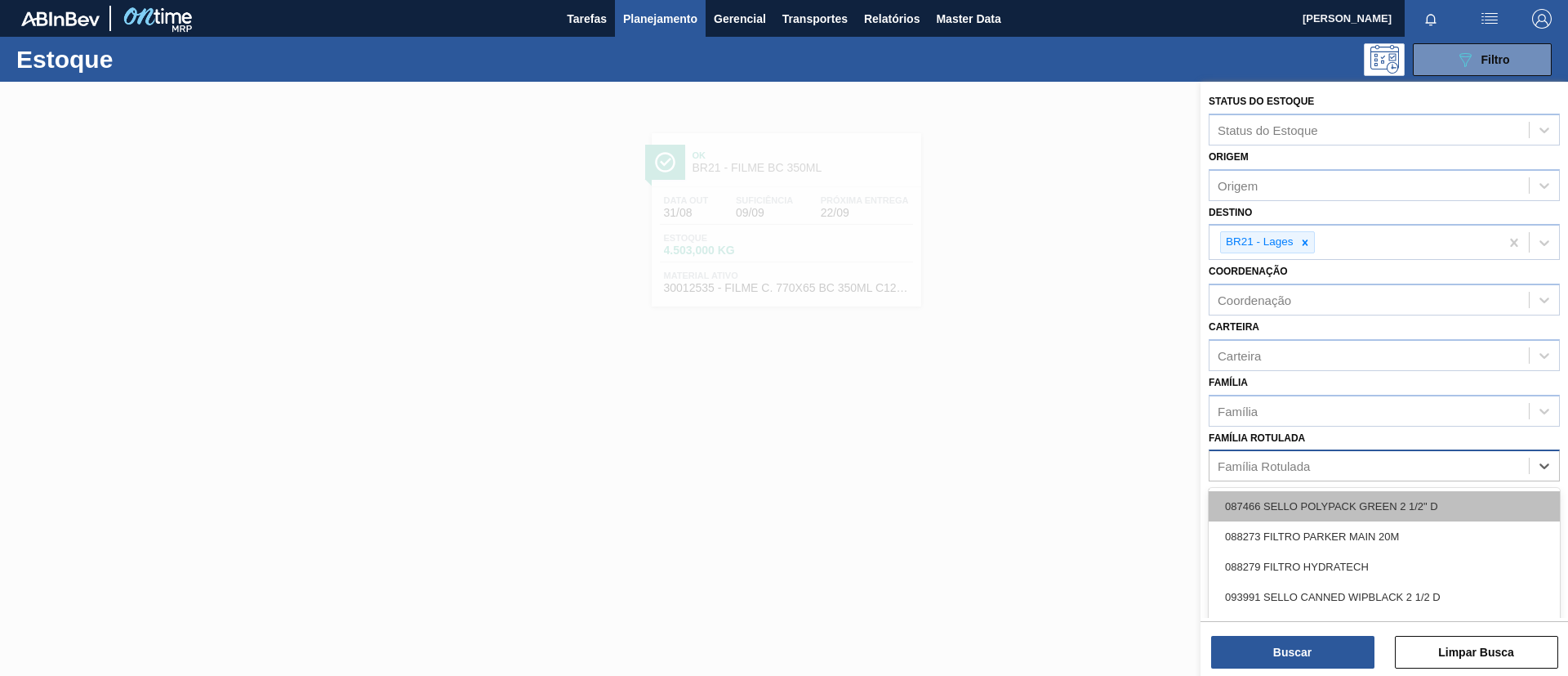
paste Rotulada "FILME ORIGINAL 350ML"
type Rotulada "FILME ORIGINAL 350ML"
click at [1311, 503] on div "FILME ORIGINAL 350ML" at bounding box center [1384, 506] width 351 height 30
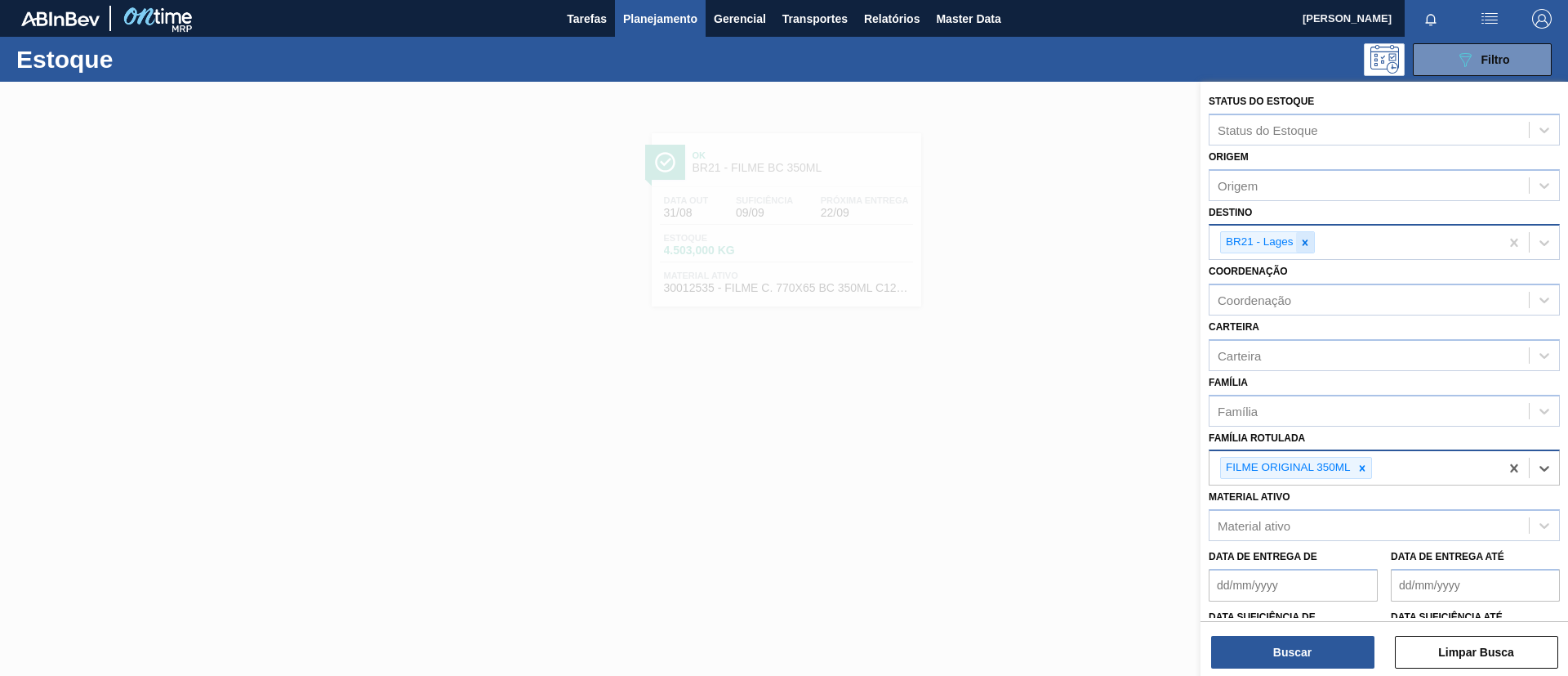
click at [1299, 248] on div at bounding box center [1306, 242] width 18 height 21
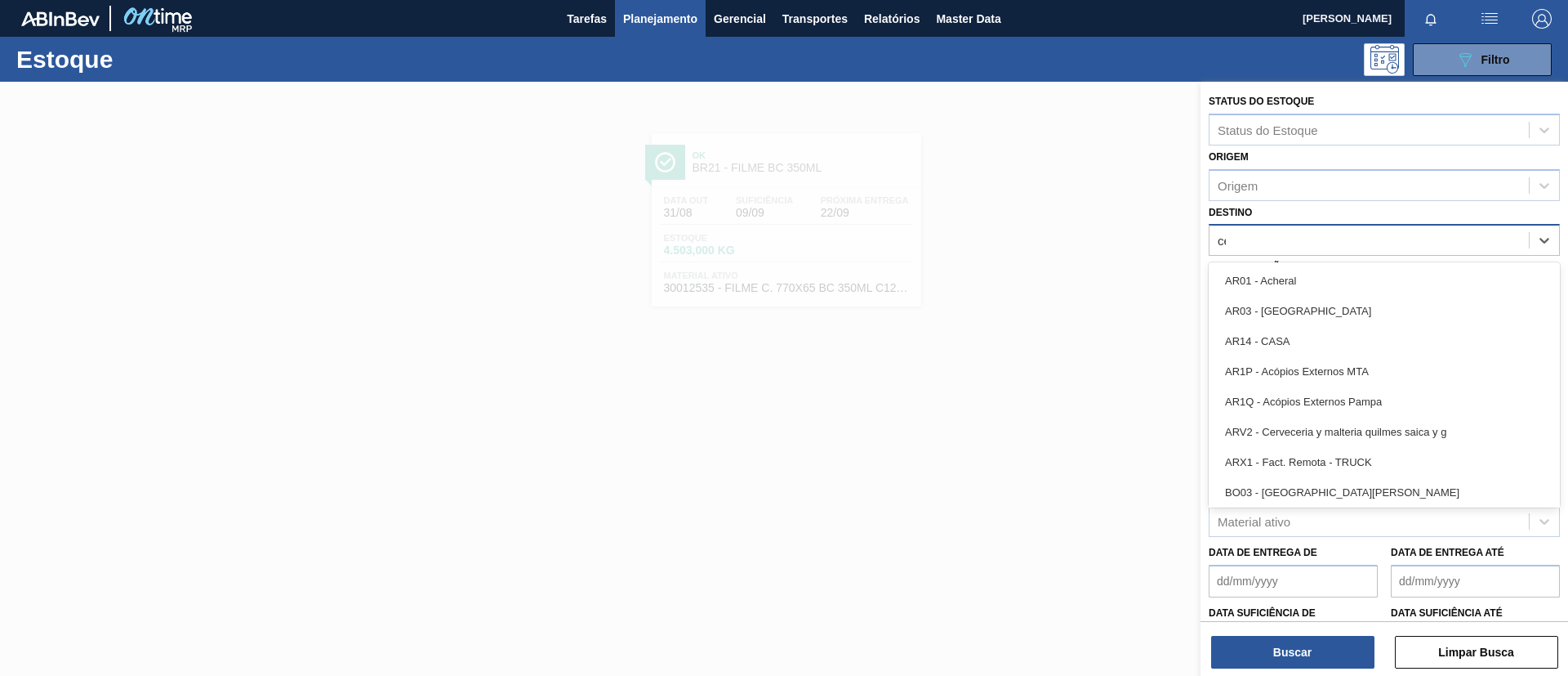
type input "cebr"
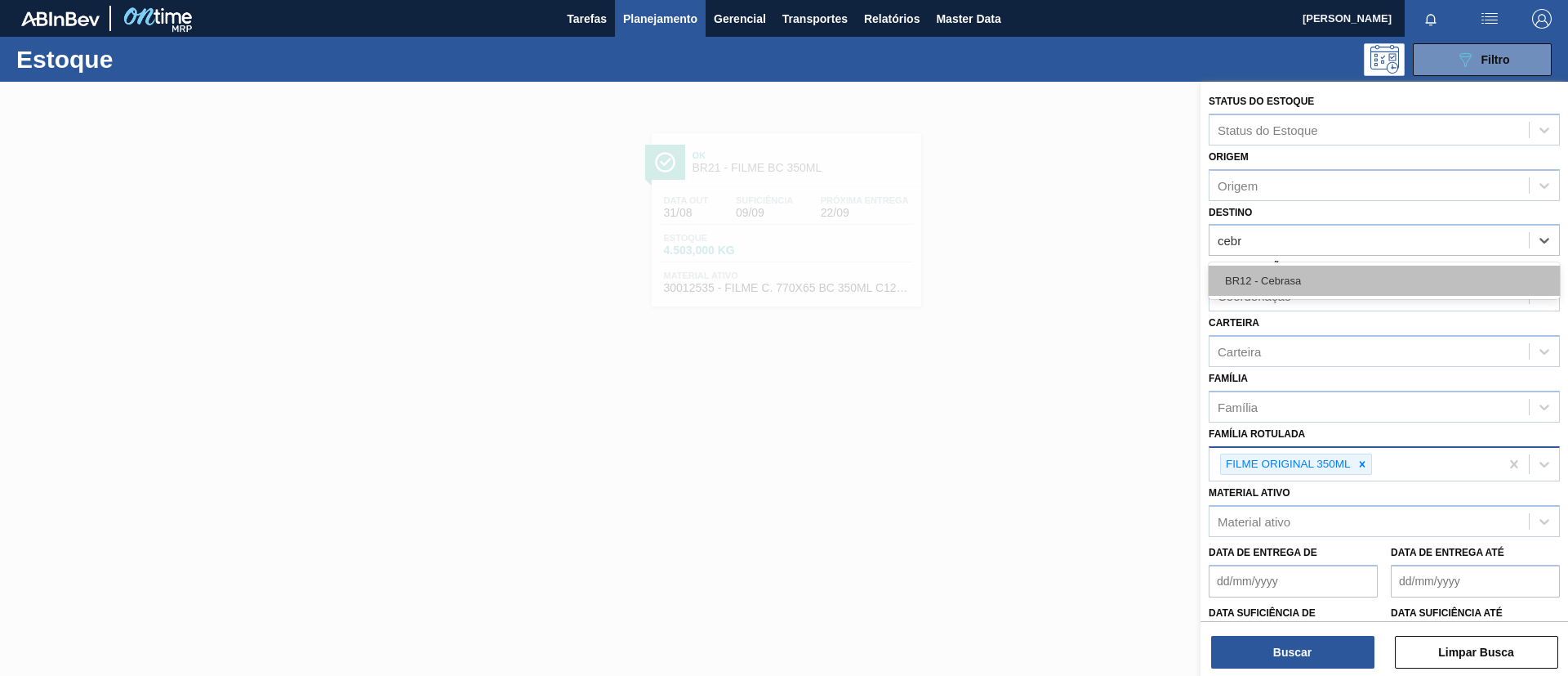
click at [1296, 289] on div "BR12 - Cebrasa" at bounding box center [1384, 280] width 351 height 30
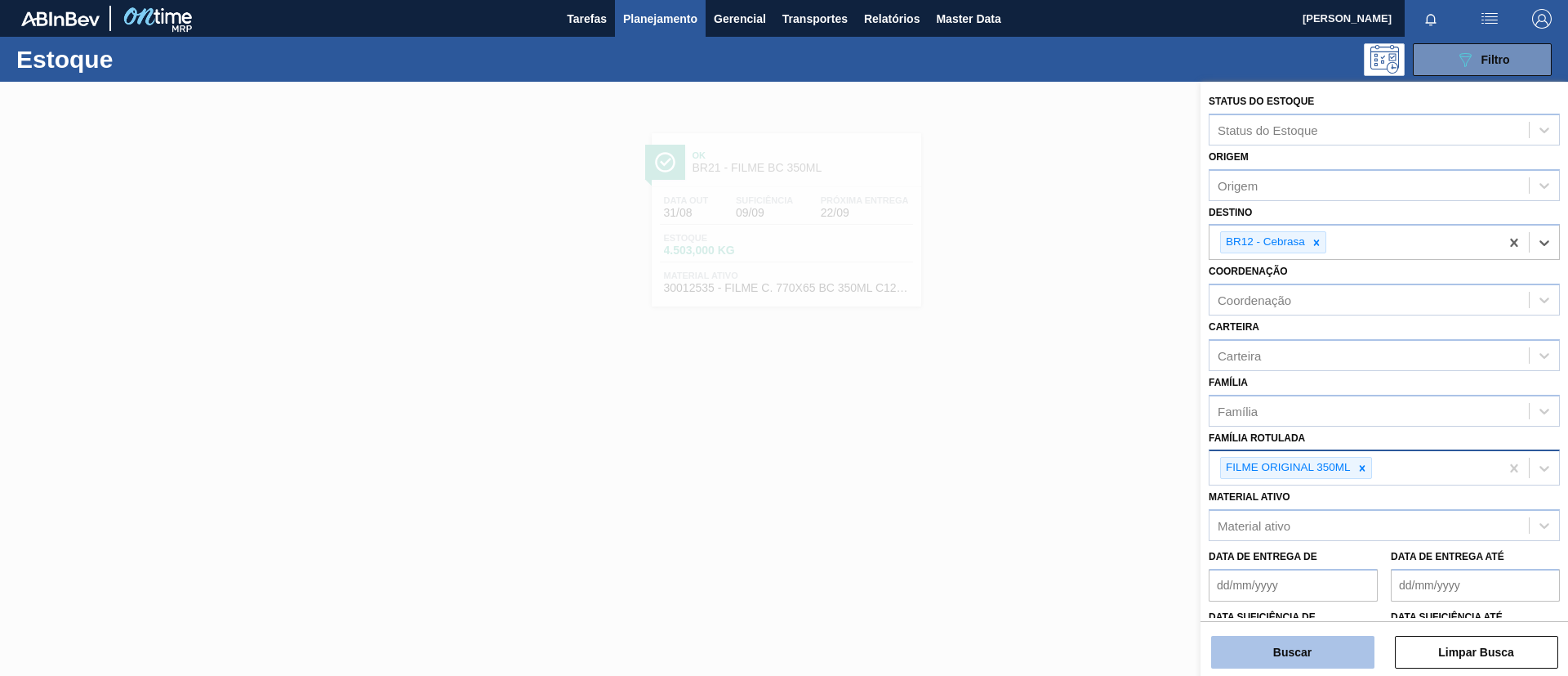
click at [1278, 646] on button "Buscar" at bounding box center [1293, 652] width 164 height 33
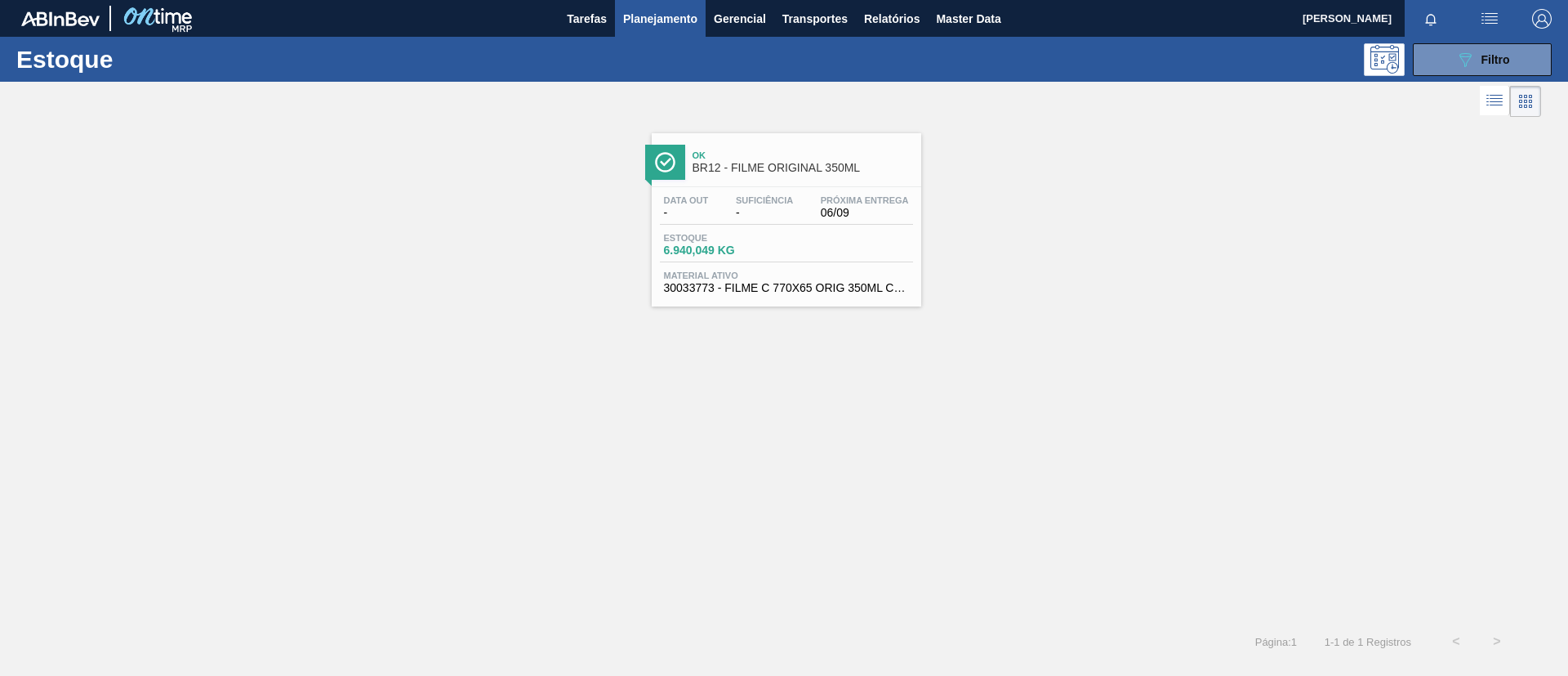
click at [816, 164] on span "BR12 - FILME ORIGINAL 350ML" at bounding box center [803, 168] width 220 height 12
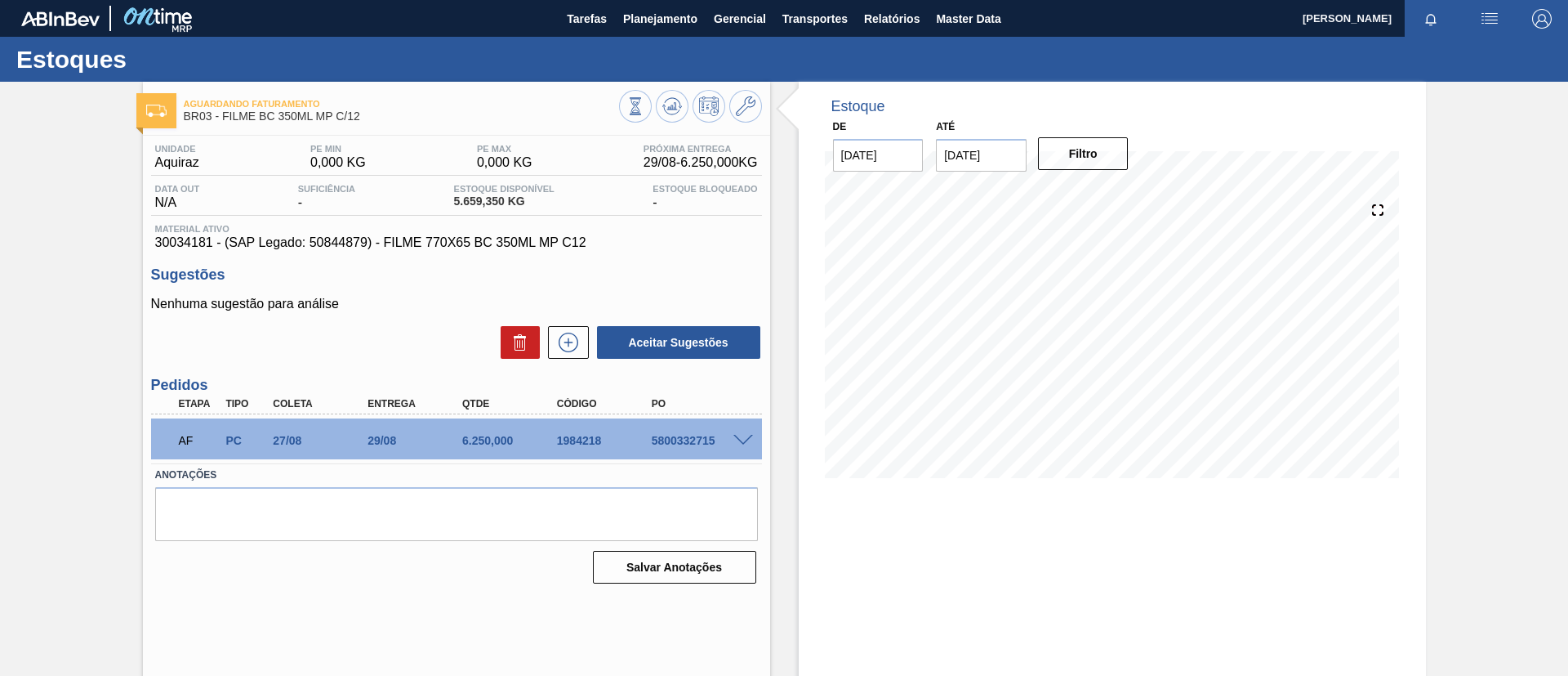
drag, startPoint x: 0, startPoint y: 236, endPoint x: 8, endPoint y: 227, distance: 12.0
click at [0, 236] on div "Aguardando Faturamento BR03 - FILME BC 350ML MP C/12 Unidade Aquiraz PE MIN 0,0…" at bounding box center [784, 391] width 1568 height 621
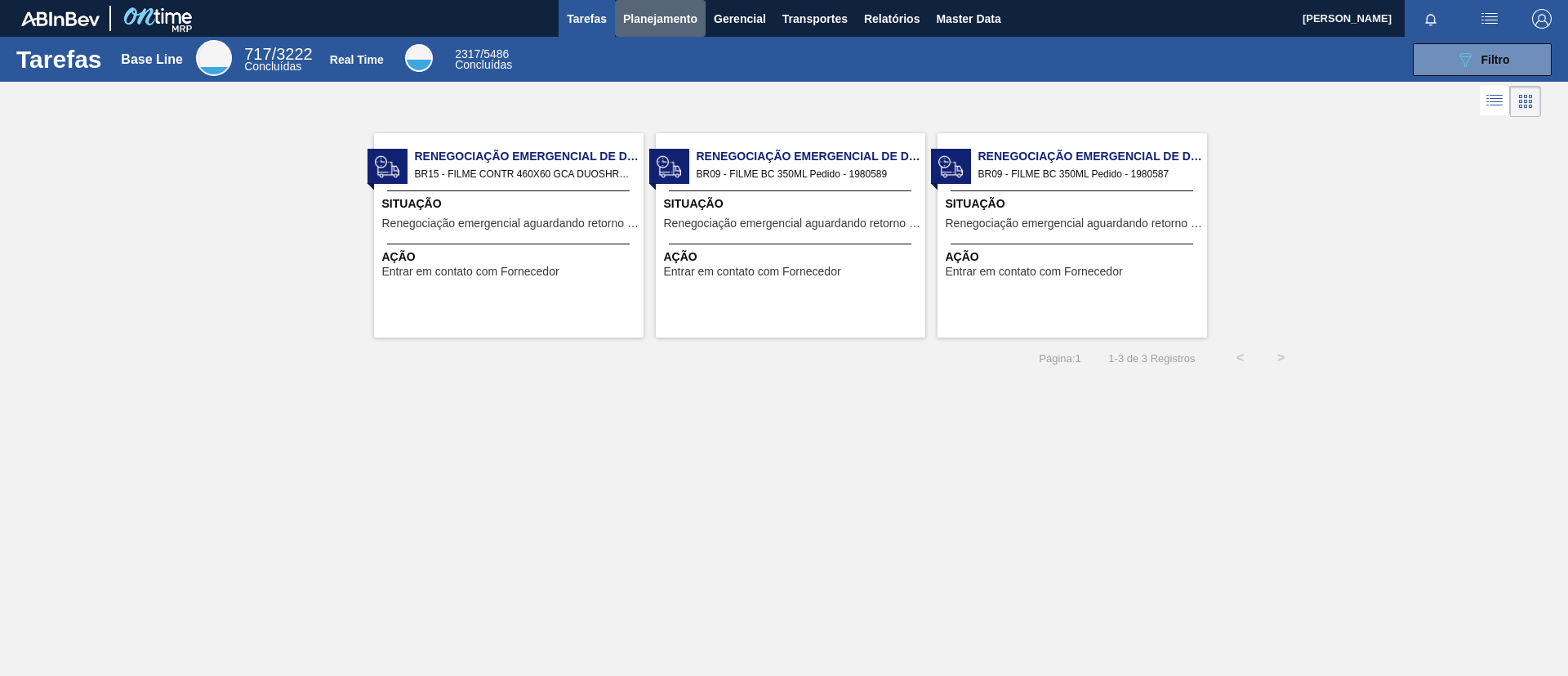
drag, startPoint x: 650, startPoint y: 31, endPoint x: 652, endPoint y: 47, distance: 16.1
click at [650, 33] on button "Planejamento" at bounding box center [660, 18] width 90 height 37
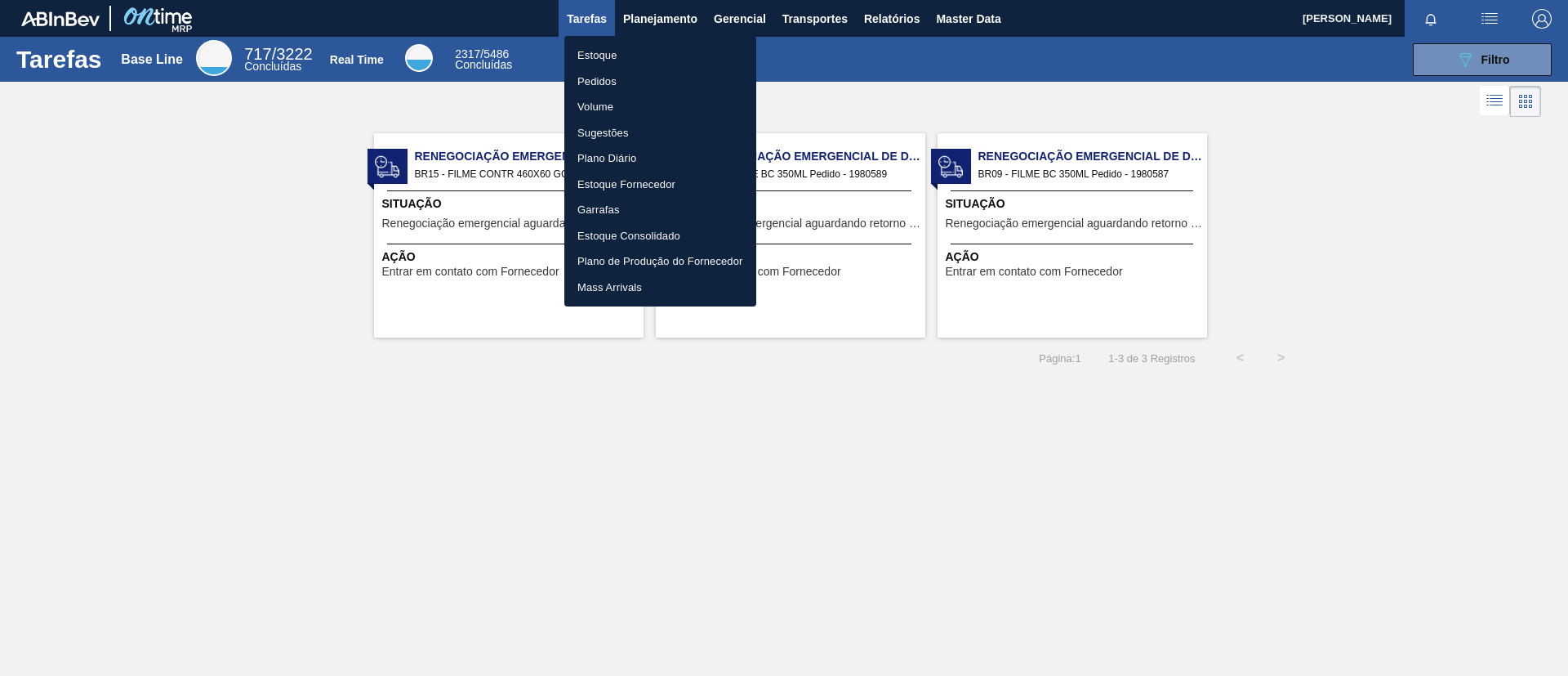
drag, startPoint x: 661, startPoint y: 64, endPoint x: 1077, endPoint y: 89, distance: 416.8
click at [662, 66] on li "Estoque" at bounding box center [659, 56] width 192 height 26
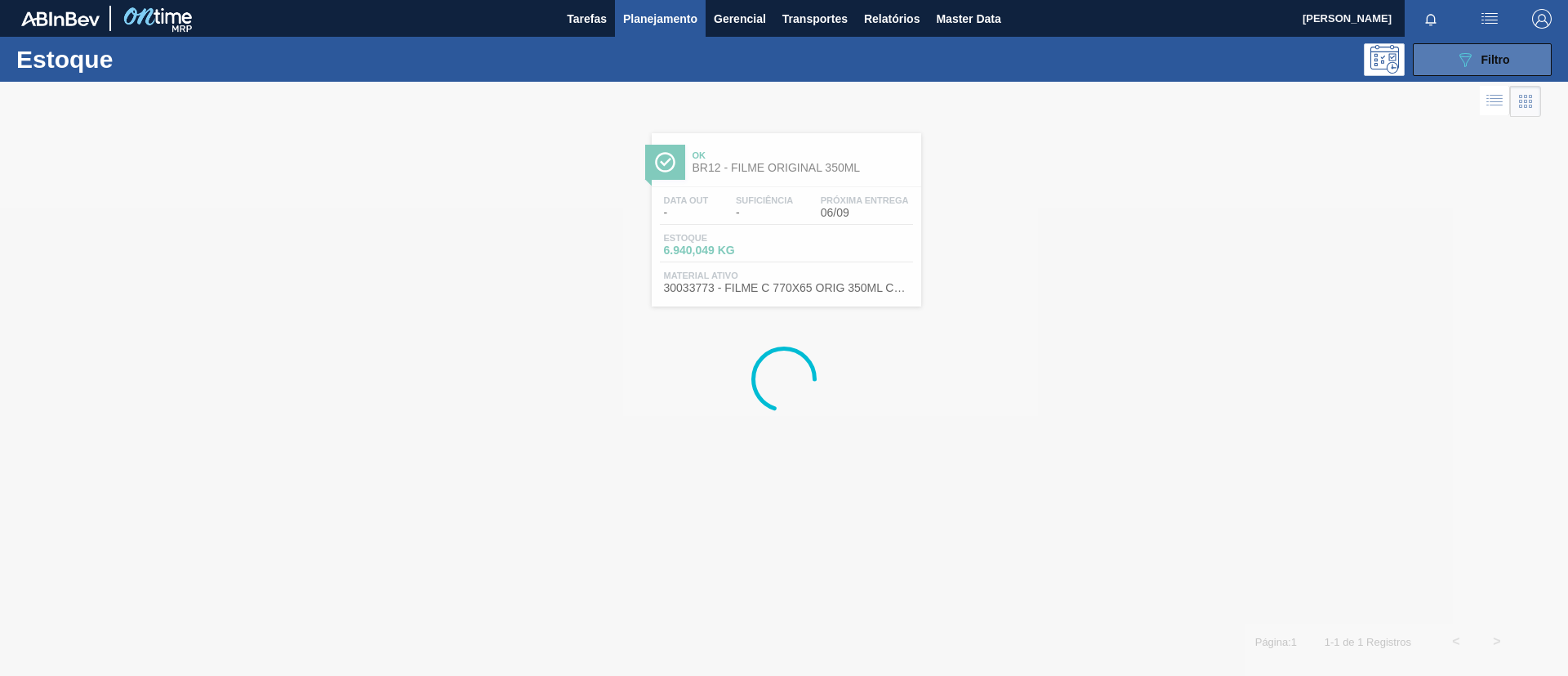
click at [1468, 70] on button "089F7B8B-B2A5-4AFE-B5C0-19BA573D28AC Filtro" at bounding box center [1482, 60] width 139 height 33
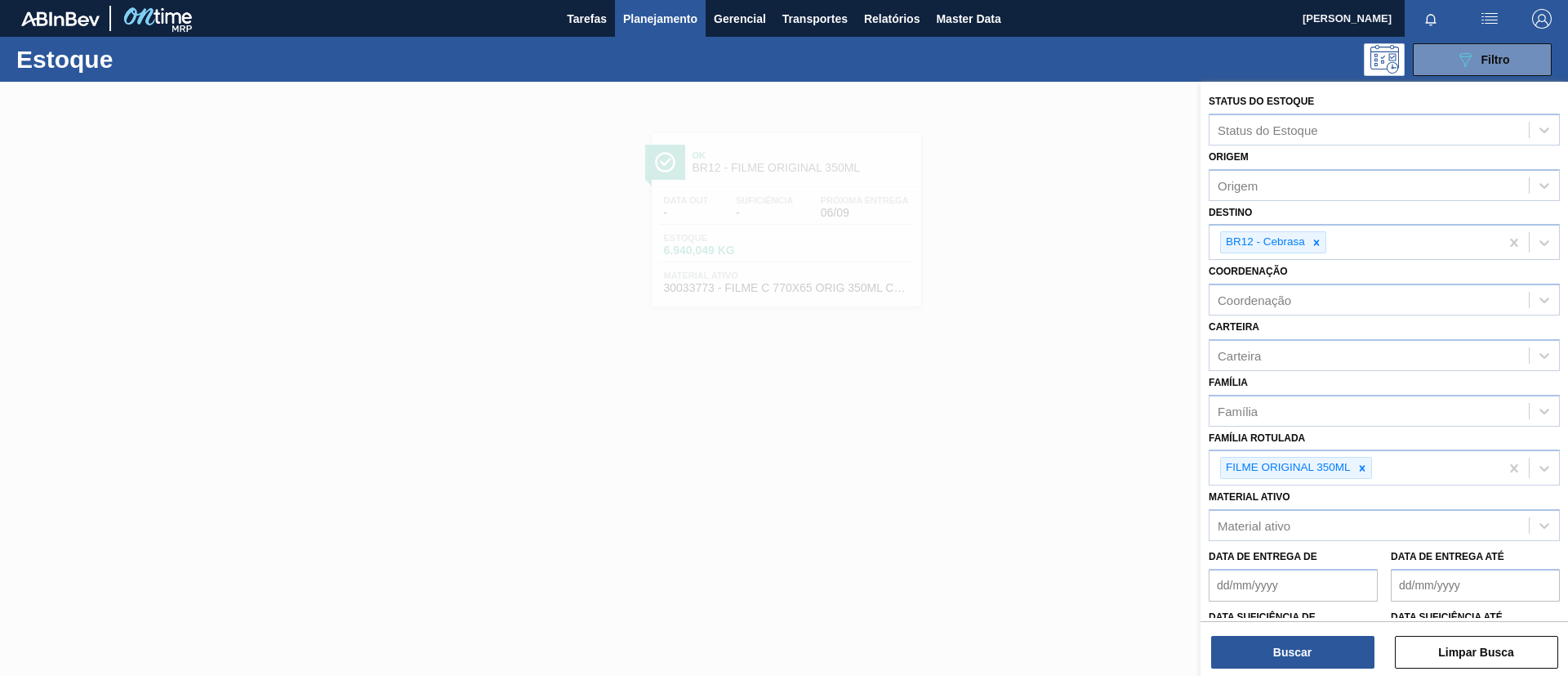
click at [992, 209] on div at bounding box center [784, 419] width 1568 height 676
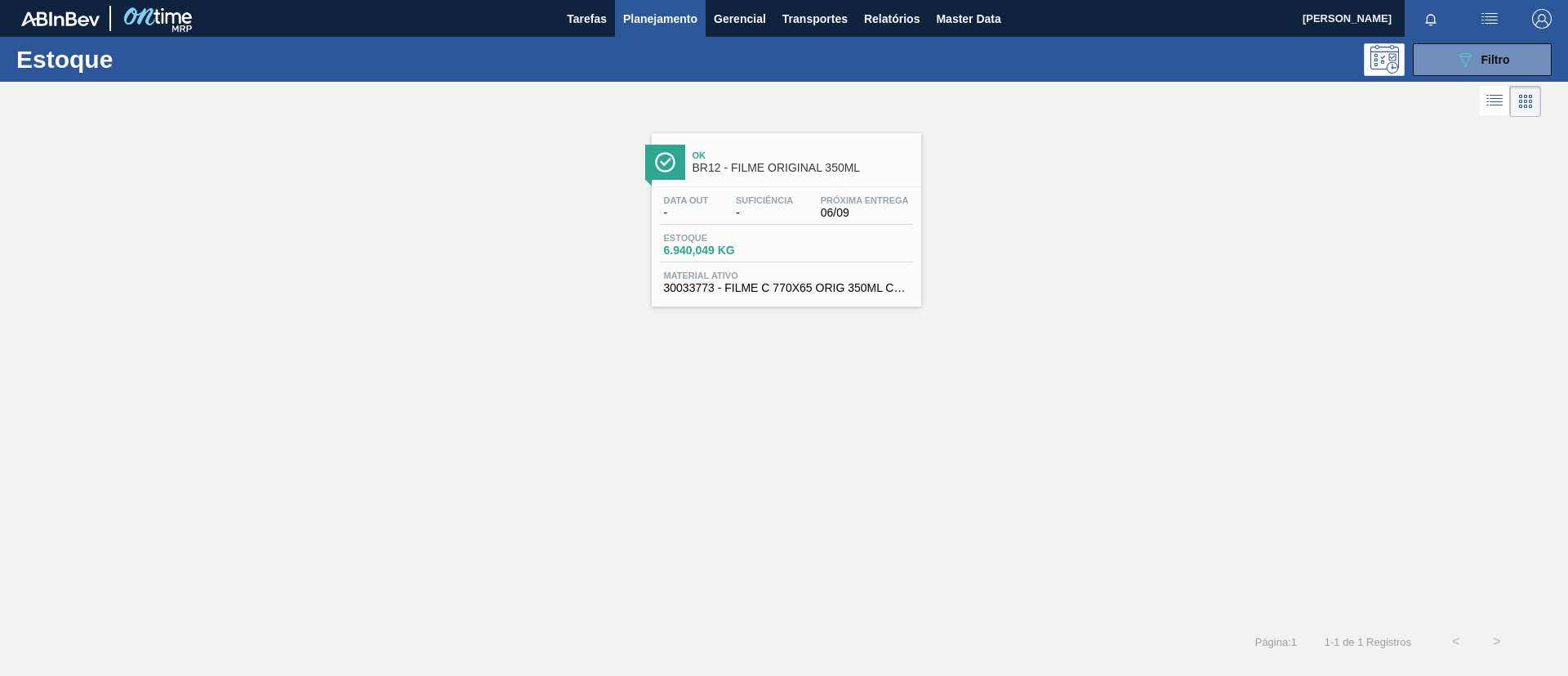
click at [760, 146] on div "Estoque 089F7B8B-B2A5-4AFE-B5C0-19BA573D28AC Filtro Status do Estoque Status do…" at bounding box center [784, 350] width 1568 height 625
click at [770, 155] on span "Ok" at bounding box center [803, 155] width 220 height 10
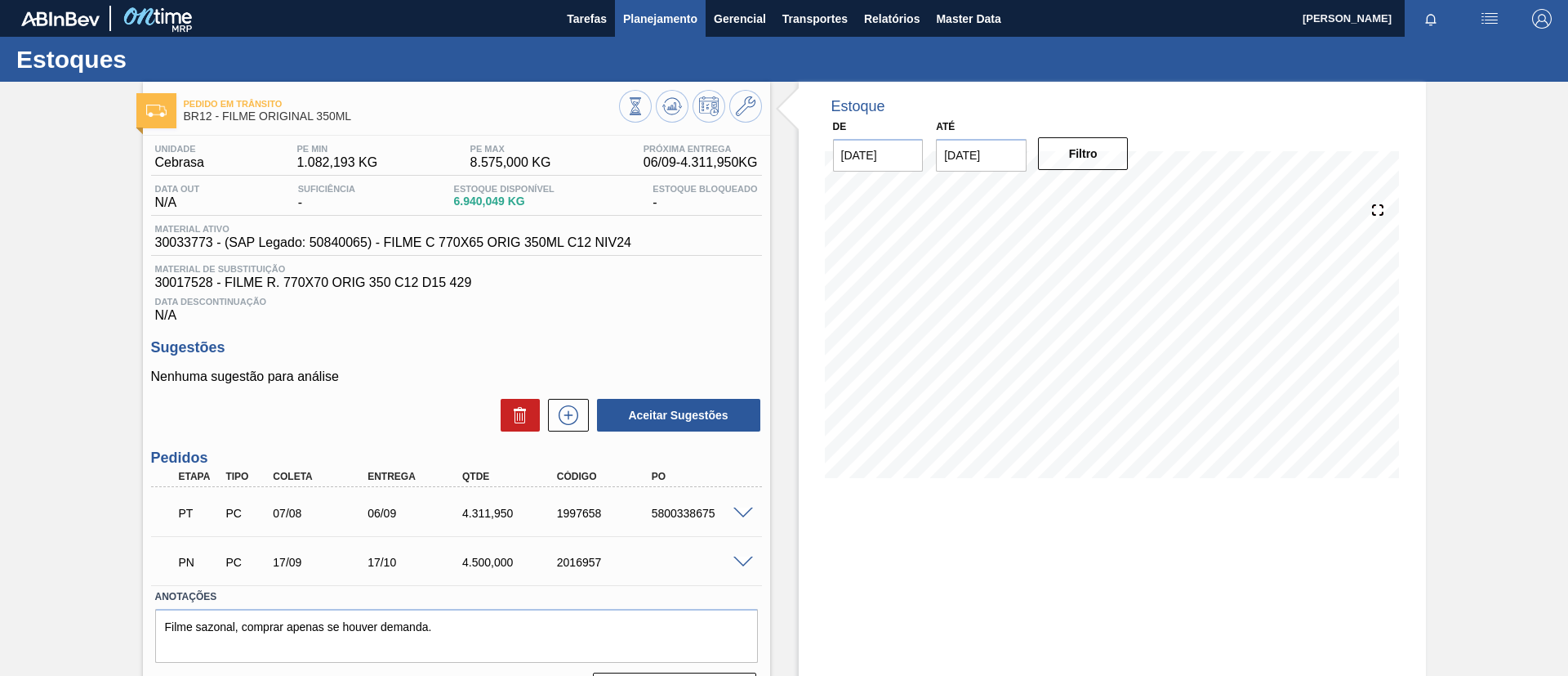
click at [660, 20] on span "Planejamento" at bounding box center [660, 19] width 74 height 20
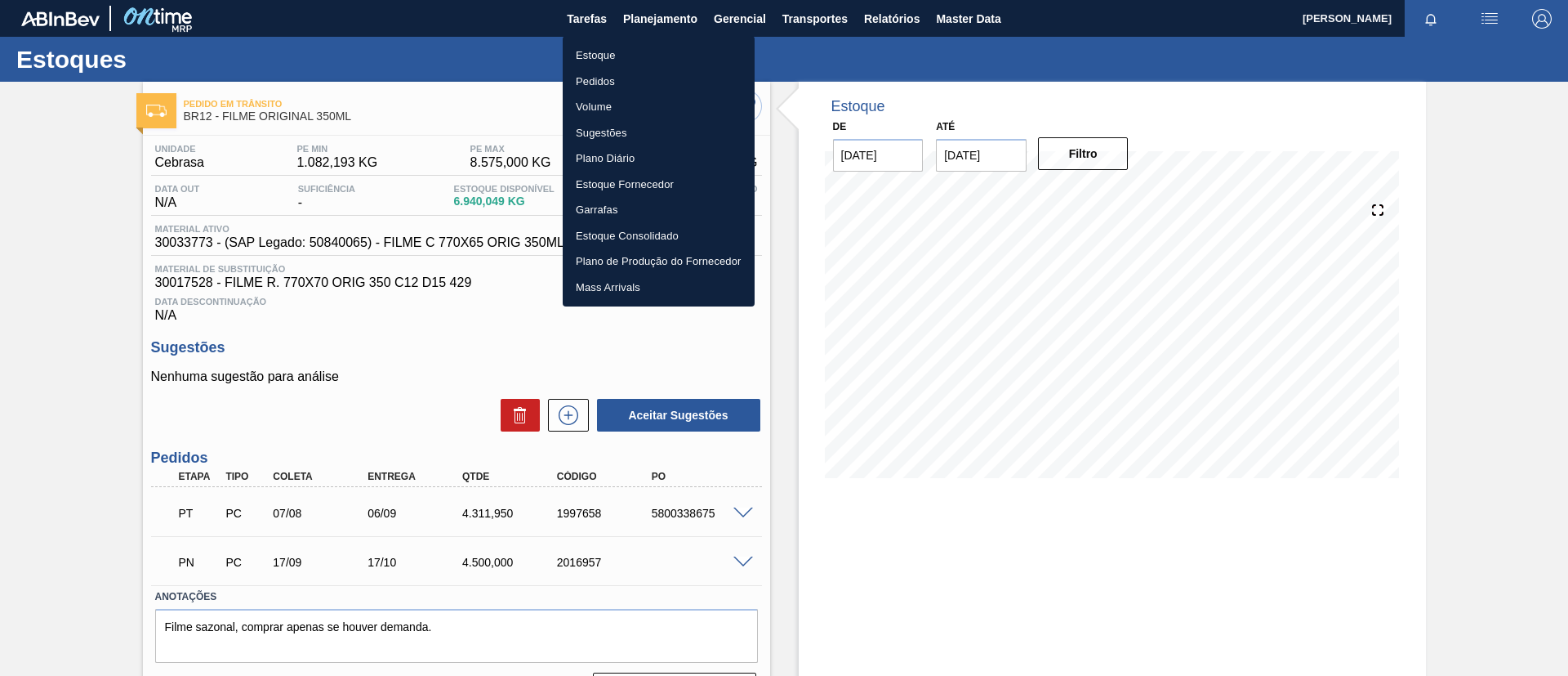
drag, startPoint x: 650, startPoint y: 52, endPoint x: 641, endPoint y: 14, distance: 39.1
click at [649, 52] on li "Estoque" at bounding box center [659, 56] width 192 height 26
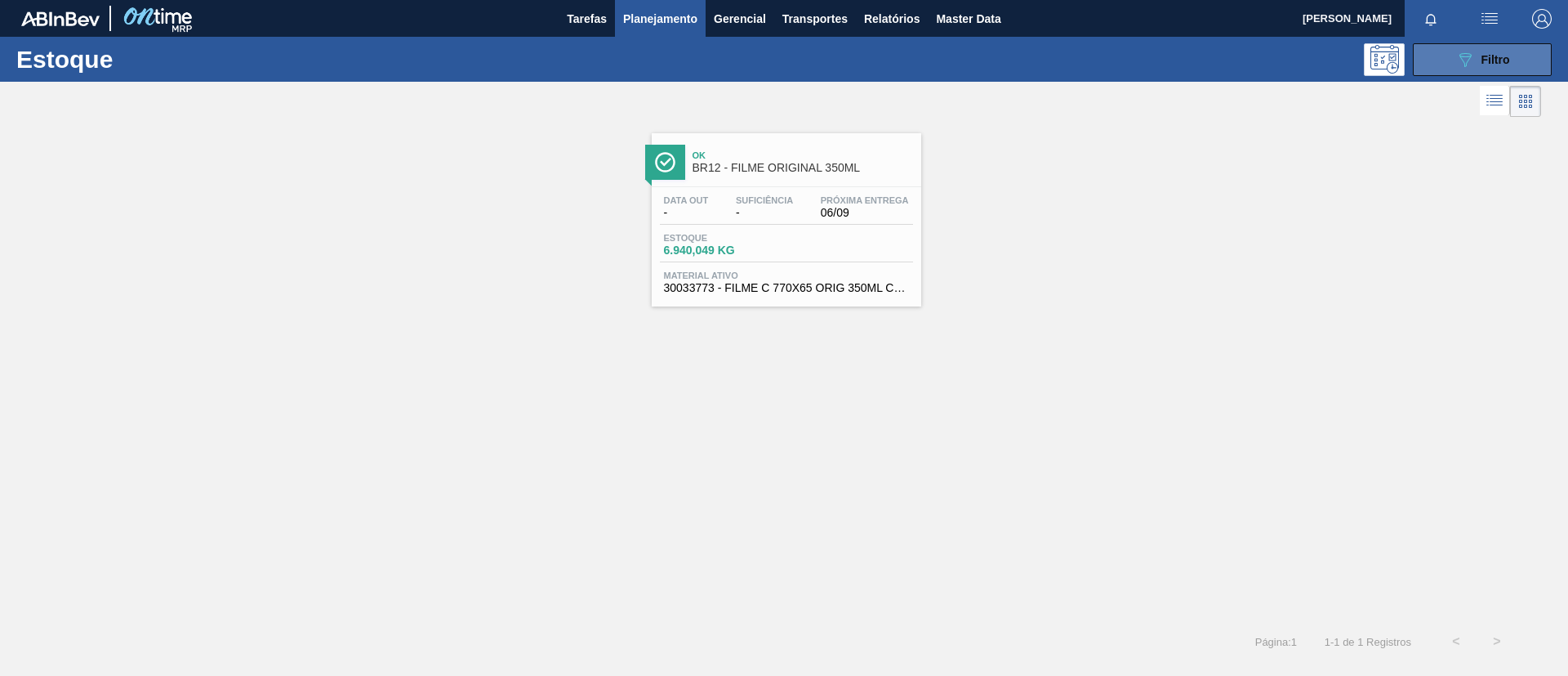
click at [1422, 57] on button "089F7B8B-B2A5-4AFE-B5C0-19BA573D28AC Filtro" at bounding box center [1482, 60] width 139 height 33
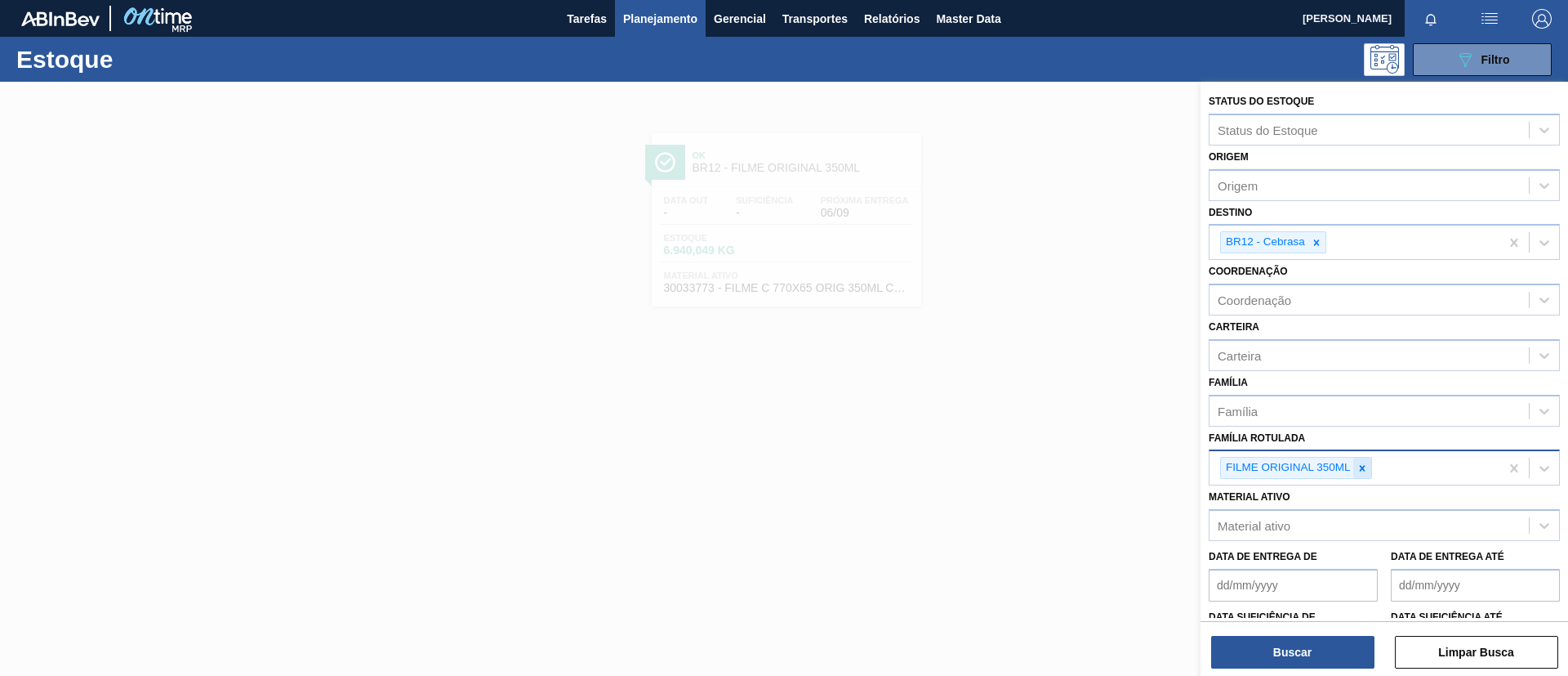
click at [1361, 464] on icon at bounding box center [1362, 468] width 12 height 12
paste Rotulada "FILME BC 350ML MP C/ 18"
type Rotulada "FILME BC 350ML MP C/ 18"
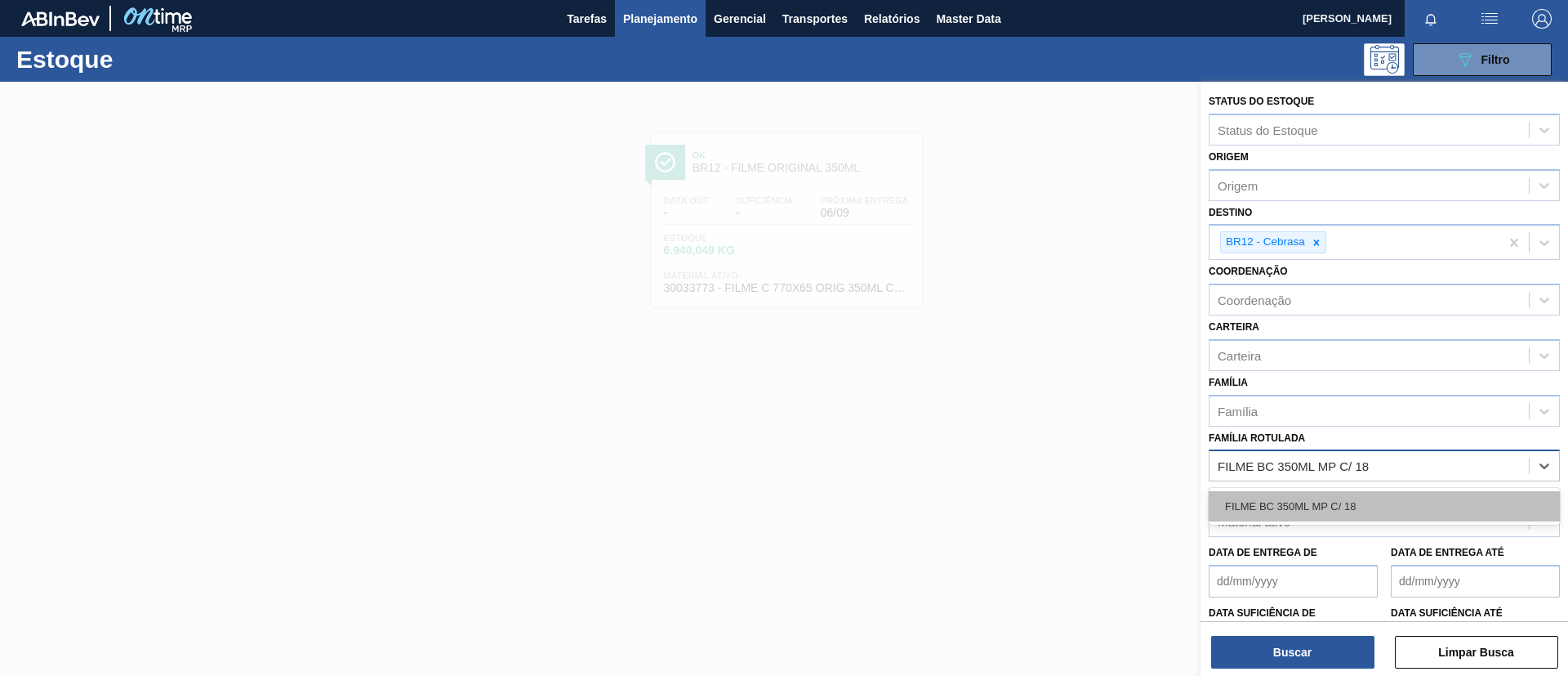
click at [1328, 498] on div "FILME BC 350ML MP C/ 18" at bounding box center [1384, 506] width 351 height 30
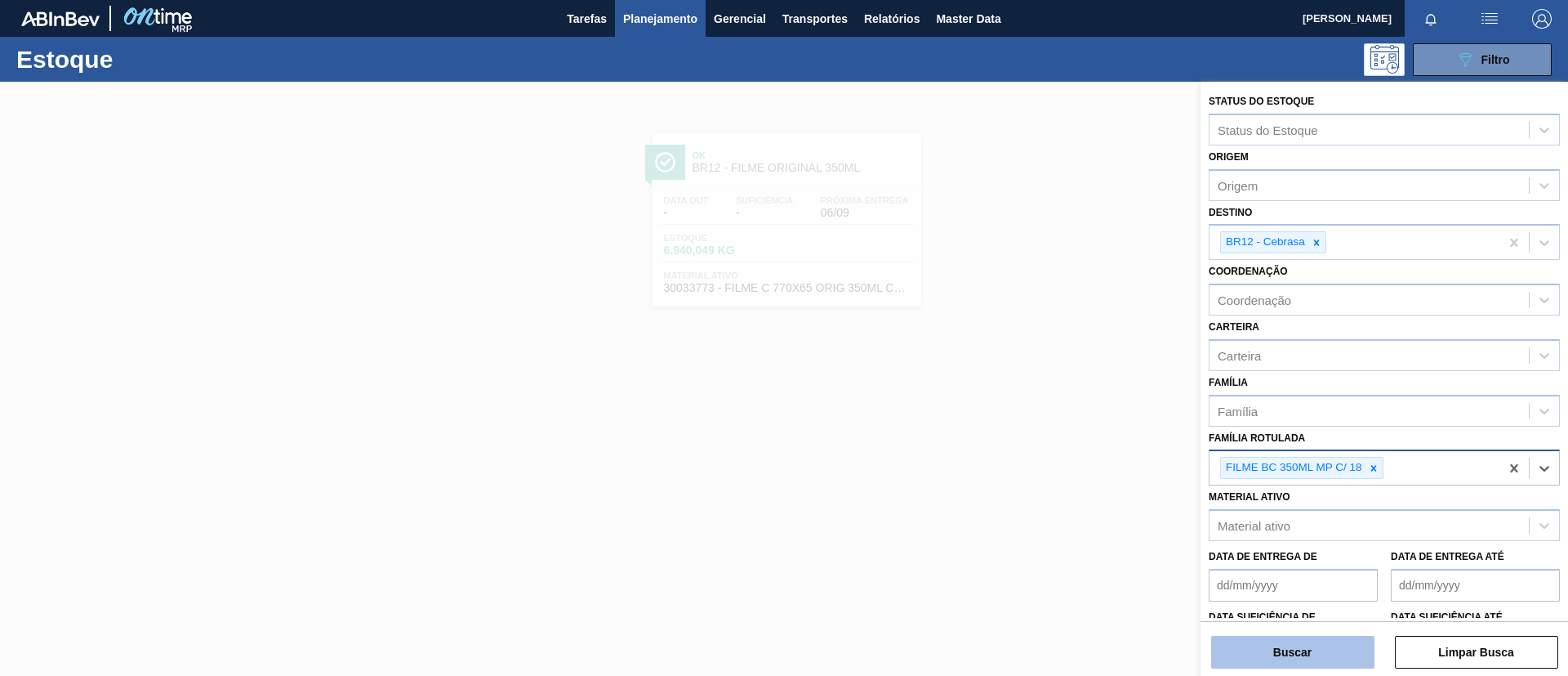
click at [1275, 644] on button "Buscar" at bounding box center [1293, 652] width 164 height 33
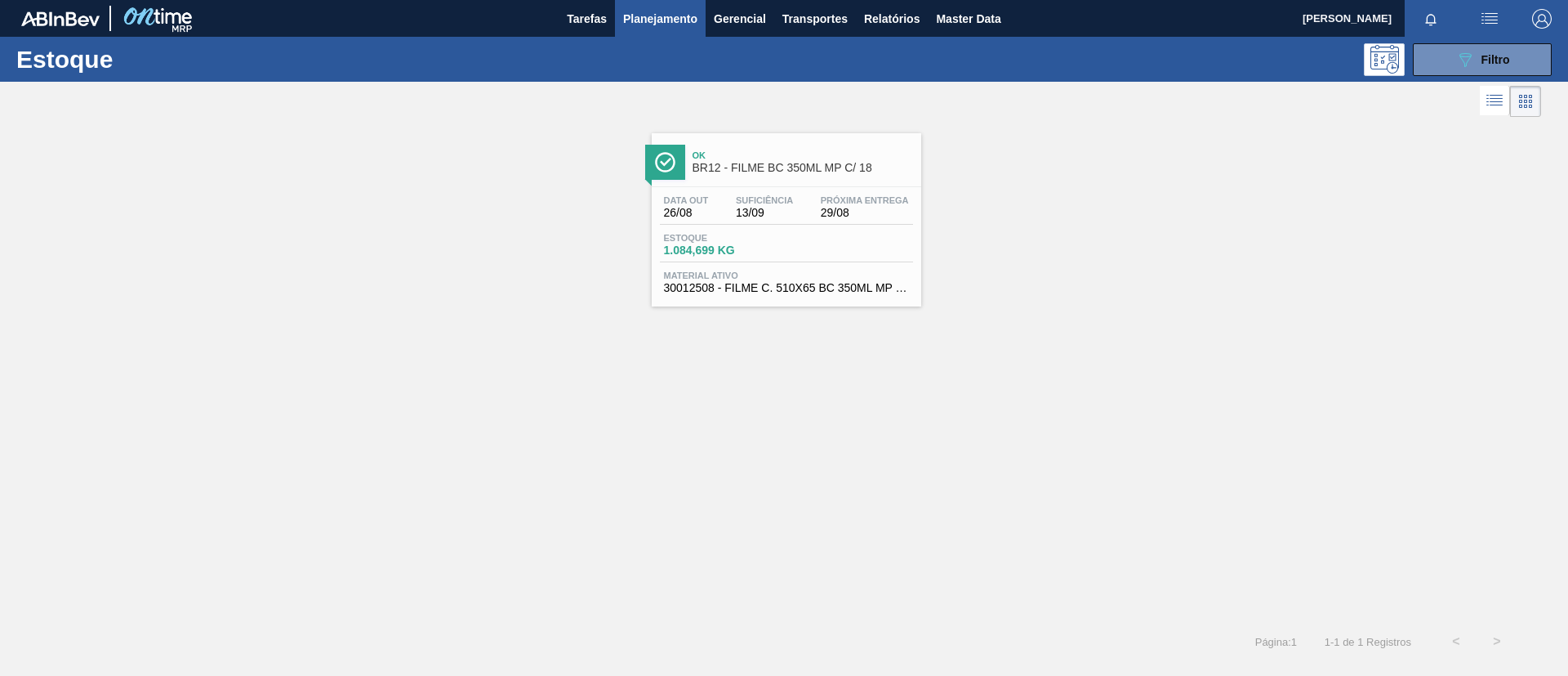
click at [798, 164] on span "BR12 - FILME BC 350ML MP C/ 18" at bounding box center [803, 168] width 220 height 12
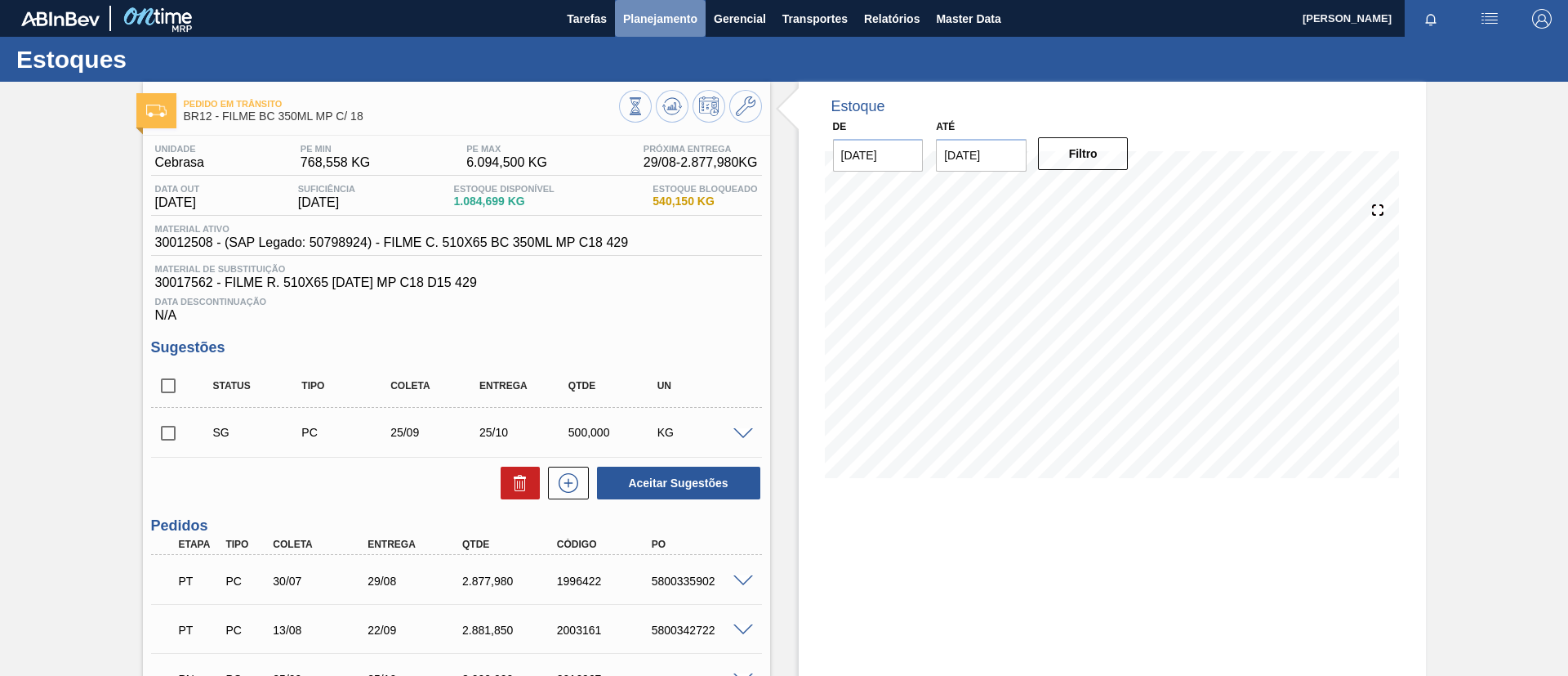
click at [668, 30] on button "Planejamento" at bounding box center [660, 18] width 90 height 37
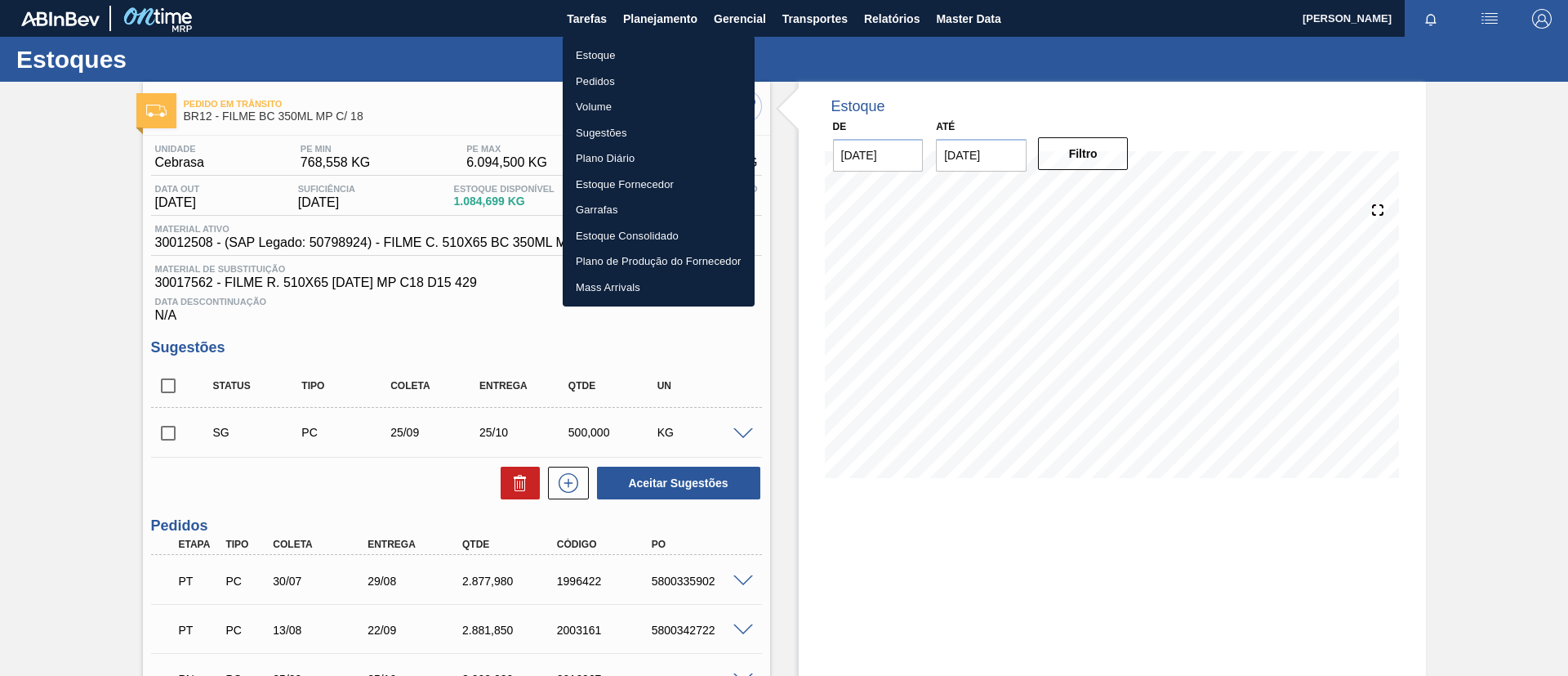
click at [663, 50] on li "Estoque" at bounding box center [659, 56] width 192 height 26
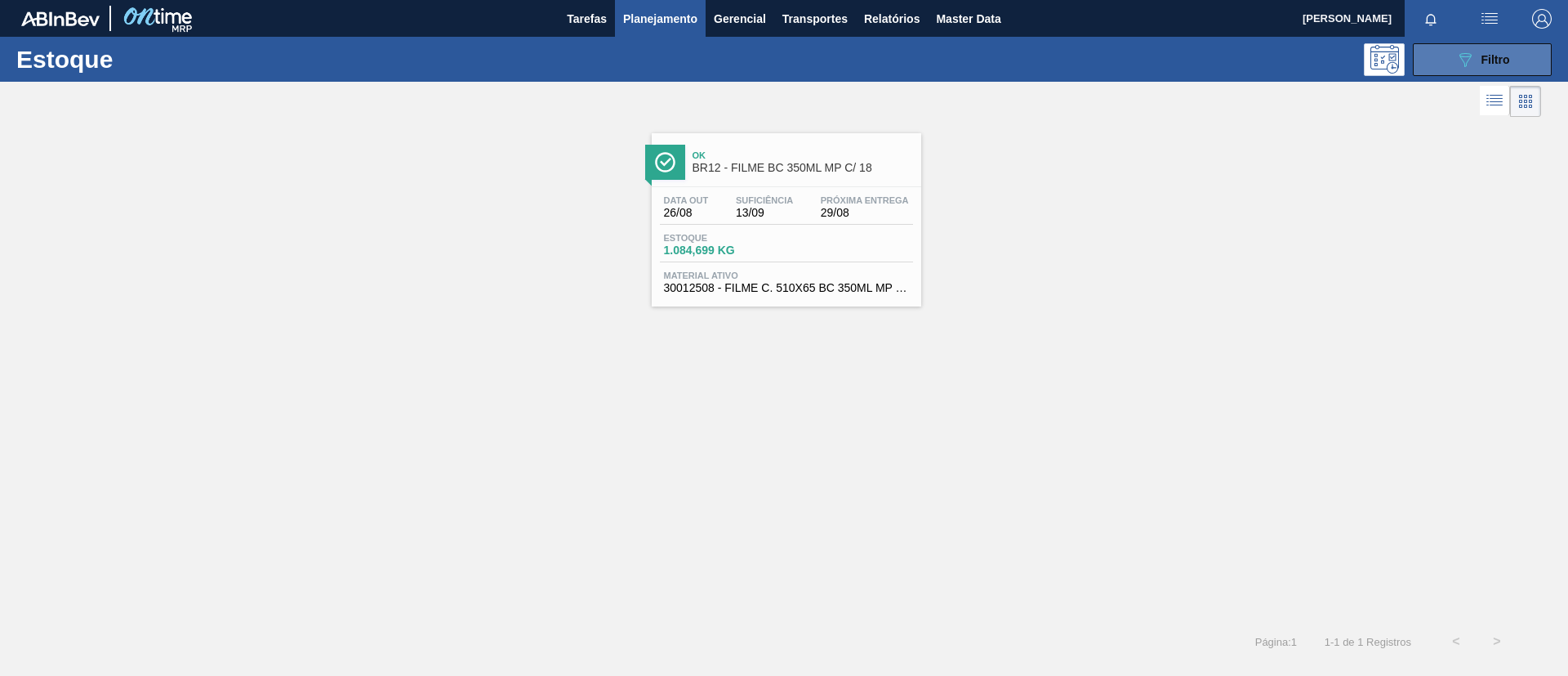
click at [1455, 65] on icon "089F7B8B-B2A5-4AFE-B5C0-19BA573D28AC" at bounding box center [1465, 60] width 20 height 20
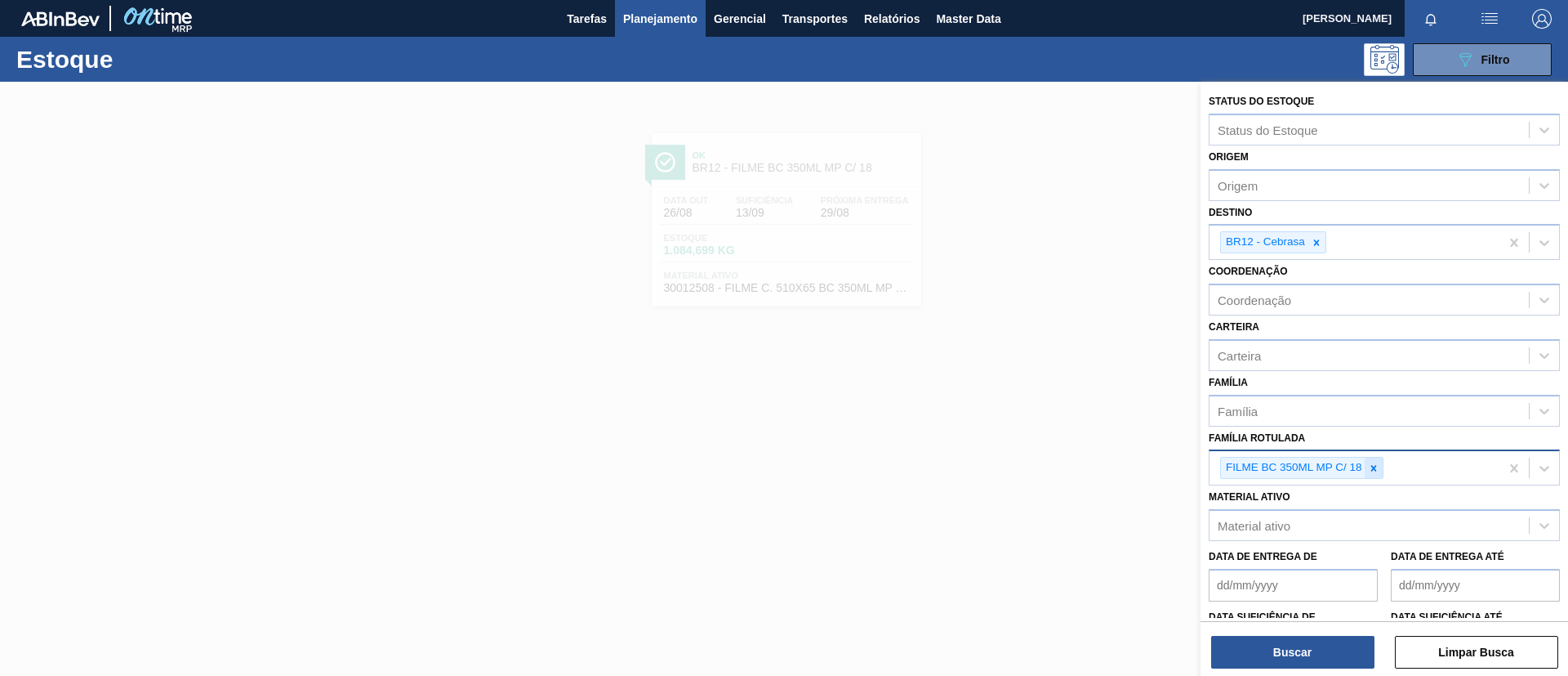
click at [1369, 468] on icon at bounding box center [1374, 468] width 12 height 12
paste Rotulada "FILME ORIGINAL 269ML"
type Rotulada "FILME ORIGINAL 269ML"
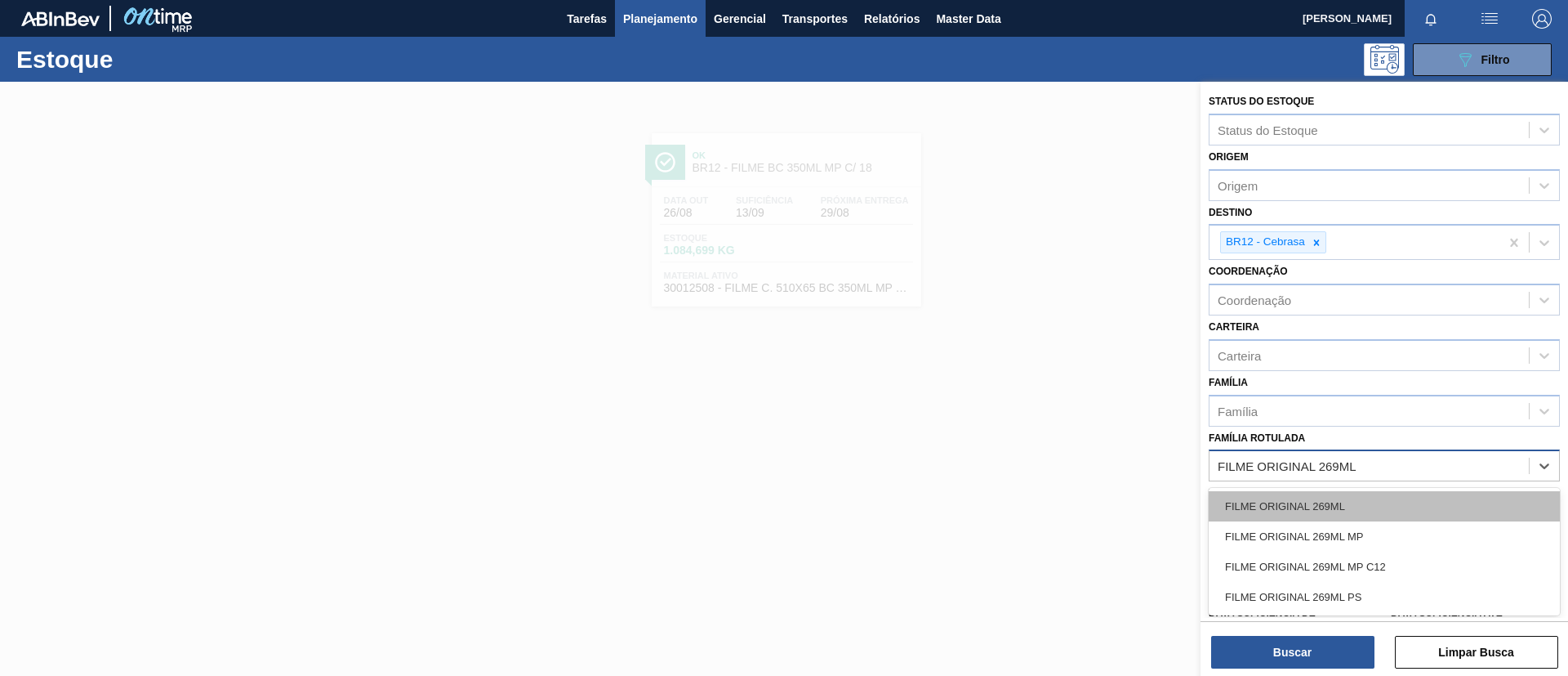
click at [1358, 497] on div "FILME ORIGINAL 269ML" at bounding box center [1384, 506] width 351 height 30
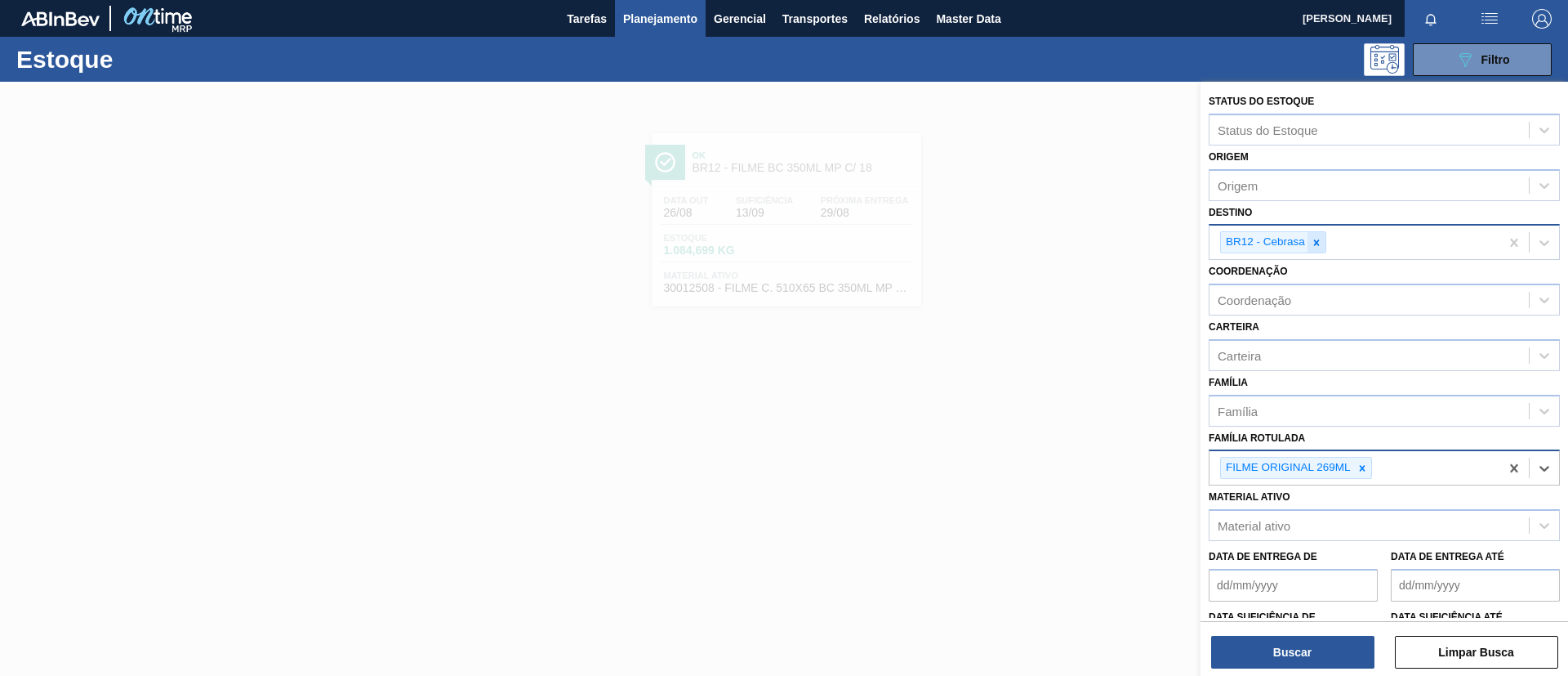
click at [1318, 244] on icon at bounding box center [1317, 243] width 12 height 12
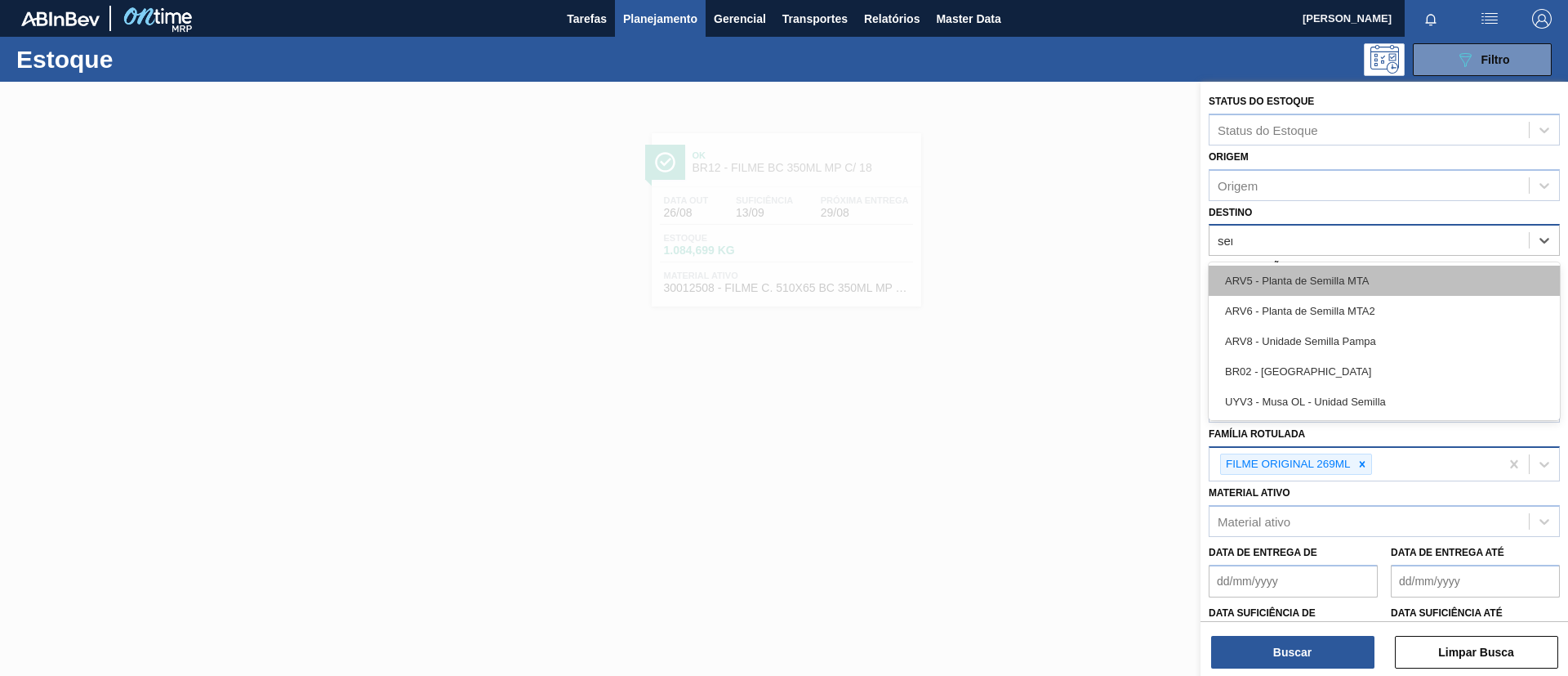
type input "serg"
click at [1321, 275] on div "BR02 - [GEOGRAPHIC_DATA]" at bounding box center [1384, 280] width 351 height 30
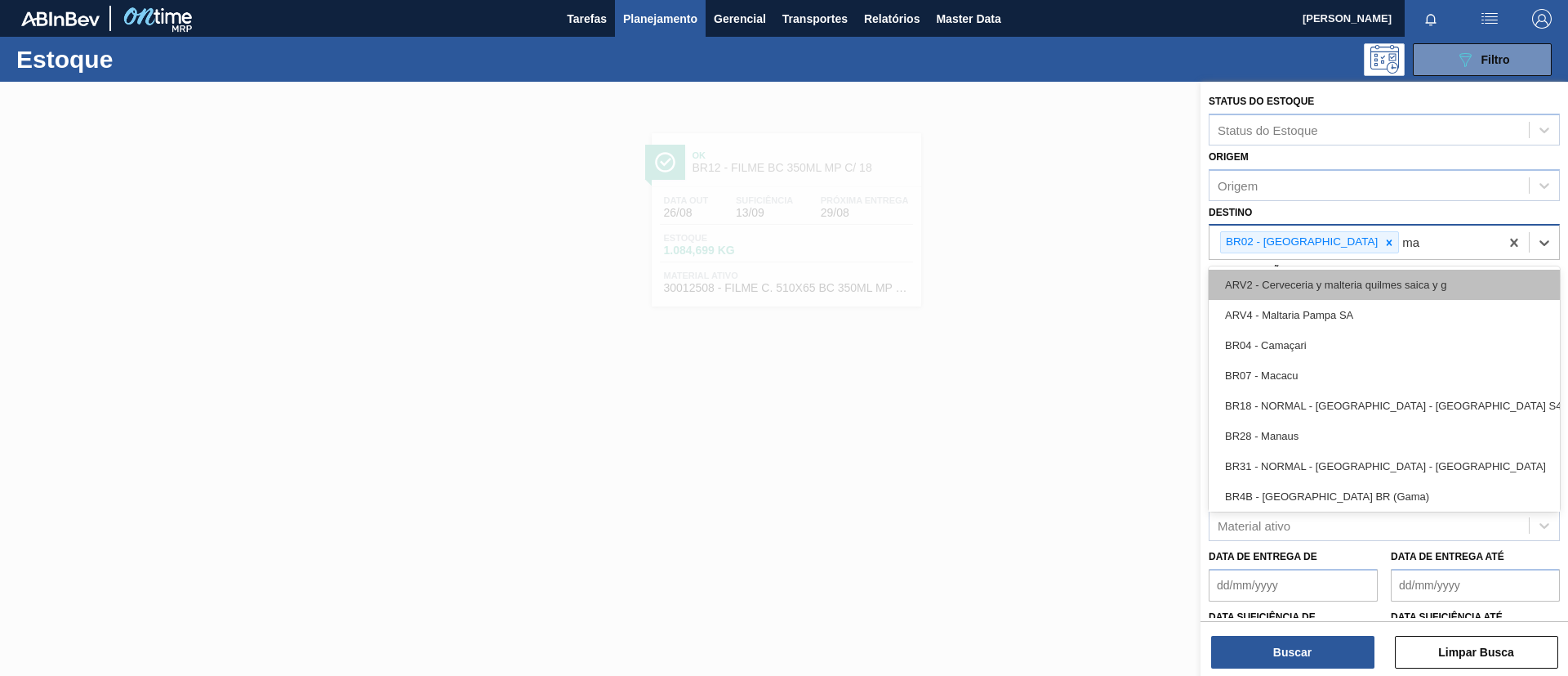
type input "man"
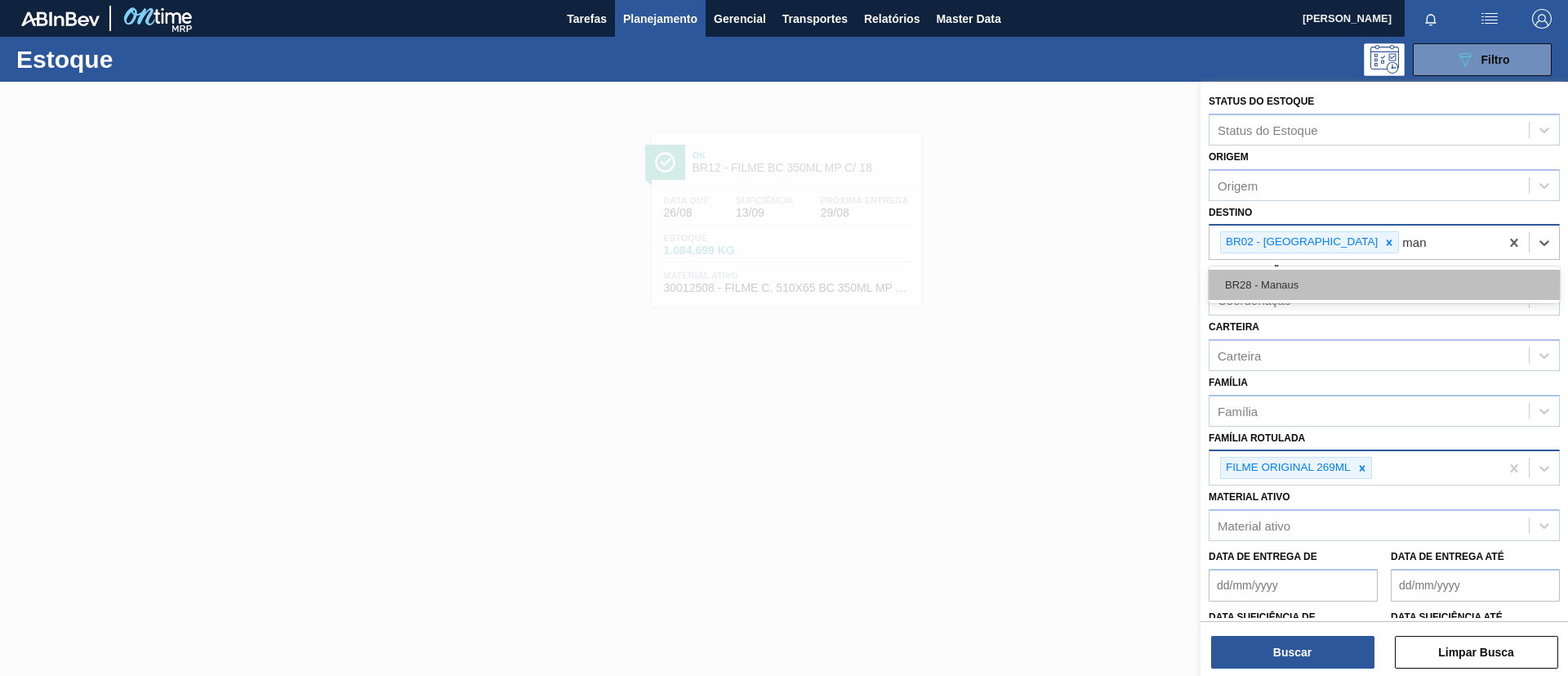
click at [1325, 289] on div "BR28 - Manaus" at bounding box center [1384, 285] width 351 height 30
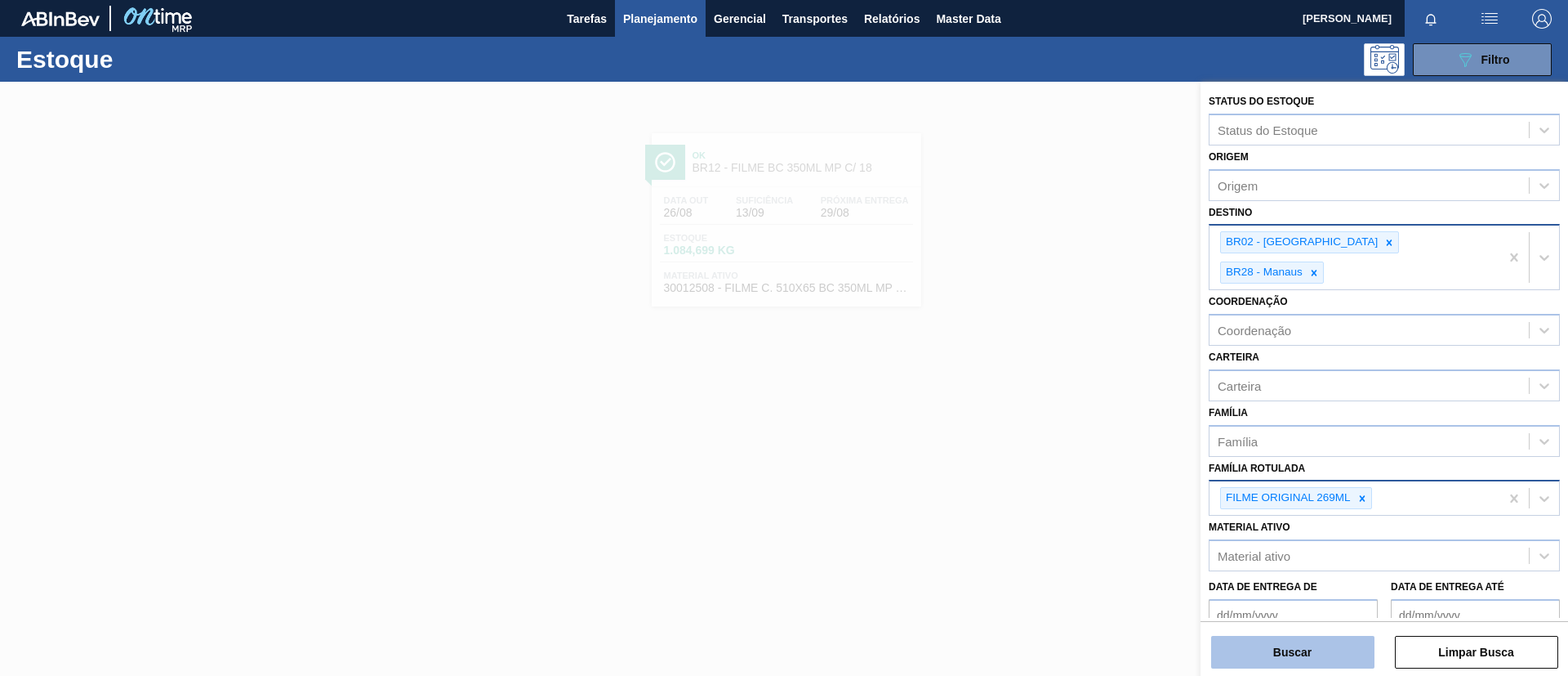
click at [1323, 636] on button "Buscar" at bounding box center [1293, 652] width 164 height 33
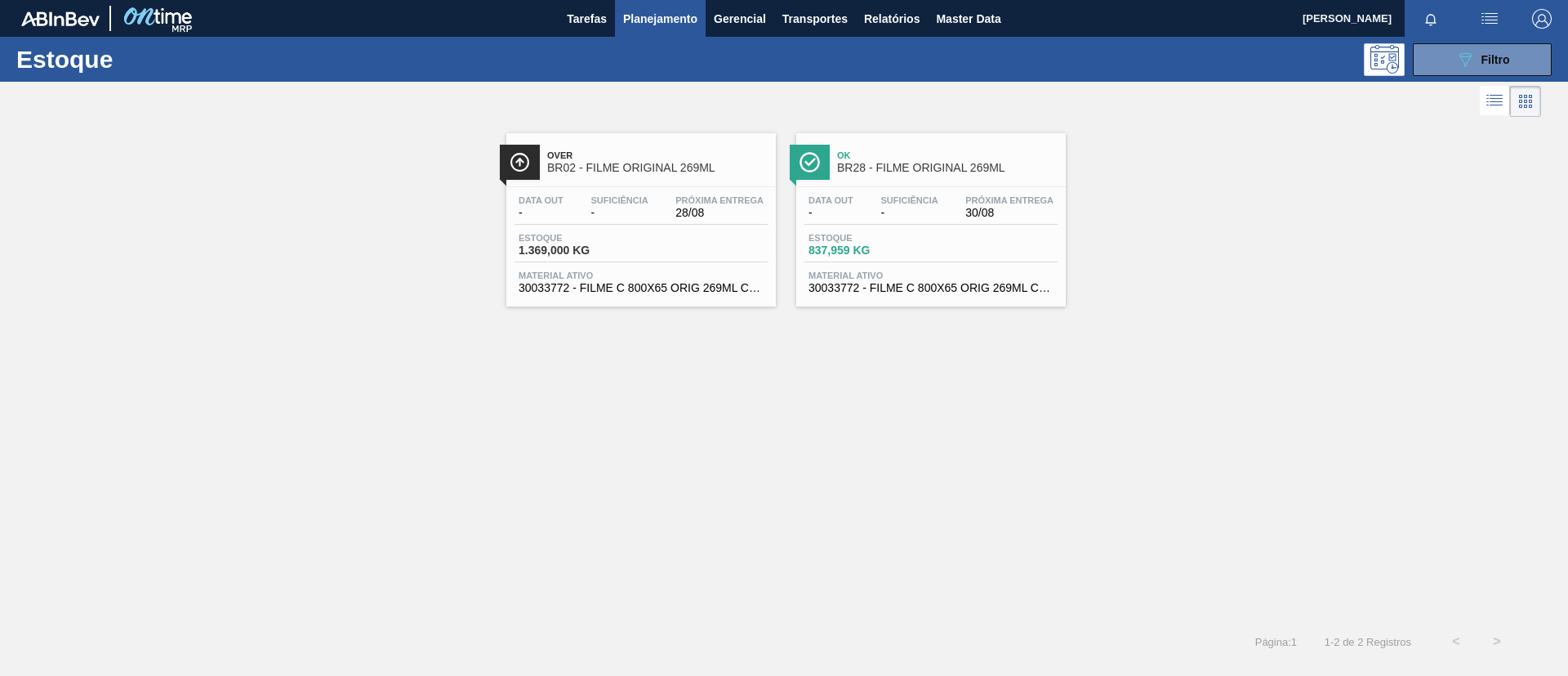
click at [727, 174] on span "BR02 - FILME ORIGINAL 269ML" at bounding box center [658, 168] width 220 height 12
click at [886, 164] on span "BR28 - FILME ORIGINAL 269ML" at bounding box center [947, 168] width 220 height 12
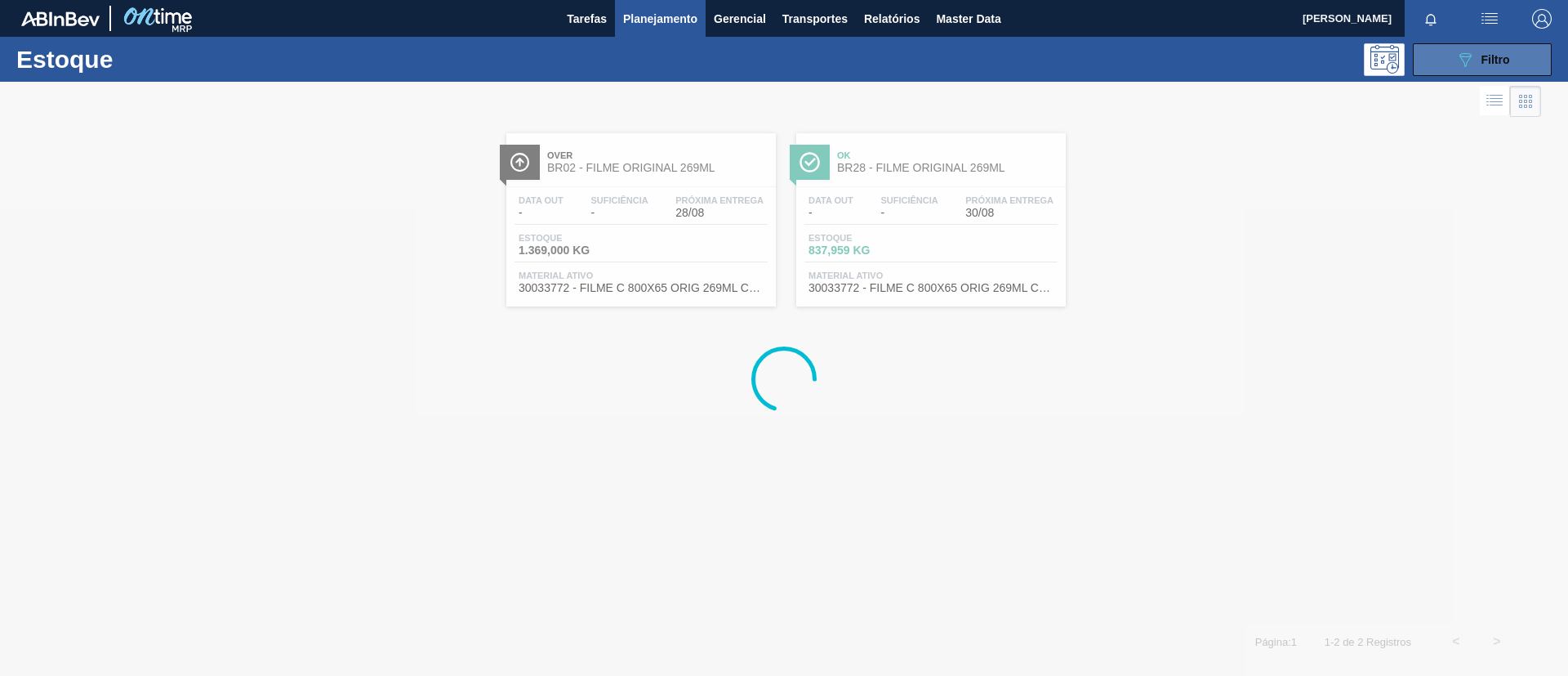
click at [1438, 55] on button "089F7B8B-B2A5-4AFE-B5C0-19BA573D28AC Filtro" at bounding box center [1482, 60] width 139 height 33
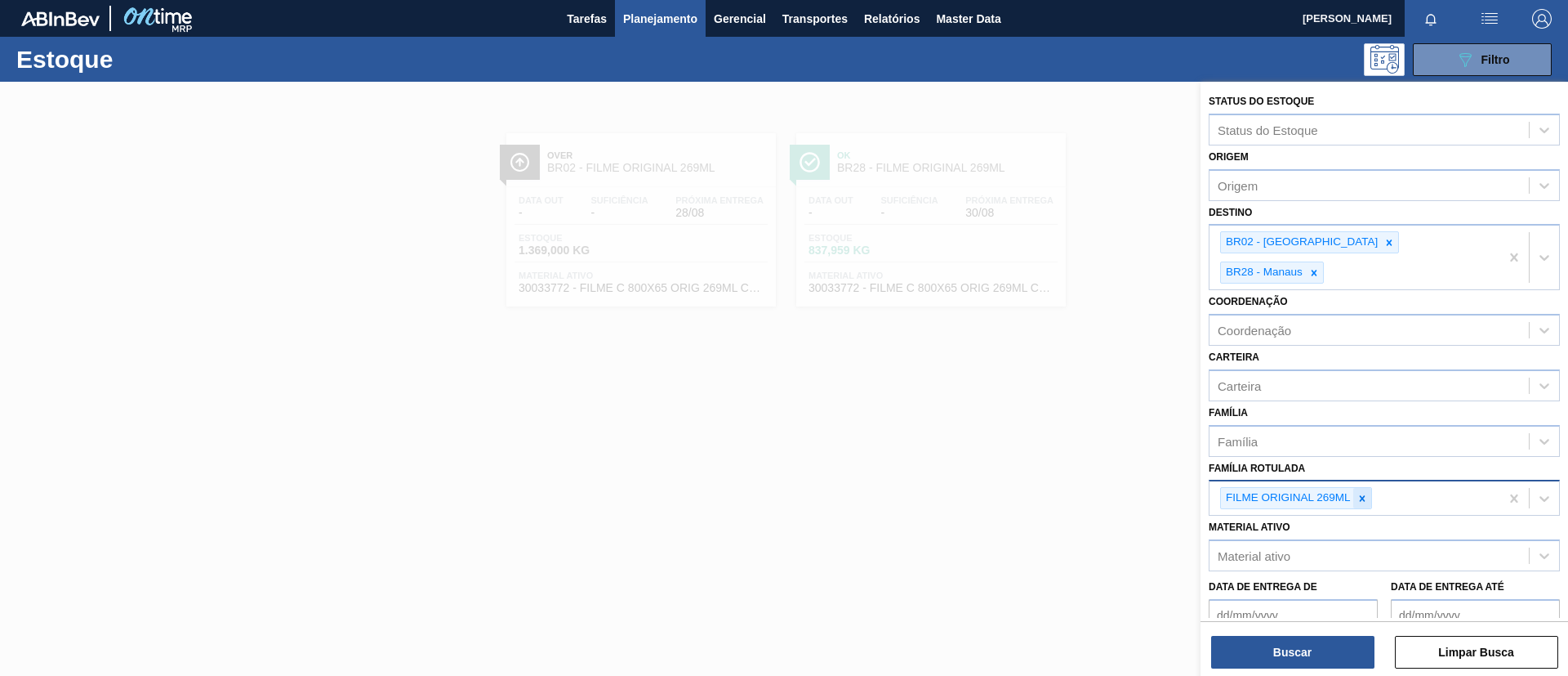
click at [1357, 493] on icon at bounding box center [1362, 498] width 12 height 12
paste Rotulada "FILME AP 473ML"
type Rotulada "FILME AP 473ML"
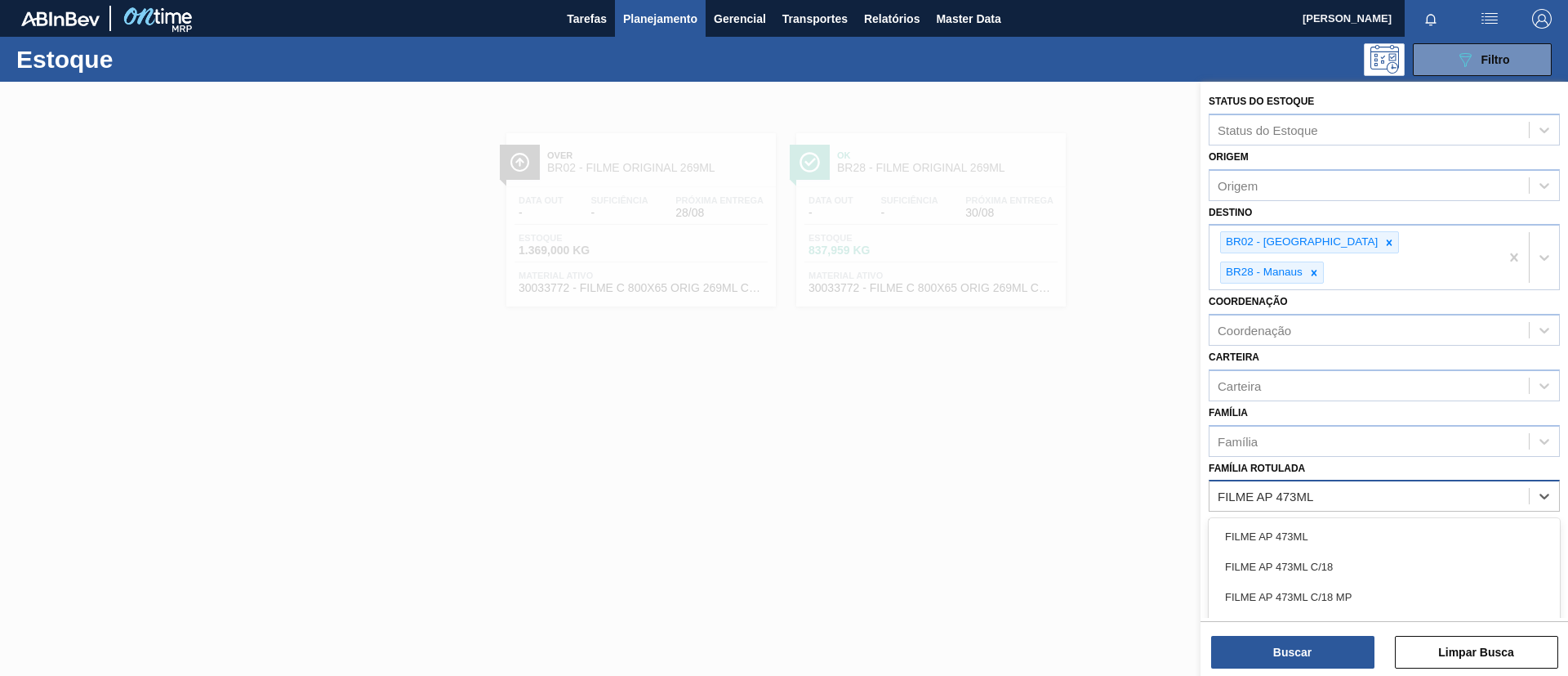
click at [1347, 521] on div "FILME AP 473ML" at bounding box center [1384, 536] width 351 height 30
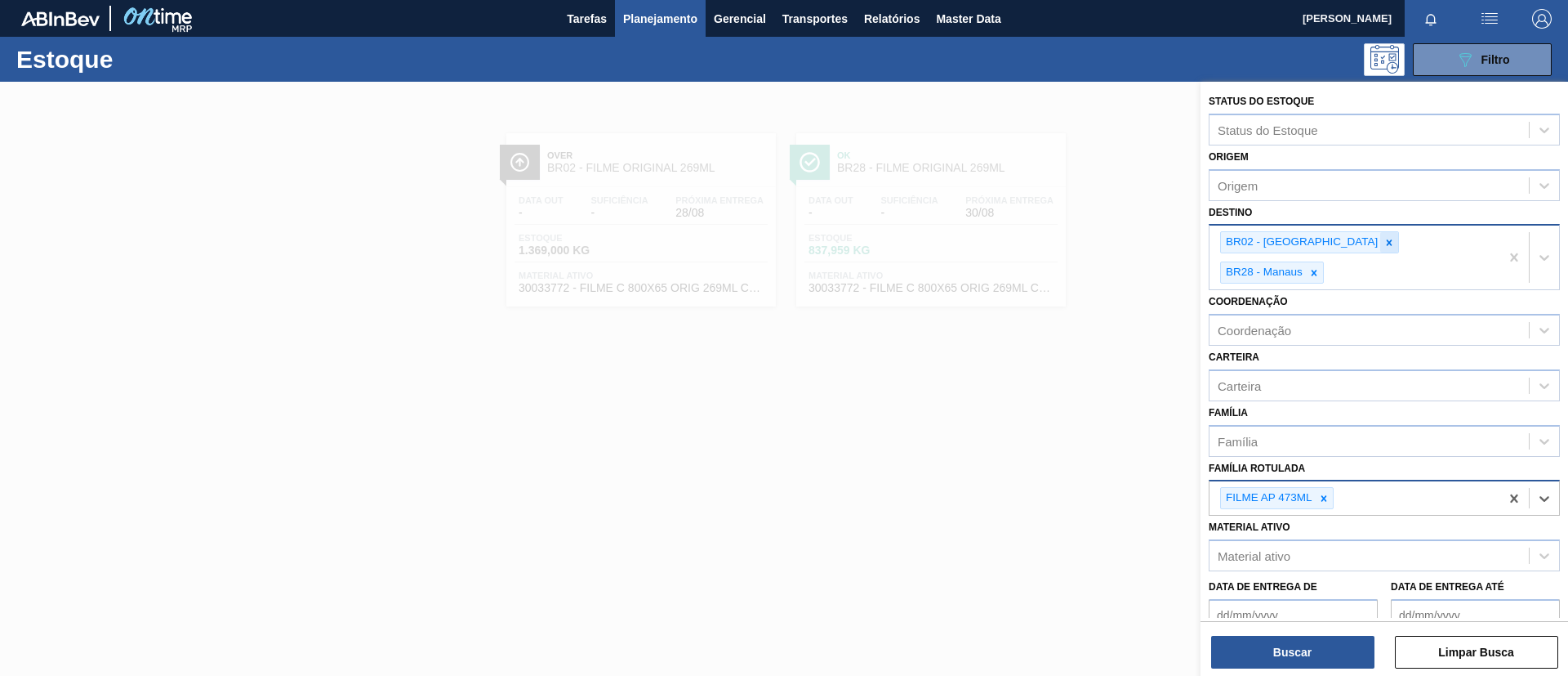
click at [1384, 237] on icon at bounding box center [1390, 243] width 12 height 12
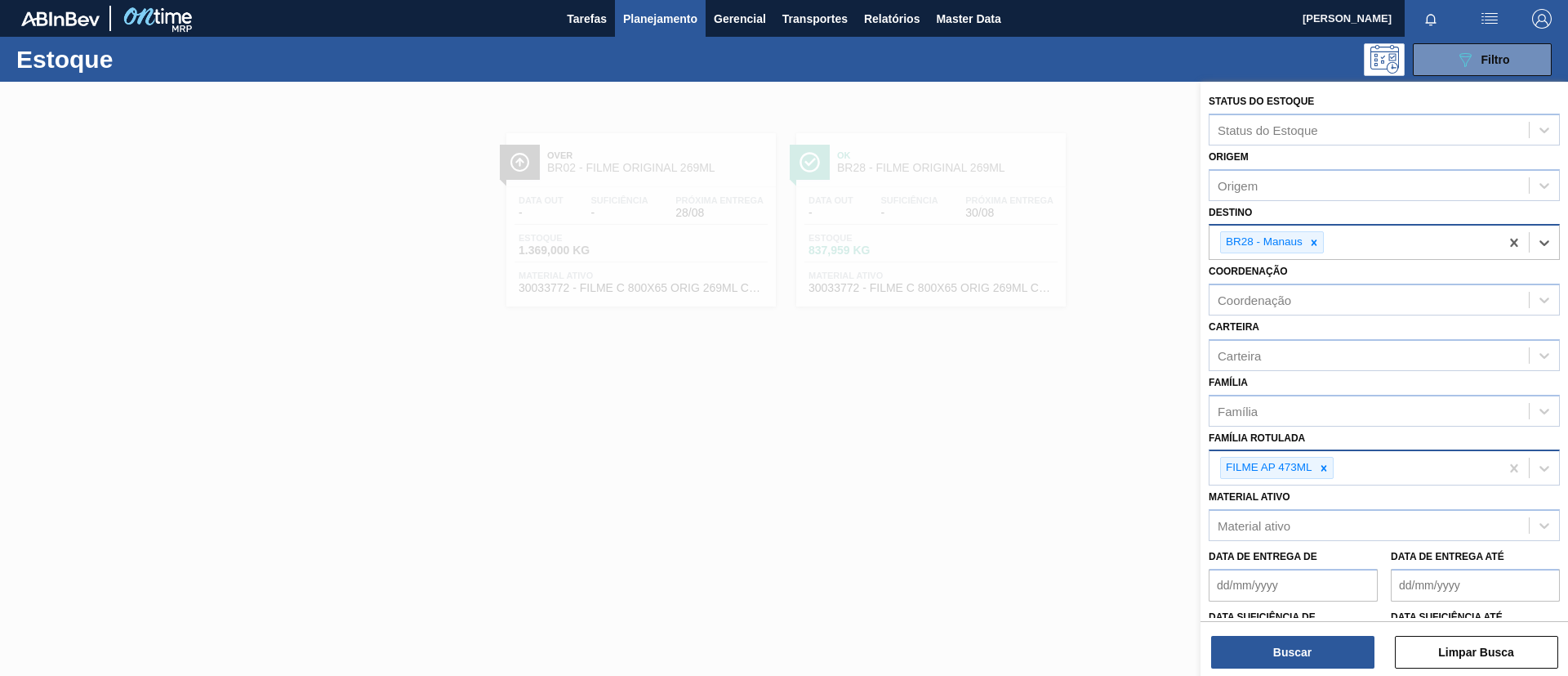
click at [1314, 237] on icon at bounding box center [1315, 243] width 12 height 12
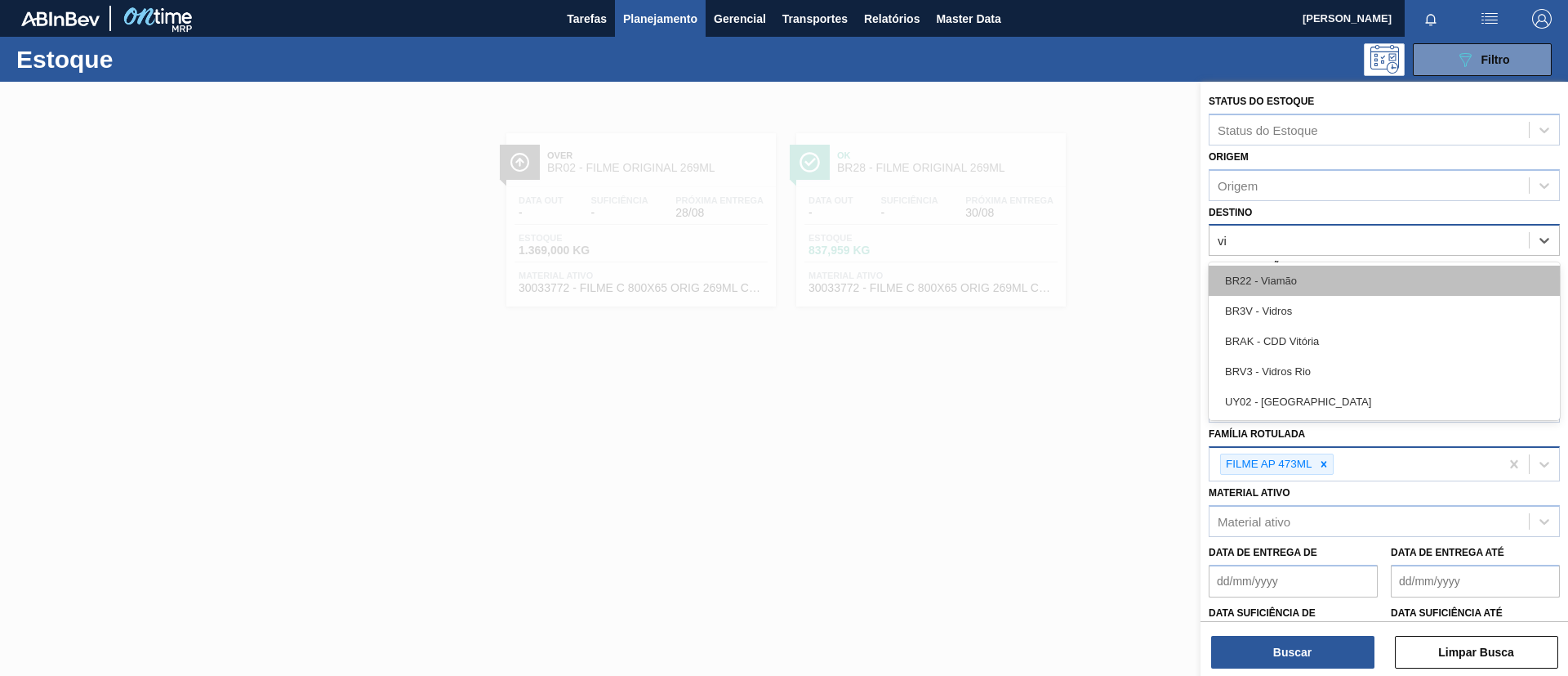
type input "via"
click at [1297, 285] on div "BR22 - Viamão" at bounding box center [1384, 280] width 351 height 30
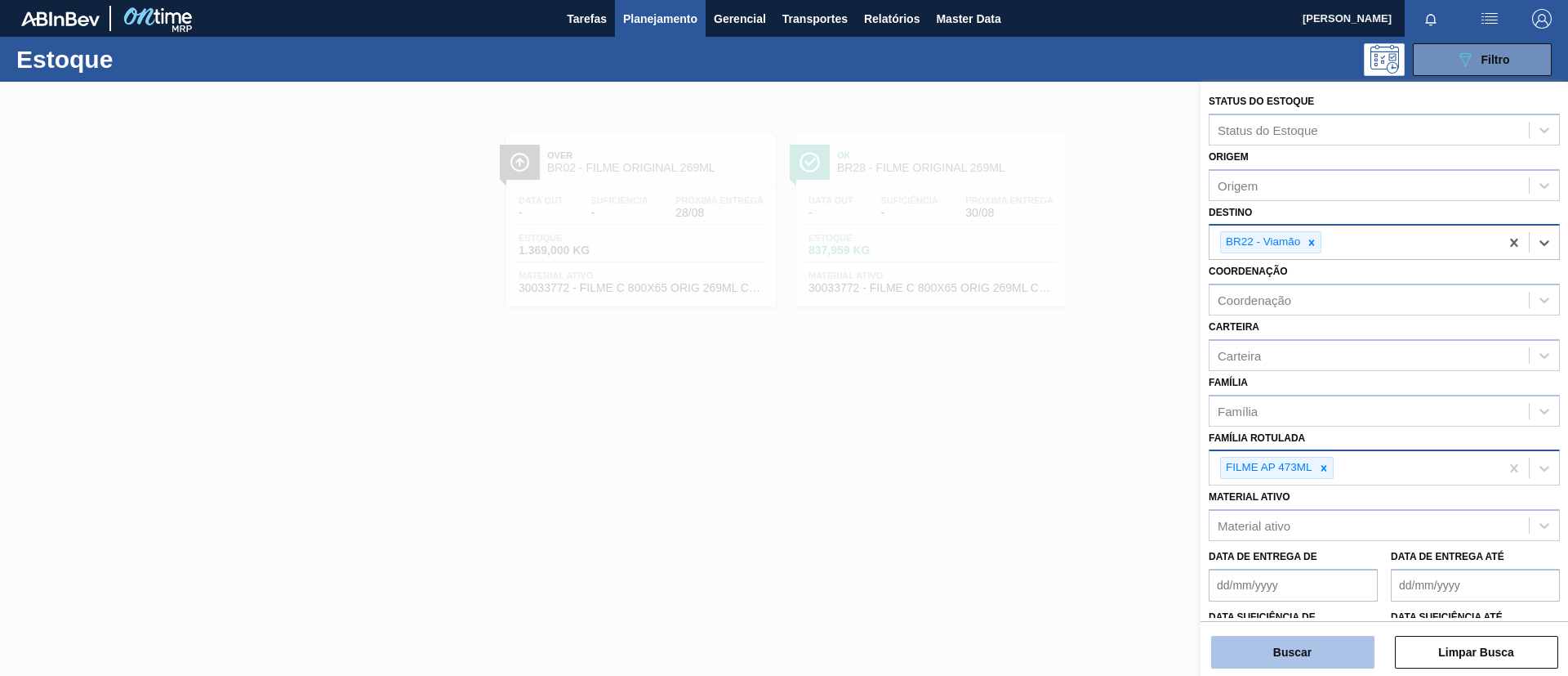
click at [1290, 662] on button "Buscar" at bounding box center [1293, 652] width 164 height 33
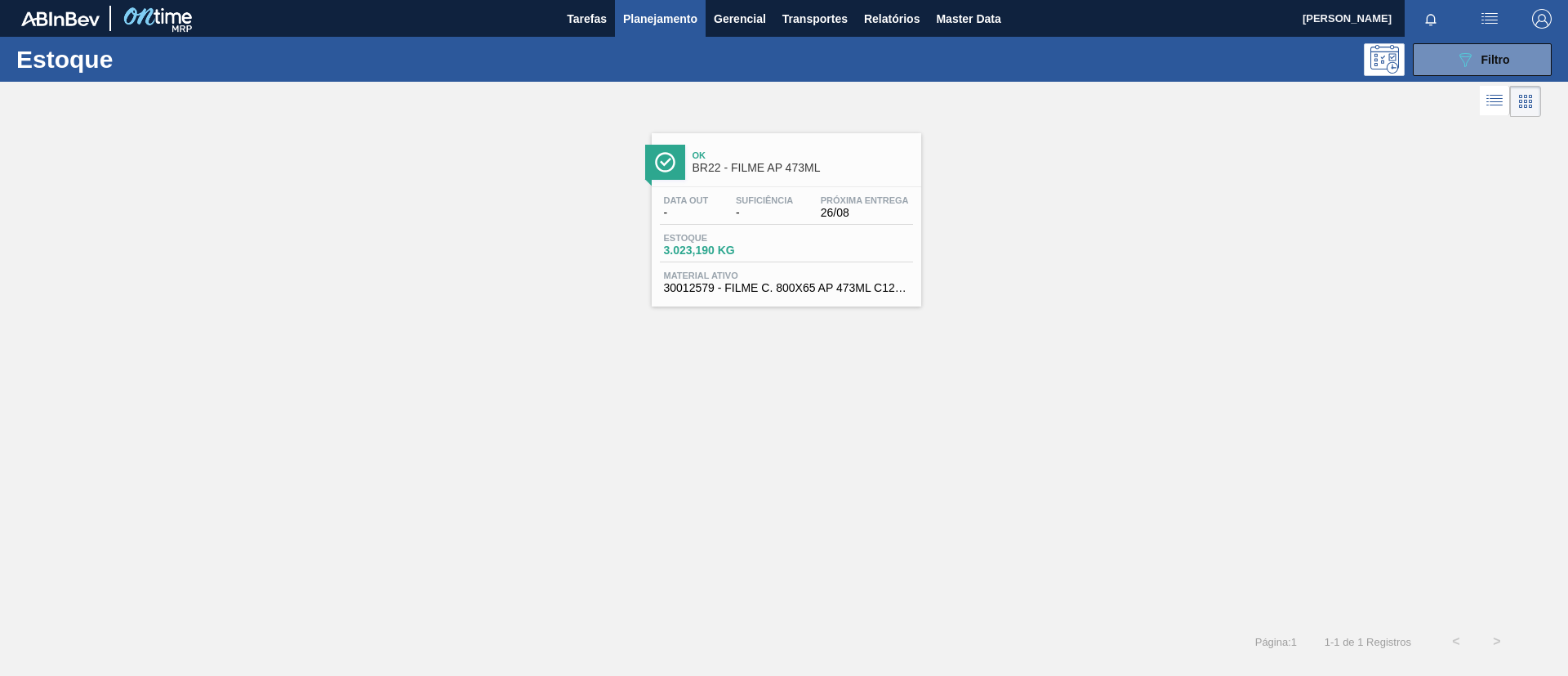
click at [671, 127] on link "Ok BR22 - FILME AP 473ML Data out - Suficiência - Próxima Entrega 26/08 Estoque…" at bounding box center [784, 214] width 290 height 186
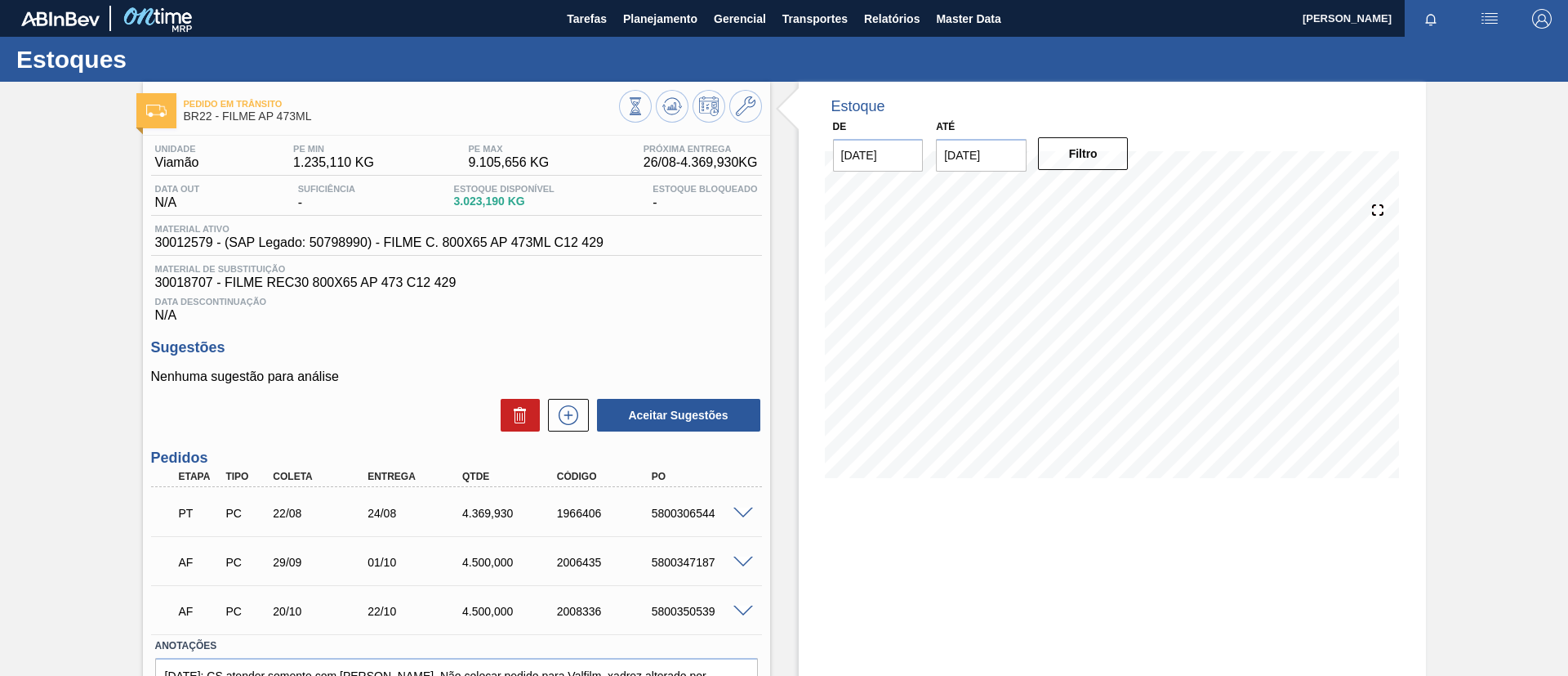
click at [735, 509] on span at bounding box center [743, 513] width 20 height 12
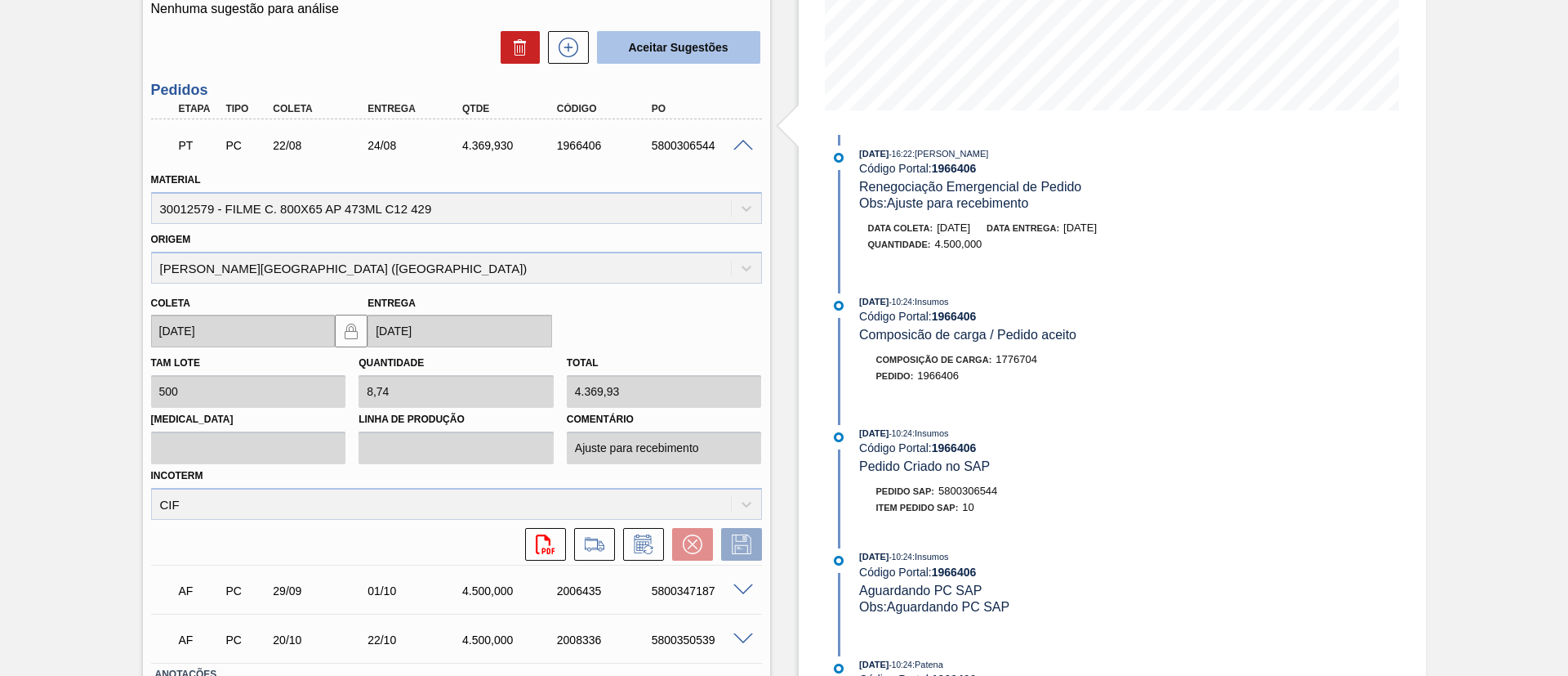
scroll to position [490, 0]
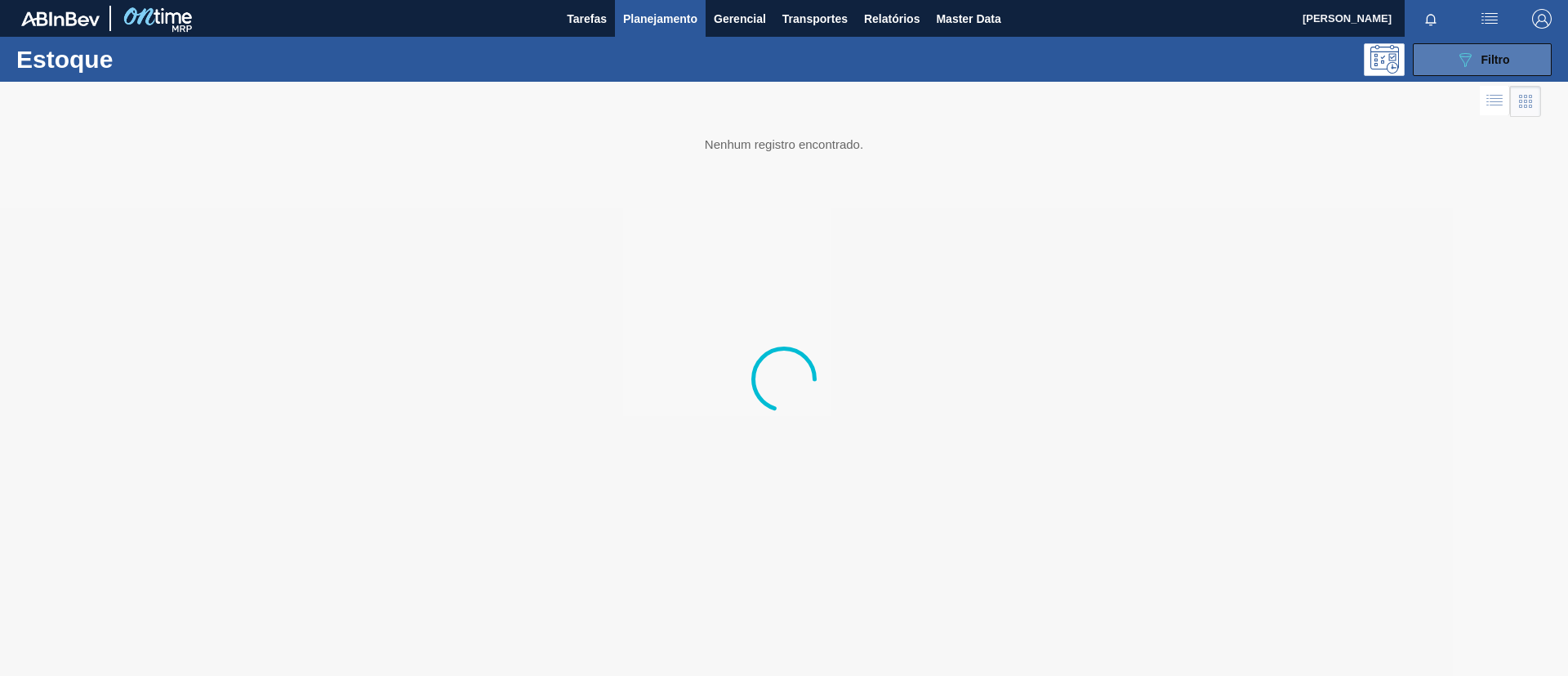
click at [1453, 67] on button "089F7B8B-B2A5-4AFE-B5C0-19BA573D28AC Filtro" at bounding box center [1482, 60] width 139 height 33
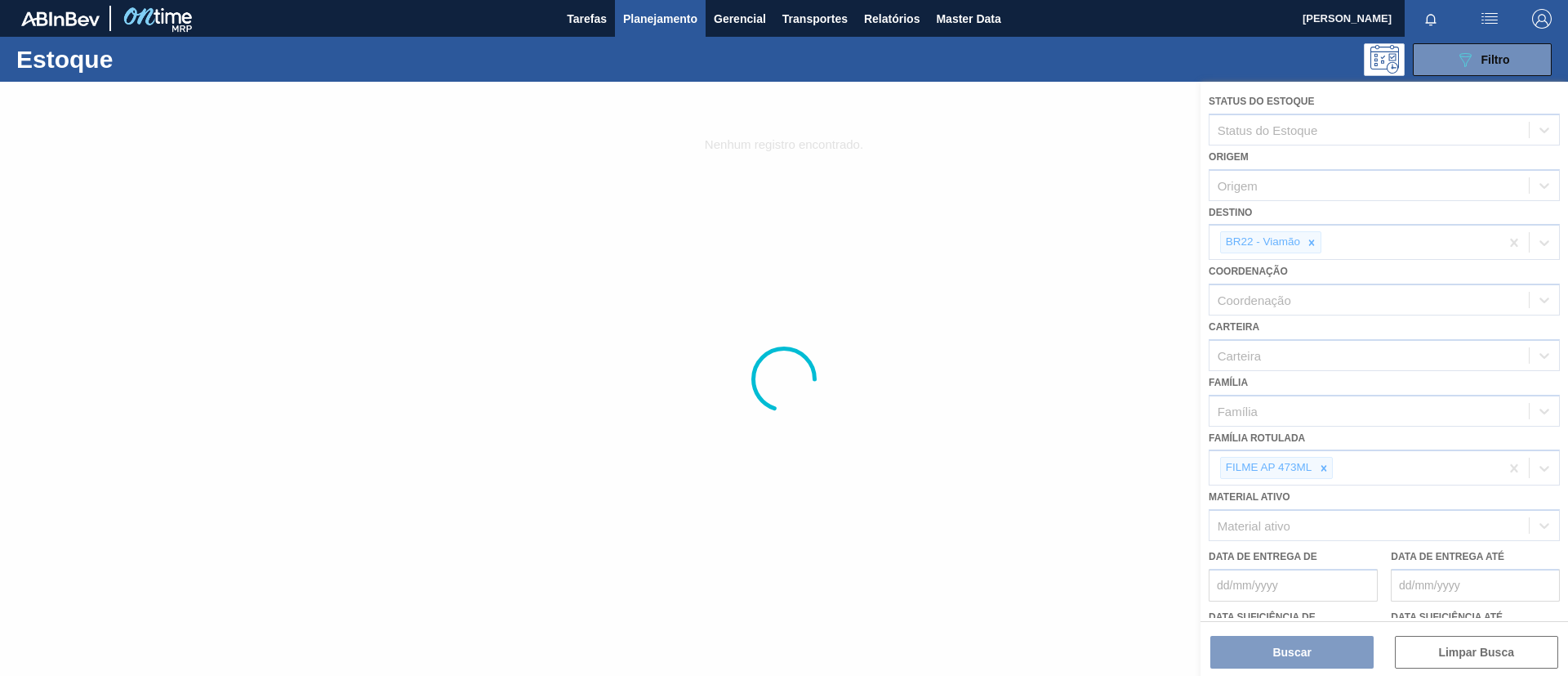
click at [1328, 466] on div at bounding box center [784, 378] width 1568 height 594
click at [1327, 466] on icon at bounding box center [1324, 468] width 12 height 12
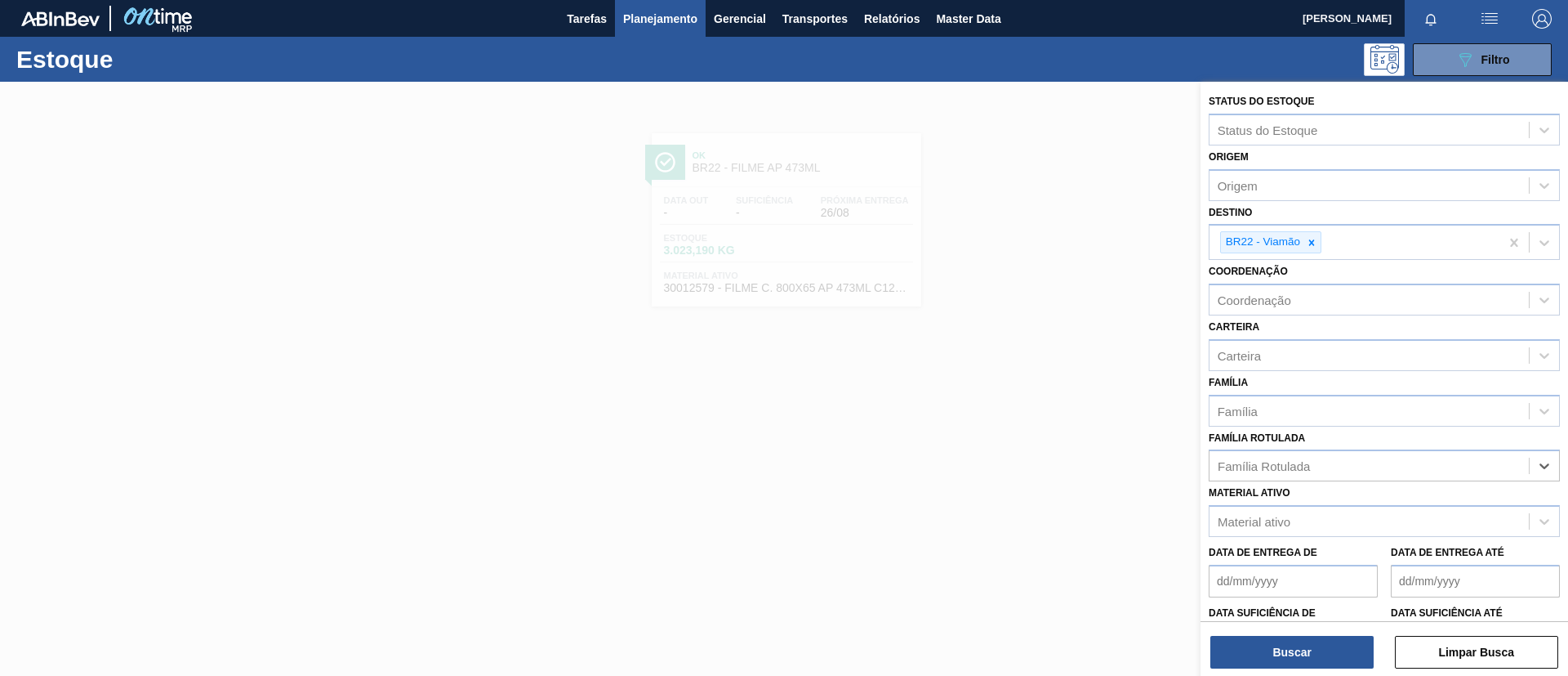
paste Rotulada "FILME LISO 620MM"
type Rotulada "FILME LISO 620MM"
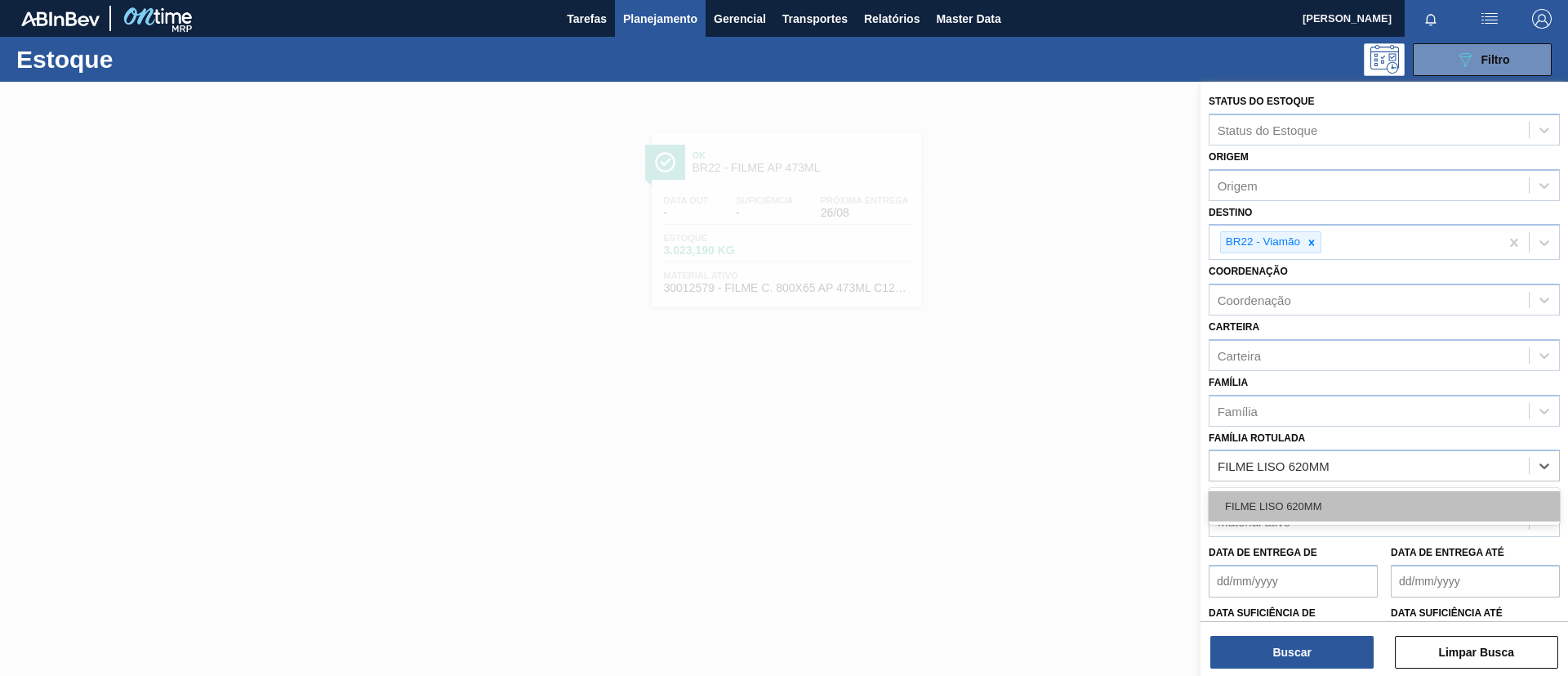
click at [1334, 498] on div "FILME LISO 620MM" at bounding box center [1384, 506] width 351 height 30
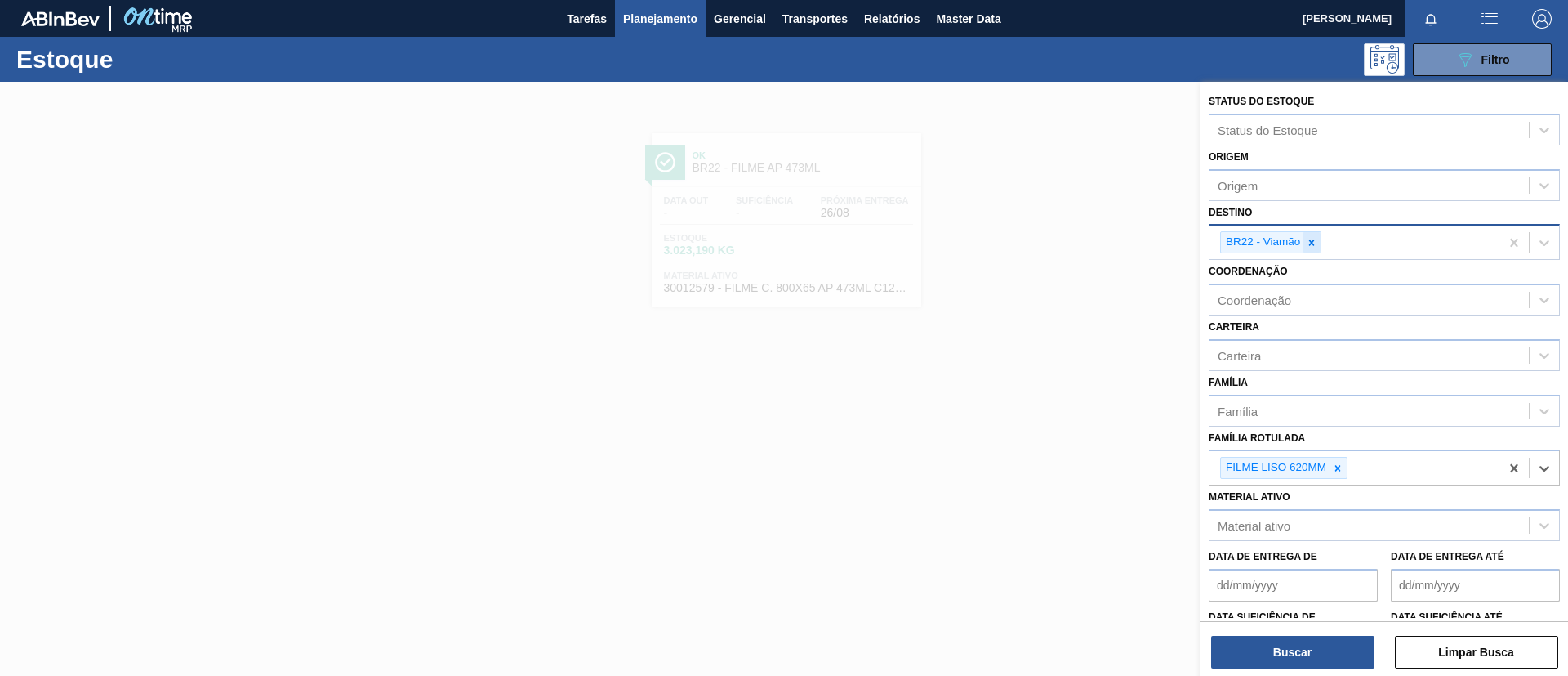
click at [1314, 235] on div at bounding box center [1312, 242] width 18 height 21
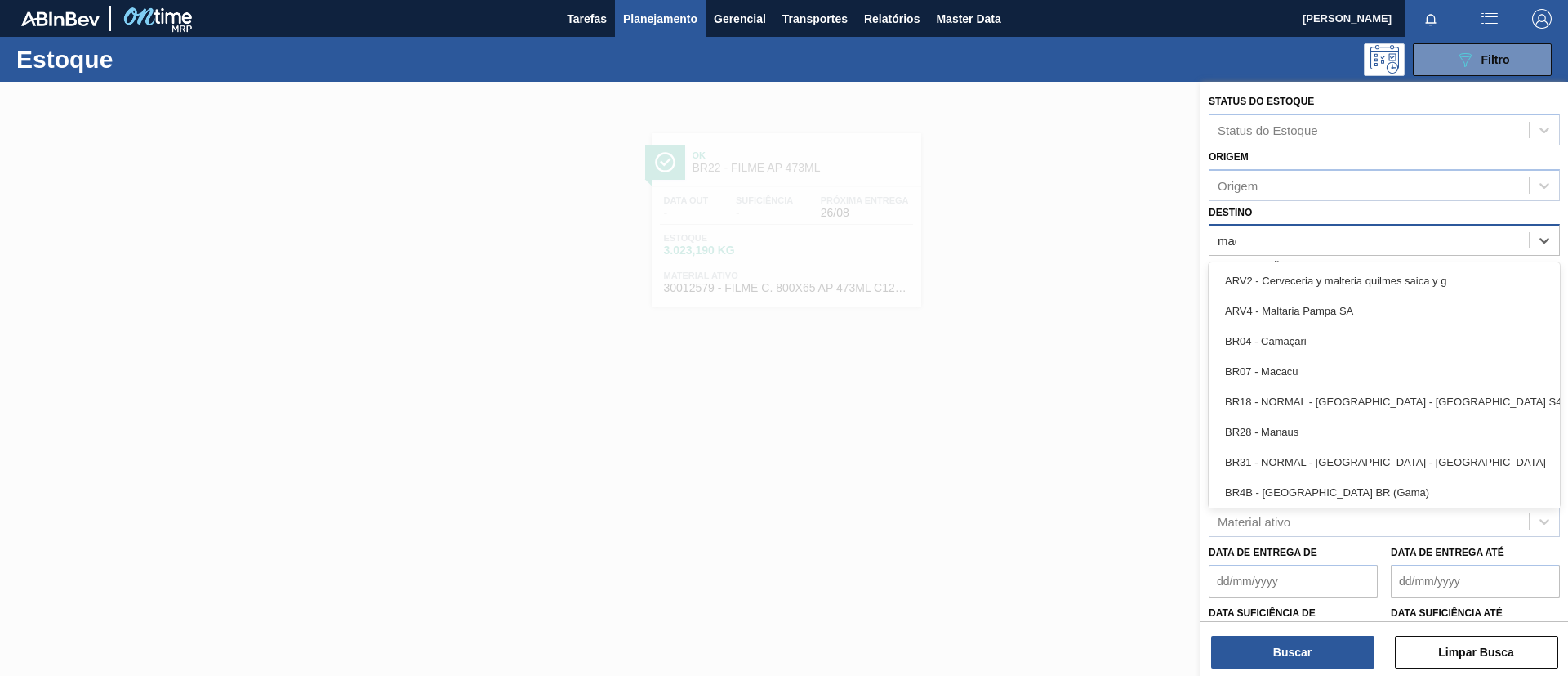
type input "macac"
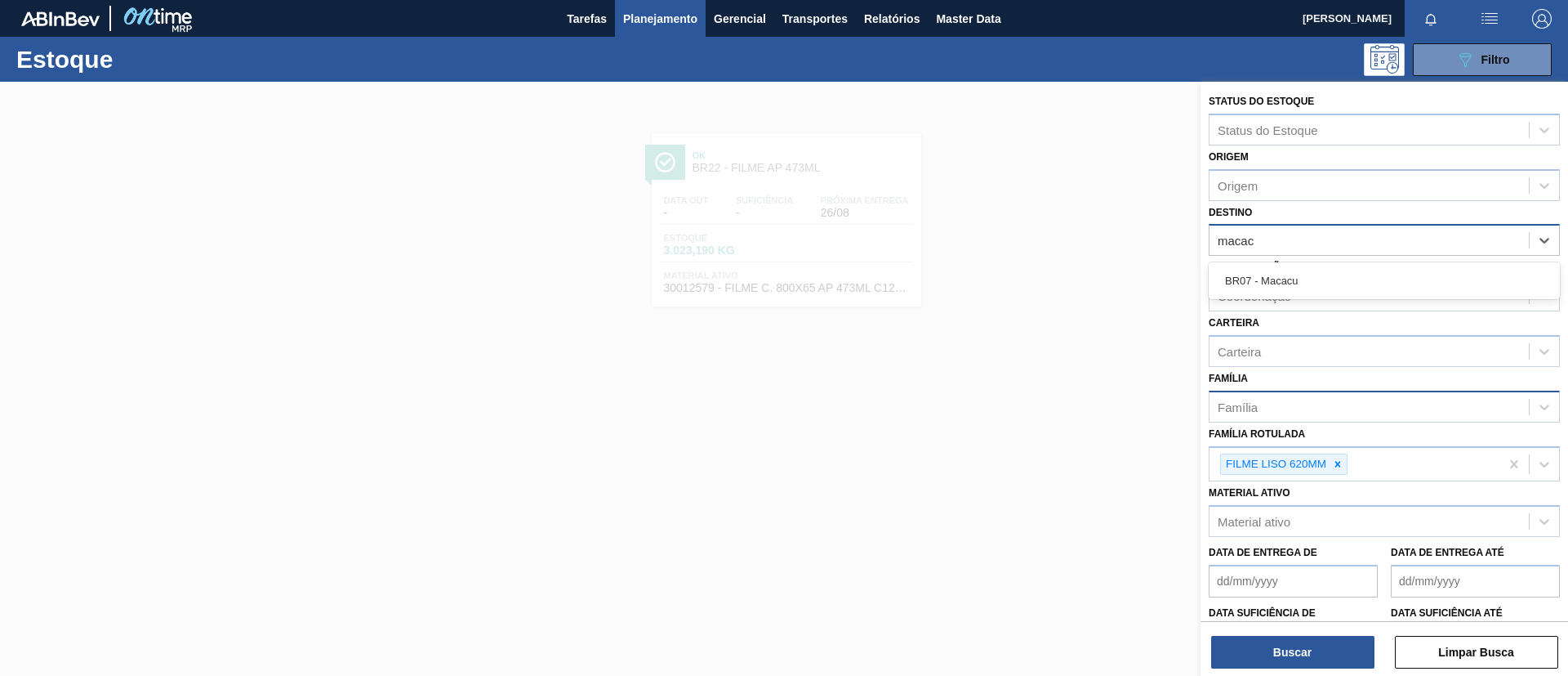
drag, startPoint x: 1307, startPoint y: 275, endPoint x: 1285, endPoint y: 419, distance: 145.7
click at [1304, 275] on div "BR07 - Macacu" at bounding box center [1384, 280] width 351 height 30
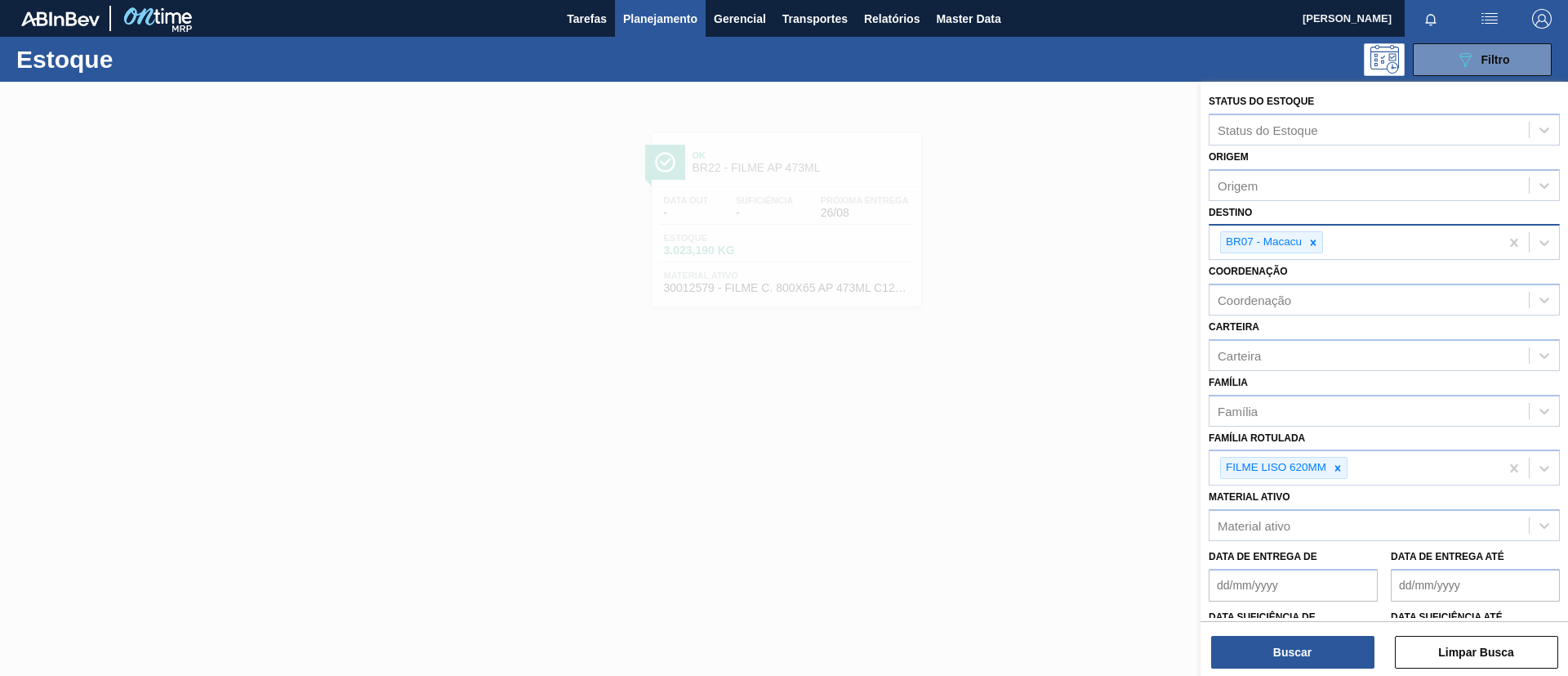
click at [1277, 632] on div "Buscar Limpar Busca" at bounding box center [1384, 644] width 368 height 46
click at [1279, 643] on button "Buscar" at bounding box center [1293, 652] width 164 height 33
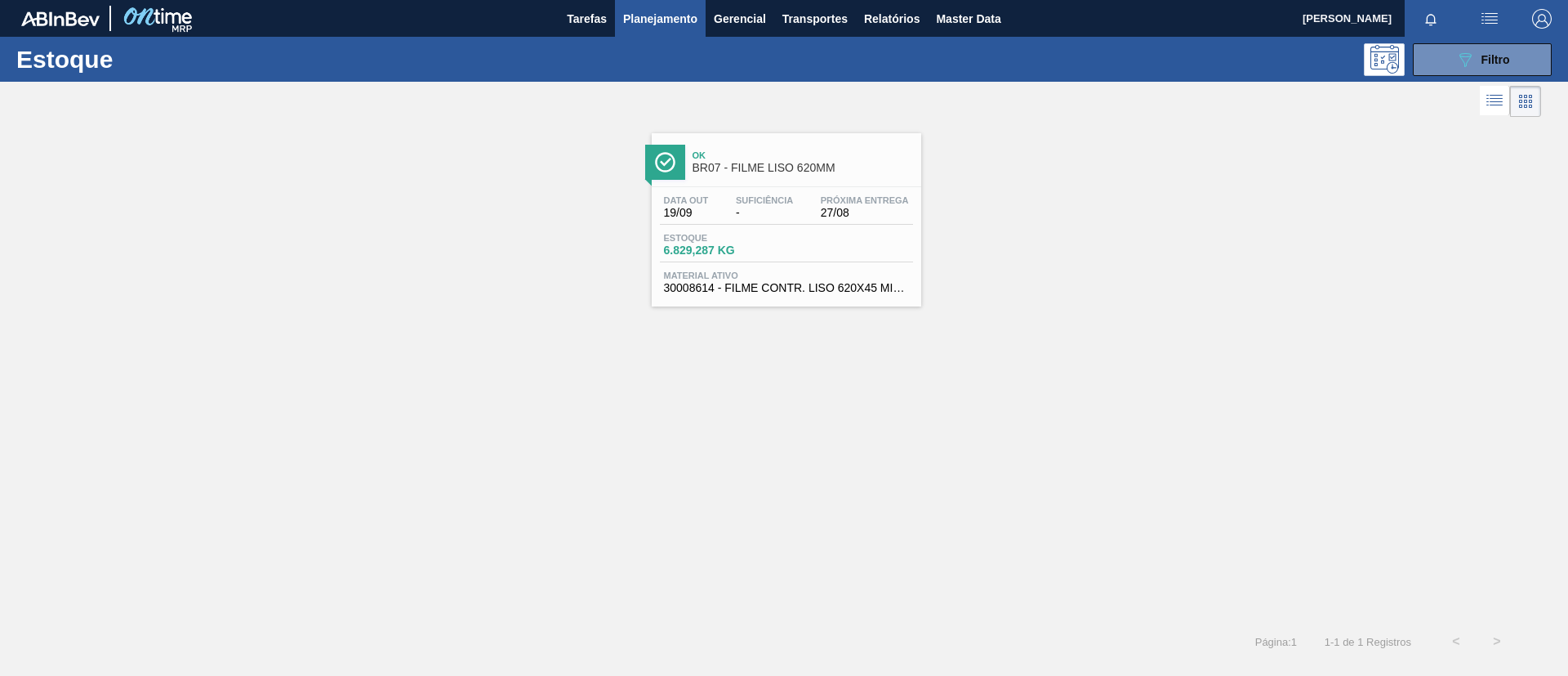
click at [664, 121] on link "Ok BR07 - FILME LISO 620MM Data out 19/09 Suficiência - Próxima Entrega 27/08 E…" at bounding box center [784, 214] width 290 height 186
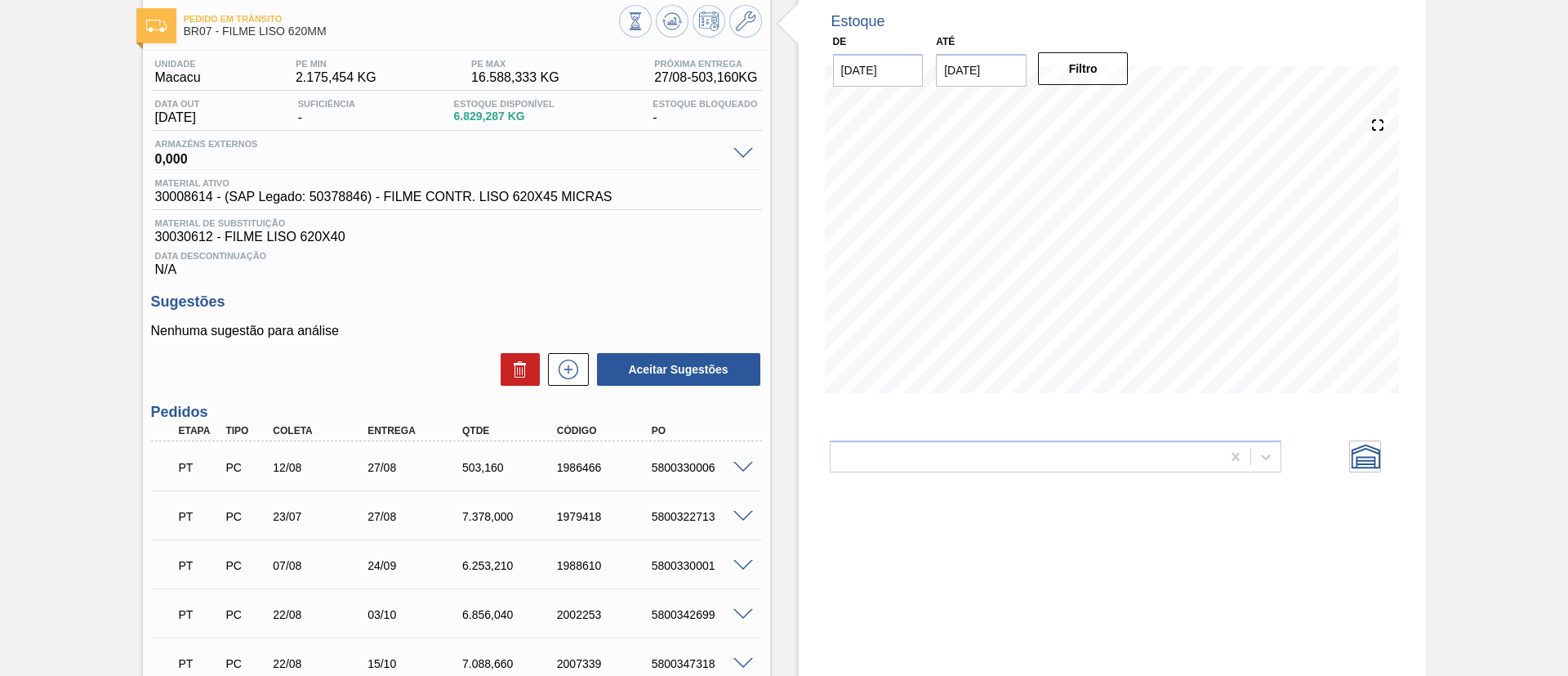
scroll to position [123, 0]
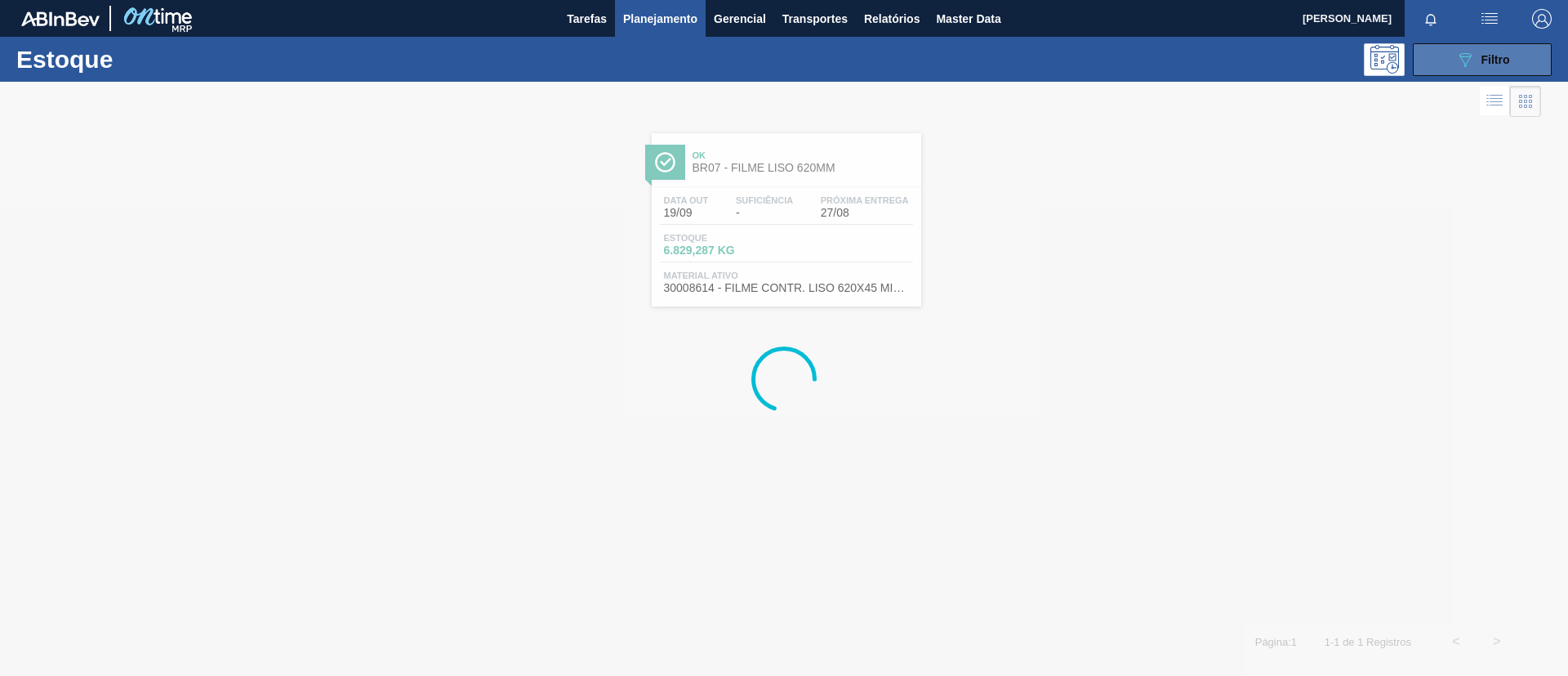
click at [1453, 53] on button "089F7B8B-B2A5-4AFE-B5C0-19BA573D28AC Filtro" at bounding box center [1482, 60] width 139 height 33
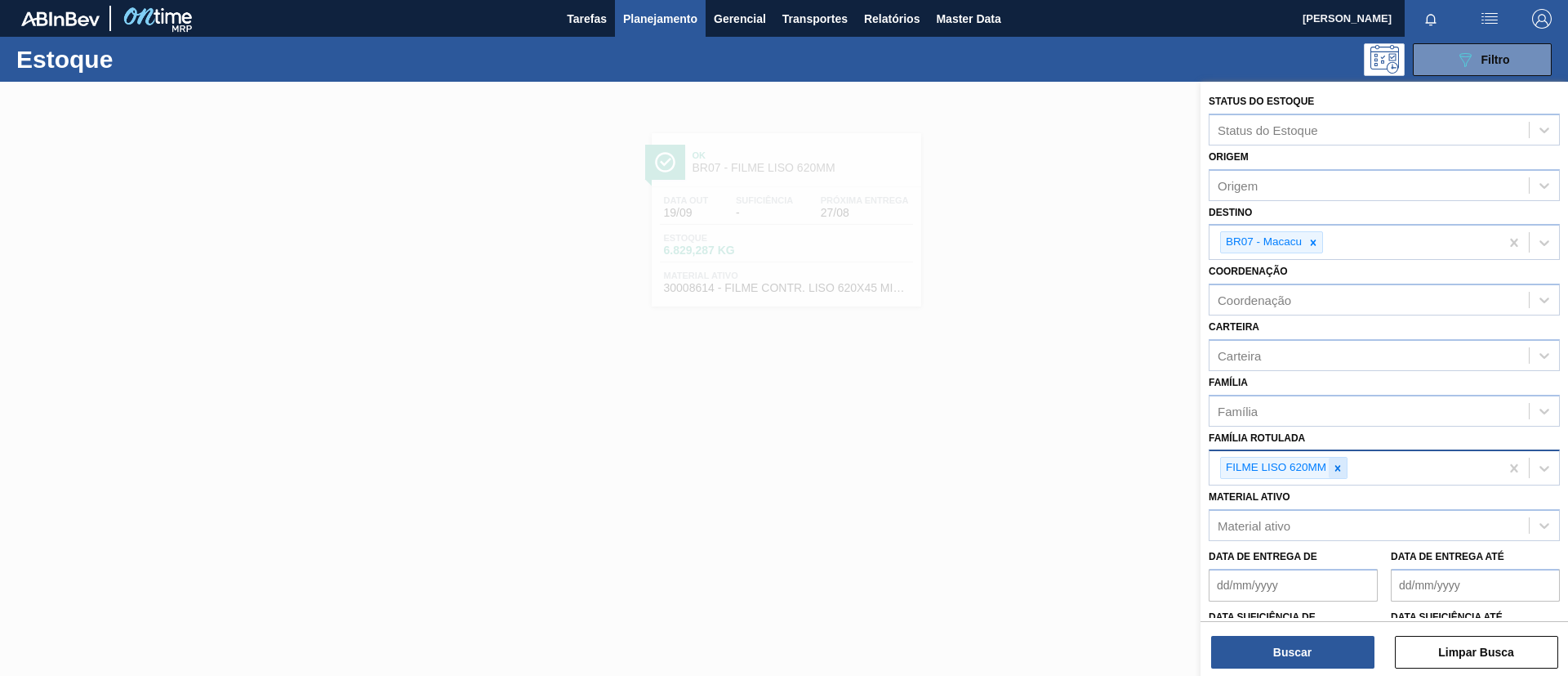
click at [1335, 465] on icon at bounding box center [1338, 468] width 12 height 12
paste Rotulada "FILME BC 269ML MP C/15"
type Rotulada "FILME BC 269ML MP C/15"
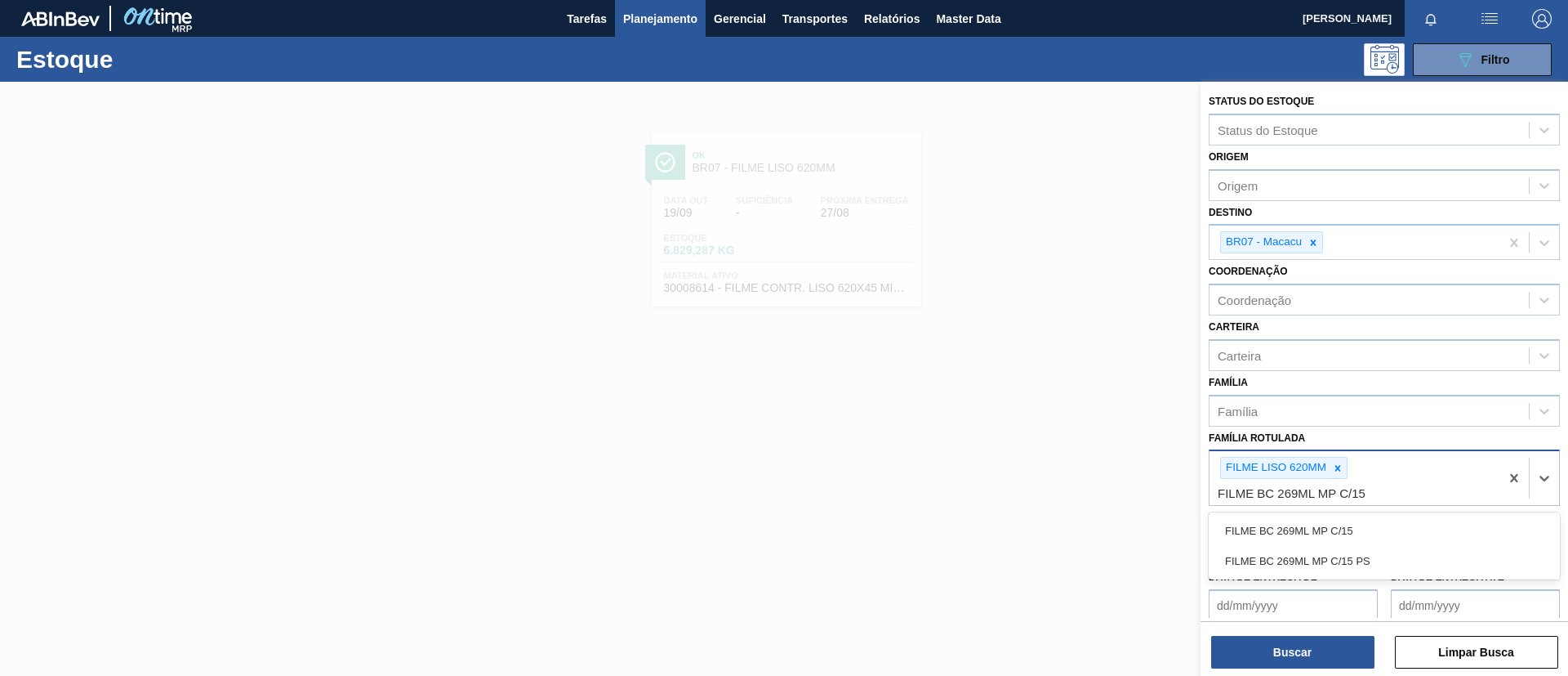
click at [1335, 516] on div "FILME BC 269ML MP C/15" at bounding box center [1384, 530] width 351 height 30
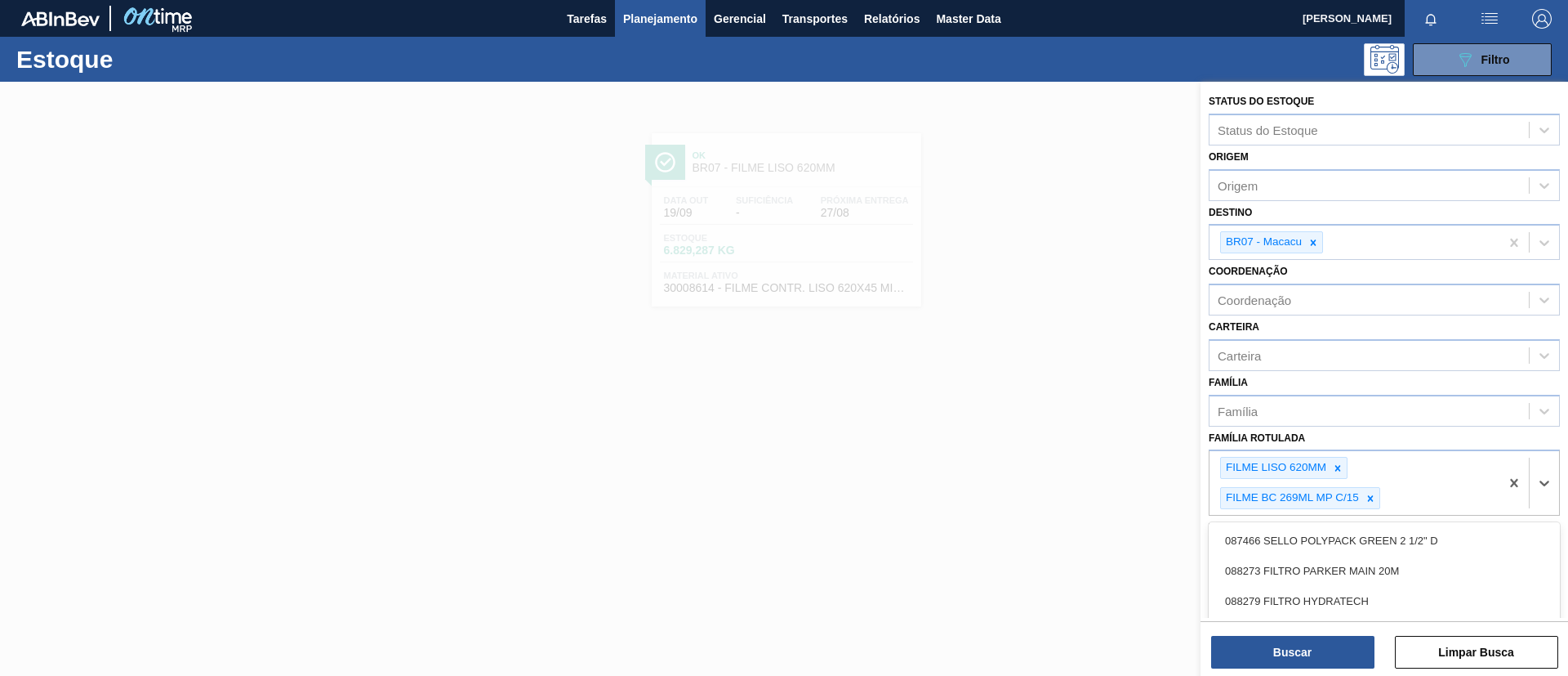
click at [1339, 454] on div "FILME LISO 620MM FILME BC 269ML MP C/15" at bounding box center [1354, 482] width 290 height 63
click at [1341, 462] on icon at bounding box center [1338, 468] width 12 height 12
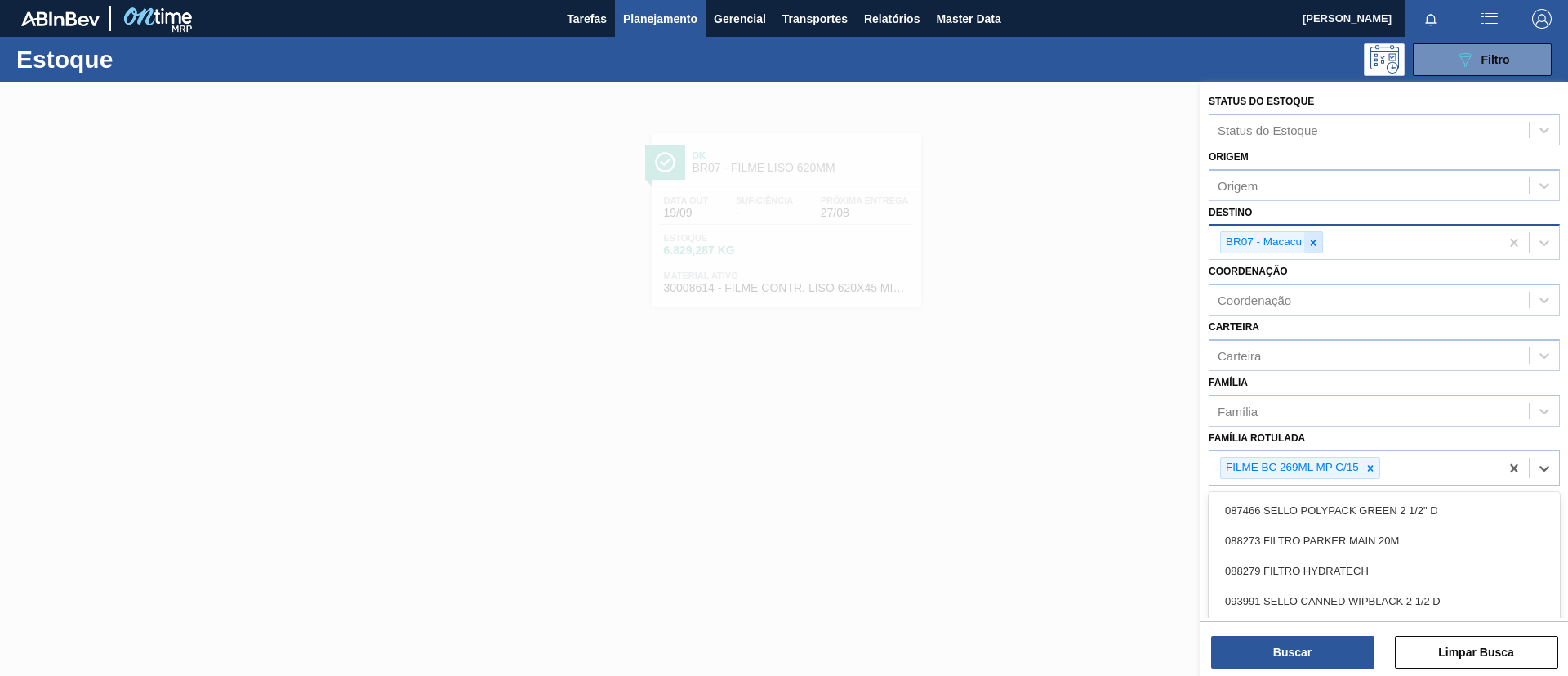
click at [1314, 248] on icon at bounding box center [1314, 243] width 12 height 12
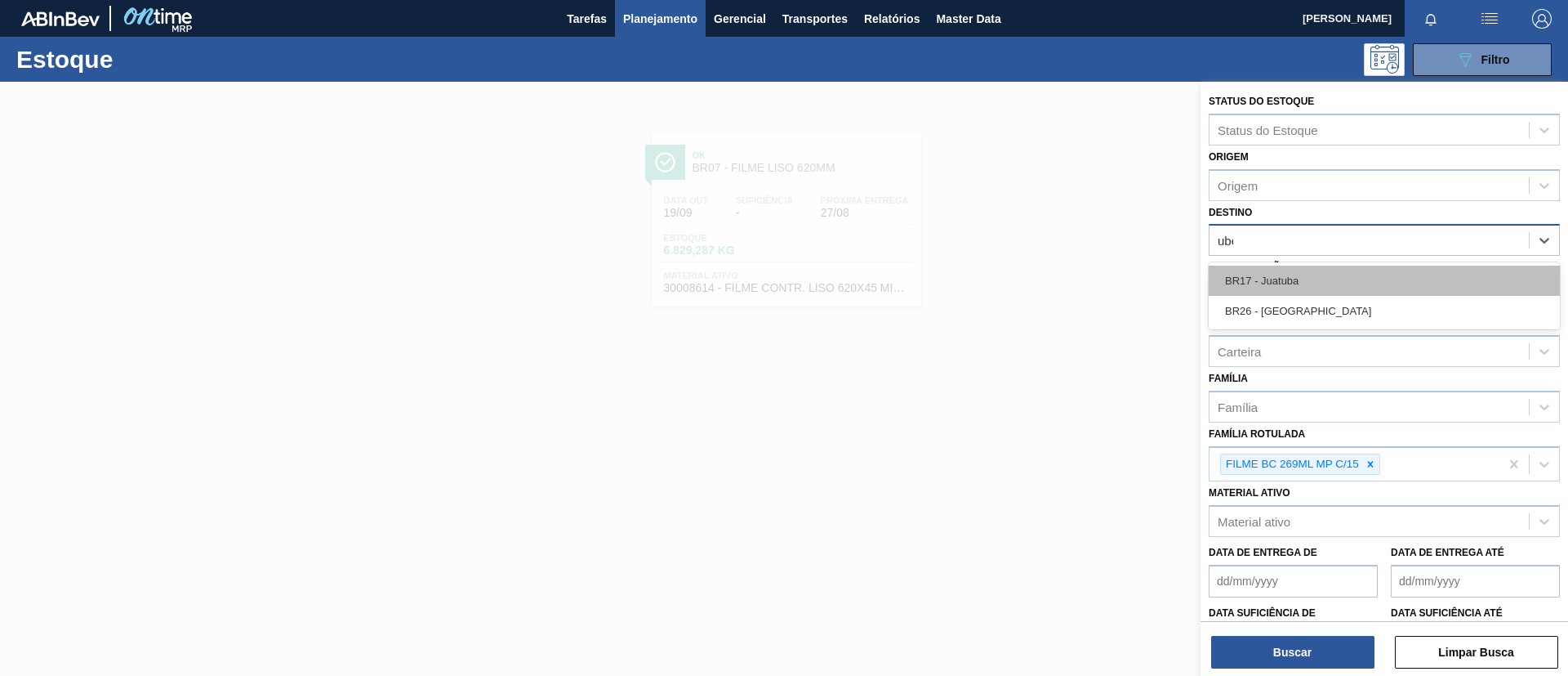
type input "uber"
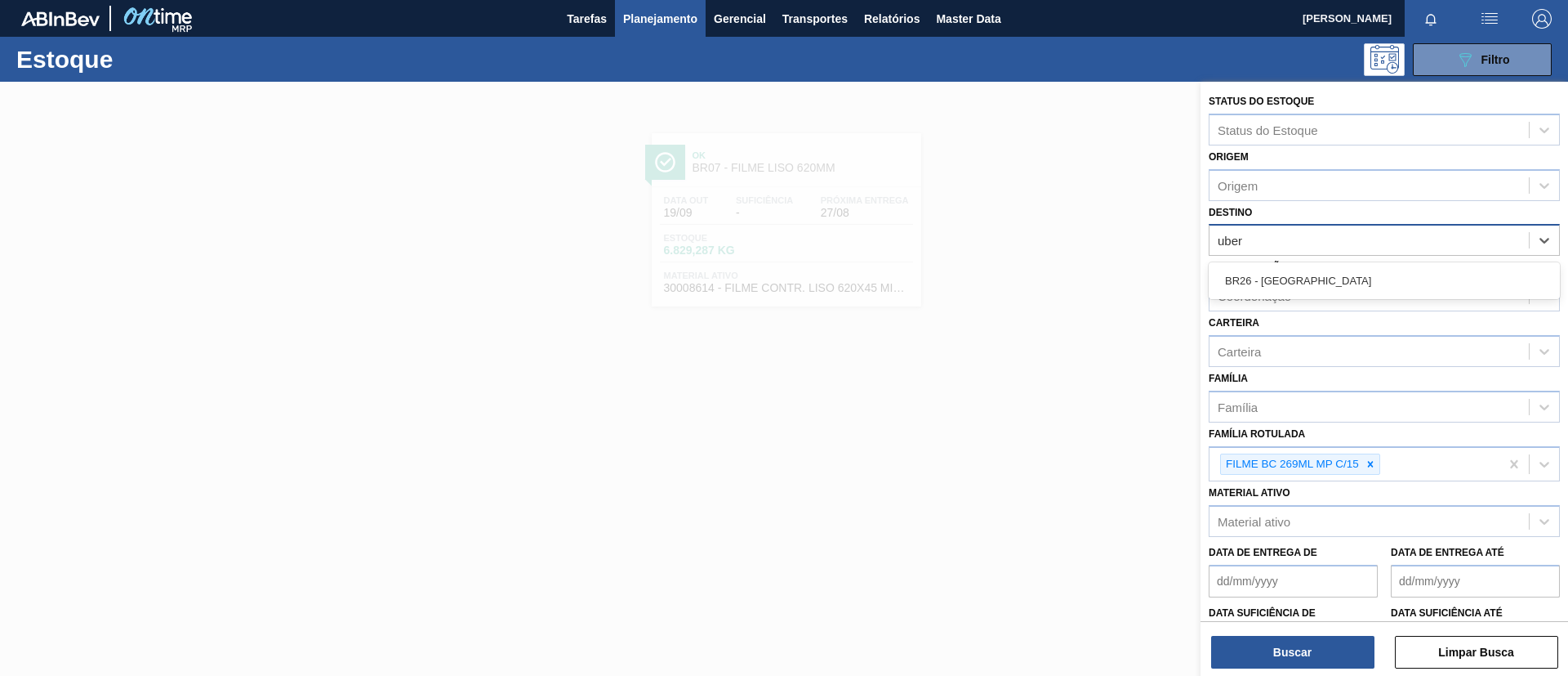
drag, startPoint x: 1328, startPoint y: 280, endPoint x: 1328, endPoint y: 304, distance: 24.0
click at [1328, 280] on div "BR26 - [GEOGRAPHIC_DATA]" at bounding box center [1384, 280] width 351 height 30
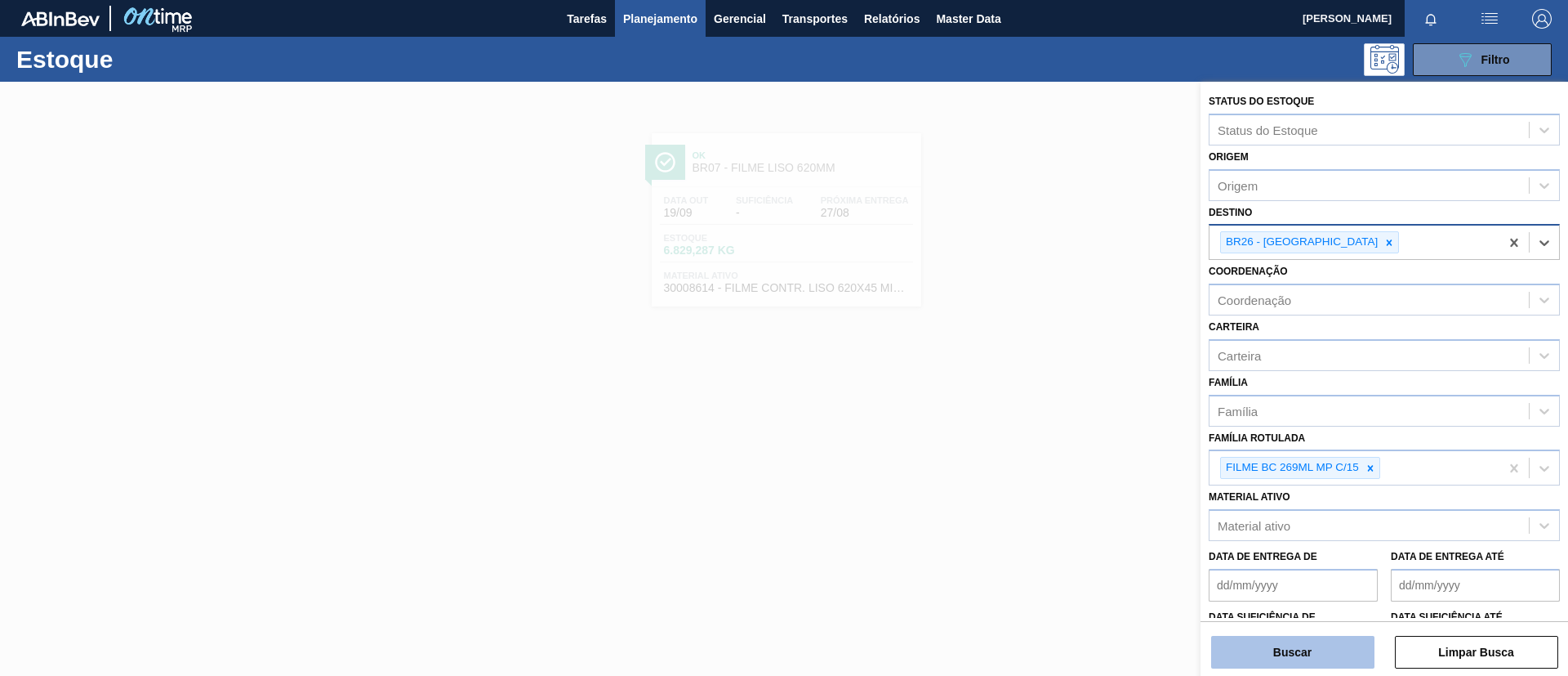
click at [1301, 648] on button "Buscar" at bounding box center [1293, 652] width 164 height 33
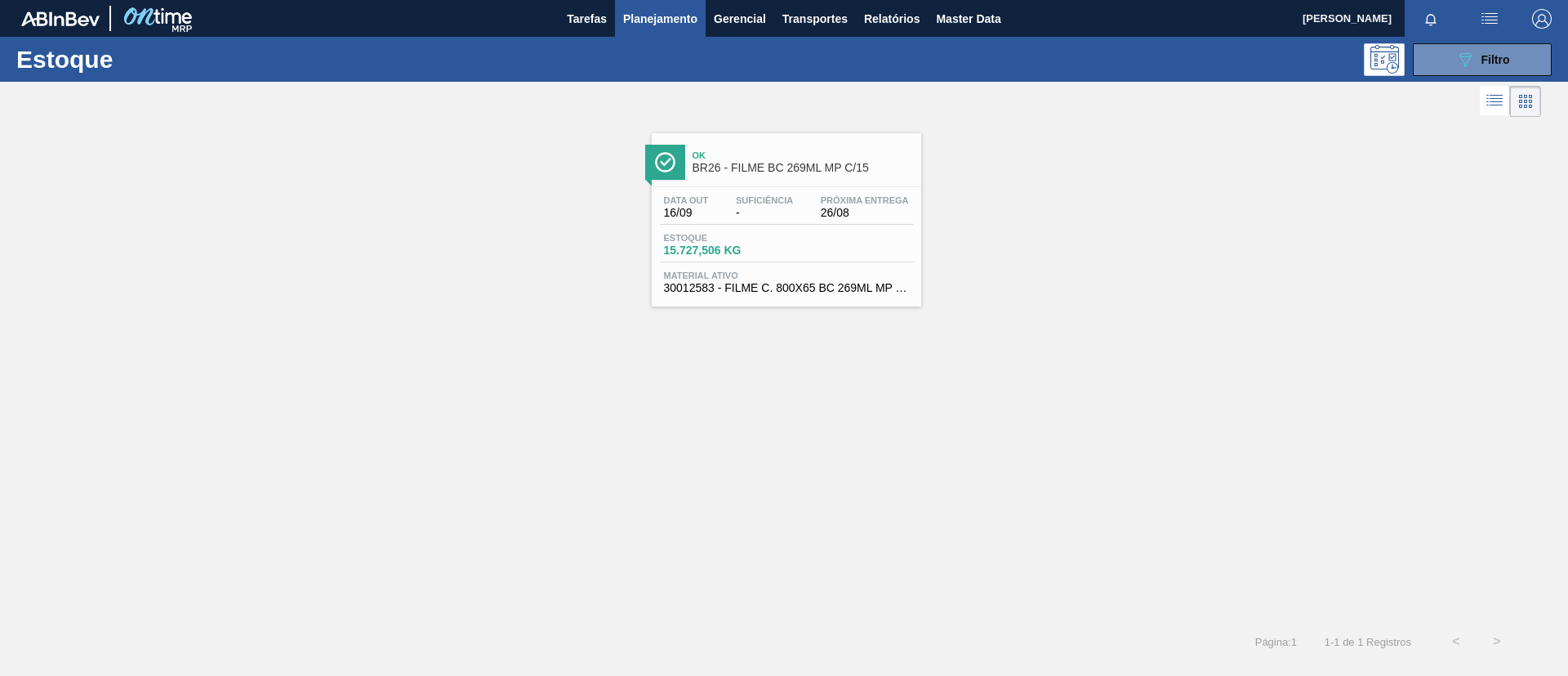
click at [836, 199] on span "Próxima Entrega" at bounding box center [864, 200] width 88 height 10
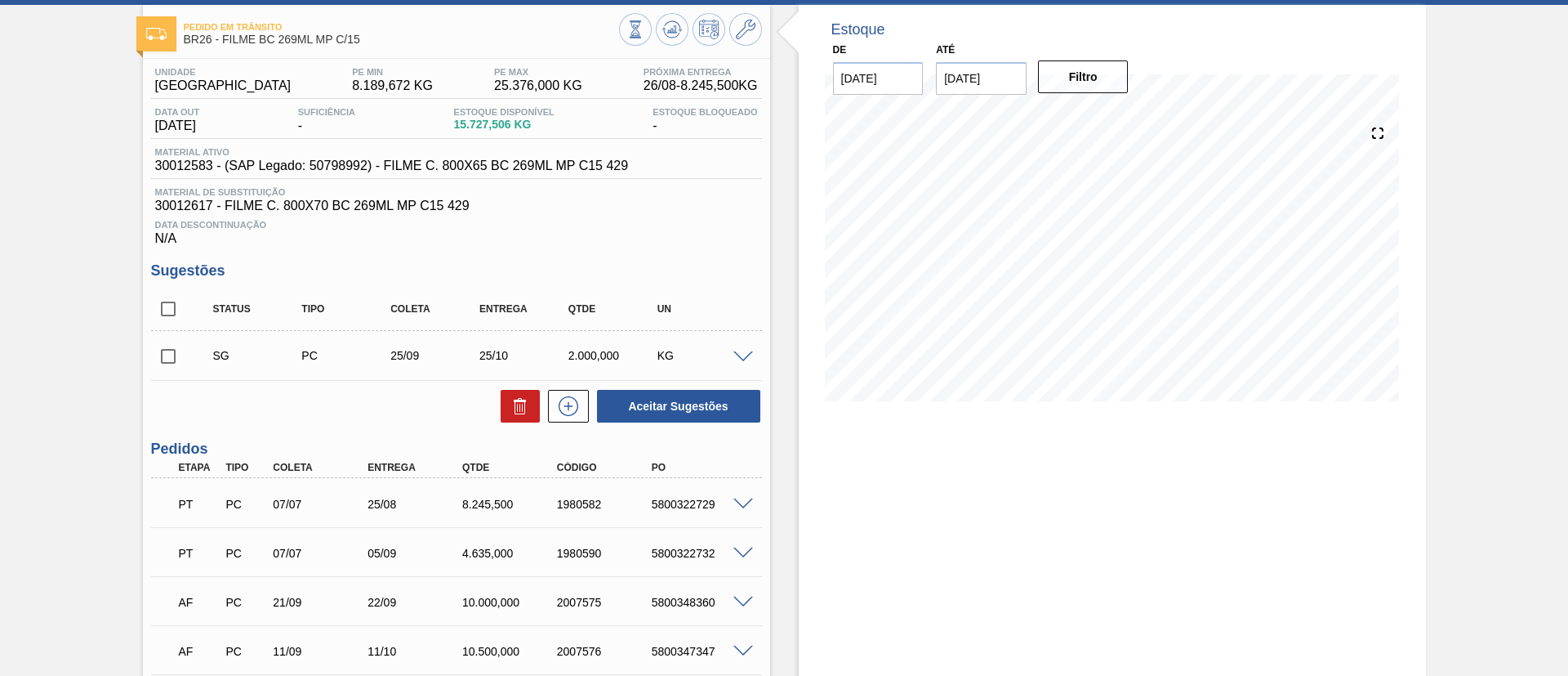
scroll to position [245, 0]
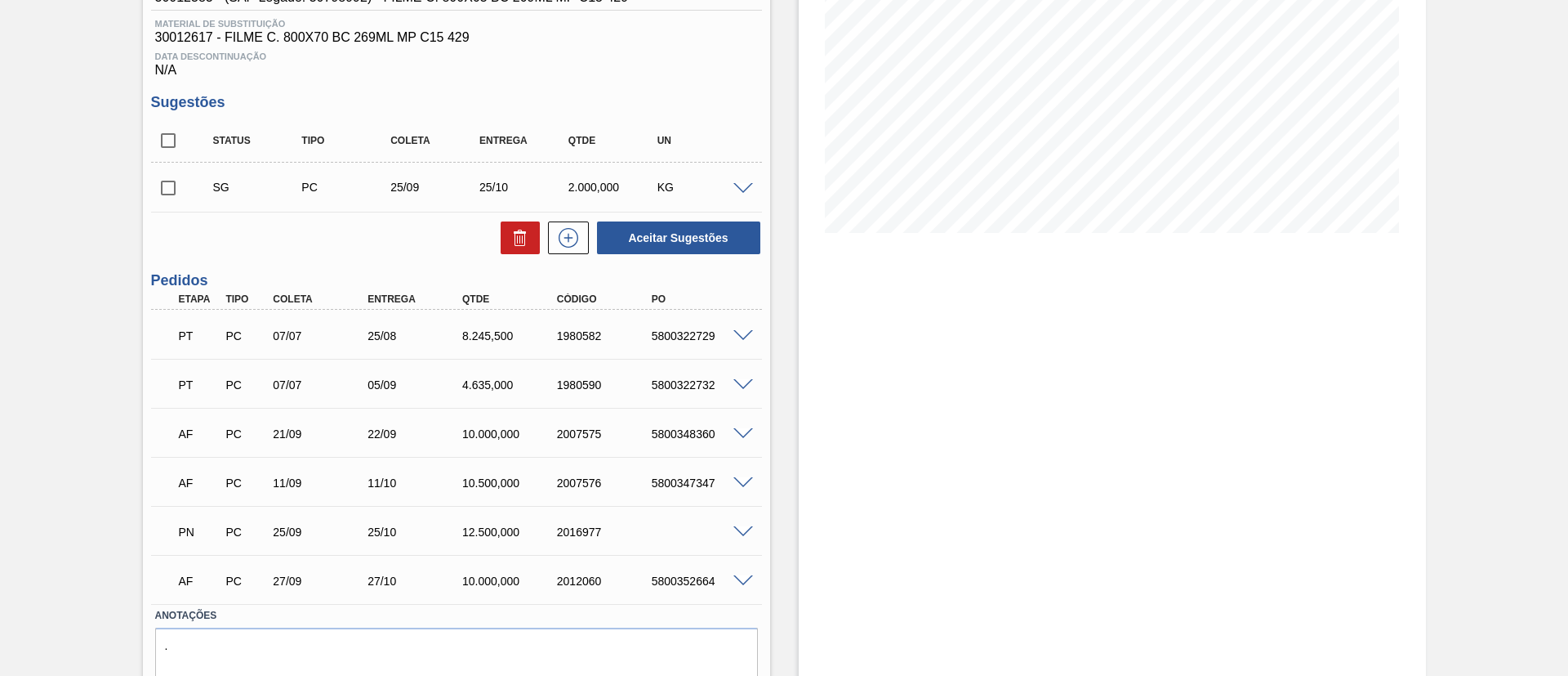
click at [743, 337] on span at bounding box center [743, 336] width 20 height 12
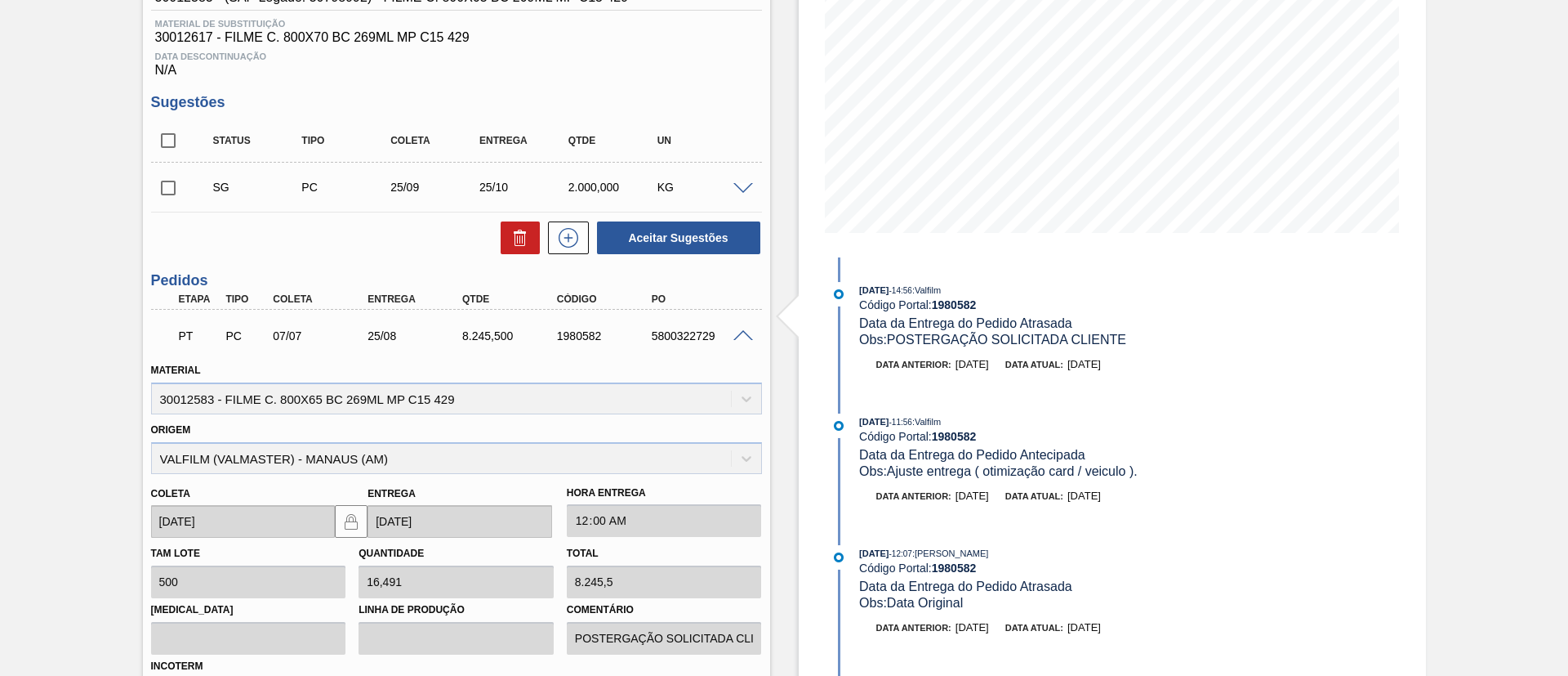
click at [741, 336] on span at bounding box center [743, 336] width 20 height 12
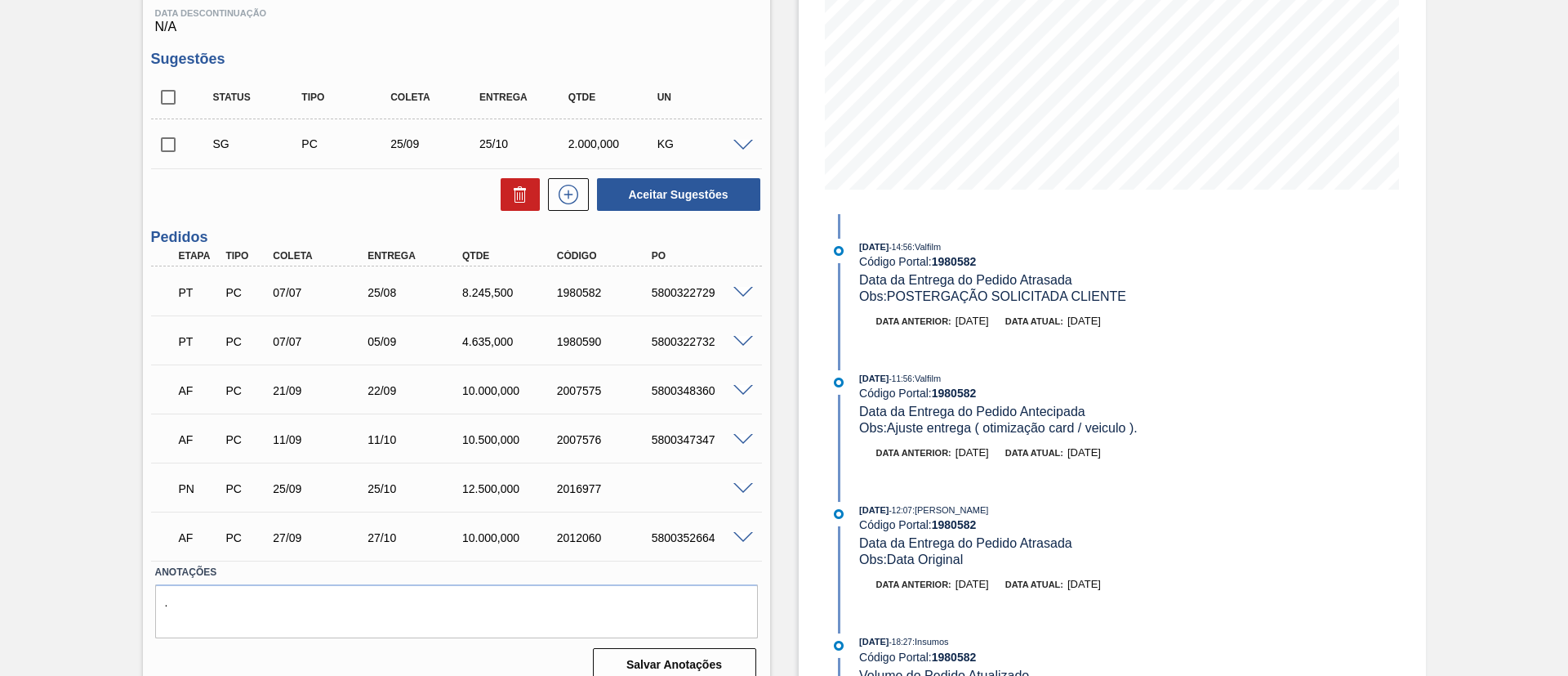
scroll to position [308, 0]
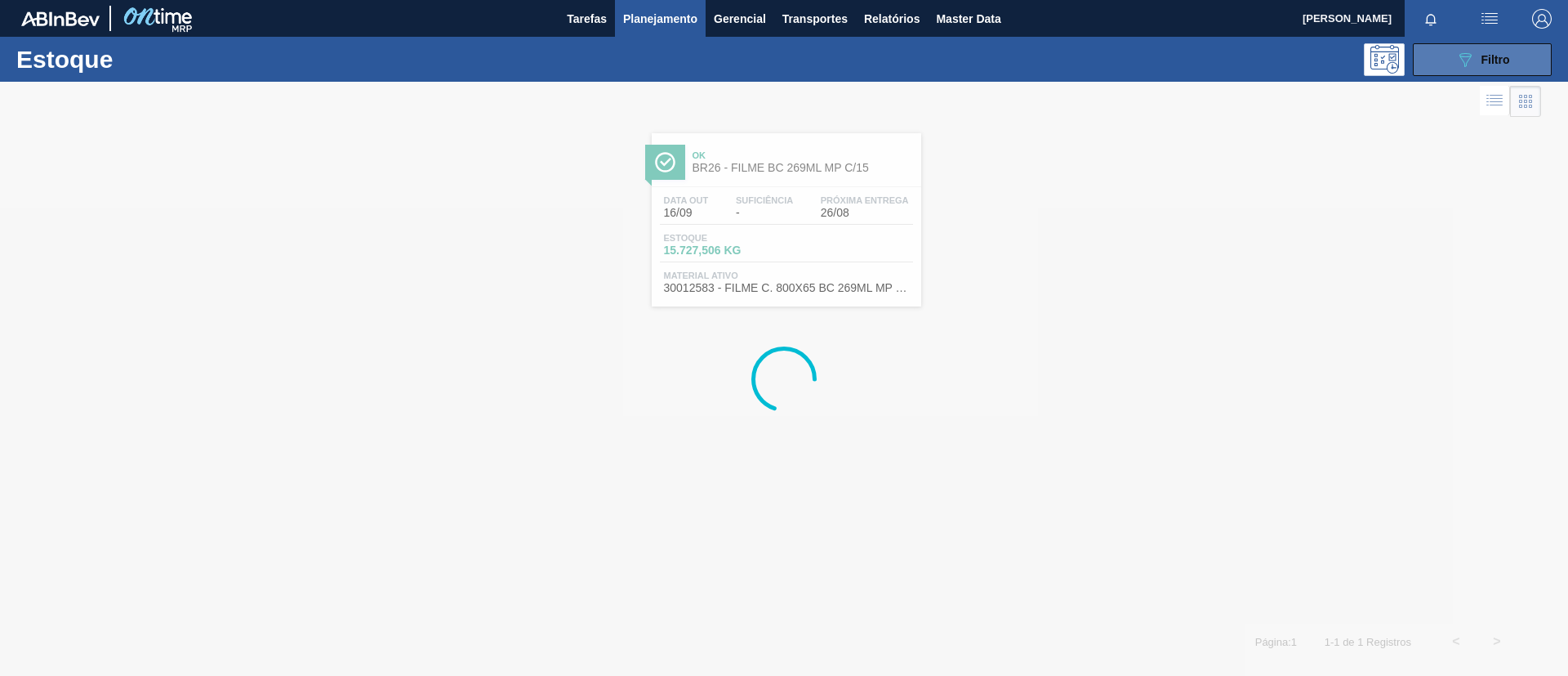
click at [1471, 72] on button "089F7B8B-B2A5-4AFE-B5C0-19BA573D28AC Filtro" at bounding box center [1482, 60] width 139 height 33
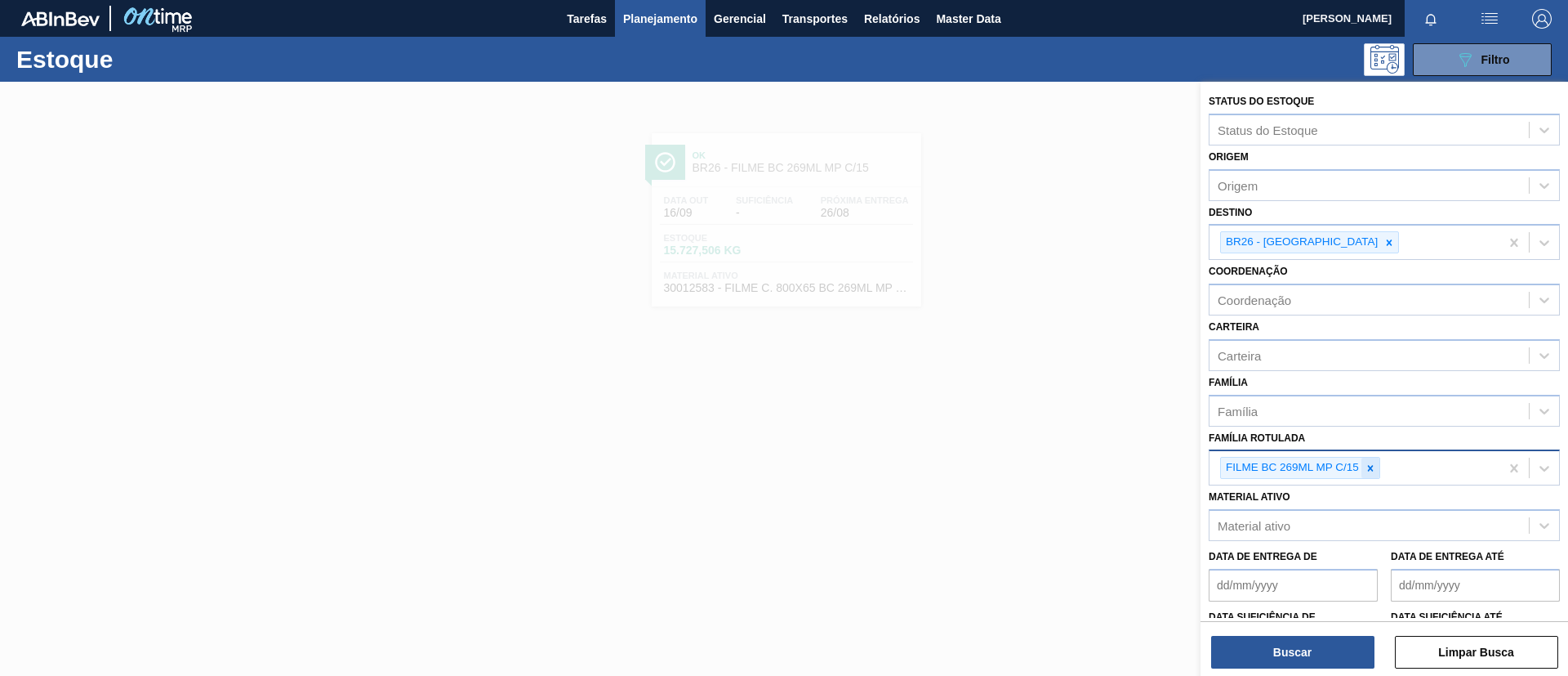
click at [1374, 462] on icon at bounding box center [1371, 468] width 12 height 12
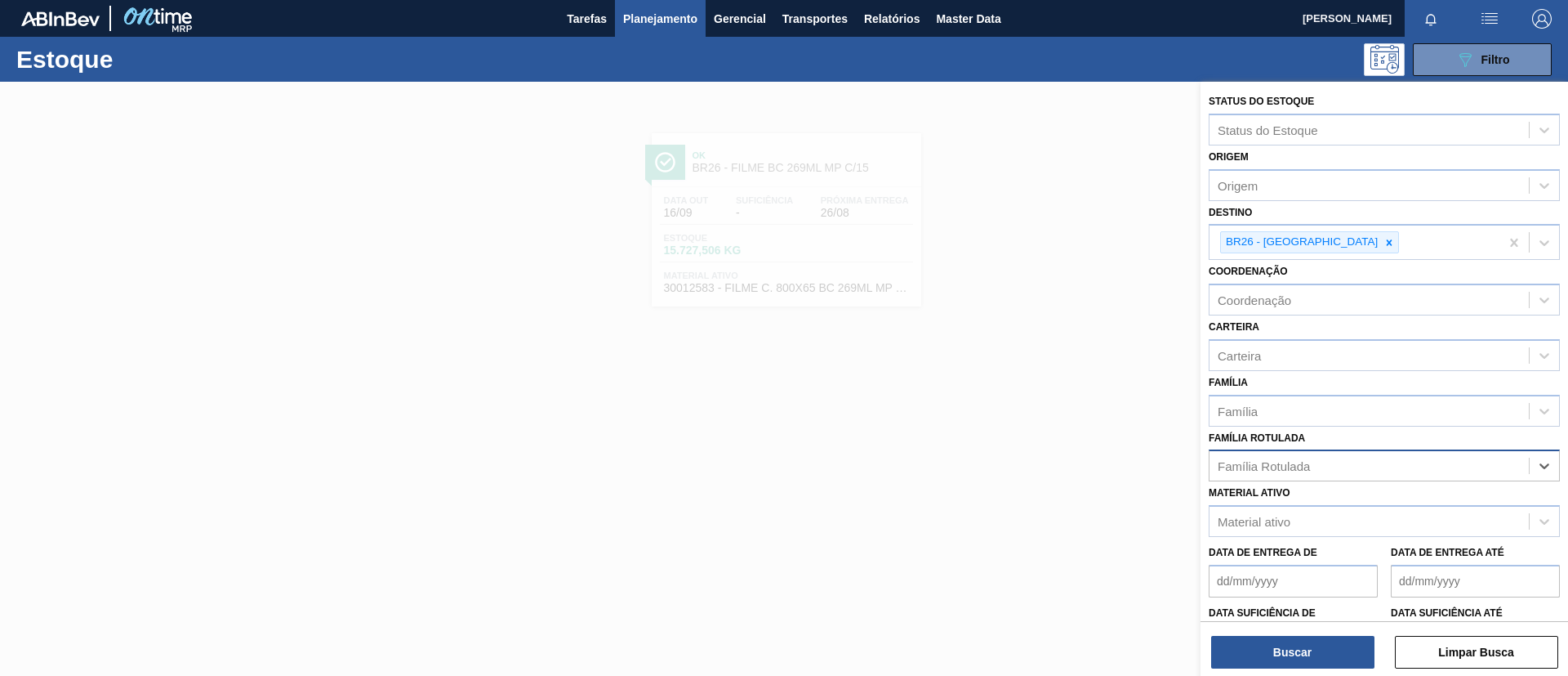
paste Rotulada "FILME LISO 420x45"
type Rotulada "FILME LISO 420x45"
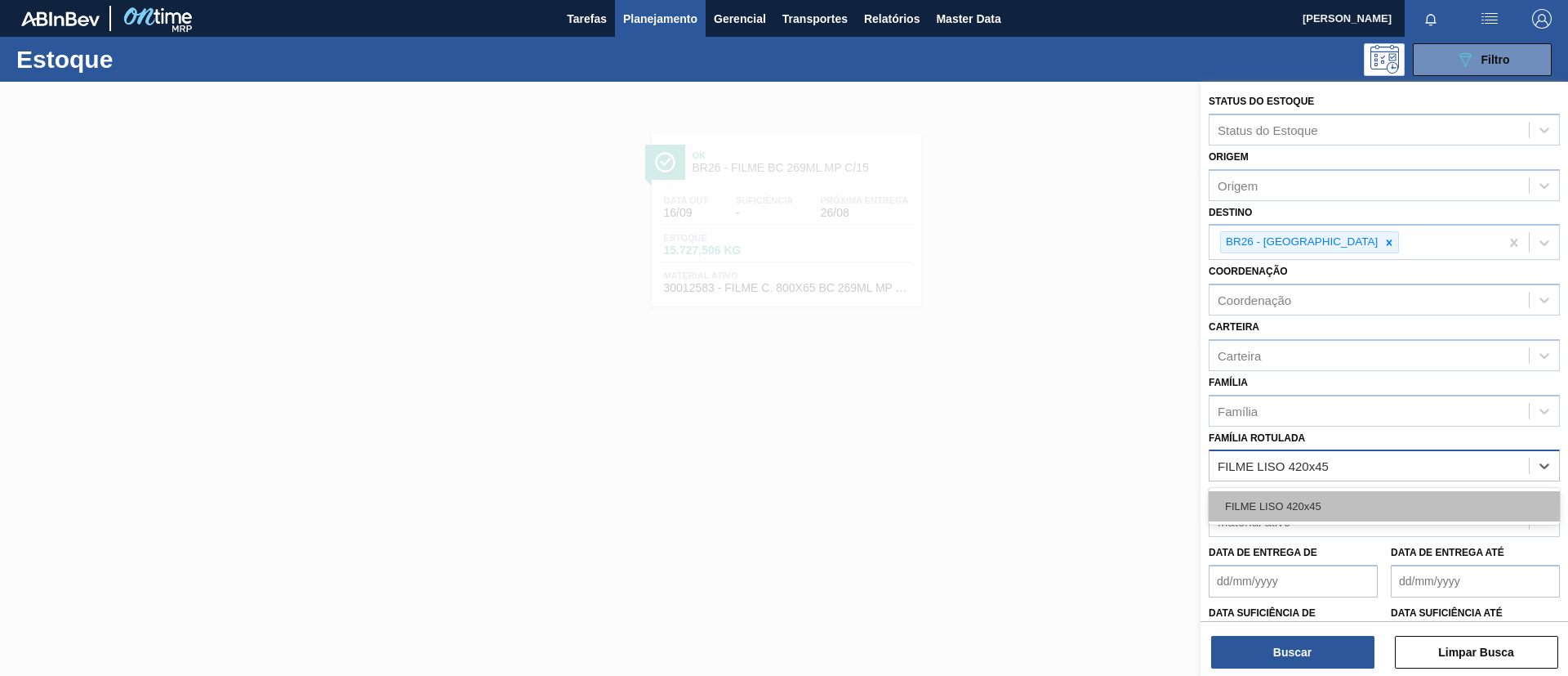
click at [1342, 498] on div "FILME LISO 420x45" at bounding box center [1384, 506] width 351 height 30
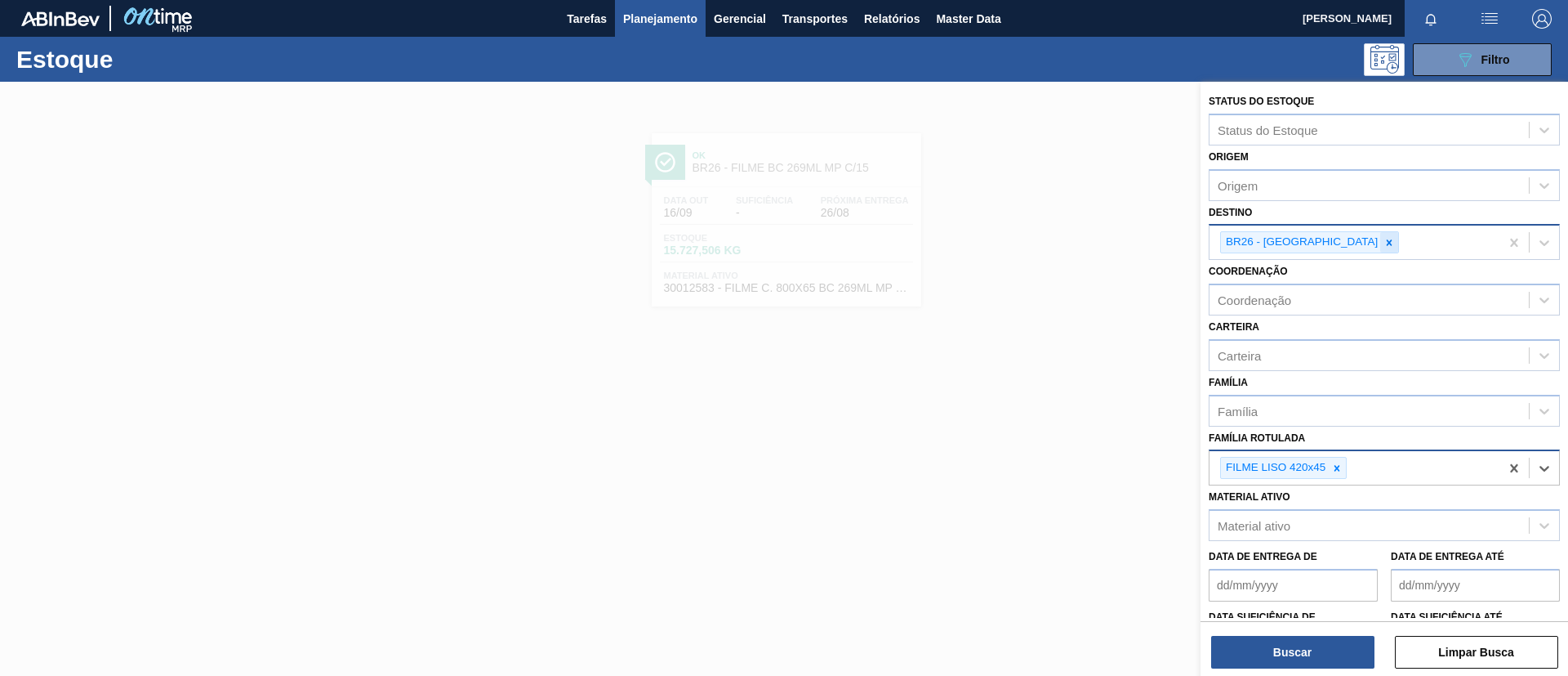
click at [1384, 247] on icon at bounding box center [1390, 243] width 12 height 12
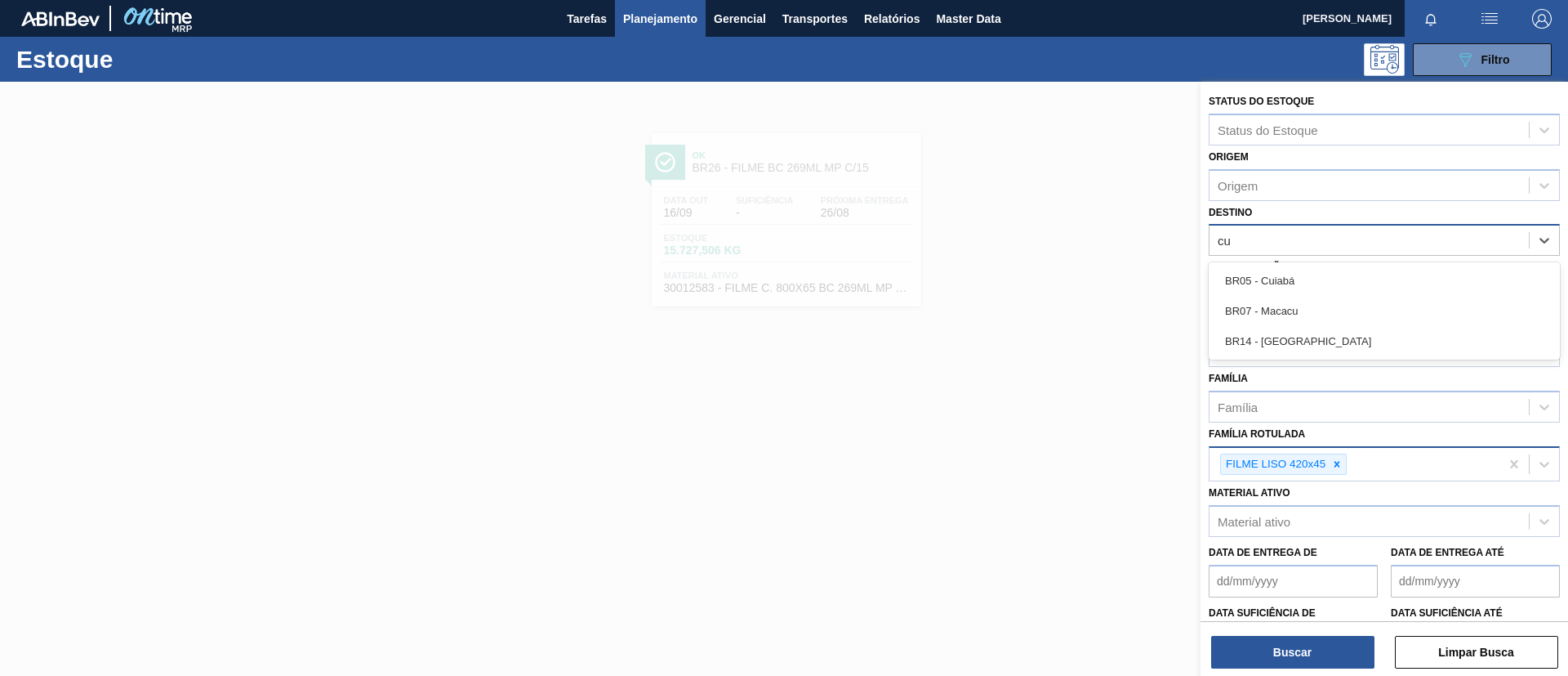
type input "cur"
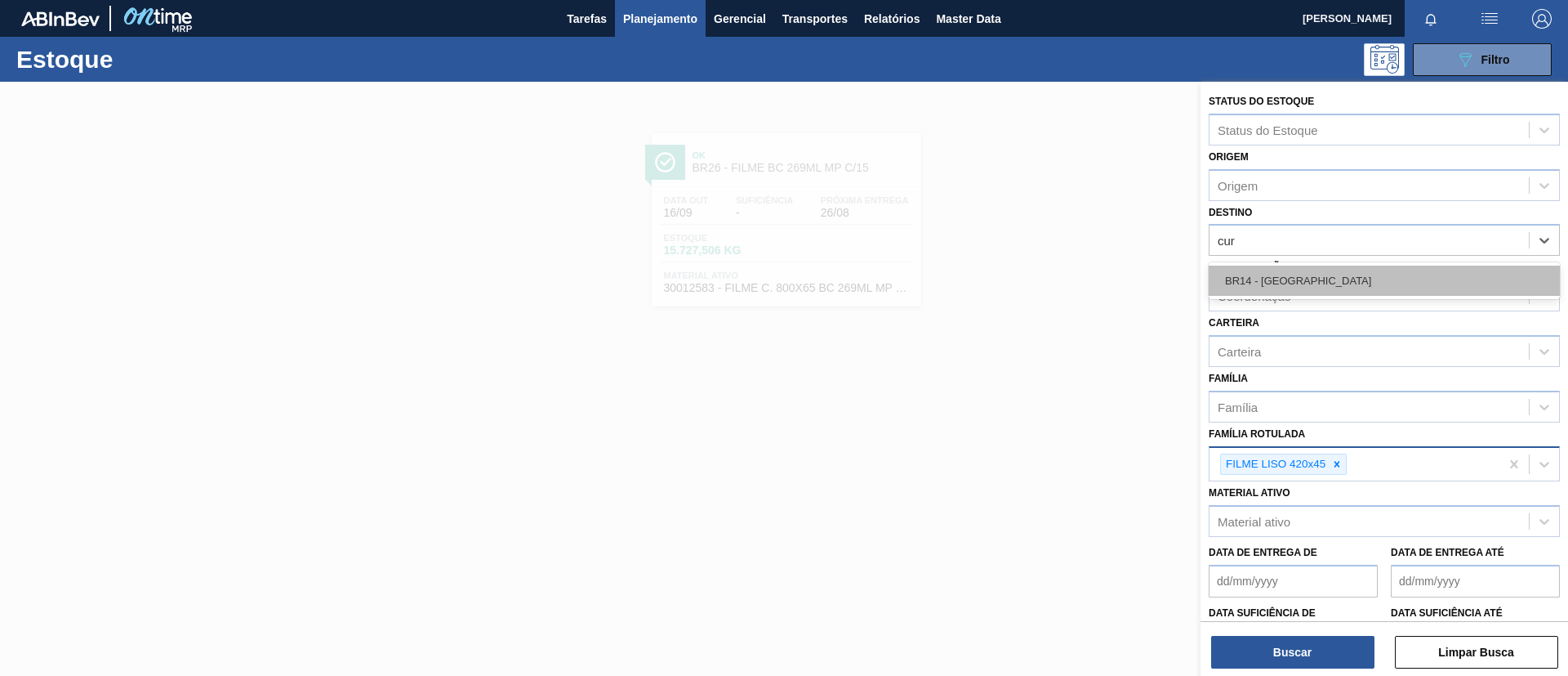
click at [1344, 281] on div "BR14 - [GEOGRAPHIC_DATA]" at bounding box center [1384, 280] width 351 height 30
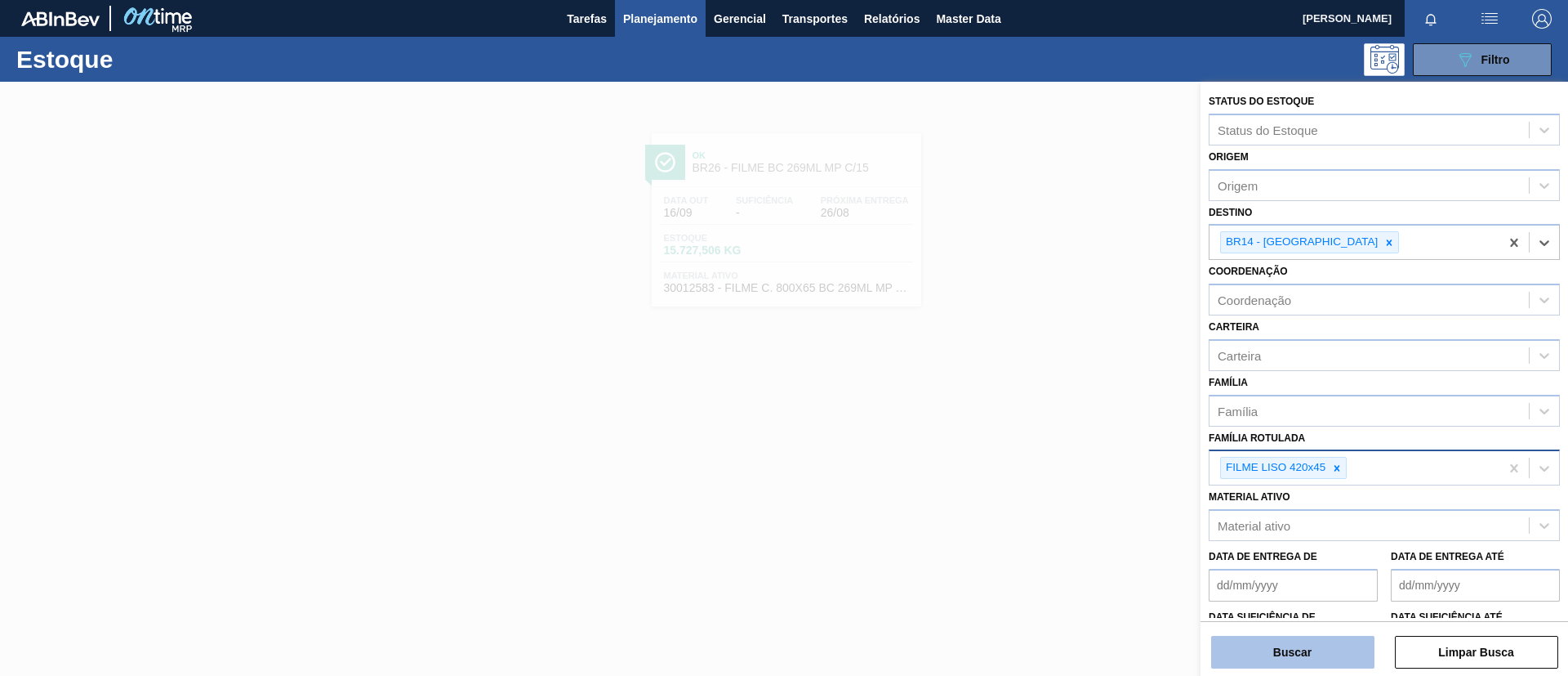
click at [1316, 658] on button "Buscar" at bounding box center [1293, 652] width 164 height 33
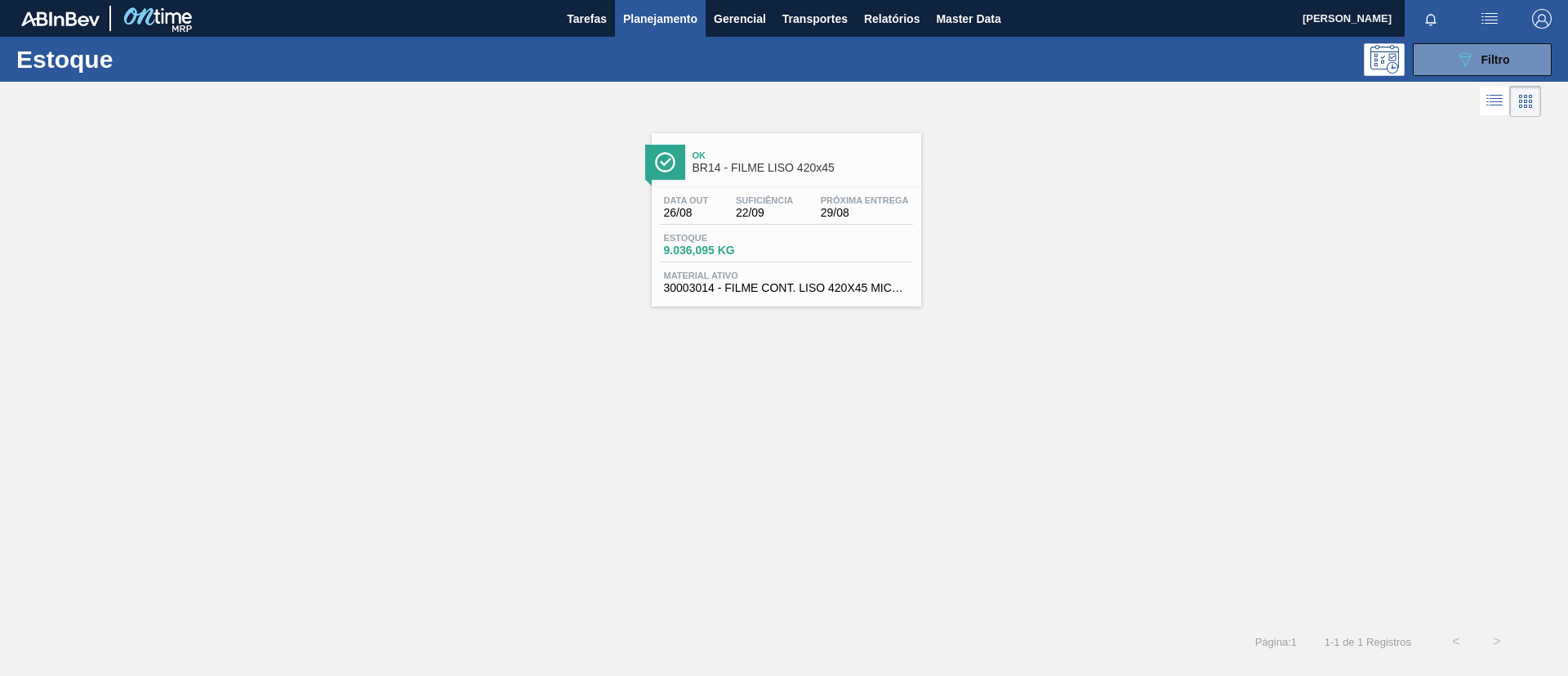
click at [797, 195] on div "Suficiência 22/09" at bounding box center [764, 206] width 65 height 24
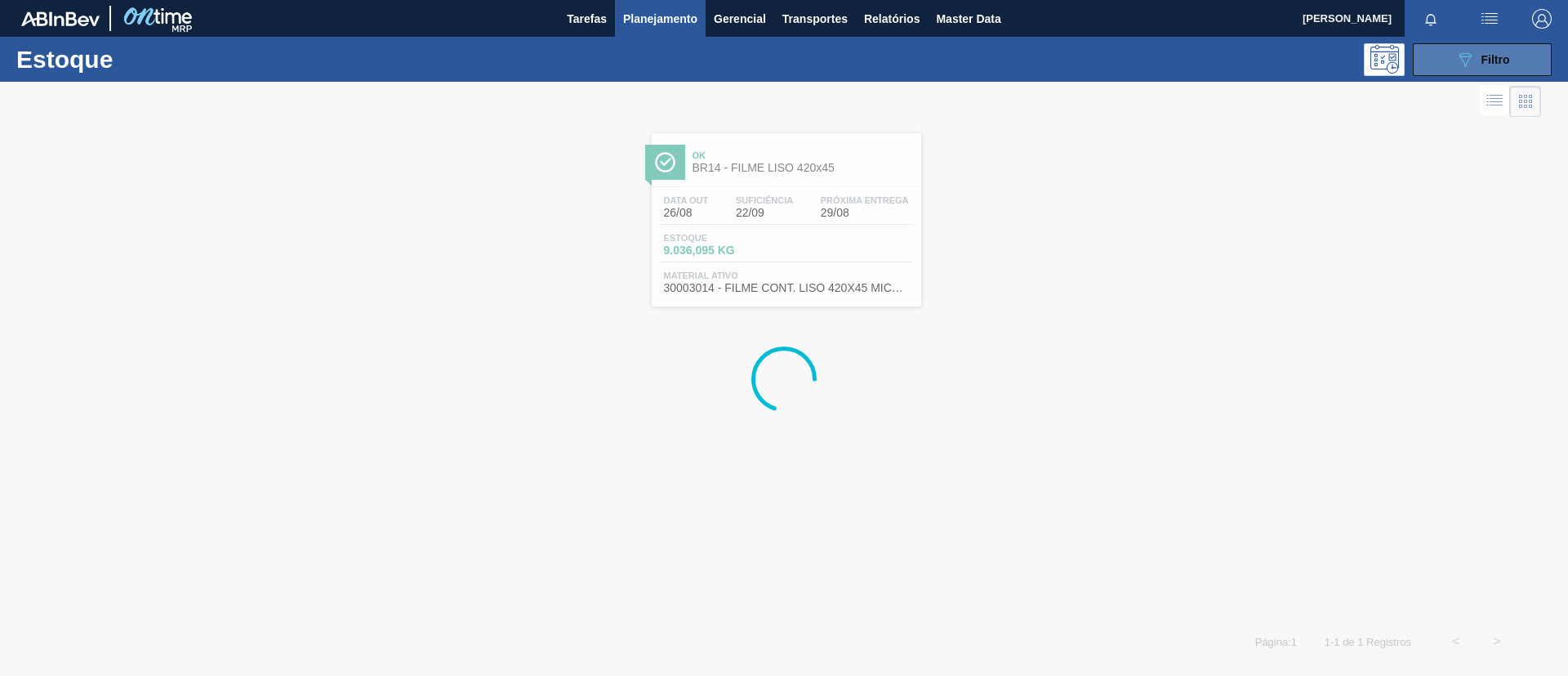
click at [1463, 53] on icon "089F7B8B-B2A5-4AFE-B5C0-19BA573D28AC" at bounding box center [1465, 60] width 20 height 20
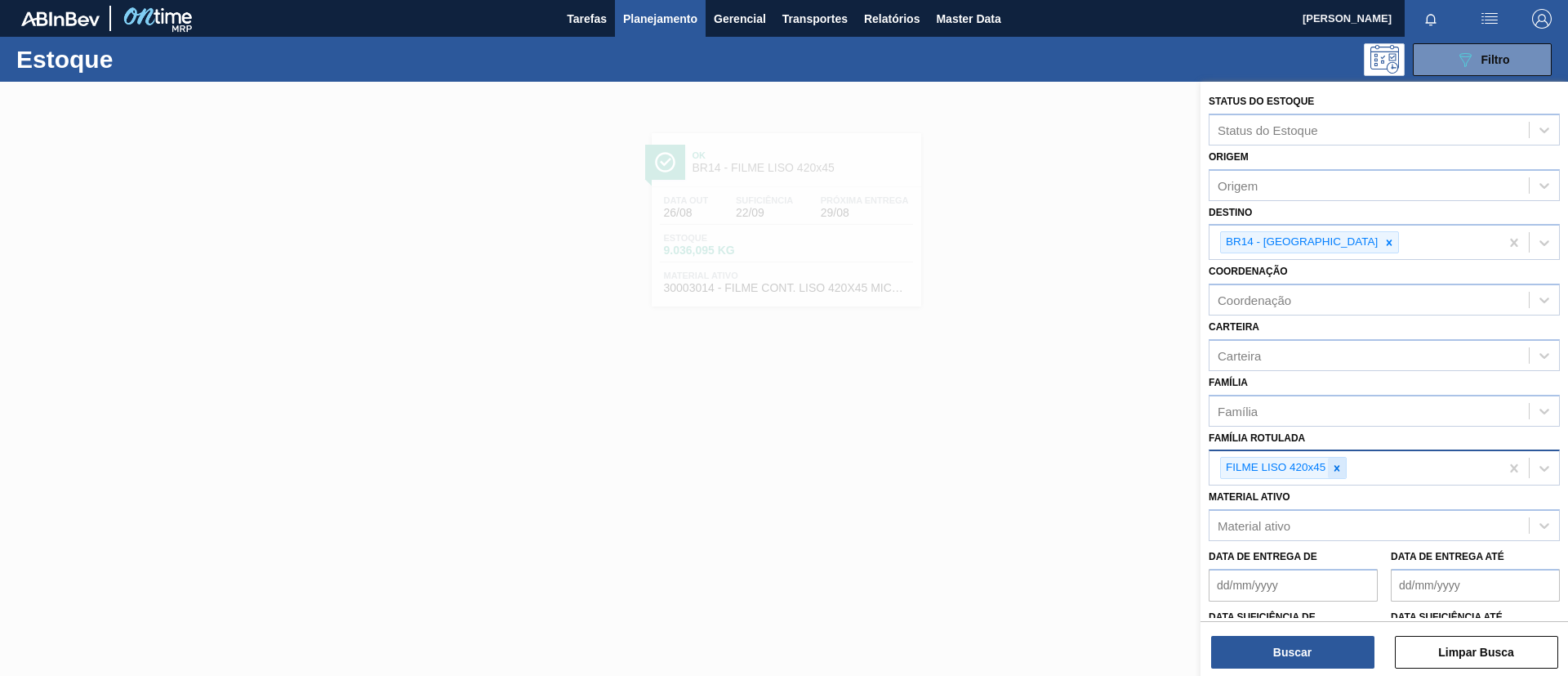
click at [1342, 459] on div at bounding box center [1337, 467] width 18 height 21
paste Rotulada "FILME LISO 530X50"
type Rotulada "FILME LISO 530X50"
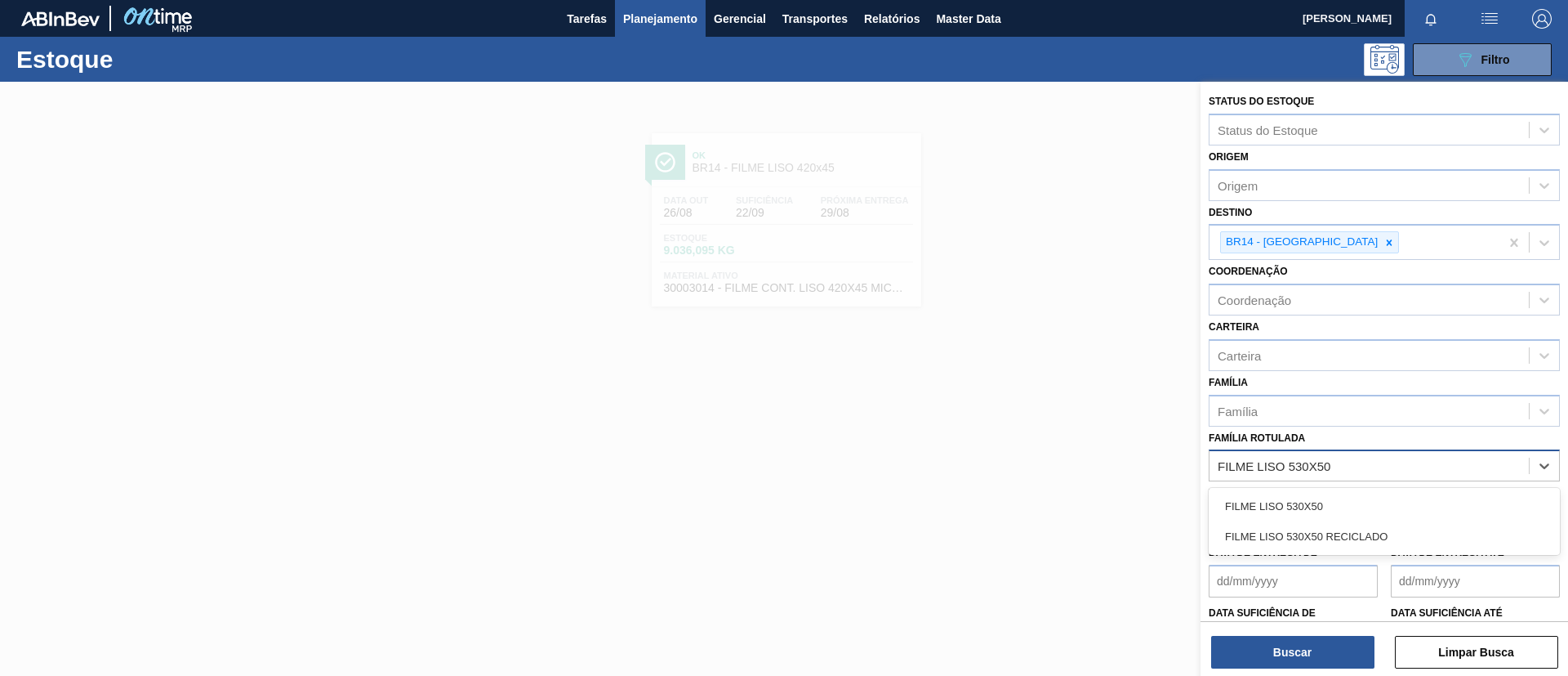
drag, startPoint x: 1345, startPoint y: 498, endPoint x: 1342, endPoint y: 333, distance: 165.0
click at [1344, 498] on div "FILME LISO 530X50" at bounding box center [1384, 506] width 351 height 30
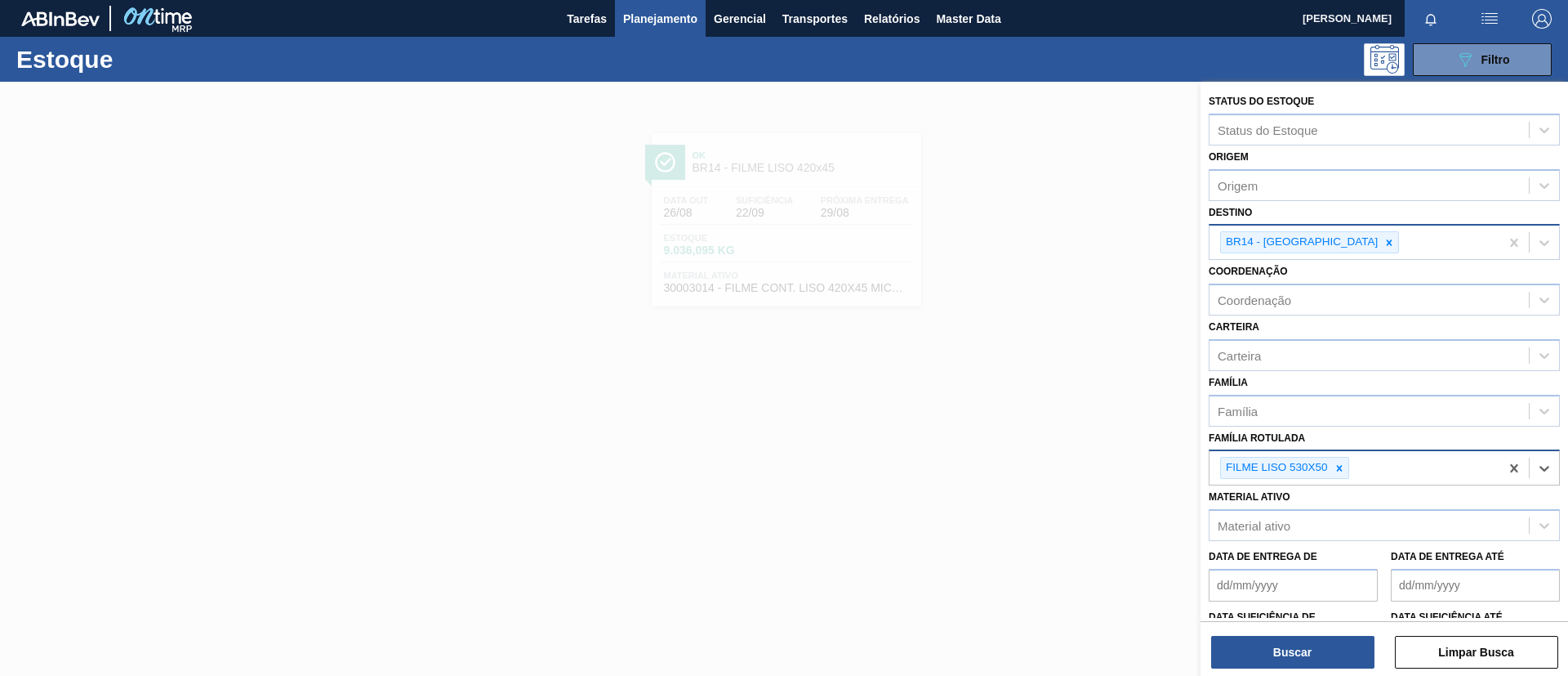
click at [1384, 243] on icon at bounding box center [1390, 243] width 12 height 12
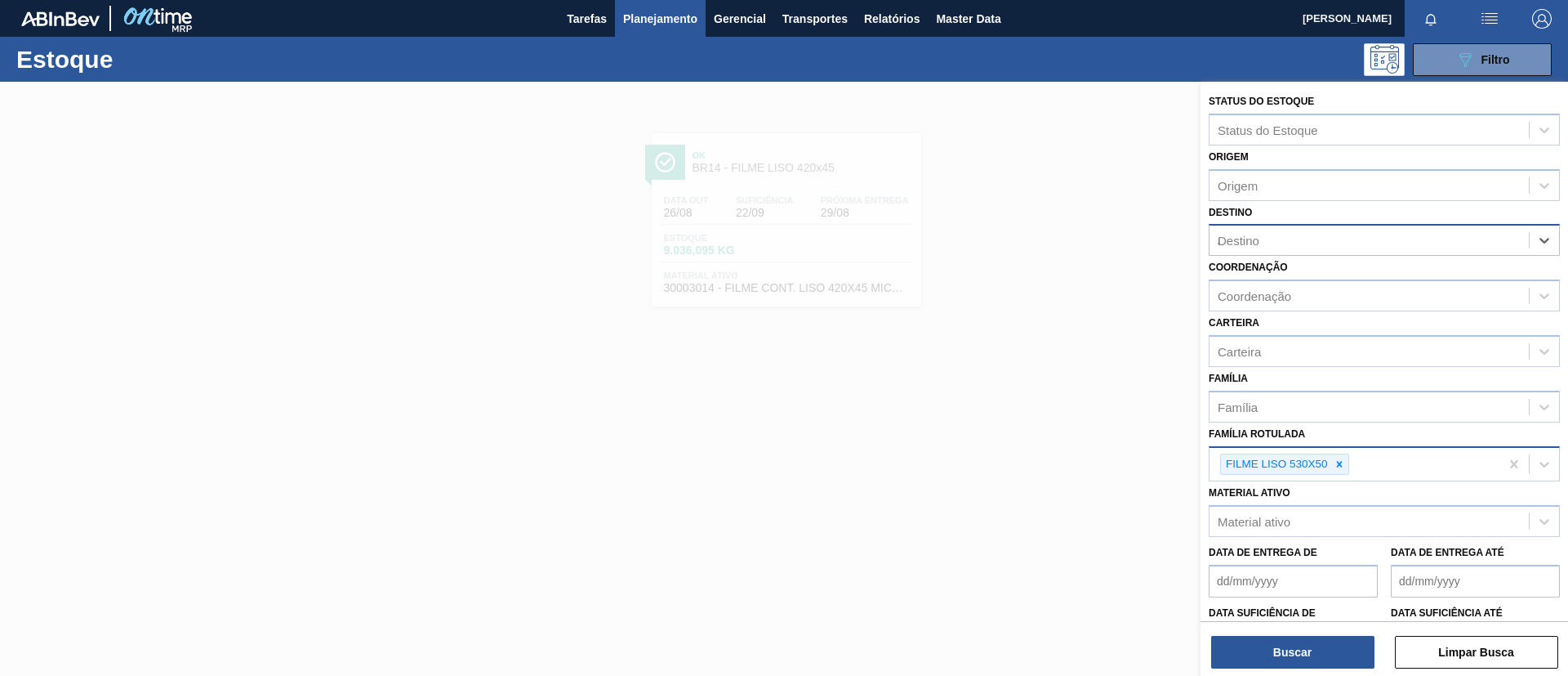
type input "aq"
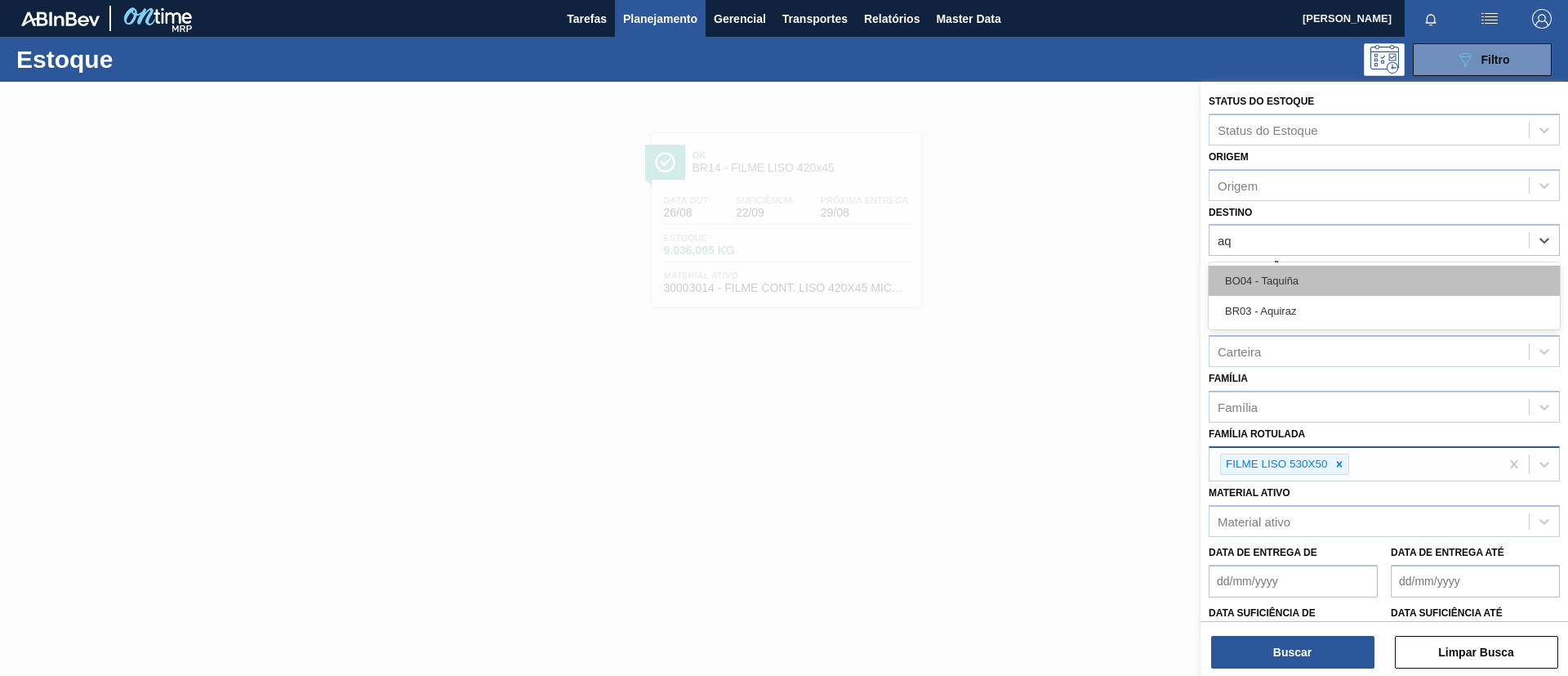
click at [1328, 286] on div "BO04 - Taquiña" at bounding box center [1384, 280] width 351 height 30
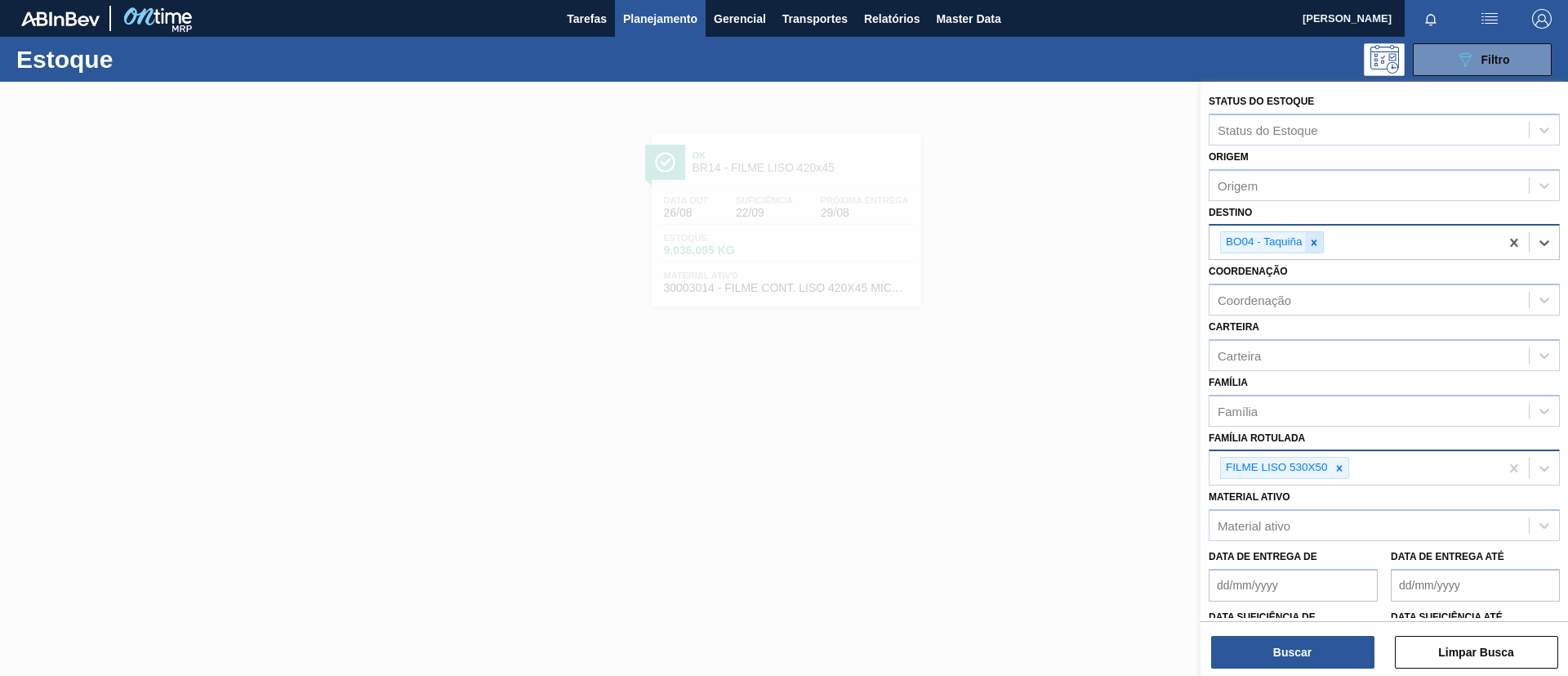
click at [1317, 238] on icon at bounding box center [1315, 243] width 12 height 12
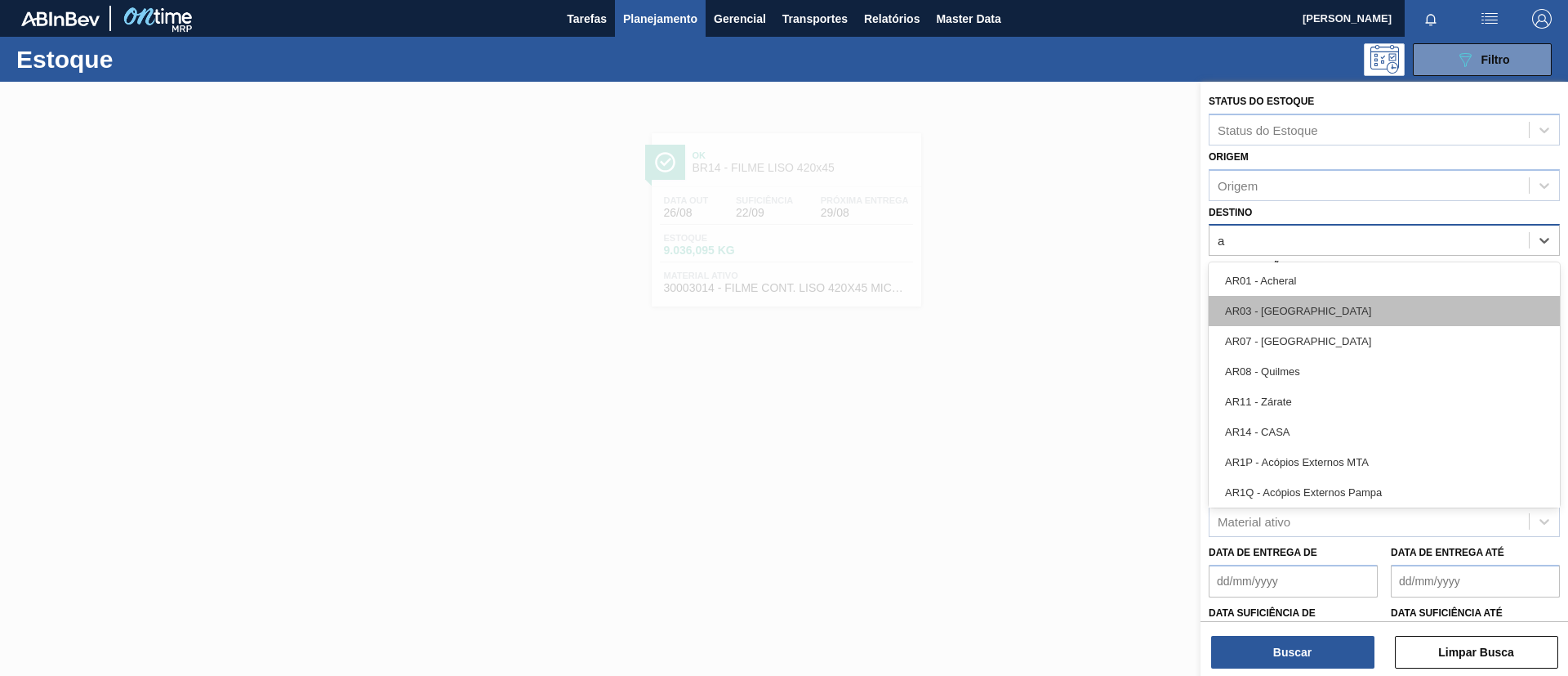
type input "aq"
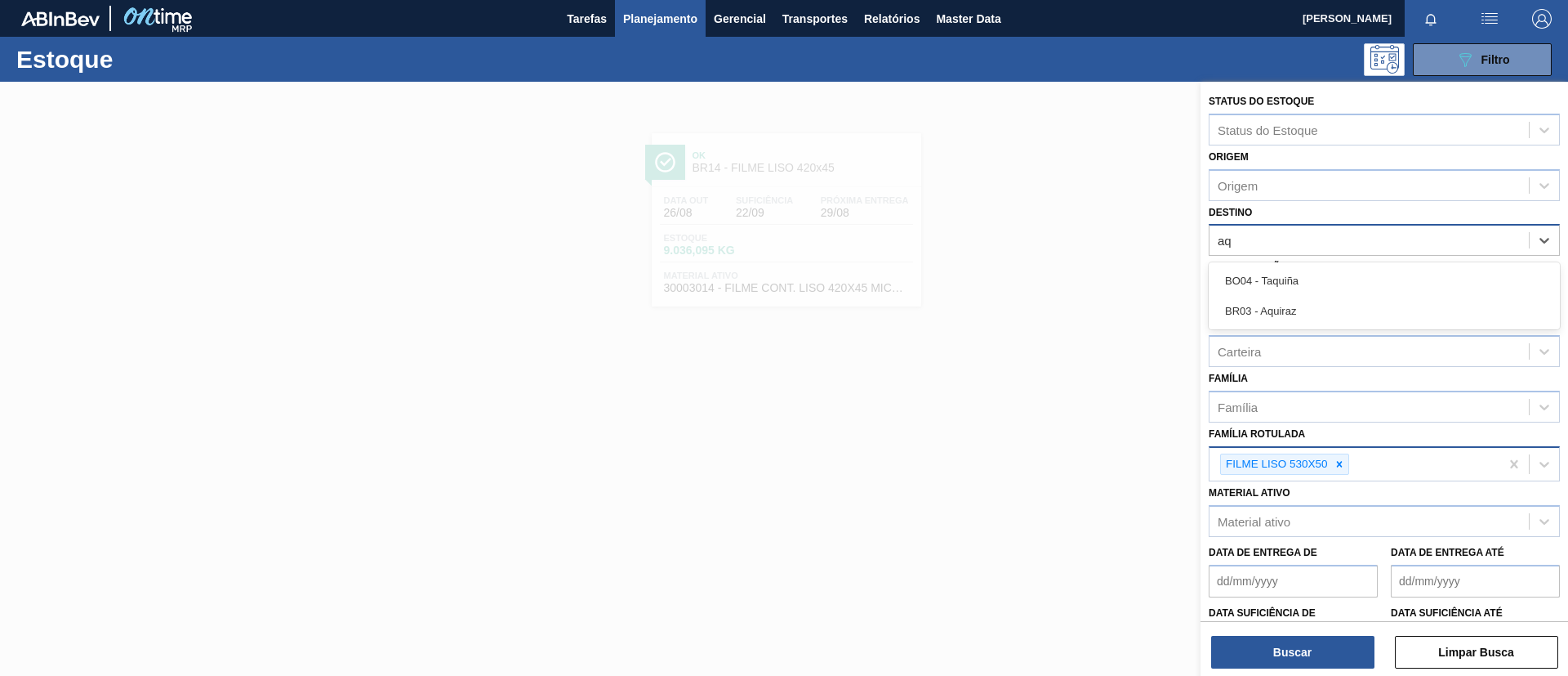
drag, startPoint x: 1323, startPoint y: 311, endPoint x: 1323, endPoint y: 442, distance: 131.0
click at [1322, 310] on div "BR03 - Aquiraz" at bounding box center [1384, 311] width 351 height 30
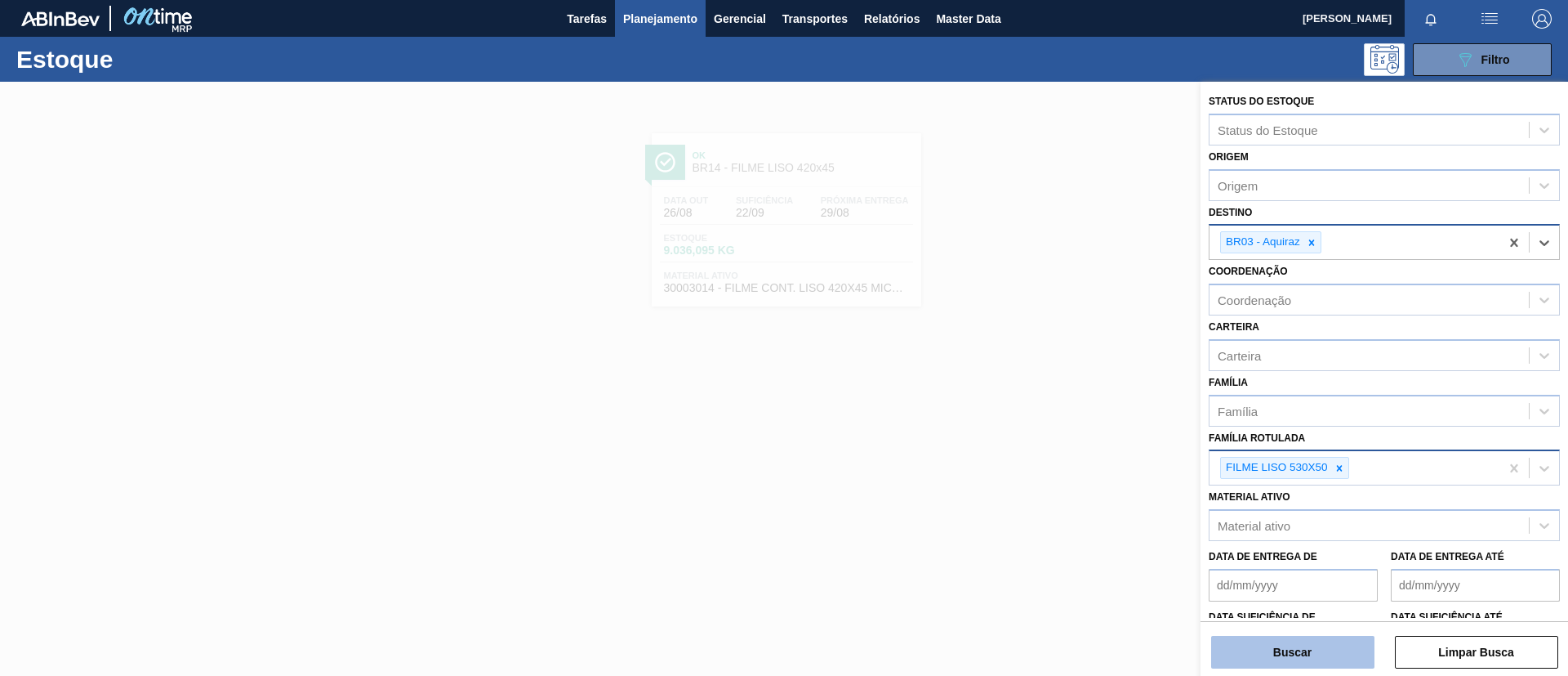
click at [1305, 638] on button "Buscar" at bounding box center [1293, 652] width 164 height 33
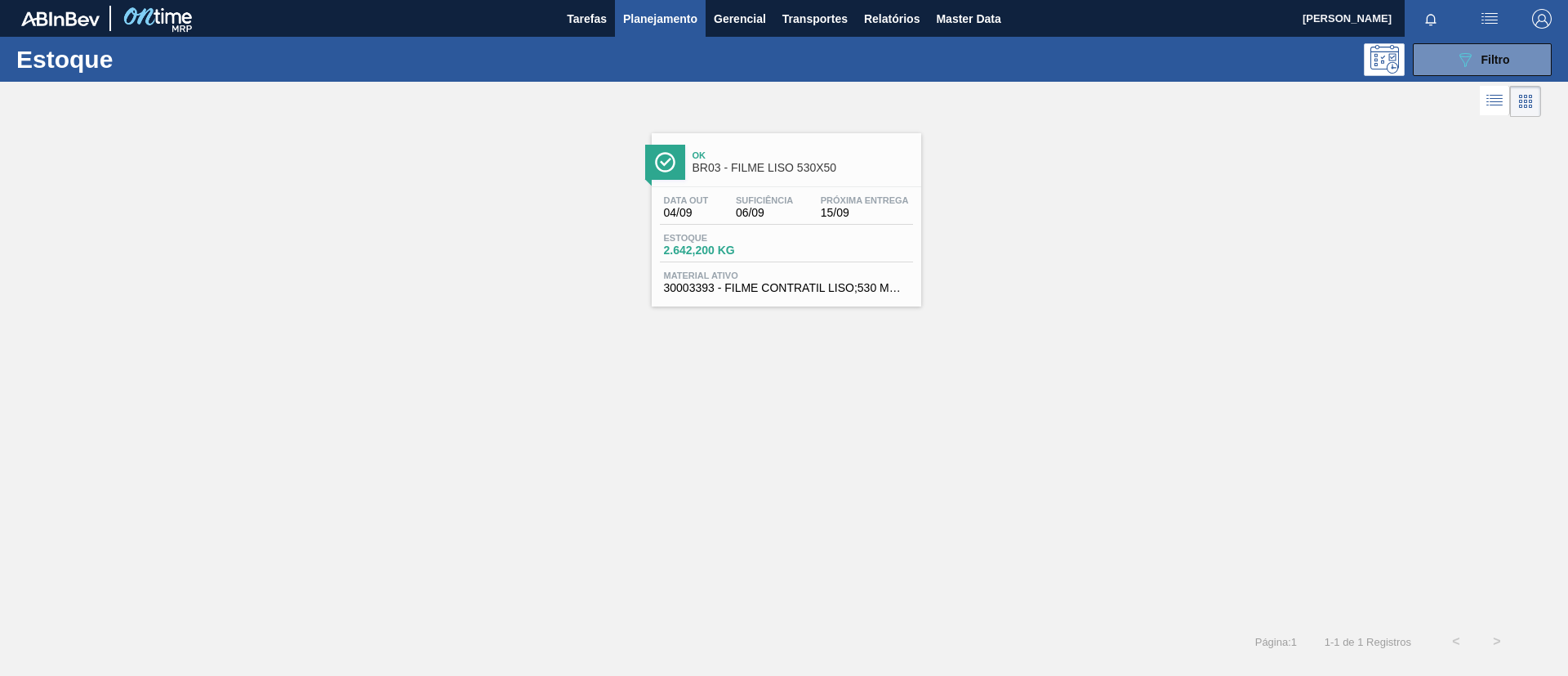
click at [772, 188] on div "Data out 04/09 Suficiência 06/09 Próxima Entrega 15/09 Estoque 2.642,200 KG Mat…" at bounding box center [787, 243] width 270 height 111
click at [1445, 61] on button "089F7B8B-B2A5-4AFE-B5C0-19BA573D28AC Filtro" at bounding box center [1482, 60] width 139 height 33
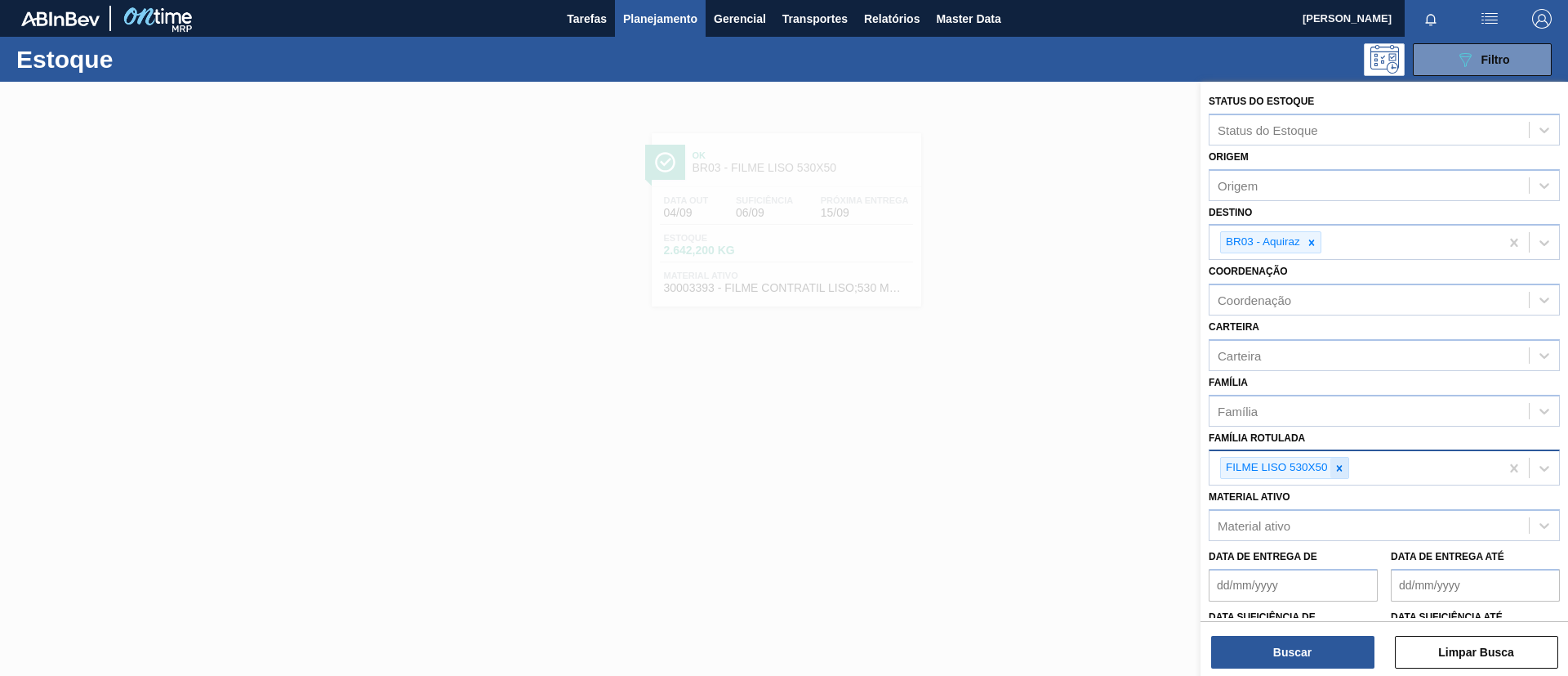
click at [1339, 458] on div at bounding box center [1339, 467] width 18 height 21
paste Rotulada "FILME LISO 800x60"
type Rotulada "FILME LISO 800x60"
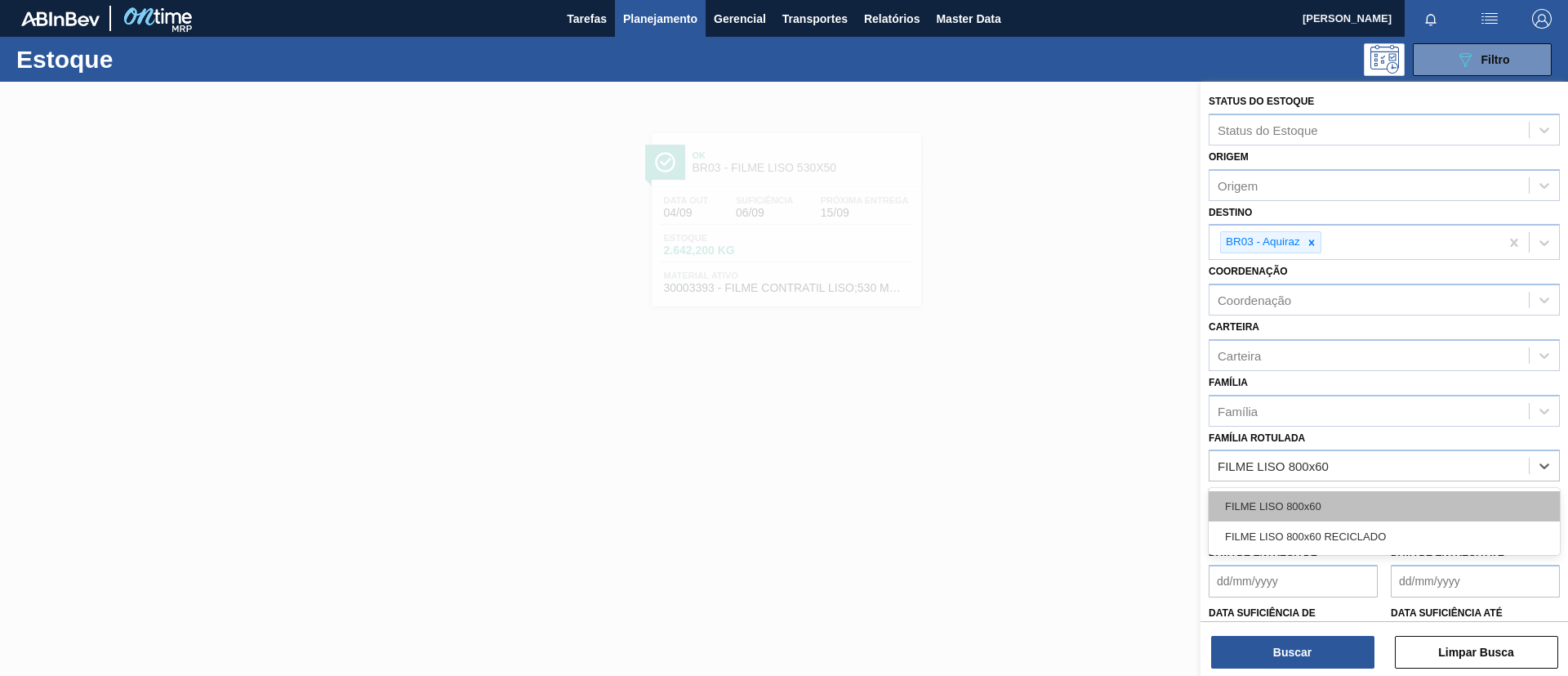
click at [1324, 507] on div "FILME LISO 800x60" at bounding box center [1384, 506] width 351 height 30
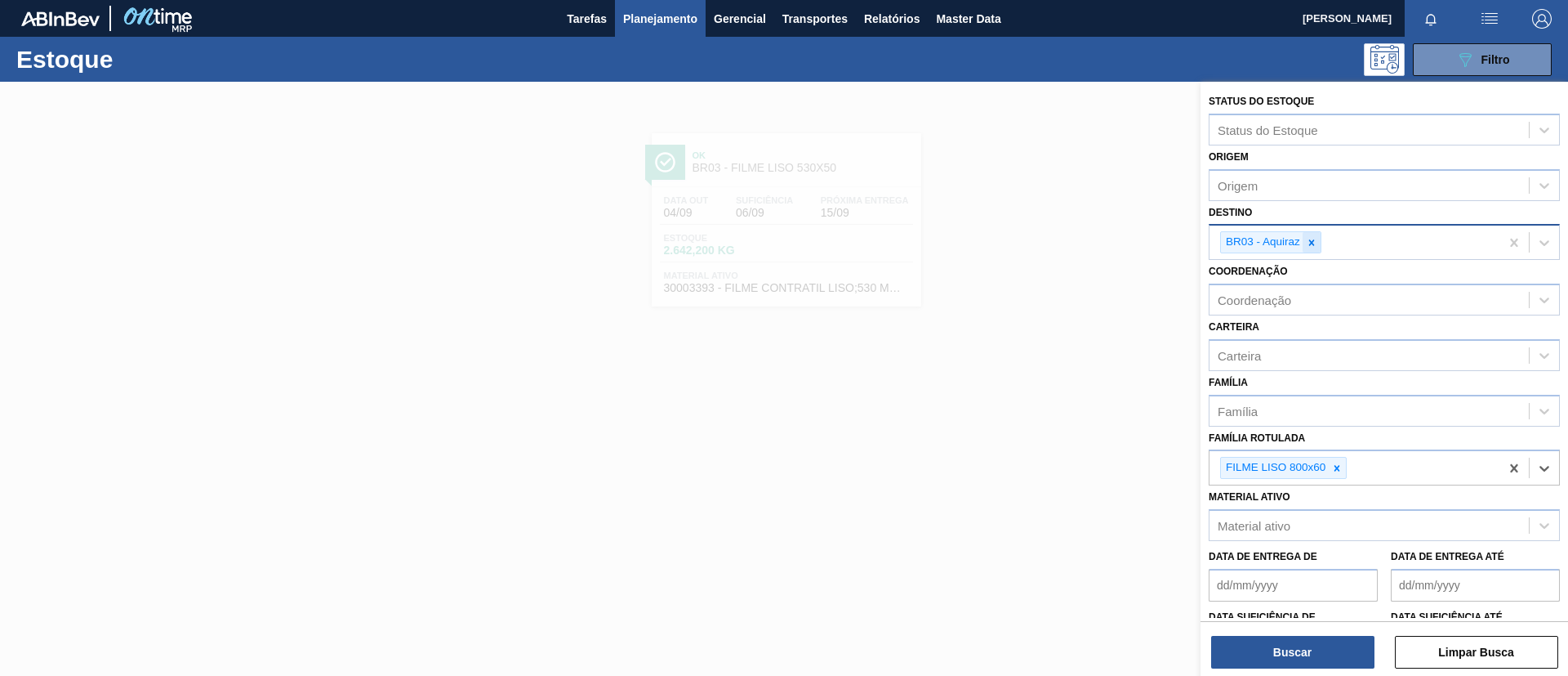
click at [1314, 248] on div at bounding box center [1312, 242] width 18 height 21
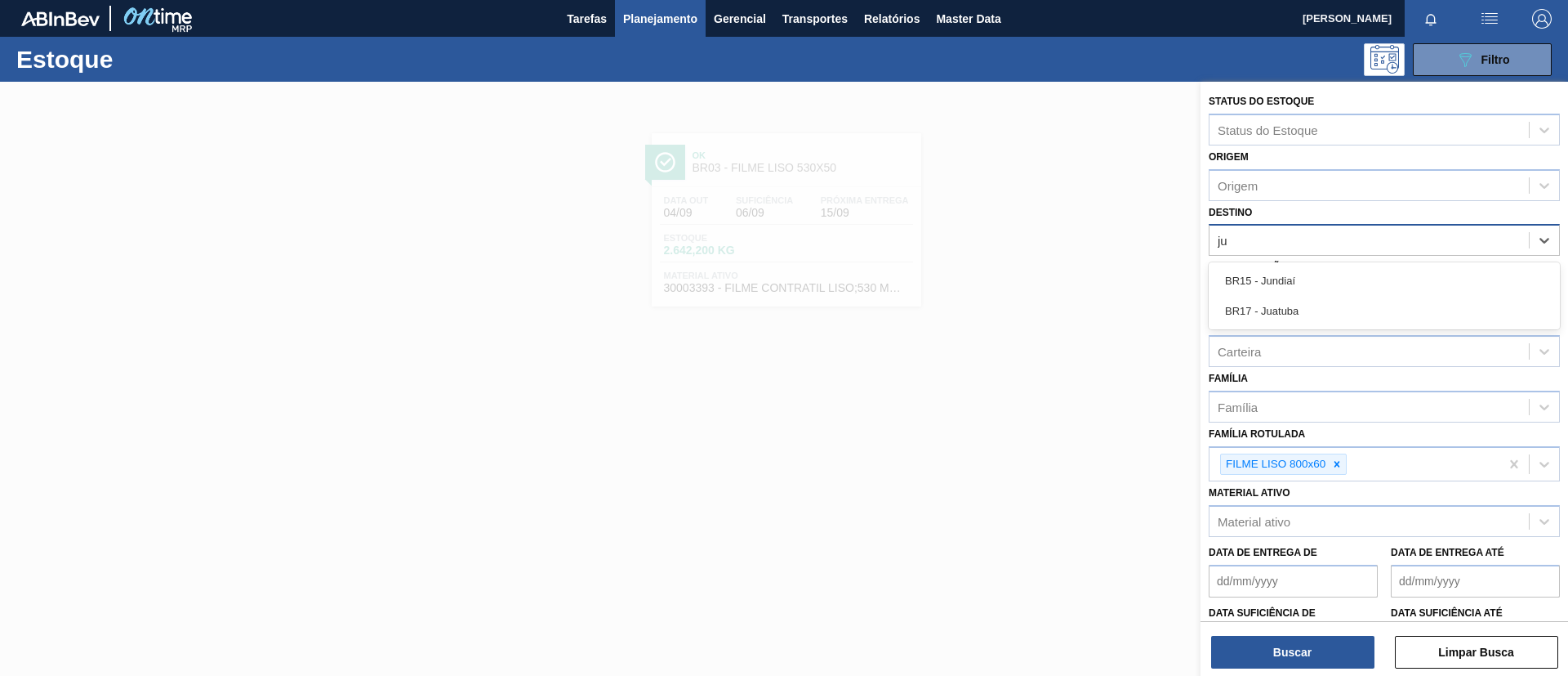
type input "jun"
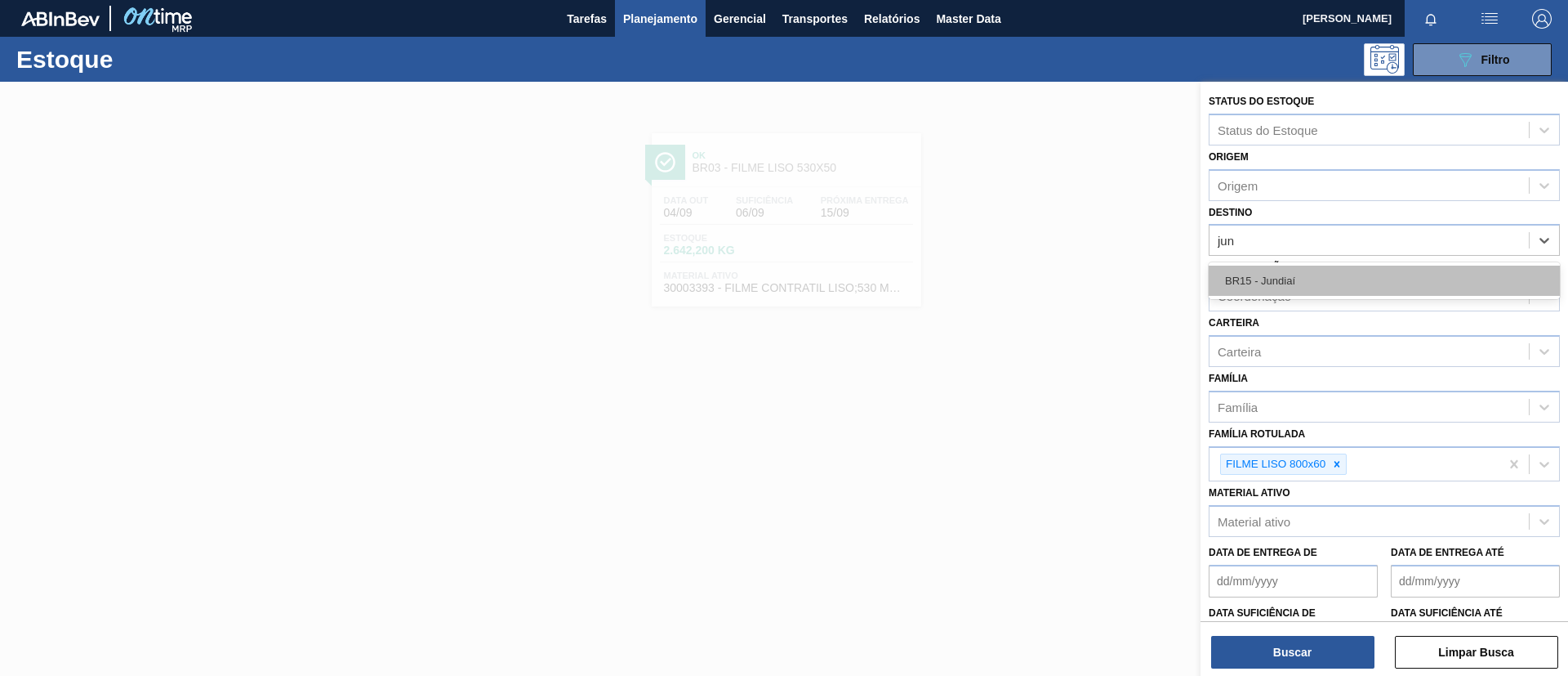
click at [1313, 286] on div "BR15 - Jundiaí" at bounding box center [1384, 280] width 351 height 30
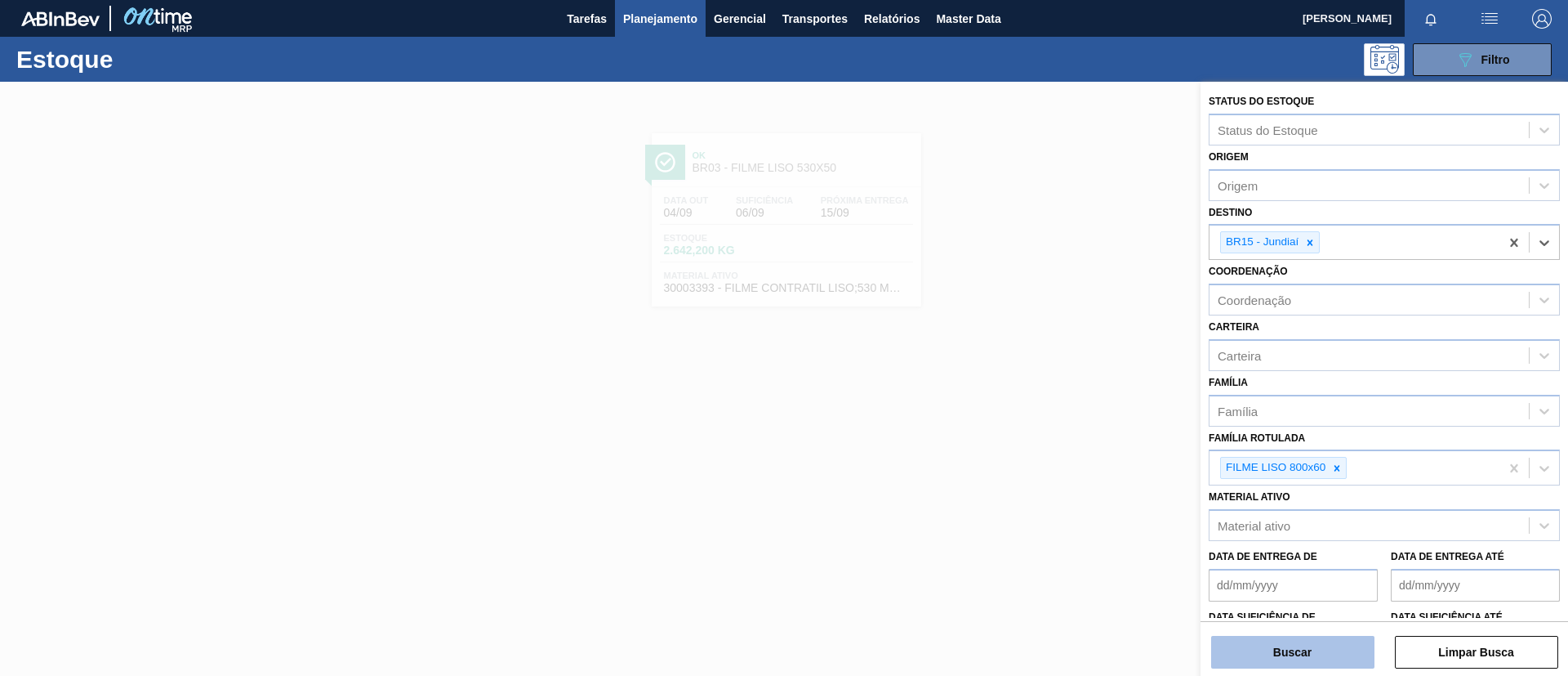
click at [1311, 658] on button "Buscar" at bounding box center [1293, 652] width 164 height 33
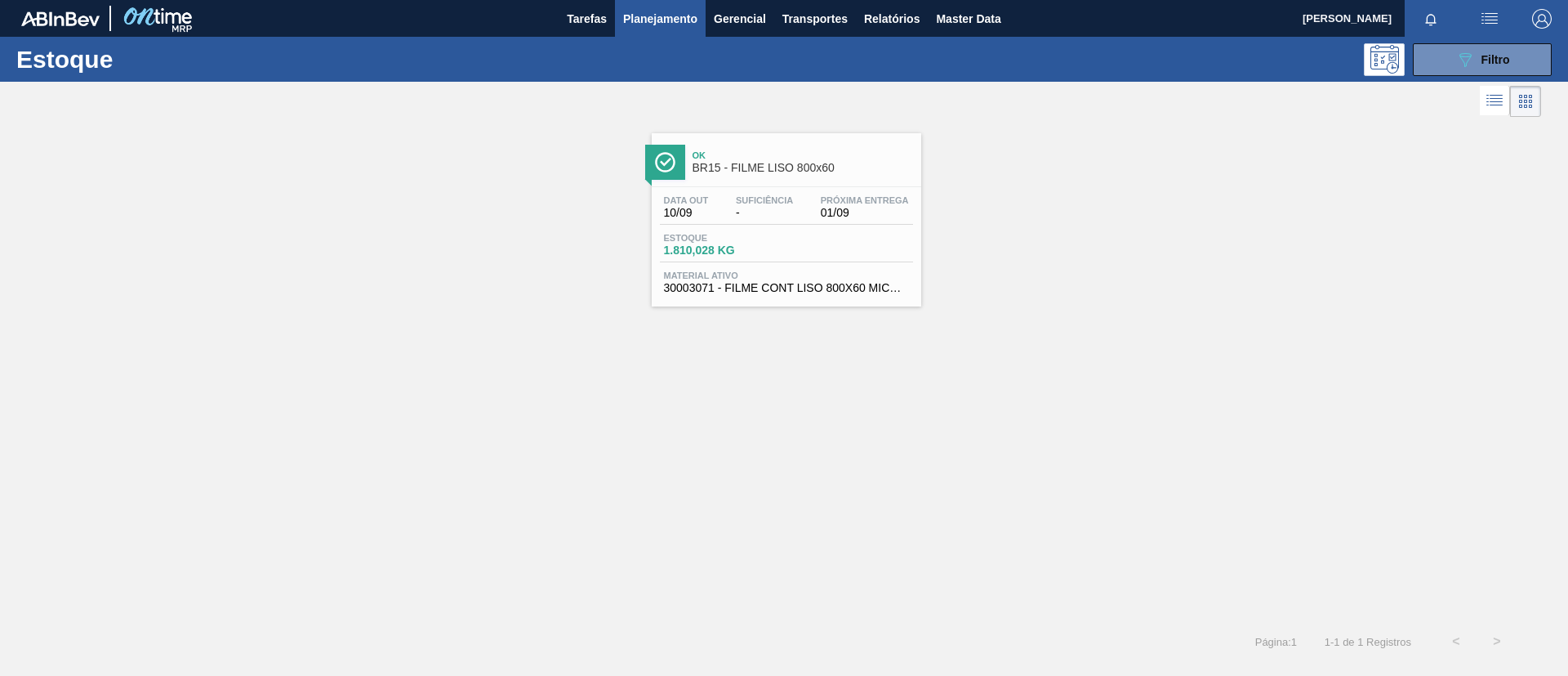
click at [817, 188] on div "Data out 10/09 Suficiência - Próxima Entrega 01/09 Estoque 1.810,028 KG Materia…" at bounding box center [787, 243] width 270 height 111
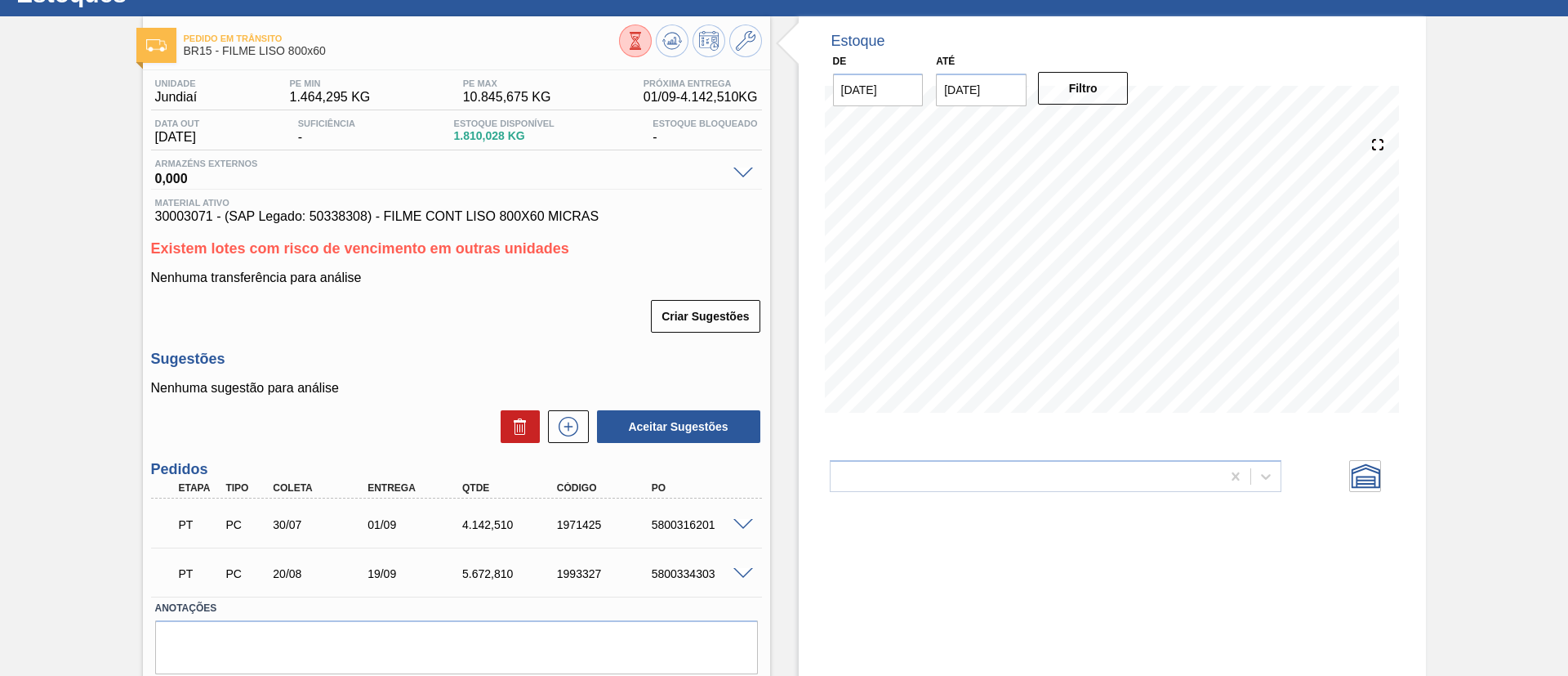
scroll to position [120, 0]
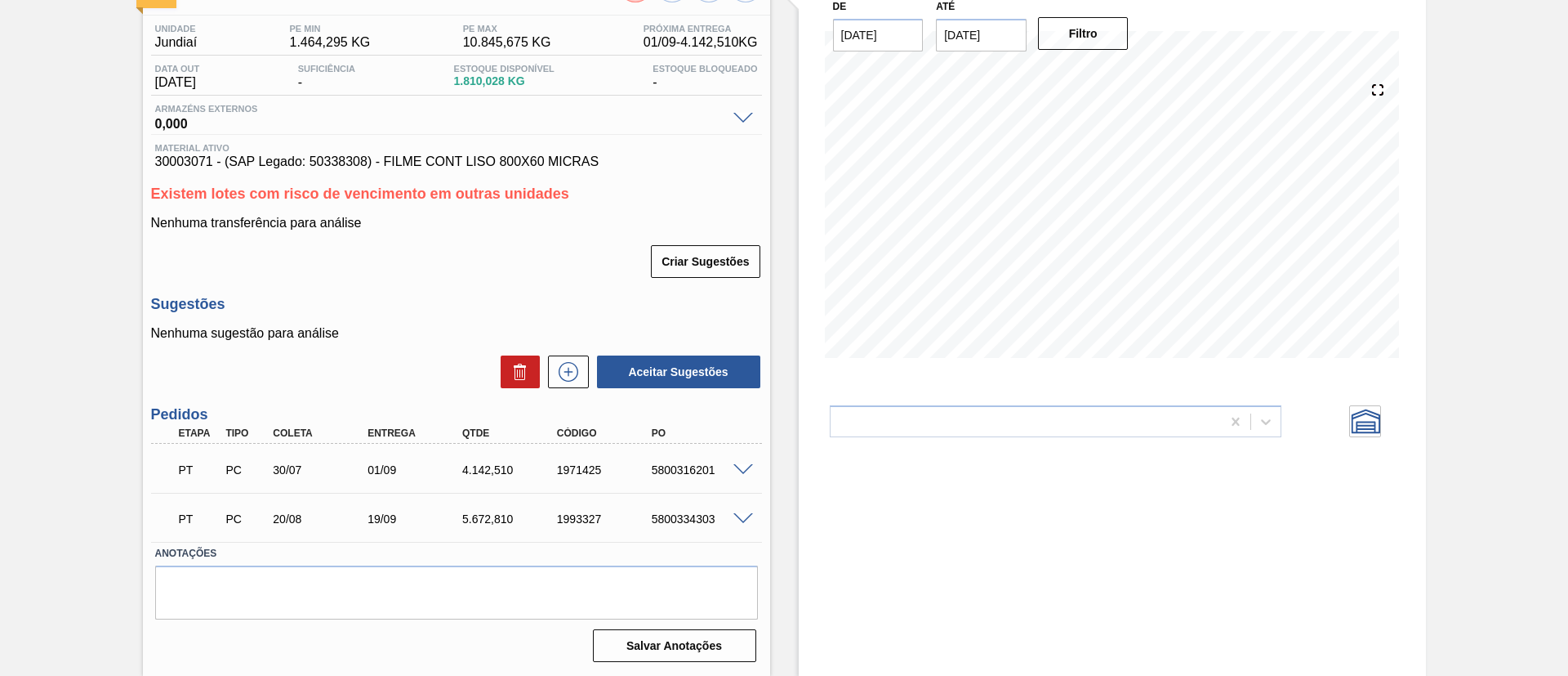
click at [748, 465] on div at bounding box center [746, 468] width 33 height 12
click at [746, 466] on span at bounding box center [743, 470] width 20 height 12
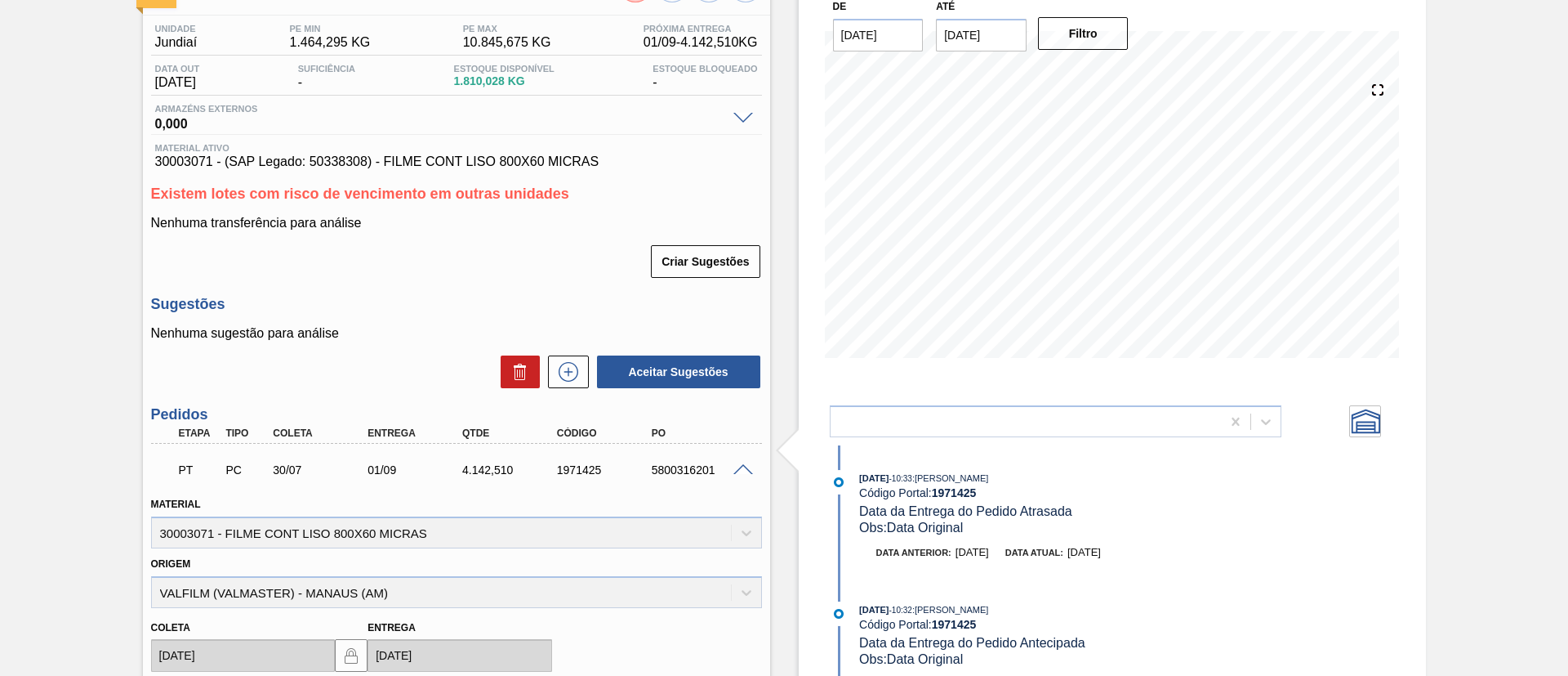
click at [746, 466] on span at bounding box center [743, 470] width 20 height 12
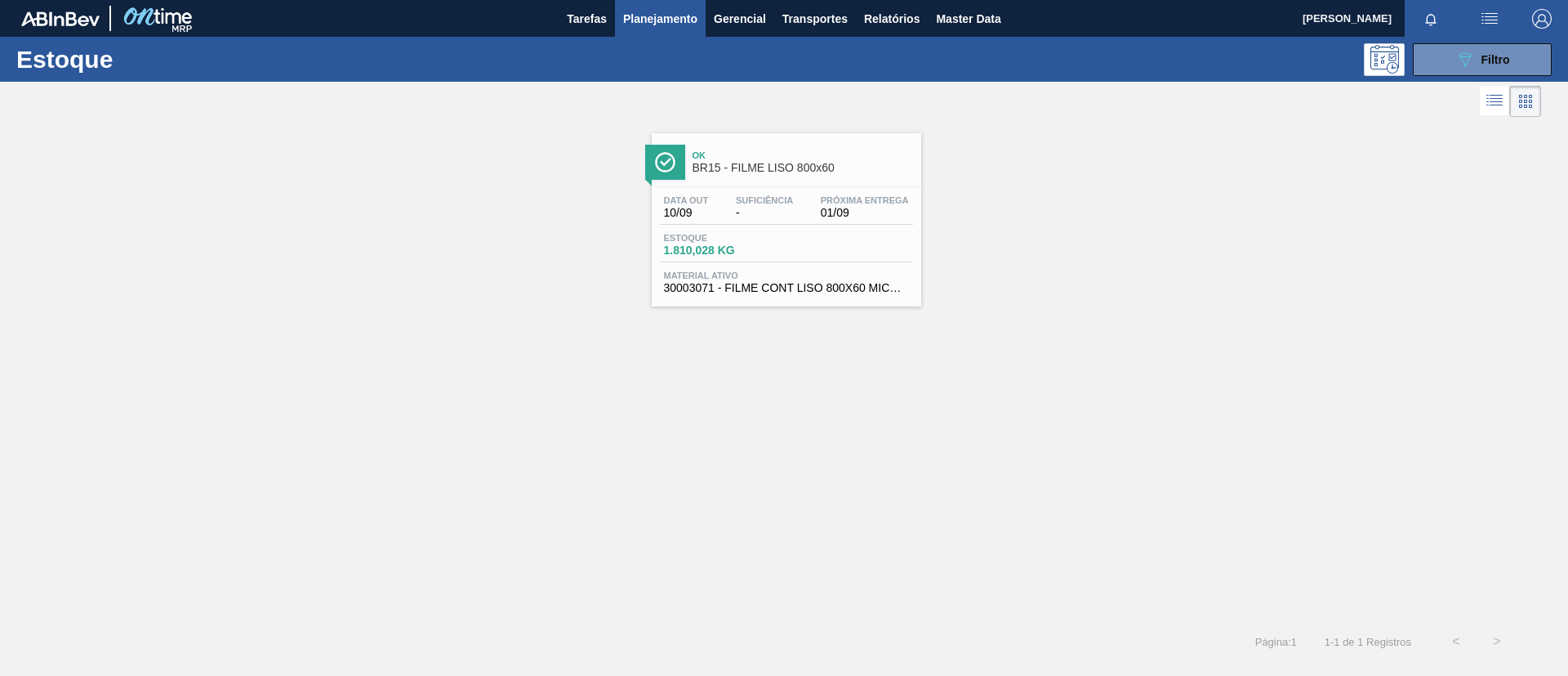
click at [1482, 77] on div "Estoque 089F7B8B-B2A5-4AFE-B5C0-19BA573D28AC Filtro" at bounding box center [784, 59] width 1568 height 45
click at [1481, 67] on div "089F7B8B-B2A5-4AFE-B5C0-19BA573D28AC Filtro" at bounding box center [1482, 60] width 55 height 20
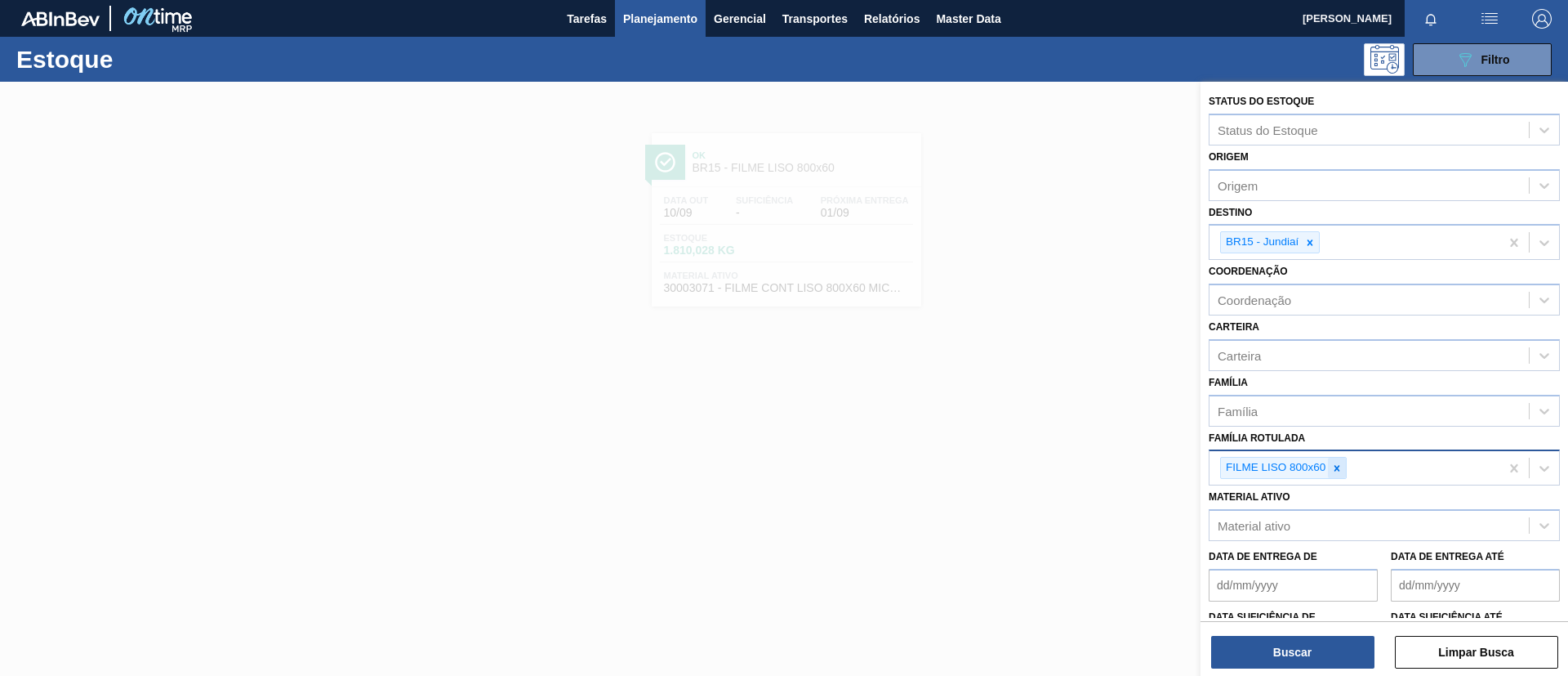
click at [1336, 470] on icon at bounding box center [1337, 468] width 12 height 12
paste Rotulada "FILME BC ZERO 350ML"
type Rotulada "FILME BC ZERO 350ML"
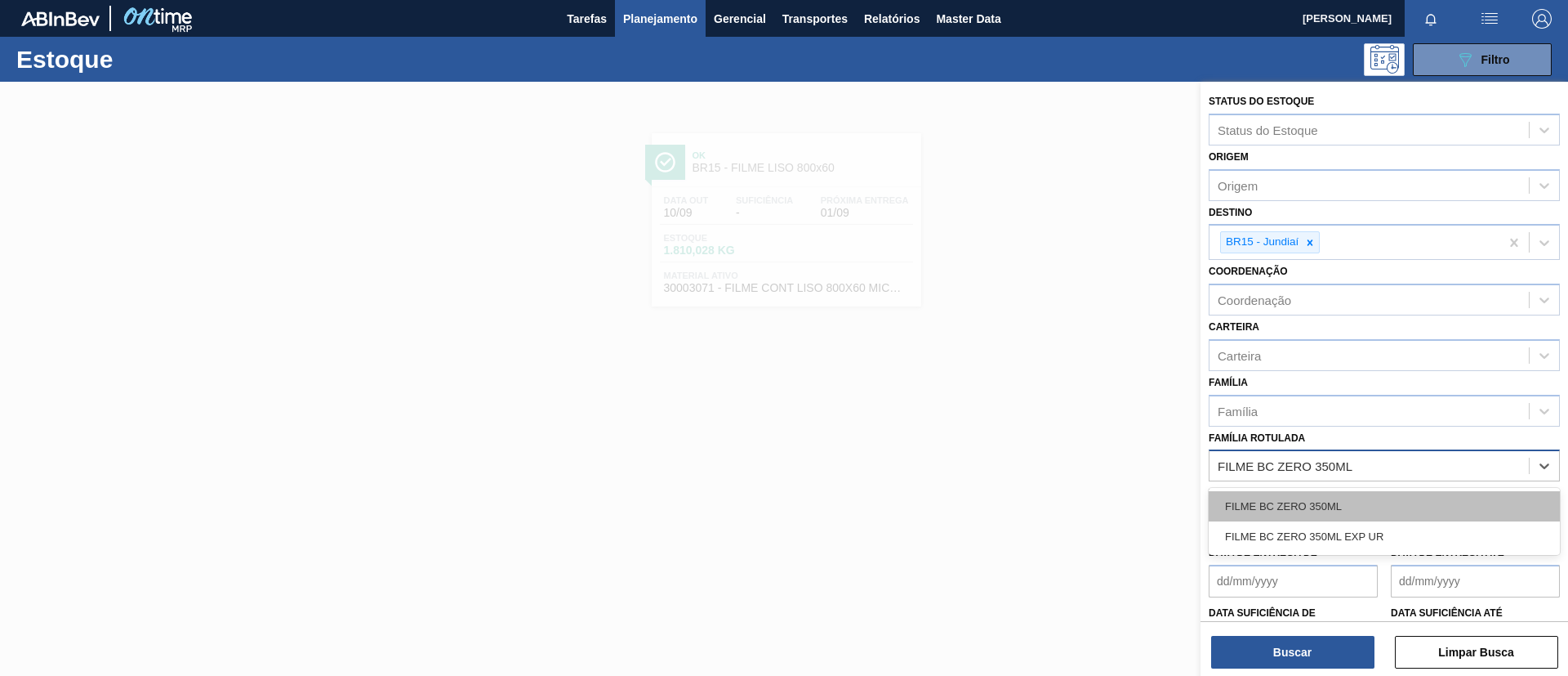
click at [1333, 496] on div "FILME BC ZERO 350ML" at bounding box center [1384, 506] width 351 height 30
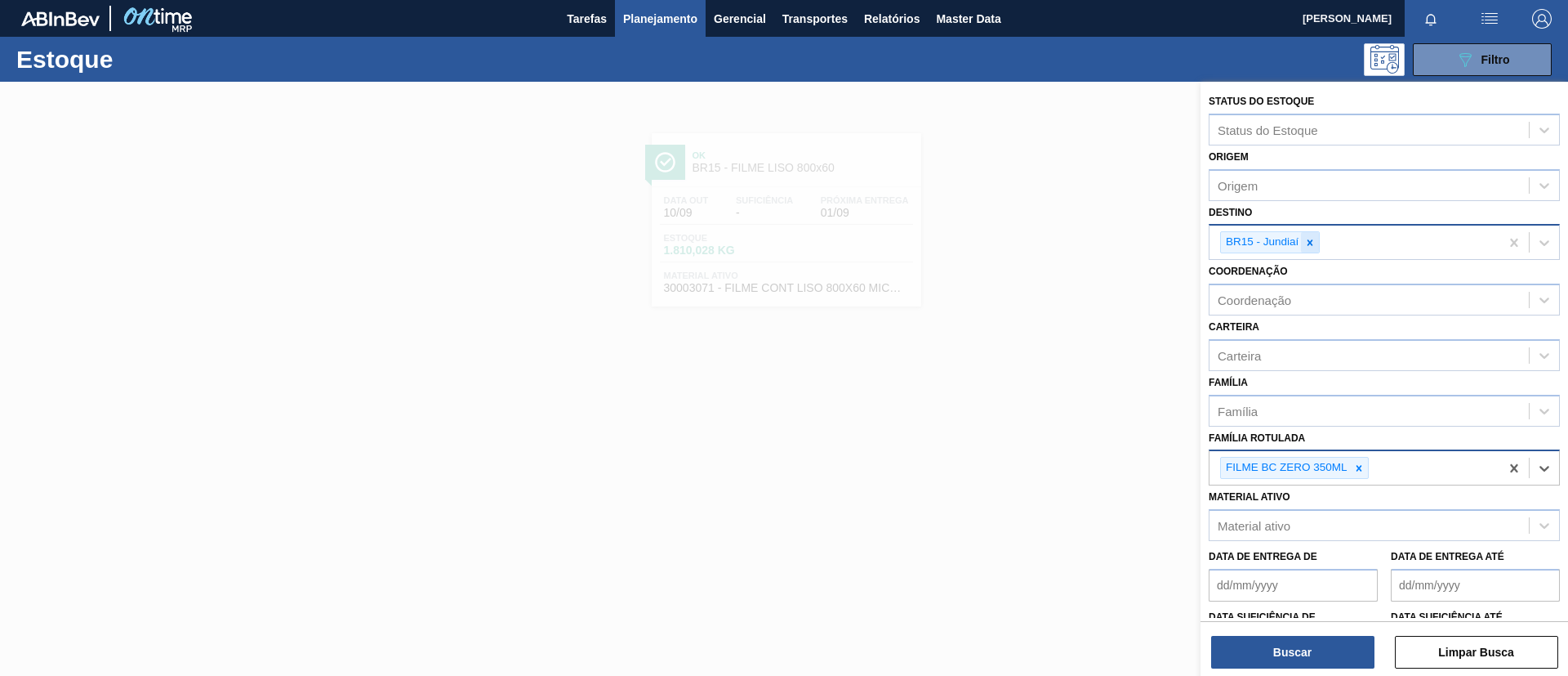
click at [1304, 243] on div at bounding box center [1311, 242] width 18 height 21
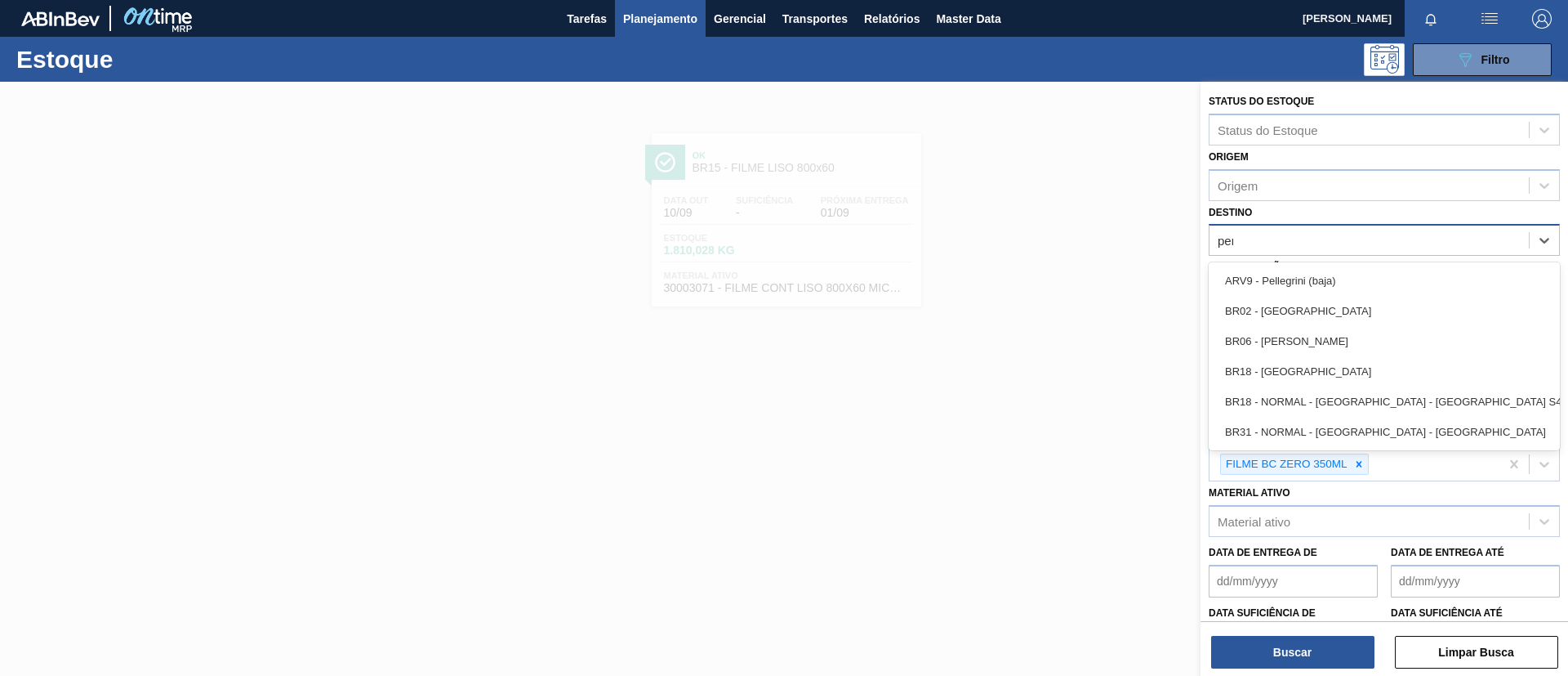
type input "pern"
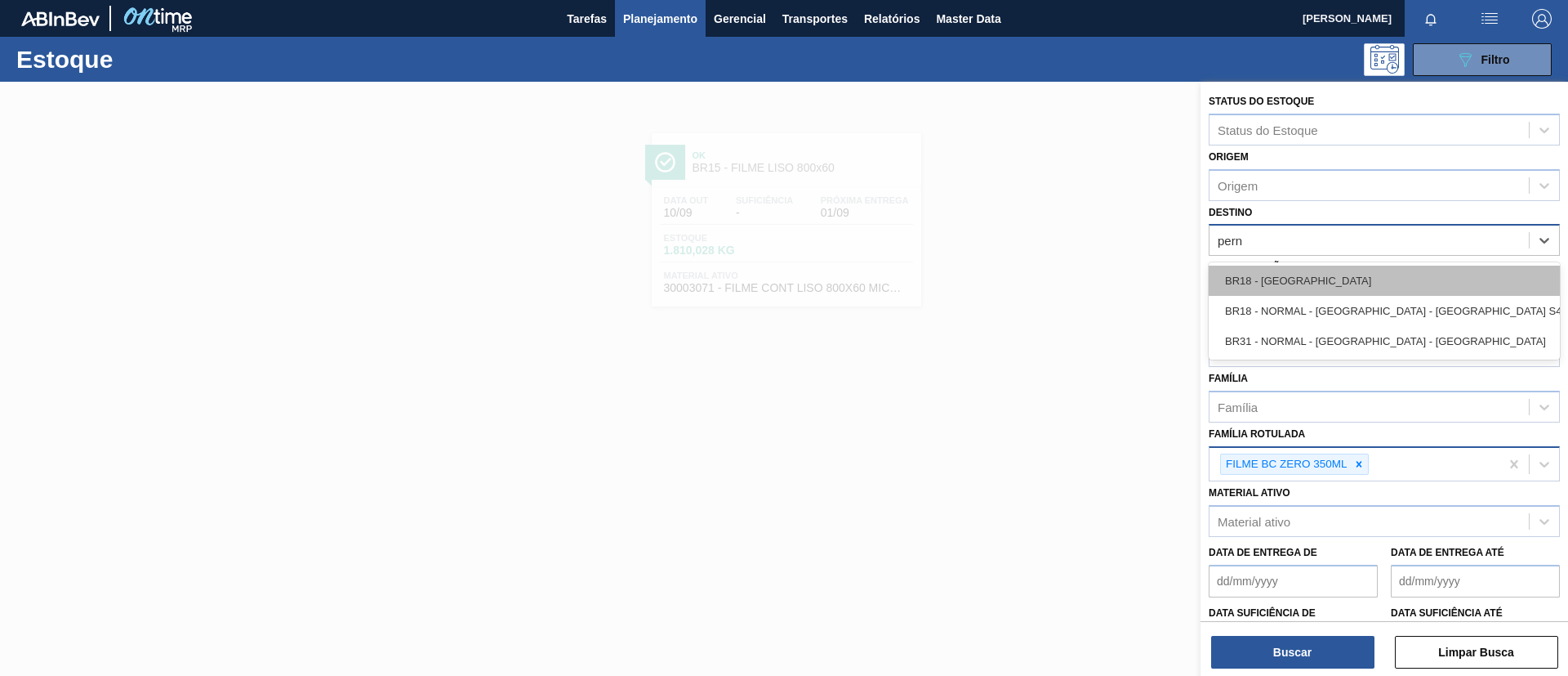
click at [1334, 290] on div "BR18 - [GEOGRAPHIC_DATA]" at bounding box center [1384, 280] width 351 height 30
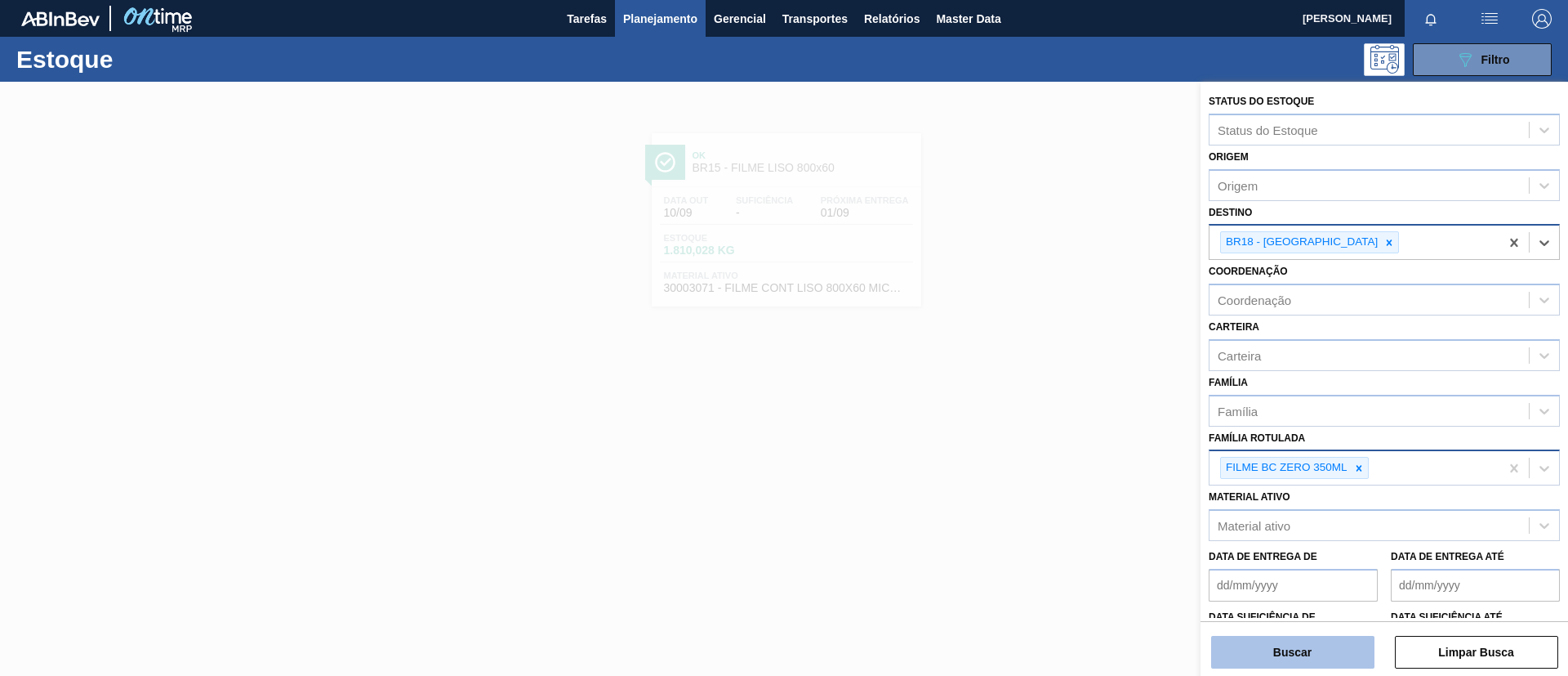
click at [1312, 641] on button "Buscar" at bounding box center [1293, 652] width 164 height 33
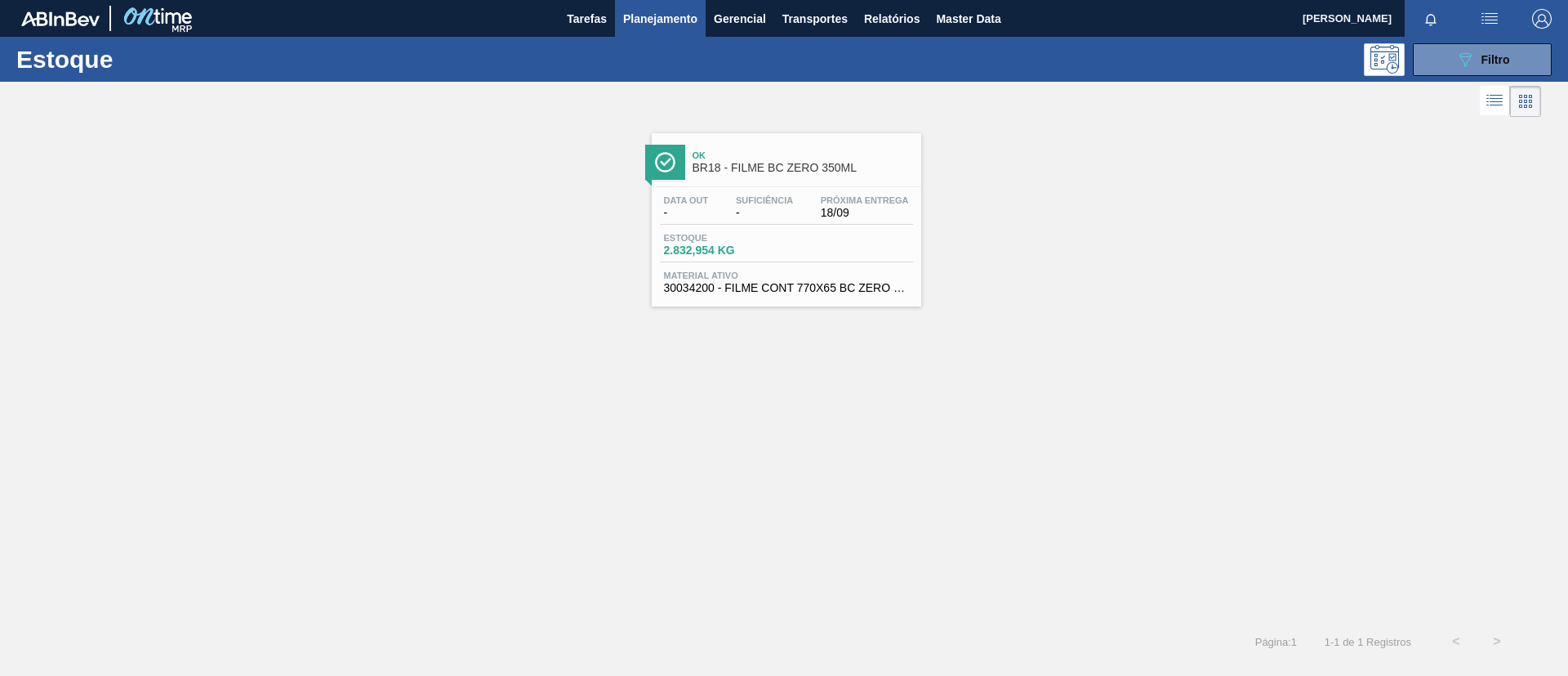
click at [770, 169] on span "BR18 - FILME BC ZERO 350ML" at bounding box center [803, 168] width 220 height 12
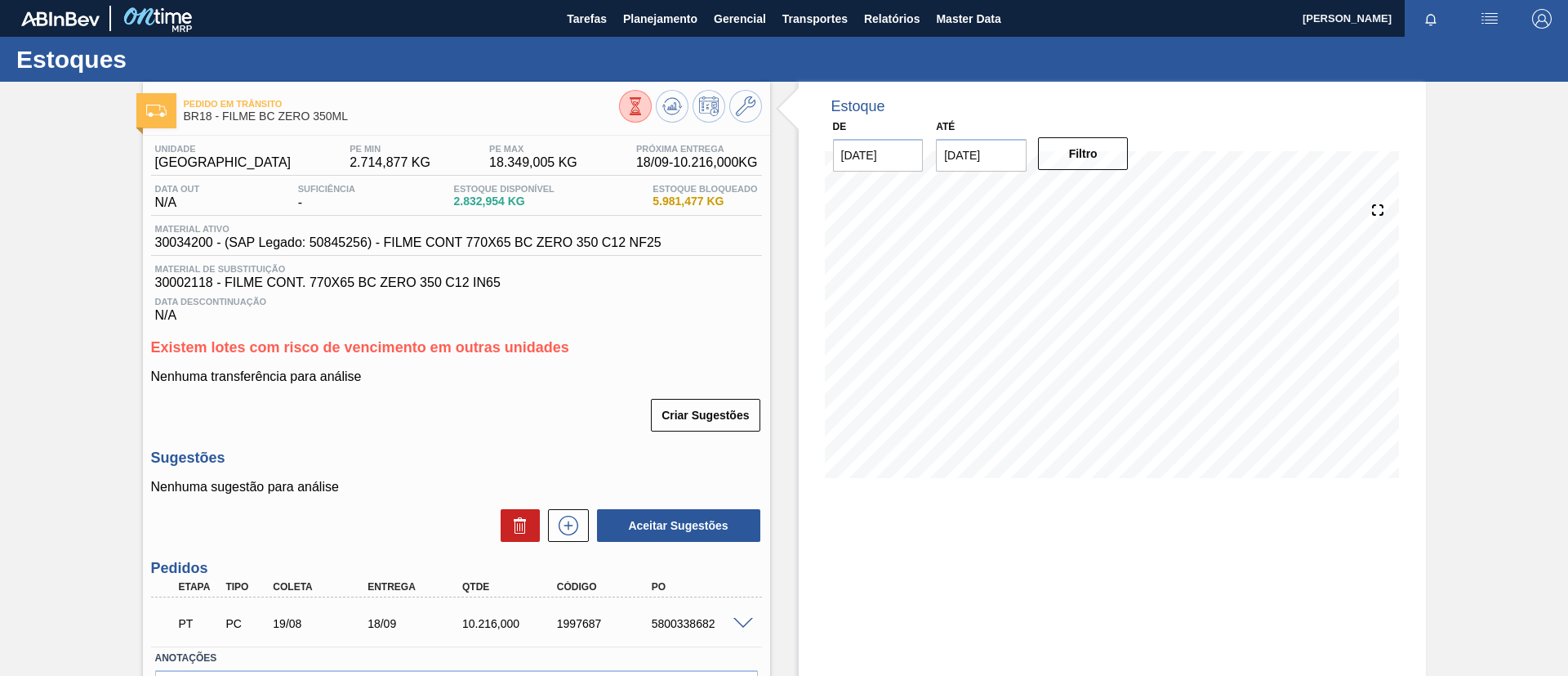
click at [654, 110] on div at bounding box center [691, 108] width 143 height 37
click at [659, 112] on button at bounding box center [673, 106] width 33 height 33
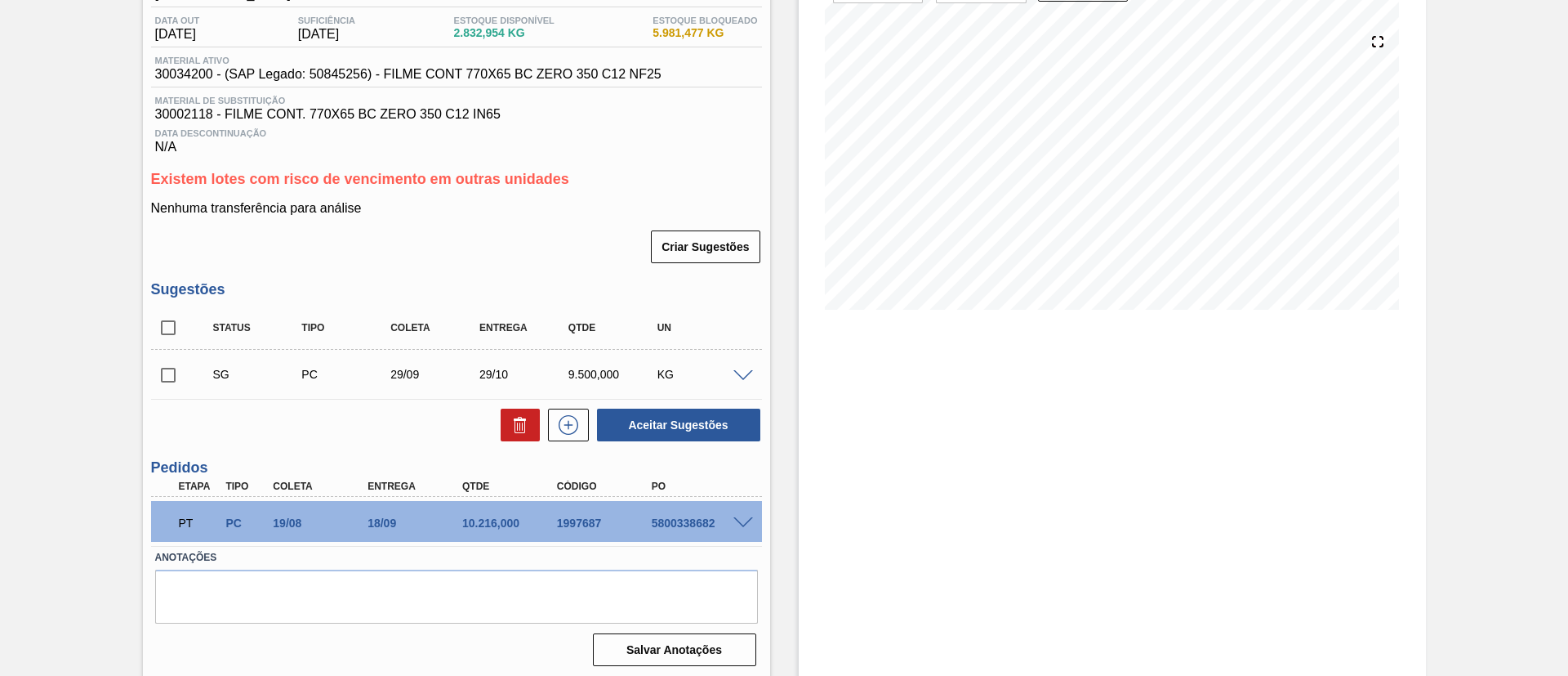
scroll to position [173, 0]
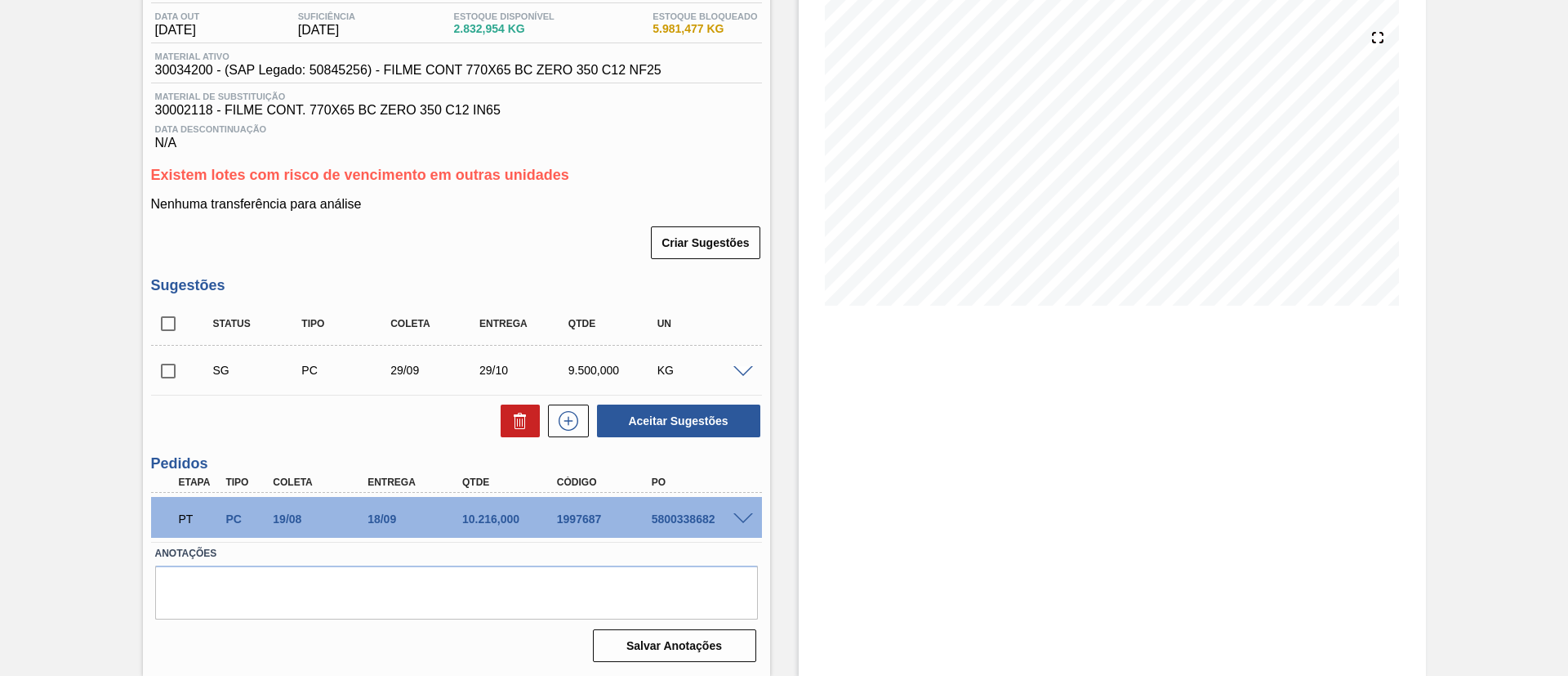
click at [724, 512] on div "5800338682" at bounding box center [701, 519] width 106 height 13
click at [729, 521] on div at bounding box center [746, 517] width 33 height 12
click at [730, 526] on div "PT PC 19/08 18/09 10.216,000 1997687 5800338682" at bounding box center [452, 517] width 567 height 33
click at [730, 522] on div at bounding box center [746, 517] width 33 height 12
click at [738, 518] on span at bounding box center [743, 519] width 20 height 12
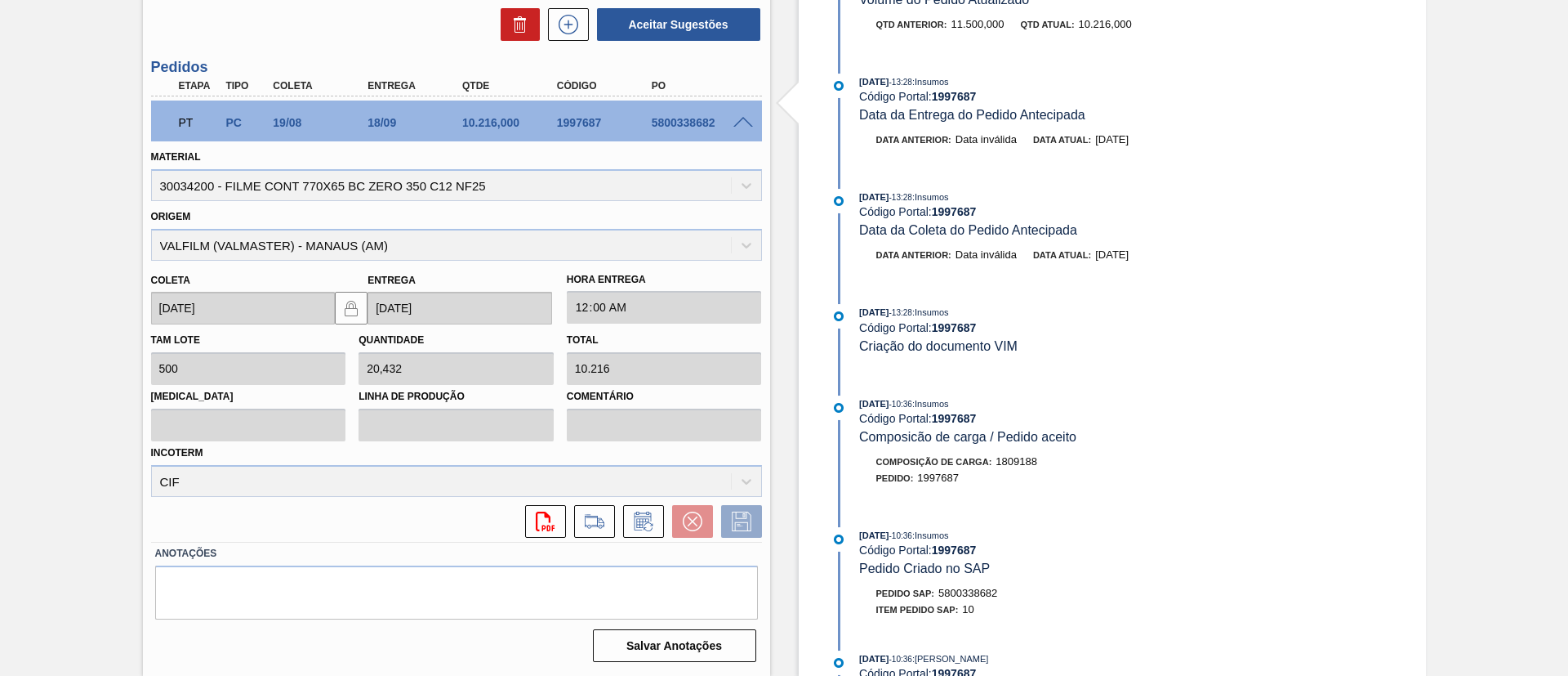
scroll to position [706, 0]
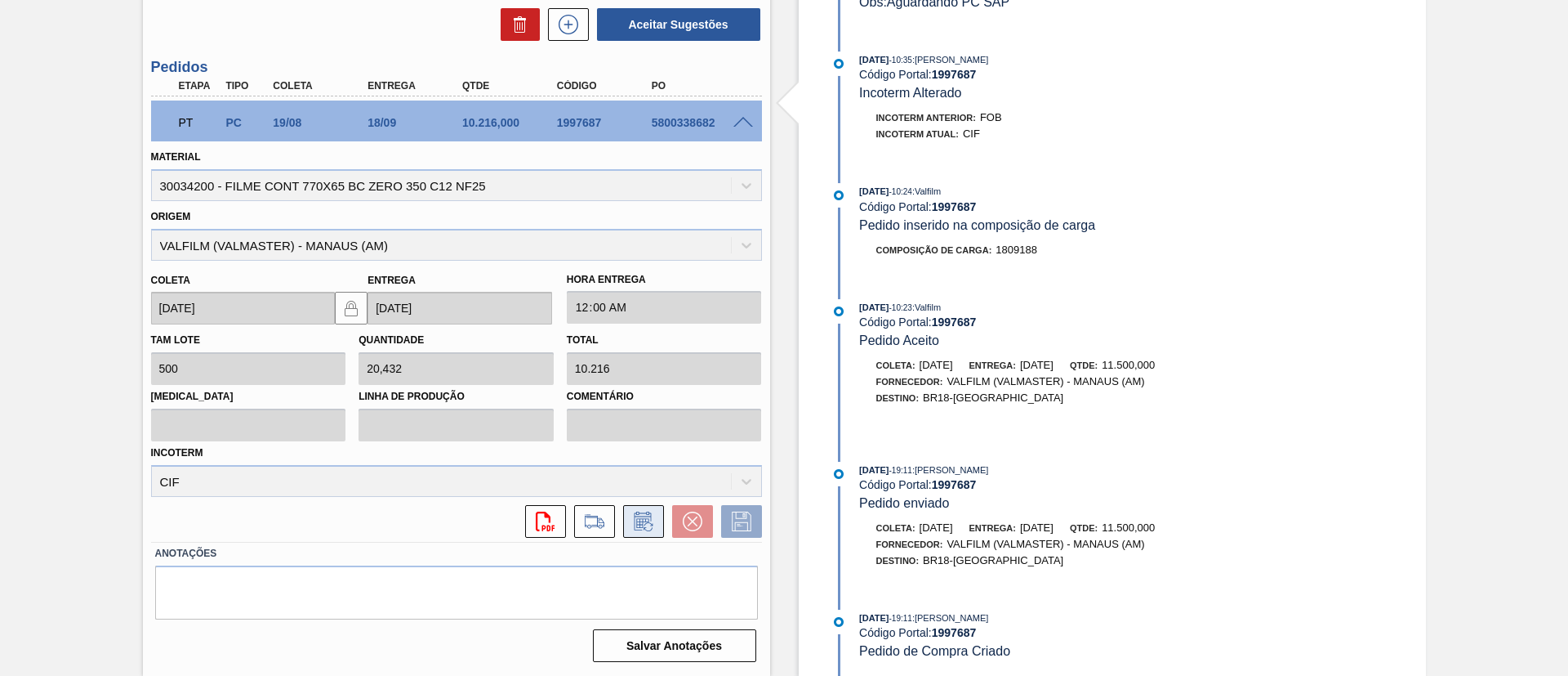
click at [628, 519] on button at bounding box center [644, 521] width 41 height 33
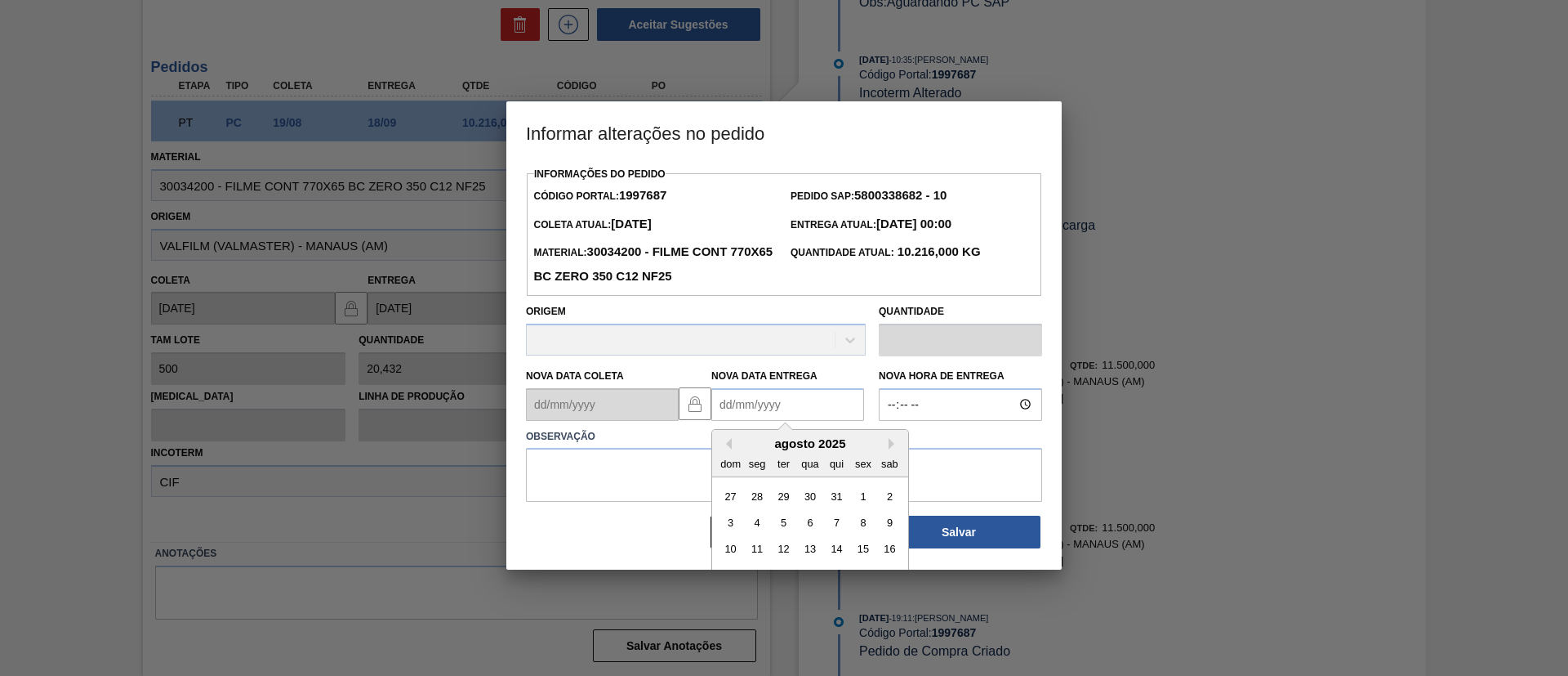
click at [804, 401] on Entrega1997687 "Nova Data Entrega" at bounding box center [788, 405] width 153 height 33
click at [893, 446] on button "Next Month" at bounding box center [895, 444] width 12 height 12
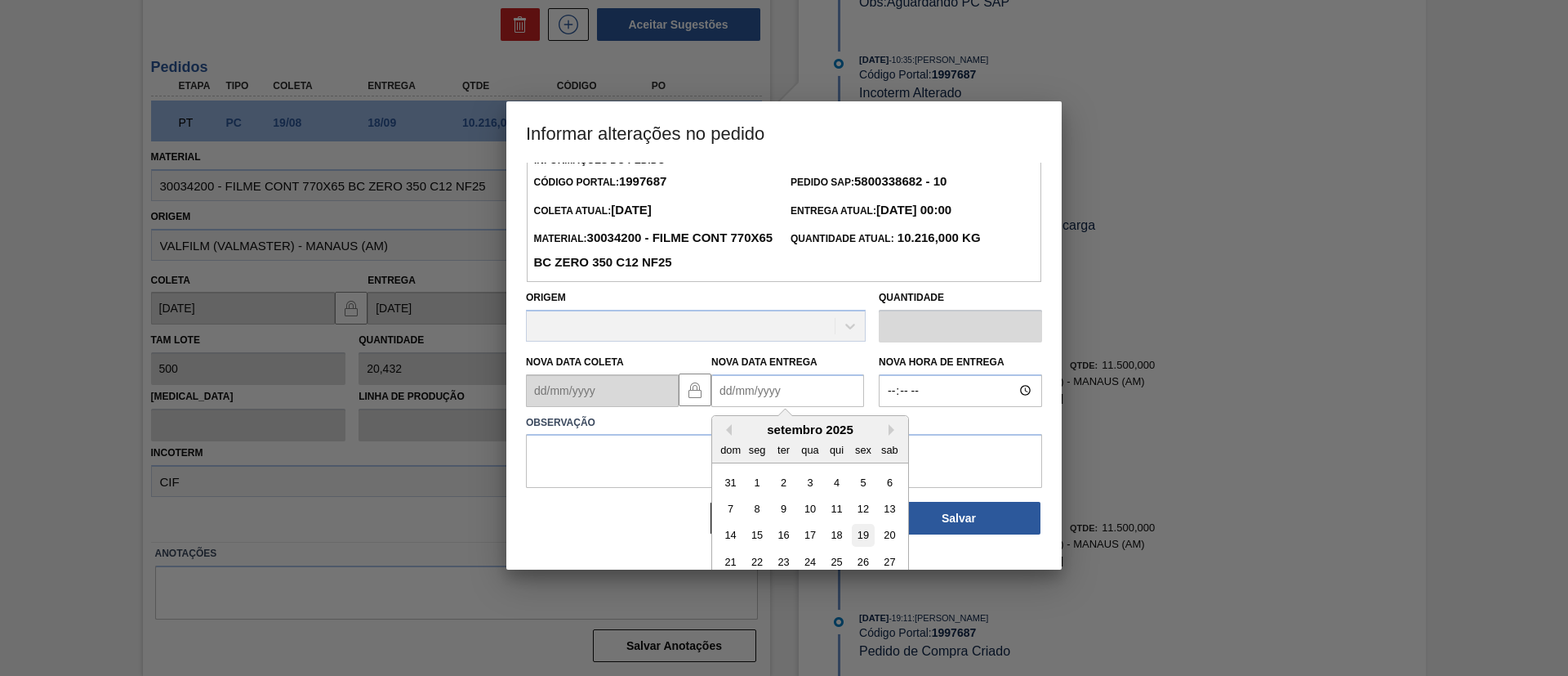
scroll to position [55, 0]
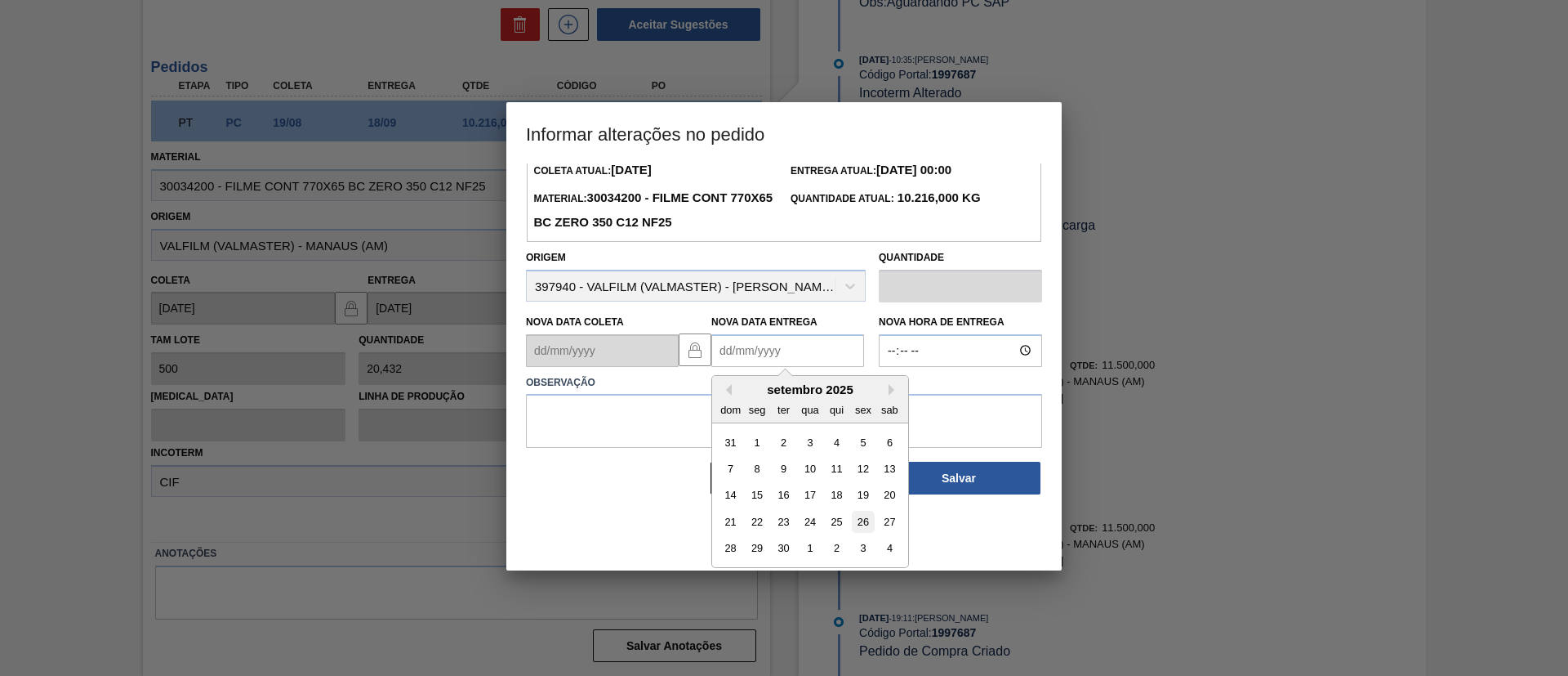
click at [858, 527] on div "26" at bounding box center [863, 521] width 22 height 22
type Entrega1997687 "[DATE]"
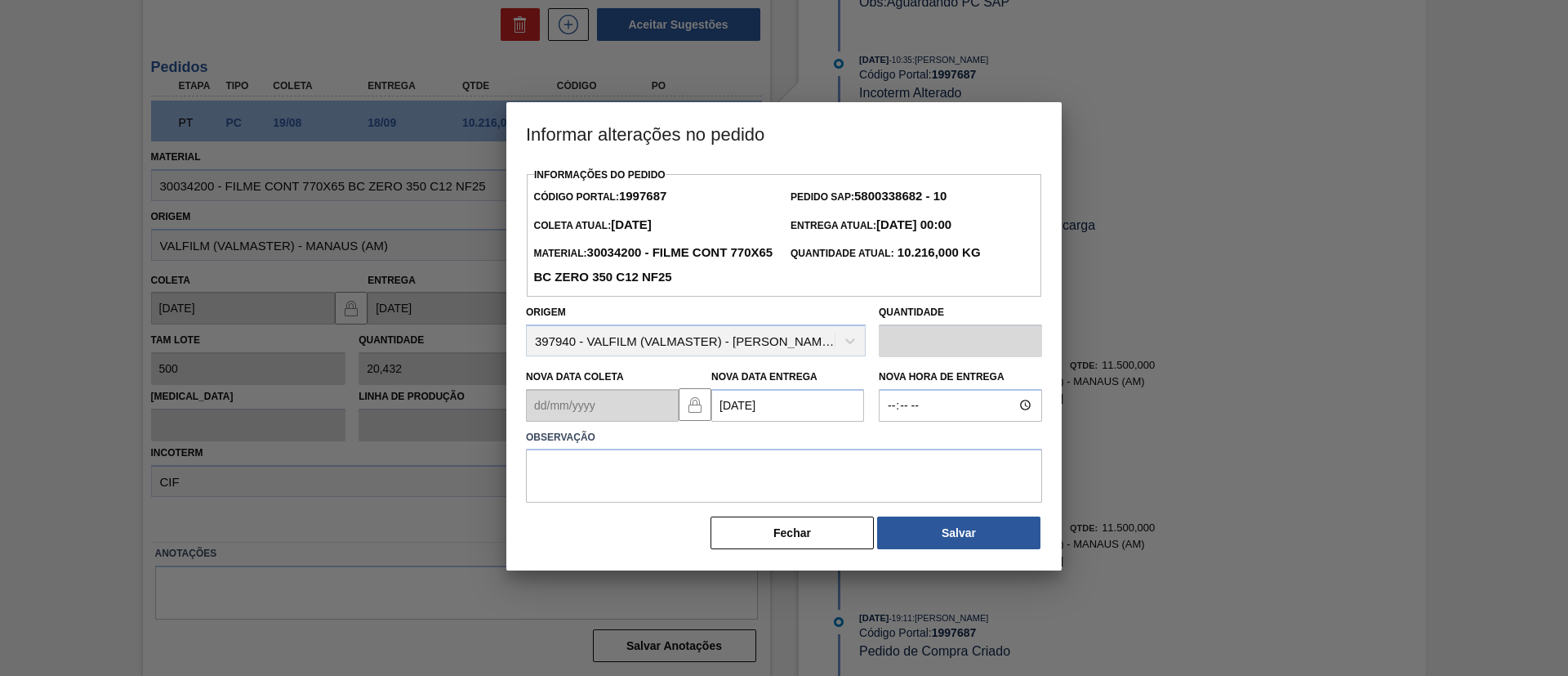
scroll to position [0, 0]
click at [801, 456] on textarea at bounding box center [784, 475] width 516 height 54
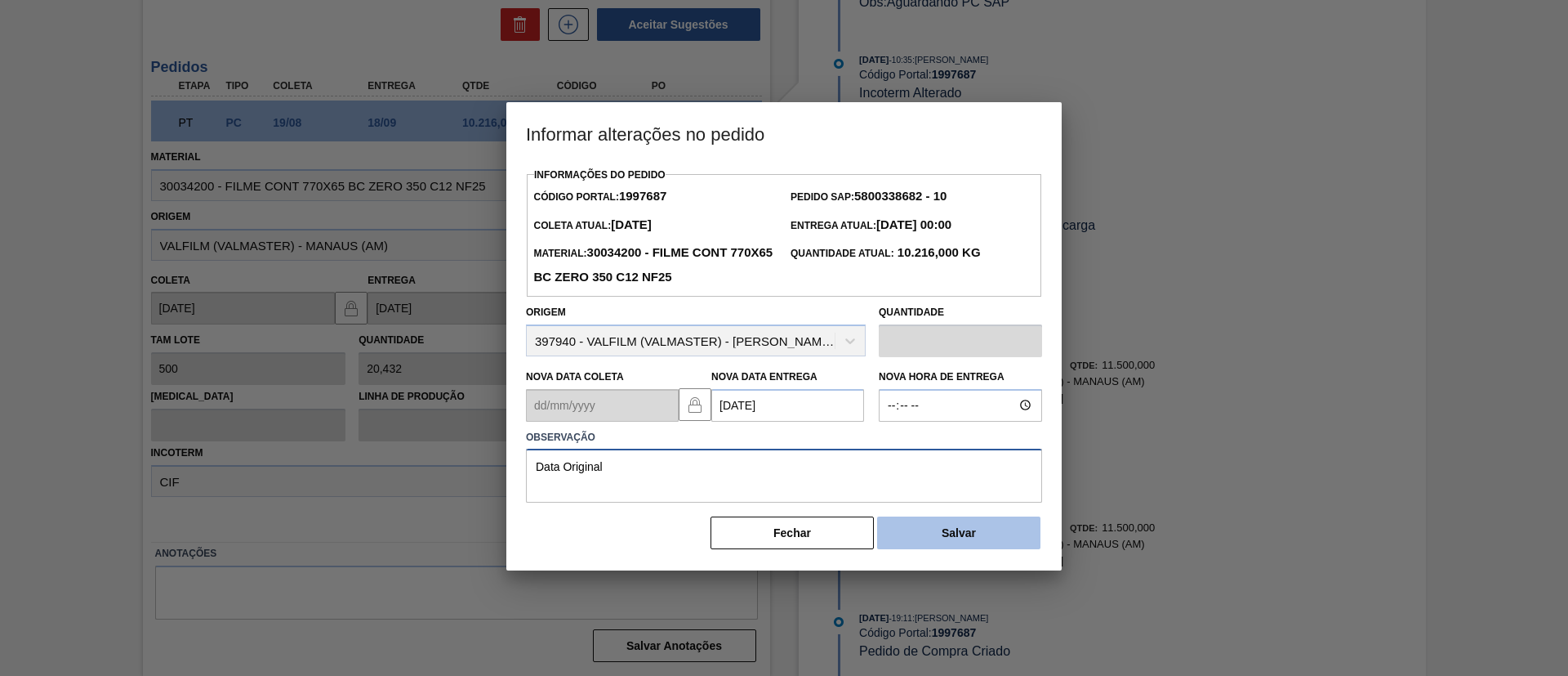
type textarea "Data Original"
click at [908, 520] on button "Salvar" at bounding box center [959, 533] width 164 height 33
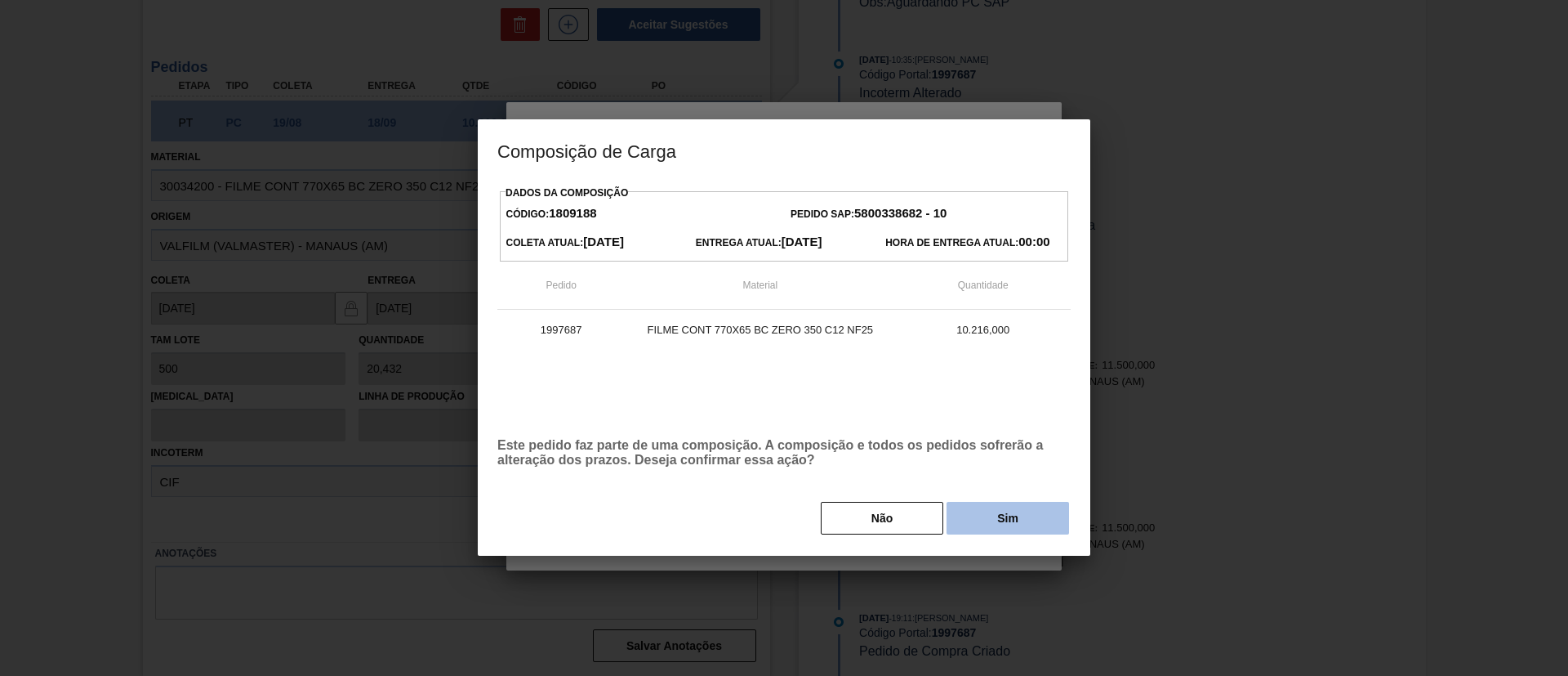
click at [964, 519] on button "Sim" at bounding box center [1007, 518] width 123 height 33
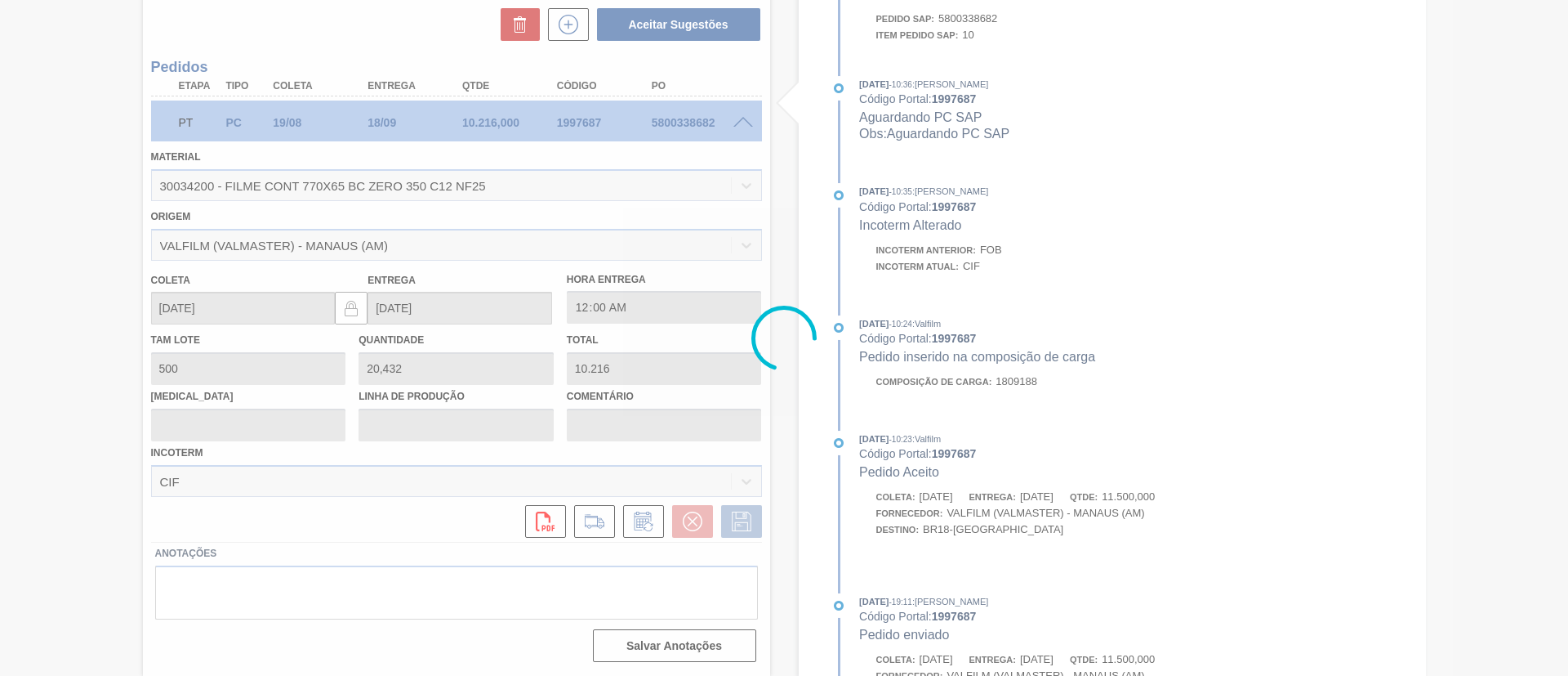
scroll to position [837, 0]
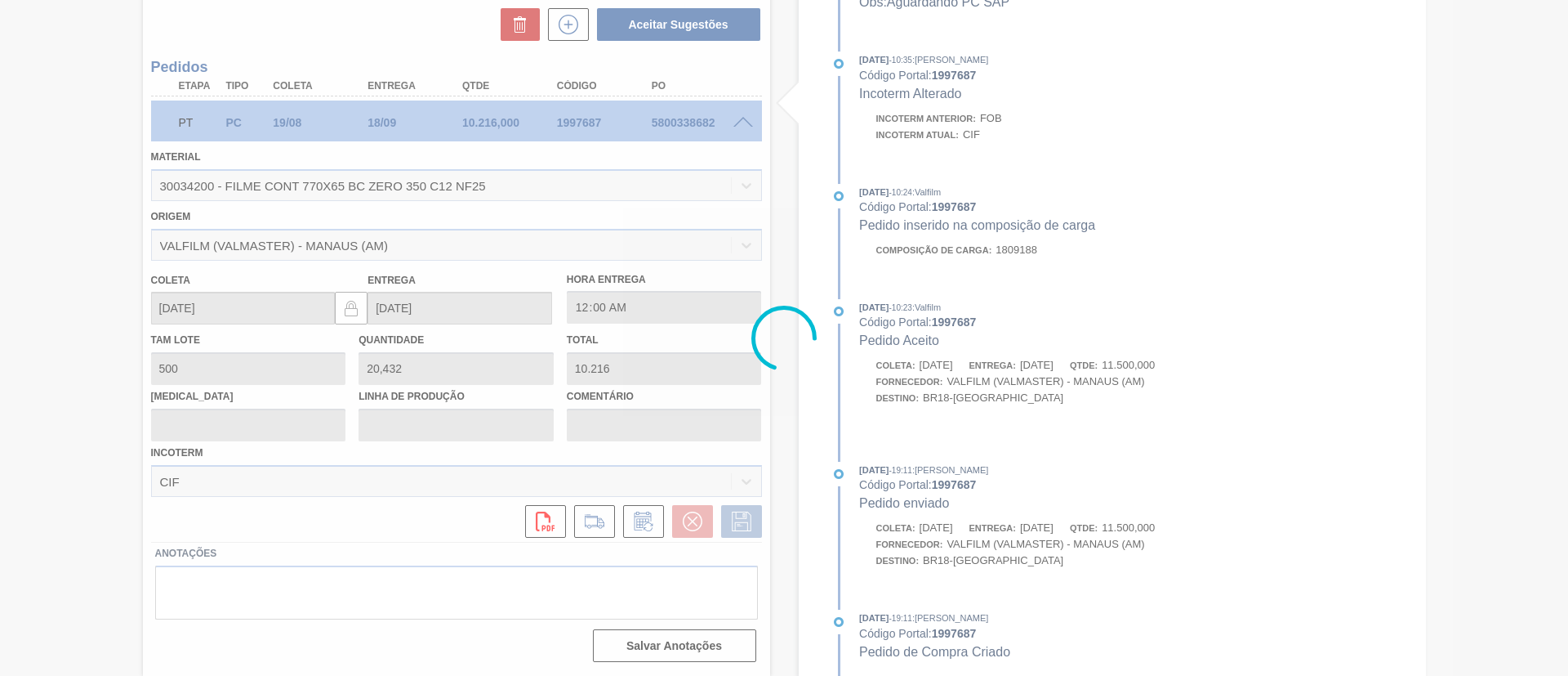
type input "Data Original"
type input "[DATE]"
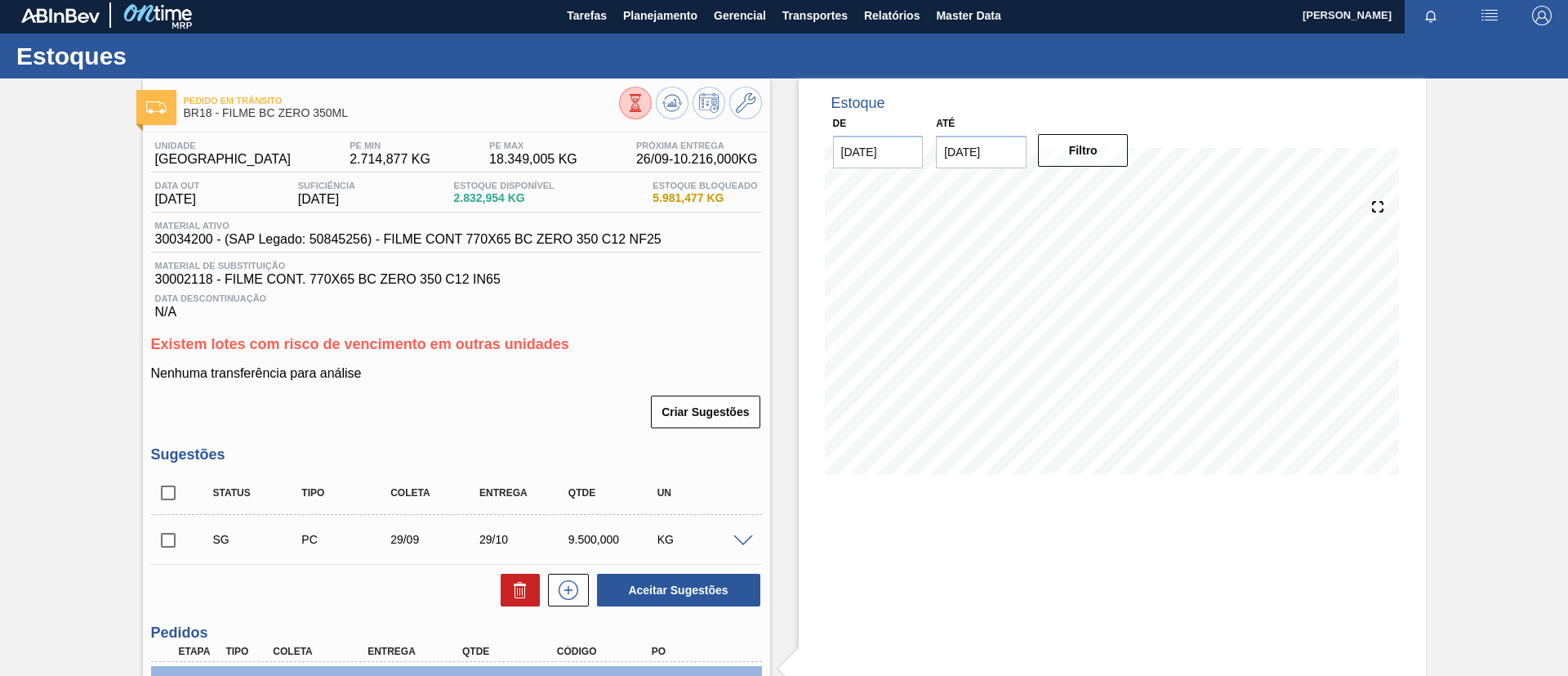
scroll to position [0, 0]
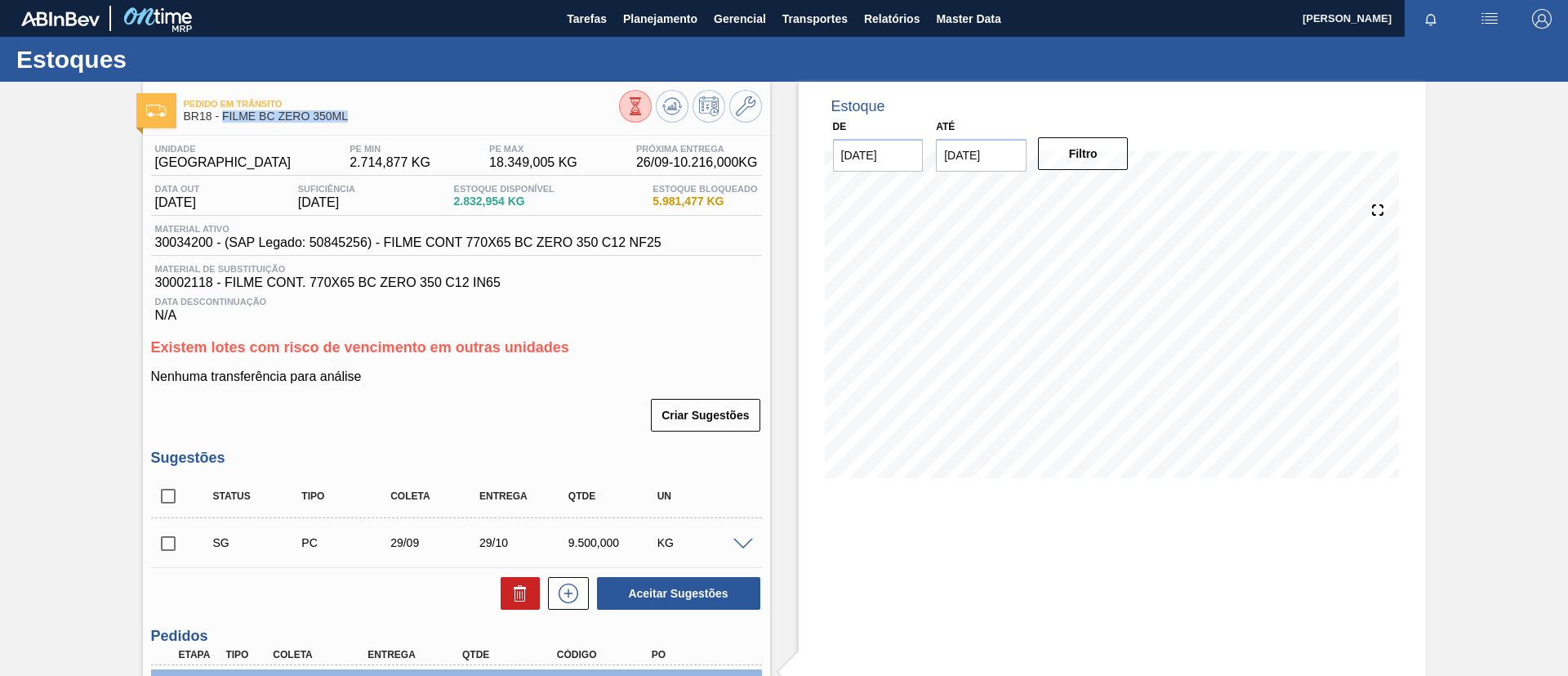
drag, startPoint x: 364, startPoint y: 117, endPoint x: 221, endPoint y: 119, distance: 143.0
click at [221, 119] on span "BR18 - FILME BC ZERO 350ML" at bounding box center [402, 116] width 436 height 12
copy span "FILME BC ZERO 350ML"
click at [635, 25] on span "Planejamento" at bounding box center [660, 19] width 74 height 20
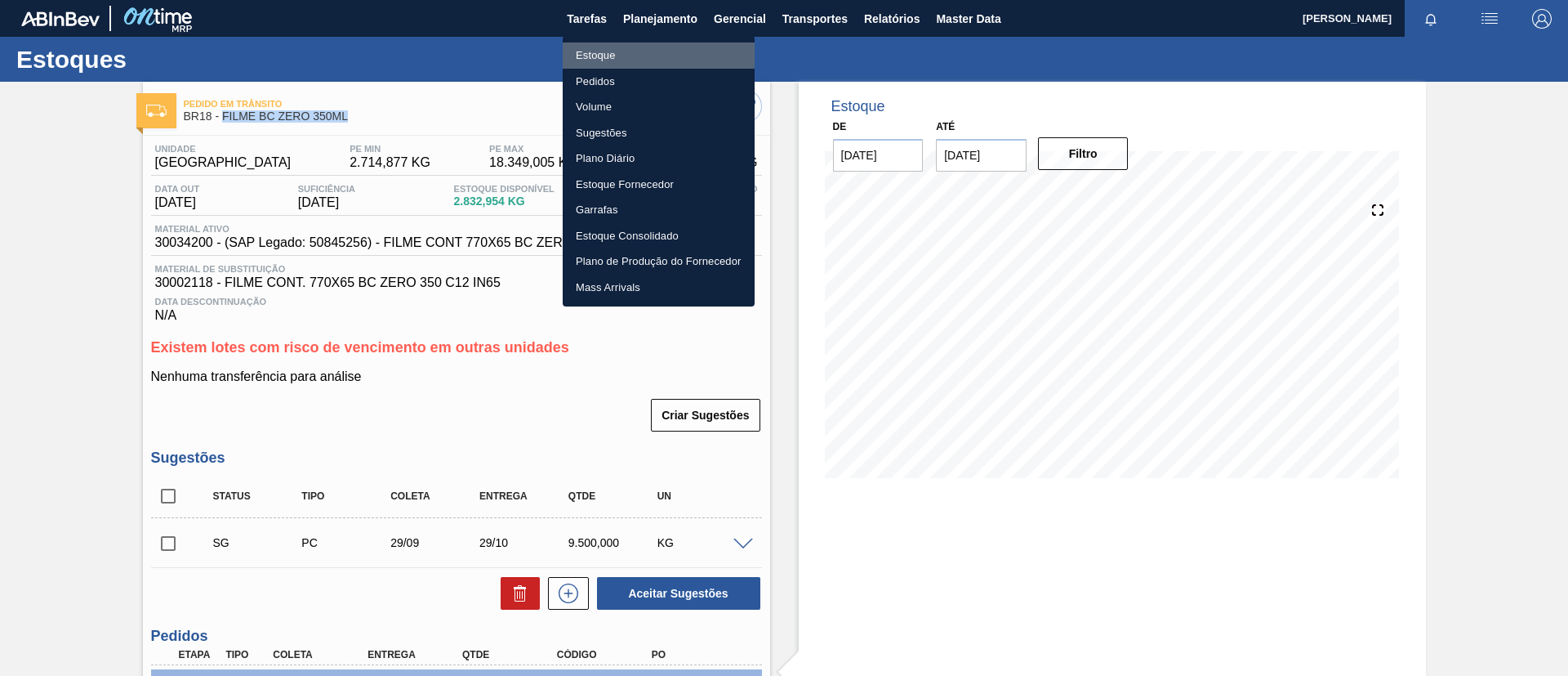
click at [638, 44] on li "Estoque" at bounding box center [659, 56] width 192 height 26
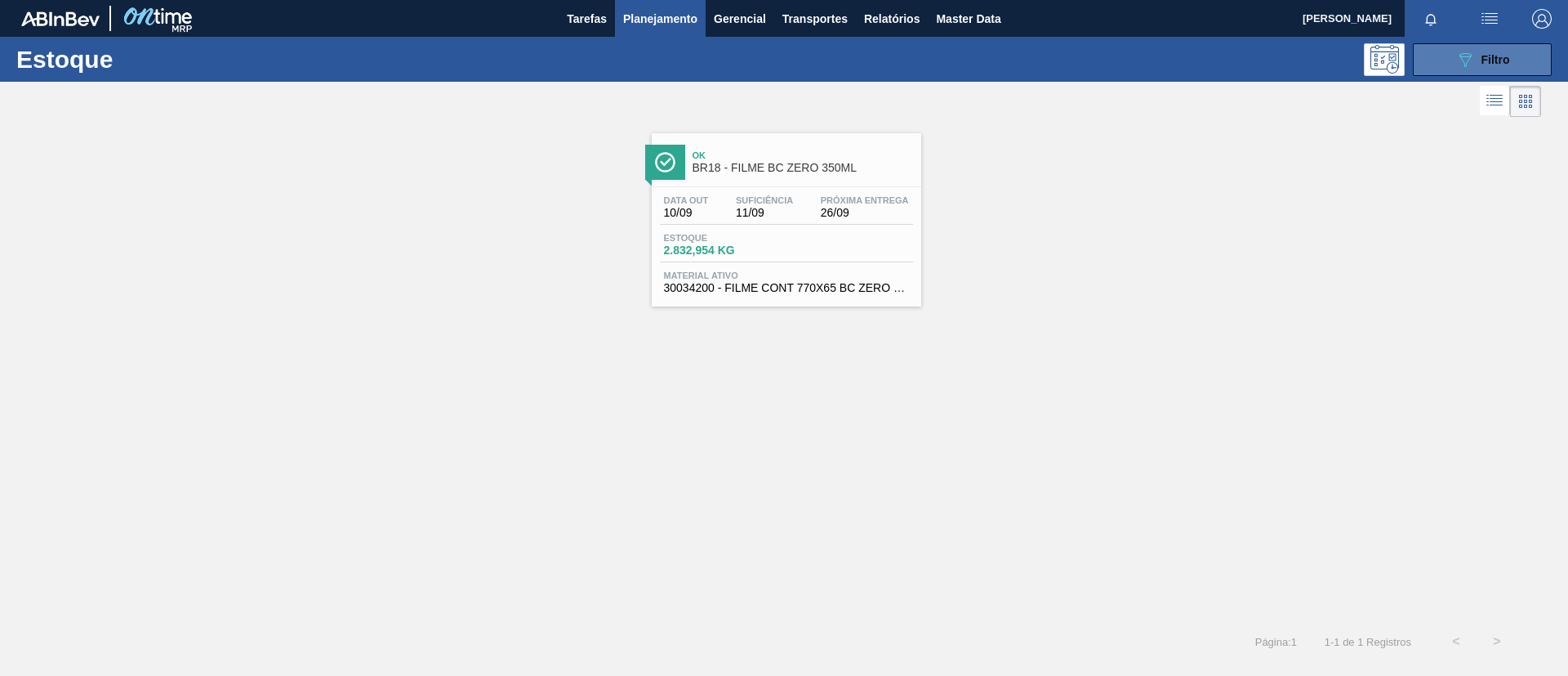
click at [1461, 60] on icon "089F7B8B-B2A5-4AFE-B5C0-19BA573D28AC" at bounding box center [1465, 60] width 20 height 20
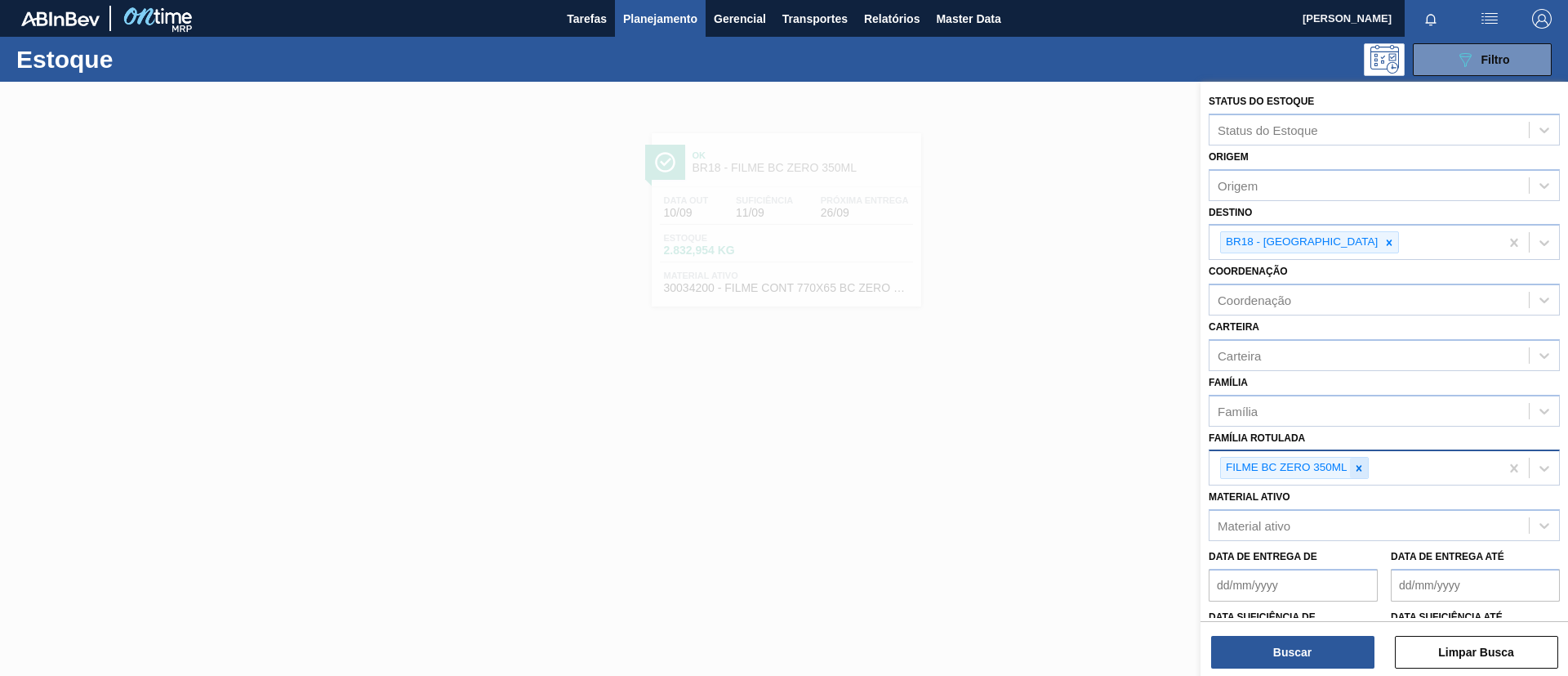
click at [1358, 462] on icon at bounding box center [1359, 468] width 12 height 12
paste Rotulada "FILME SK 473ML"
type Rotulada "FILME SK 473ML"
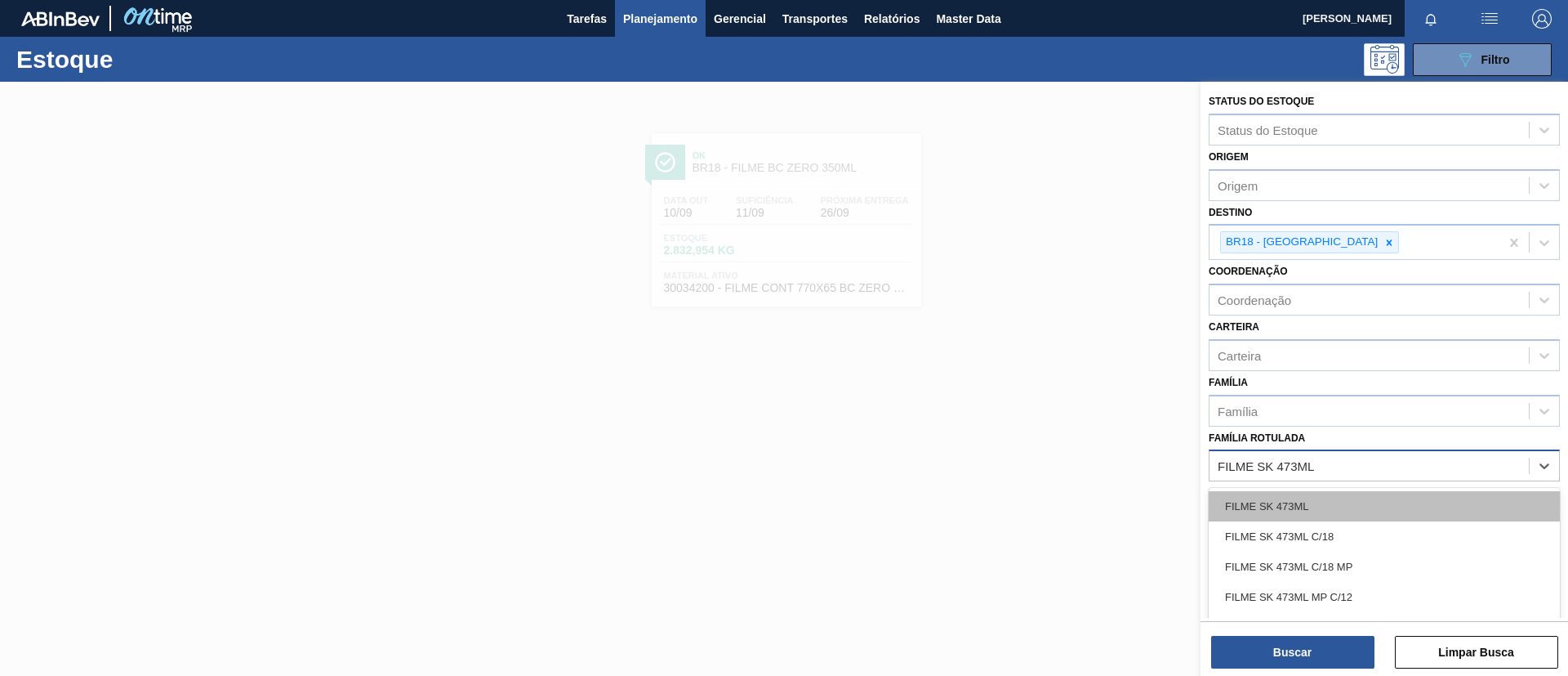
click at [1296, 504] on div "FILME SK 473ML" at bounding box center [1384, 506] width 351 height 30
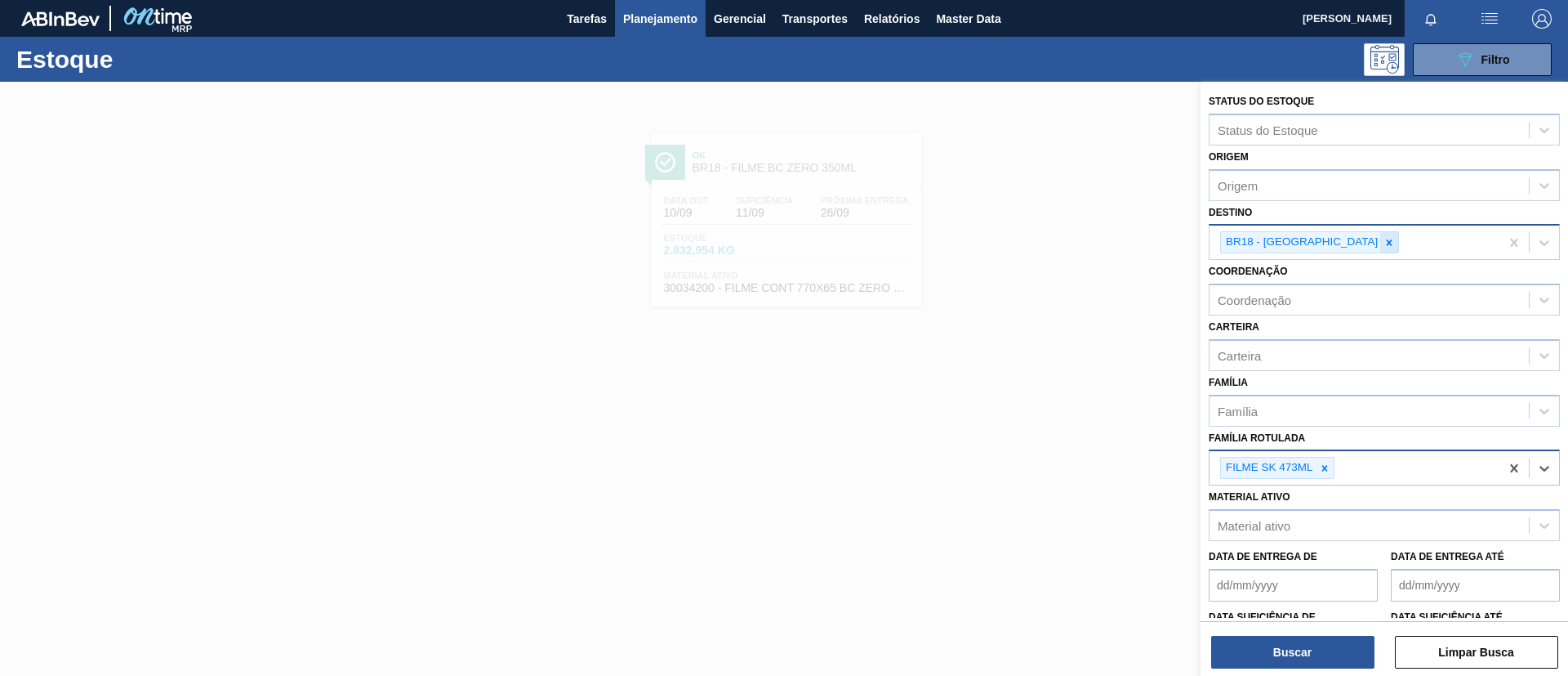
click at [1387, 243] on icon at bounding box center [1390, 242] width 6 height 6
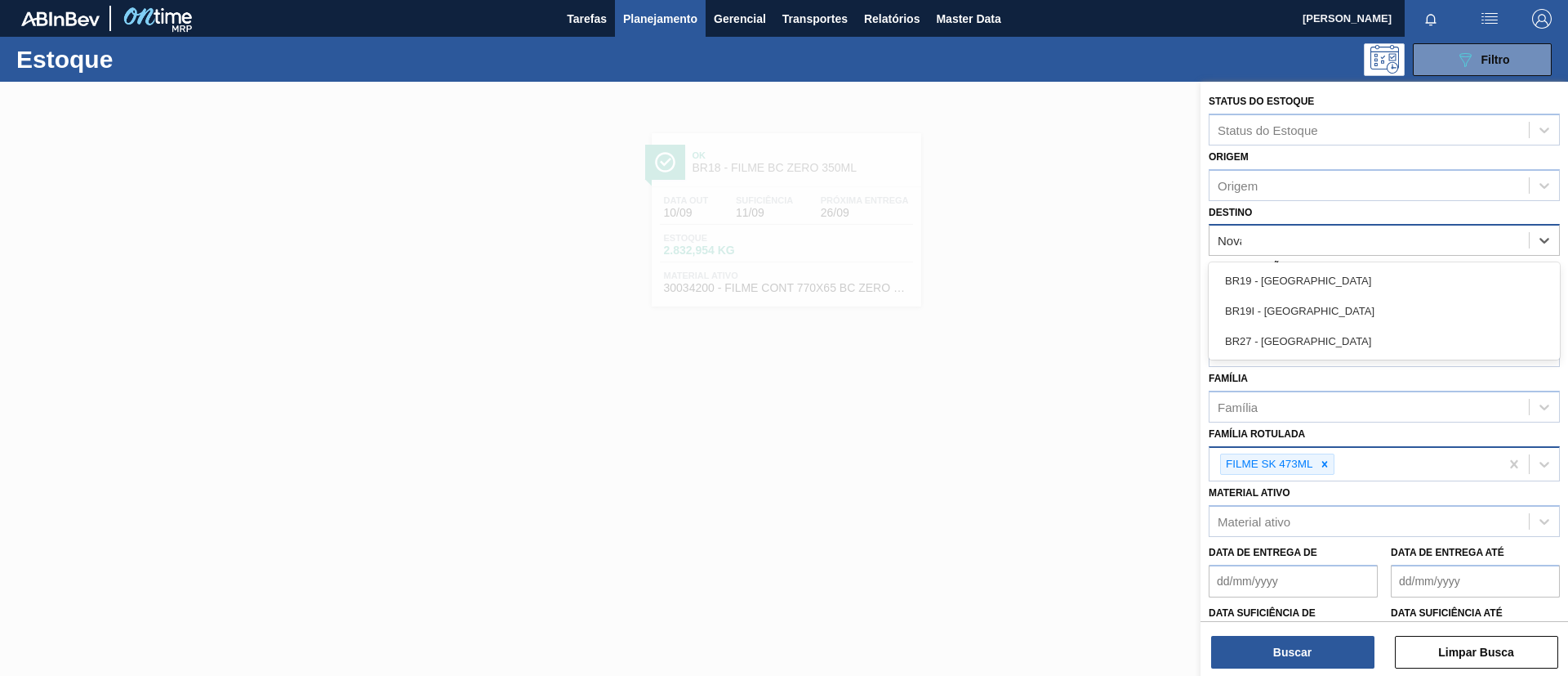
type input "Nova"
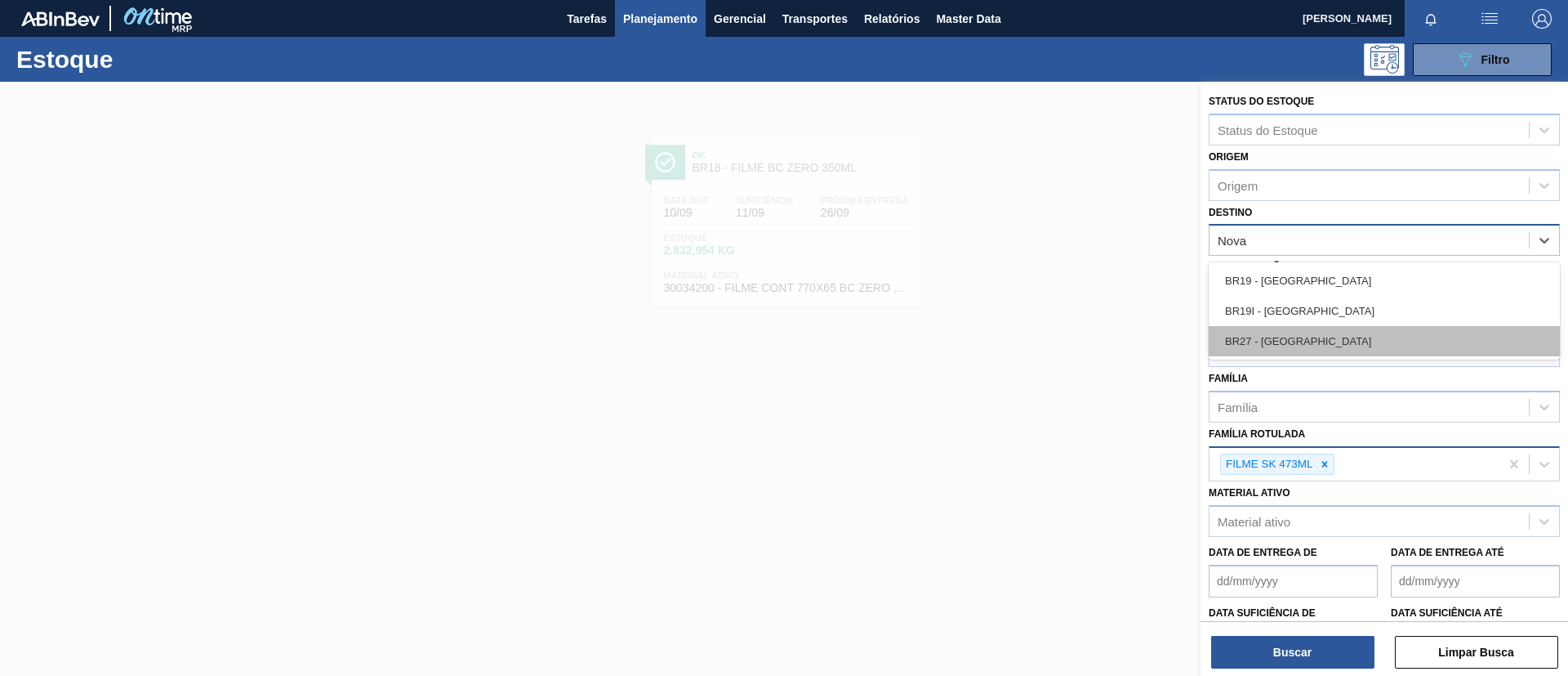
click at [1334, 342] on div "BR27 - Nova Minas" at bounding box center [1384, 340] width 351 height 30
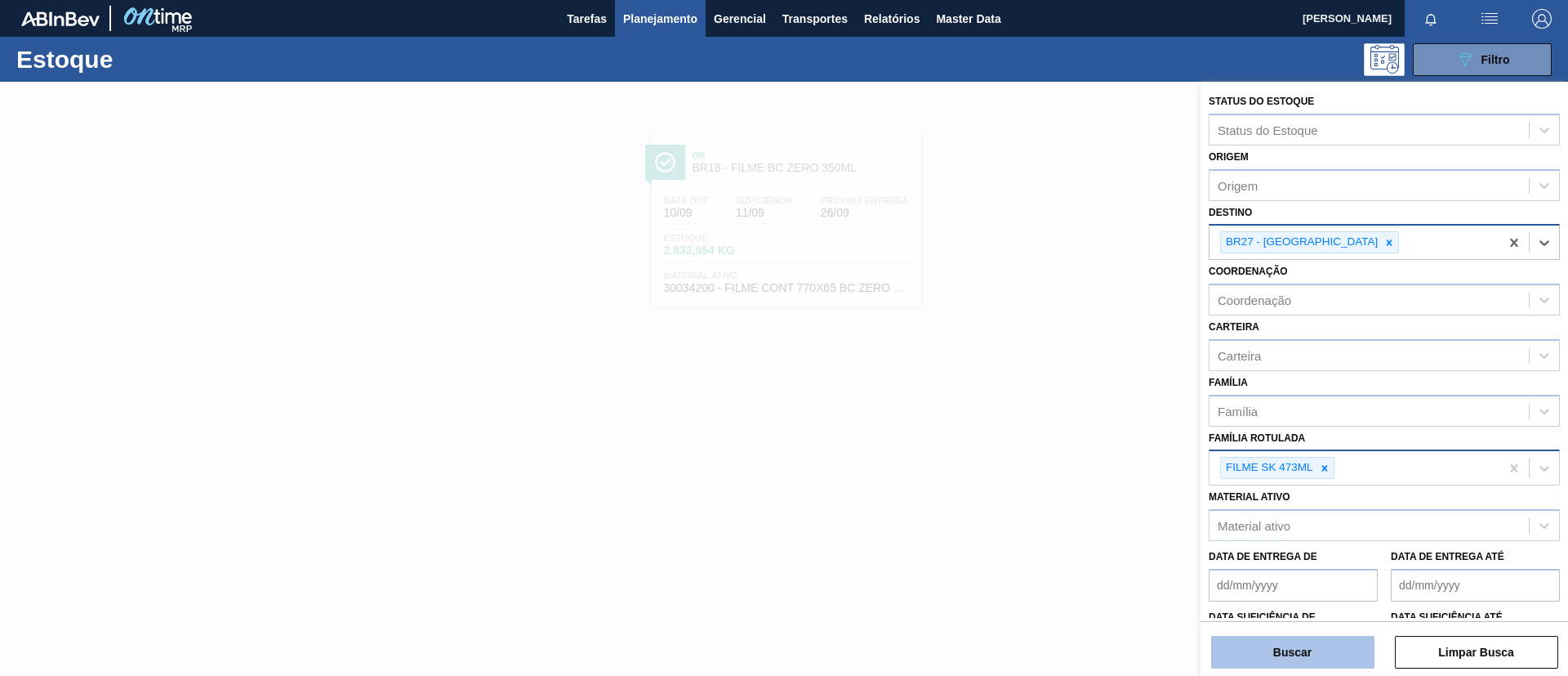
click at [1297, 654] on button "Buscar" at bounding box center [1293, 652] width 164 height 33
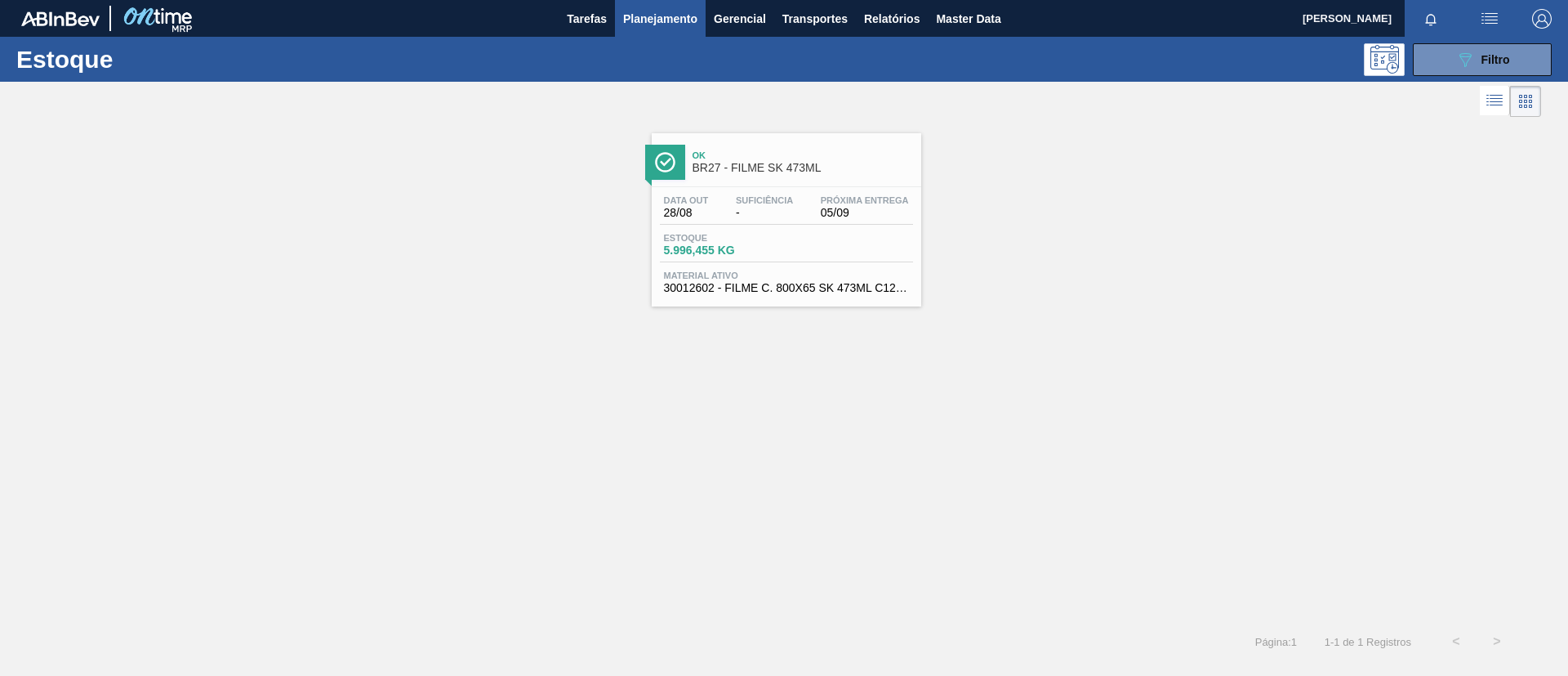
click at [788, 233] on div "Estoque 5.996,455 KG" at bounding box center [787, 248] width 253 height 30
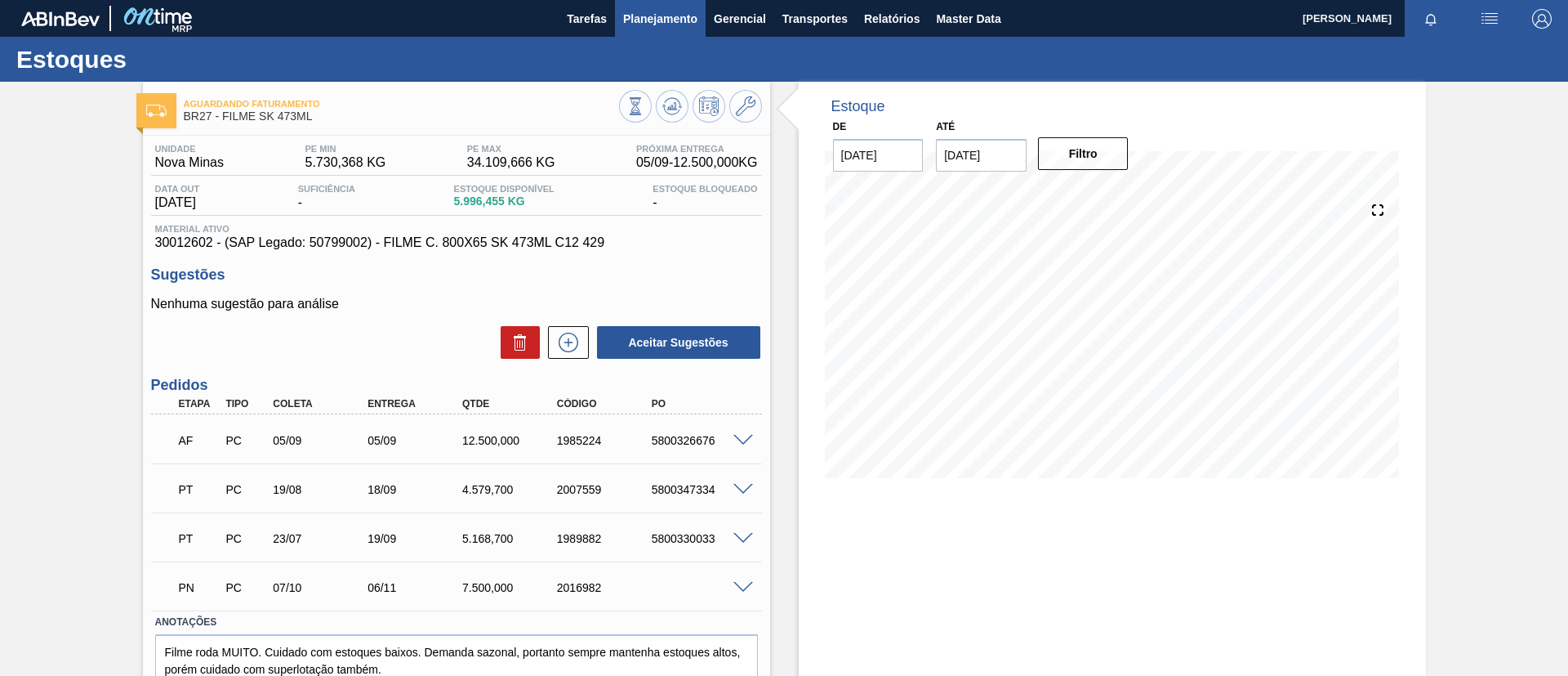
click at [664, 15] on span "Planejamento" at bounding box center [660, 19] width 74 height 20
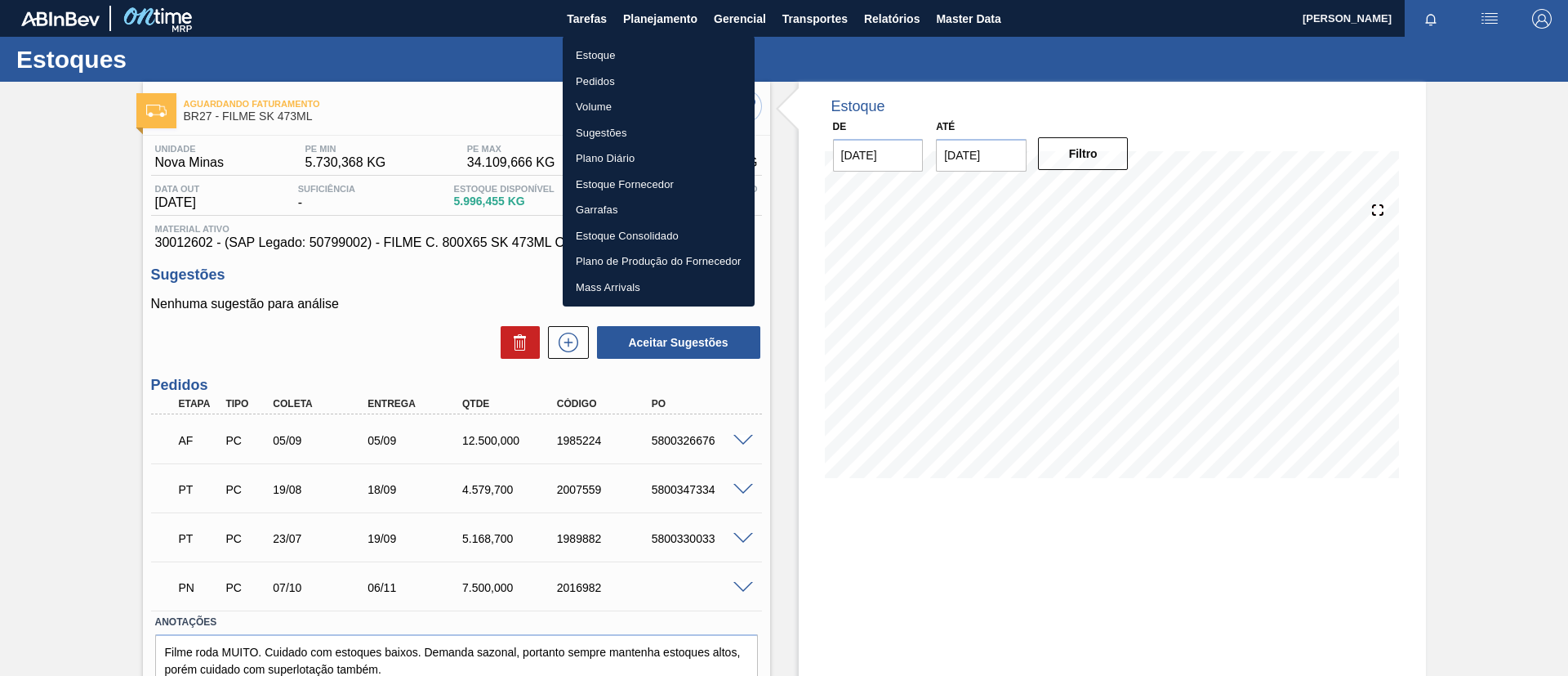
click at [645, 45] on ul "Estoque Pedidos Volume Sugestões Plano Diário Estoque Fornecedor Garrafas Estoq…" at bounding box center [659, 171] width 192 height 271
click at [645, 46] on li "Estoque" at bounding box center [659, 56] width 192 height 26
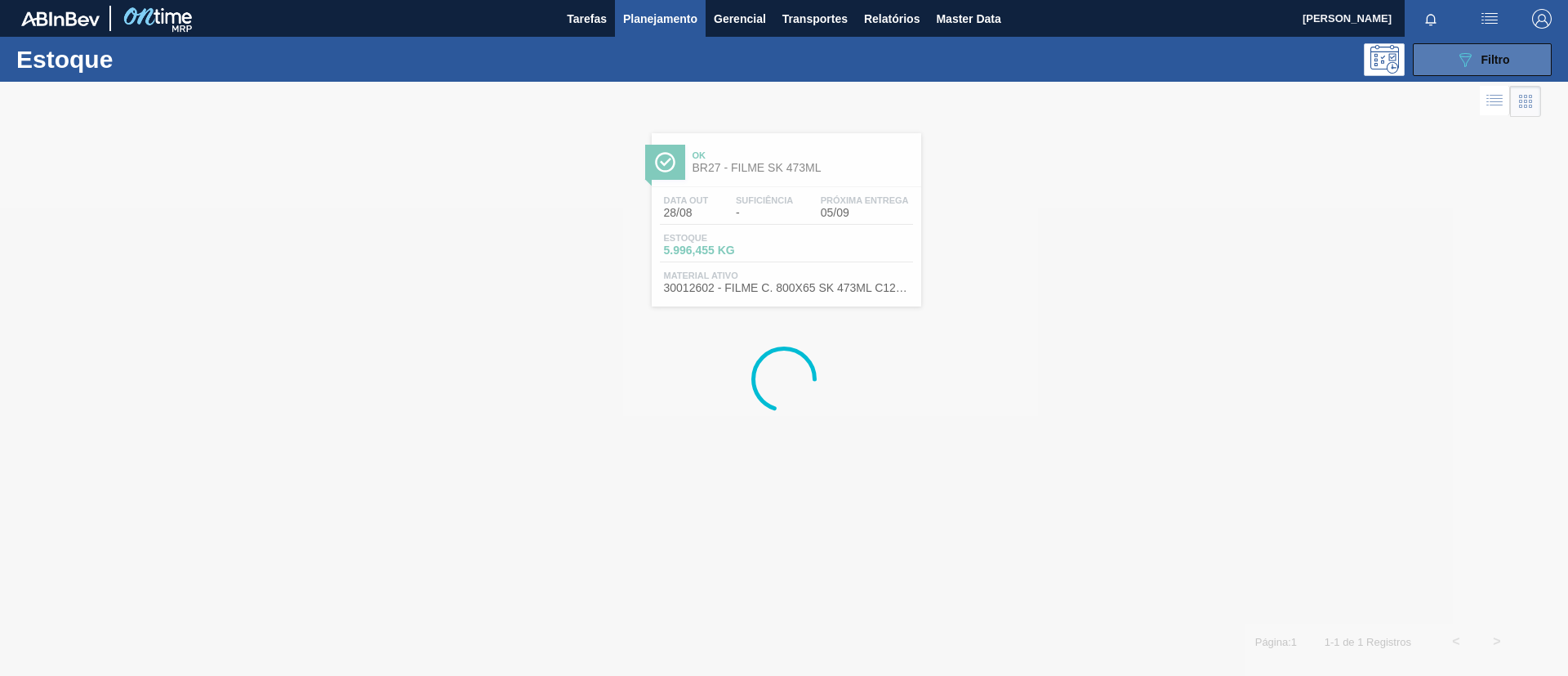
click at [1479, 67] on div "089F7B8B-B2A5-4AFE-B5C0-19BA573D28AC Filtro" at bounding box center [1482, 60] width 55 height 20
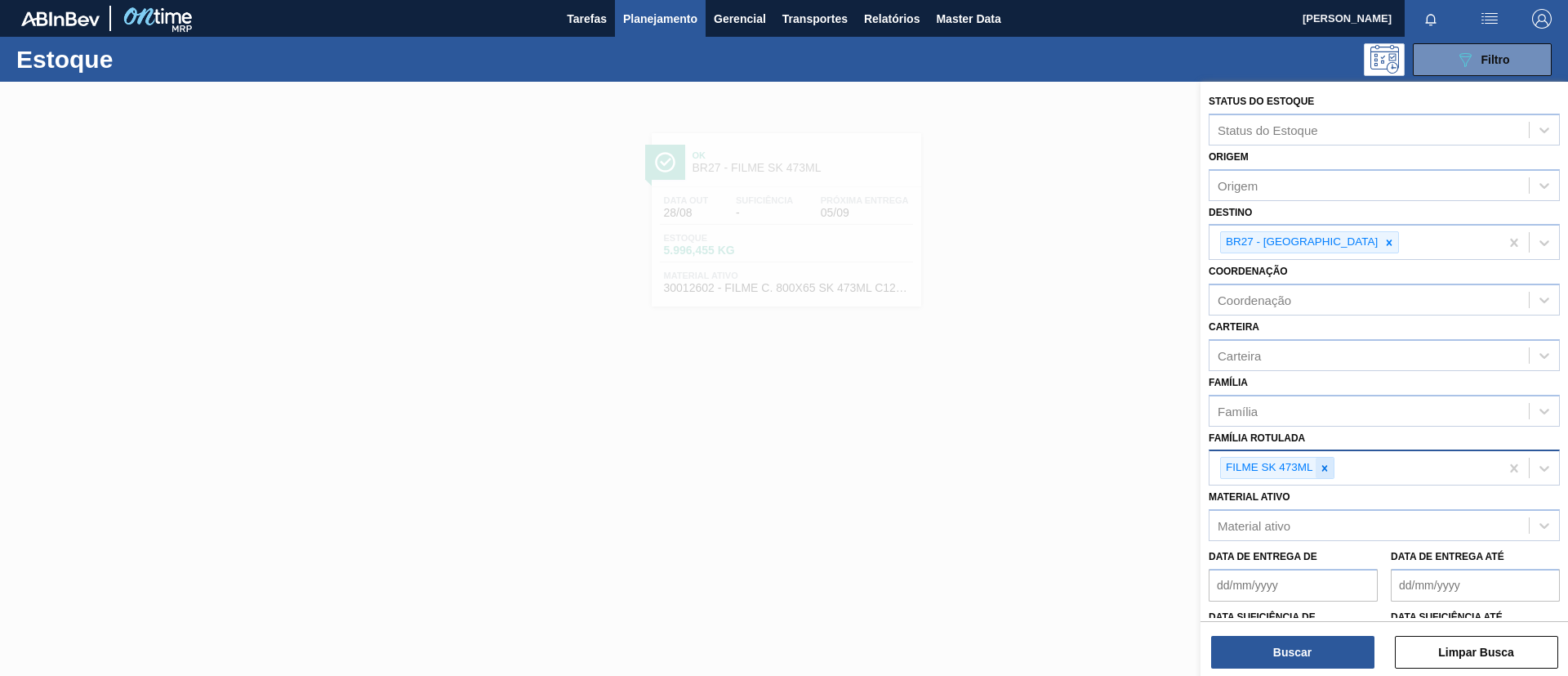
click at [1315, 464] on div "FILME SK 473ML" at bounding box center [1277, 467] width 114 height 22
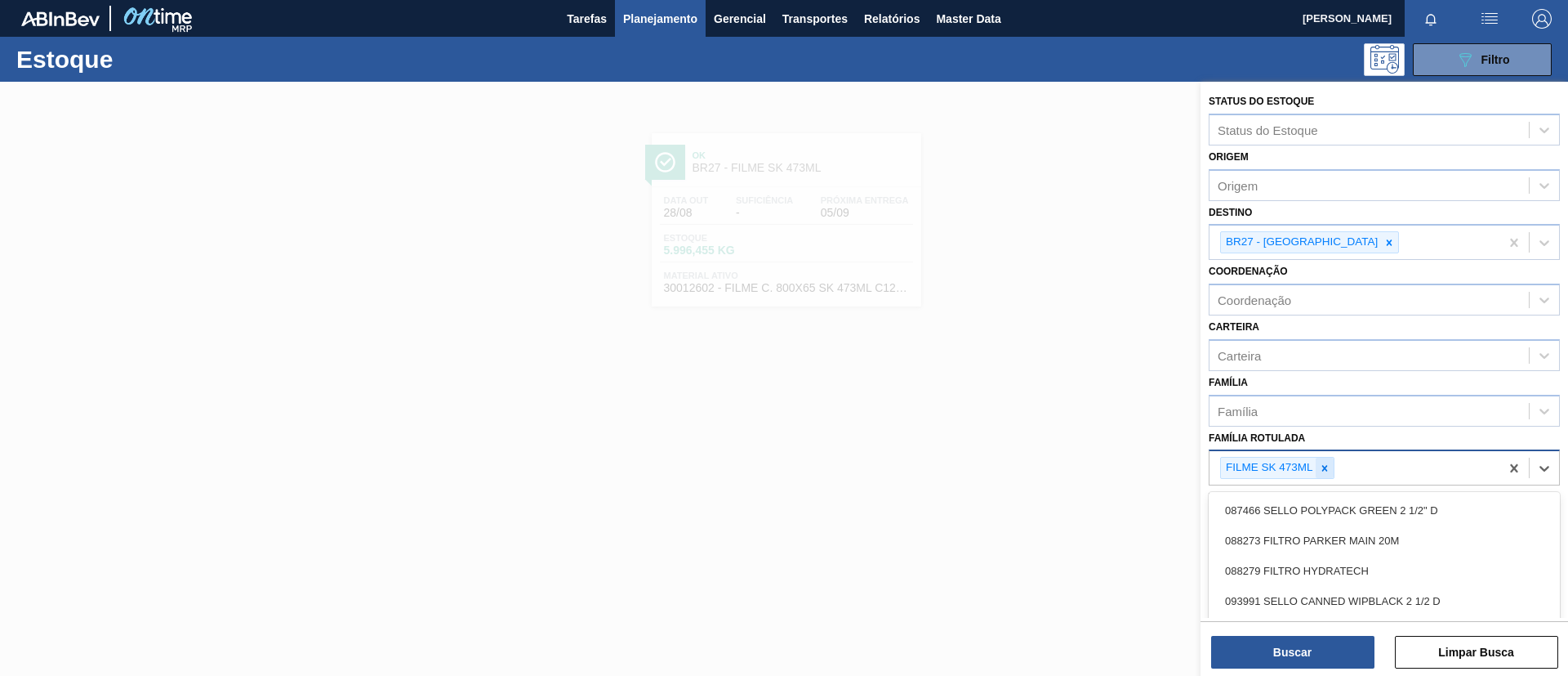
click at [1322, 468] on icon at bounding box center [1325, 468] width 12 height 12
paste Rotulada "FILME BC 350ML"
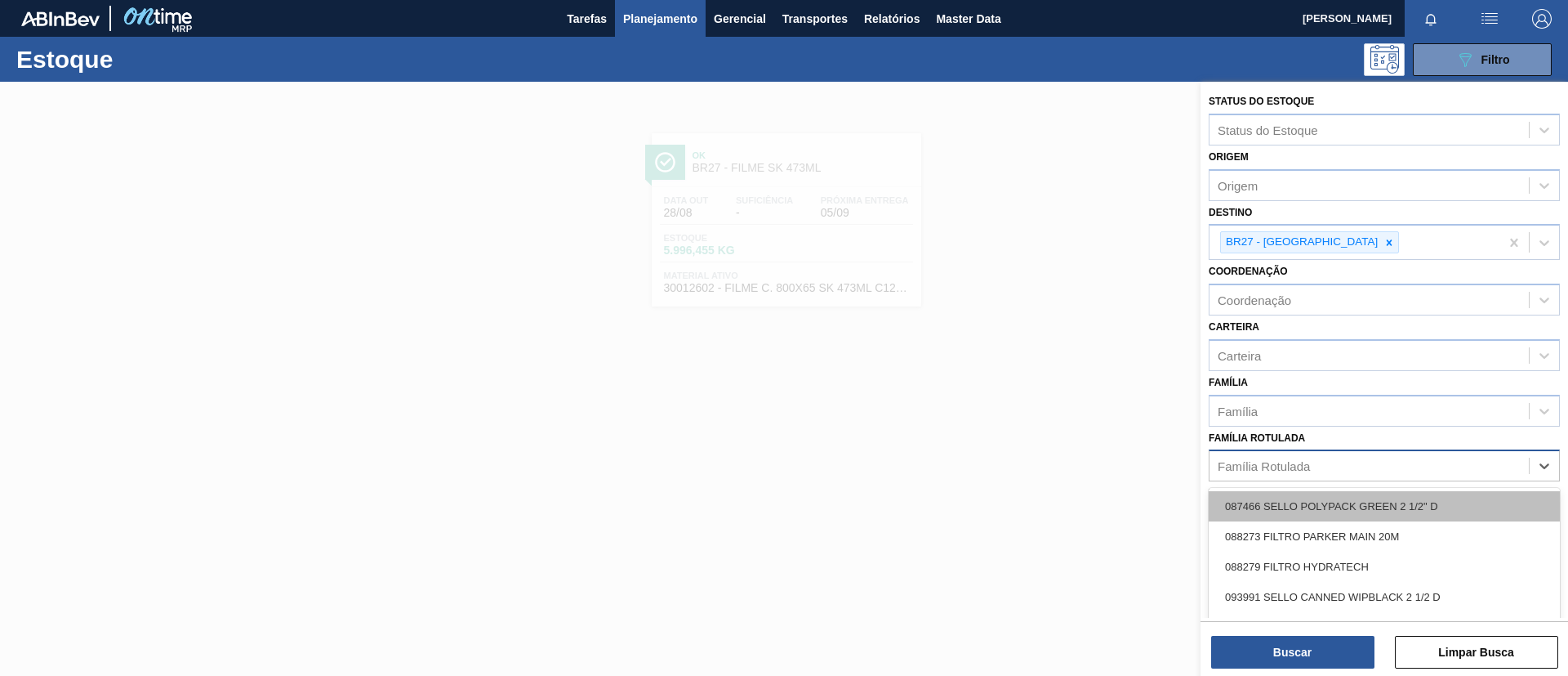
type Rotulada "FILME BC 350ML"
click at [1317, 497] on div "FILME BC 350ML" at bounding box center [1384, 506] width 351 height 30
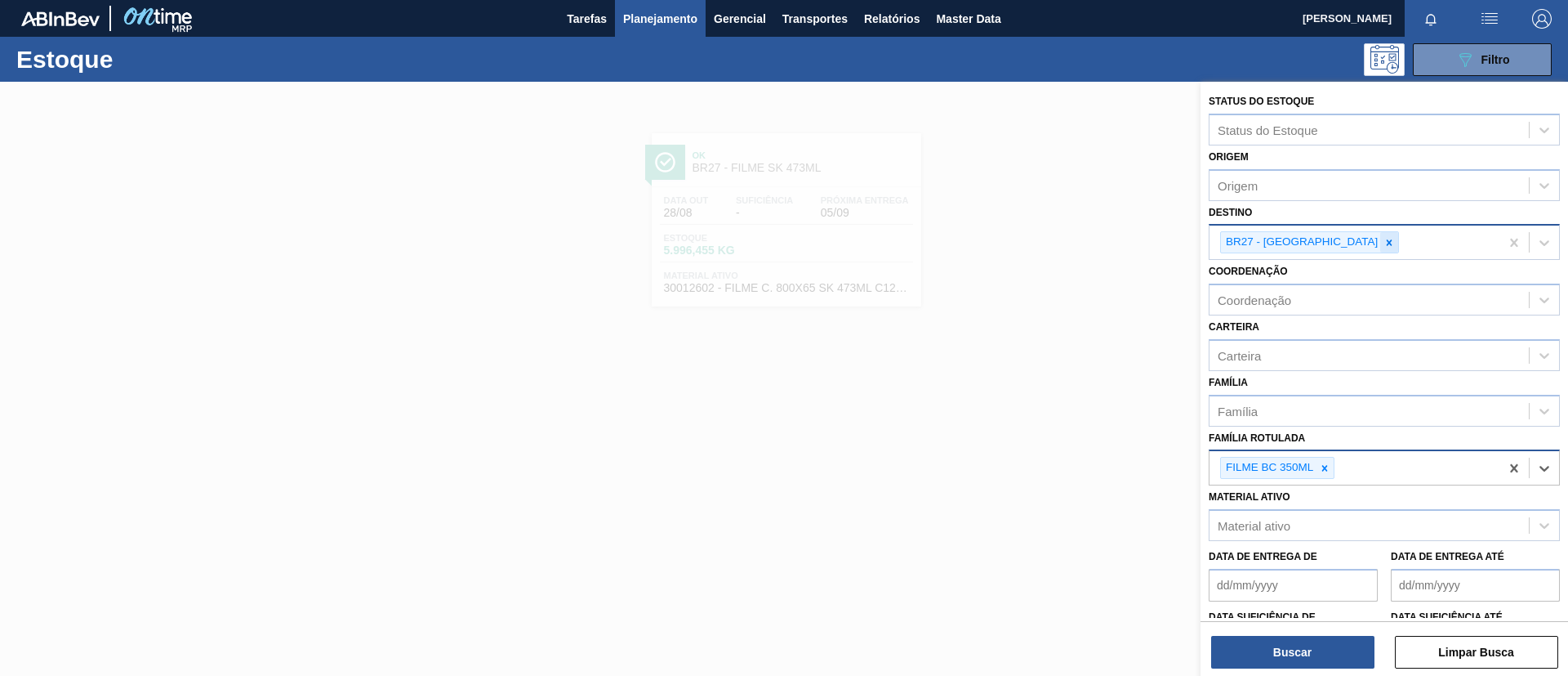
click at [1384, 247] on icon at bounding box center [1390, 243] width 12 height 12
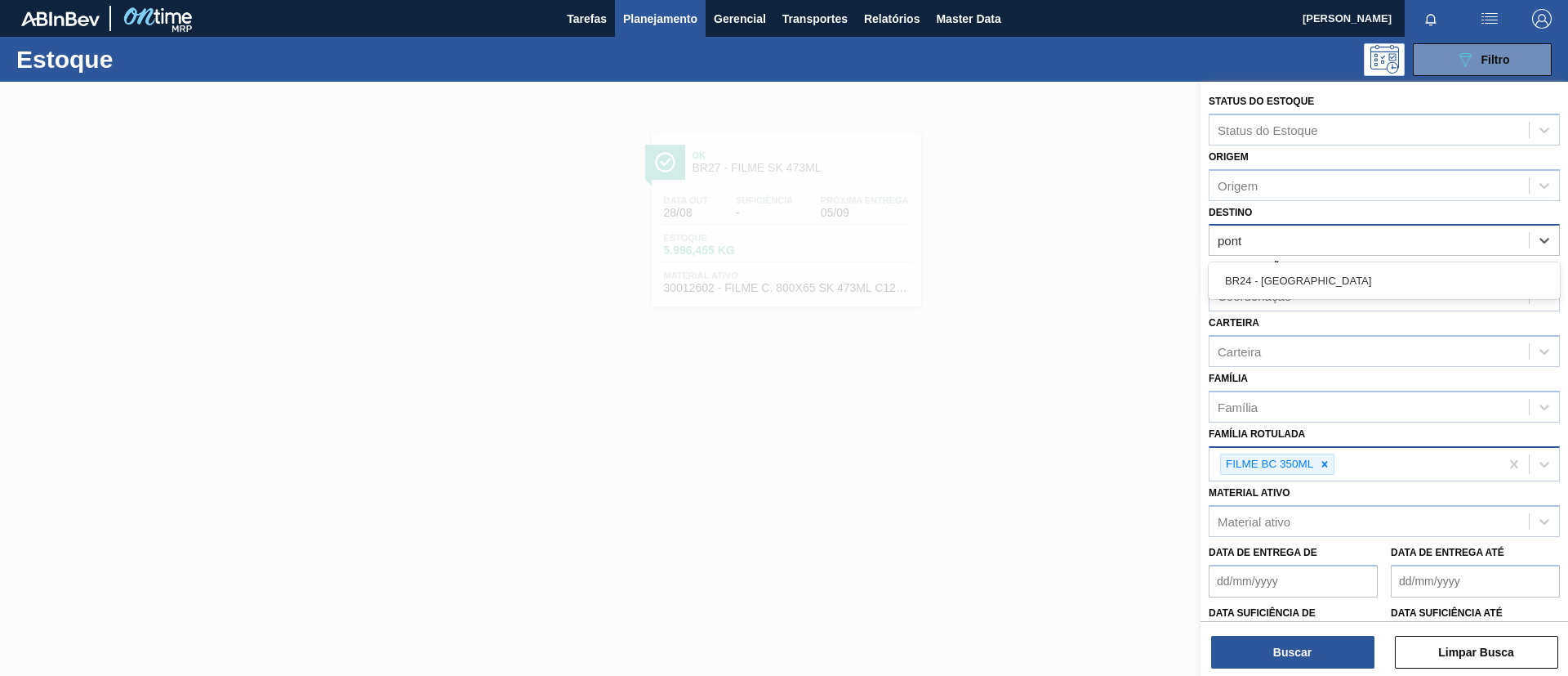
type input "ponta"
click at [1358, 275] on div "BR24 - Ponta Grossa" at bounding box center [1384, 280] width 351 height 30
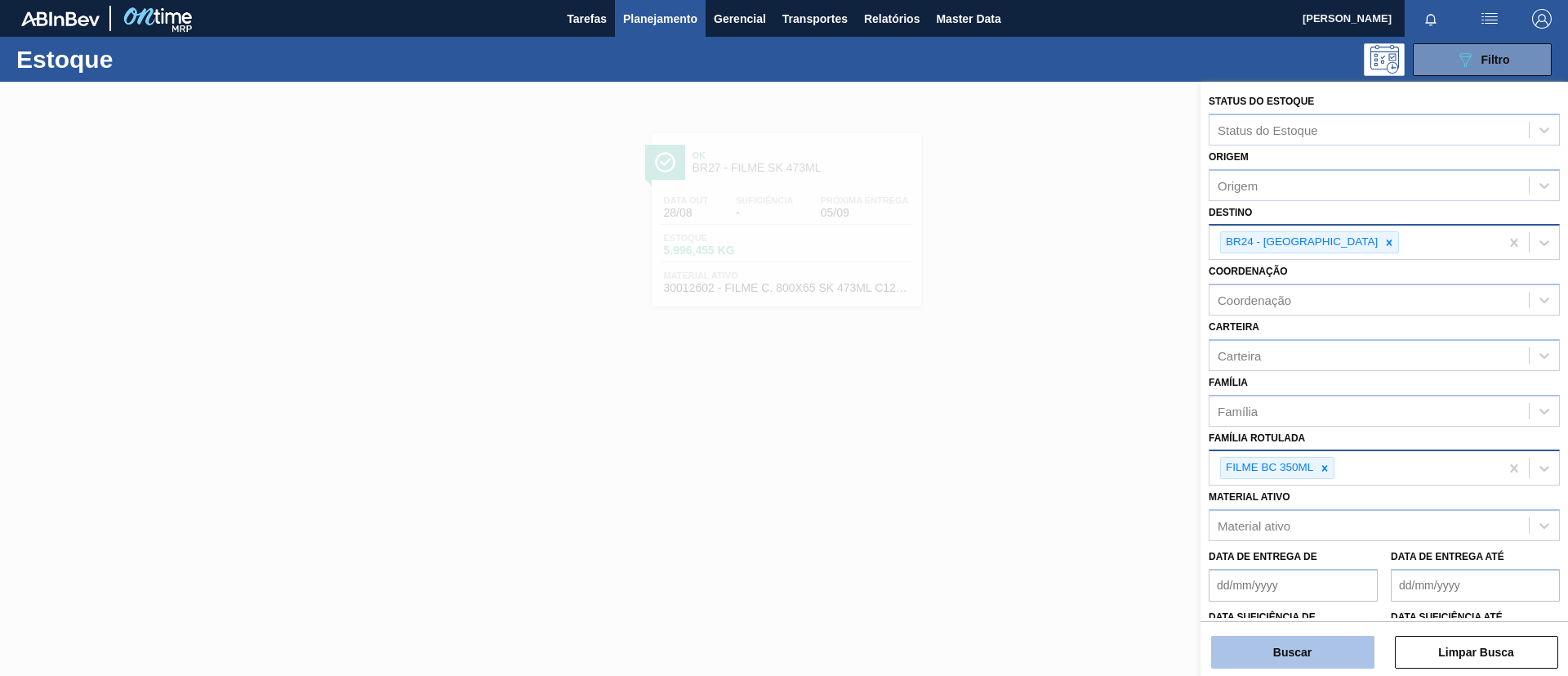
click at [1301, 646] on button "Buscar" at bounding box center [1293, 652] width 164 height 33
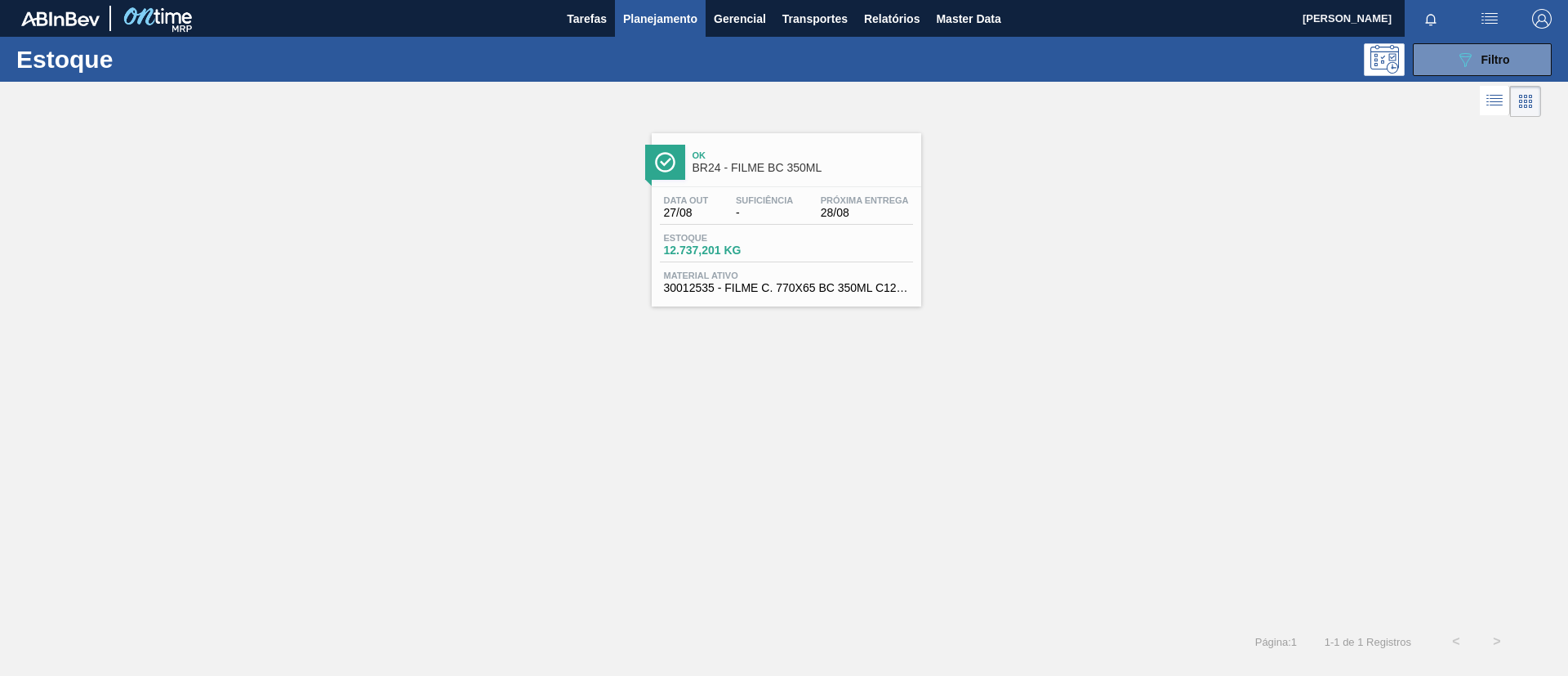
click at [699, 148] on div "Ok BR24 - FILME BC 350ML" at bounding box center [803, 162] width 220 height 37
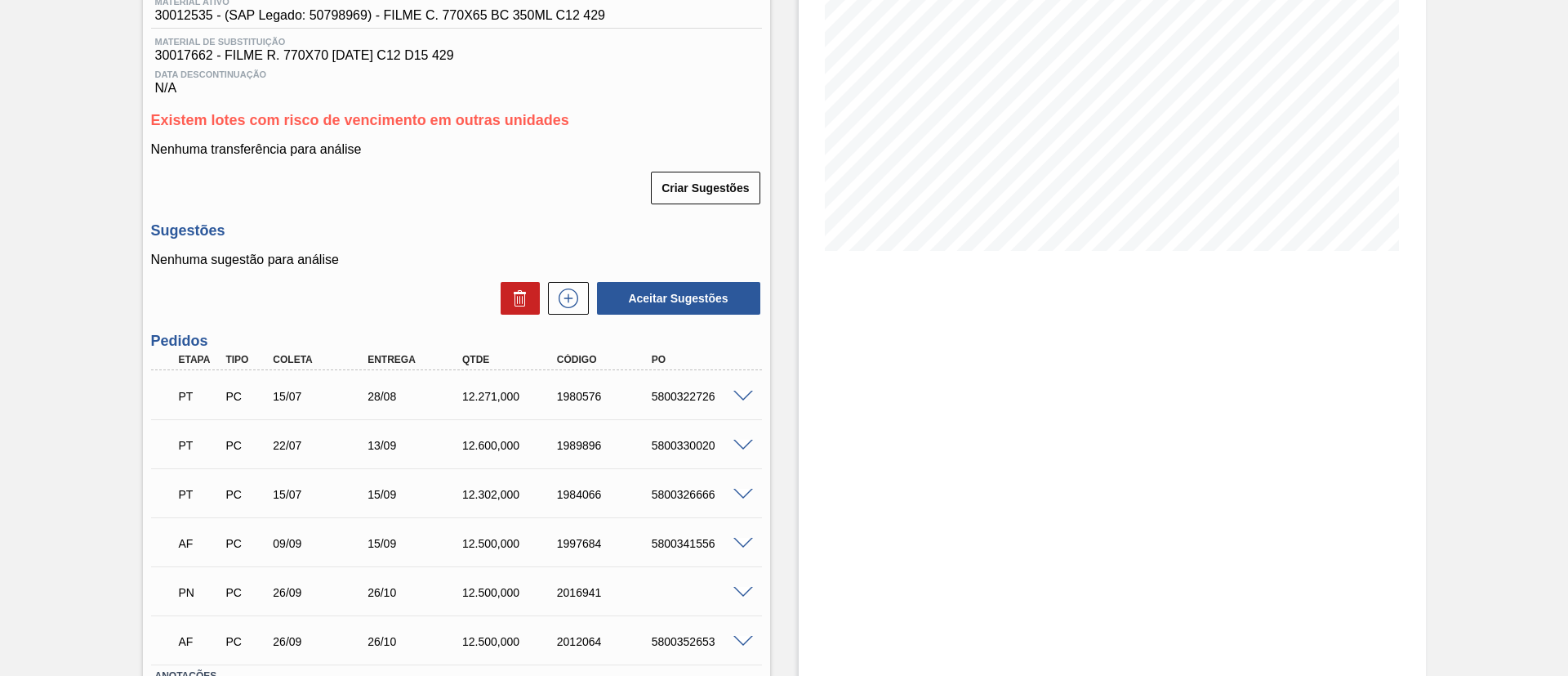
scroll to position [245, 0]
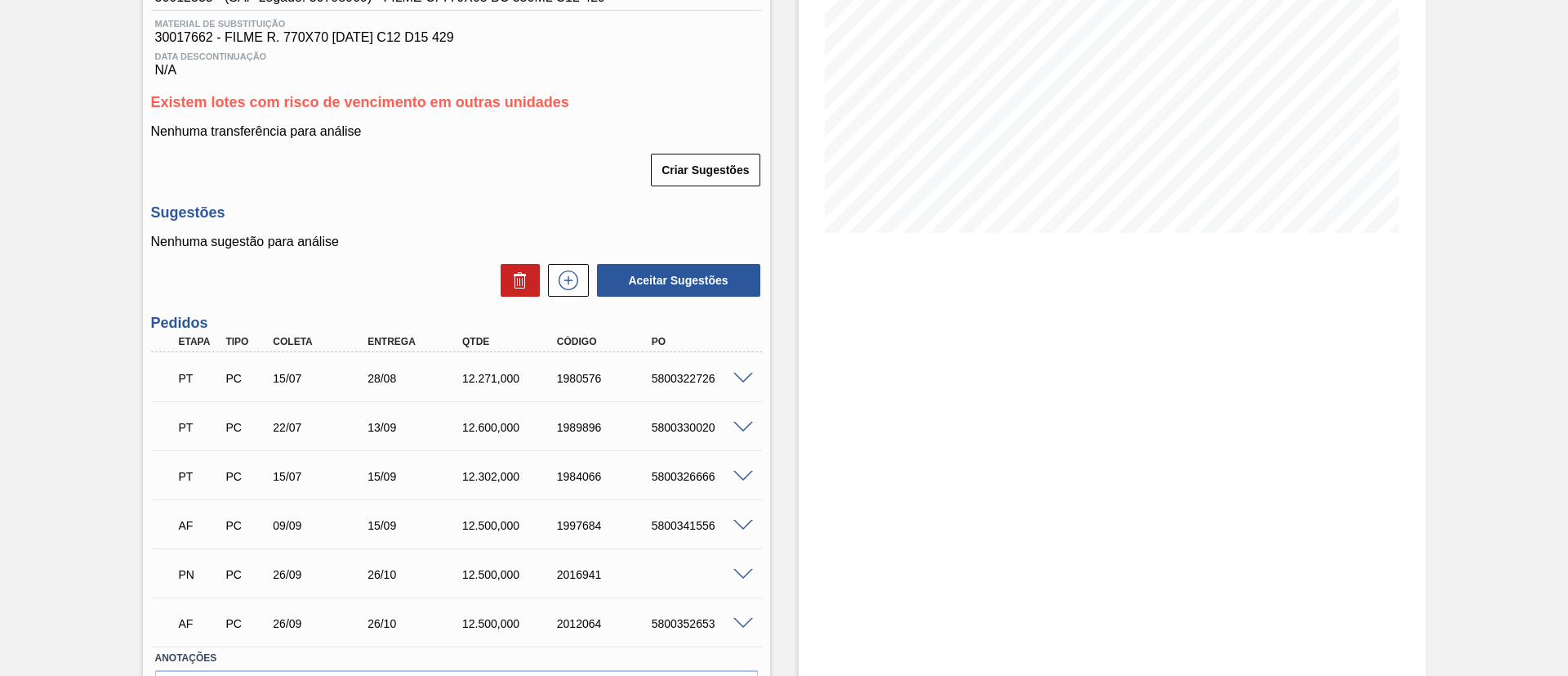
click at [742, 373] on span at bounding box center [743, 378] width 20 height 12
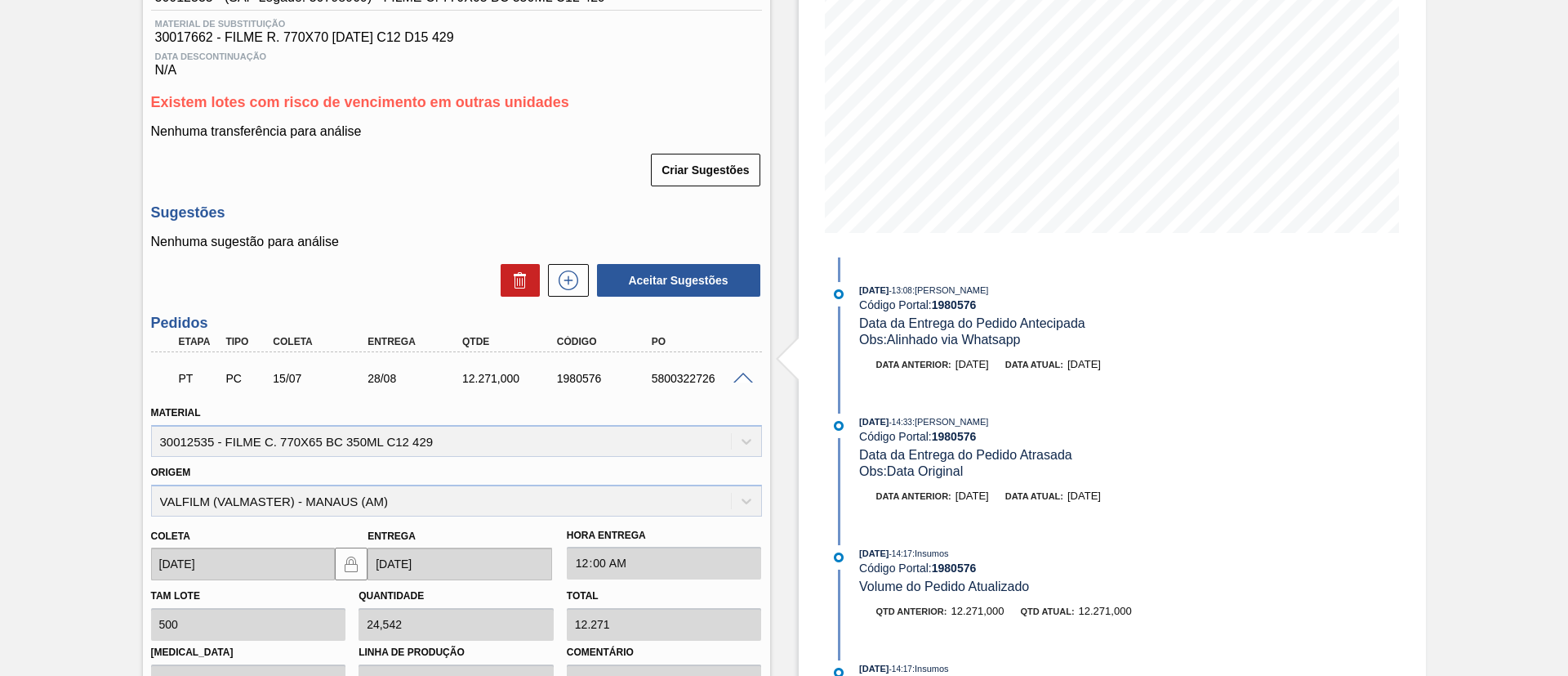
click at [747, 377] on span at bounding box center [743, 378] width 20 height 12
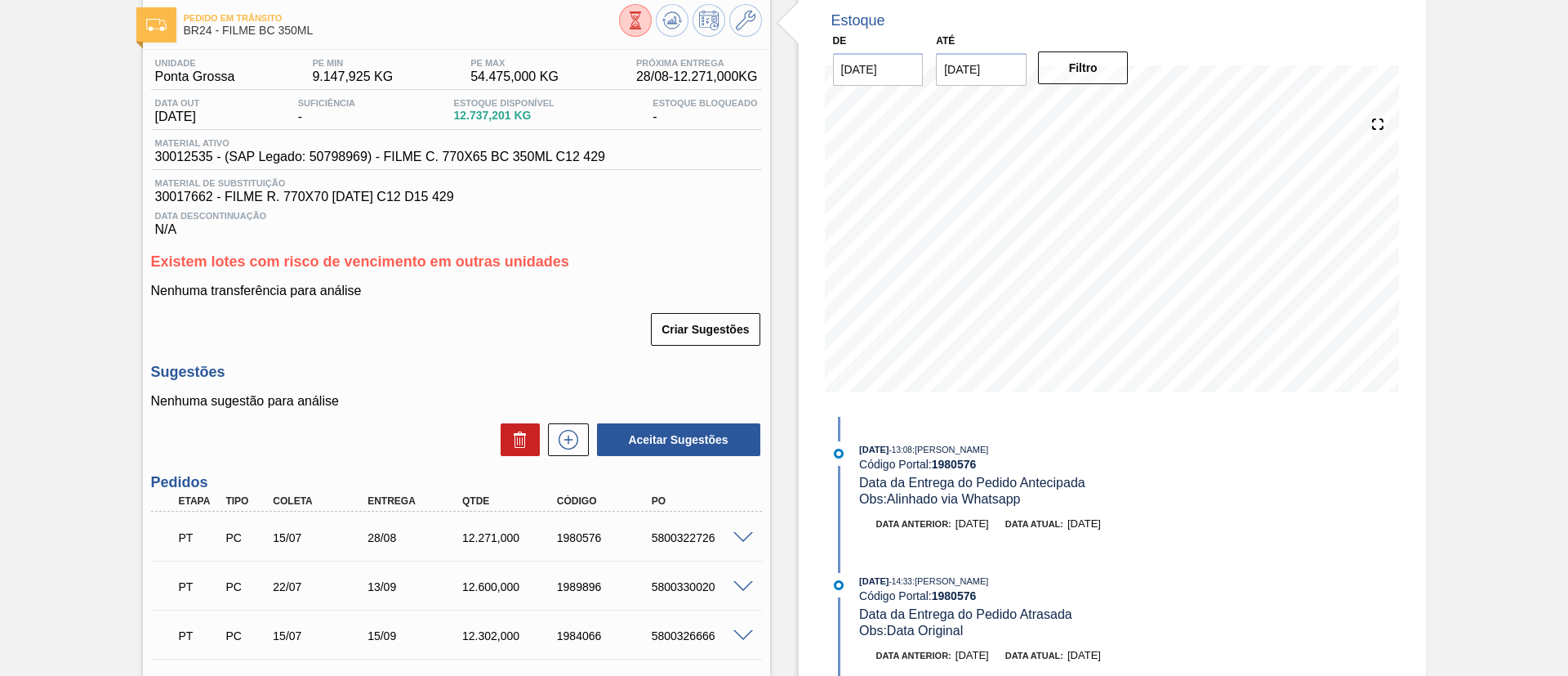
scroll to position [0, 0]
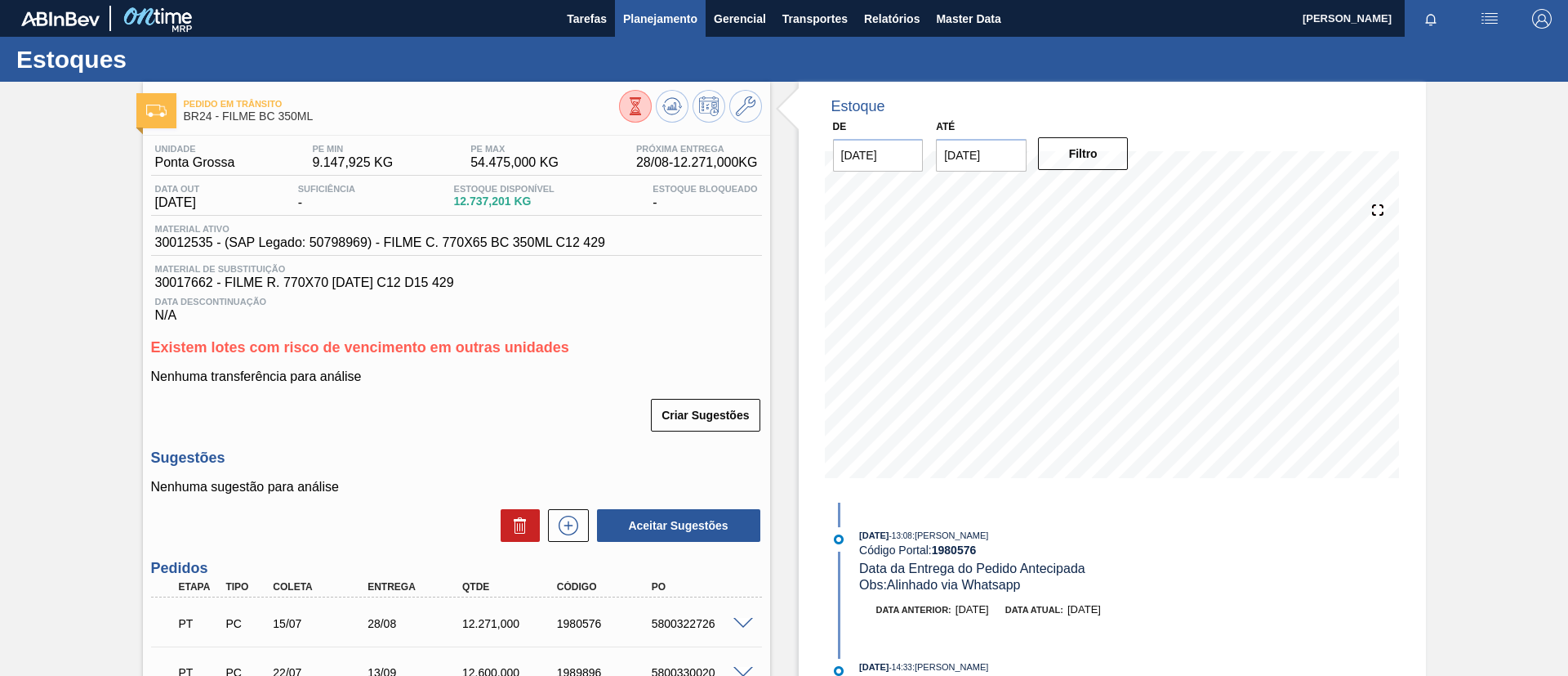
click at [641, 27] on span "Planejamento" at bounding box center [660, 19] width 74 height 20
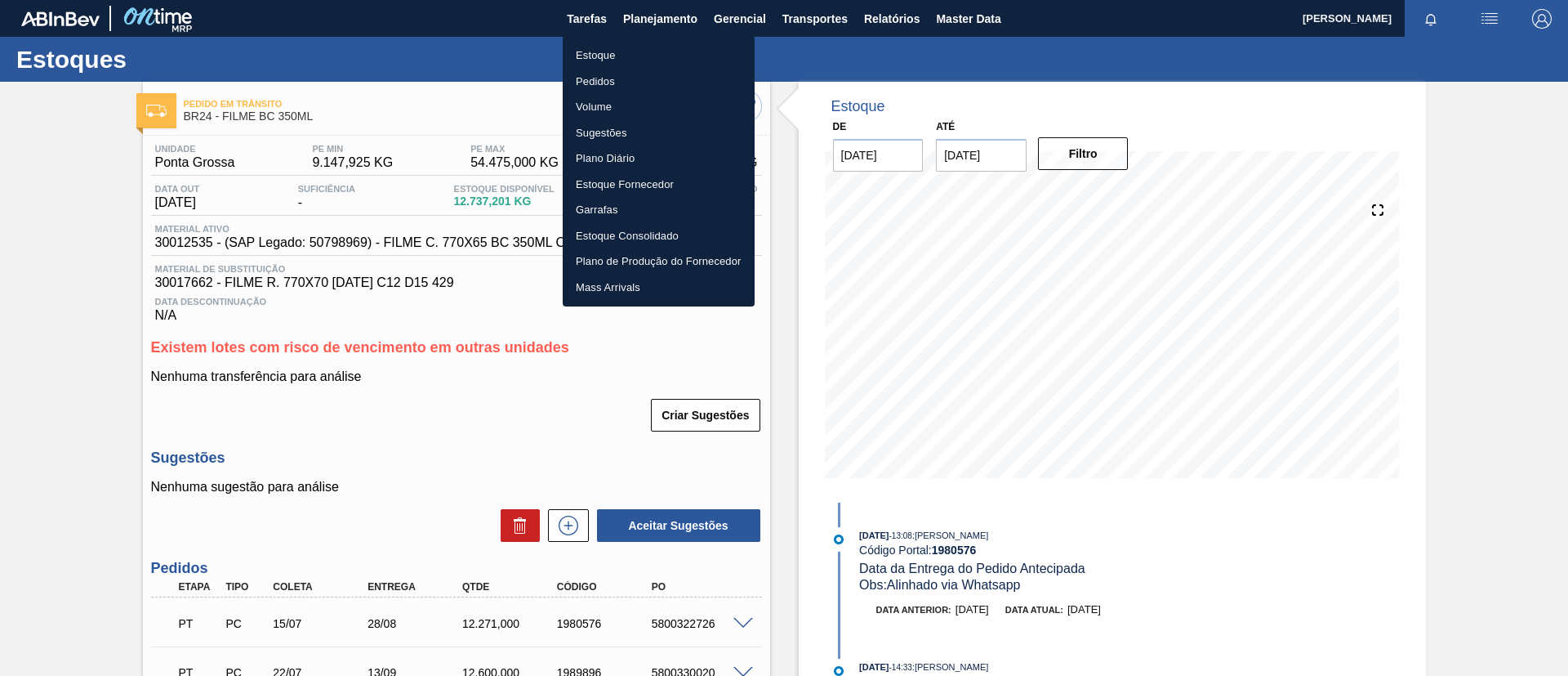
click at [646, 45] on li "Estoque" at bounding box center [659, 56] width 192 height 26
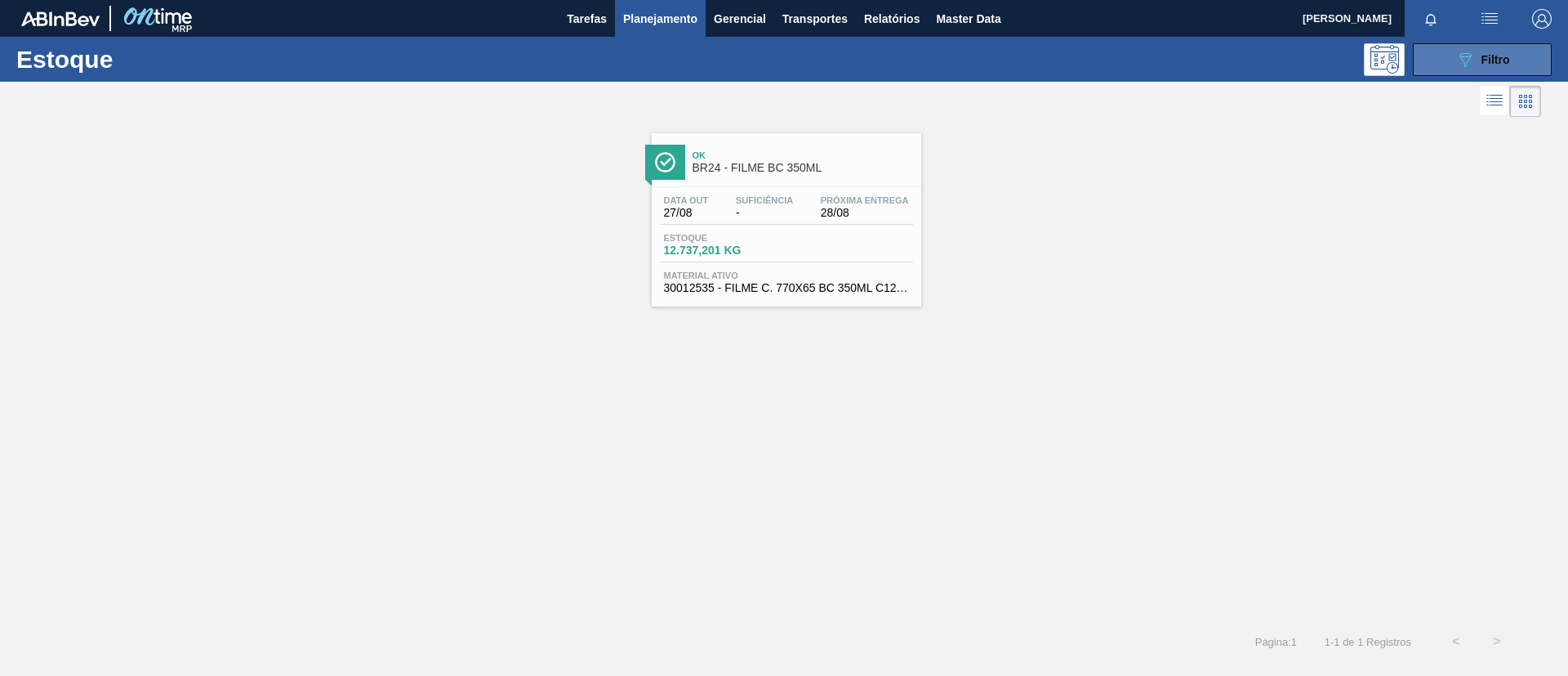
click at [1426, 55] on button "089F7B8B-B2A5-4AFE-B5C0-19BA573D28AC Filtro" at bounding box center [1482, 60] width 139 height 33
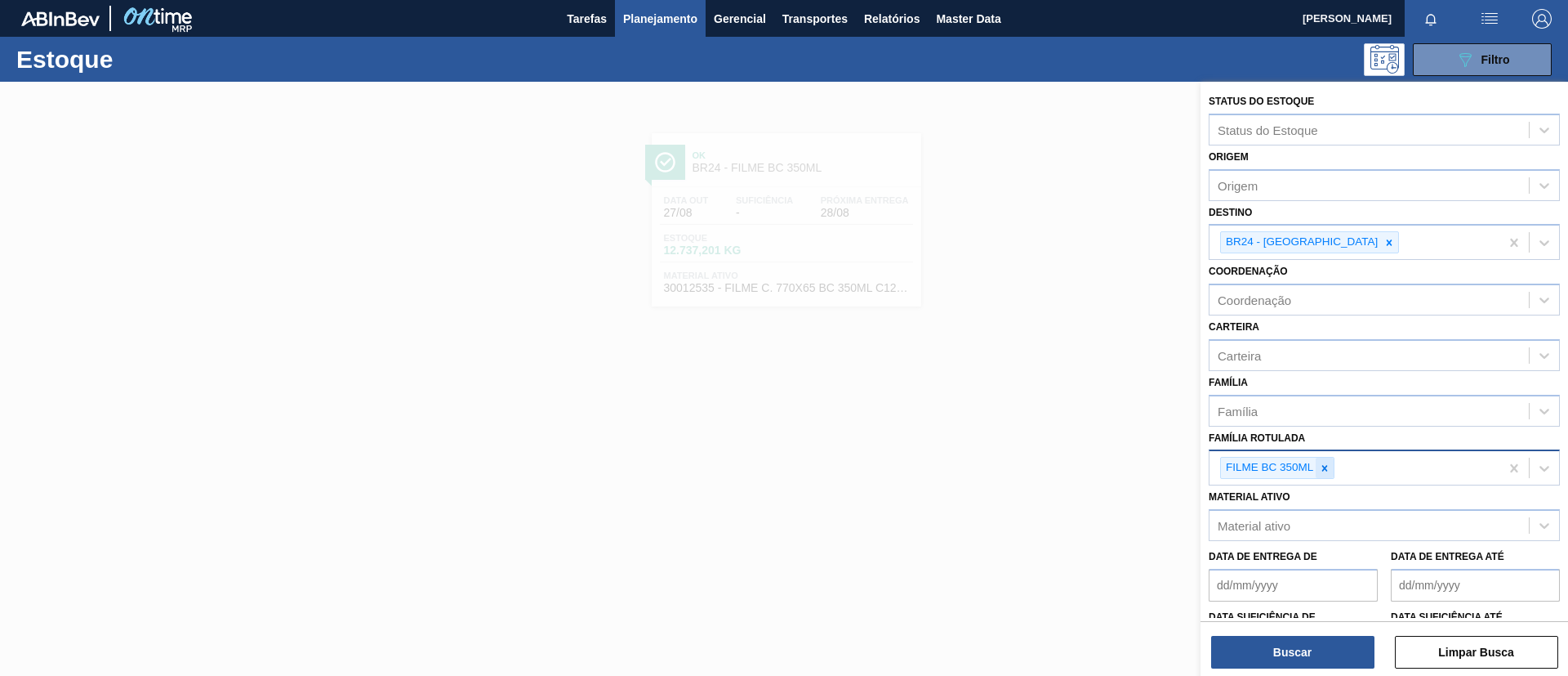
click at [1326, 462] on icon at bounding box center [1325, 468] width 12 height 12
paste Rotulada "FILME SK 350ML MP C/ 18"
type Rotulada "FILME SK 350ML MP C/ 18"
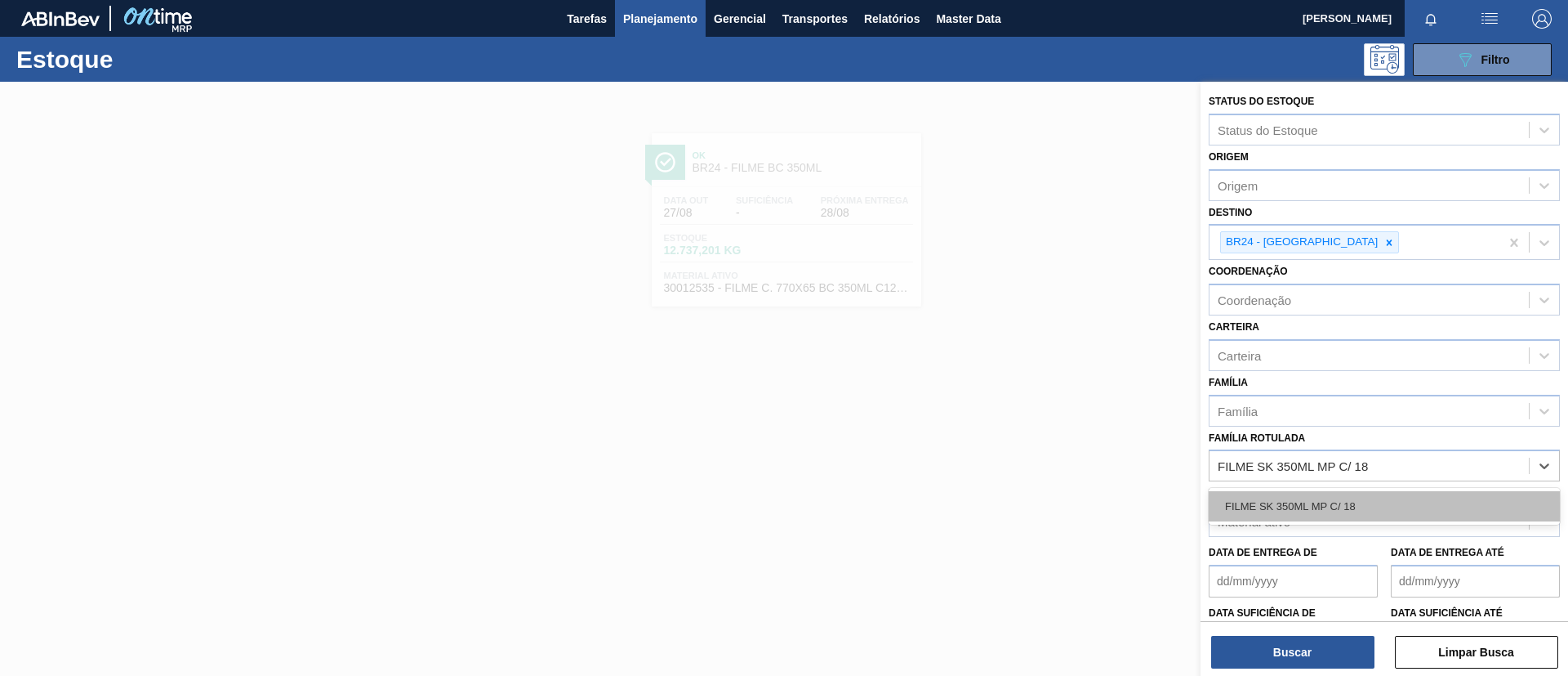
click at [1334, 495] on div "FILME SK 350ML MP C/ 18" at bounding box center [1384, 506] width 351 height 30
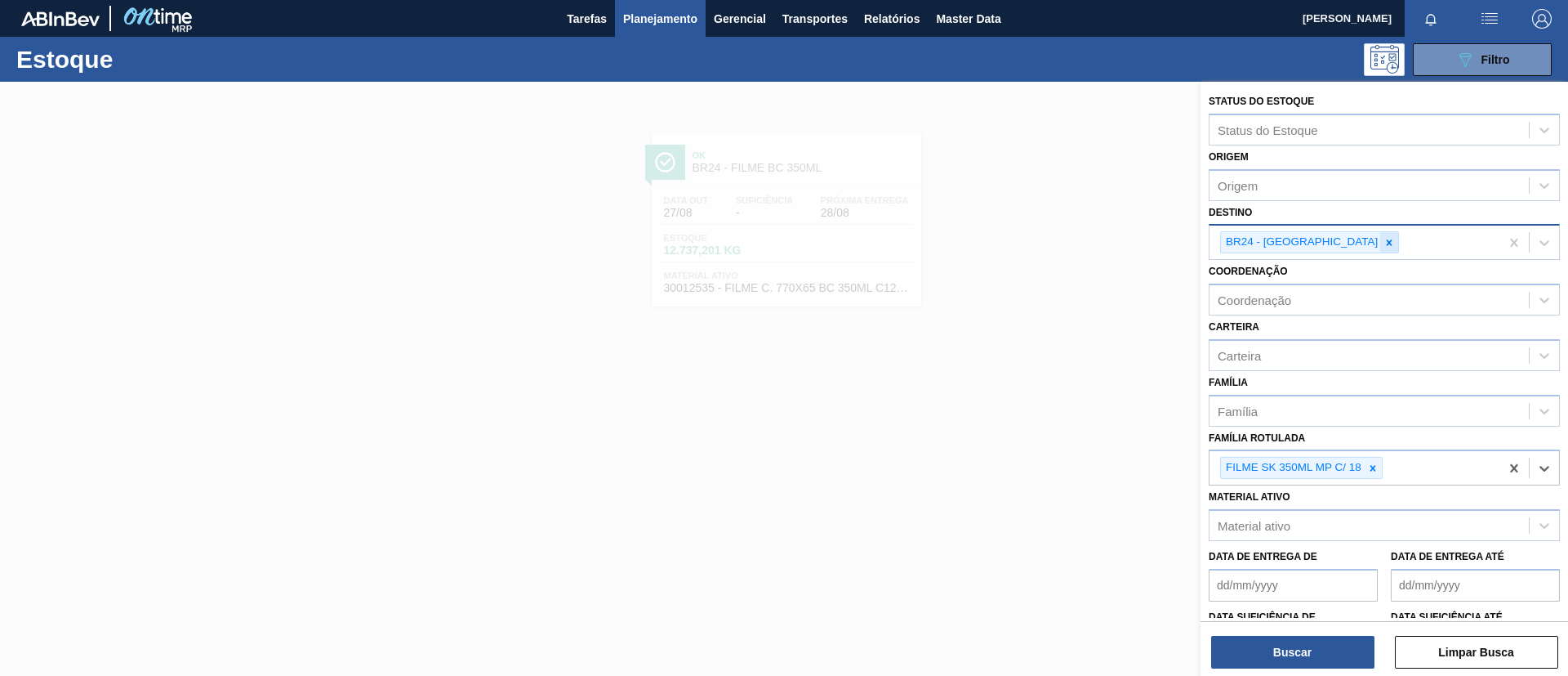
click at [1384, 246] on icon at bounding box center [1390, 243] width 12 height 12
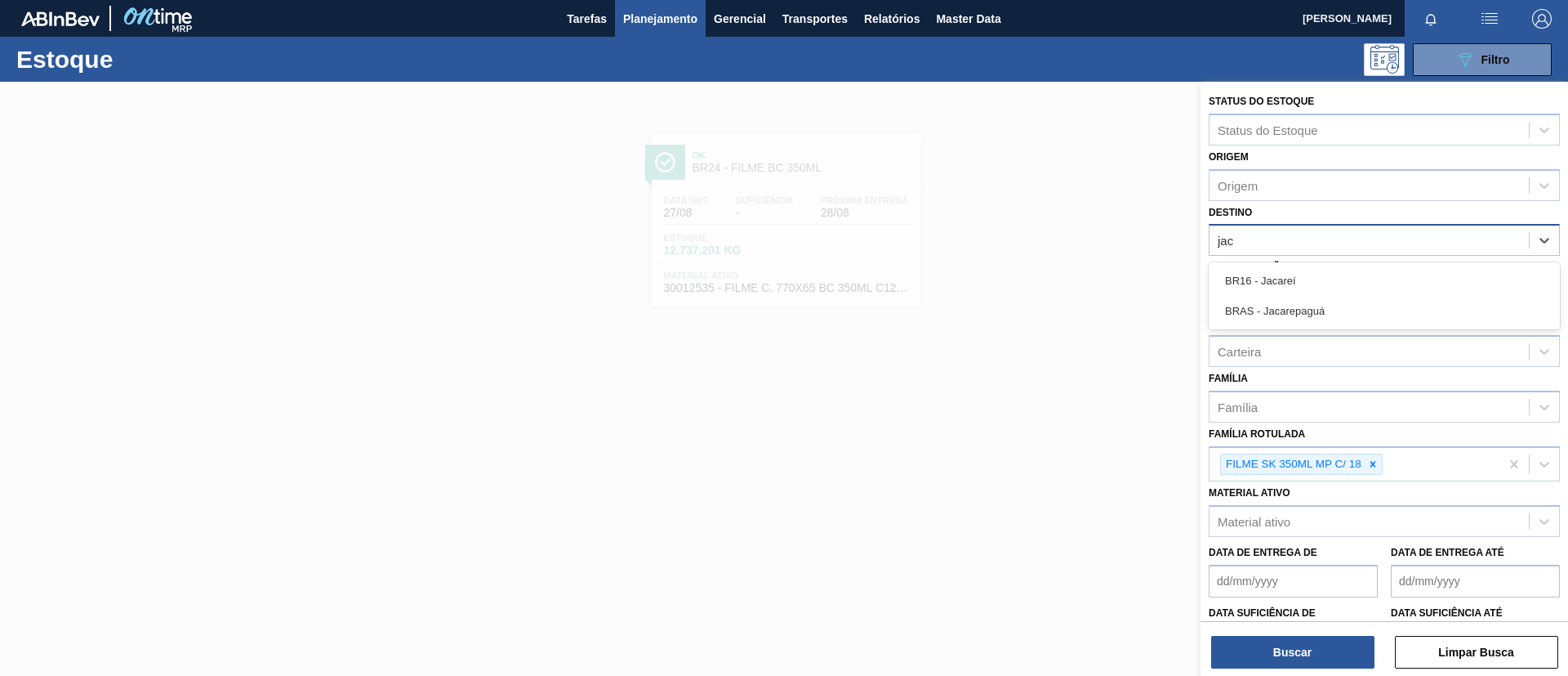
type input "jaca"
click at [1356, 272] on div "BR16 - Jacareí" at bounding box center [1384, 280] width 351 height 30
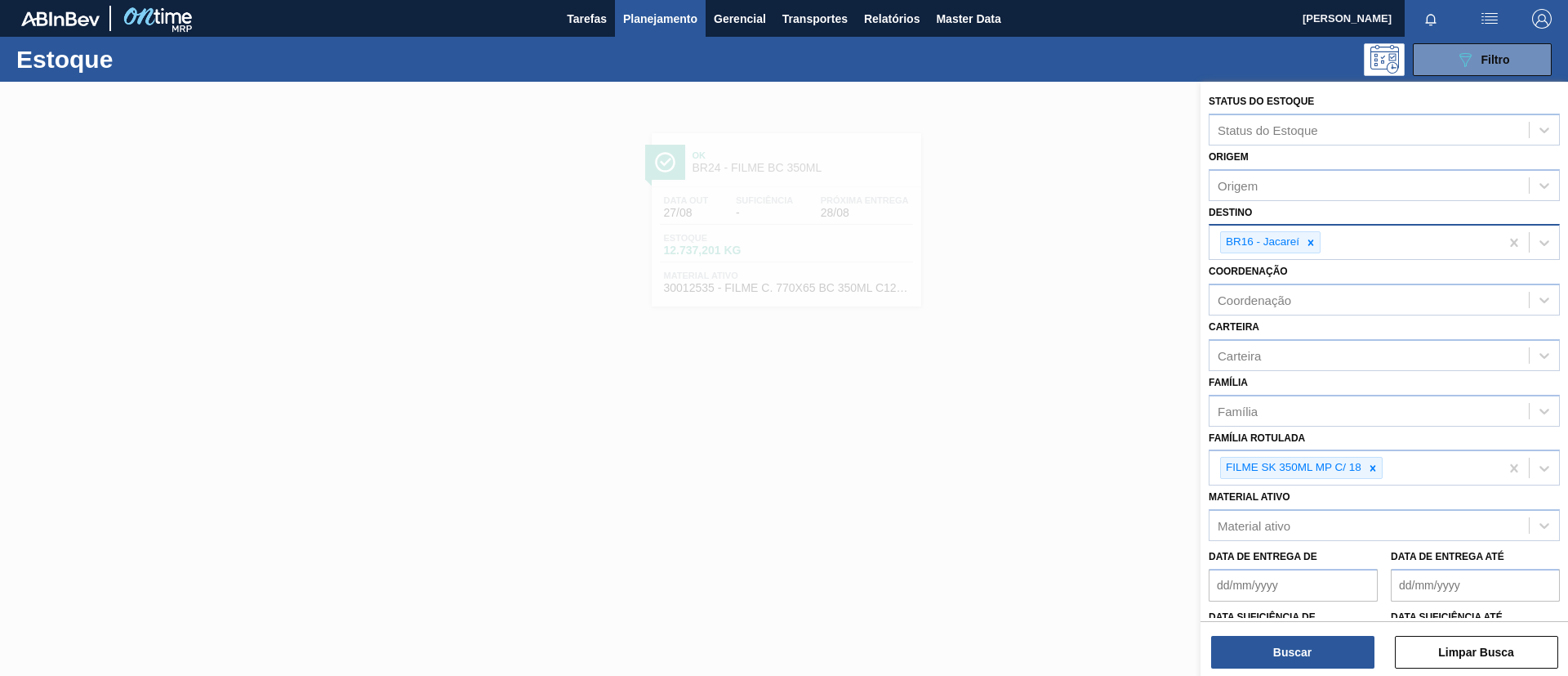
click at [1283, 634] on div "Buscar Limpar Busca" at bounding box center [1384, 644] width 368 height 46
click at [1289, 641] on button "Buscar" at bounding box center [1293, 652] width 164 height 33
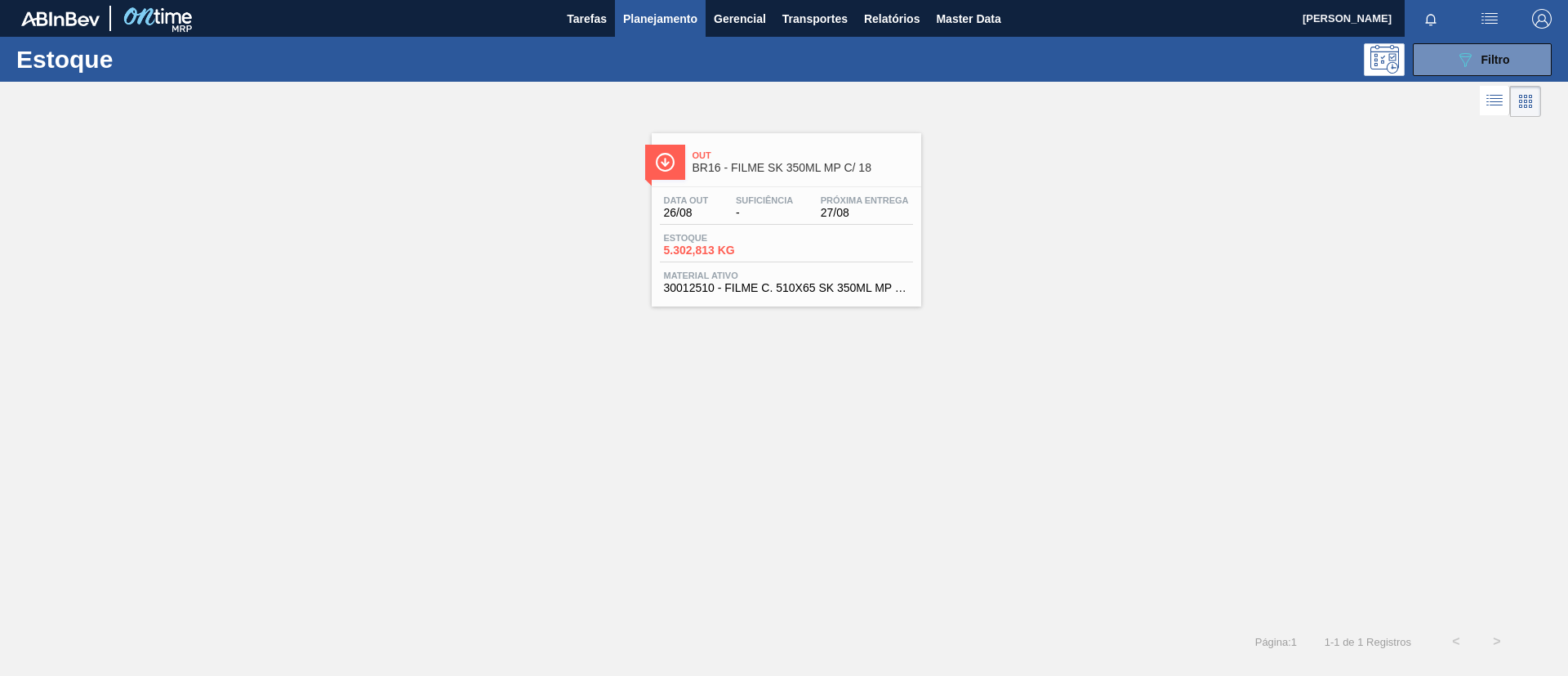
click at [803, 151] on span "Out" at bounding box center [803, 155] width 220 height 10
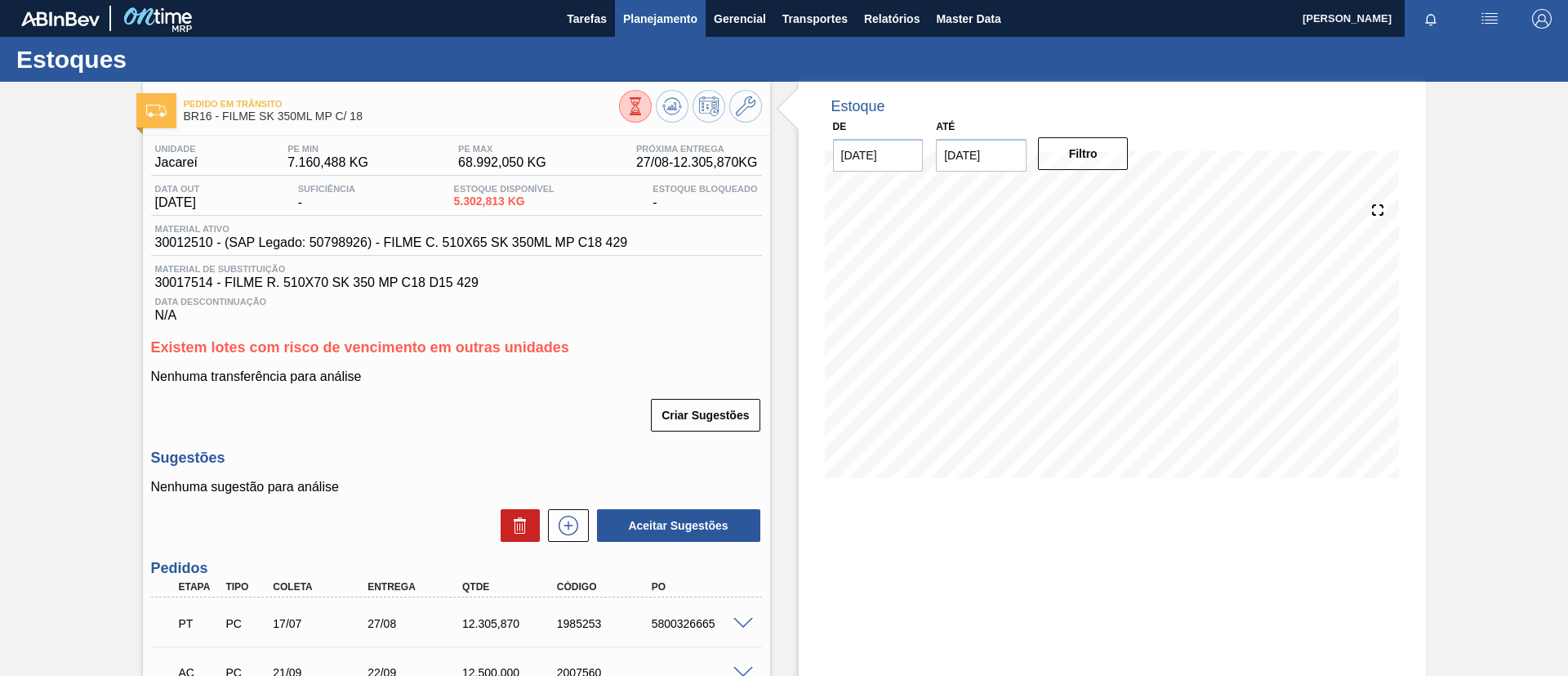
click at [645, 15] on span "Planejamento" at bounding box center [660, 19] width 74 height 20
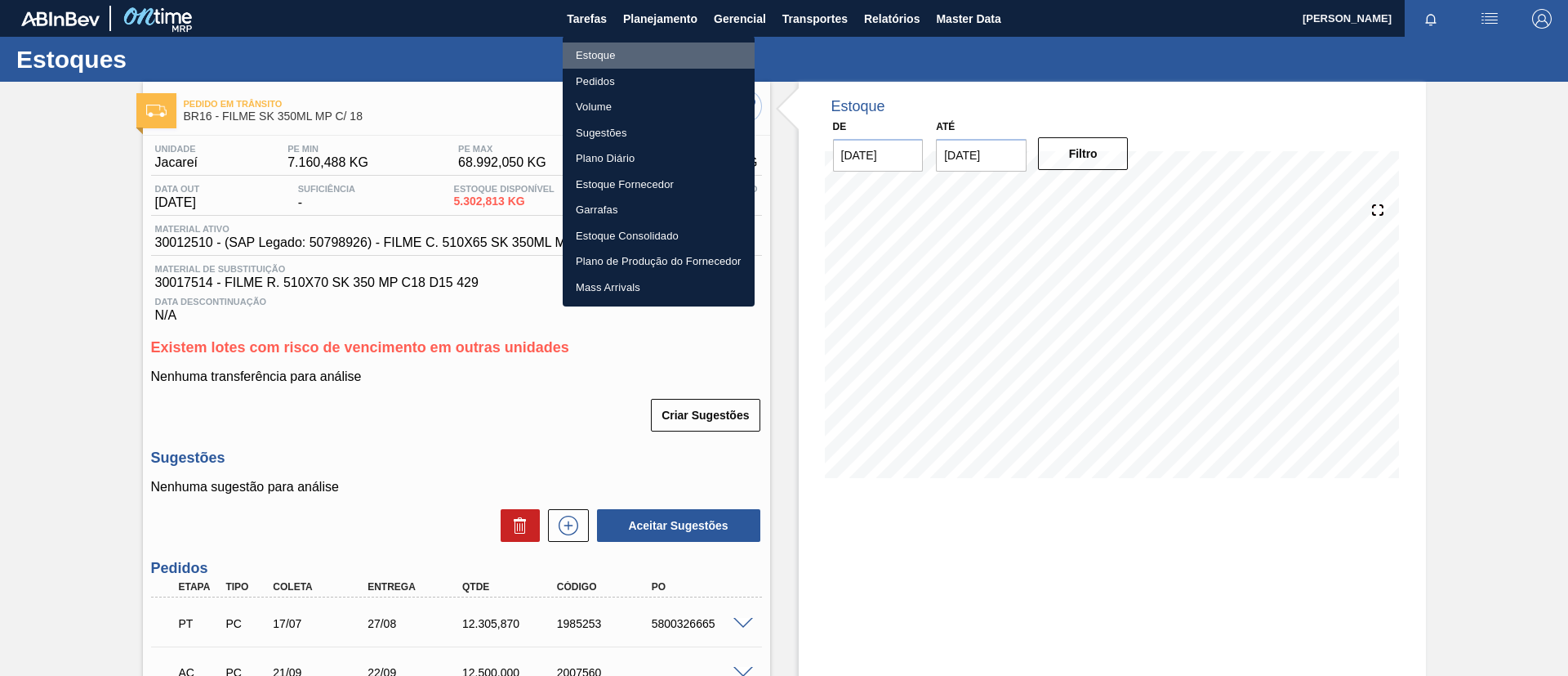
click at [647, 57] on li "Estoque" at bounding box center [659, 56] width 192 height 26
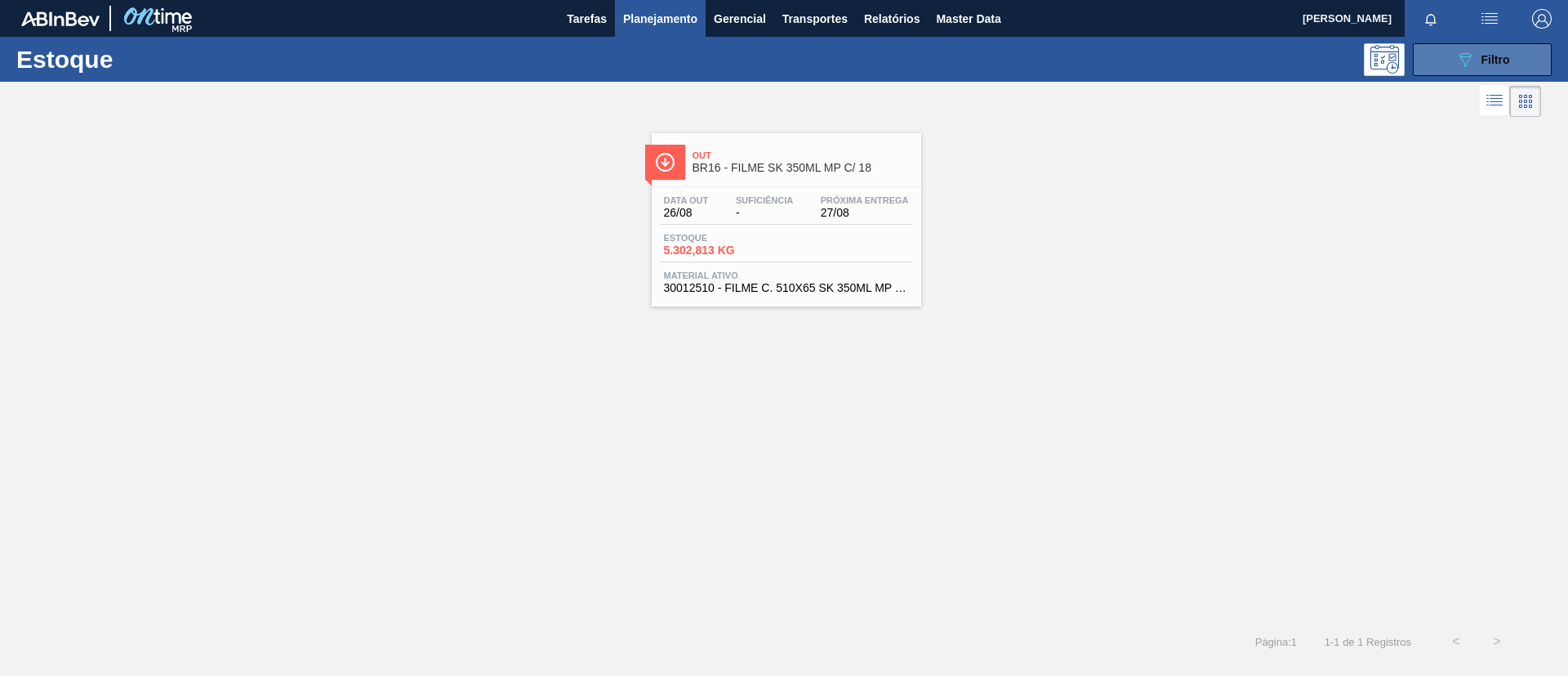
click at [1422, 63] on button "089F7B8B-B2A5-4AFE-B5C0-19BA573D28AC Filtro" at bounding box center [1482, 60] width 139 height 33
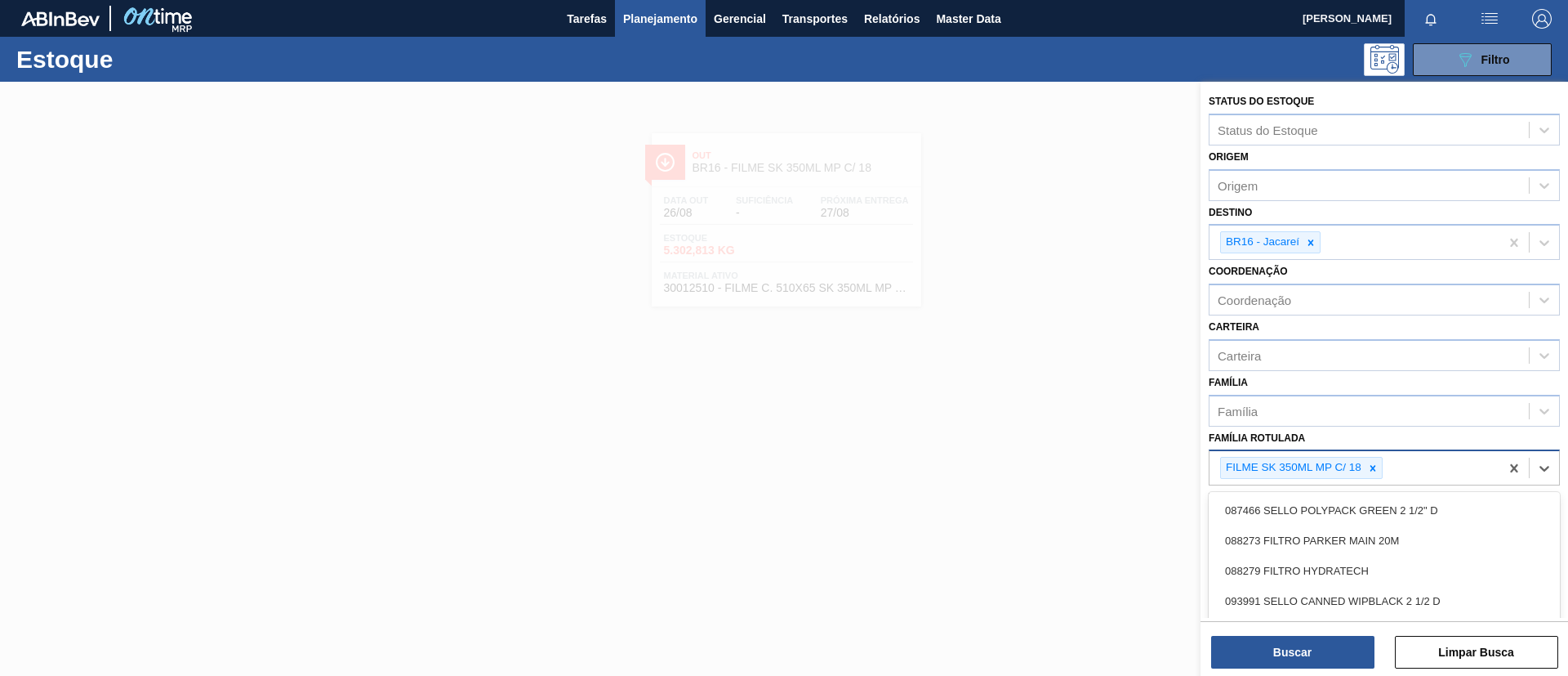
click at [1377, 456] on div "FILME SK 350ML MP C/ 18" at bounding box center [1302, 467] width 163 height 22
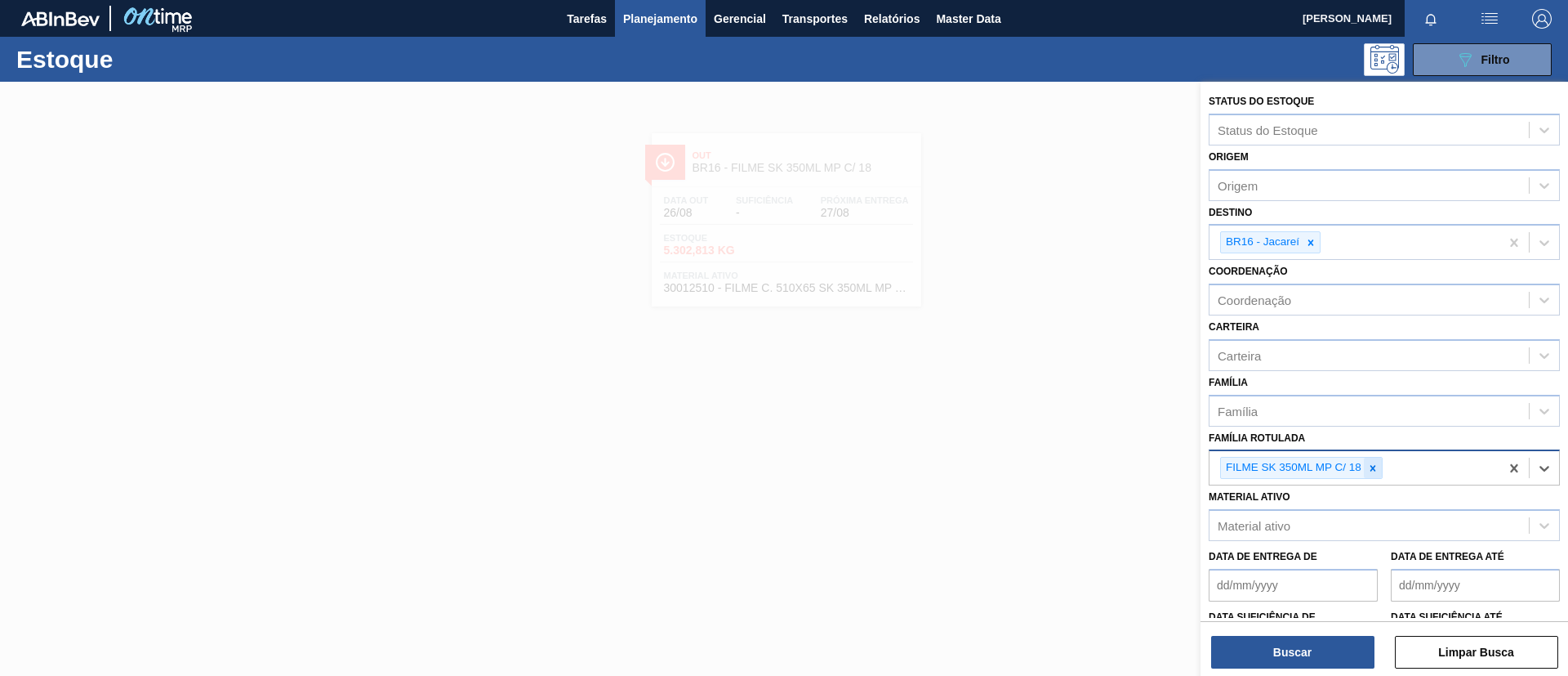
click at [1376, 463] on icon at bounding box center [1373, 468] width 12 height 12
paste Rotulada "FILME LISO 530X50"
type Rotulada "FILME LISO 530X50"
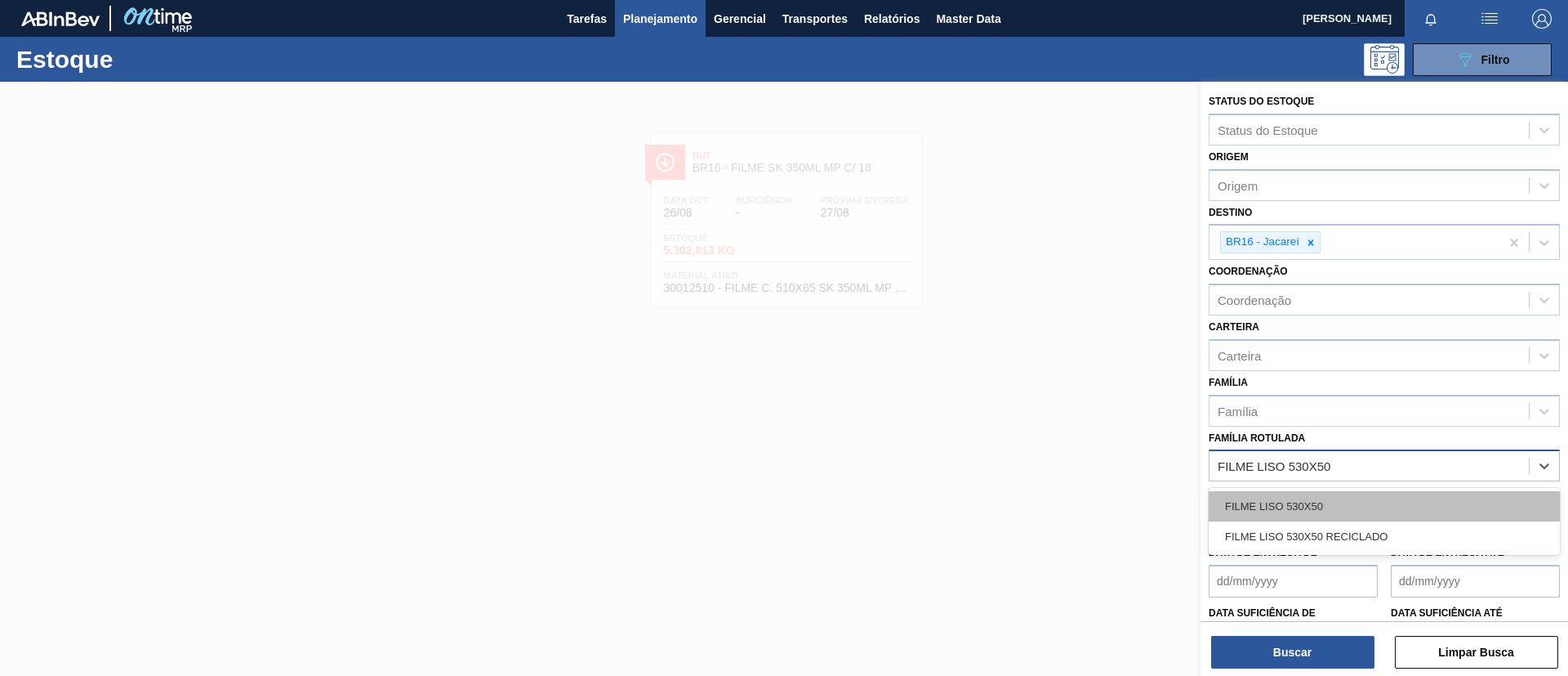
click at [1349, 495] on div "FILME LISO 530X50" at bounding box center [1384, 506] width 351 height 30
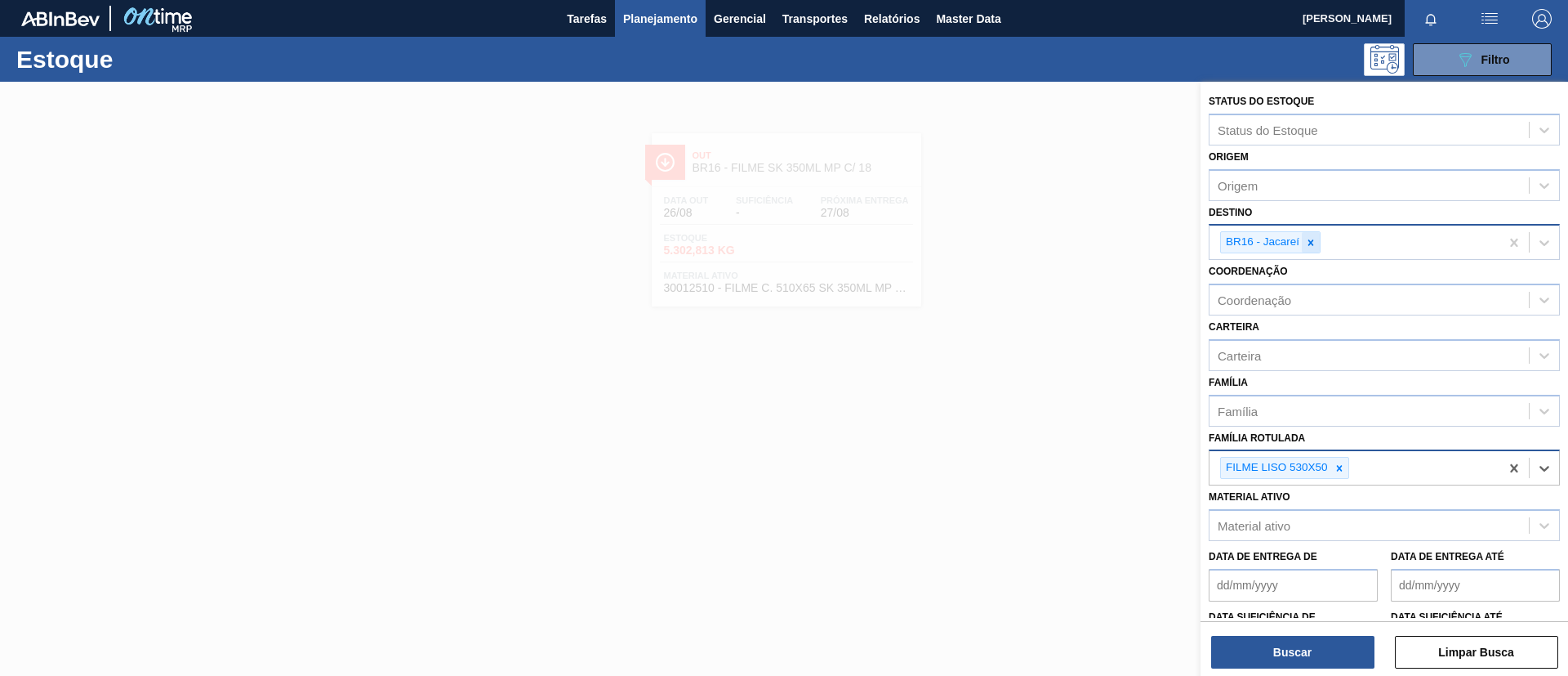
click at [1318, 240] on div at bounding box center [1311, 242] width 18 height 21
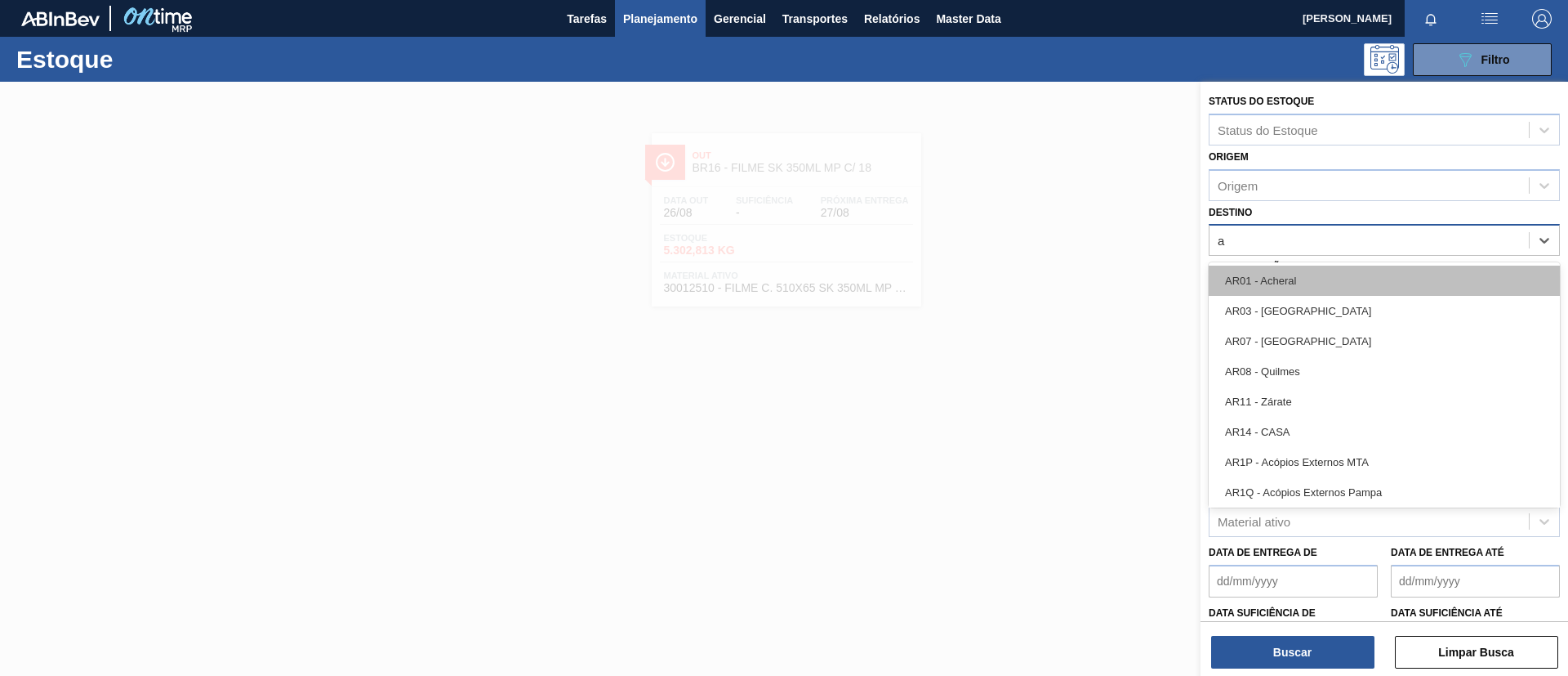
type input "aq"
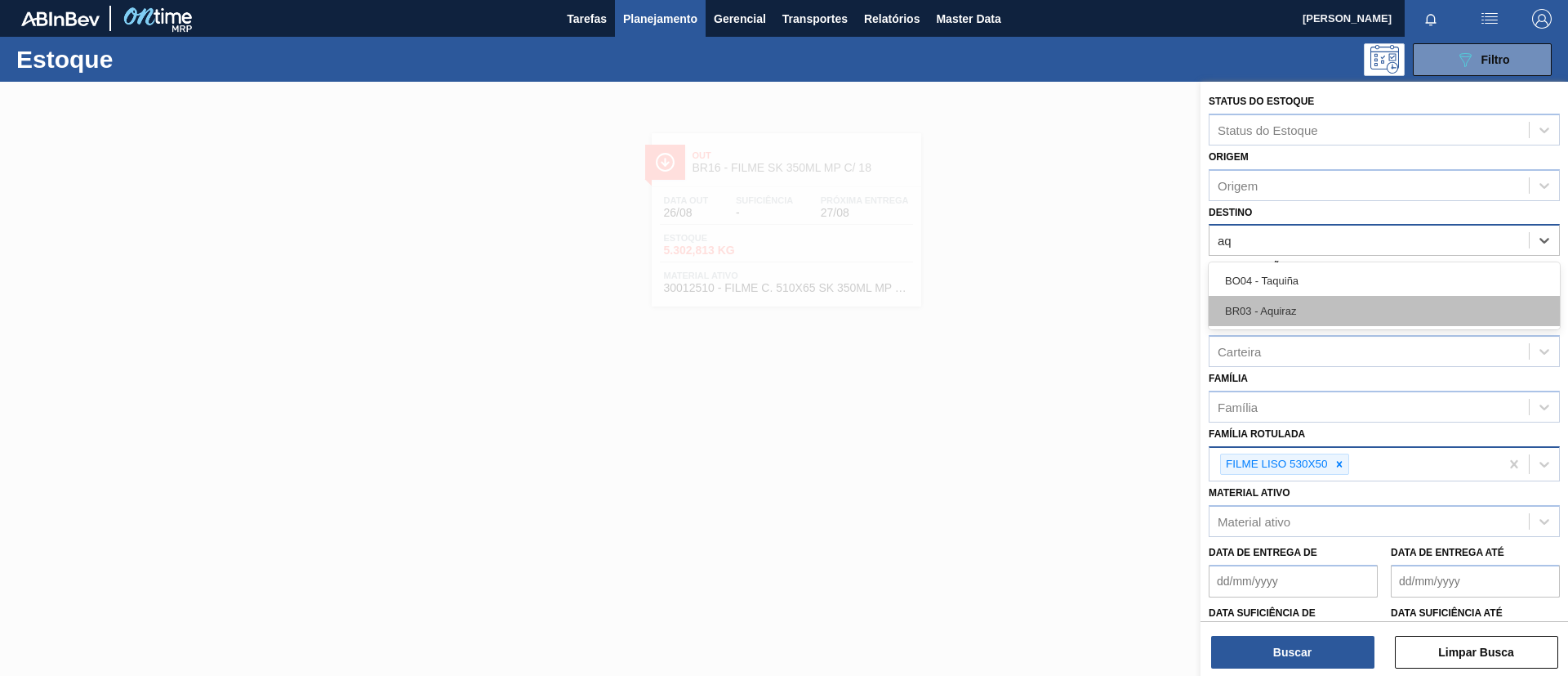
click at [1330, 312] on div "BR03 - Aquiraz" at bounding box center [1384, 311] width 351 height 30
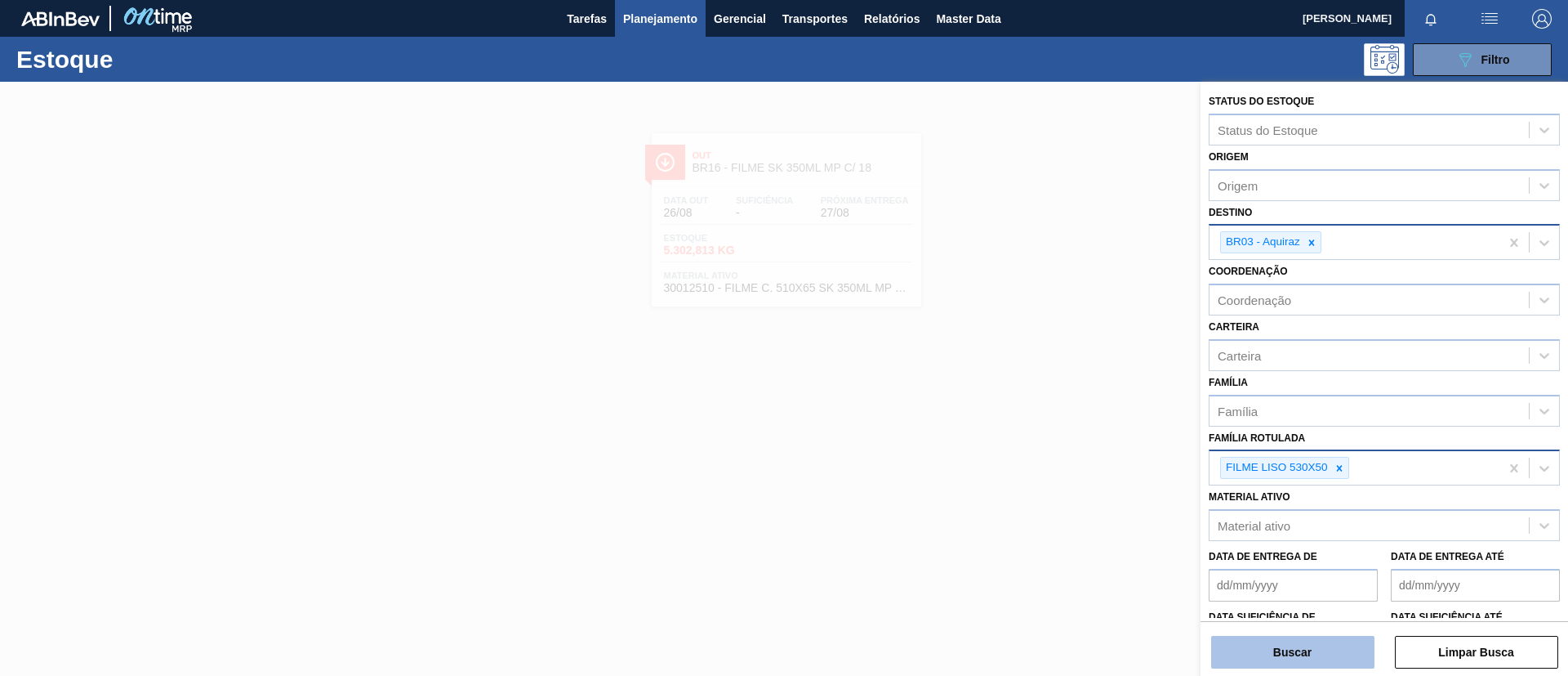
click at [1258, 641] on button "Buscar" at bounding box center [1293, 652] width 164 height 33
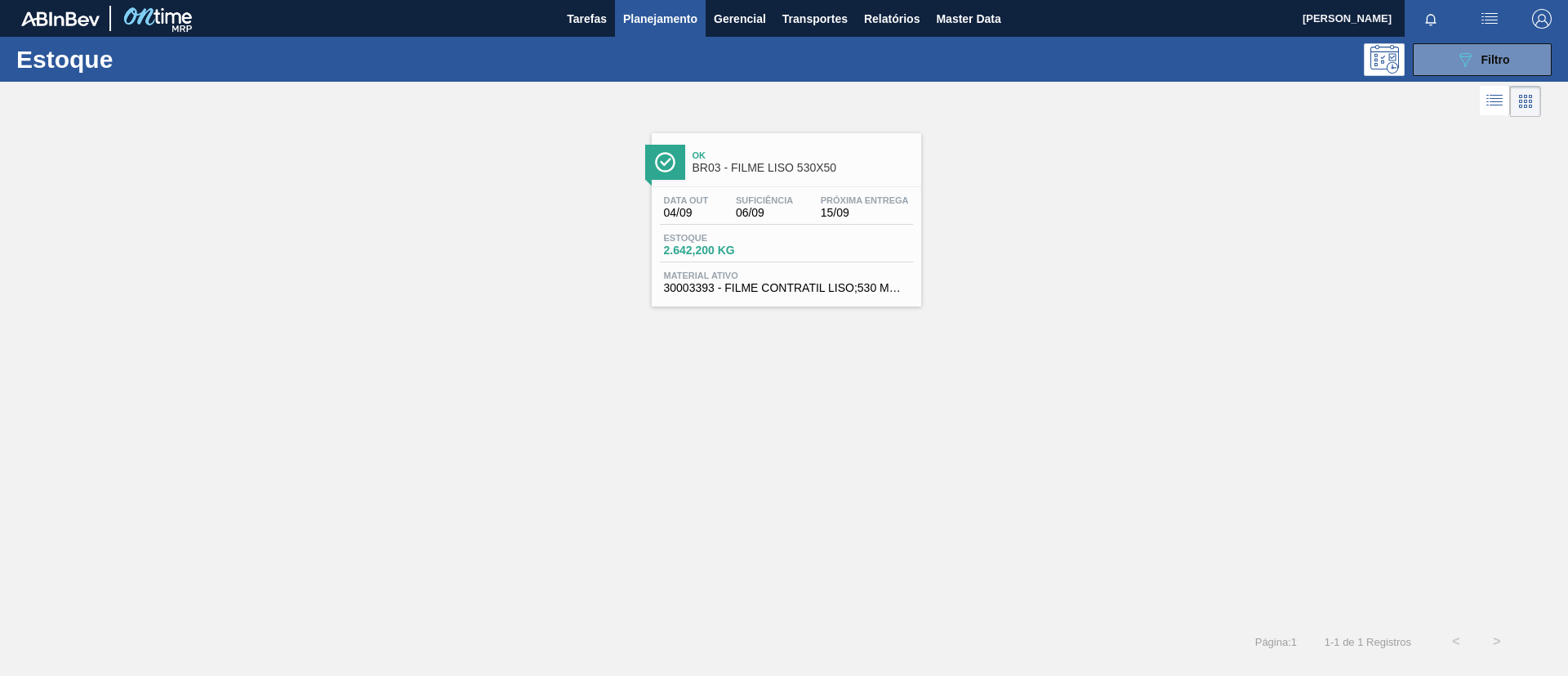
click at [745, 154] on span "Ok" at bounding box center [803, 155] width 220 height 10
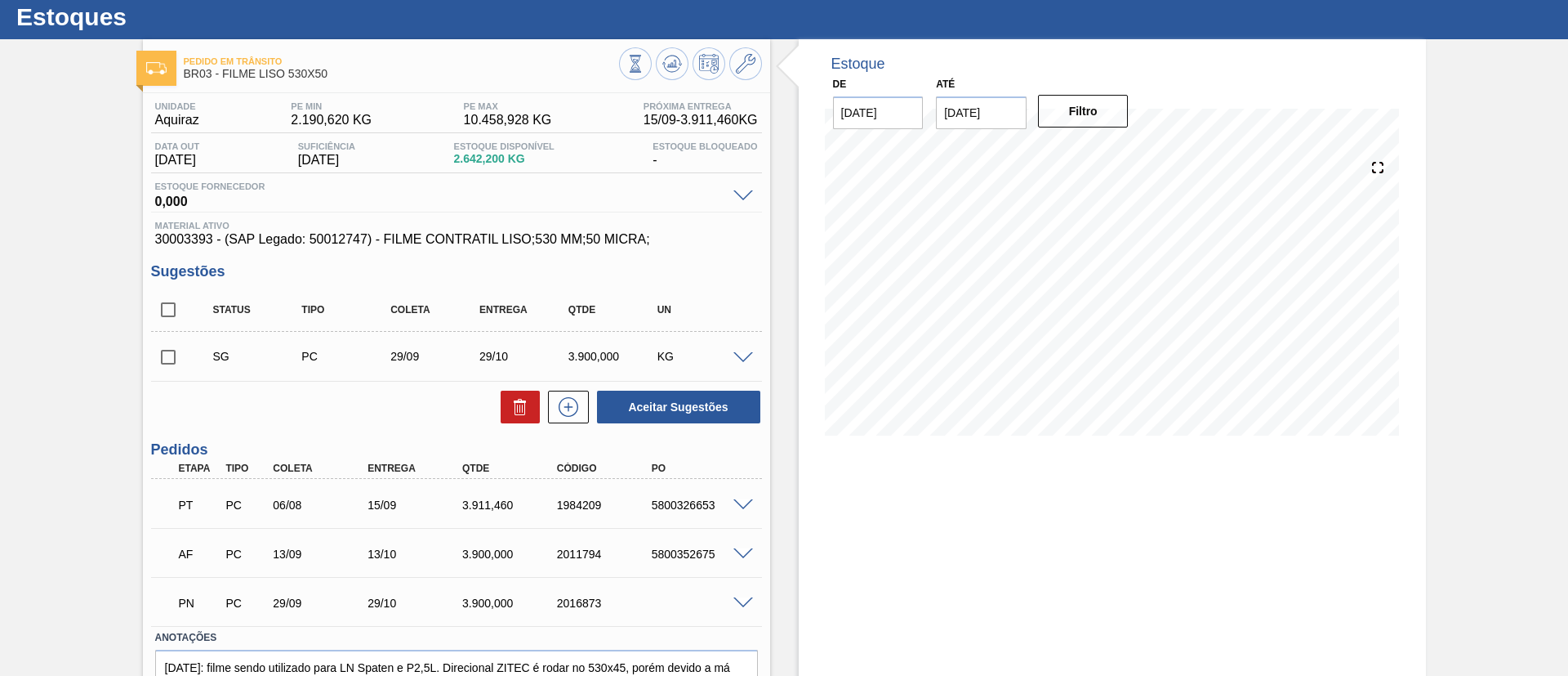
scroll to position [4, 0]
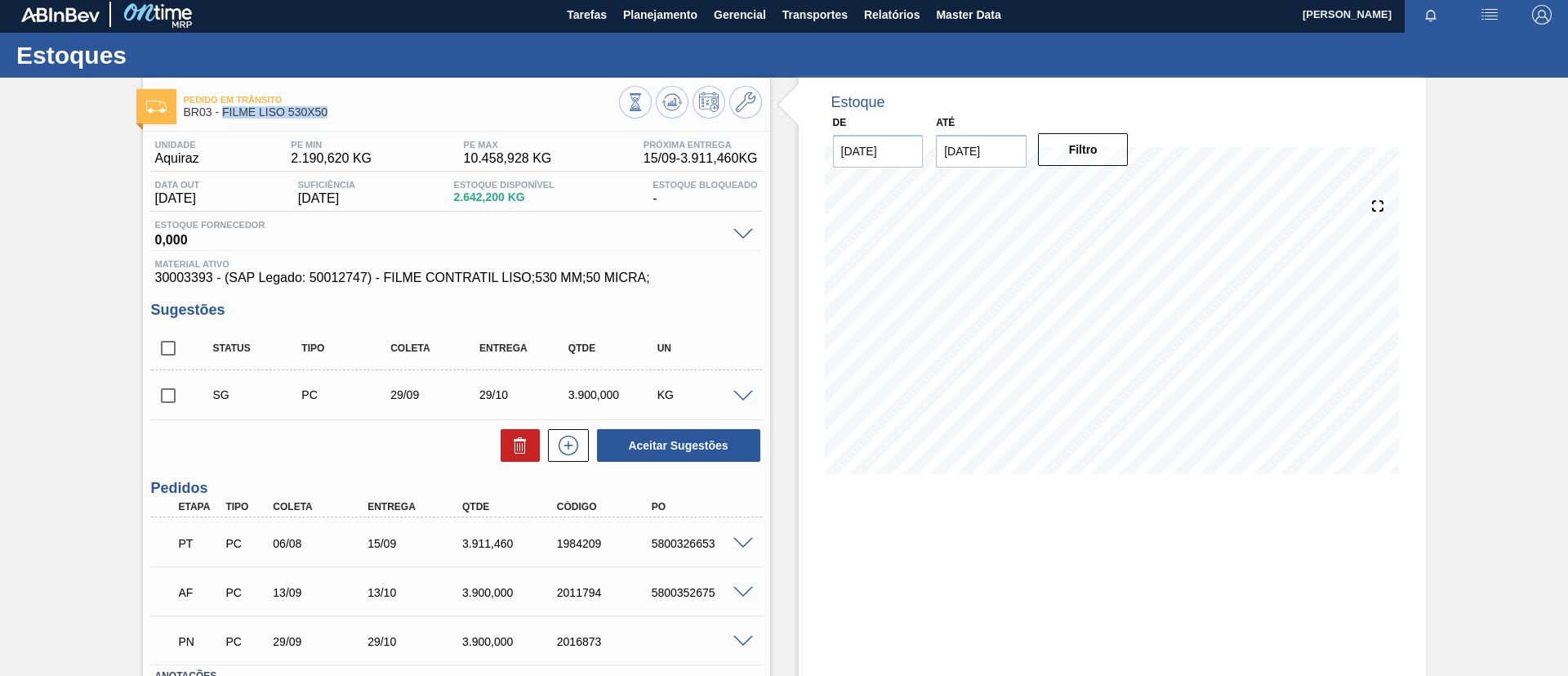
drag, startPoint x: 335, startPoint y: 111, endPoint x: 222, endPoint y: 113, distance: 113.0
click at [222, 113] on span "BR03 - FILME LISO 530X50" at bounding box center [402, 112] width 436 height 12
copy span "FILME LISO 530X50"
click at [68, 222] on div "Pedido em Trânsito BR03 - FILME LISO 530X50 Unidade Aquiraz PE MIN 2.190,620 KG…" at bounding box center [784, 438] width 1568 height 720
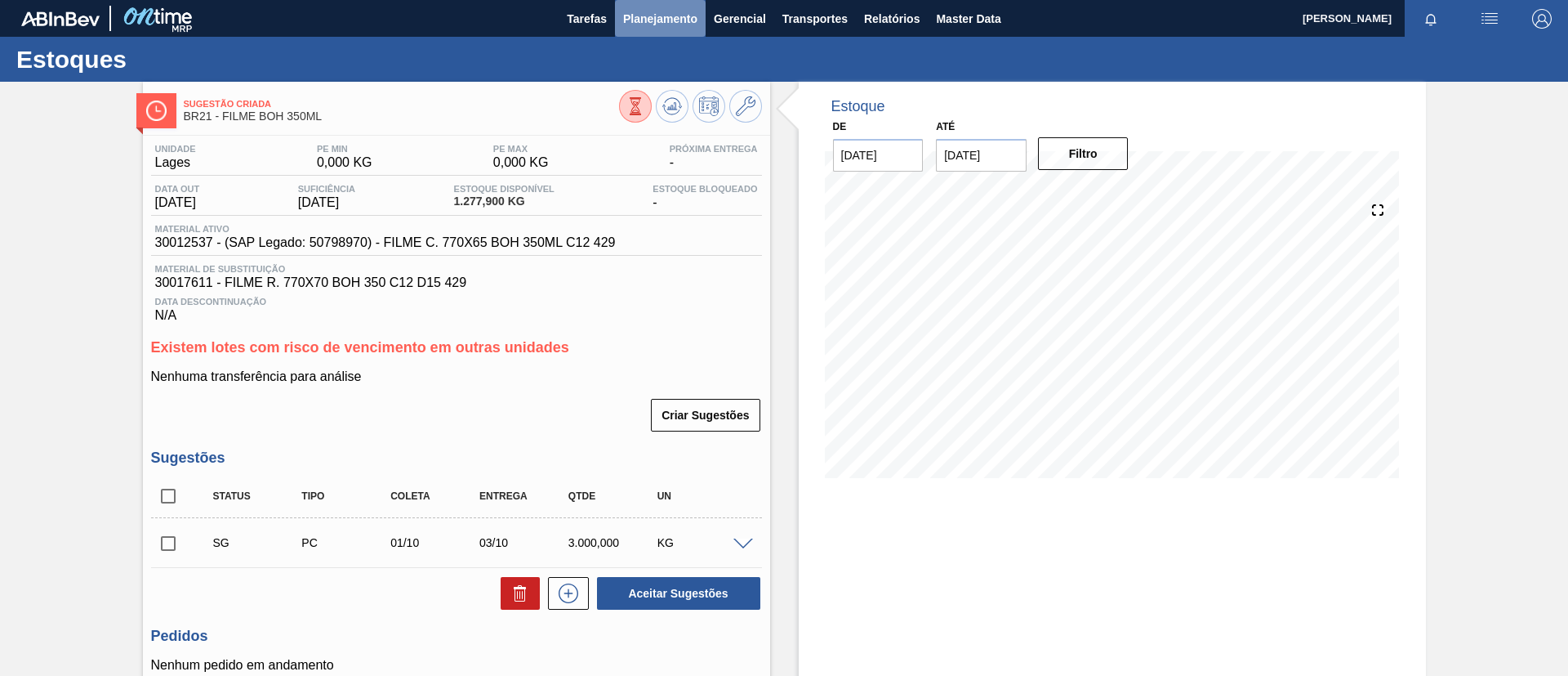
click at [658, 23] on span "Planejamento" at bounding box center [660, 19] width 74 height 20
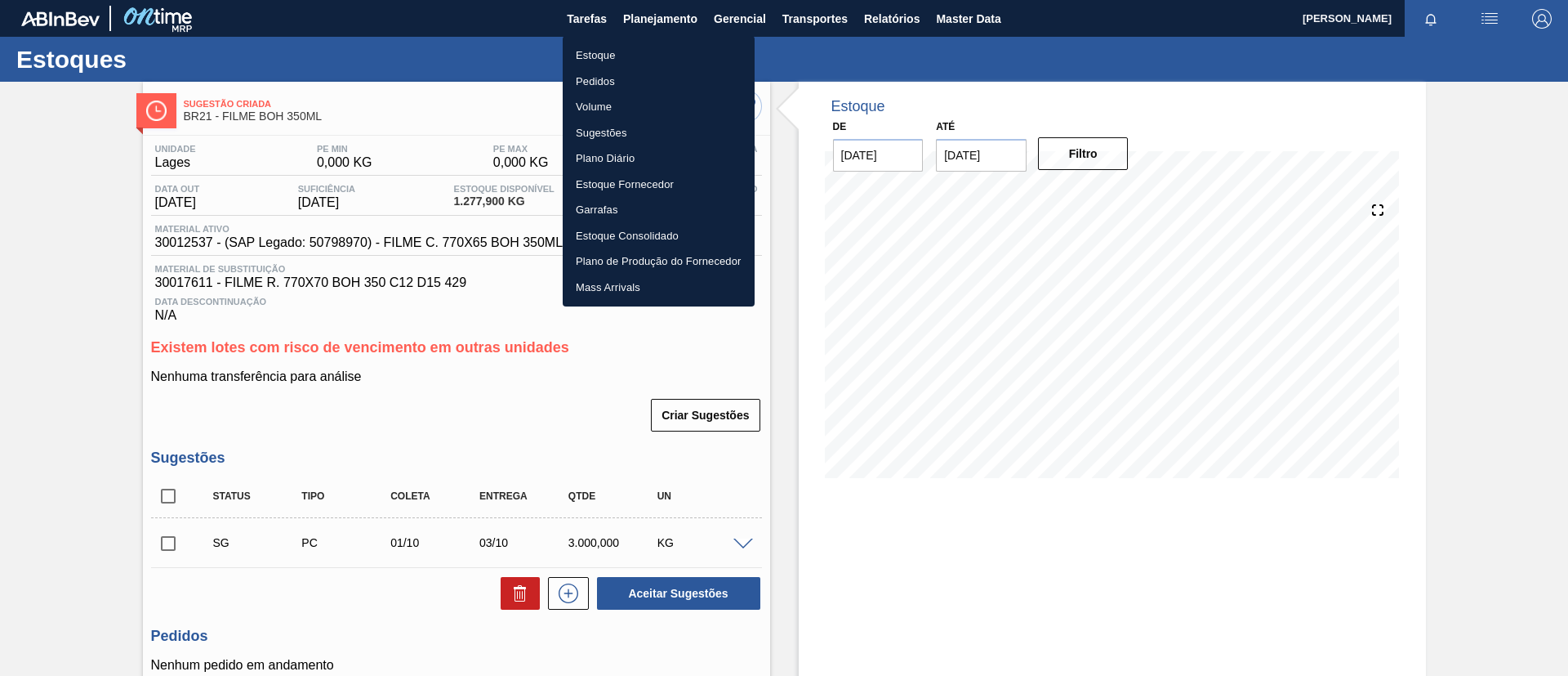
click at [641, 55] on li "Estoque" at bounding box center [659, 56] width 192 height 26
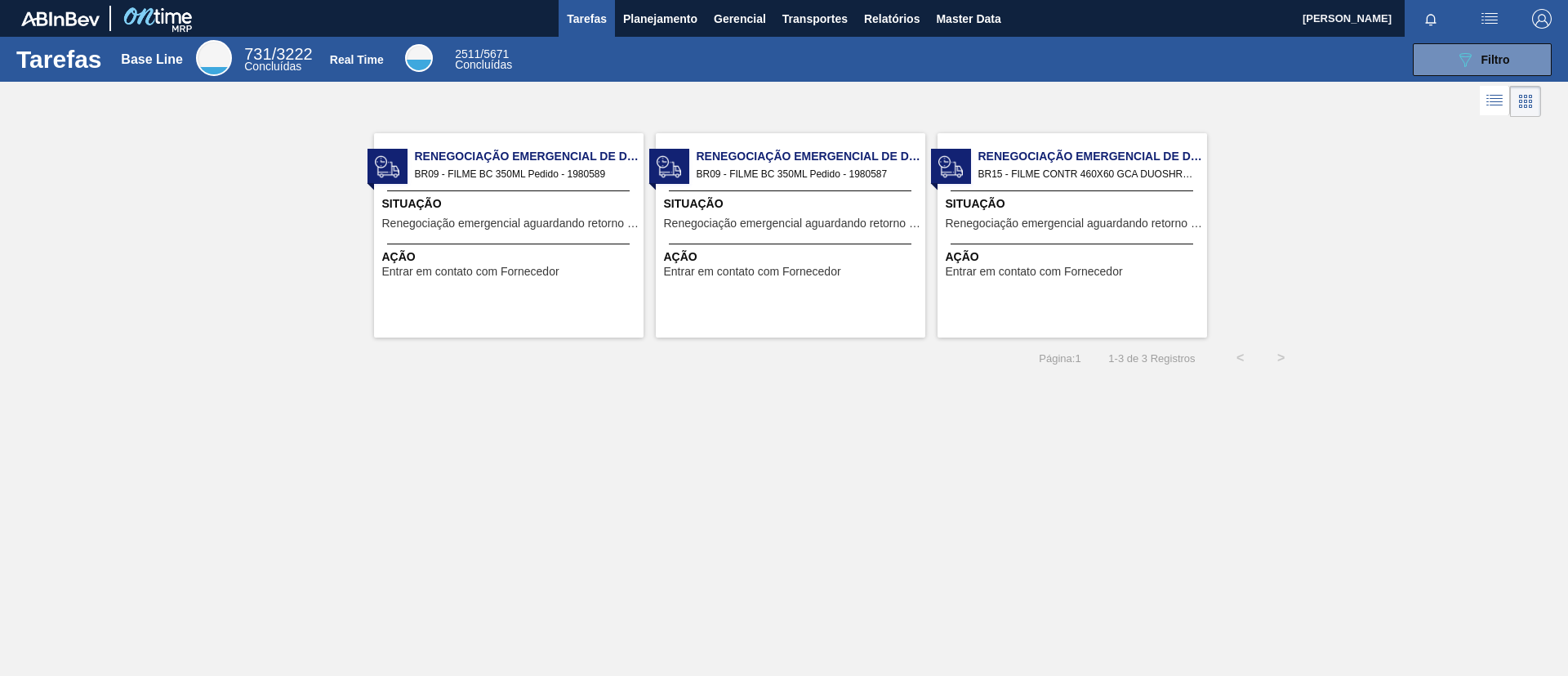
click at [599, 152] on span "Renegociação Emergencial de Data" at bounding box center [530, 156] width 229 height 17
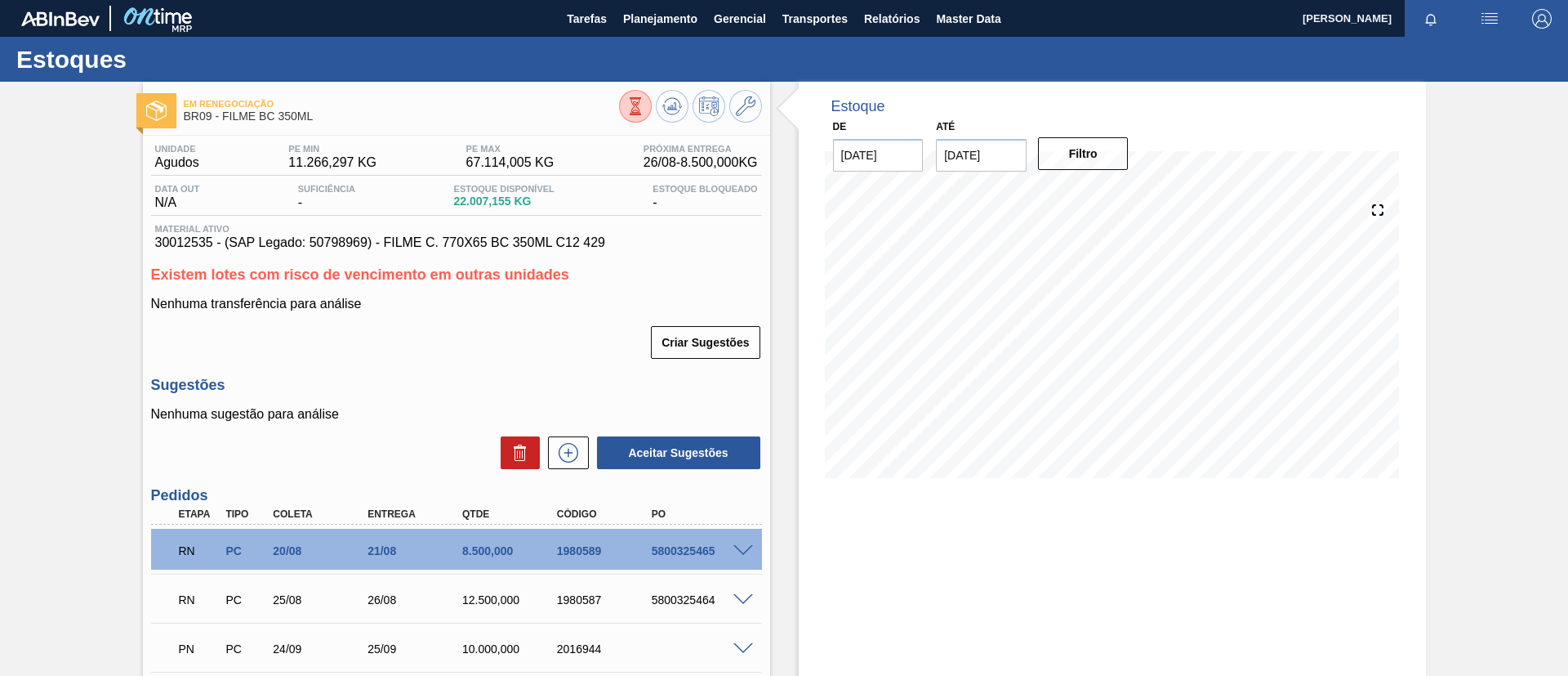
click at [742, 553] on span at bounding box center [743, 551] width 20 height 12
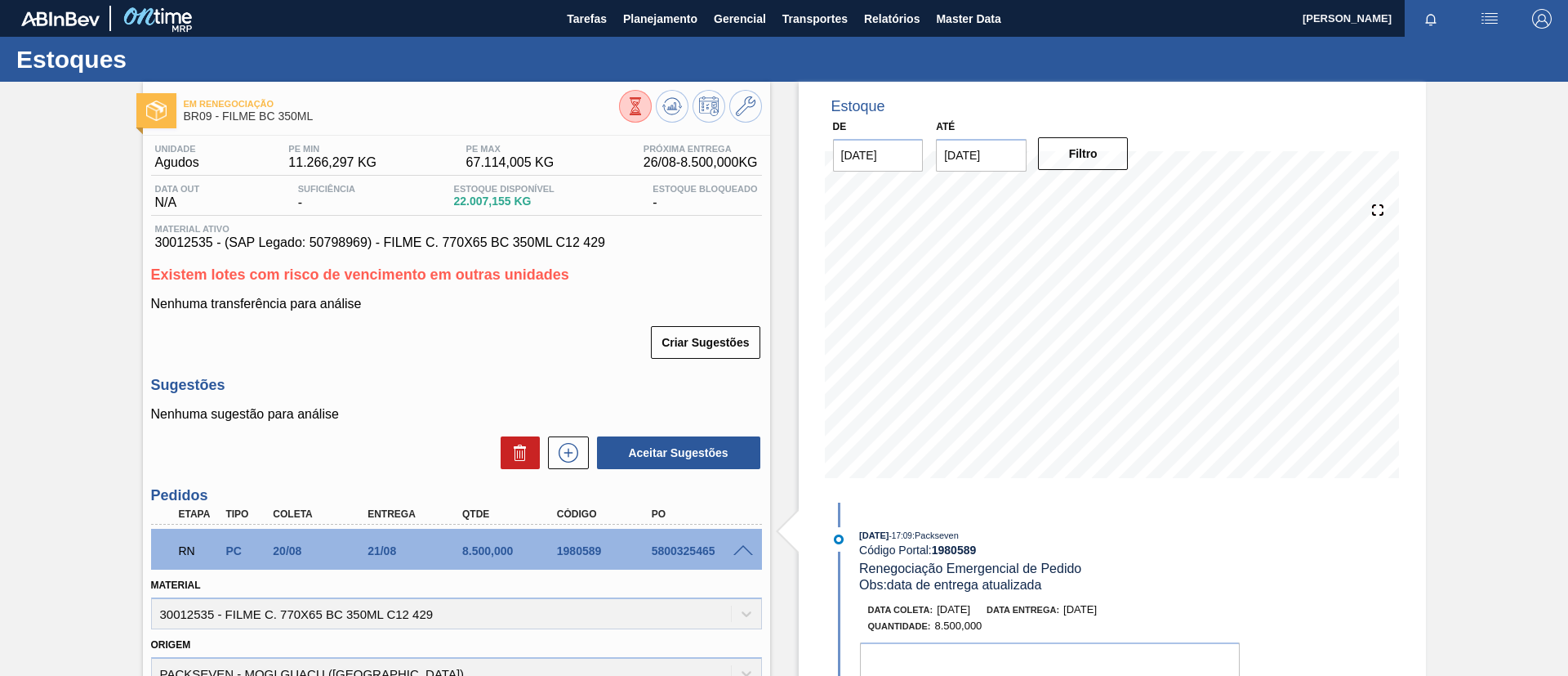
scroll to position [123, 0]
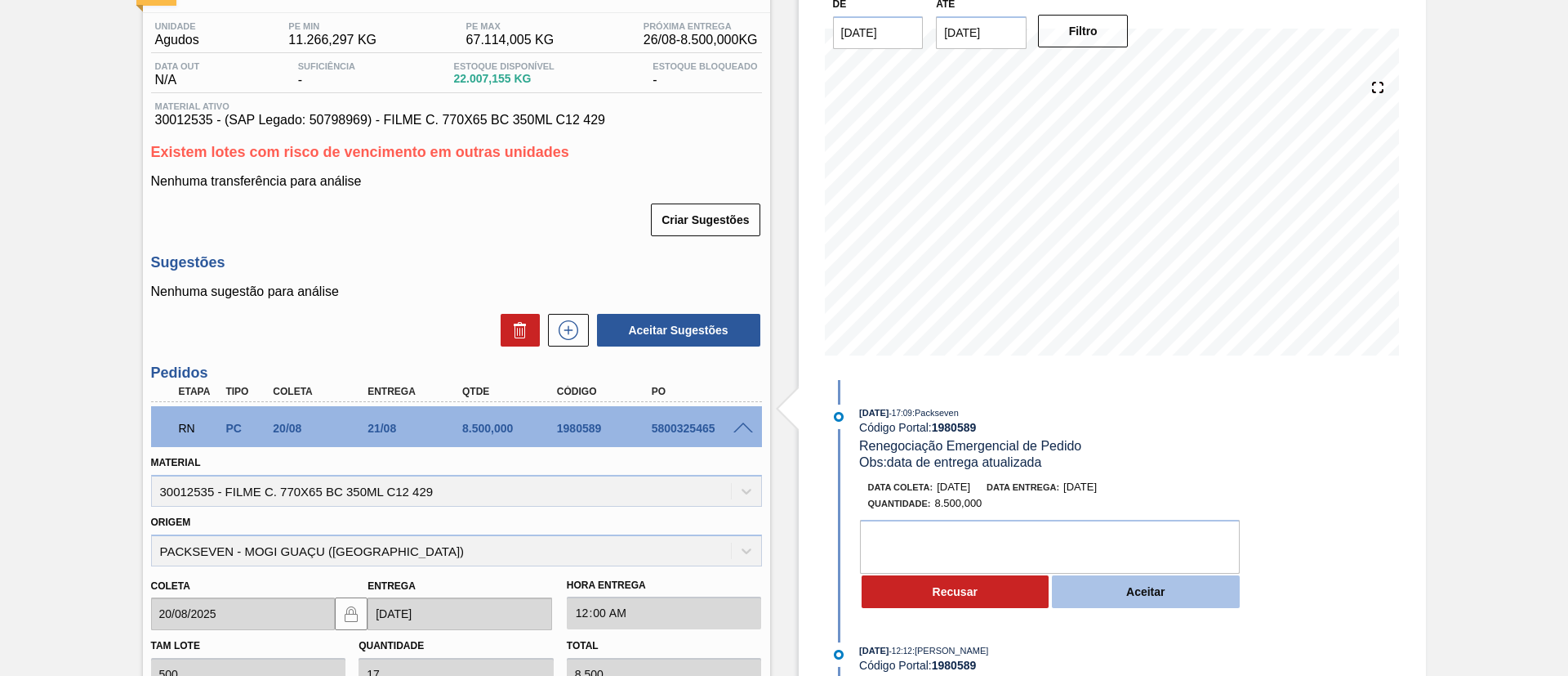
click at [1126, 583] on button "Aceitar" at bounding box center [1146, 591] width 187 height 33
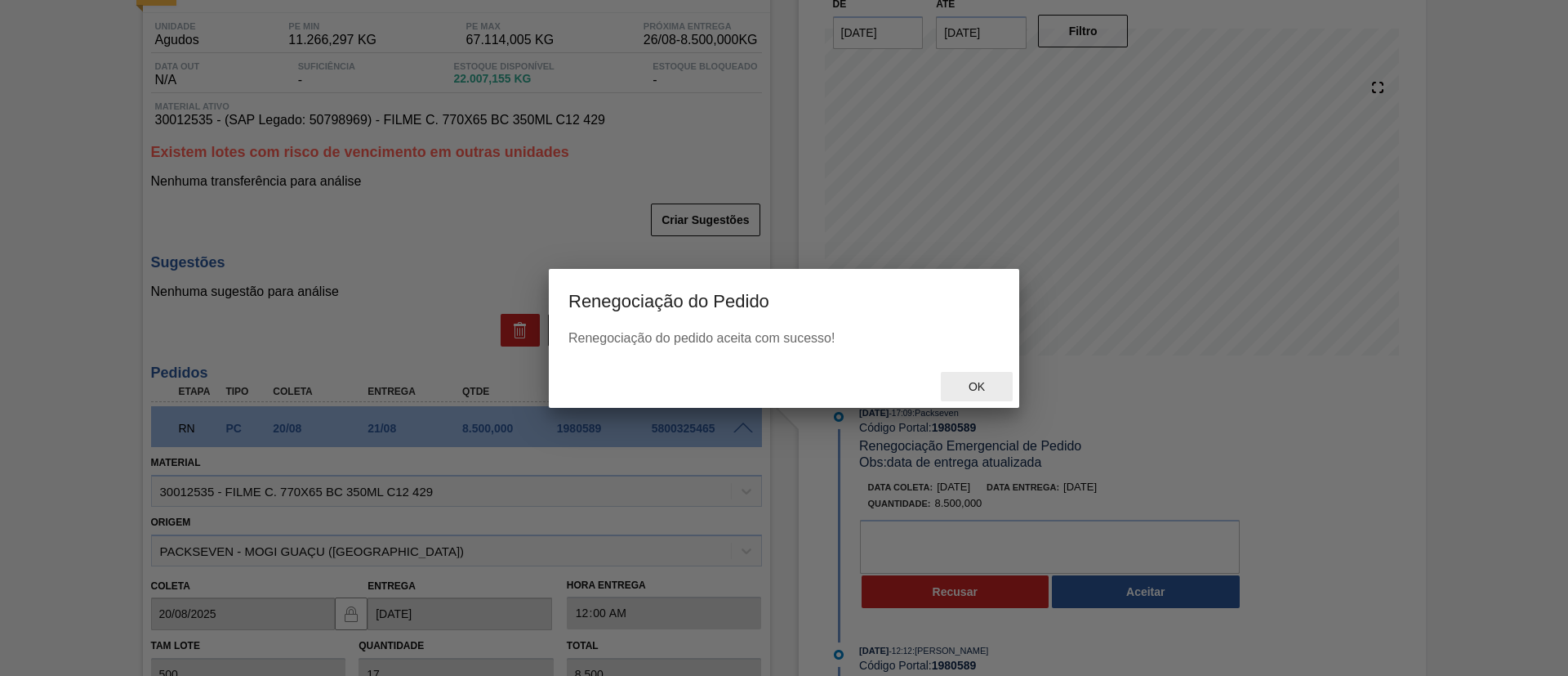
click at [981, 387] on span "Ok" at bounding box center [977, 387] width 43 height 13
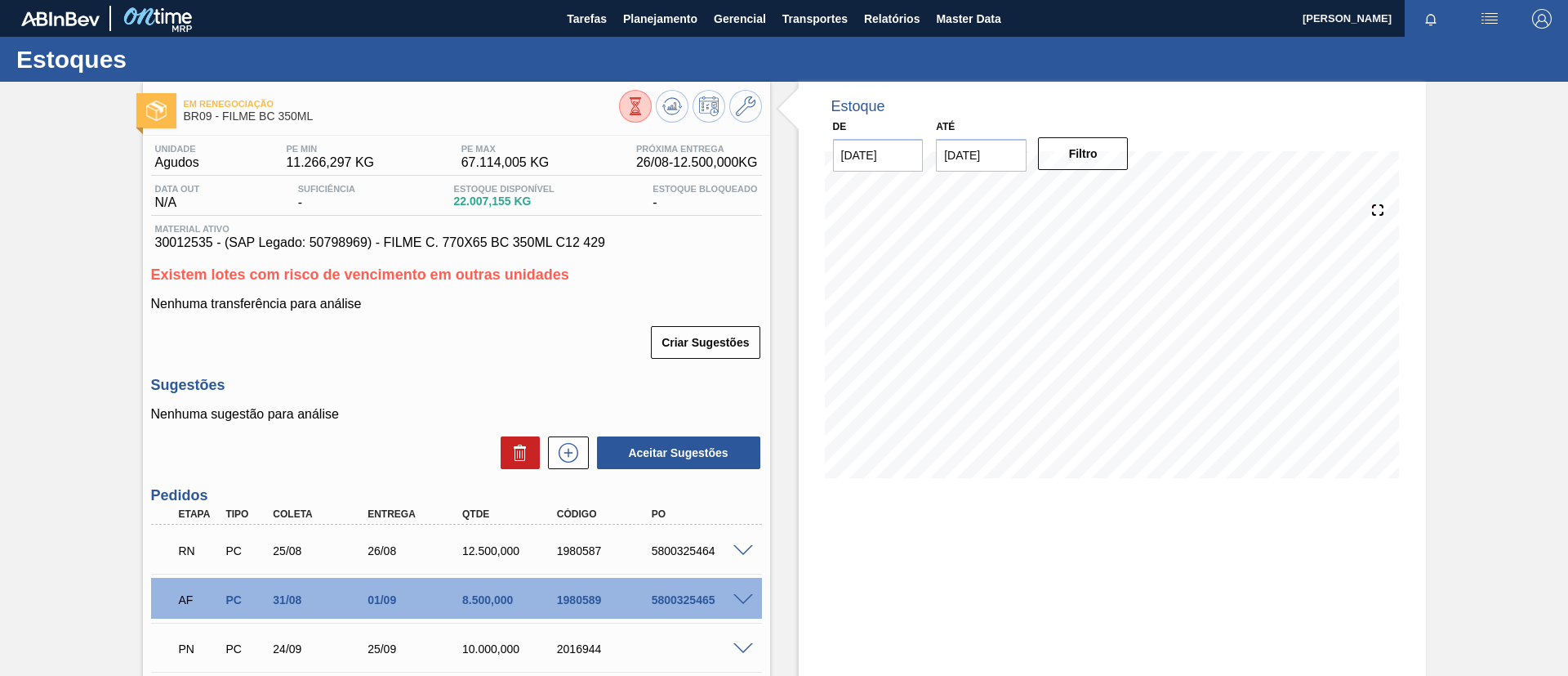
click at [738, 548] on span at bounding box center [743, 551] width 20 height 12
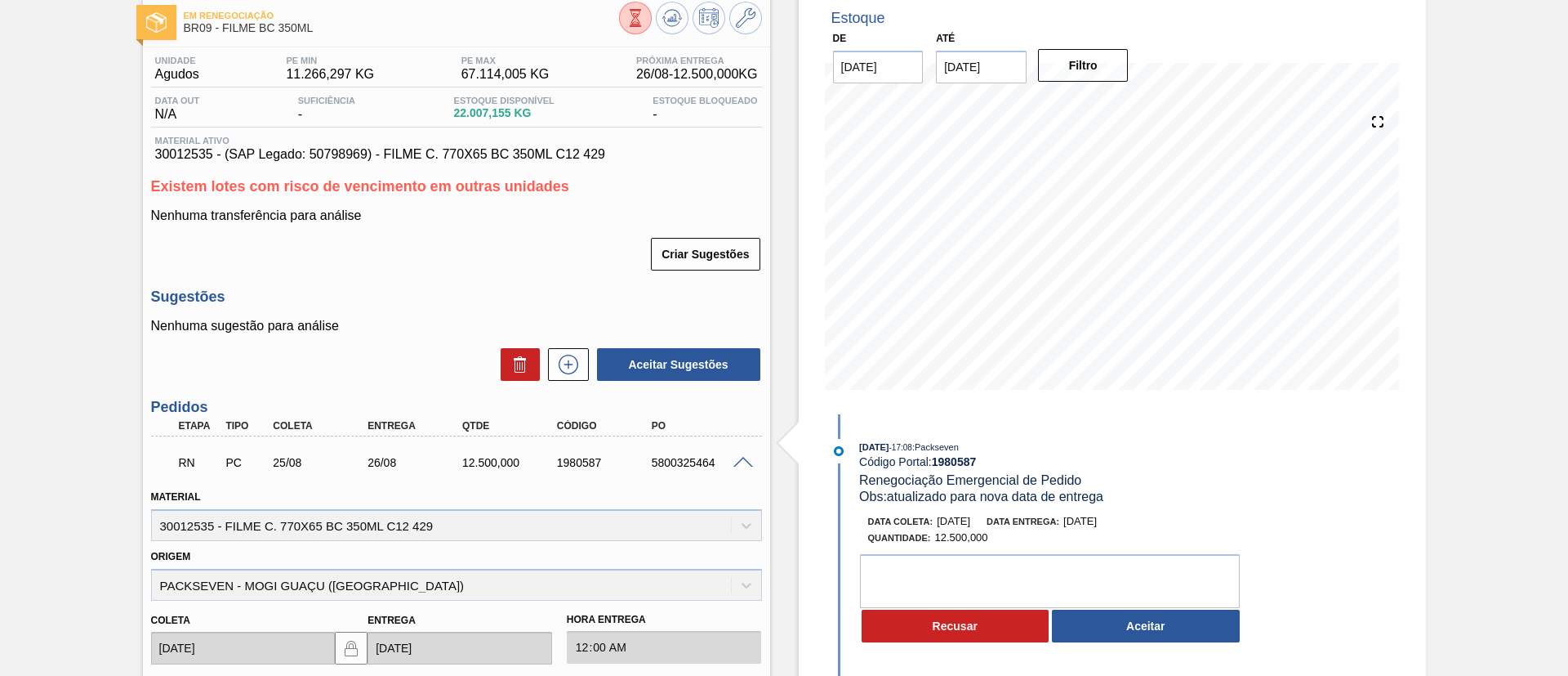
scroll to position [123, 0]
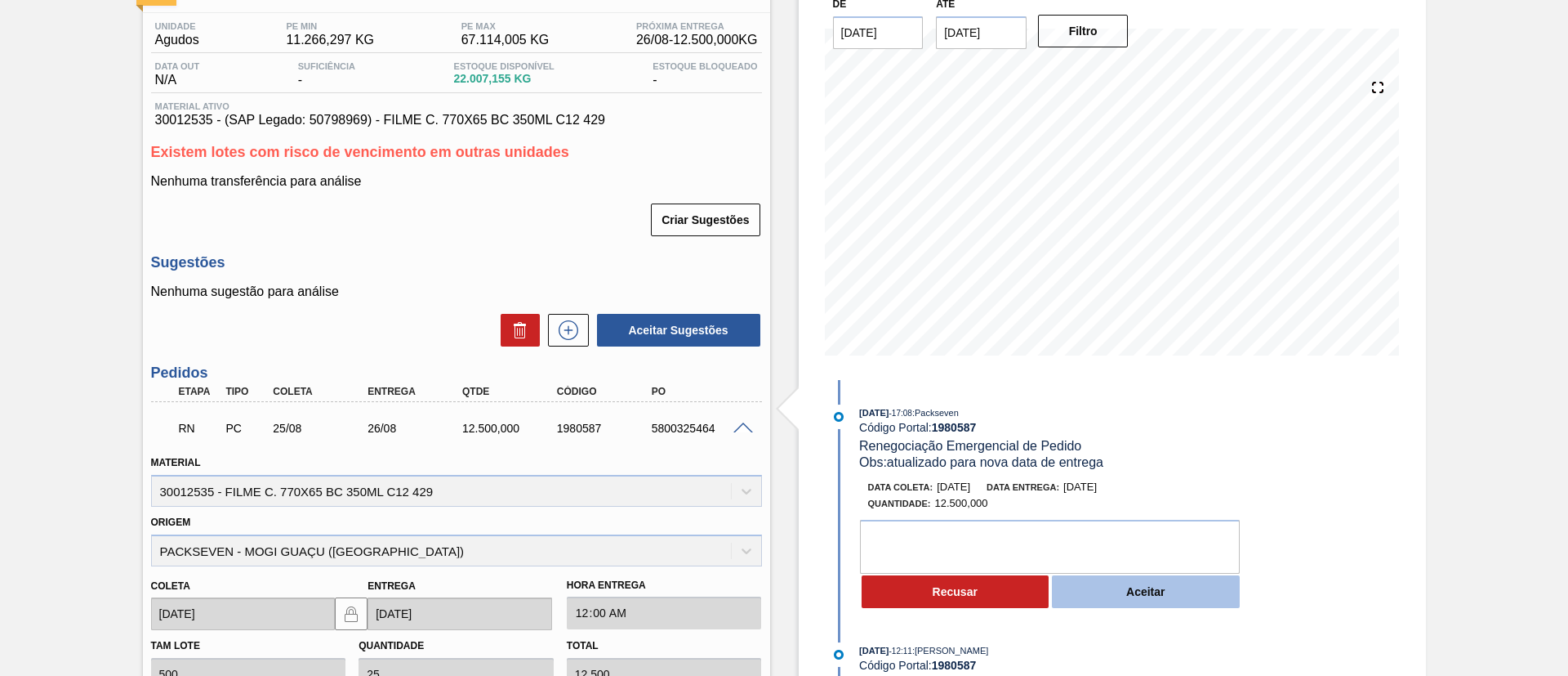
click at [1117, 579] on button "Aceitar" at bounding box center [1146, 591] width 187 height 33
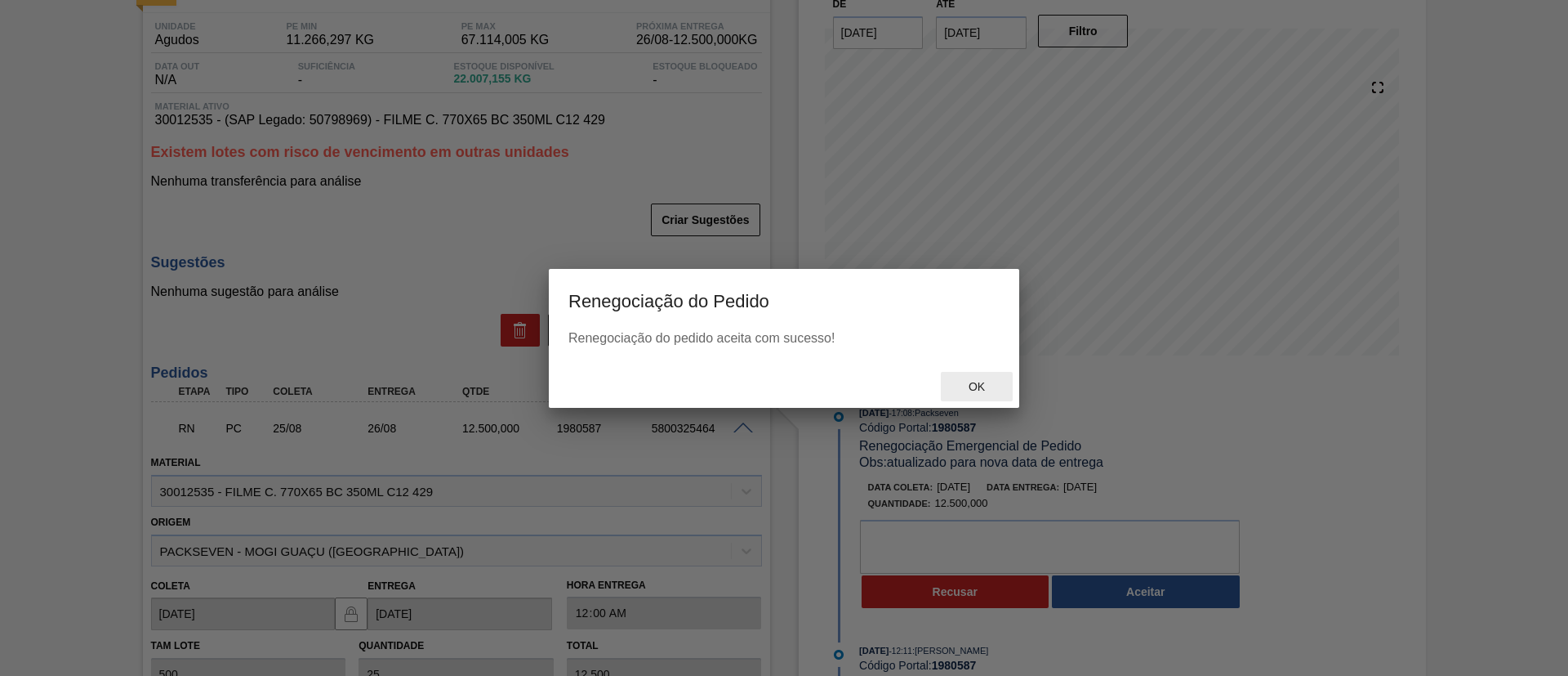
click at [992, 386] on span "Ok" at bounding box center [977, 387] width 43 height 13
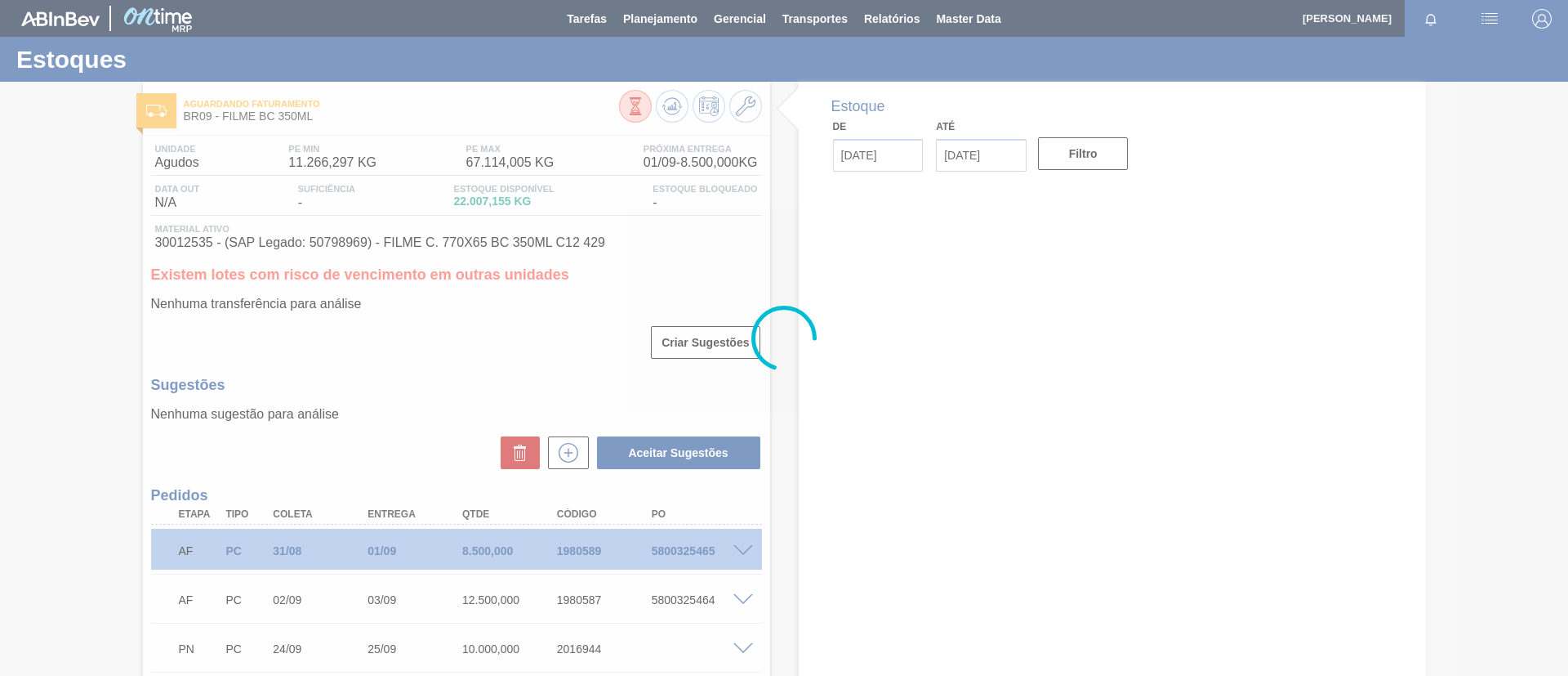
click at [676, 106] on div at bounding box center [784, 338] width 1568 height 676
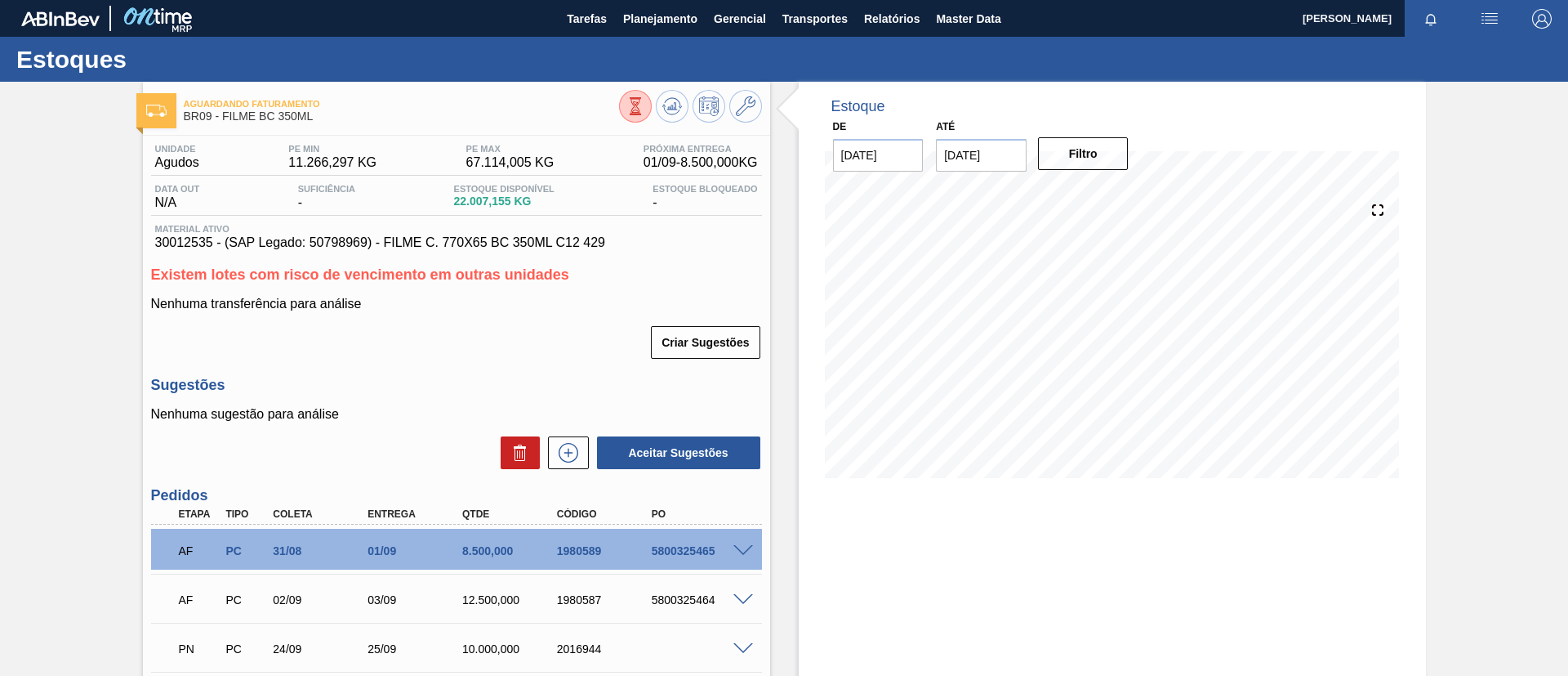
click at [676, 106] on icon at bounding box center [673, 106] width 20 height 20
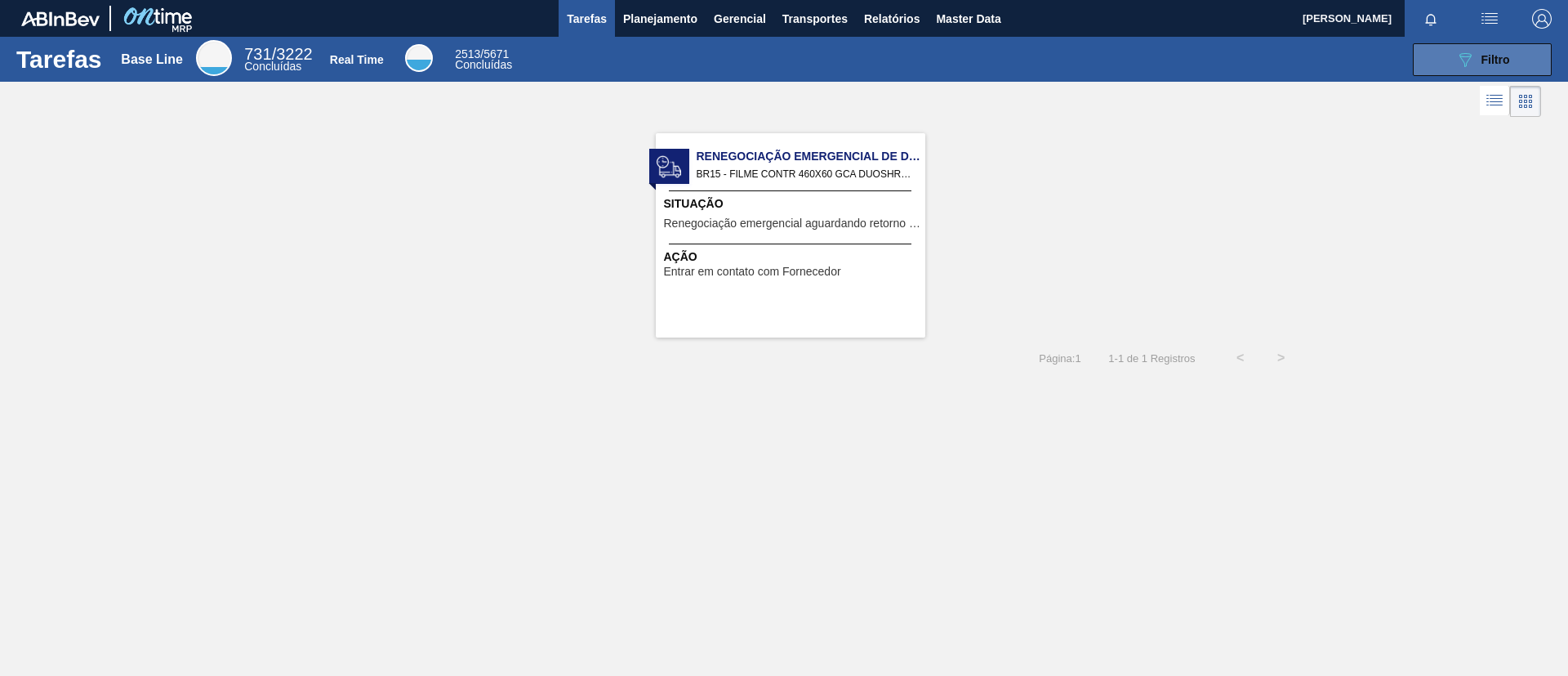
click at [1515, 53] on button "089F7B8B-B2A5-4AFE-B5C0-19BA573D28AC Filtro" at bounding box center [1482, 60] width 139 height 33
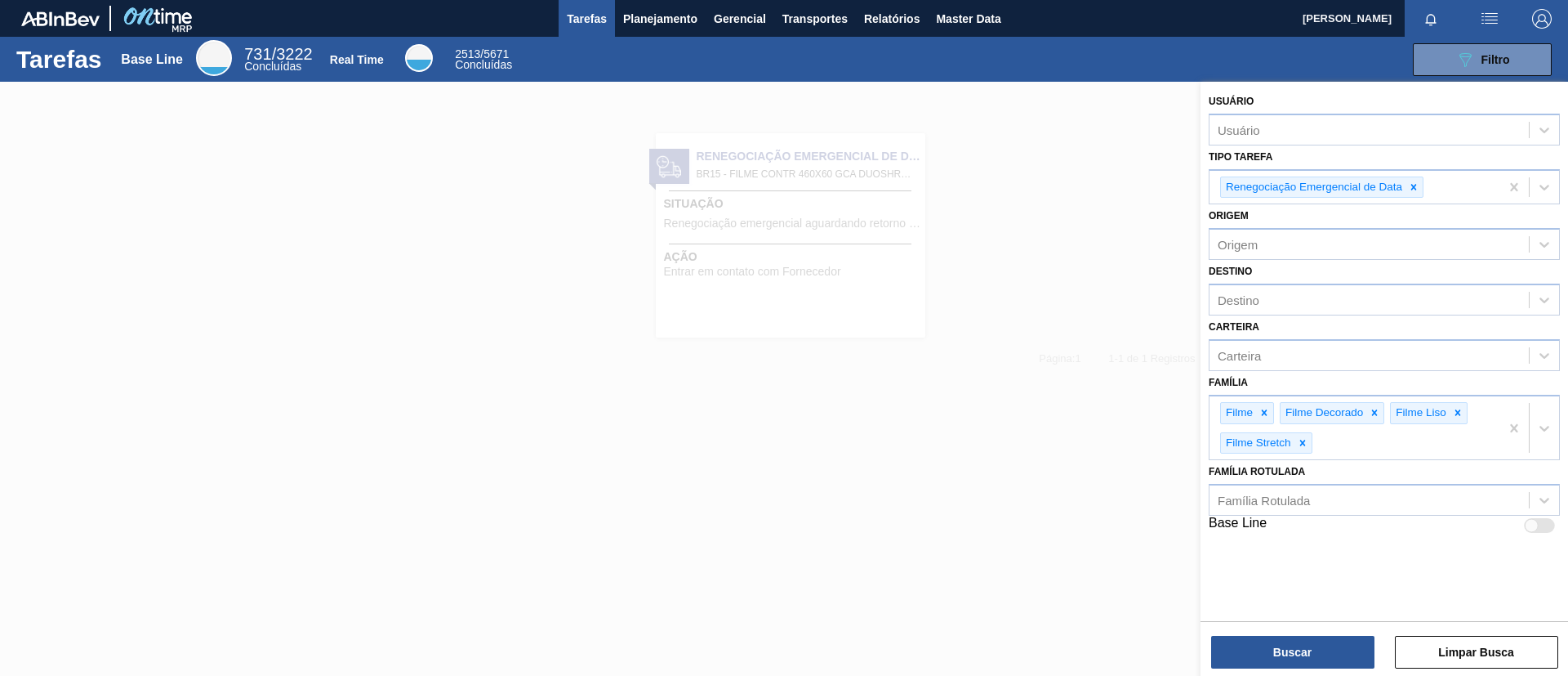
click at [724, 154] on div at bounding box center [784, 419] width 1568 height 676
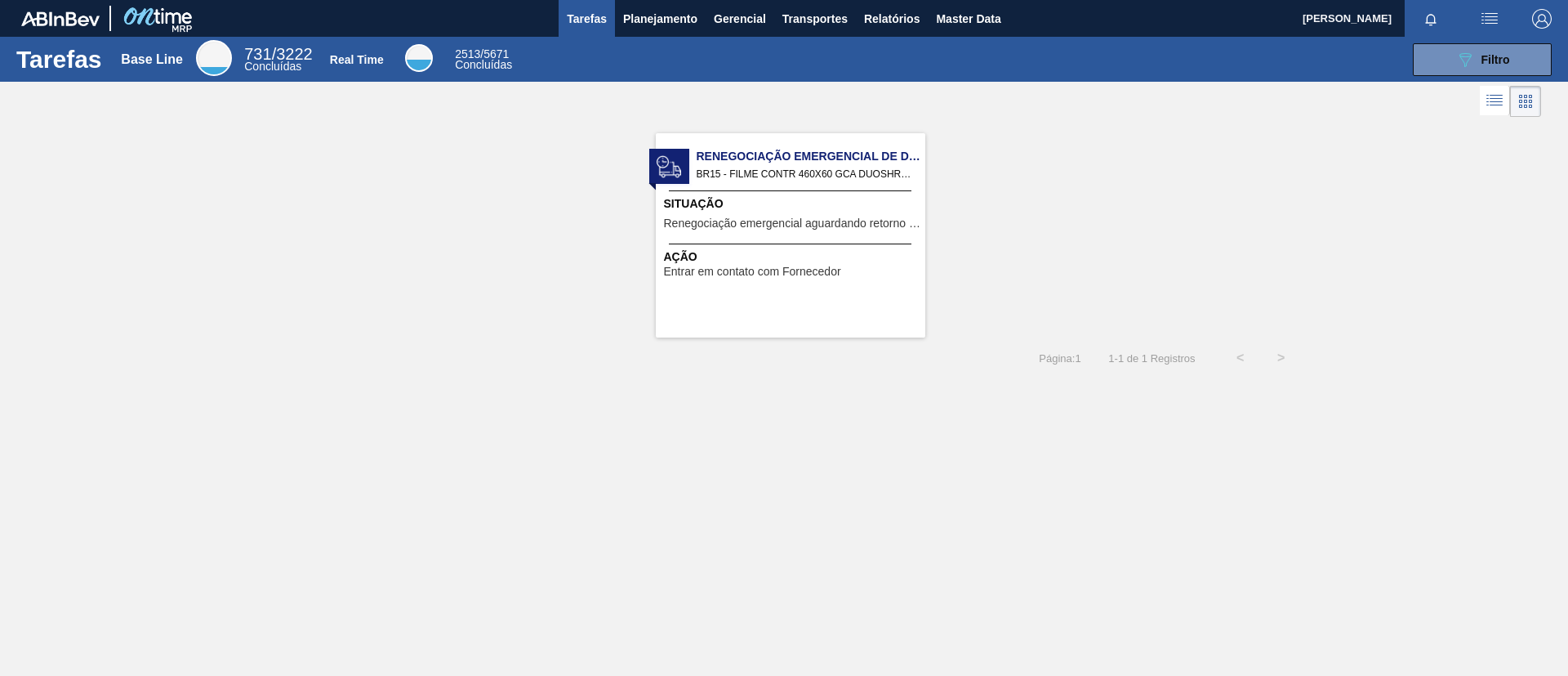
click at [691, 38] on div "Tarefas Base Line 731 / 3222 Concluídas Real Time 2513 / 5671 Concluídas 089F7B…" at bounding box center [784, 59] width 1568 height 45
click at [678, 30] on button "Planejamento" at bounding box center [660, 18] width 90 height 37
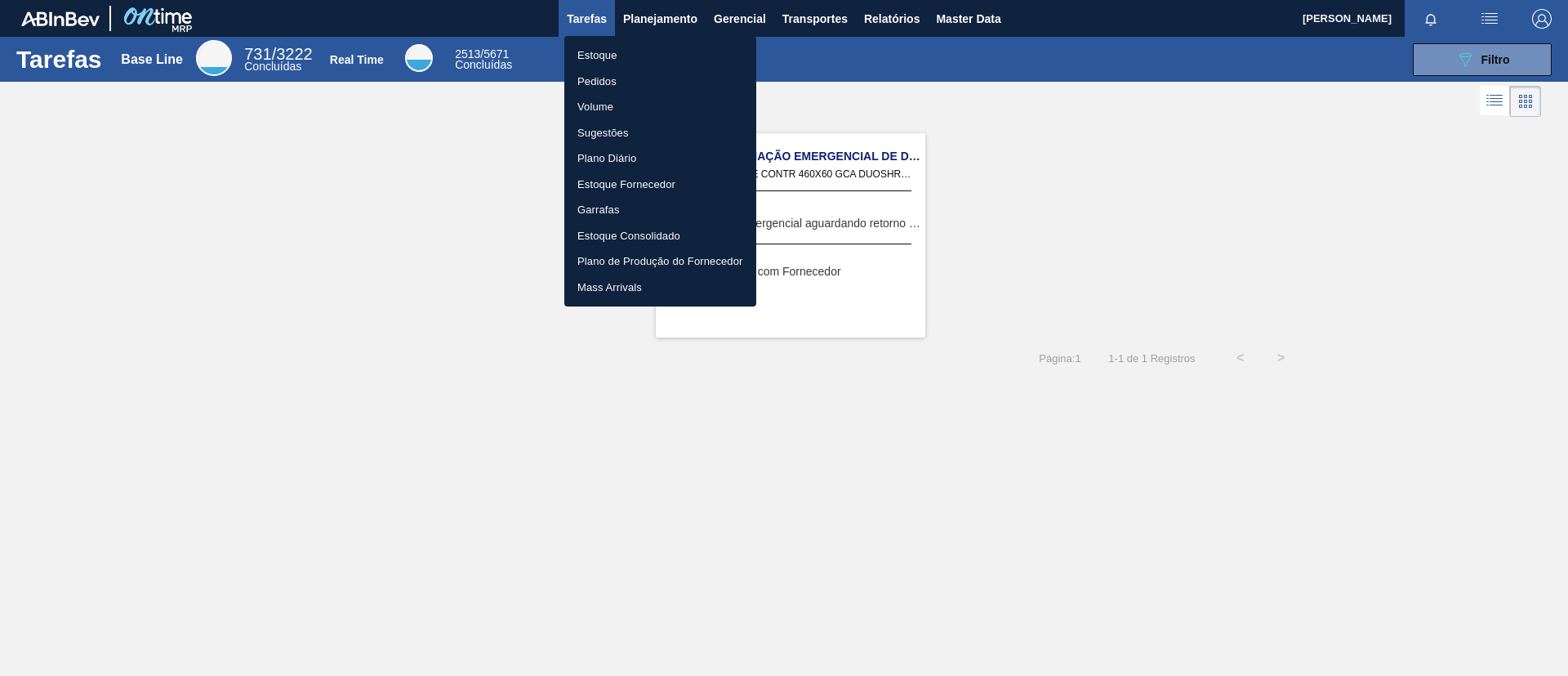
click at [683, 81] on li "Pedidos" at bounding box center [659, 81] width 192 height 26
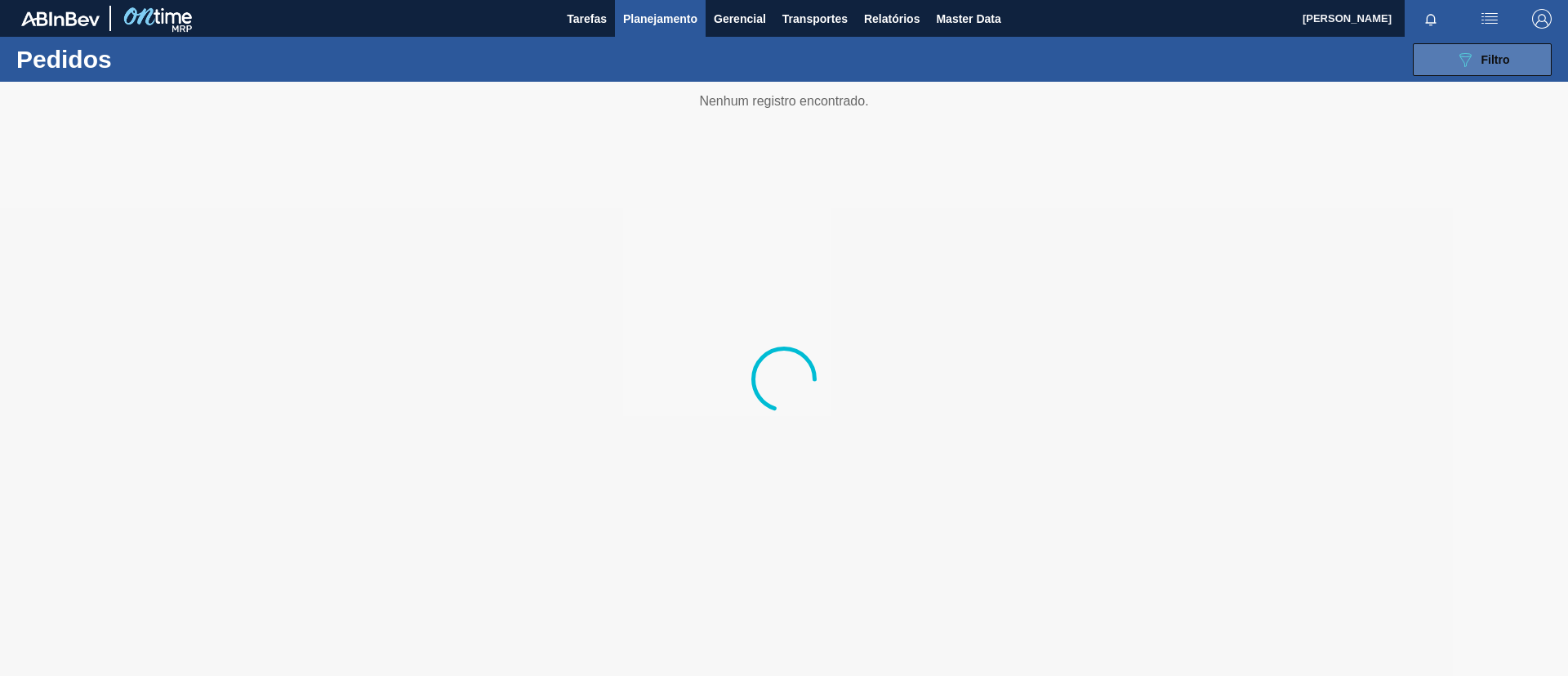
click at [1500, 60] on span "Filtro" at bounding box center [1496, 60] width 29 height 13
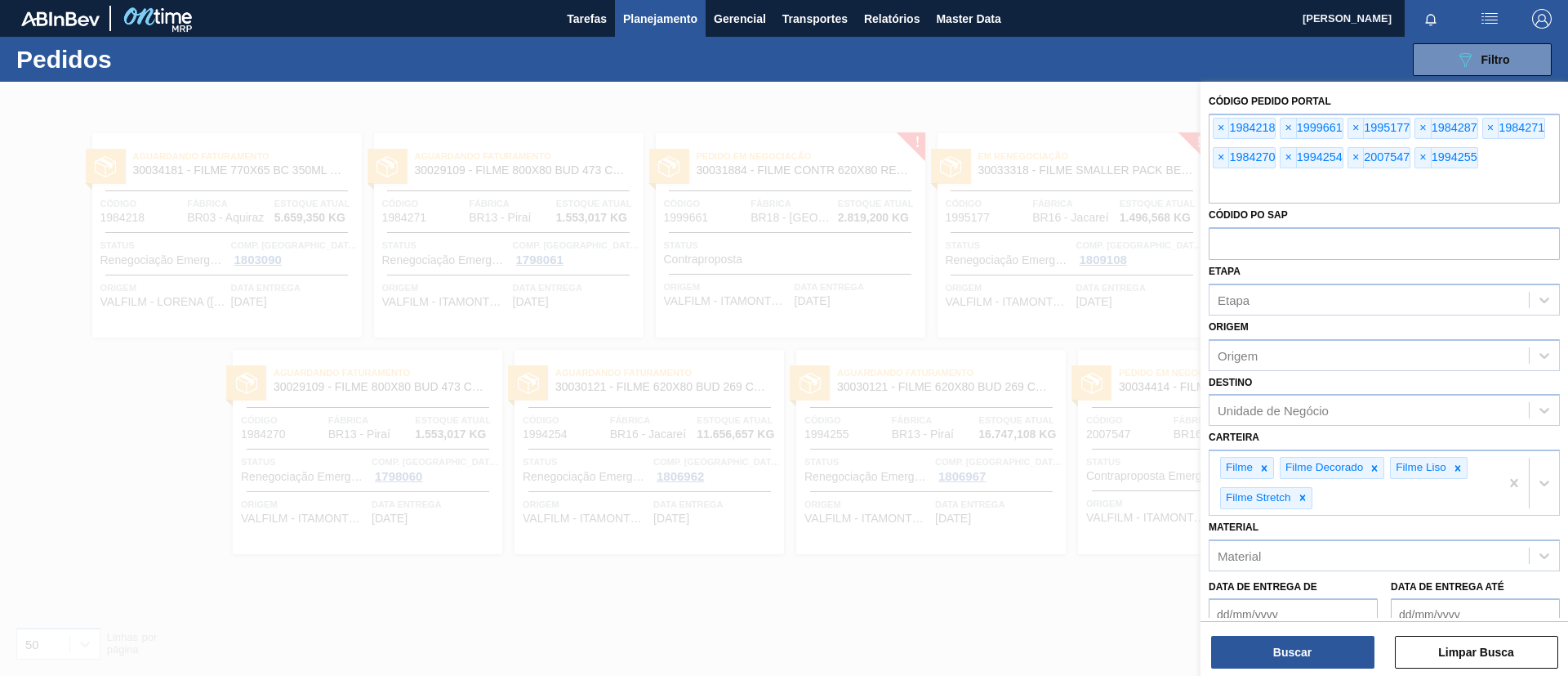
click at [1221, 126] on span "×" at bounding box center [1221, 128] width 16 height 20
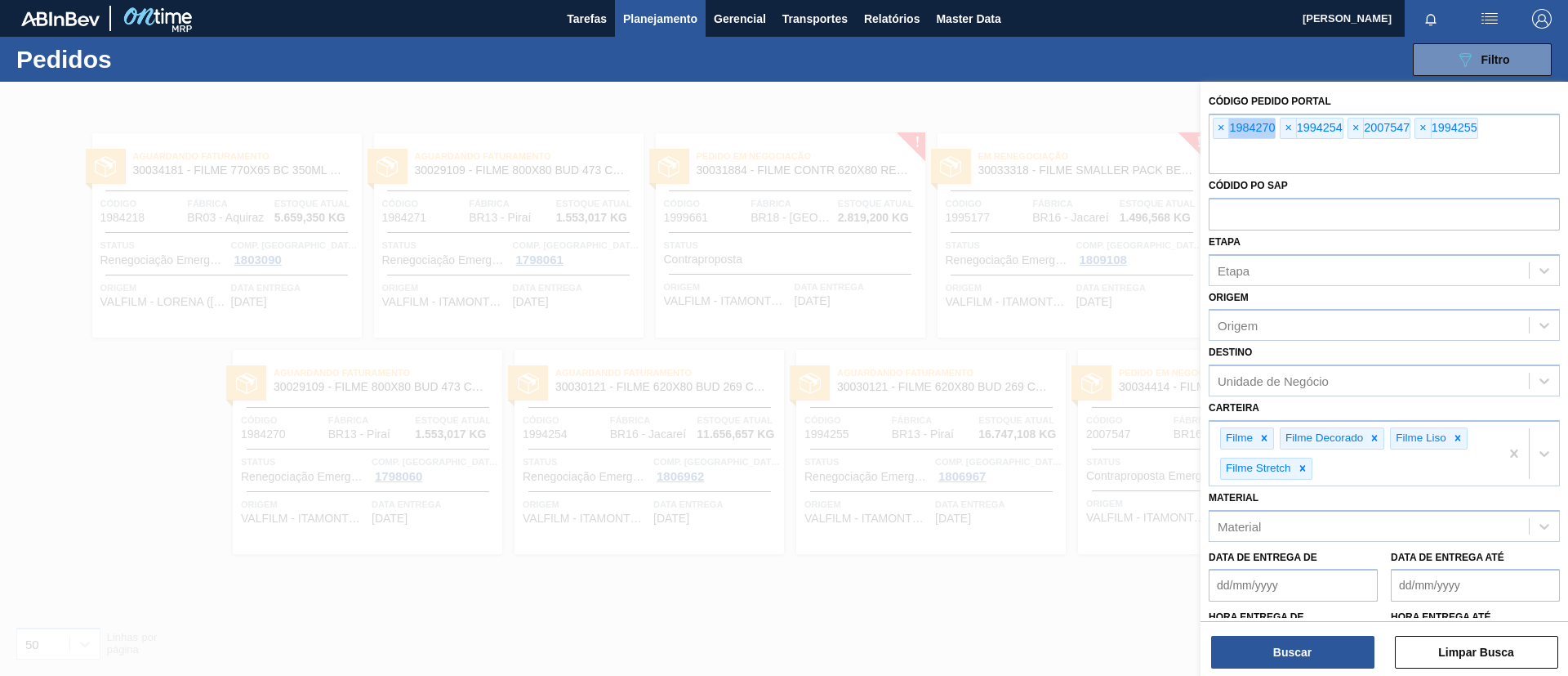
click at [1221, 126] on span "×" at bounding box center [1221, 128] width 16 height 20
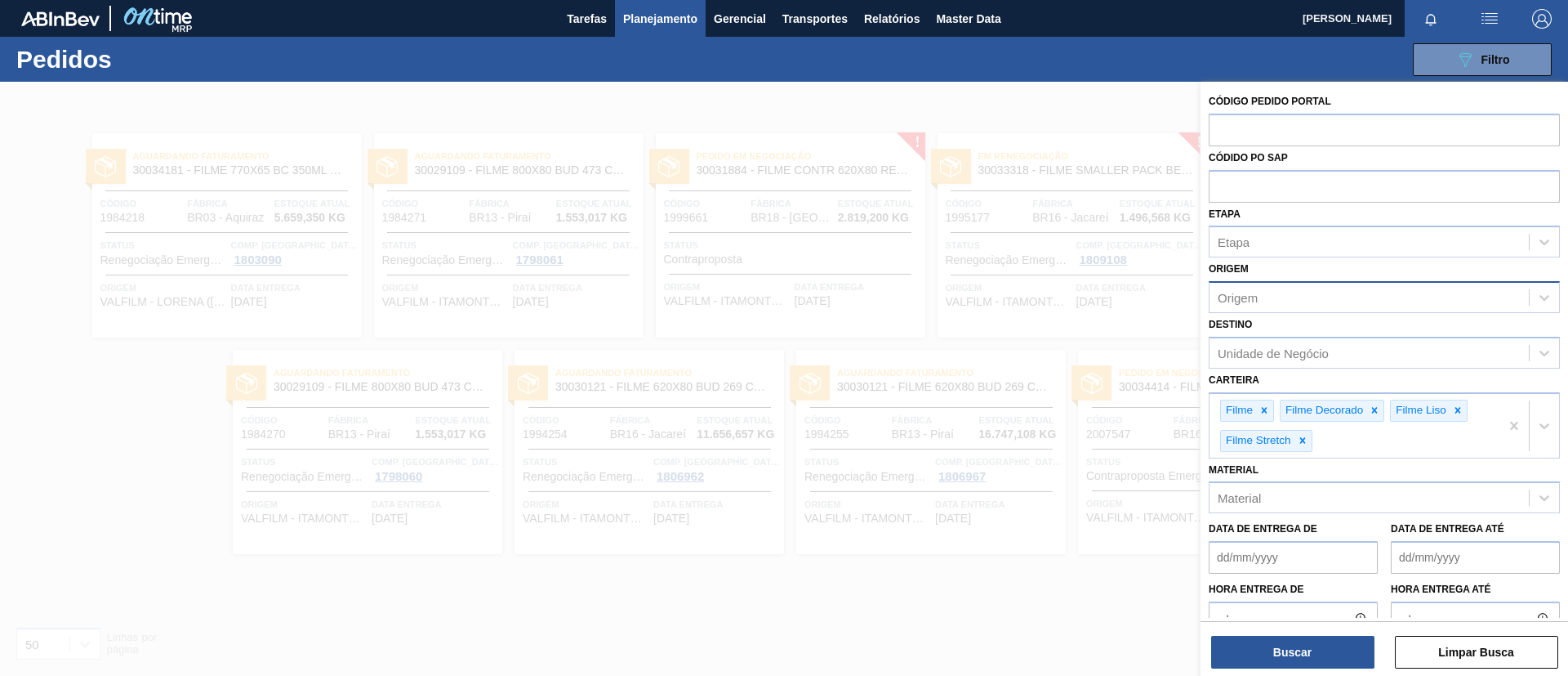
click at [1279, 291] on div "Origem" at bounding box center [1369, 298] width 319 height 24
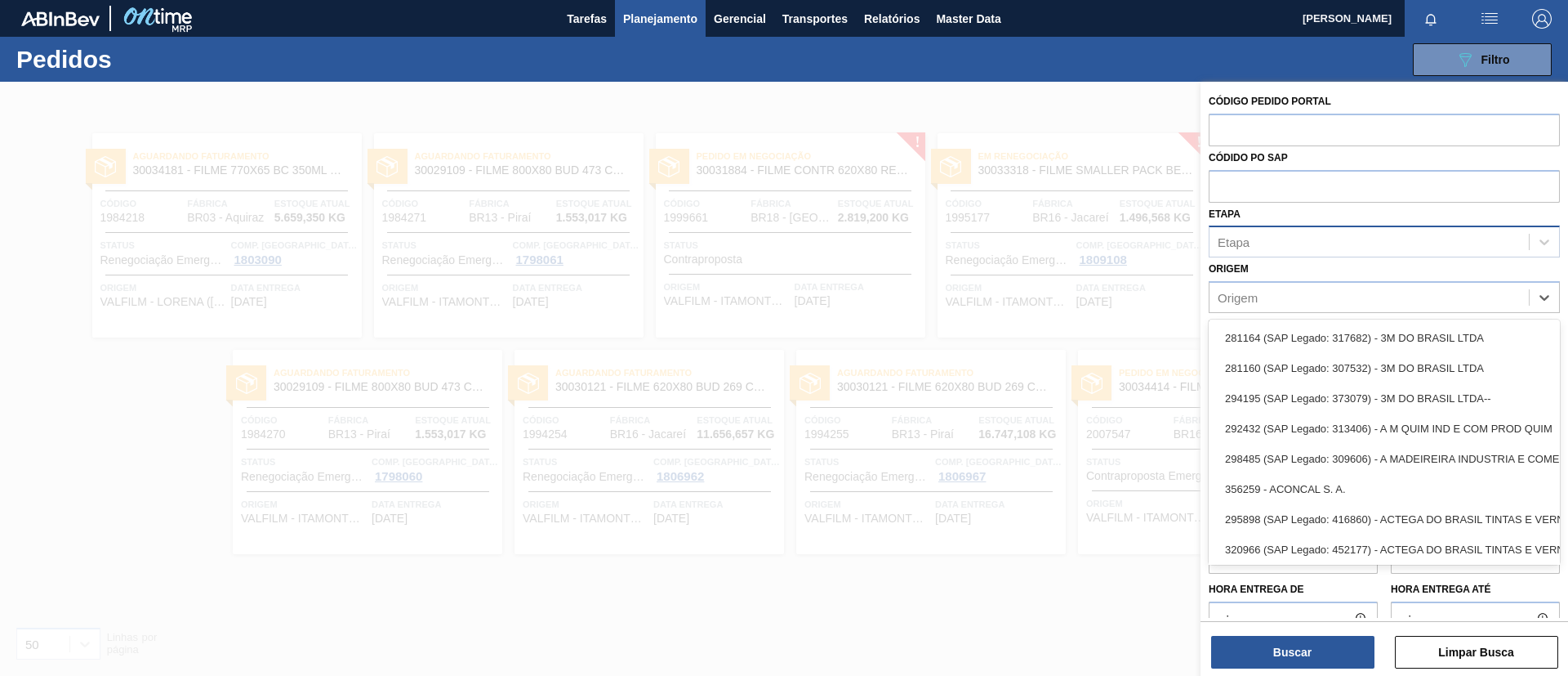
click at [1264, 248] on div "Etapa" at bounding box center [1369, 242] width 319 height 24
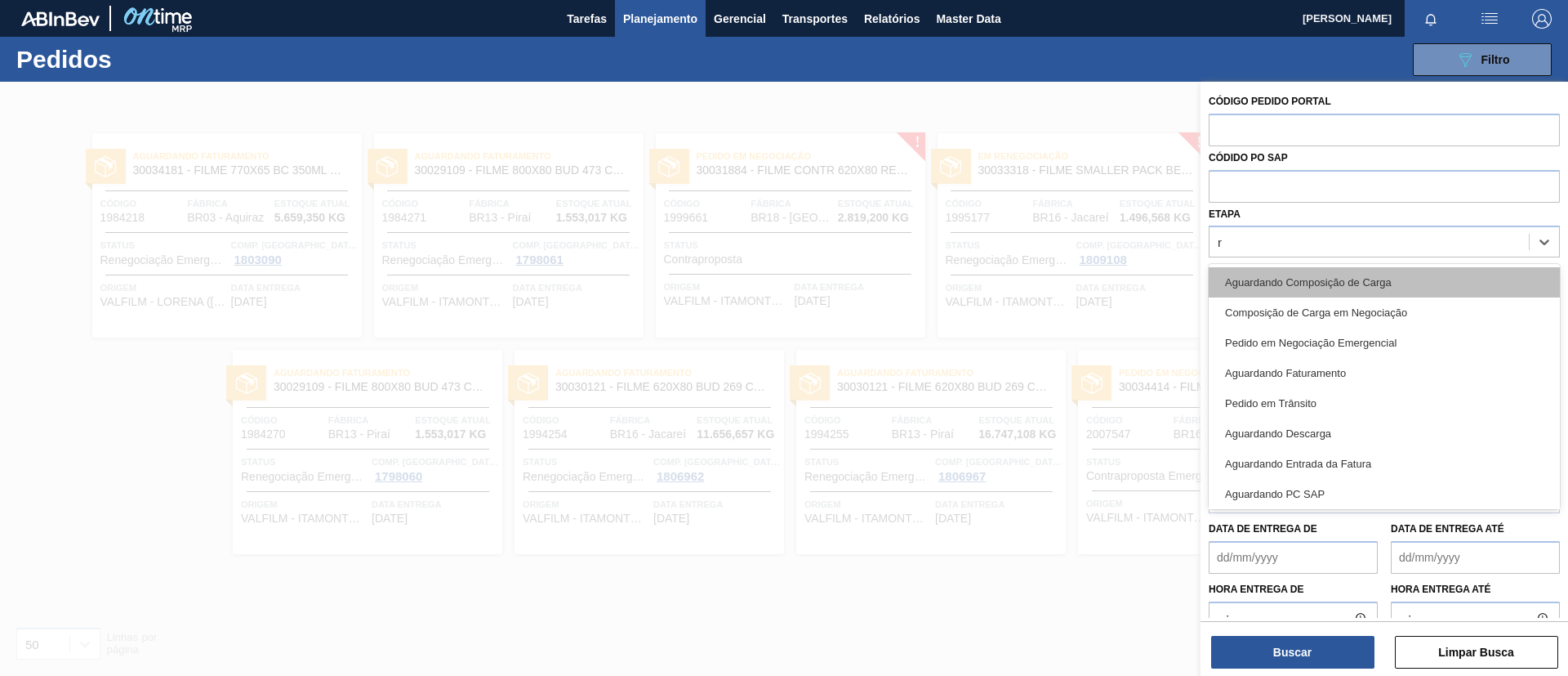
type input "re"
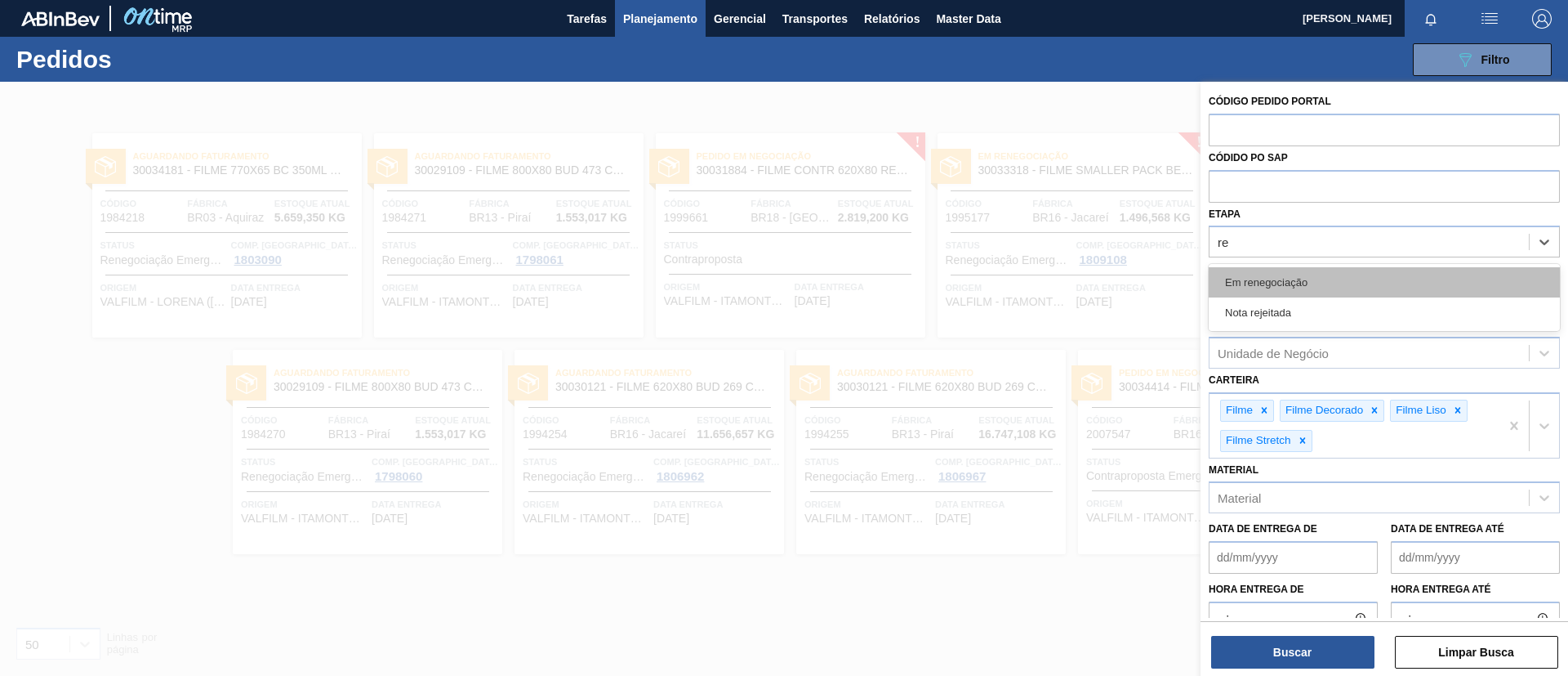
click at [1297, 281] on div "Em renegociação" at bounding box center [1384, 282] width 351 height 30
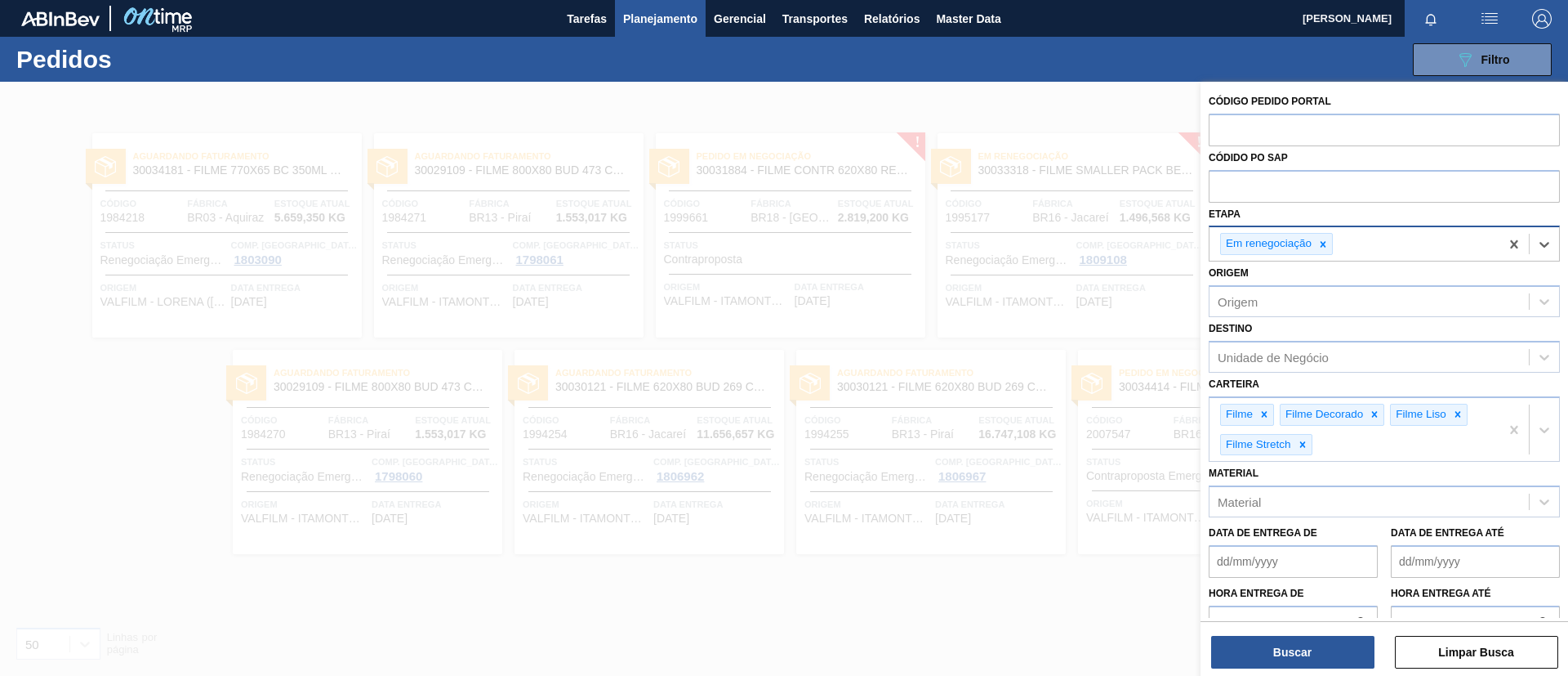
click at [1395, 256] on div "Em renegociação" at bounding box center [1354, 243] width 290 height 34
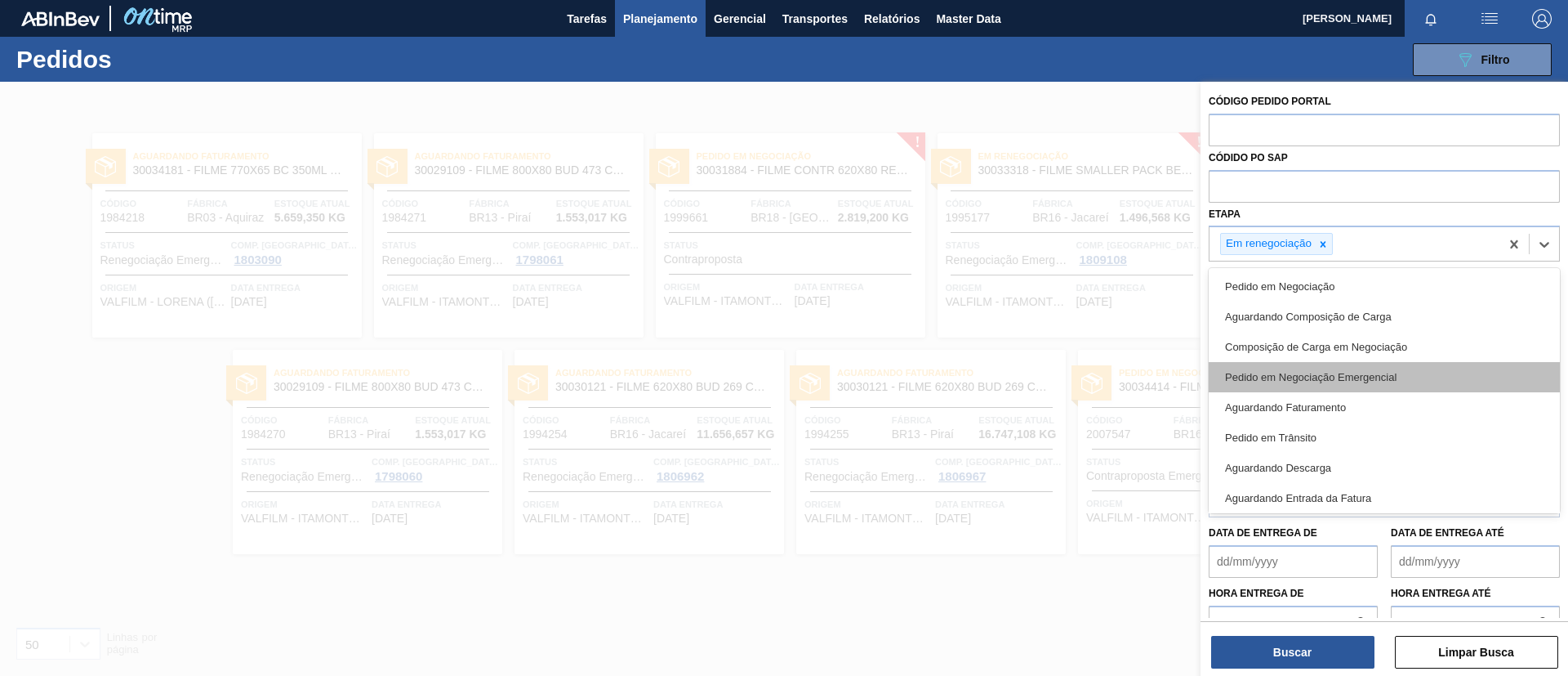
click at [1362, 382] on div "Pedido em Negociação Emergencial" at bounding box center [1384, 377] width 351 height 30
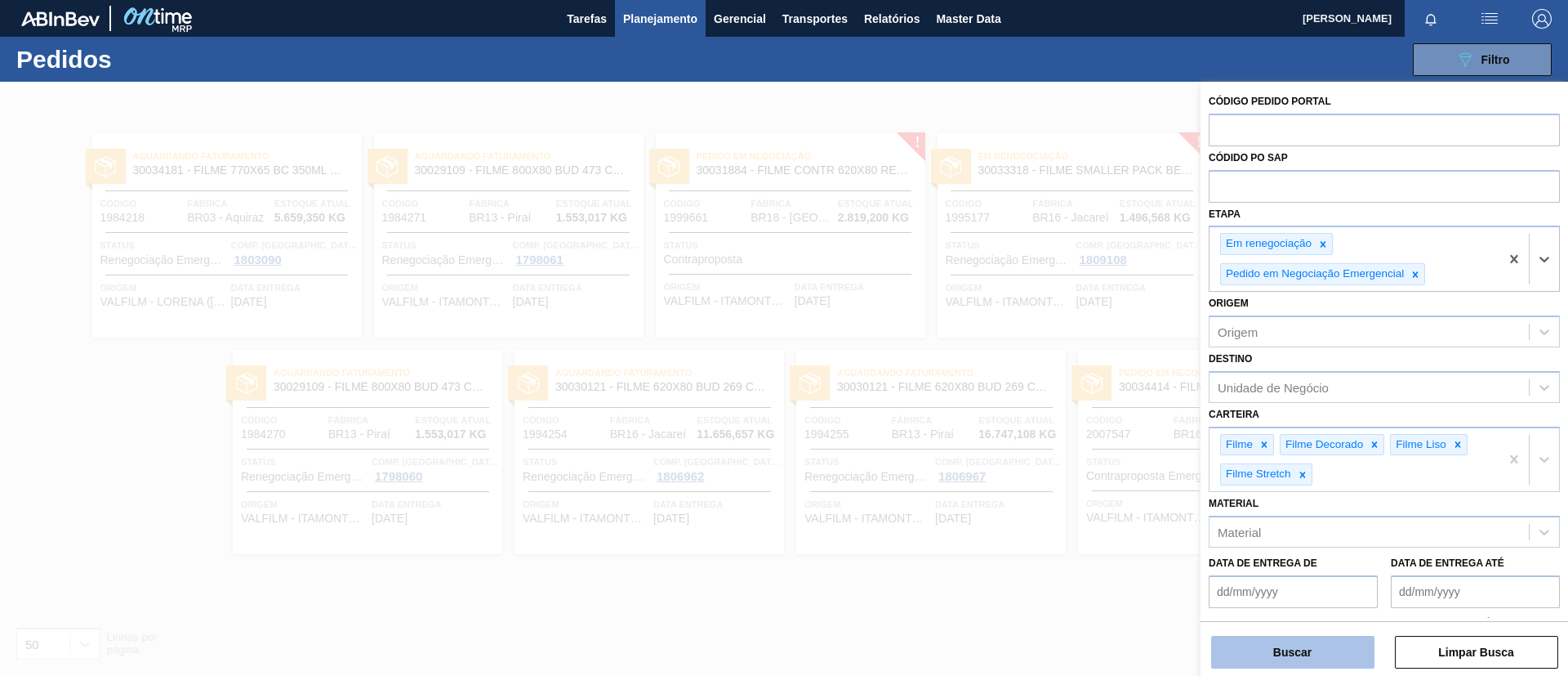
click at [1318, 646] on button "Buscar" at bounding box center [1293, 652] width 164 height 33
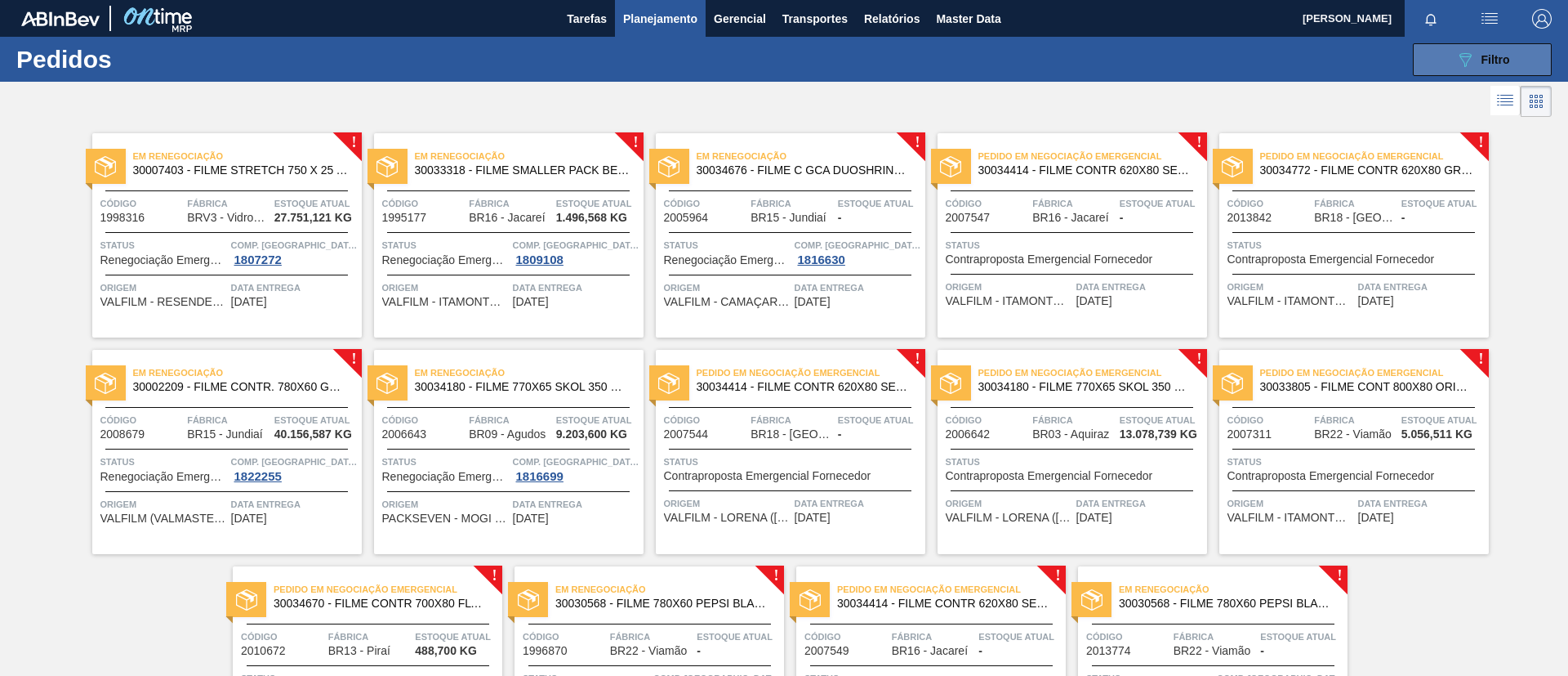
click at [1491, 47] on button "089F7B8B-B2A5-4AFE-B5C0-19BA573D28AC Filtro" at bounding box center [1482, 60] width 139 height 33
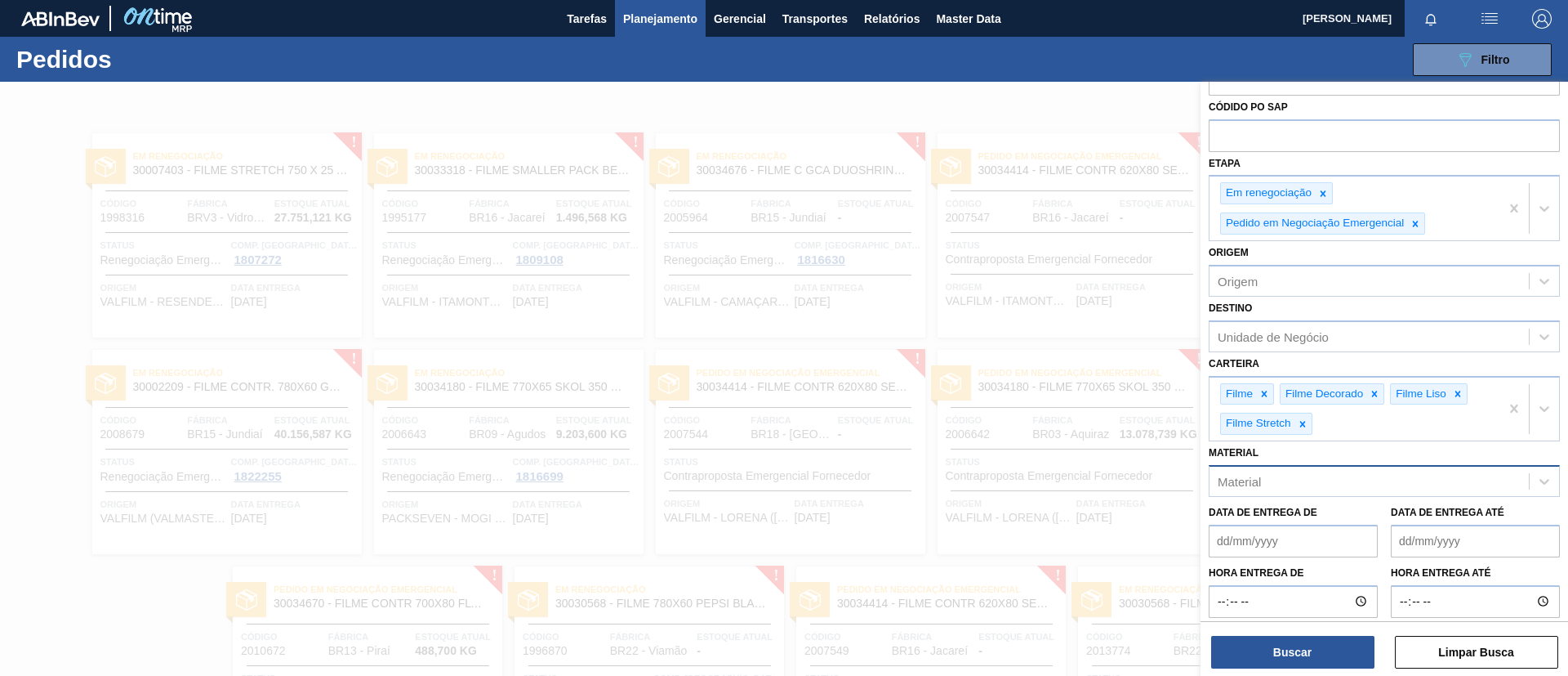
scroll to position [78, 0]
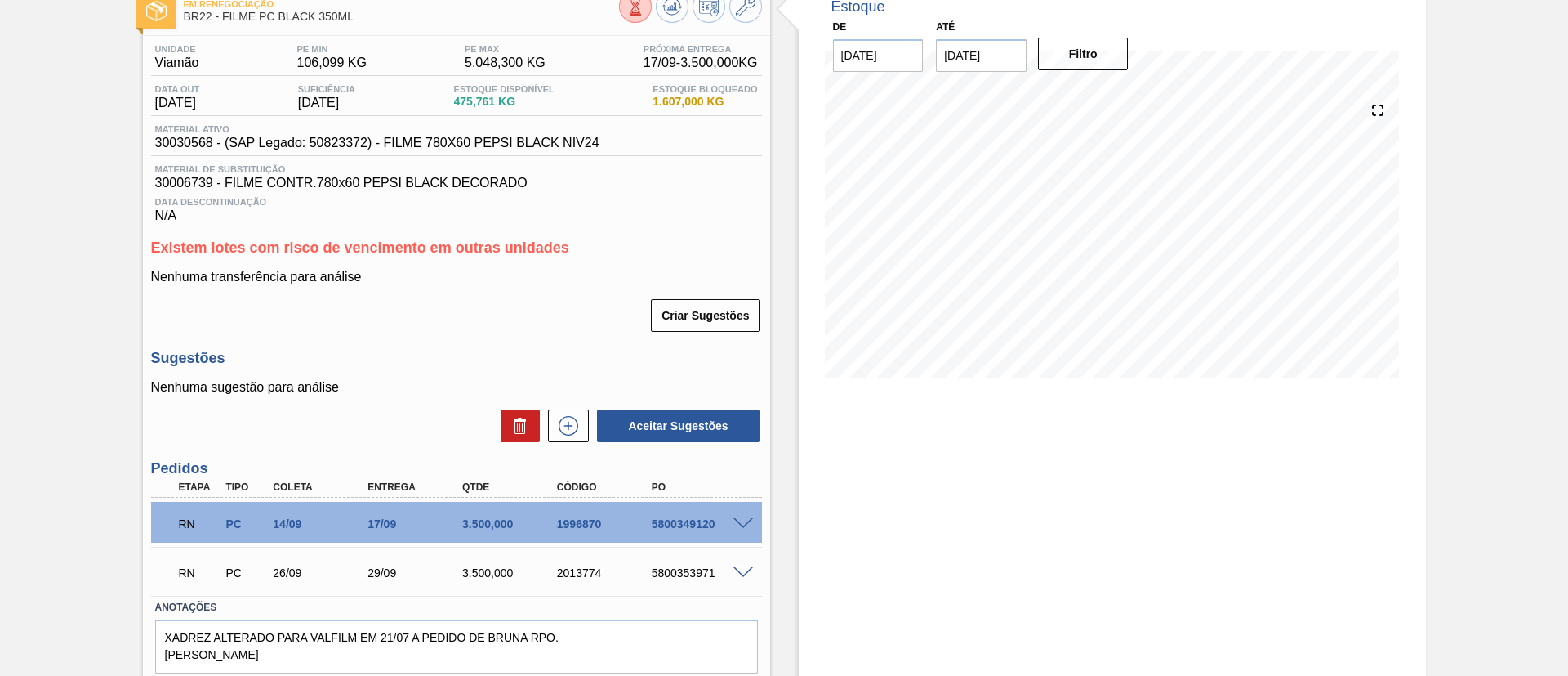
scroll to position [154, 0]
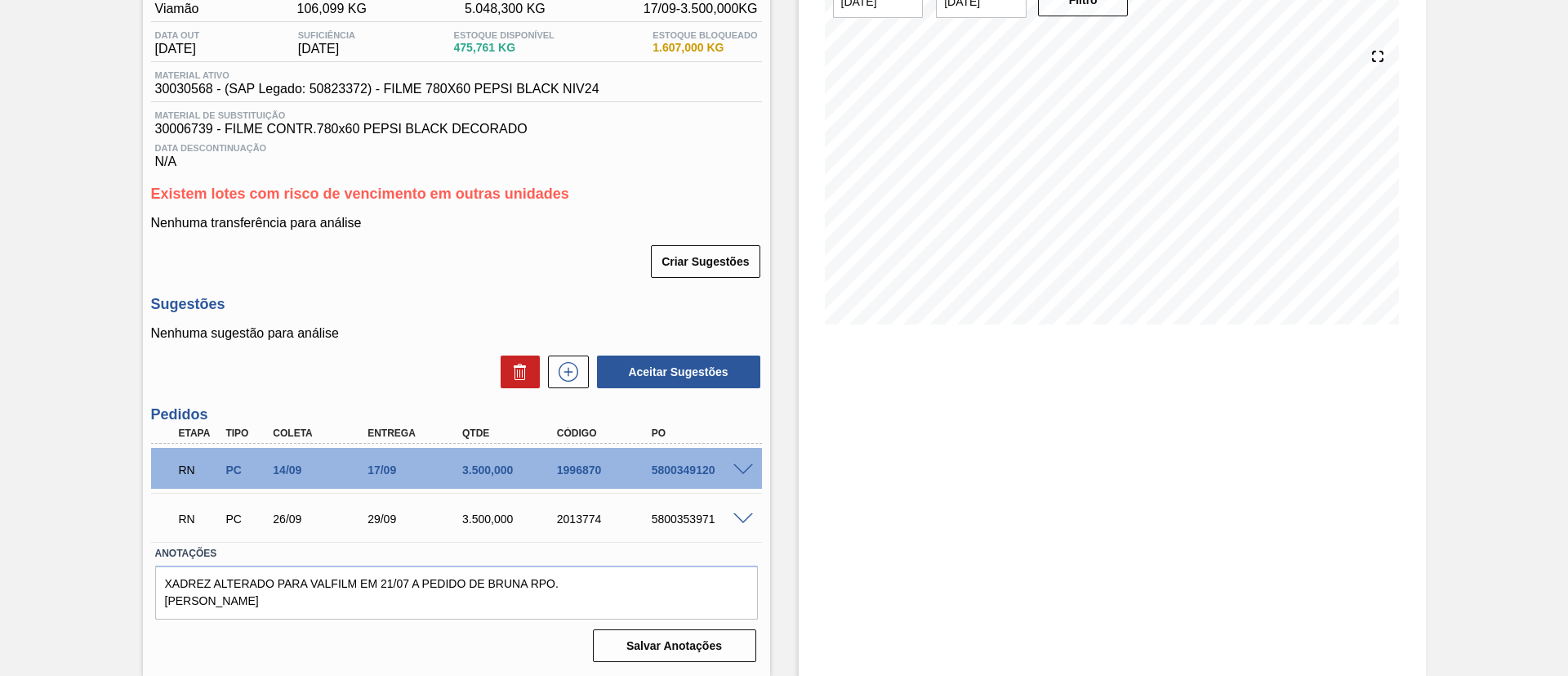
click at [743, 460] on div "RN PC 14/09 17/09 3.500,000 1996870 5800349120" at bounding box center [456, 468] width 611 height 41
click at [745, 465] on span at bounding box center [743, 470] width 20 height 12
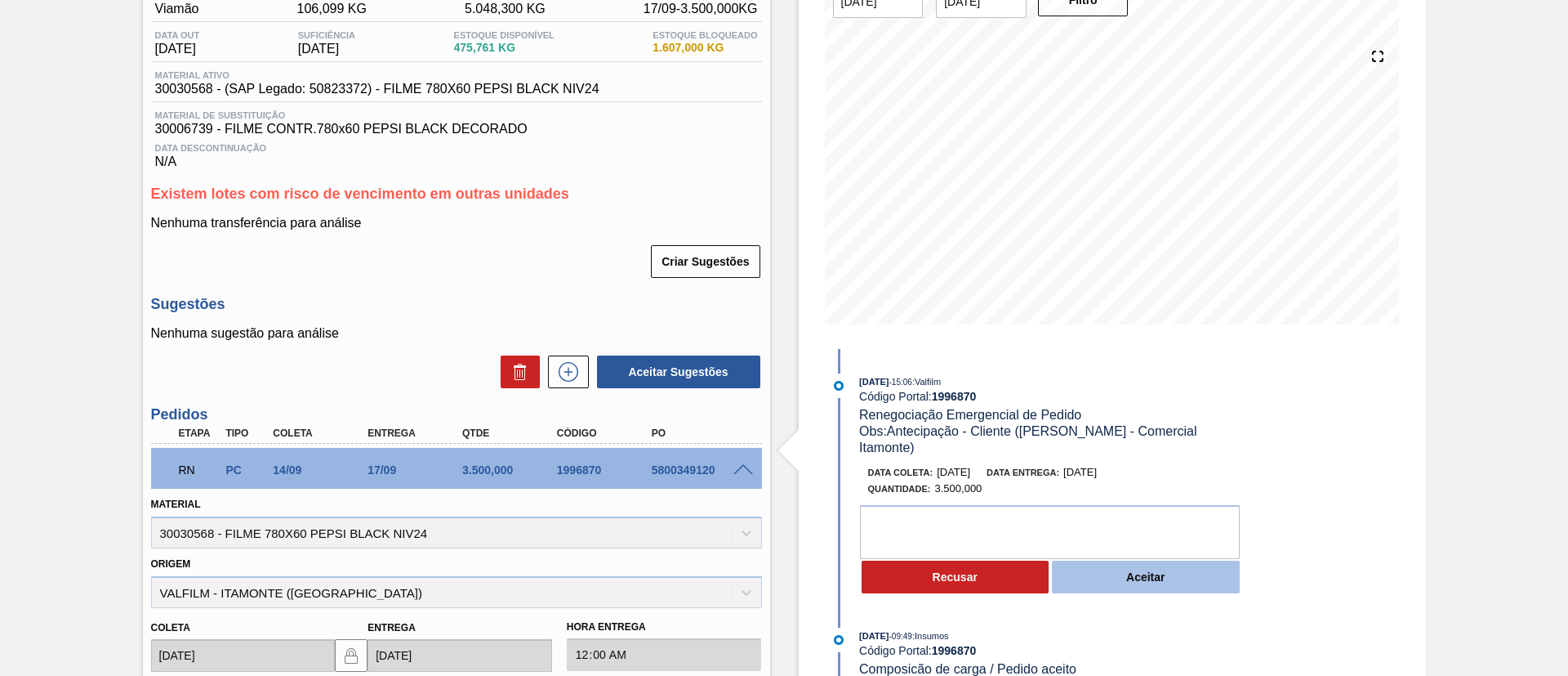
click at [1124, 561] on button "Aceitar" at bounding box center [1146, 577] width 187 height 33
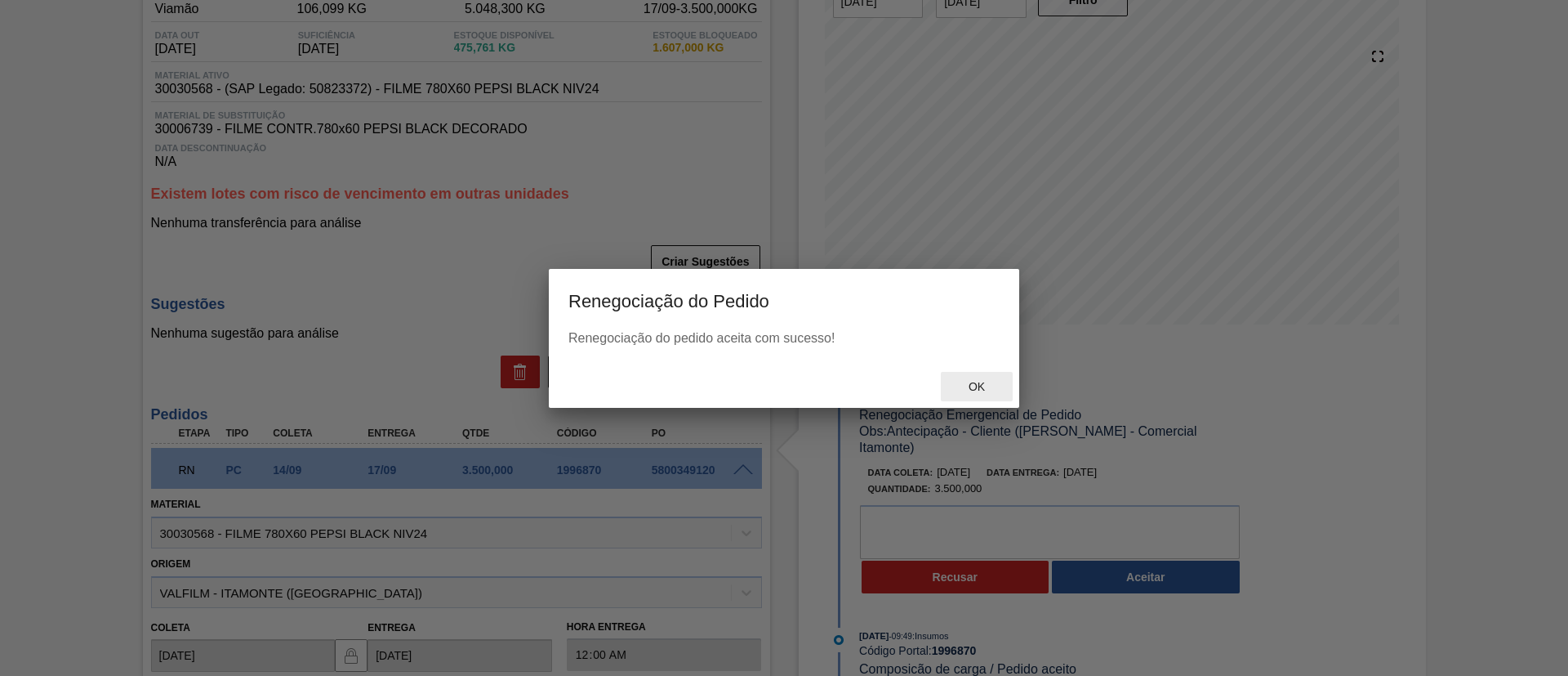
click at [955, 380] on span "Ok" at bounding box center [977, 387] width 43 height 13
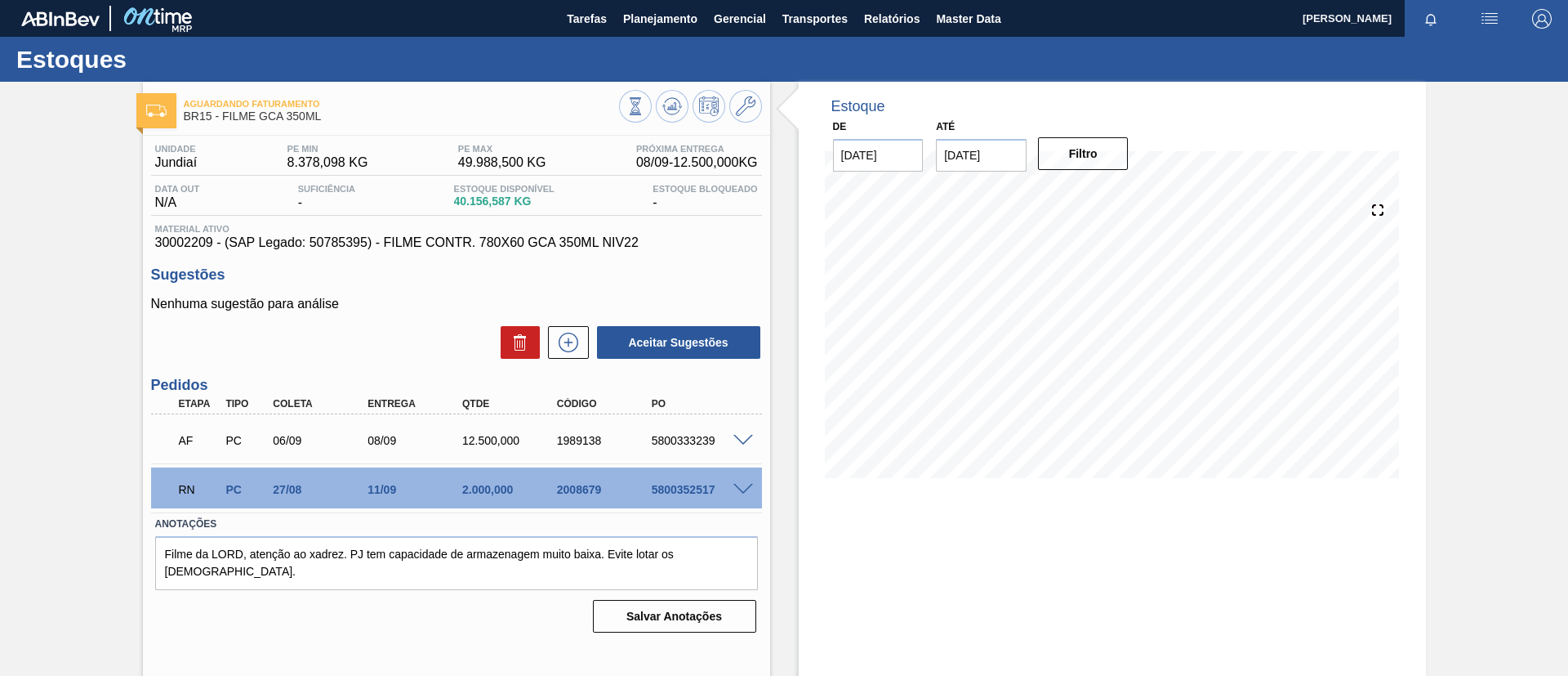
click at [747, 489] on span at bounding box center [743, 489] width 20 height 12
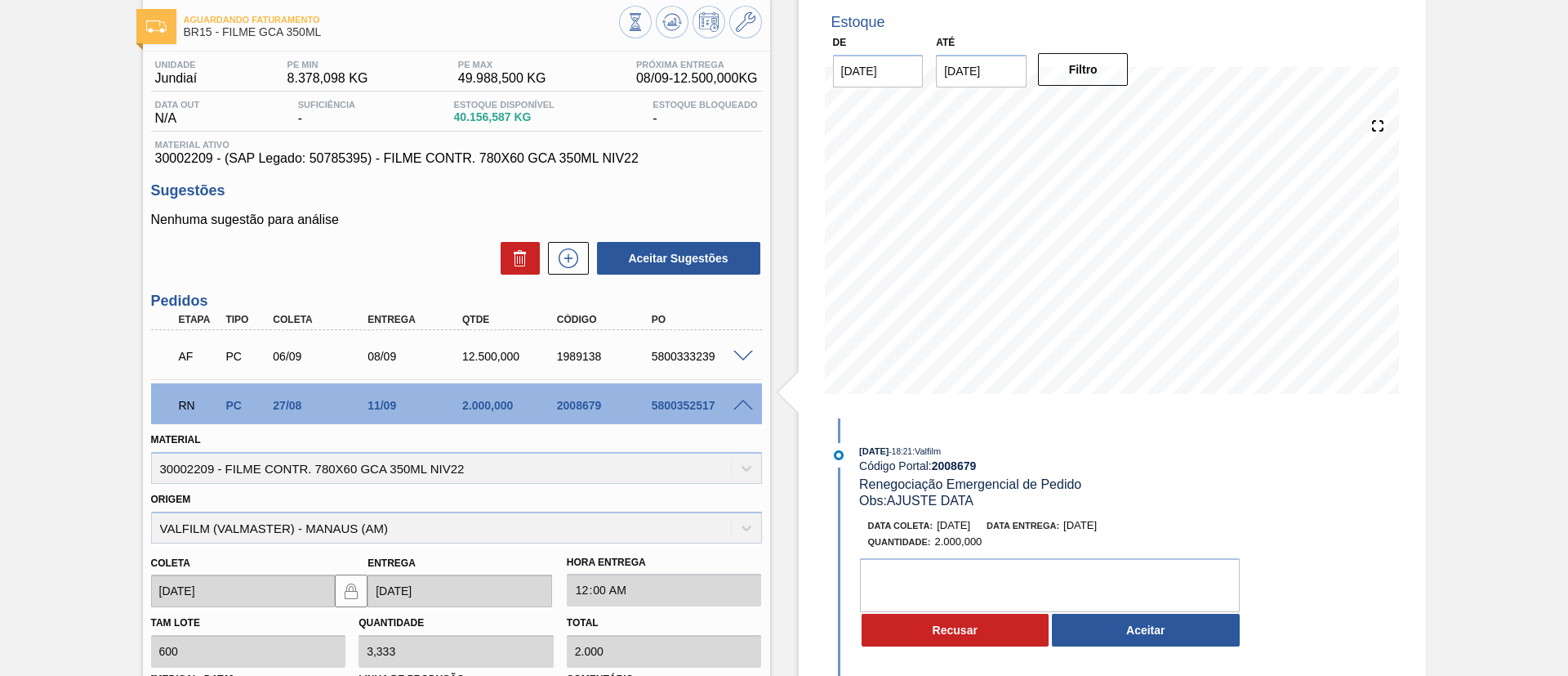
scroll to position [123, 0]
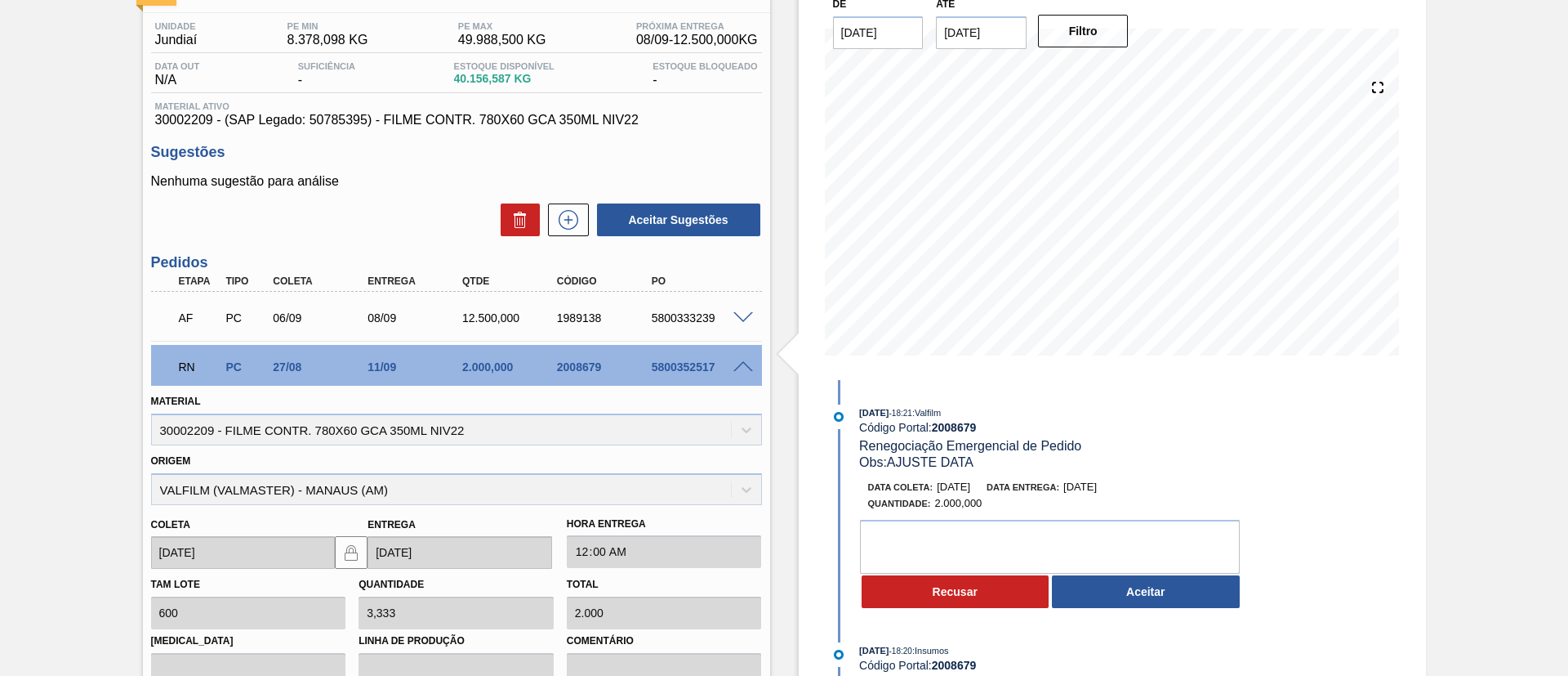
click at [739, 368] on span at bounding box center [743, 367] width 20 height 12
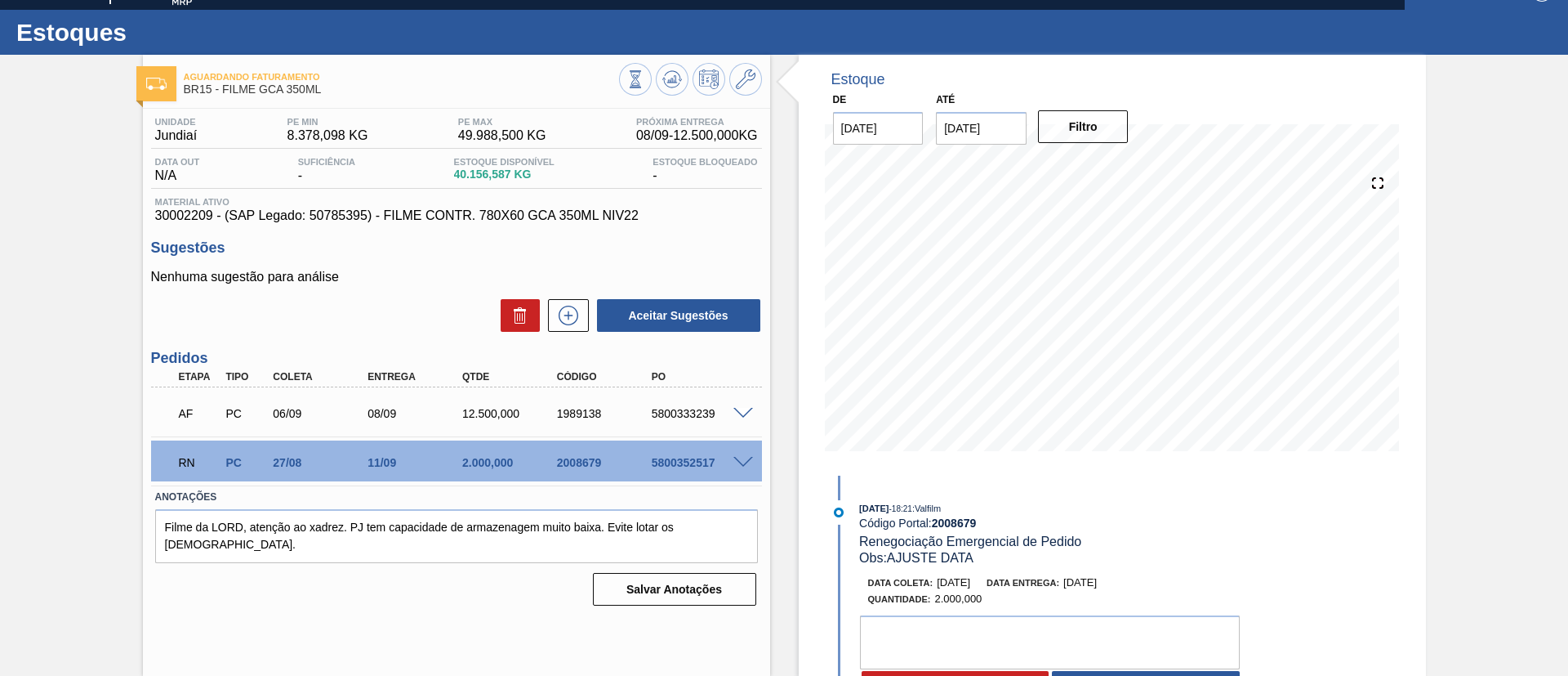
click at [742, 456] on span at bounding box center [743, 462] width 20 height 12
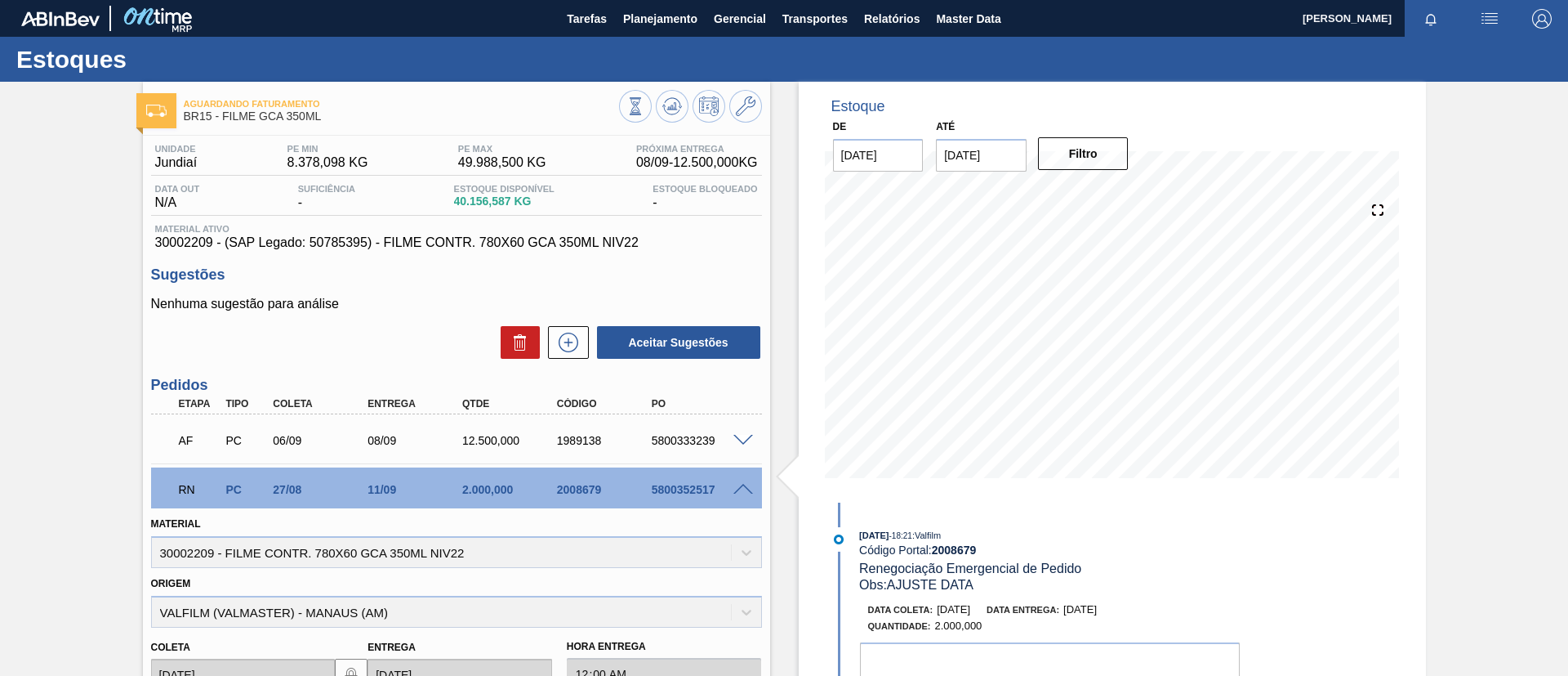
scroll to position [123, 0]
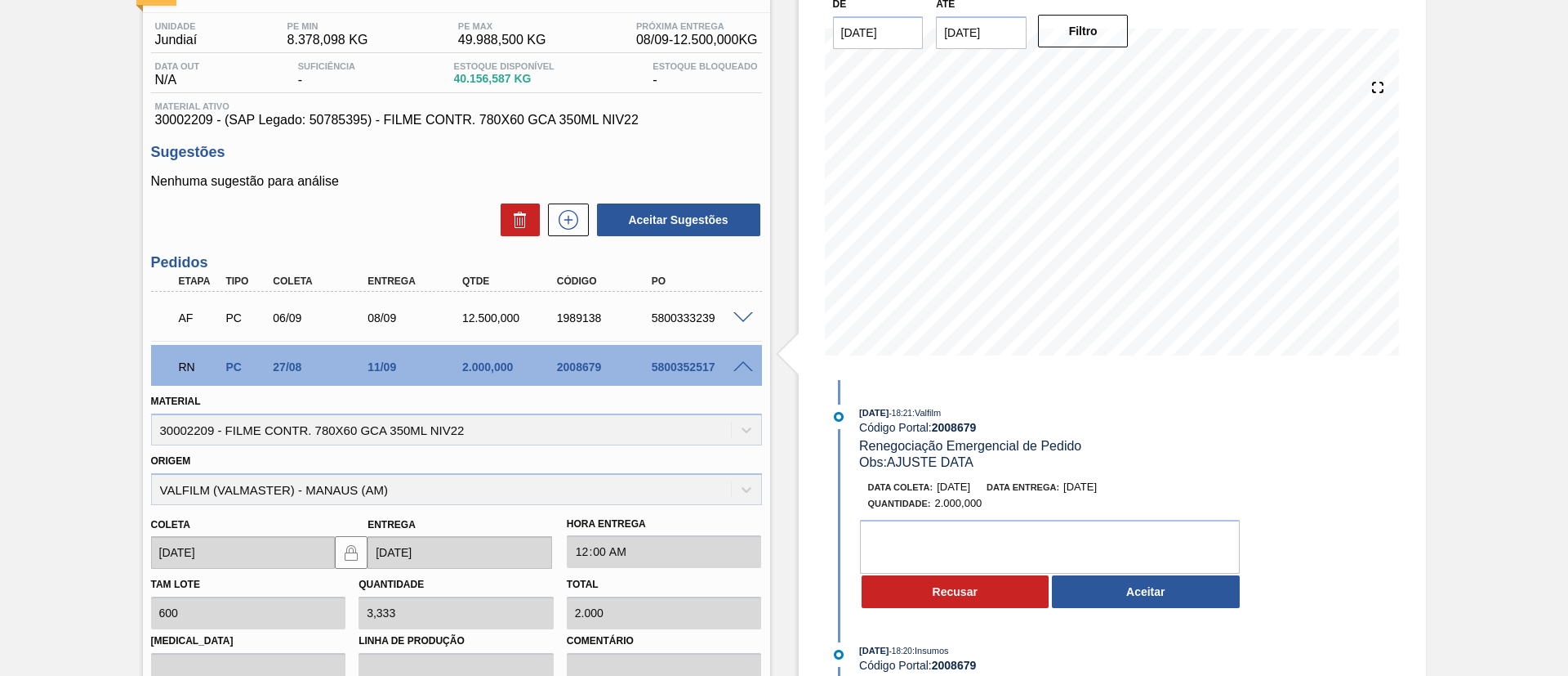
click at [738, 366] on span at bounding box center [743, 367] width 20 height 12
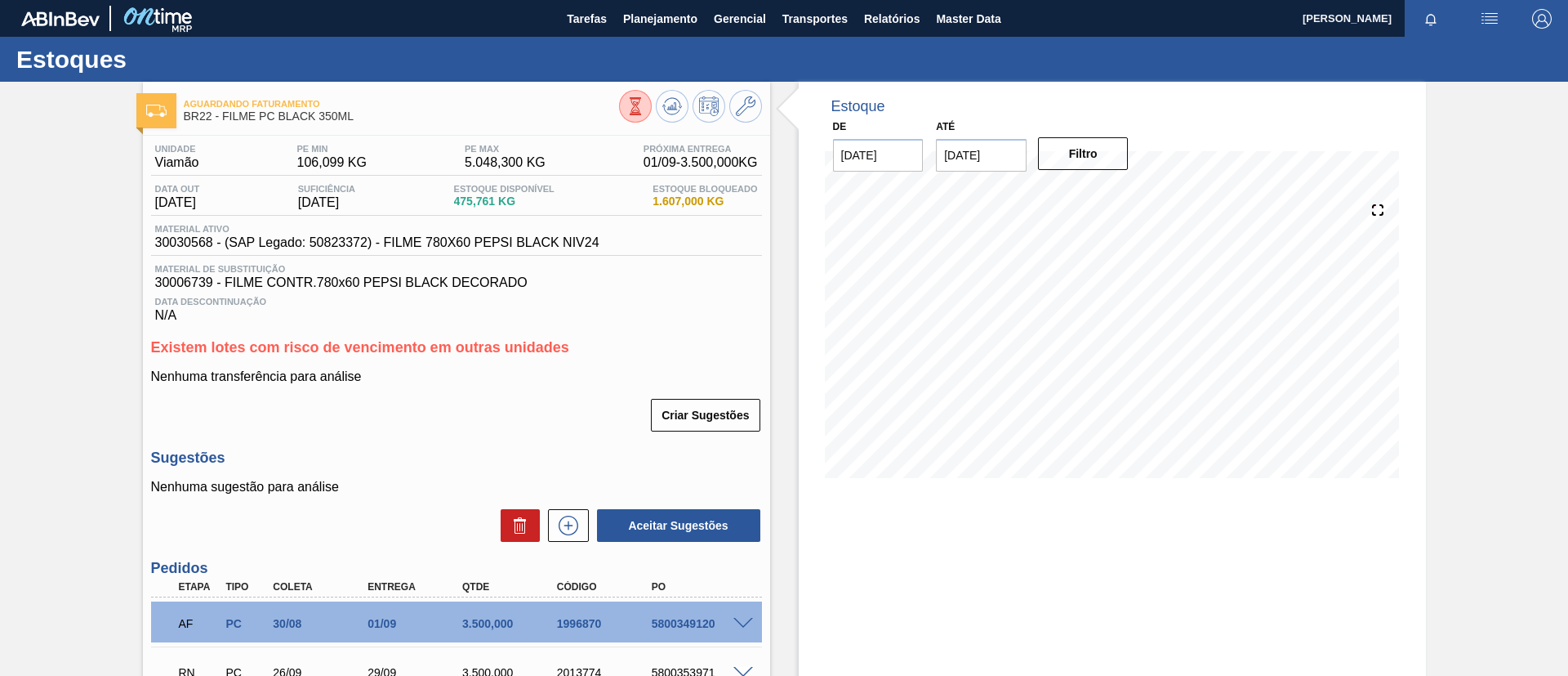
scroll to position [154, 0]
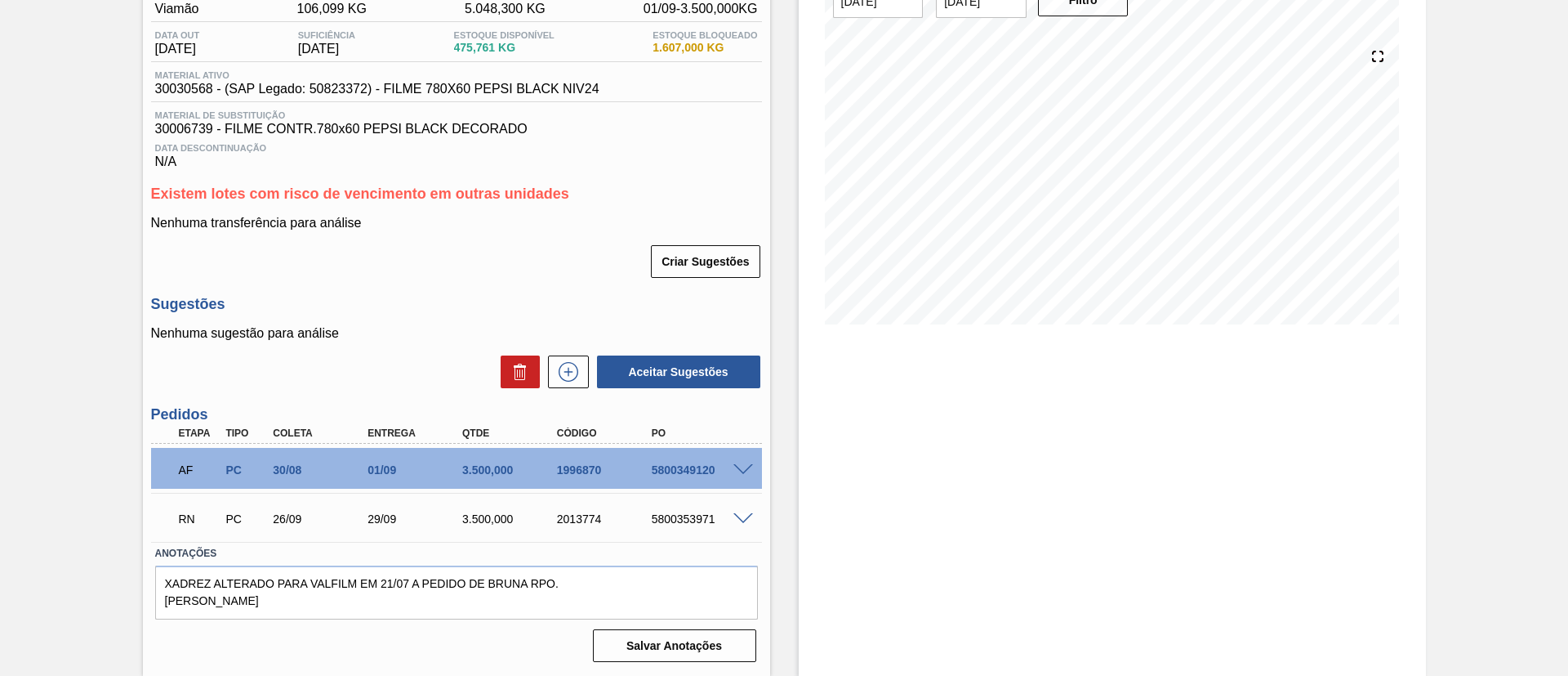
click at [742, 516] on span at bounding box center [743, 519] width 20 height 12
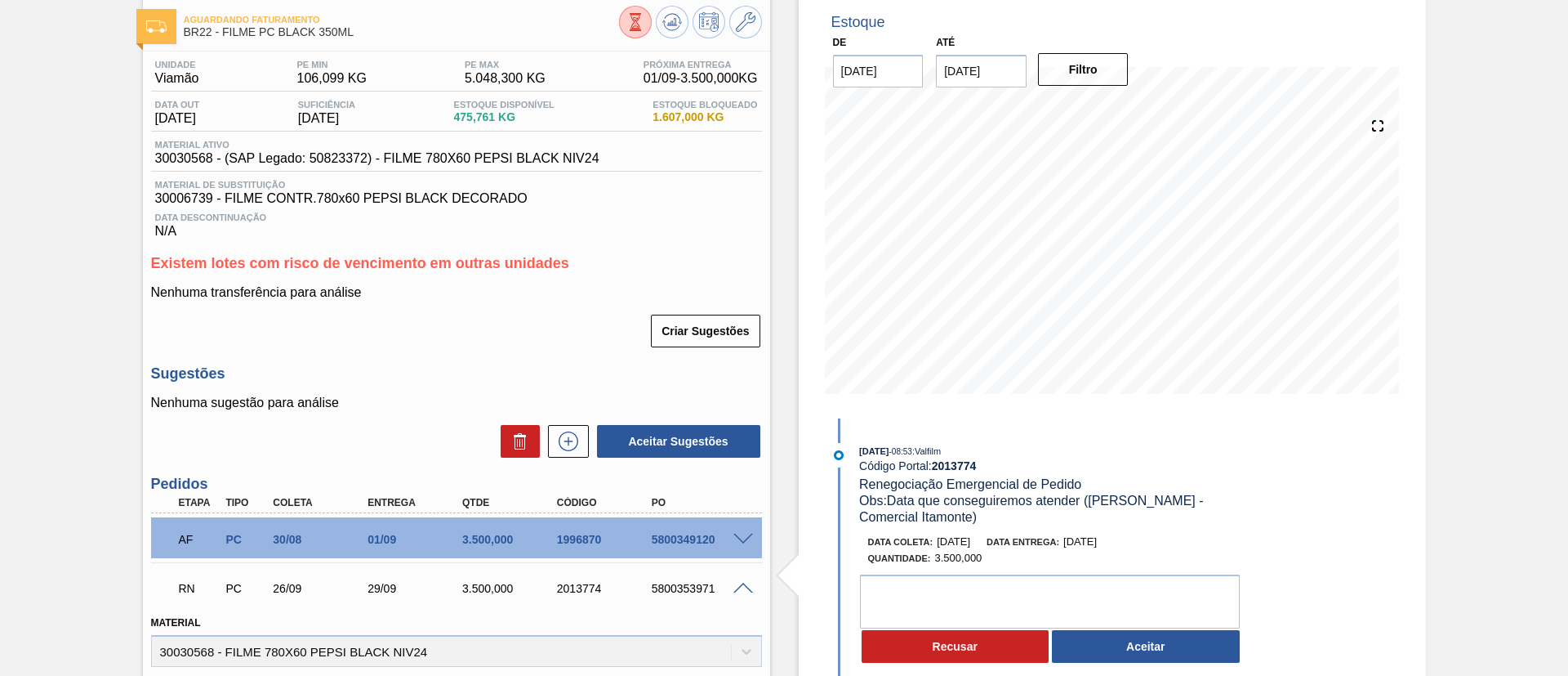
scroll to position [123, 0]
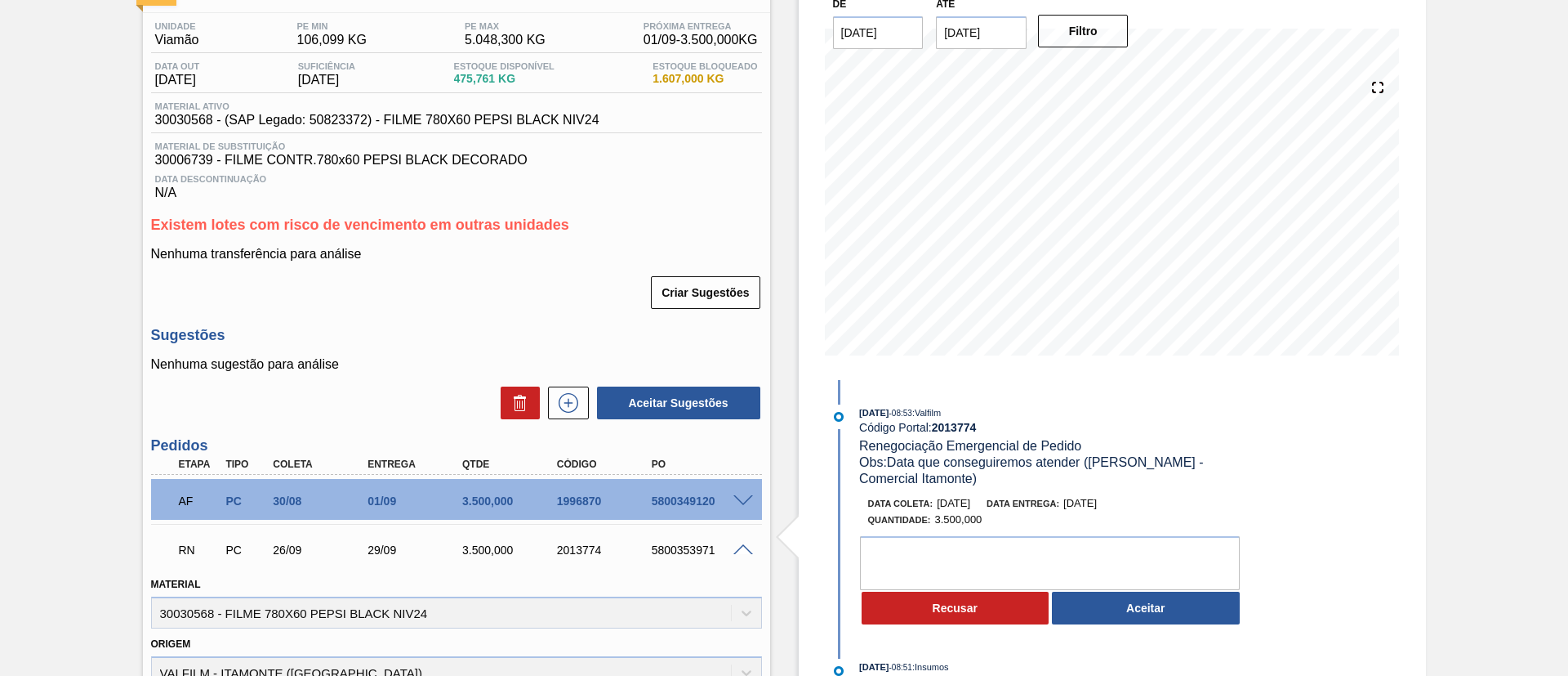
click at [742, 543] on div at bounding box center [746, 549] width 33 height 12
click at [746, 544] on div at bounding box center [746, 549] width 33 height 12
click at [747, 552] on span at bounding box center [743, 550] width 20 height 12
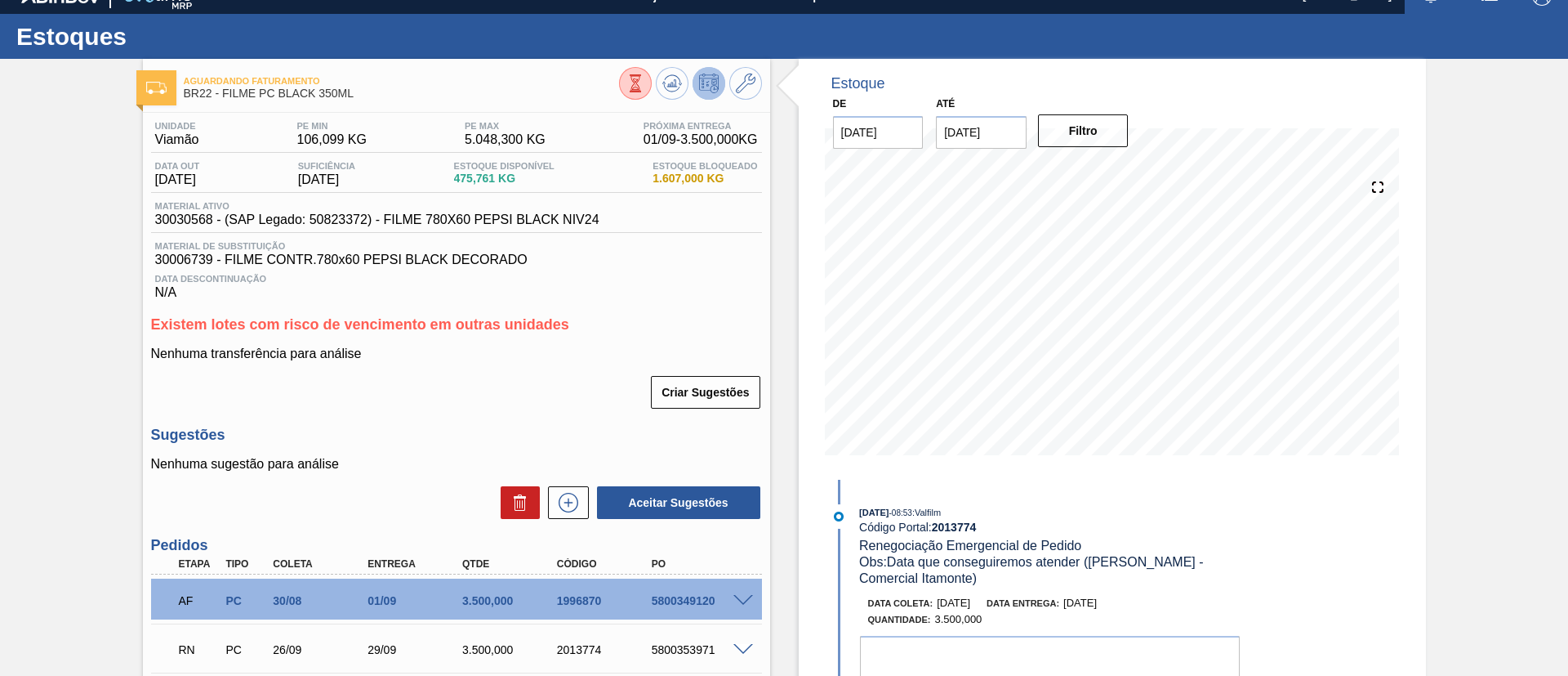
scroll to position [0, 0]
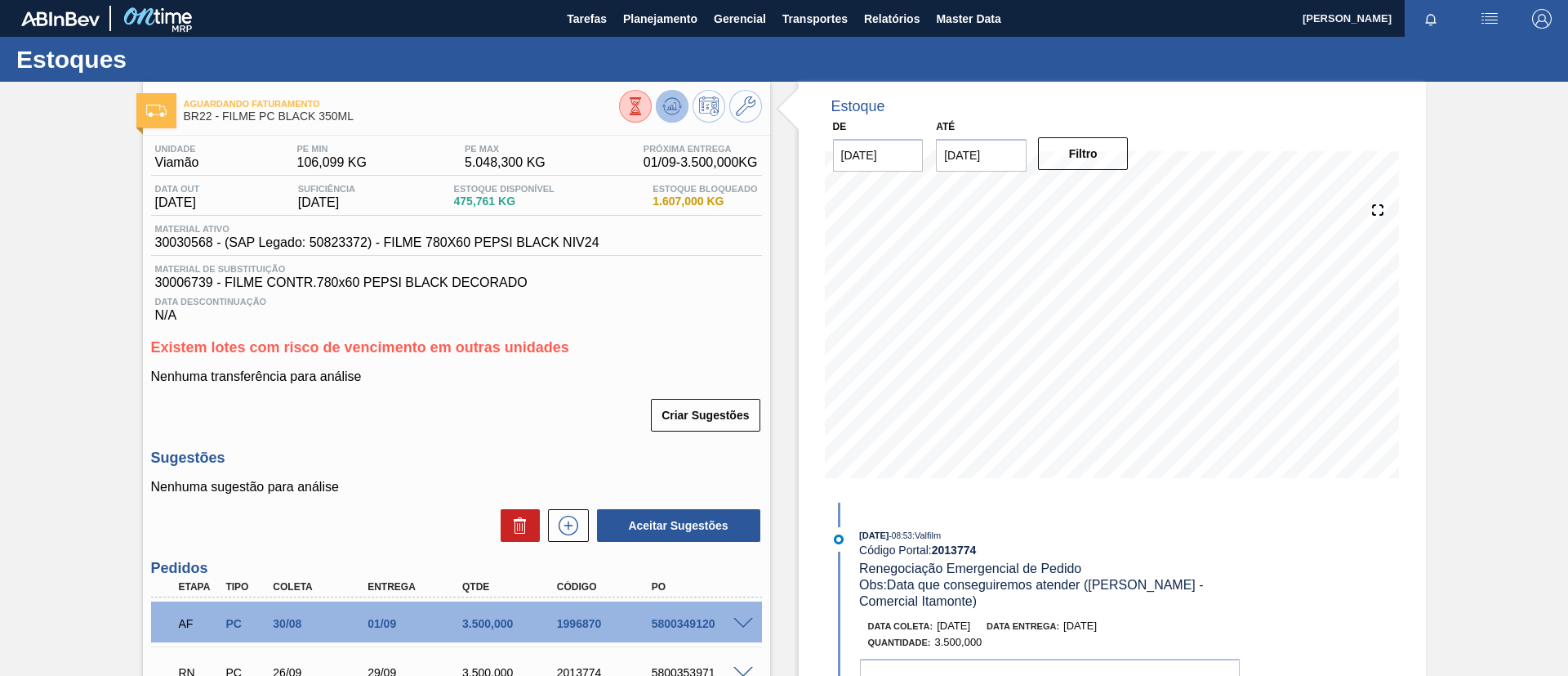
click at [664, 108] on icon at bounding box center [672, 110] width 16 height 8
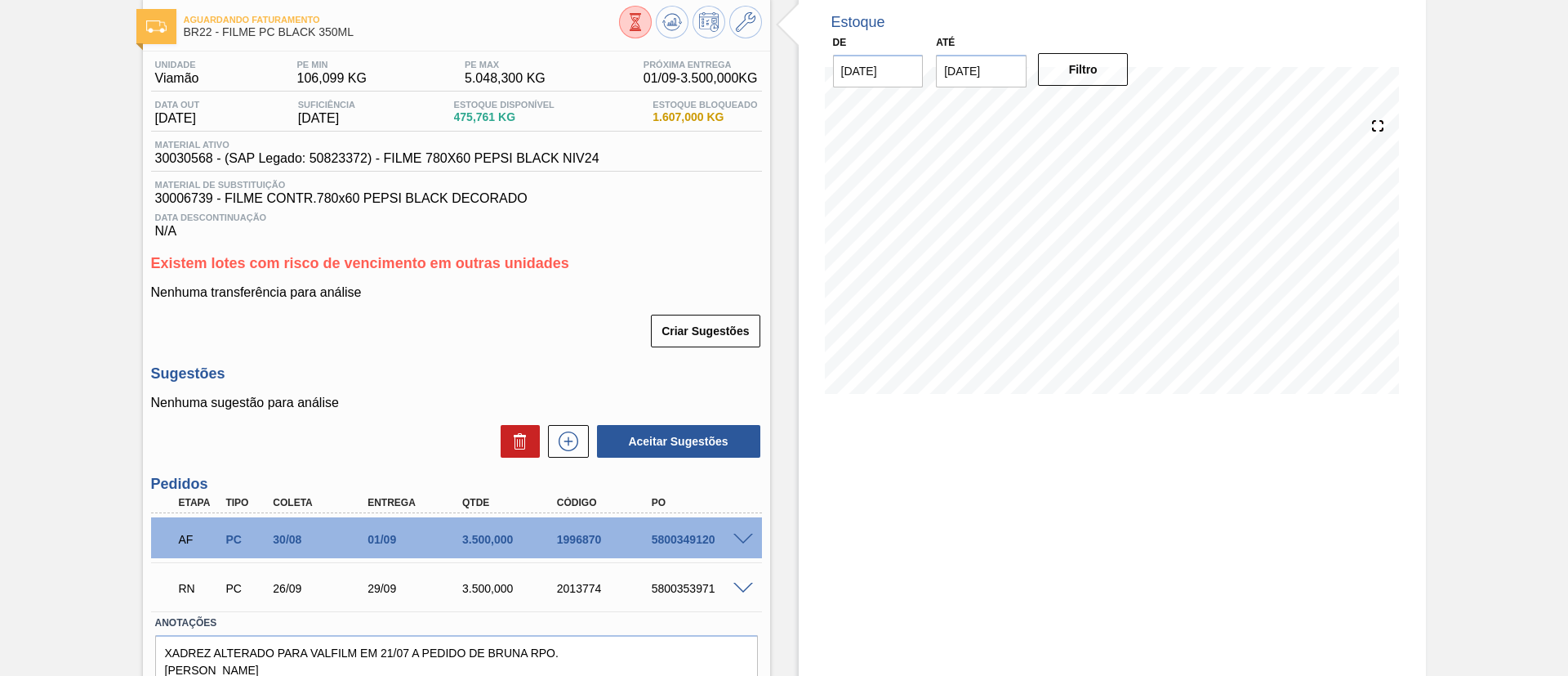
scroll to position [123, 0]
